Goal: Task Accomplishment & Management: Use online tool/utility

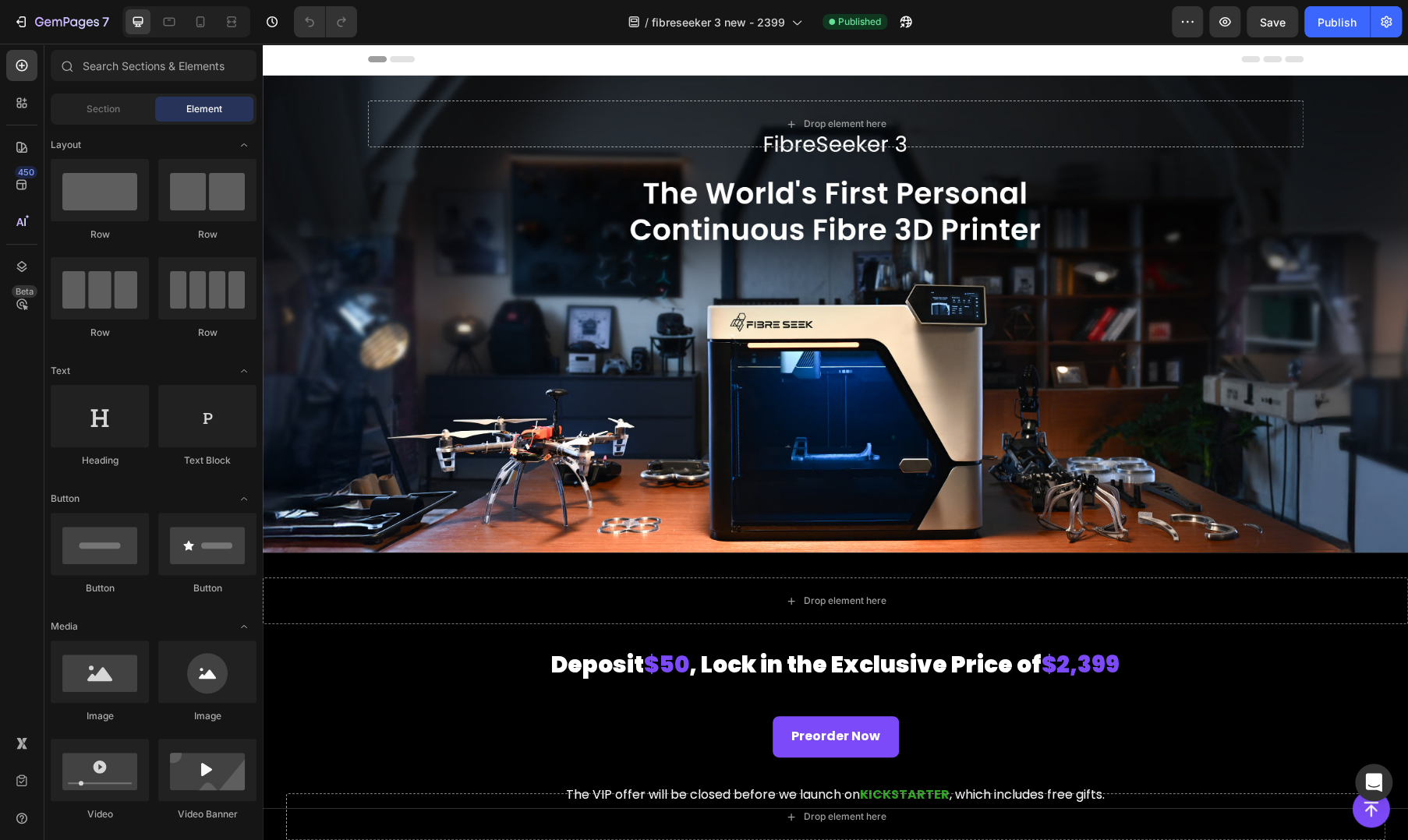
click at [702, 11] on div at bounding box center [704, 12] width 7 height 12
click at [699, 22] on span "fibreseeker 3 new - 2399" at bounding box center [718, 22] width 134 height 17
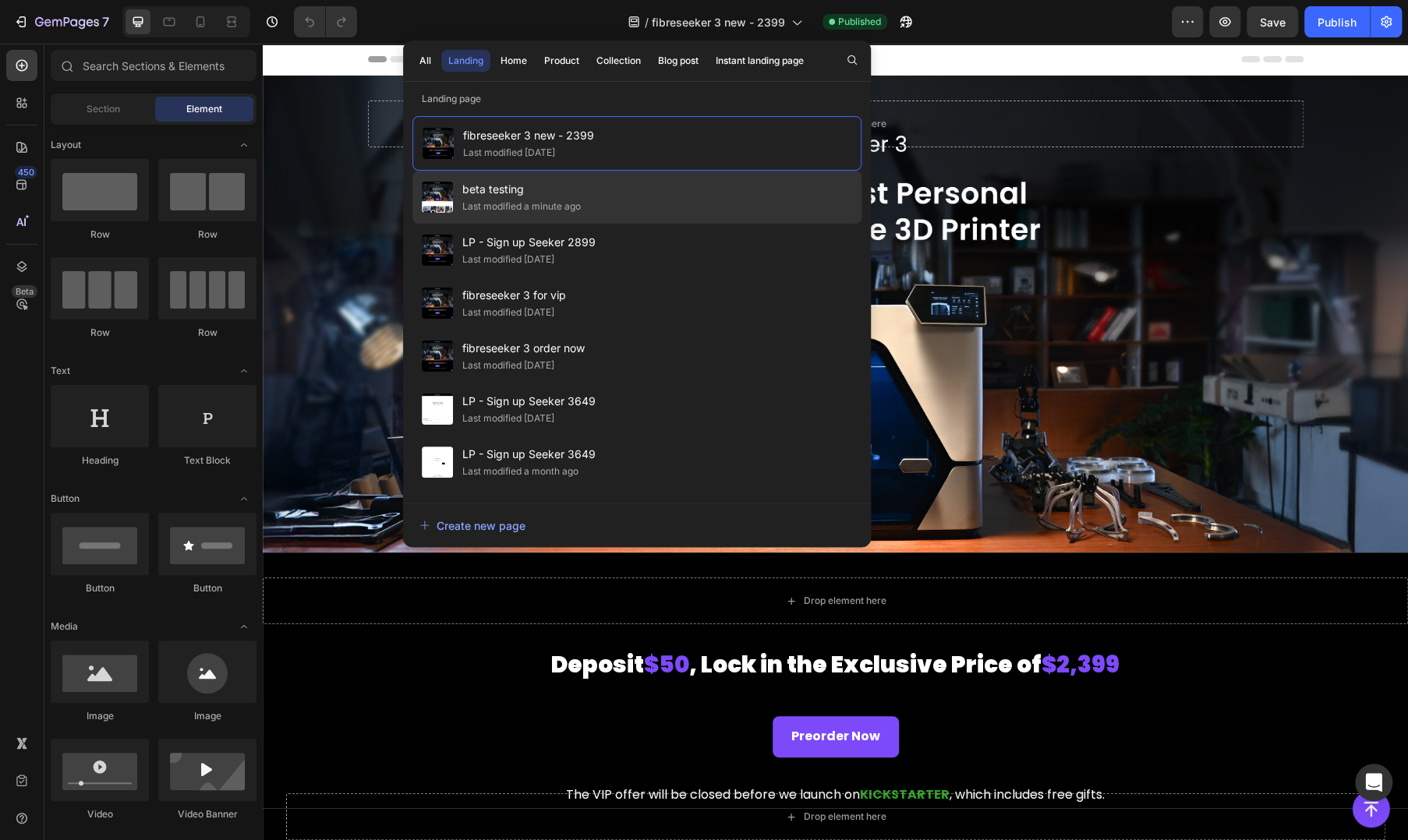
click at [496, 208] on div "Last modified a minute ago" at bounding box center [521, 206] width 119 height 16
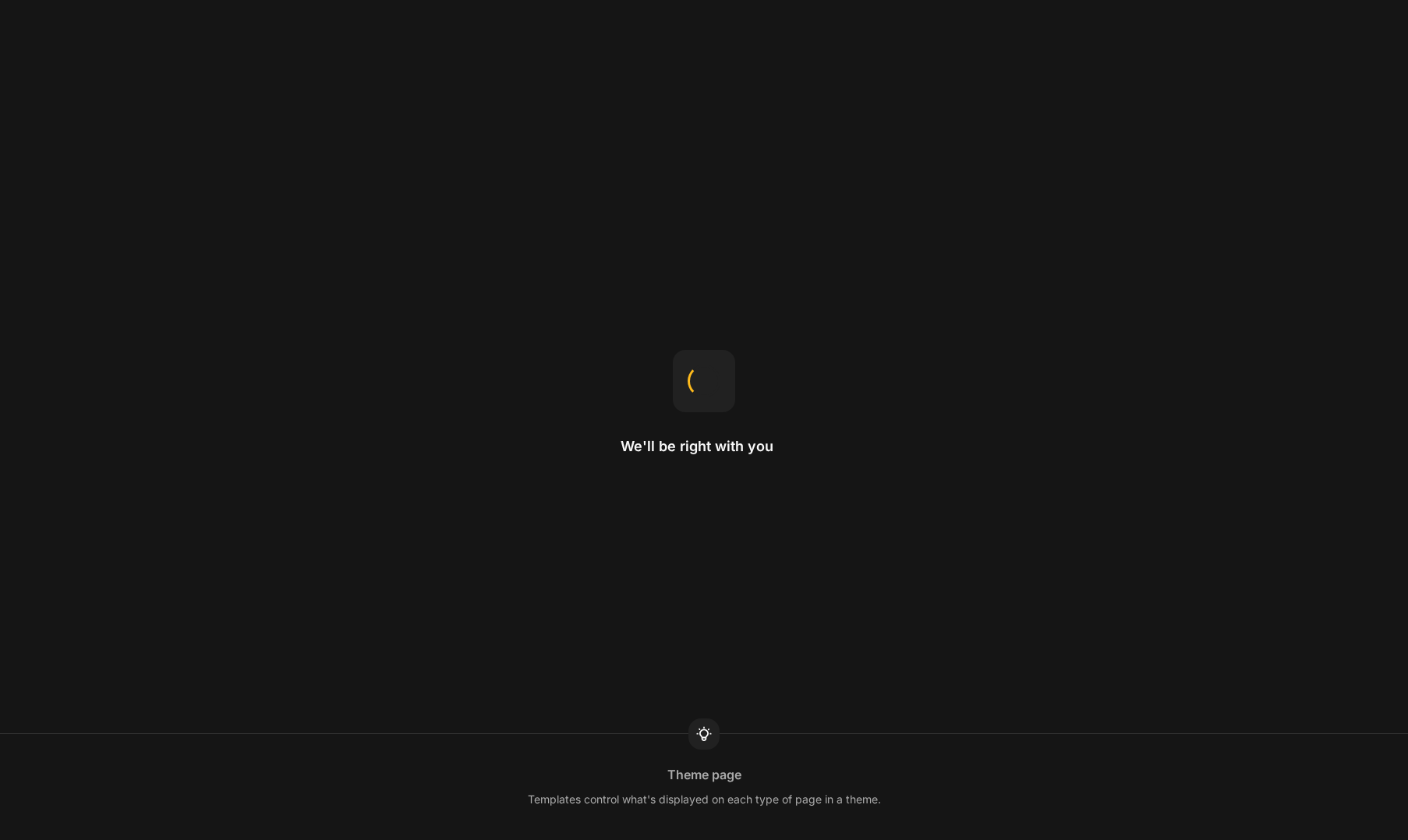
click at [363, 534] on div "We'll be right with you Theme page Templates control what's displayed on each t…" at bounding box center [704, 420] width 1408 height 840
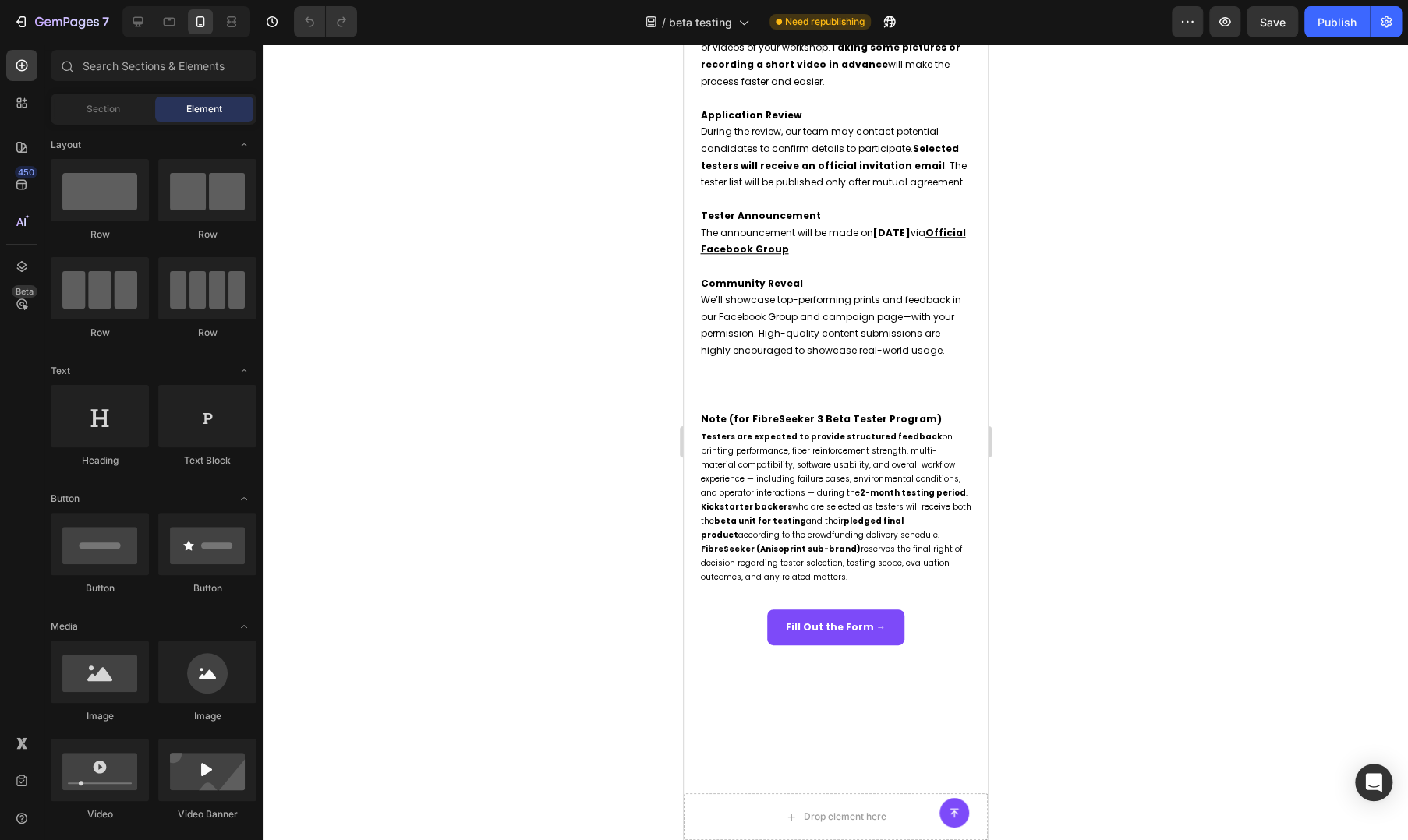
scroll to position [1039, 0]
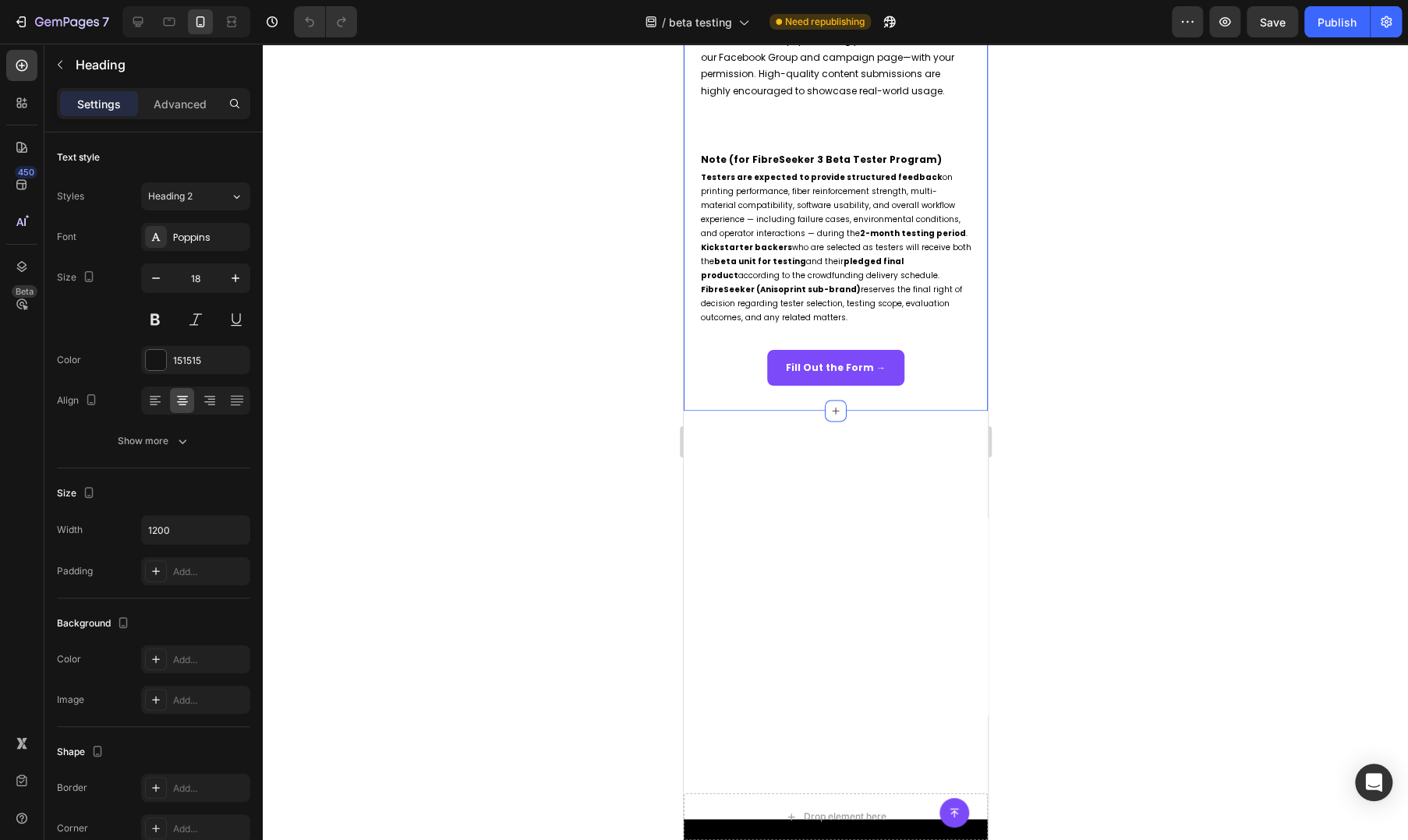
scroll to position [779, 0]
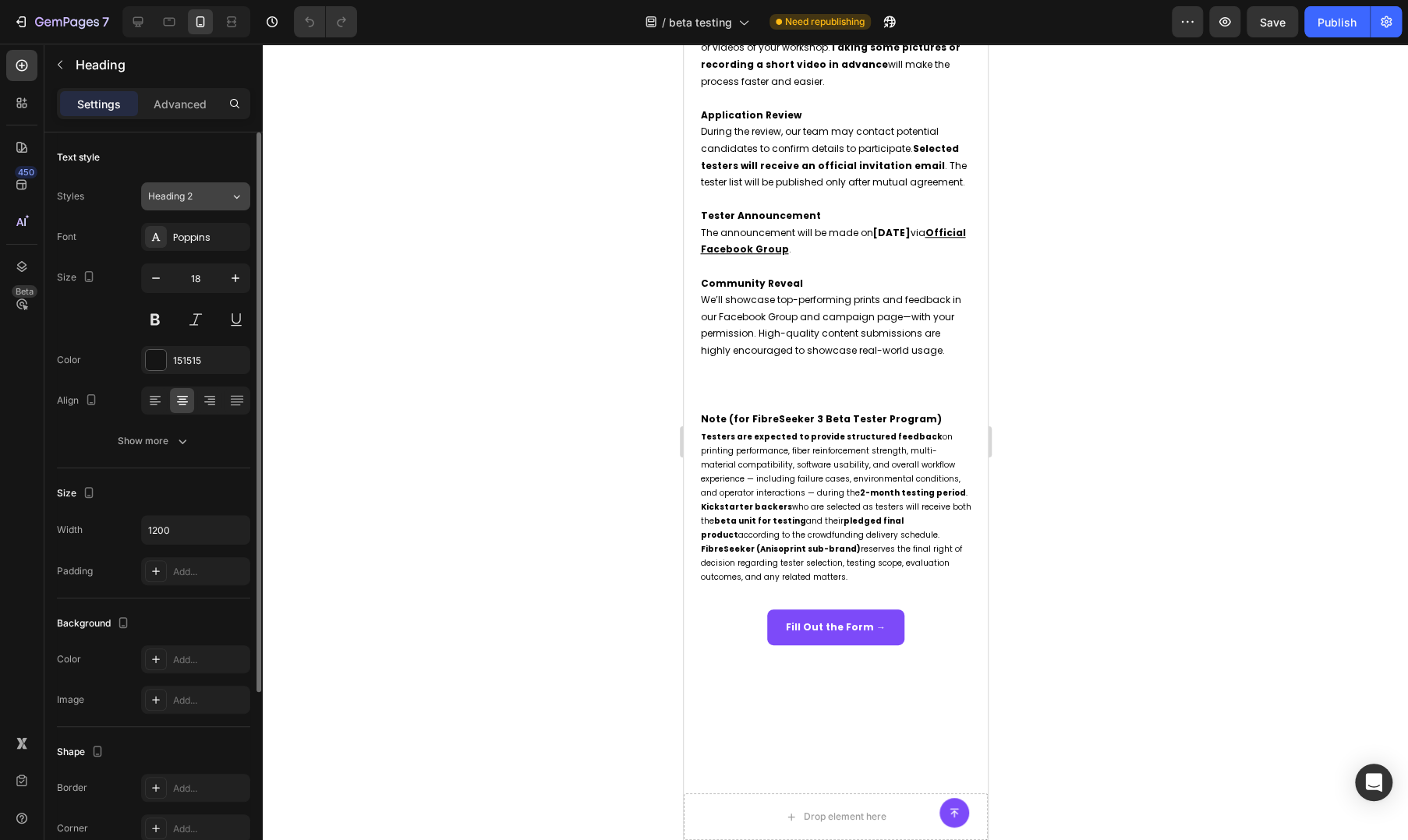
click at [195, 193] on div "Heading 2" at bounding box center [179, 196] width 63 height 14
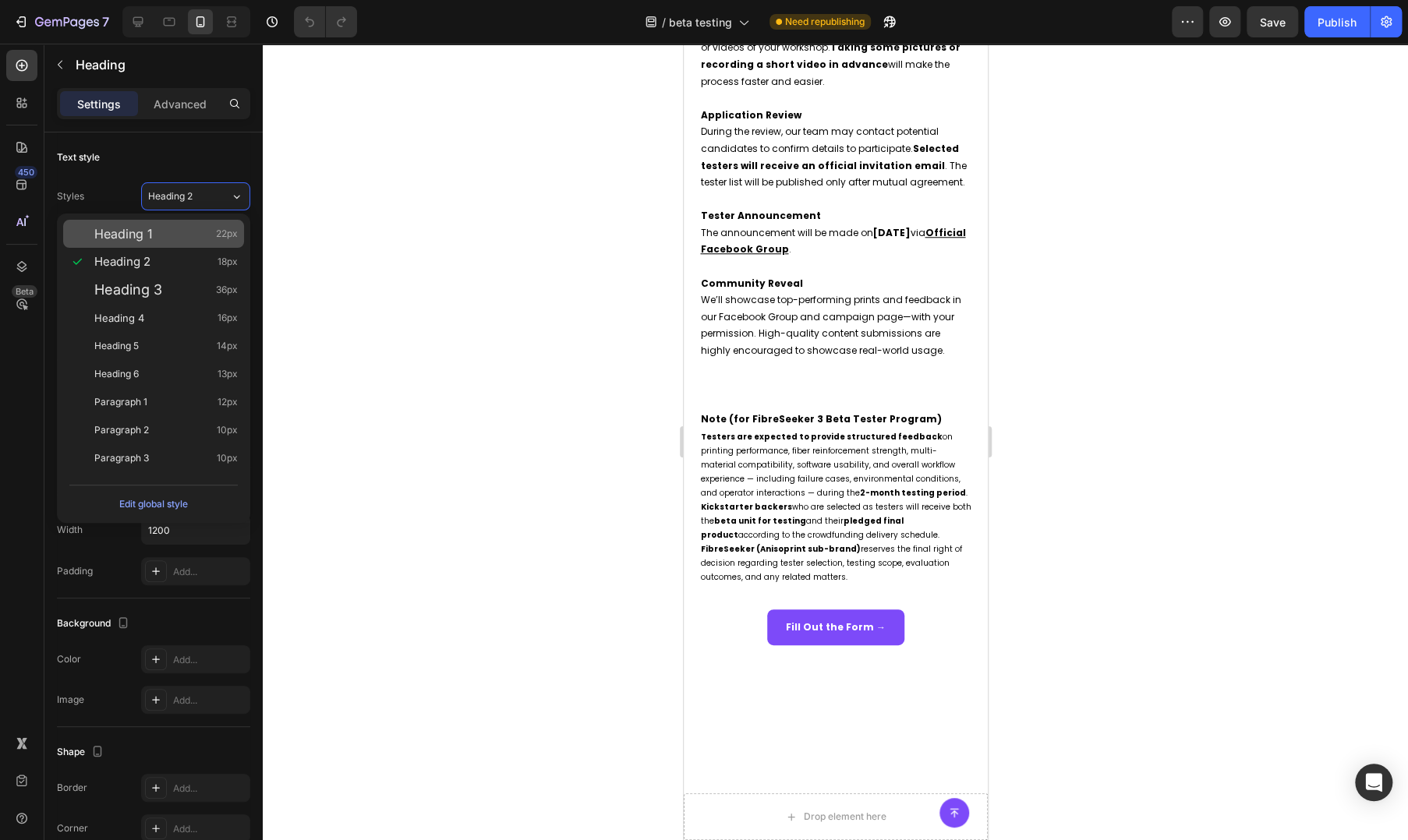
click at [181, 241] on div "Heading 1 22px" at bounding box center [166, 233] width 144 height 16
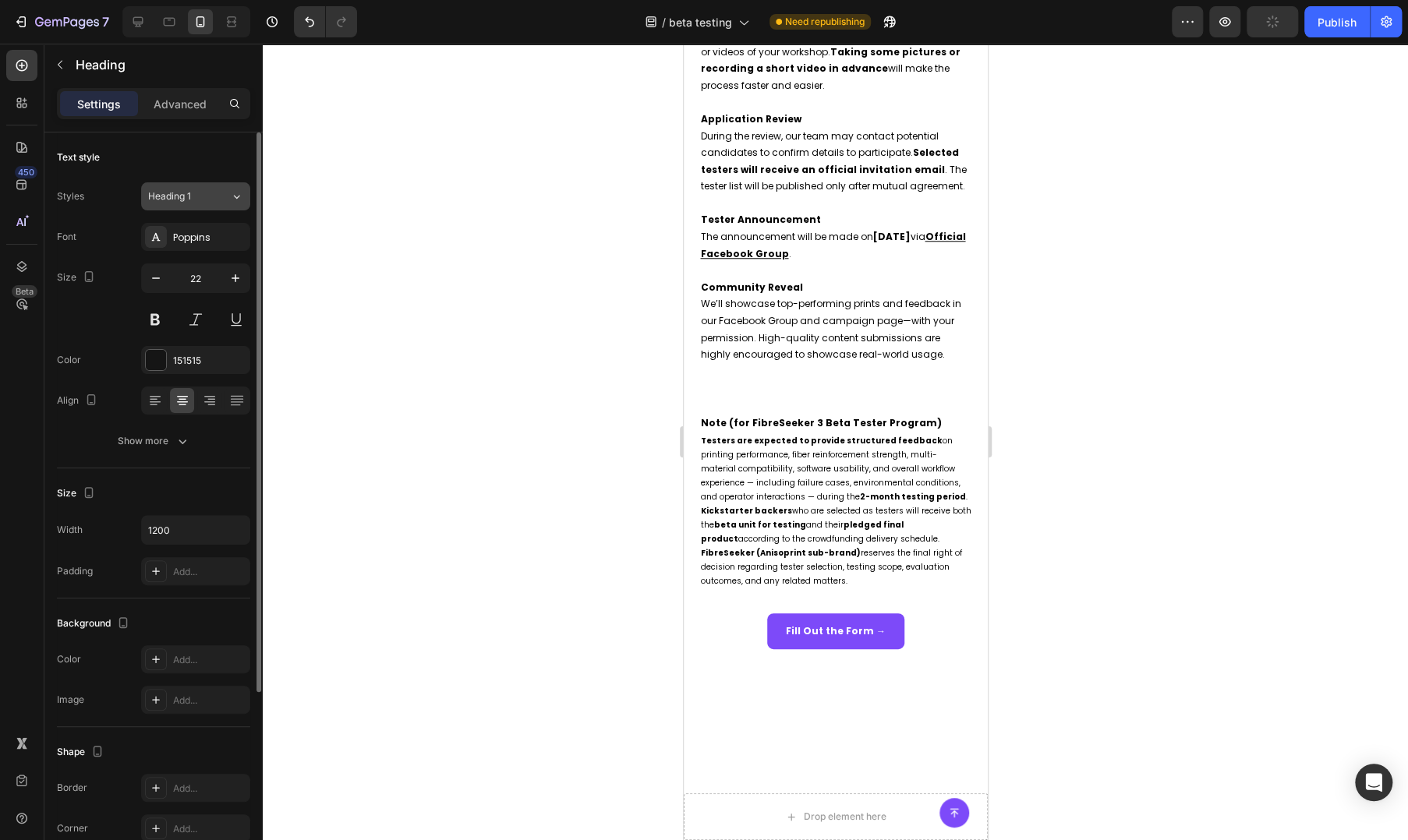
click at [206, 198] on div "Heading 1" at bounding box center [179, 196] width 63 height 14
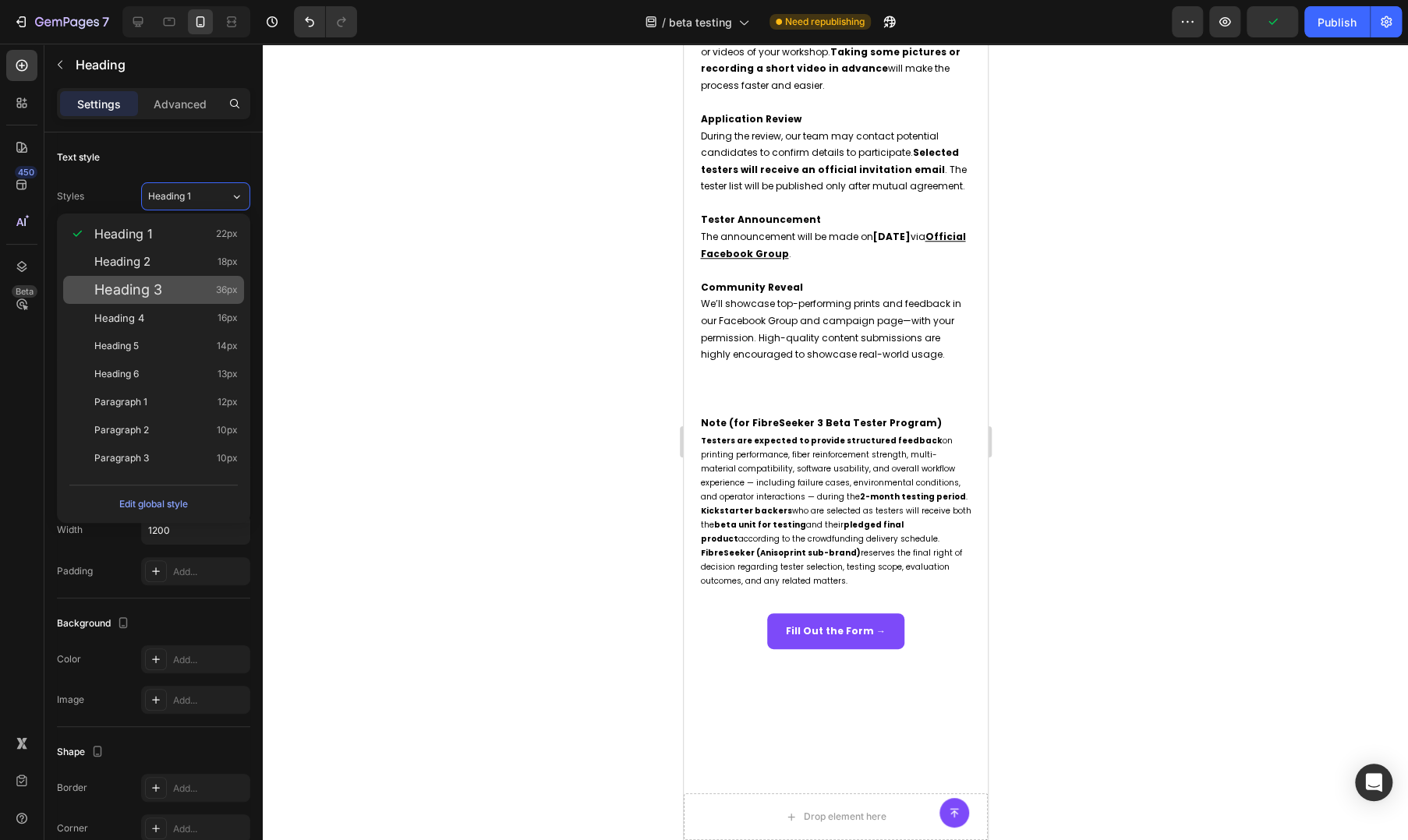
click at [164, 286] on div "Heading 3 36px" at bounding box center [166, 290] width 144 height 16
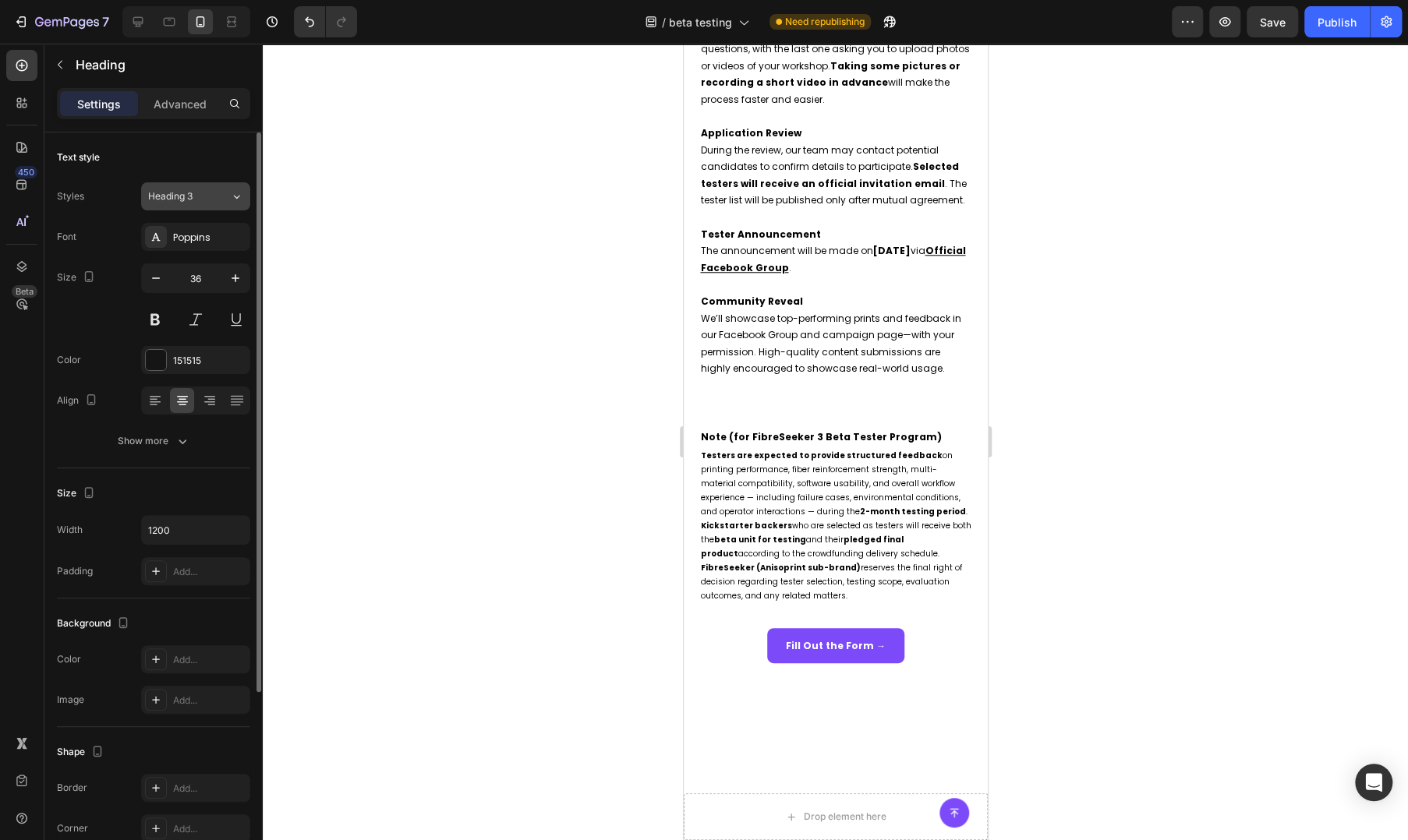
click at [189, 198] on span "Heading 3" at bounding box center [170, 196] width 45 height 14
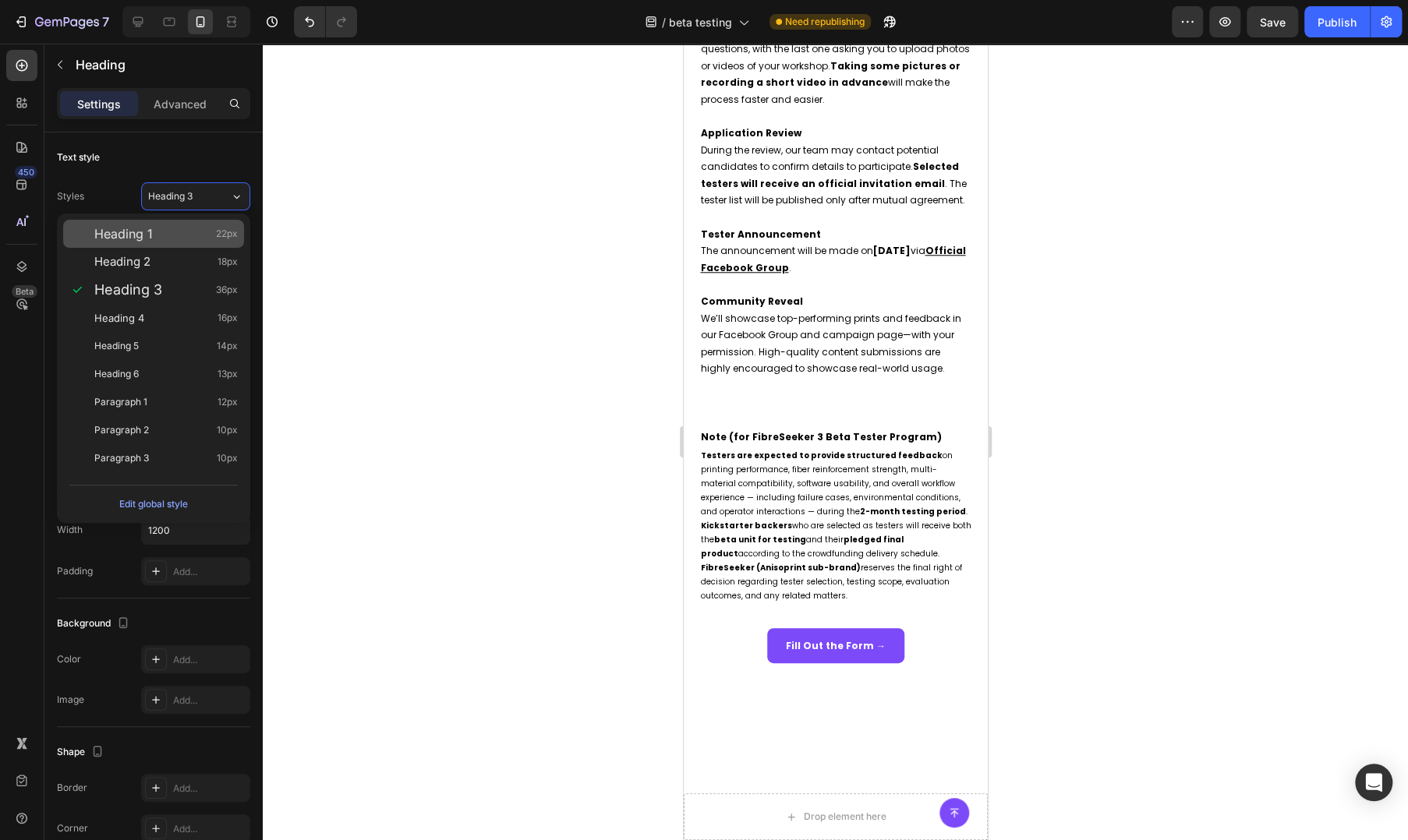
click at [185, 229] on div "Heading 1 22px" at bounding box center [166, 233] width 144 height 16
type input "22"
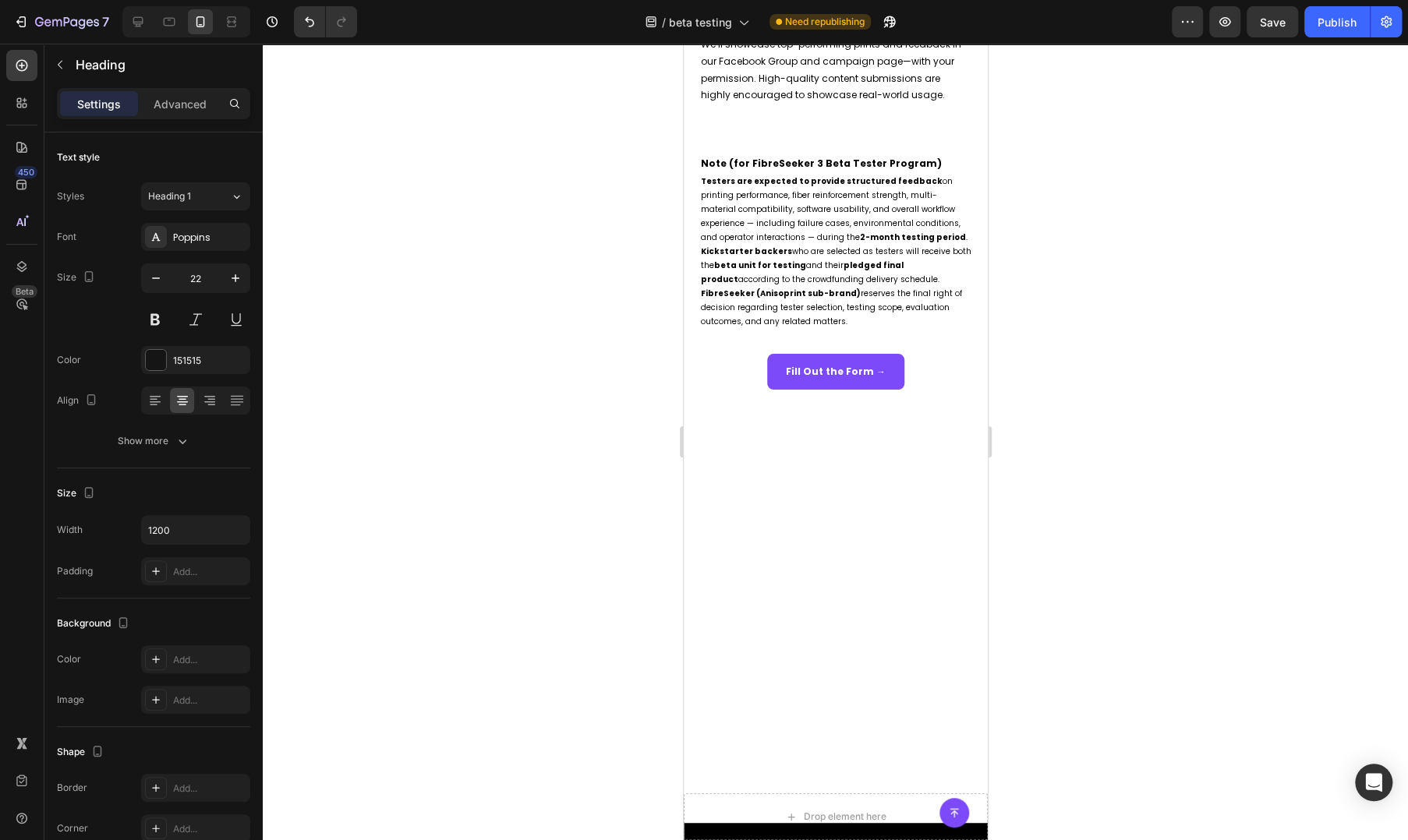
scroll to position [1298, 0]
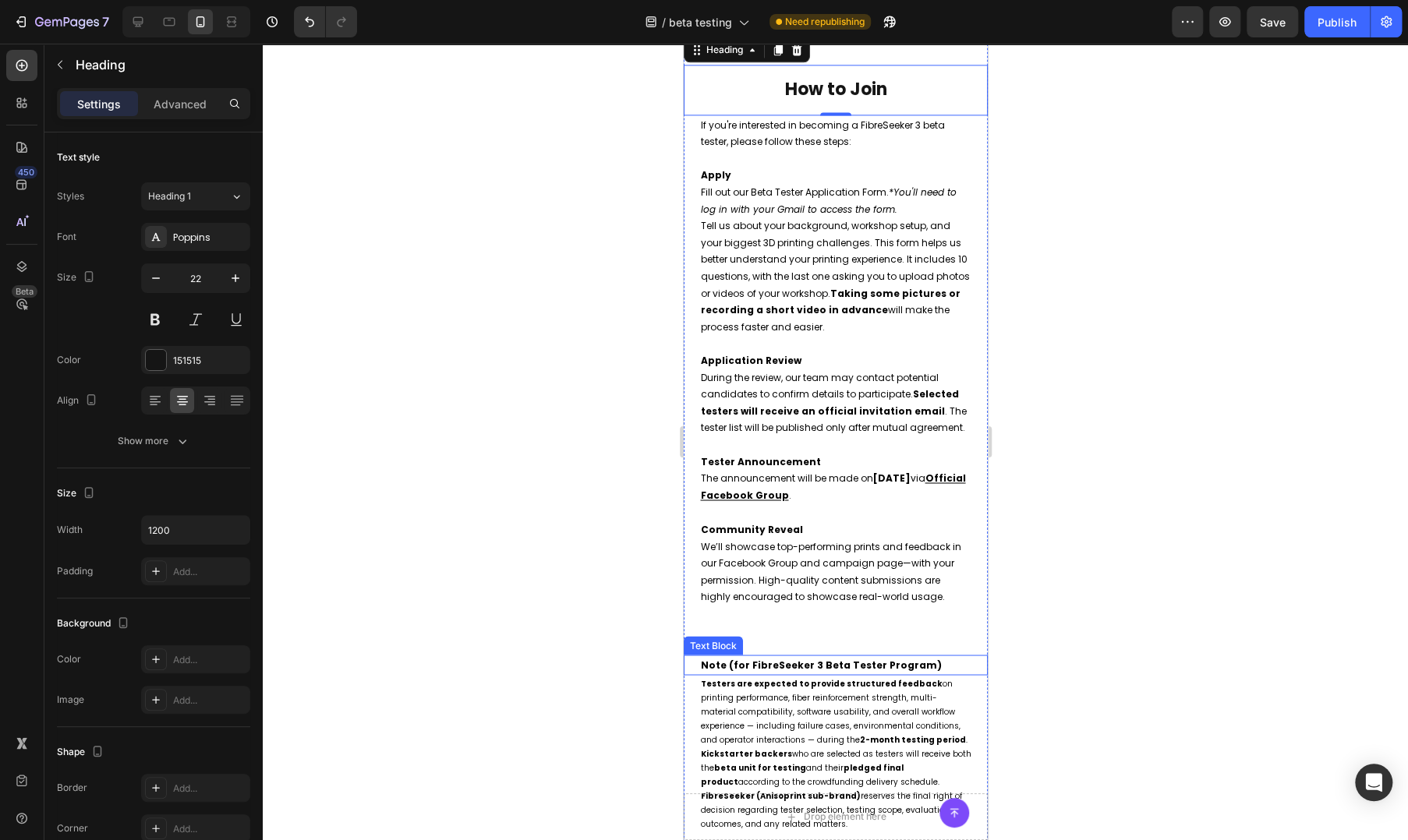
click at [747, 671] on strong "Note (for FibreSeeker 3 Beta Tester Program)" at bounding box center [820, 664] width 241 height 13
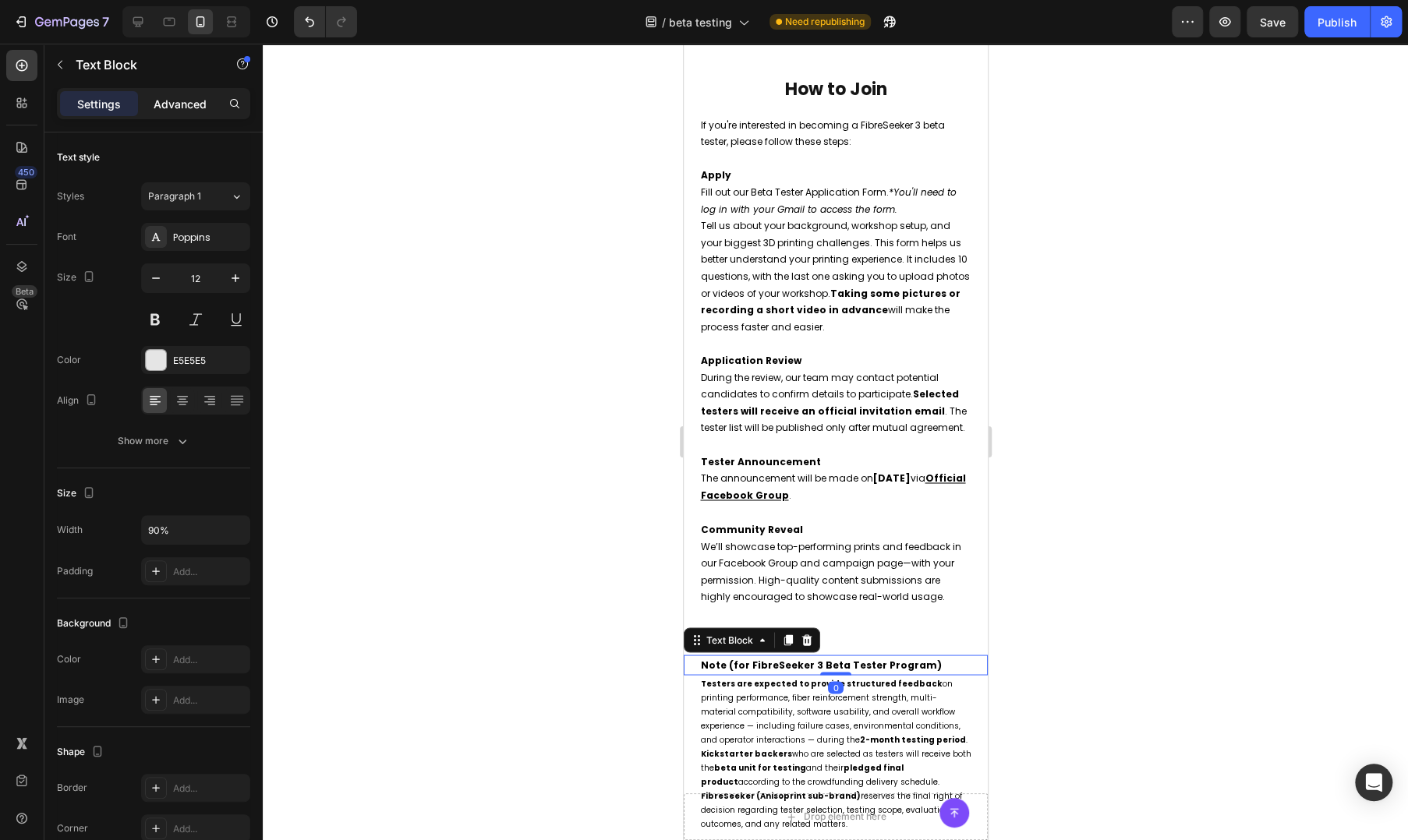
click at [177, 106] on p "Advanced" at bounding box center [180, 104] width 53 height 17
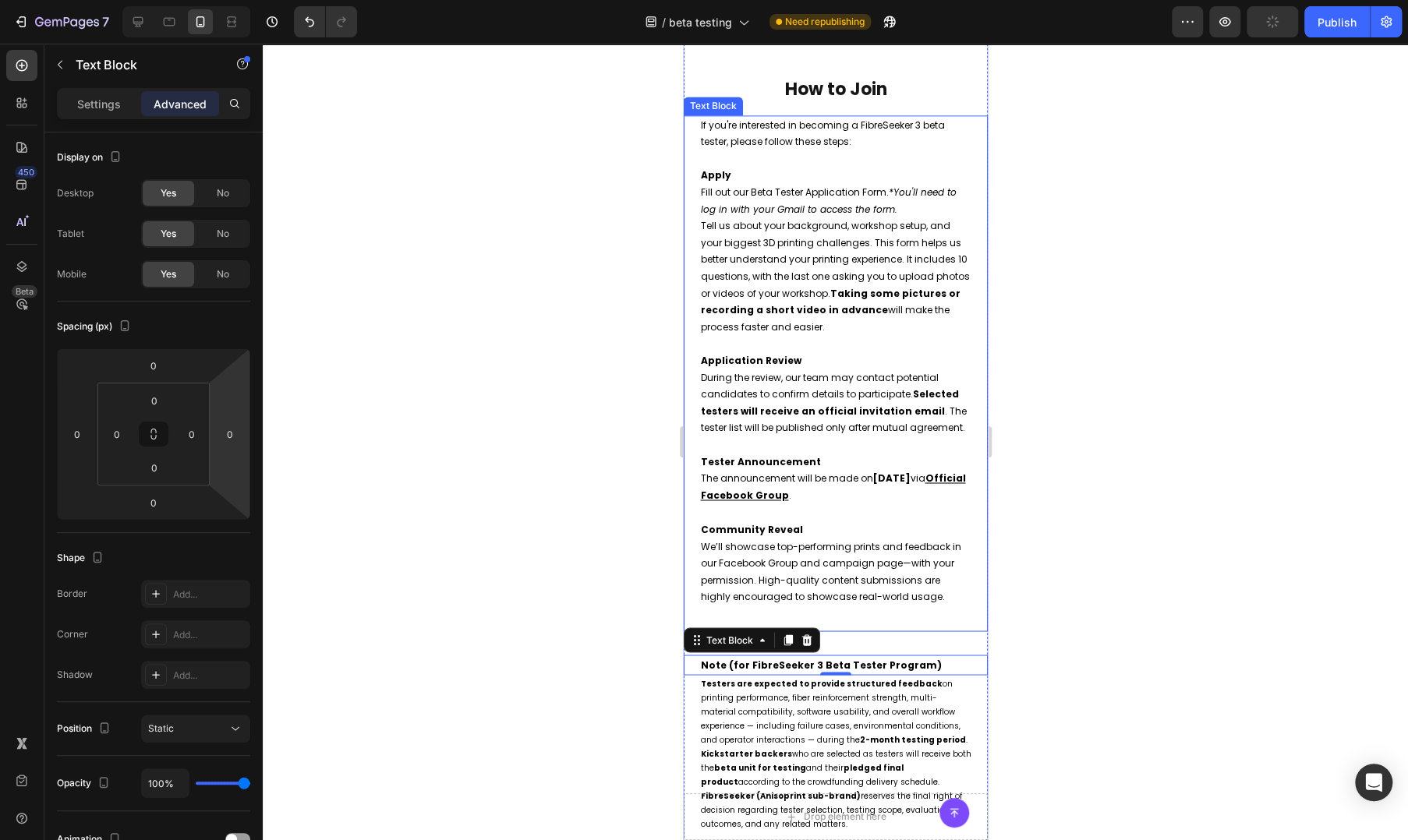
click at [892, 632] on div "If you're interested in becoming a FibreSeeker 3 beta tester, please follow the…" at bounding box center [835, 374] width 304 height 516
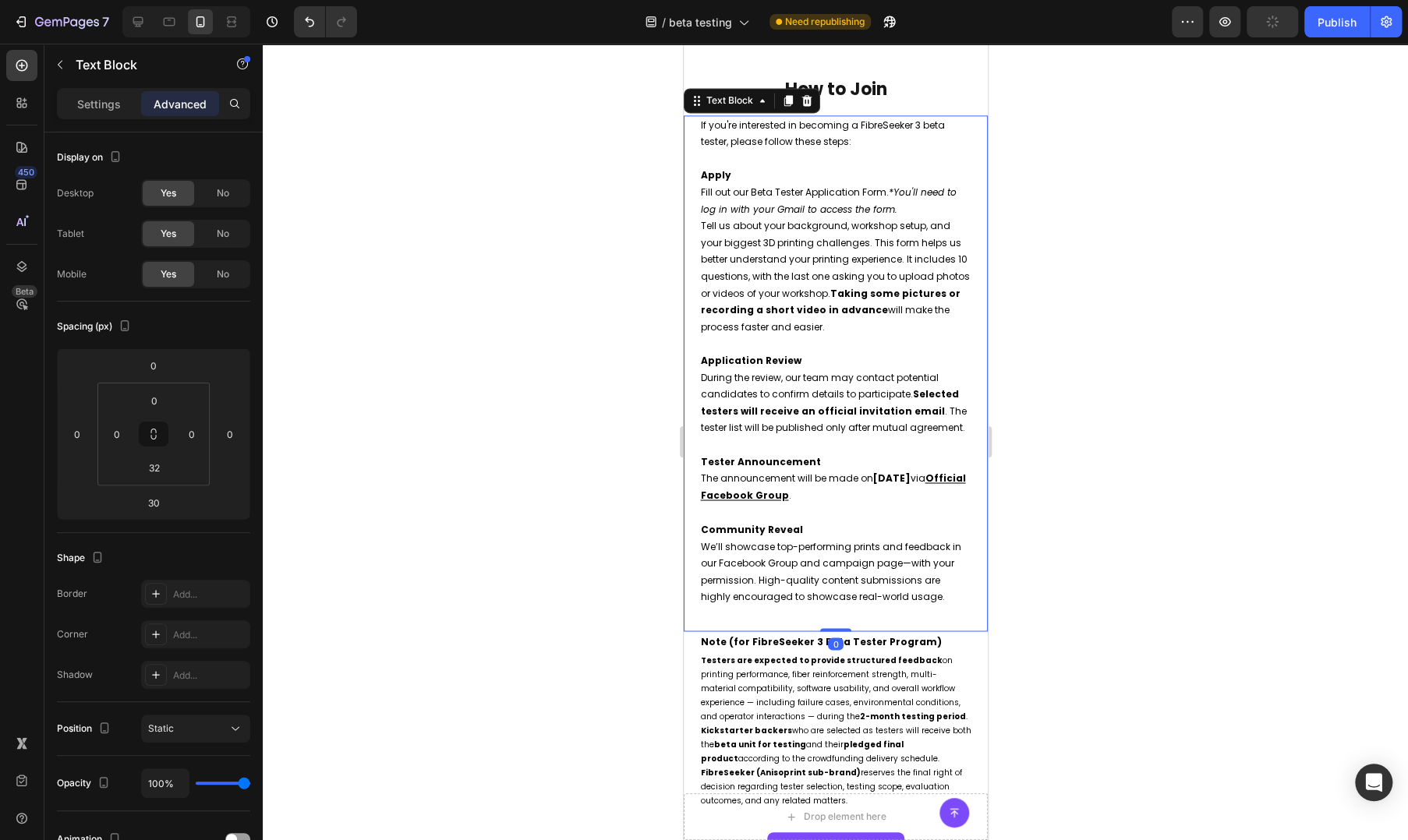
drag, startPoint x: 838, startPoint y: 670, endPoint x: 842, endPoint y: 621, distance: 49.2
click at [842, 621] on div "If you're interested in becoming a FibreSeeker 3 beta tester, please follow the…" at bounding box center [835, 374] width 304 height 516
type input "0"
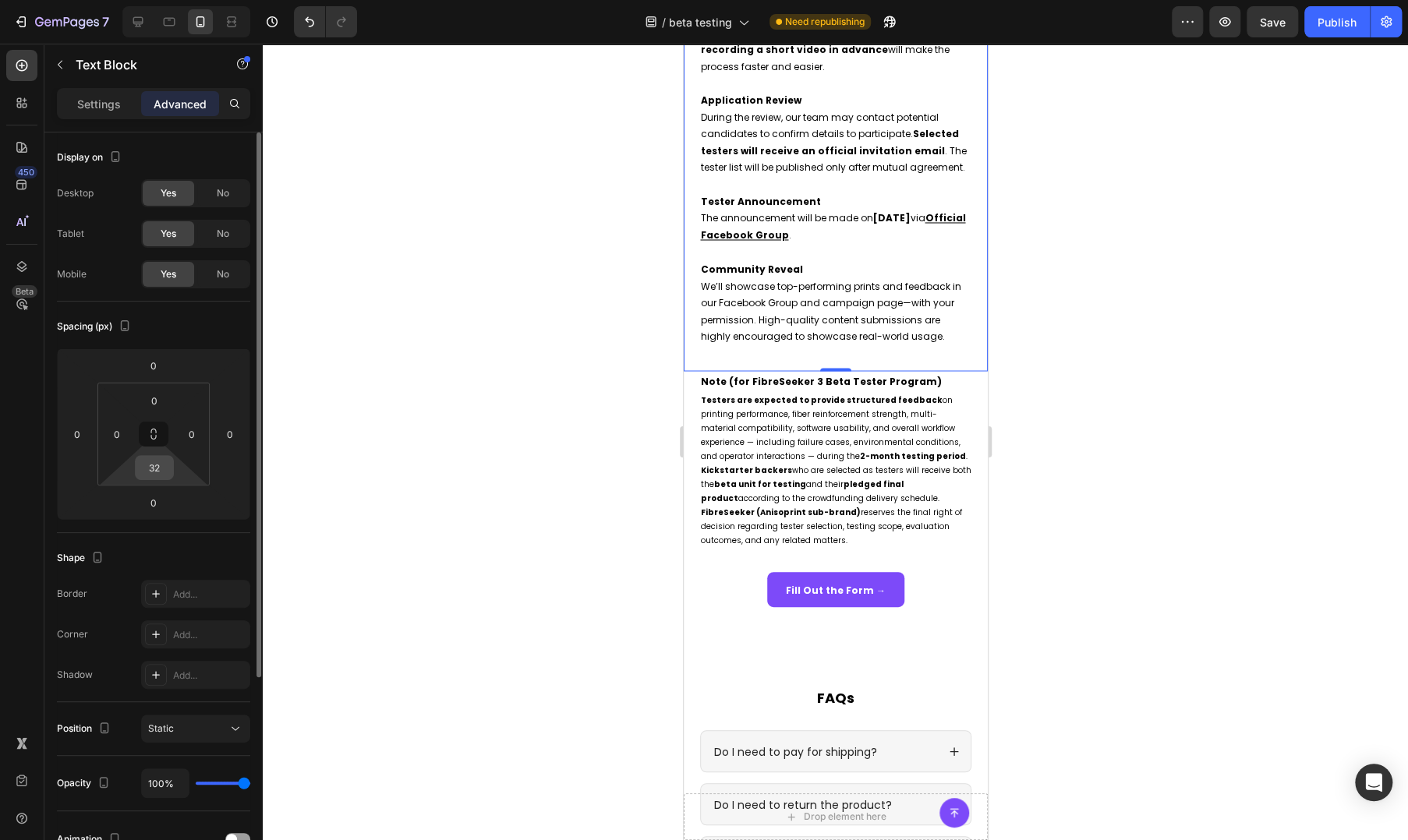
click at [159, 466] on input "32" at bounding box center [154, 467] width 32 height 23
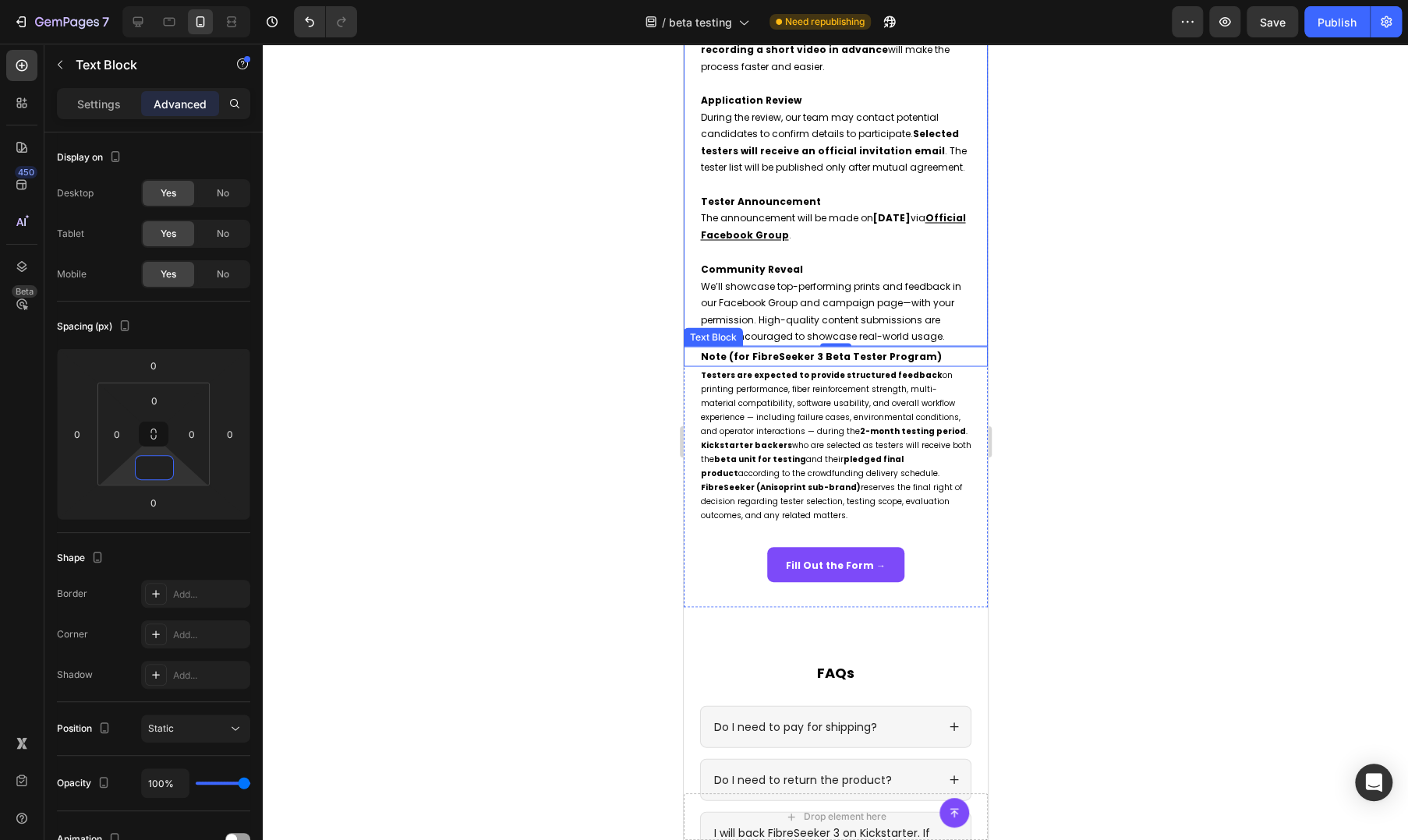
click at [709, 363] on strong "Note (for FibreSeeker 3 Beta Tester Program)" at bounding box center [820, 356] width 241 height 13
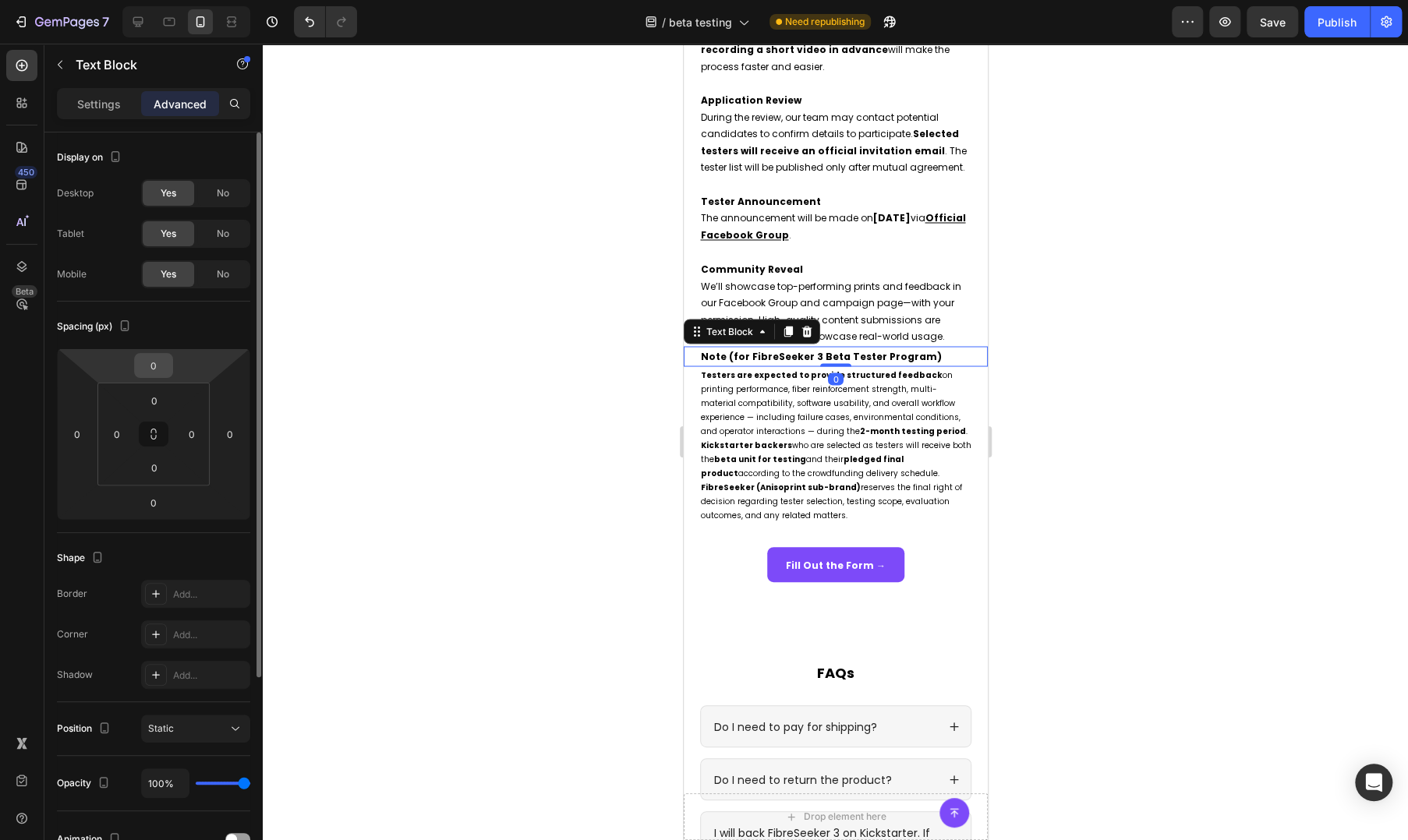
click at [159, 370] on input "0" at bounding box center [154, 365] width 32 height 23
type input "16"
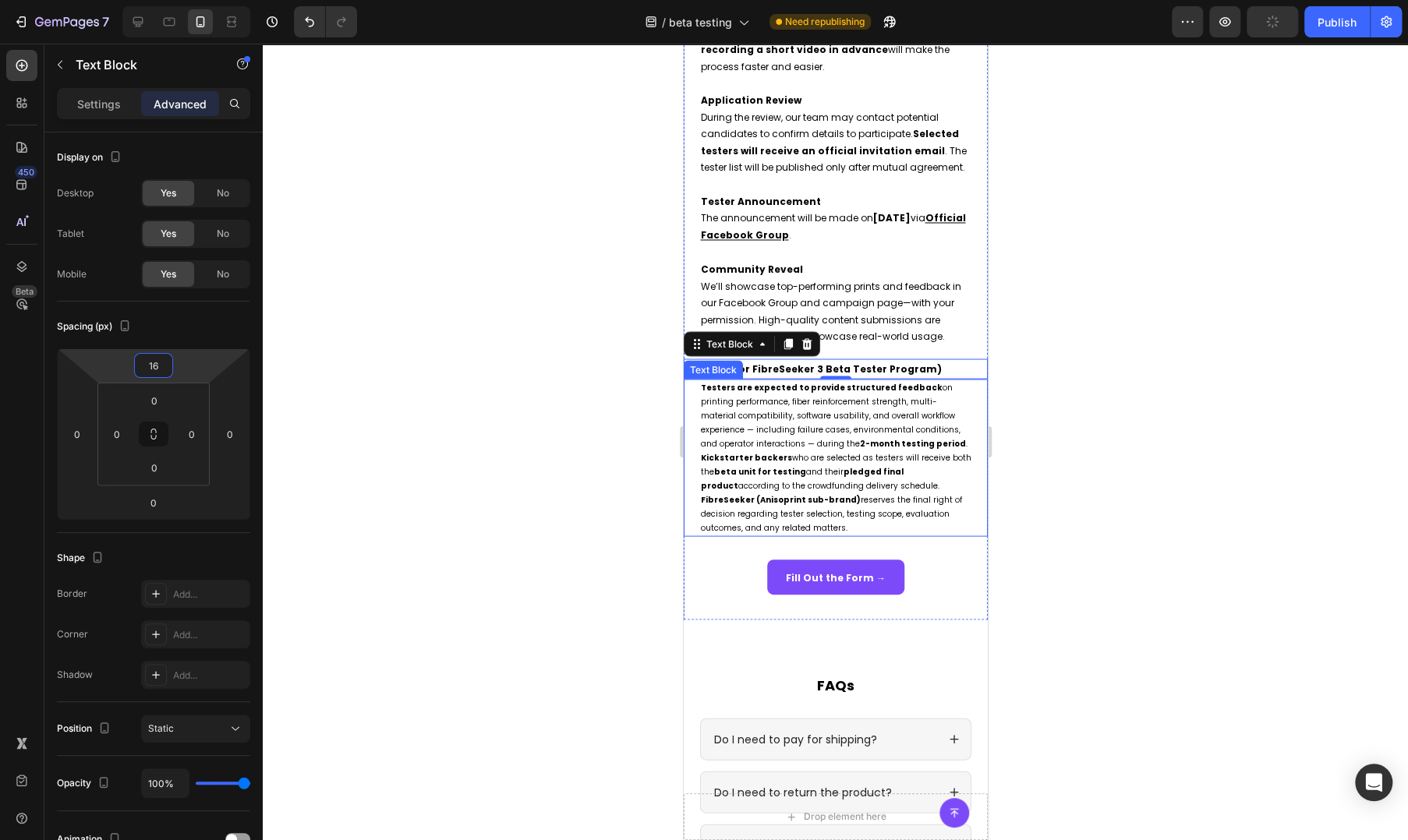
click at [859, 449] on strong "2-month testing period" at bounding box center [912, 443] width 106 height 12
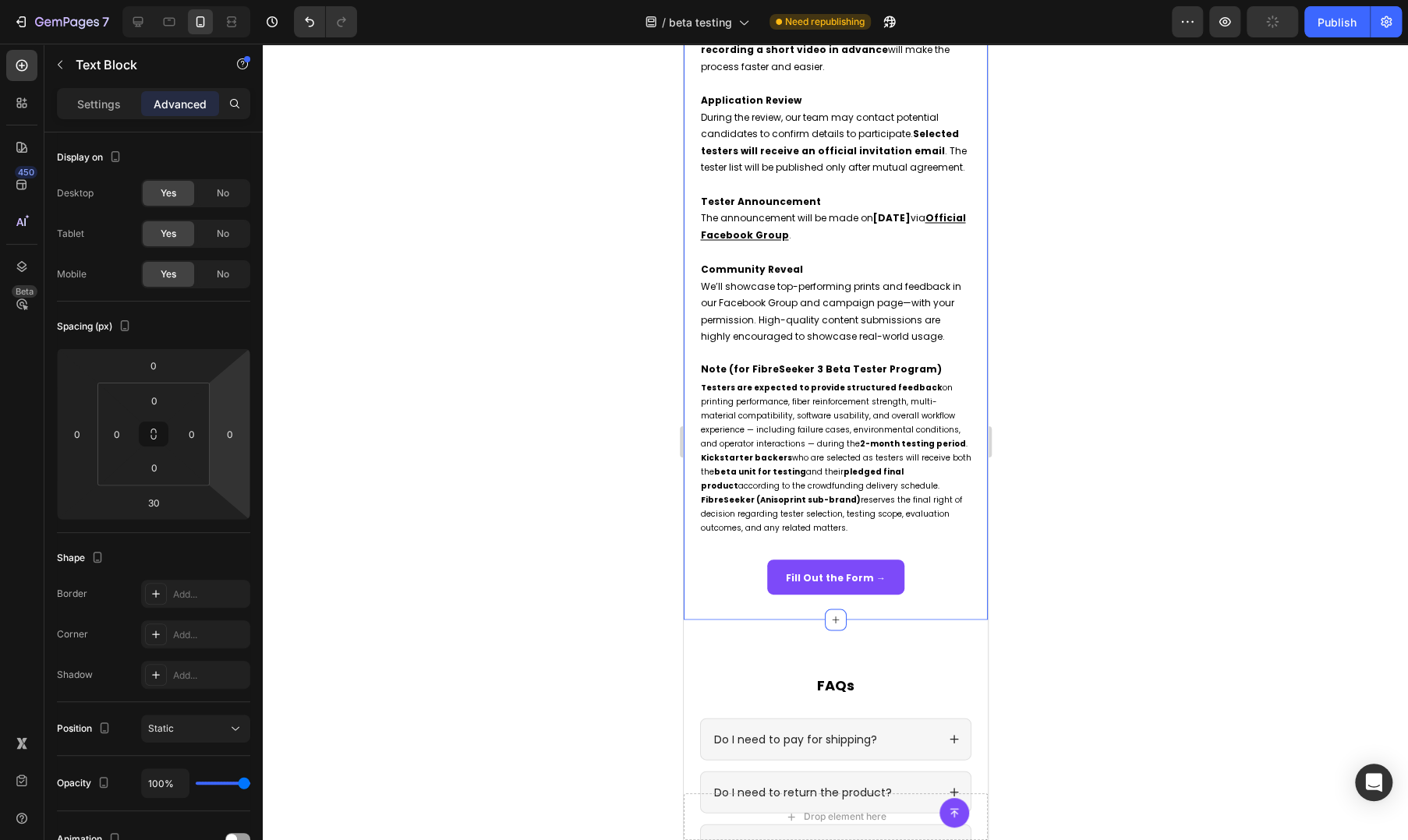
click at [908, 619] on div "How to Join Heading If you're interested in becoming a FibreSeeker 3 beta teste…" at bounding box center [835, 199] width 304 height 840
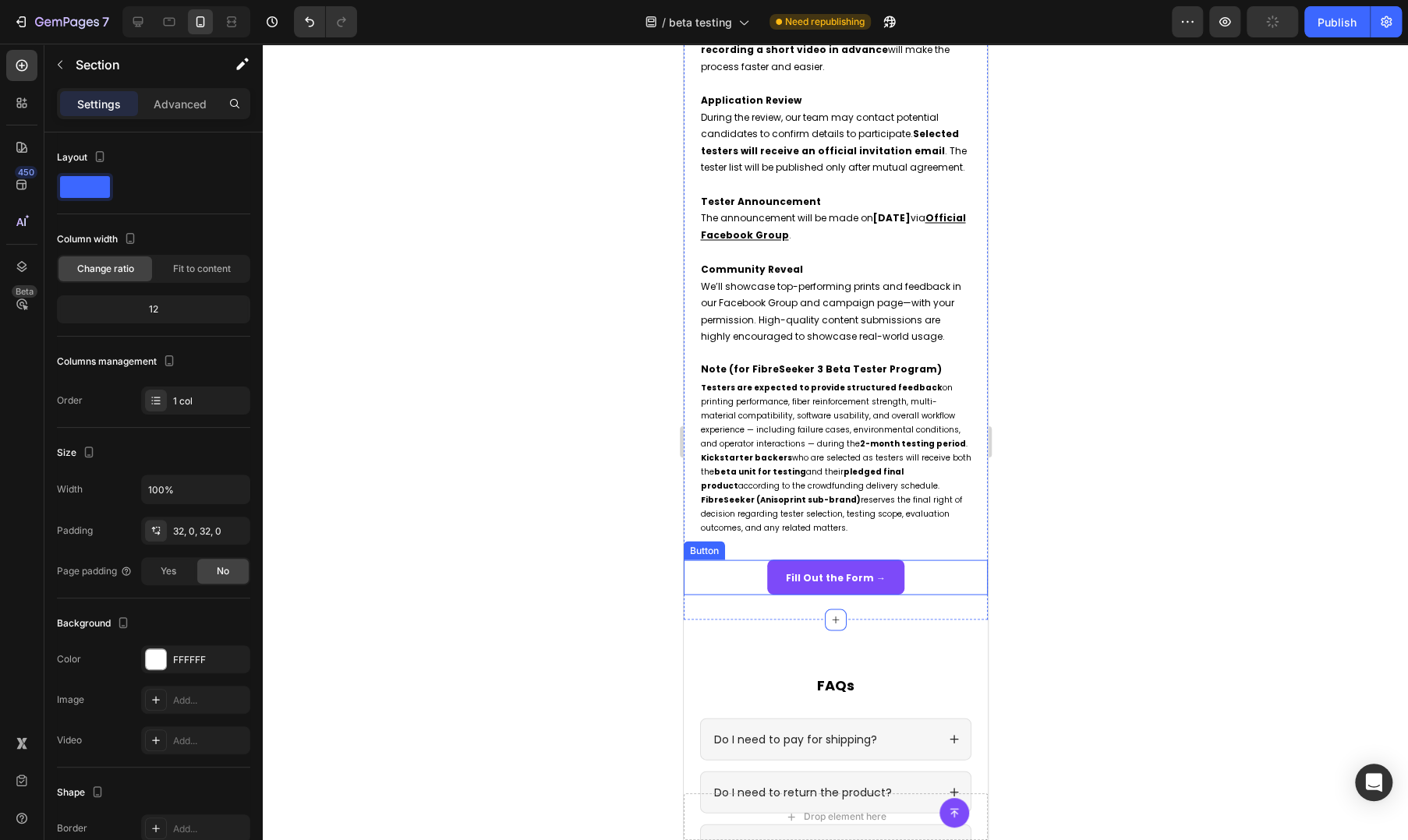
click at [919, 584] on div "Fill Out the Form → Button" at bounding box center [835, 577] width 304 height 36
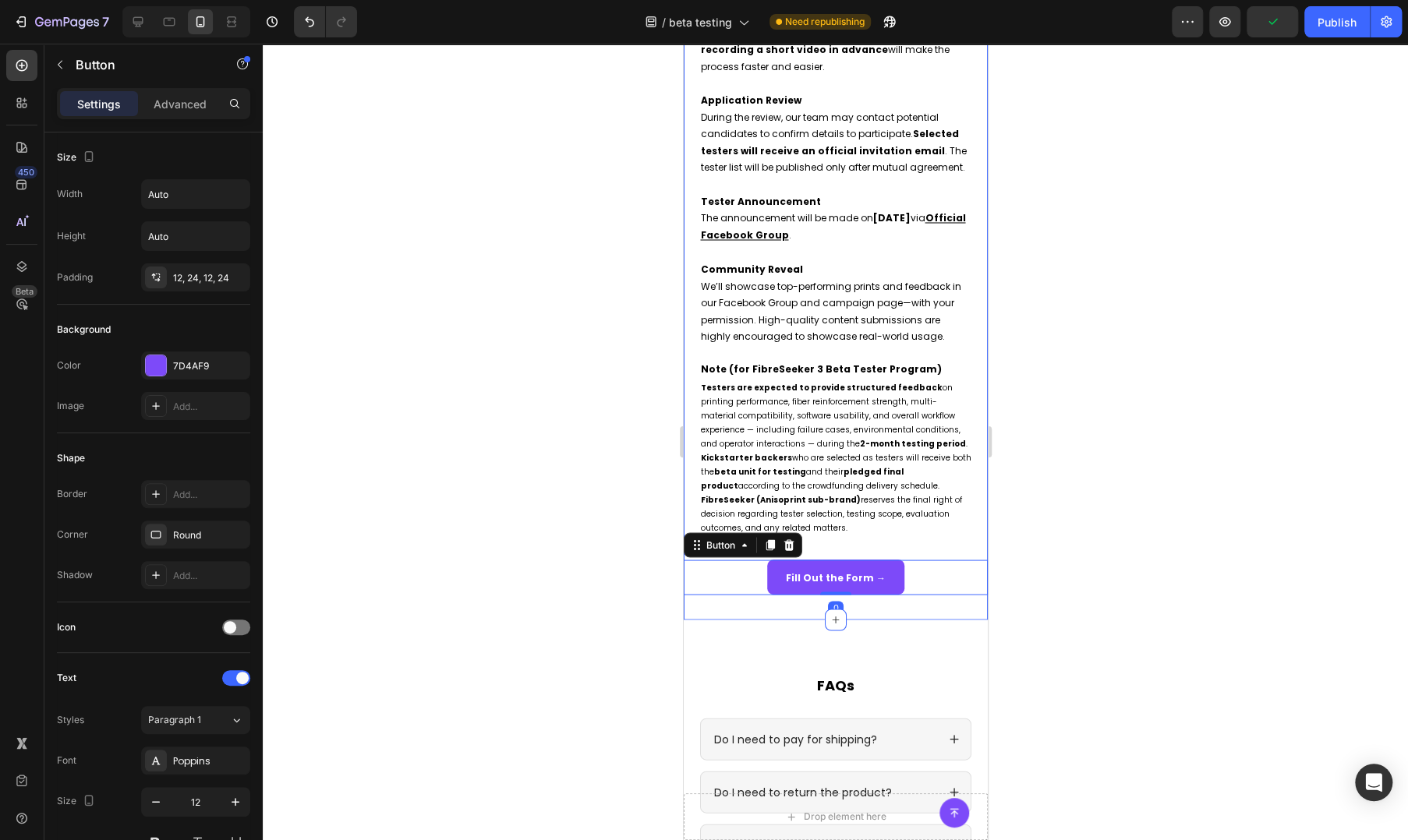
click at [769, 619] on div "How to Join Heading If you're interested in becoming a FibreSeeker 3 beta teste…" at bounding box center [835, 199] width 304 height 840
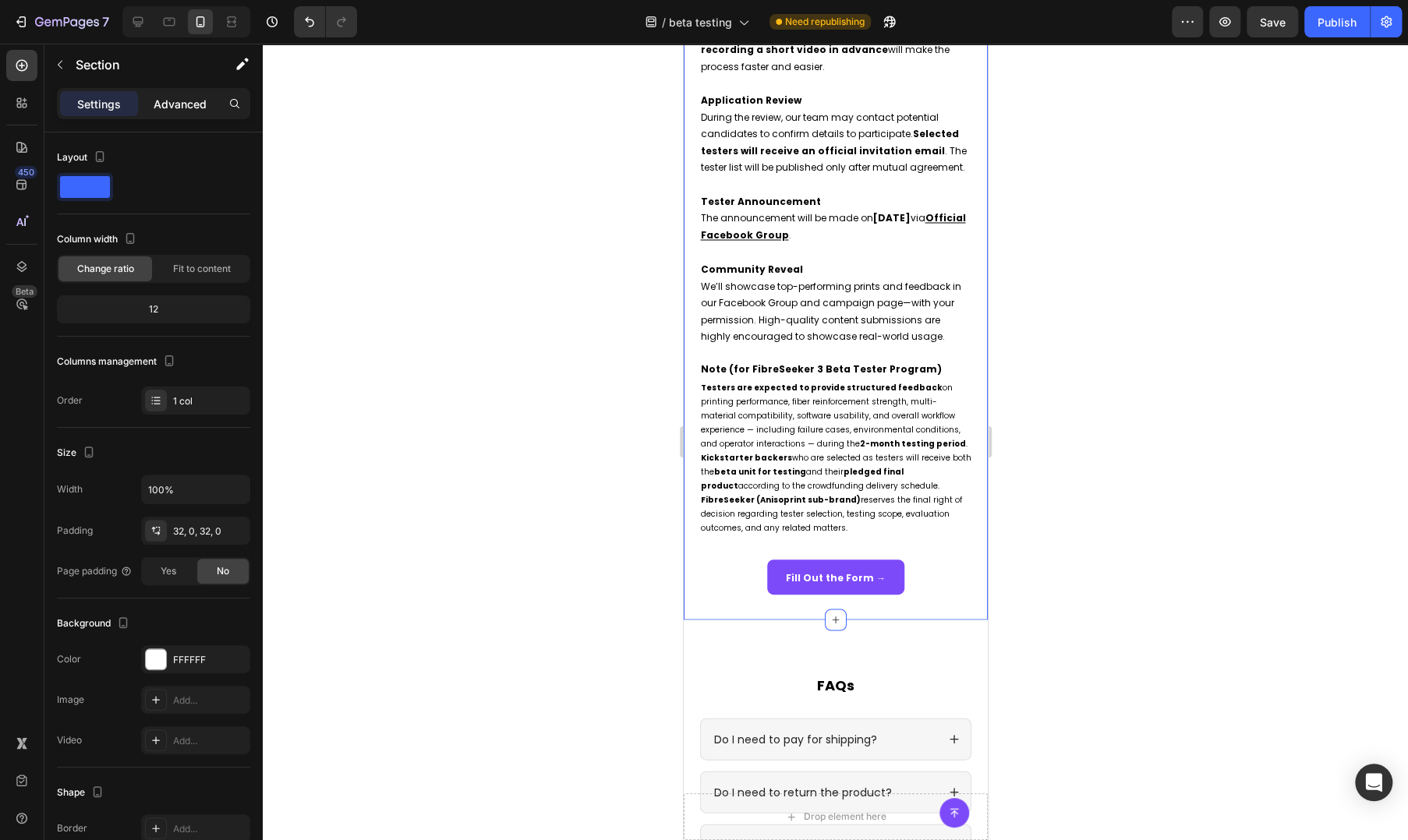
click at [174, 98] on p "Advanced" at bounding box center [180, 104] width 53 height 17
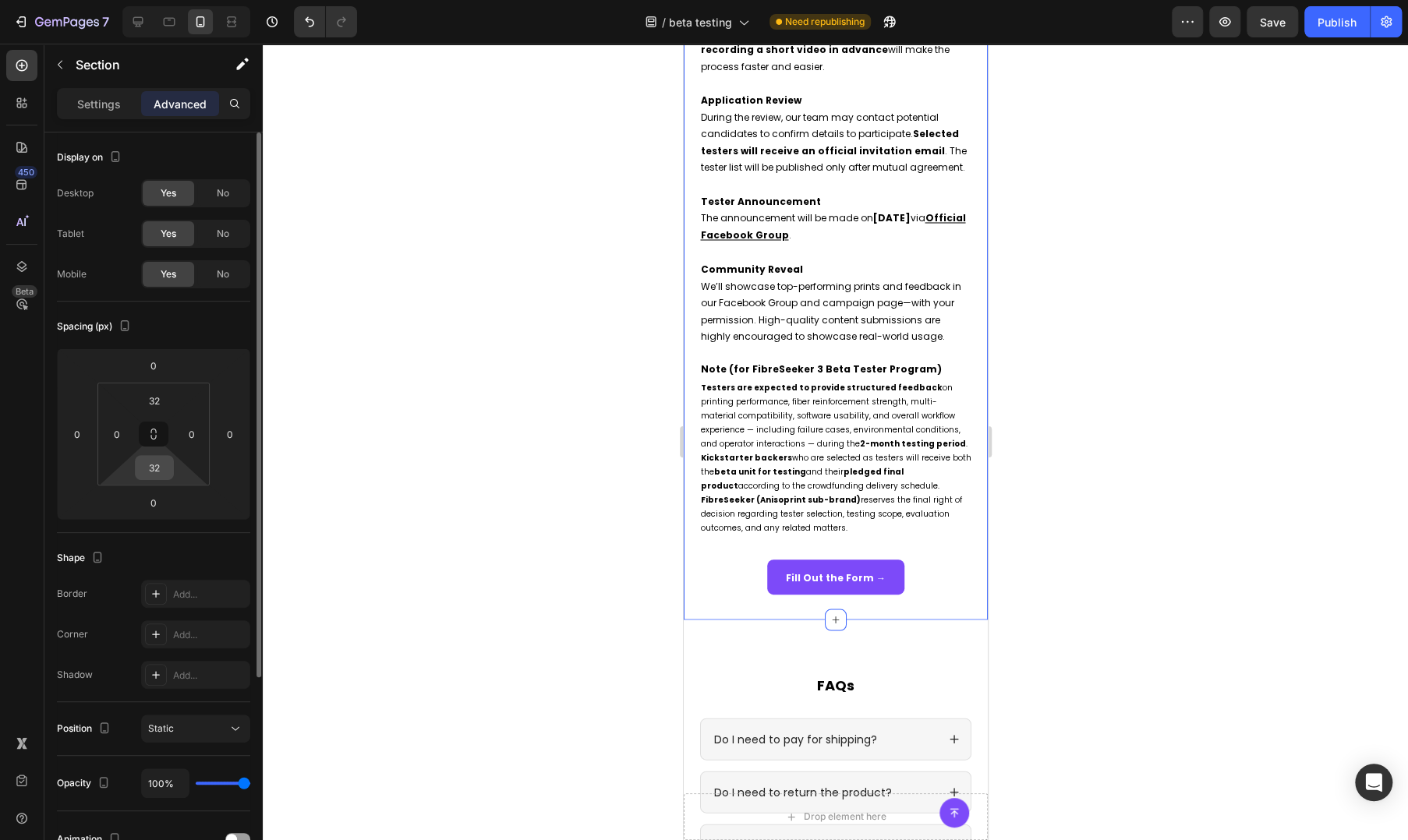
click at [162, 471] on input "32" at bounding box center [154, 467] width 32 height 23
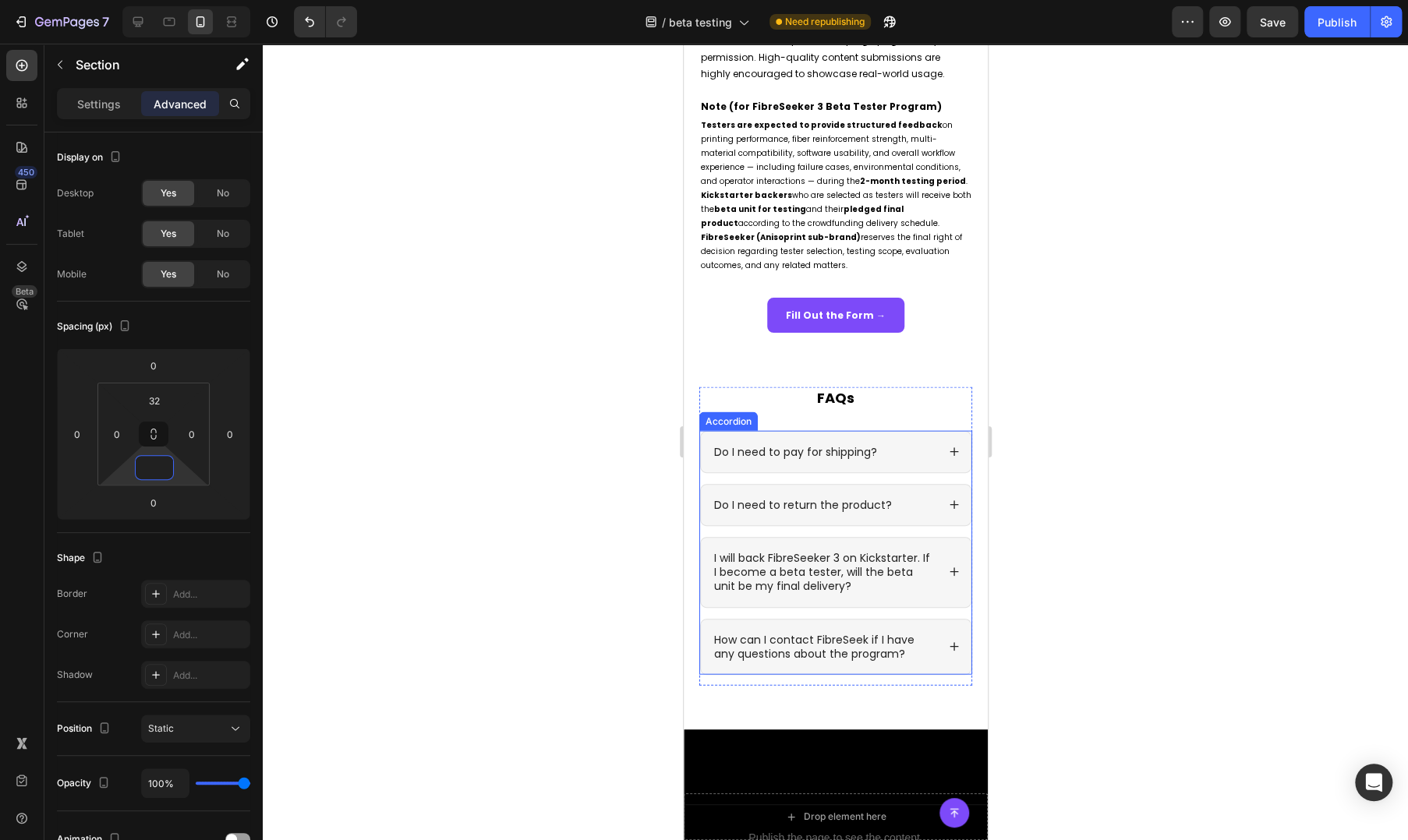
scroll to position [1819, 0]
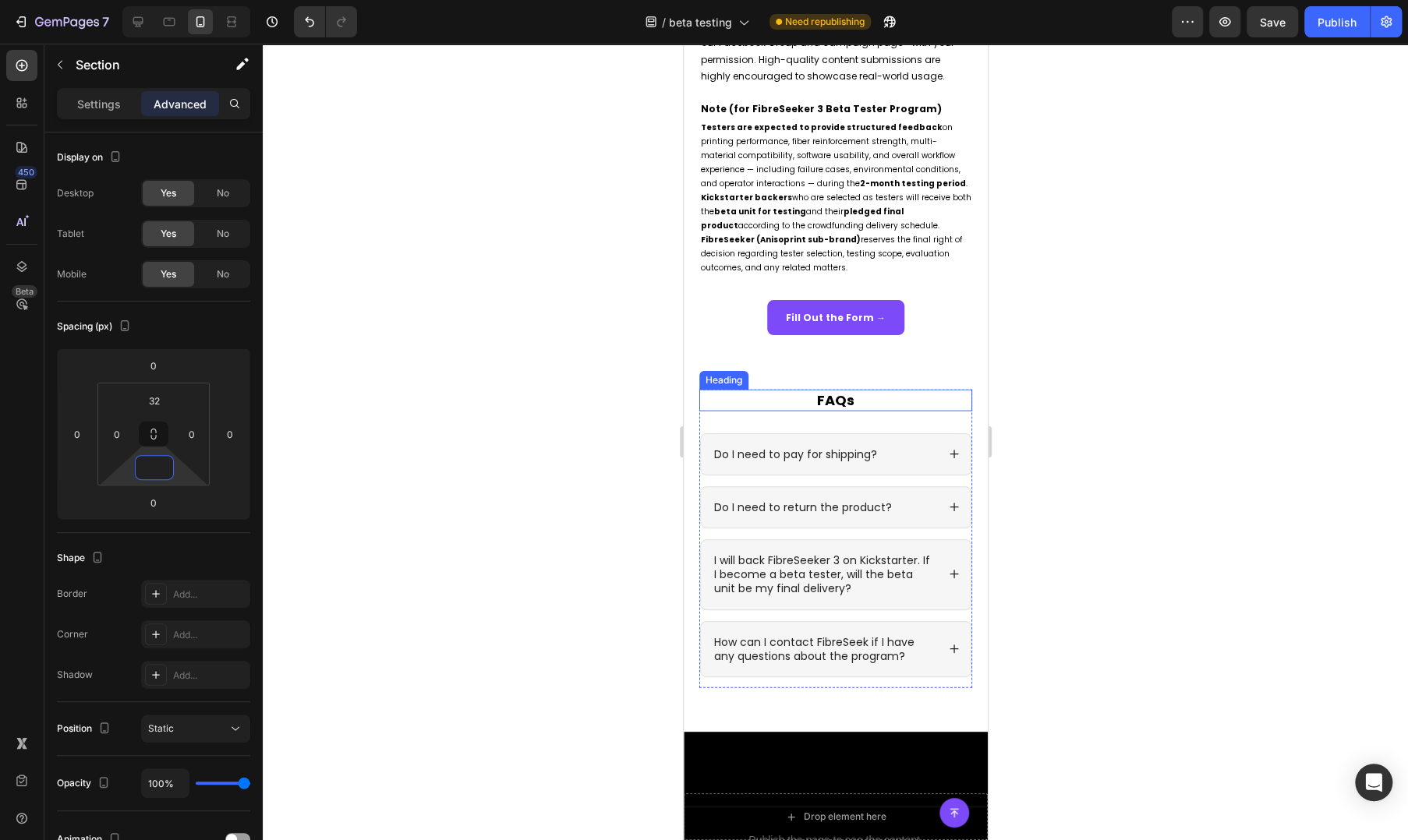
click at [822, 410] on strong "FAQs" at bounding box center [834, 399] width 37 height 19
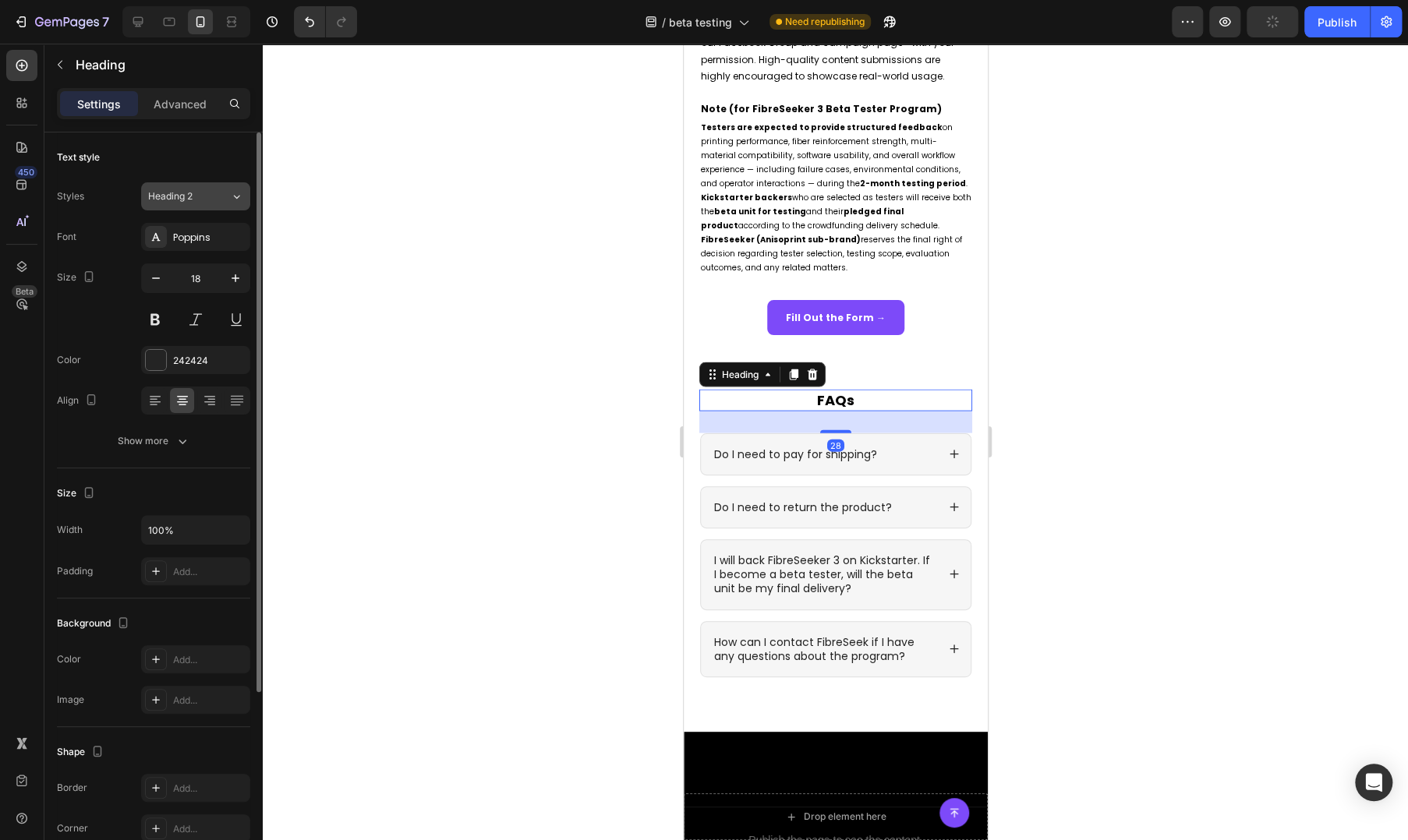
click at [155, 198] on span "Heading 2" at bounding box center [170, 196] width 45 height 14
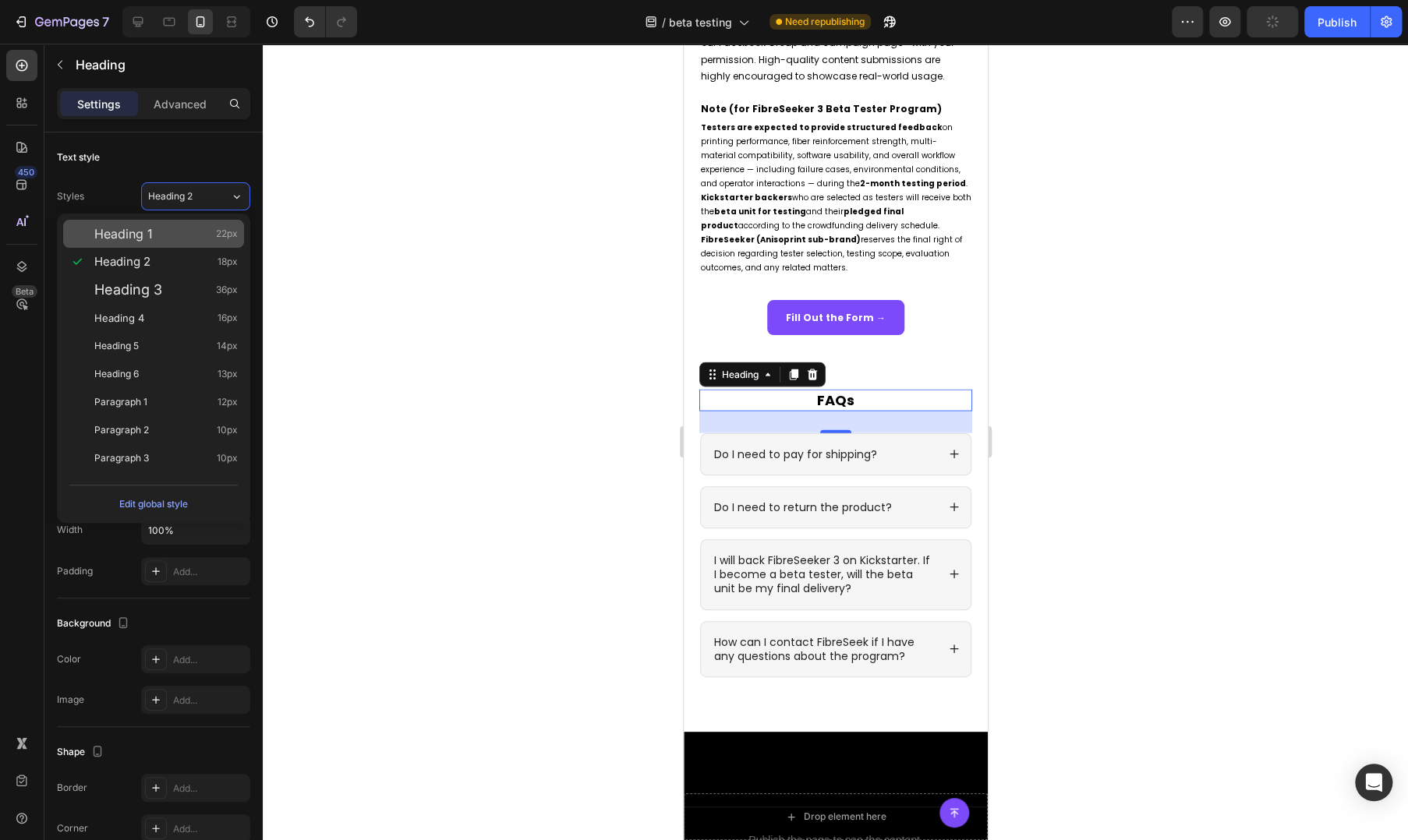
click at [149, 220] on div "Heading 1 22px" at bounding box center [154, 234] width 181 height 28
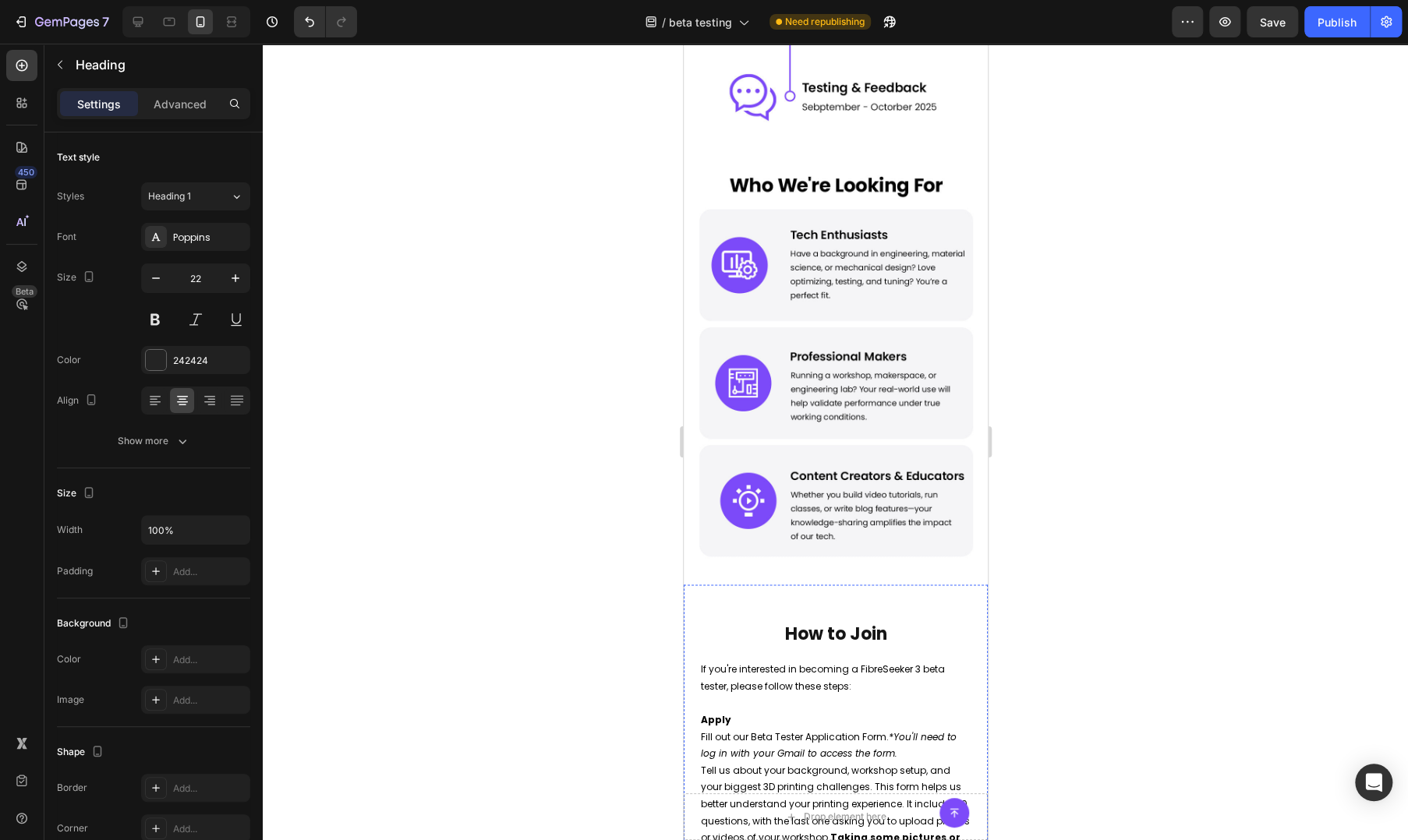
scroll to position [779, 0]
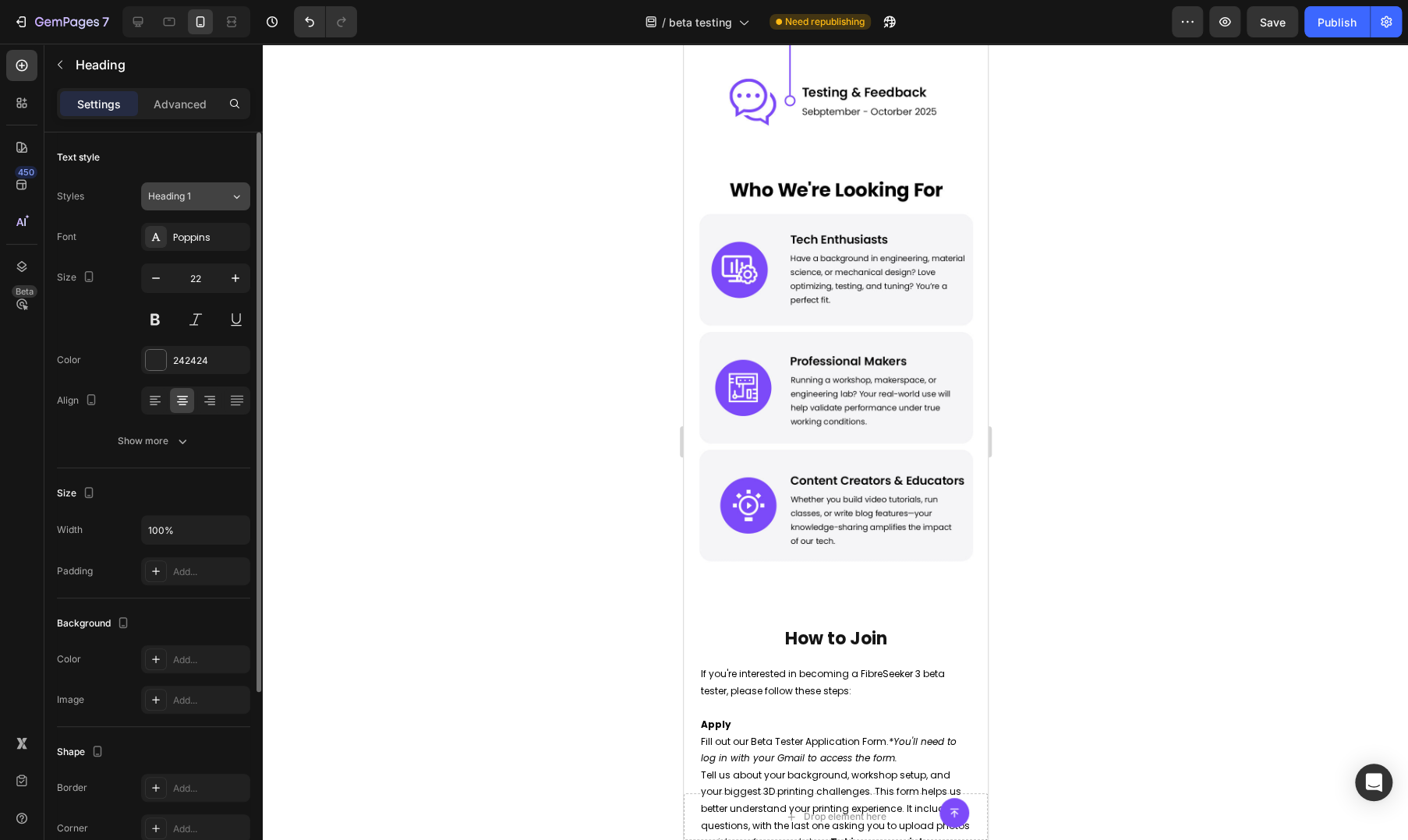
click at [198, 195] on div "Heading 1" at bounding box center [179, 196] width 63 height 14
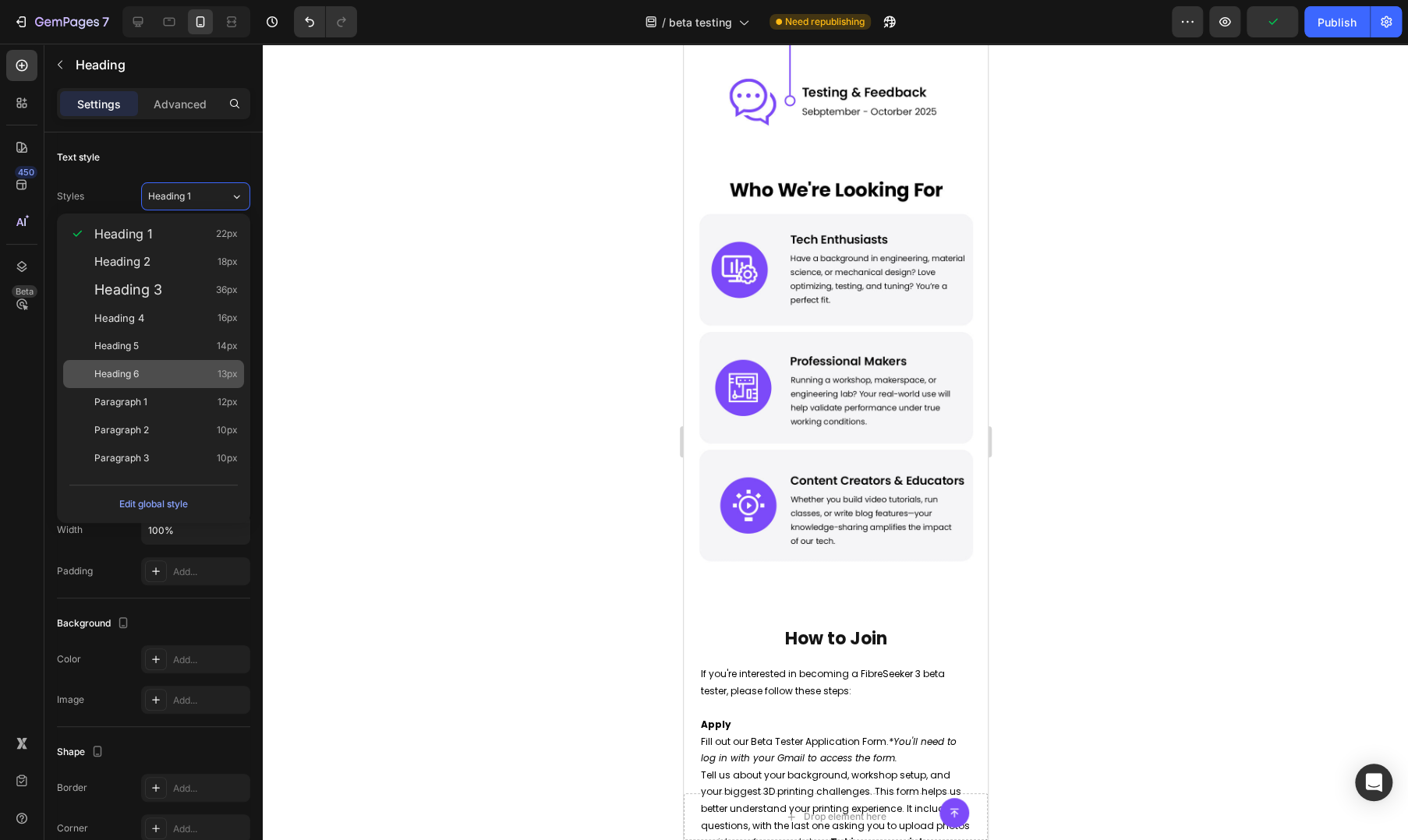
click at [169, 371] on div "Heading 6 13px" at bounding box center [166, 374] width 144 height 16
type input "13"
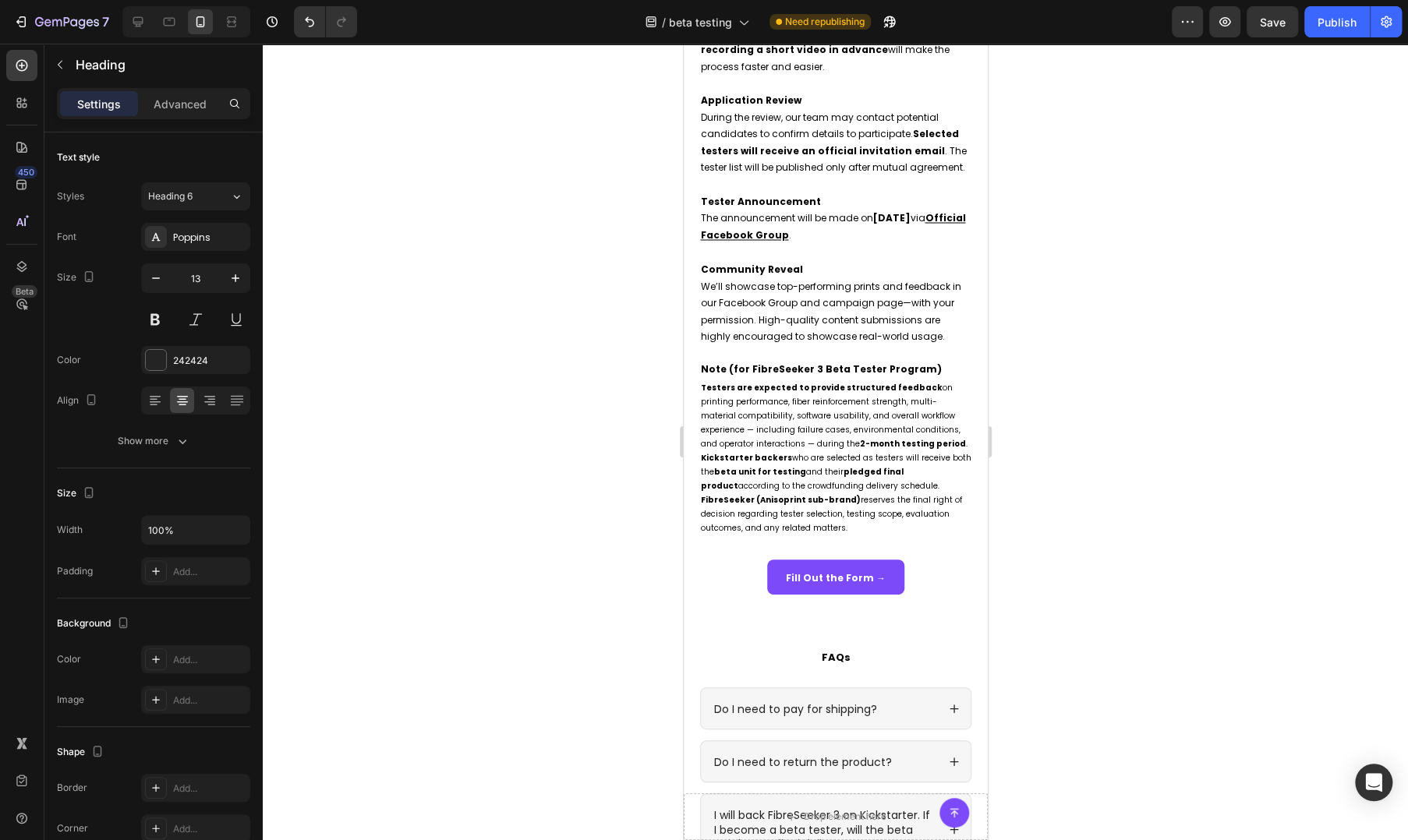
scroll to position [1819, 0]
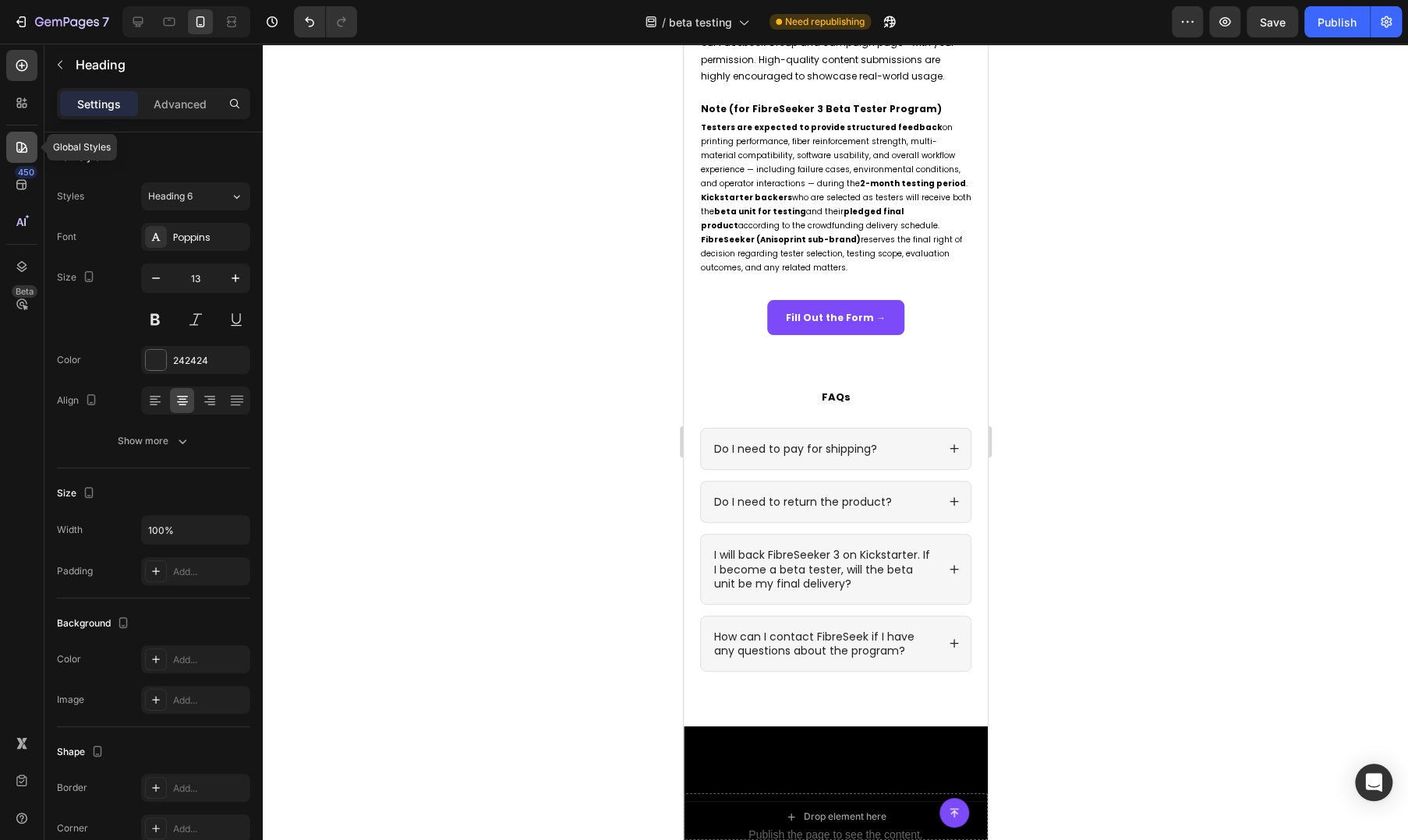
click at [21, 143] on icon at bounding box center [22, 147] width 11 height 11
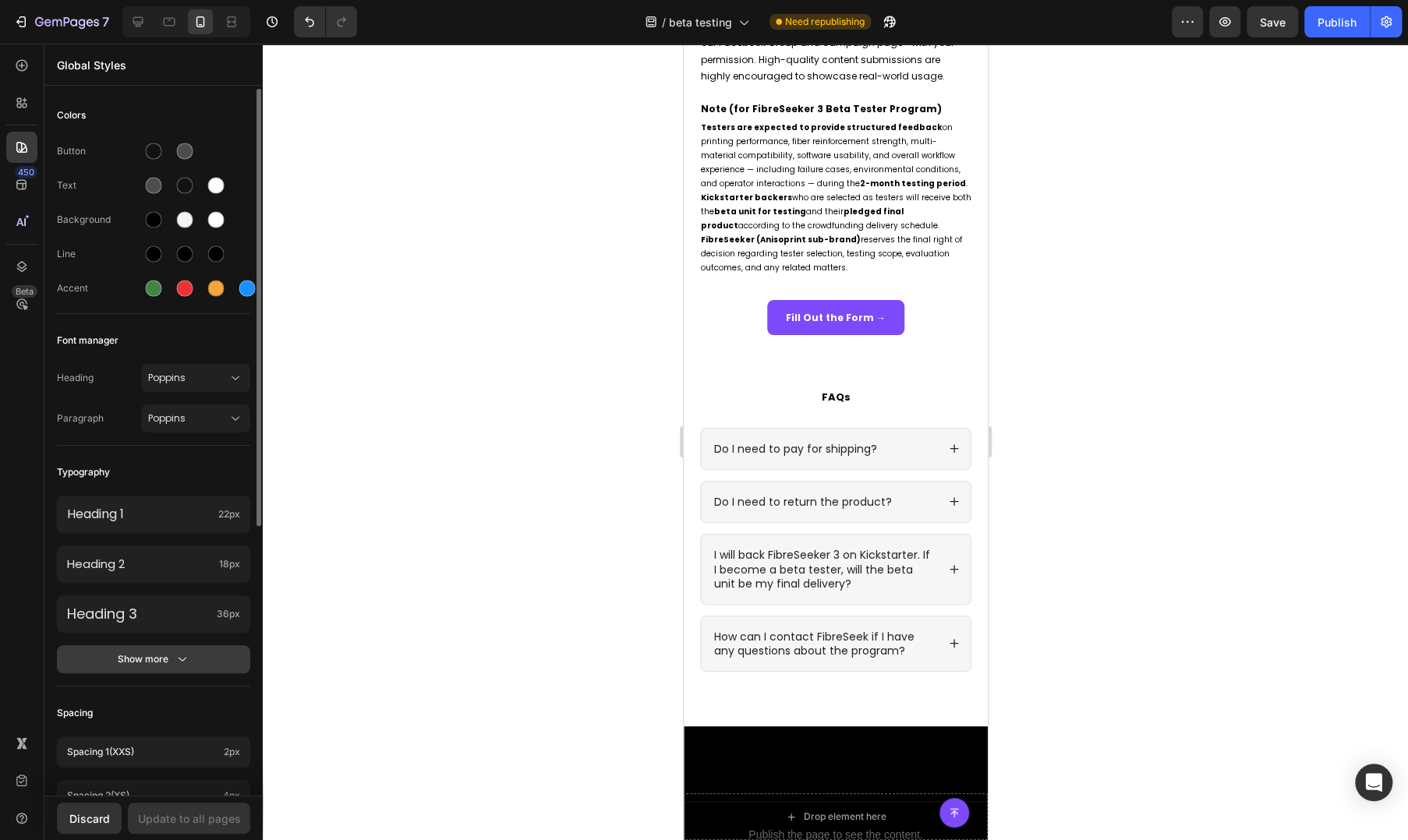
click at [158, 657] on div "Show more" at bounding box center [154, 659] width 72 height 16
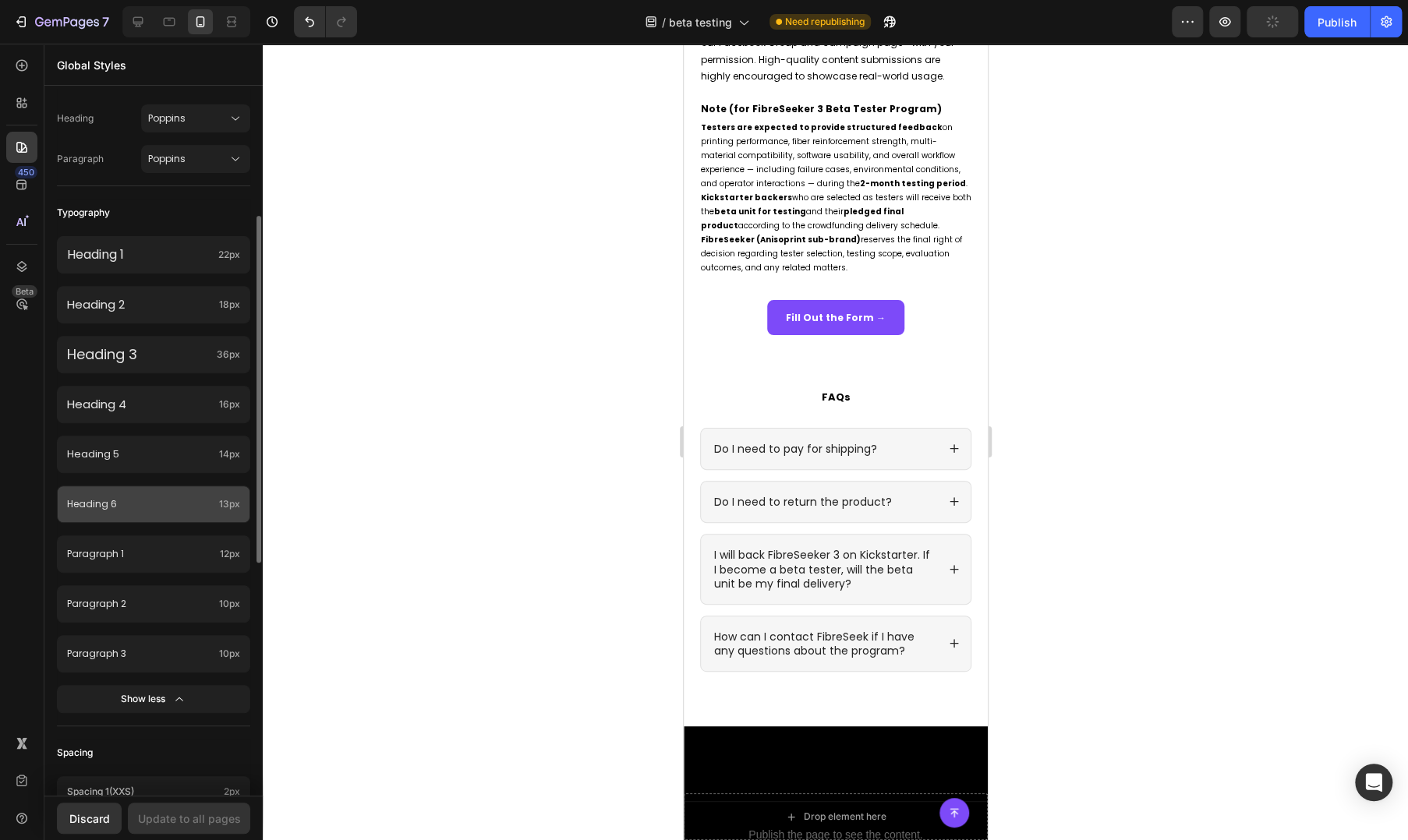
click at [167, 517] on div "Heading 6 13px" at bounding box center [154, 504] width 193 height 37
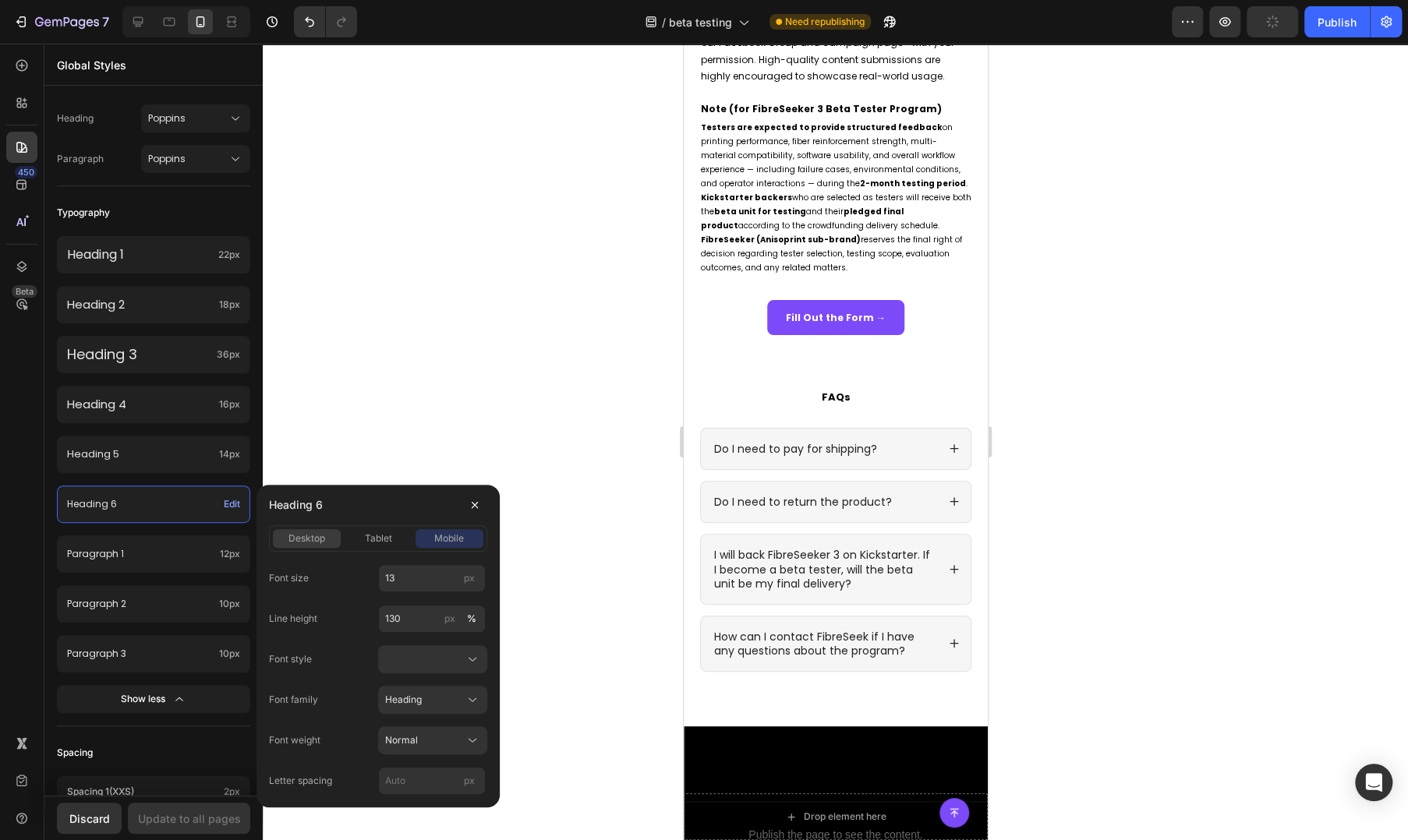
click at [292, 542] on span "desktop" at bounding box center [306, 538] width 37 height 14
click at [477, 505] on icon "button" at bounding box center [474, 505] width 12 height 12
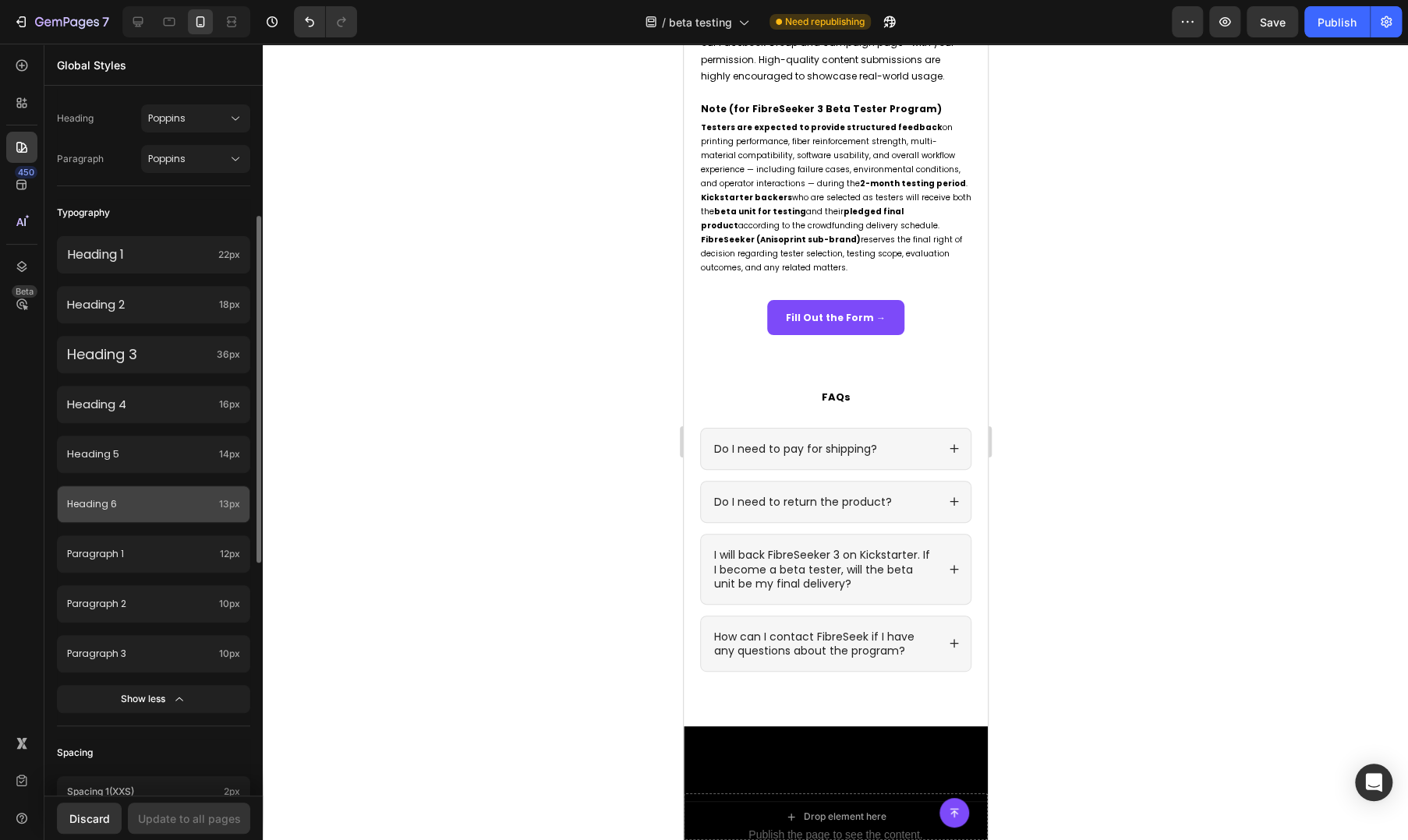
scroll to position [0, 0]
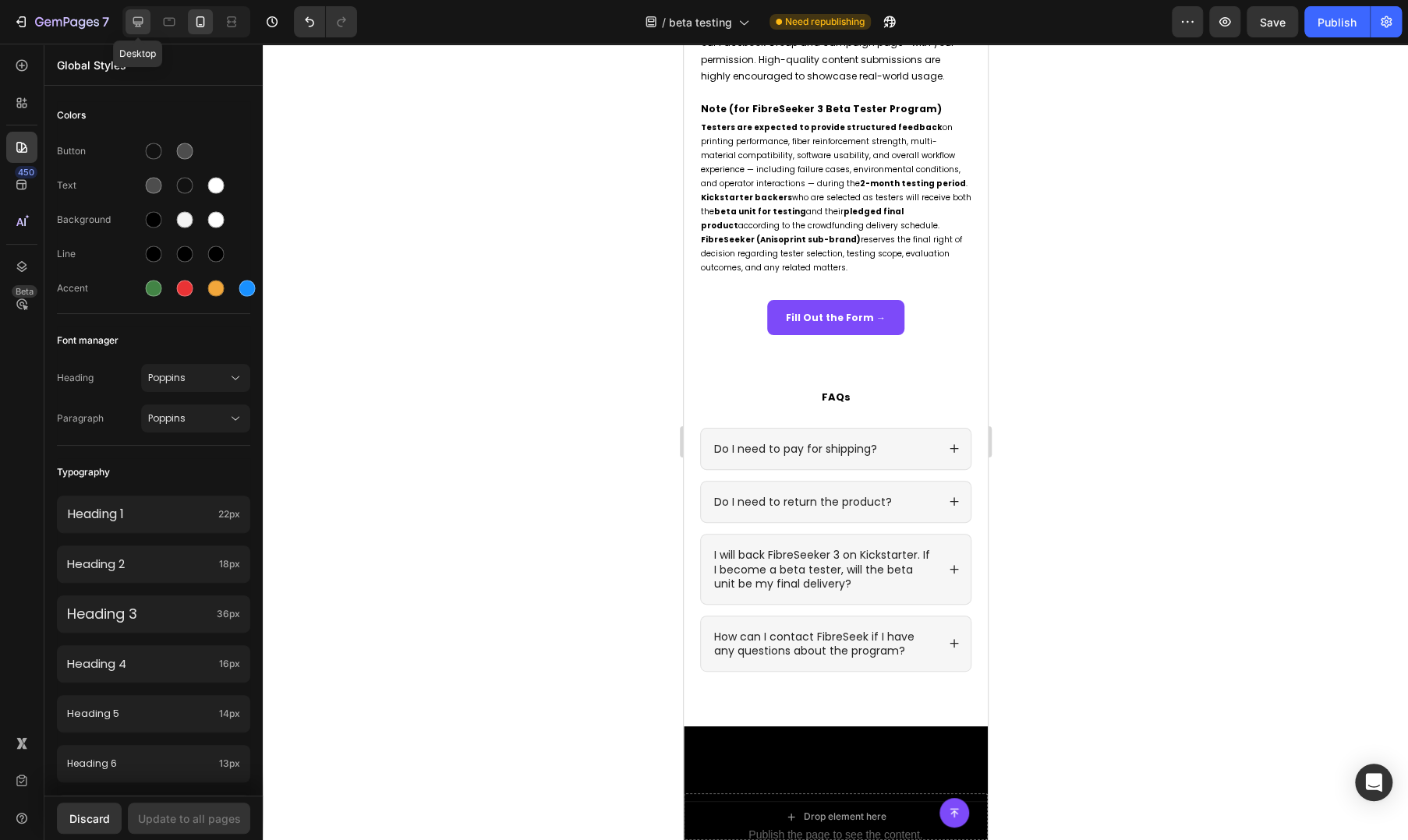
click at [137, 27] on icon at bounding box center [138, 22] width 16 height 16
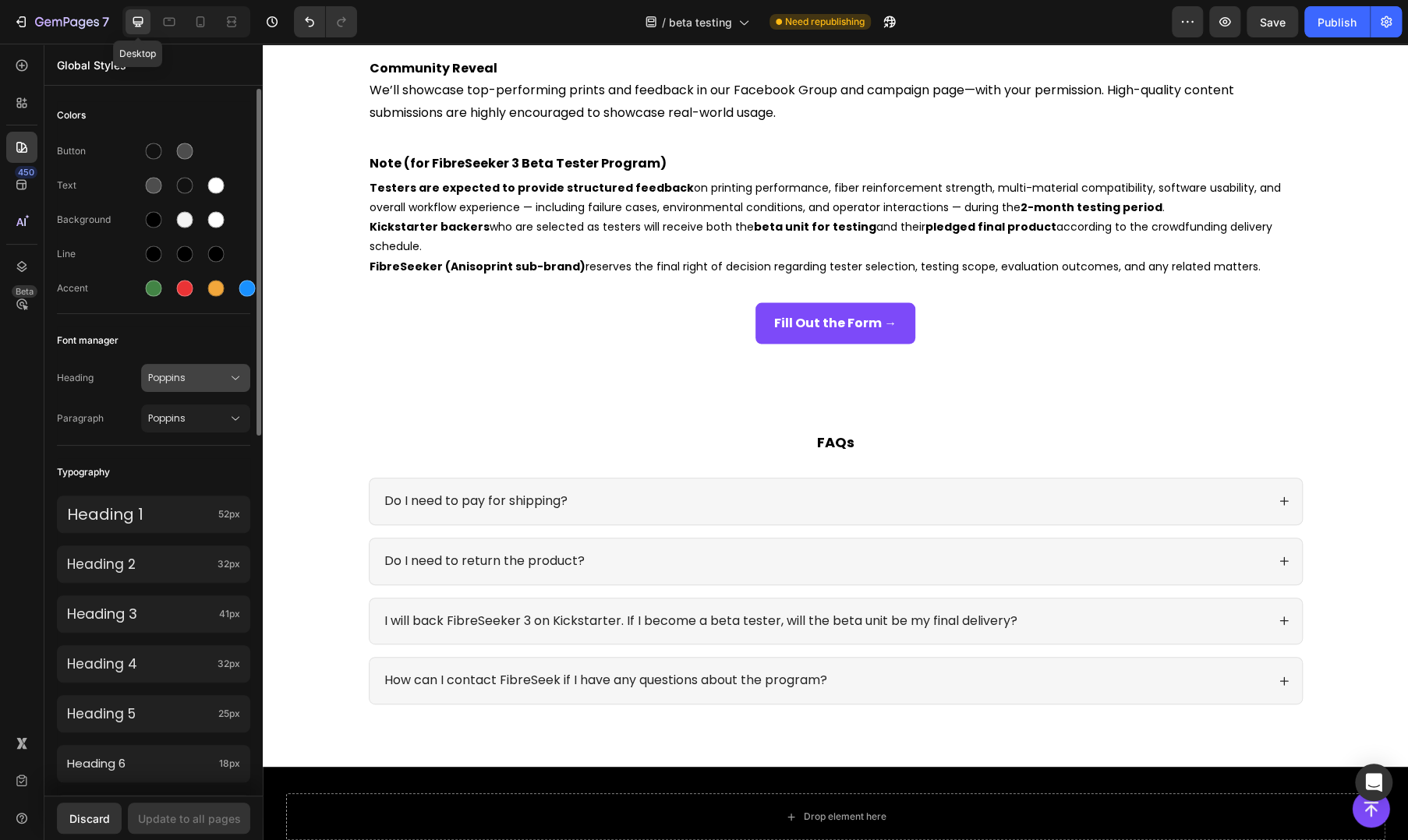
scroll to position [1785, 0]
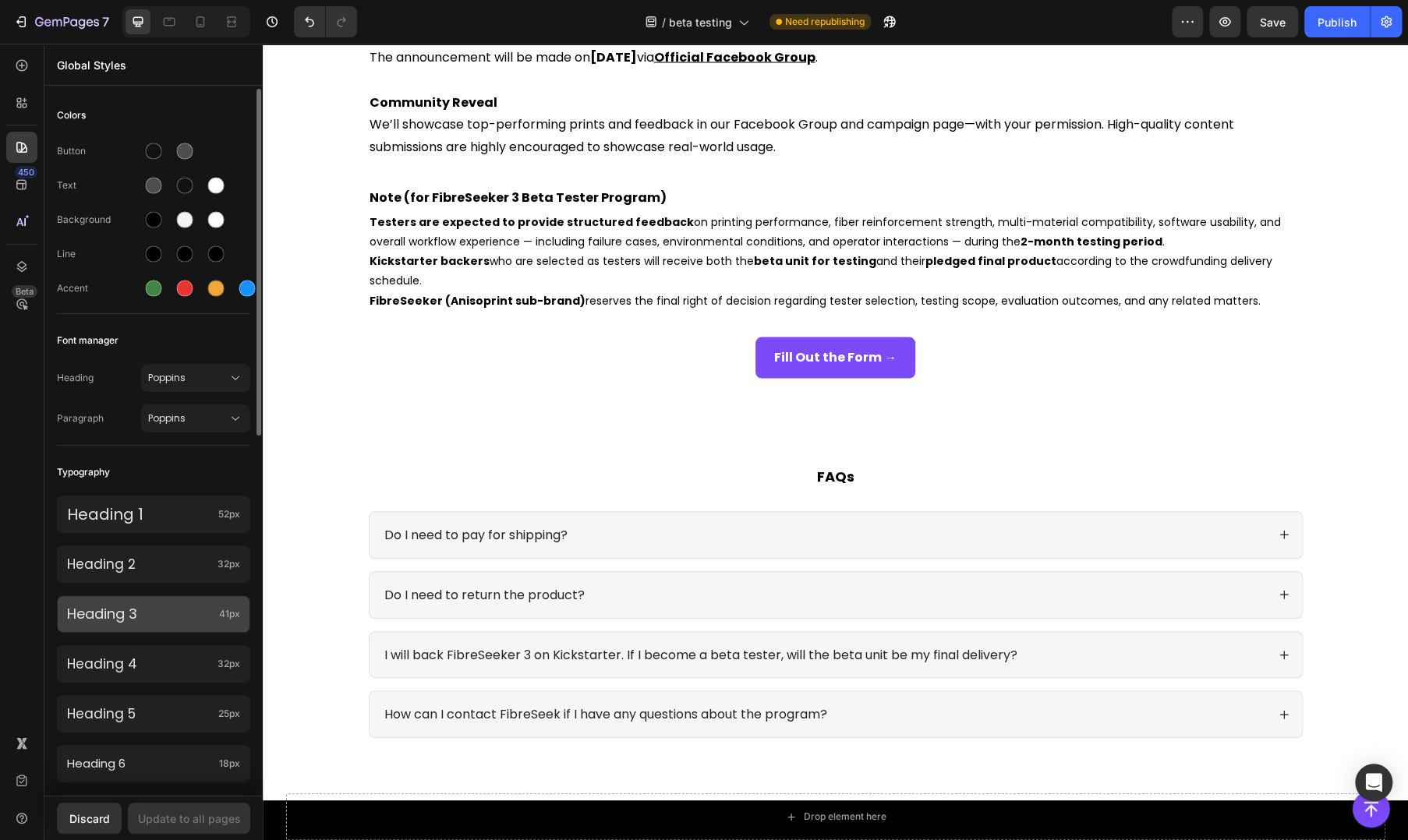
click at [169, 621] on p "Heading 3" at bounding box center [140, 614] width 146 height 18
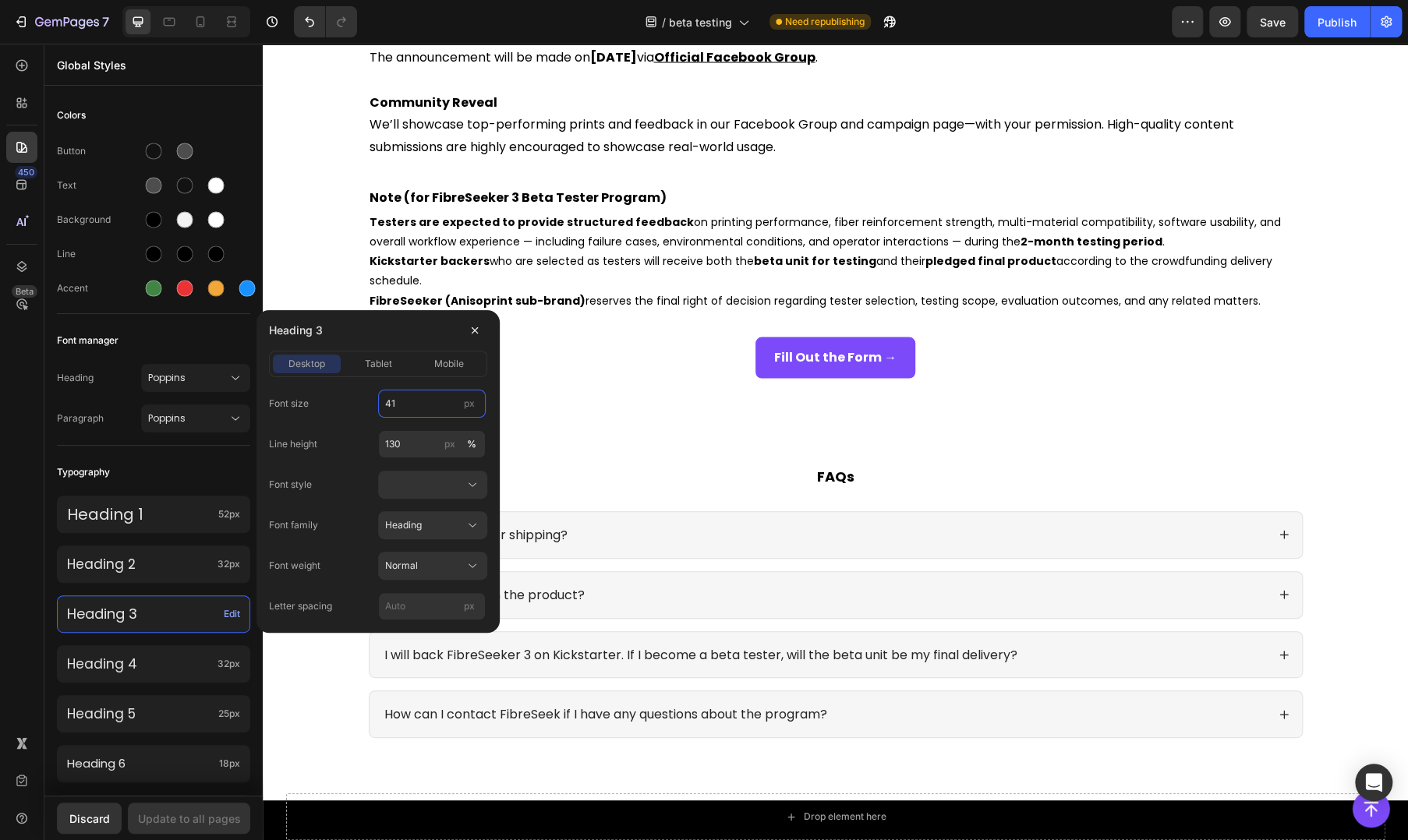
click at [418, 399] on input "41" at bounding box center [432, 403] width 108 height 28
click at [188, 713] on p "Heading 5" at bounding box center [139, 714] width 145 height 17
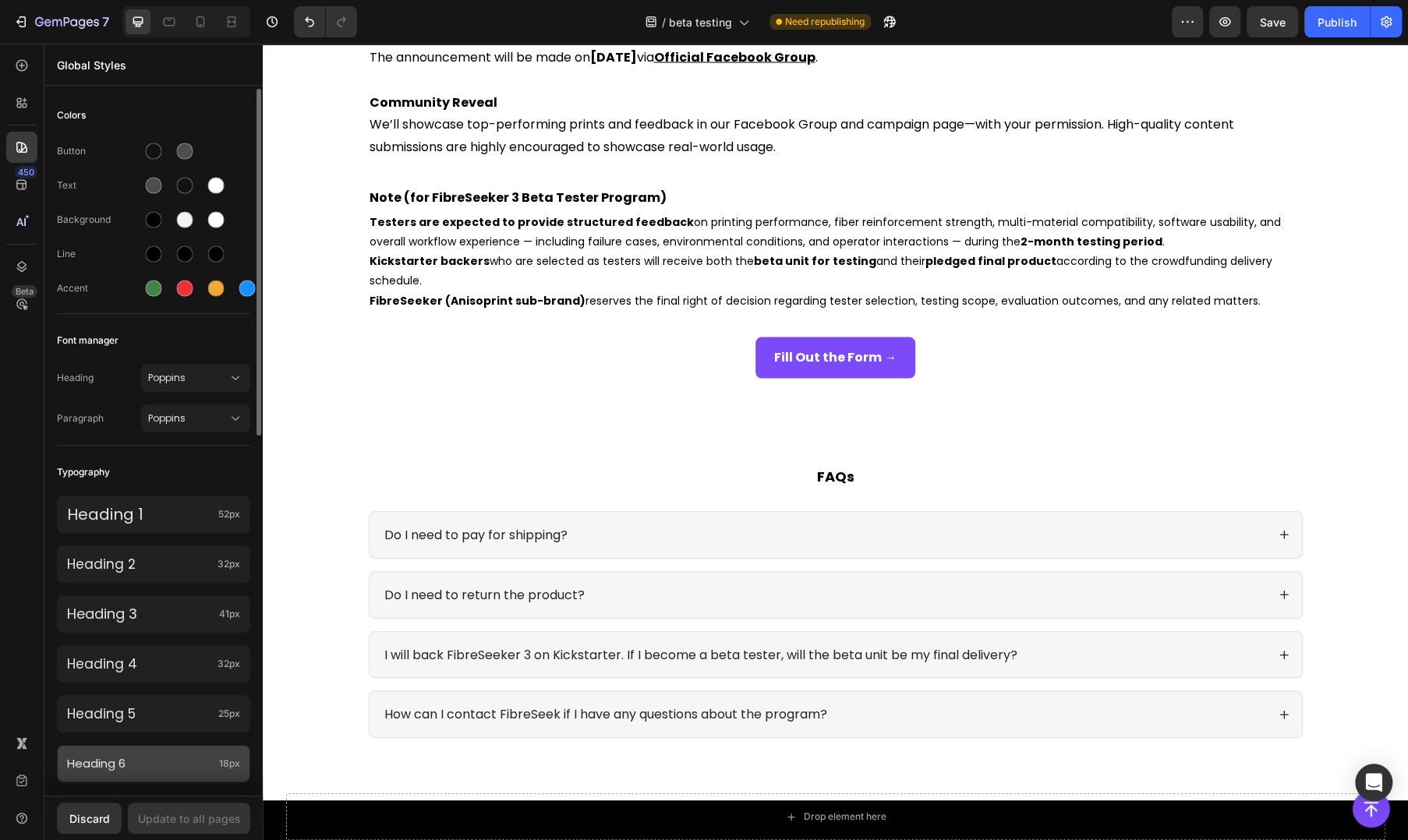
click at [193, 759] on p "Heading 6" at bounding box center [140, 764] width 146 height 16
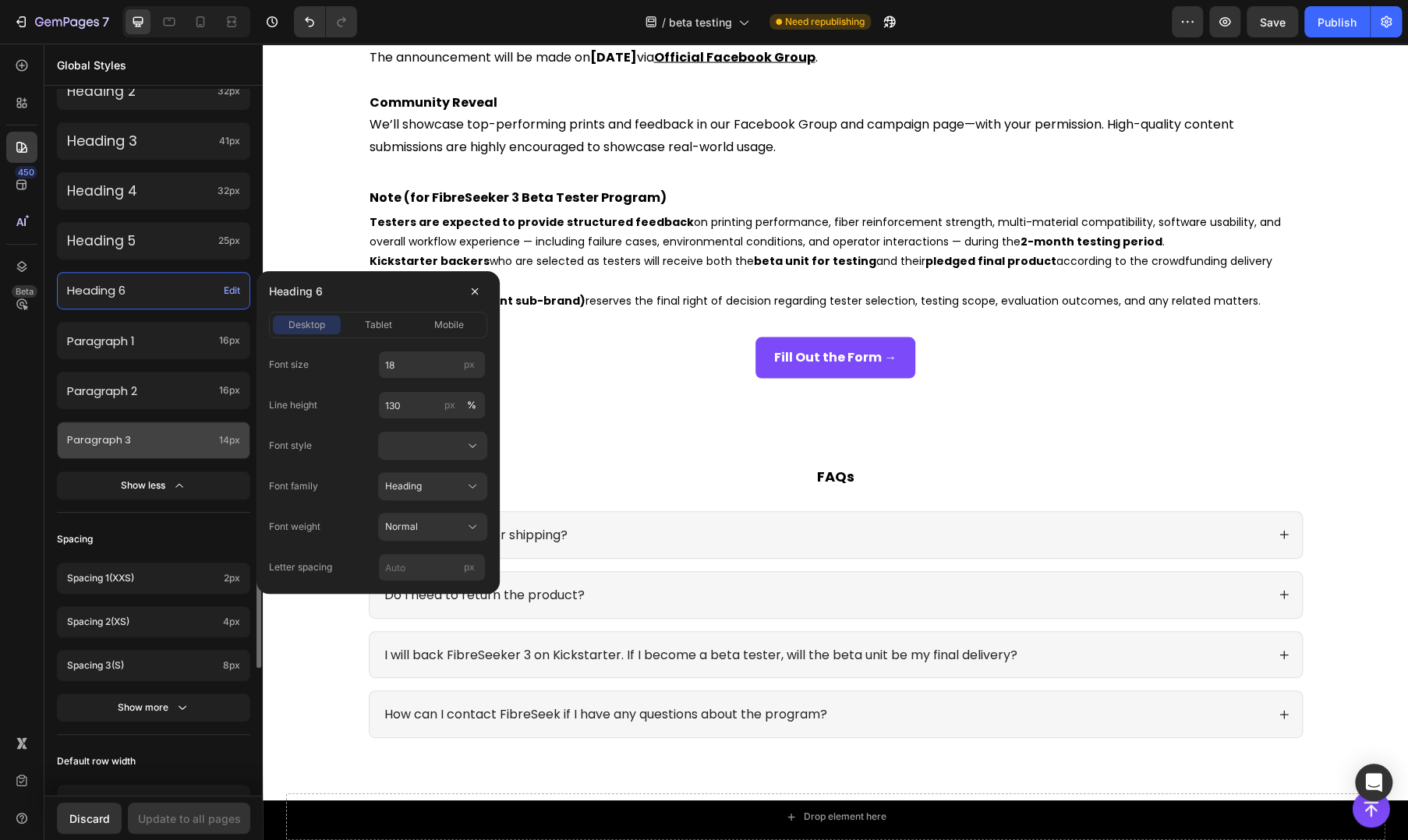
scroll to position [212, 0]
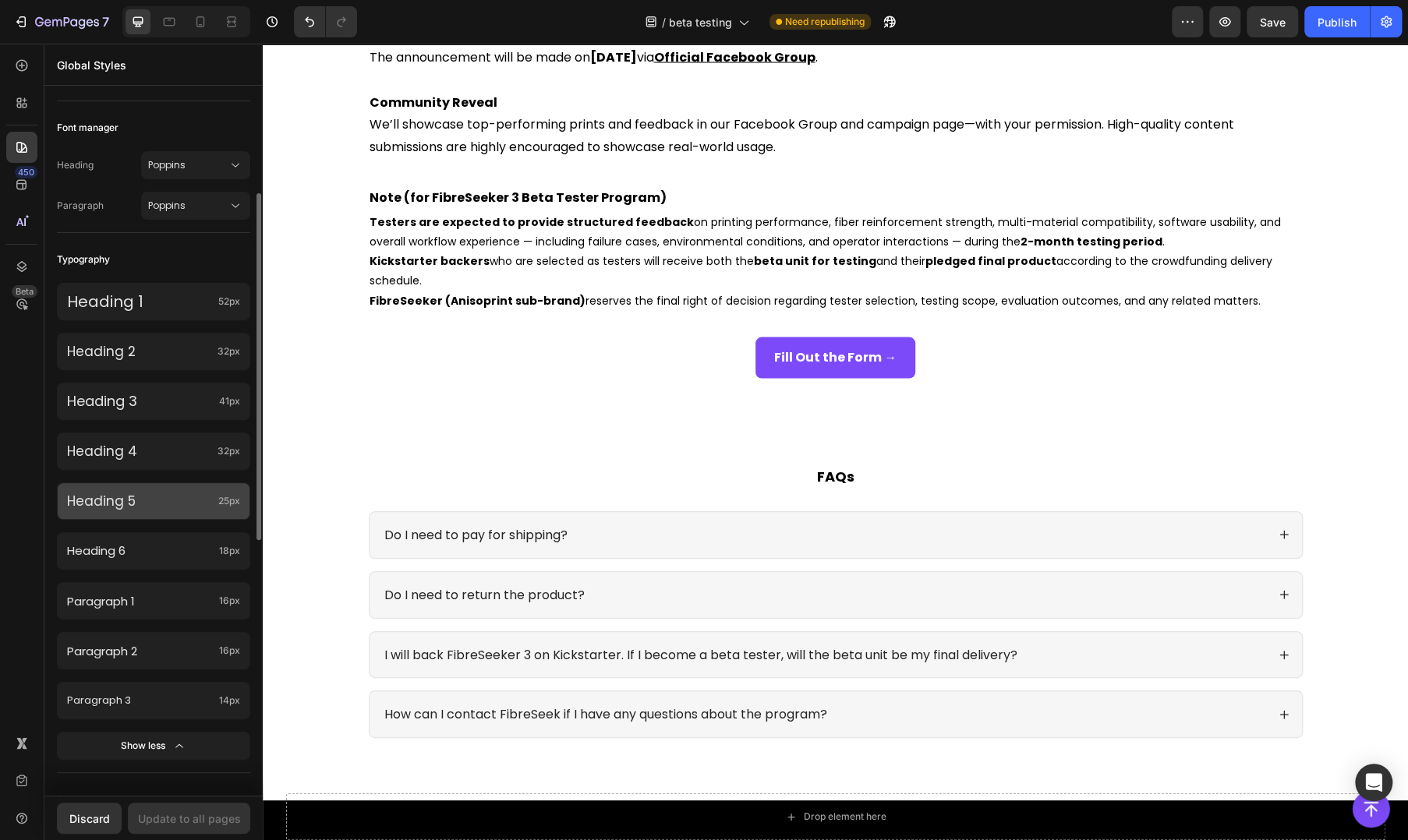
click at [184, 497] on p "Heading 5" at bounding box center [139, 501] width 145 height 17
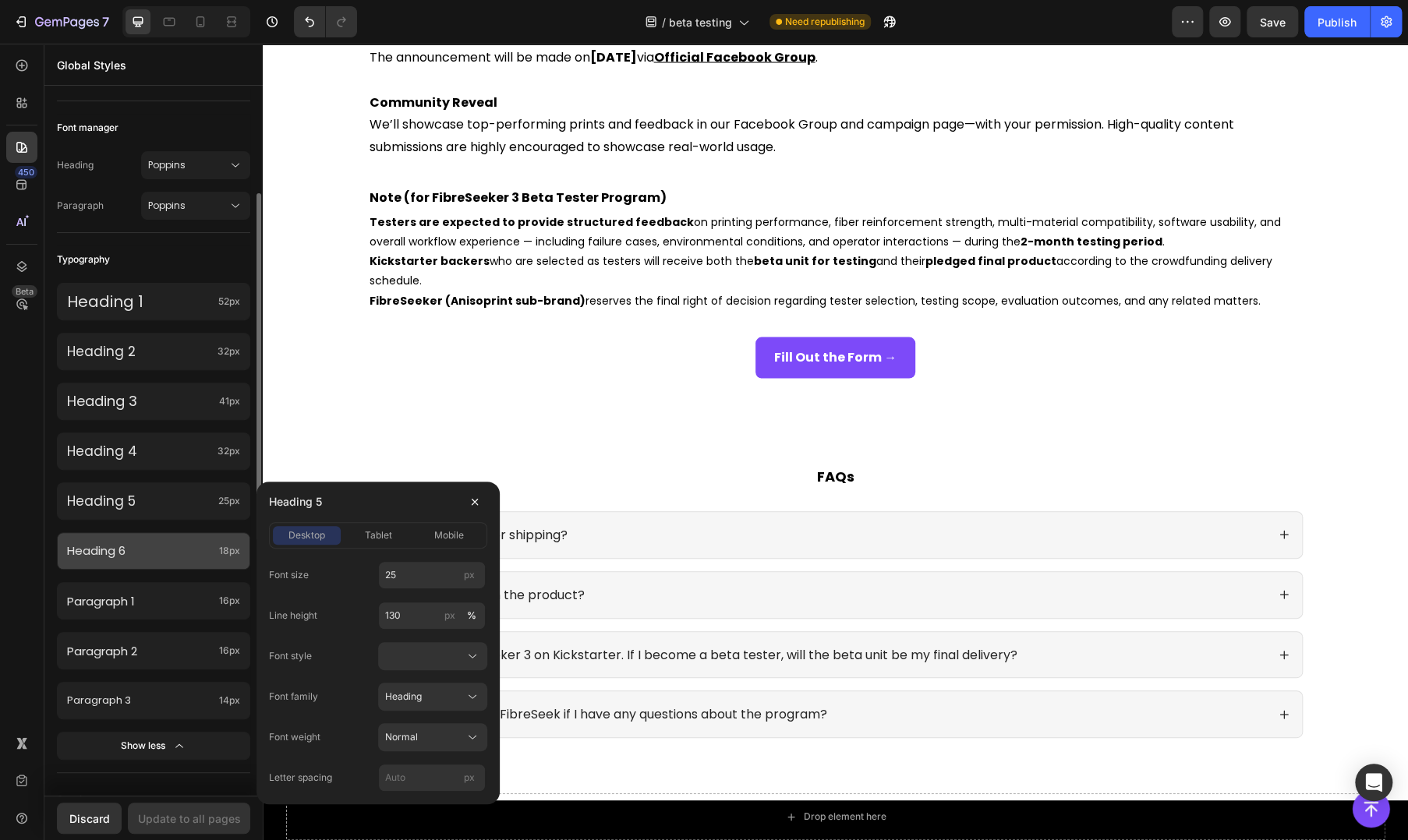
click at [178, 540] on div "Heading 6 18px" at bounding box center [154, 550] width 193 height 37
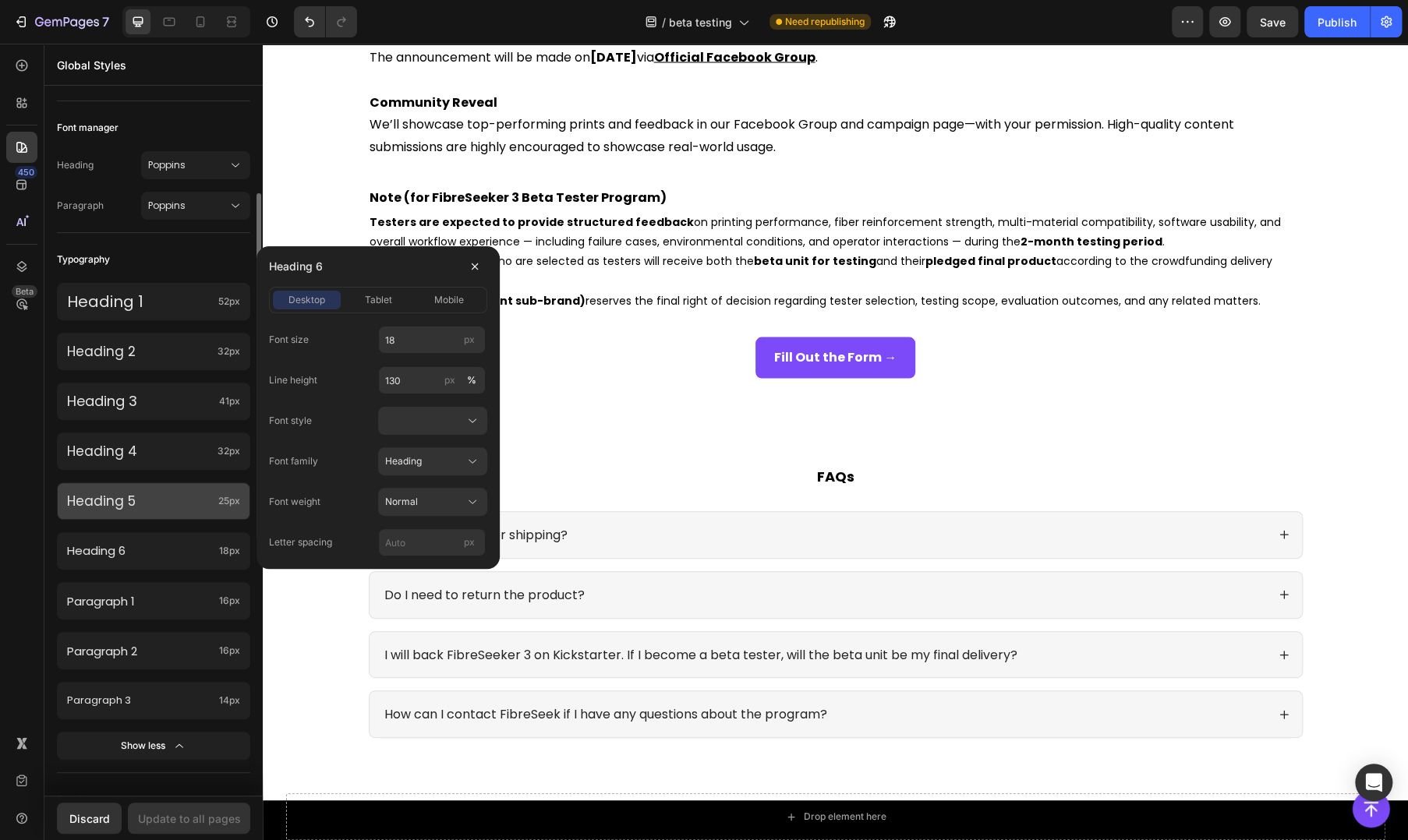
click at [180, 488] on div "Heading 5 25px" at bounding box center [154, 501] width 193 height 37
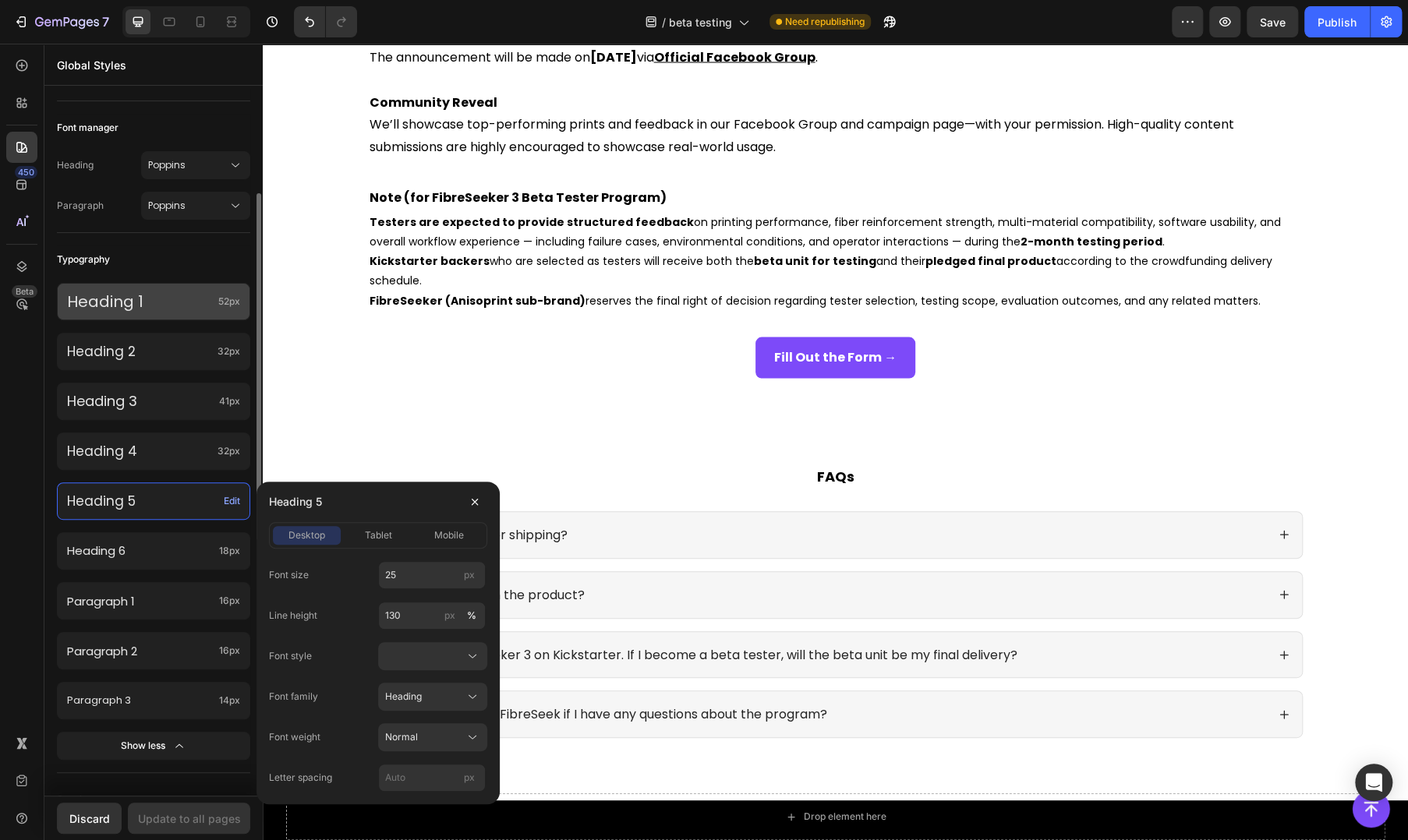
click at [189, 315] on div "Heading 1 52px" at bounding box center [154, 301] width 193 height 37
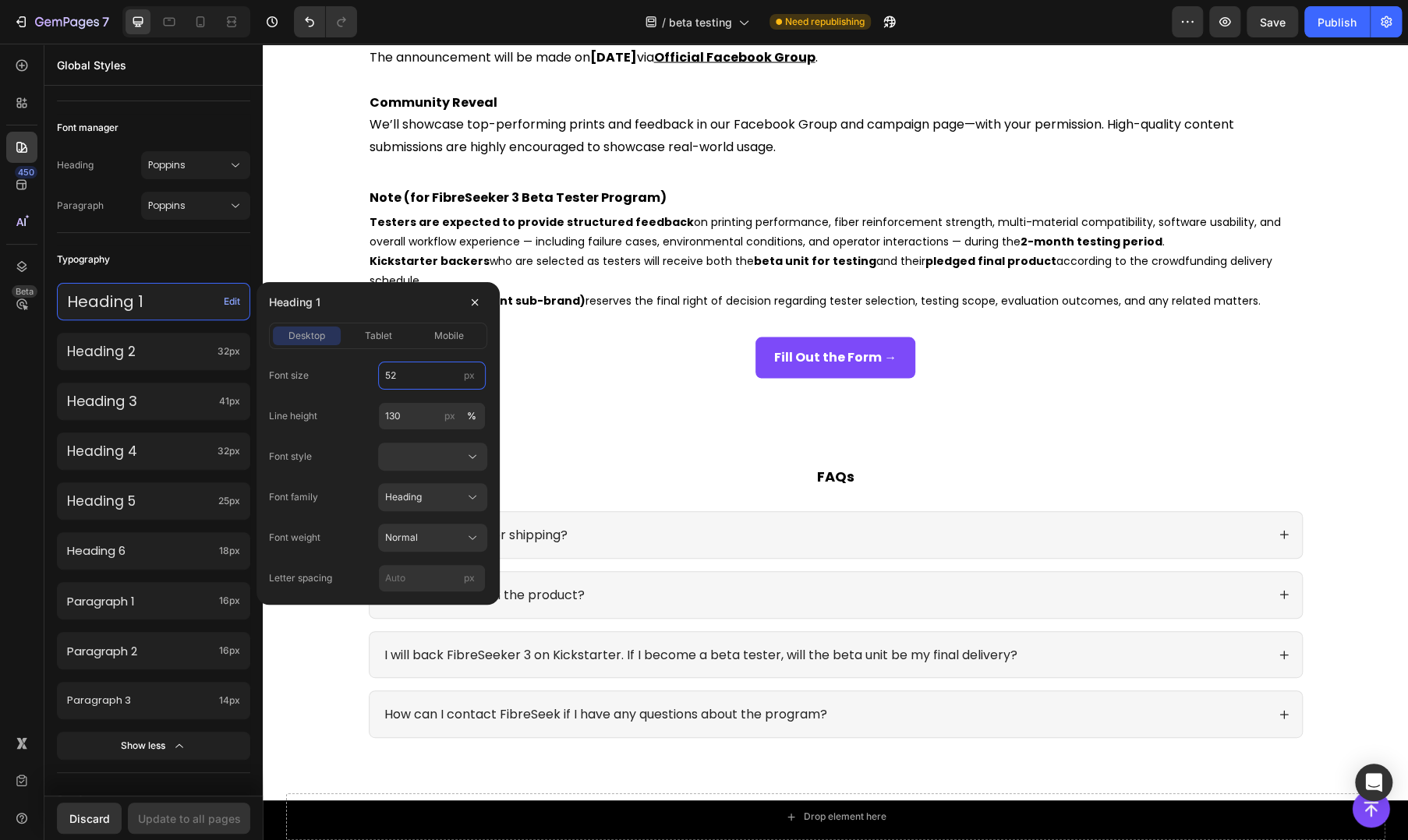
click at [399, 363] on input "52" at bounding box center [432, 376] width 108 height 28
type input "32"
click at [427, 335] on div "mobile" at bounding box center [449, 335] width 68 height 14
click at [418, 369] on input "22" at bounding box center [432, 376] width 108 height 28
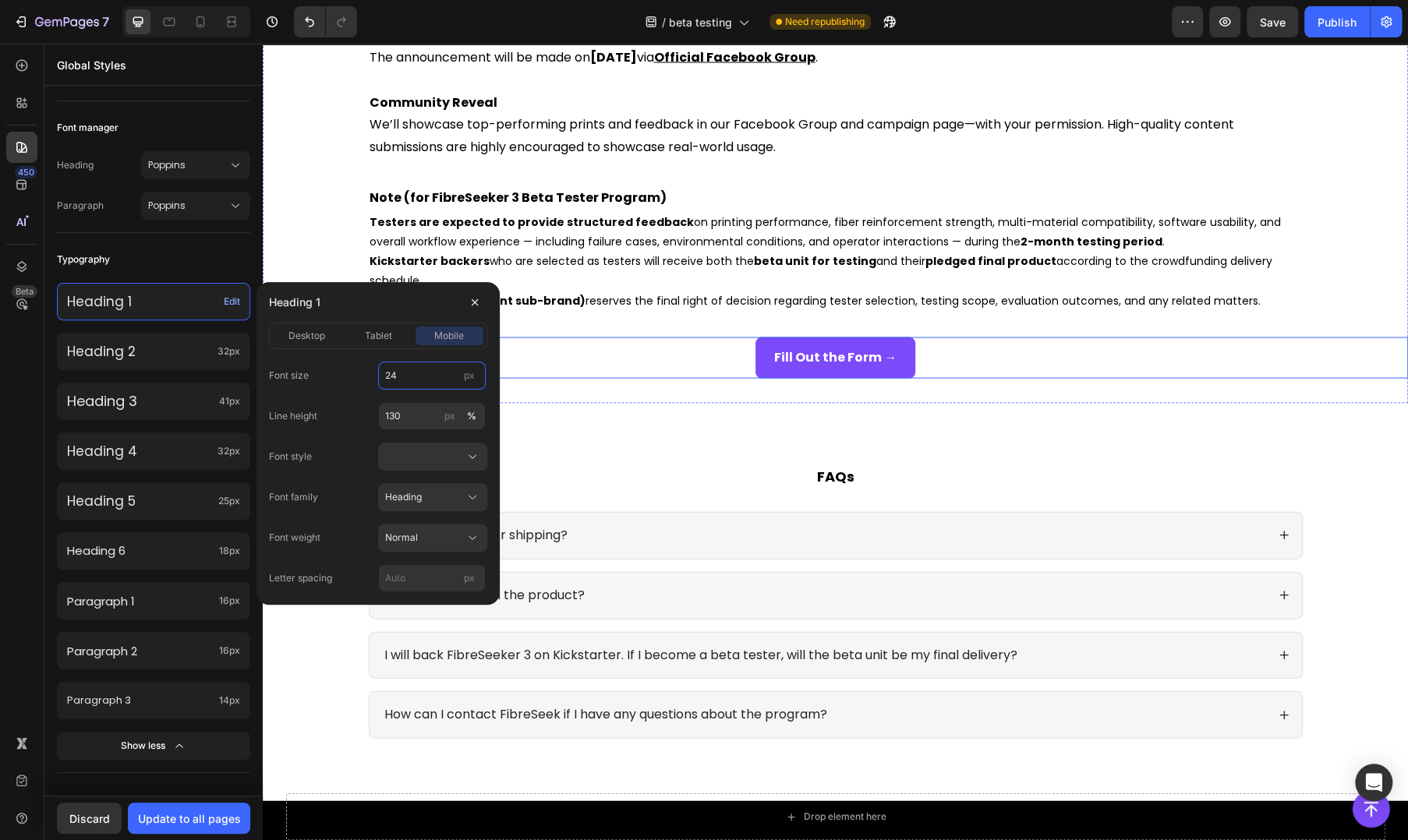
type input "24"
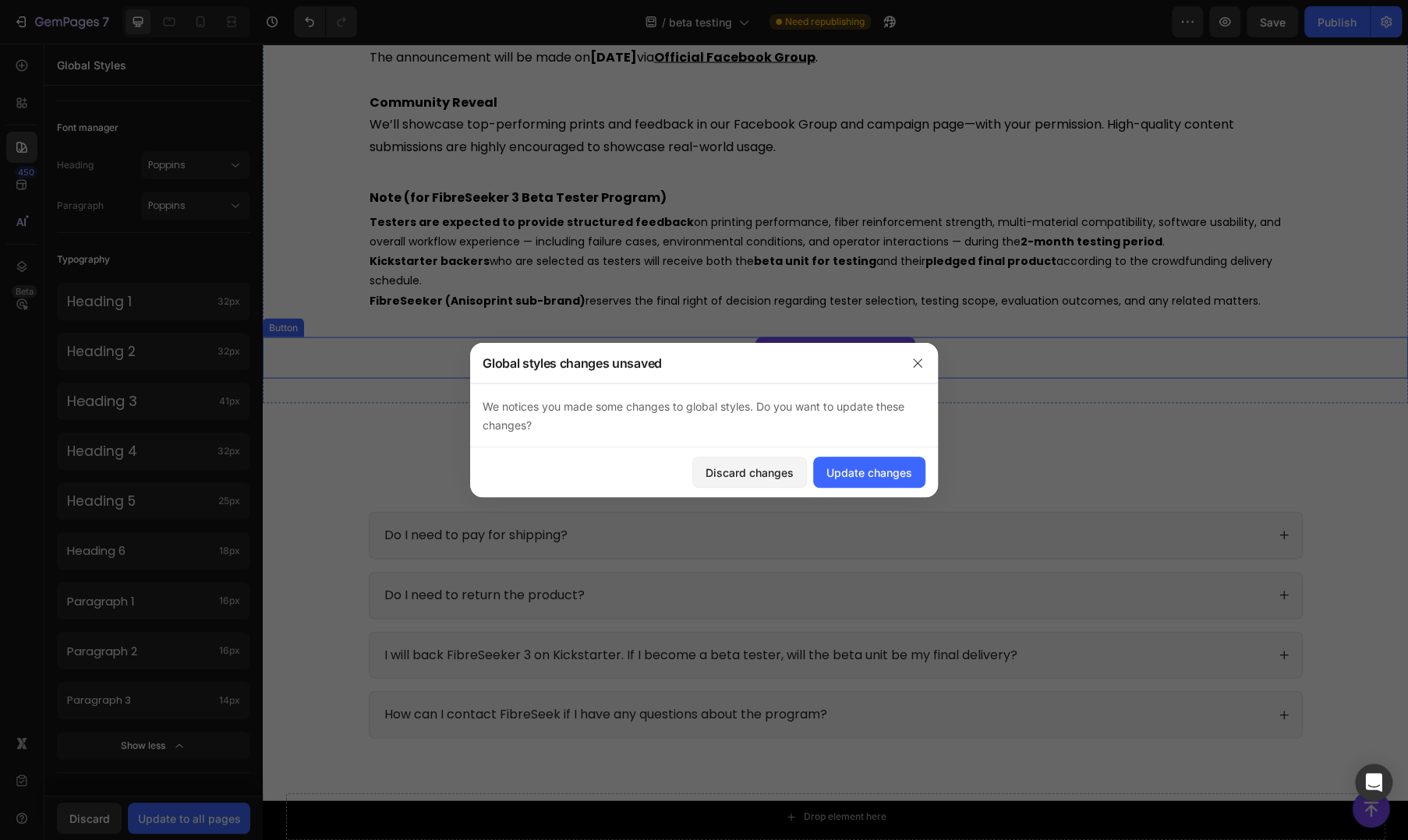
click at [610, 377] on div "Fill Out the Form → Button" at bounding box center [834, 358] width 1145 height 42
click at [861, 476] on div "Update changes" at bounding box center [868, 473] width 86 height 17
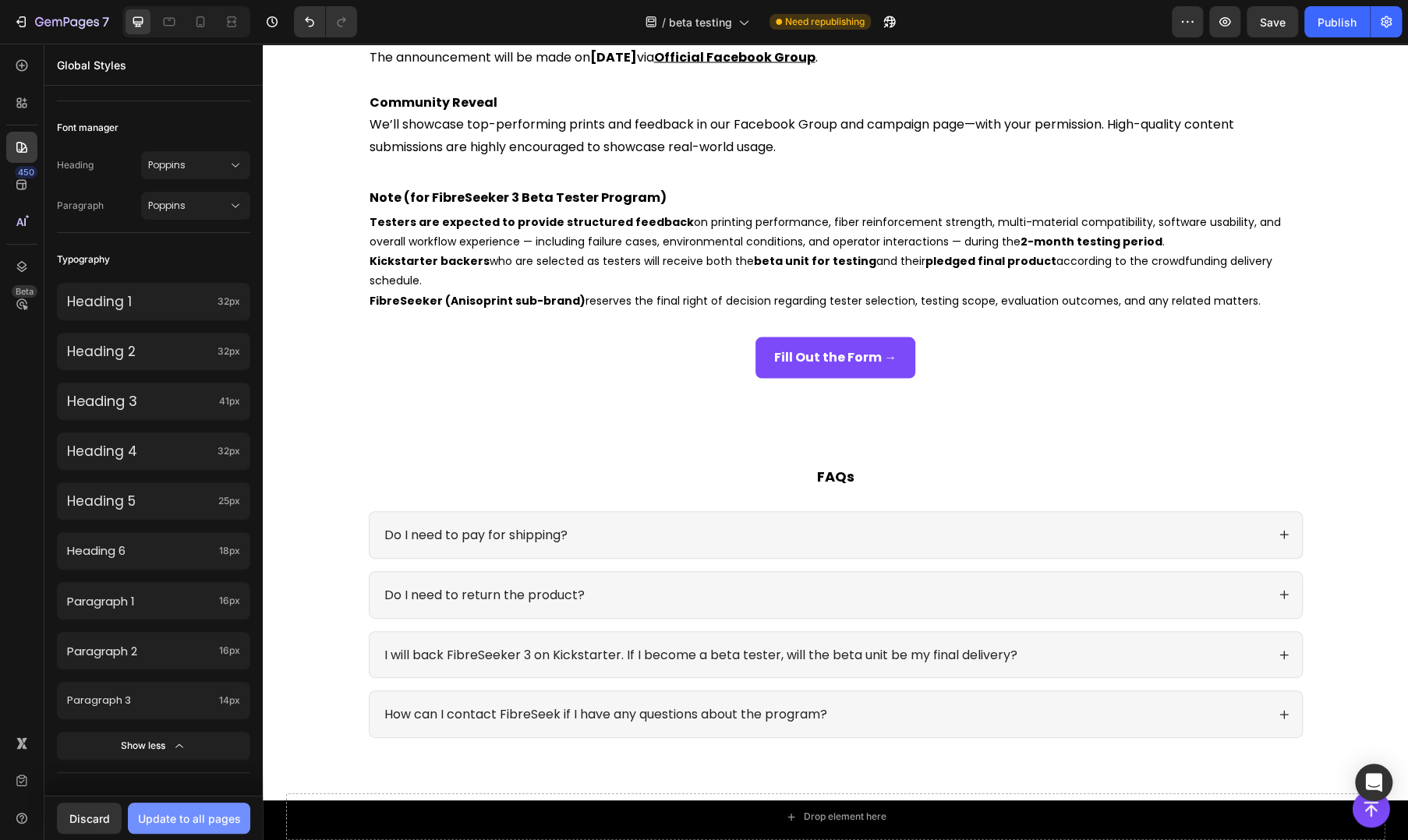
click at [179, 818] on div "Update to all pages" at bounding box center [189, 818] width 103 height 17
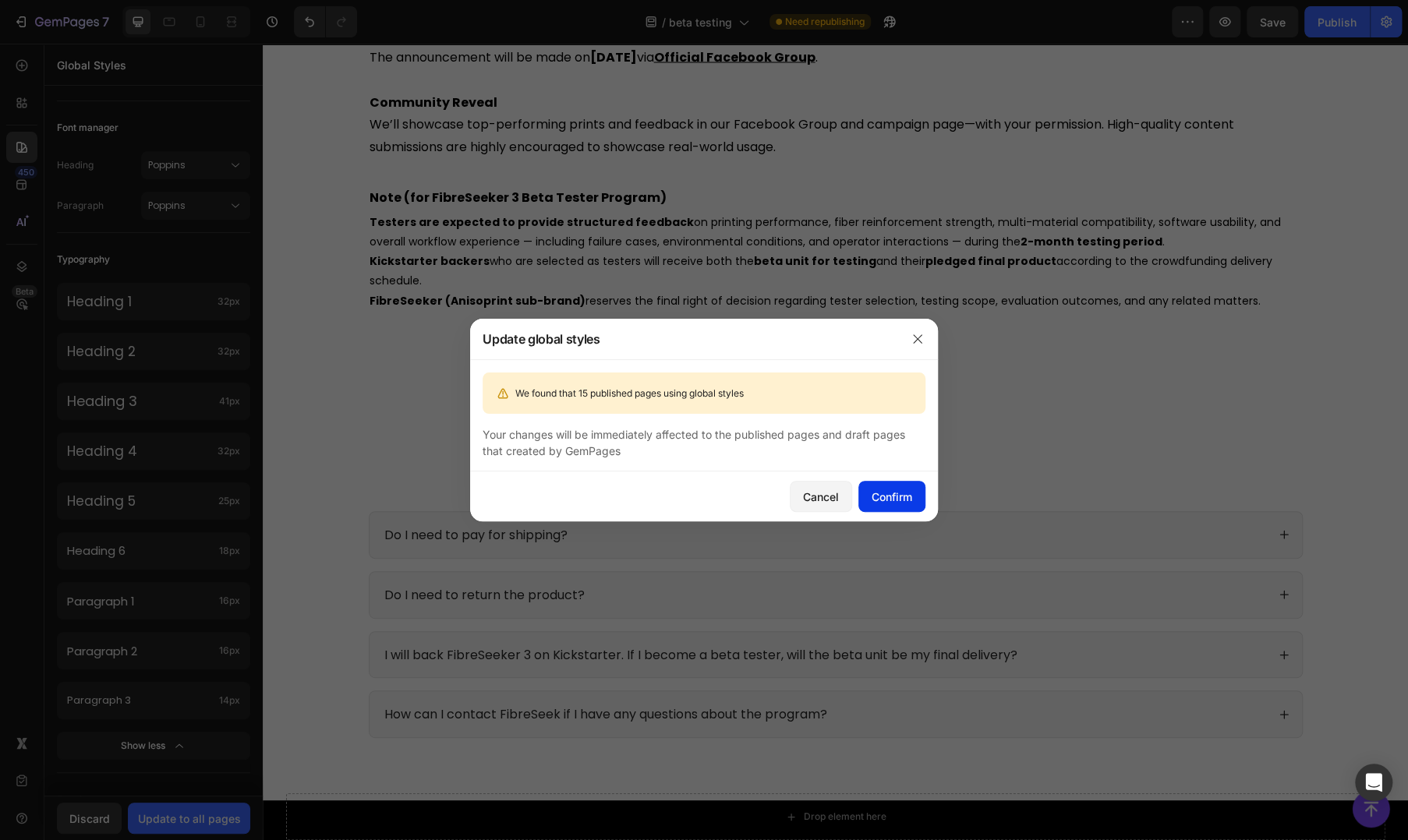
click at [892, 500] on div "Confirm" at bounding box center [892, 497] width 41 height 17
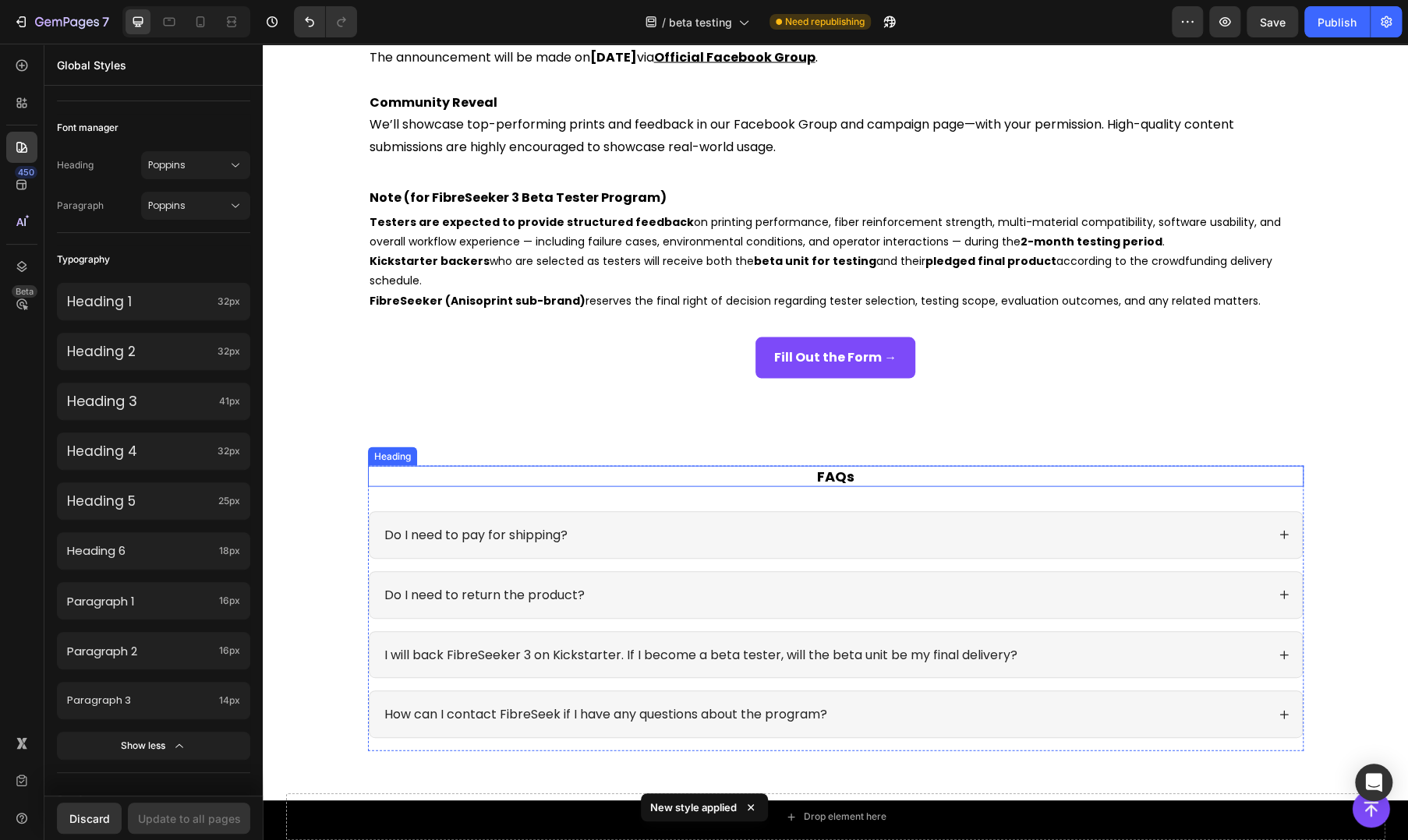
click at [824, 472] on strong "FAQs" at bounding box center [835, 475] width 37 height 19
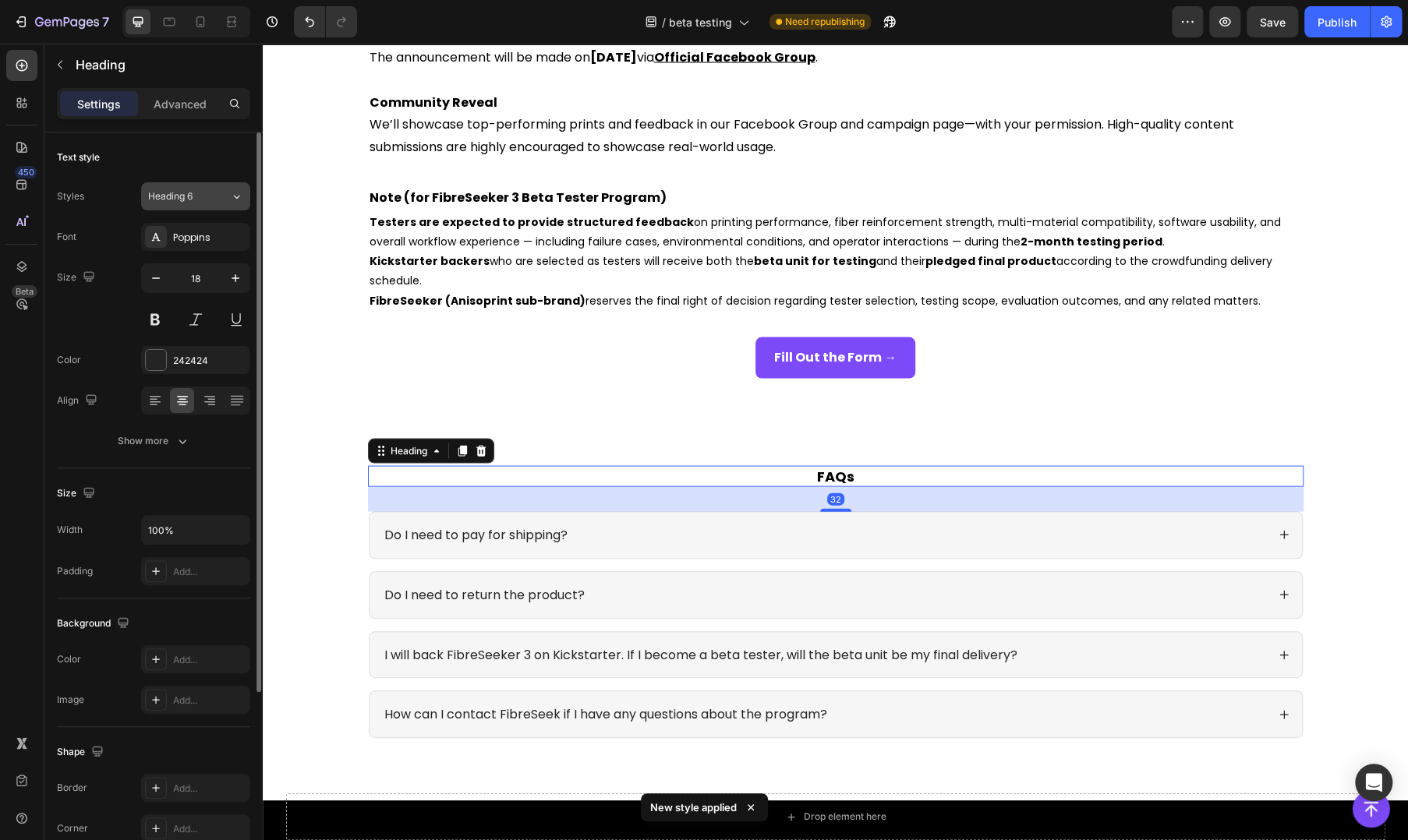
click at [188, 201] on span "Heading 6" at bounding box center [170, 196] width 45 height 14
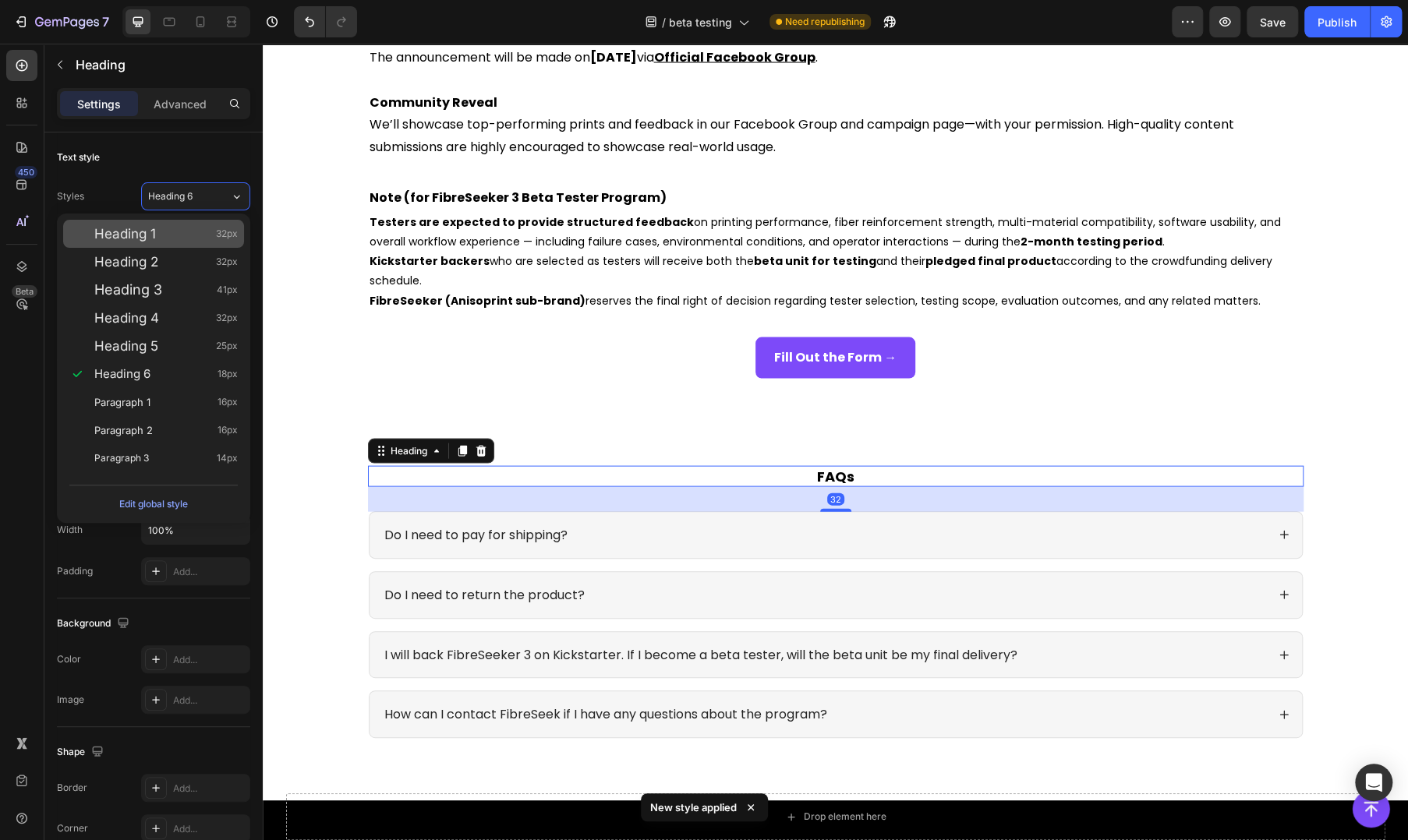
drag, startPoint x: 186, startPoint y: 232, endPoint x: 46, endPoint y: 258, distance: 142.4
click at [186, 232] on div "Heading 1 32px" at bounding box center [166, 233] width 144 height 16
type input "32"
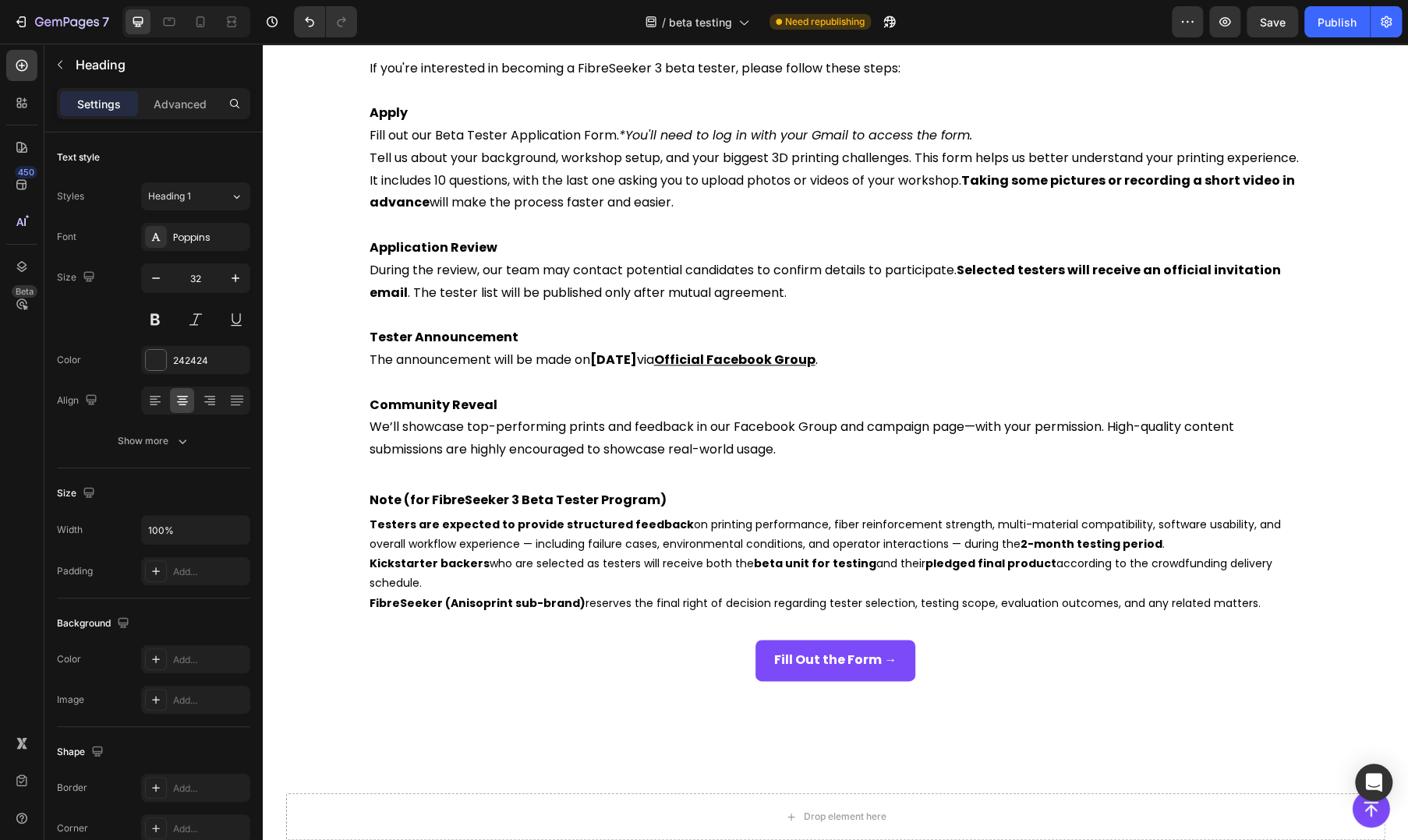
scroll to position [985, 0]
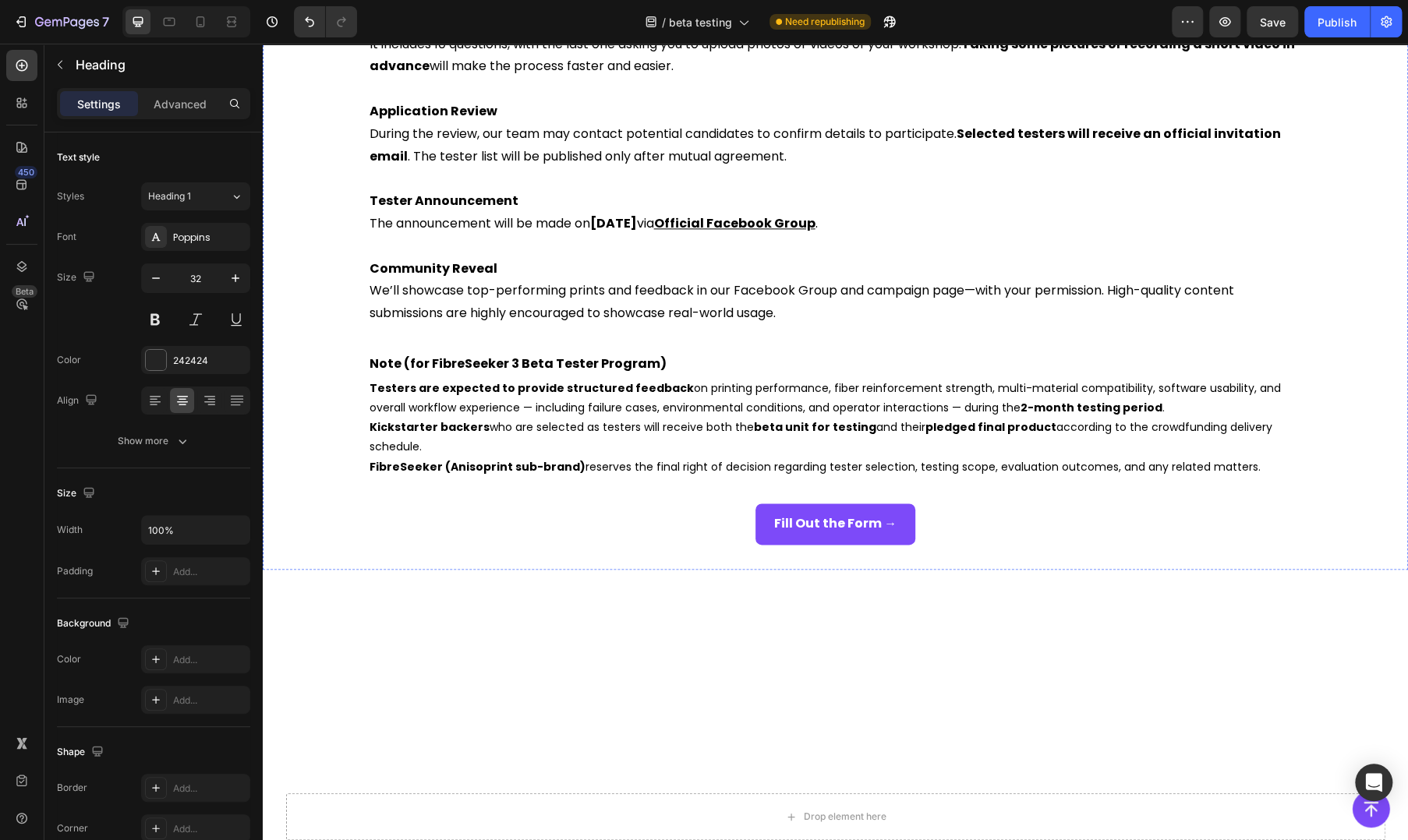
click at [193, 193] on div "Heading 1" at bounding box center [179, 196] width 63 height 14
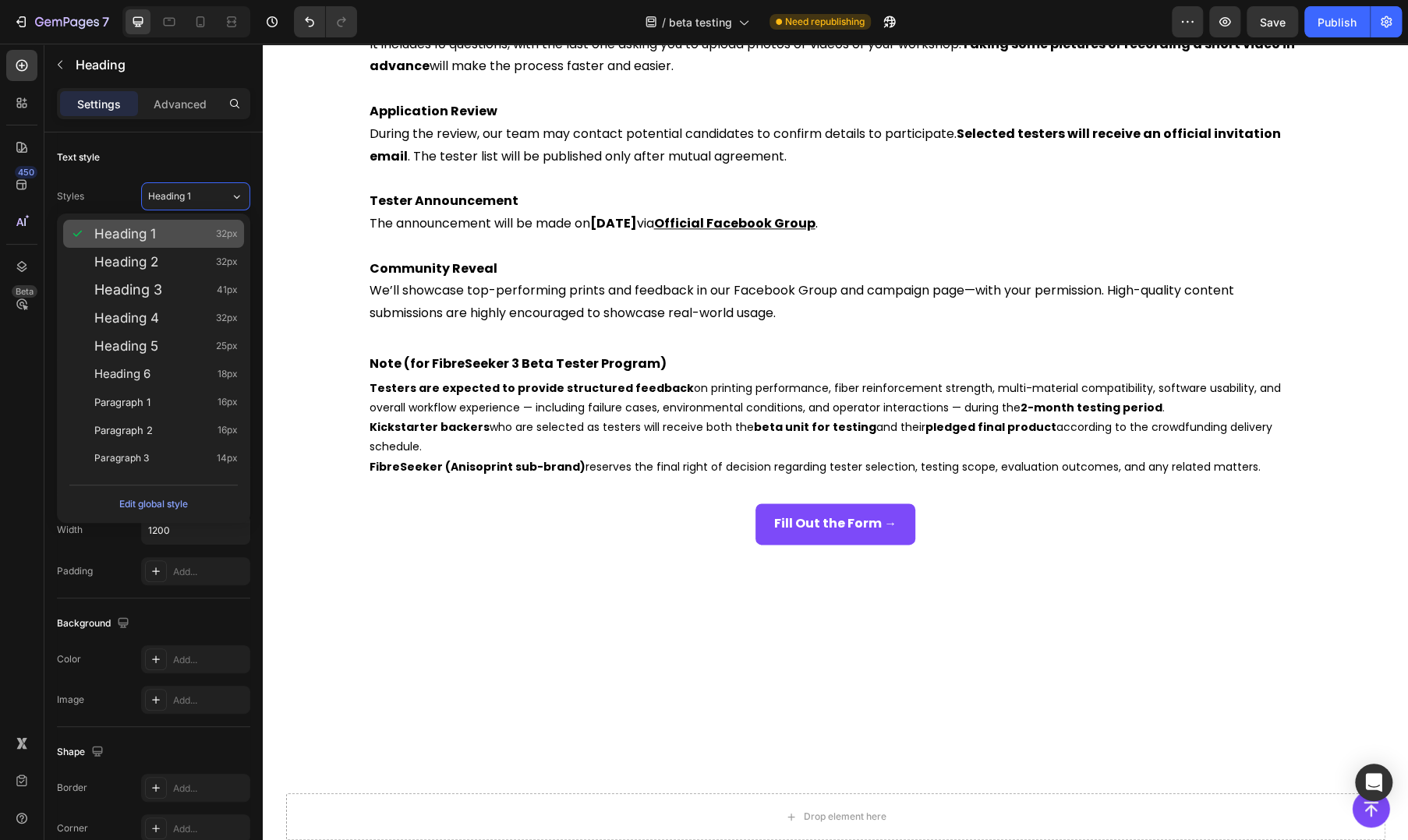
click at [179, 232] on div "Heading 1 32px" at bounding box center [166, 233] width 144 height 16
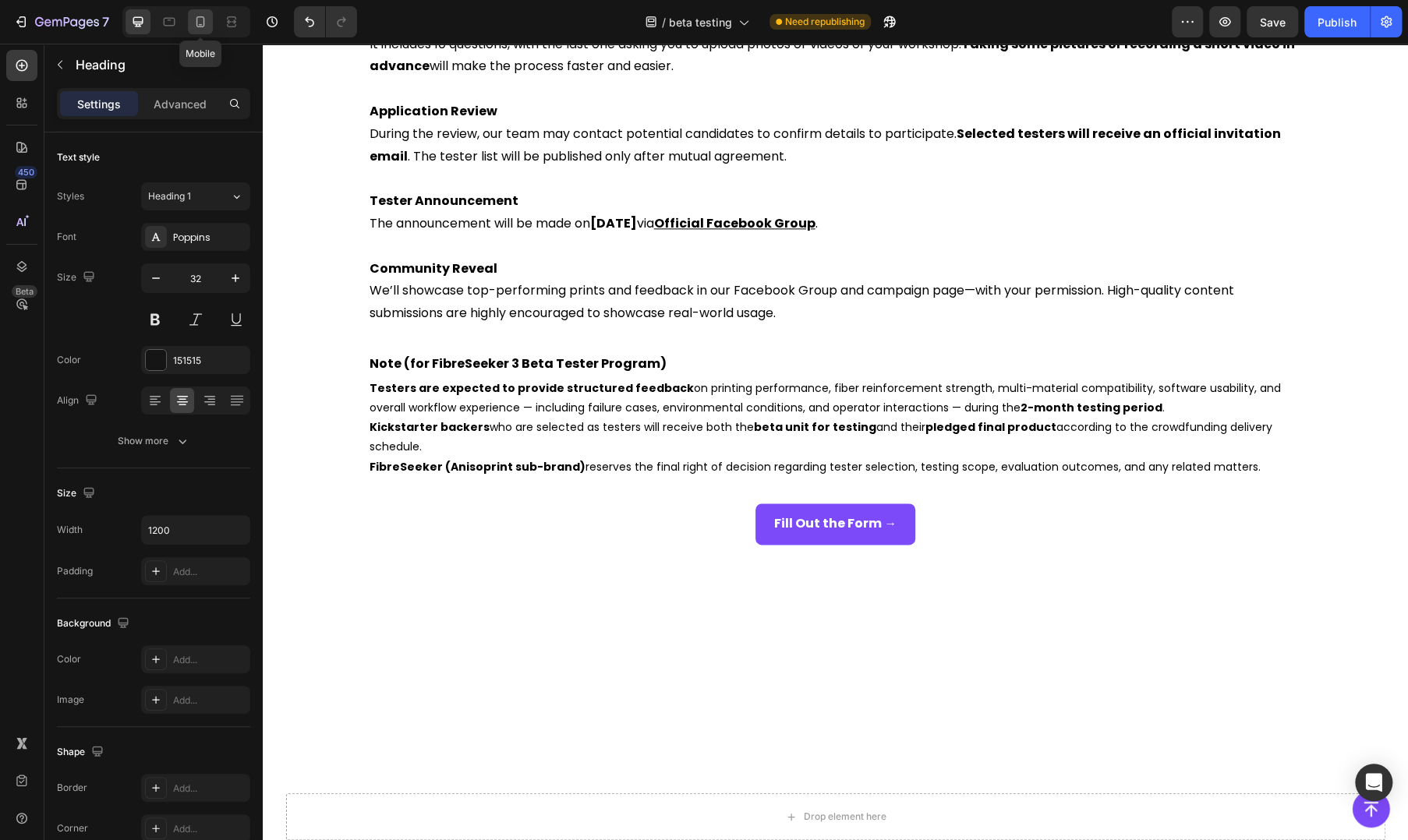
click at [196, 22] on icon at bounding box center [200, 22] width 16 height 16
type input "24"
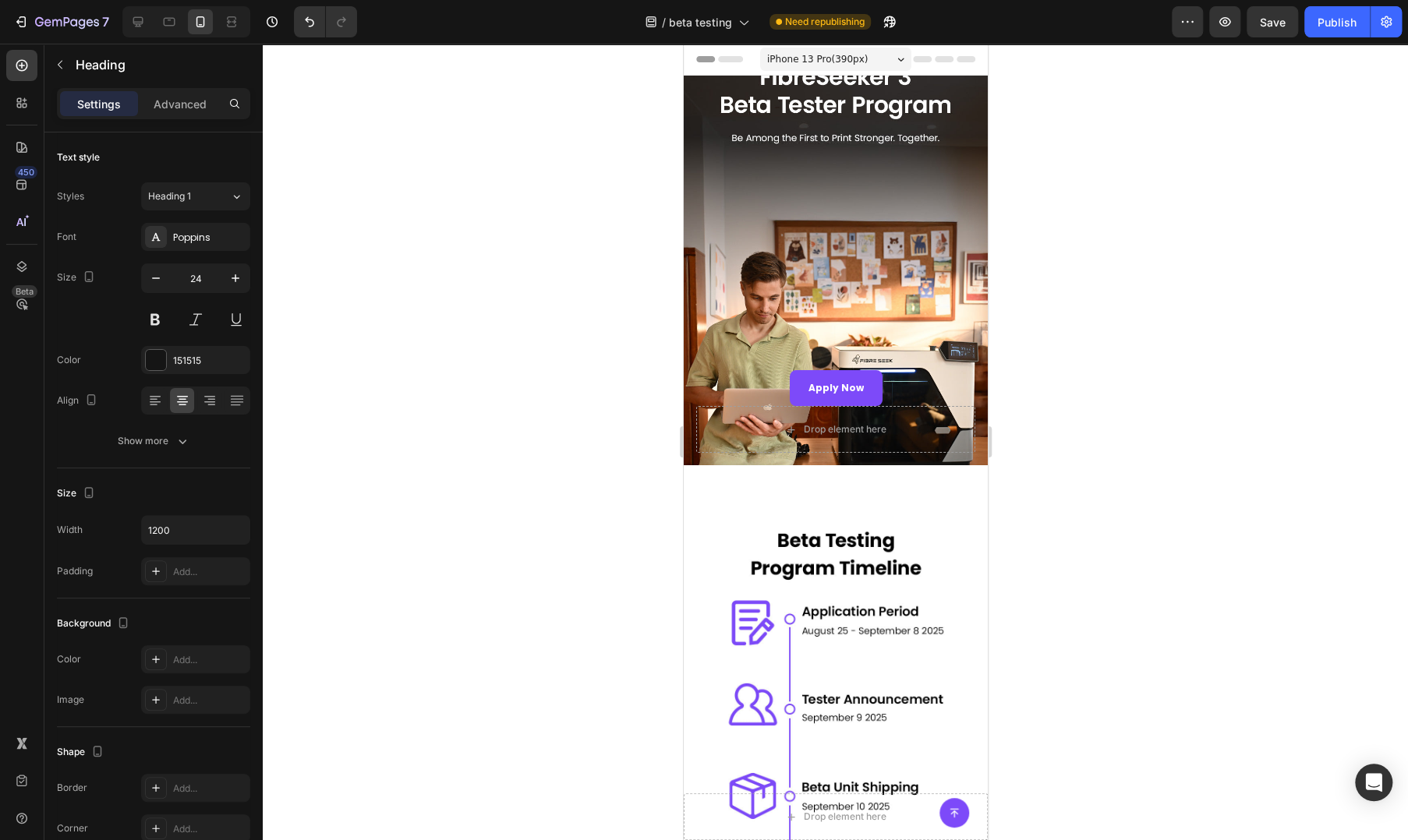
click at [894, 63] on div "iPhone 13 Pro ( 390 px)" at bounding box center [835, 59] width 151 height 23
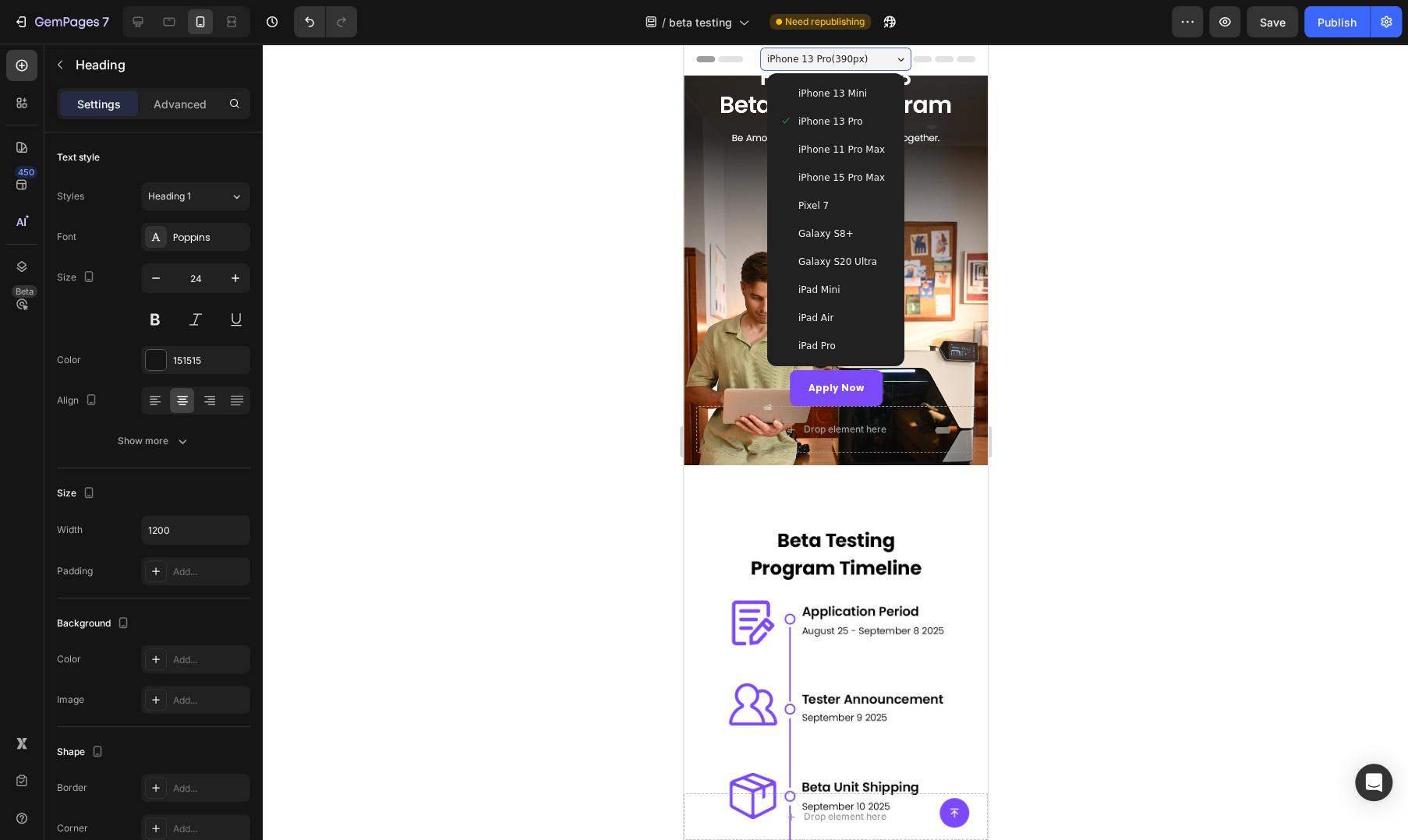
click at [868, 85] on div "iPhone 13 Mini" at bounding box center [834, 94] width 125 height 28
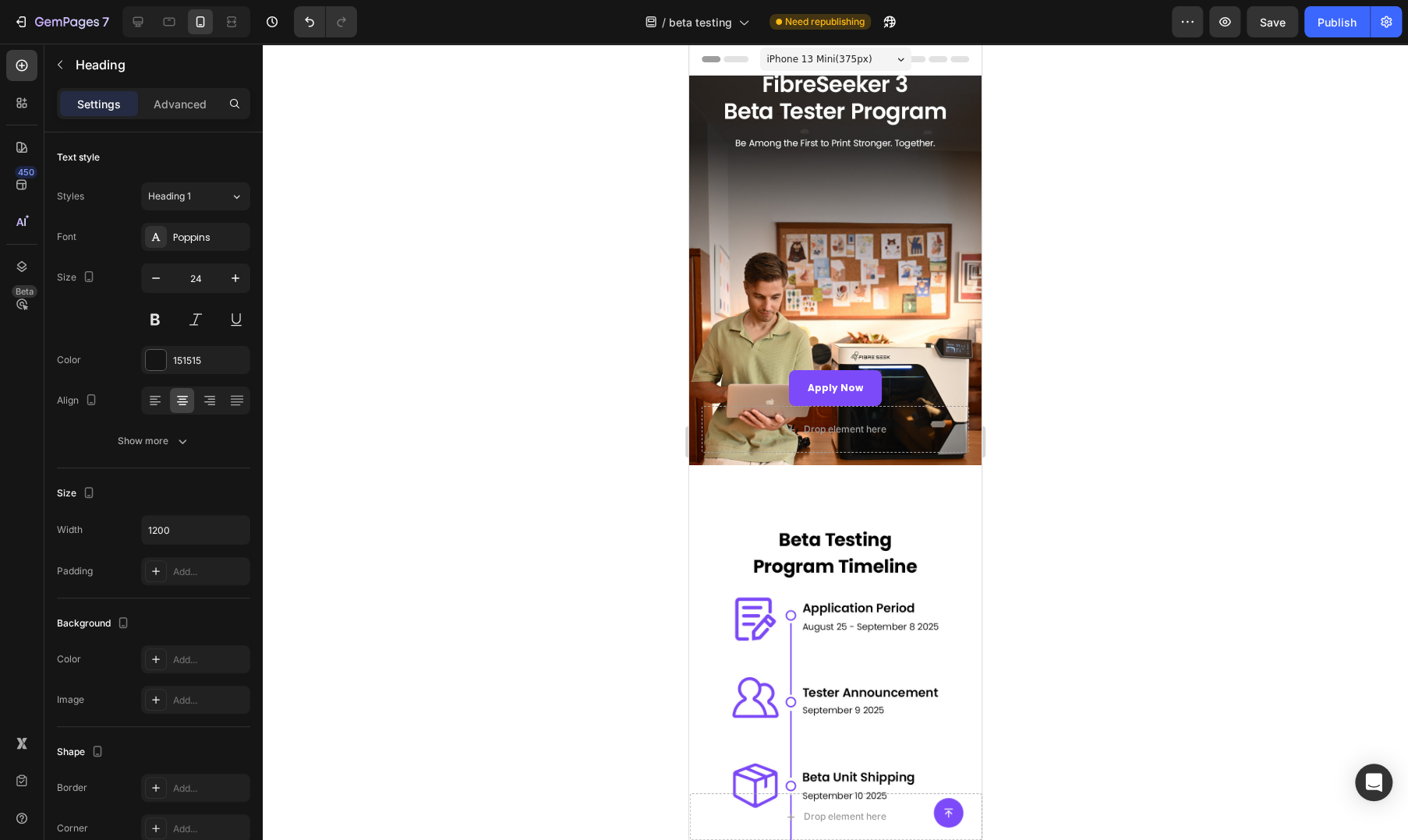
click at [877, 63] on div "iPhone 13 Mini ( 375 px)" at bounding box center [835, 59] width 151 height 23
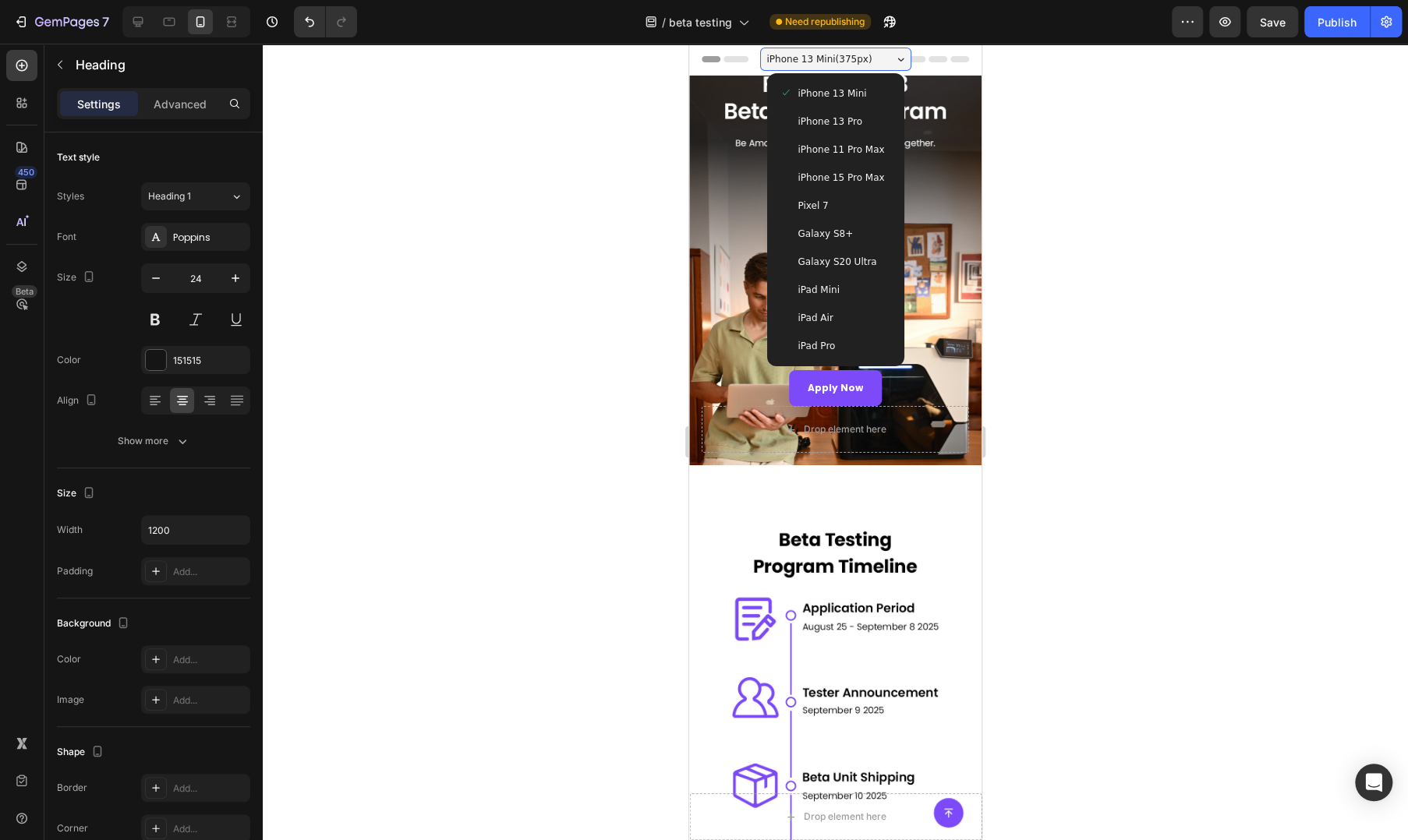
click at [830, 122] on span "iPhone 13 Pro" at bounding box center [829, 121] width 64 height 16
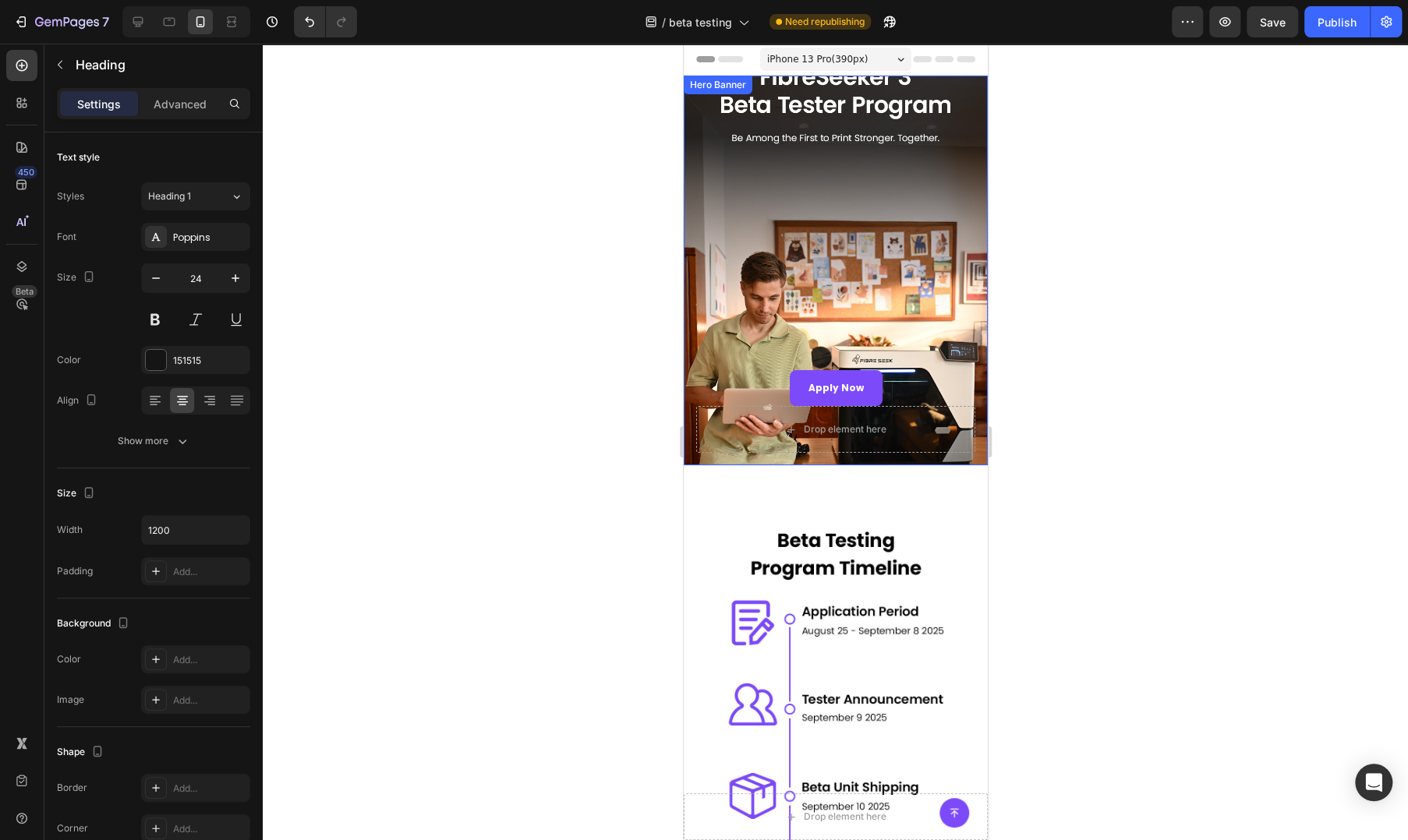
click at [824, 208] on div "Overlay" at bounding box center [835, 270] width 304 height 389
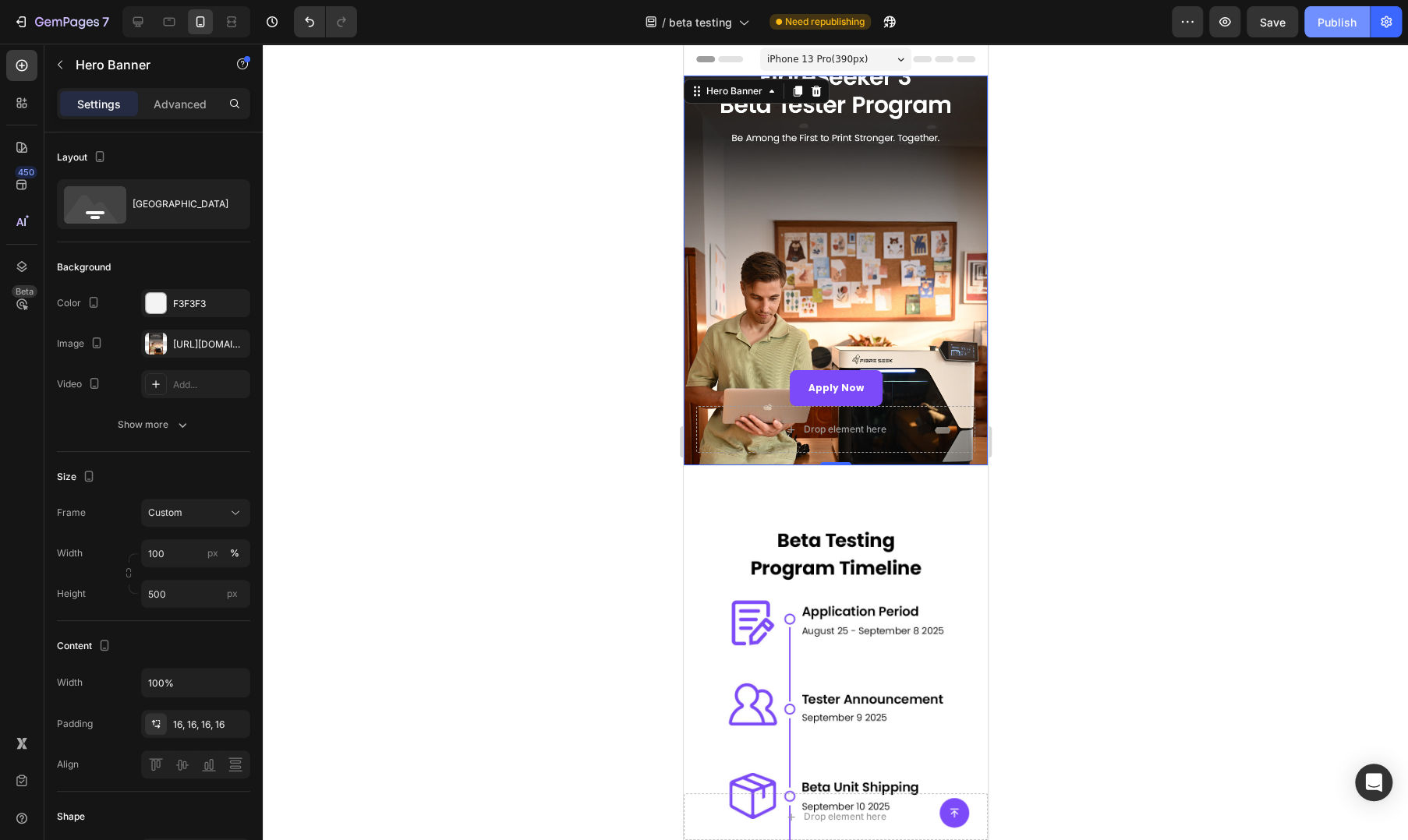
click at [1333, 12] on button "Publish" at bounding box center [1337, 22] width 66 height 32
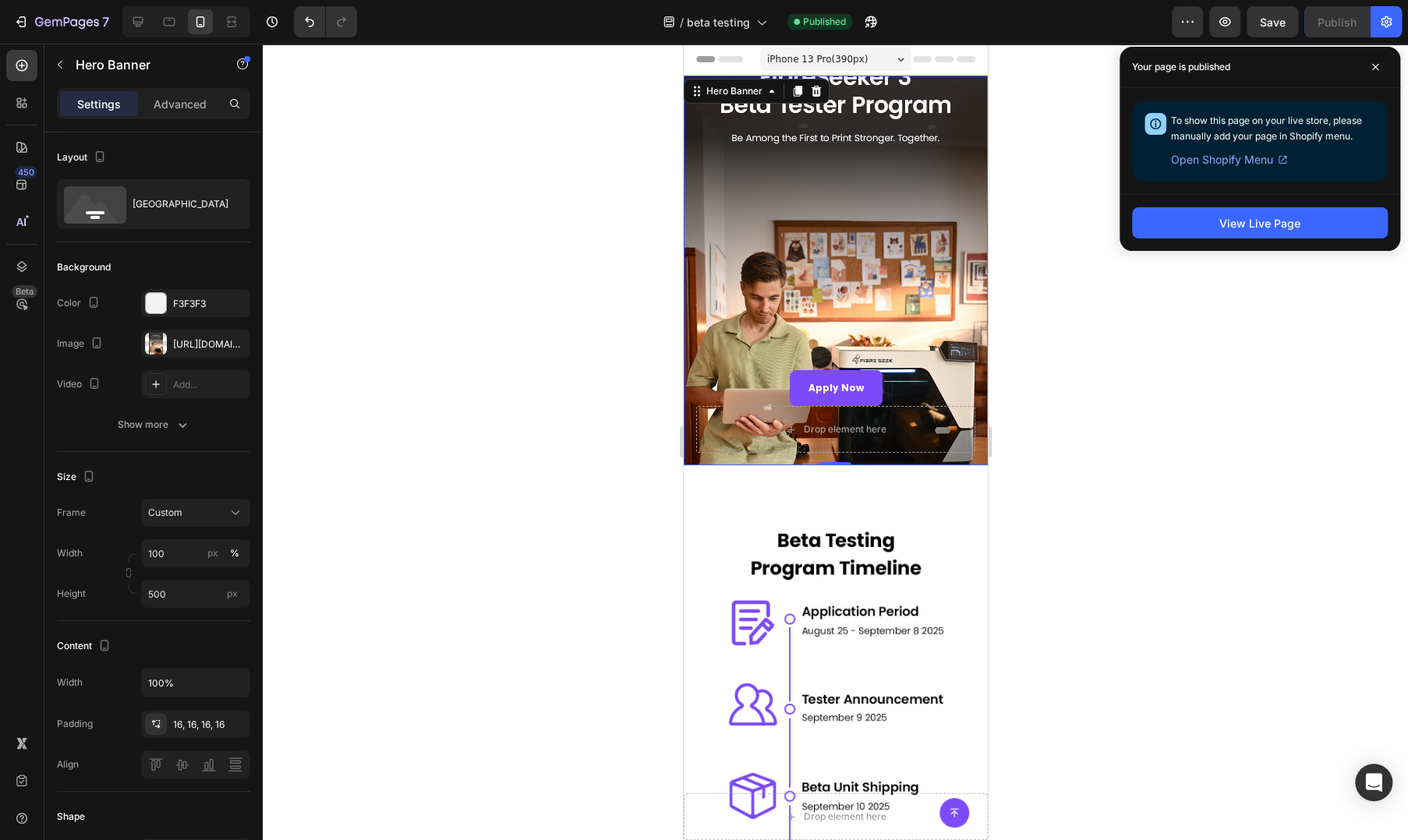
click at [759, 278] on div "Overlay" at bounding box center [835, 270] width 304 height 389
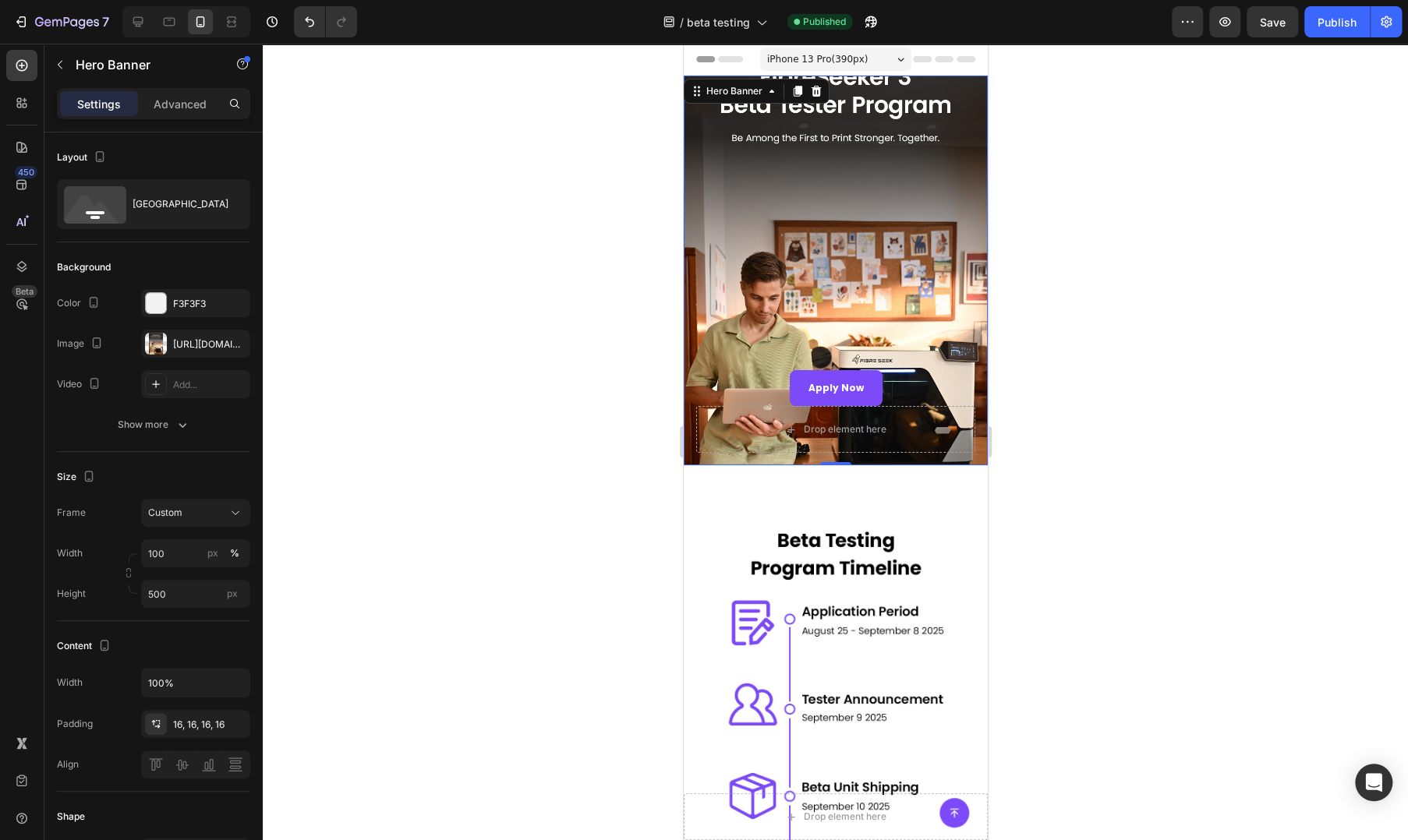
click at [712, 278] on div "Overlay" at bounding box center [835, 270] width 304 height 389
click at [174, 593] on input "500" at bounding box center [195, 594] width 109 height 28
click at [182, 637] on div "Fit content Auto" at bounding box center [180, 631] width 128 height 28
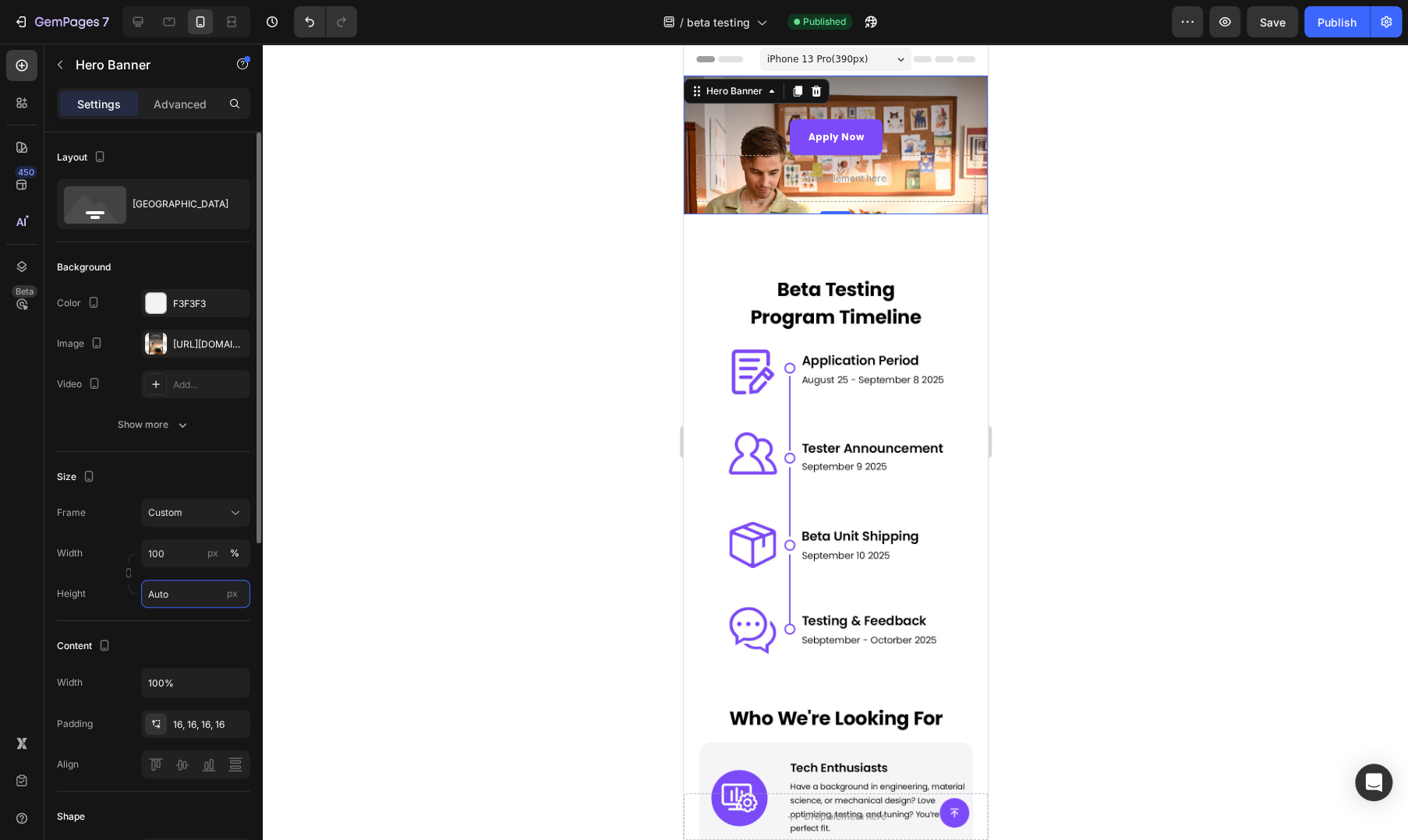
click at [192, 603] on input "Auto" at bounding box center [195, 594] width 109 height 28
click at [193, 652] on p "Fit screen 100vh" at bounding box center [192, 658] width 90 height 14
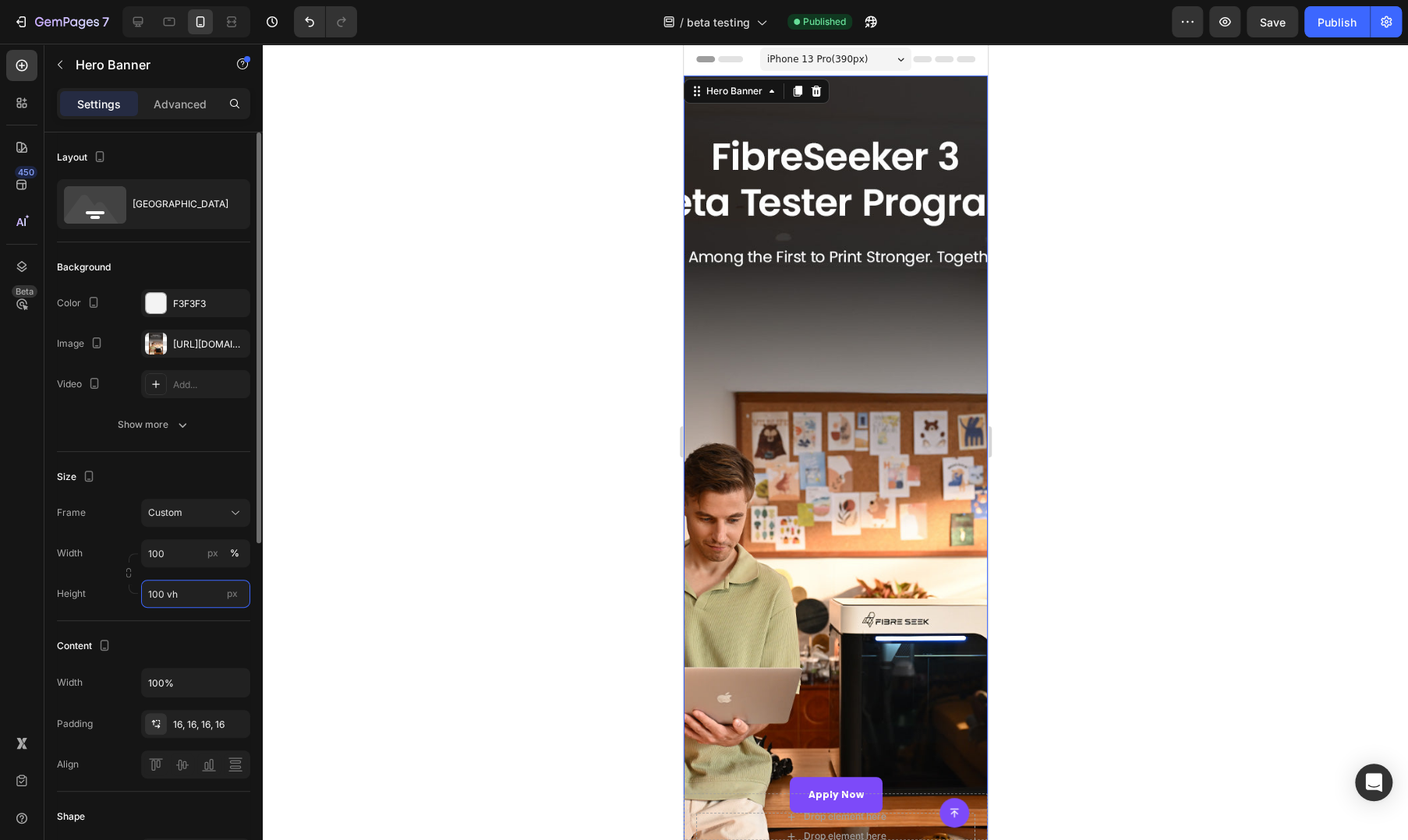
click at [193, 602] on input "100 vh" at bounding box center [195, 594] width 109 height 28
click at [184, 628] on span "Fit content" at bounding box center [170, 630] width 46 height 14
type input "Auto"
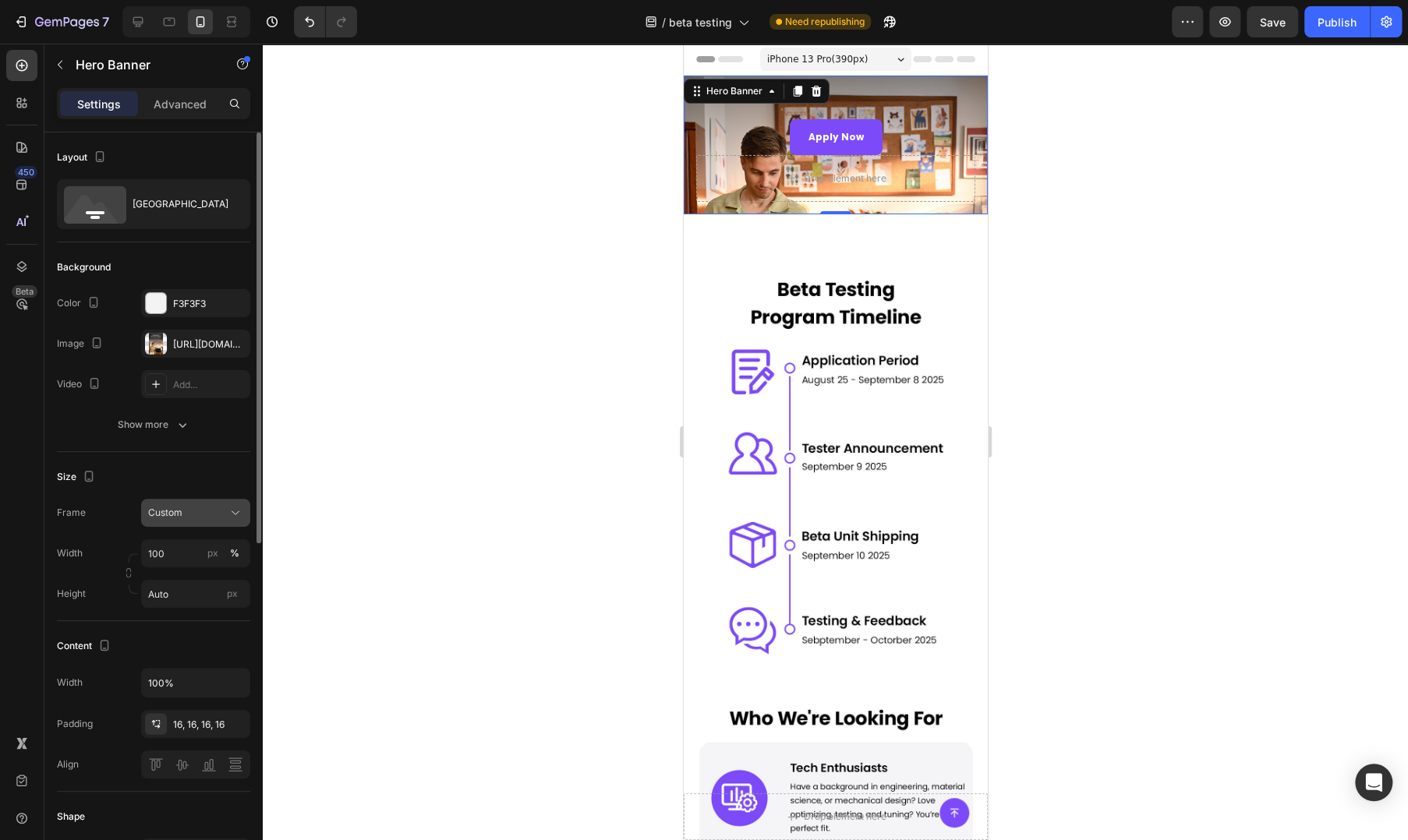
click at [185, 515] on div "Custom" at bounding box center [186, 512] width 76 height 14
click at [178, 540] on div "As banner source" at bounding box center [182, 550] width 125 height 28
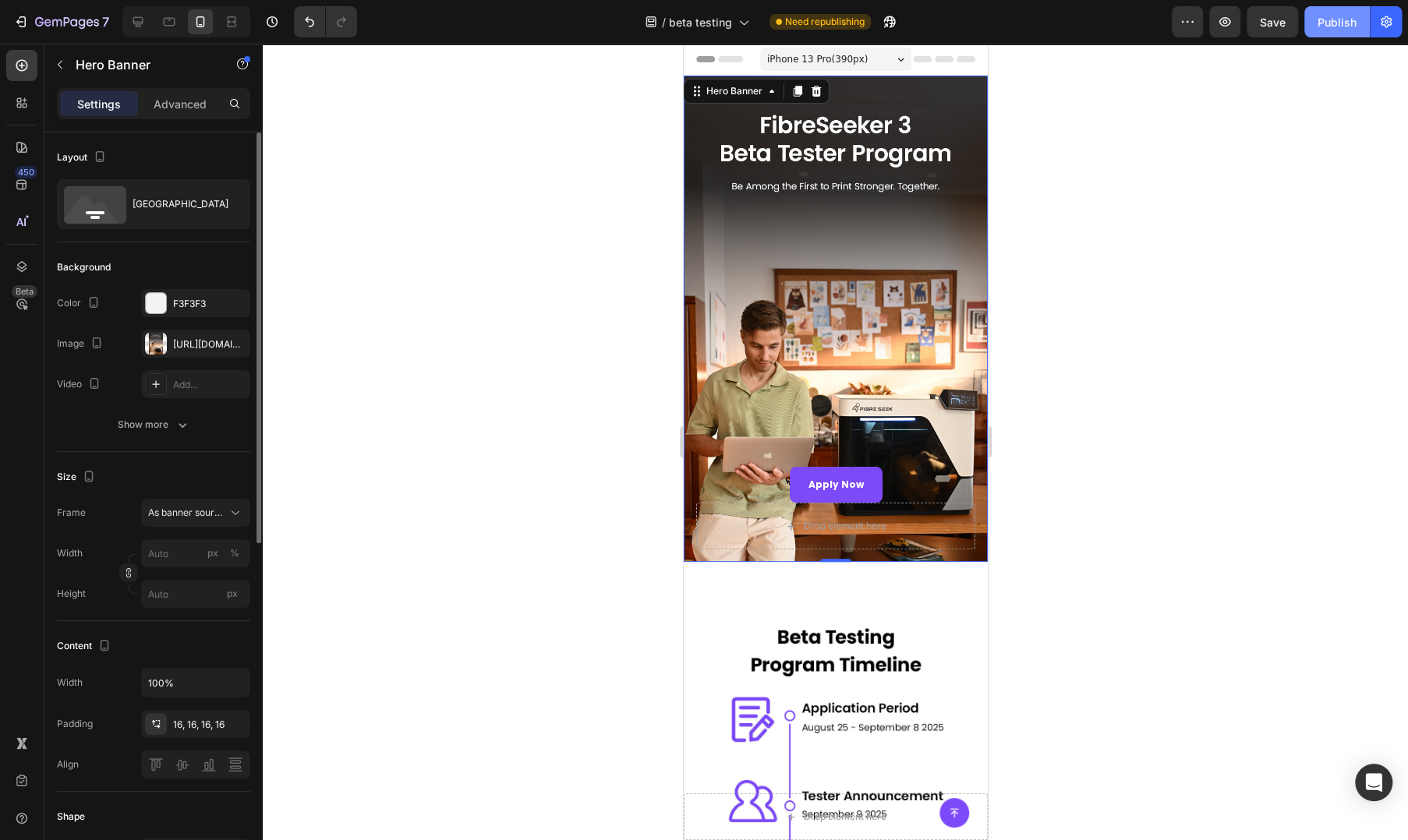
click at [1340, 18] on div "Publish" at bounding box center [1337, 22] width 39 height 17
click at [173, 683] on input "100%" at bounding box center [196, 683] width 108 height 28
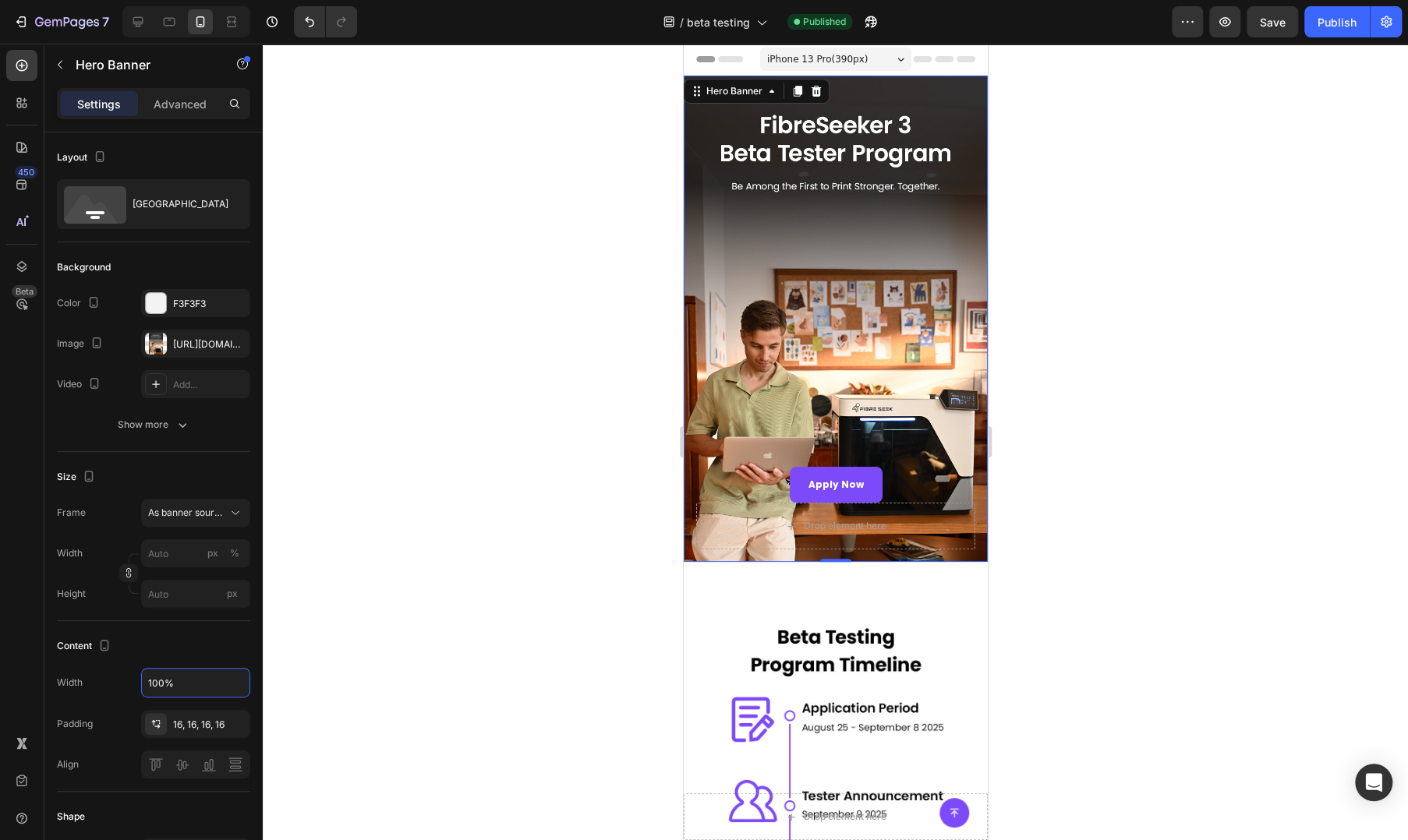
click at [697, 533] on div "Apply Now Button Drop element here" at bounding box center [835, 492] width 304 height 139
click at [776, 205] on div "Overlay" at bounding box center [835, 319] width 304 height 486
click at [196, 505] on span "As banner source" at bounding box center [186, 512] width 76 height 14
click at [176, 548] on input "px %" at bounding box center [195, 554] width 109 height 28
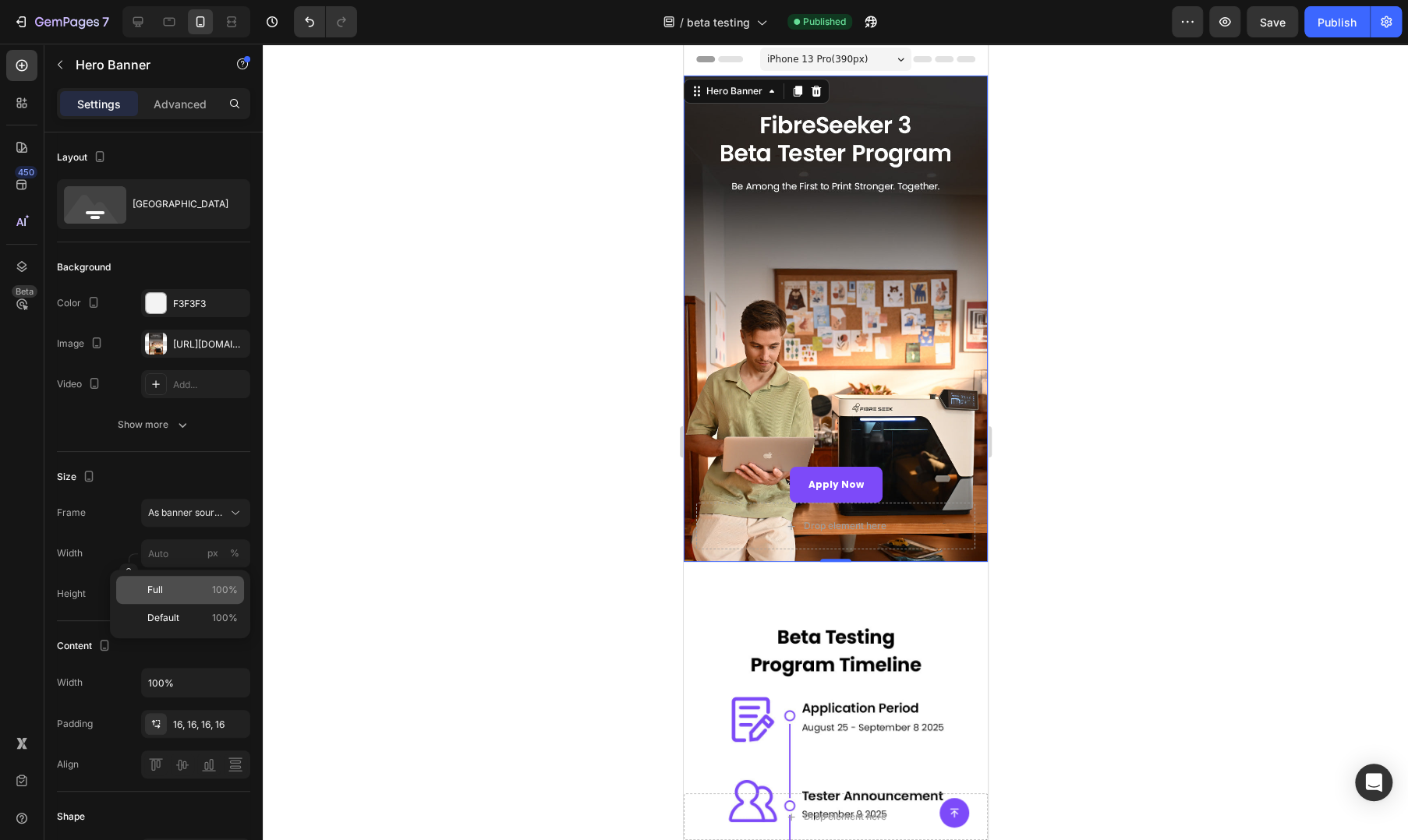
click at [179, 595] on p "Full 100%" at bounding box center [192, 589] width 90 height 14
type input "100"
click at [1331, 12] on button "Publish" at bounding box center [1337, 22] width 66 height 32
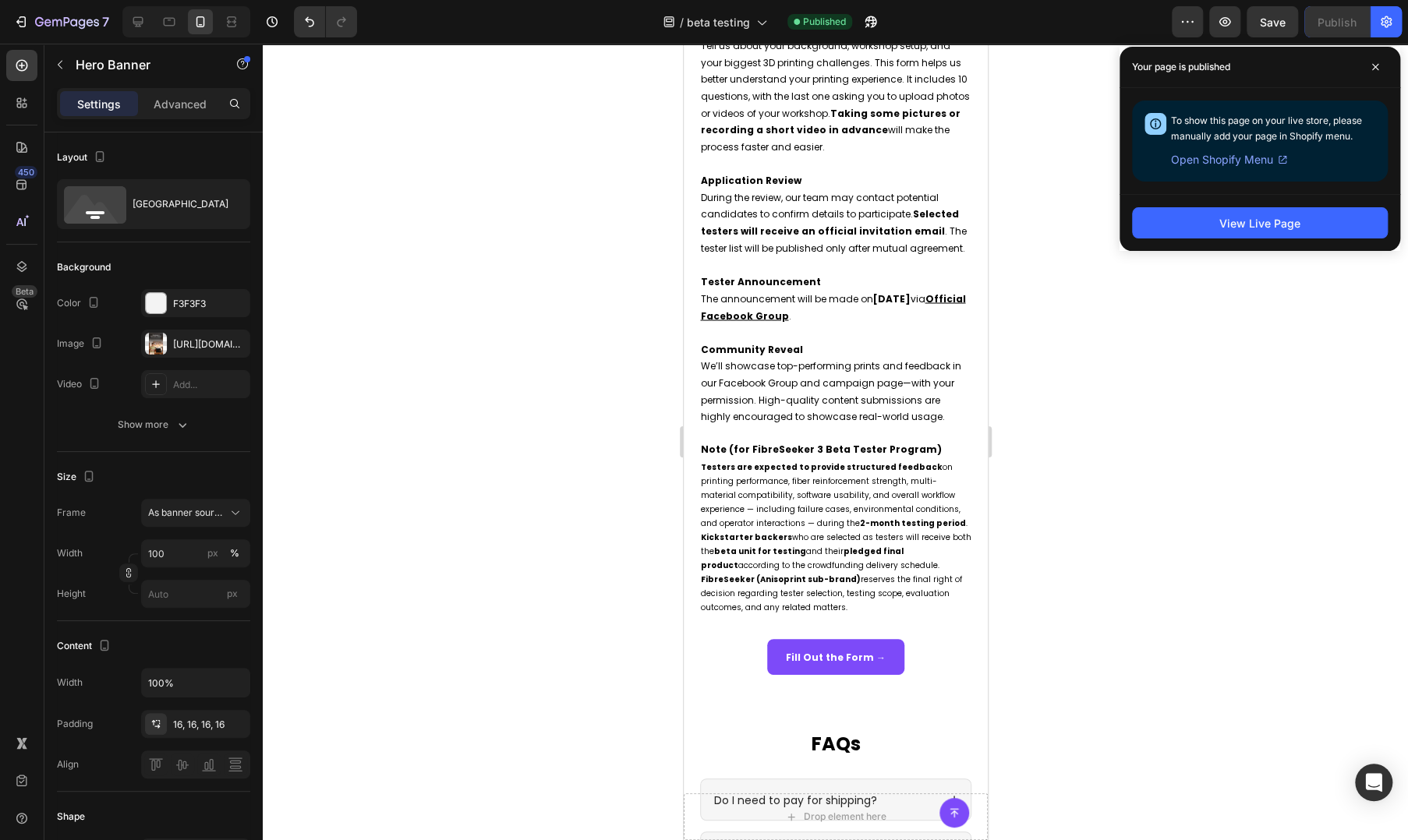
scroll to position [2467, 0]
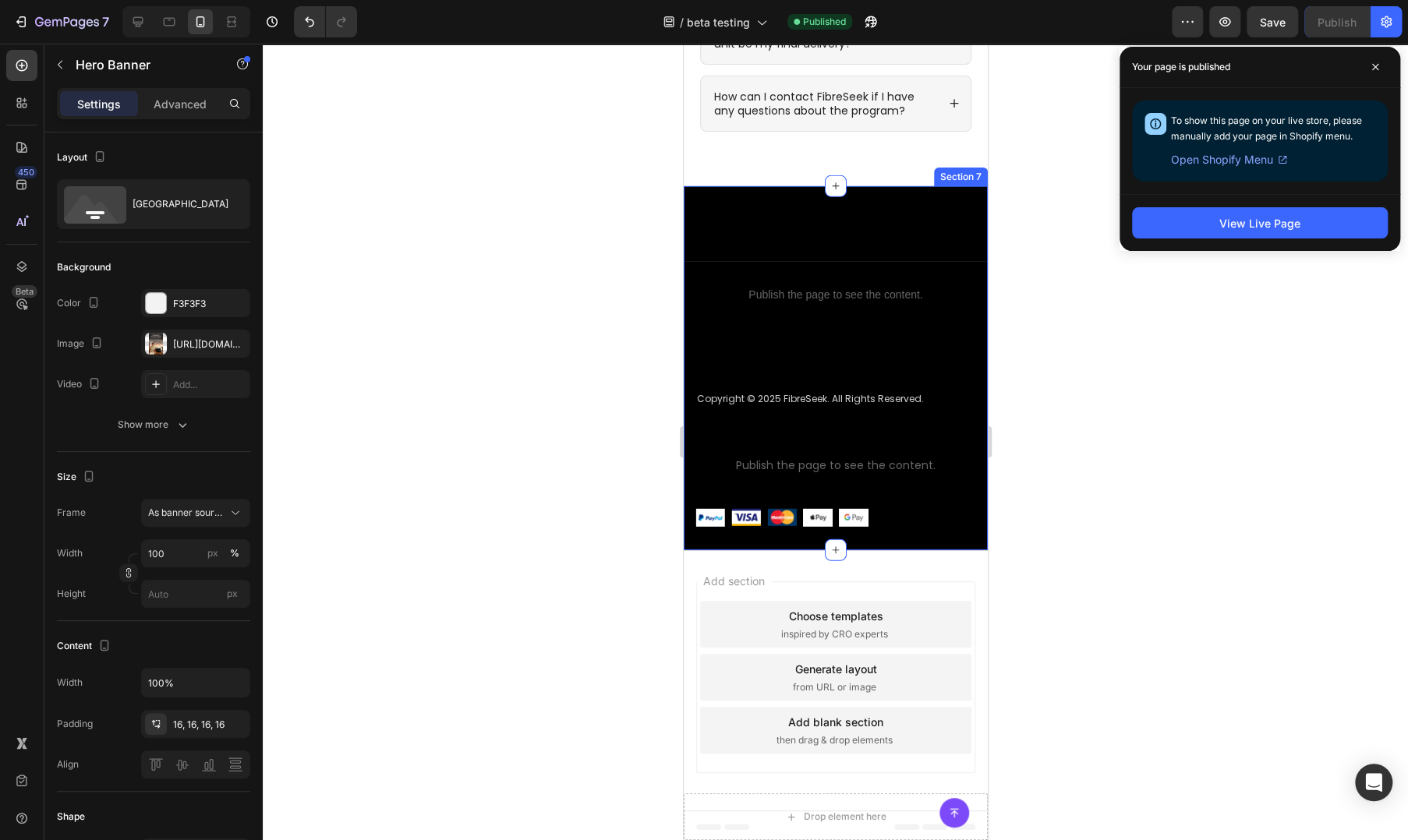
click at [863, 222] on div "Title Line Publish the page to see the content. Custom Code Copyright © 2025 Fi…" at bounding box center [835, 368] width 304 height 364
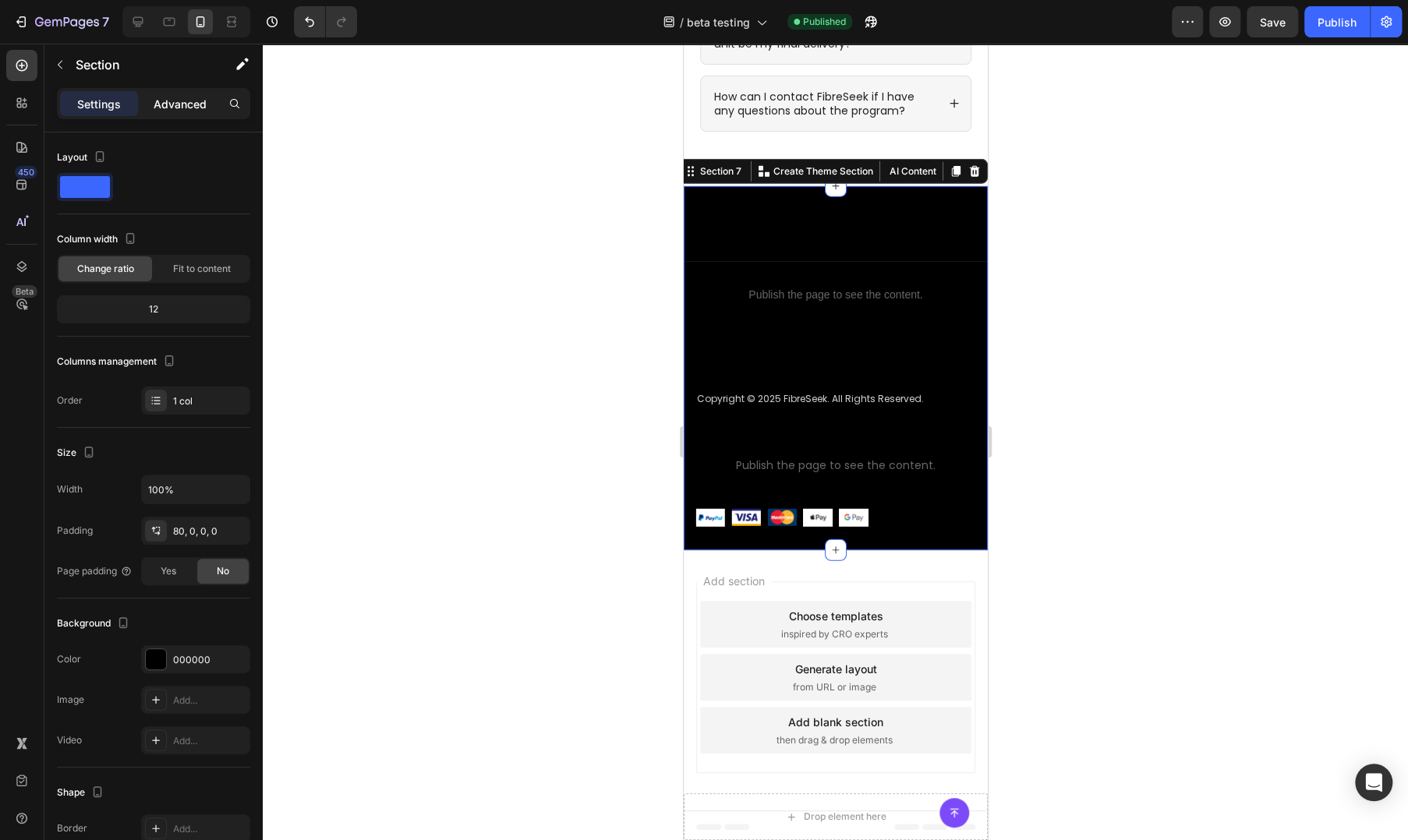
click at [178, 100] on p "Advanced" at bounding box center [180, 104] width 53 height 17
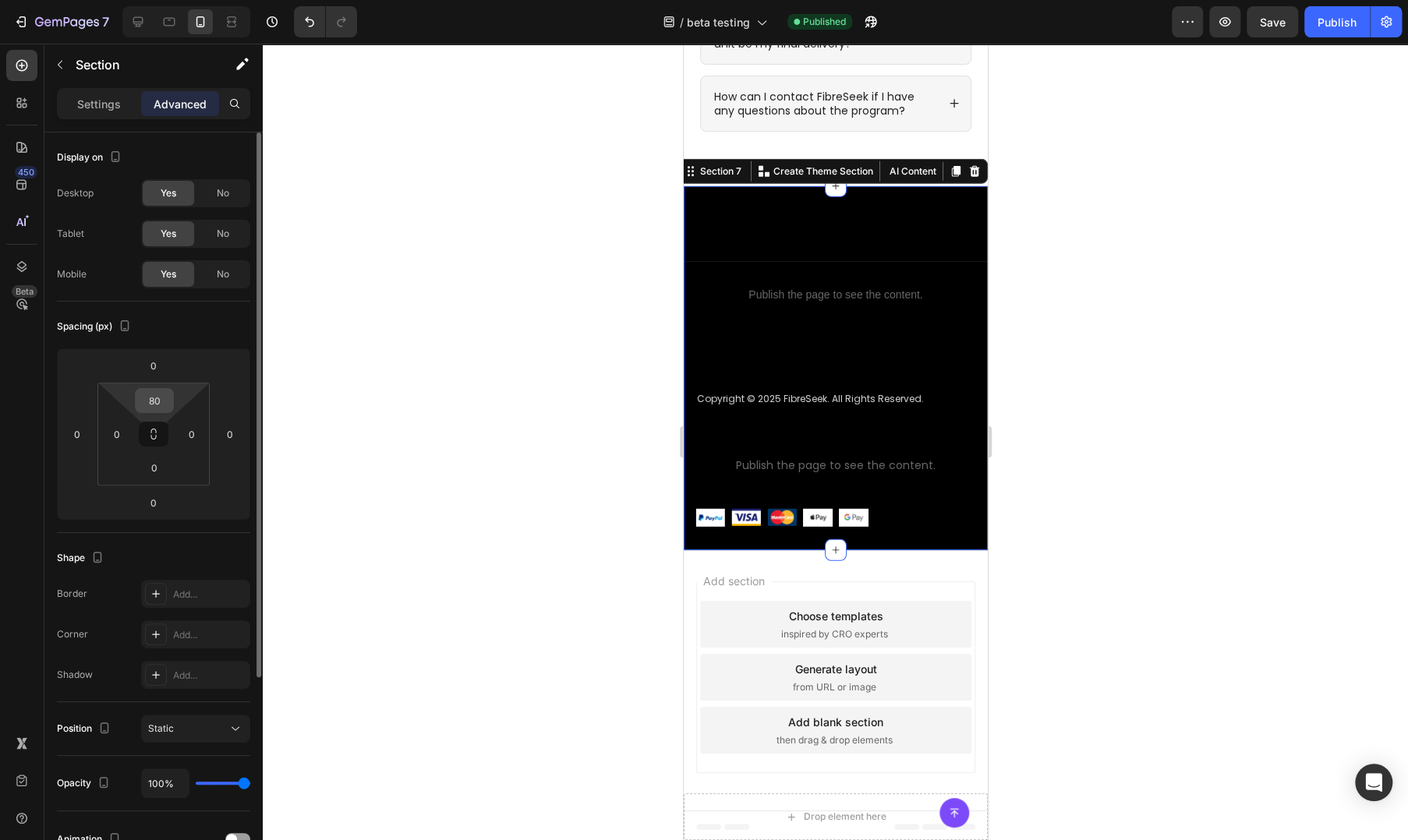
click at [153, 413] on div "80" at bounding box center [154, 401] width 39 height 25
click at [167, 405] on input "80" at bounding box center [154, 401] width 32 height 23
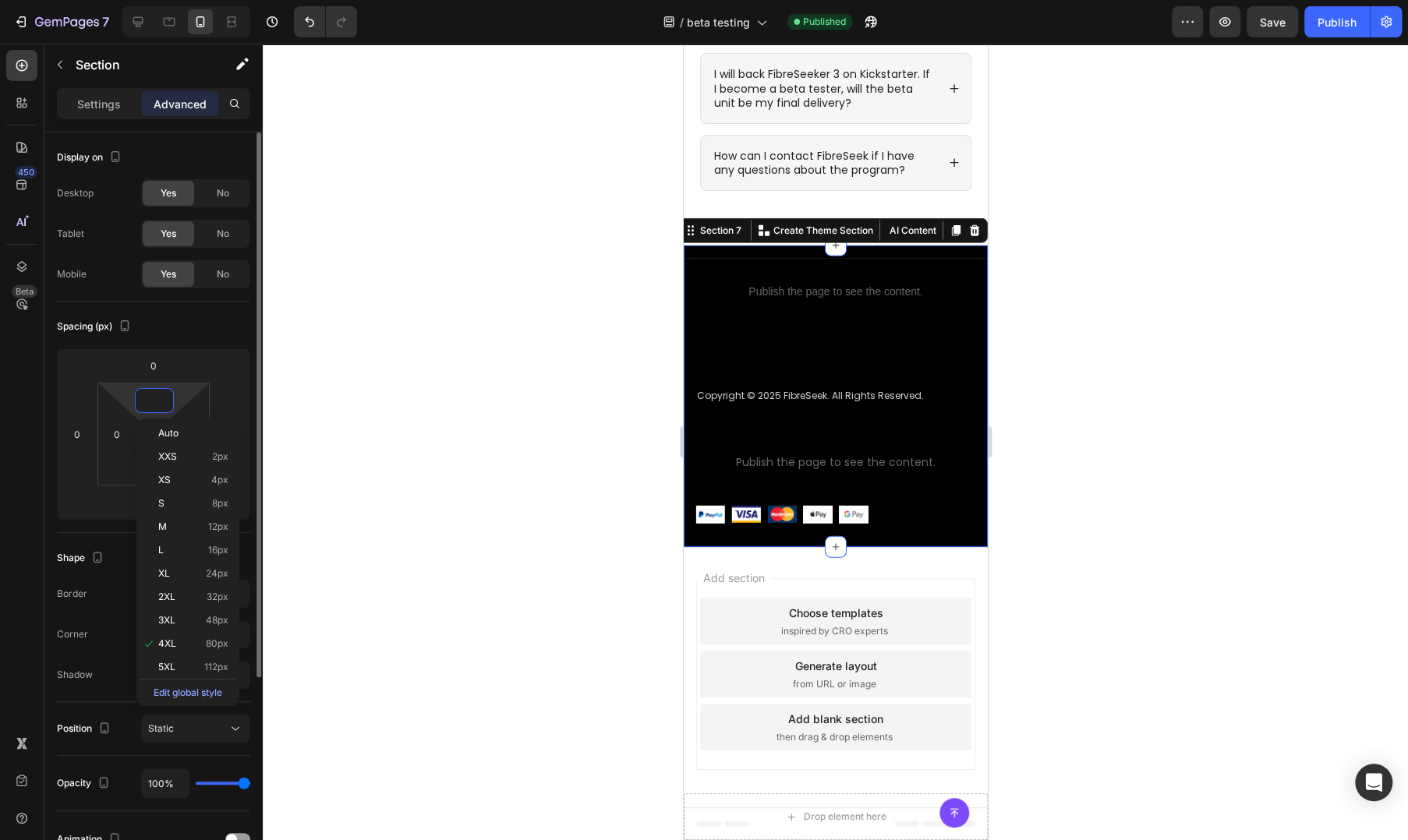
scroll to position [2405, 0]
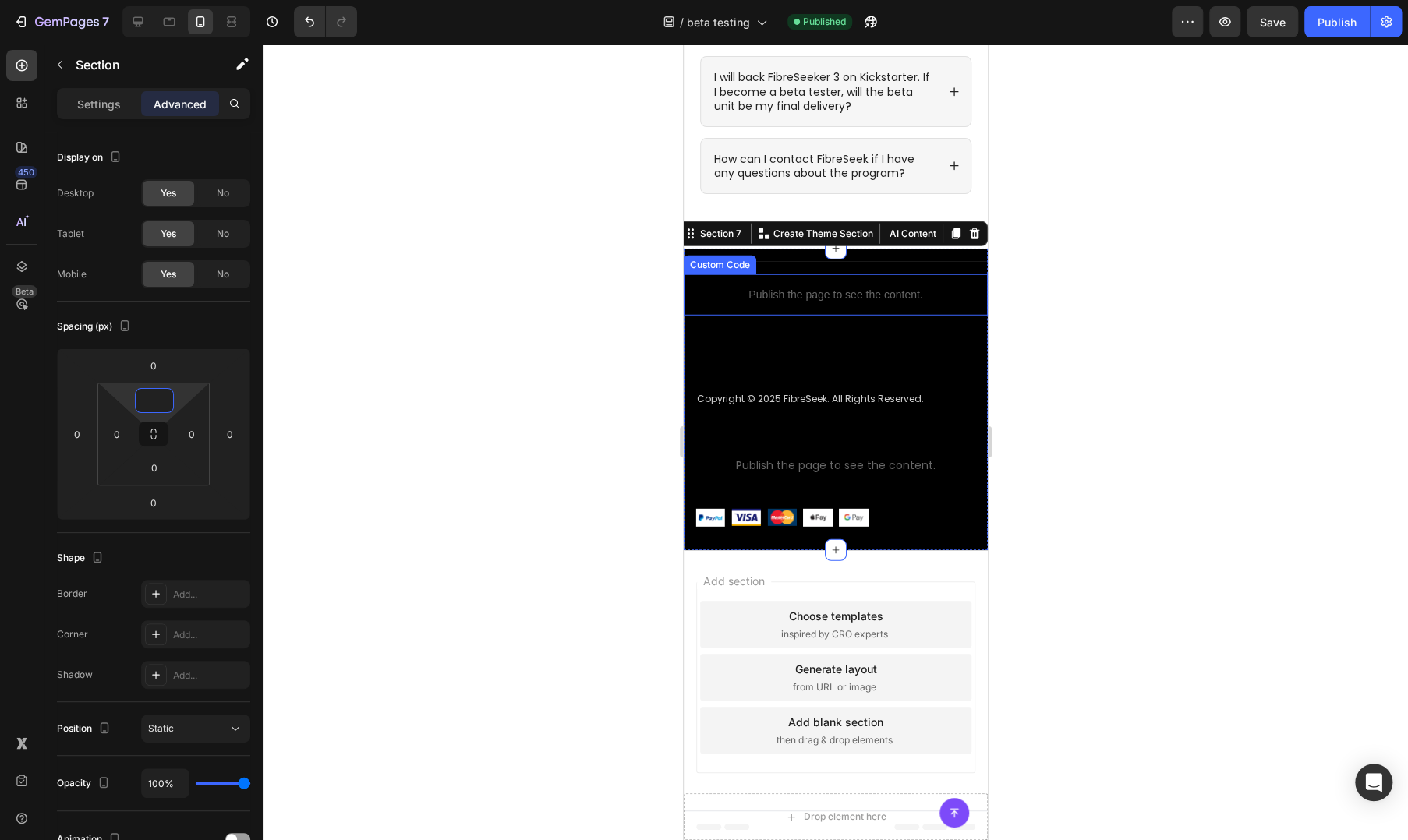
click at [801, 301] on div "Publish the page to see the content." at bounding box center [835, 295] width 304 height 42
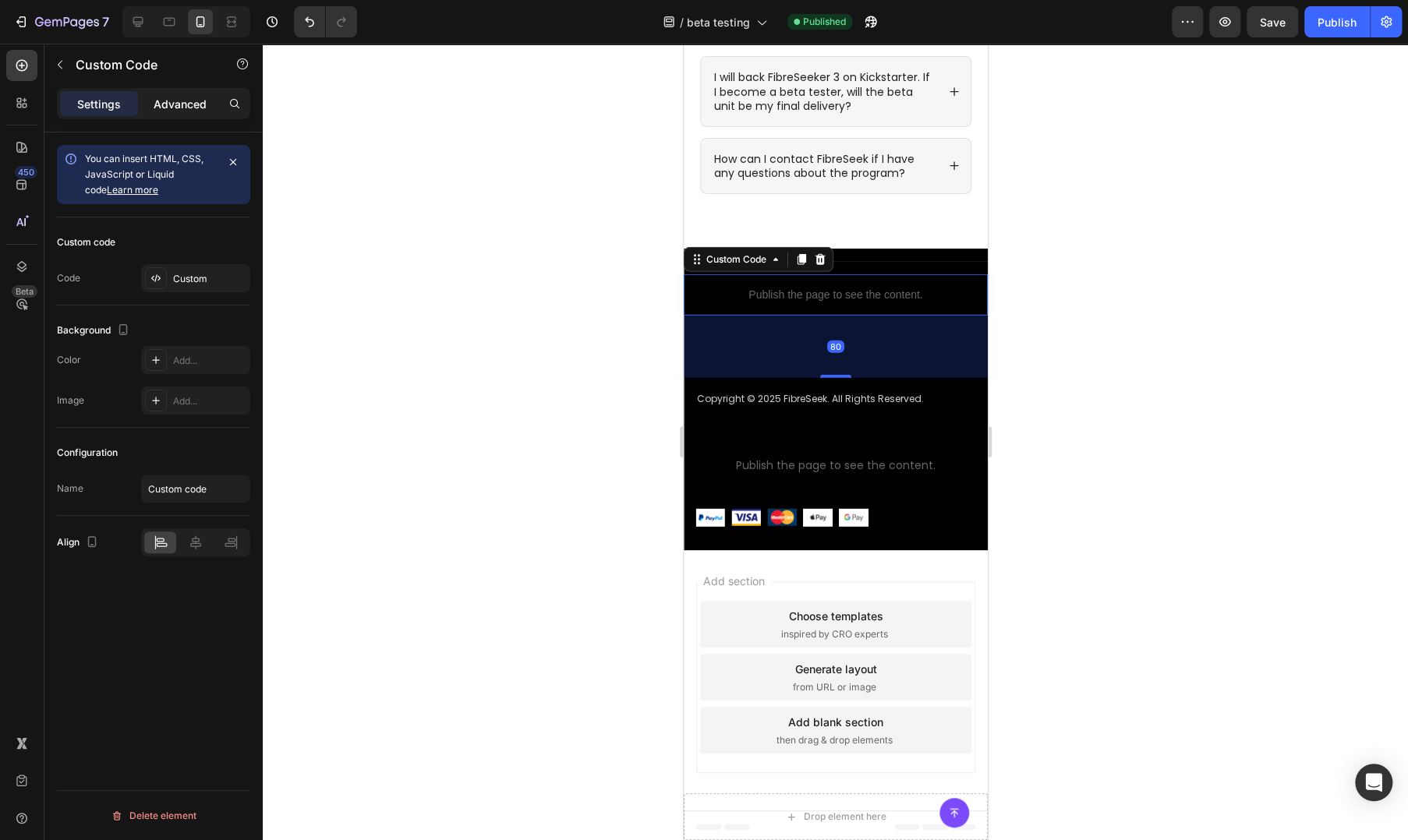
click at [174, 107] on p "Advanced" at bounding box center [180, 104] width 53 height 17
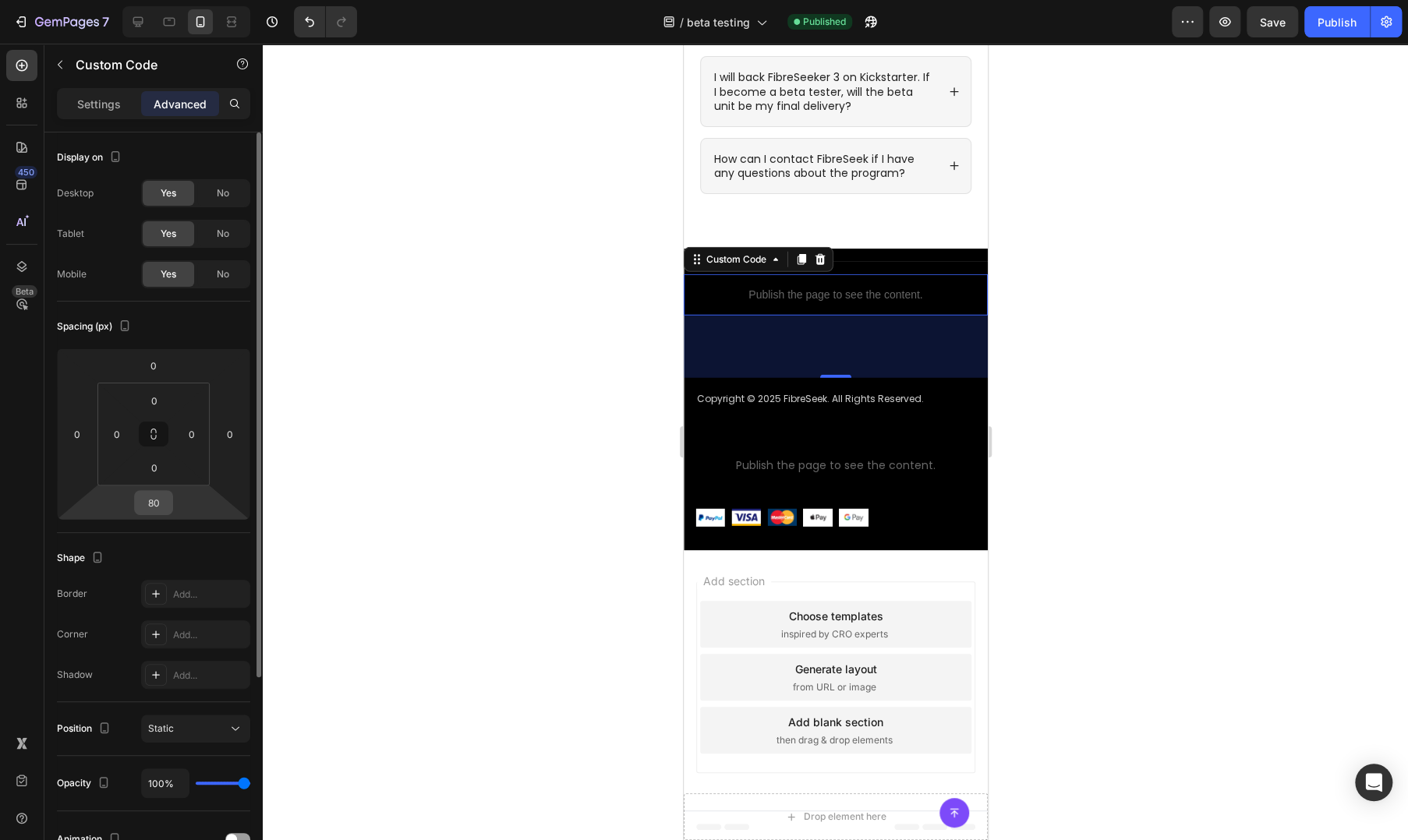
click at [169, 491] on div "80" at bounding box center [153, 503] width 39 height 25
click at [158, 508] on input "80" at bounding box center [154, 503] width 32 height 23
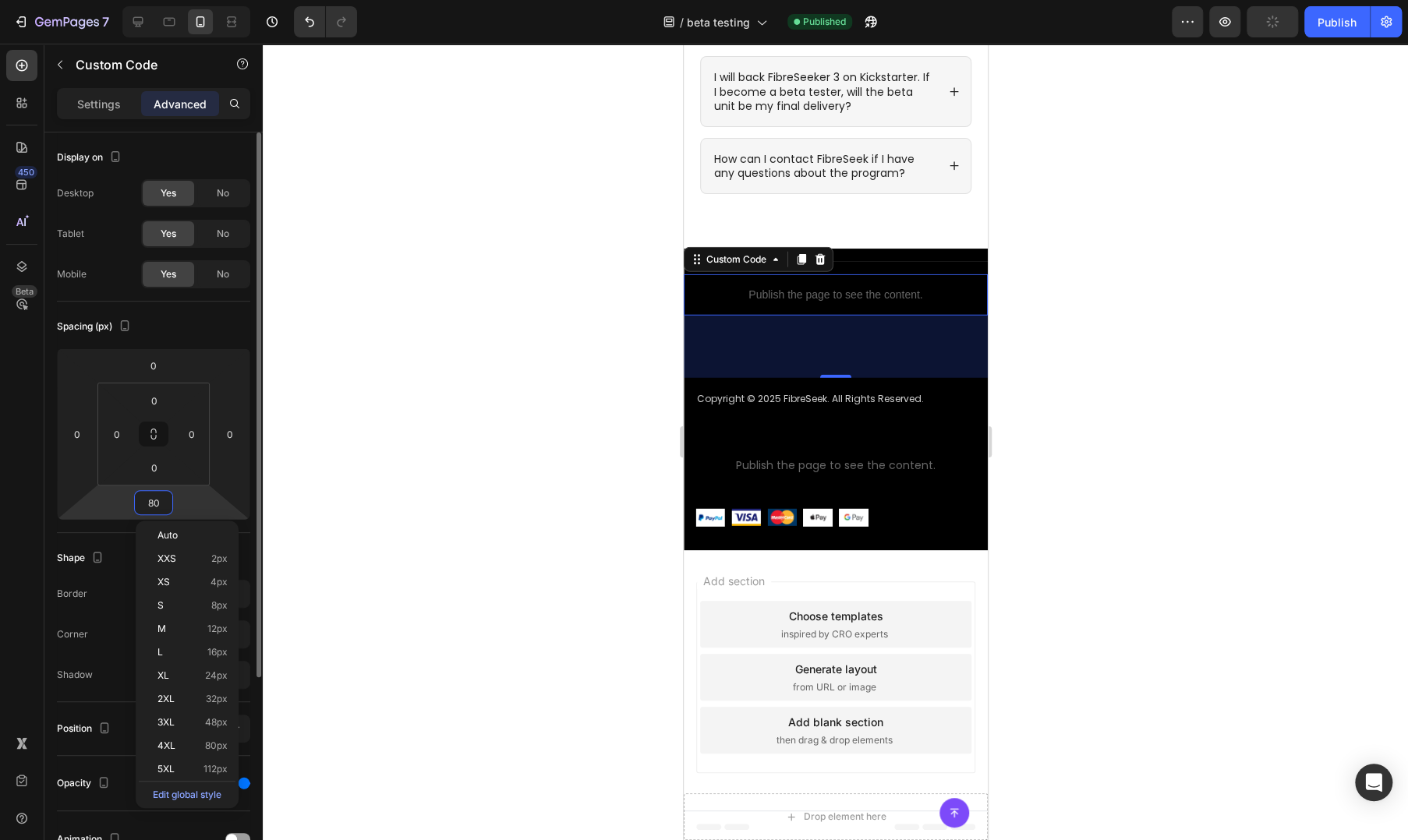
scroll to position [2342, 0]
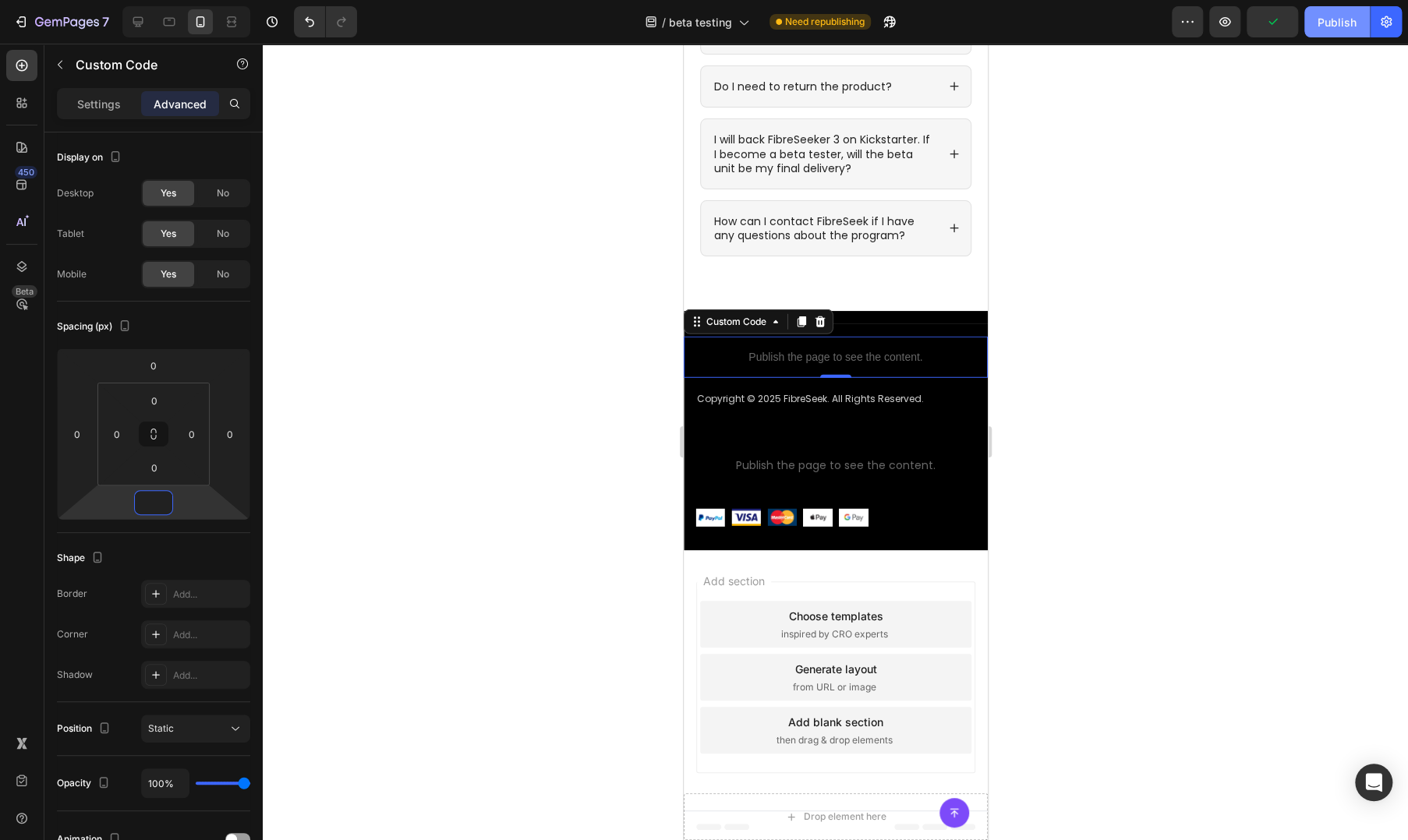
type input "0"
click at [1328, 29] on div "Publish" at bounding box center [1337, 22] width 39 height 17
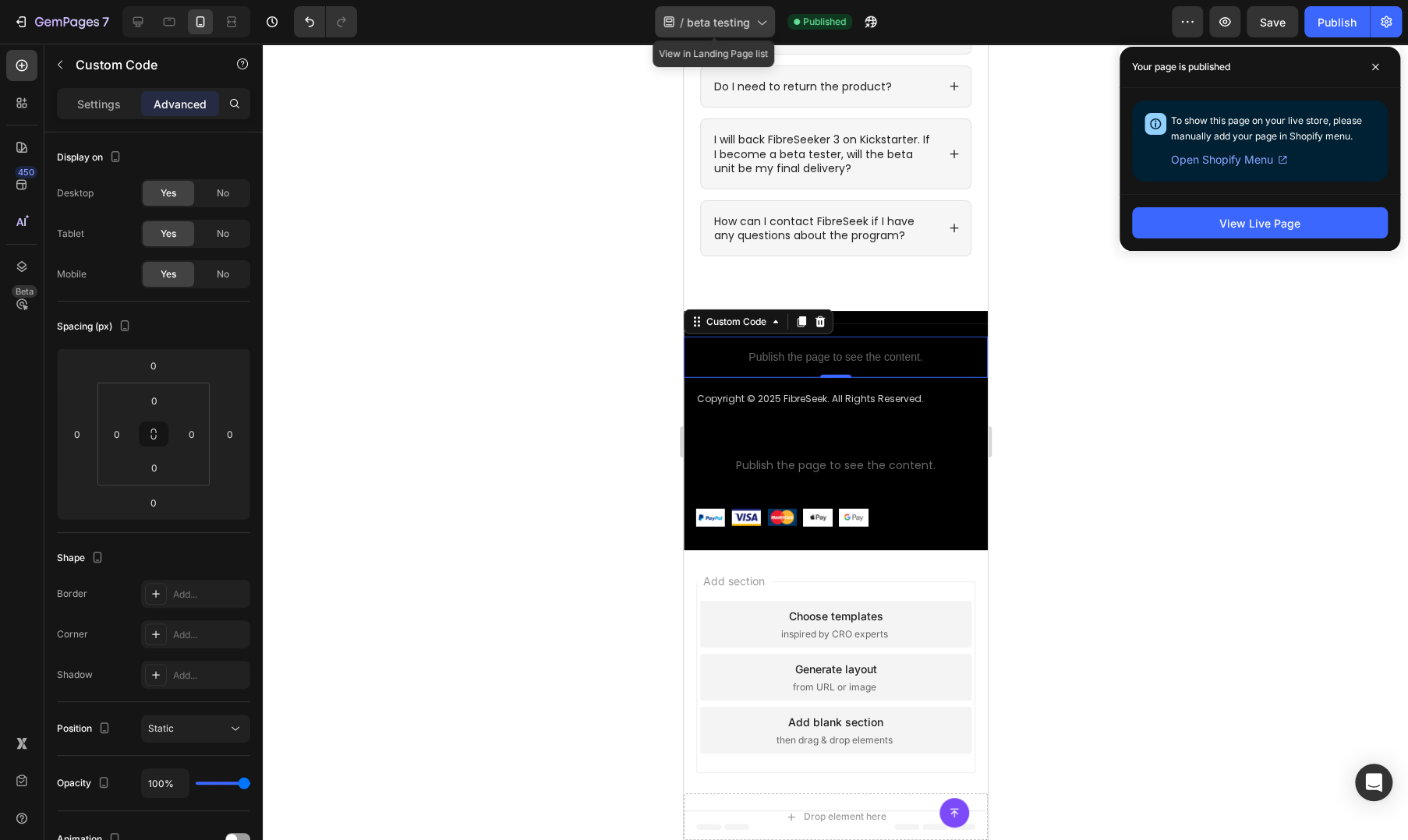
click at [721, 22] on span "beta testing" at bounding box center [718, 22] width 63 height 17
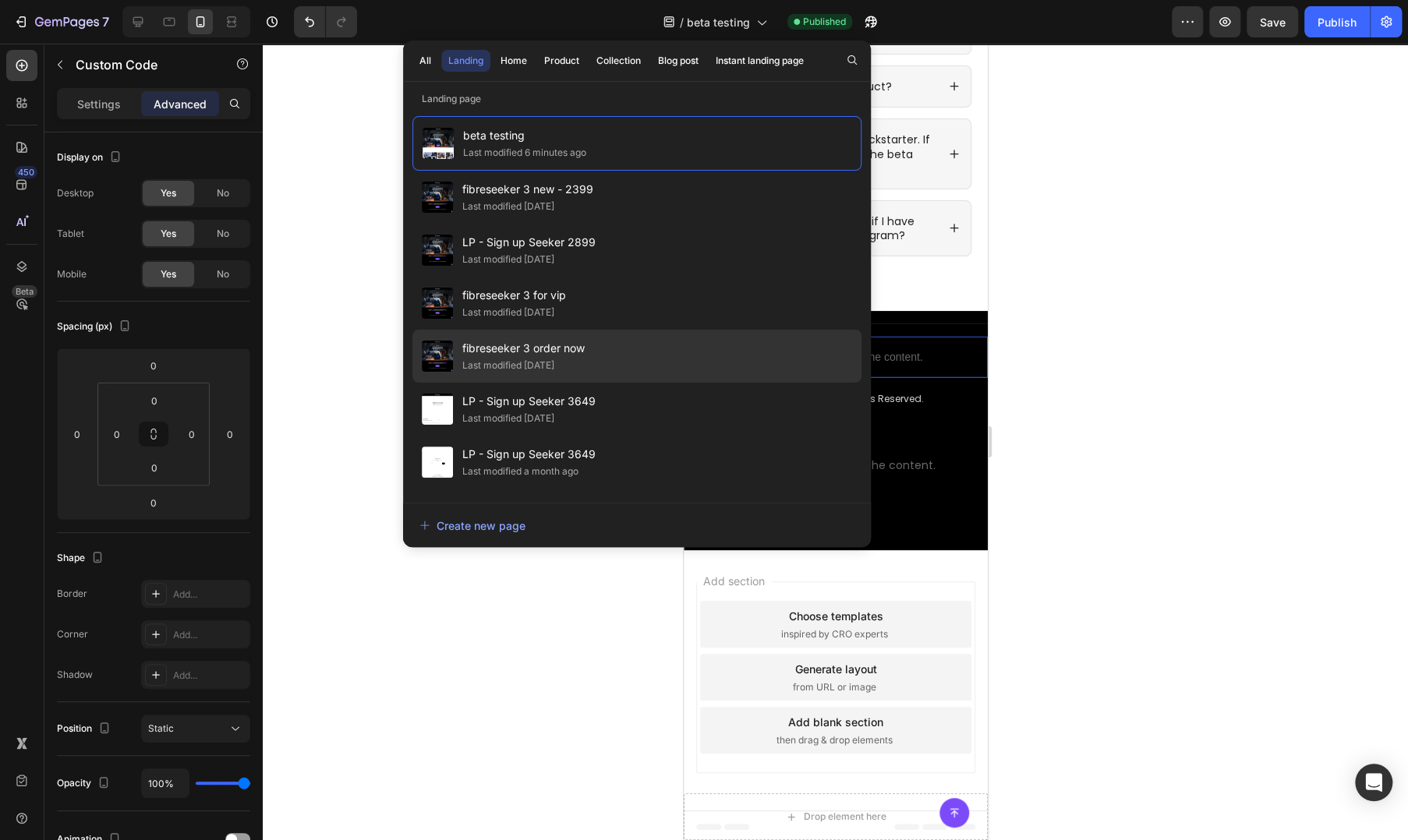
click at [599, 383] on div "fibreseeker 3 order now Last modified 4 days ago" at bounding box center [637, 409] width 449 height 53
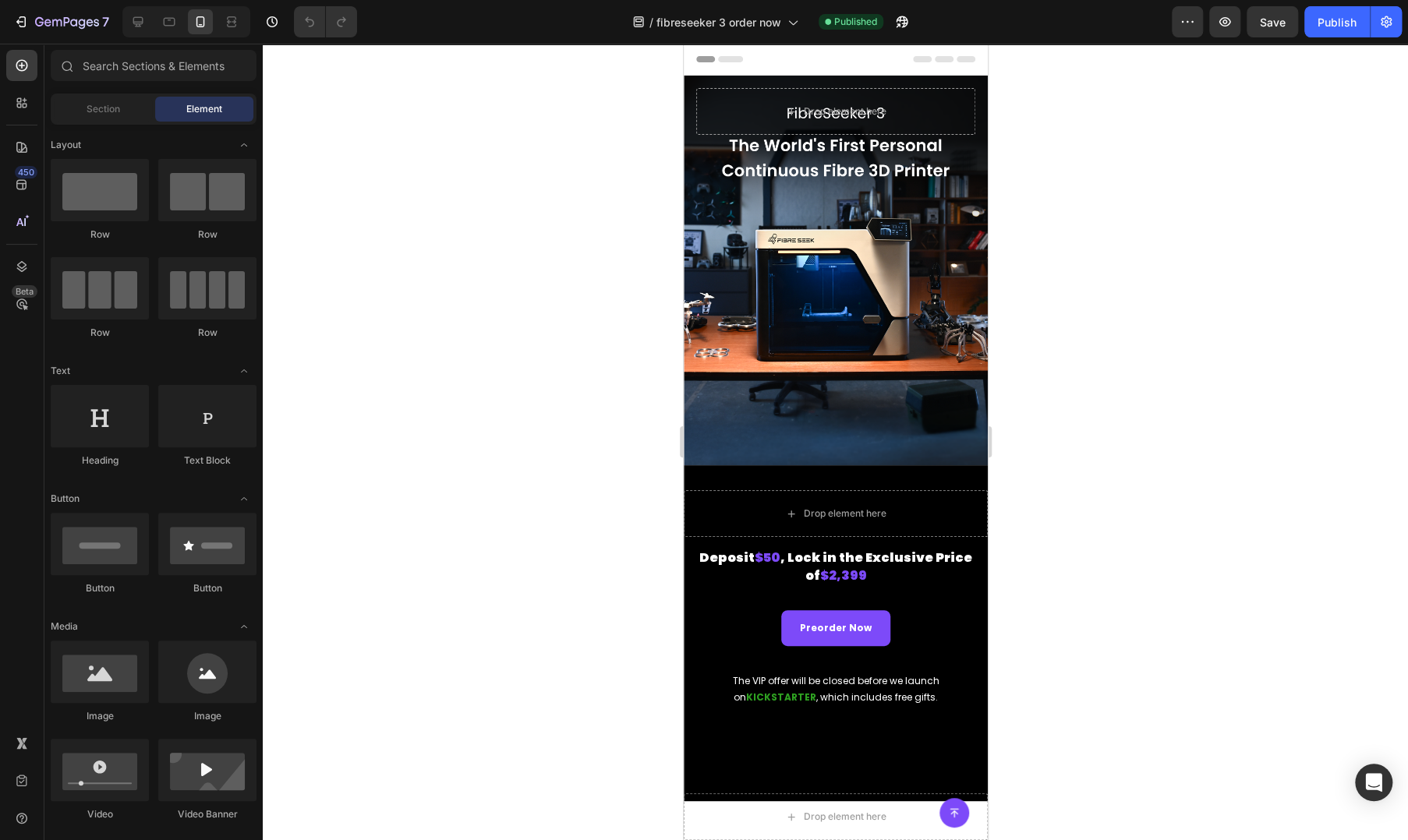
click at [1250, 359] on div at bounding box center [834, 442] width 1145 height 797
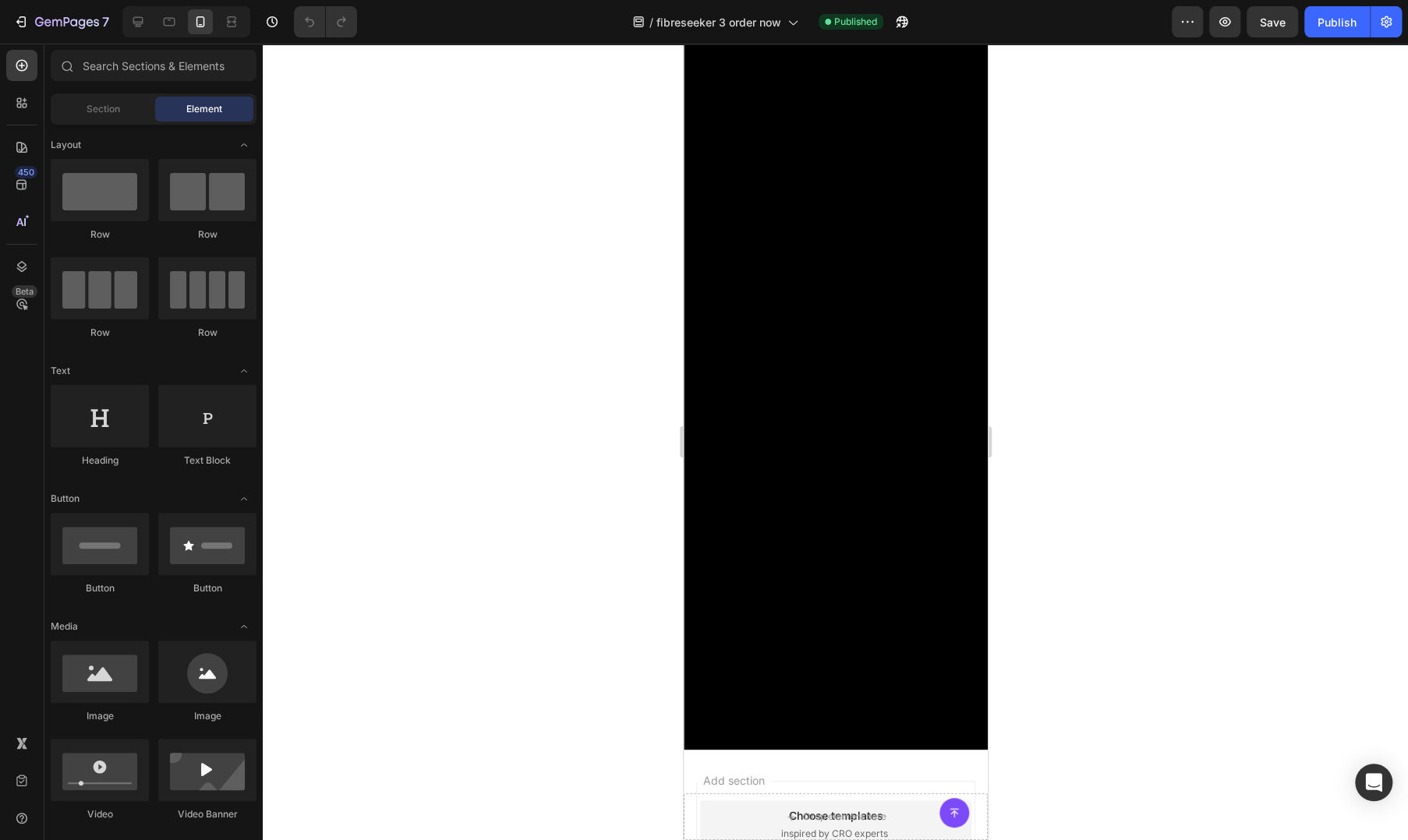
scroll to position [14742, 0]
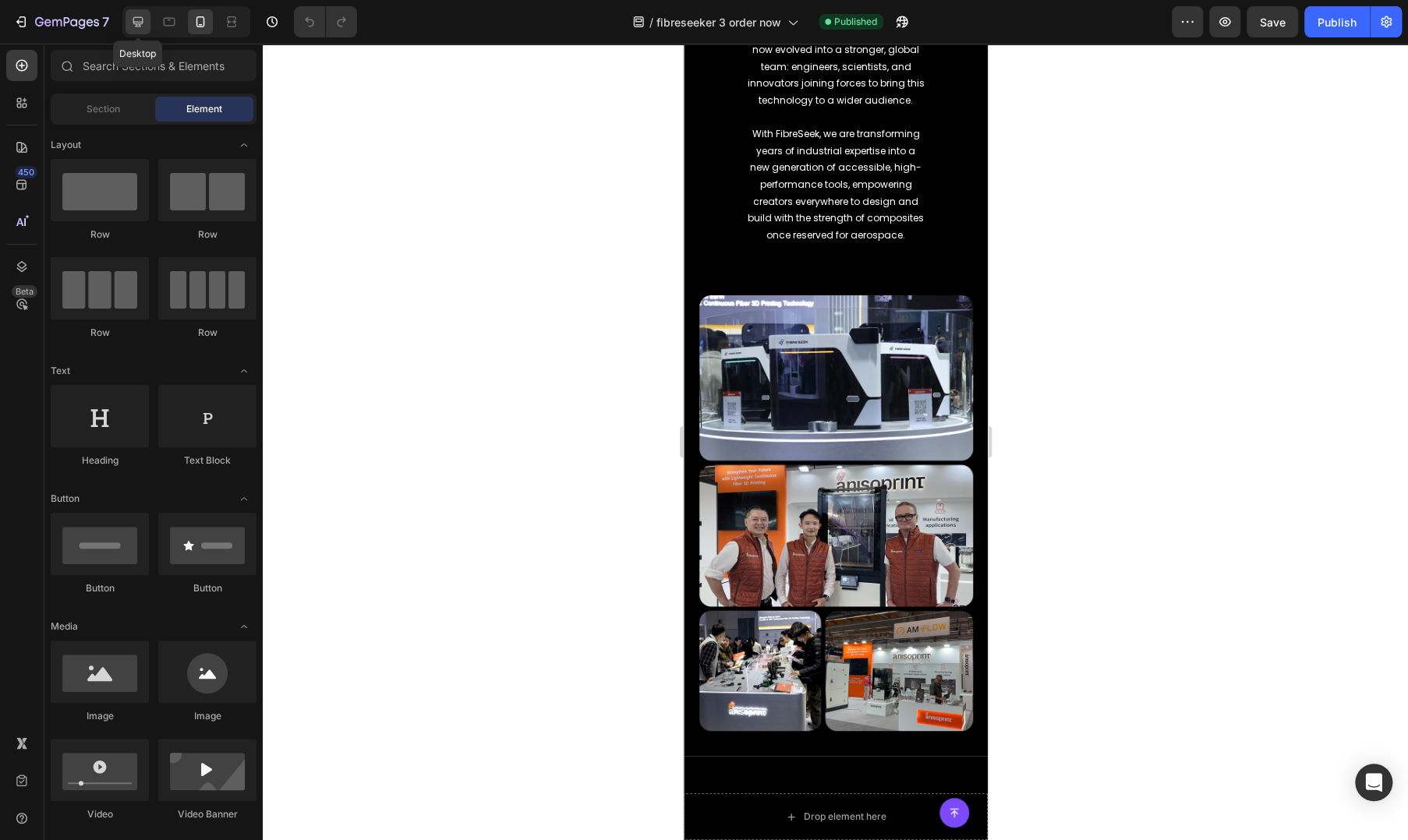
click at [131, 19] on icon at bounding box center [138, 22] width 16 height 16
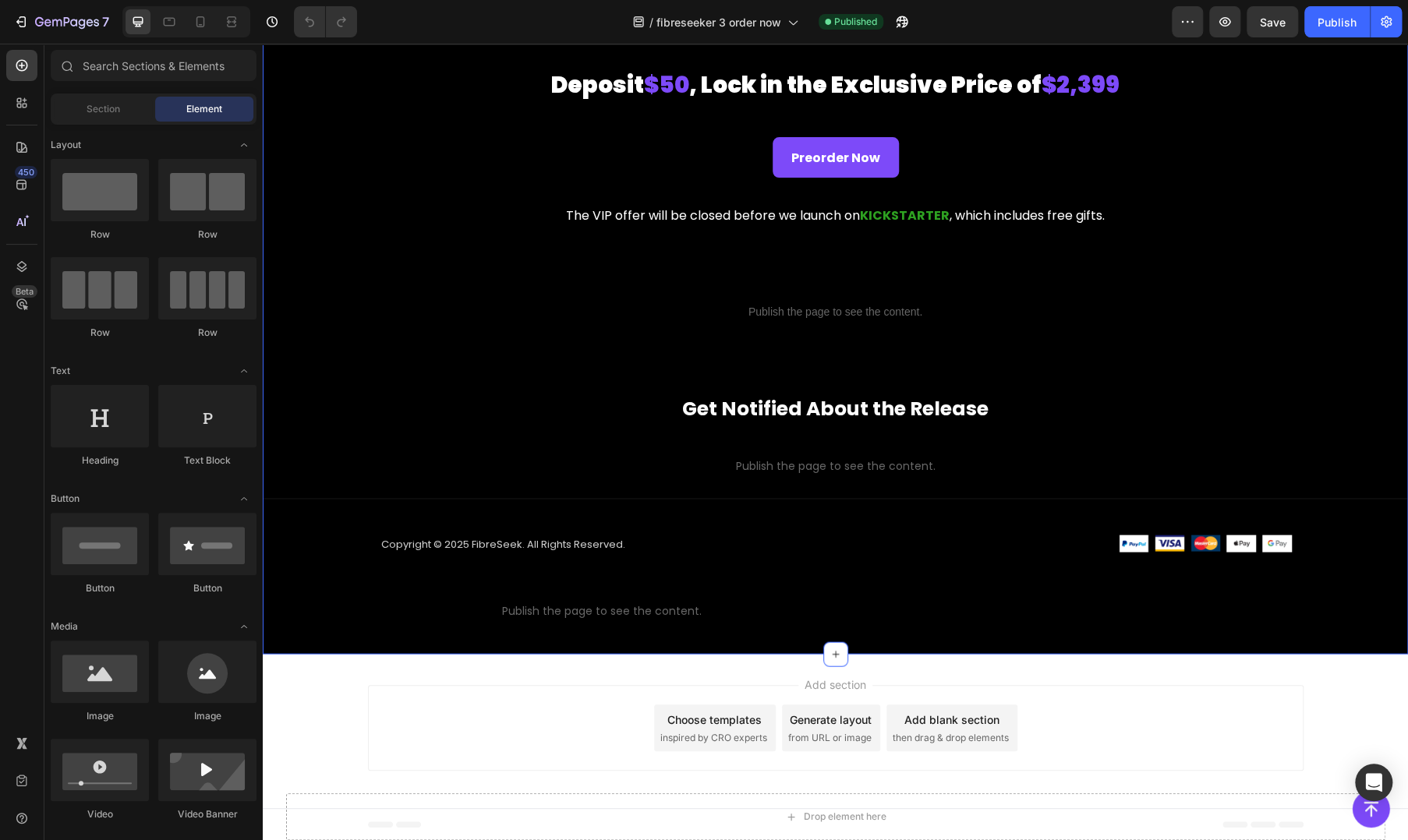
scroll to position [15500, 0]
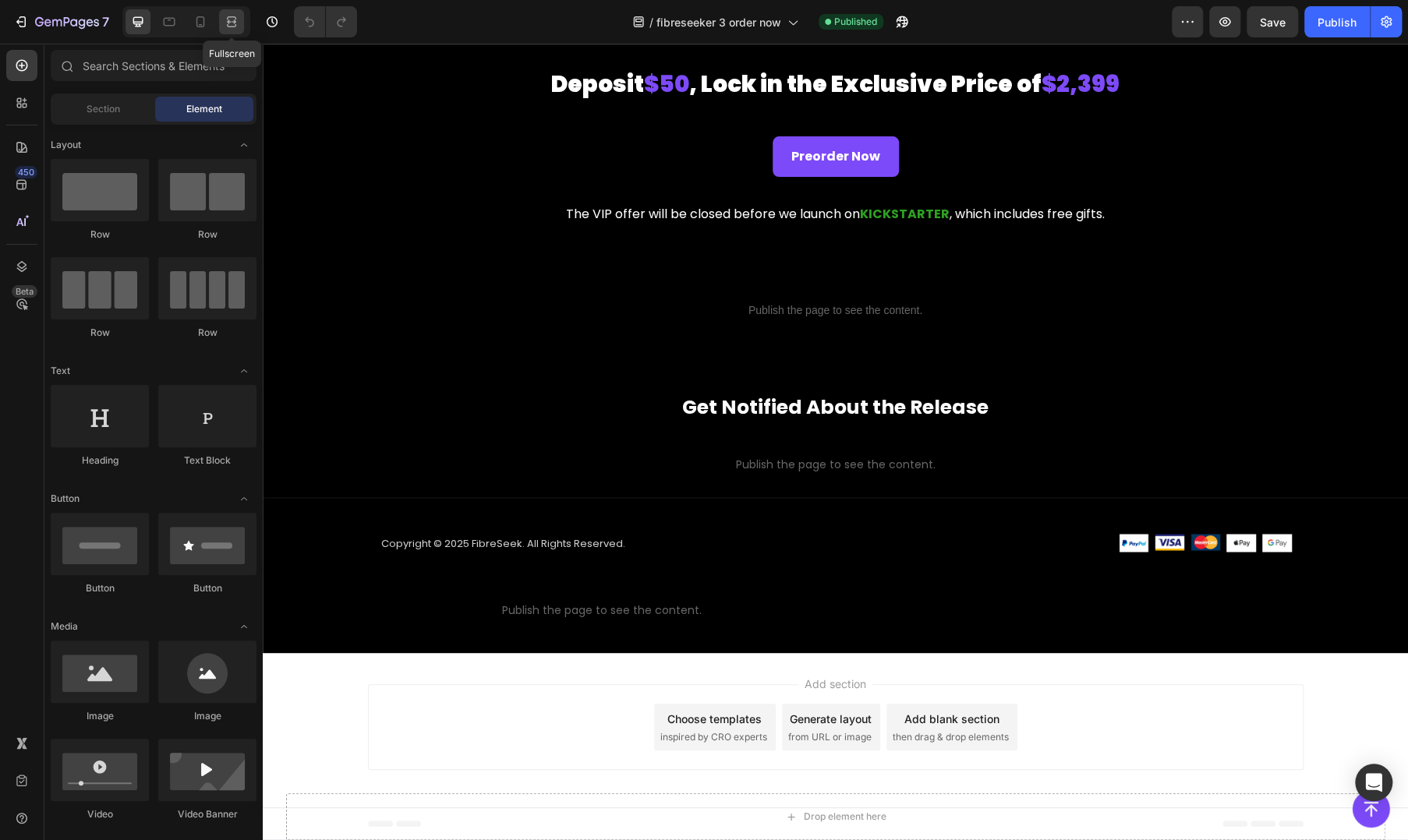
click at [231, 18] on icon at bounding box center [231, 22] width 16 height 16
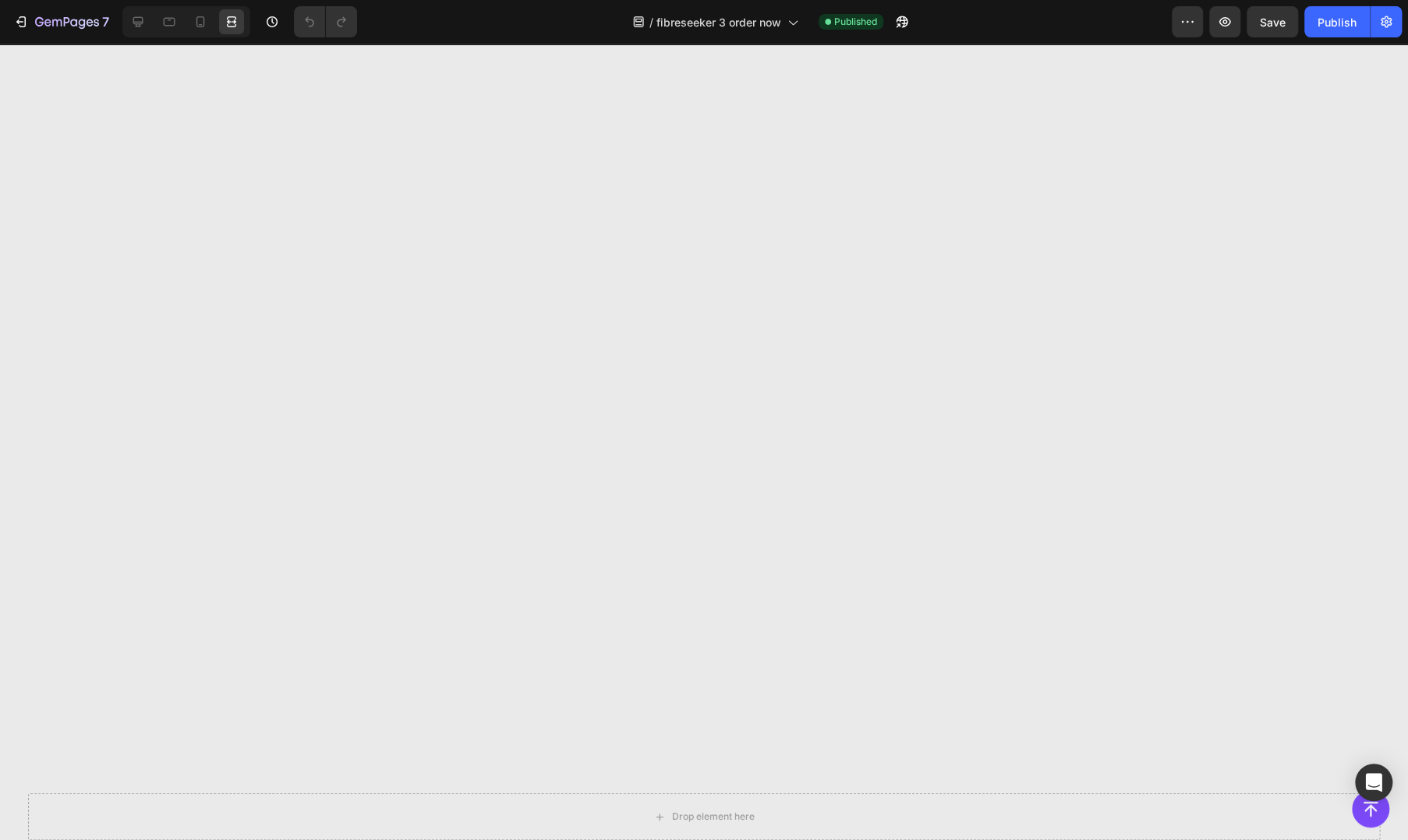
scroll to position [6989, 0]
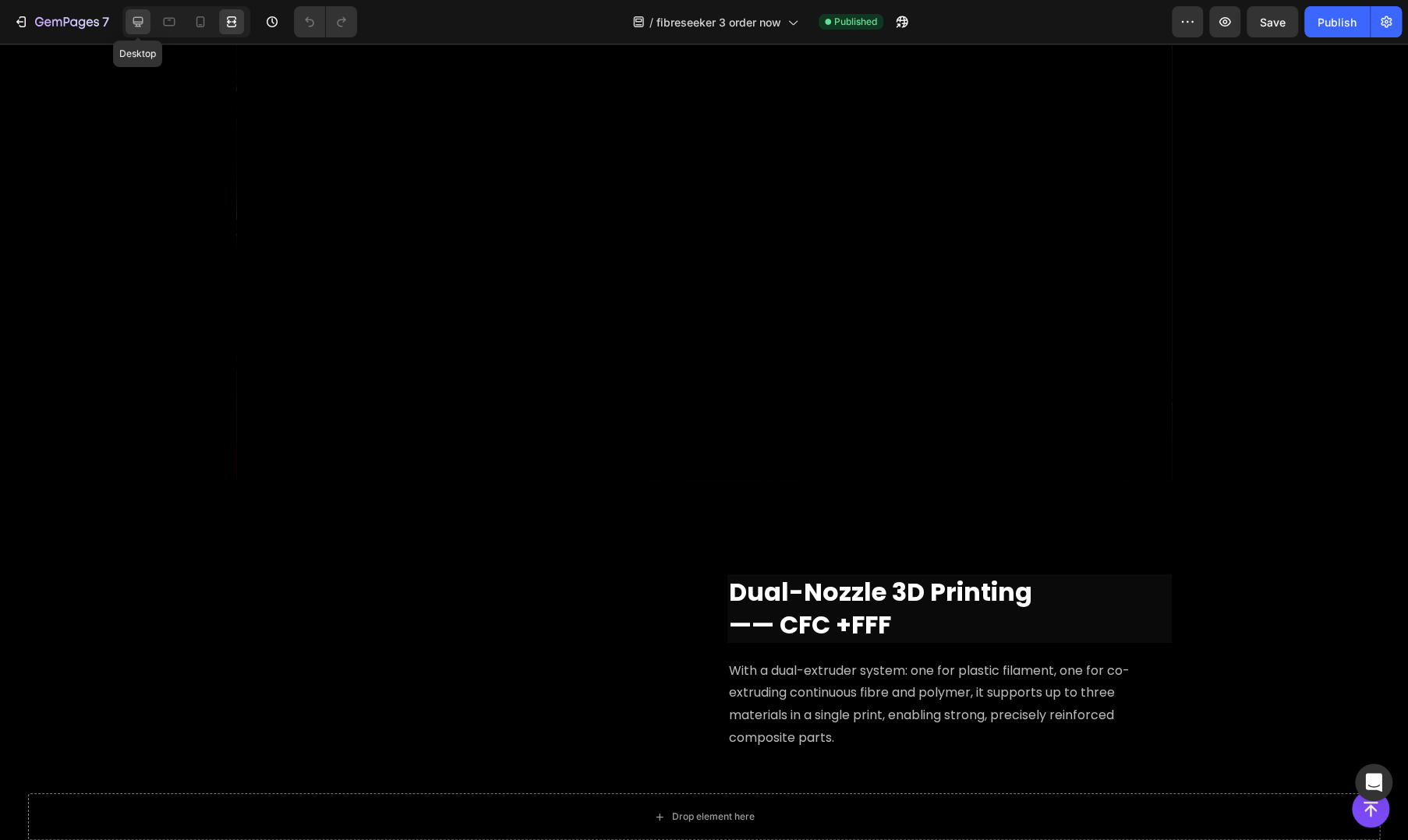
click at [143, 10] on div at bounding box center [138, 22] width 25 height 25
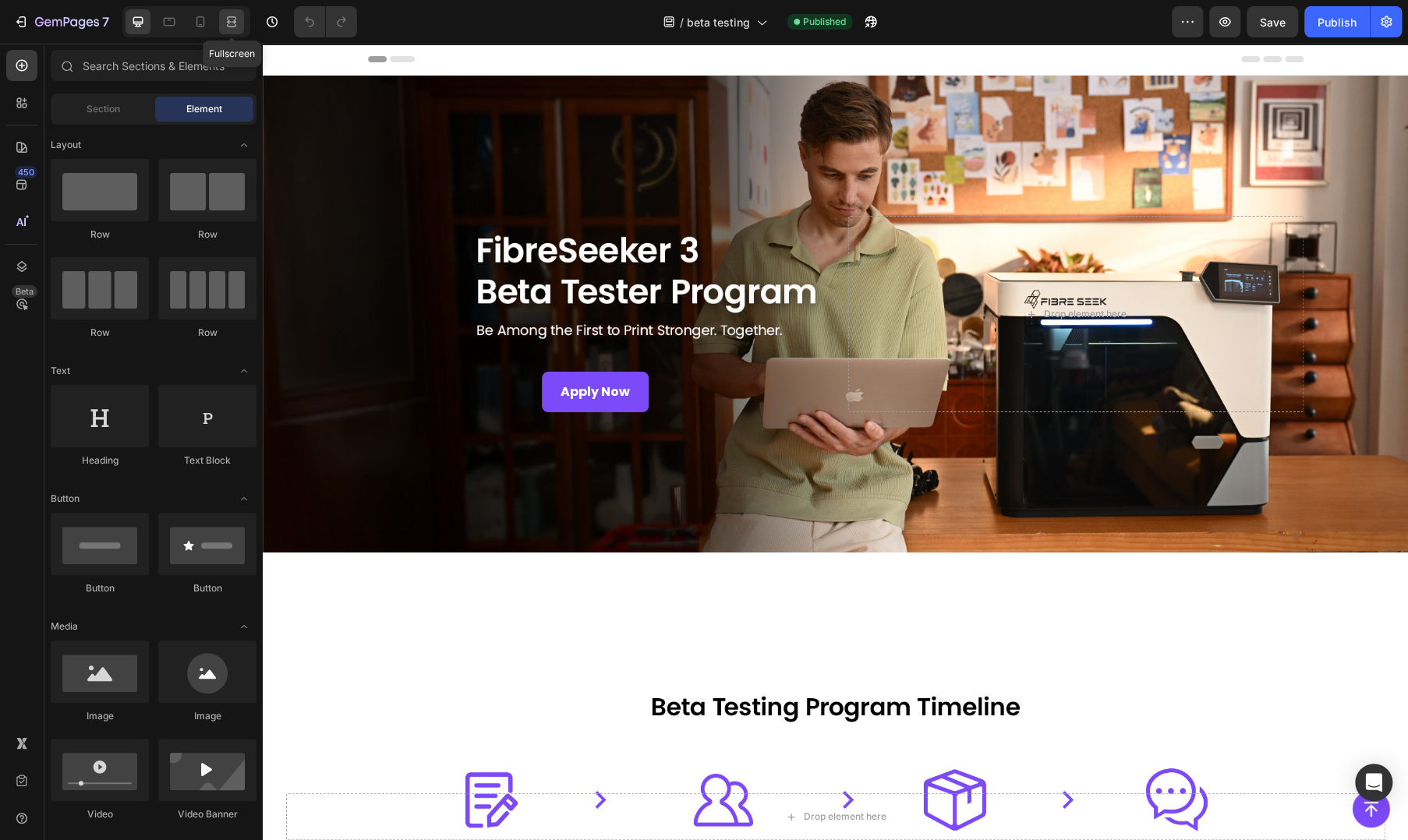
click at [232, 23] on icon at bounding box center [229, 21] width 5 height 4
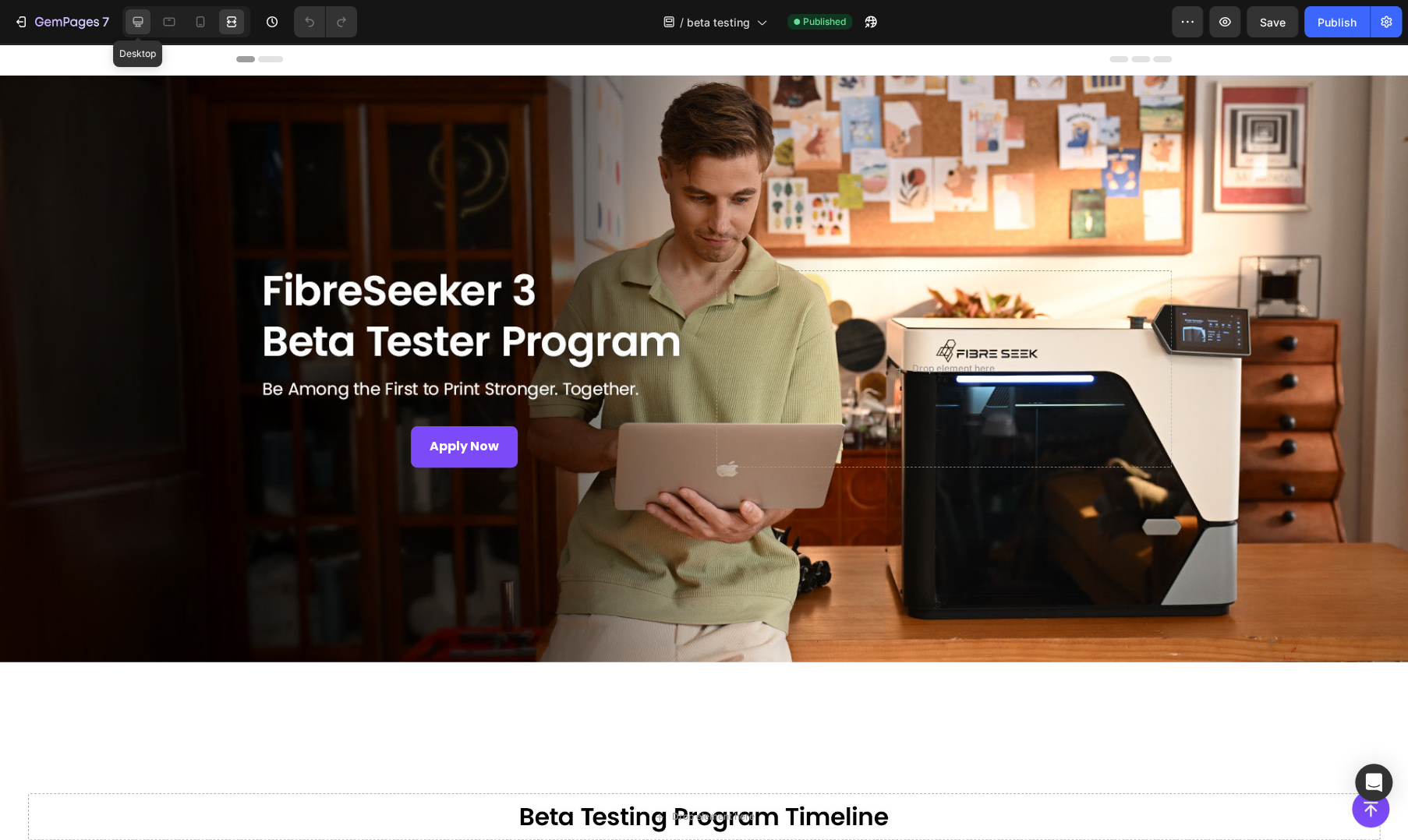
click at [144, 27] on icon at bounding box center [138, 22] width 16 height 16
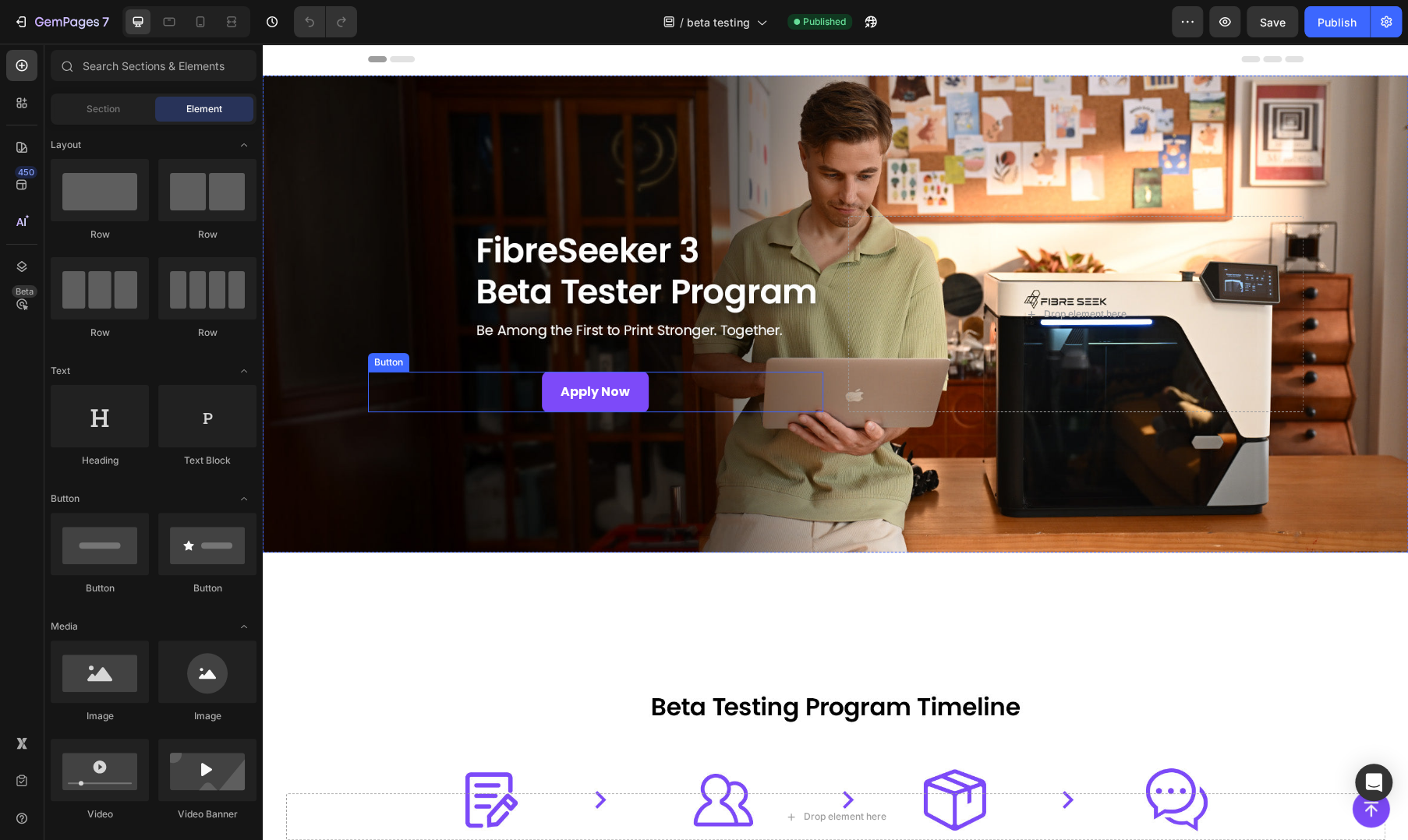
click at [511, 385] on div "Apply Now Button" at bounding box center [595, 393] width 455 height 42
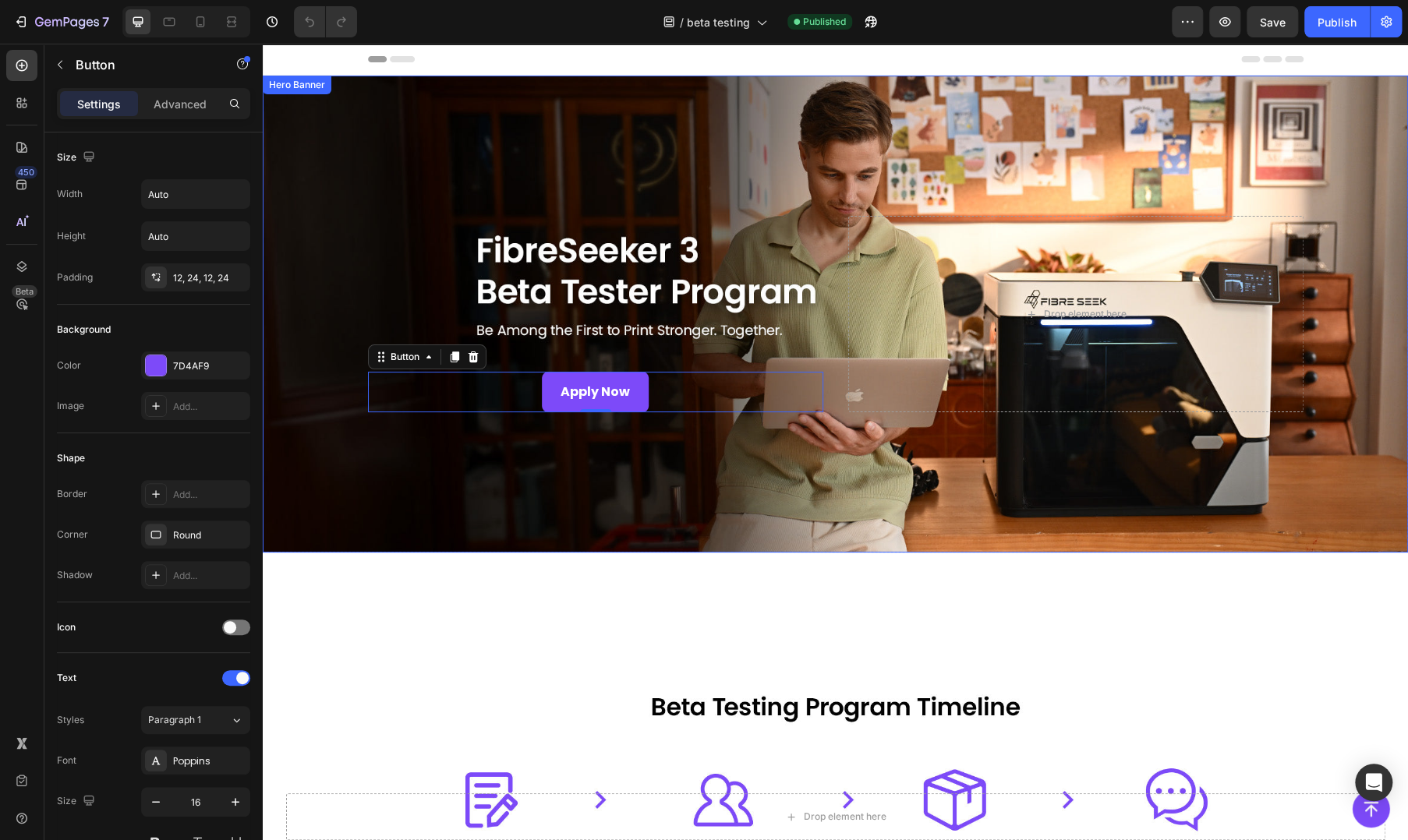
click at [649, 454] on div "Overlay" at bounding box center [834, 314] width 1145 height 477
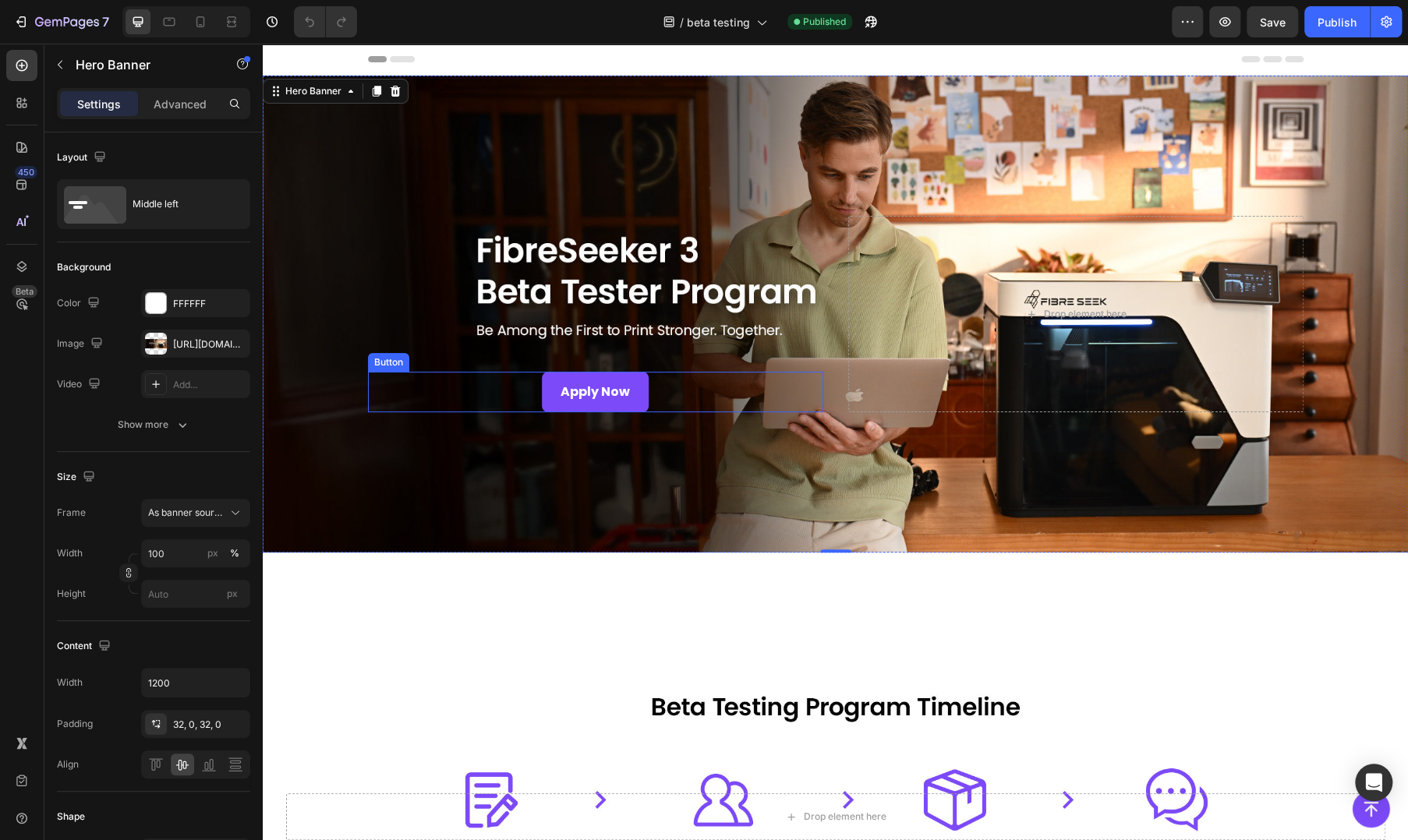
click at [453, 387] on div "Apply Now Button" at bounding box center [595, 393] width 455 height 42
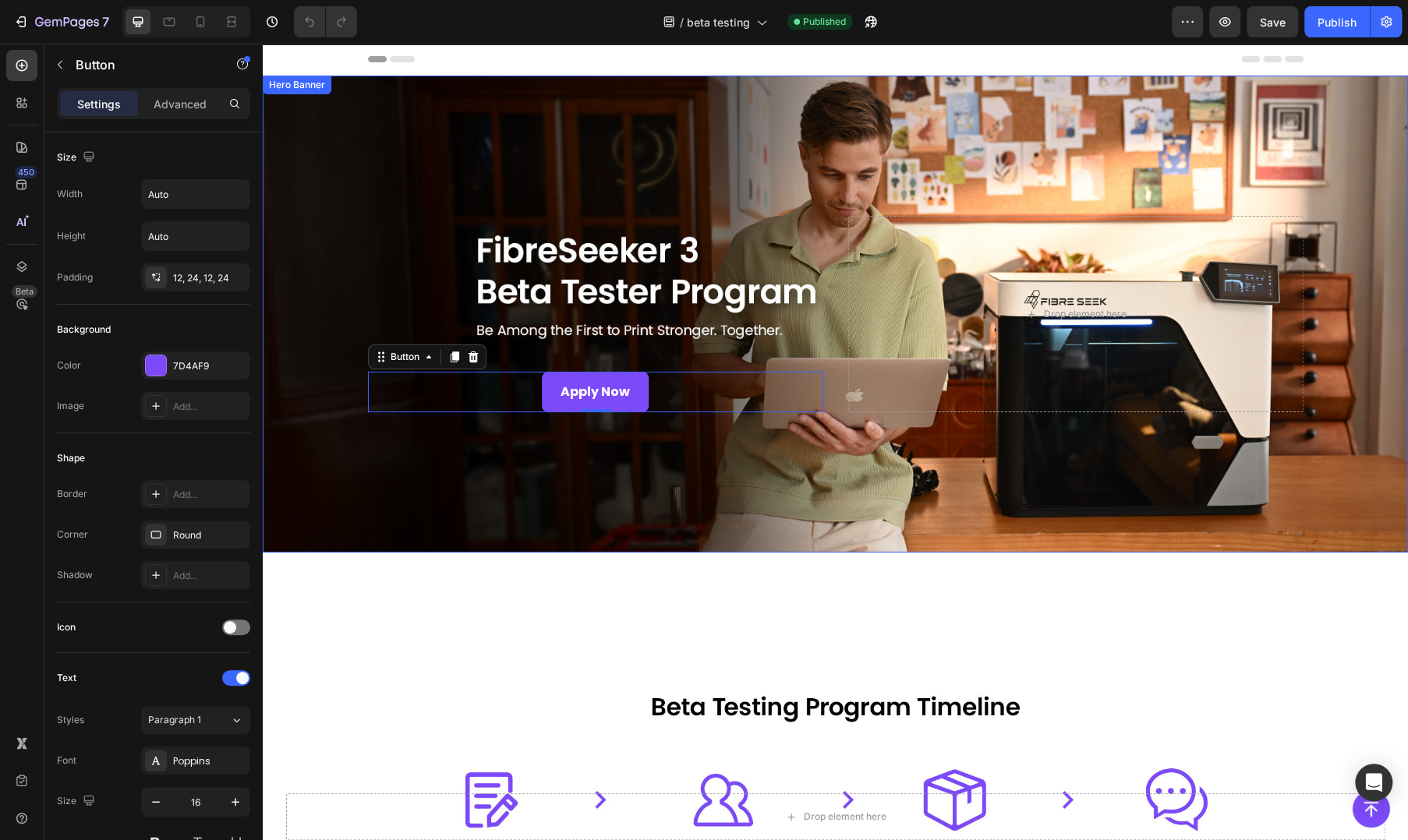
click at [368, 301] on div "Apply Now Button 0" at bounding box center [595, 315] width 455 height 198
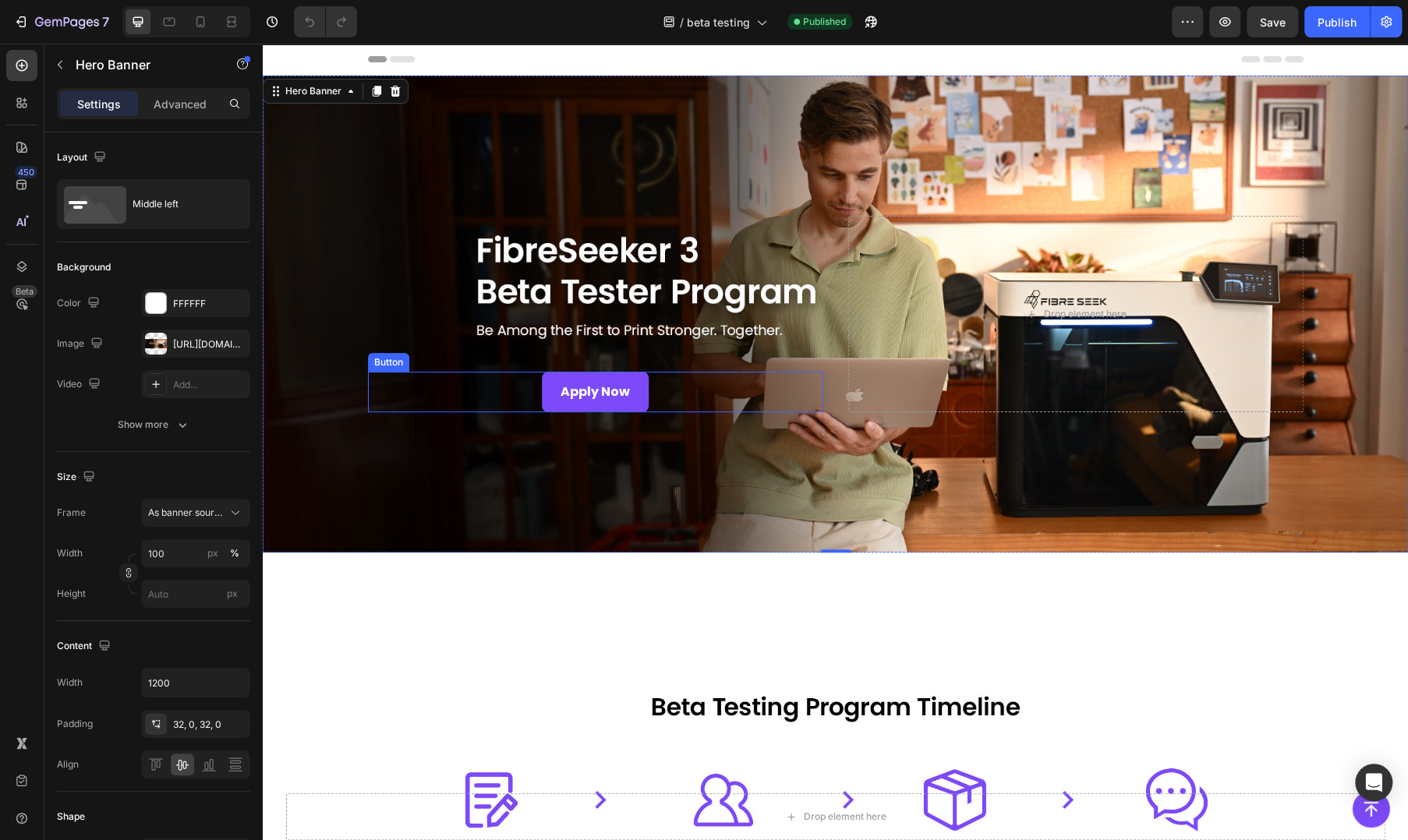
click at [431, 383] on div "Apply Now Button" at bounding box center [595, 393] width 455 height 42
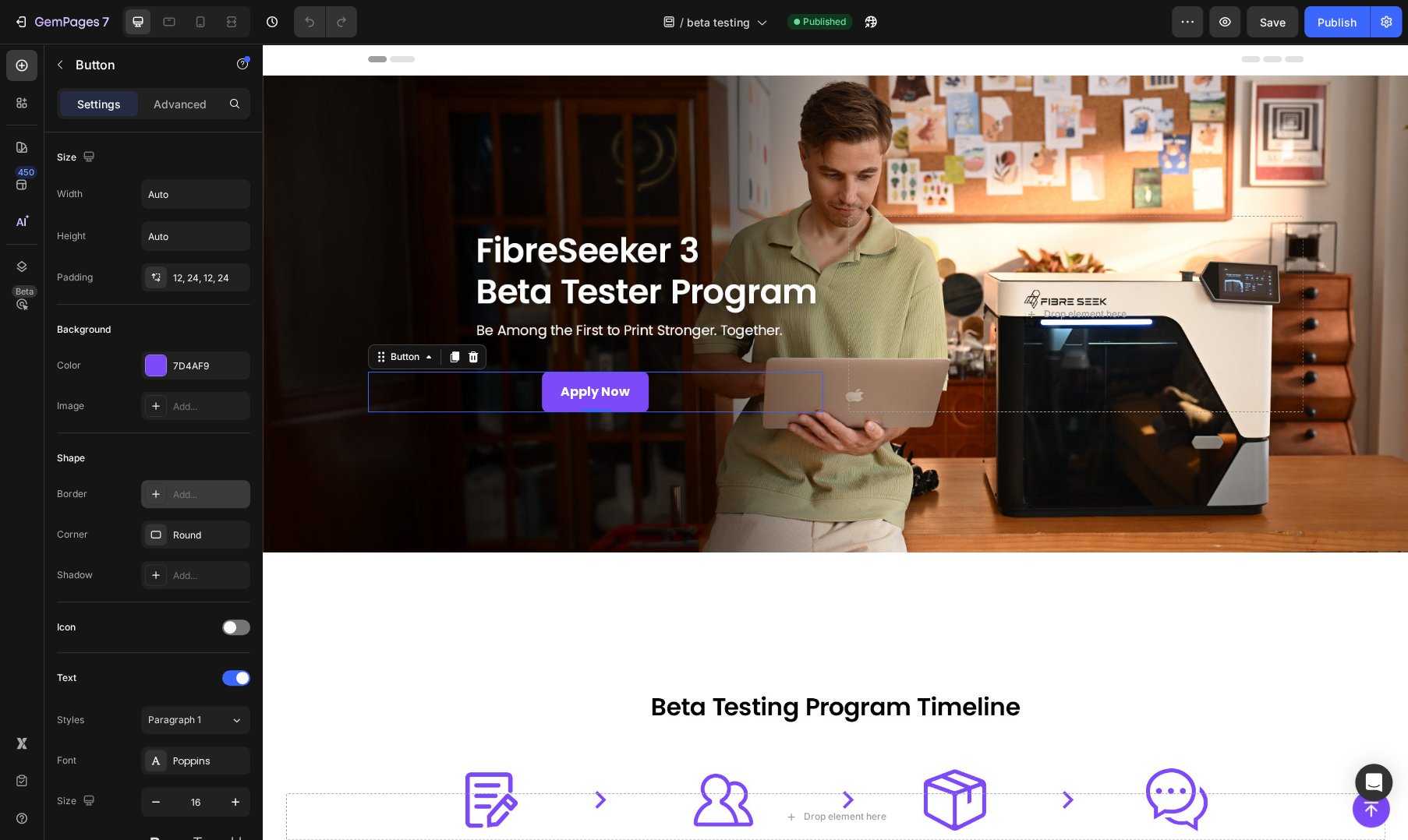
scroll to position [485, 0]
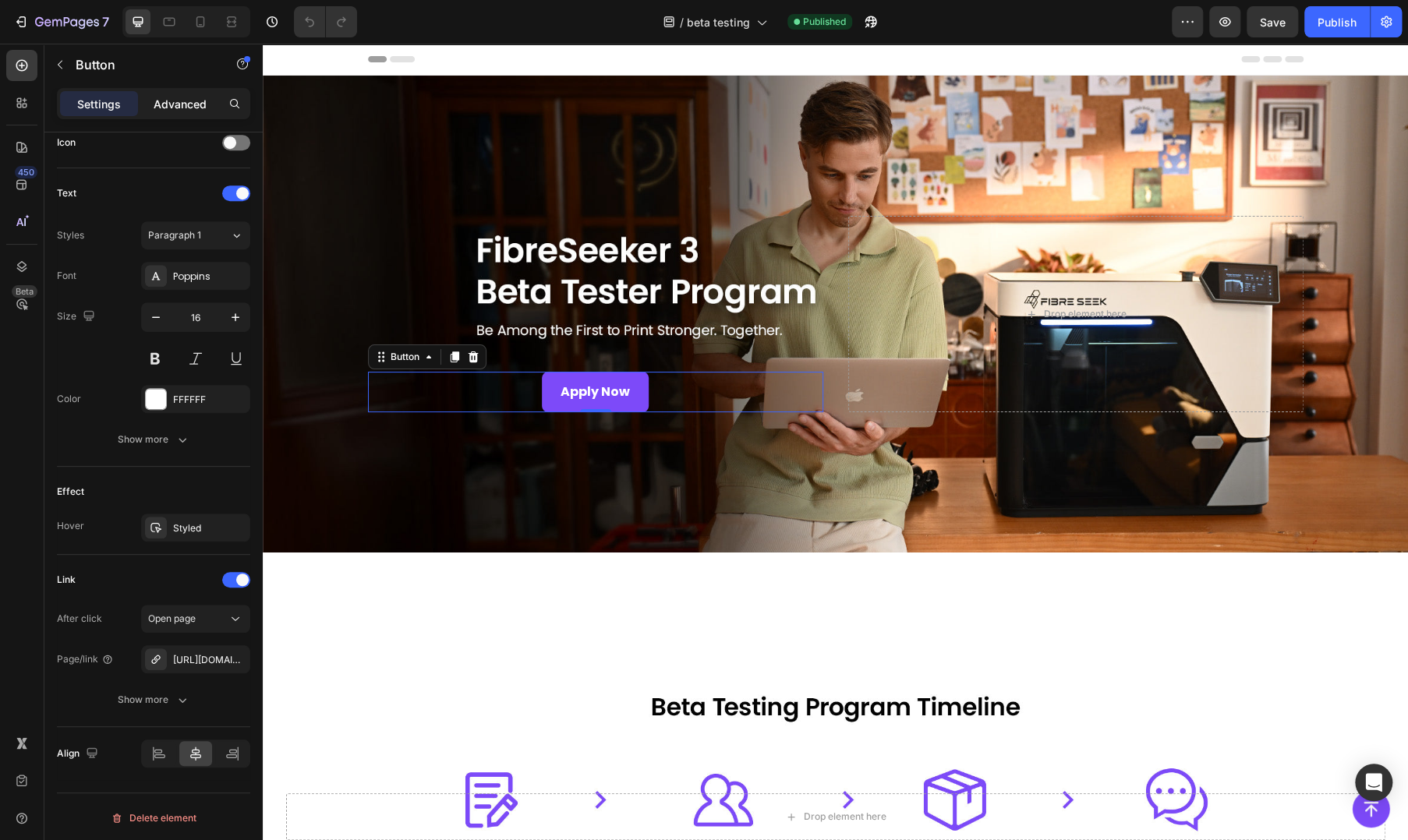
click at [159, 110] on p "Advanced" at bounding box center [180, 104] width 53 height 17
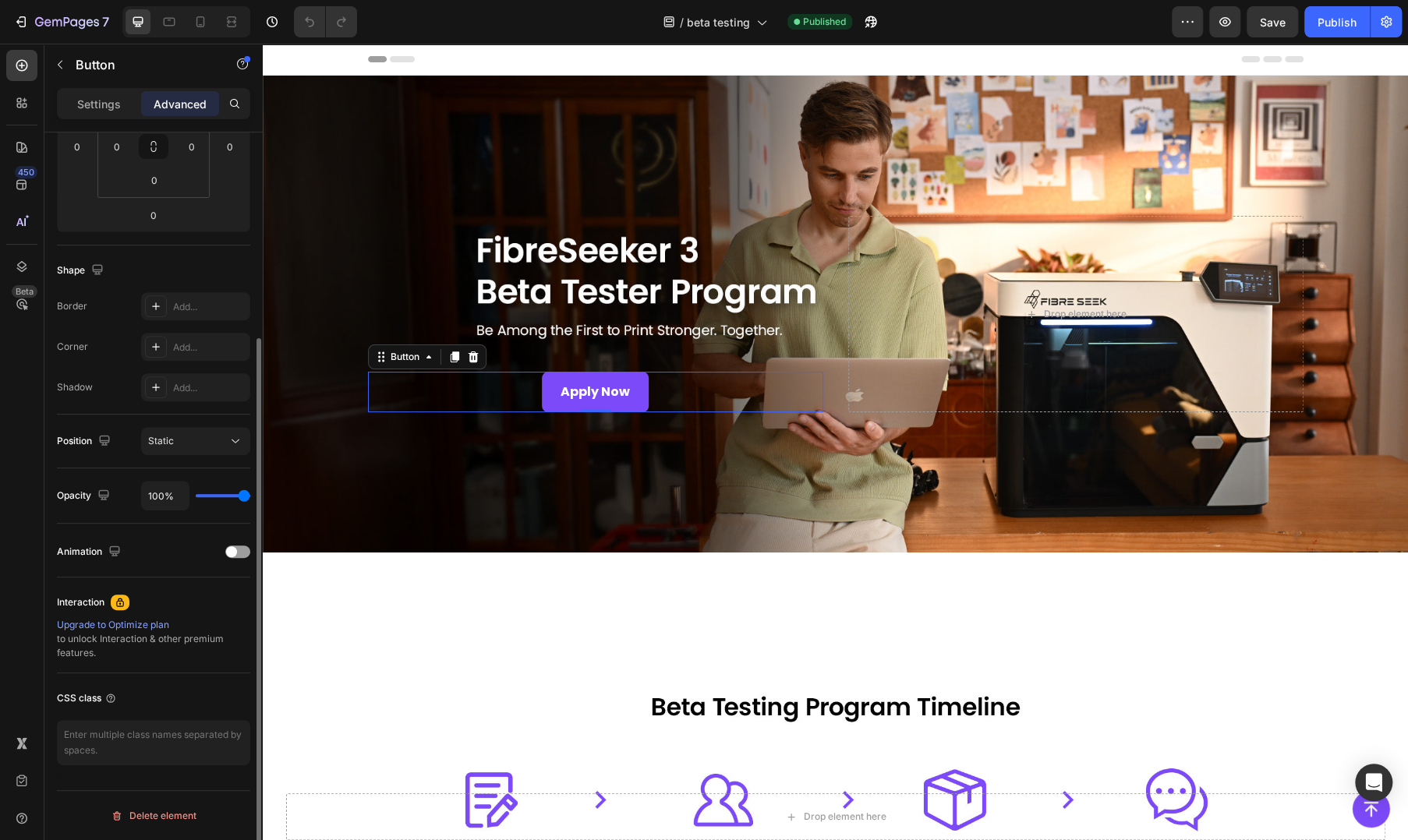
scroll to position [286, 0]
click at [121, 731] on textarea at bounding box center [154, 744] width 193 height 45
paste textarea "/* 只针对桌面端 (宽度>=1024px) */ @media (min-width: 1024px) { .gempages-button-fixed {…"
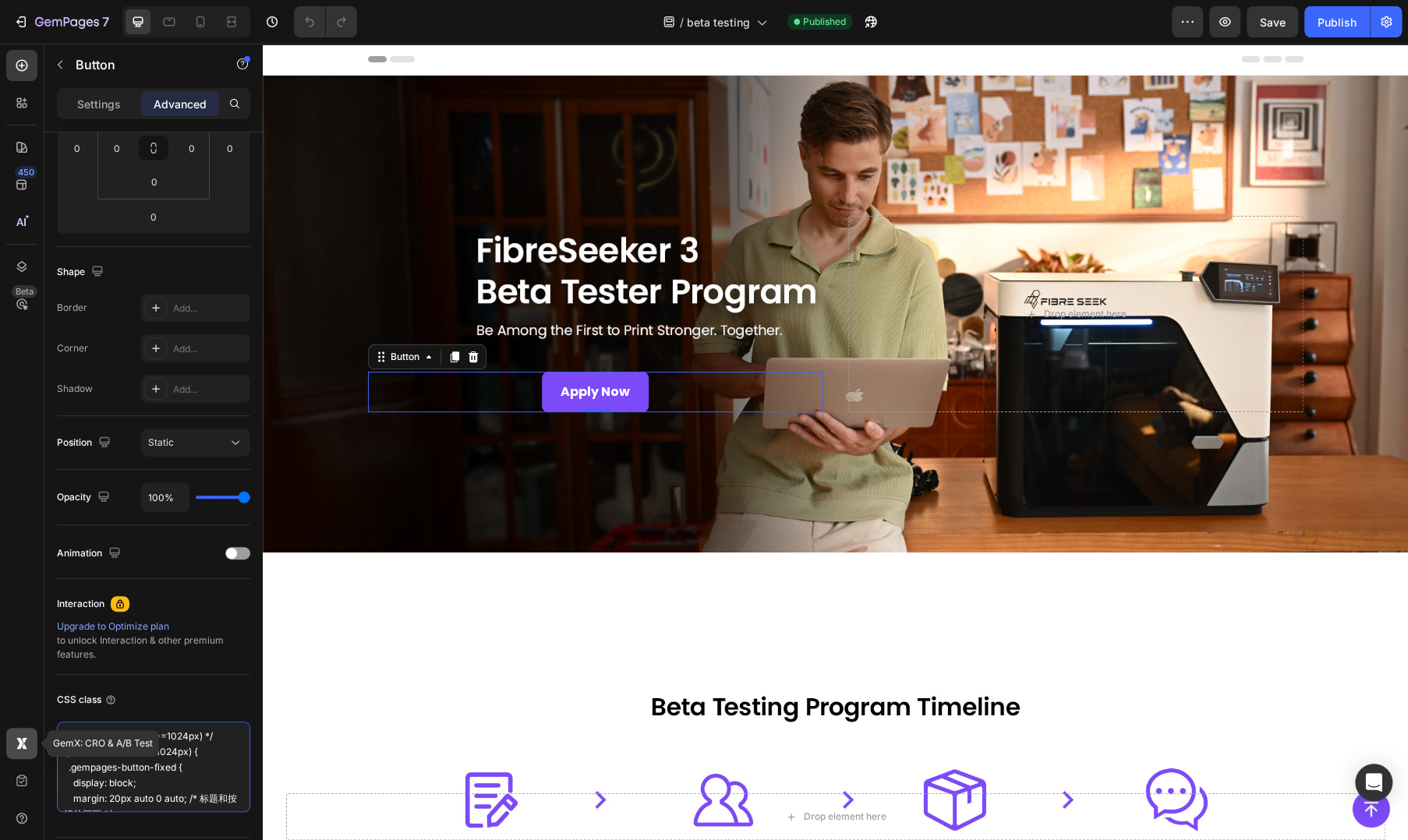
drag, startPoint x: 237, startPoint y: 730, endPoint x: 10, endPoint y: 731, distance: 227.0
click at [10, 731] on div "450 Beta GemX: CRO & A/B Test Sections(18) Elements(83) Section Element Hero Se…" at bounding box center [131, 442] width 262 height 797
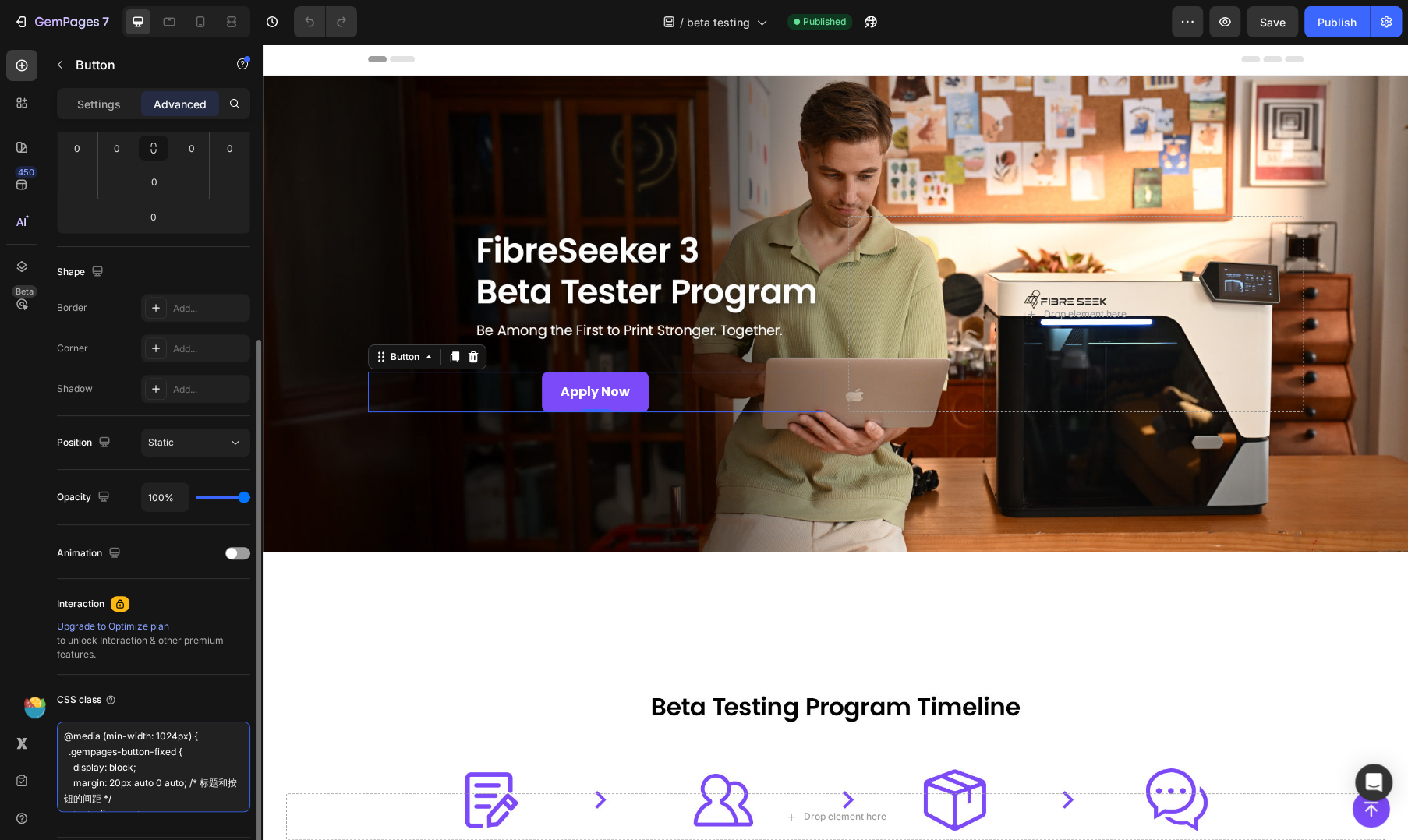
click at [66, 755] on textarea "@media (min-width: 1024px) { .gempages-button-fixed { display: block; margin: 2…" at bounding box center [154, 766] width 193 height 90
drag, startPoint x: 178, startPoint y: 796, endPoint x: 189, endPoint y: 784, distance: 16.3
click at [189, 784] on textarea "@media (min-width: 1024px) { .gempages-button-fixed { display: block; margin: 2…" at bounding box center [154, 766] width 193 height 90
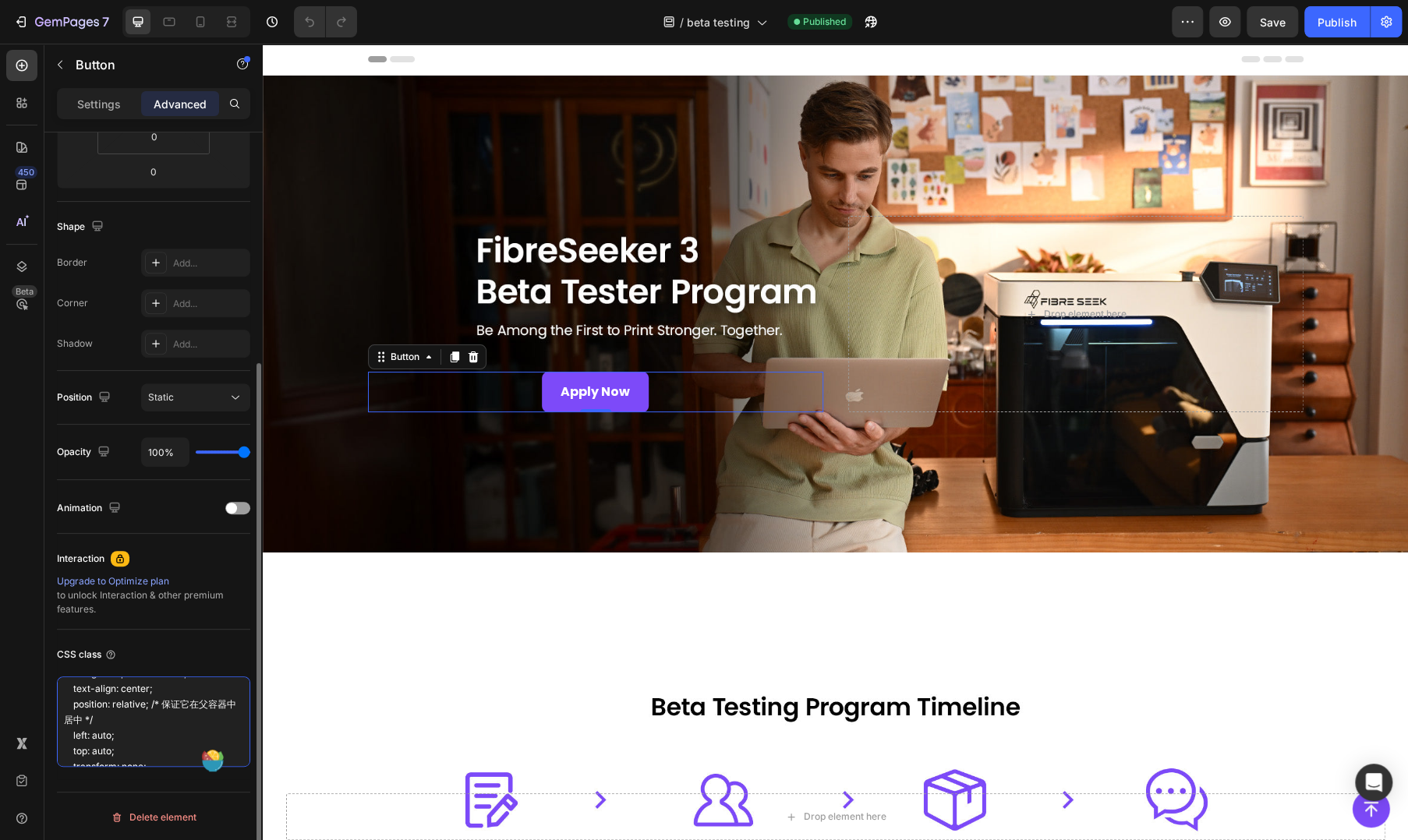
scroll to position [64, 0]
drag, startPoint x: 153, startPoint y: 705, endPoint x: 162, endPoint y: 713, distance: 12.0
click at [162, 713] on textarea "@media (min-width: 1024px) { .gempages-button-fixed { display: block; margin: 2…" at bounding box center [154, 721] width 193 height 90
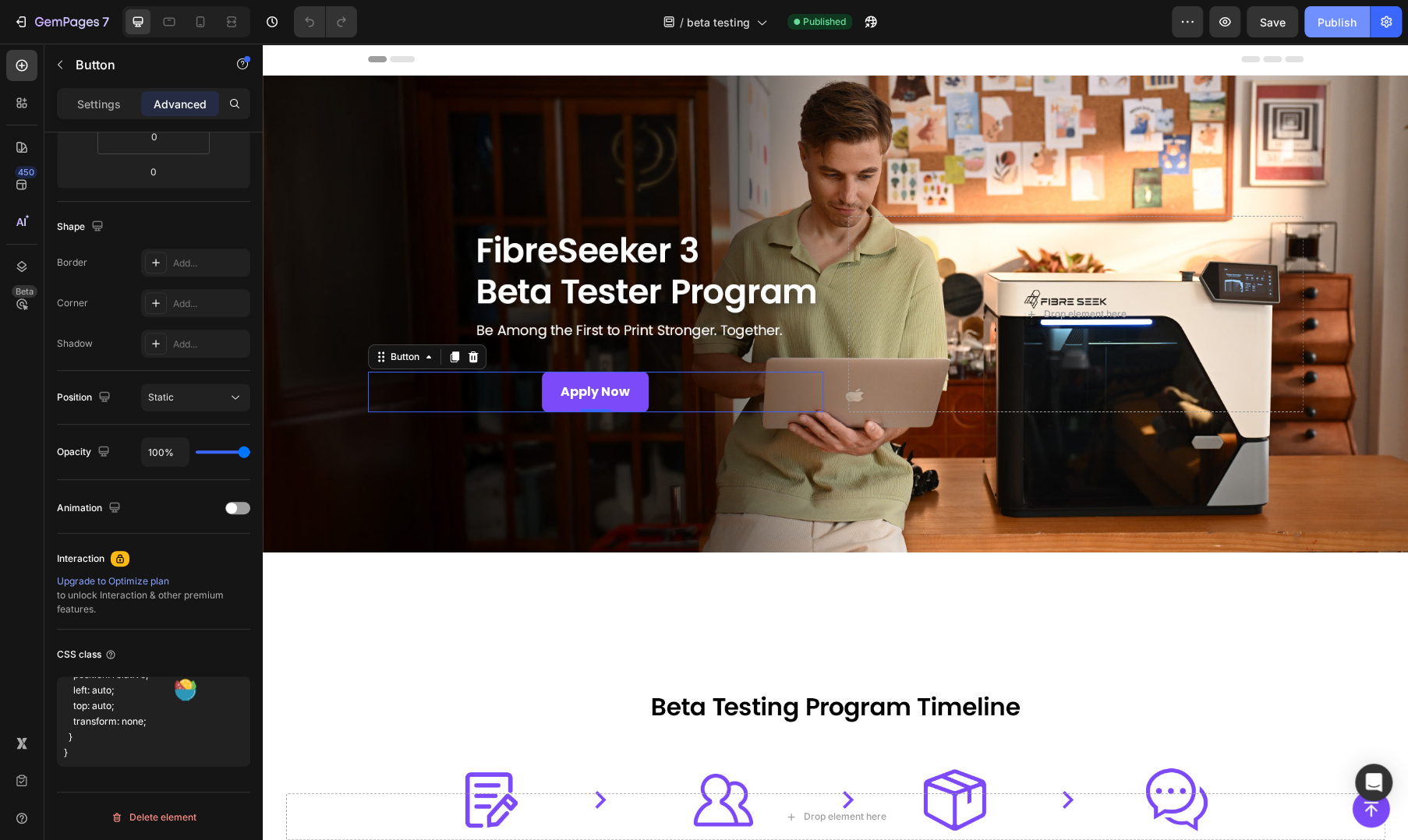
click at [1332, 10] on button "Publish" at bounding box center [1337, 22] width 66 height 32
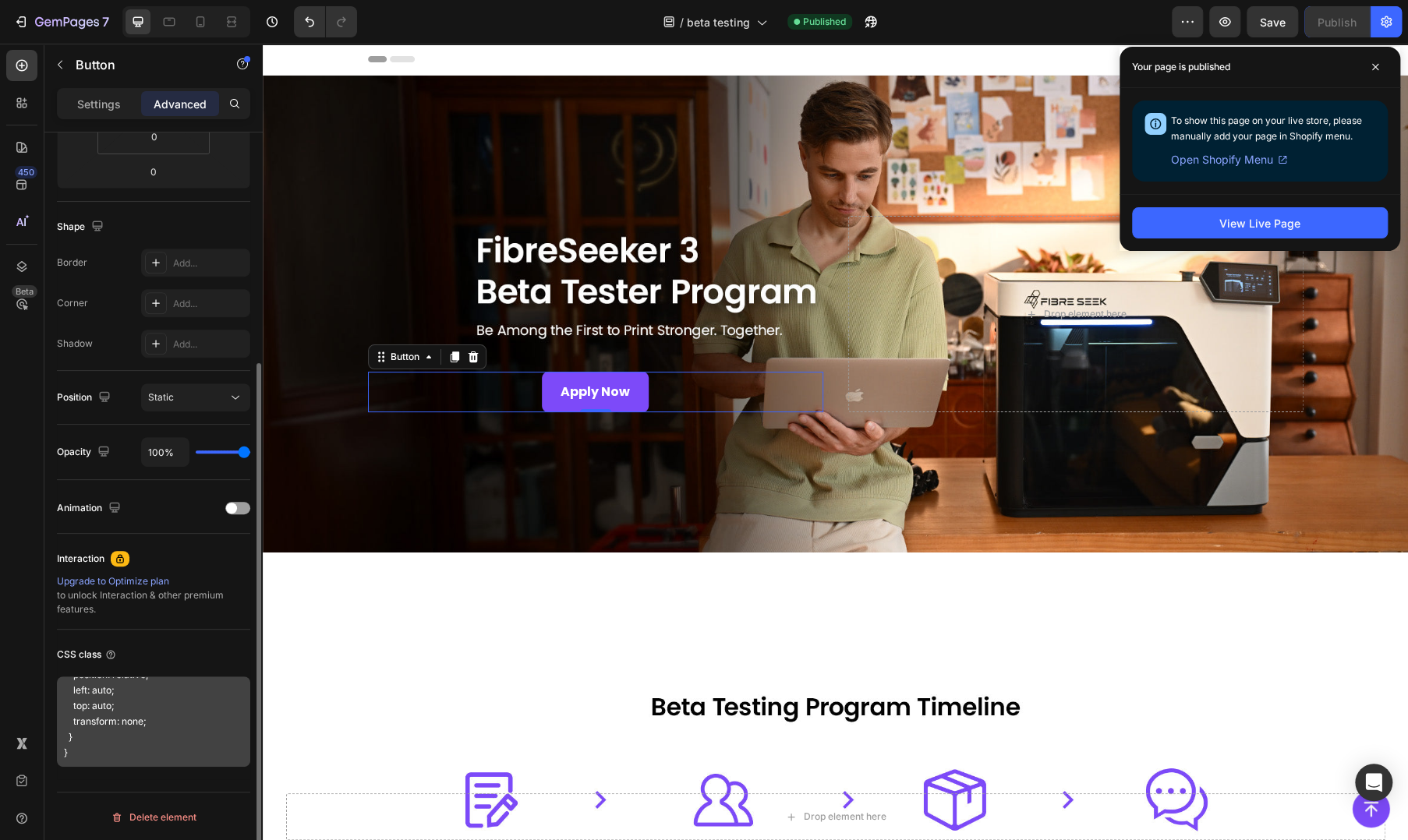
scroll to position [0, 0]
drag, startPoint x: 132, startPoint y: 704, endPoint x: 114, endPoint y: 707, distance: 18.2
click at [132, 704] on textarea "@media (min-width: 1024px) { .gempages-button-fixed { display: block; margin: 2…" at bounding box center [154, 721] width 193 height 90
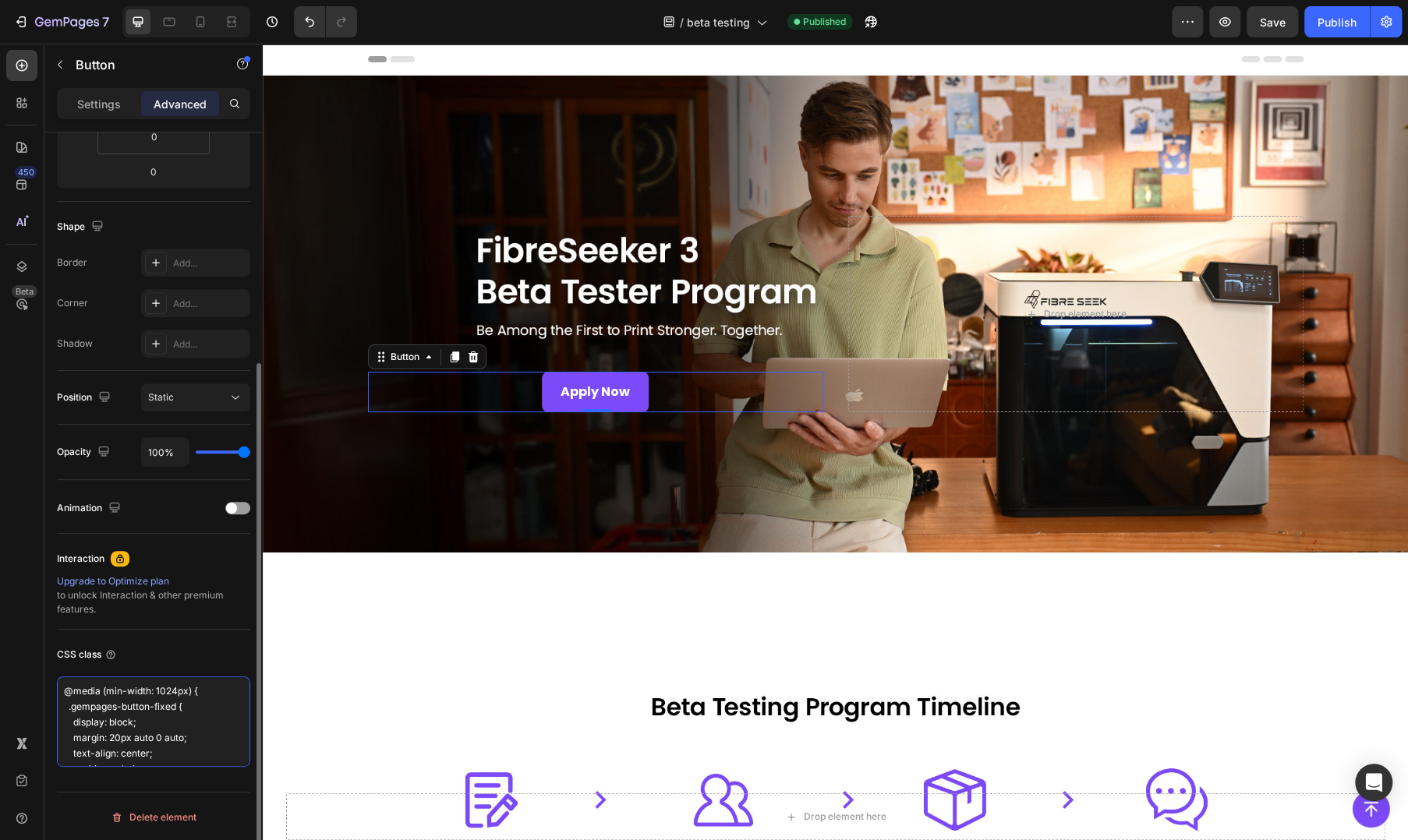
click at [81, 704] on textarea "@media (min-width: 1024px) { .gempages-button-fixed { display: block; margin: 2…" at bounding box center [154, 721] width 193 height 90
click at [110, 708] on textarea "@media (min-width: 1024px) { .gempages-button-fixed { display: block; margin: 2…" at bounding box center [154, 721] width 193 height 90
click at [134, 708] on textarea "@media (min-width: 1024px) { .gempages-button-fixed { display: block; margin: 2…" at bounding box center [154, 721] width 193 height 90
click at [134, 712] on textarea "@media (min-width: 1024px) { .gempages-button-fixed { display: block; margin: 2…" at bounding box center [154, 721] width 193 height 90
paste textarea "hero-banner { position: relative; } .gempages-button-fixed { position: absolute…"
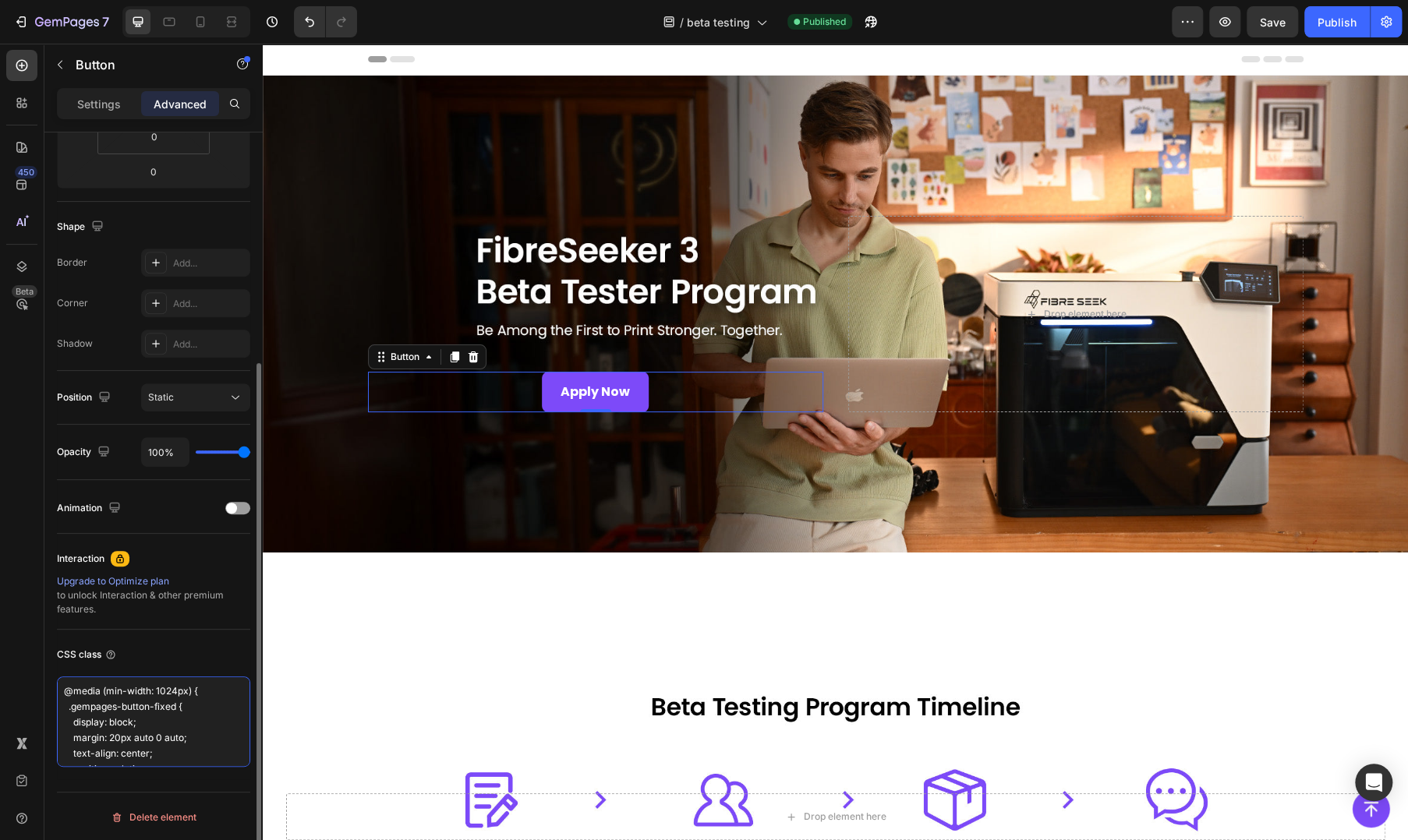
type textarea "@media (min-width: 1024px) { .hero-banner { position: relative; } .gempages-but…"
click at [140, 720] on textarea "@media (min-width: 1024px) { .hero-banner { position: relative; } .gempages-but…" at bounding box center [154, 721] width 193 height 90
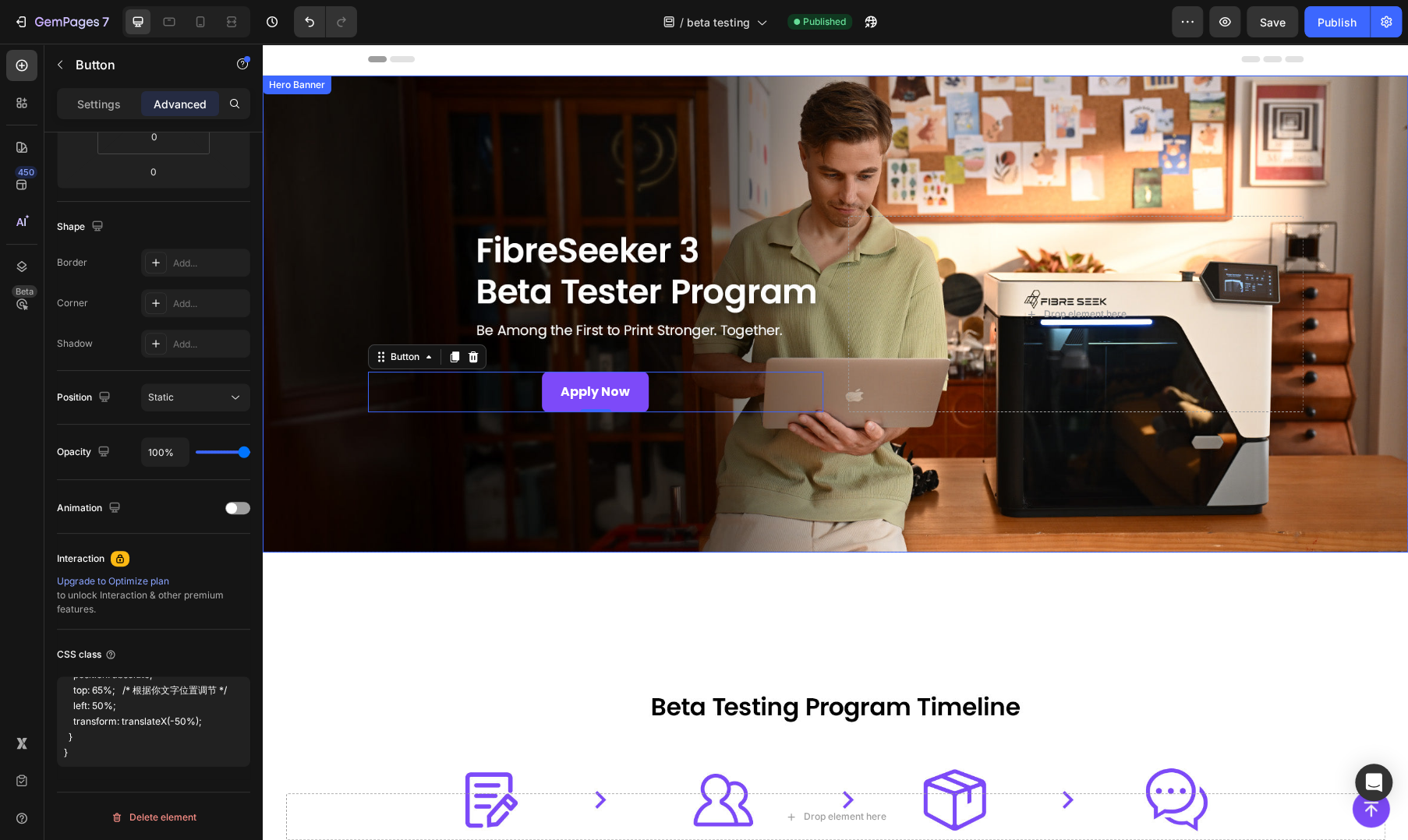
click at [363, 501] on div "Overlay" at bounding box center [834, 314] width 1145 height 477
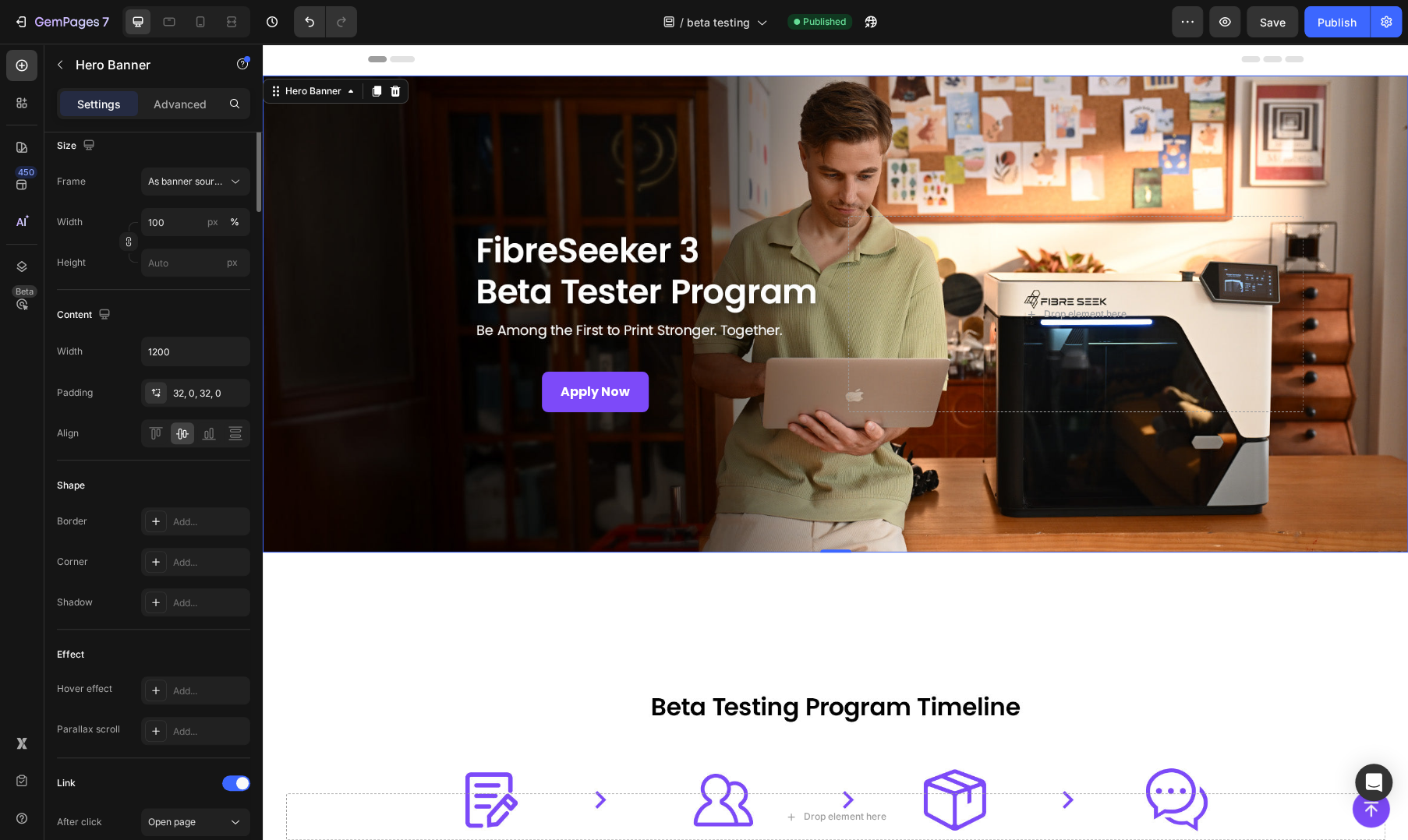
scroll to position [0, 0]
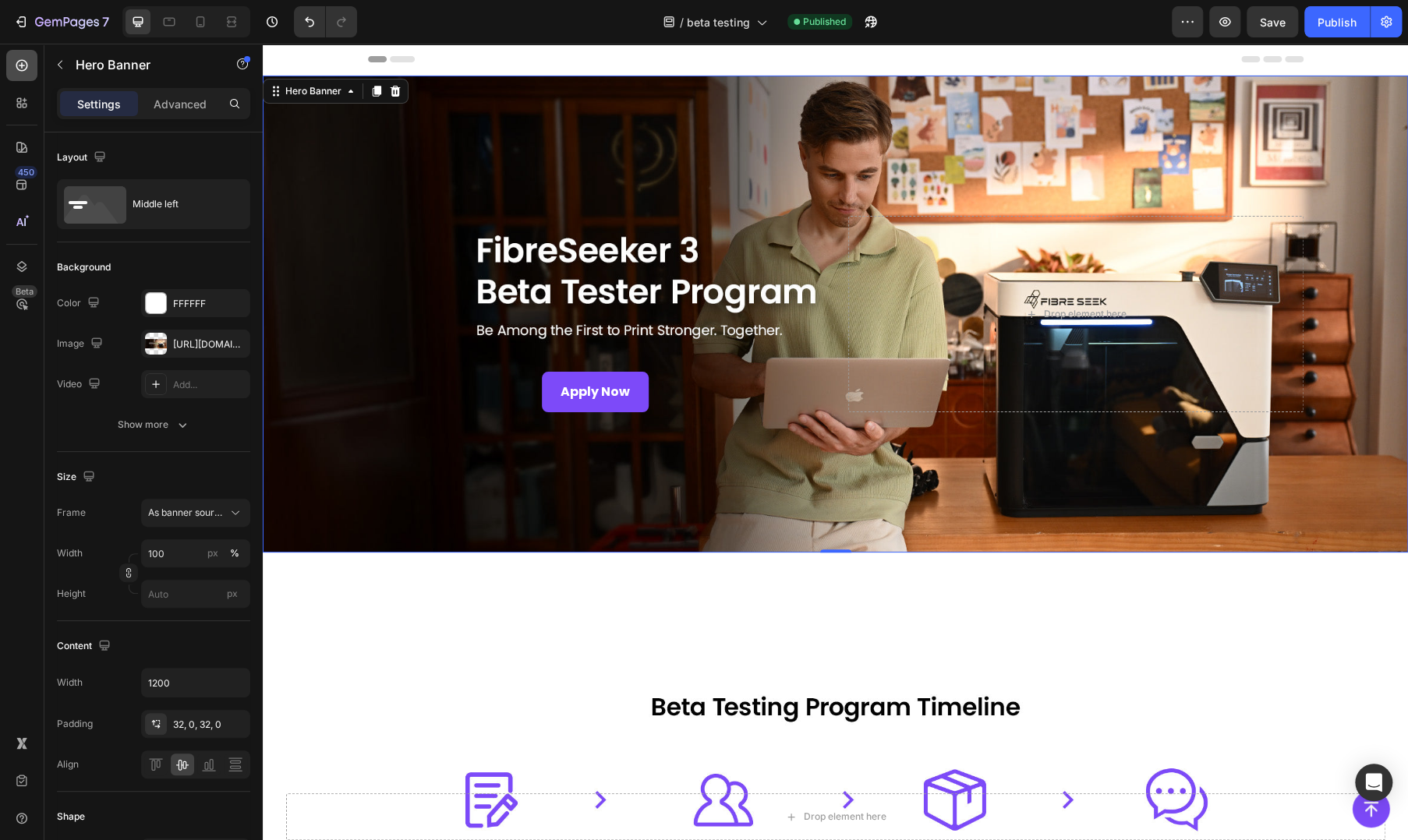
click at [28, 63] on icon at bounding box center [22, 65] width 16 height 16
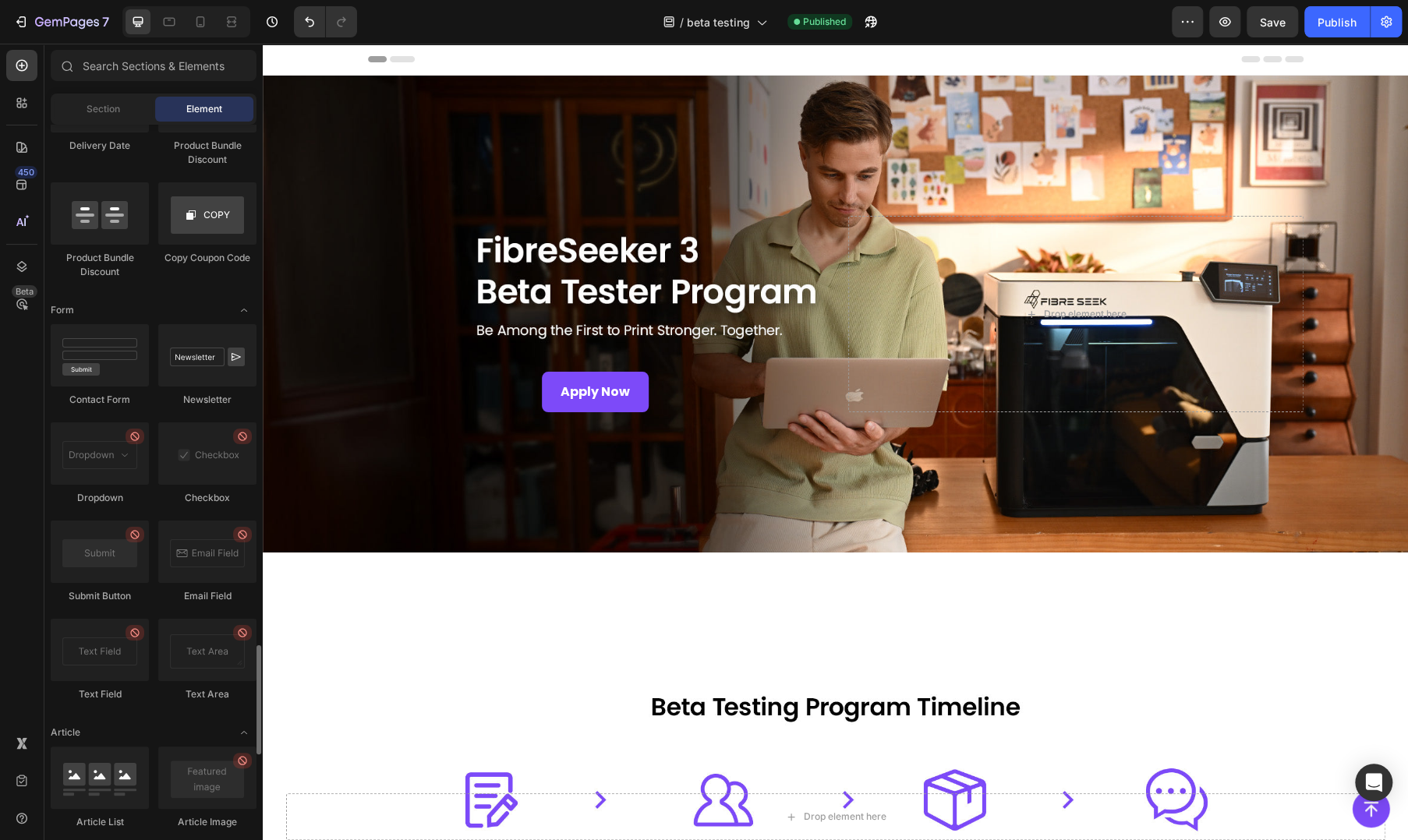
scroll to position [3908, 0]
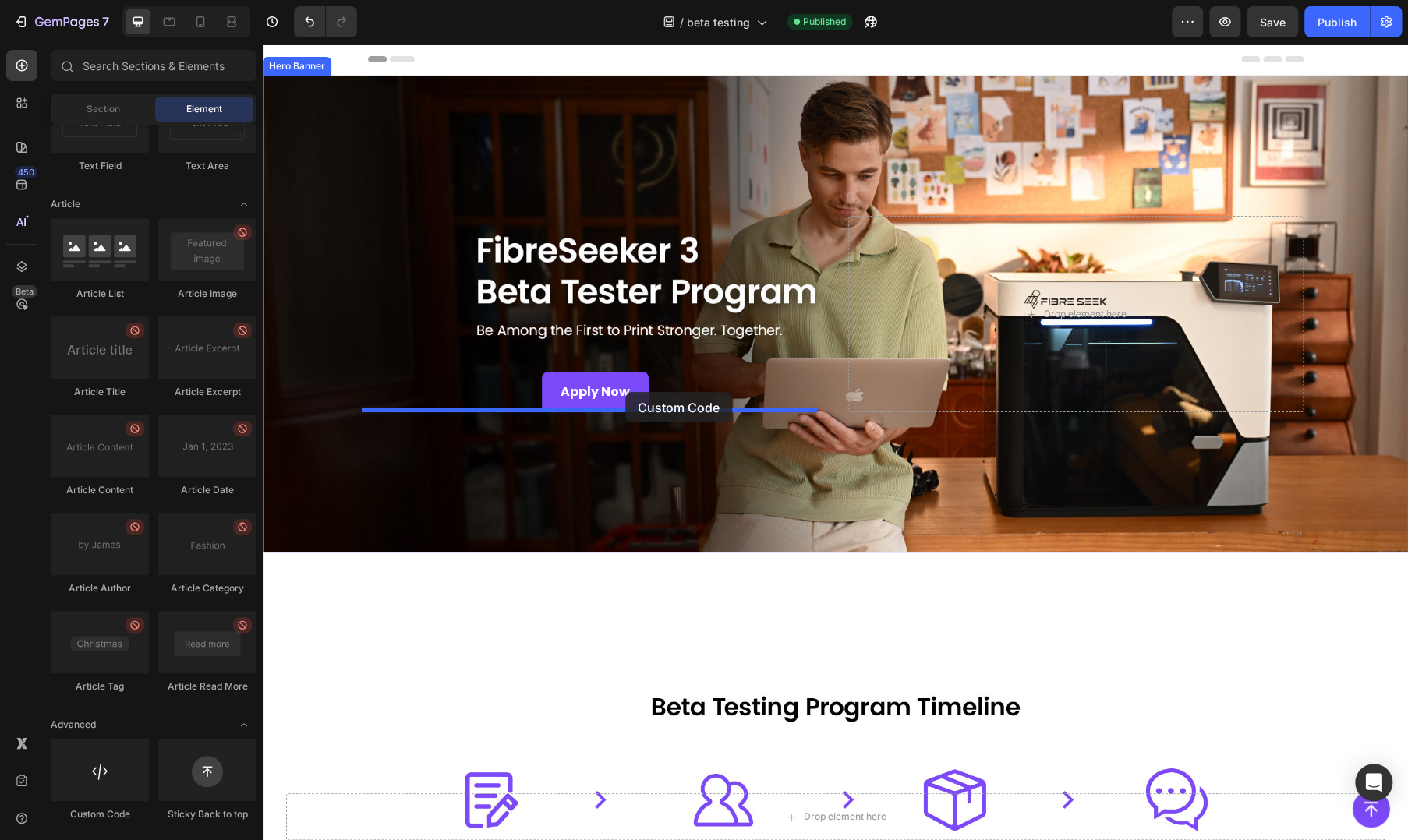
drag, startPoint x: 365, startPoint y: 835, endPoint x: 625, endPoint y: 392, distance: 513.7
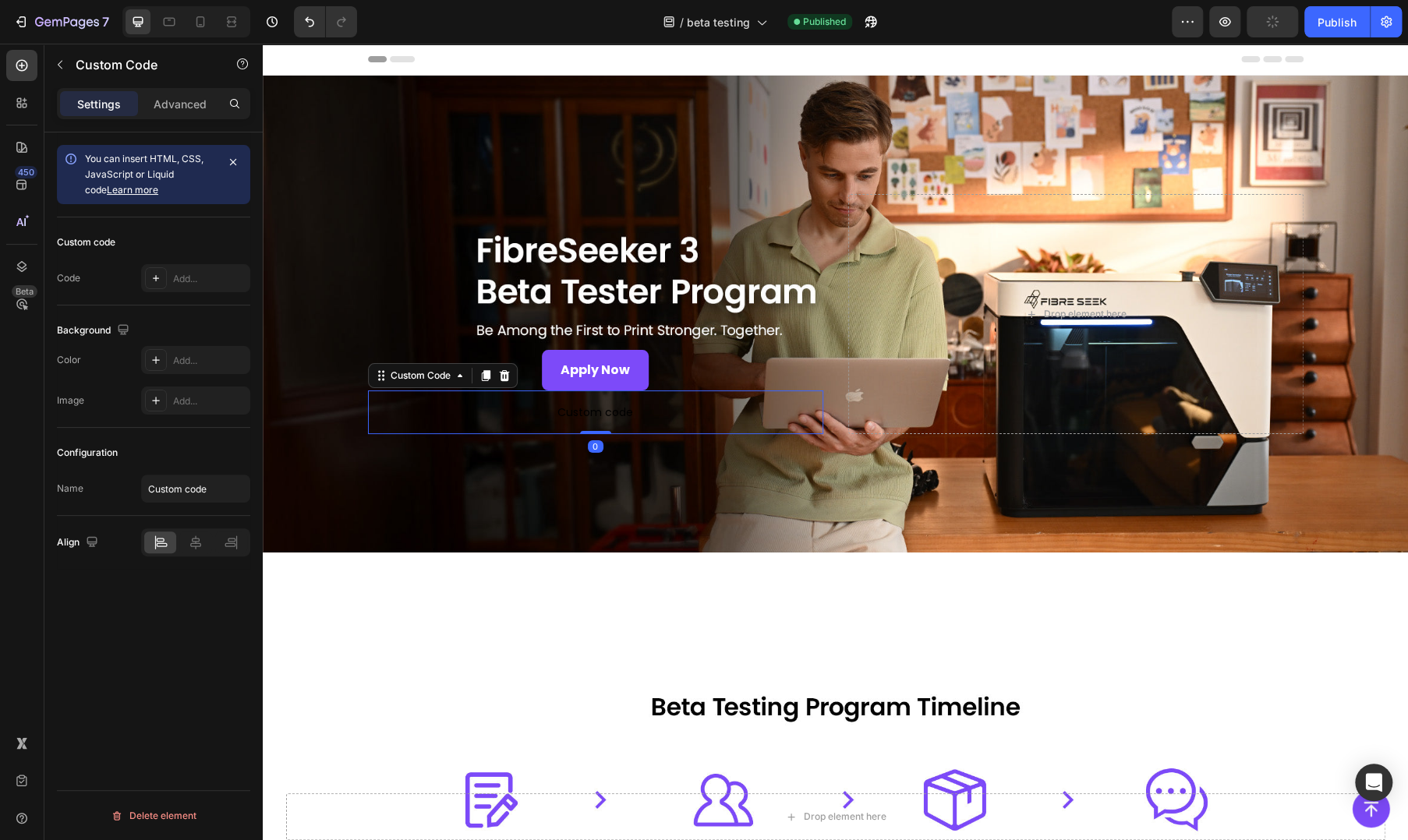
click at [538, 409] on span "Custom code" at bounding box center [595, 412] width 455 height 19
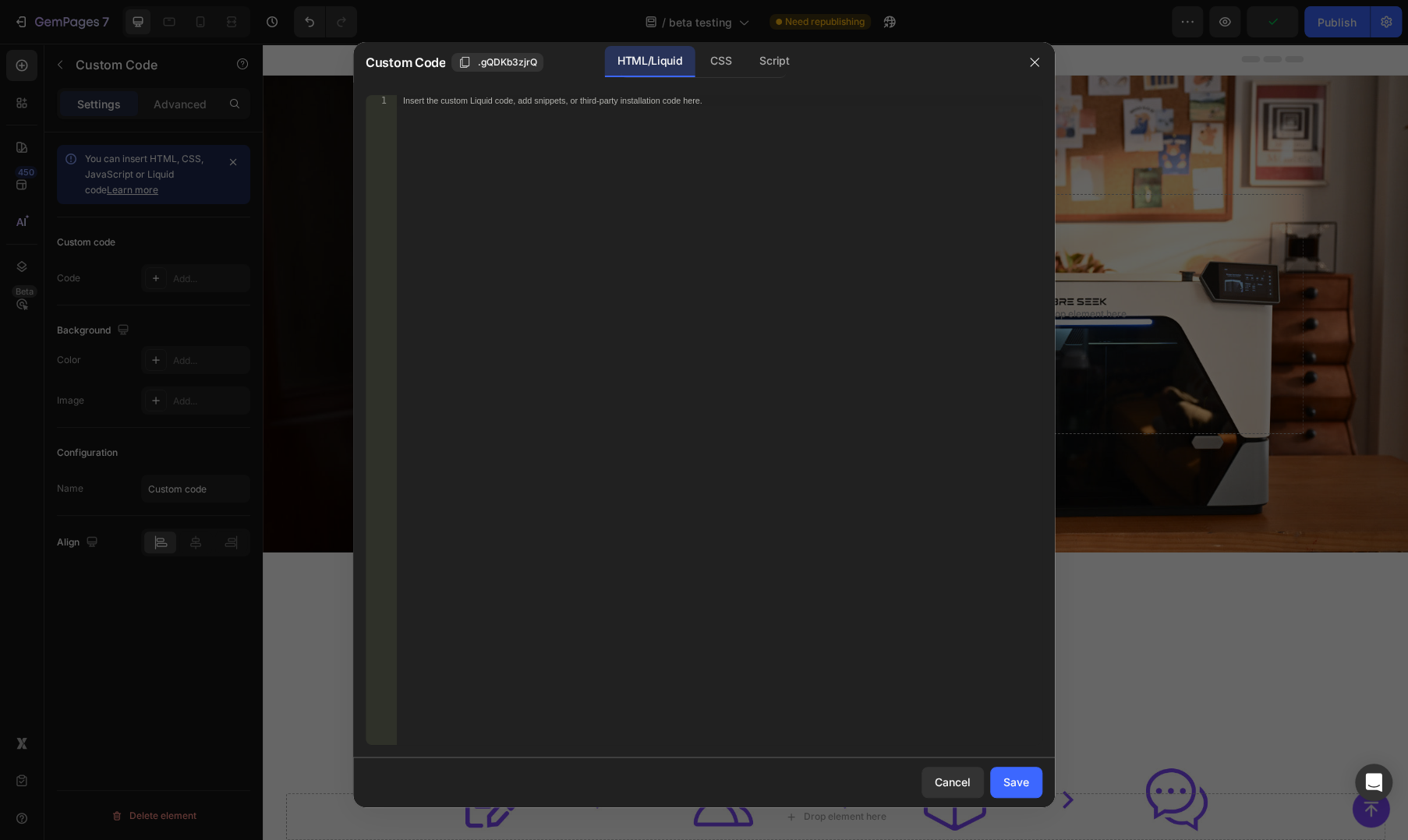
click at [670, 190] on div "Insert the custom Liquid code, add snippets, or third-party installation code h…" at bounding box center [719, 431] width 645 height 672
paste textarea "}"
type textarea "}"
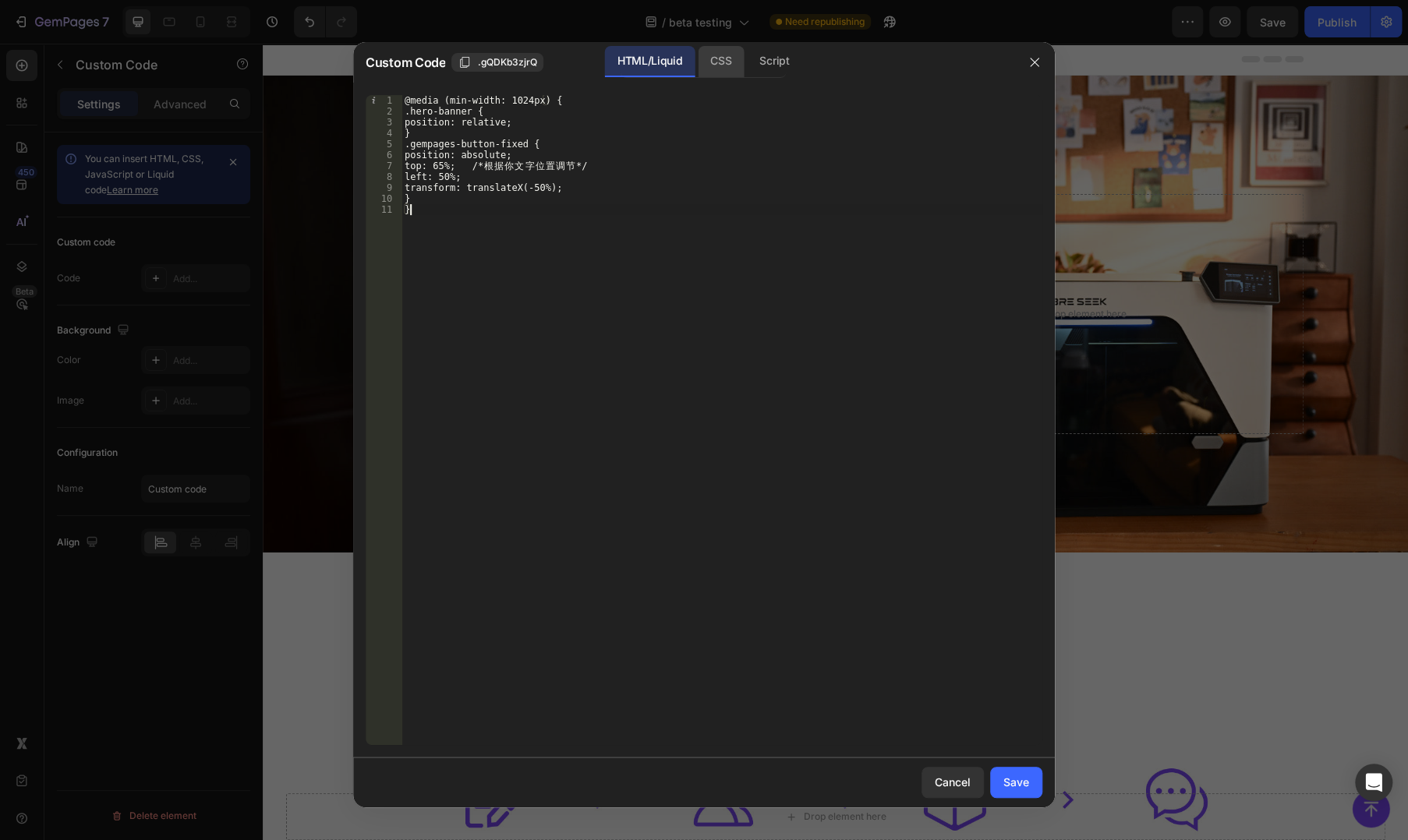
click at [747, 60] on div "CSS" at bounding box center [775, 61] width 55 height 32
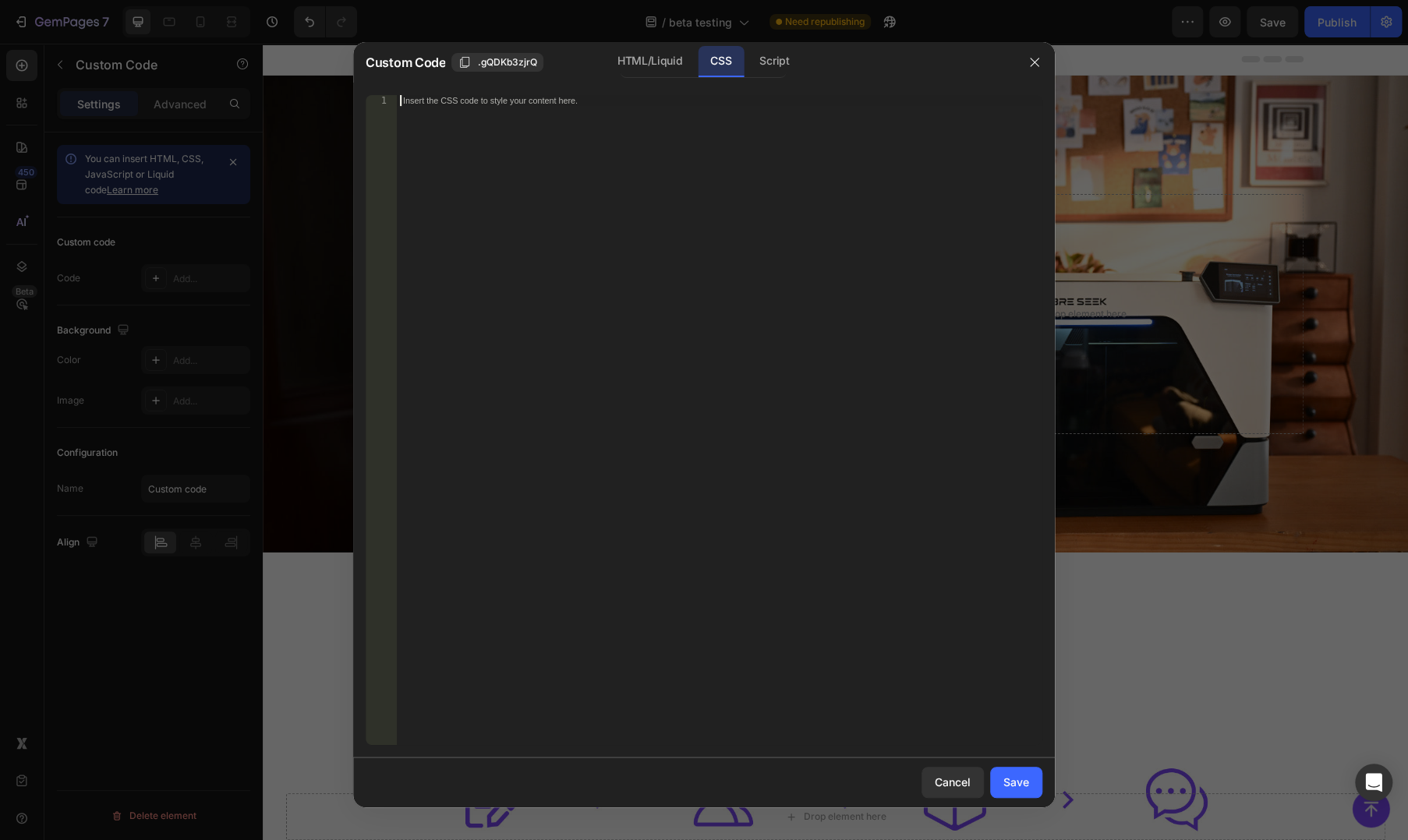
click at [745, 339] on div "Insert the CSS code to style your content here." at bounding box center [719, 431] width 645 height 672
paste textarea "}"
click at [664, 57] on div "HTML/Liquid" at bounding box center [650, 61] width 90 height 32
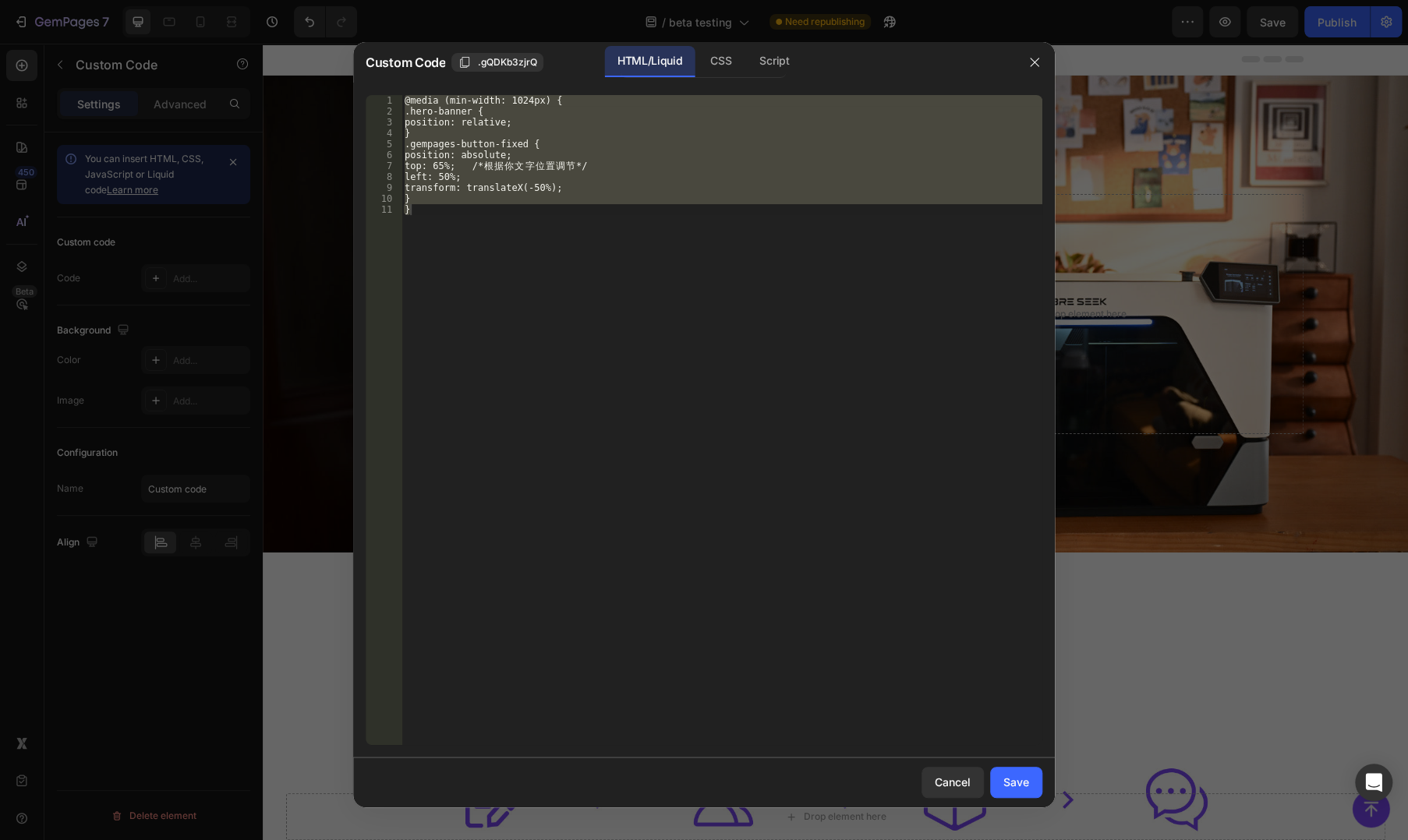
click at [639, 154] on div "@media (min-width: 1024px) { .hero-banner { position: relative; } .gempages-but…" at bounding box center [722, 420] width 641 height 650
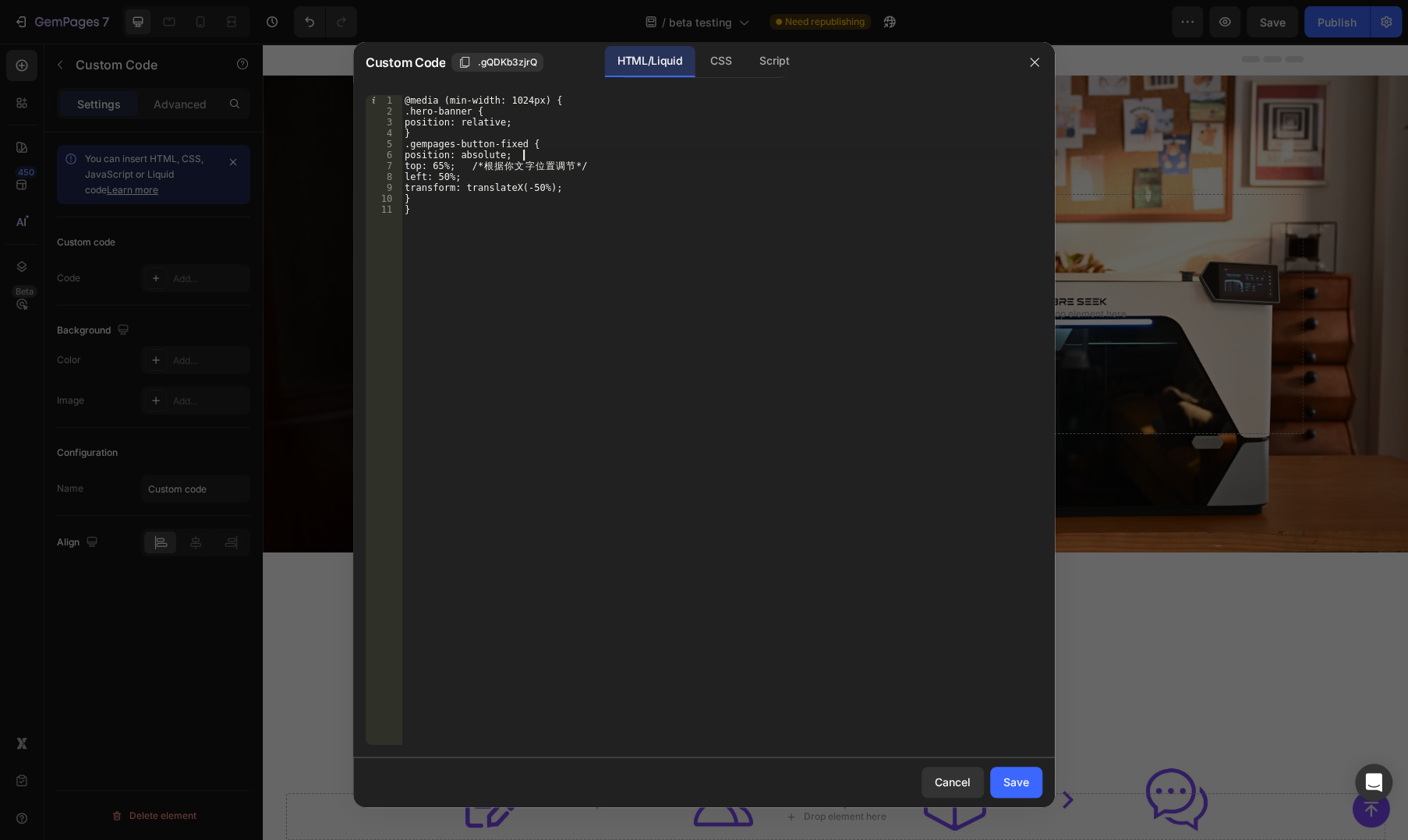
click at [639, 154] on div "@media (min-width: 1024px) { .hero-banner { position: relative; } .gempages-but…" at bounding box center [722, 431] width 641 height 672
type textarea "} }"
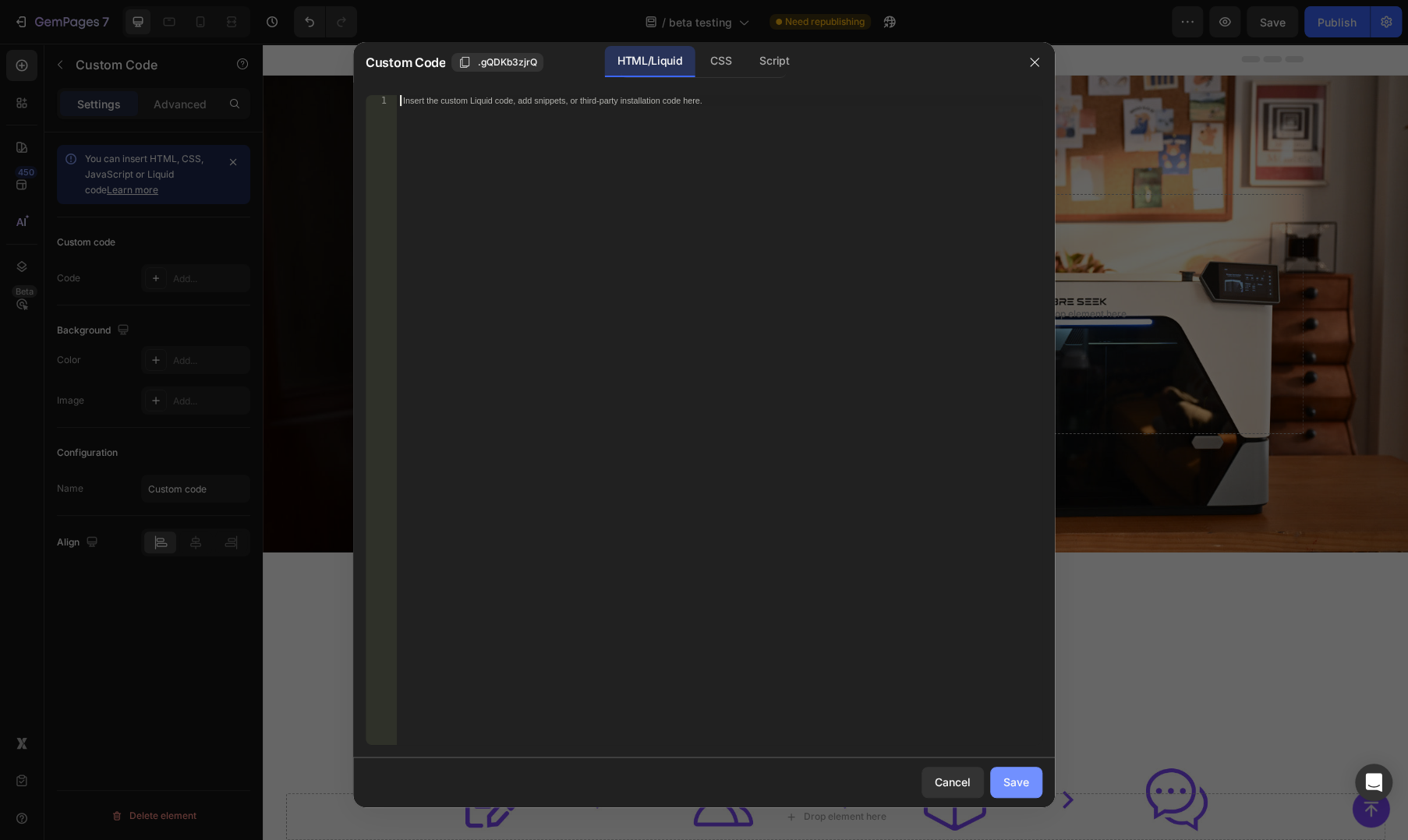
click at [1016, 792] on button "Save" at bounding box center [1015, 783] width 52 height 32
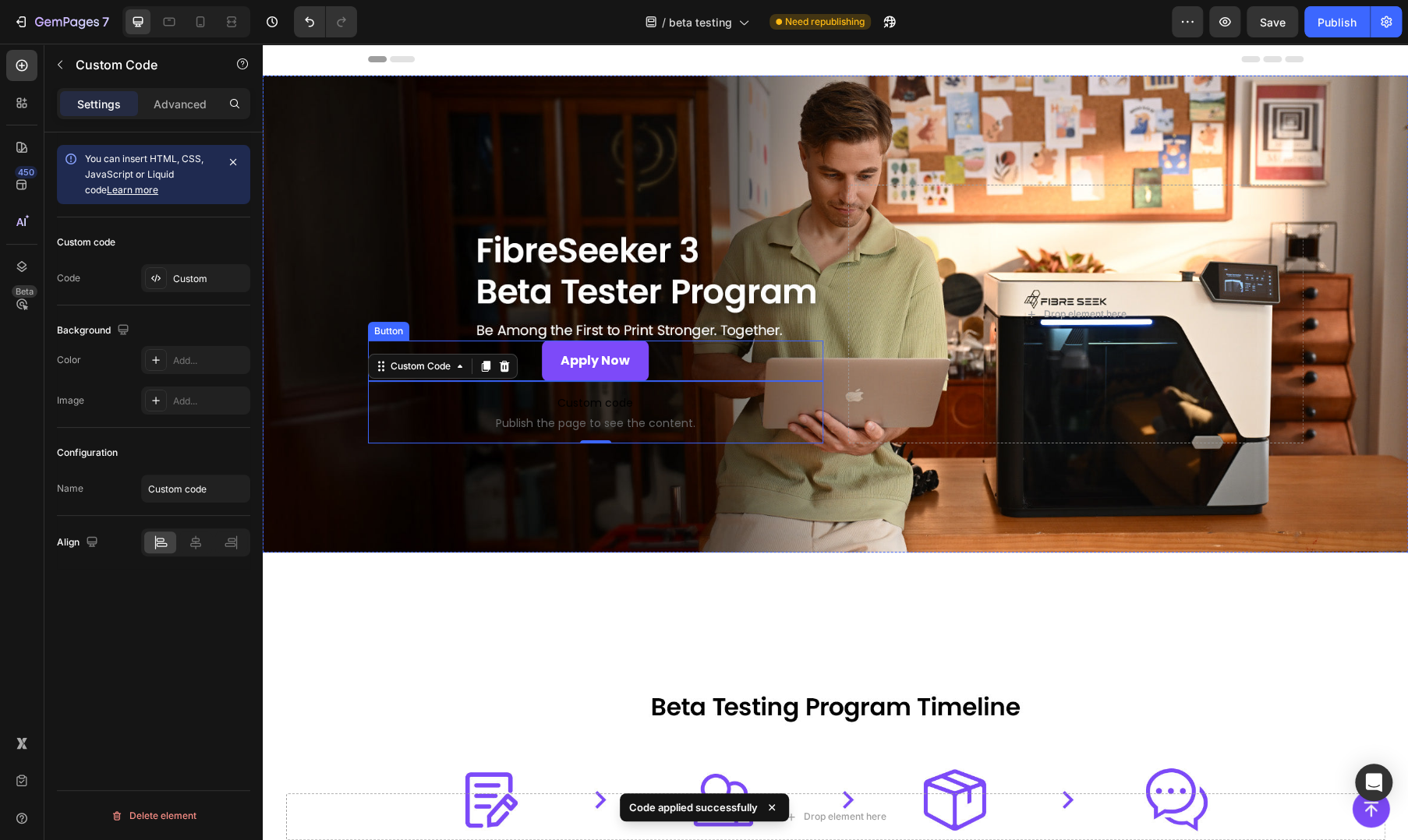
click at [665, 359] on div "Apply Now Button" at bounding box center [595, 361] width 455 height 42
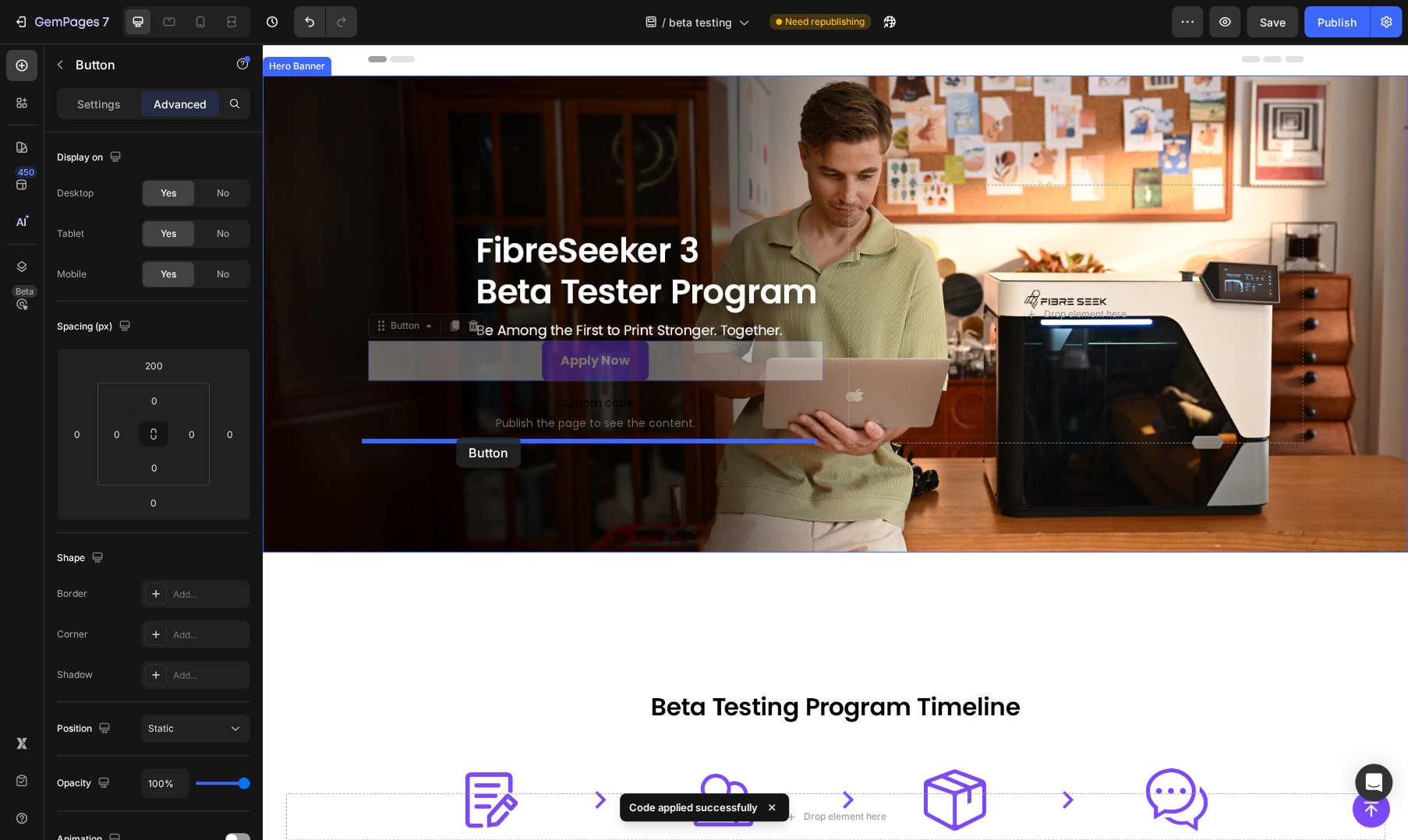
drag, startPoint x: 379, startPoint y: 327, endPoint x: 456, endPoint y: 437, distance: 134.3
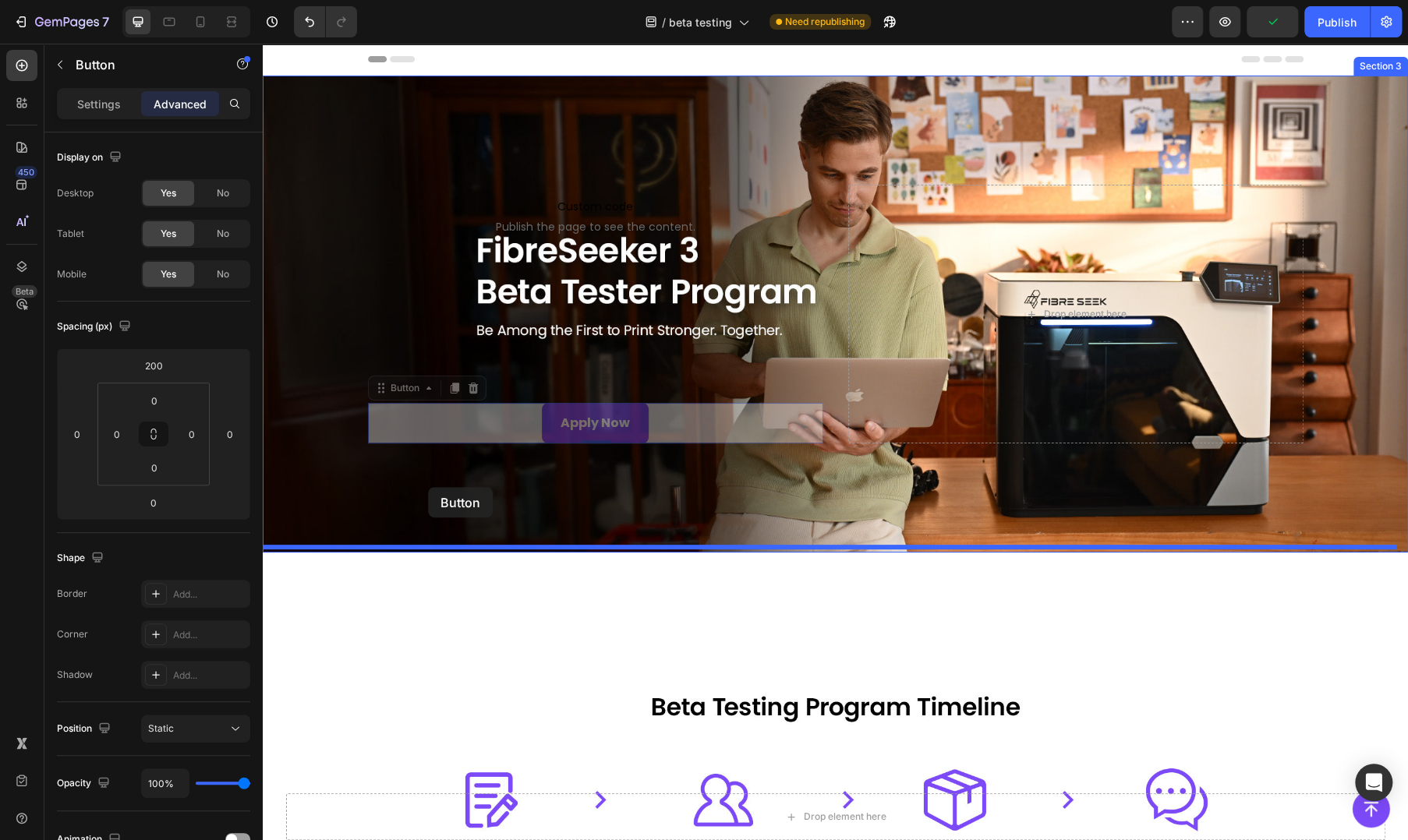
drag, startPoint x: 369, startPoint y: 388, endPoint x: 428, endPoint y: 487, distance: 115.2
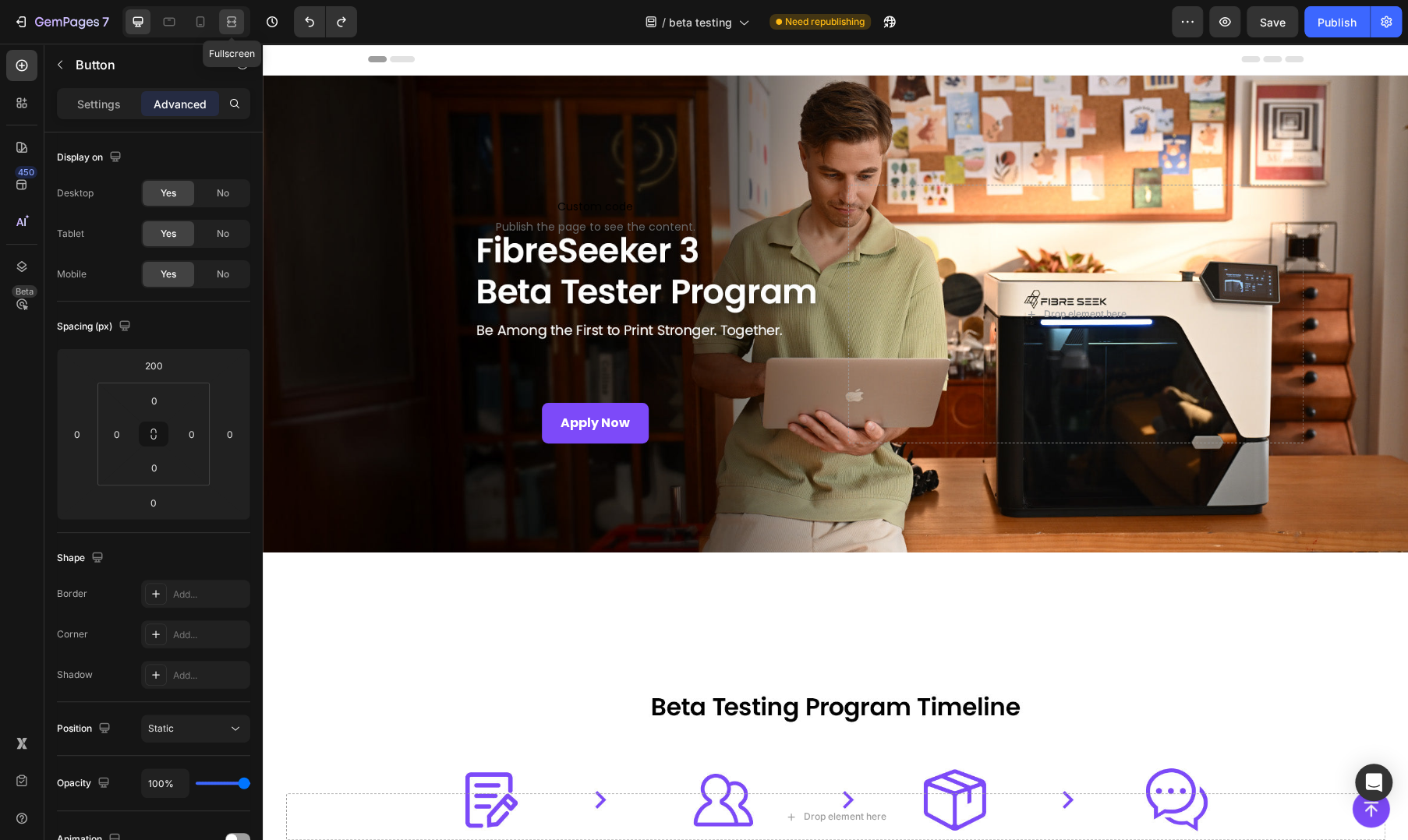
click at [238, 20] on icon at bounding box center [231, 22] width 16 height 16
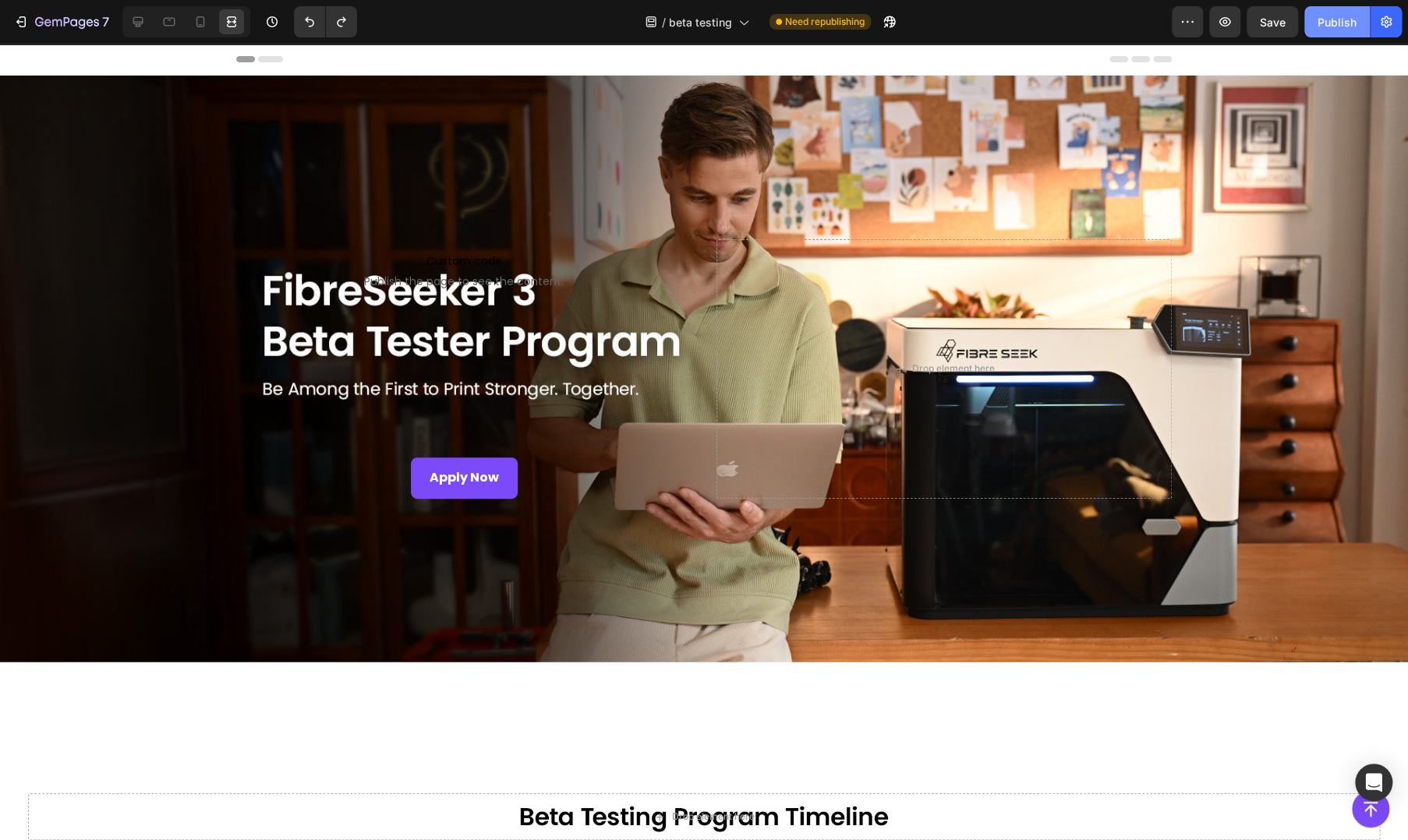
click at [1340, 32] on button "Publish" at bounding box center [1337, 22] width 66 height 32
click at [147, 22] on div at bounding box center [138, 22] width 25 height 25
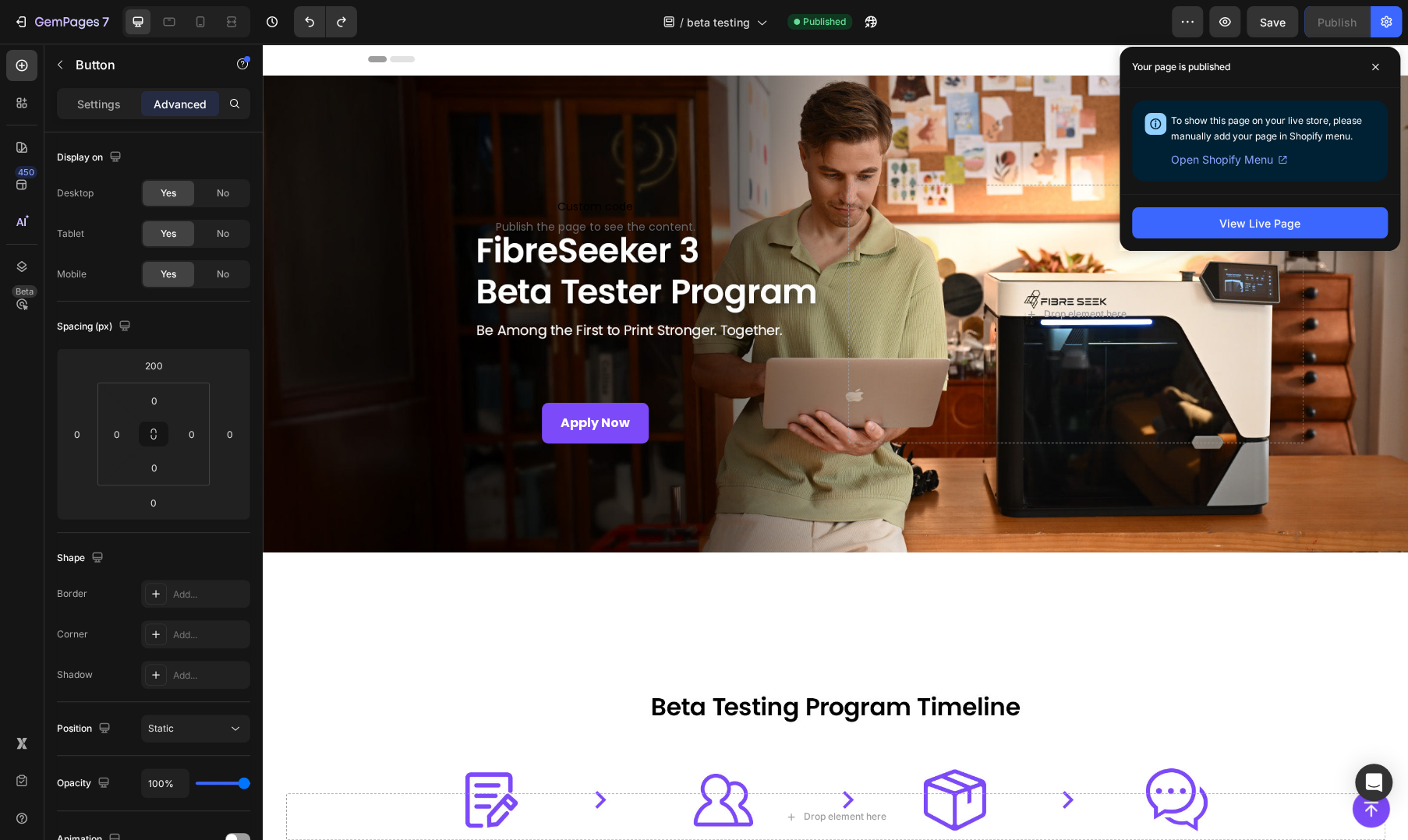
click at [492, 416] on div "Apply Now Button" at bounding box center [595, 423] width 455 height 42
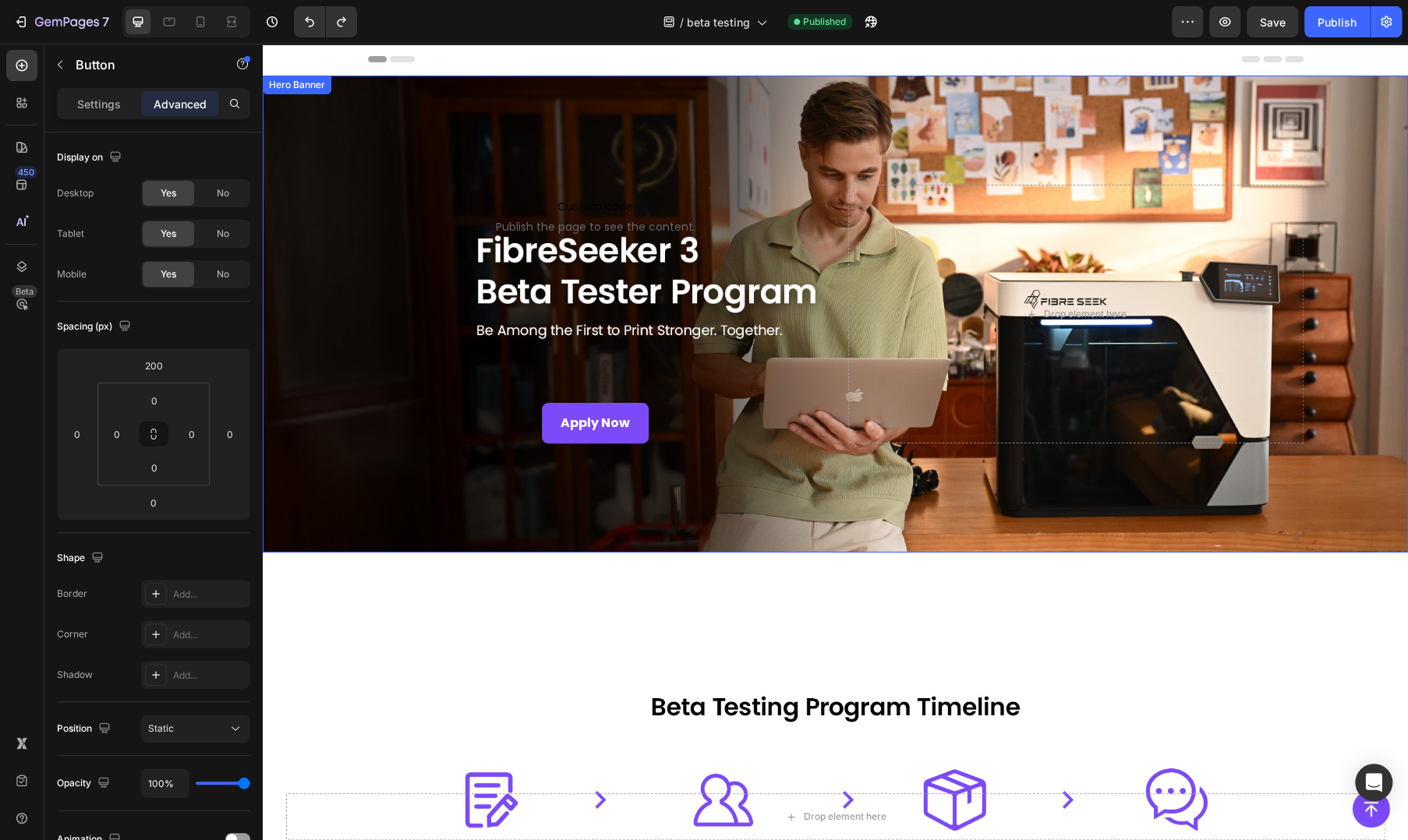
click at [547, 351] on div "Apply Now Button" at bounding box center [595, 346] width 455 height 198
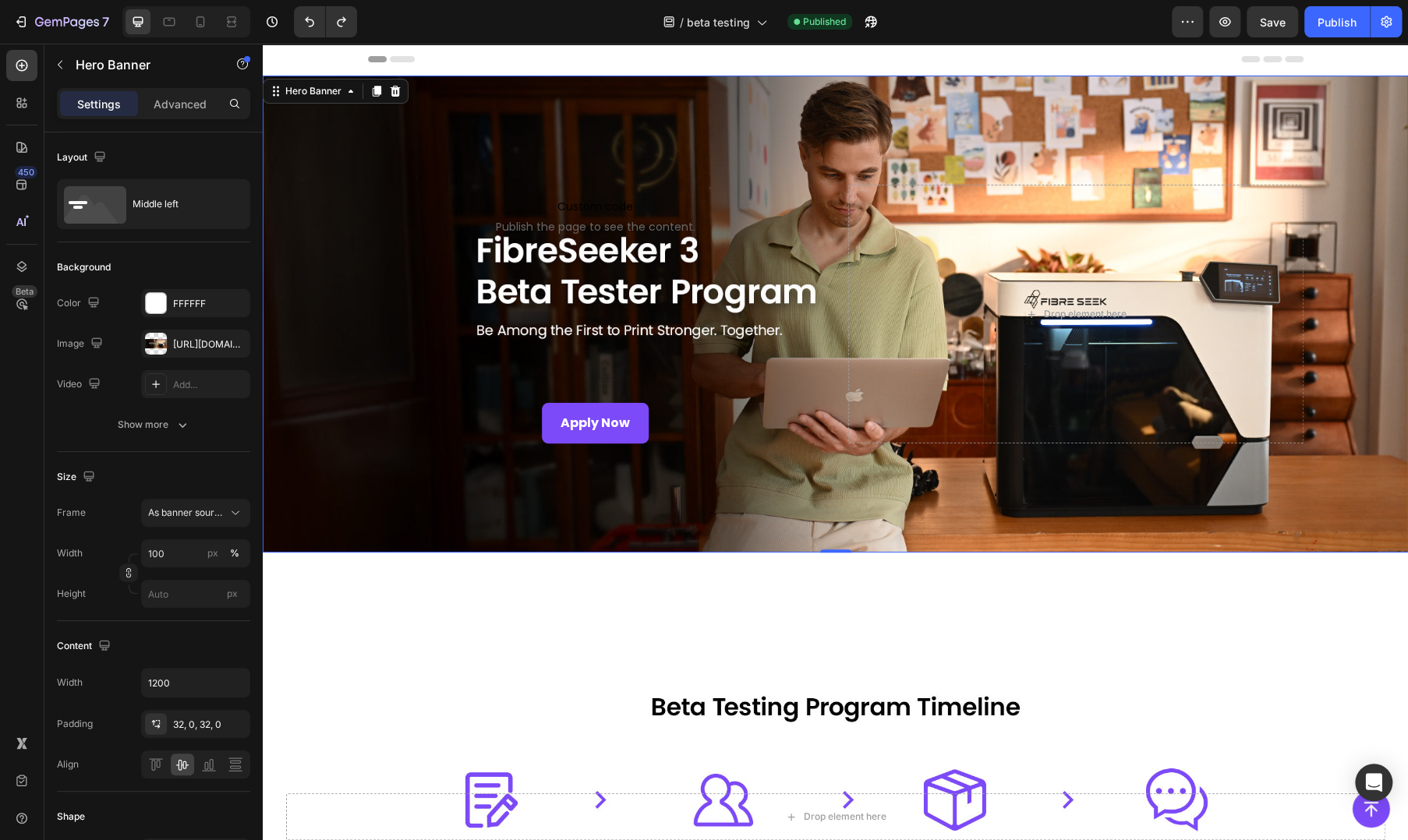
click at [530, 375] on div "Apply Now Button" at bounding box center [595, 346] width 455 height 198
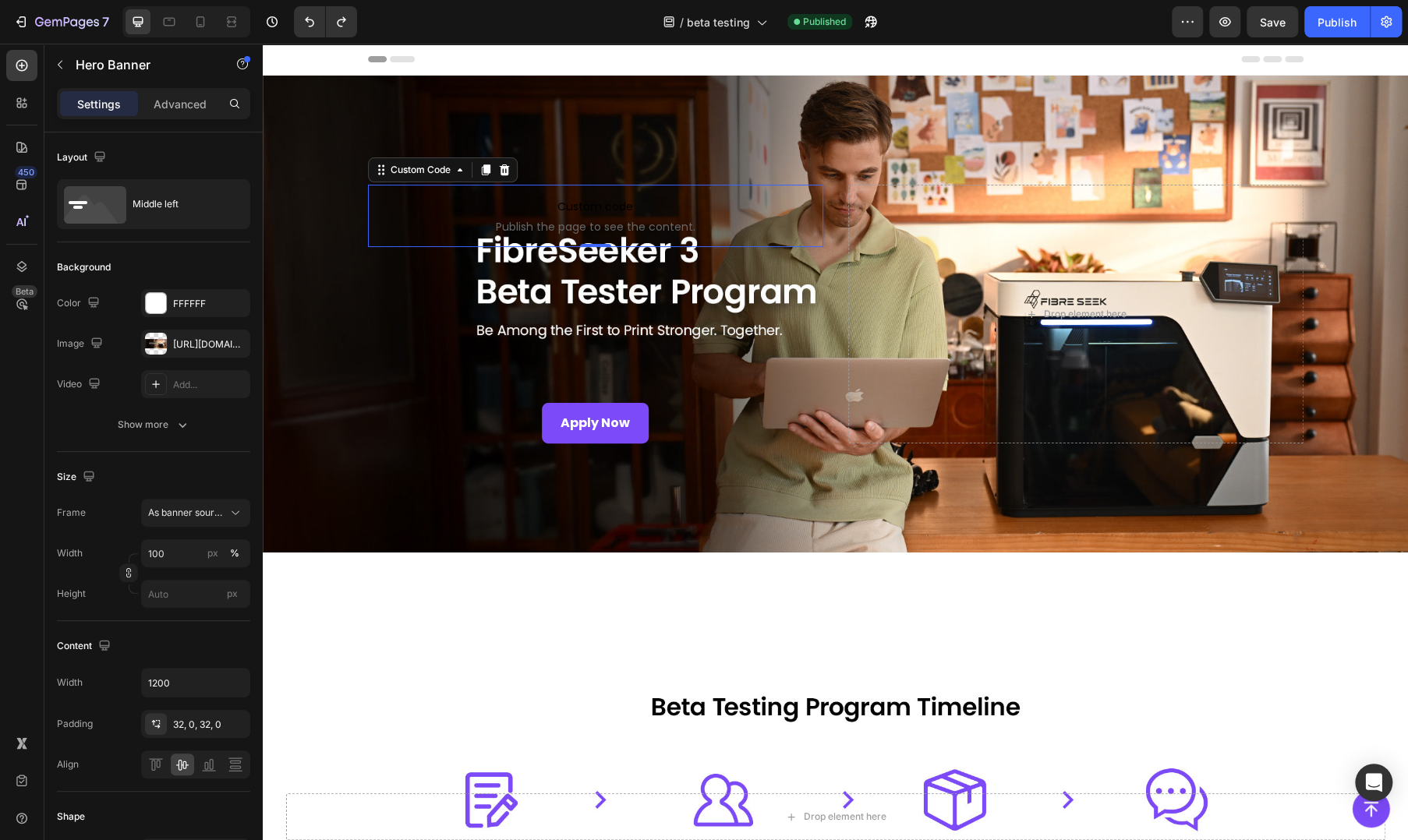
click at [553, 210] on span "Custom code" at bounding box center [595, 207] width 455 height 19
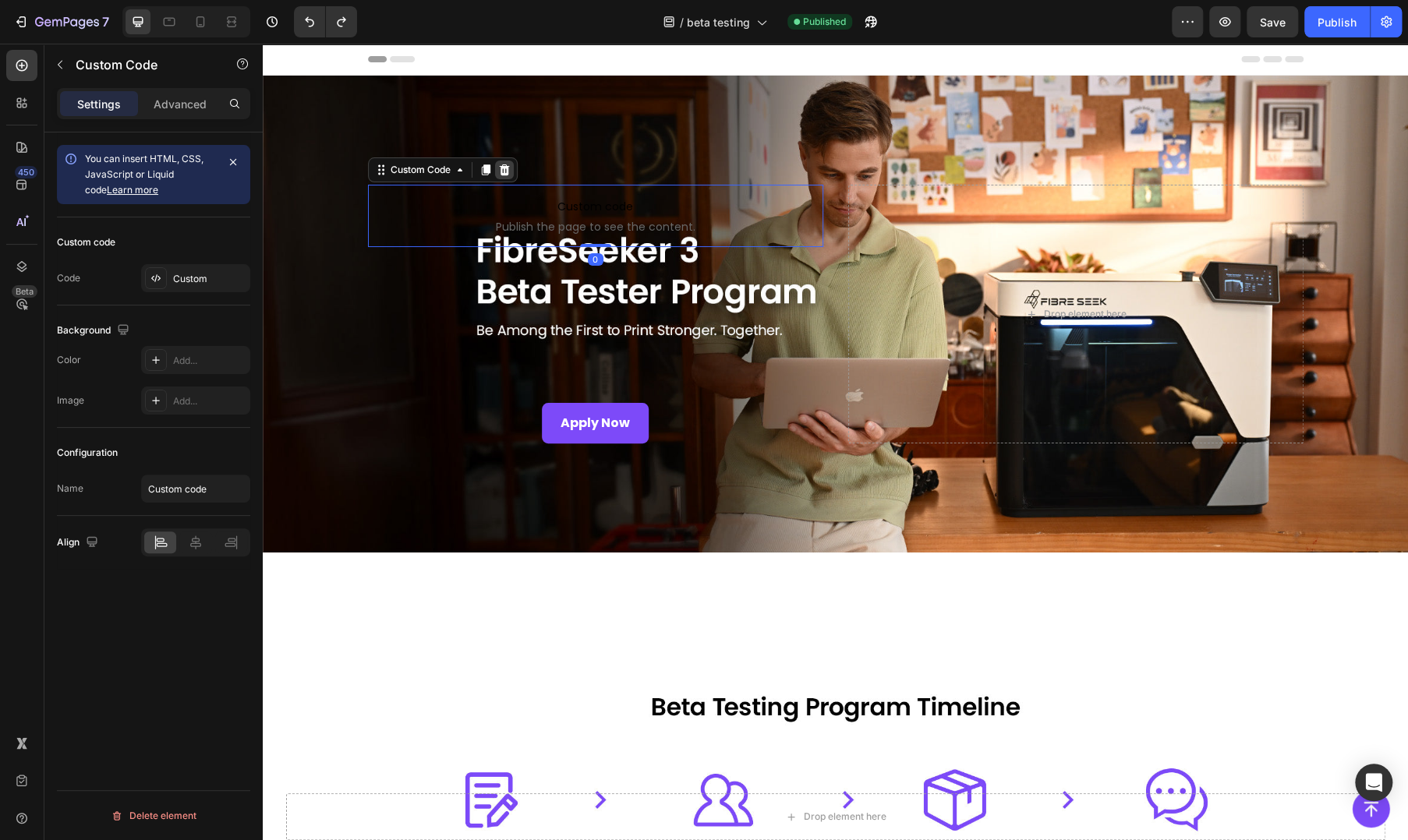
click at [500, 168] on icon at bounding box center [504, 169] width 12 height 12
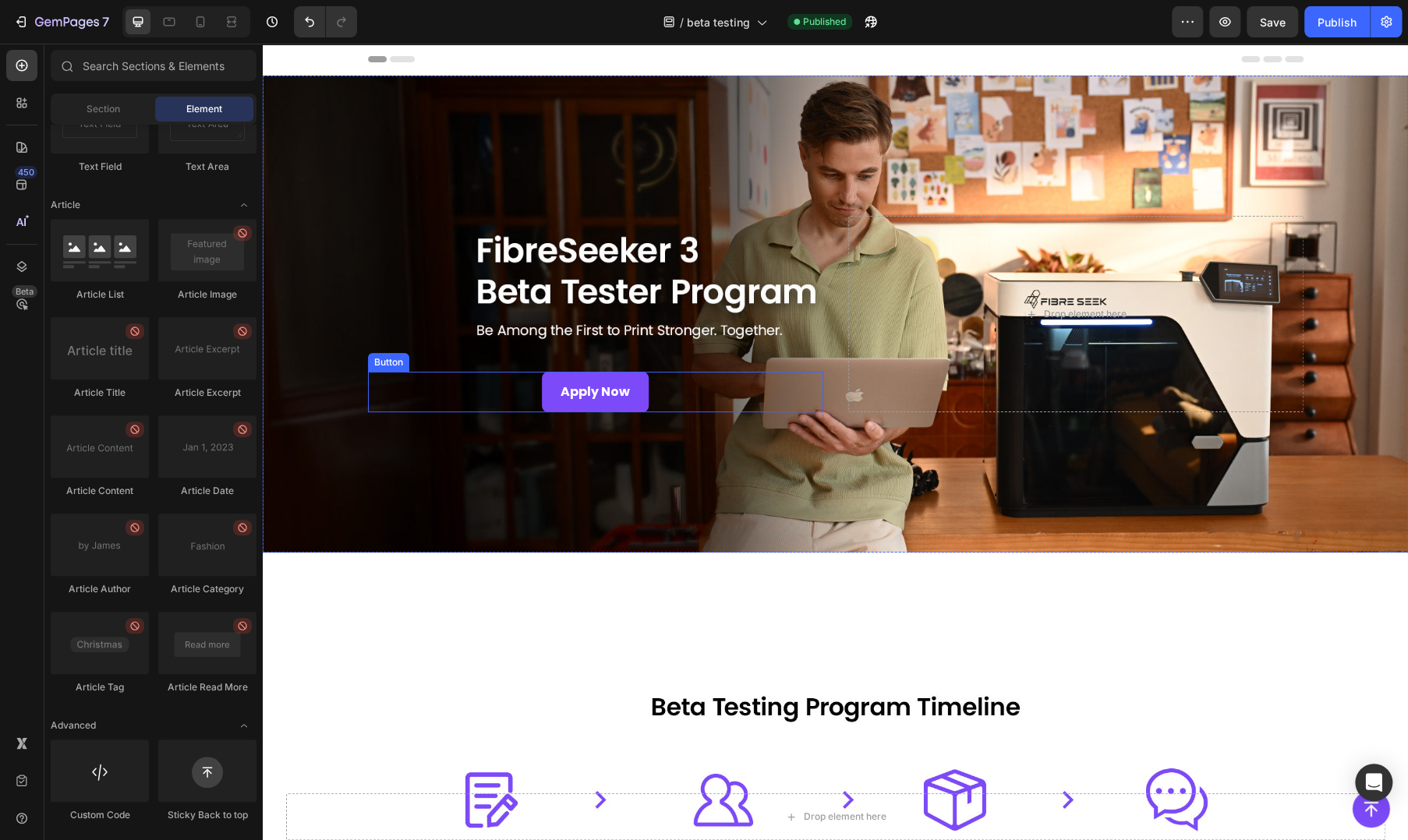
click at [503, 400] on div "Apply Now Button" at bounding box center [595, 393] width 455 height 42
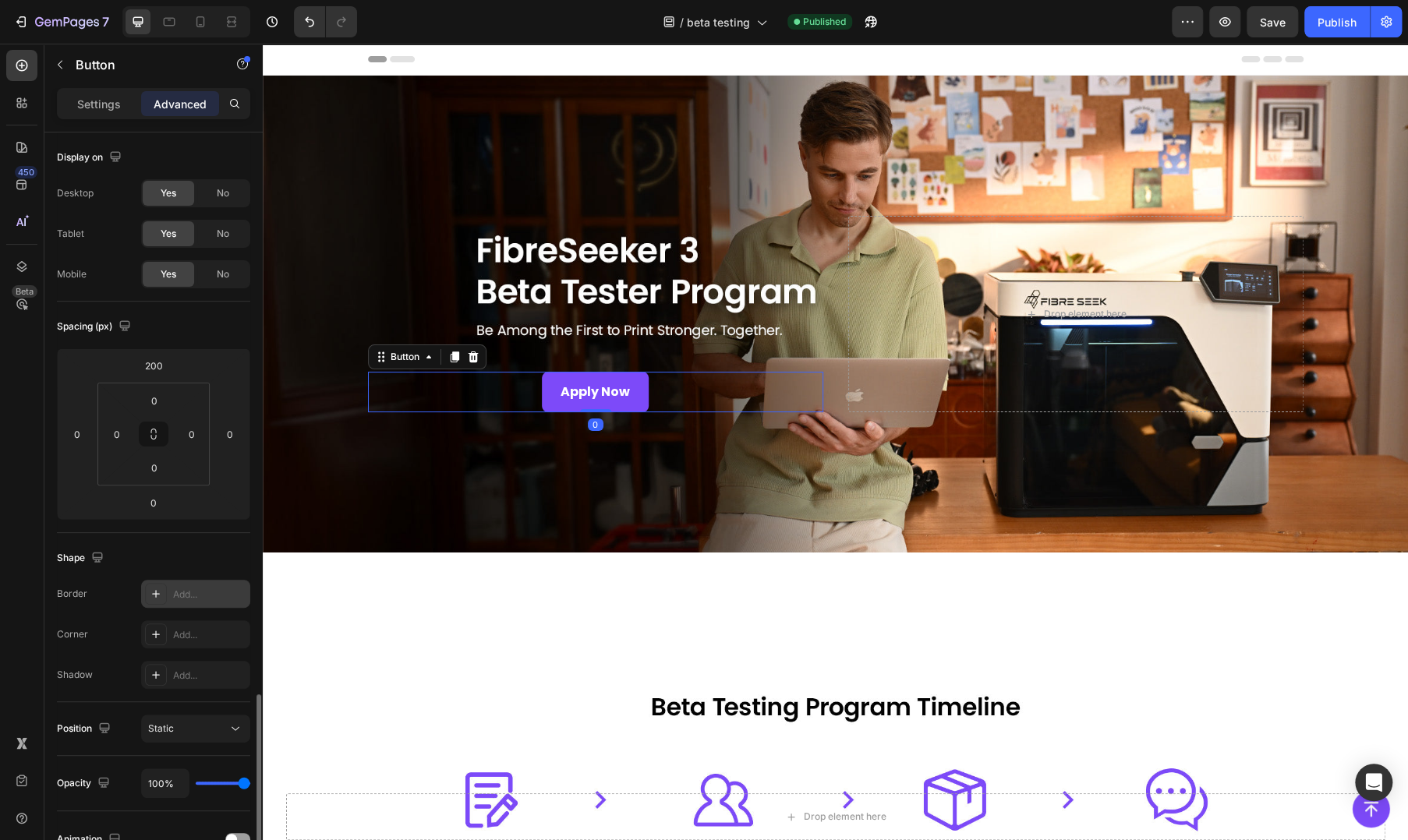
scroll to position [331, 0]
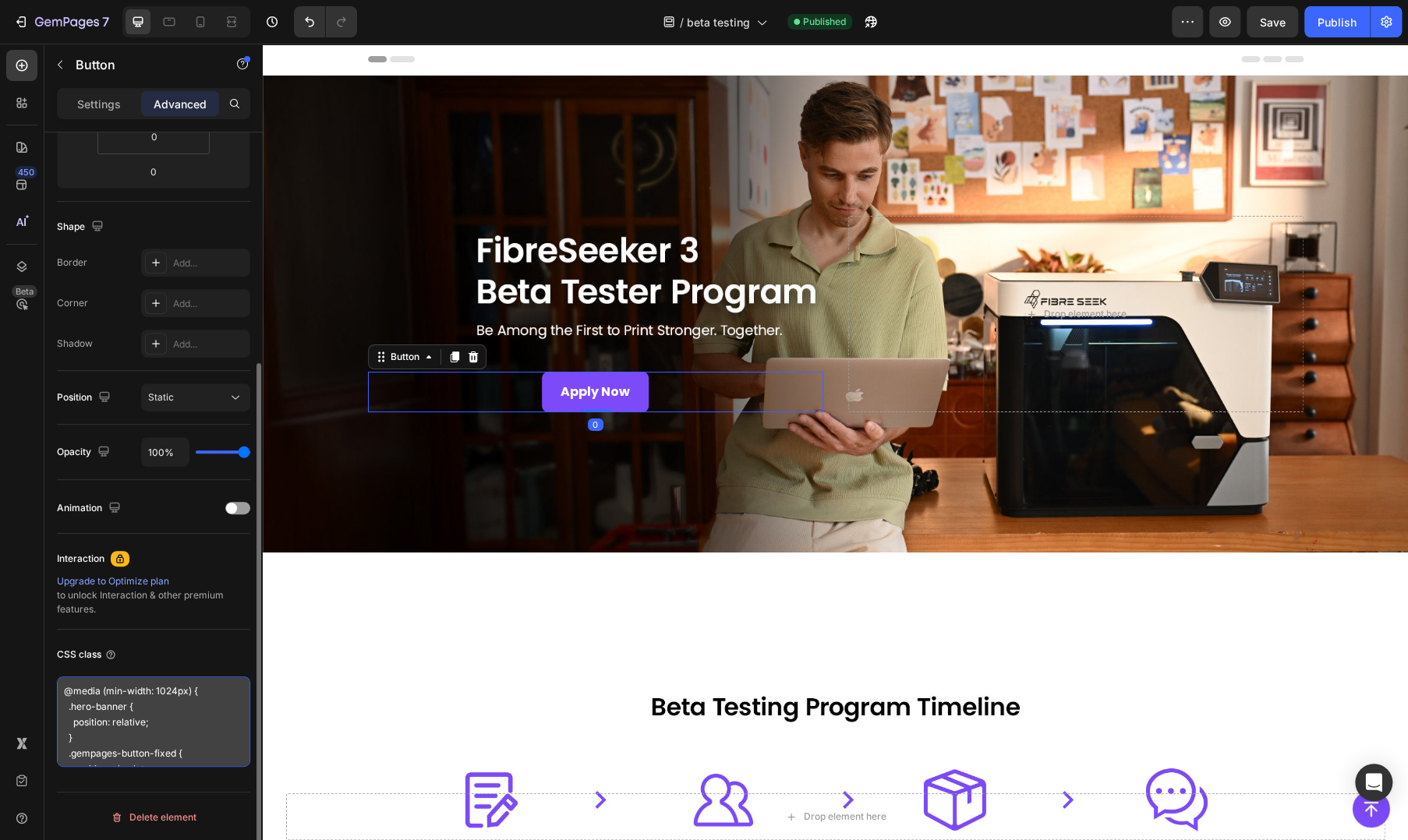
click at [159, 732] on textarea "@media (min-width: 1024px) { .hero-banner { position: relative; } .gempages-but…" at bounding box center [154, 721] width 193 height 90
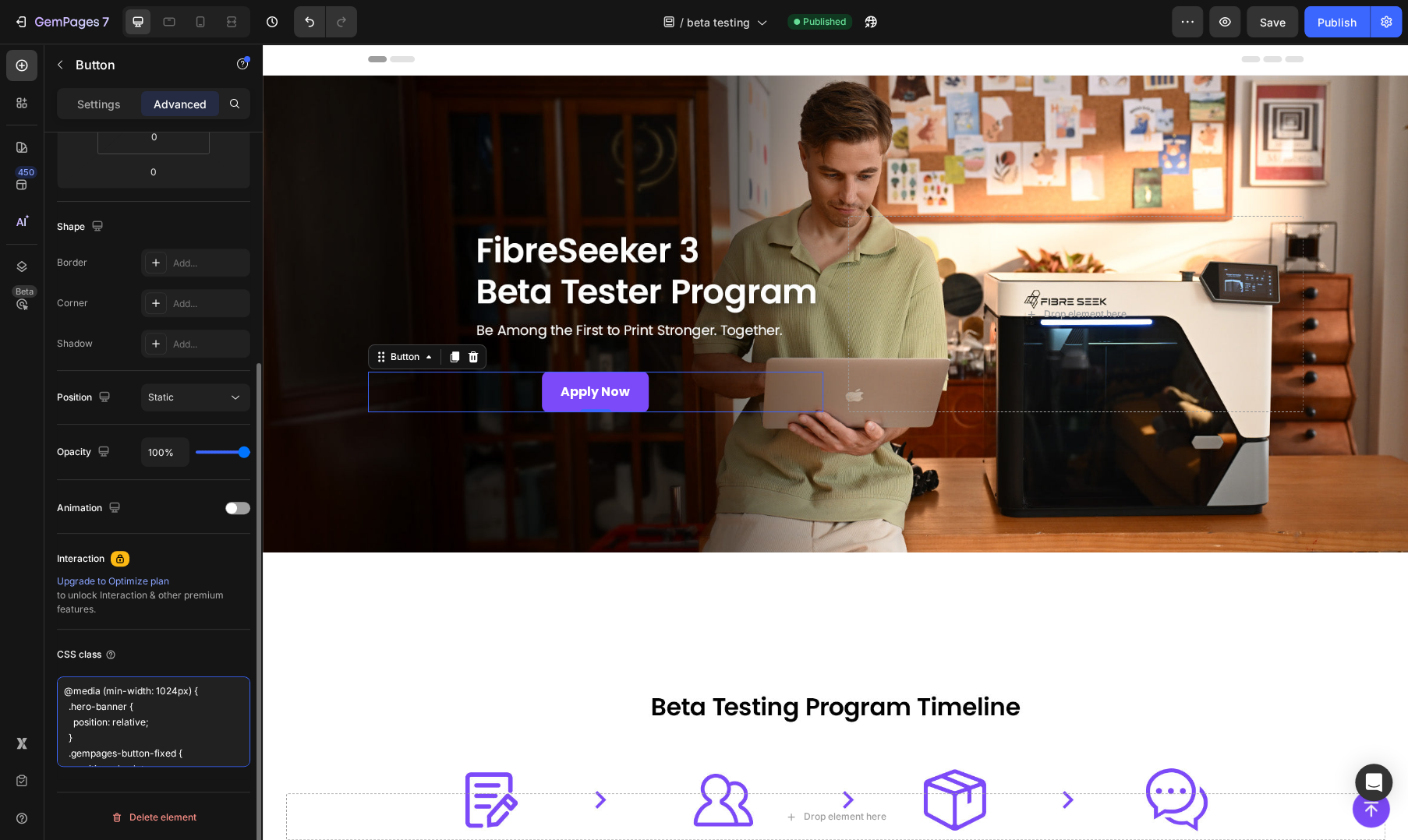
click at [159, 732] on textarea "@media (min-width: 1024px) { .hero-banner { position: relative; } .gempages-but…" at bounding box center [154, 721] width 193 height 90
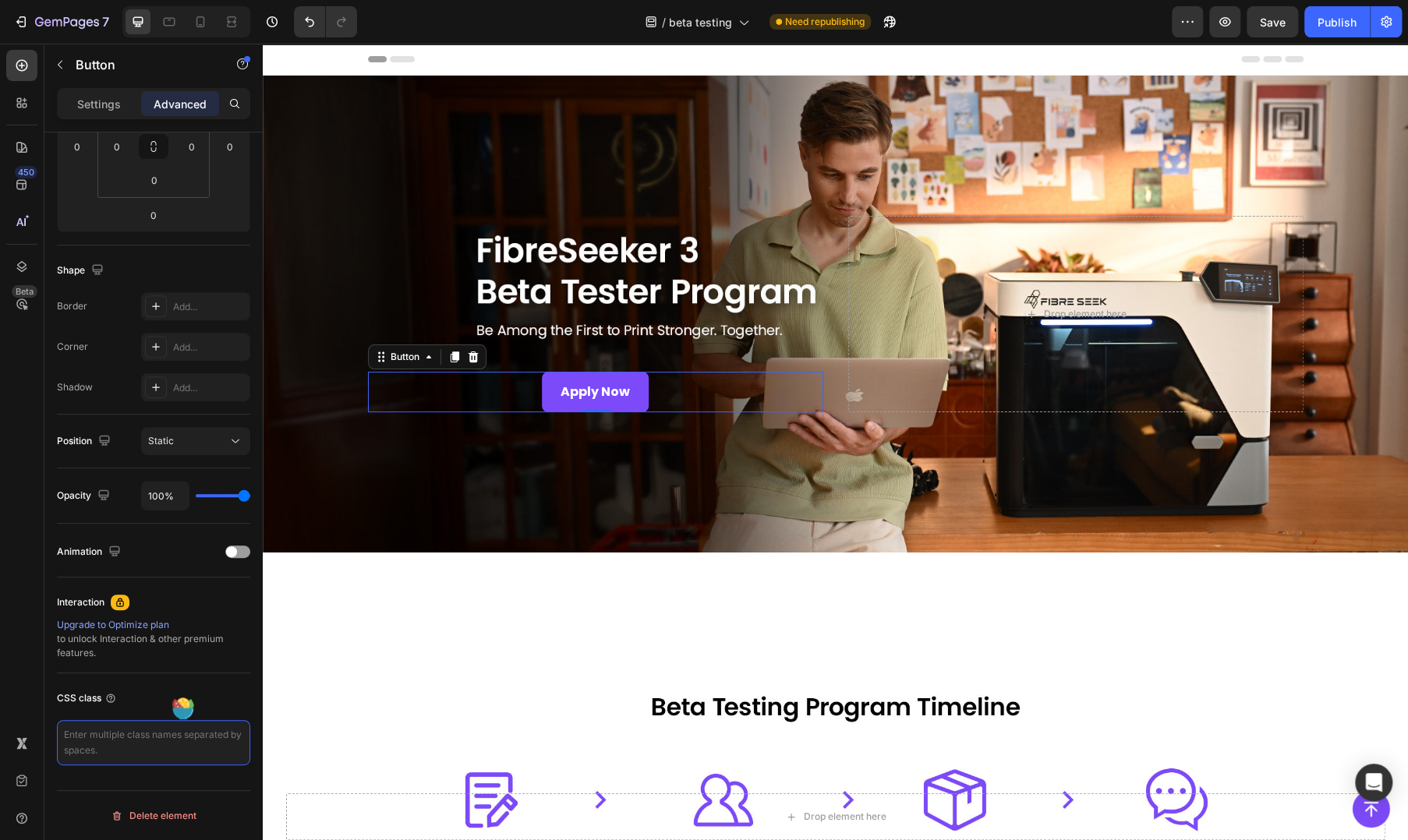
scroll to position [286, 0]
click at [332, 339] on div "Overlay" at bounding box center [834, 314] width 1145 height 477
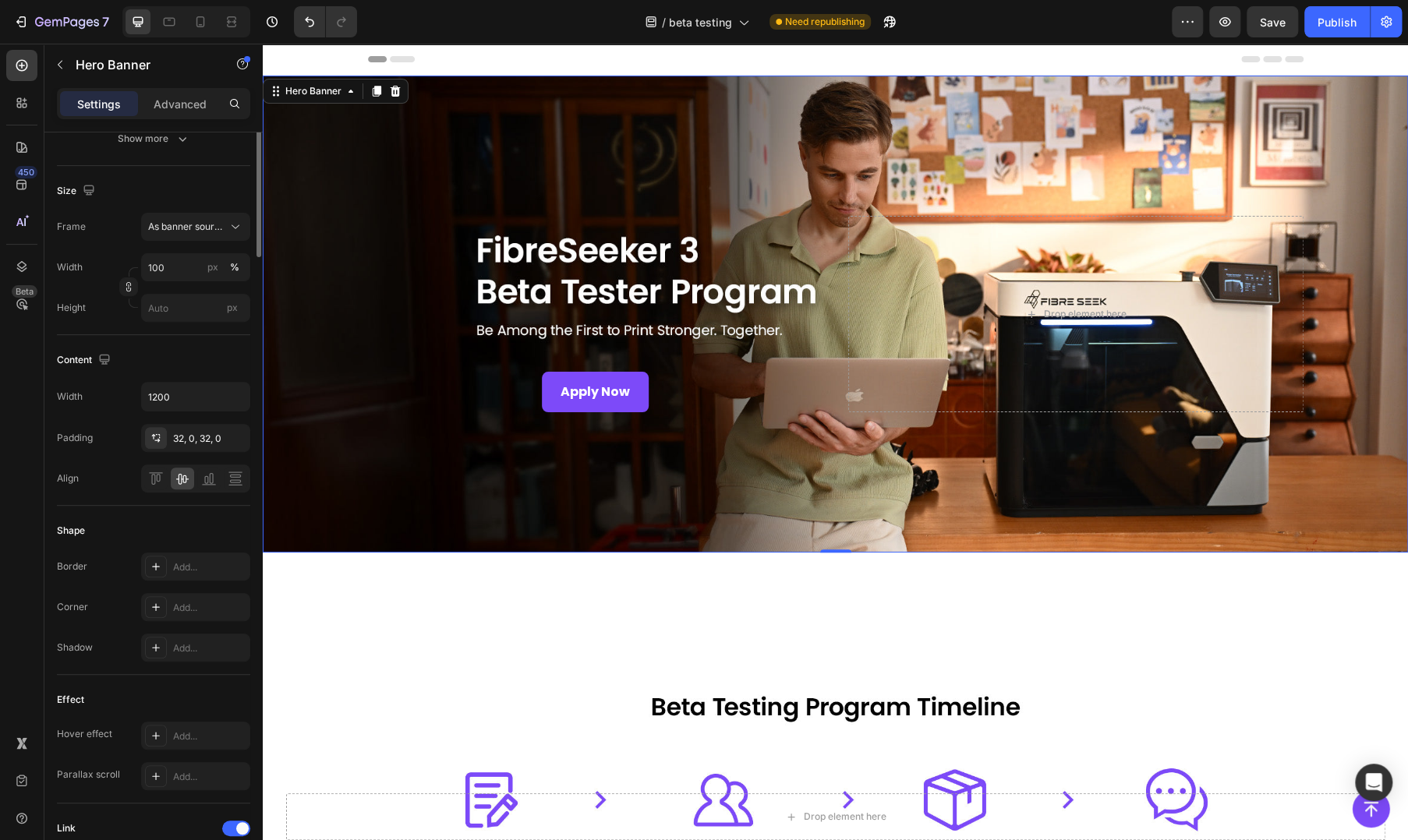
scroll to position [0, 0]
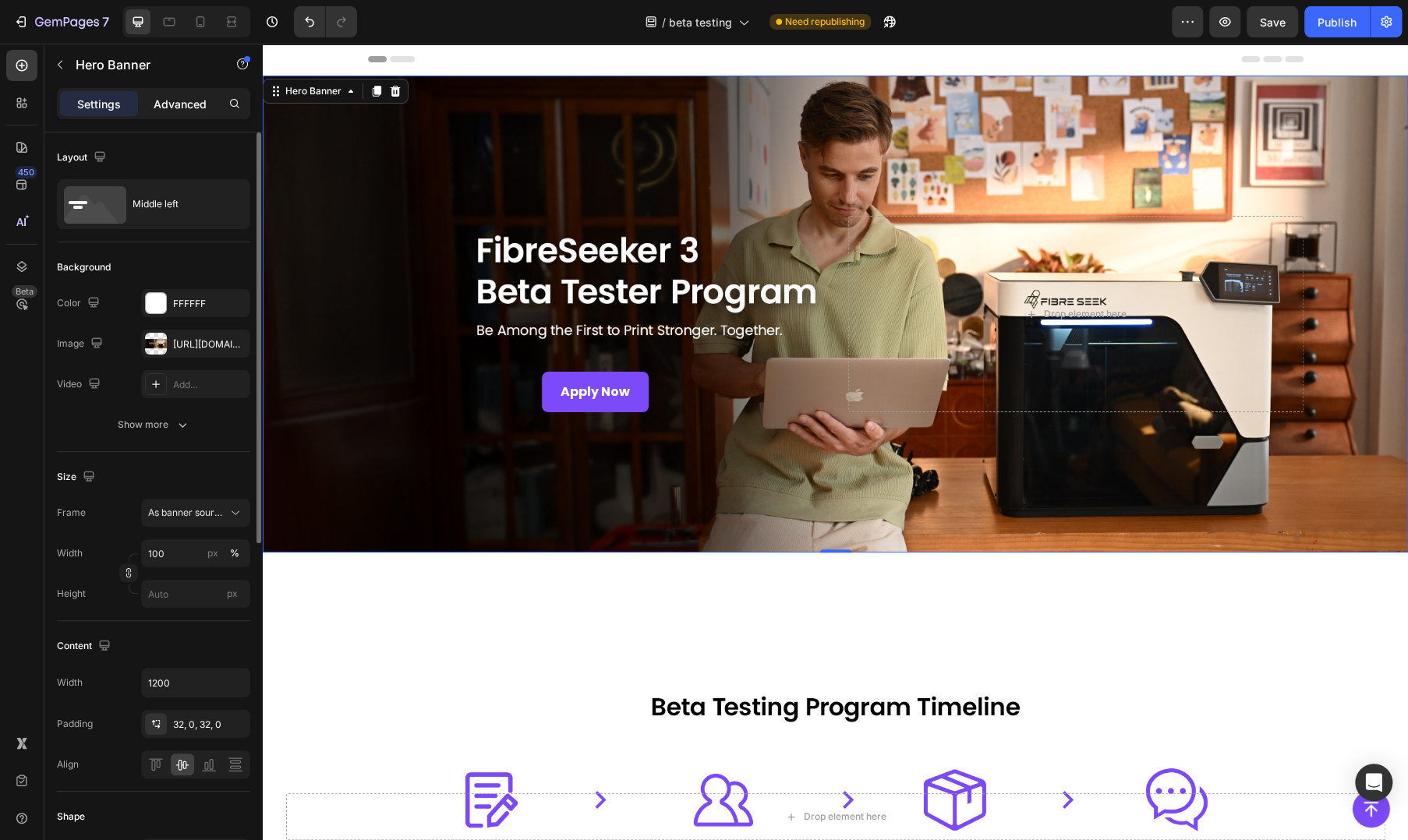
click at [156, 105] on p "Advanced" at bounding box center [180, 104] width 53 height 17
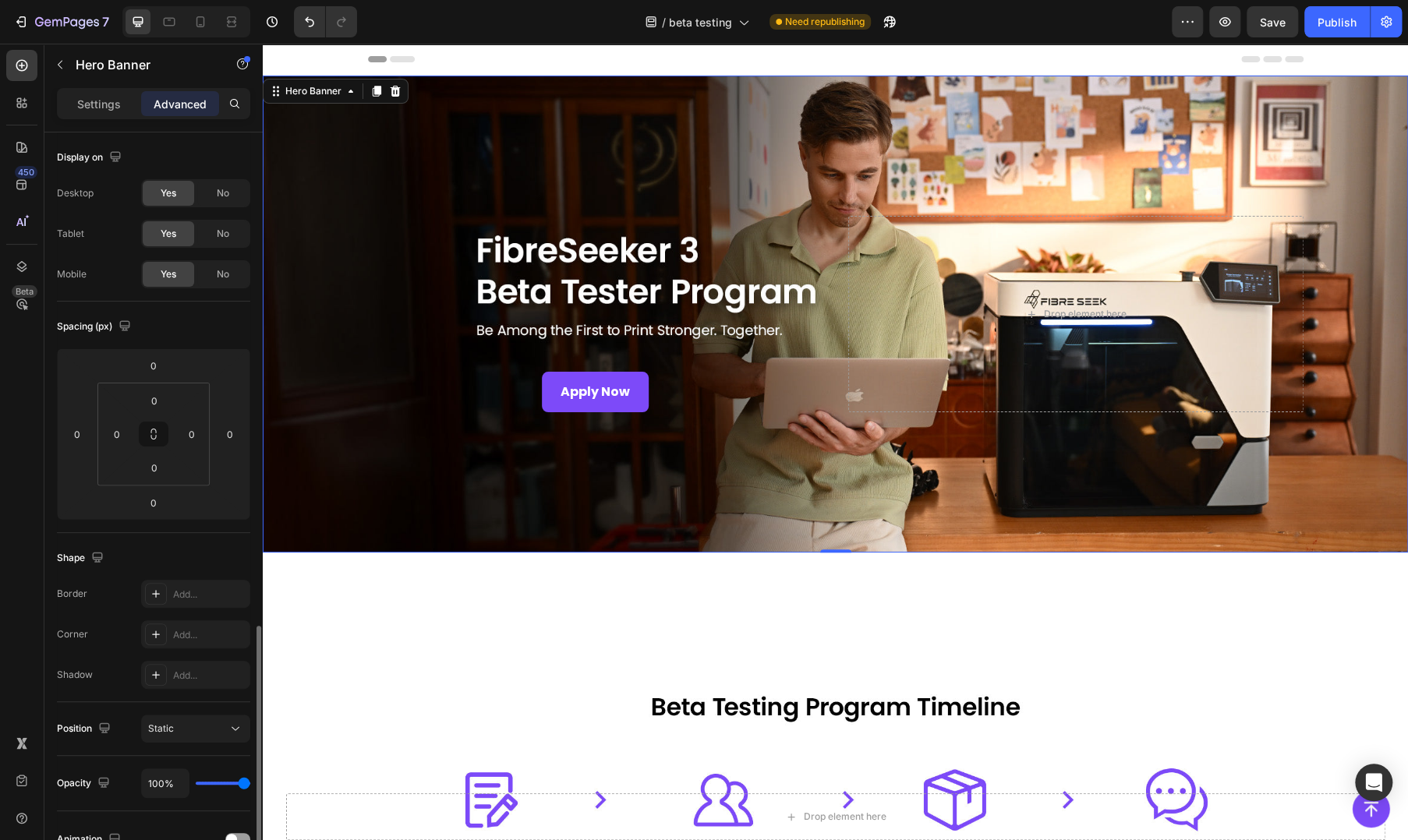
scroll to position [286, 0]
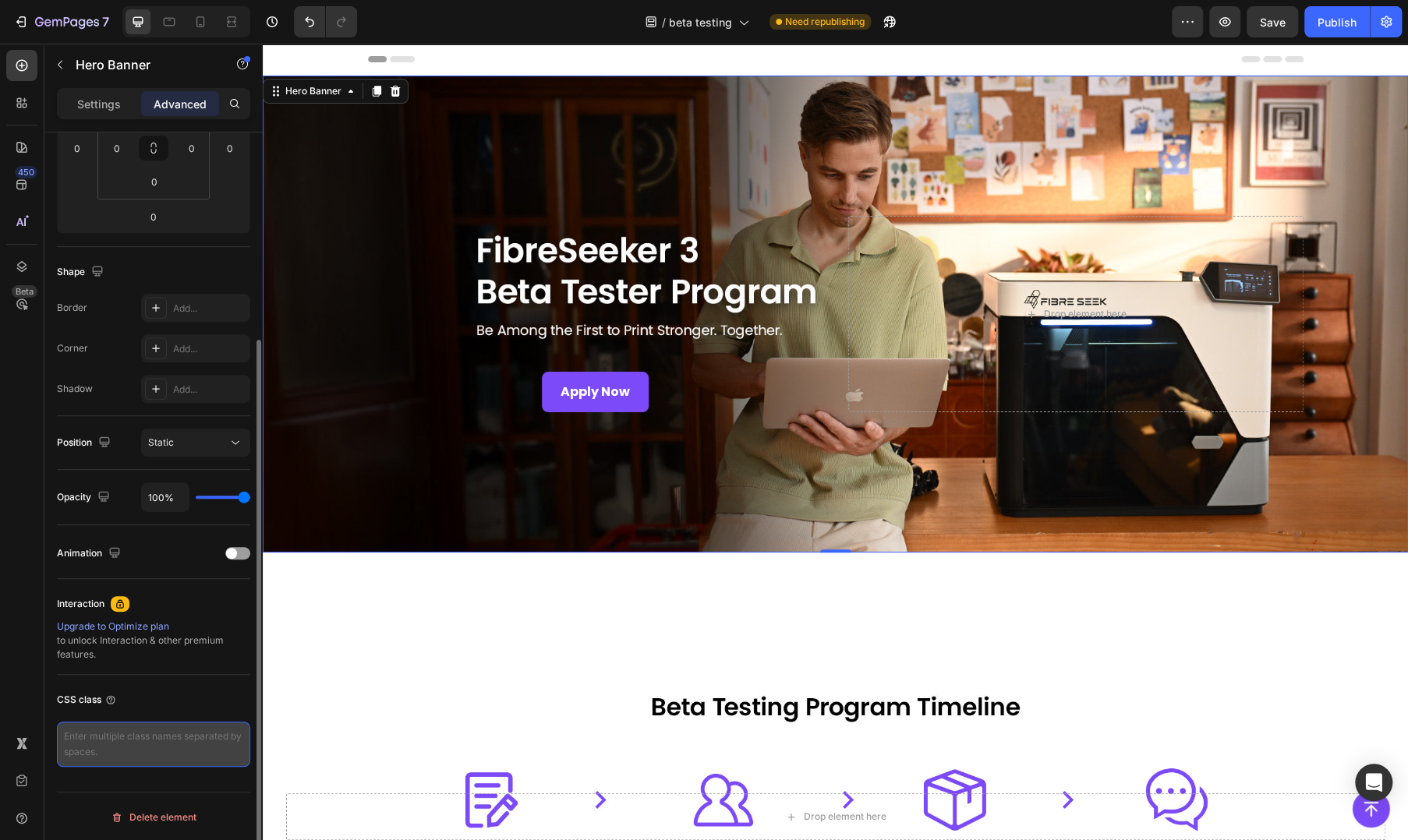
click at [153, 733] on textarea at bounding box center [154, 744] width 193 height 45
paste textarea "hero-banner"
click at [167, 736] on textarea "hero-banner" at bounding box center [154, 744] width 193 height 45
type textarea "hero-banner"
click at [100, 784] on div "Display on Desktop Yes No Tablet Yes No Mobile Yes No Spacing (px) 0 0 0 0 0 0 …" at bounding box center [154, 366] width 218 height 1040
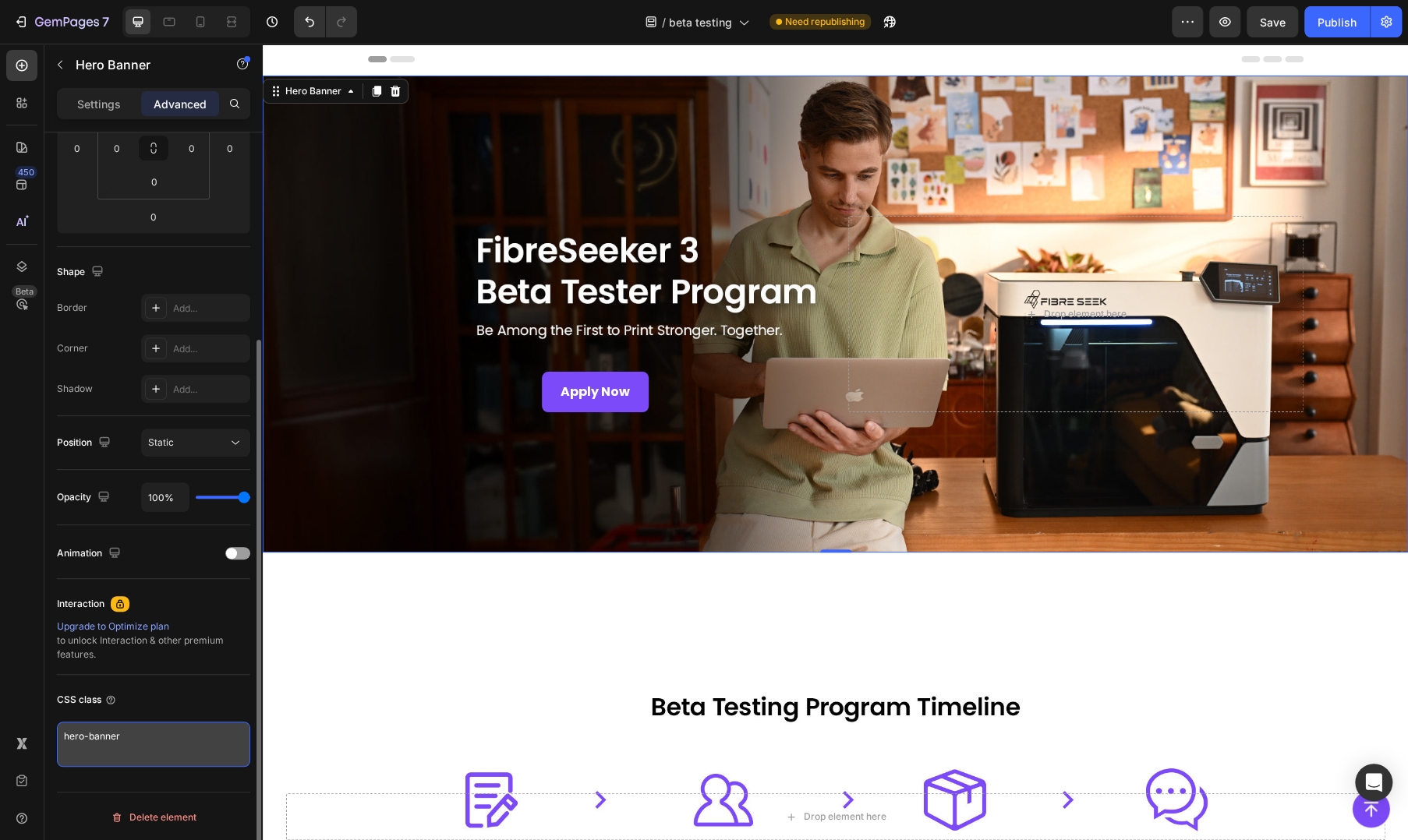
click at [160, 734] on textarea "hero-banner" at bounding box center [154, 744] width 193 height 45
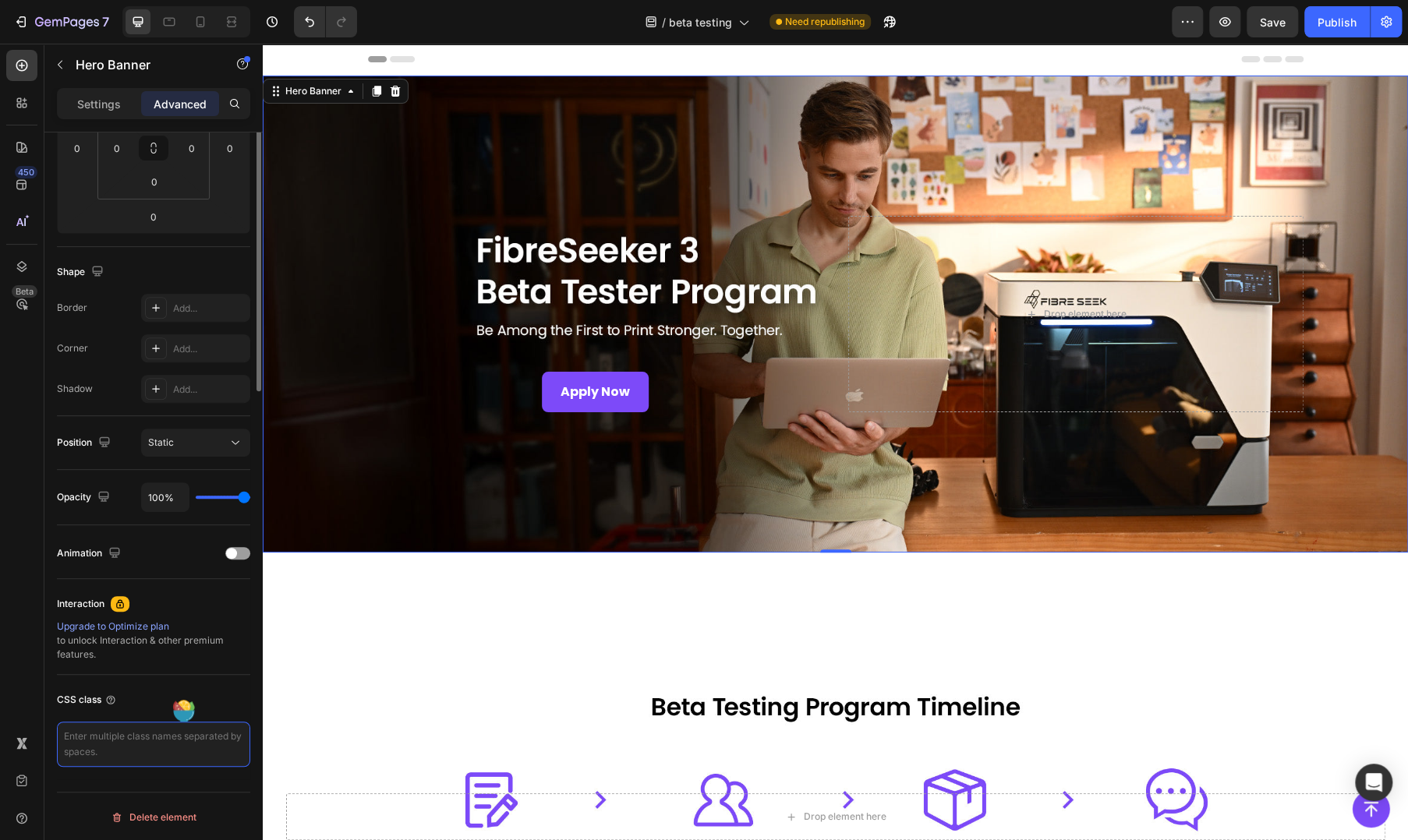
scroll to position [0, 0]
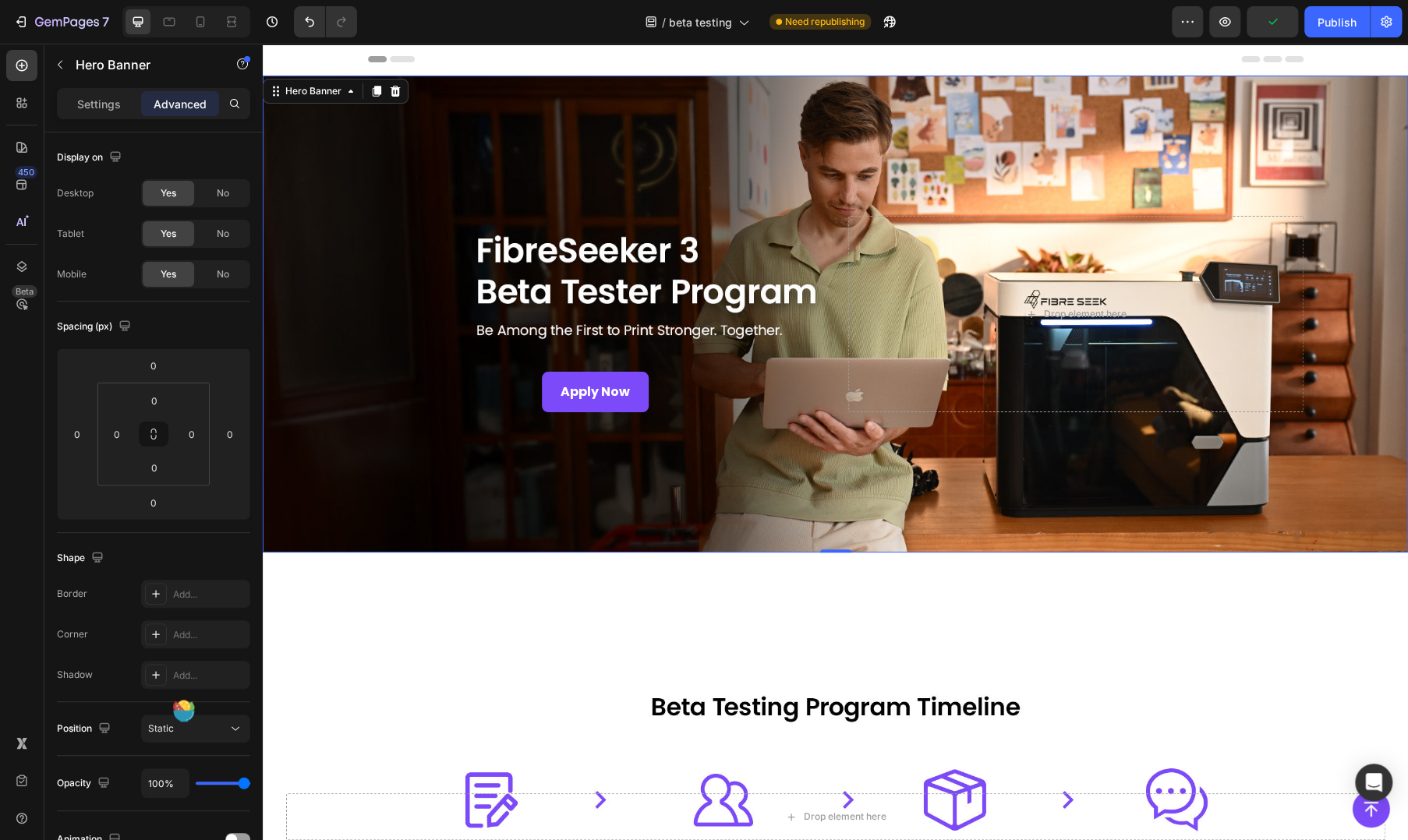
click at [386, 438] on div "Overlay" at bounding box center [834, 314] width 1145 height 477
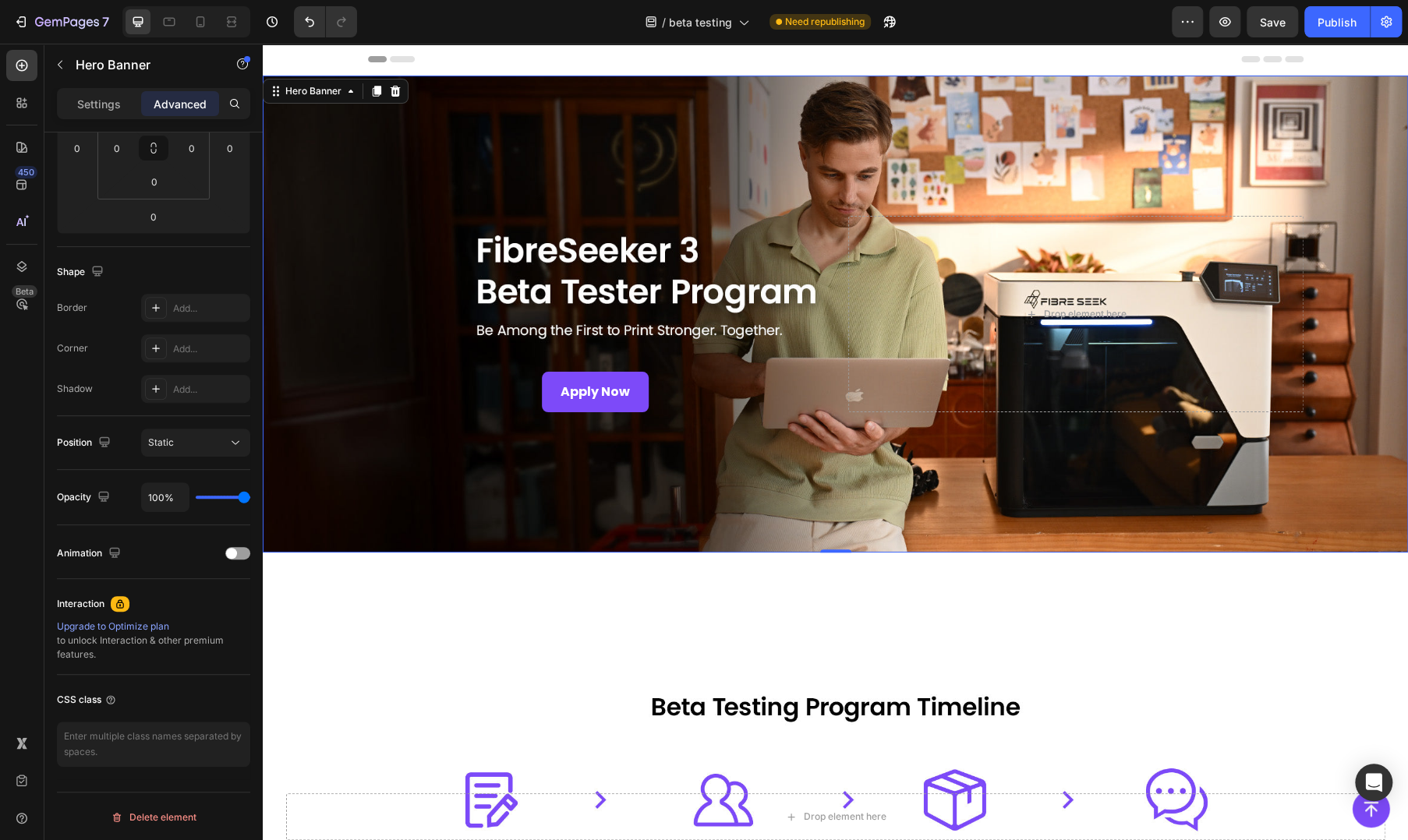
click at [388, 438] on div "Overlay" at bounding box center [834, 314] width 1145 height 477
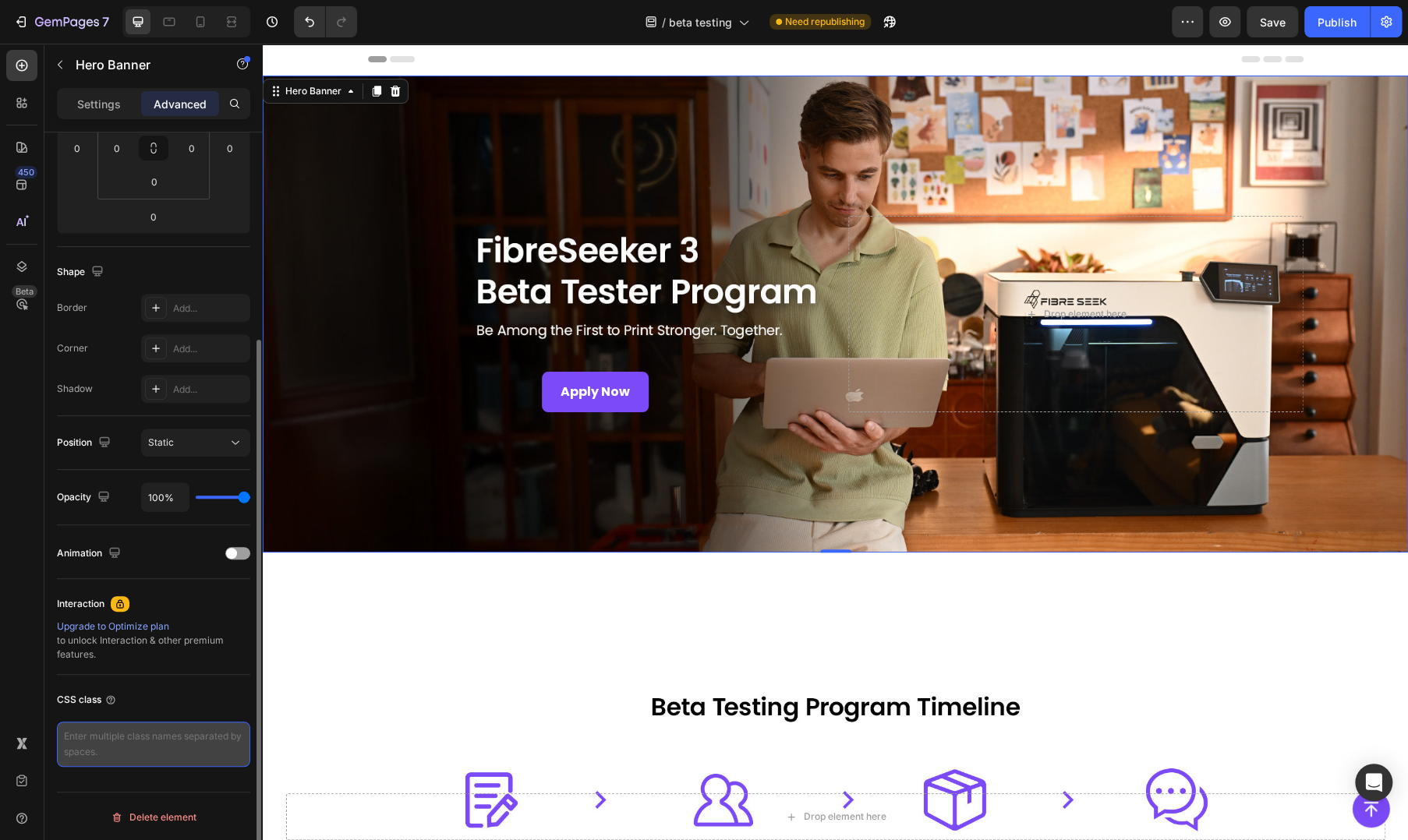
click at [143, 738] on textarea at bounding box center [154, 744] width 193 height 45
paste textarea "hero-banner"
type textarea "hero-banner"
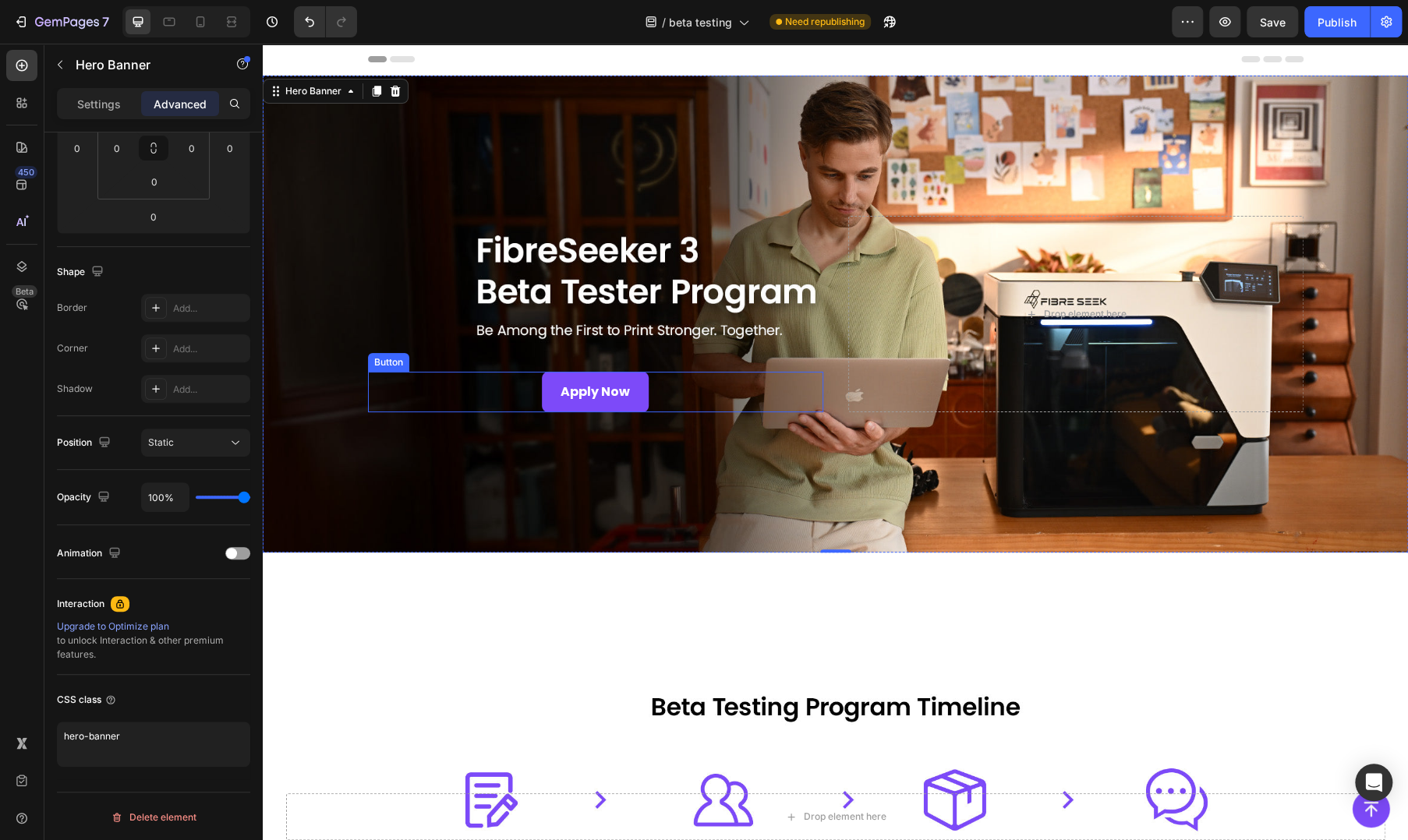
click at [489, 393] on div "Apply Now Button" at bounding box center [595, 393] width 455 height 42
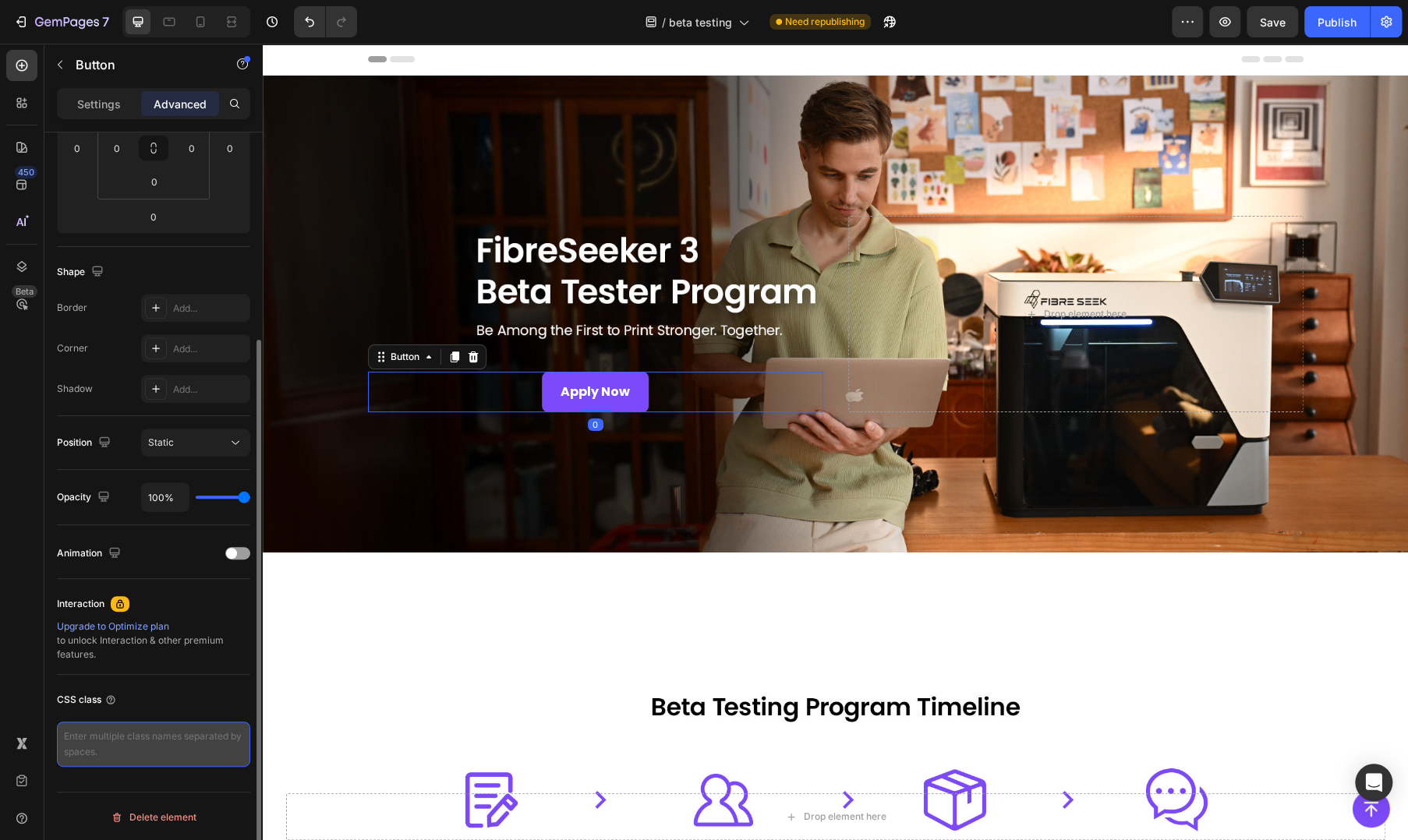
click at [153, 736] on textarea at bounding box center [154, 744] width 193 height 45
paste textarea "gempages-button-fixed"
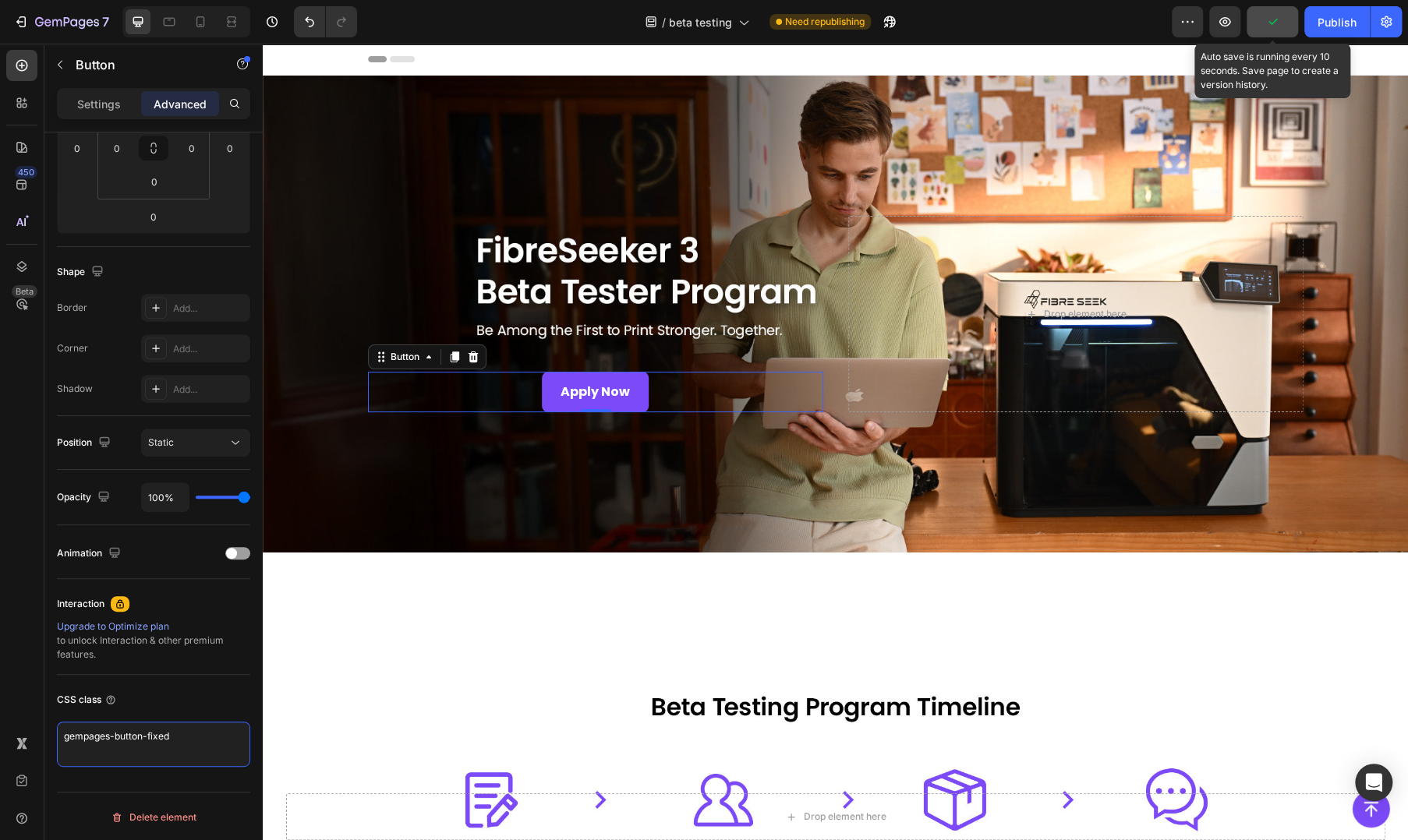
type textarea "gempages-button-fixed"
click at [1272, 28] on icon "button" at bounding box center [1272, 22] width 16 height 16
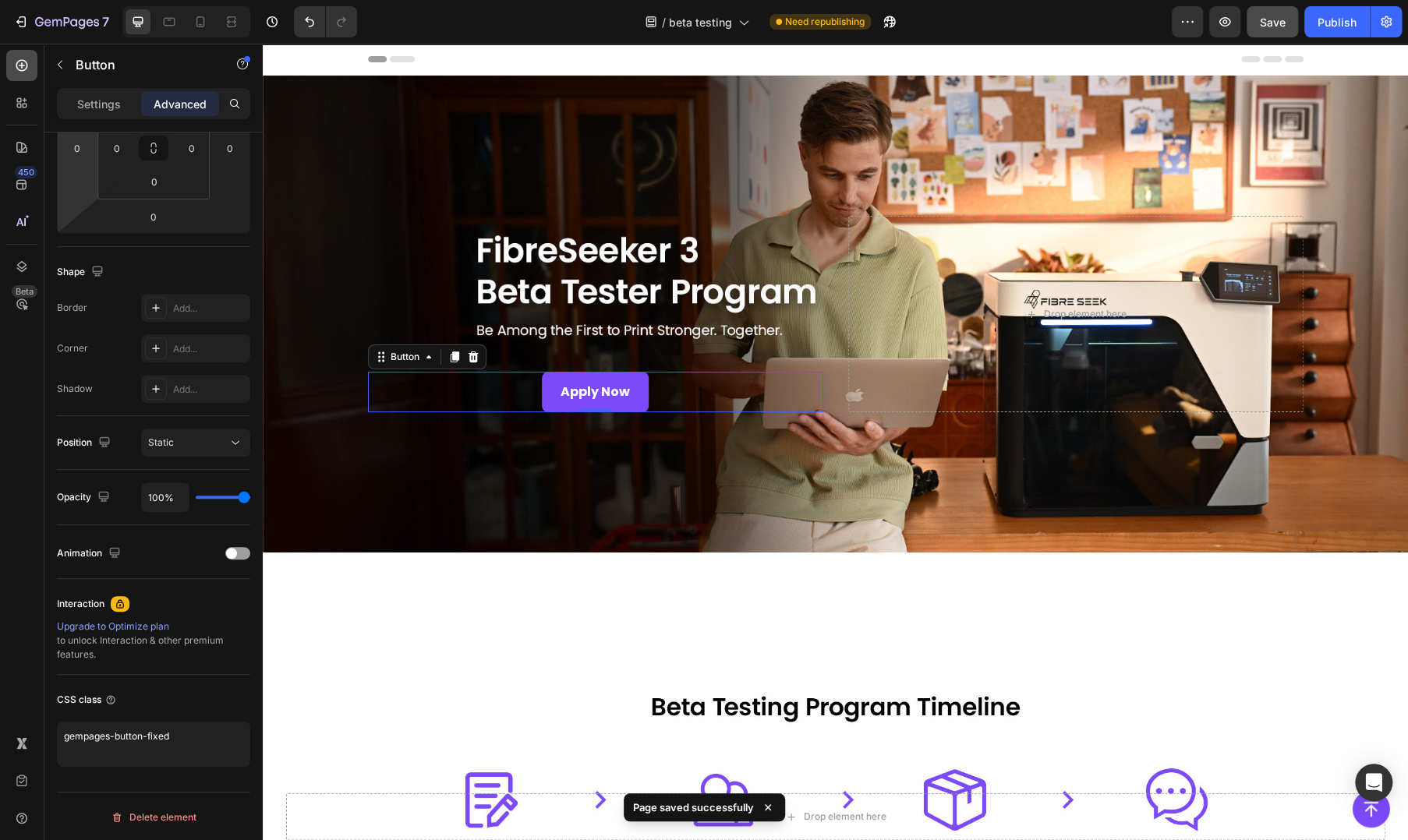
click at [23, 69] on icon at bounding box center [22, 65] width 16 height 16
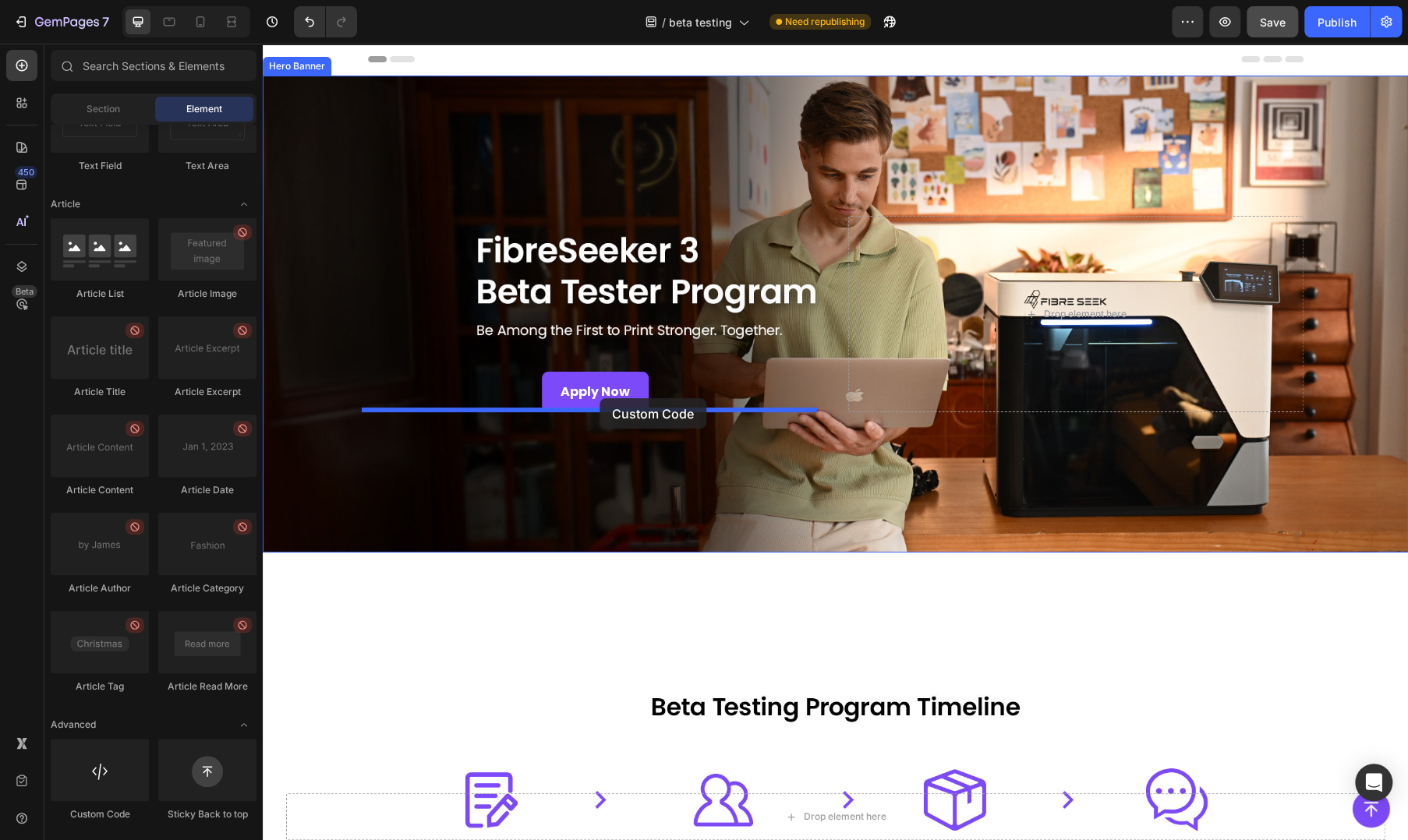
drag, startPoint x: 384, startPoint y: 811, endPoint x: 599, endPoint y: 398, distance: 465.6
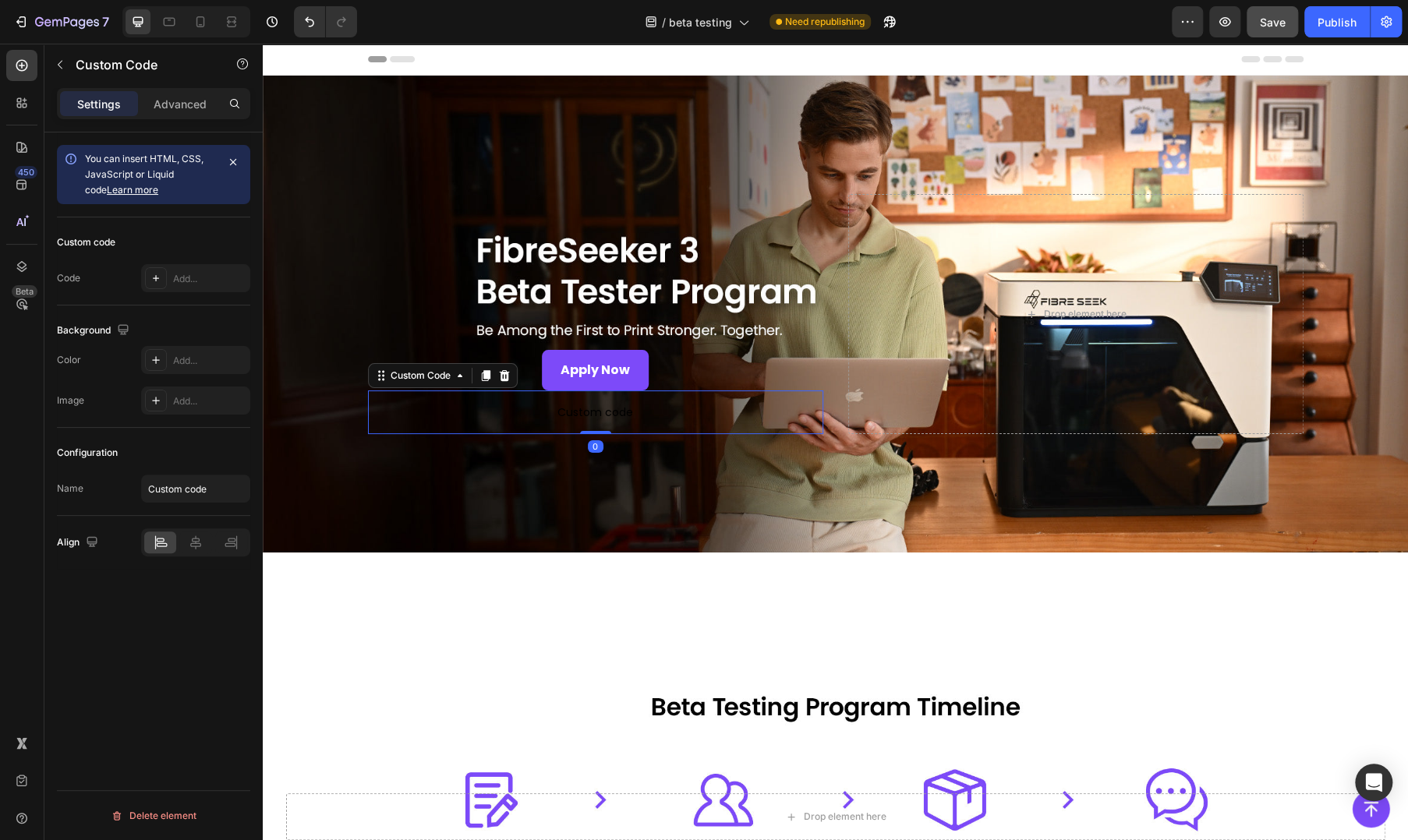
click at [548, 414] on span "Custom code" at bounding box center [595, 412] width 455 height 19
click at [470, 406] on span "Custom code" at bounding box center [595, 412] width 455 height 19
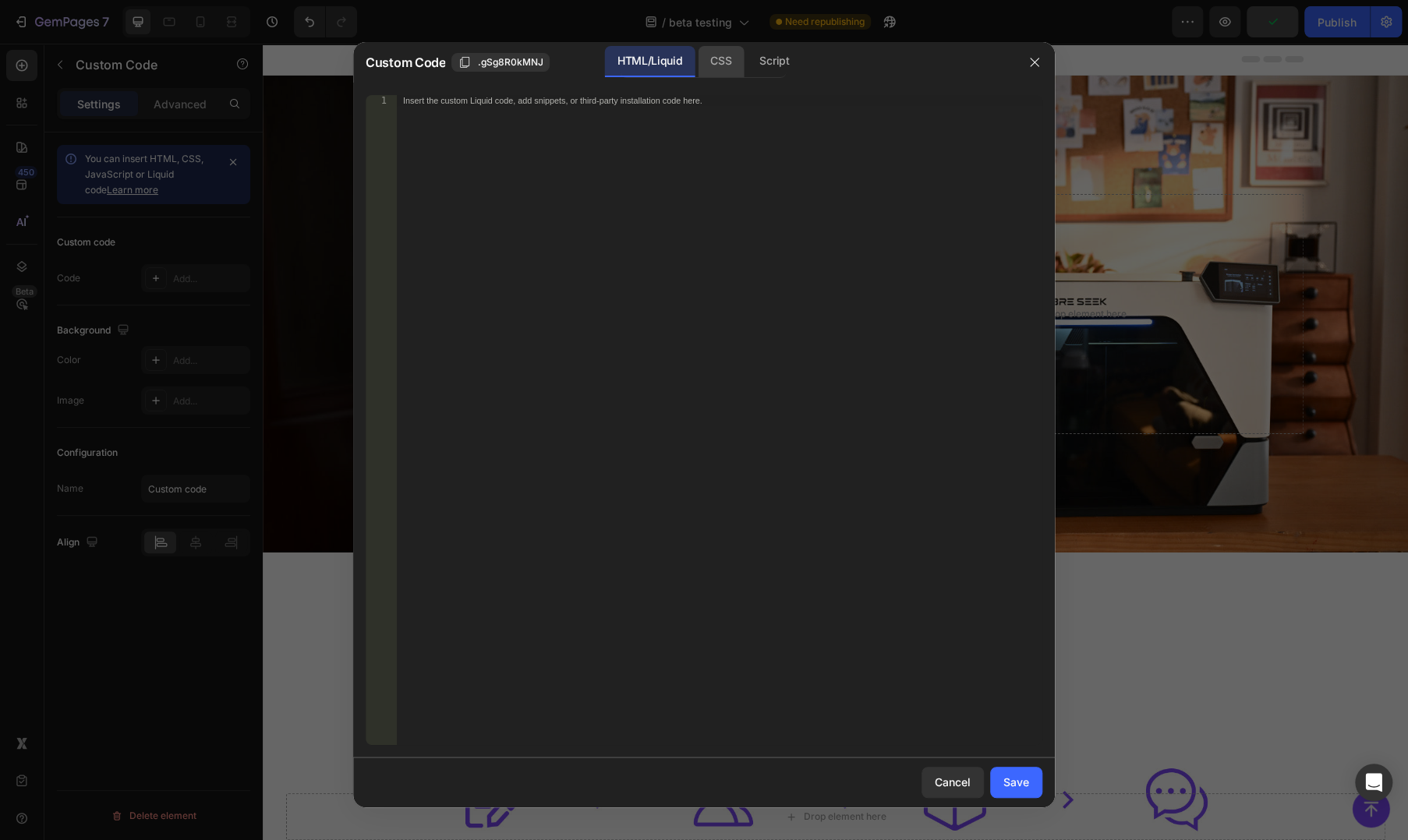
click at [747, 68] on div "CSS" at bounding box center [775, 61] width 55 height 32
click at [665, 142] on div "Insert the CSS code to style your content here." at bounding box center [719, 431] width 645 height 672
paste textarea "}"
type textarea "}"
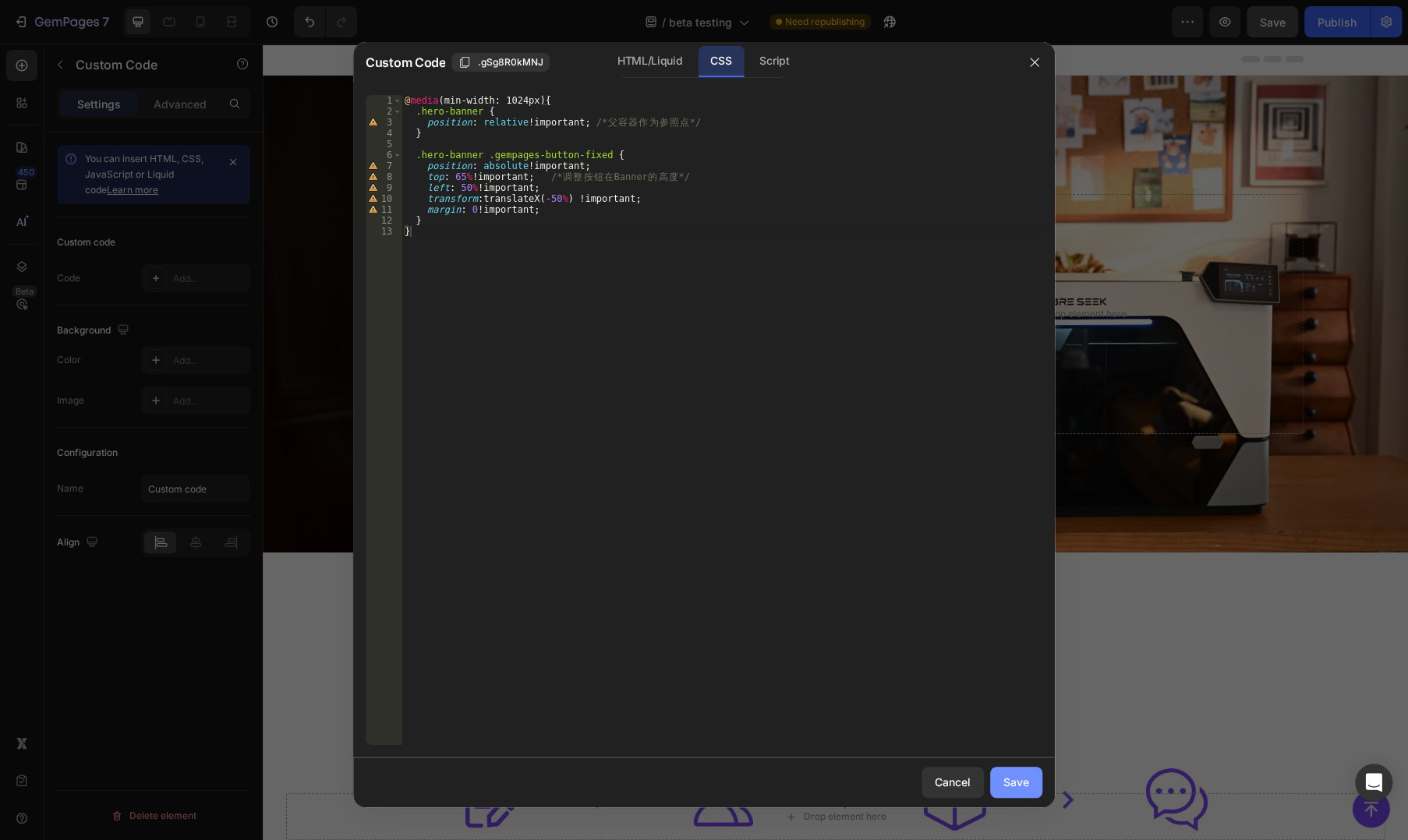
click at [1010, 779] on div "Save" at bounding box center [1015, 782] width 26 height 17
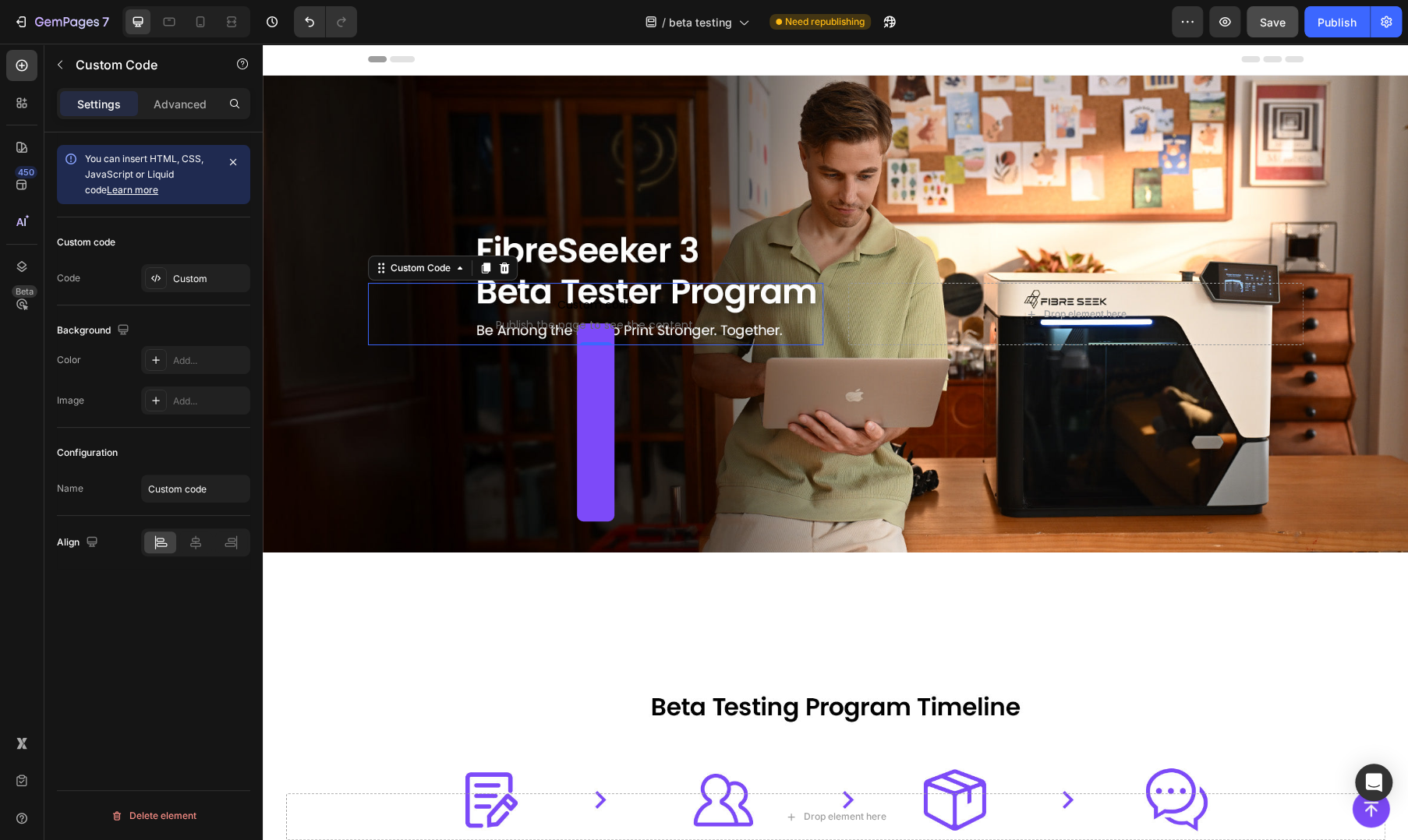
click at [422, 310] on span "Custom code" at bounding box center [595, 305] width 455 height 19
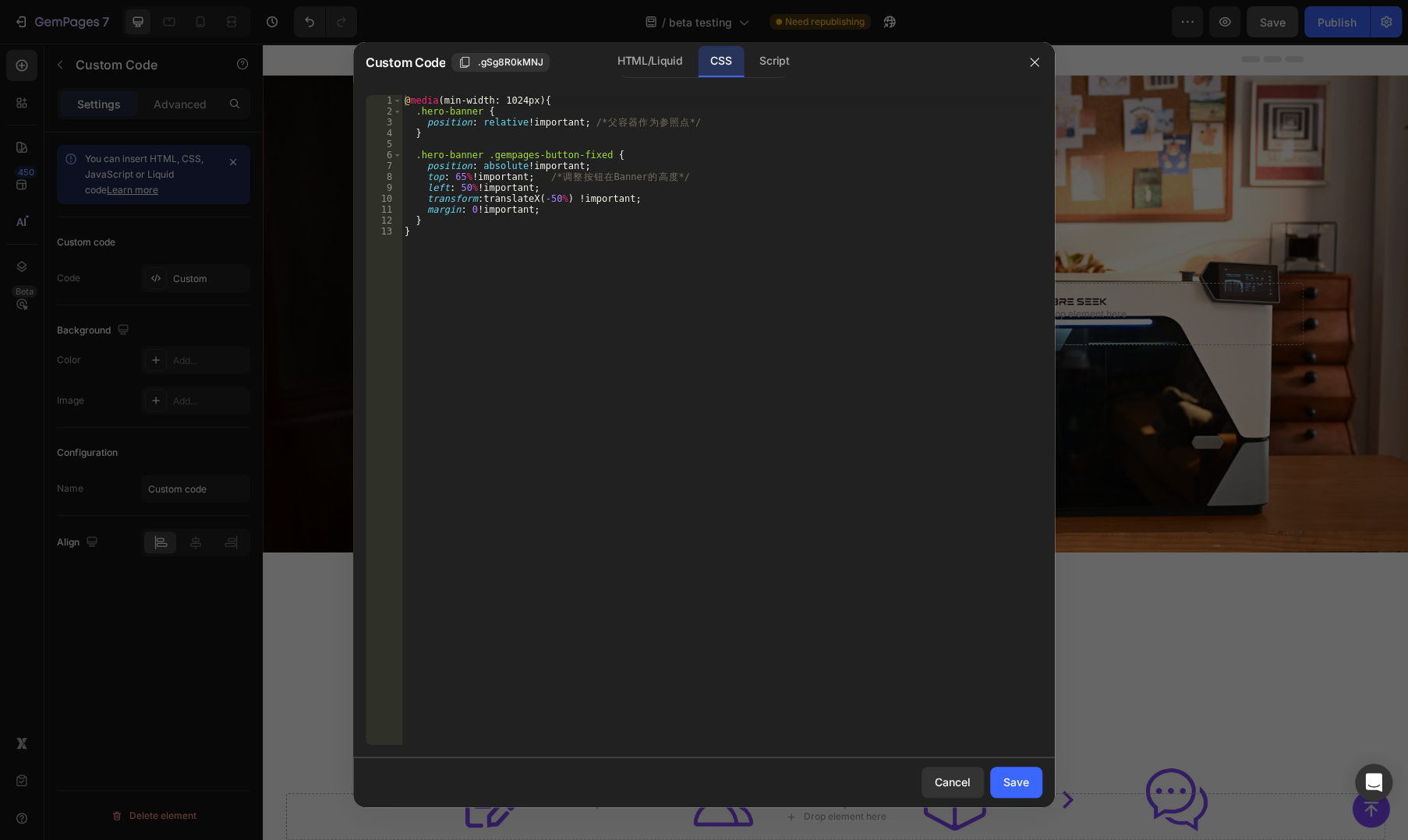
click at [585, 182] on div "@ media (min-width: 1024px) { .hero-banner { position : relative !important ; /…" at bounding box center [722, 431] width 641 height 672
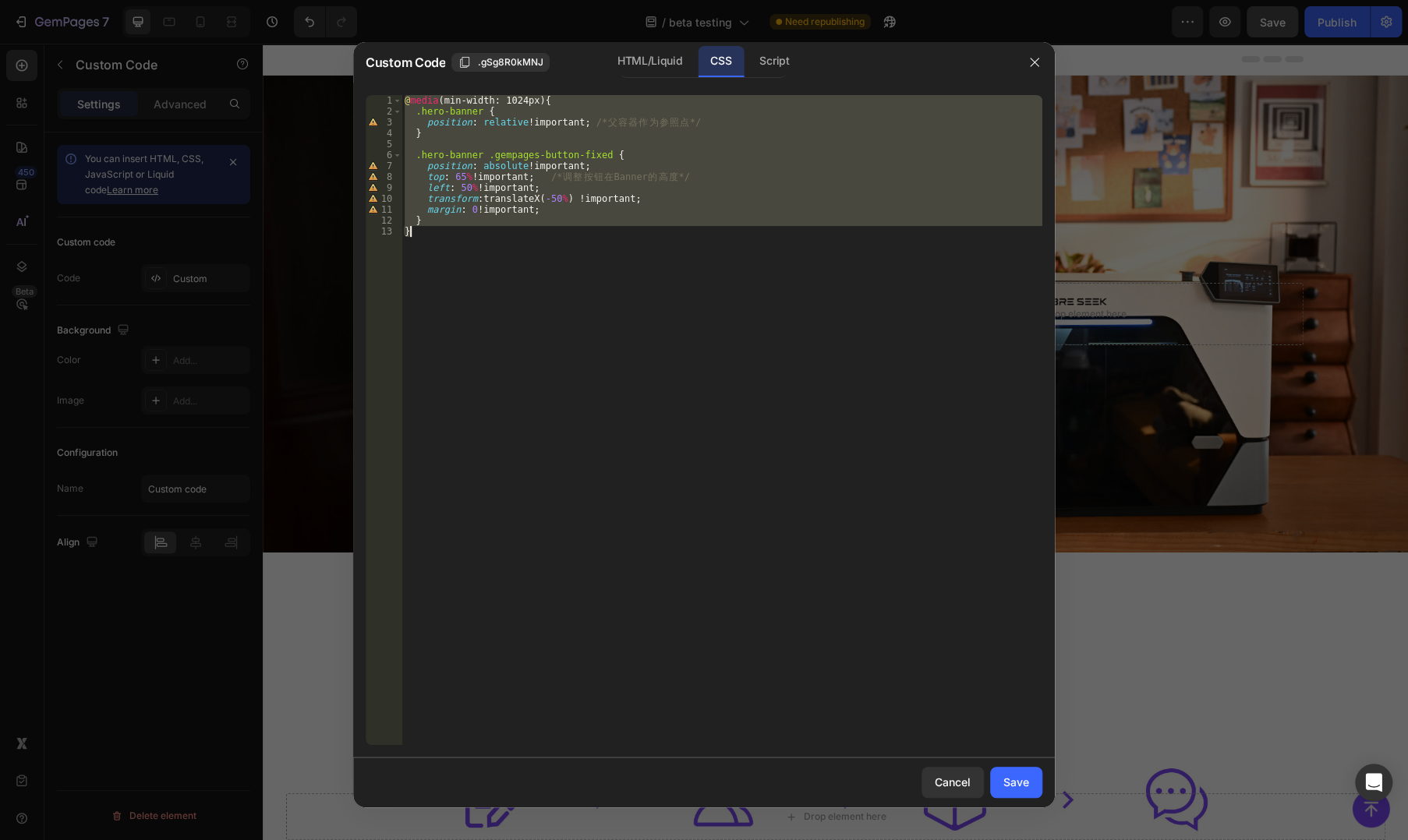
paste textarea
type textarea "}"
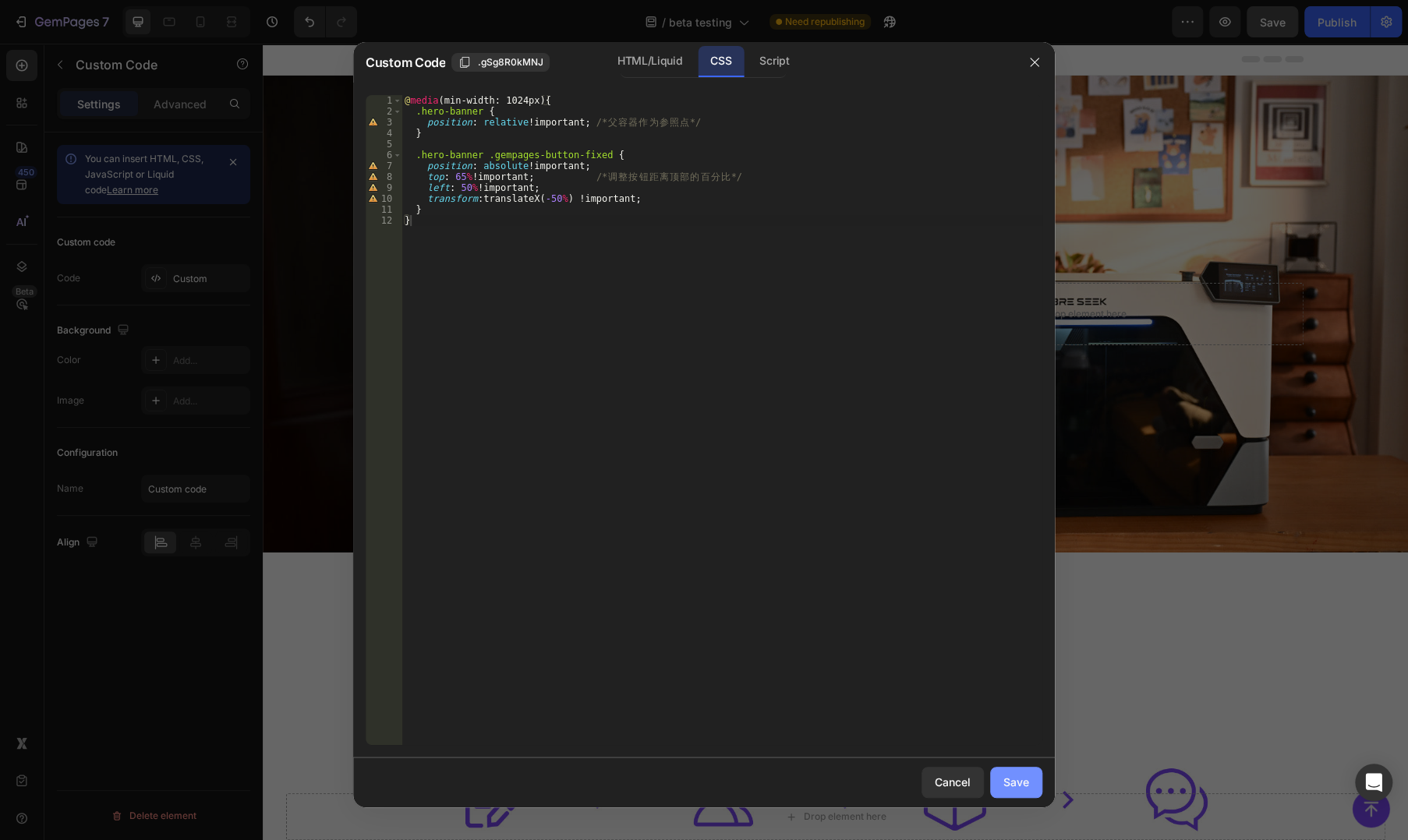
click at [1005, 777] on div "Save" at bounding box center [1015, 782] width 26 height 17
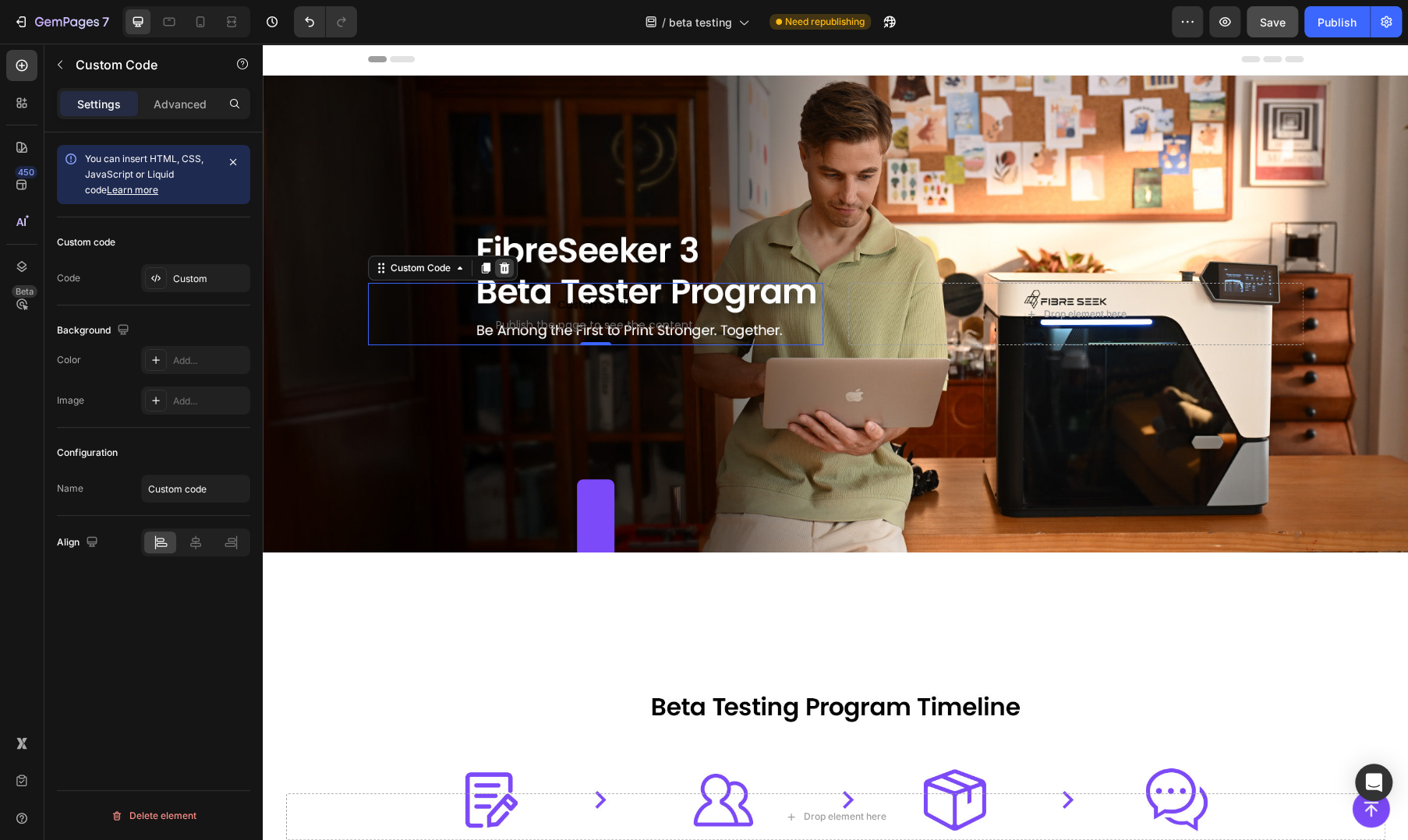
click at [503, 266] on icon at bounding box center [504, 267] width 12 height 12
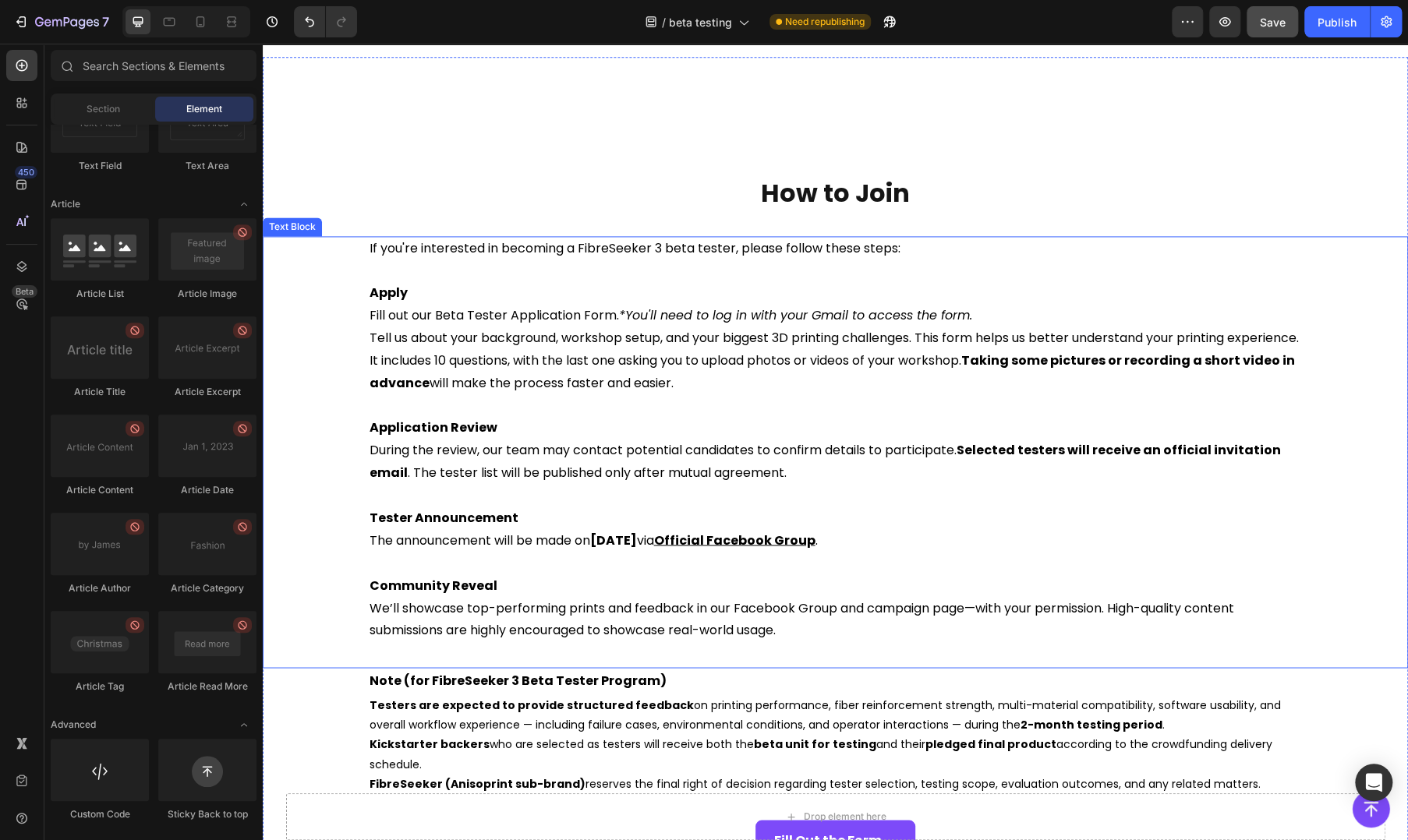
scroll to position [2275, 0]
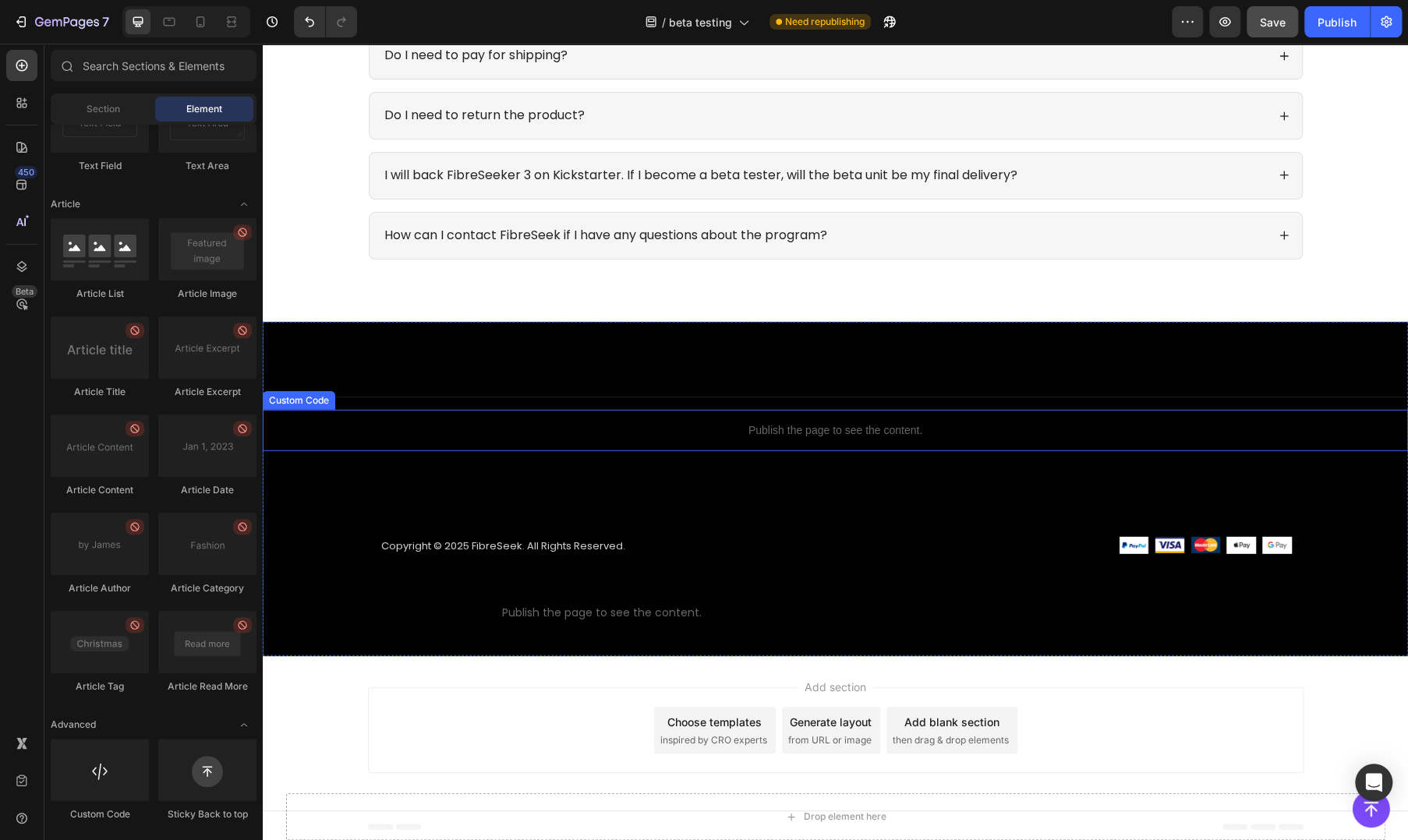
click at [619, 443] on div "Publish the page to see the content." at bounding box center [834, 431] width 1145 height 42
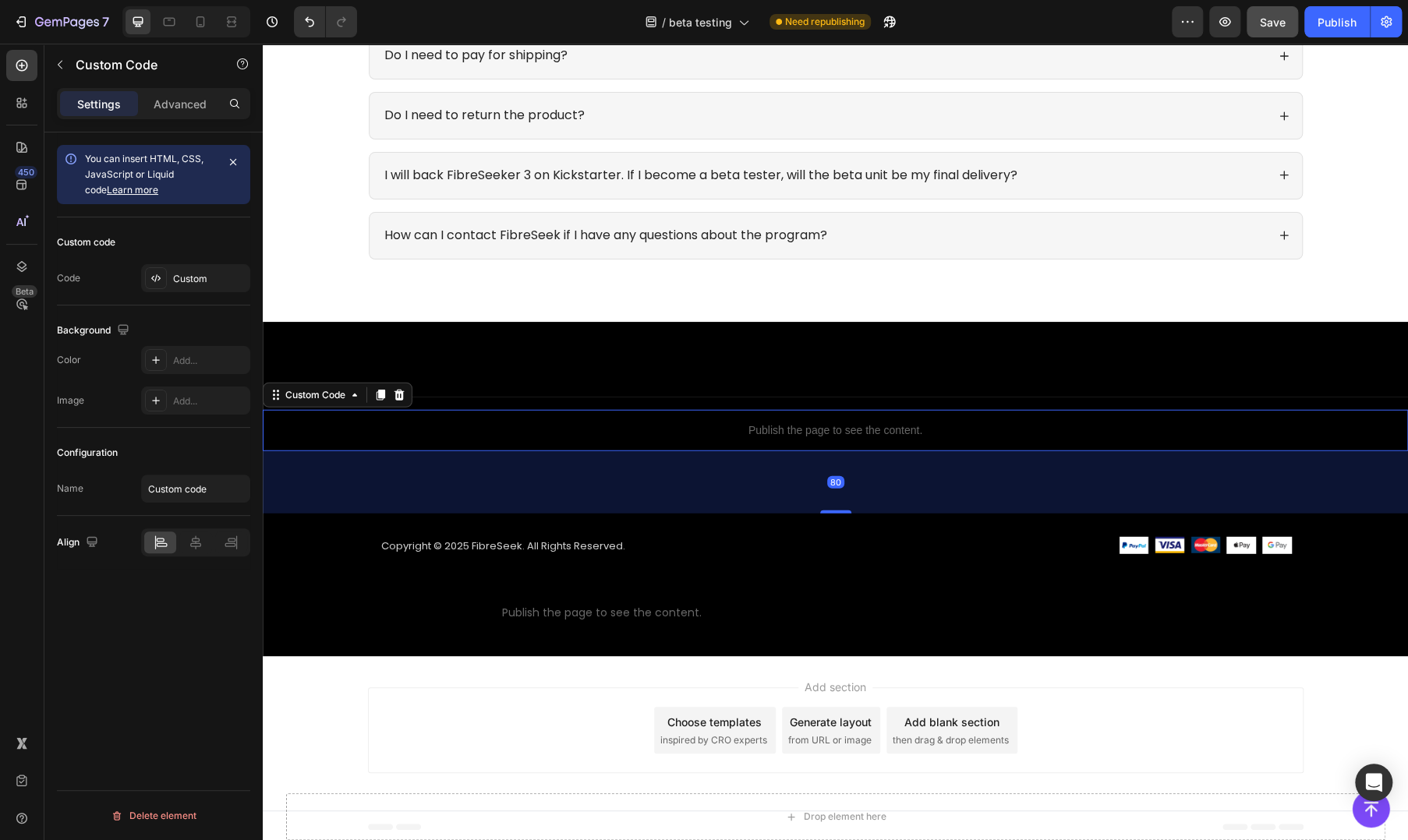
click at [619, 443] on div "Publish the page to see the content." at bounding box center [834, 431] width 1145 height 42
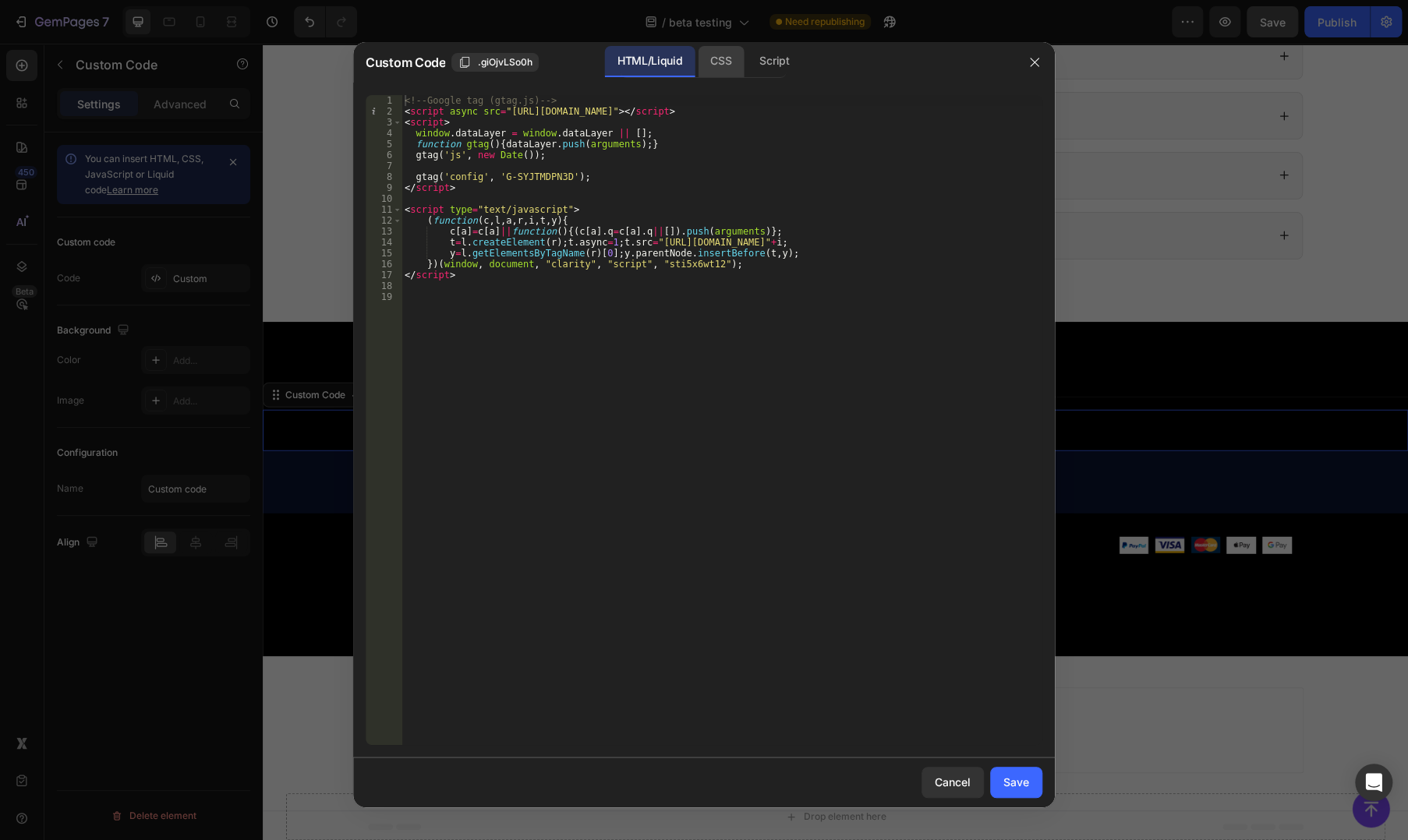
click at [747, 70] on div "CSS" at bounding box center [775, 61] width 55 height 32
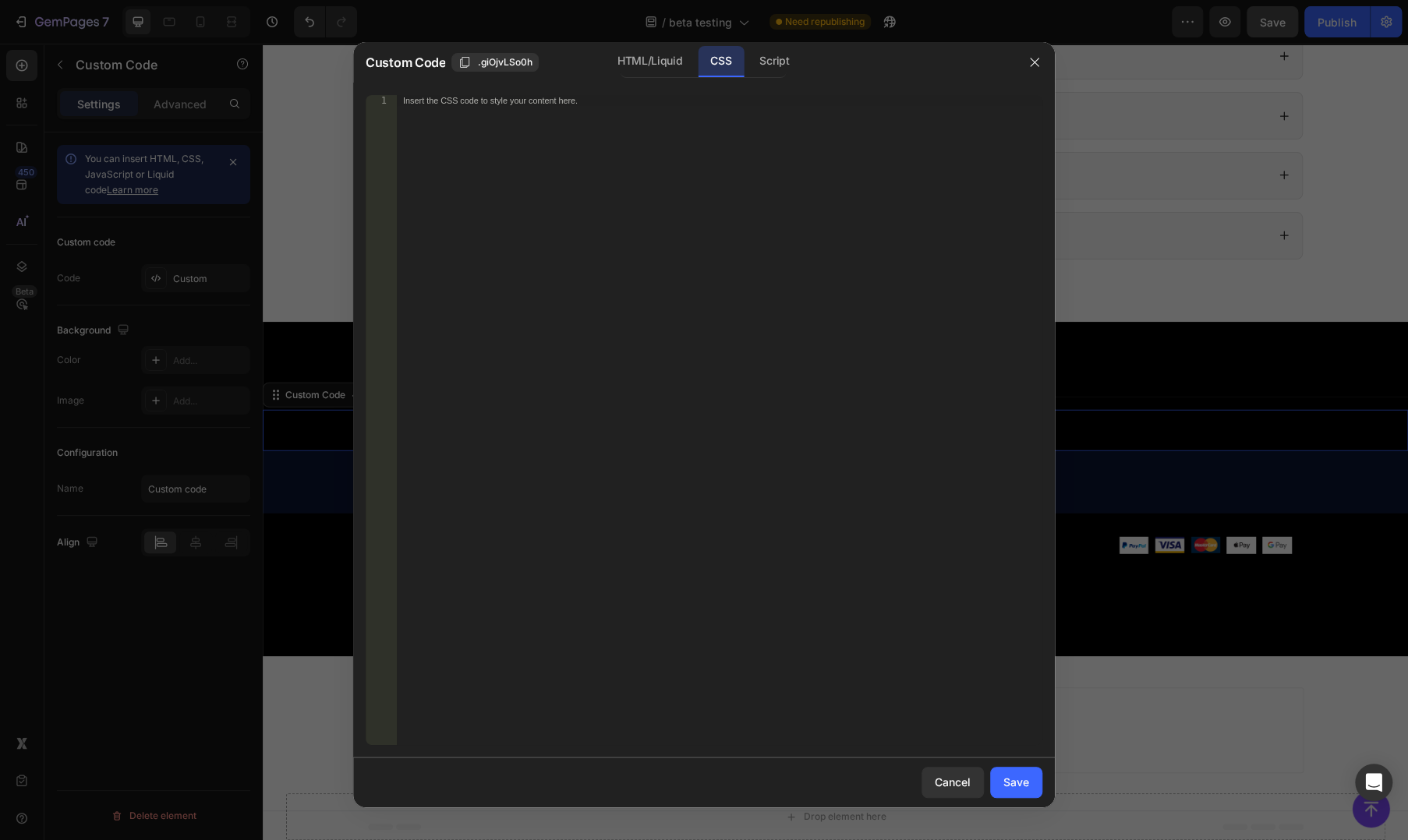
click at [681, 139] on div "Insert the CSS code to style your content here." at bounding box center [719, 431] width 645 height 672
paste textarea "}"
type textarea "}"
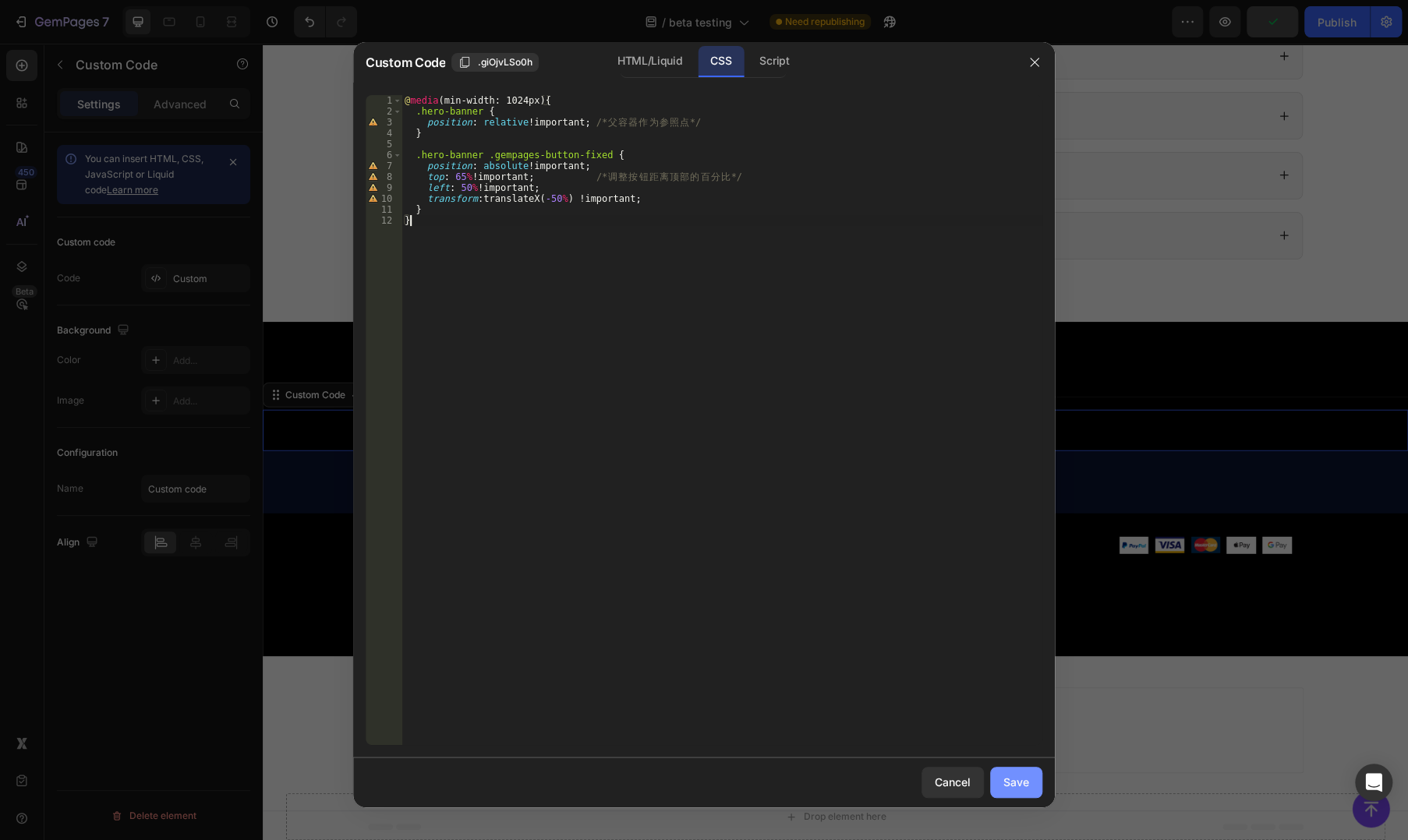
click at [1005, 774] on div "Save" at bounding box center [1015, 782] width 26 height 17
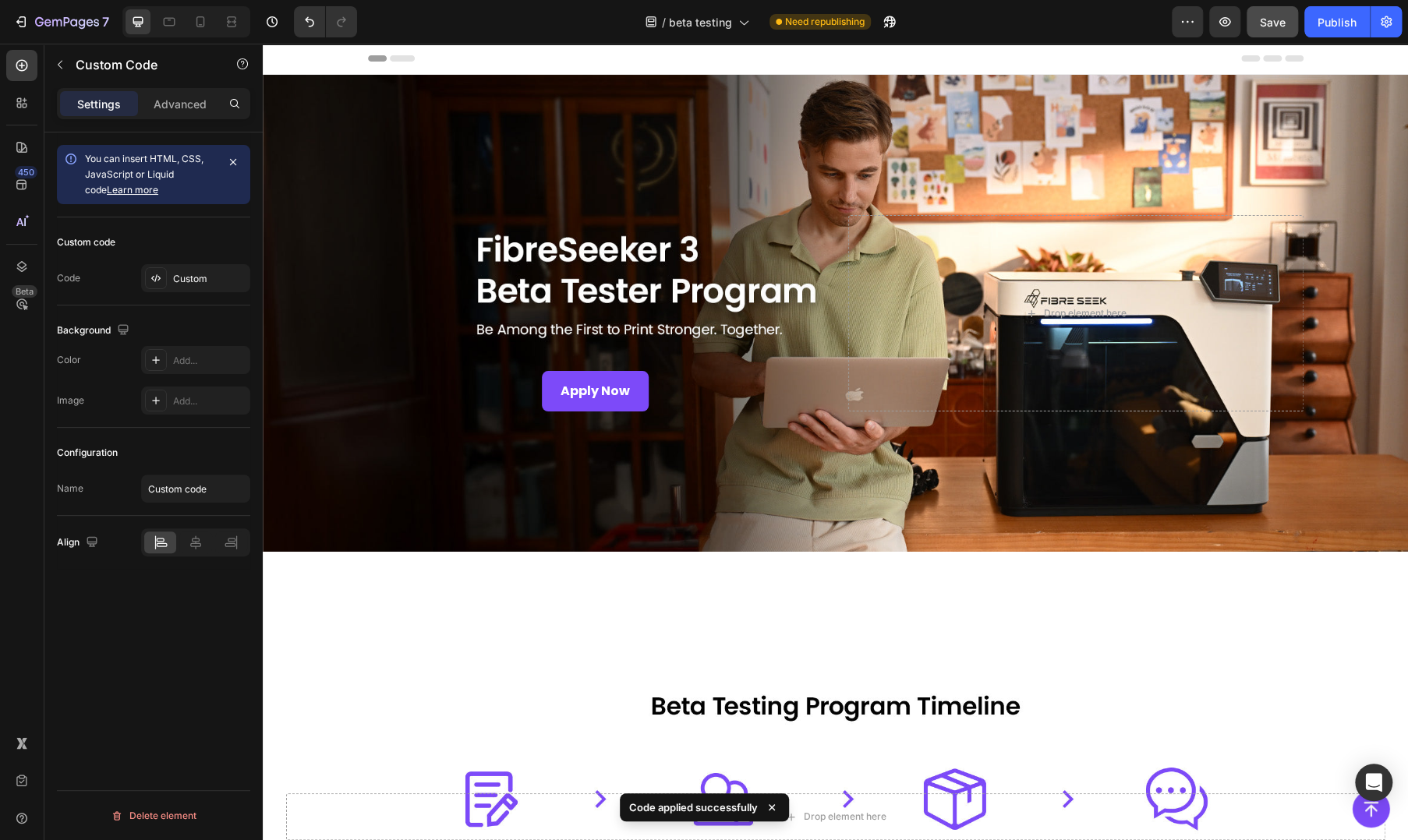
scroll to position [0, 0]
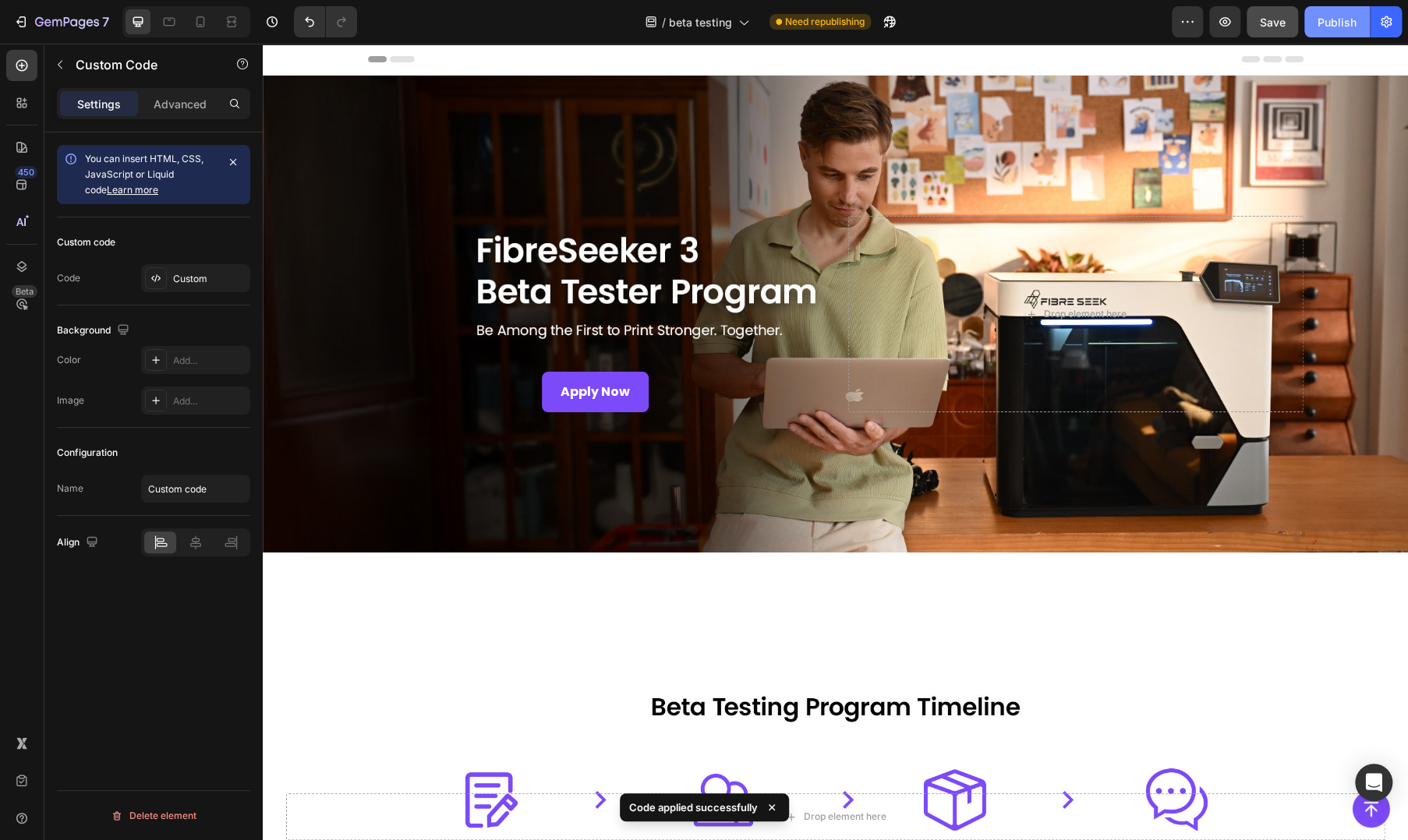
click at [1332, 19] on div "Publish" at bounding box center [1337, 22] width 39 height 17
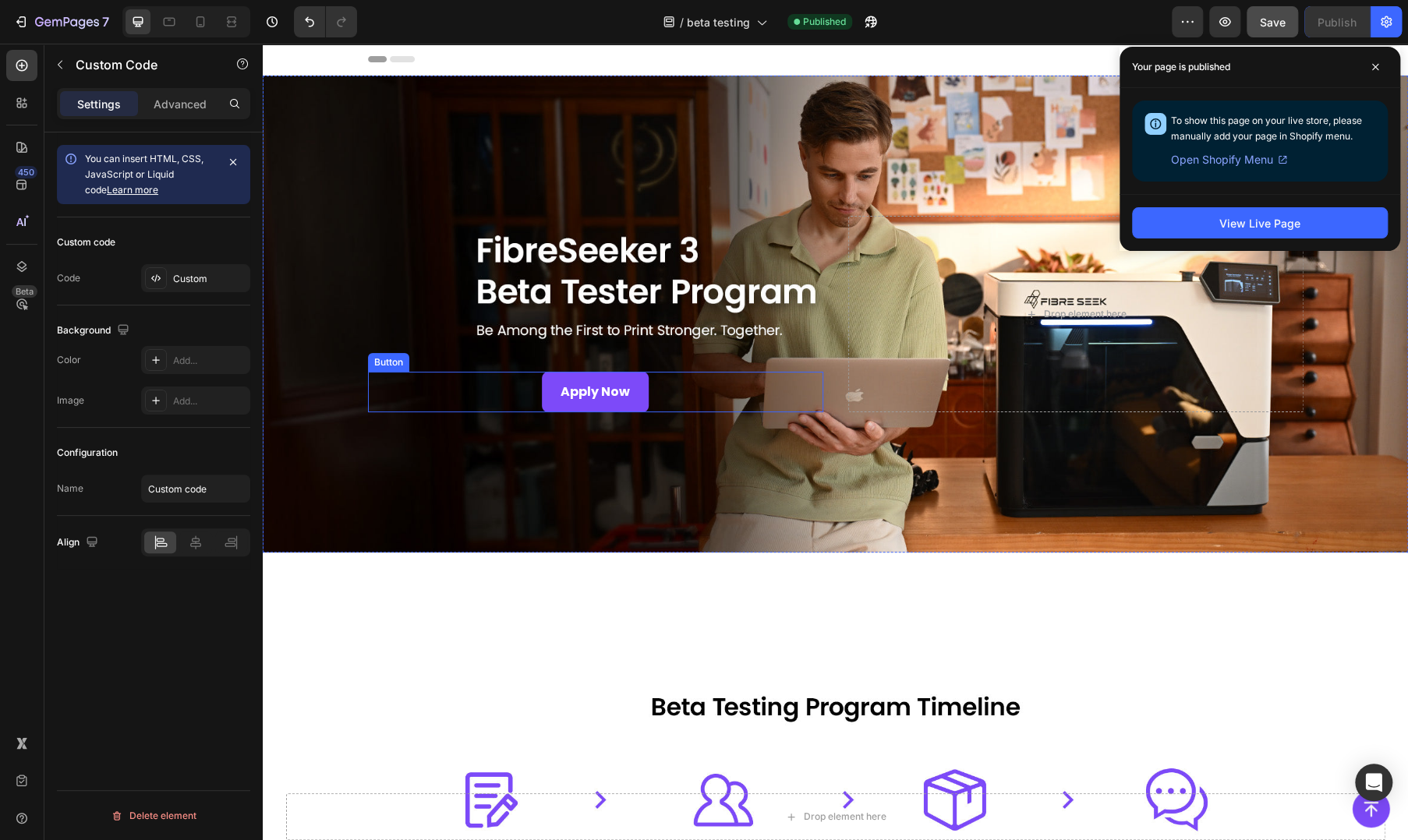
click at [447, 393] on div "Apply Now Button" at bounding box center [595, 393] width 455 height 42
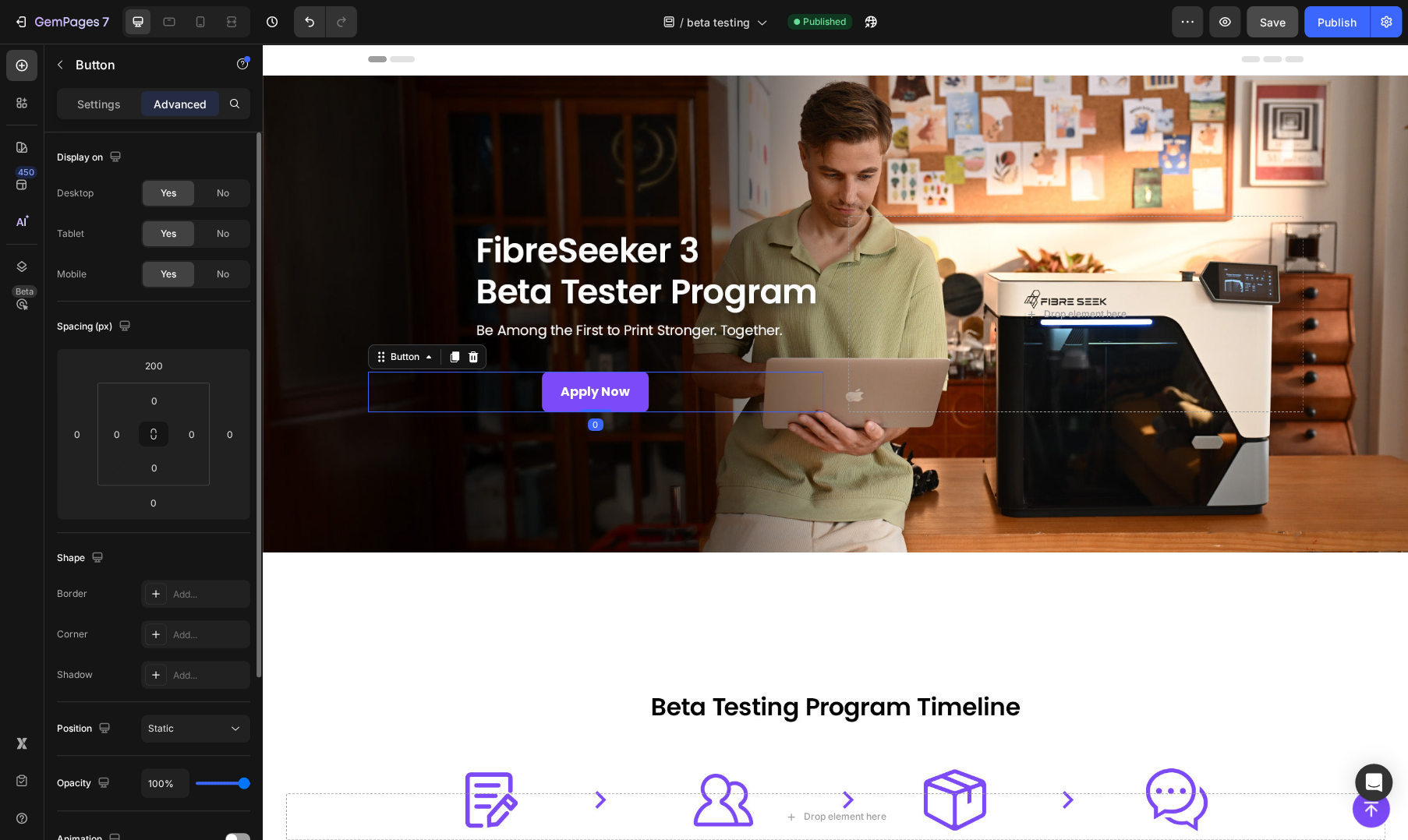
scroll to position [286, 0]
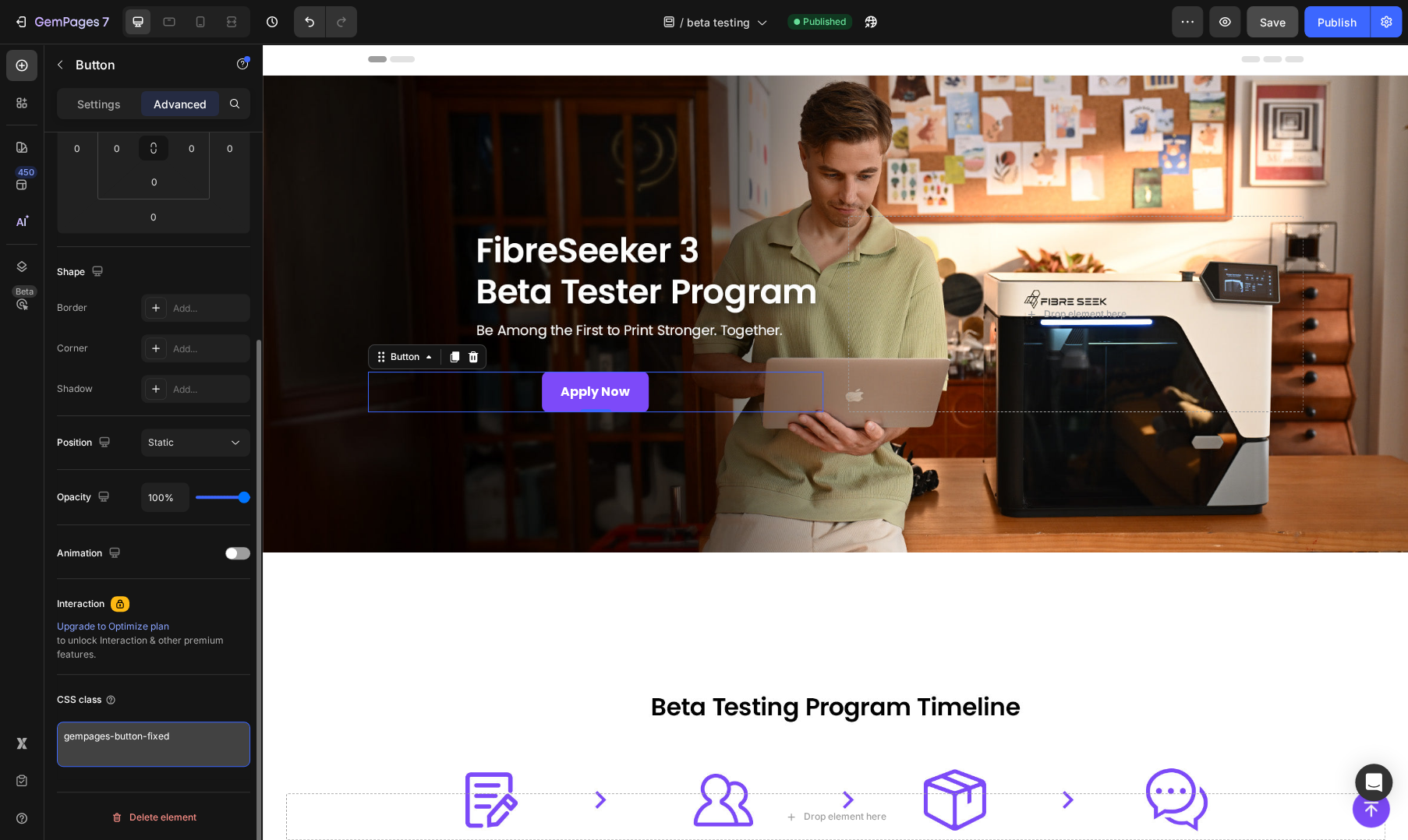
click at [161, 734] on textarea "gempages-button-fixed" at bounding box center [154, 744] width 193 height 45
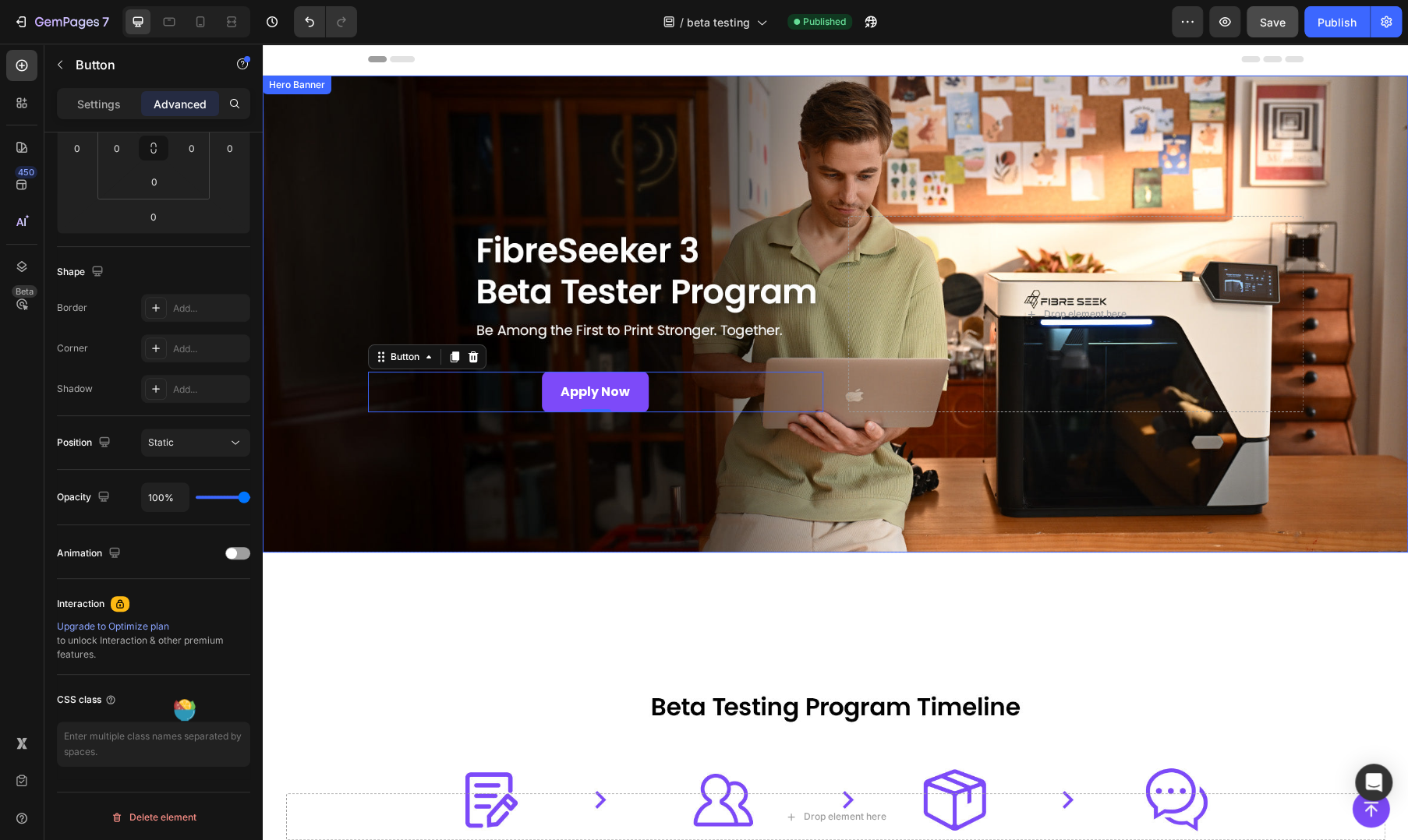
click at [310, 269] on div "Overlay" at bounding box center [834, 314] width 1145 height 477
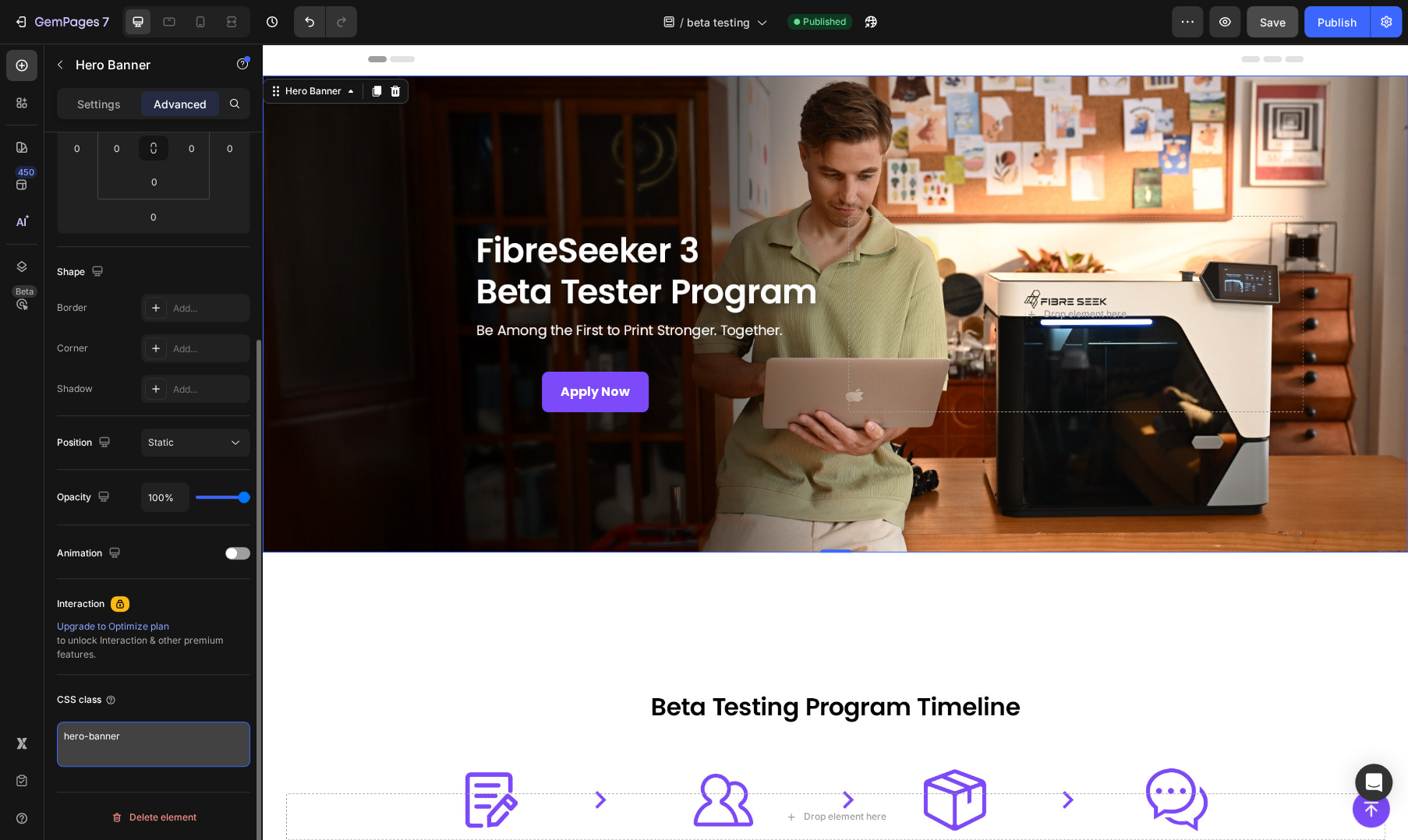
click at [140, 744] on textarea "hero-banner" at bounding box center [154, 744] width 193 height 45
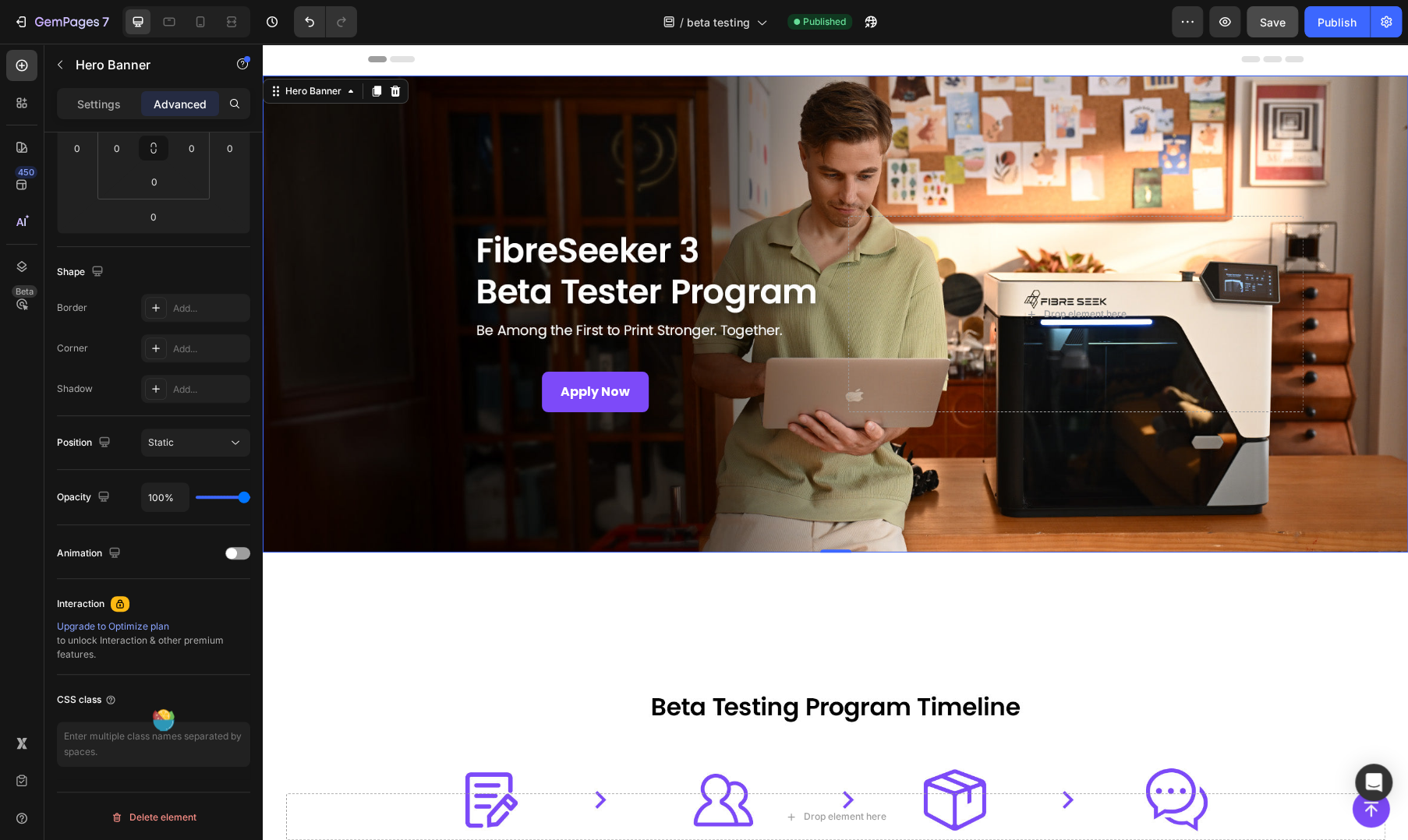
click at [467, 537] on div "Overlay" at bounding box center [834, 314] width 1145 height 477
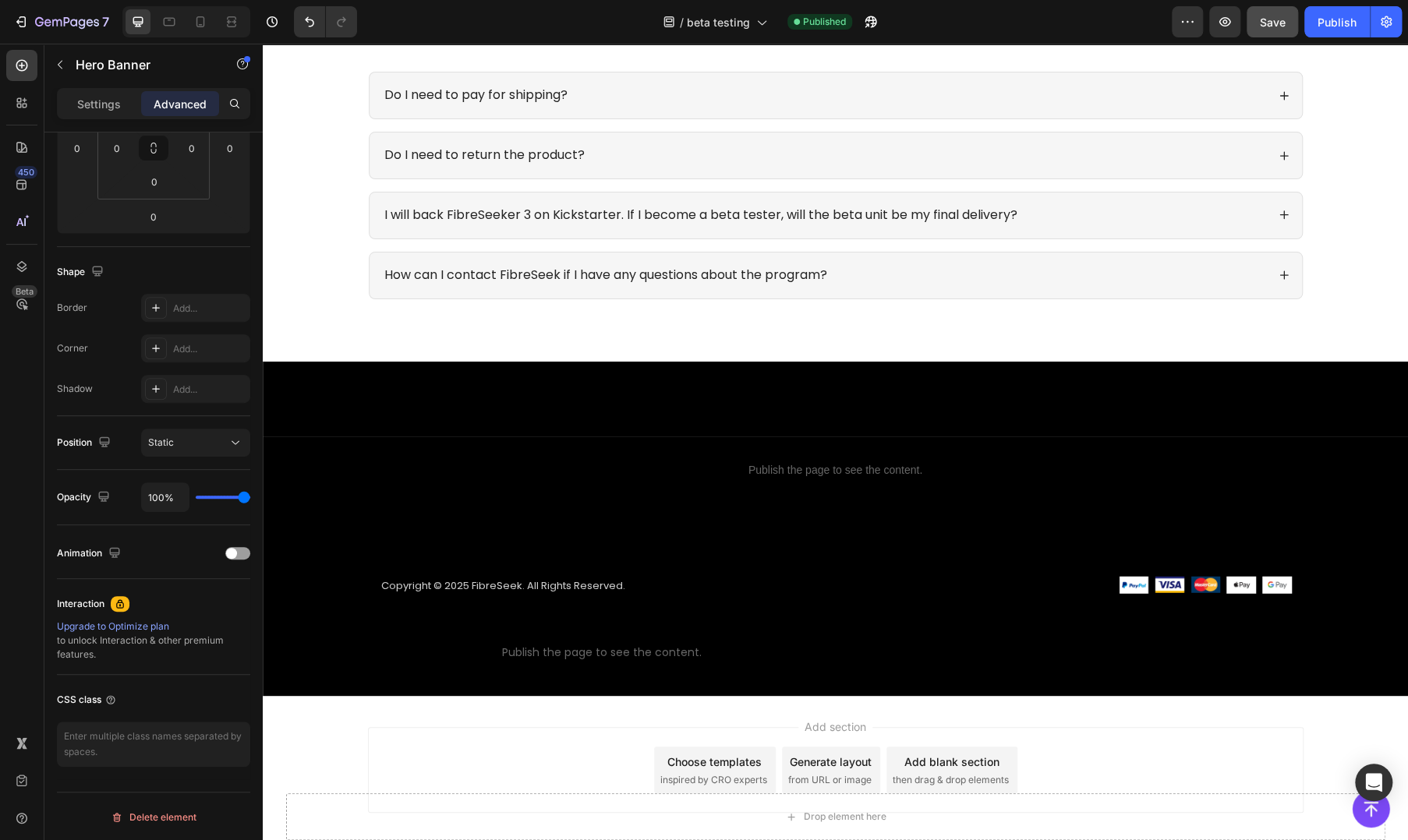
scroll to position [2275, 0]
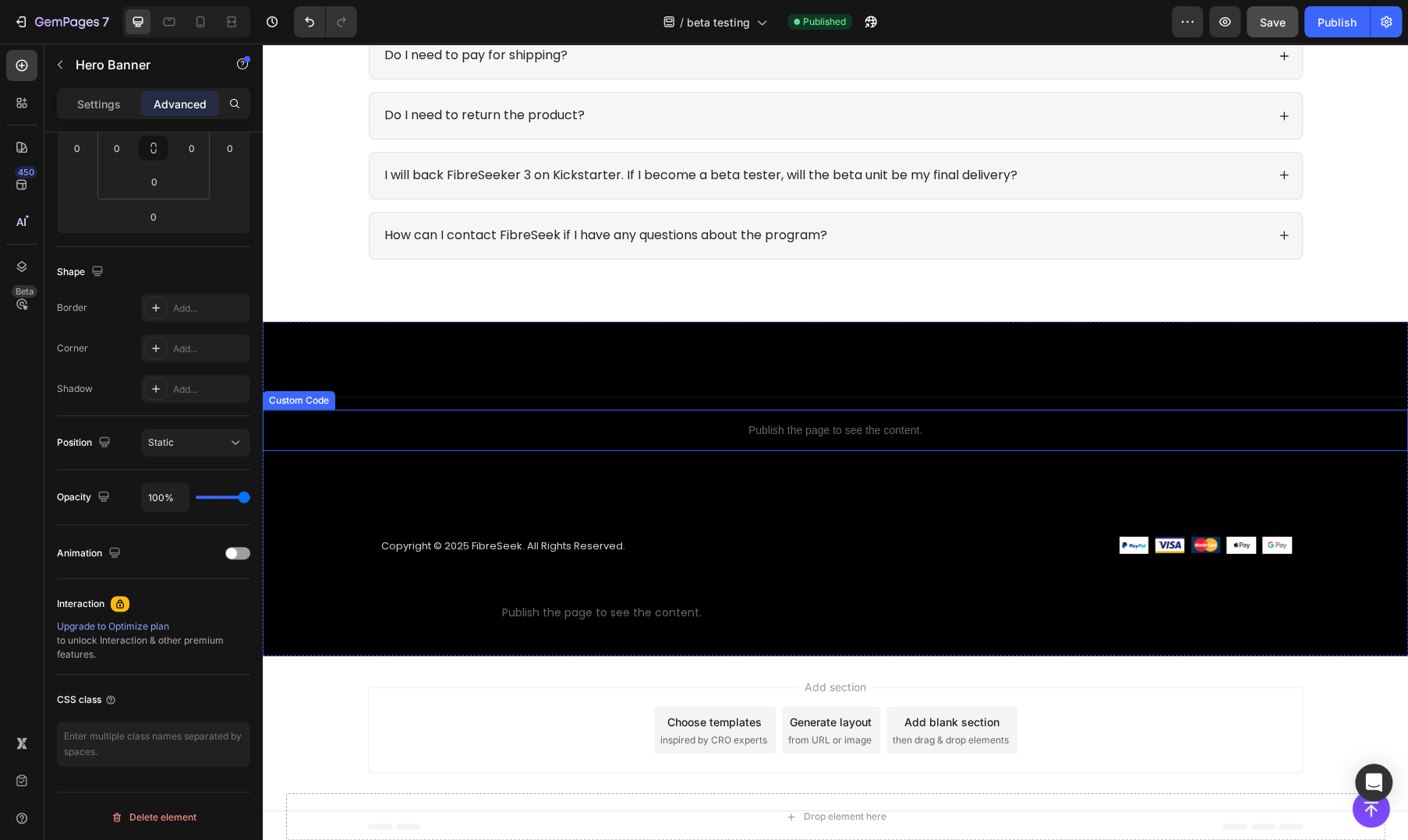
click at [749, 427] on p "Publish the page to see the content." at bounding box center [834, 431] width 1145 height 17
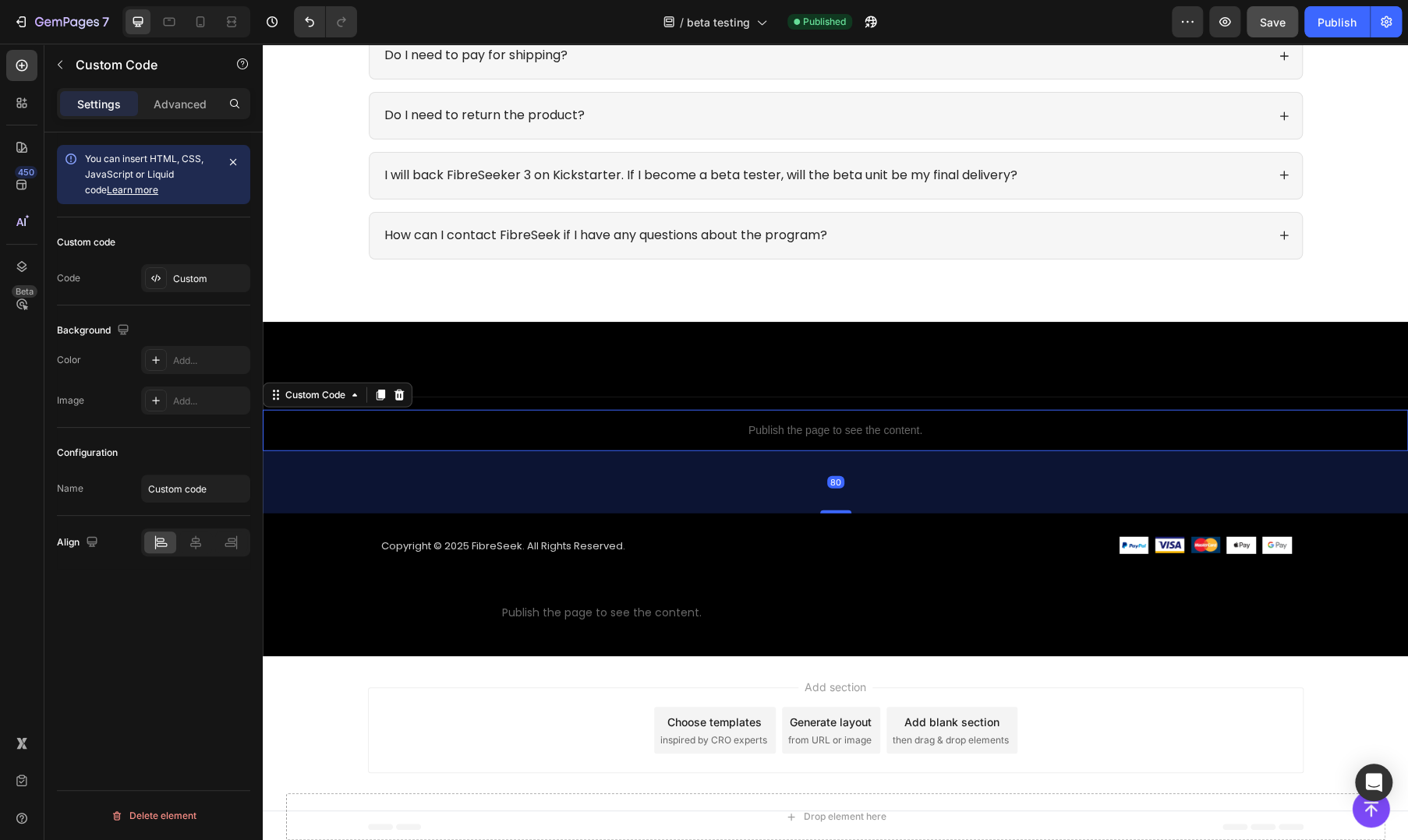
scroll to position [0, 0]
click at [749, 427] on p "Publish the page to see the content." at bounding box center [834, 431] width 1145 height 17
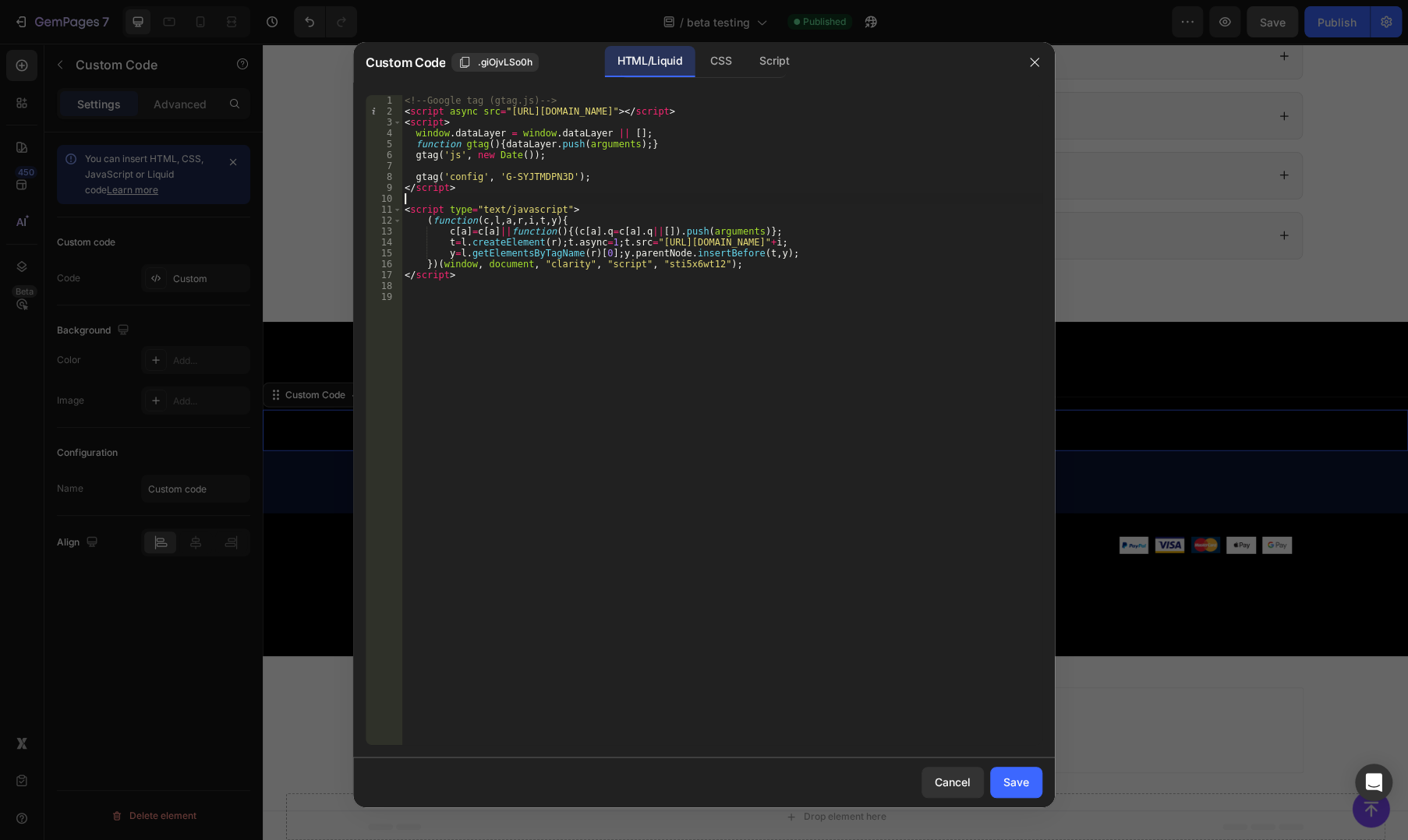
click at [655, 200] on div "<!-- Google tag (gtag.js) --> < script async src = "https://www.googletagmanage…" at bounding box center [722, 431] width 641 height 672
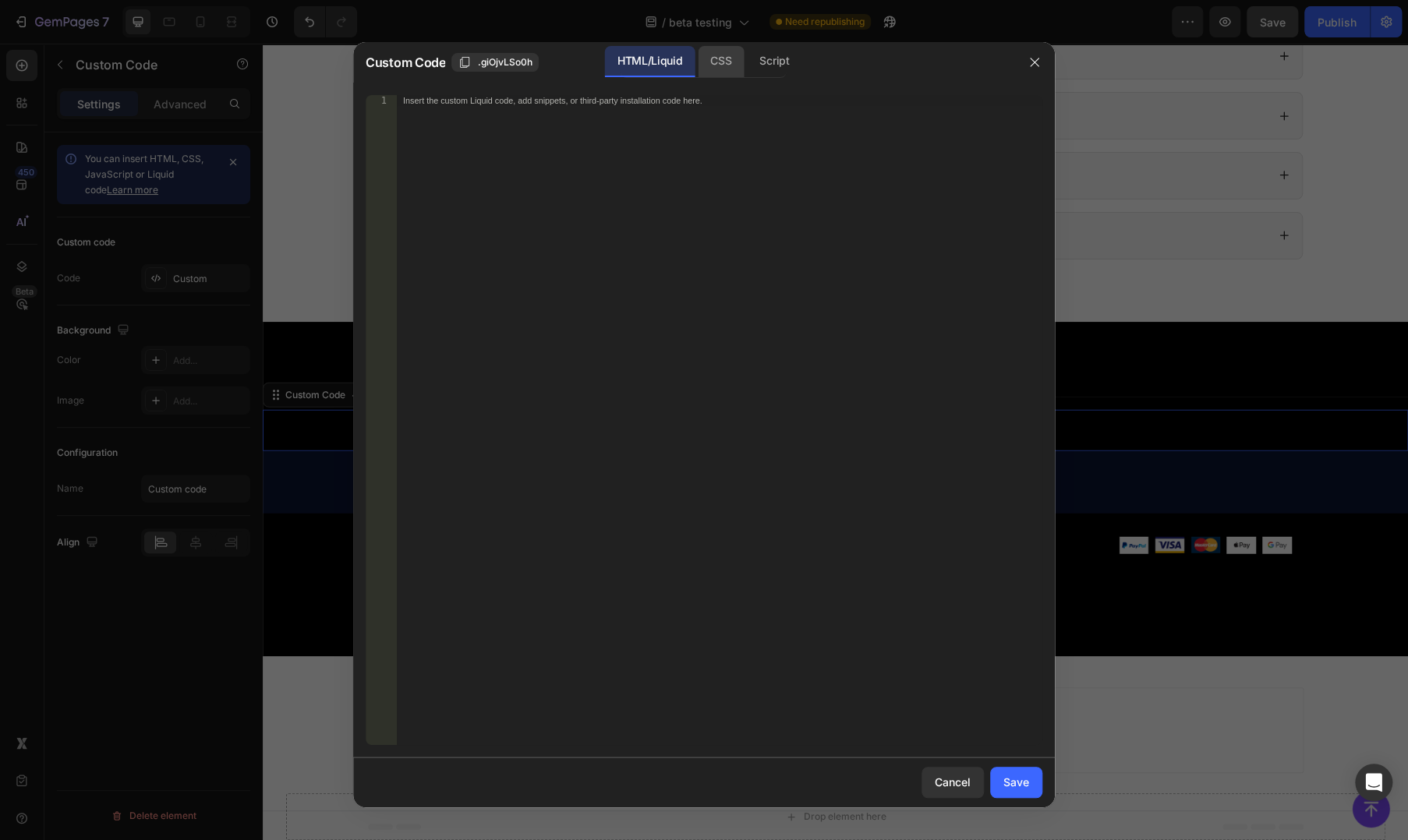
click at [747, 57] on div "CSS" at bounding box center [775, 61] width 55 height 32
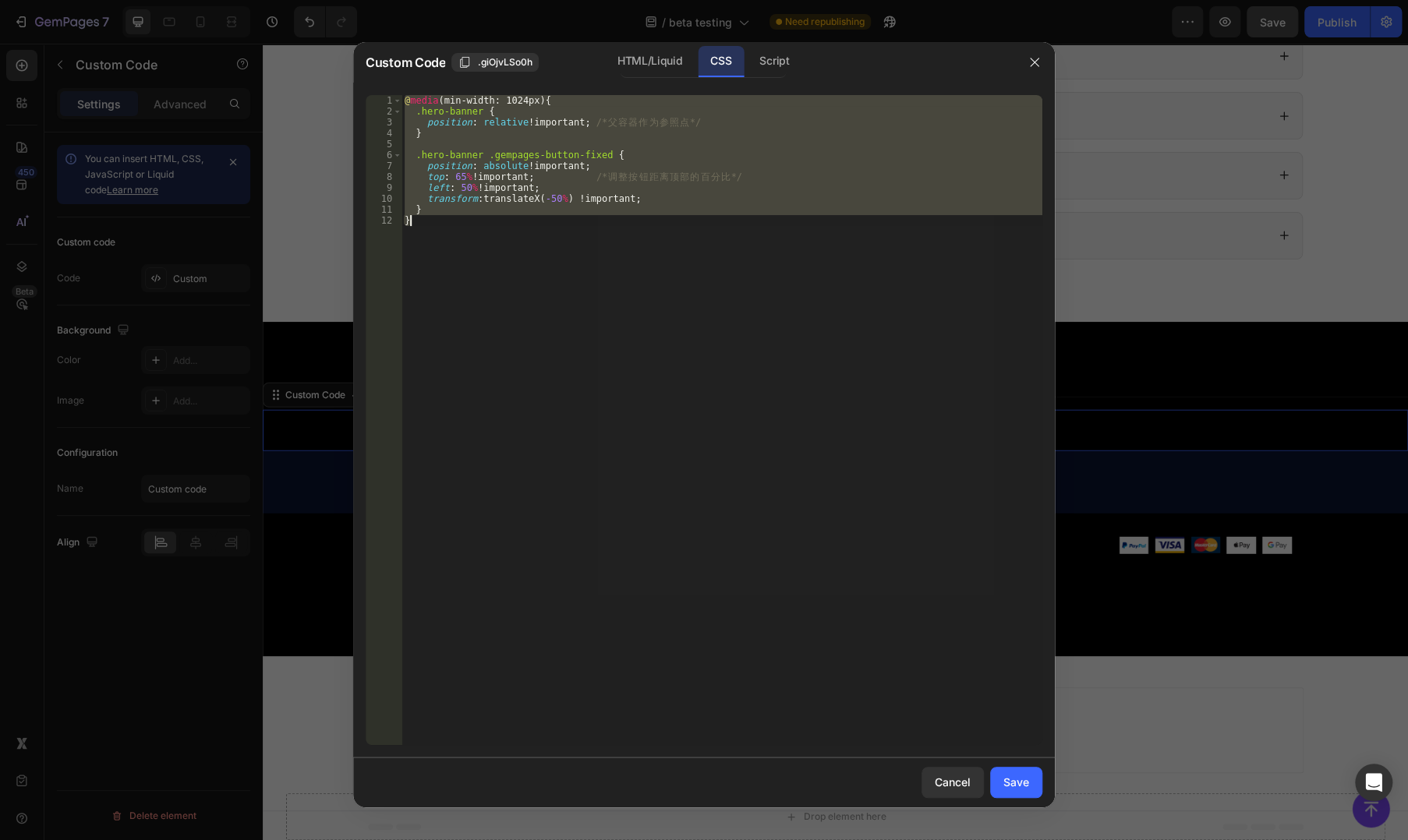
click at [664, 159] on div "@ media (min-width: 1024px) { .hero-banner { position : relative !important ; /…" at bounding box center [722, 420] width 641 height 650
click at [664, 159] on div "@ media (min-width: 1024px) { .hero-banner { position : relative !important ; /…" at bounding box center [722, 431] width 641 height 672
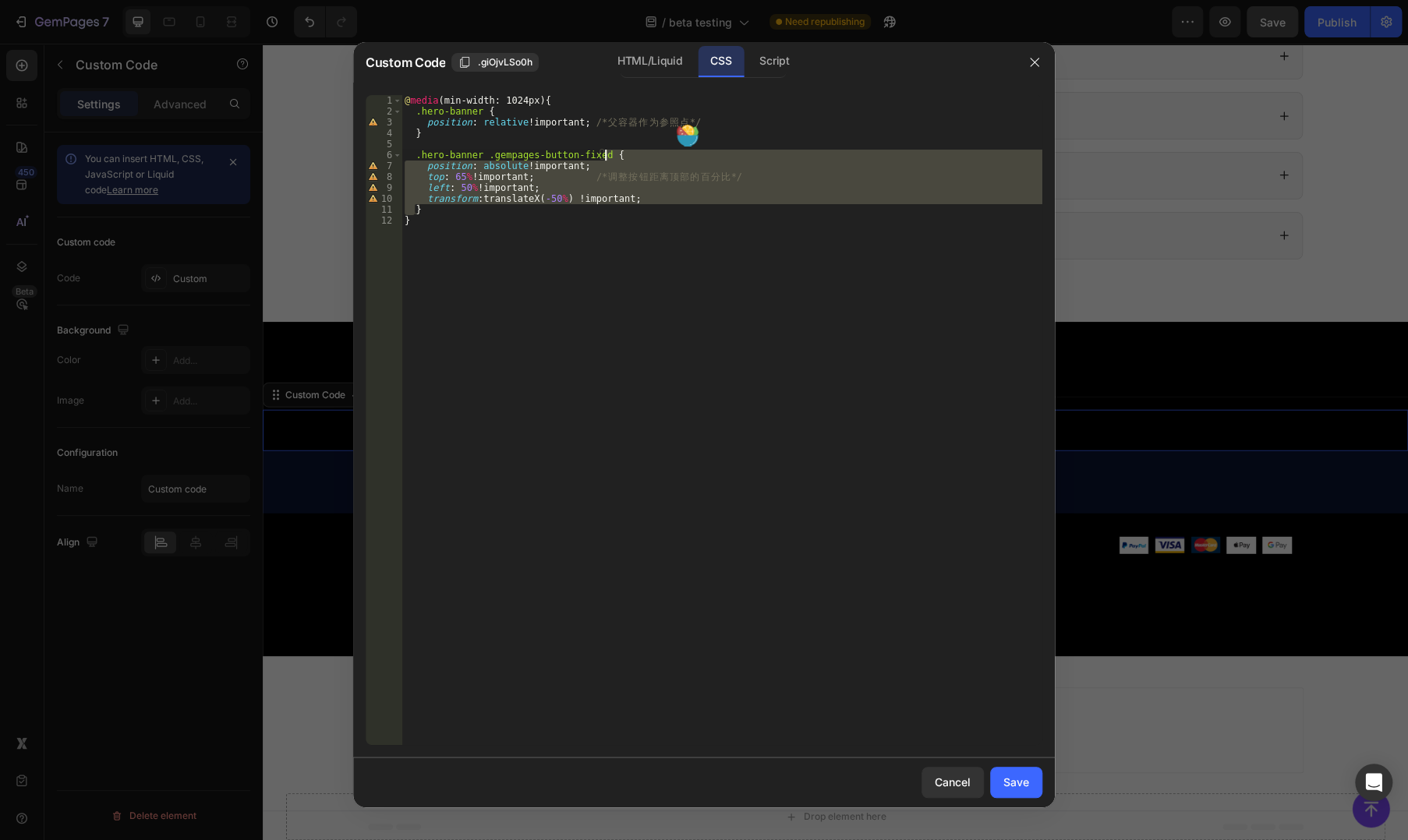
type textarea "} }"
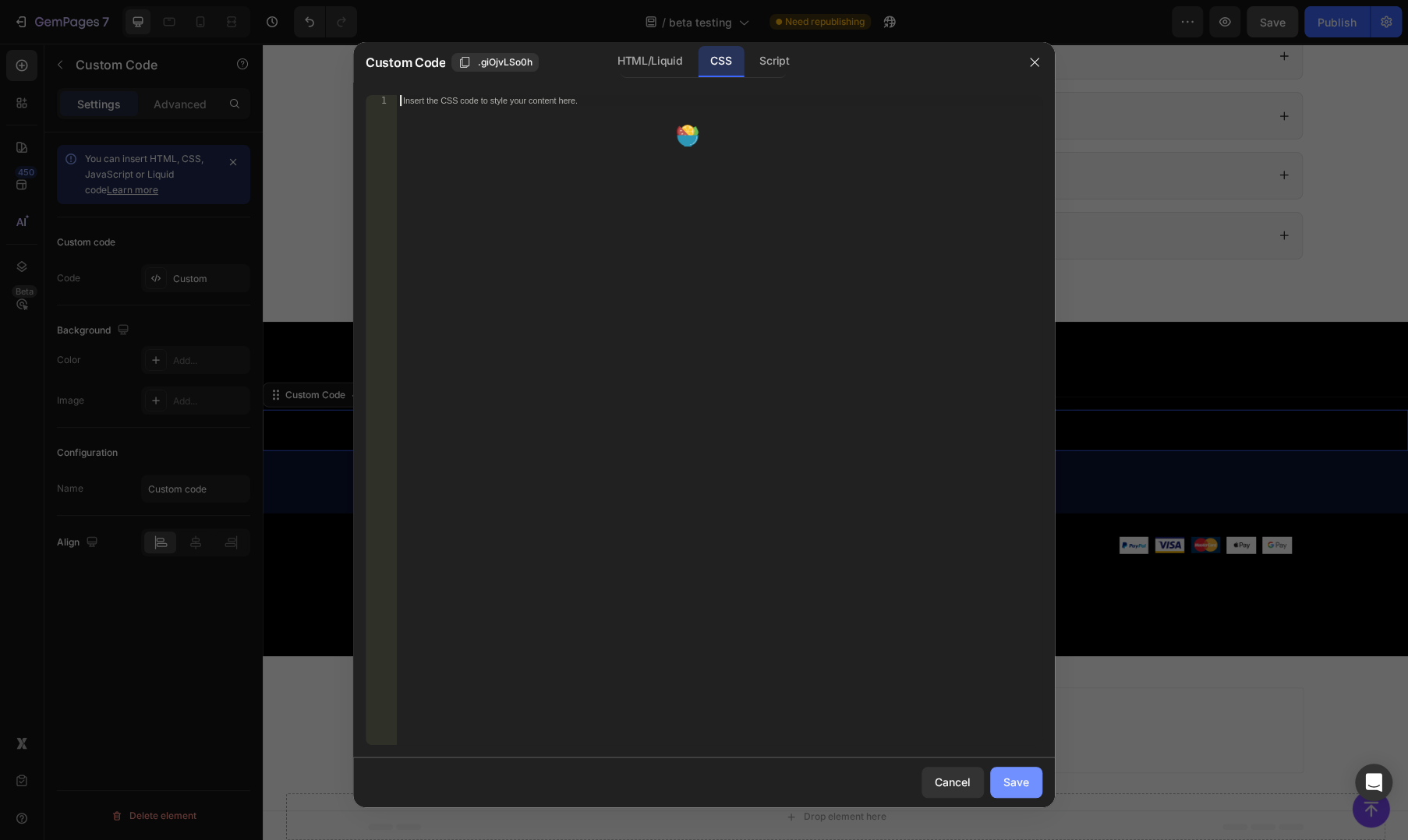
click at [1015, 776] on div "Save" at bounding box center [1015, 782] width 26 height 17
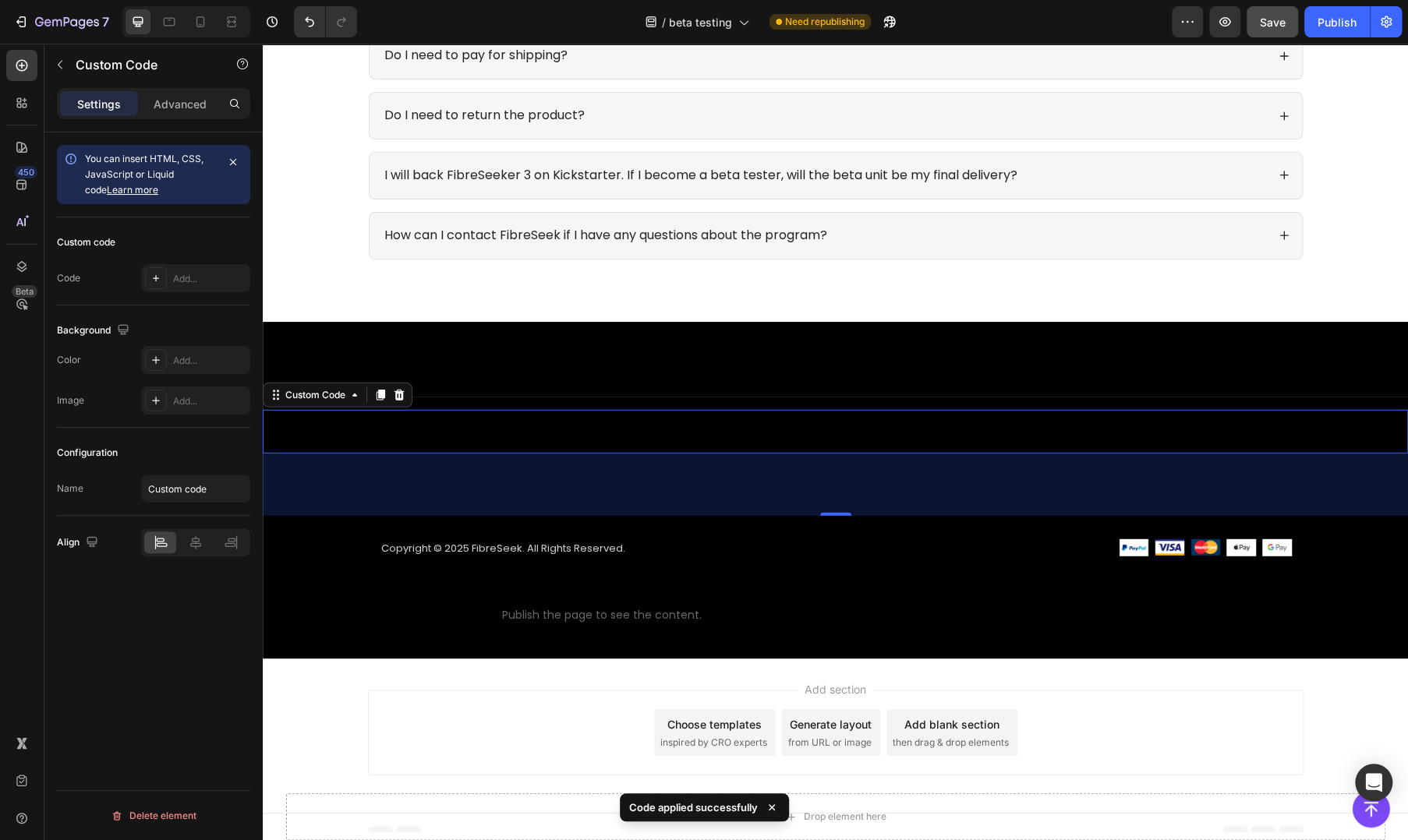
click at [802, 427] on span "Custom code" at bounding box center [834, 432] width 1145 height 19
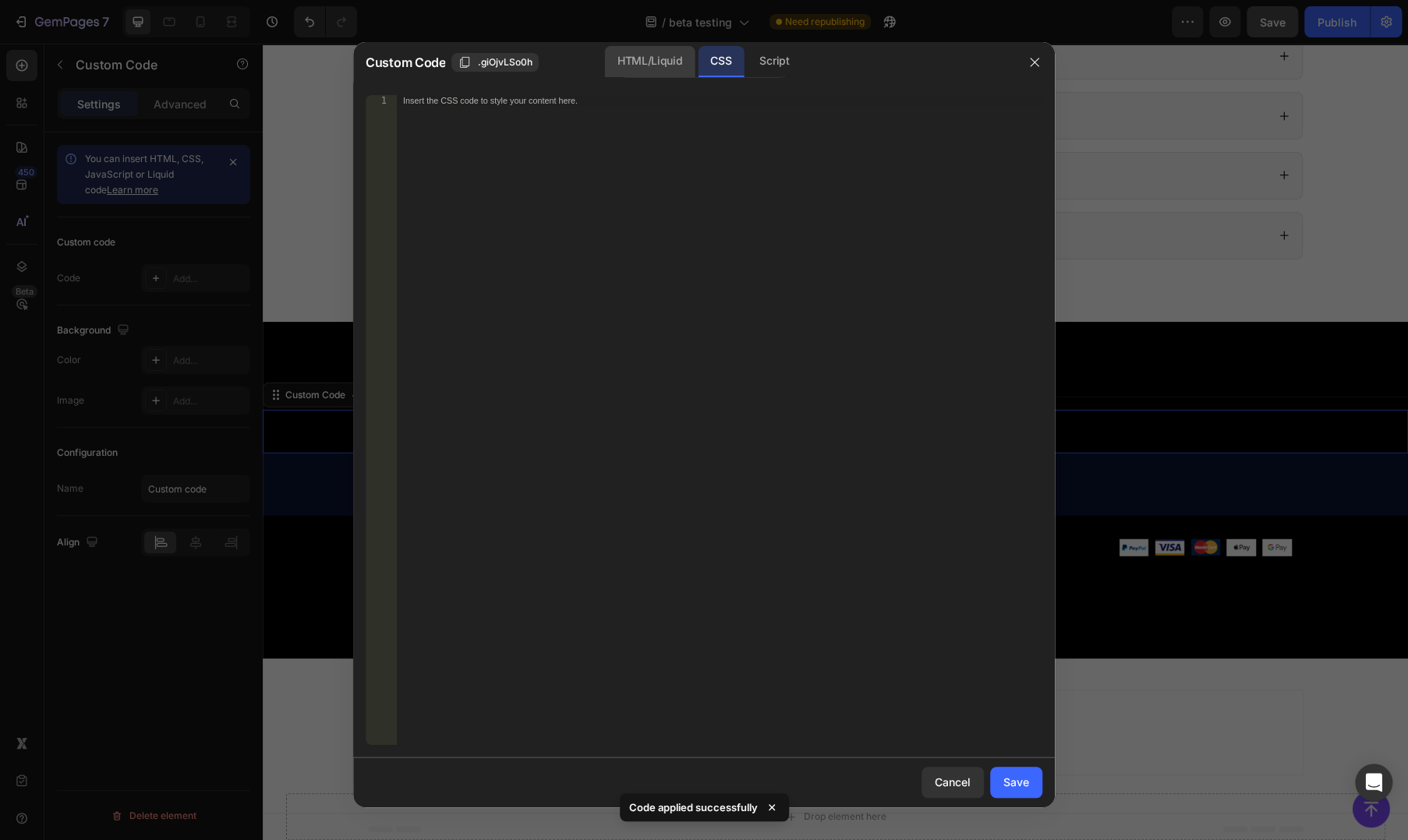
click at [623, 71] on div "HTML/Liquid" at bounding box center [650, 61] width 90 height 32
click at [1024, 66] on button "button" at bounding box center [1034, 62] width 25 height 25
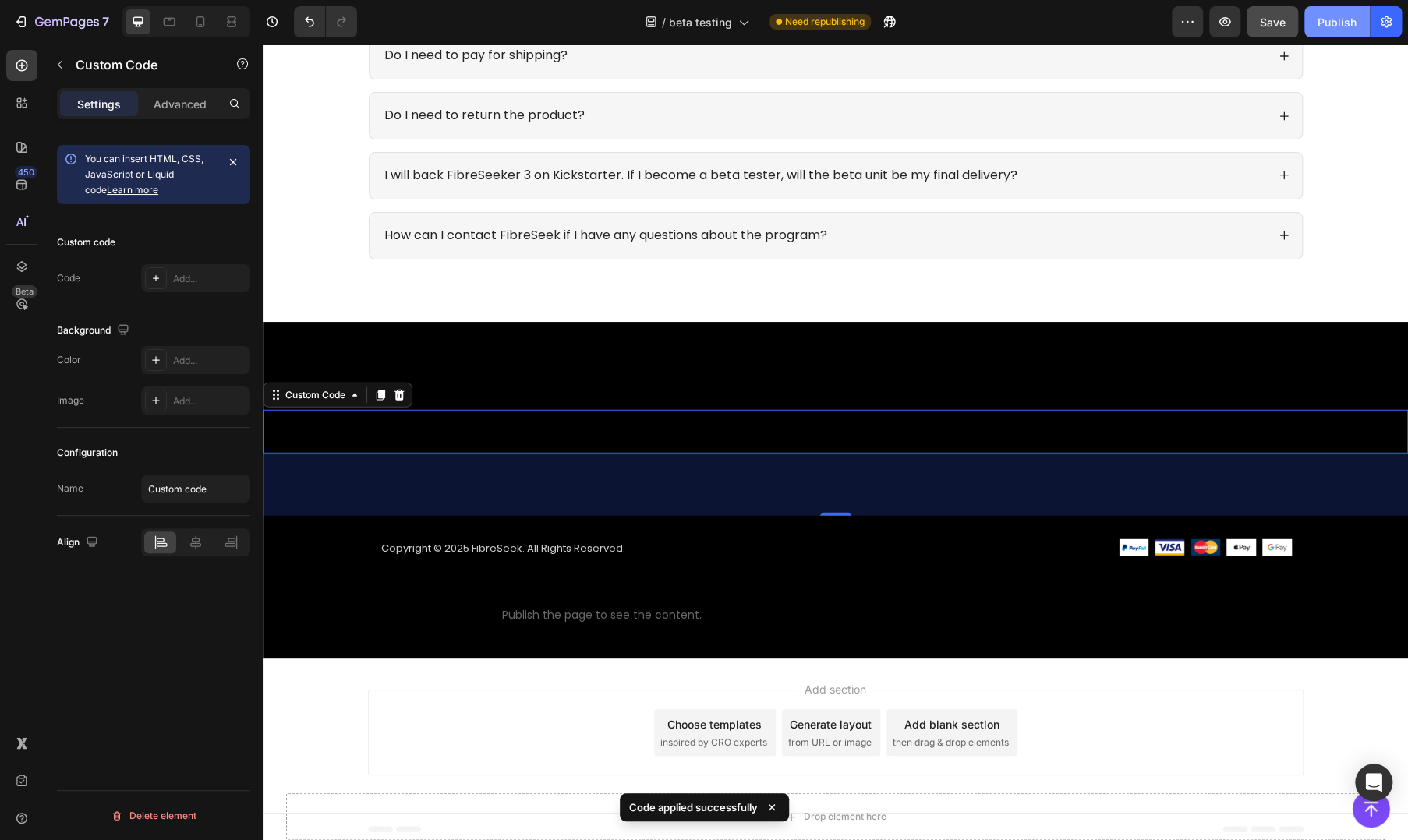
click at [1327, 28] on div "Publish" at bounding box center [1337, 22] width 39 height 17
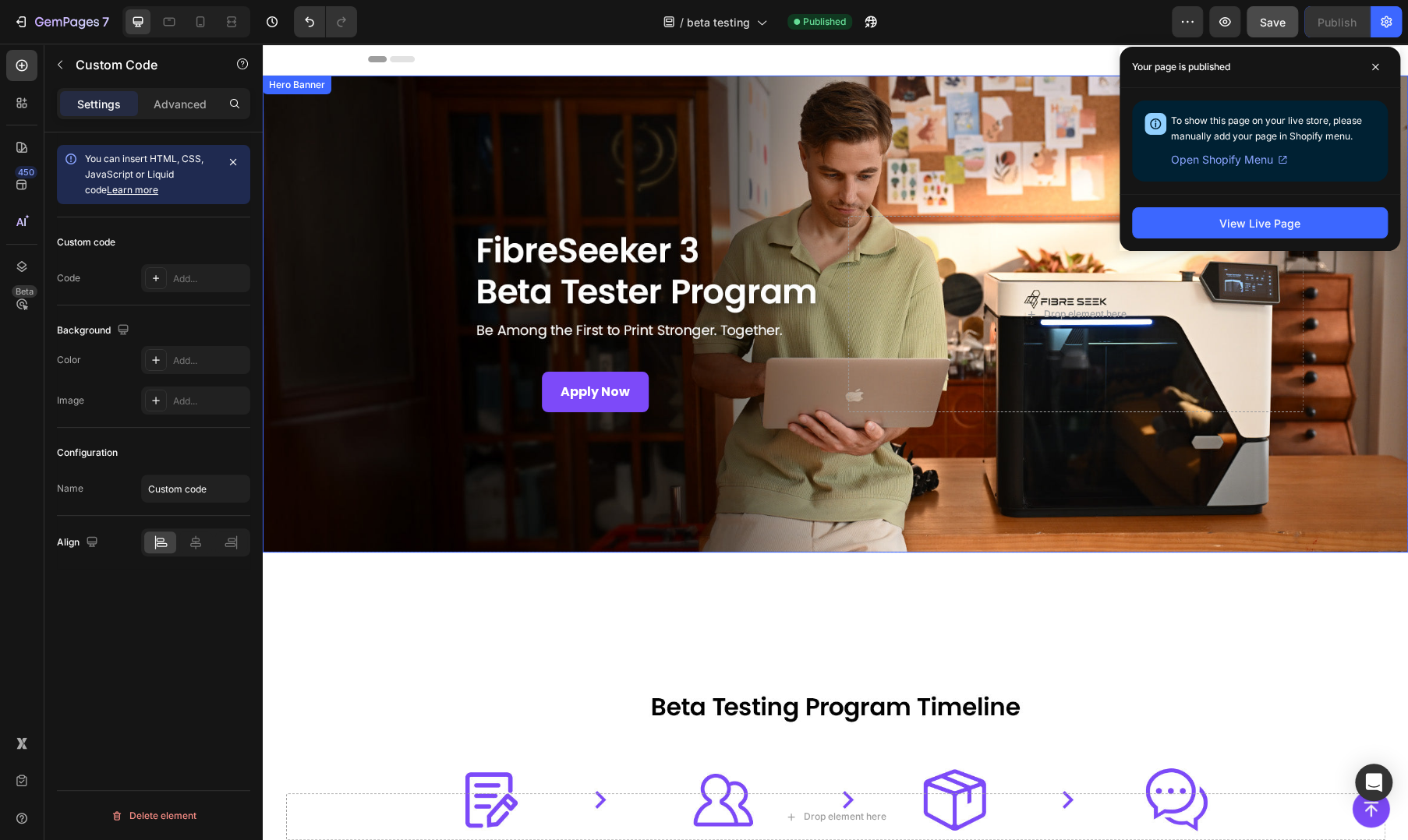
drag, startPoint x: 357, startPoint y: 369, endPoint x: 519, endPoint y: 429, distance: 172.8
click at [357, 369] on div "Overlay" at bounding box center [834, 314] width 1145 height 477
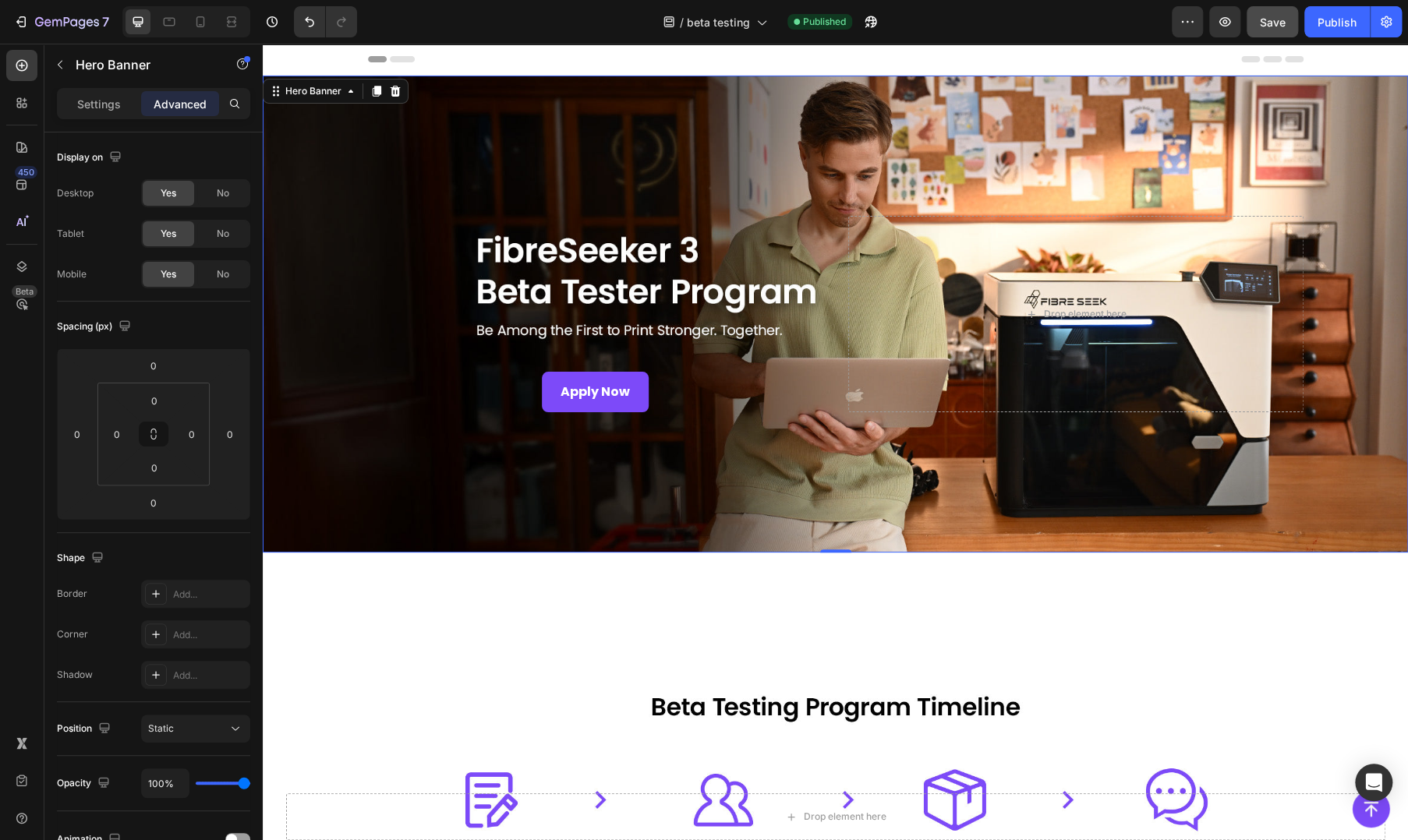
click at [701, 186] on div "Overlay" at bounding box center [834, 314] width 1145 height 477
click at [306, 96] on div "Hero Banner" at bounding box center [313, 90] width 62 height 14
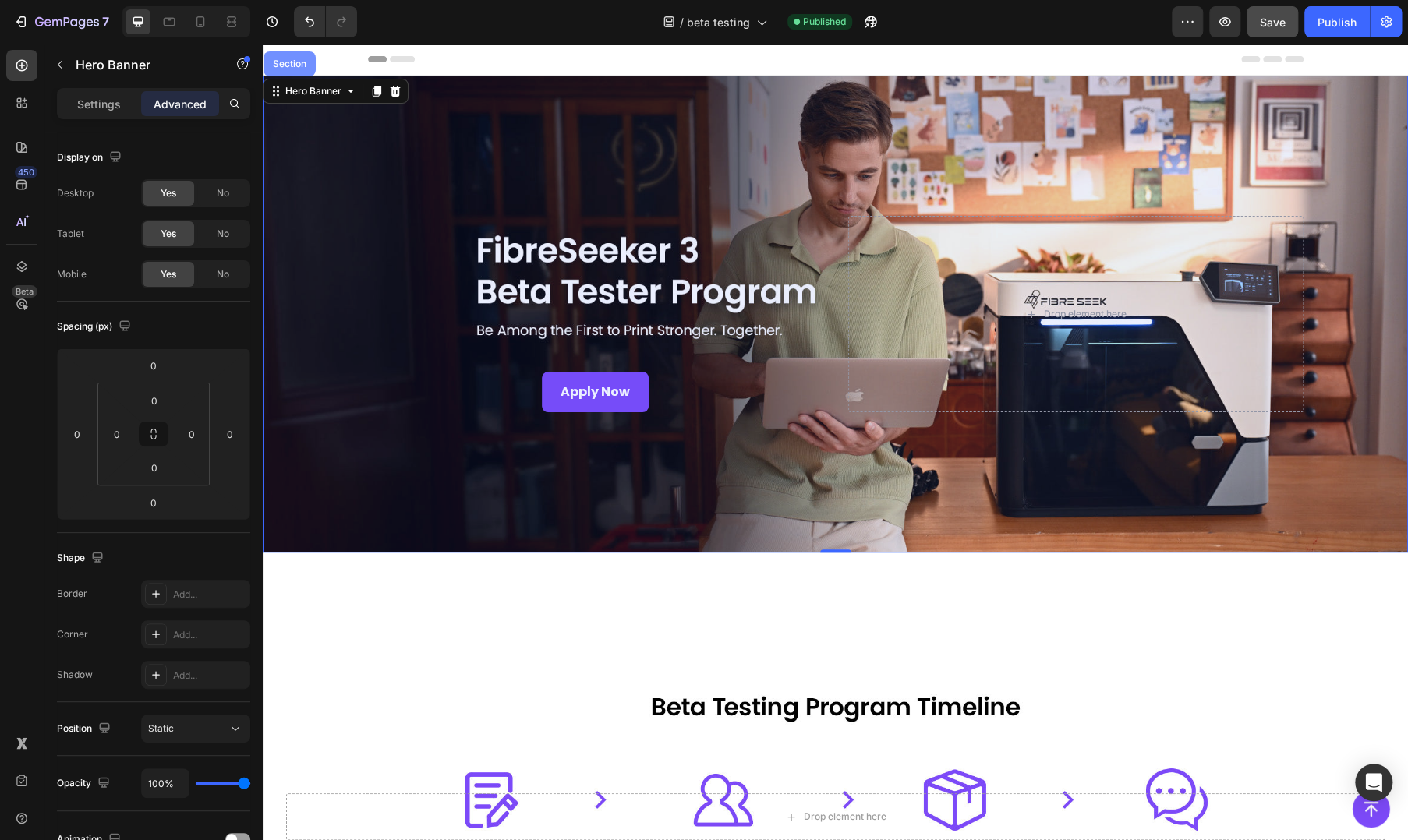
click at [291, 74] on div "Section" at bounding box center [289, 64] width 52 height 25
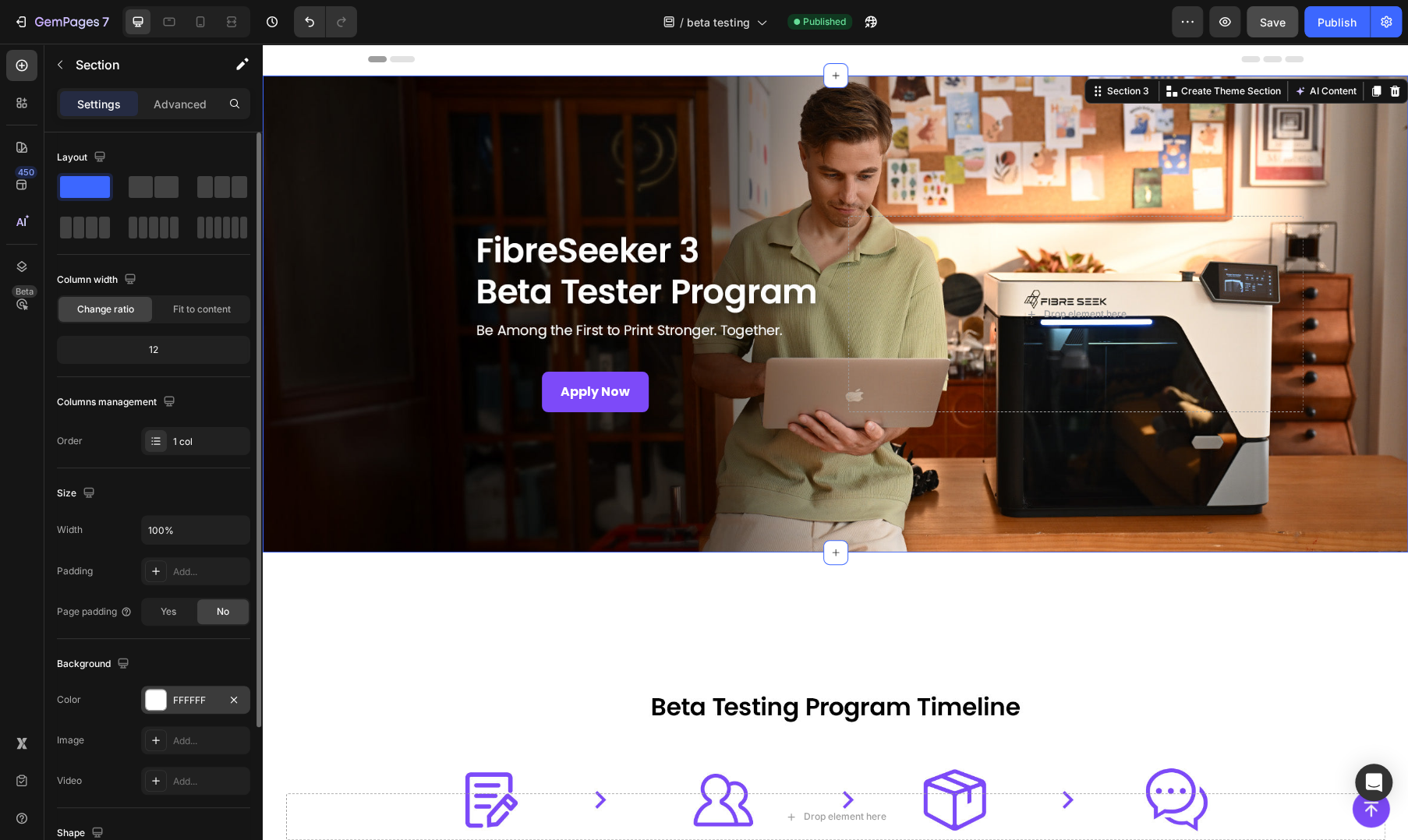
click at [163, 696] on div at bounding box center [156, 700] width 20 height 20
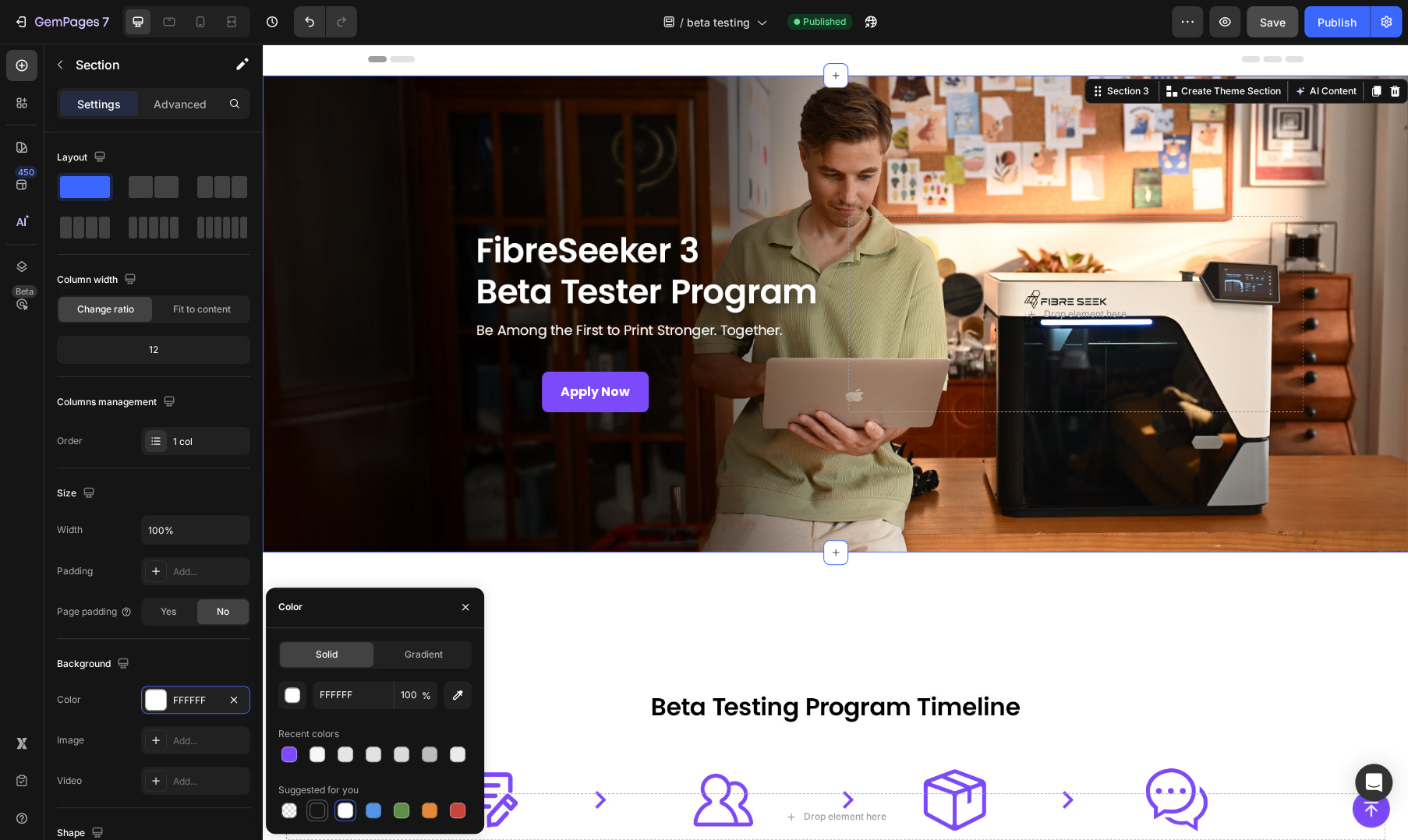
click at [319, 815] on div at bounding box center [317, 810] width 16 height 16
click at [356, 697] on input "151515" at bounding box center [354, 696] width 81 height 28
type input "000000"
click at [526, 510] on div "Overlay" at bounding box center [834, 314] width 1145 height 477
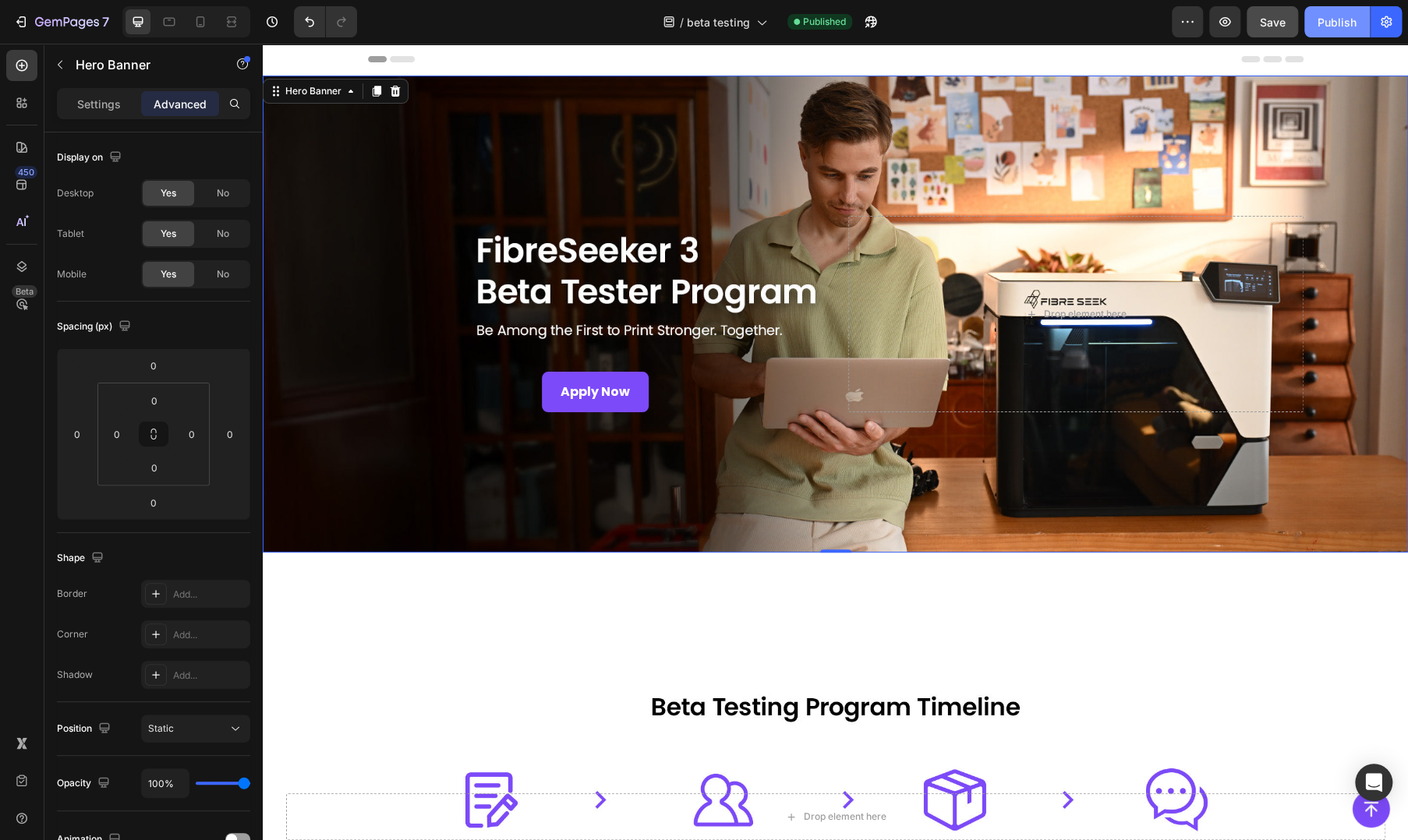
click at [1317, 23] on button "Publish" at bounding box center [1337, 22] width 66 height 32
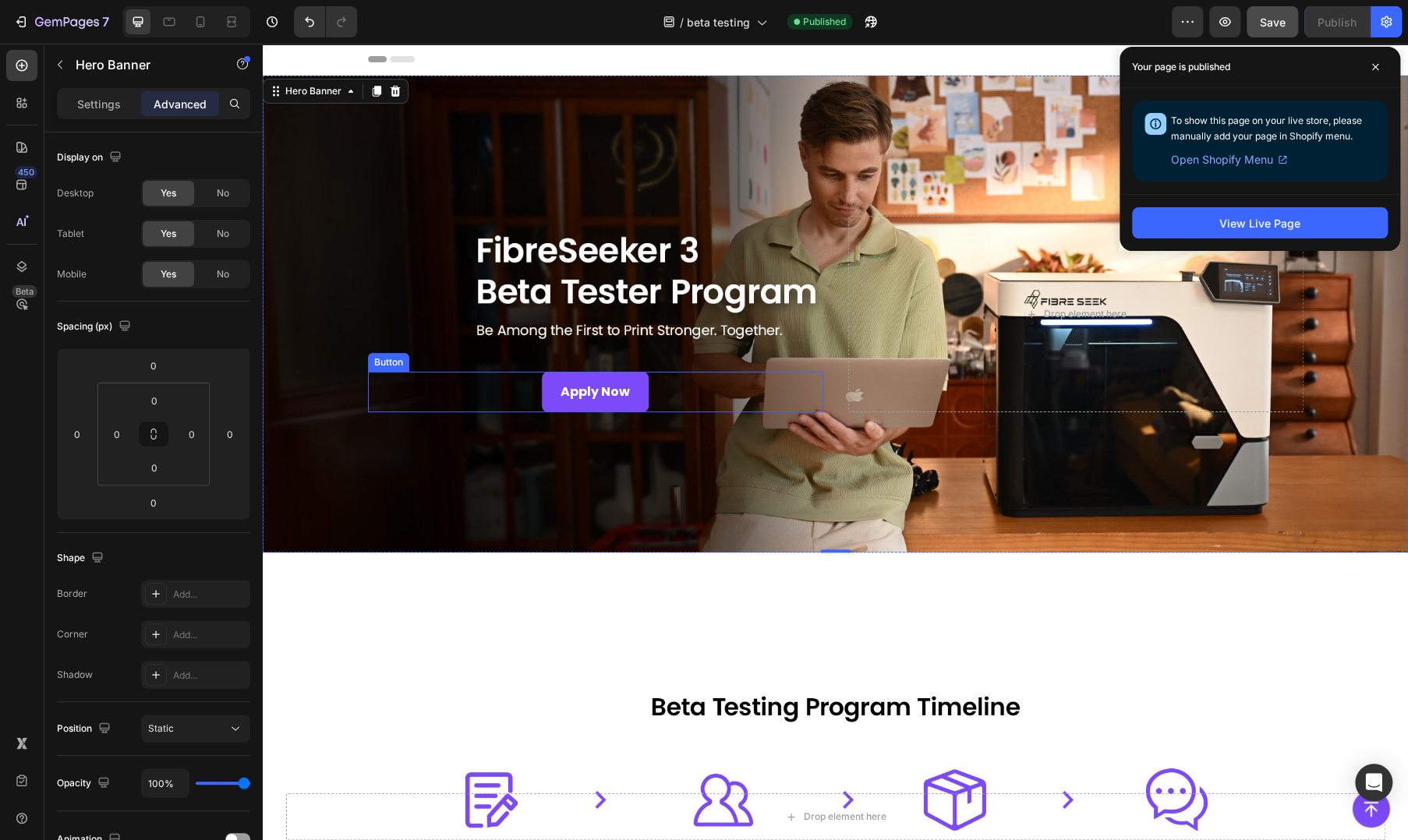
click at [678, 394] on div "Apply Now Button" at bounding box center [595, 393] width 455 height 42
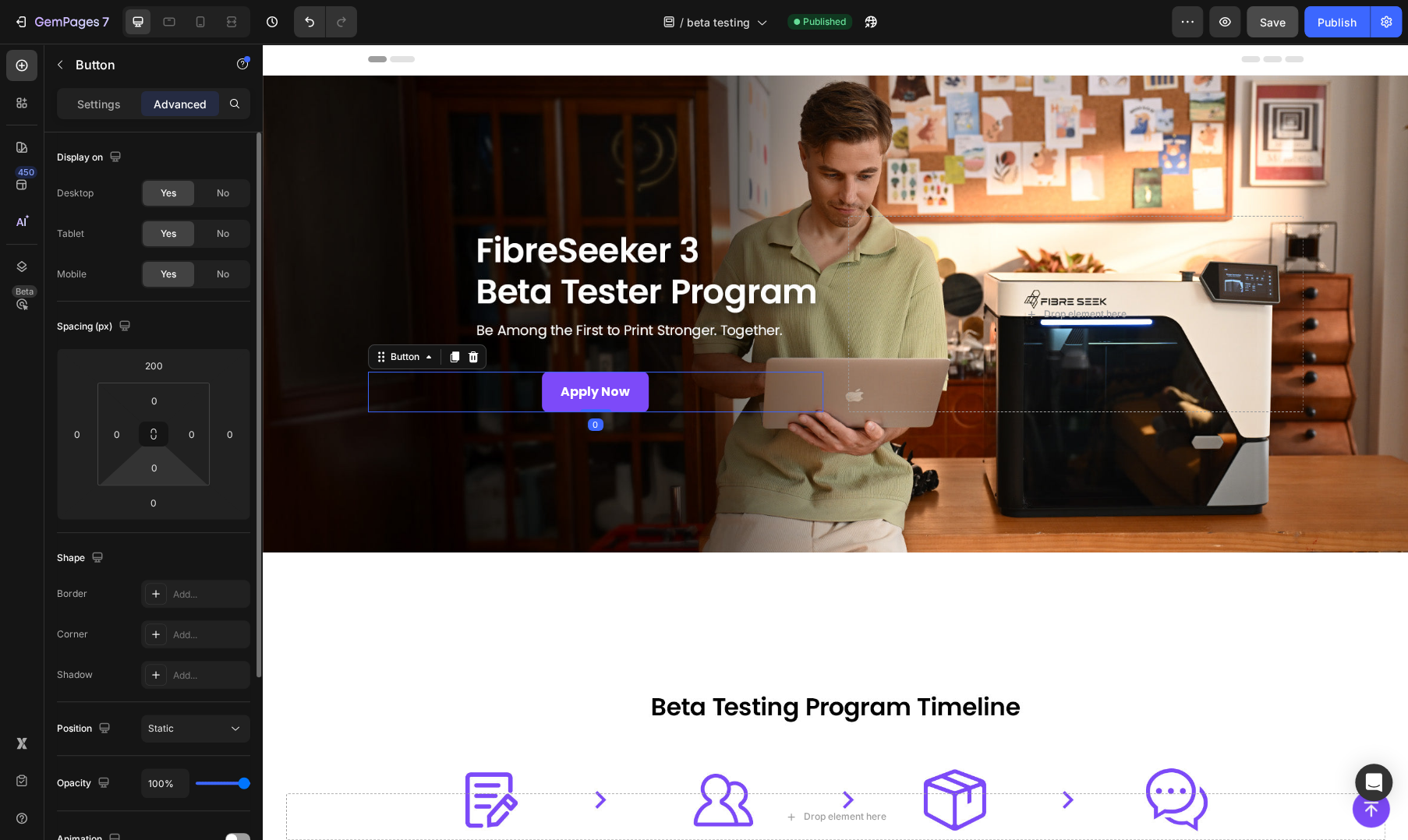
scroll to position [286, 0]
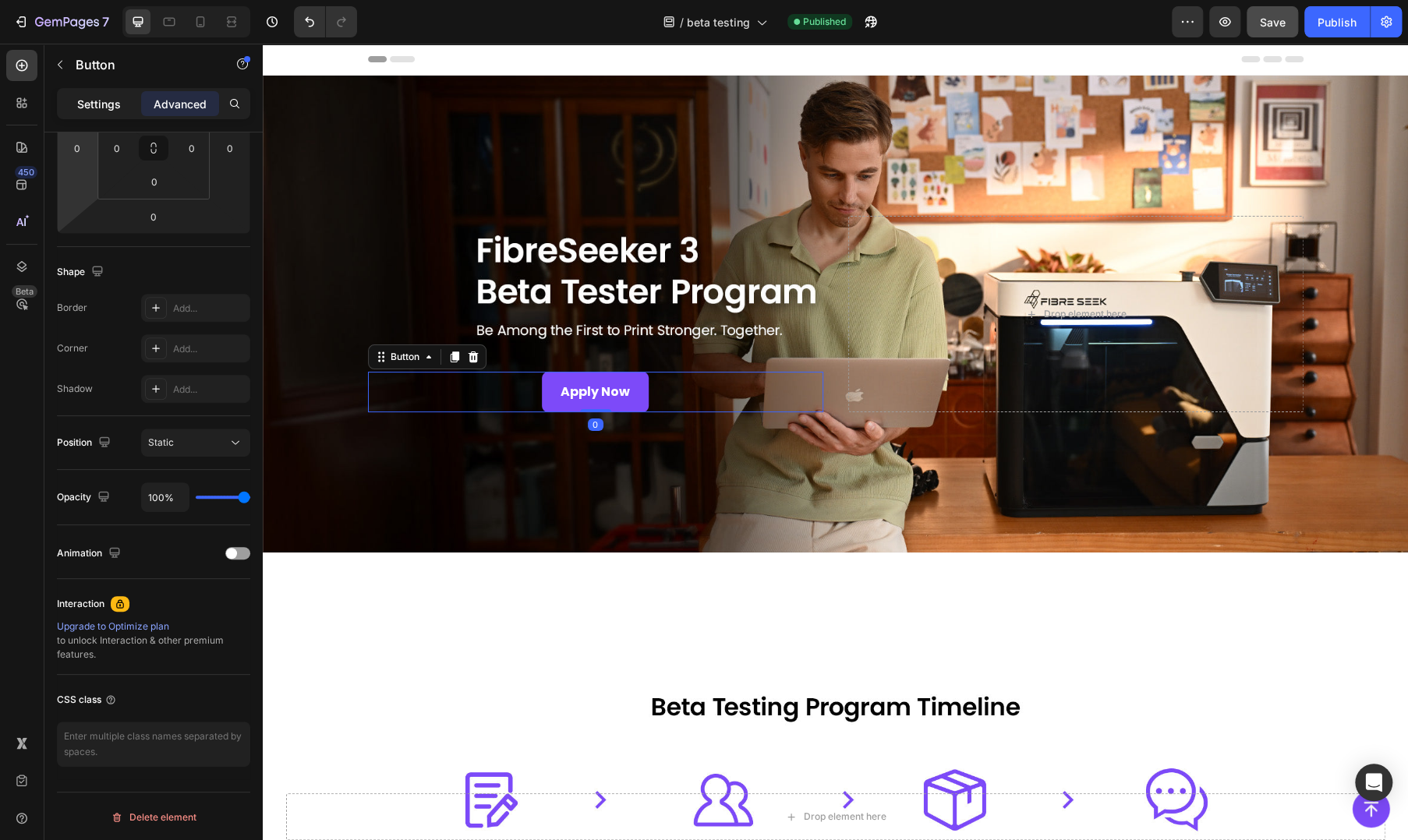
click at [98, 104] on p "Settings" at bounding box center [99, 104] width 44 height 17
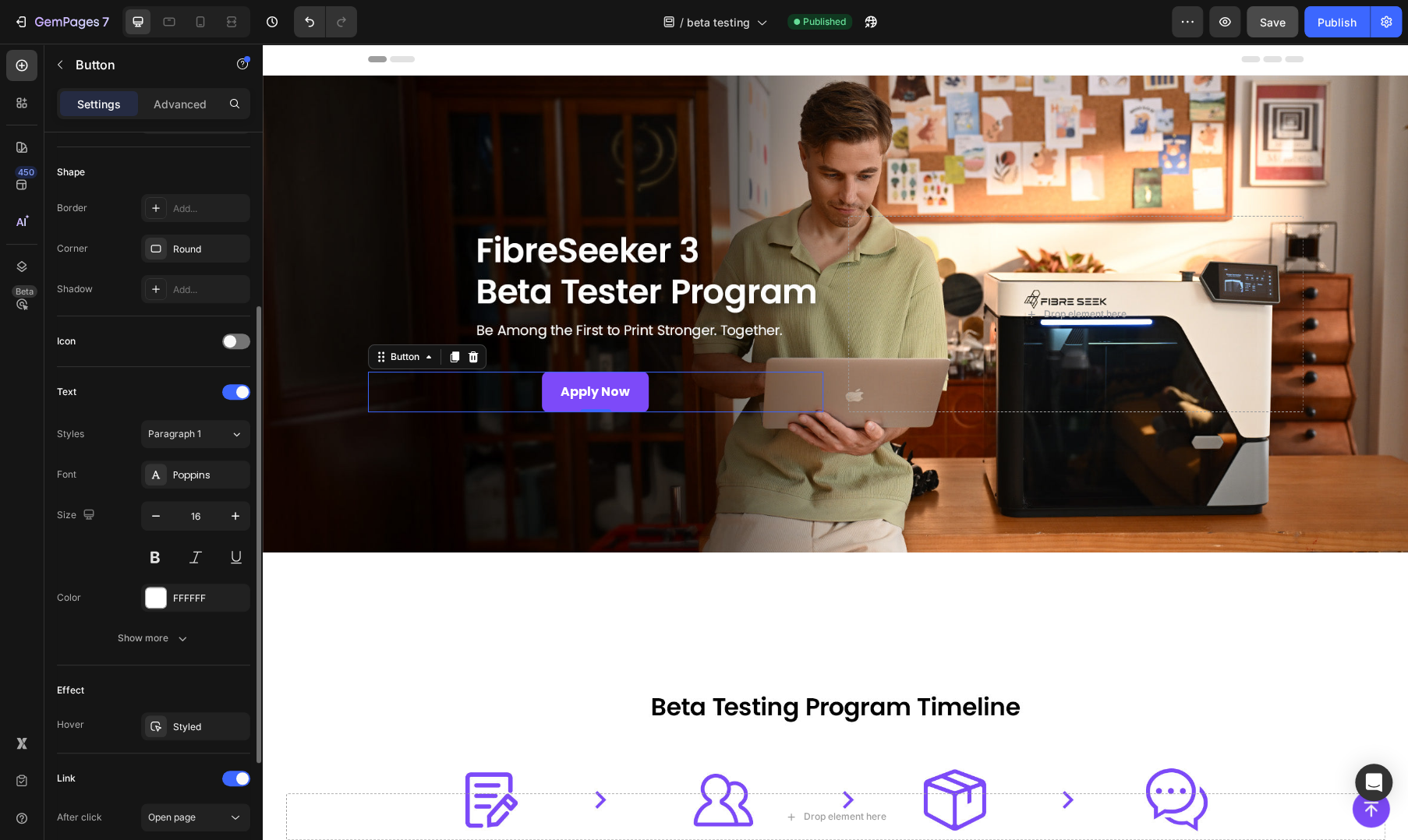
scroll to position [485, 0]
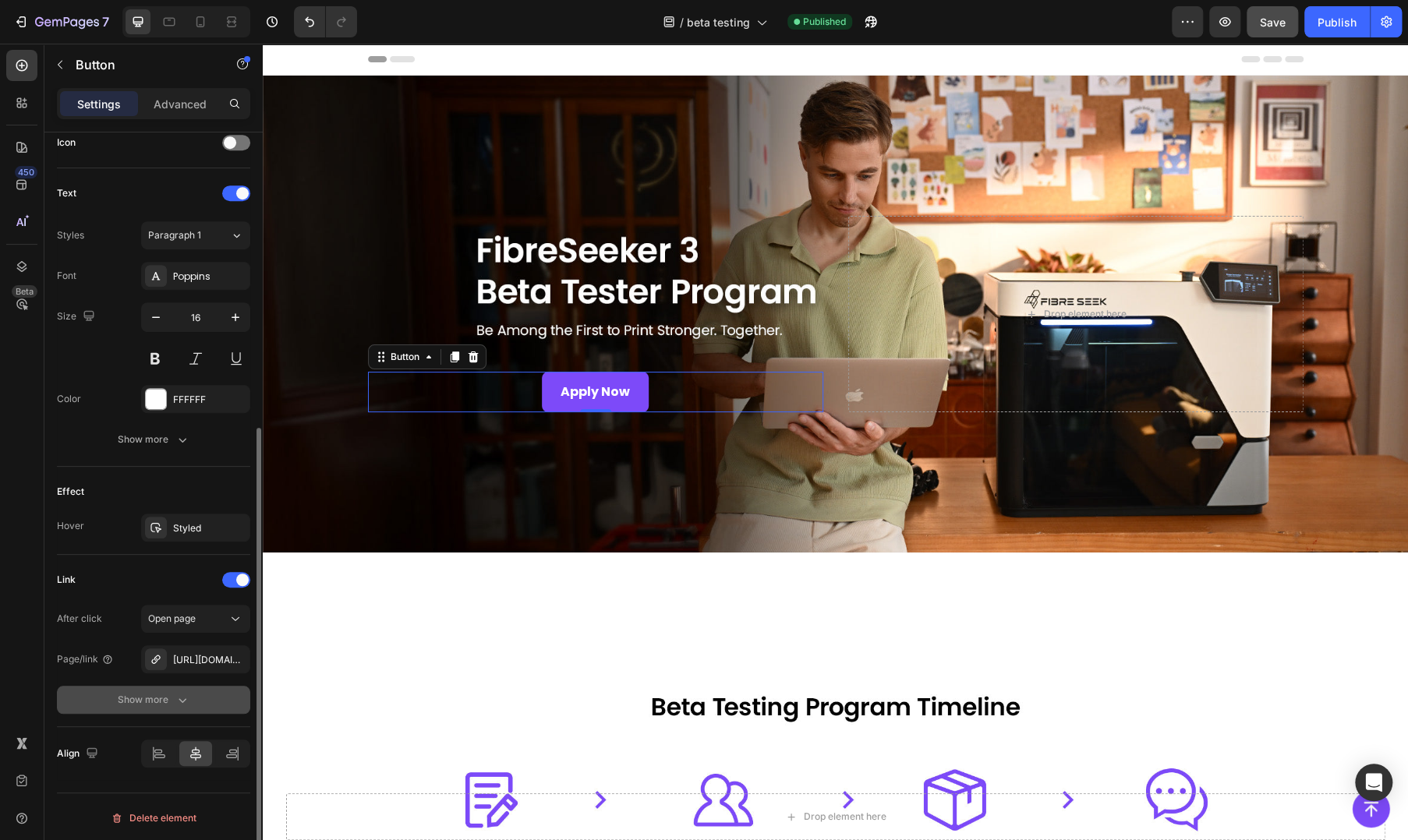
click at [179, 698] on icon "button" at bounding box center [182, 700] width 16 height 16
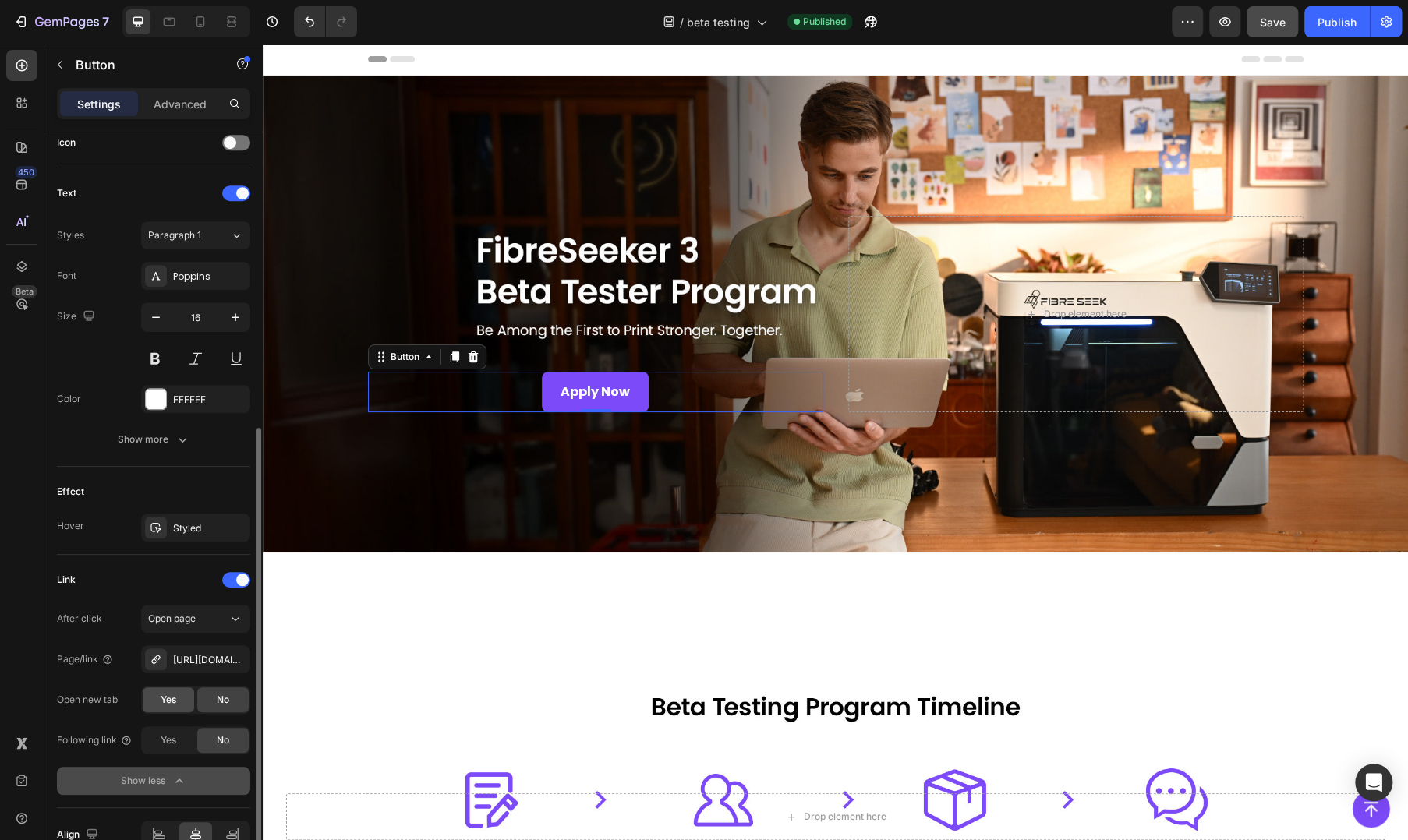
click at [178, 702] on div "Yes" at bounding box center [169, 700] width 51 height 25
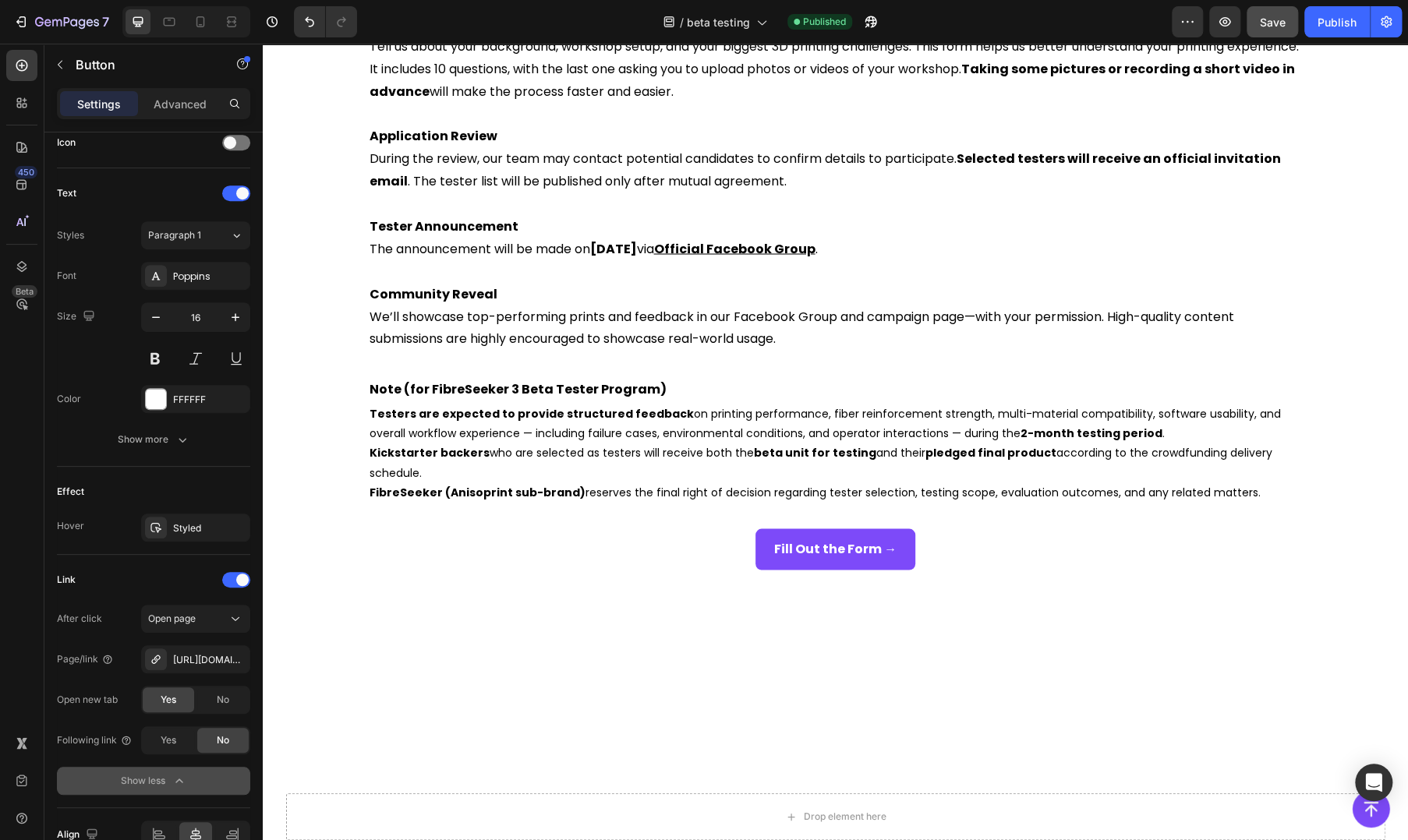
scroll to position [1819, 0]
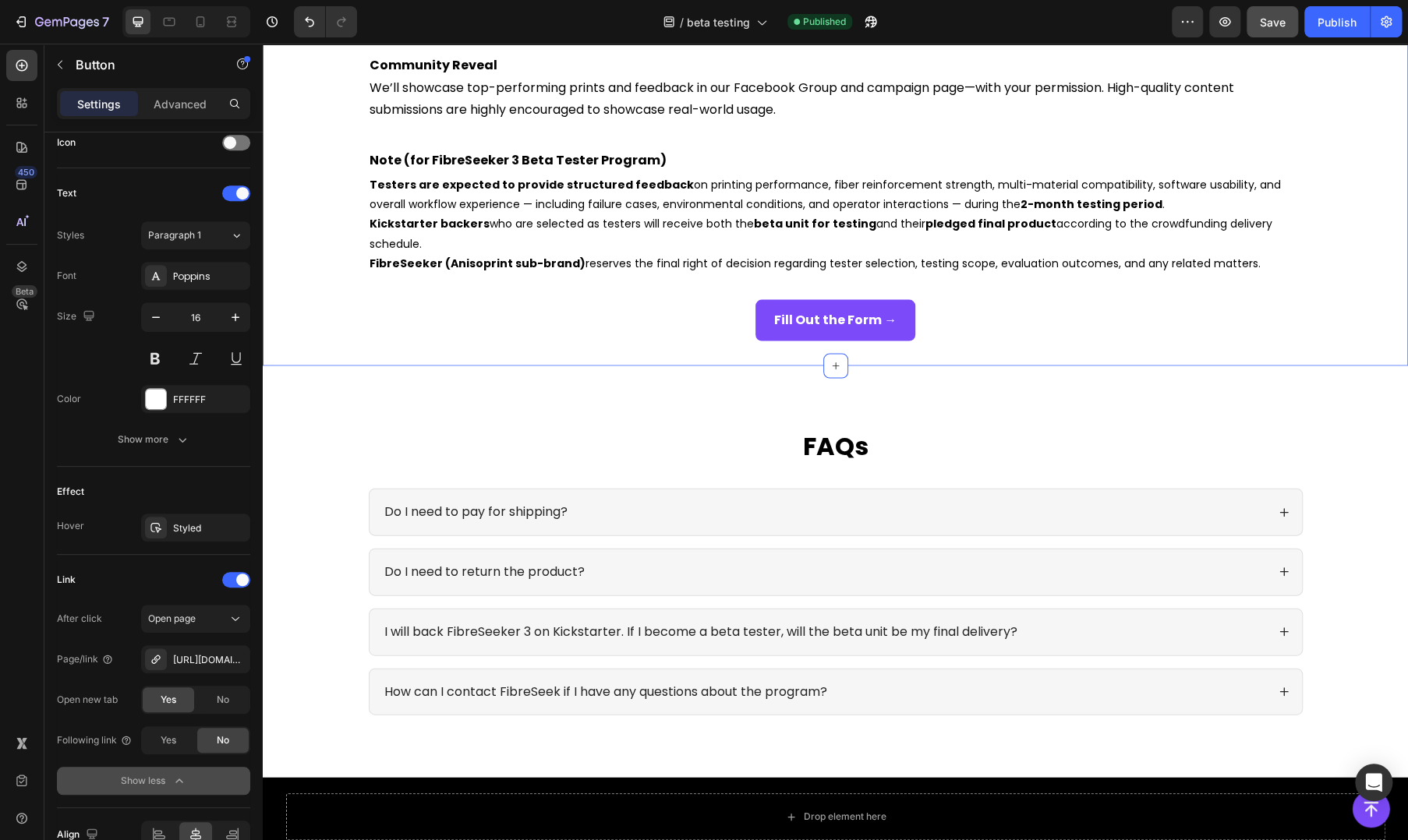
click at [537, 339] on div "Fill Out the Form → Button" at bounding box center [834, 320] width 1145 height 42
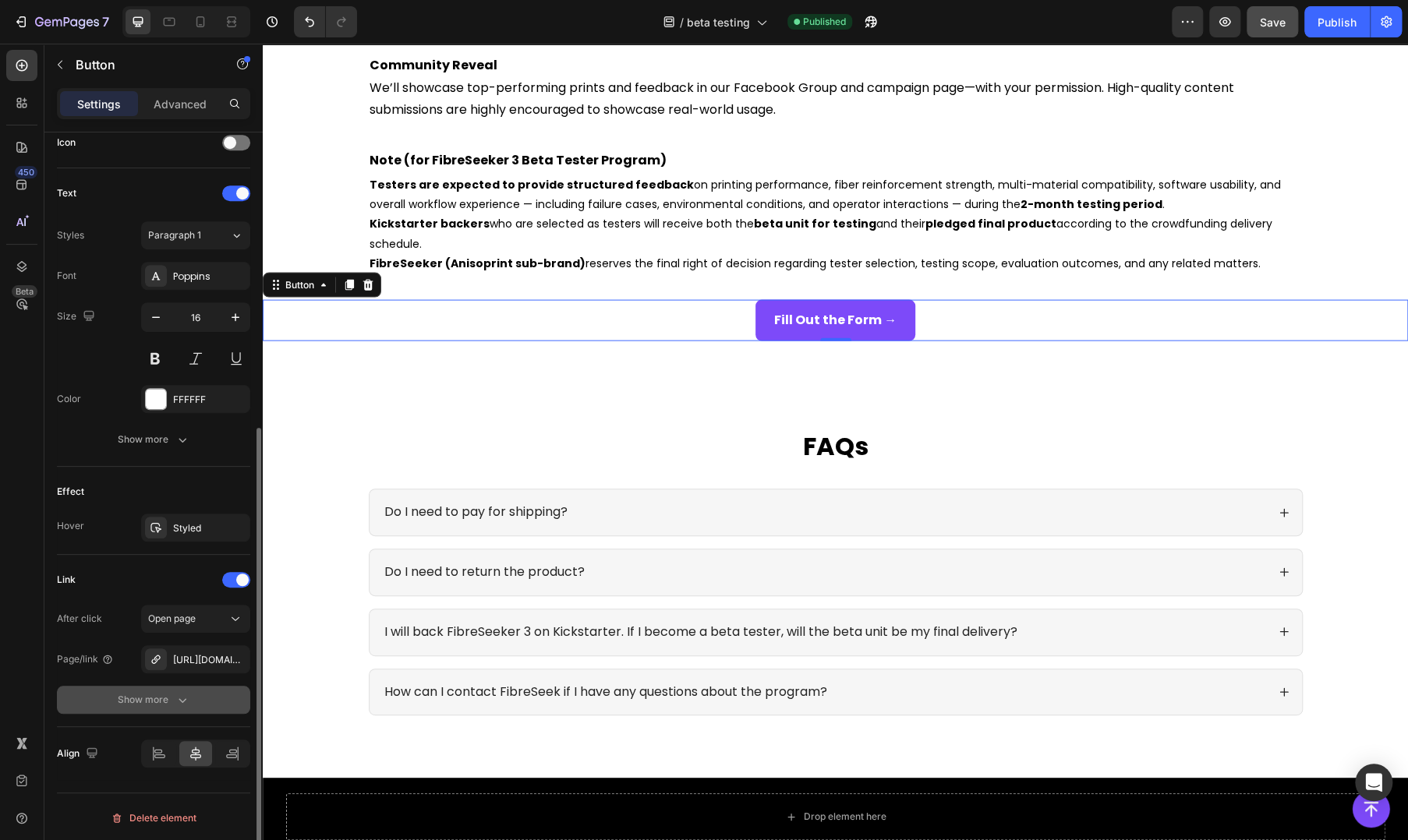
click at [174, 688] on button "Show more" at bounding box center [154, 700] width 193 height 28
click at [170, 701] on span "Yes" at bounding box center [168, 700] width 16 height 14
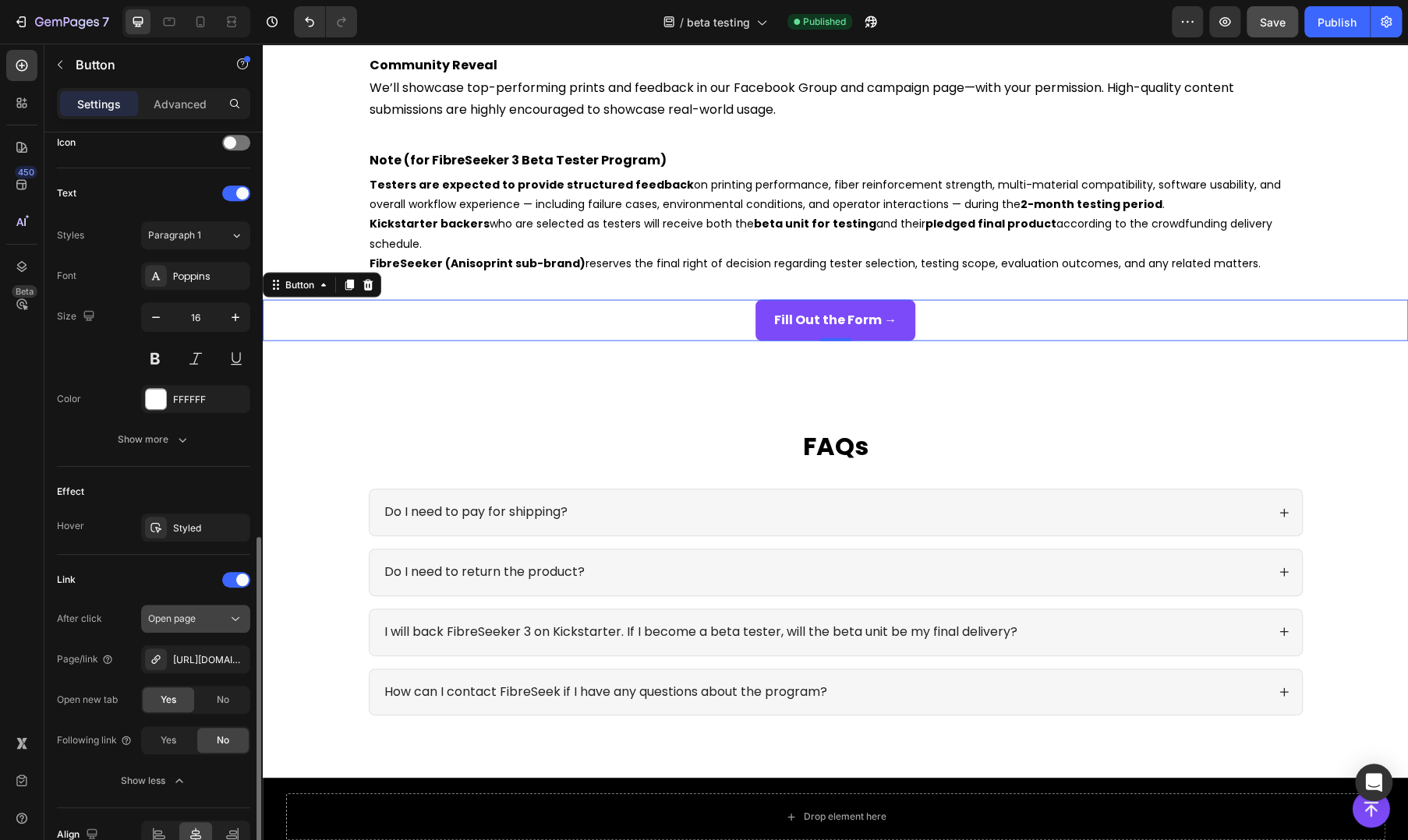
scroll to position [566, 0]
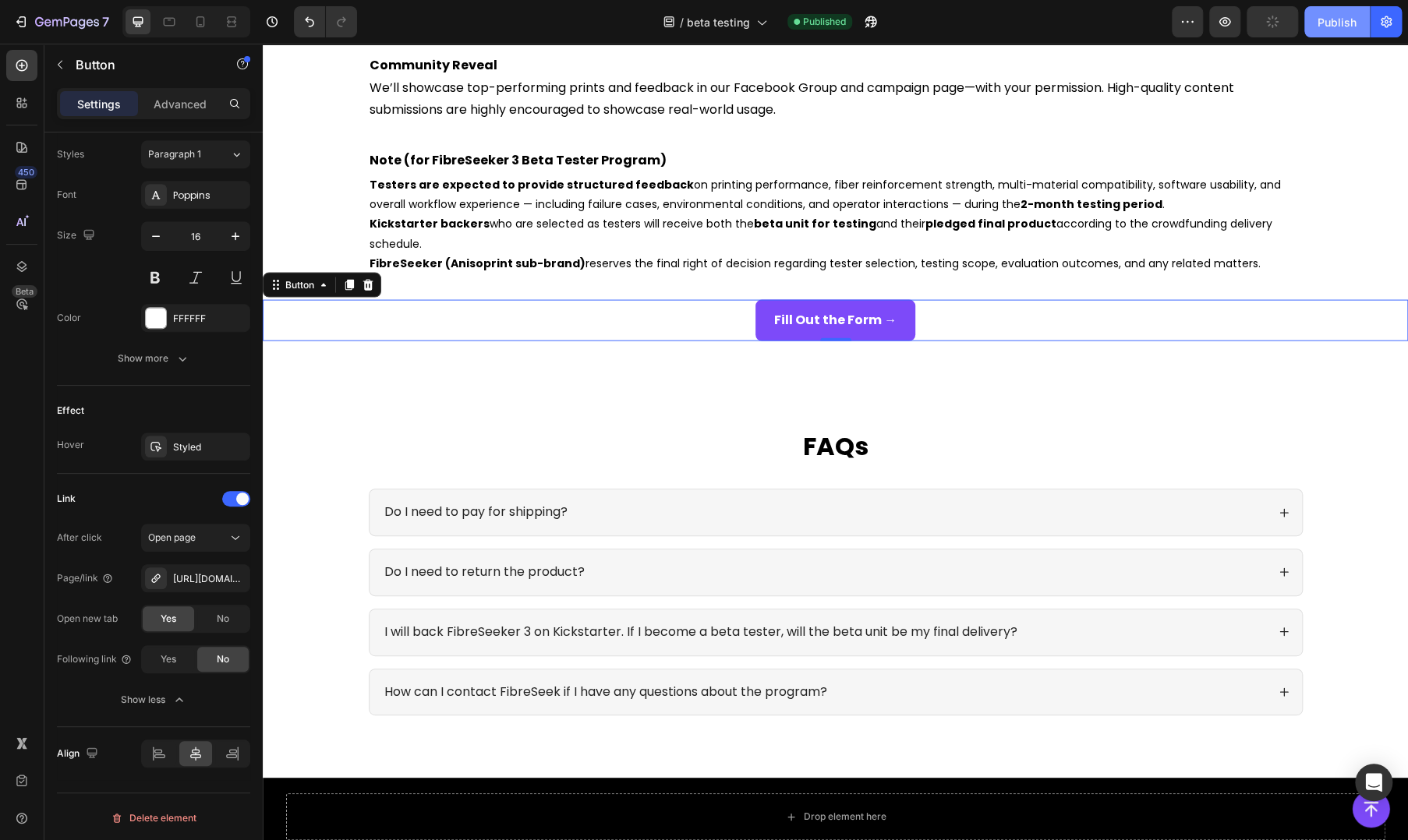
click at [1332, 12] on button "Publish" at bounding box center [1337, 22] width 66 height 32
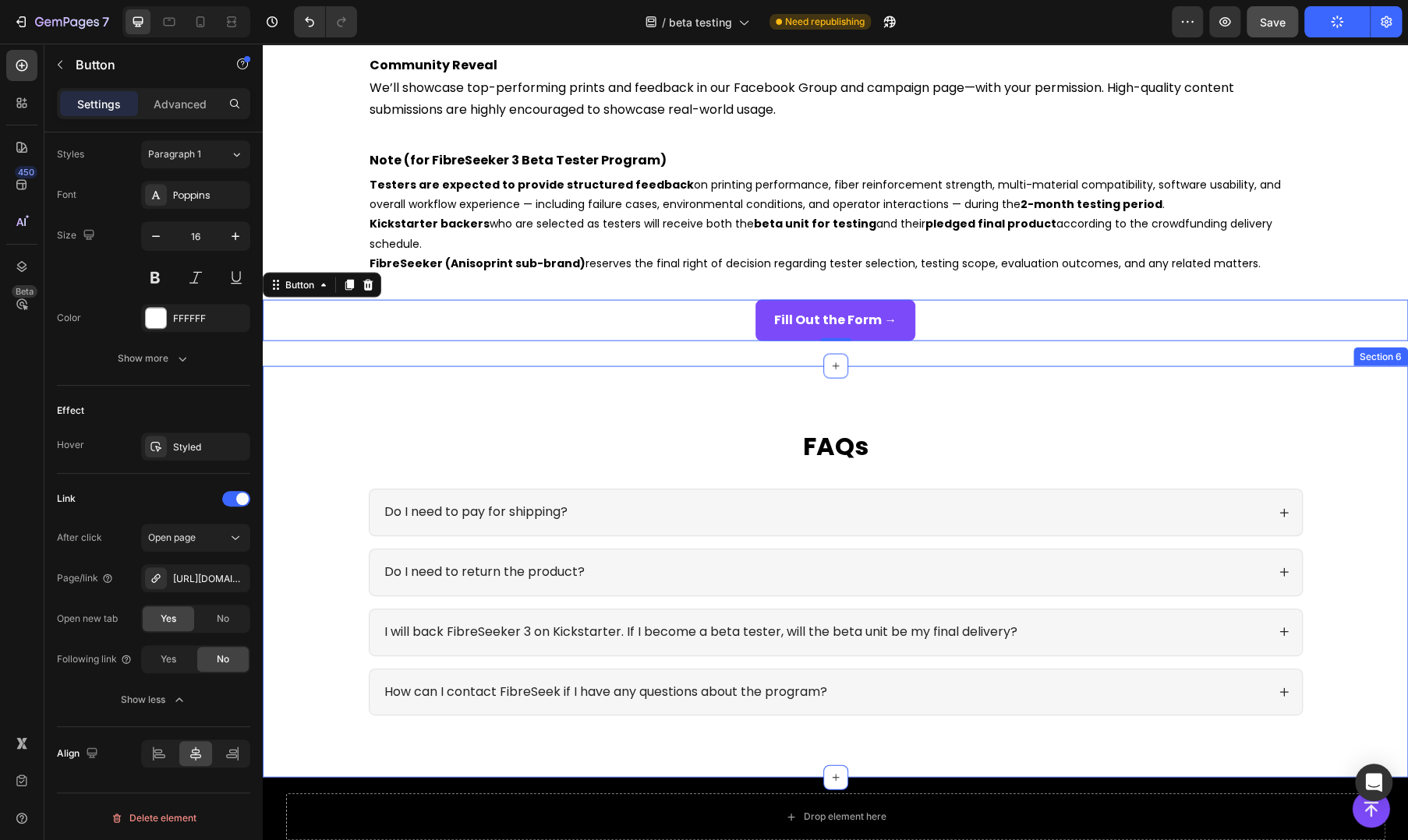
click at [354, 462] on div "FAQs Heading Do I need to pay for shipping? Do I need to return the product? I …" at bounding box center [835, 584] width 1114 height 313
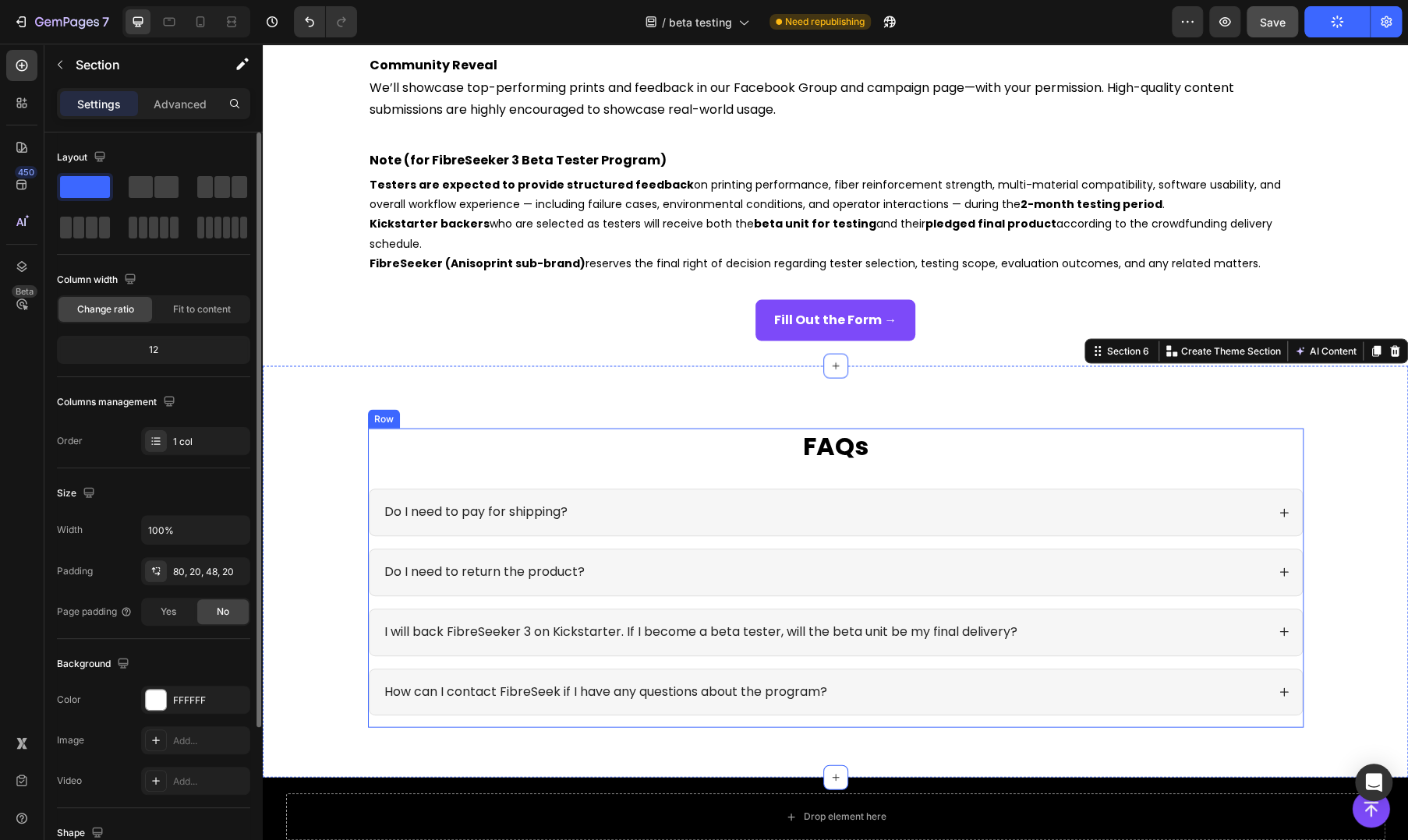
scroll to position [2278, 0]
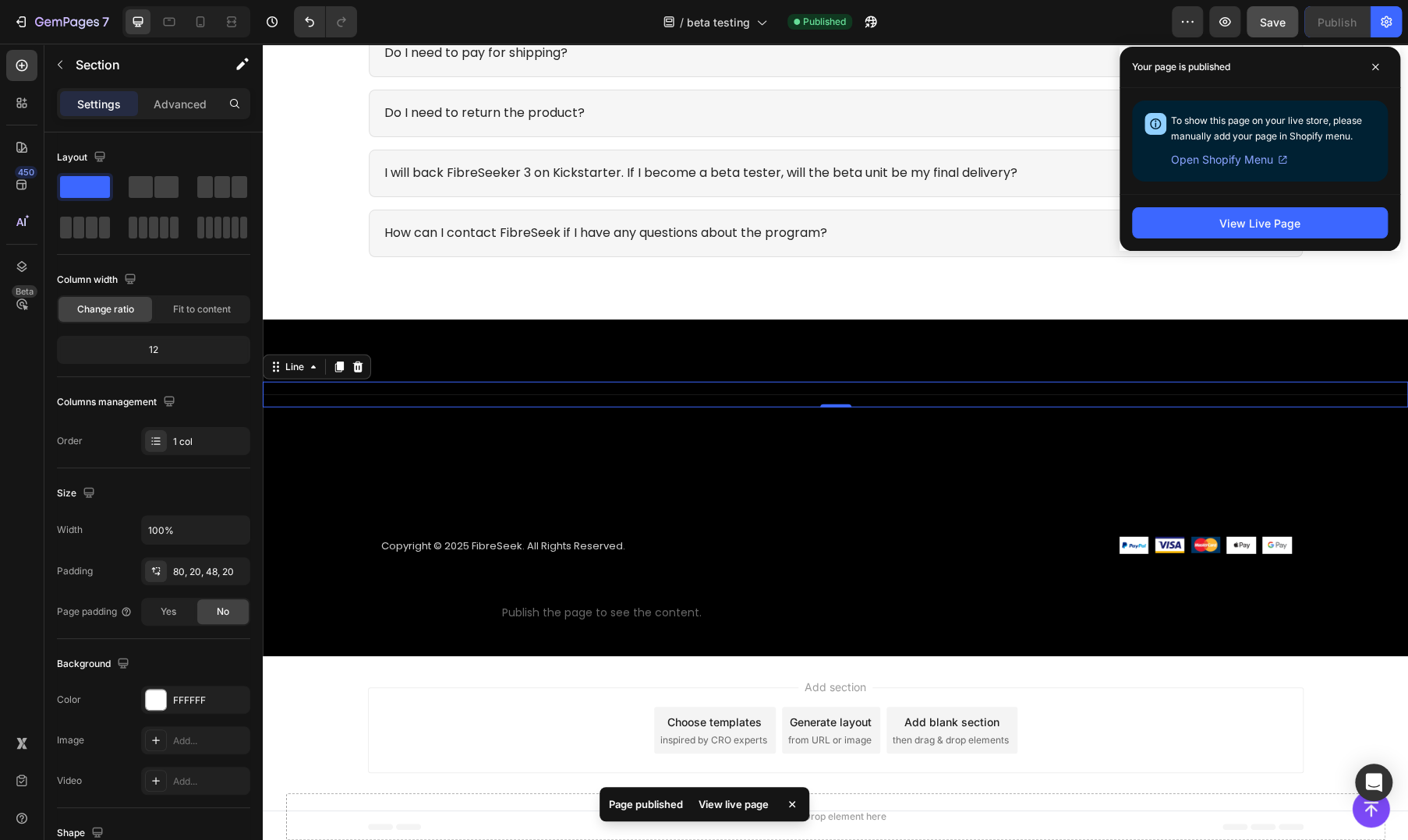
click at [526, 398] on div "Title Line 0" at bounding box center [834, 394] width 1145 height 26
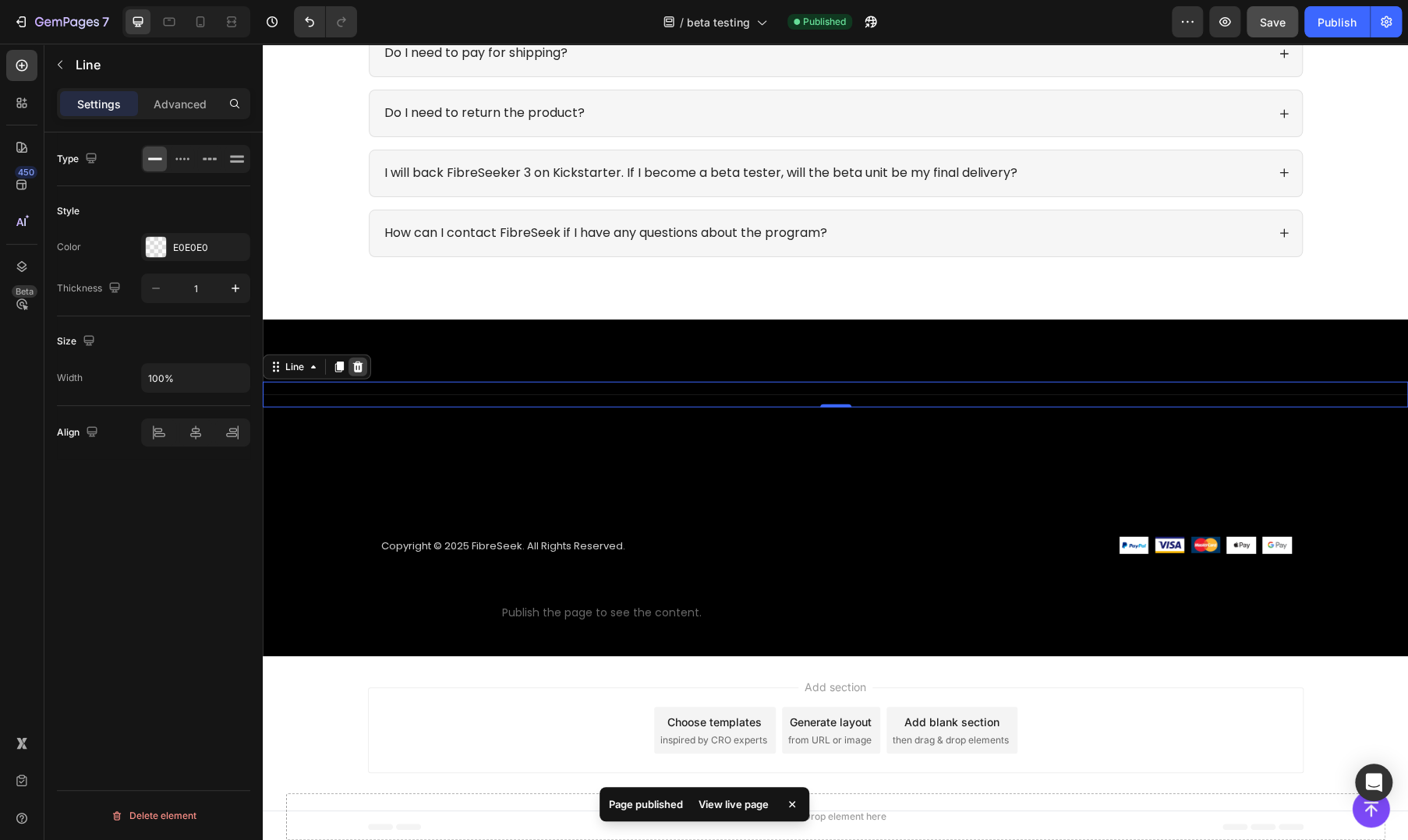
click at [358, 361] on icon at bounding box center [358, 366] width 10 height 11
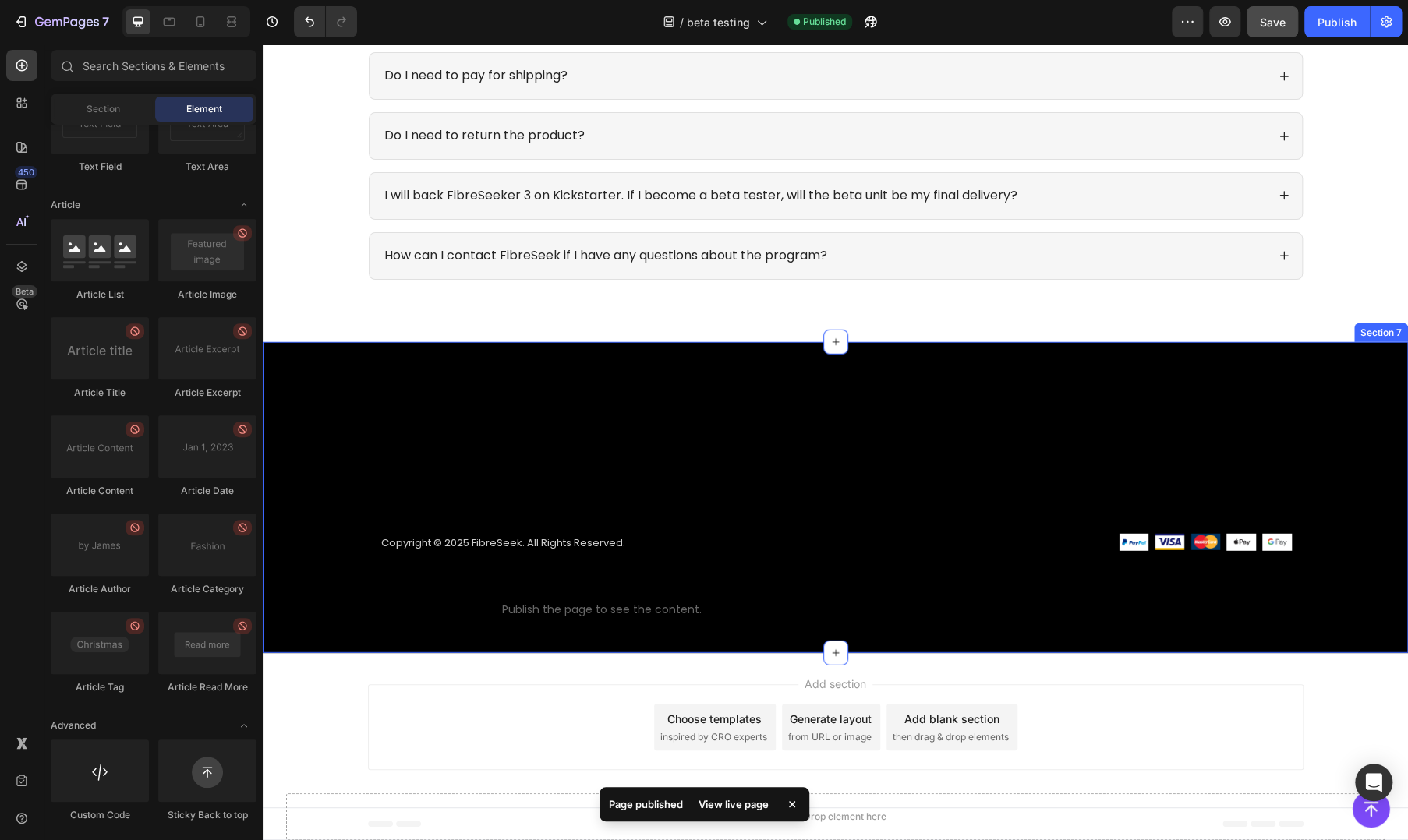
scroll to position [2252, 0]
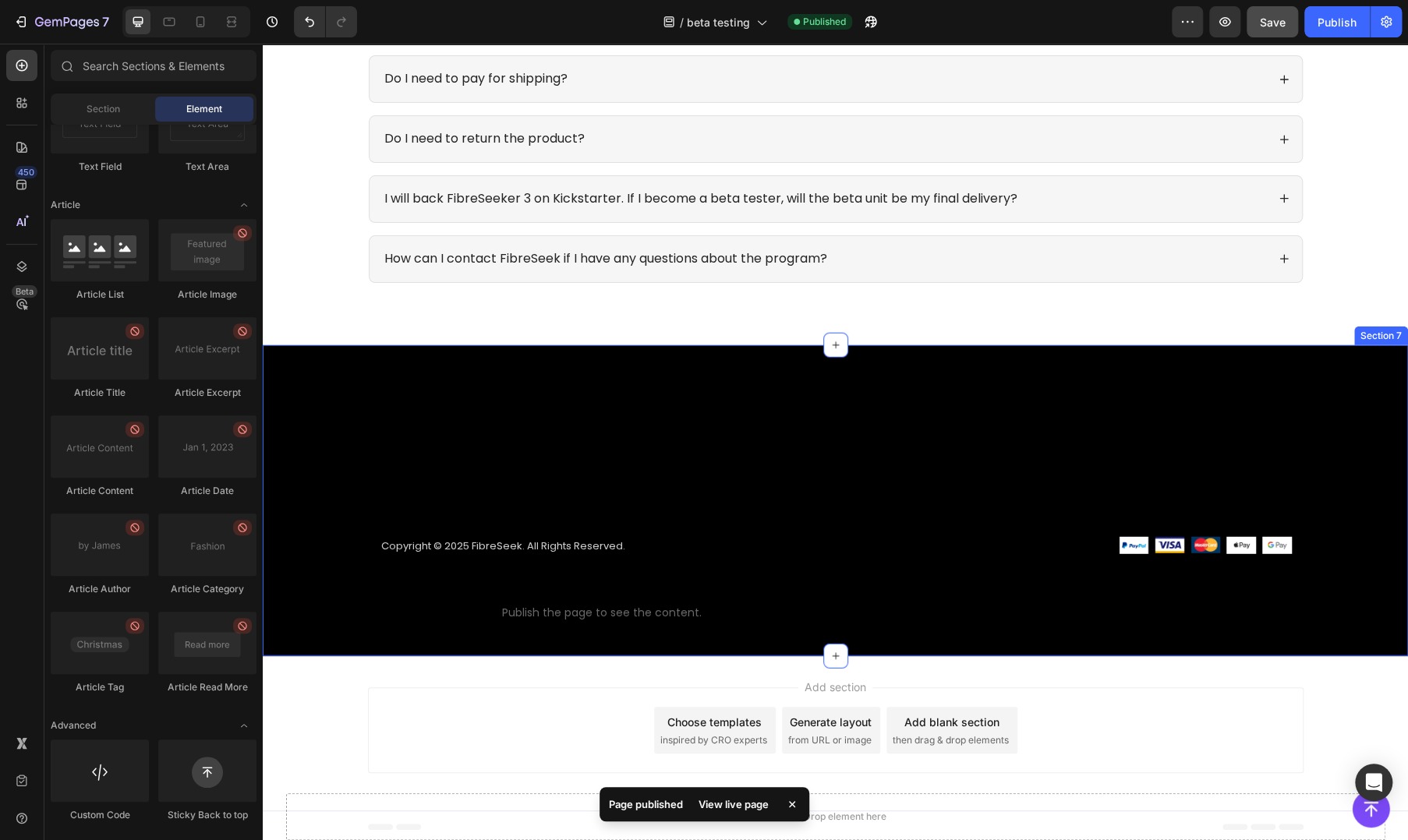
click at [582, 365] on div "Custom code Custom Code Copyright © 2025 FibreSeek. All Rights Reserved. Text b…" at bounding box center [834, 501] width 1145 height 312
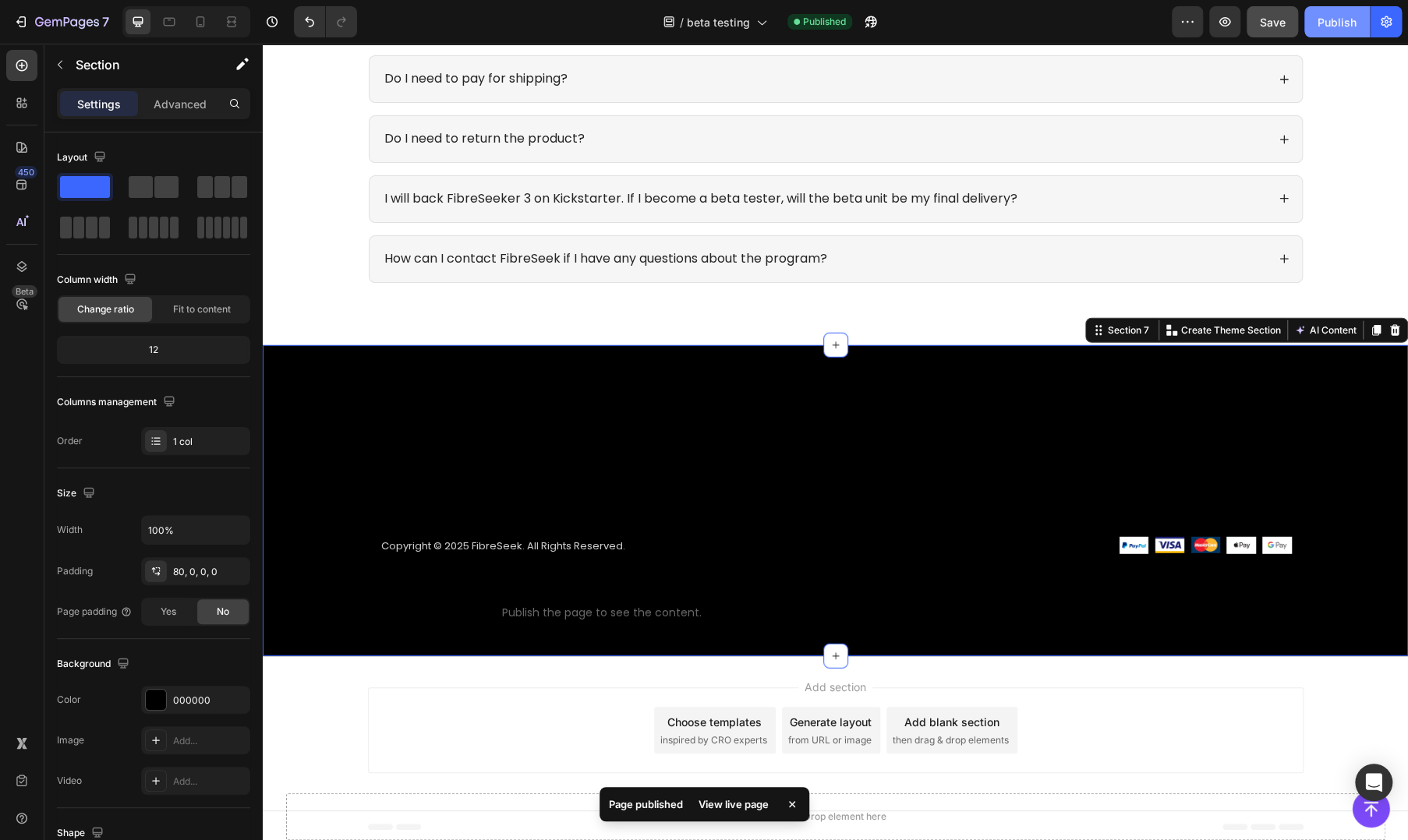
click at [1345, 17] on div "Publish" at bounding box center [1337, 22] width 39 height 17
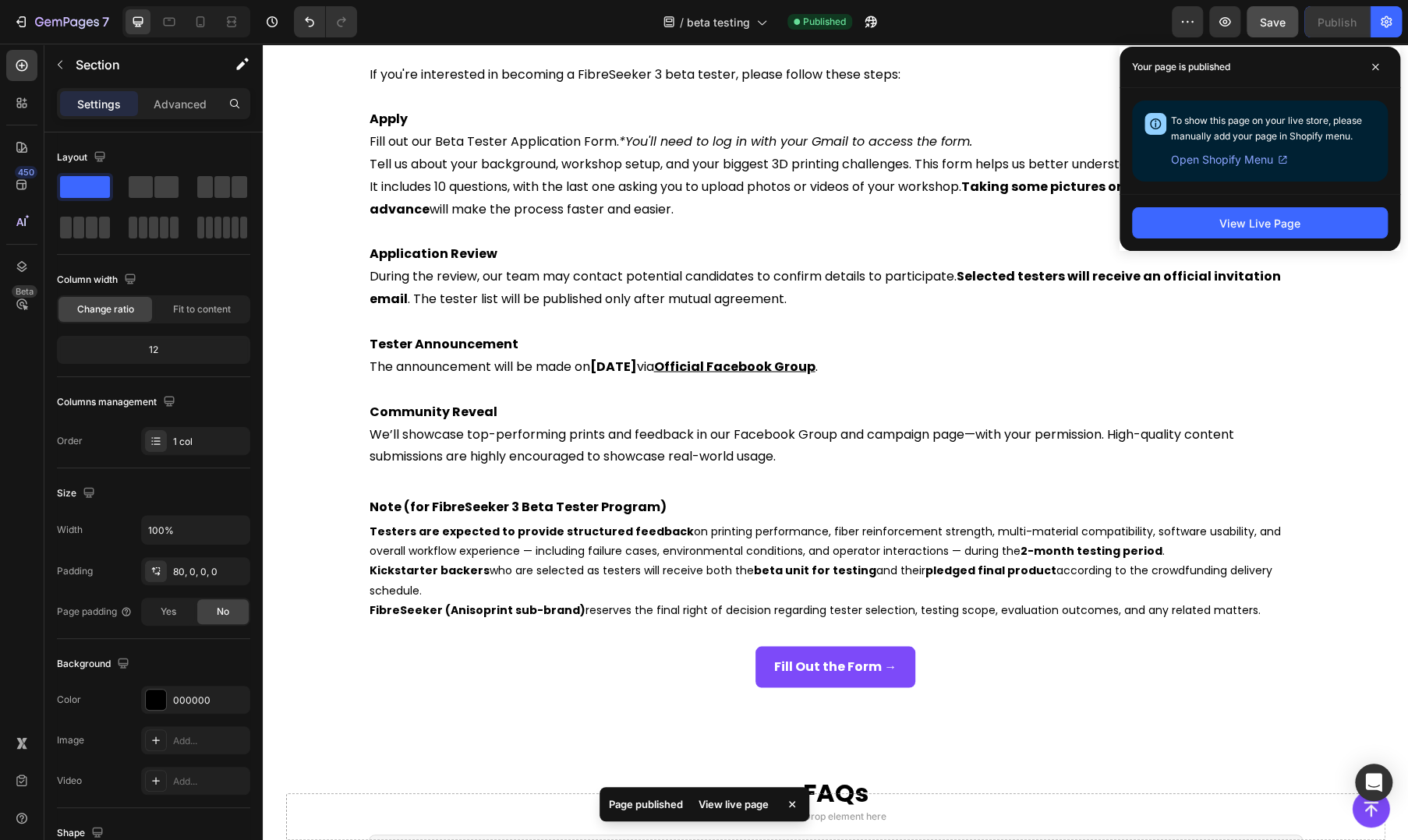
scroll to position [1992, 0]
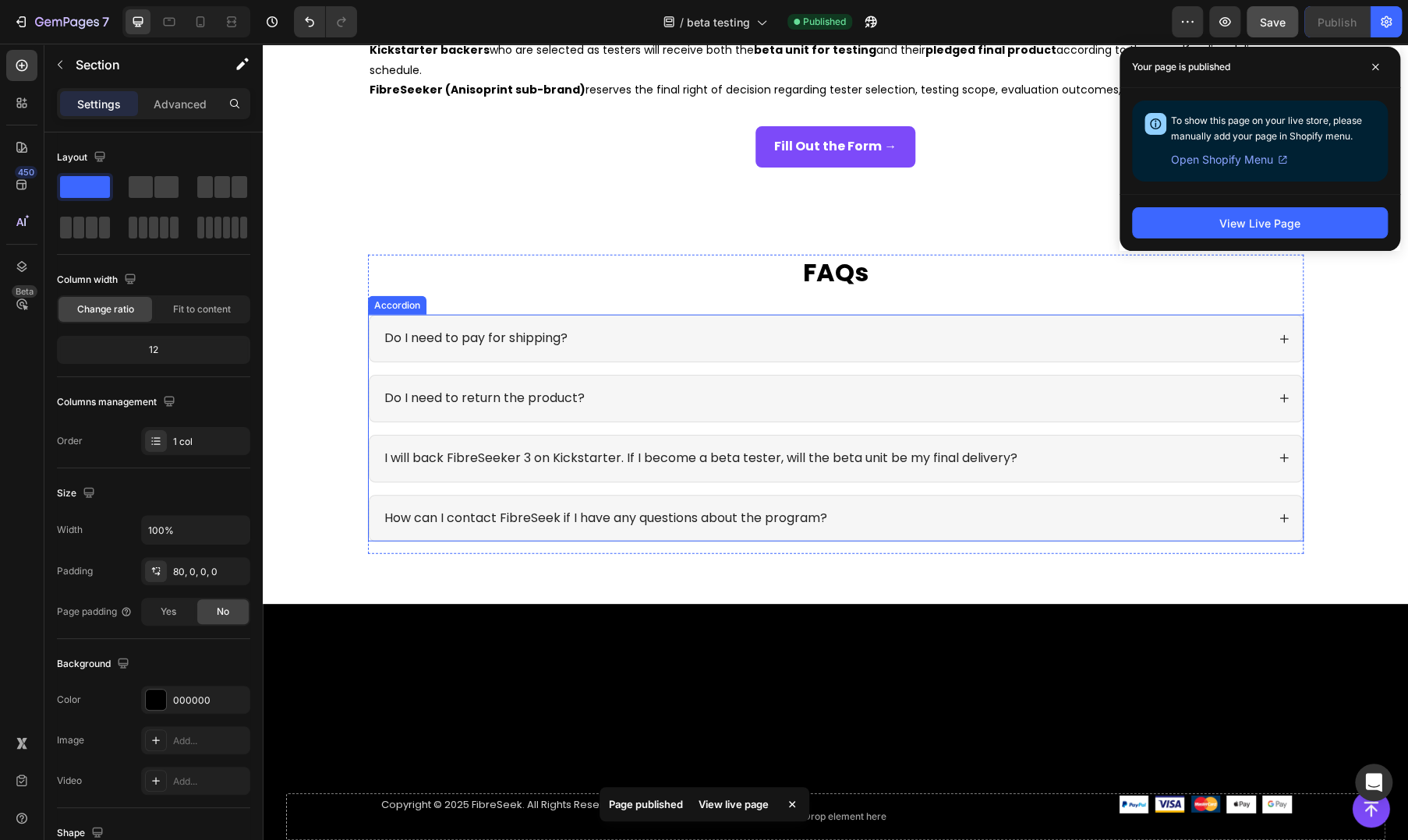
click at [459, 353] on div "Do I need to pay for shipping?" at bounding box center [835, 338] width 932 height 46
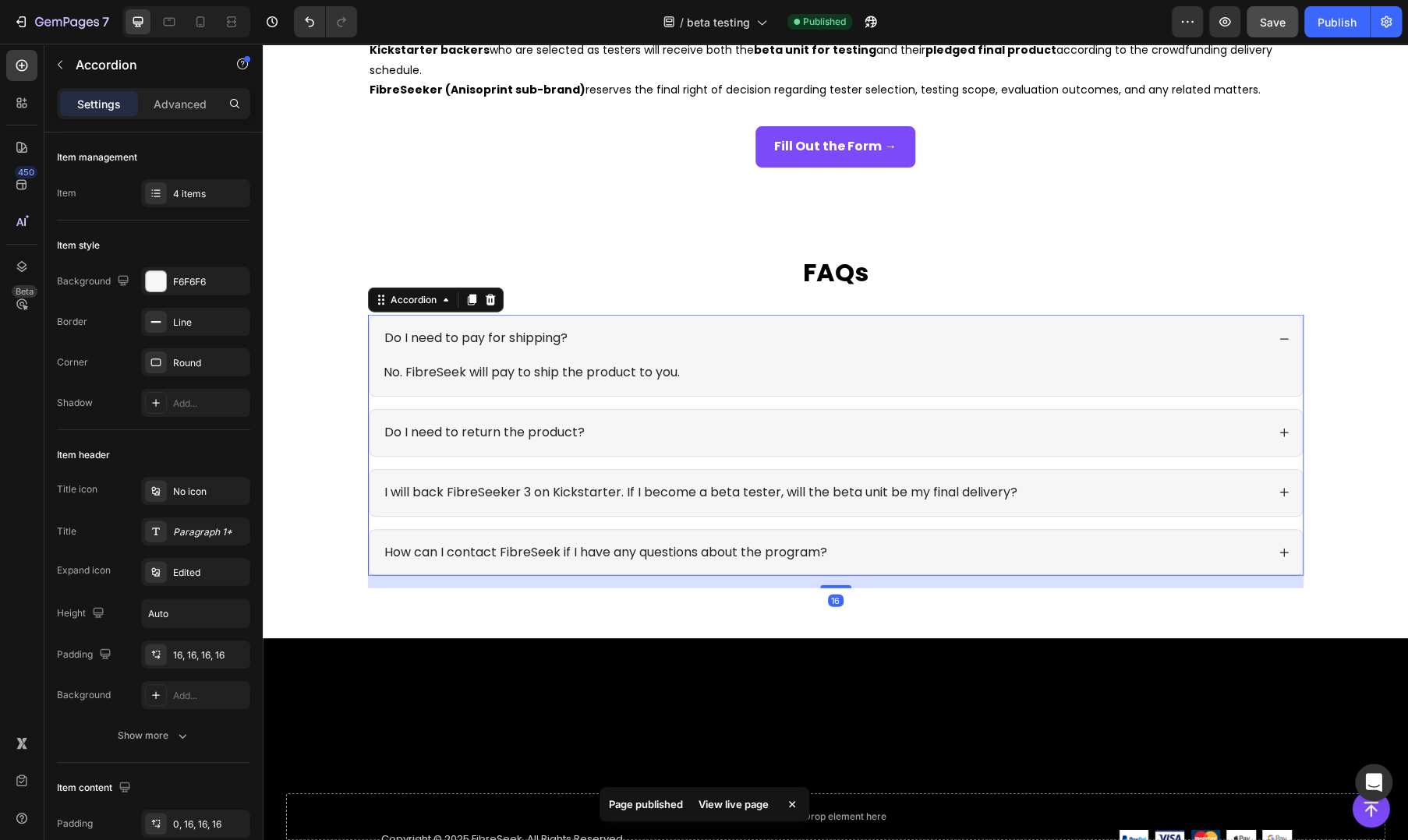
click at [467, 346] on p "Do I need to pay for shipping?" at bounding box center [476, 339] width 183 height 17
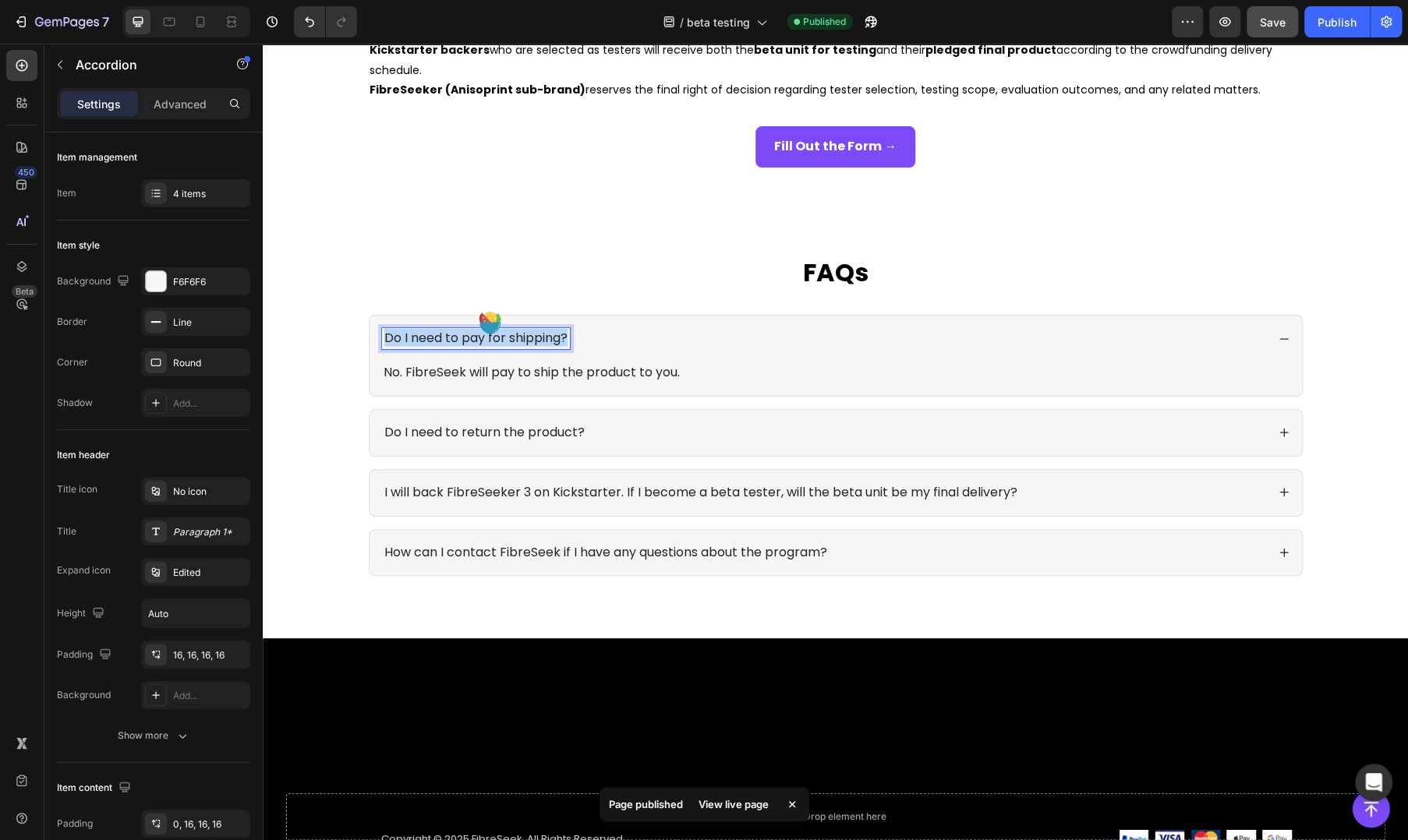
click at [467, 346] on p "Do I need to pay for shipping?" at bounding box center [476, 339] width 183 height 17
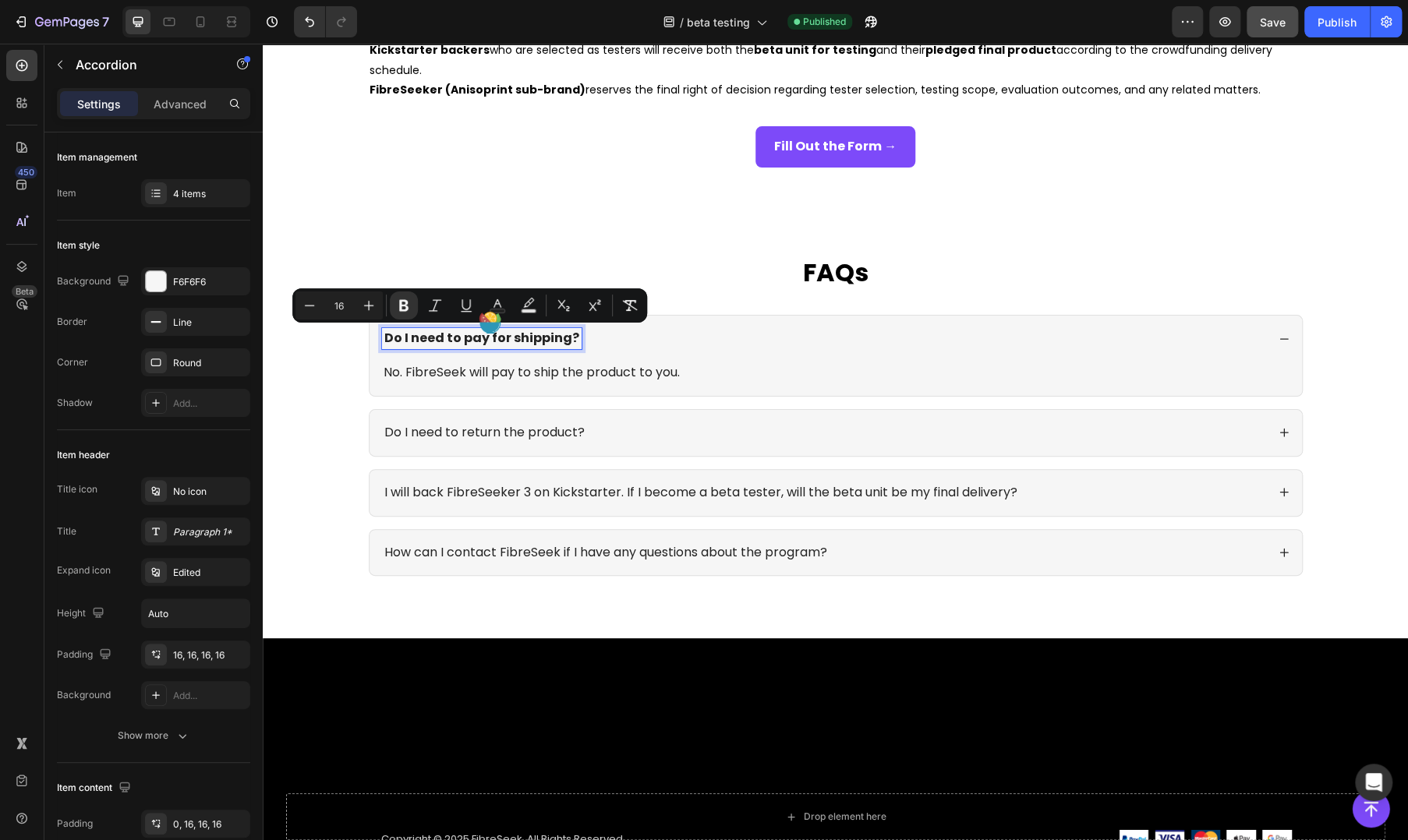
click at [476, 438] on p "Do I need to return the product?" at bounding box center [484, 433] width 200 height 17
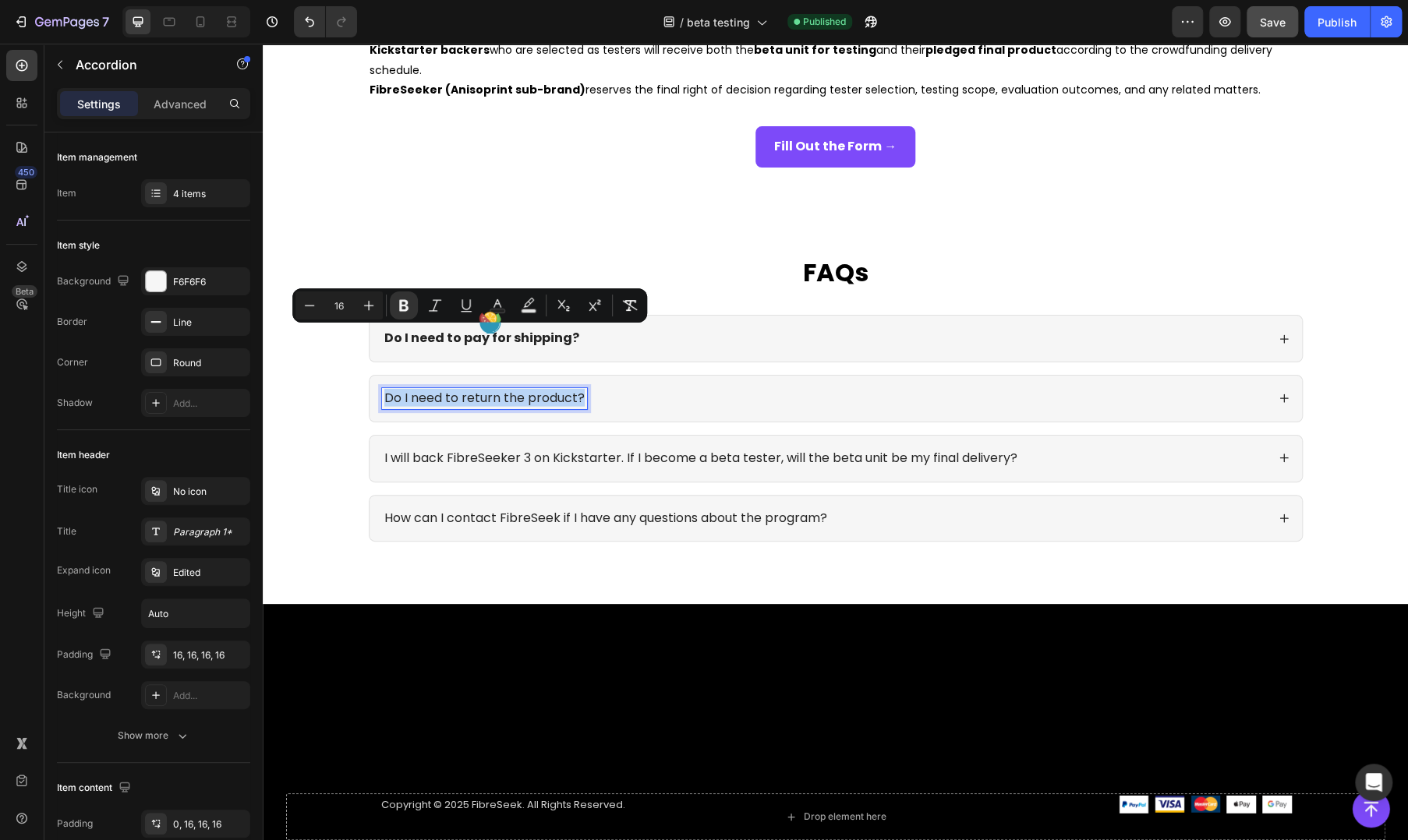
click at [476, 407] on p "Do I need to return the product?" at bounding box center [484, 398] width 200 height 17
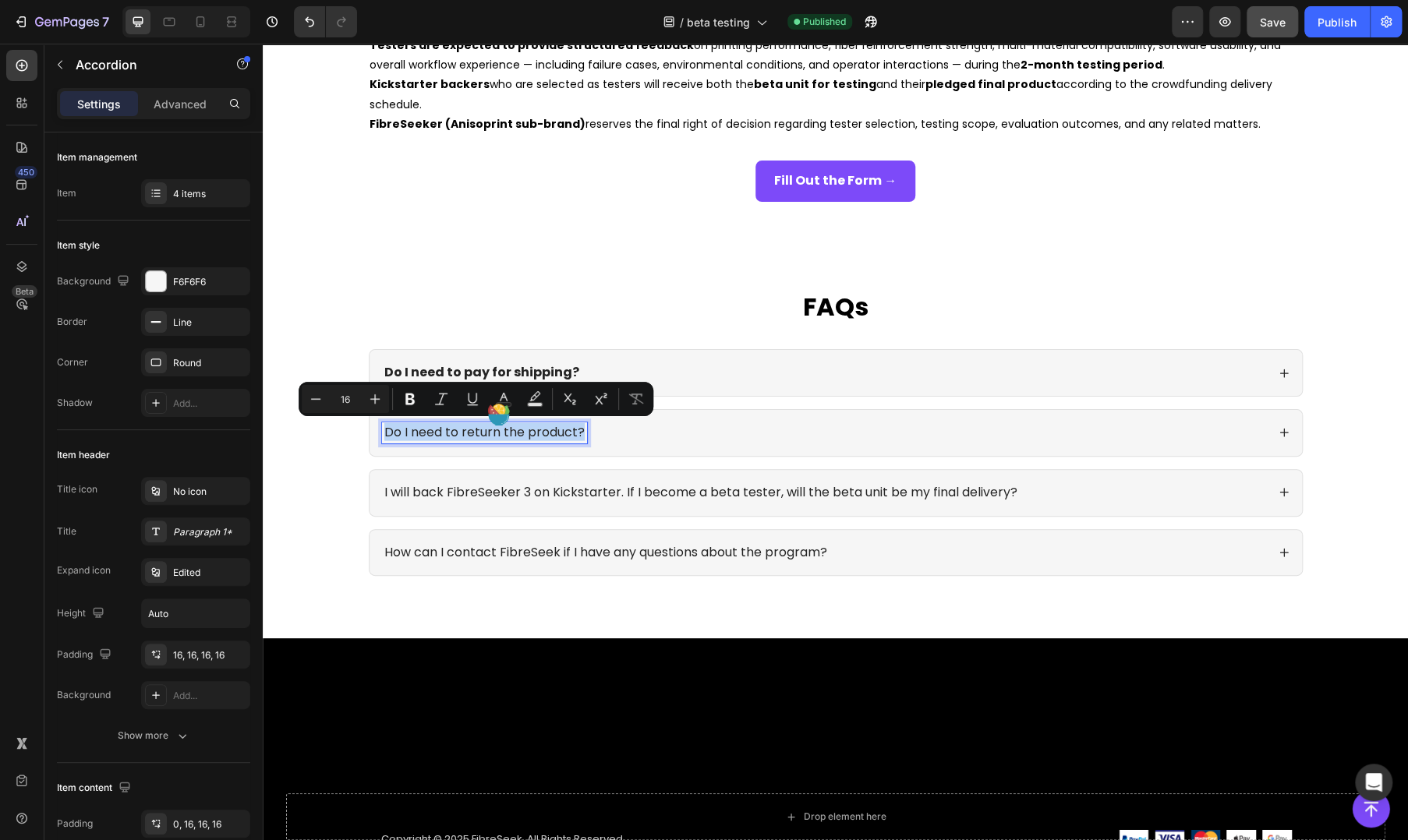
scroll to position [1958, 0]
click at [503, 479] on div "I will back FibreSeeker 3 on Kickstarter. If I become a beta tester, will the b…" at bounding box center [835, 492] width 932 height 46
click at [503, 485] on p "I will back FibreSeeker 3 on Kickstarter. If I become a beta tester, will the b…" at bounding box center [701, 493] width 633 height 17
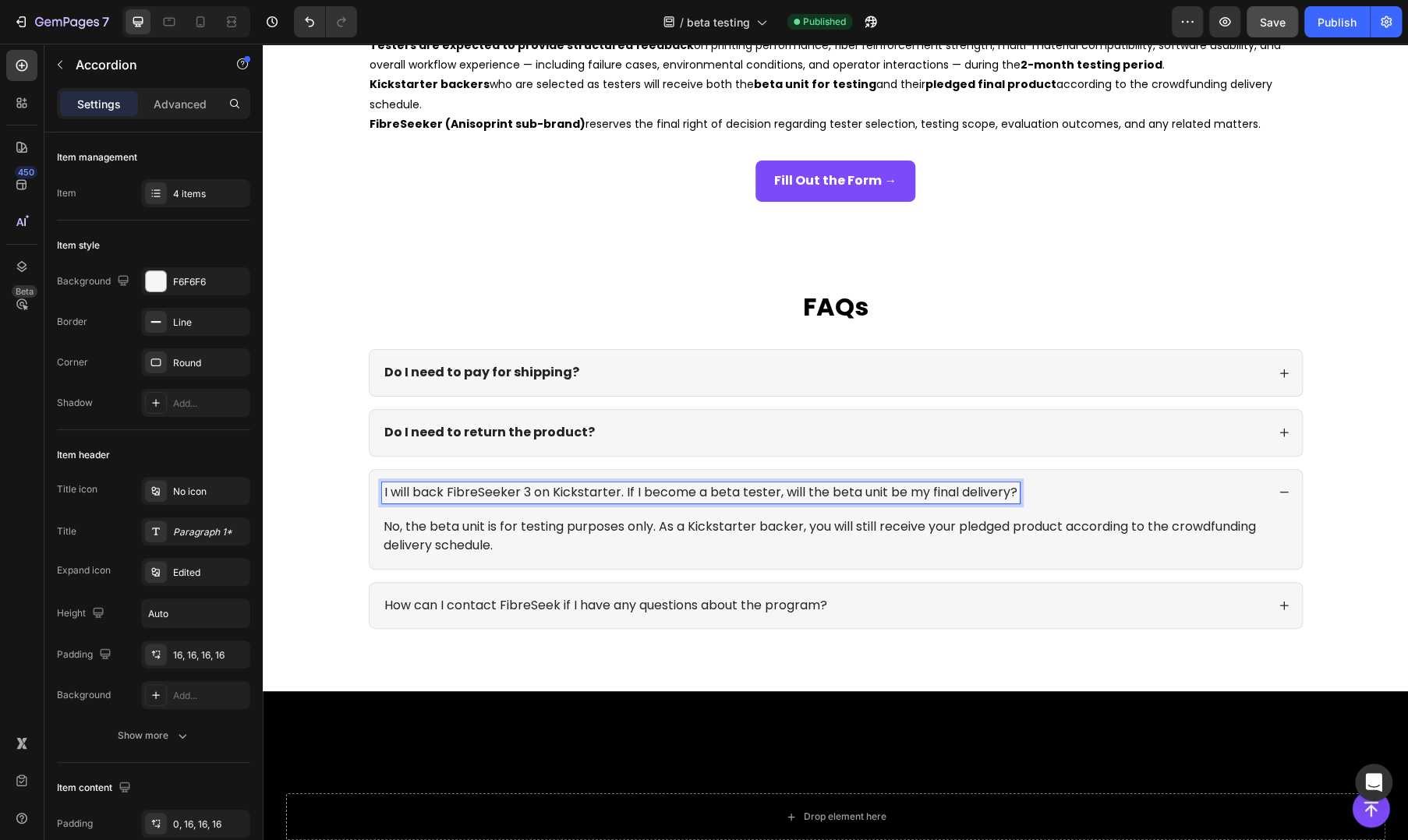
click at [502, 488] on p "I will back FibreSeeker 3 on Kickstarter. If I become a beta tester, will the b…" at bounding box center [701, 493] width 633 height 17
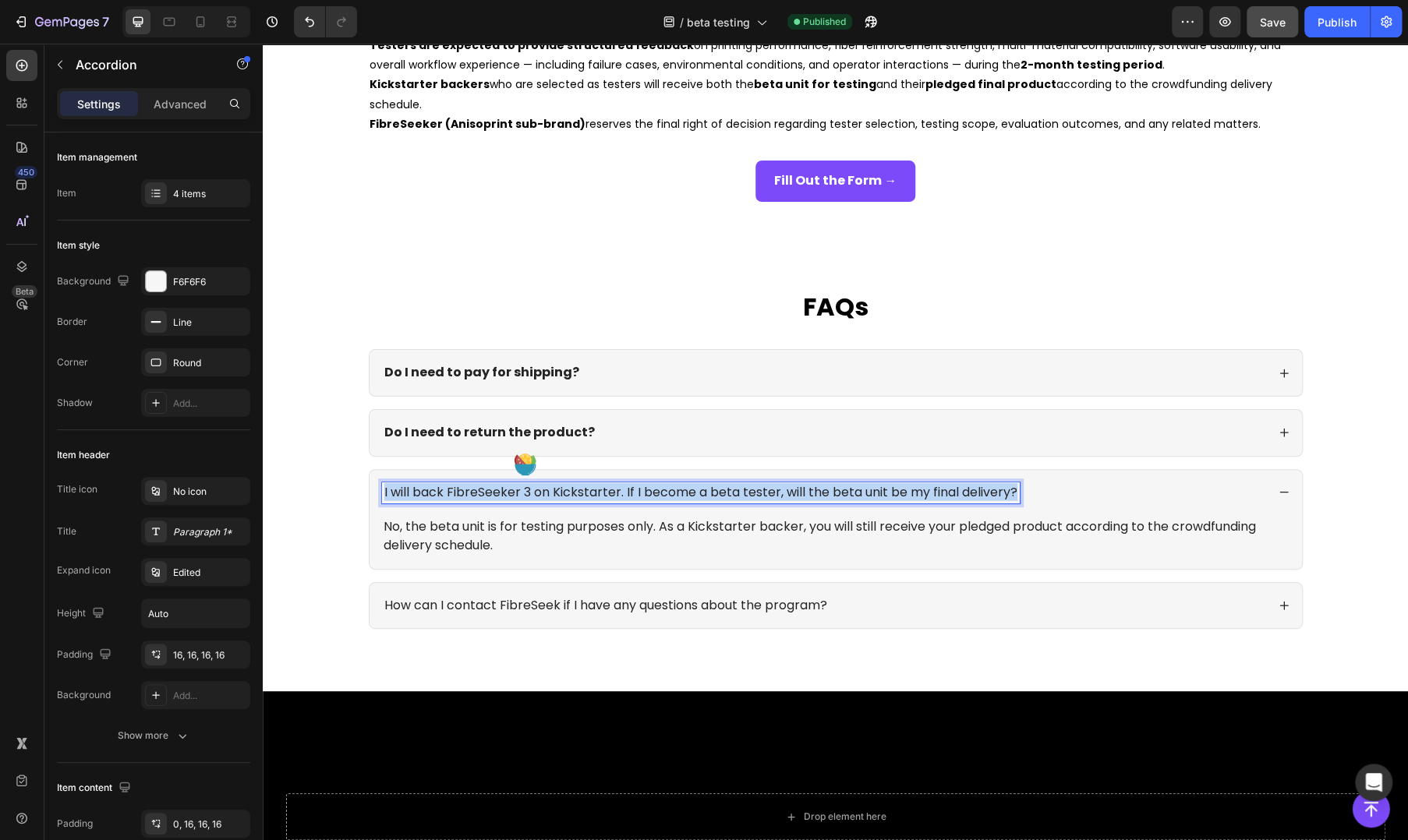
click at [502, 488] on p "I will back FibreSeeker 3 on Kickstarter. If I become a beta tester, will the b…" at bounding box center [701, 493] width 633 height 17
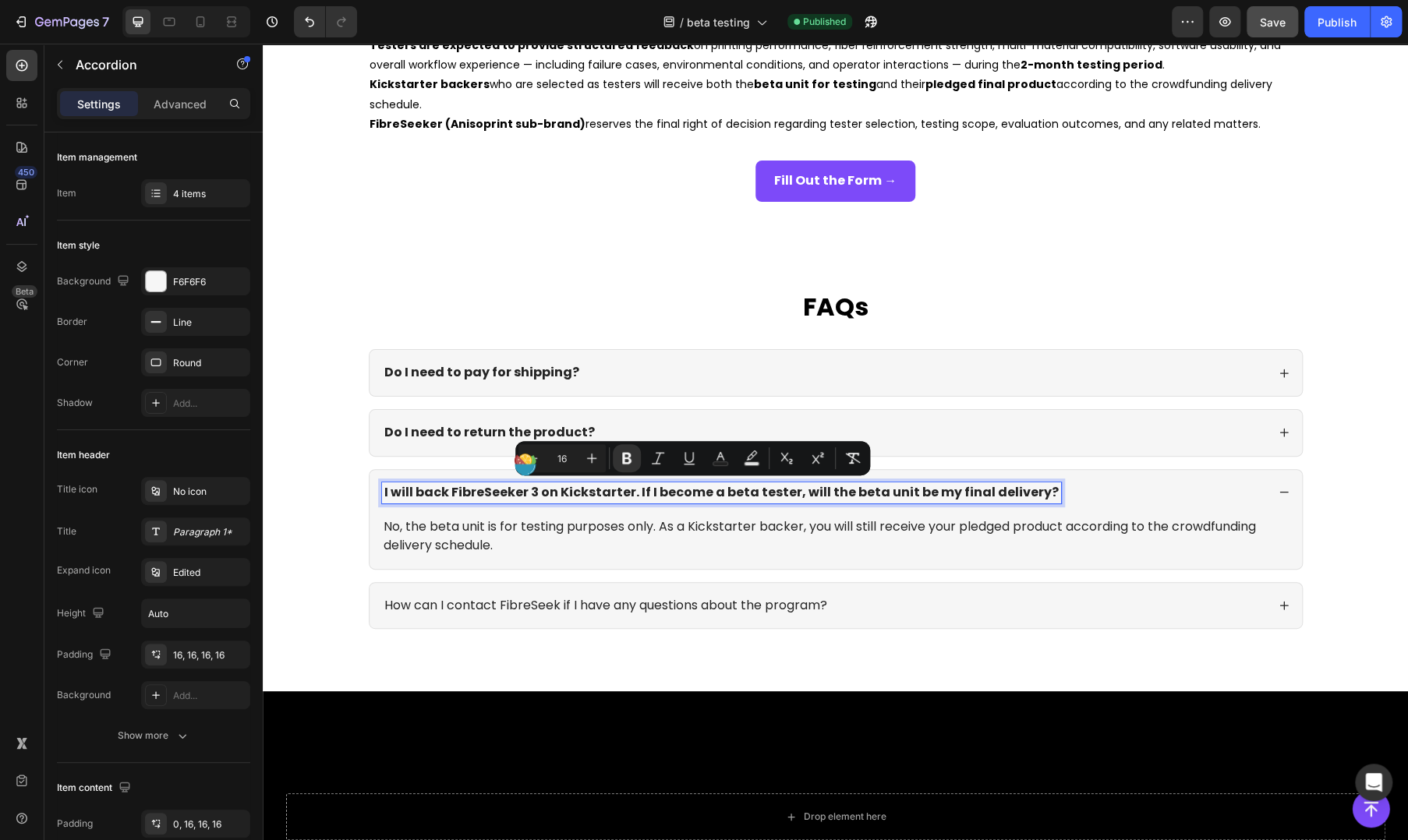
click at [491, 603] on p "How can I contact FibreSeek if I have any questions about the program?" at bounding box center [605, 606] width 442 height 17
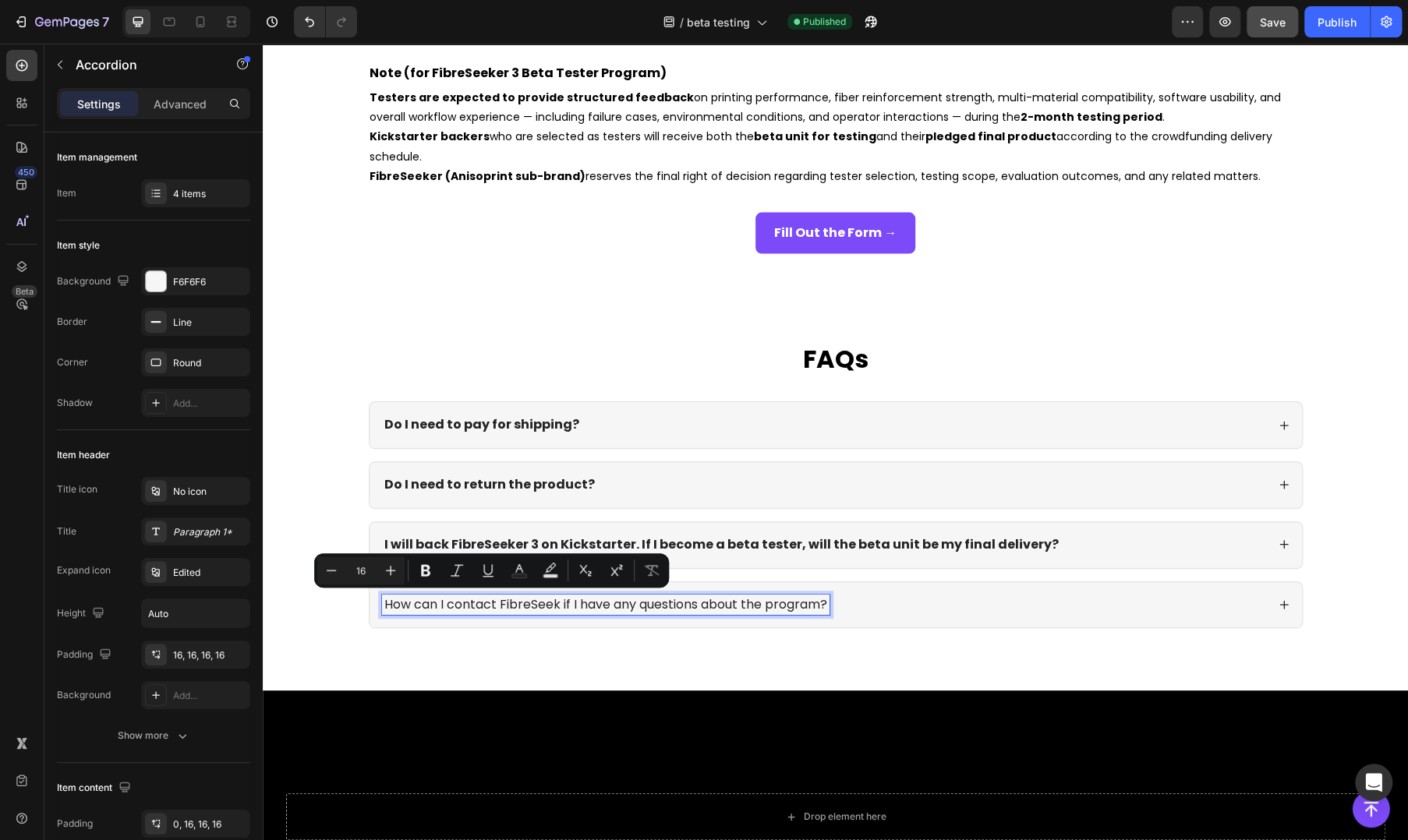
scroll to position [1905, 0]
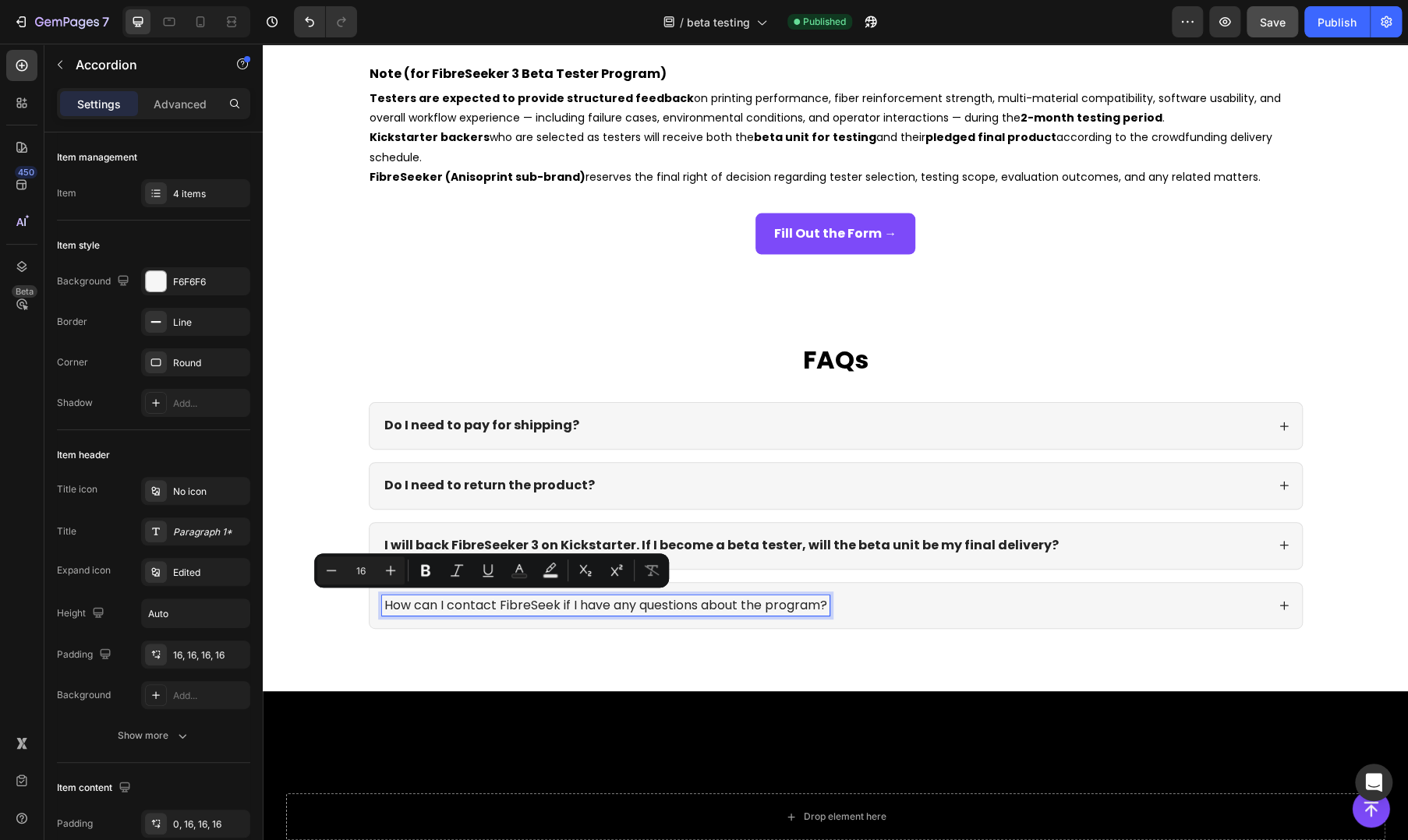
click at [470, 610] on p "How can I contact FibreSeek if I have any questions about the program?" at bounding box center [605, 606] width 442 height 17
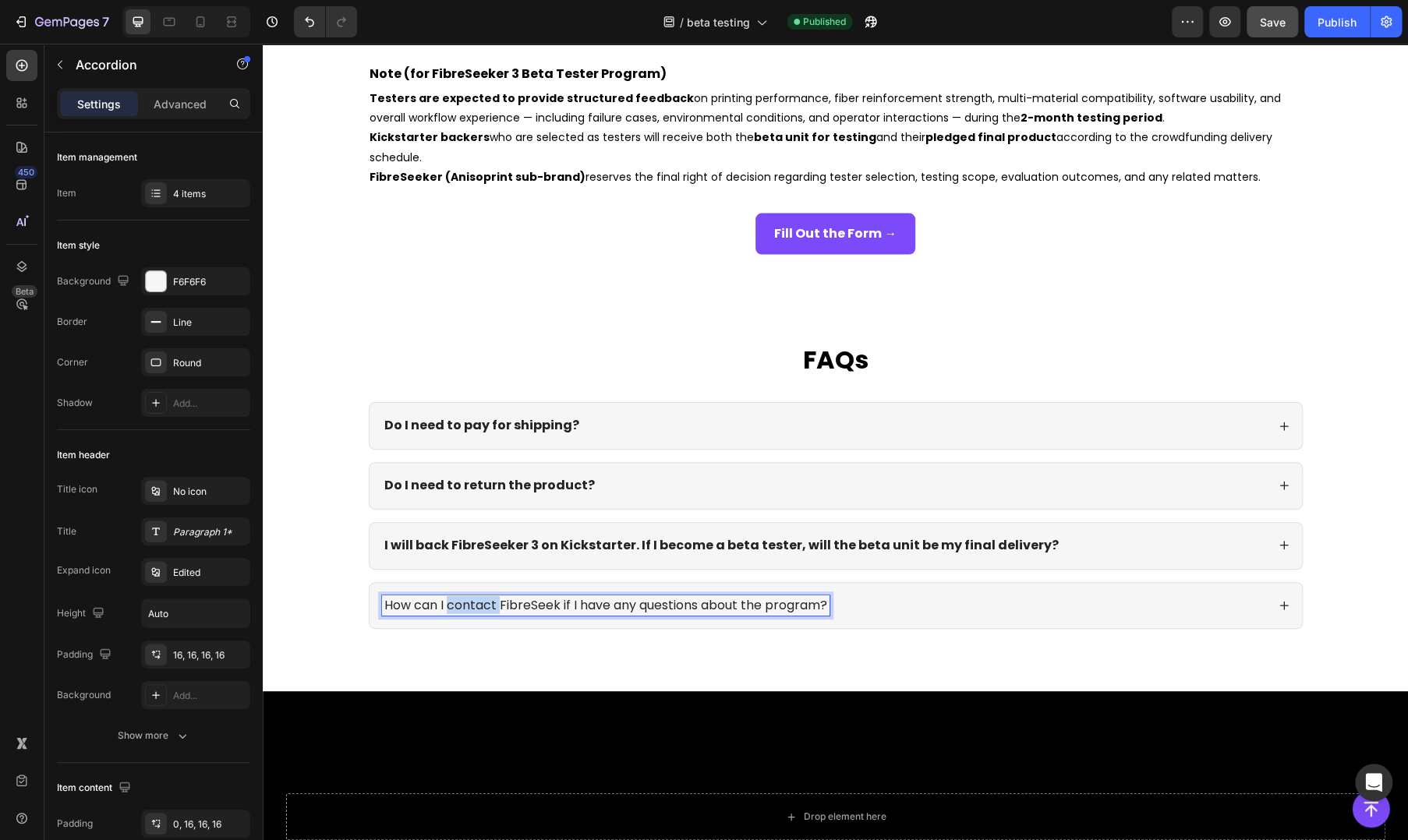
click at [470, 610] on p "How can I contact FibreSeek if I have any questions about the program?" at bounding box center [605, 606] width 442 height 17
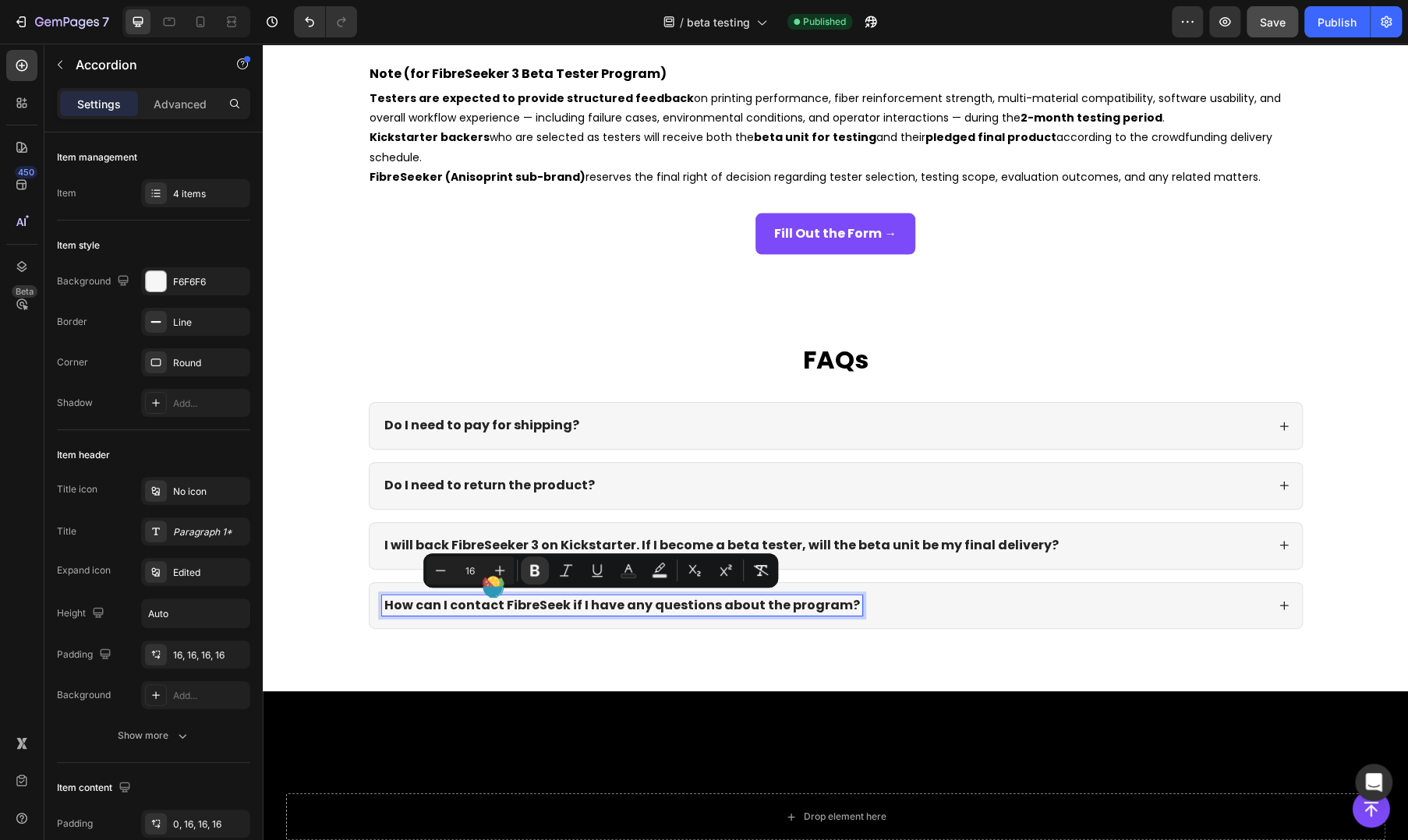
click at [1113, 299] on div "FAQs Heading Do I need to pay for shipping? Do I need to return the product? I …" at bounding box center [834, 486] width 1145 height 413
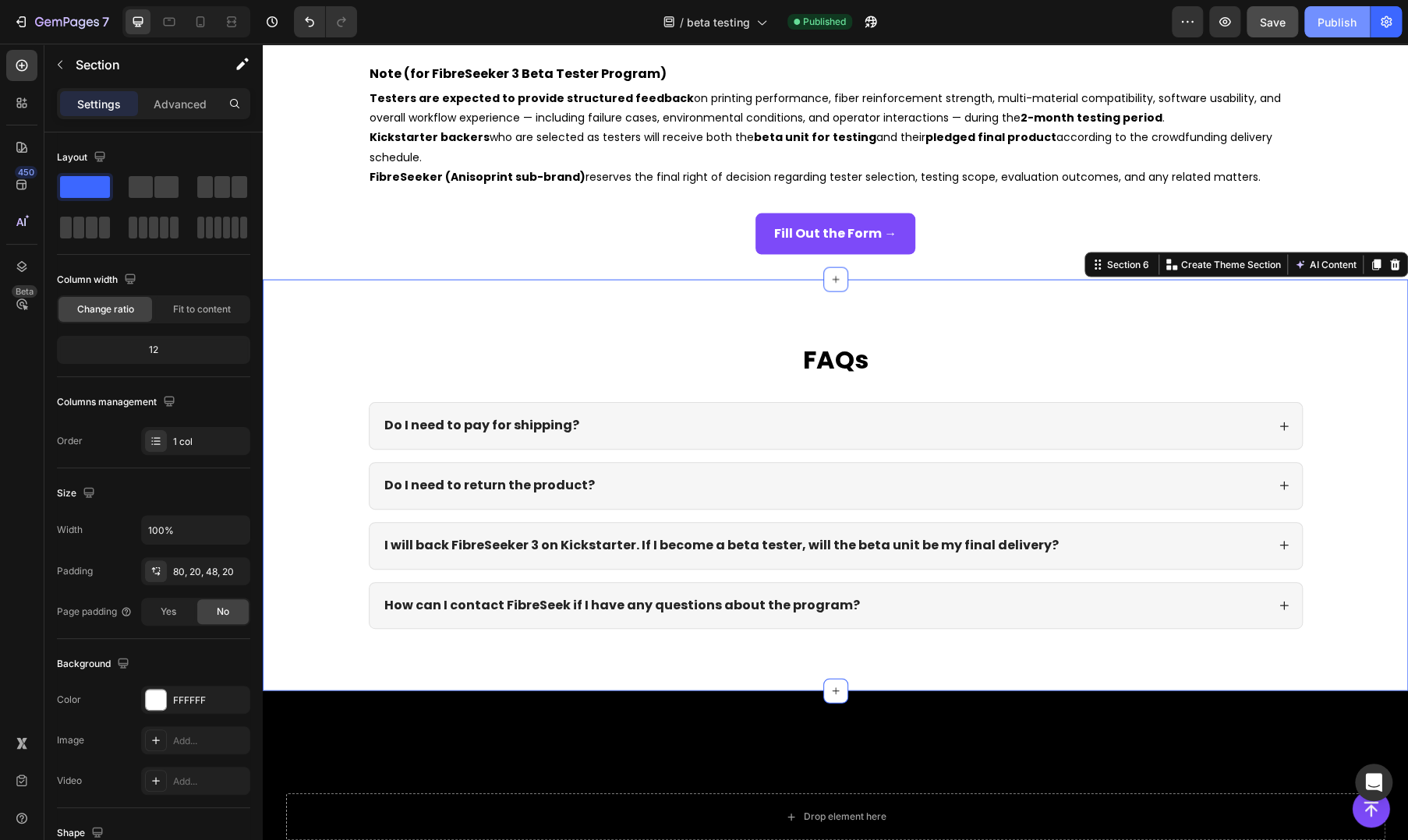
click at [1332, 19] on div "Publish" at bounding box center [1337, 22] width 39 height 17
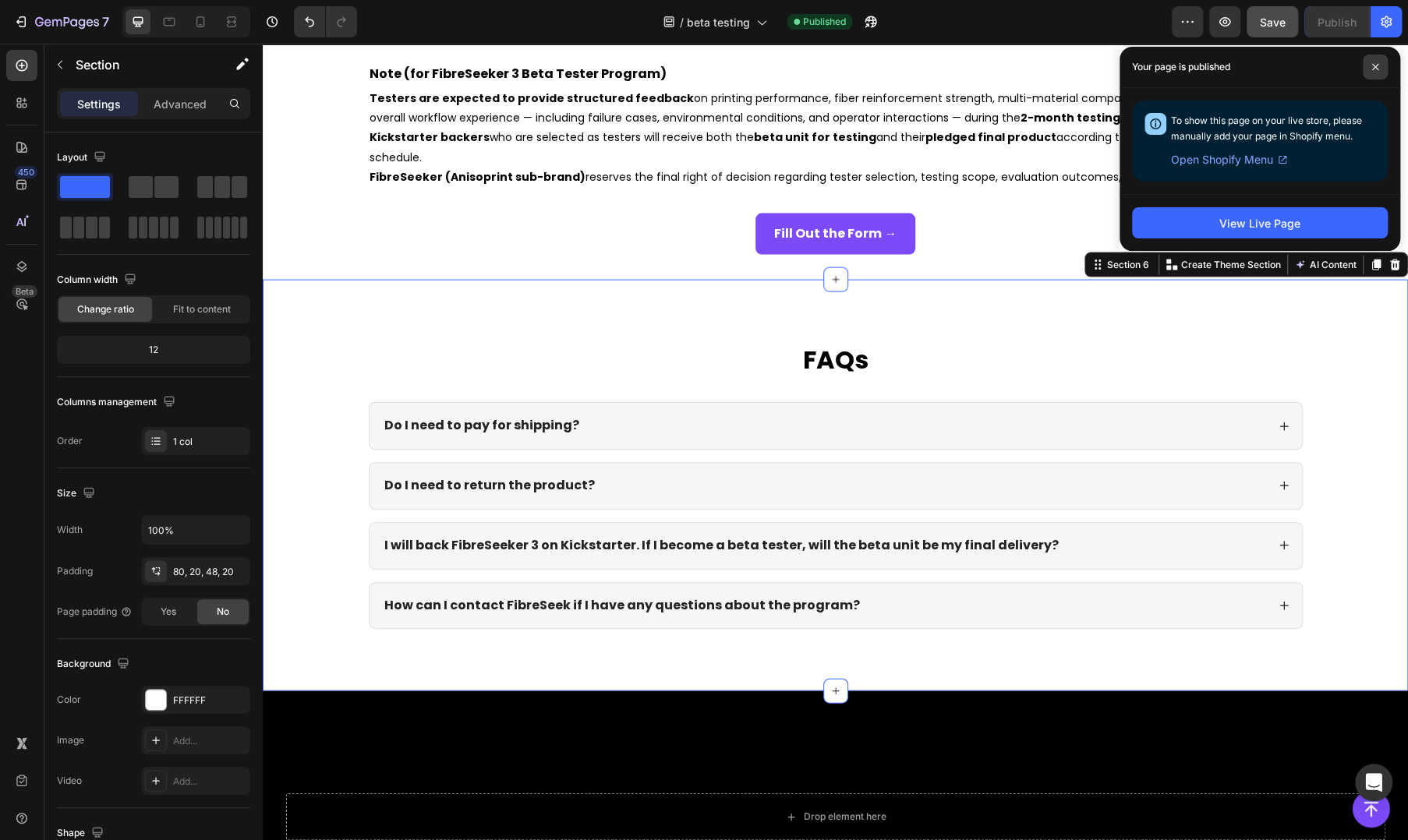
click at [1372, 67] on icon at bounding box center [1375, 66] width 7 height 7
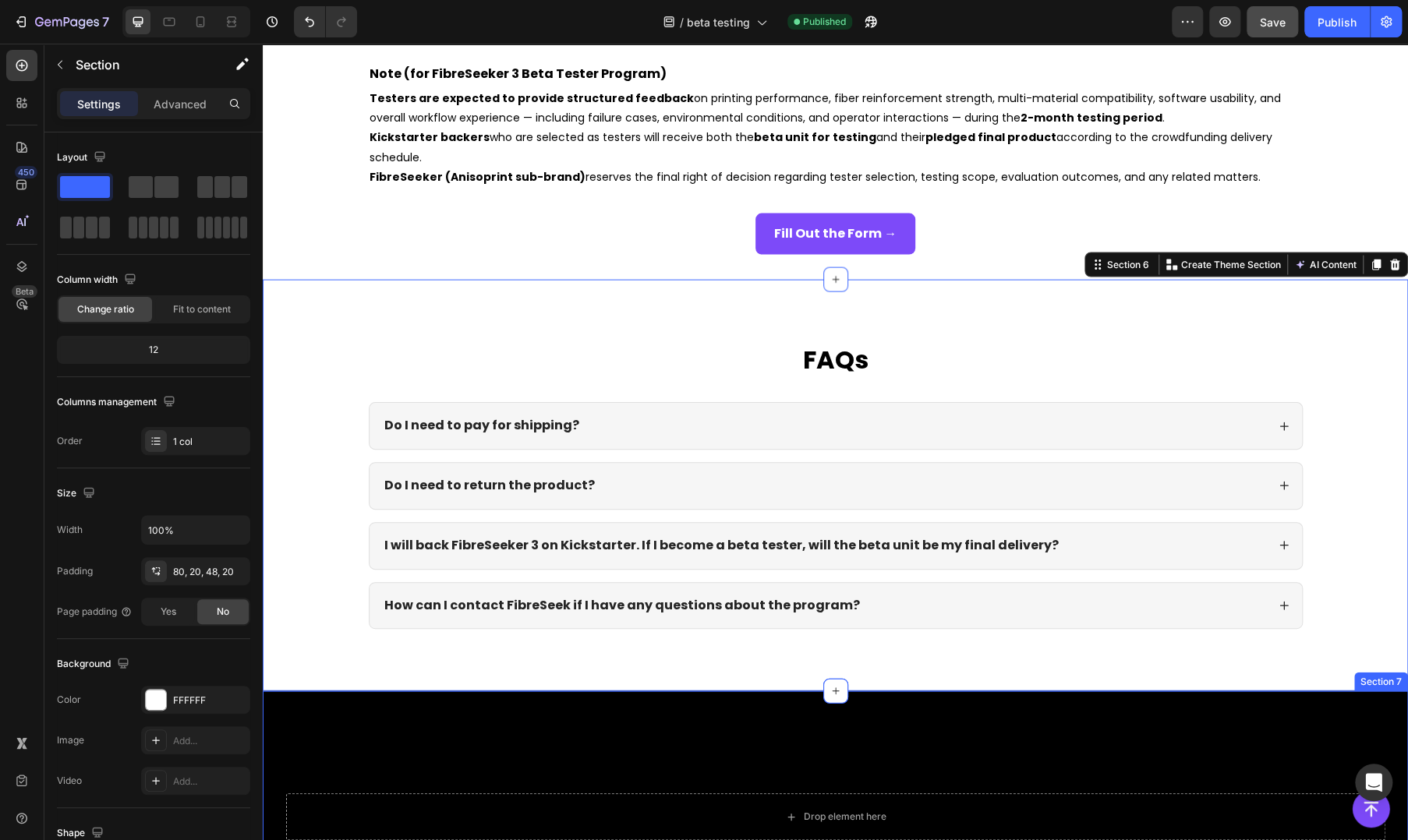
click at [802, 734] on div "Custom code Custom Code Copyright © 2025 FibreSeek. All Rights Reserved. Text b…" at bounding box center [834, 847] width 1145 height 312
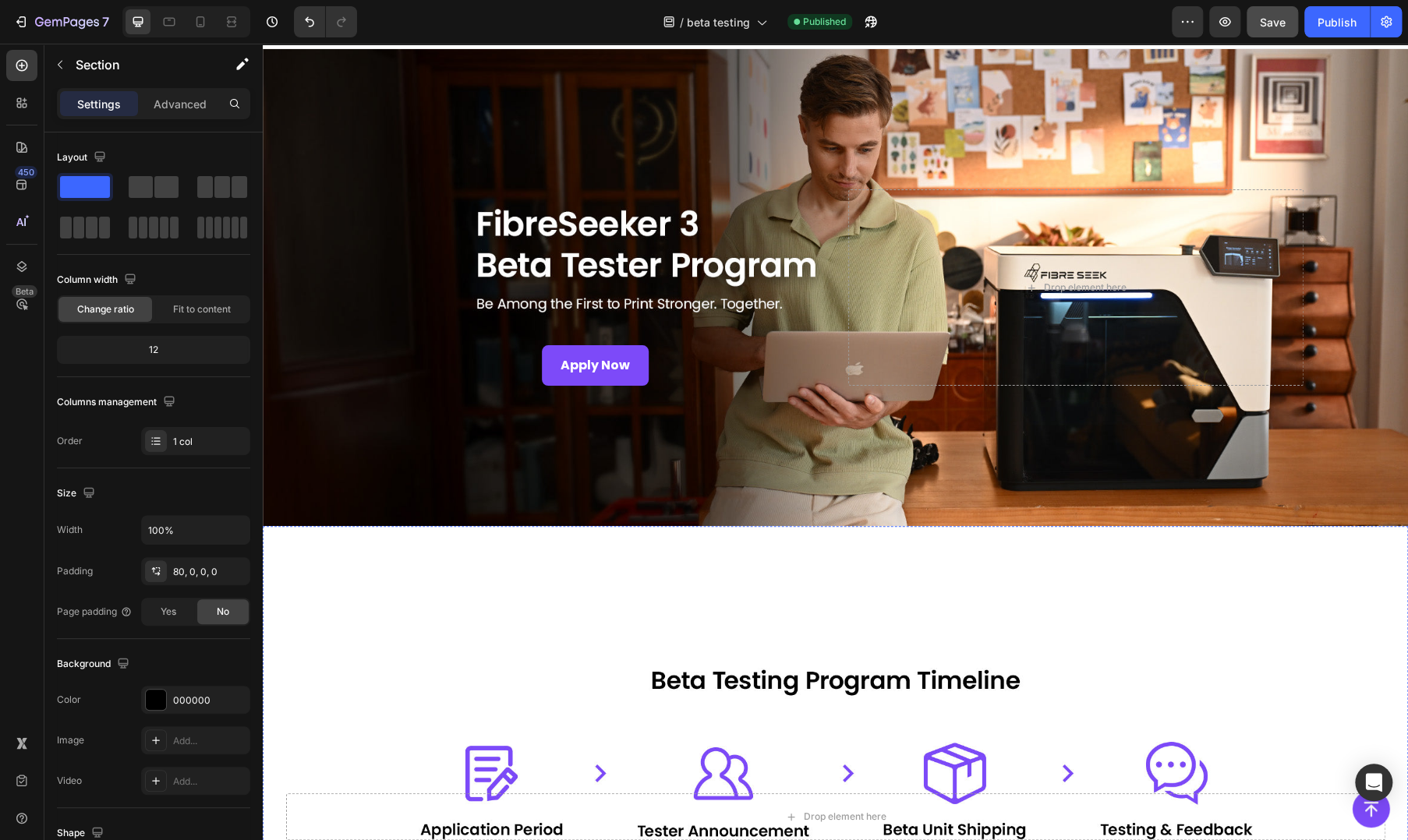
scroll to position [0, 0]
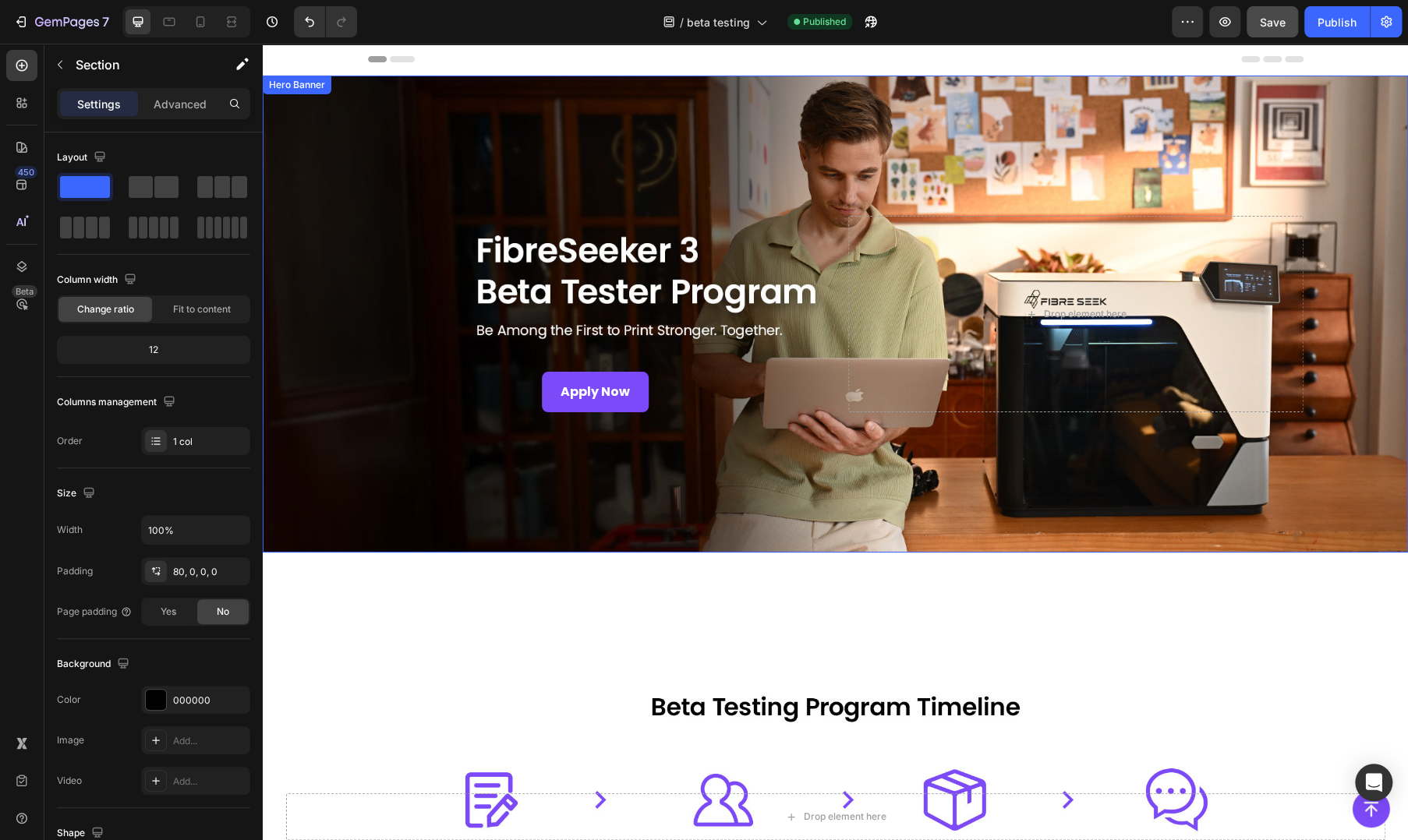
click at [383, 335] on div "Apply Now Button" at bounding box center [595, 315] width 455 height 198
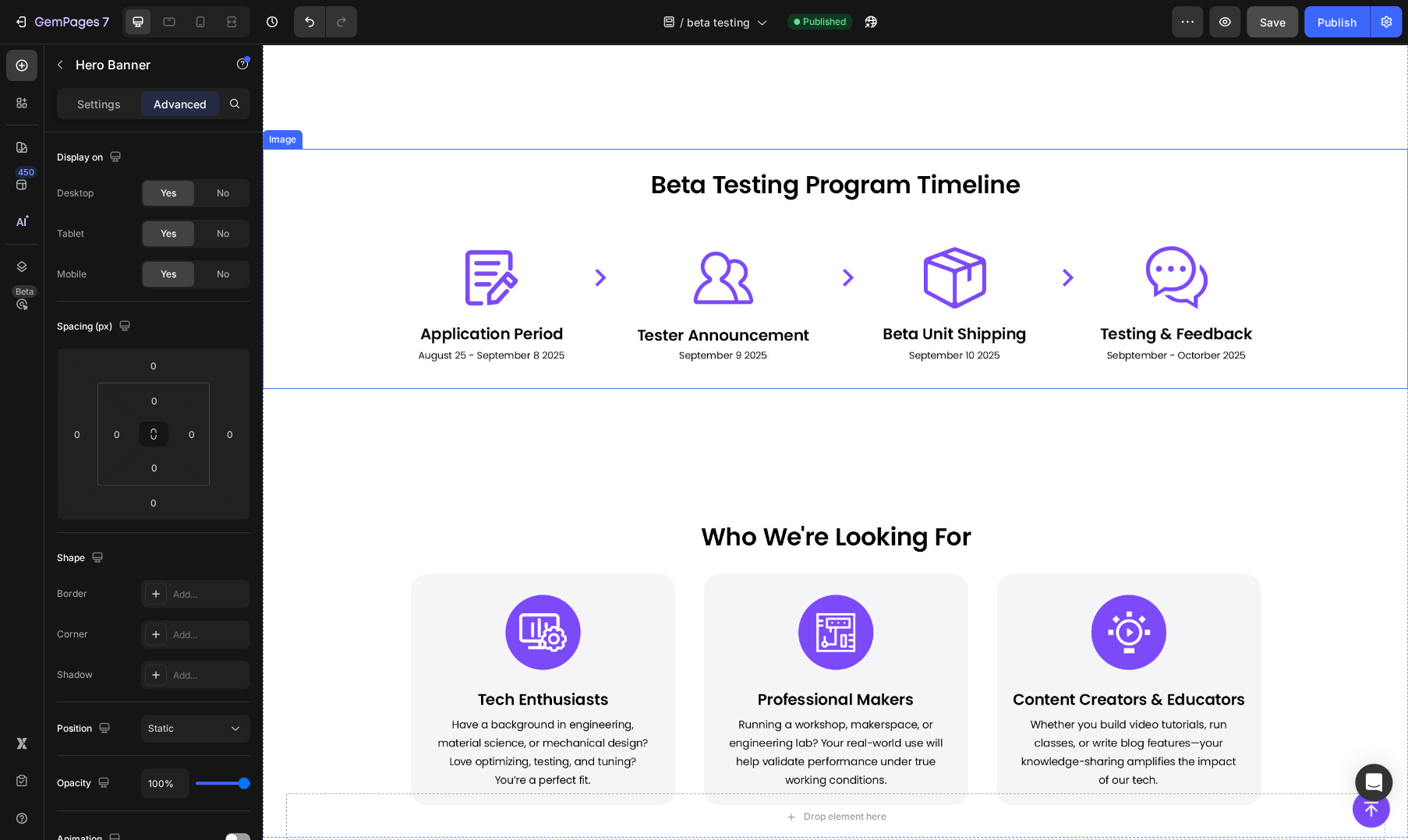
scroll to position [519, 0]
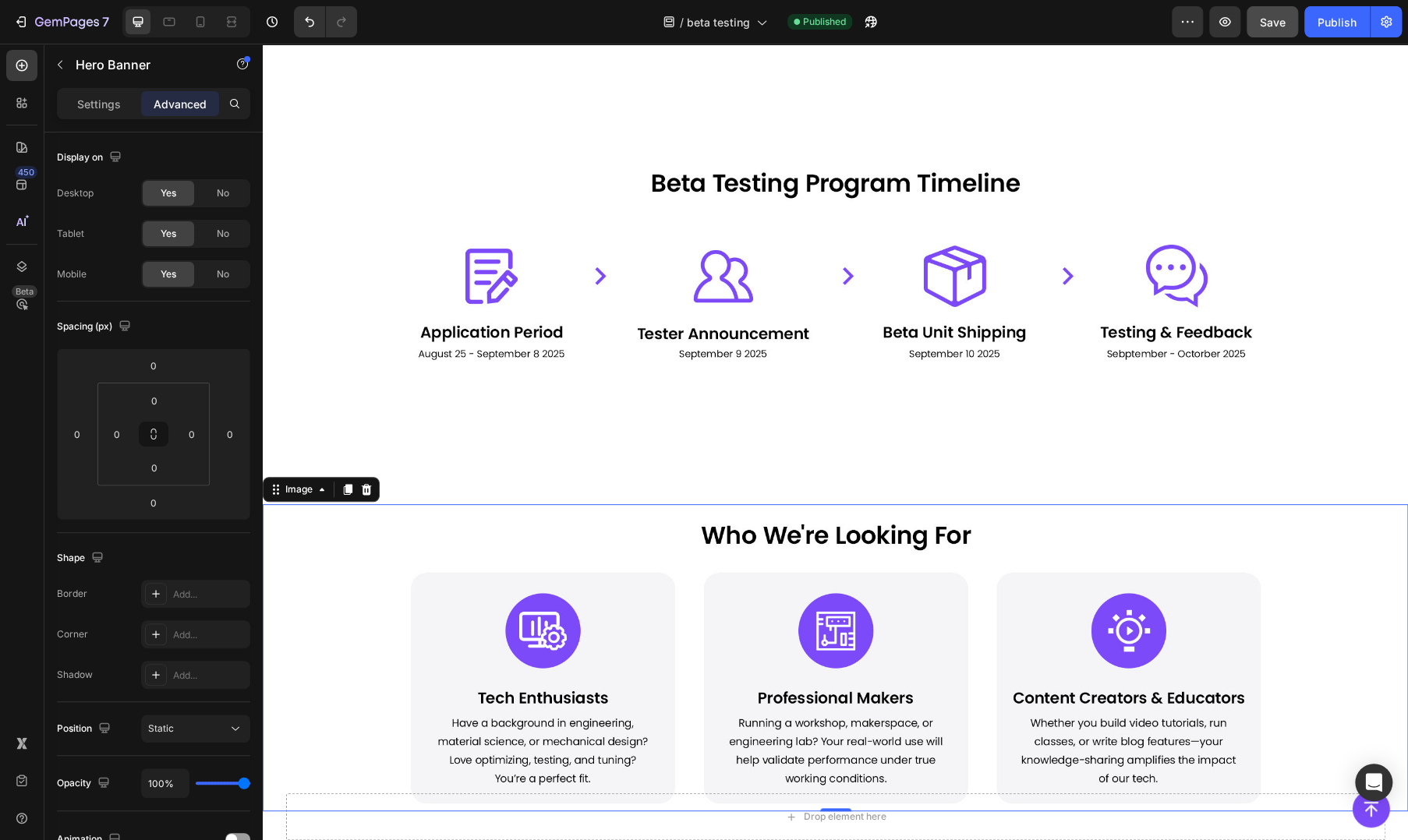
click at [604, 555] on img at bounding box center [835, 657] width 936 height 307
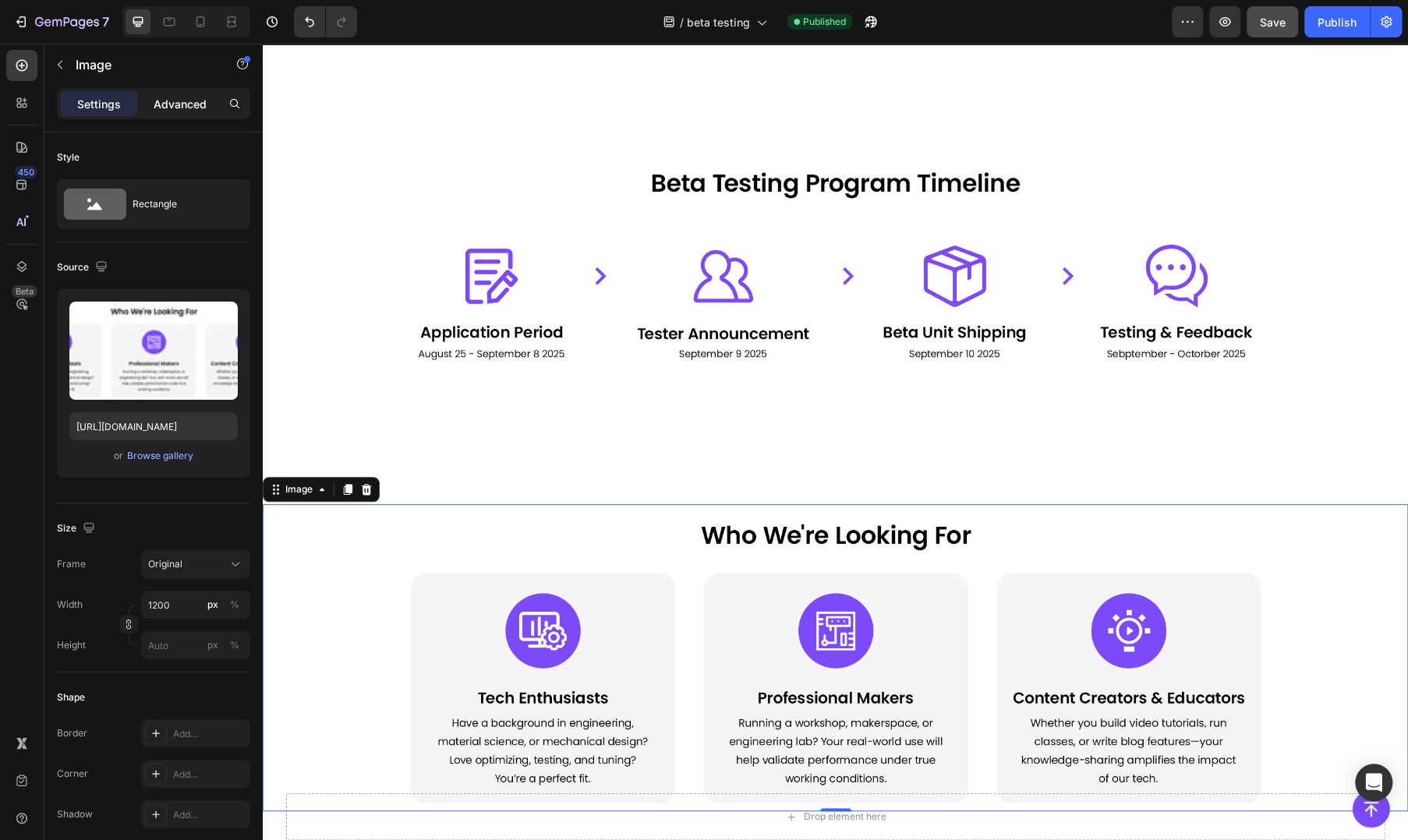
click at [193, 105] on p "Advanced" at bounding box center [180, 104] width 53 height 17
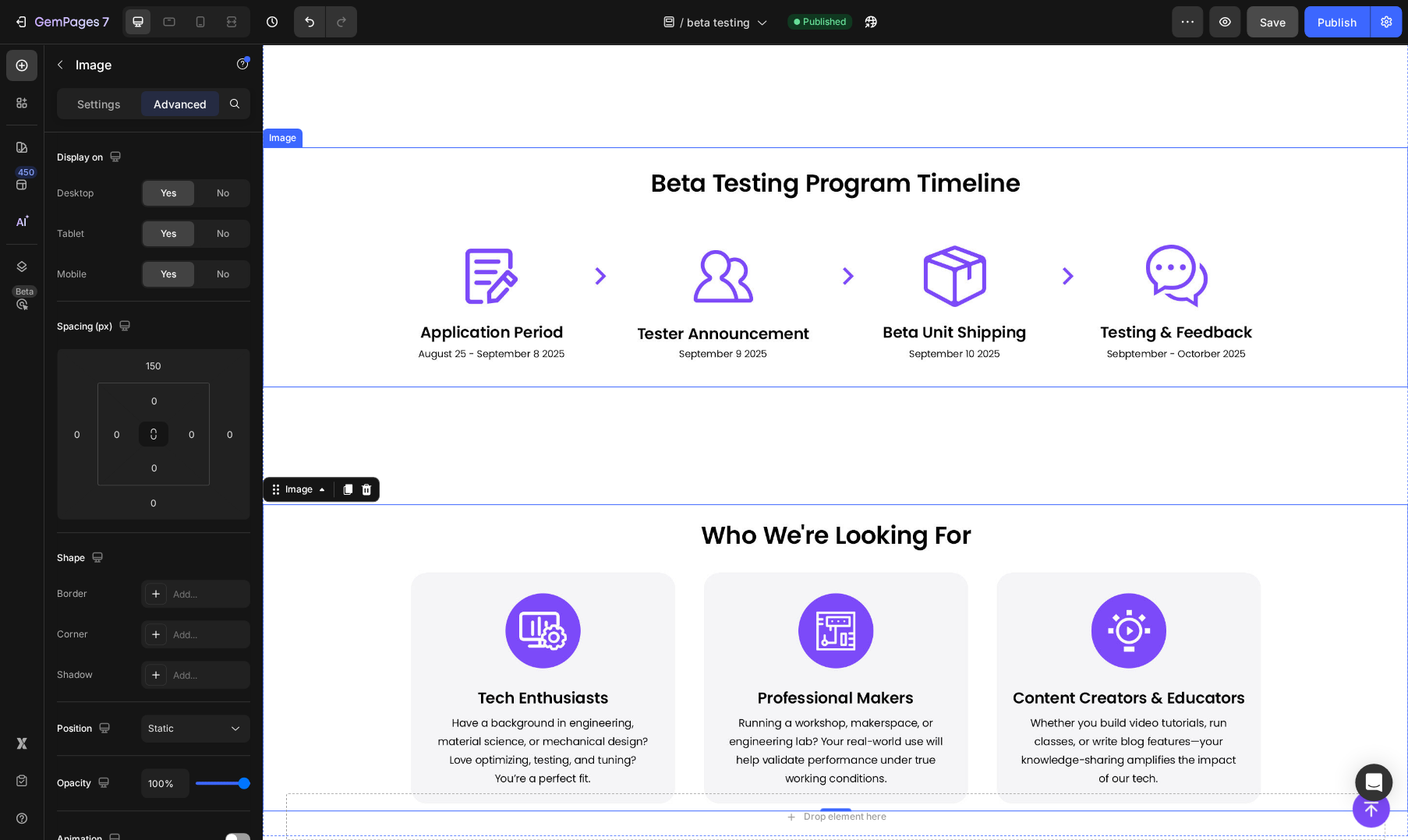
scroll to position [260, 0]
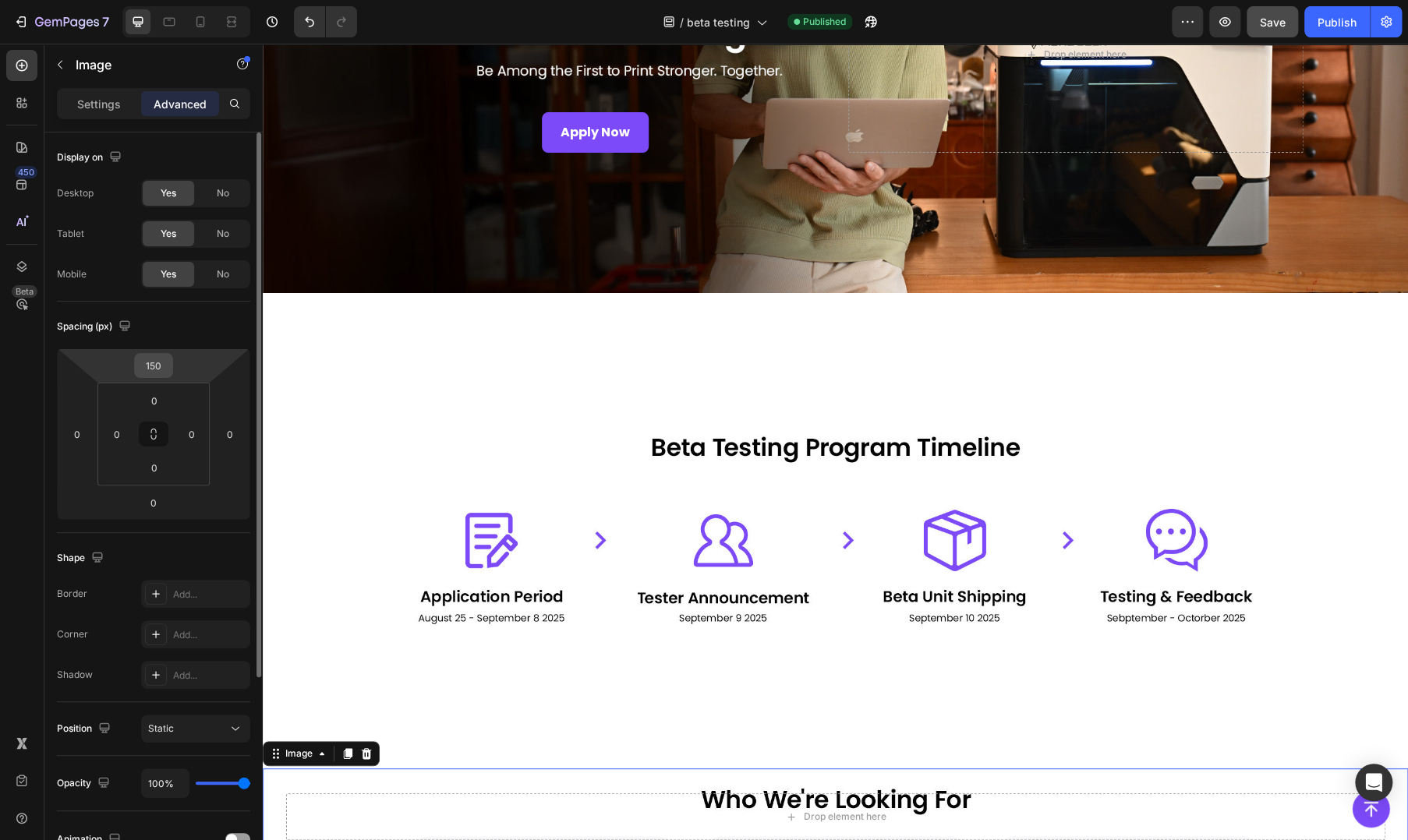
click at [172, 369] on div "150" at bounding box center [153, 365] width 39 height 25
click at [162, 366] on input "150" at bounding box center [154, 365] width 32 height 23
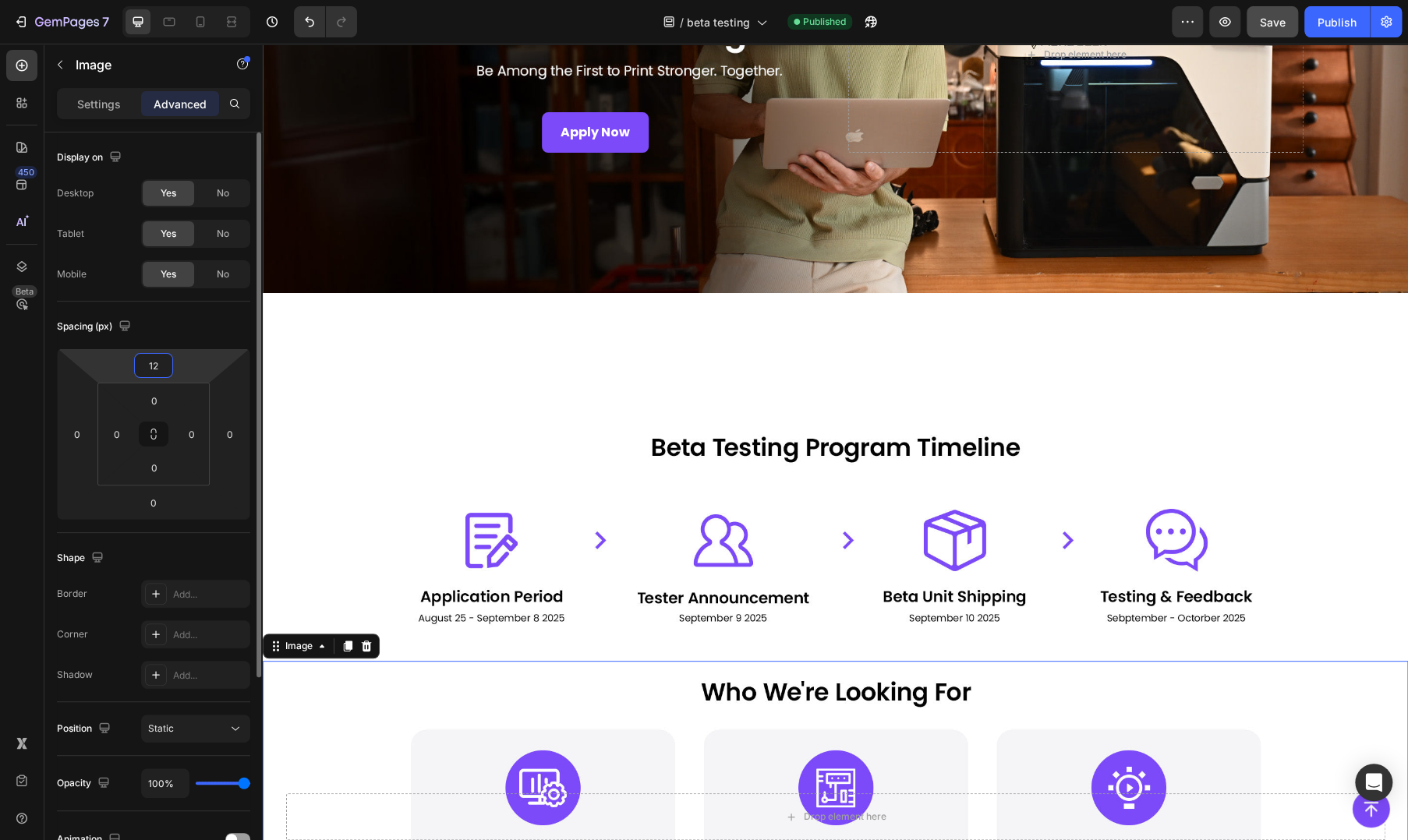
type input "120"
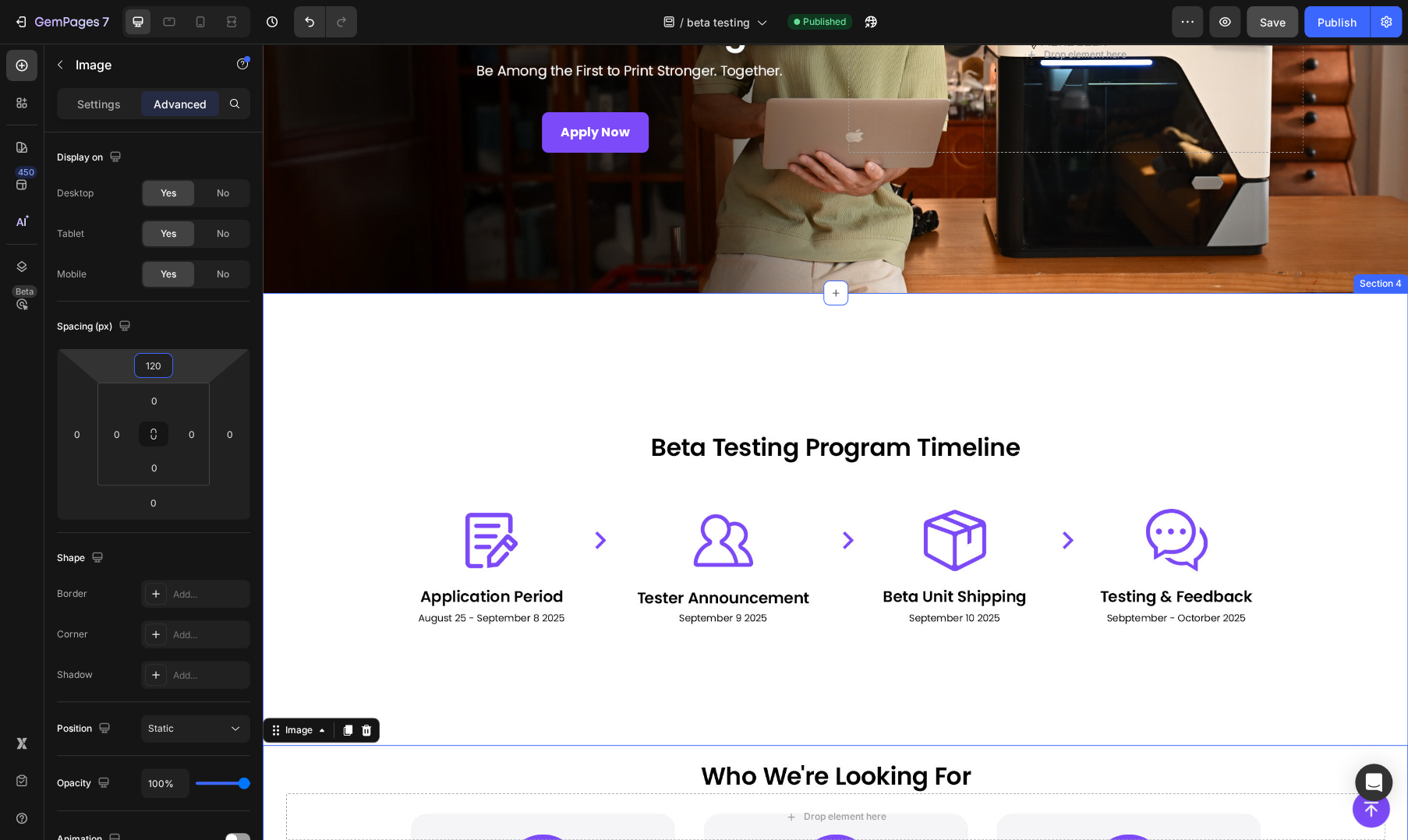
scroll to position [779, 0]
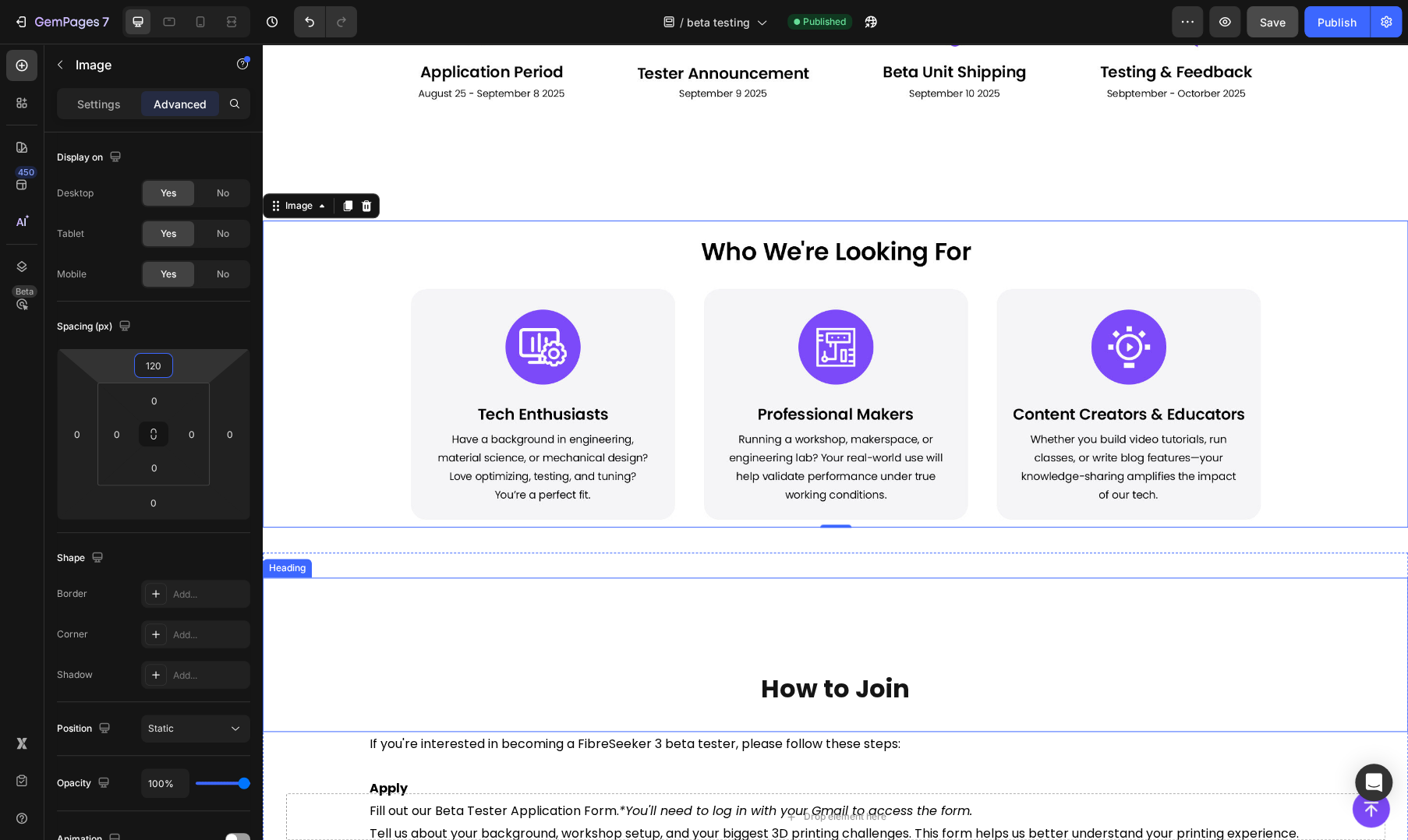
click at [694, 670] on div "How to Join Heading" at bounding box center [834, 655] width 1145 height 154
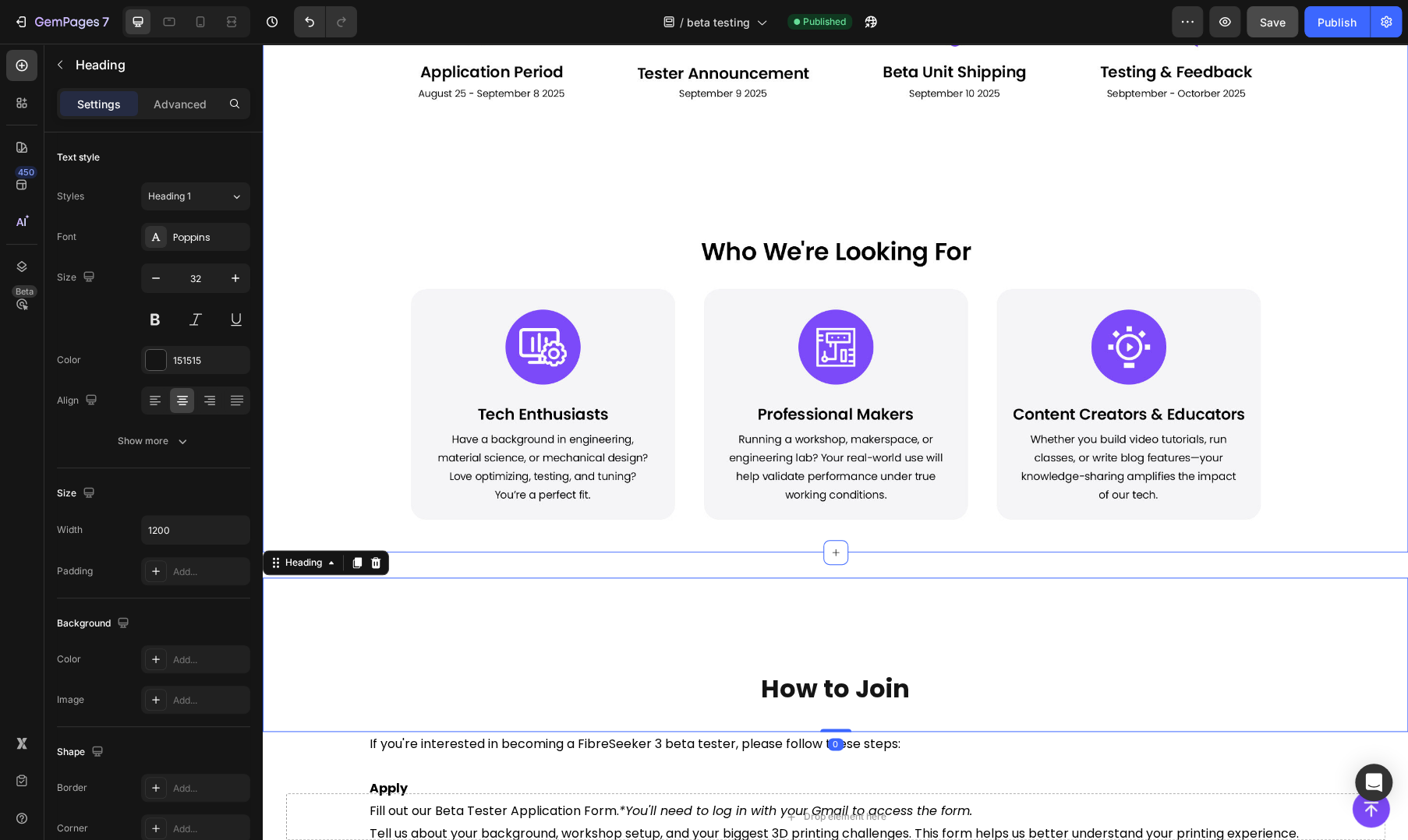
click at [694, 539] on div "Image Image Section 4" at bounding box center [834, 161] width 1145 height 785
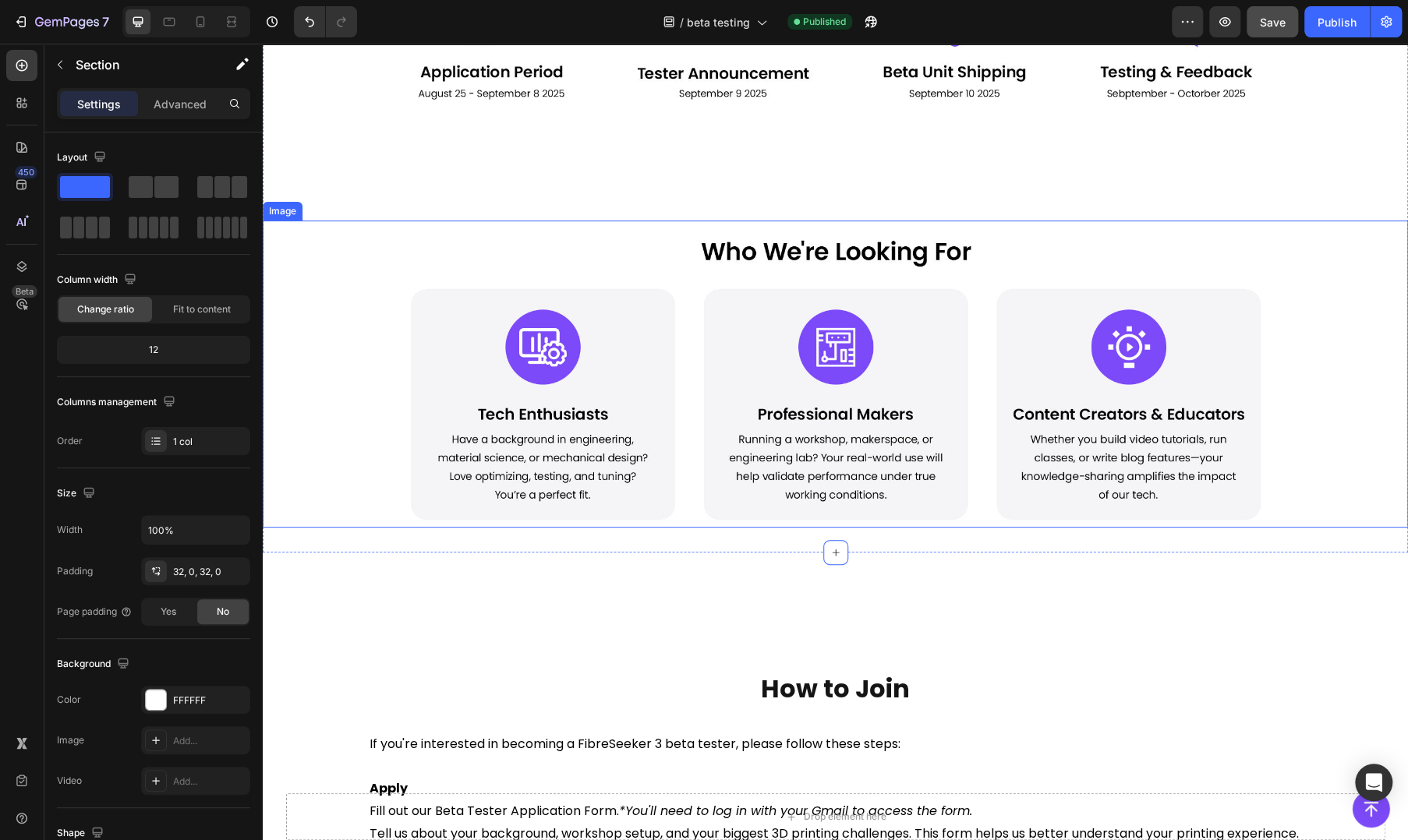
click at [796, 496] on img at bounding box center [835, 374] width 936 height 307
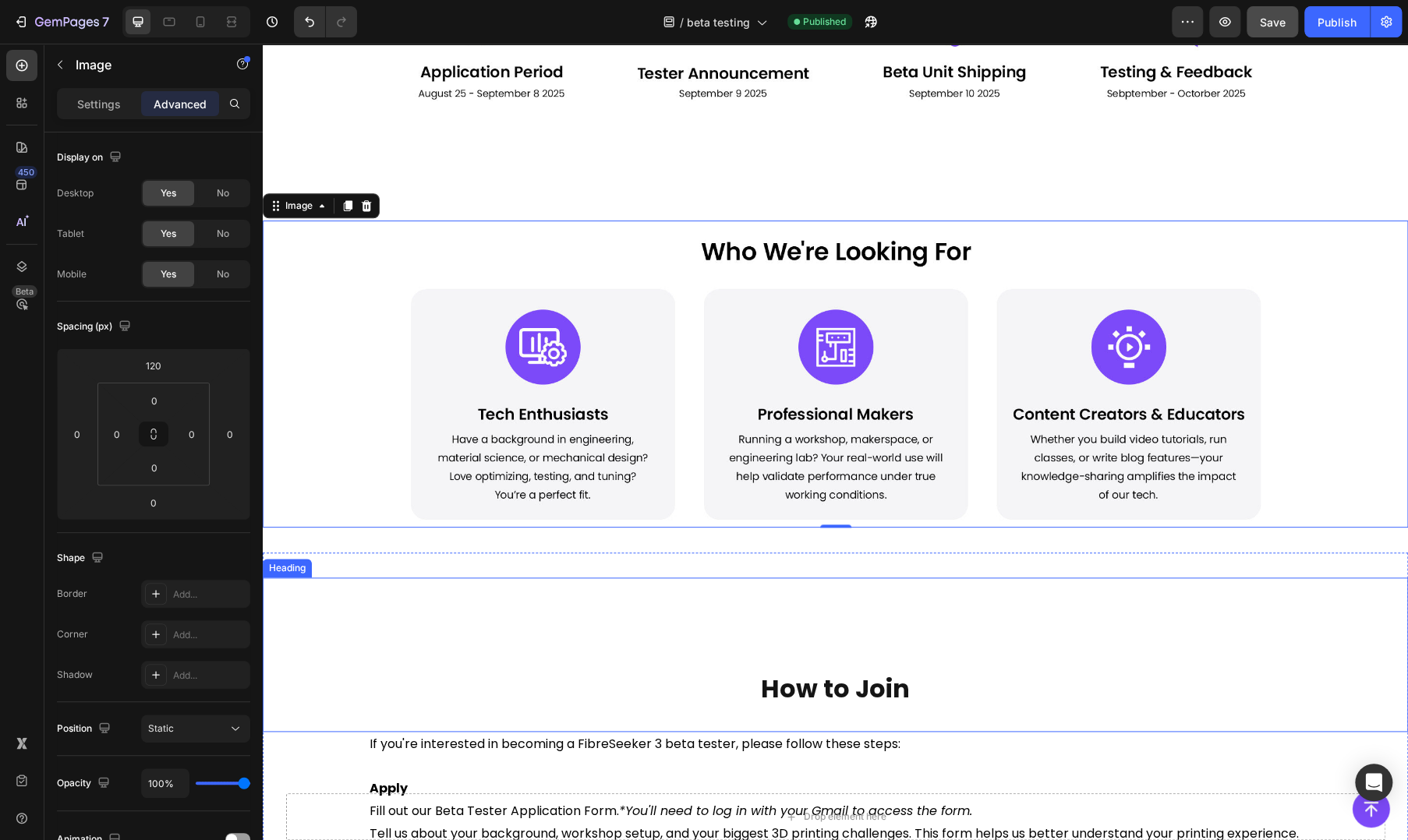
click at [745, 621] on div "How to Join Heading" at bounding box center [834, 655] width 1145 height 154
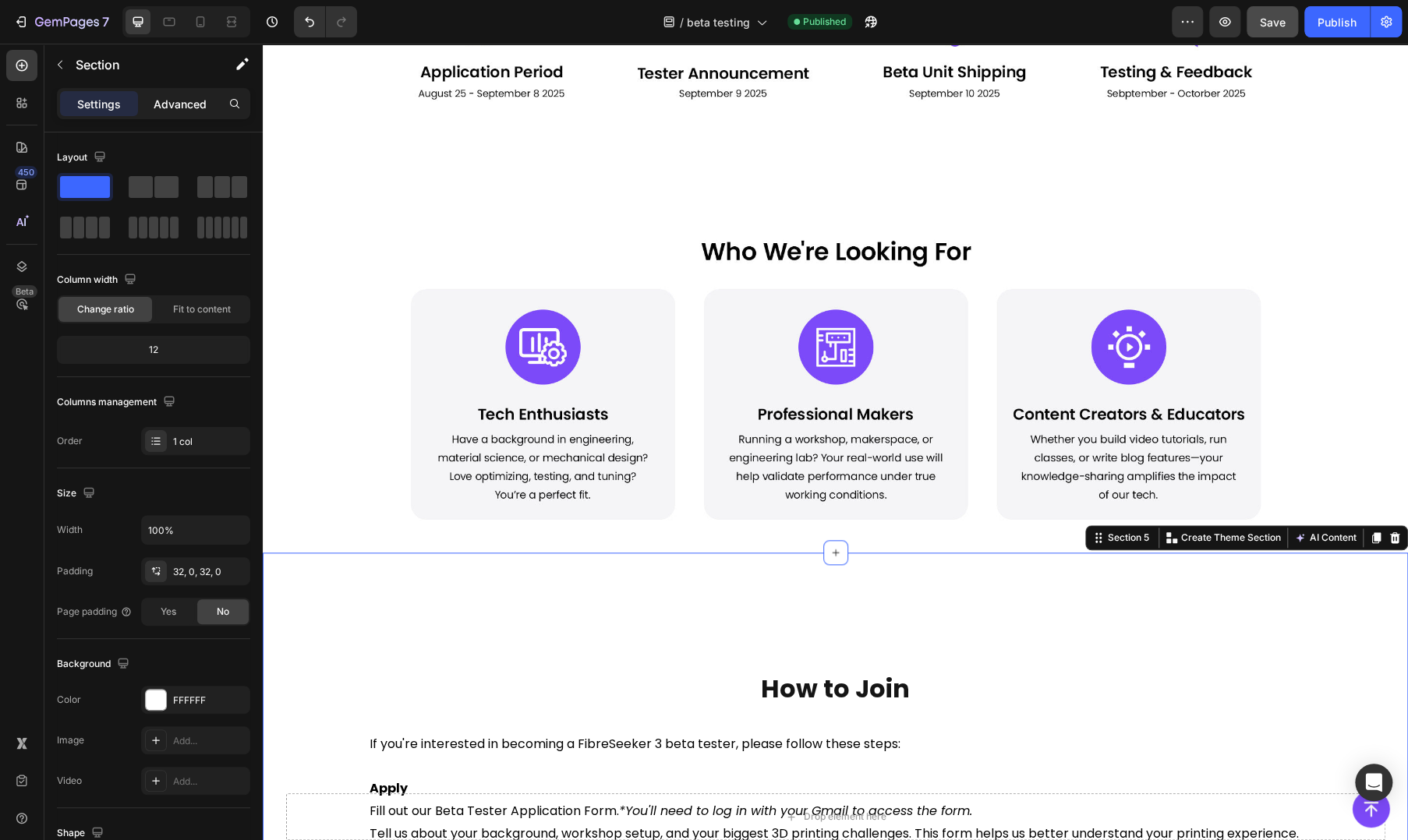
click at [165, 113] on div "Advanced" at bounding box center [180, 104] width 78 height 25
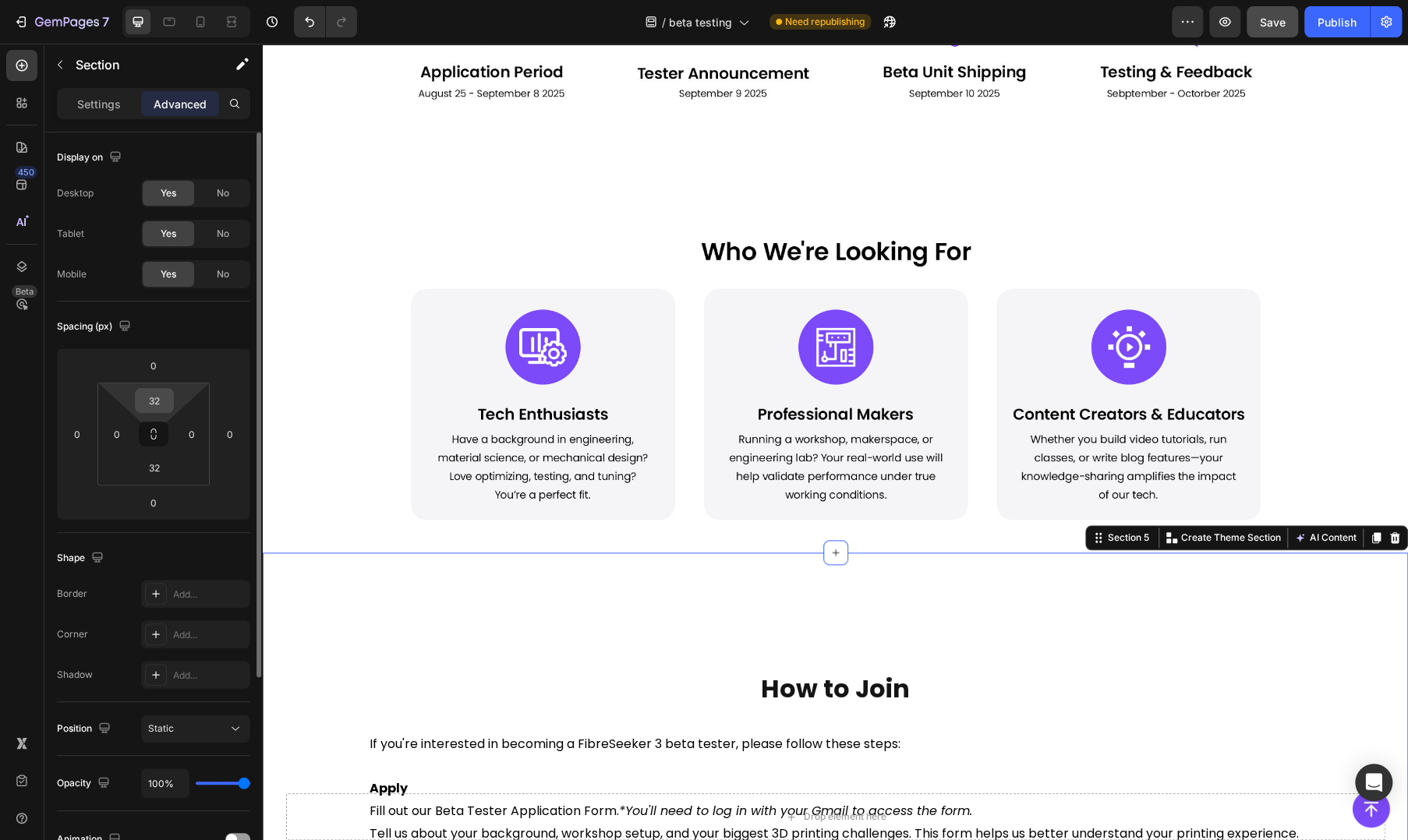
click at [160, 402] on input "32" at bounding box center [154, 401] width 32 height 23
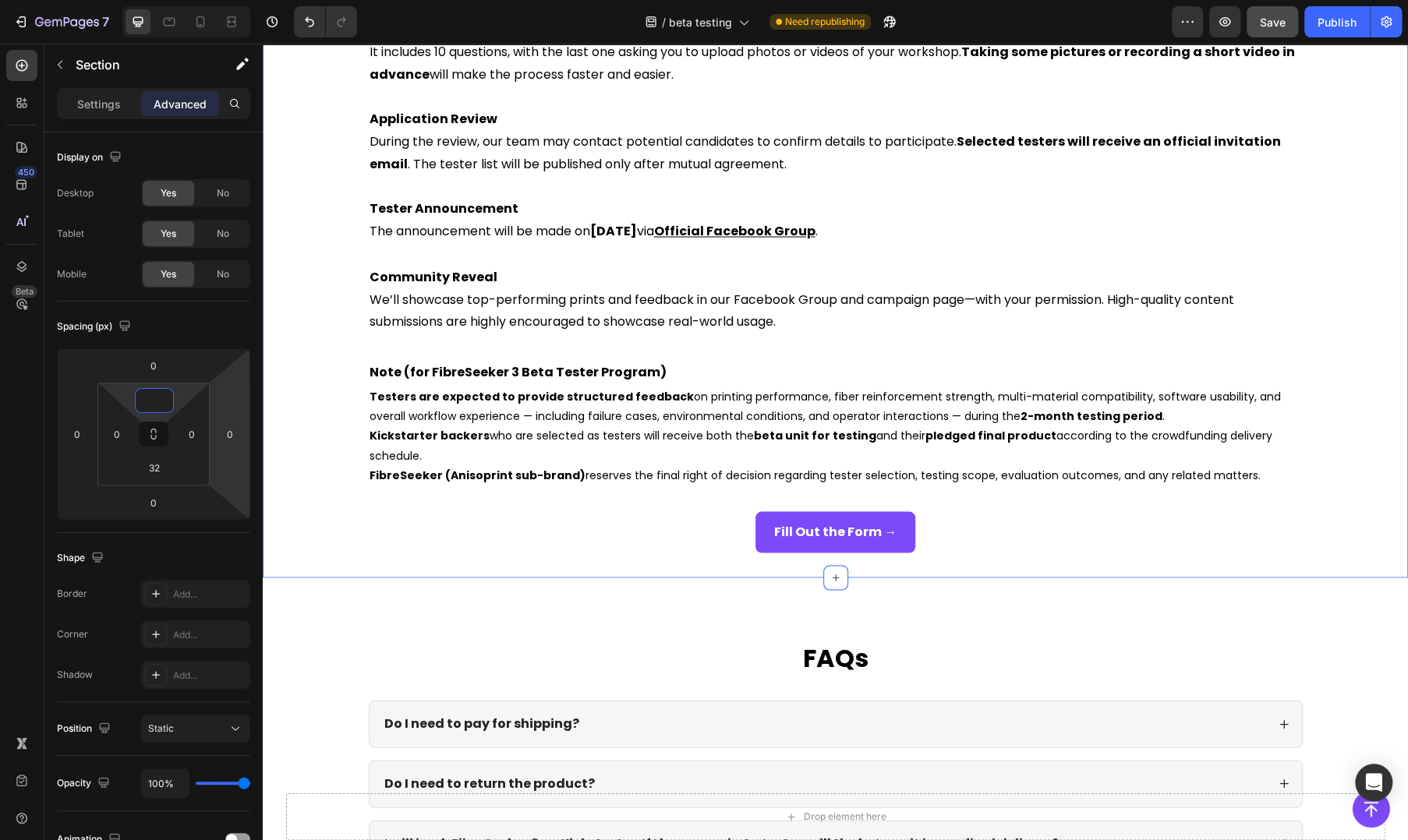
scroll to position [1819, 0]
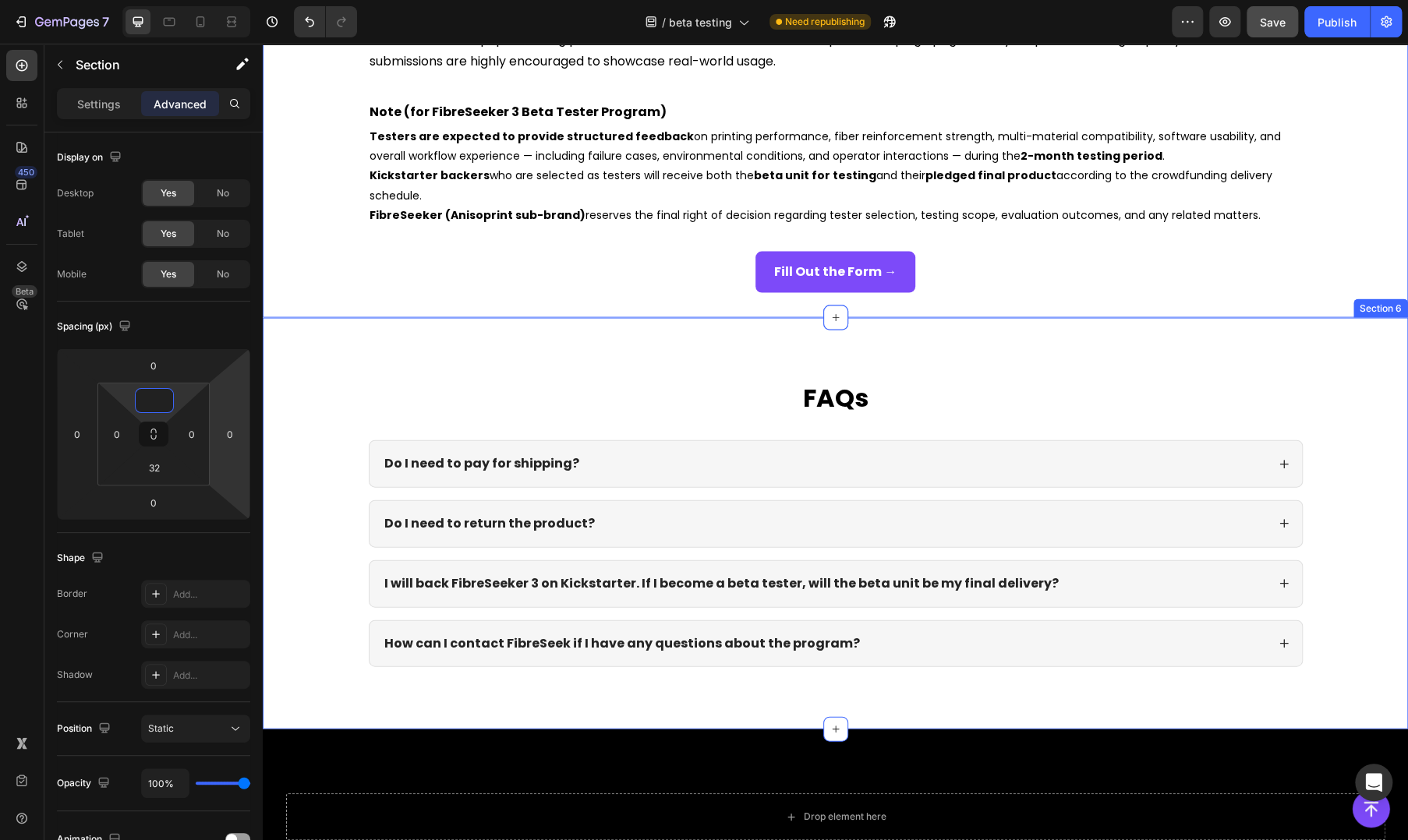
click at [648, 377] on div "FAQs Heading Do I need to pay for shipping? Do I need to return the product? I …" at bounding box center [834, 524] width 1145 height 413
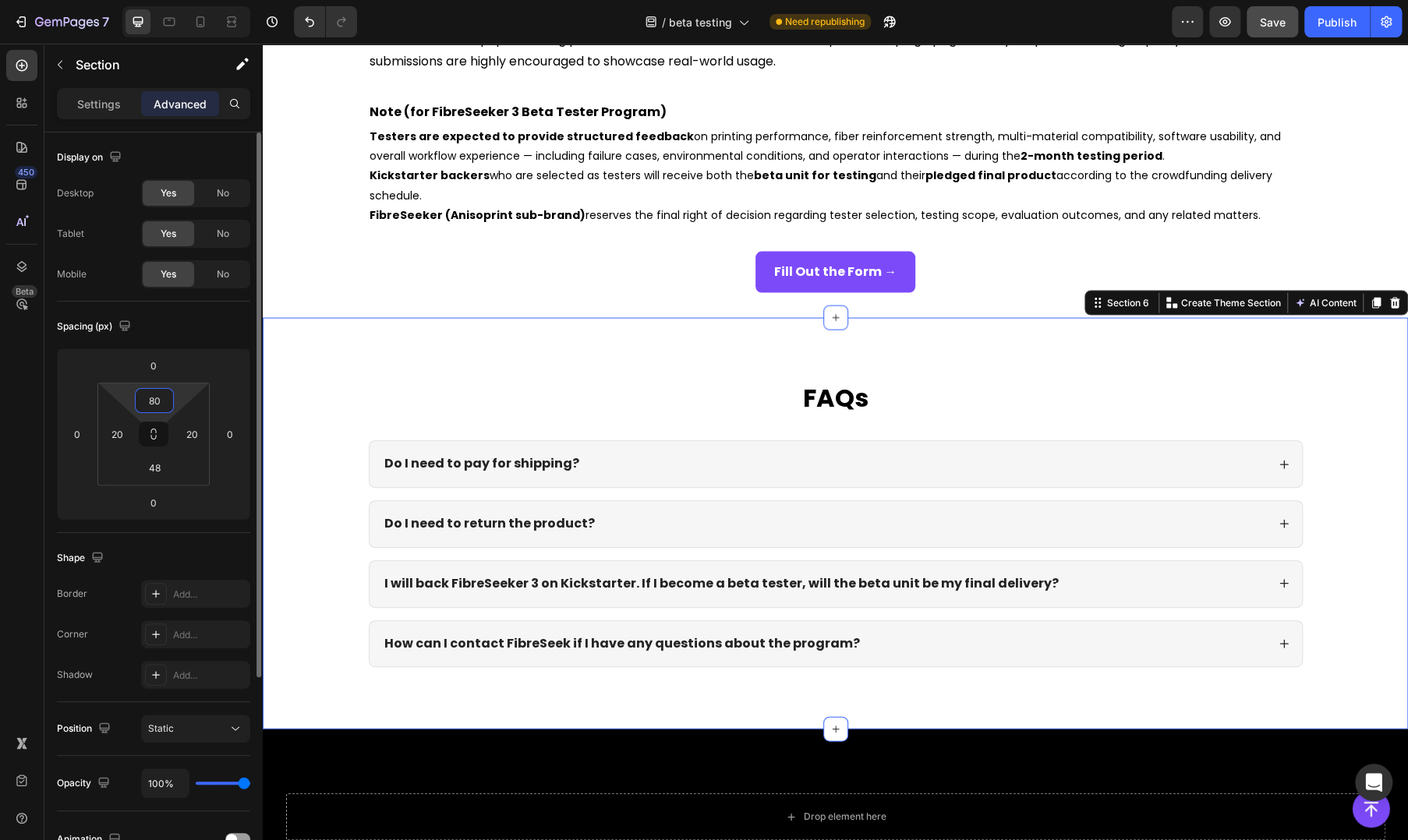
click at [161, 399] on input "80" at bounding box center [154, 401] width 32 height 23
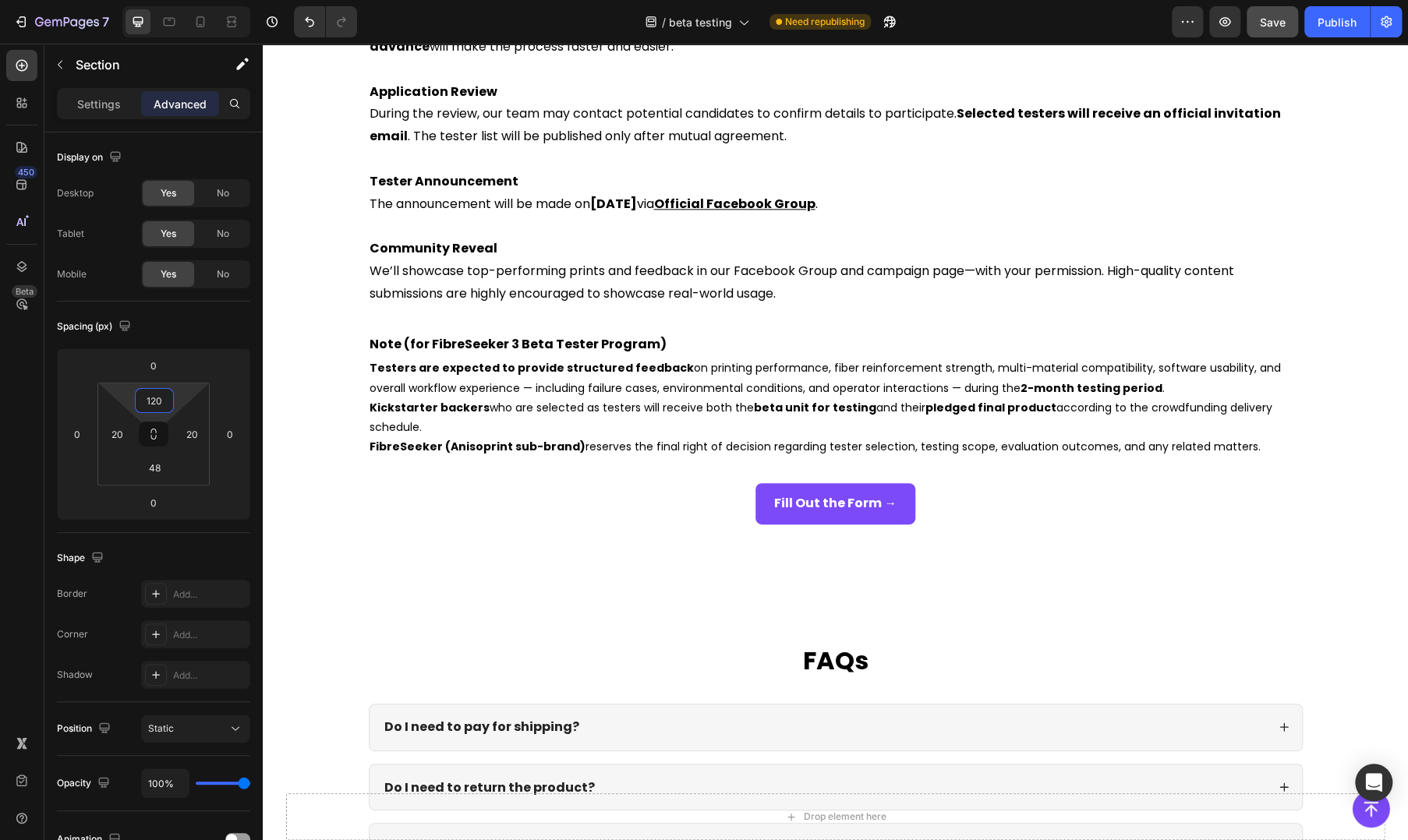
scroll to position [1687, 0]
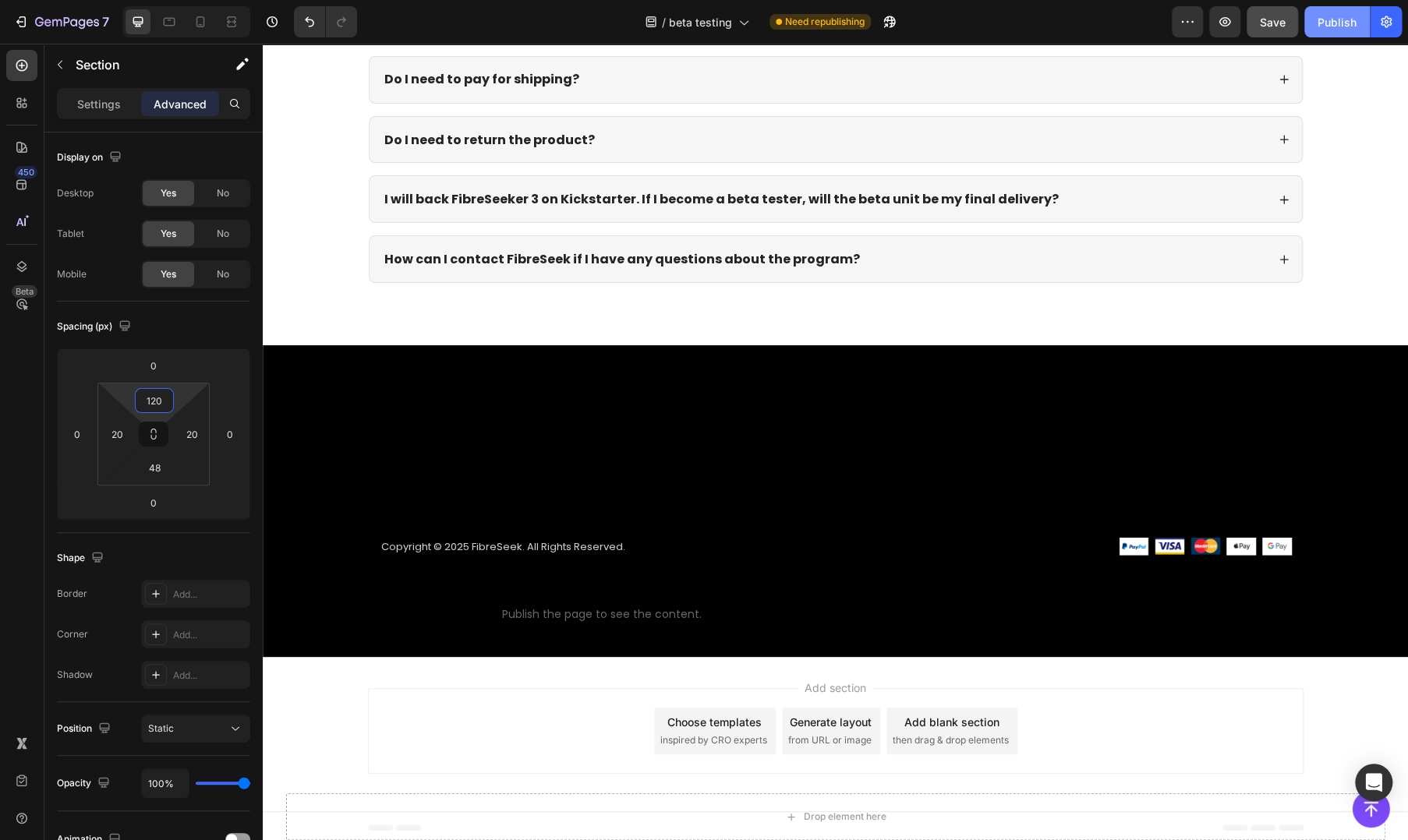
click at [1334, 19] on div "Publish" at bounding box center [1337, 22] width 39 height 17
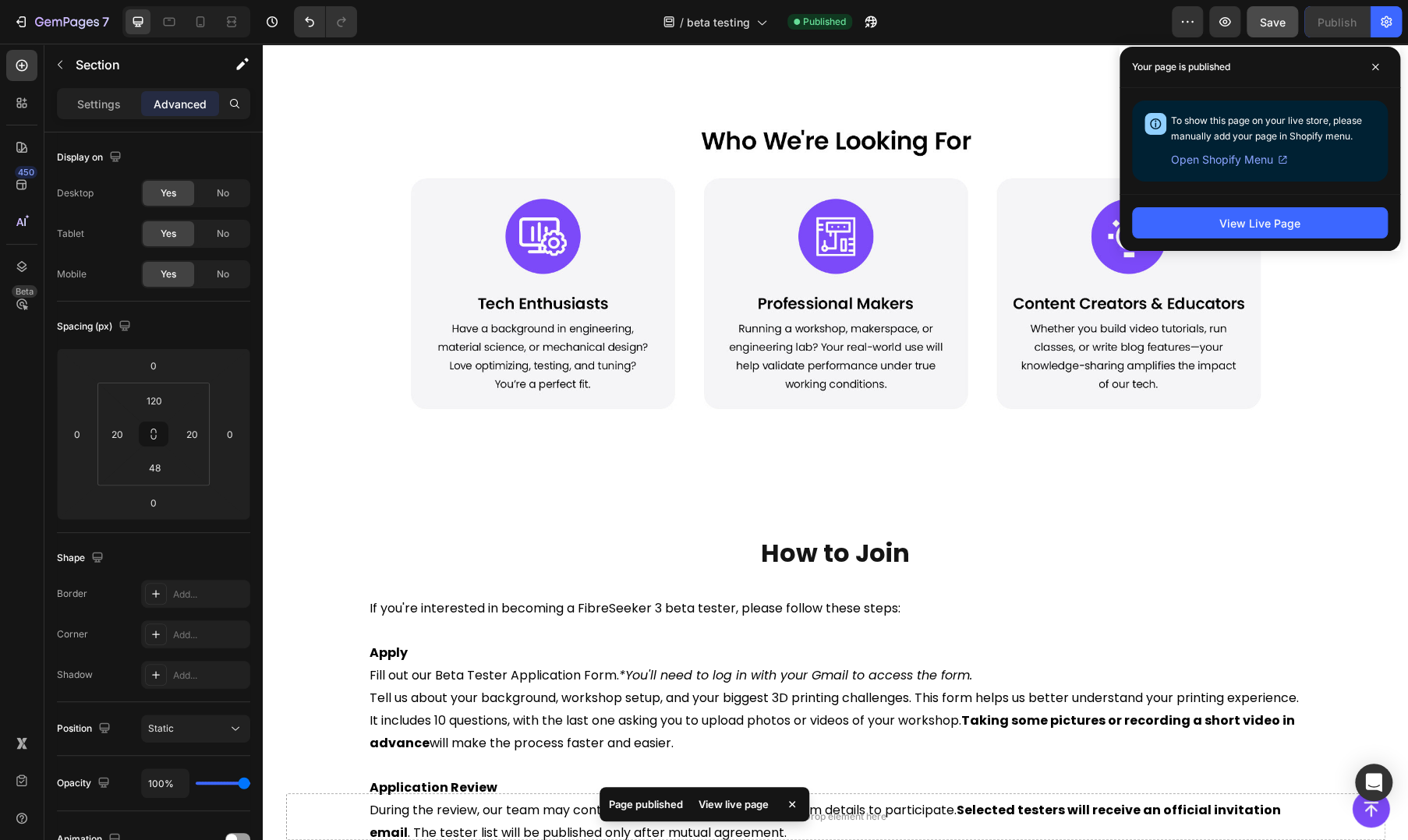
scroll to position [887, 0]
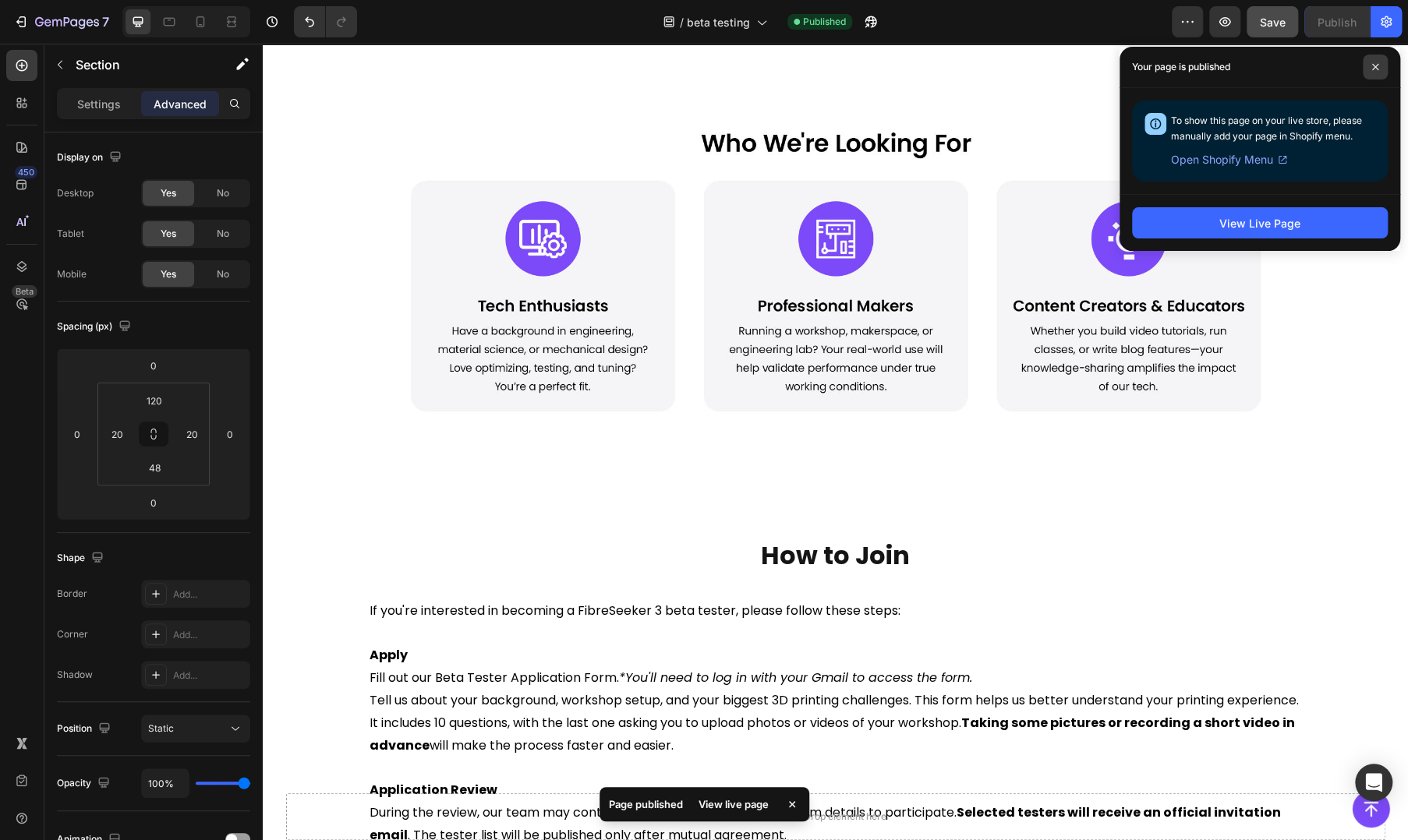
click at [1374, 69] on icon at bounding box center [1375, 66] width 7 height 7
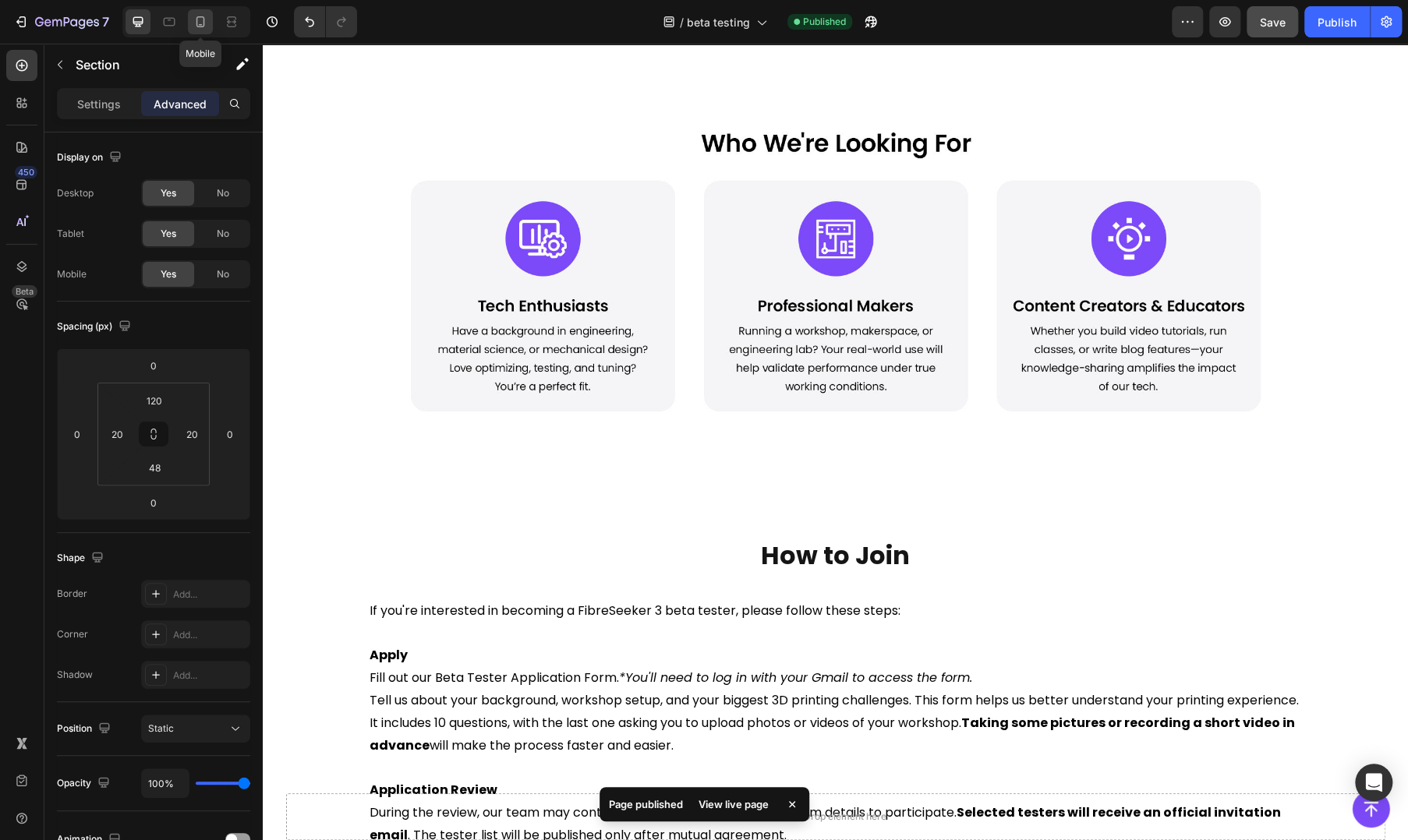
click at [207, 20] on icon at bounding box center [200, 22] width 16 height 16
type input "70"
type input "42"
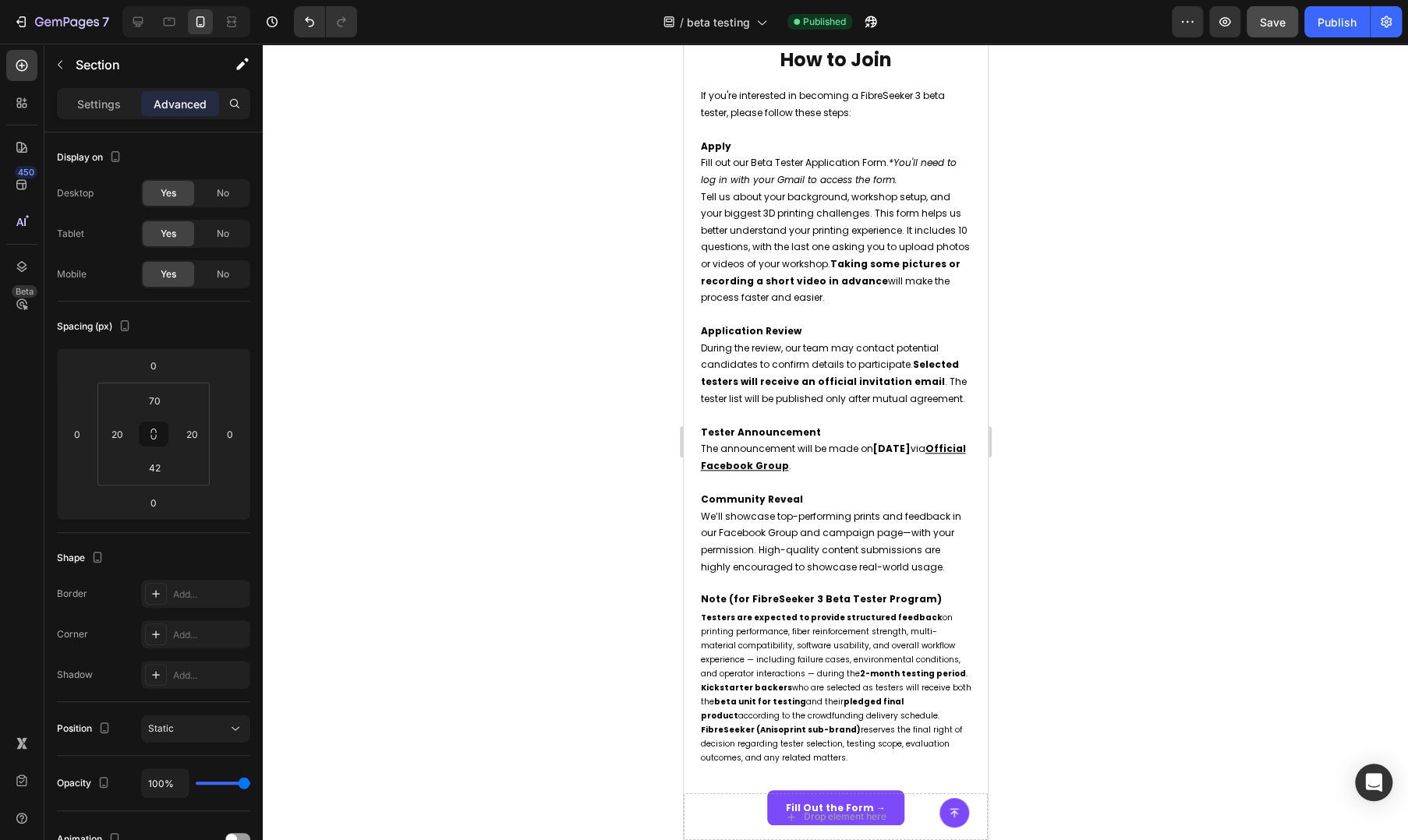
scroll to position [806, 0]
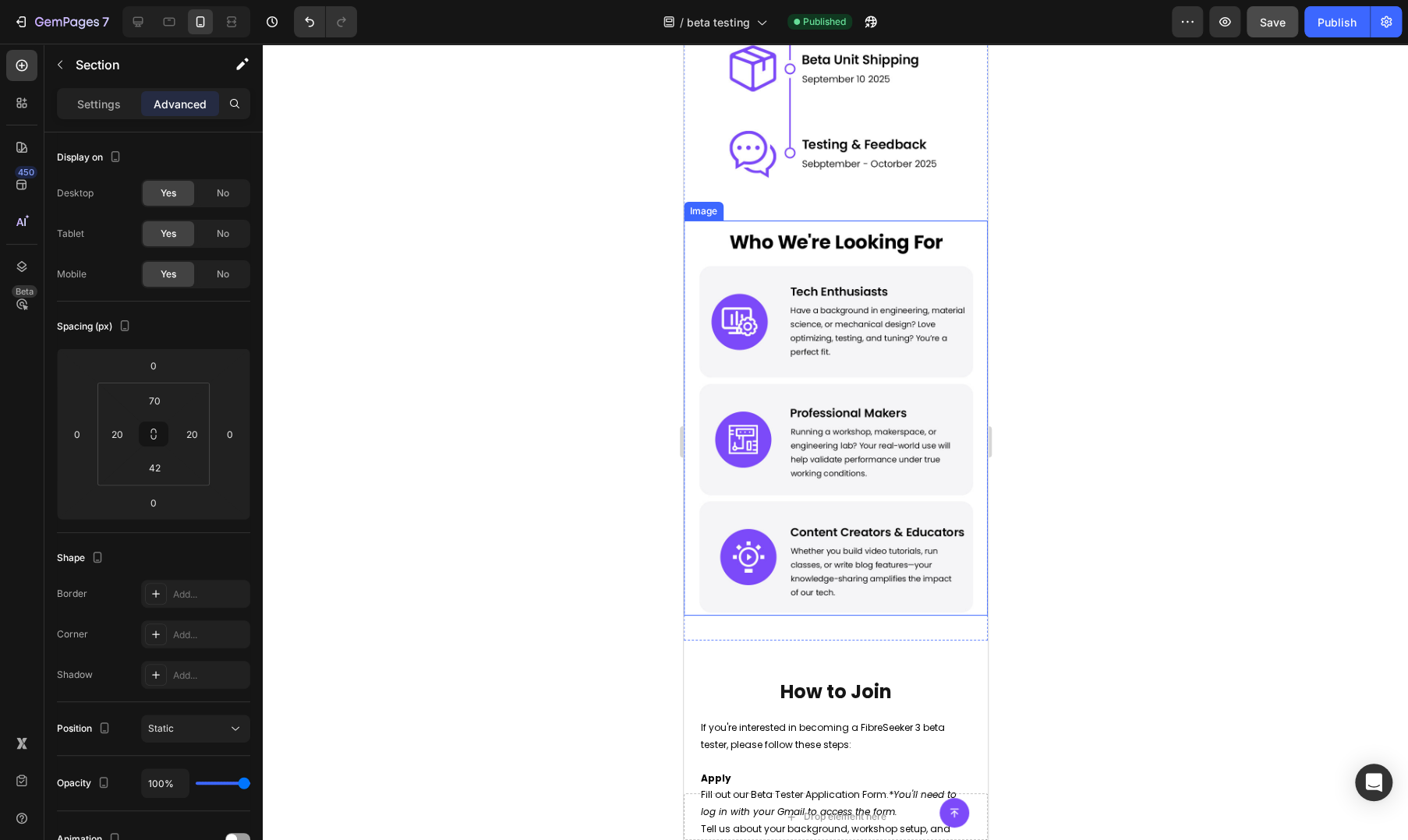
click at [780, 237] on img at bounding box center [835, 418] width 274 height 395
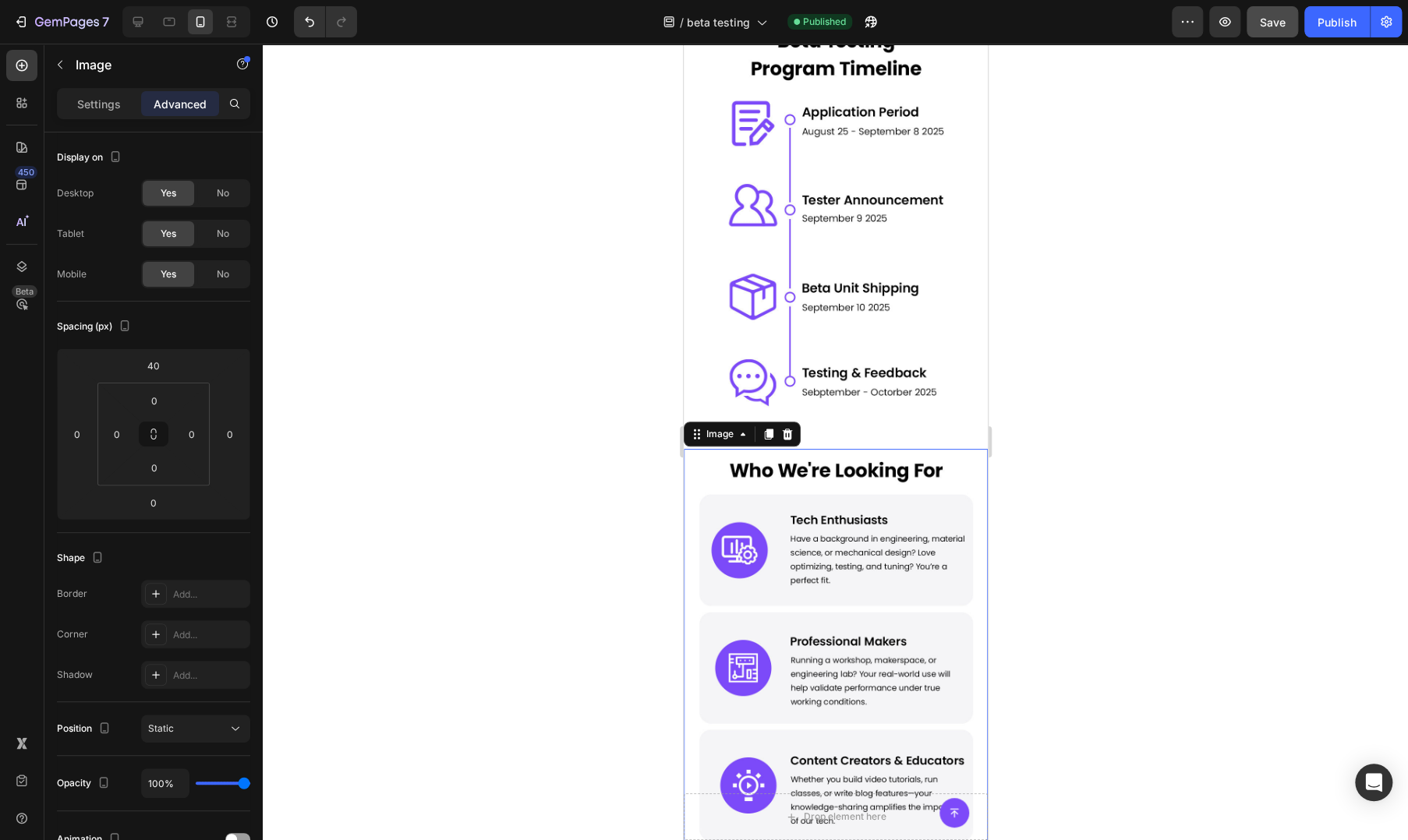
scroll to position [545, 0]
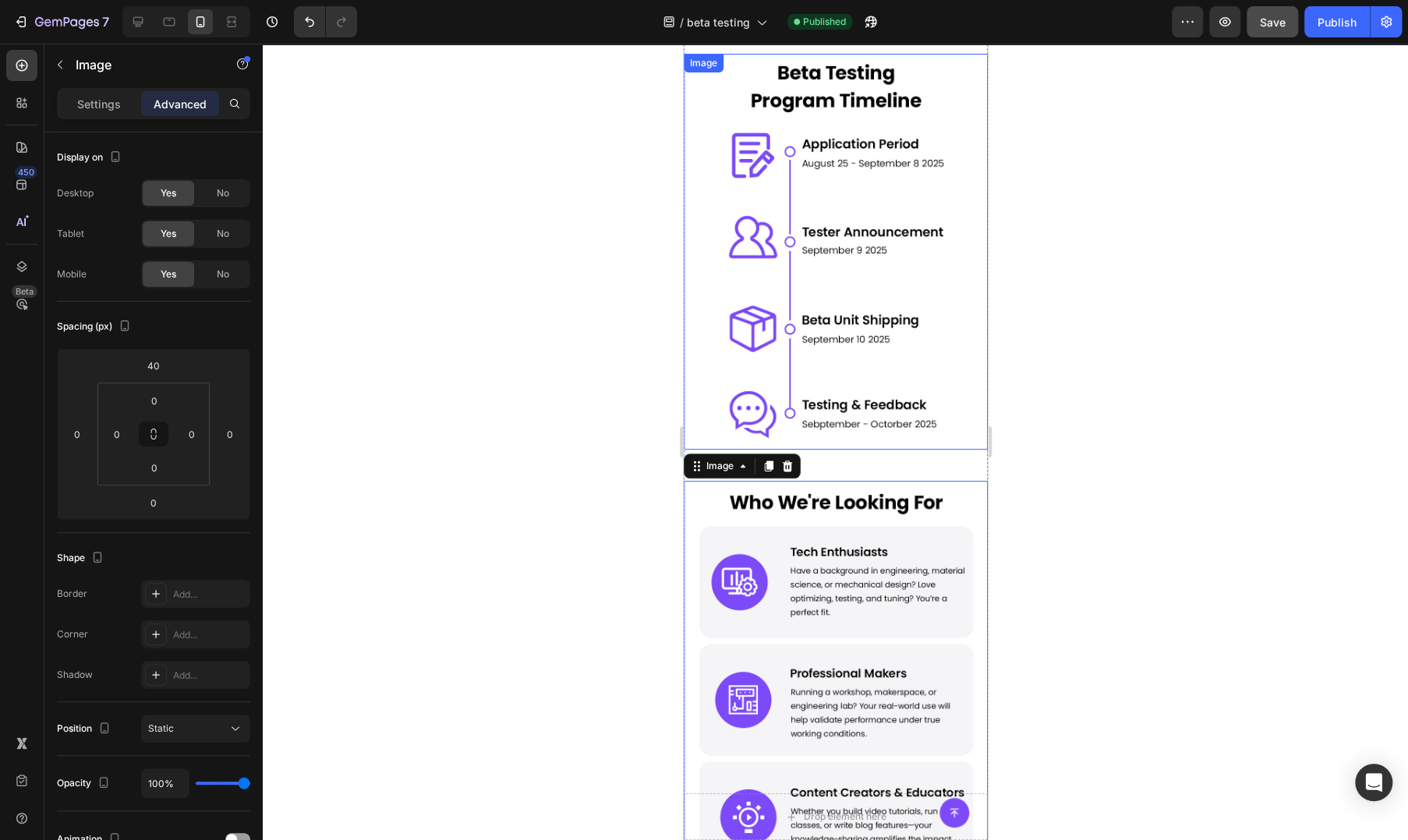
click at [819, 300] on img at bounding box center [835, 252] width 274 height 395
click at [819, 517] on img at bounding box center [835, 678] width 274 height 395
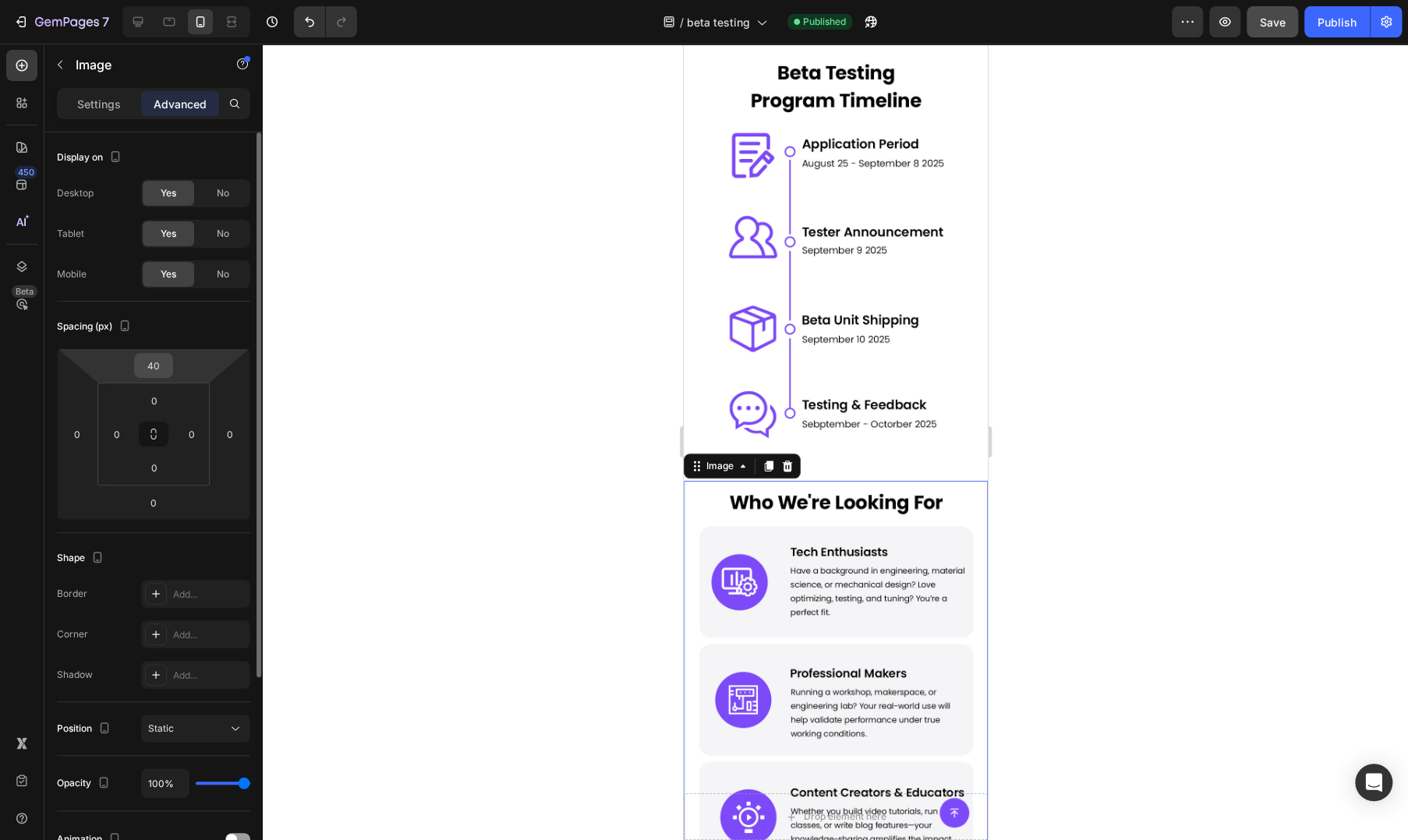
click at [160, 369] on input "40" at bounding box center [154, 365] width 32 height 23
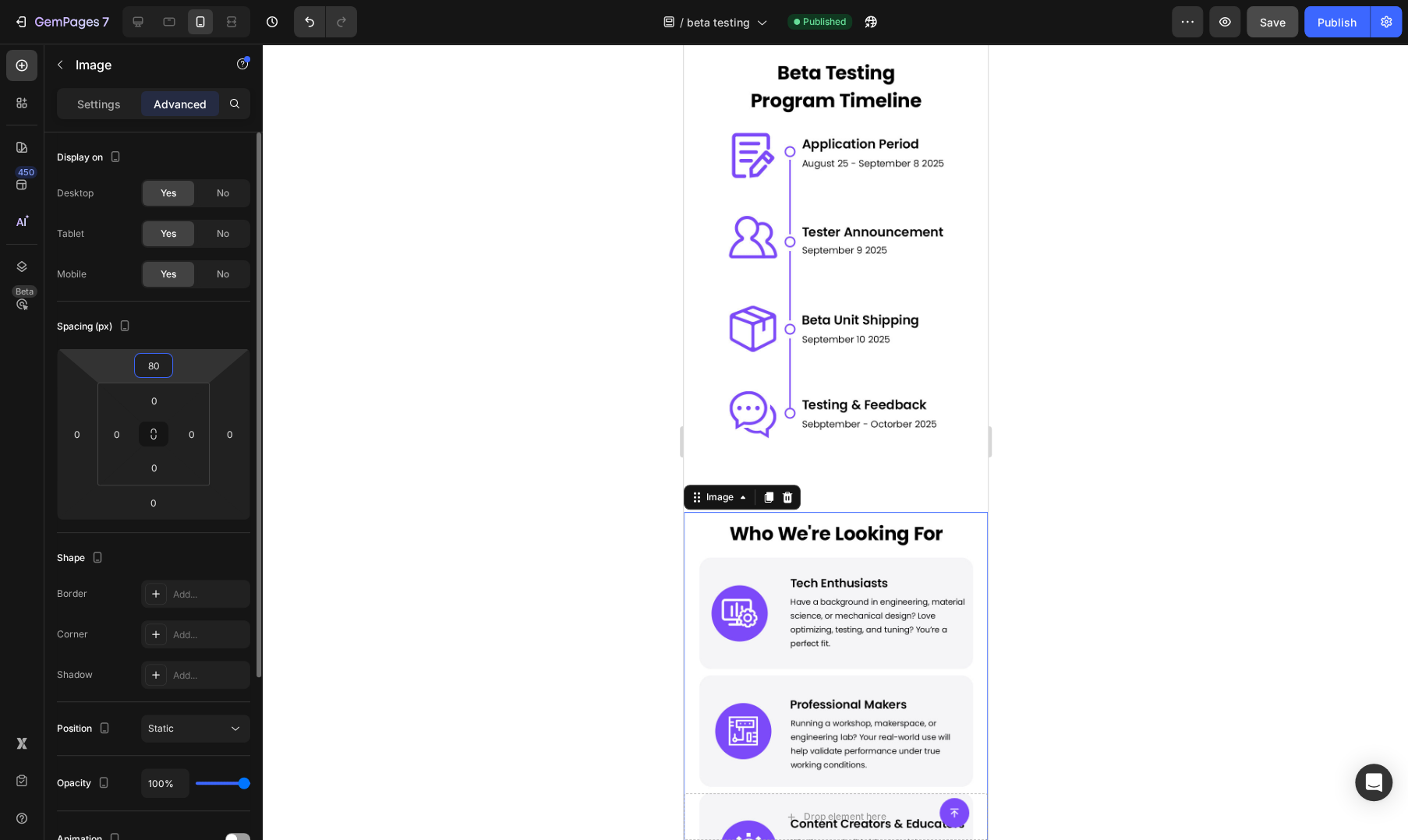
click at [162, 372] on input "80" at bounding box center [154, 365] width 32 height 23
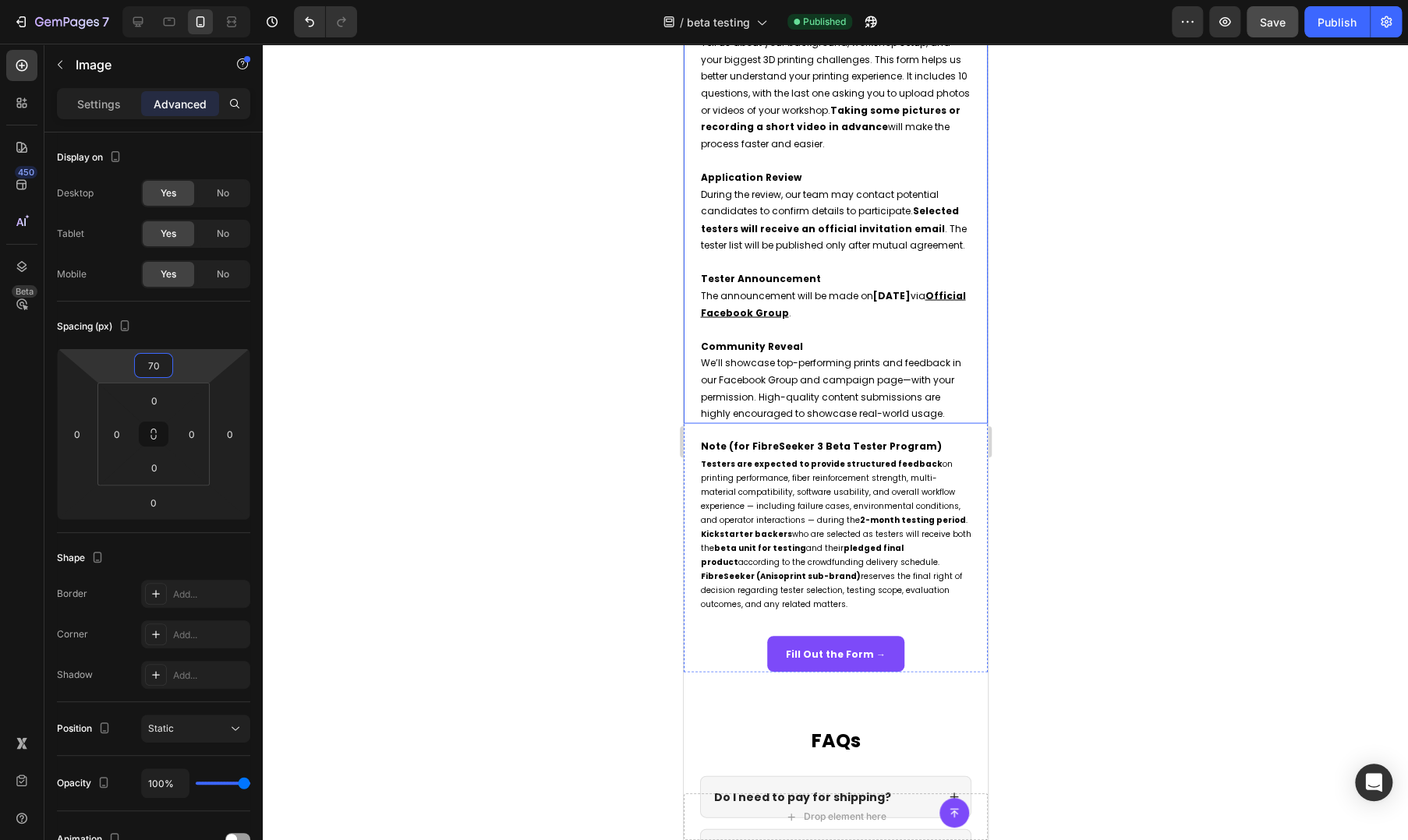
scroll to position [1844, 0]
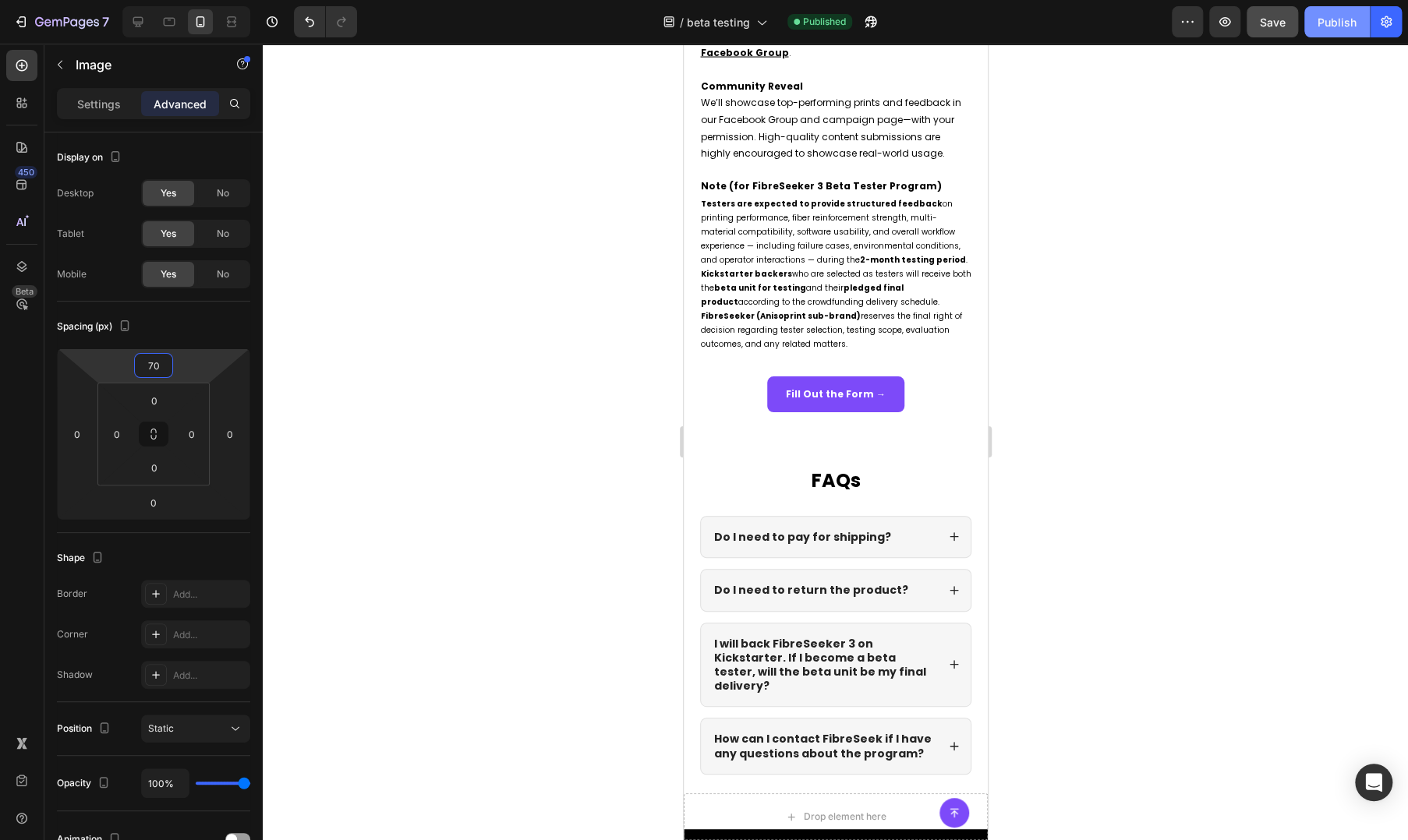
type input "70"
click at [1334, 14] on div "Publish" at bounding box center [1337, 22] width 39 height 17
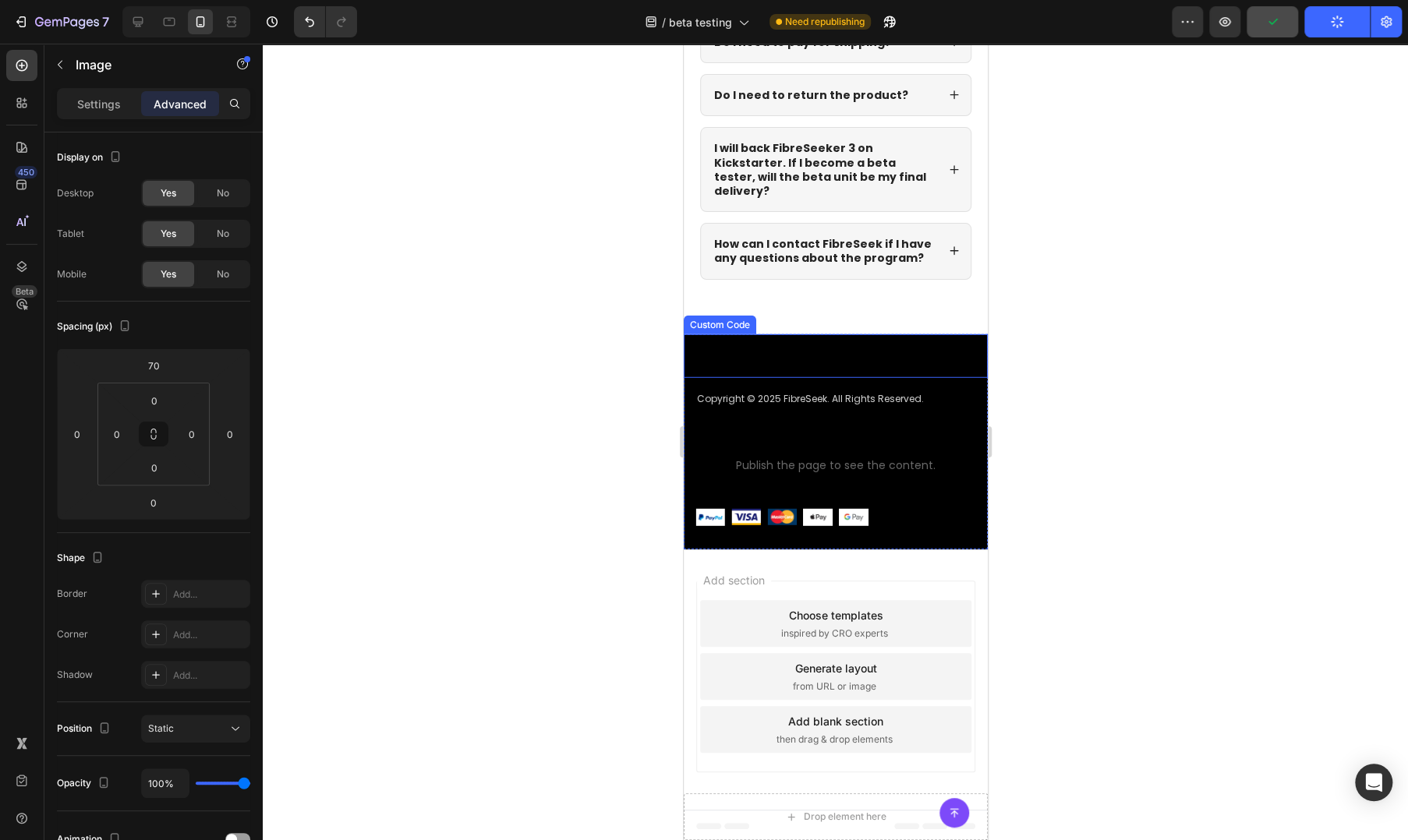
scroll to position [2097, 0]
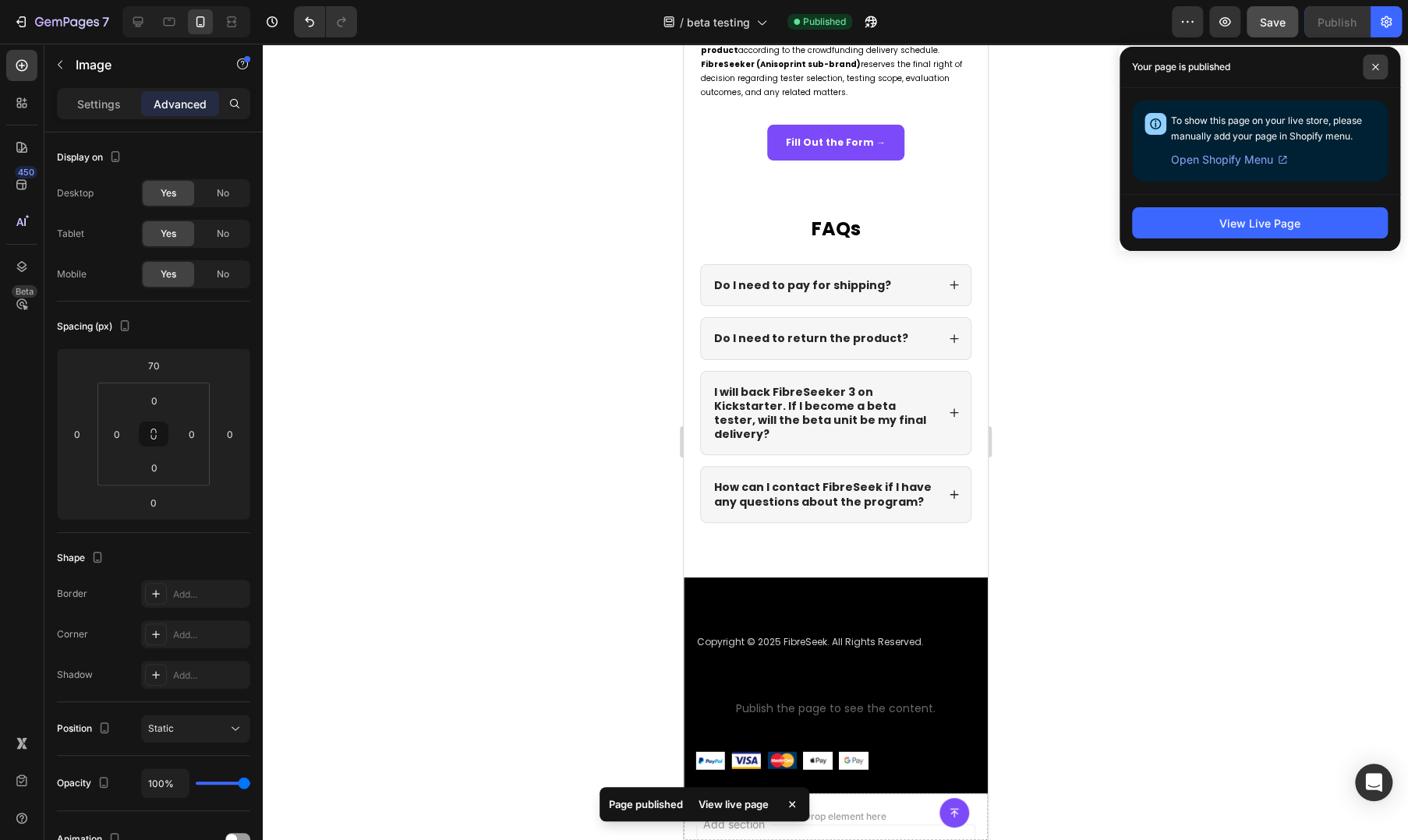
click at [1379, 69] on span at bounding box center [1375, 67] width 25 height 25
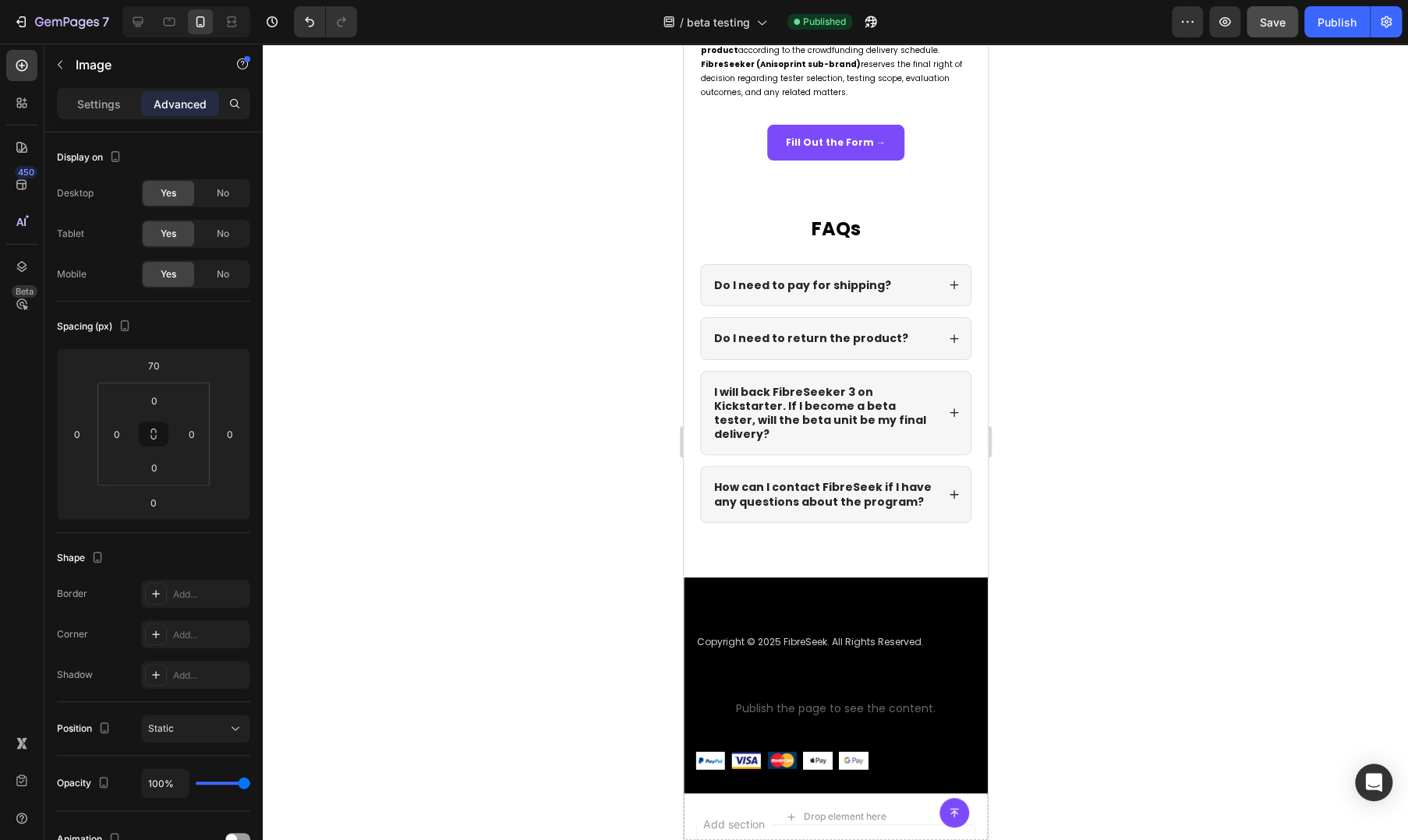
drag, startPoint x: 396, startPoint y: 738, endPoint x: 346, endPoint y: 796, distance: 76.6
click at [396, 738] on div at bounding box center [834, 442] width 1145 height 797
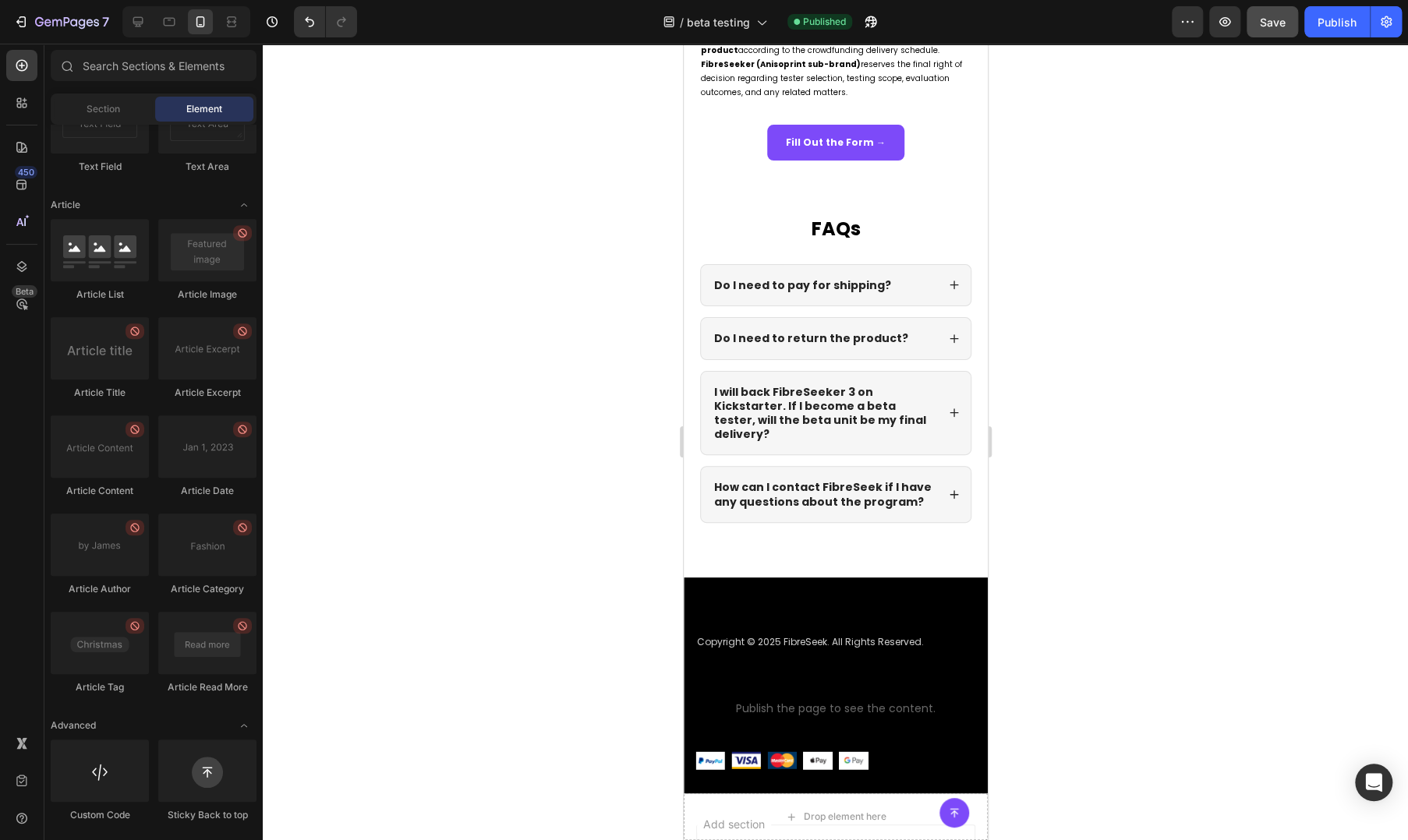
click at [465, 531] on div at bounding box center [834, 442] width 1145 height 797
click at [144, 32] on div at bounding box center [138, 22] width 25 height 25
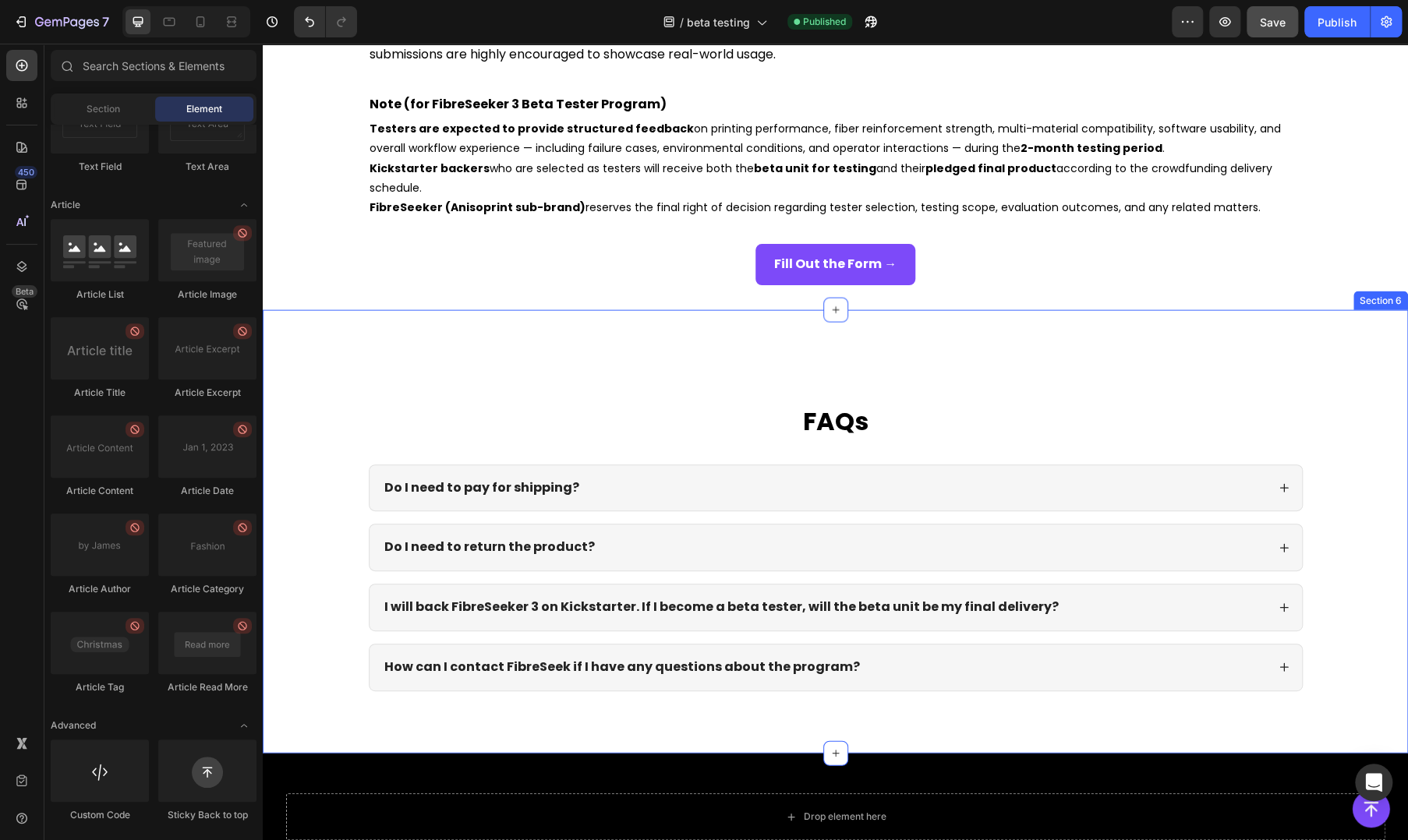
scroll to position [1414, 0]
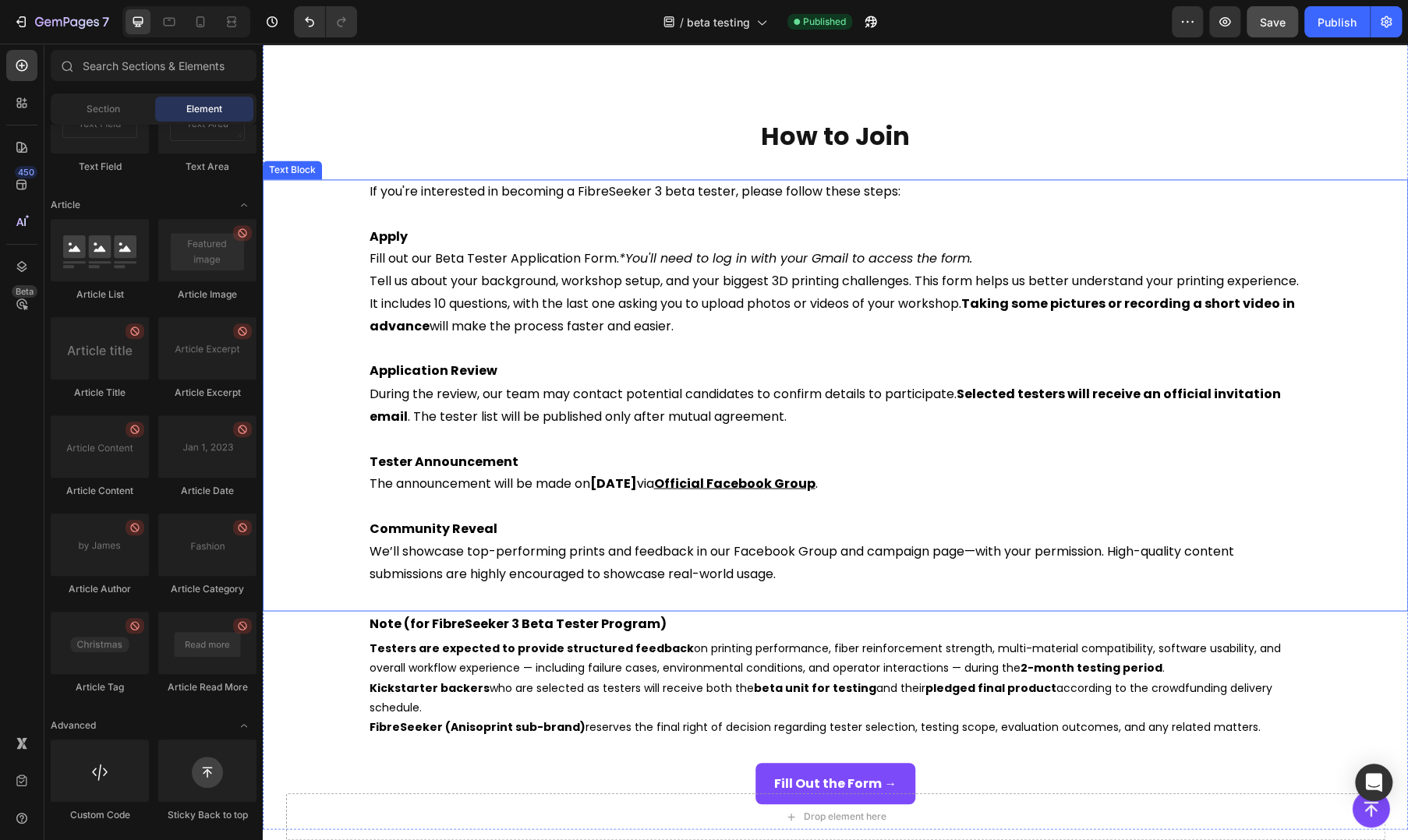
click at [1041, 471] on p "Tester Announcement" at bounding box center [835, 462] width 932 height 22
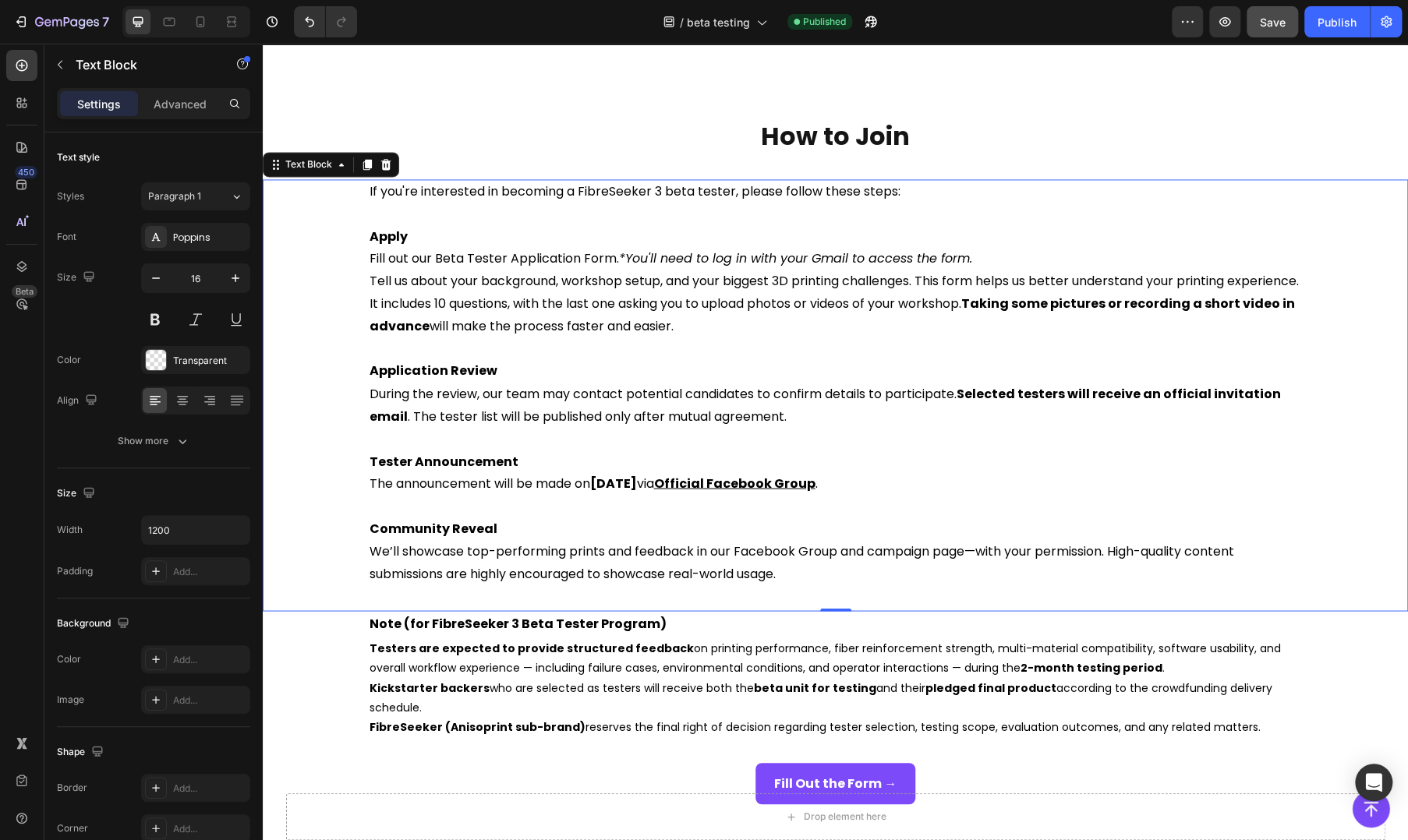
click at [990, 364] on p "Application Review" at bounding box center [835, 371] width 932 height 22
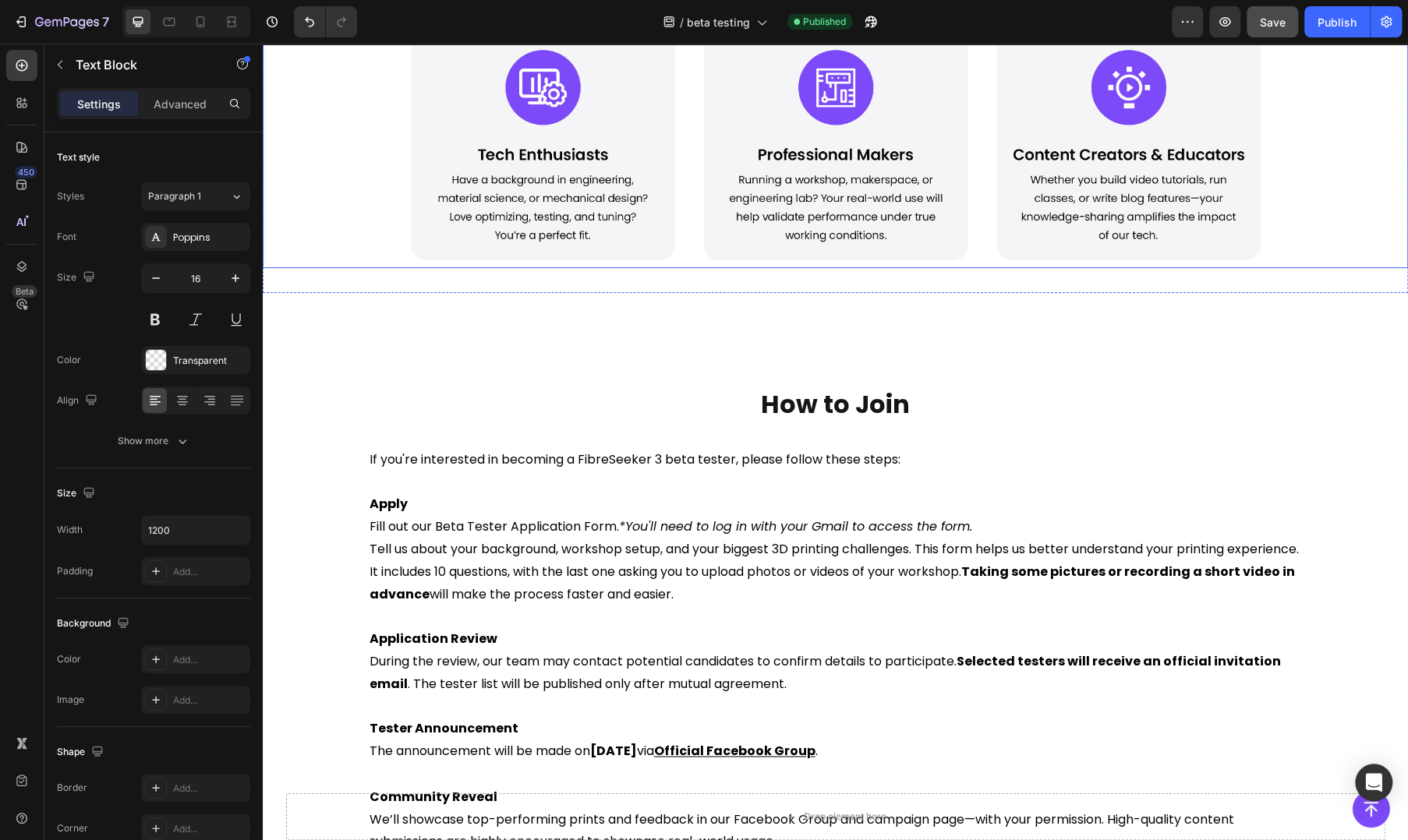
scroll to position [1298, 0]
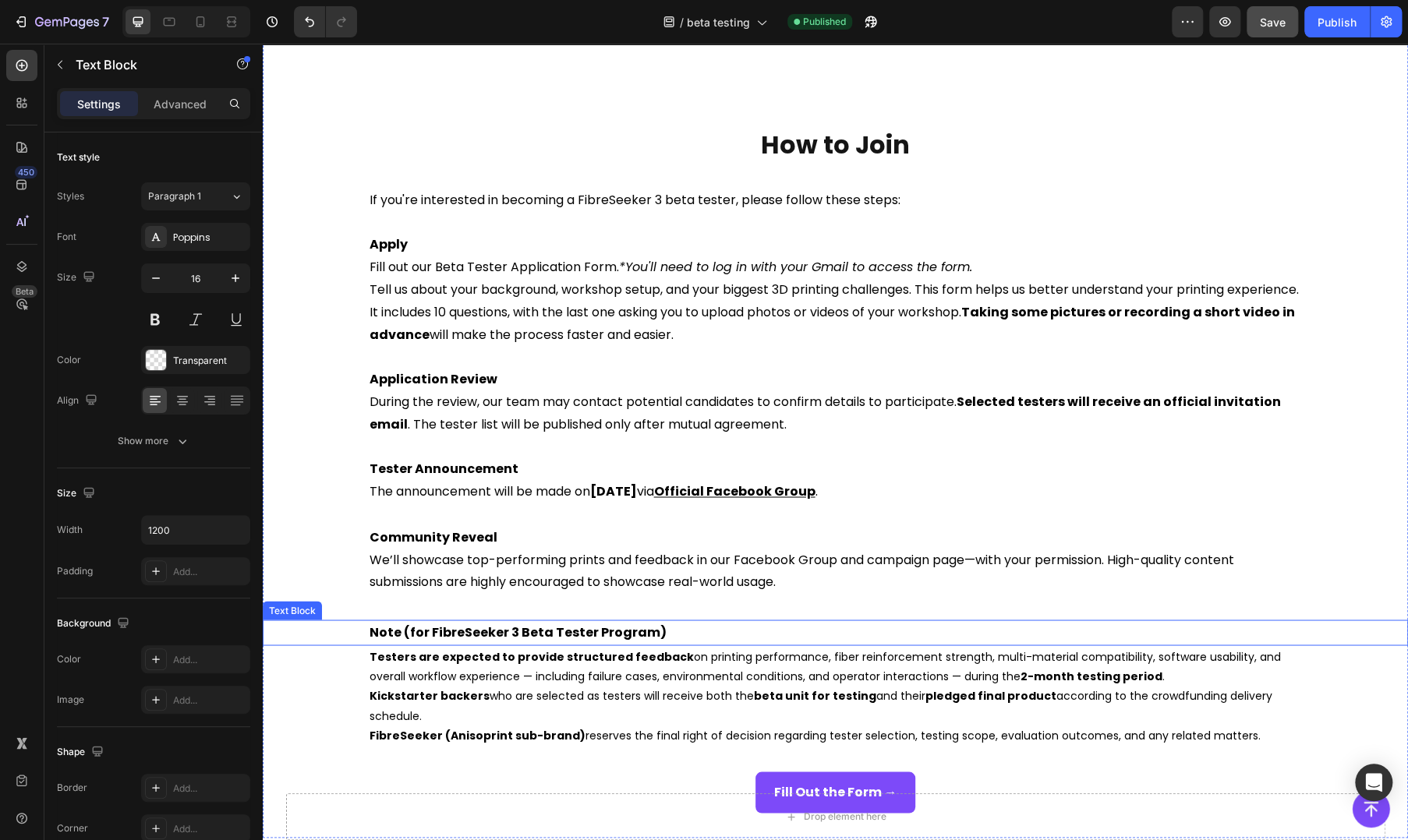
click at [511, 637] on strong "Note (for FibreSeeker 3 Beta Tester Program)" at bounding box center [518, 632] width 297 height 18
click at [369, 658] on strong "Testers are expected to provide structured feedback" at bounding box center [531, 656] width 325 height 16
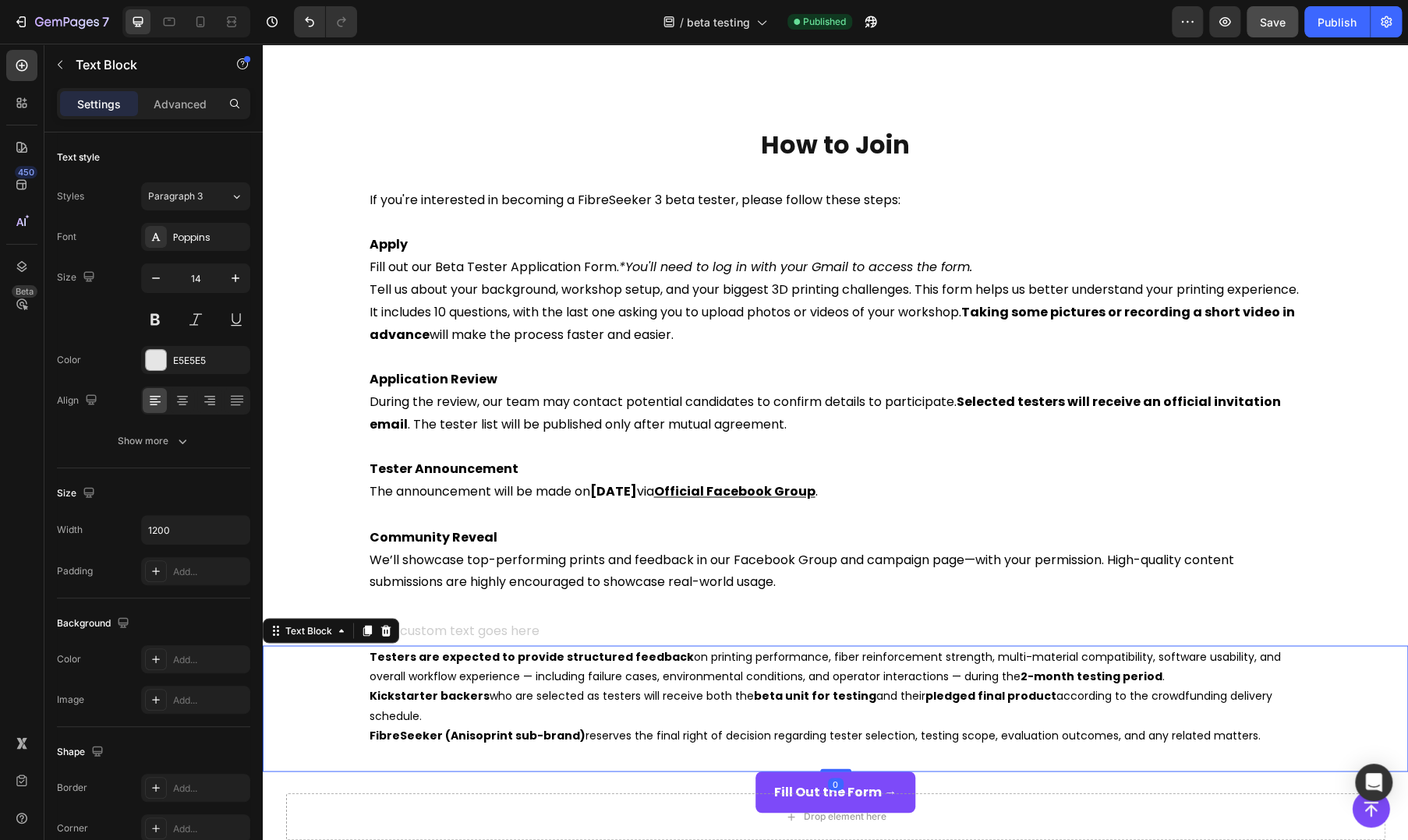
click at [369, 658] on strong "Testers are expected to provide structured feedback" at bounding box center [531, 656] width 325 height 16
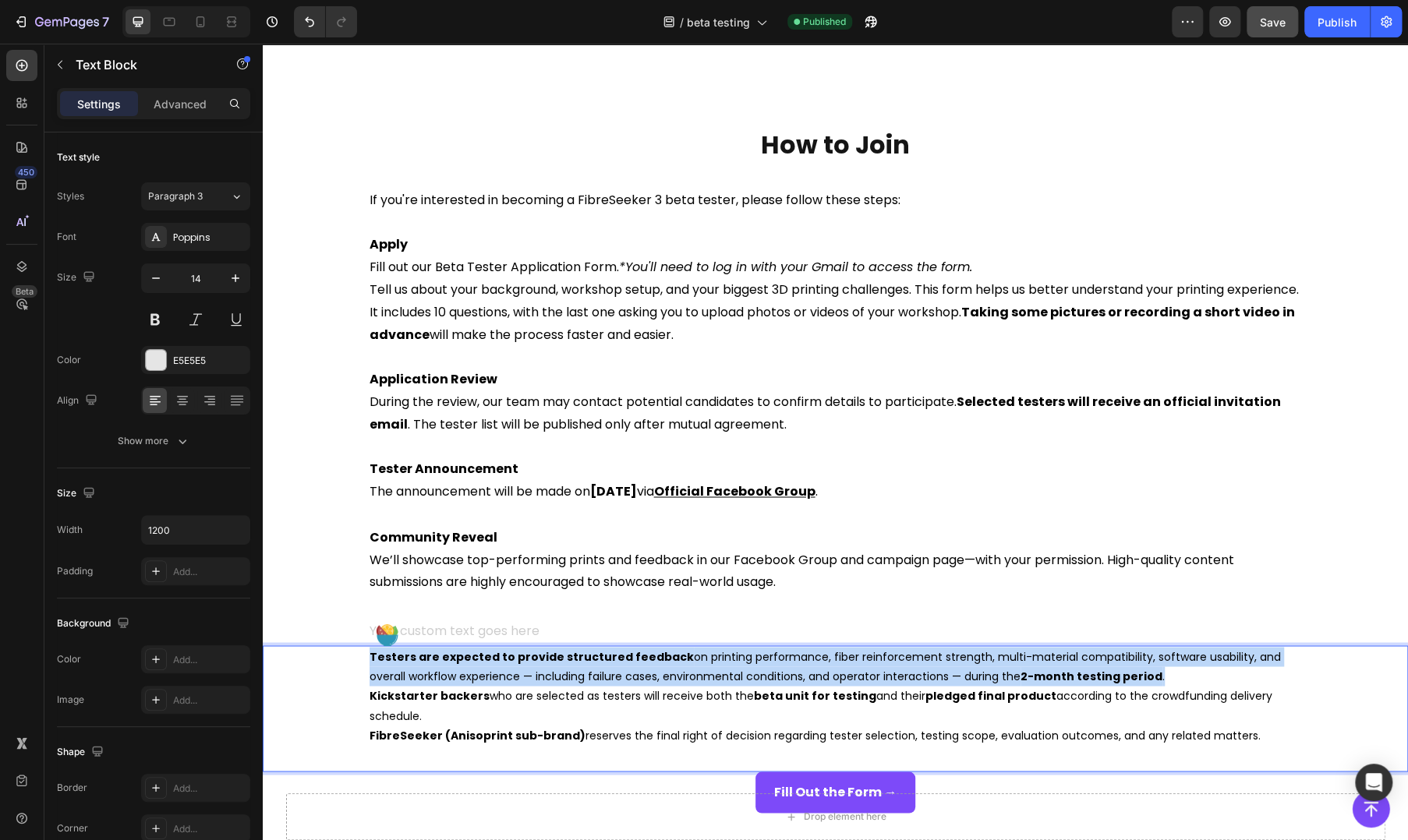
click at [369, 658] on strong "Testers are expected to provide structured feedback" at bounding box center [531, 656] width 325 height 16
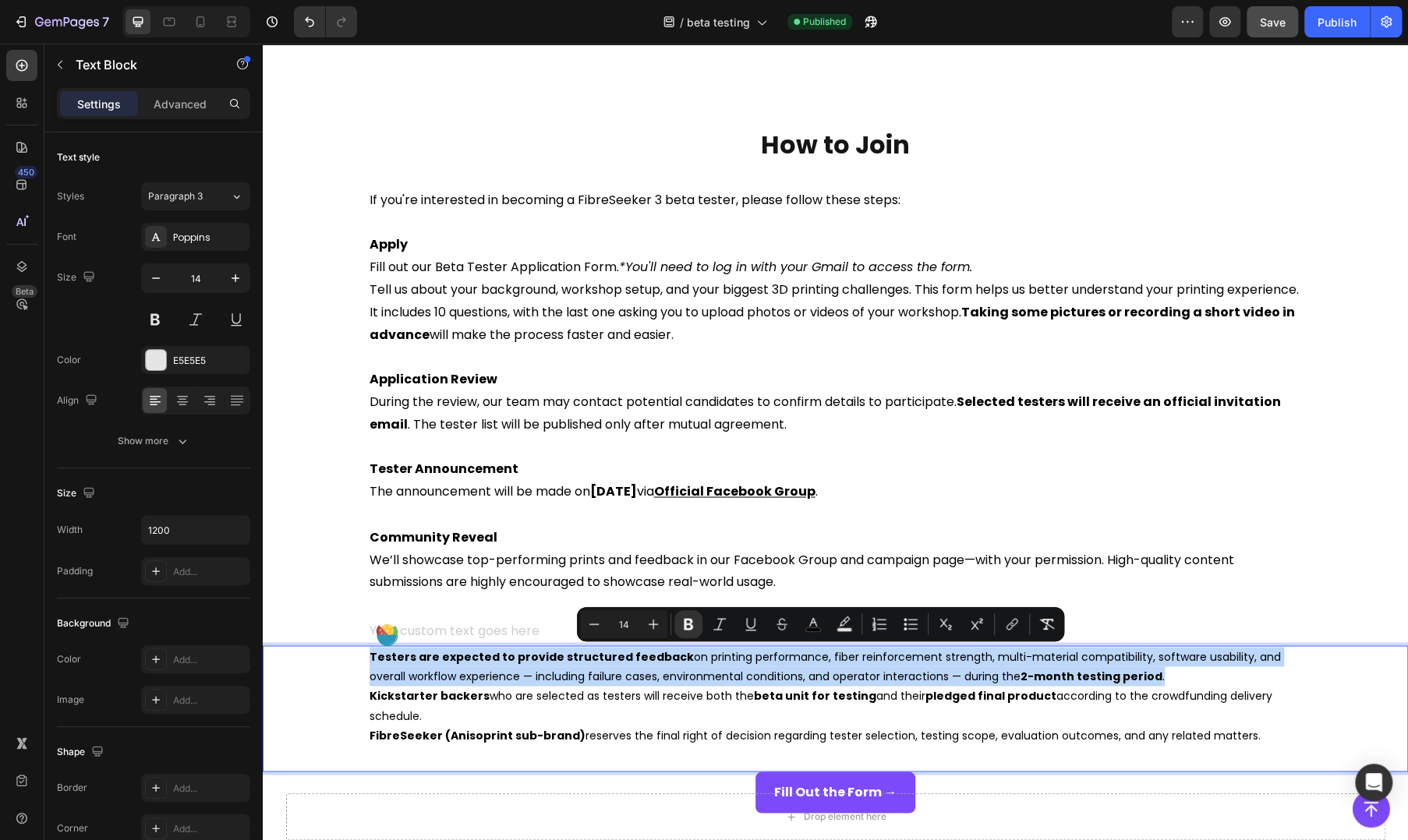
click at [370, 652] on strong "Testers are expected to provide structured feedback" at bounding box center [531, 656] width 325 height 16
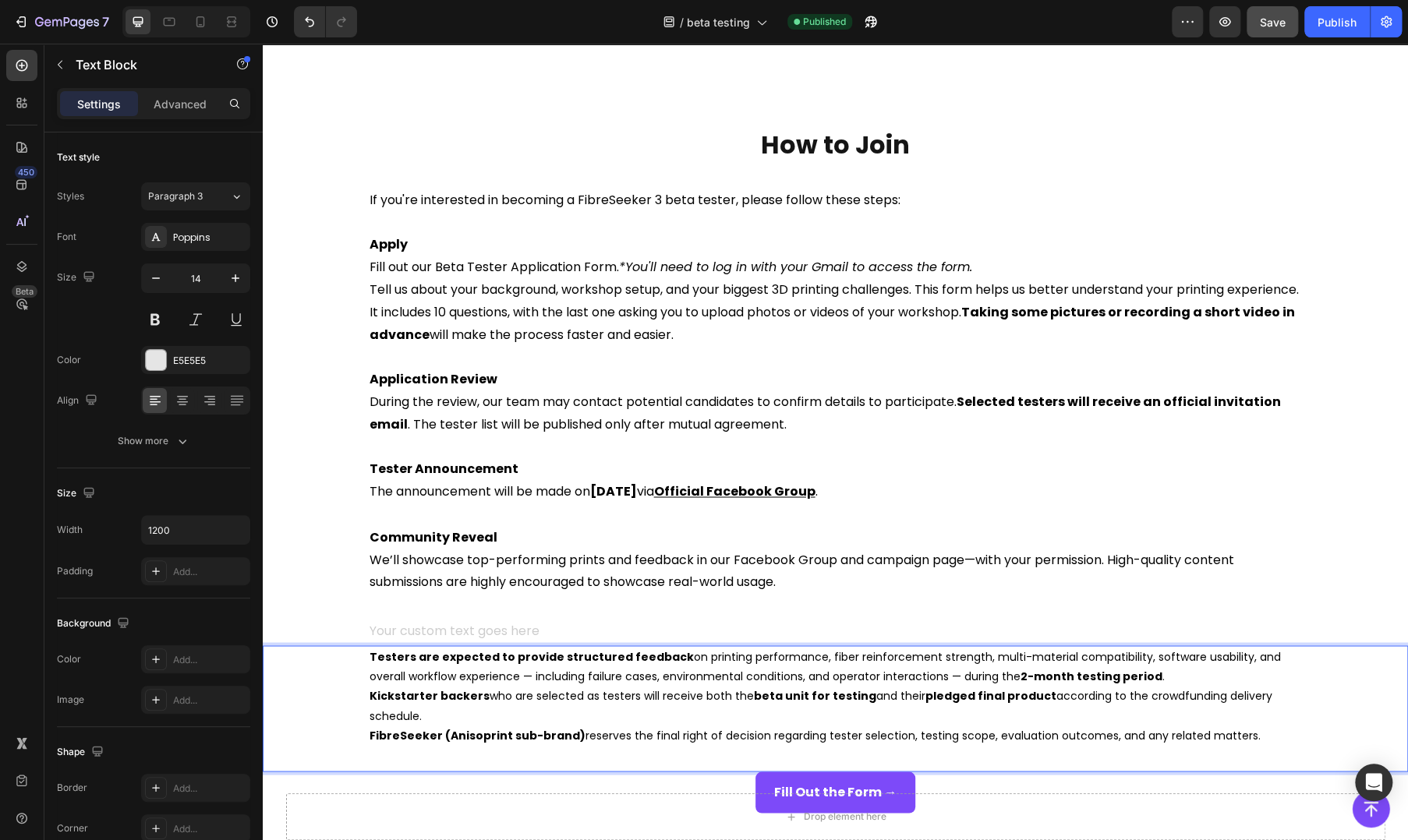
click at [369, 652] on strong "Testers are expected to provide structured feedback" at bounding box center [531, 656] width 325 height 16
click at [368, 656] on div "Testers are expected to provide structured feedback on printing performance, fi…" at bounding box center [835, 696] width 936 height 101
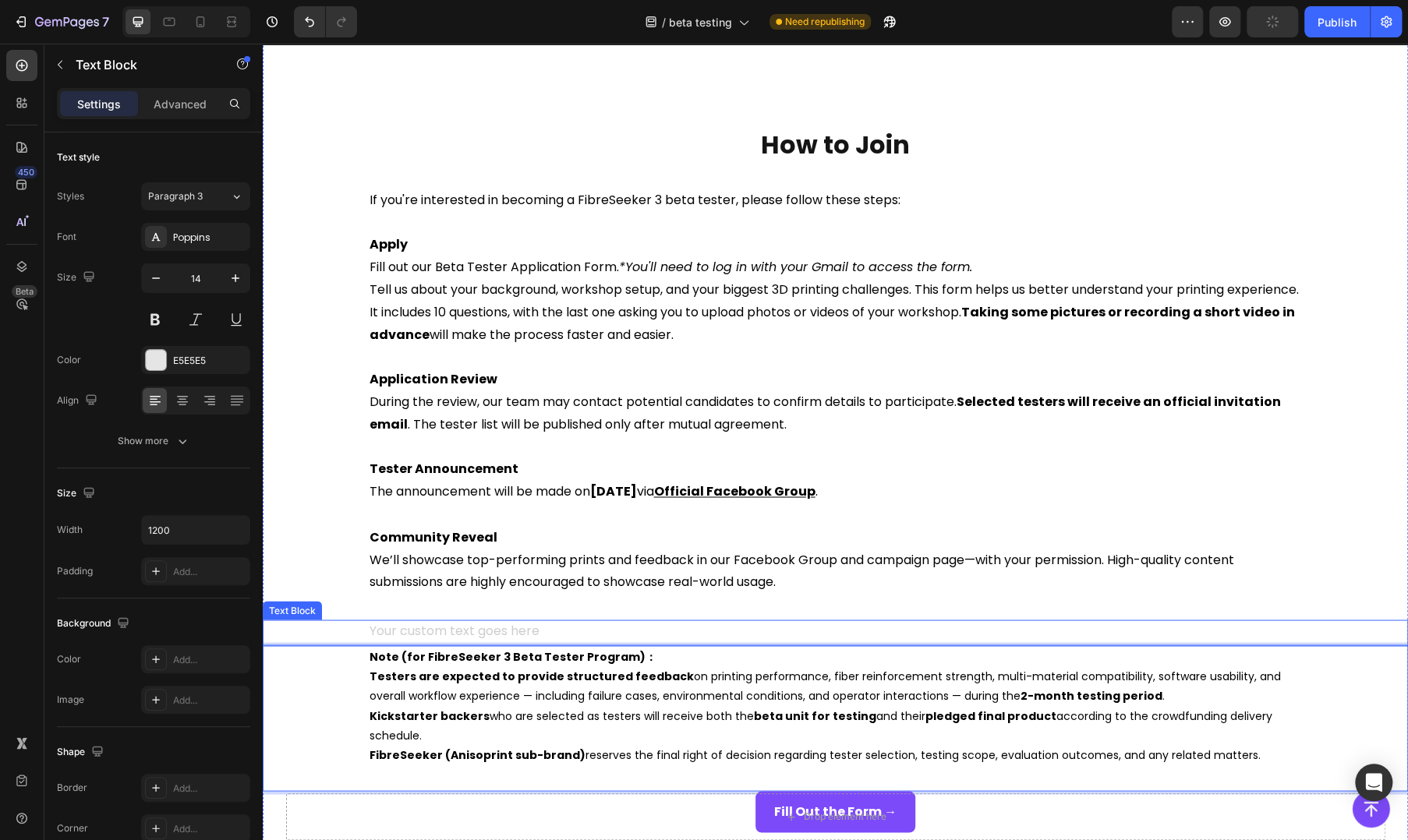
click at [543, 614] on div "If you're interested in becoming a FibreSeeker 3 beta tester, please follow the…" at bounding box center [834, 403] width 1145 height 432
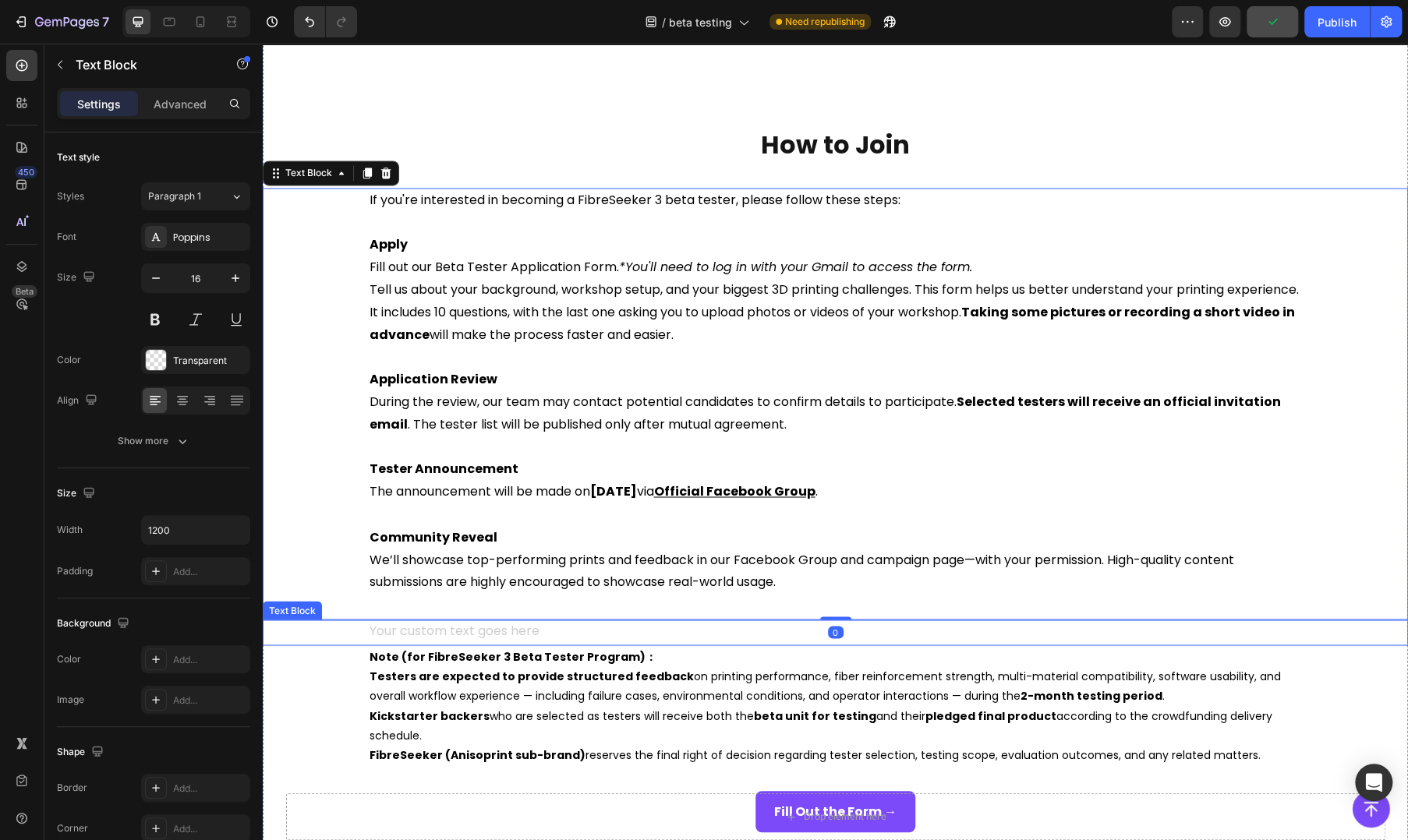
click at [458, 631] on div "Rich Text Editor. Editing area: main" at bounding box center [835, 632] width 936 height 26
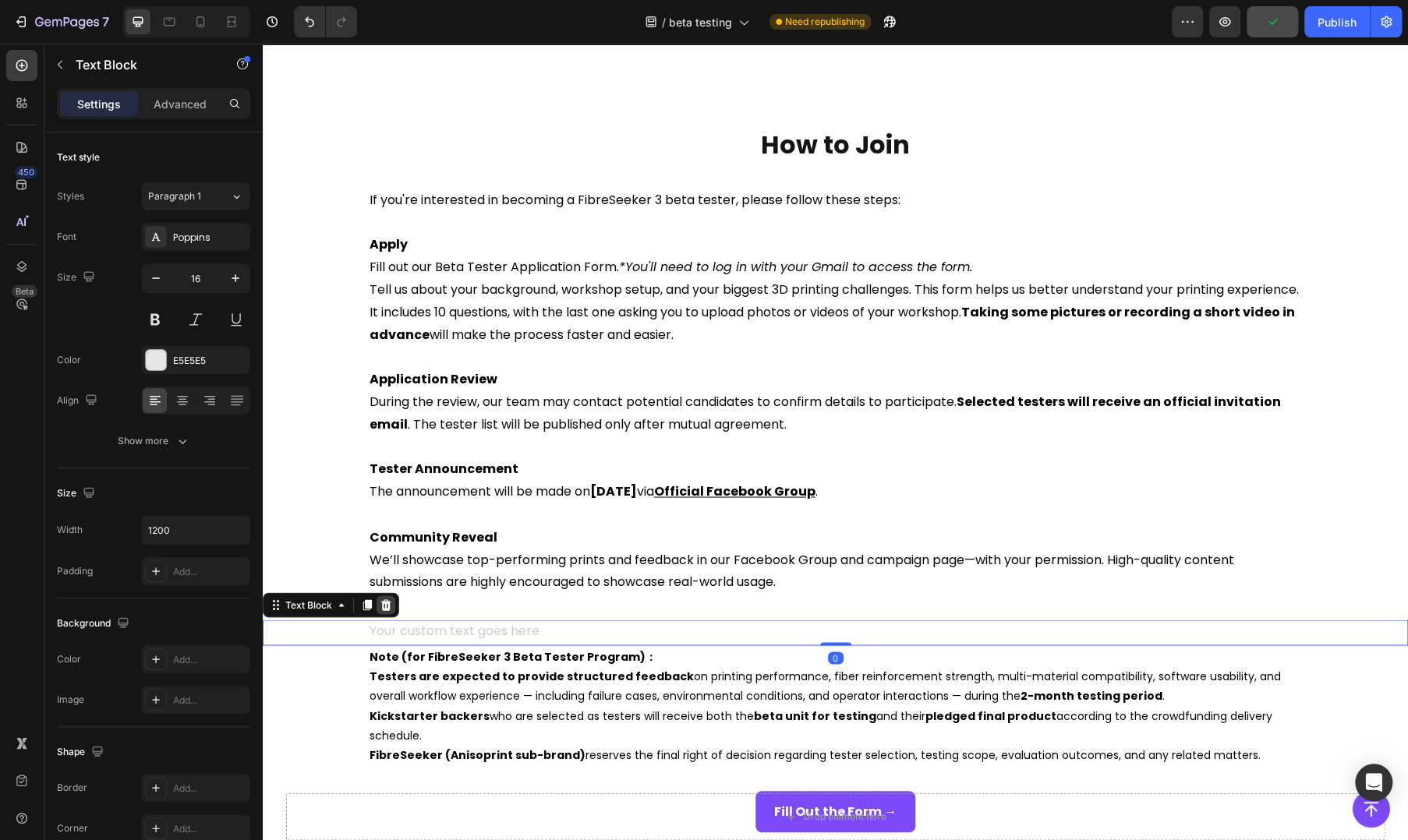
click at [381, 602] on icon at bounding box center [386, 604] width 10 height 11
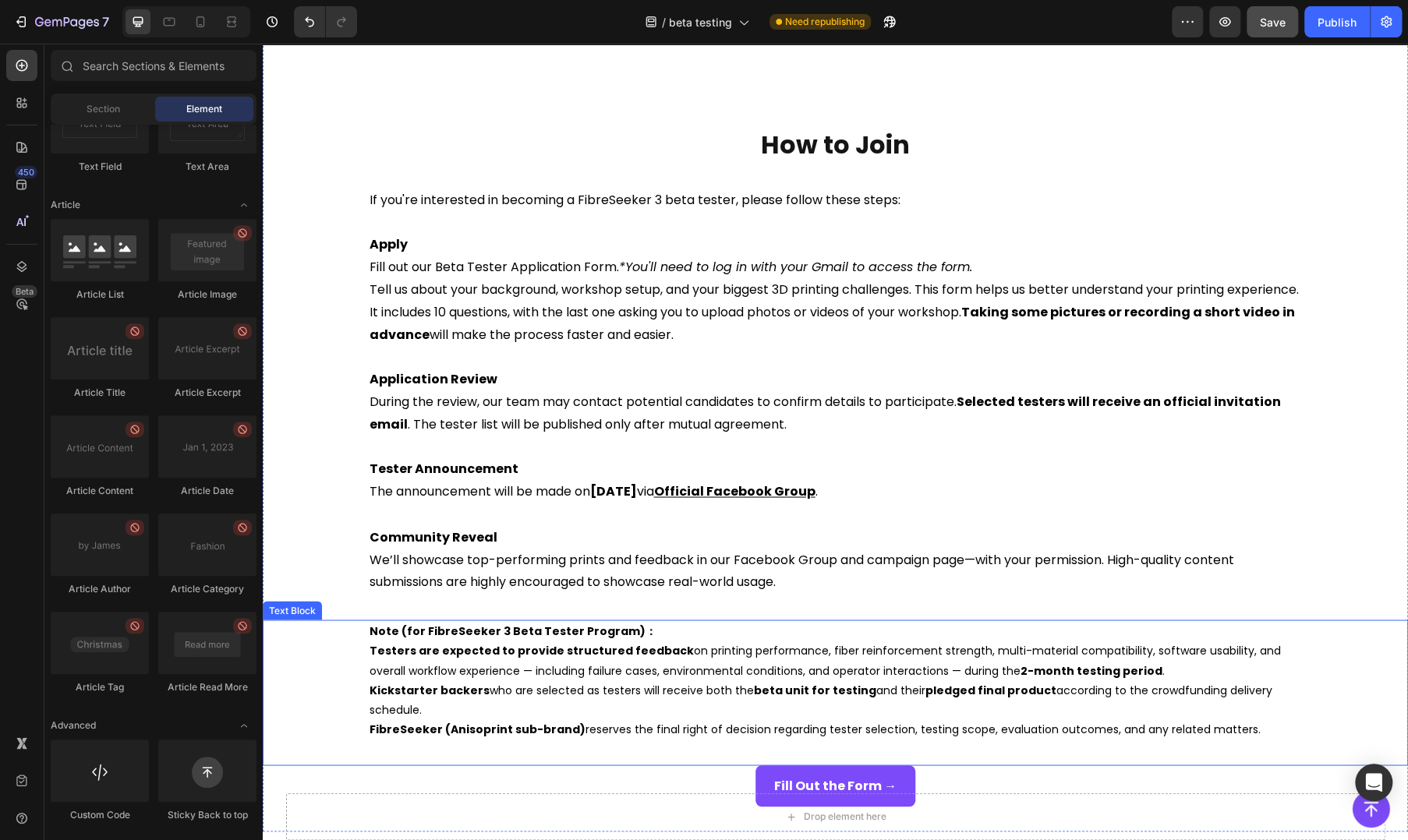
click at [406, 633] on strong "Note (for FibreSeeker 3 Beta Tester Program)：" at bounding box center [513, 630] width 287 height 16
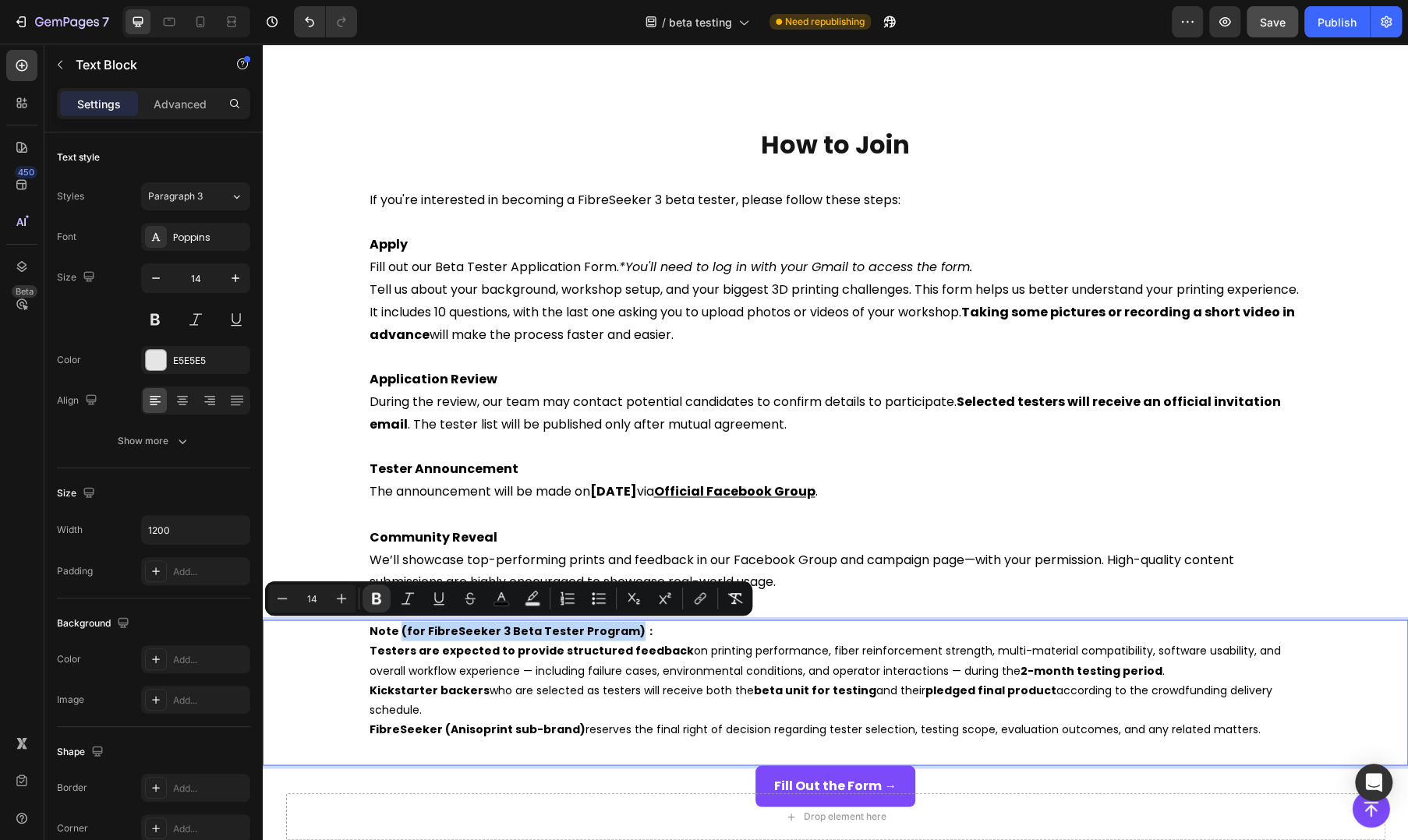
drag, startPoint x: 390, startPoint y: 633, endPoint x: 611, endPoint y: 632, distance: 221.0
click at [611, 632] on strong "Note (for FibreSeeker 3 Beta Tester Program)：" at bounding box center [513, 630] width 287 height 16
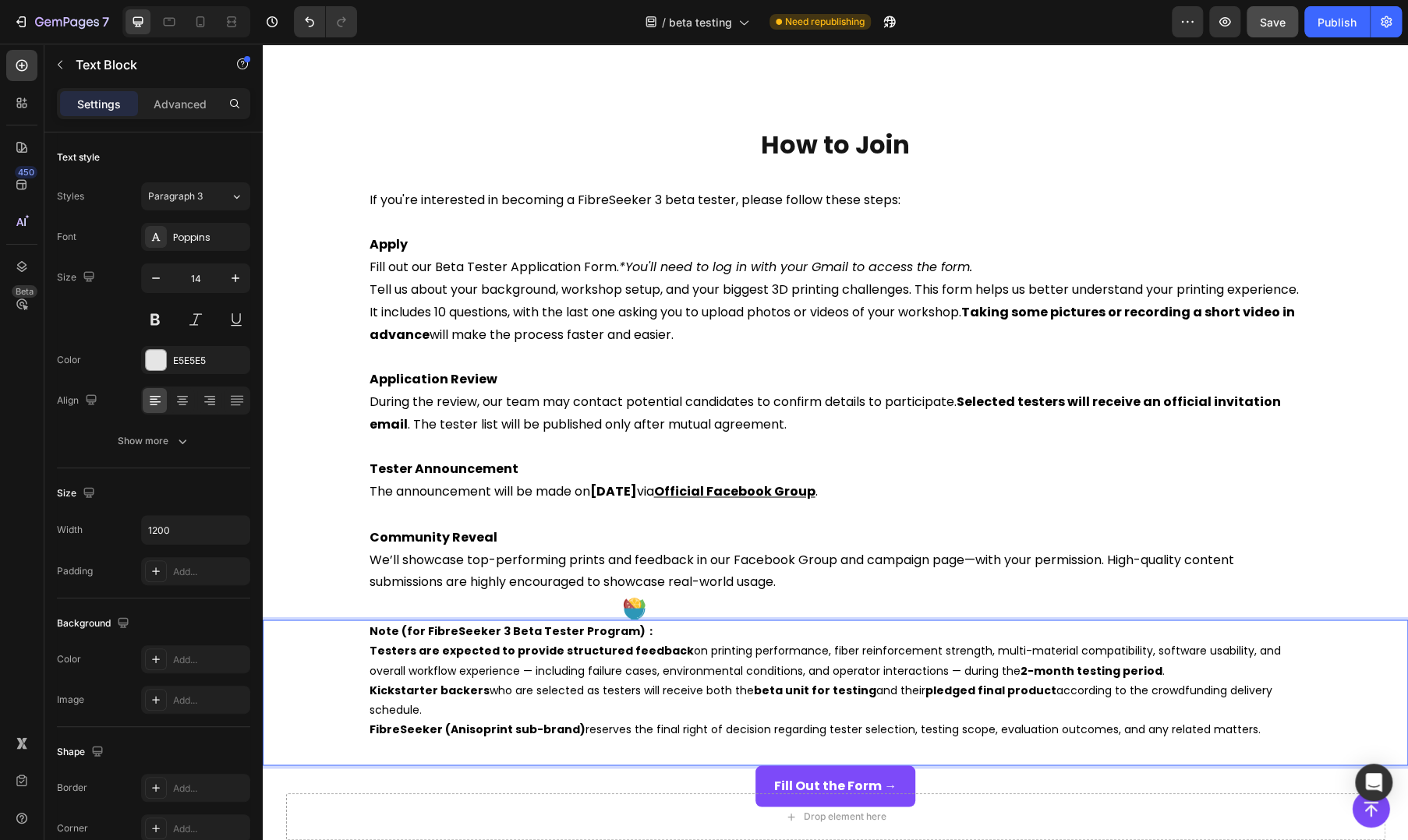
click at [601, 669] on span "Testers are expected to provide structured feedback on printing performance, fi…" at bounding box center [825, 660] width 912 height 35
click at [1322, 14] on div "Publish" at bounding box center [1337, 22] width 39 height 17
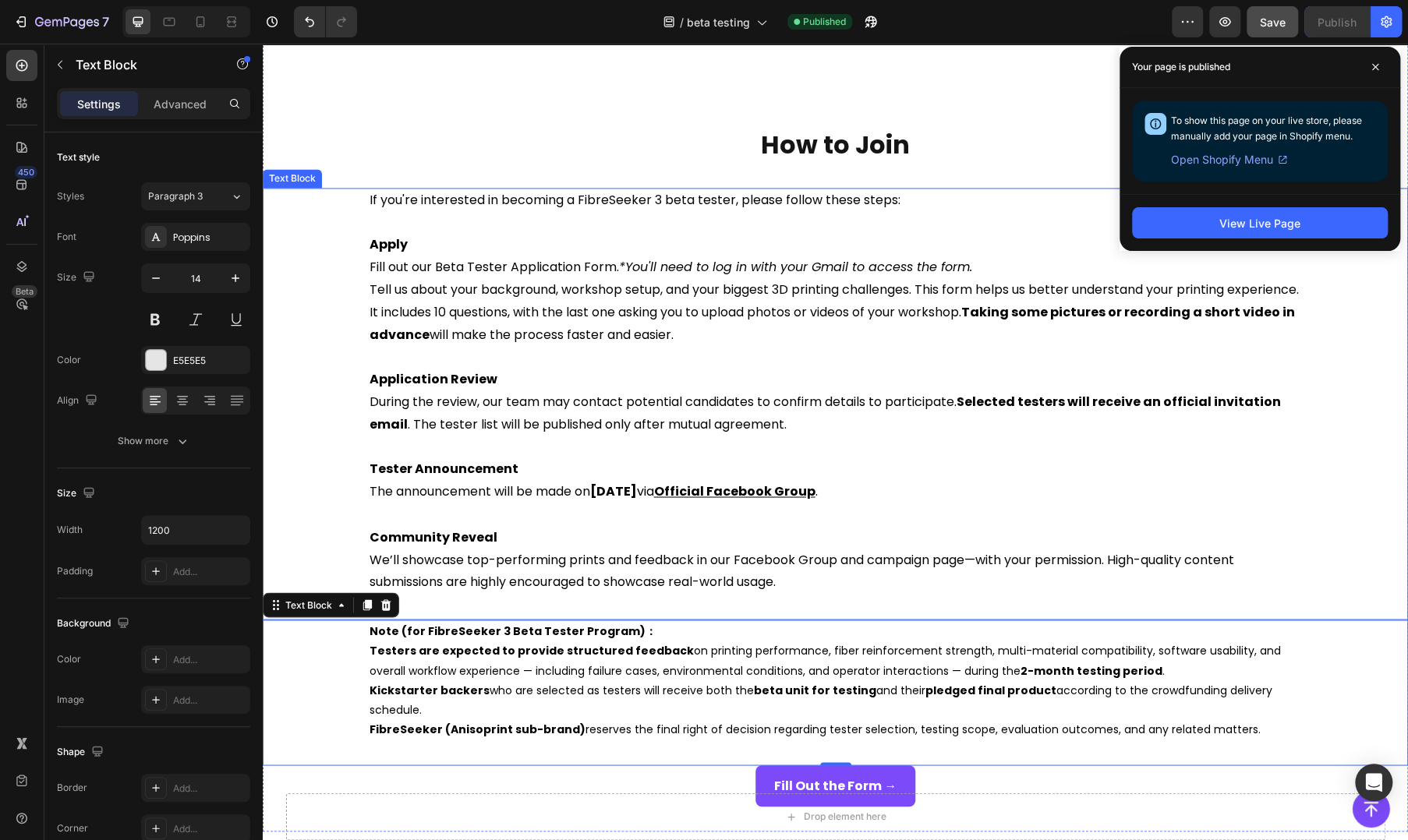
click at [1248, 475] on p "Tester Announcement" at bounding box center [835, 469] width 932 height 22
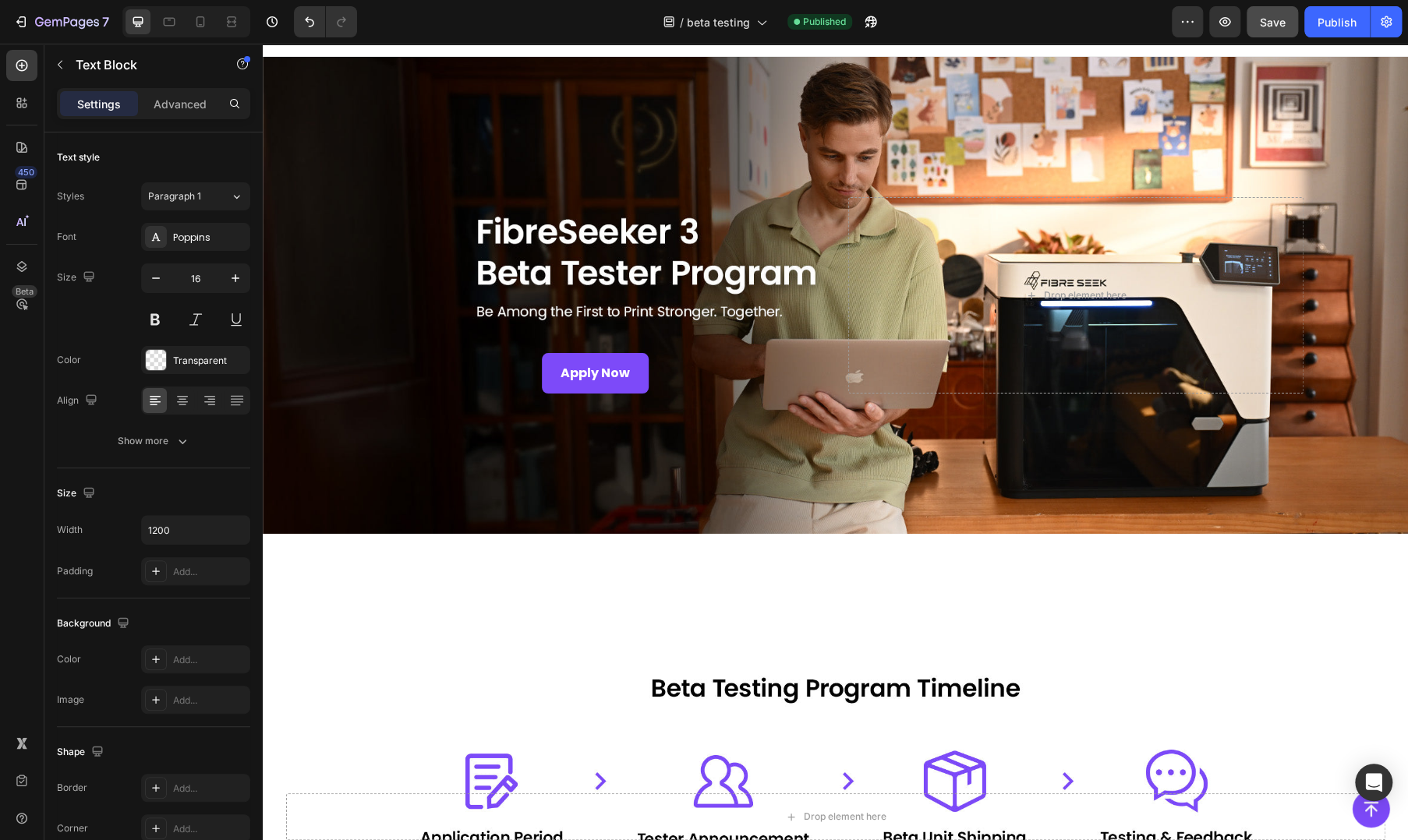
scroll to position [0, 0]
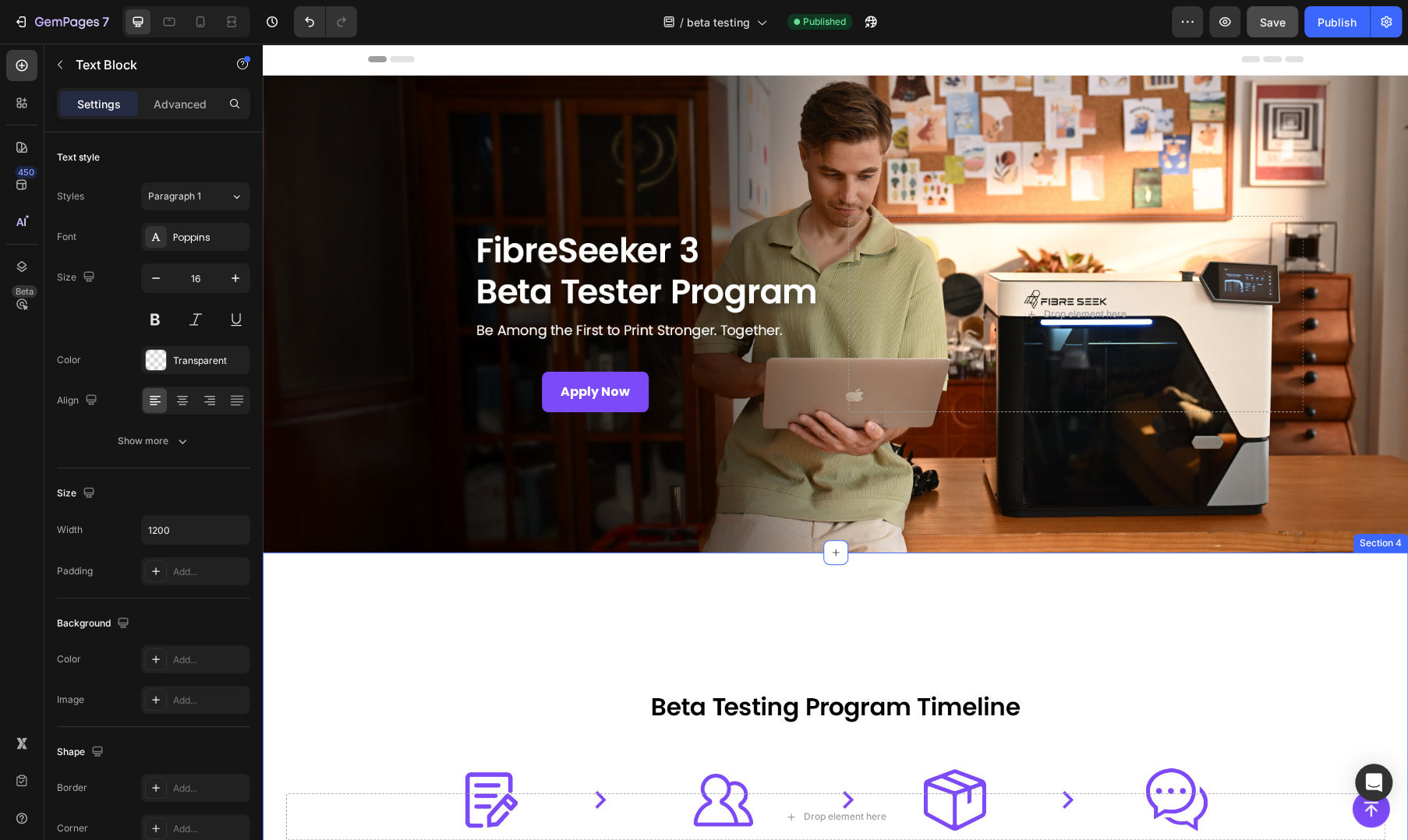
drag, startPoint x: 939, startPoint y: 593, endPoint x: 790, endPoint y: 632, distance: 154.0
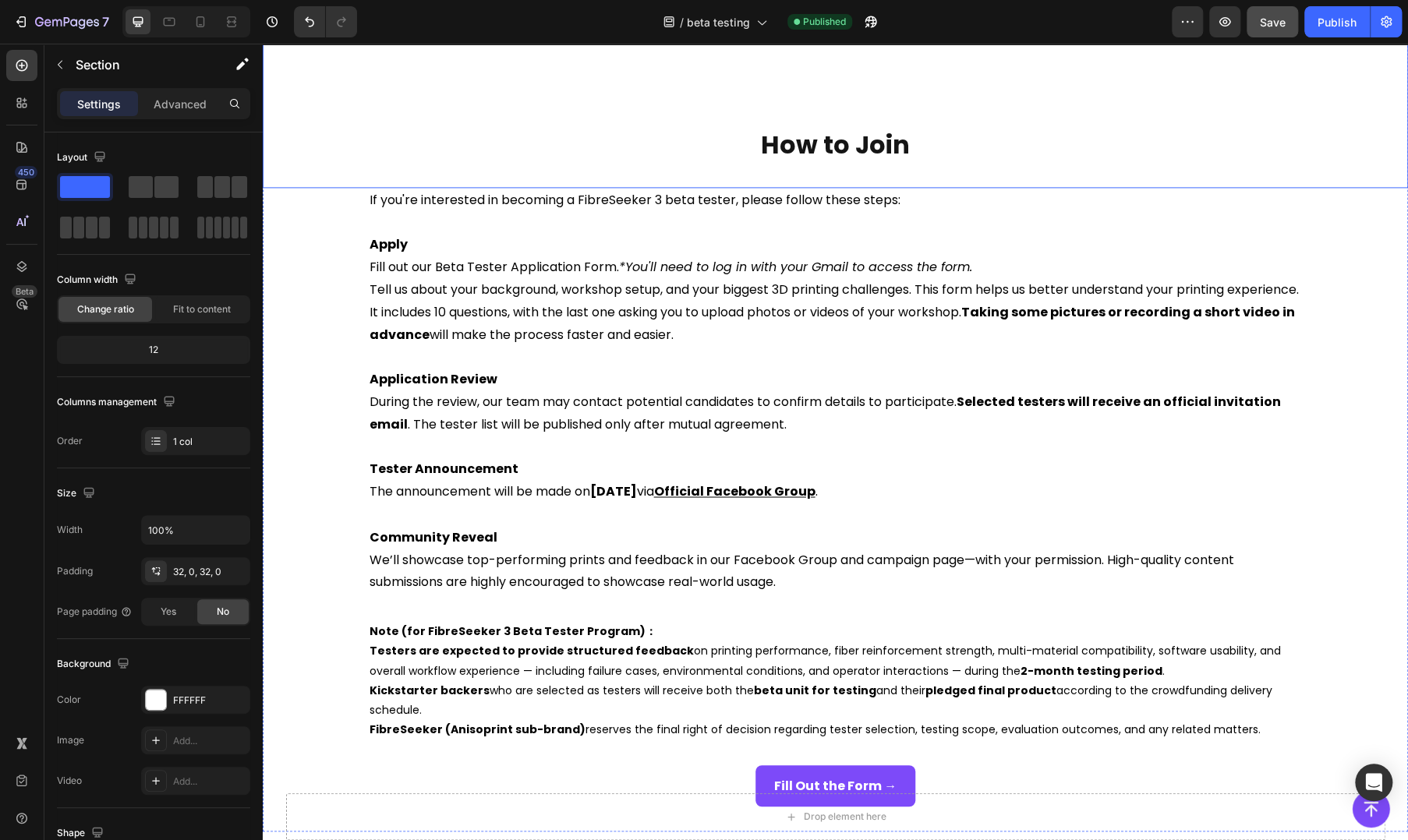
scroll to position [1819, 0]
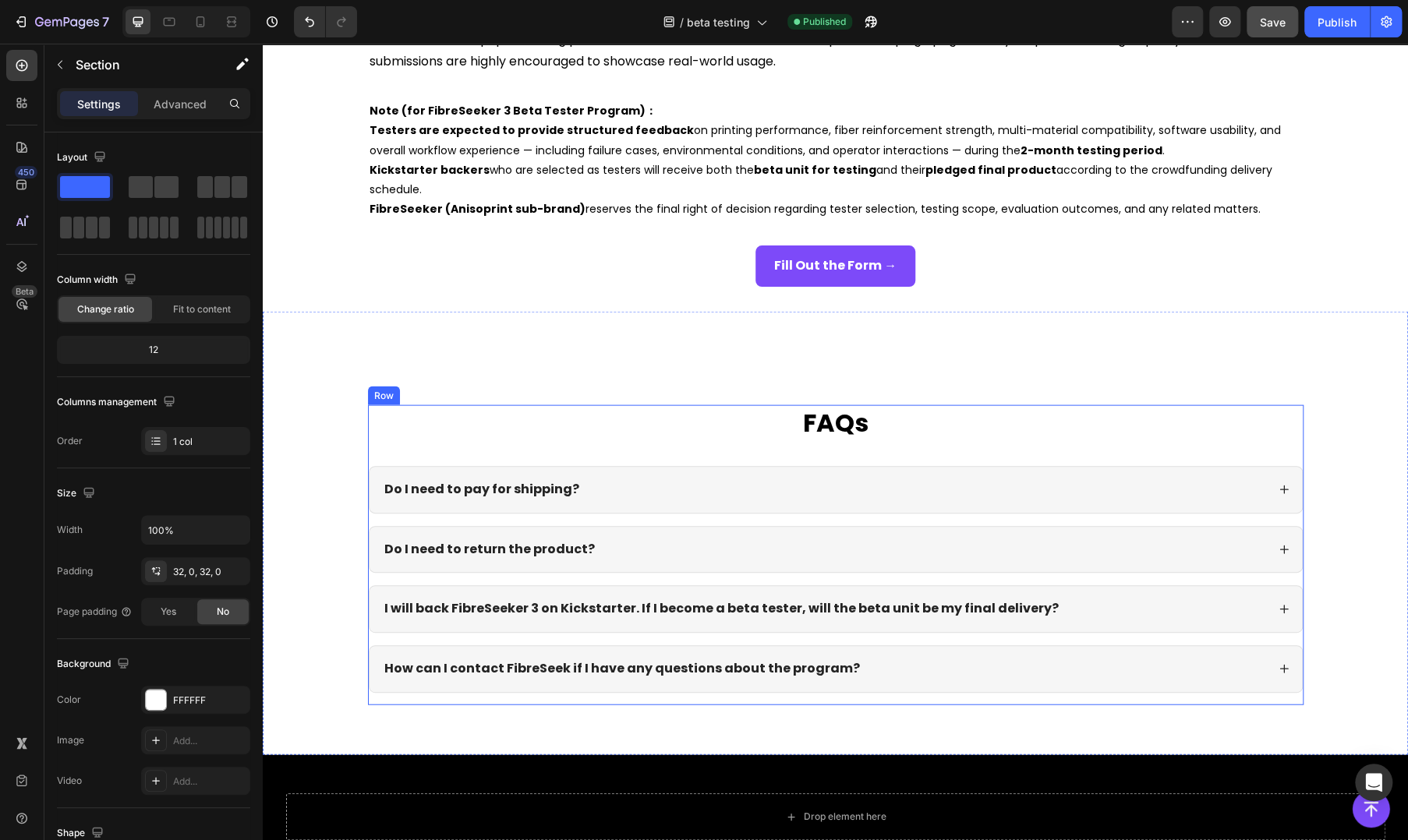
click at [946, 422] on h2 "FAQs" at bounding box center [835, 422] width 936 height 36
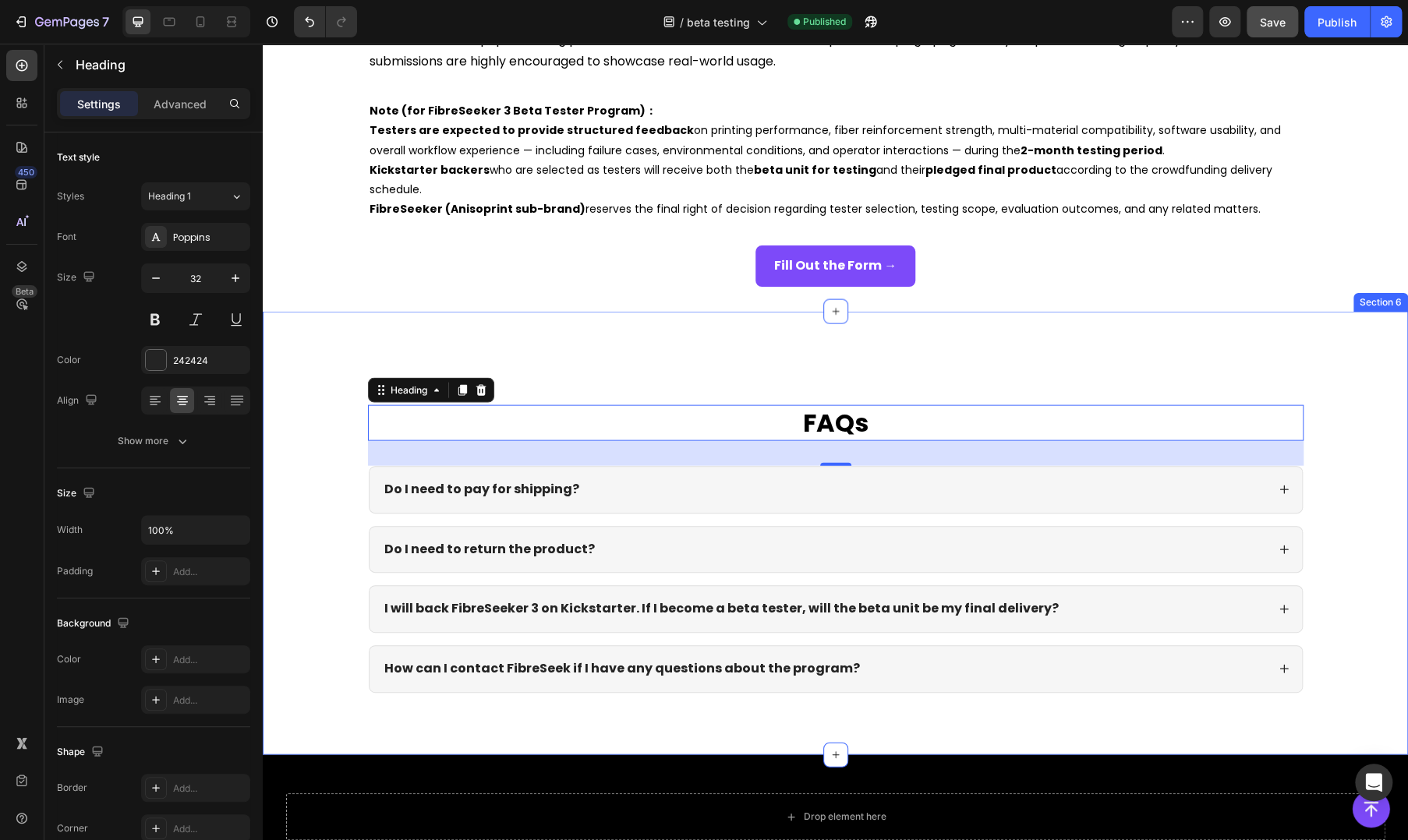
click at [1002, 395] on div "FAQs Heading 32 Do I need to pay for shipping? Do I need to return the product?…" at bounding box center [834, 534] width 1145 height 443
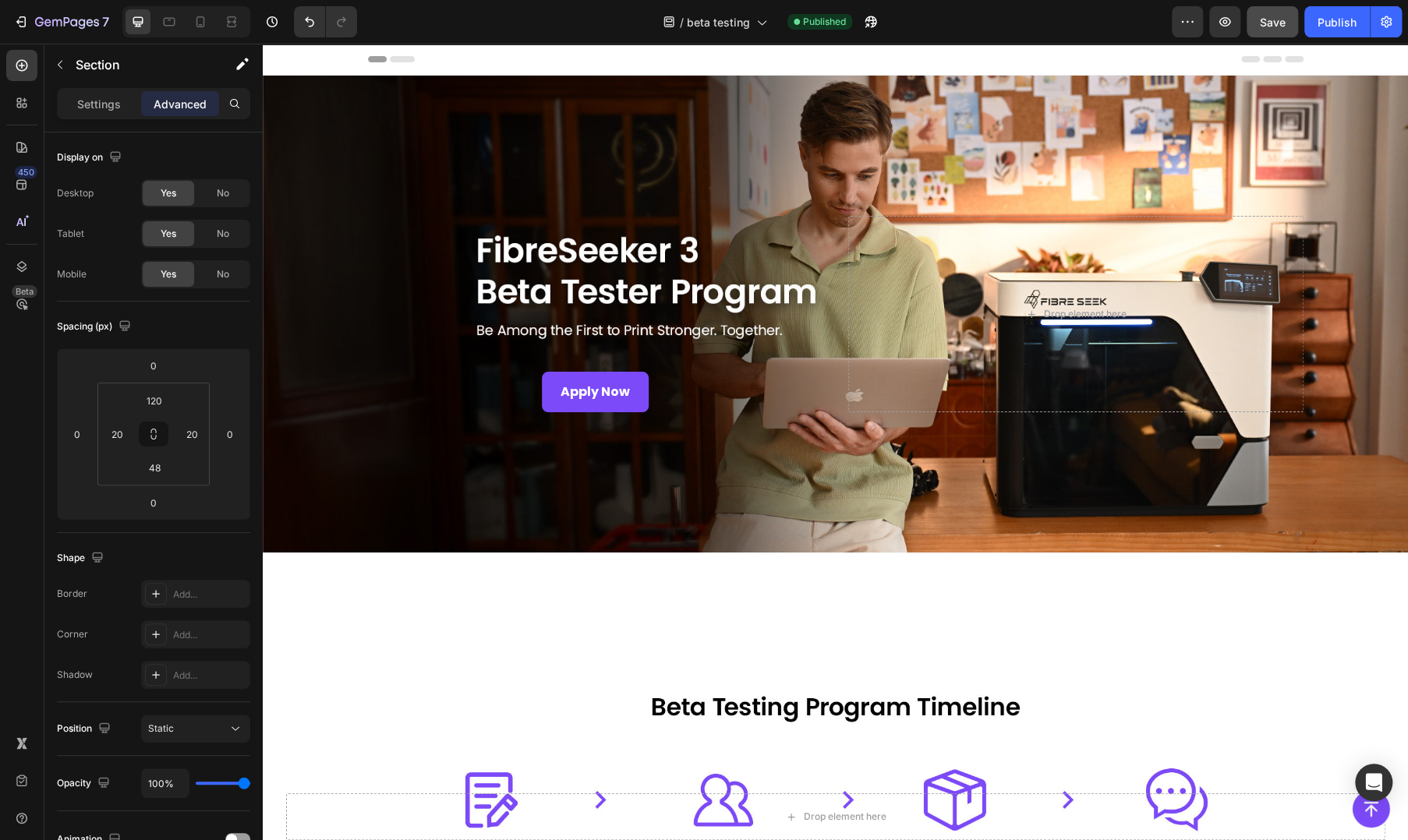
scroll to position [779, 0]
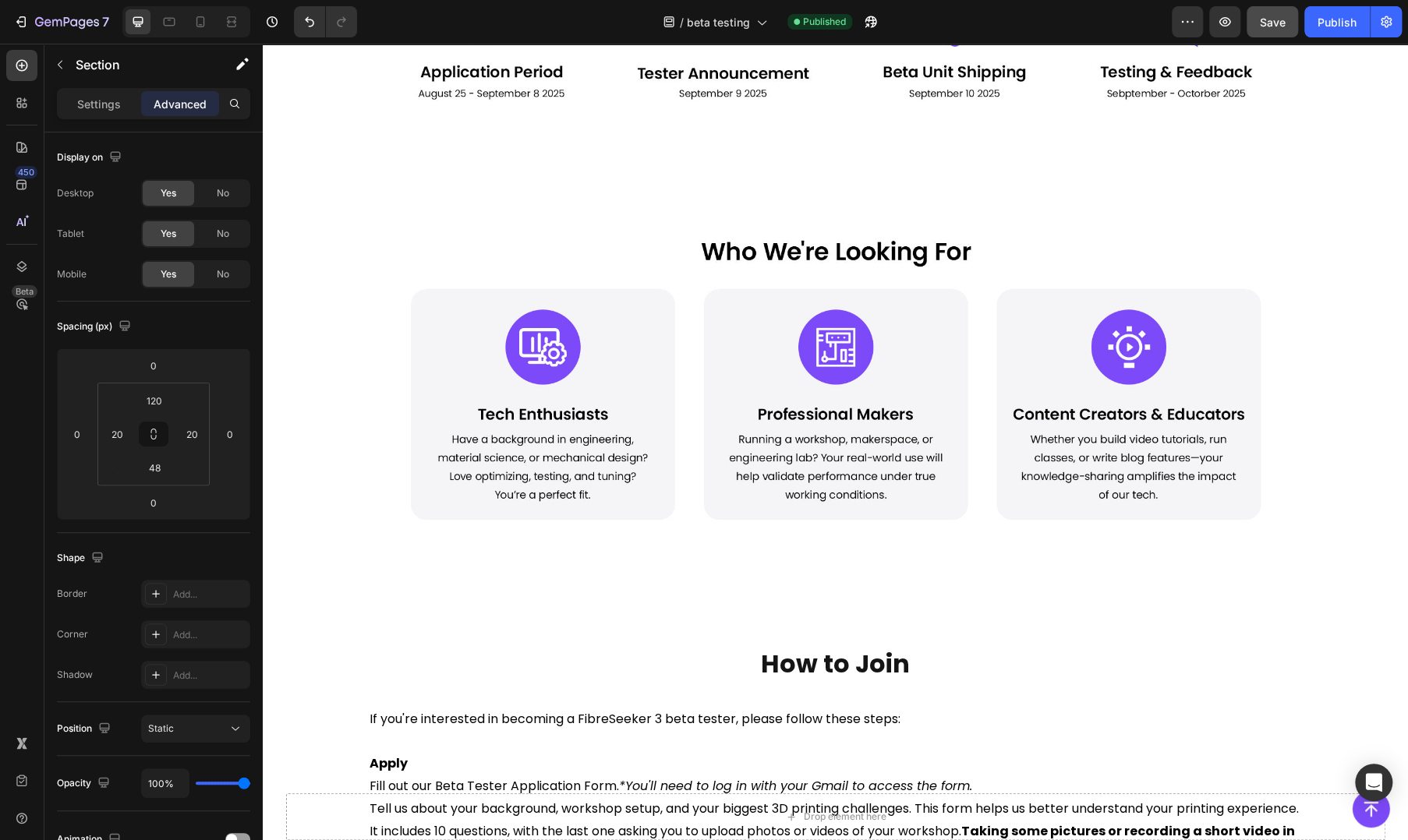
click at [955, 418] on img at bounding box center [835, 374] width 936 height 307
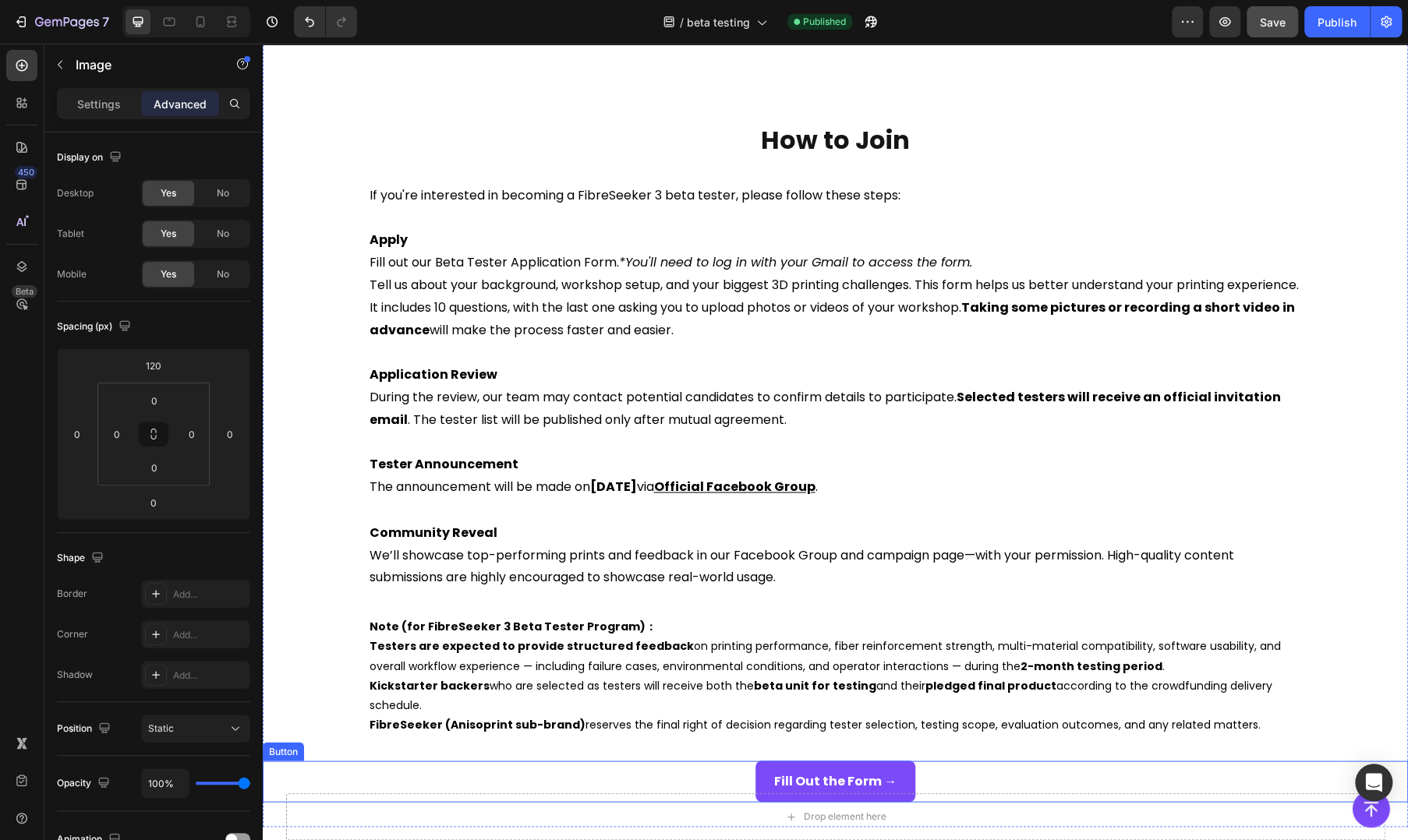
scroll to position [1298, 0]
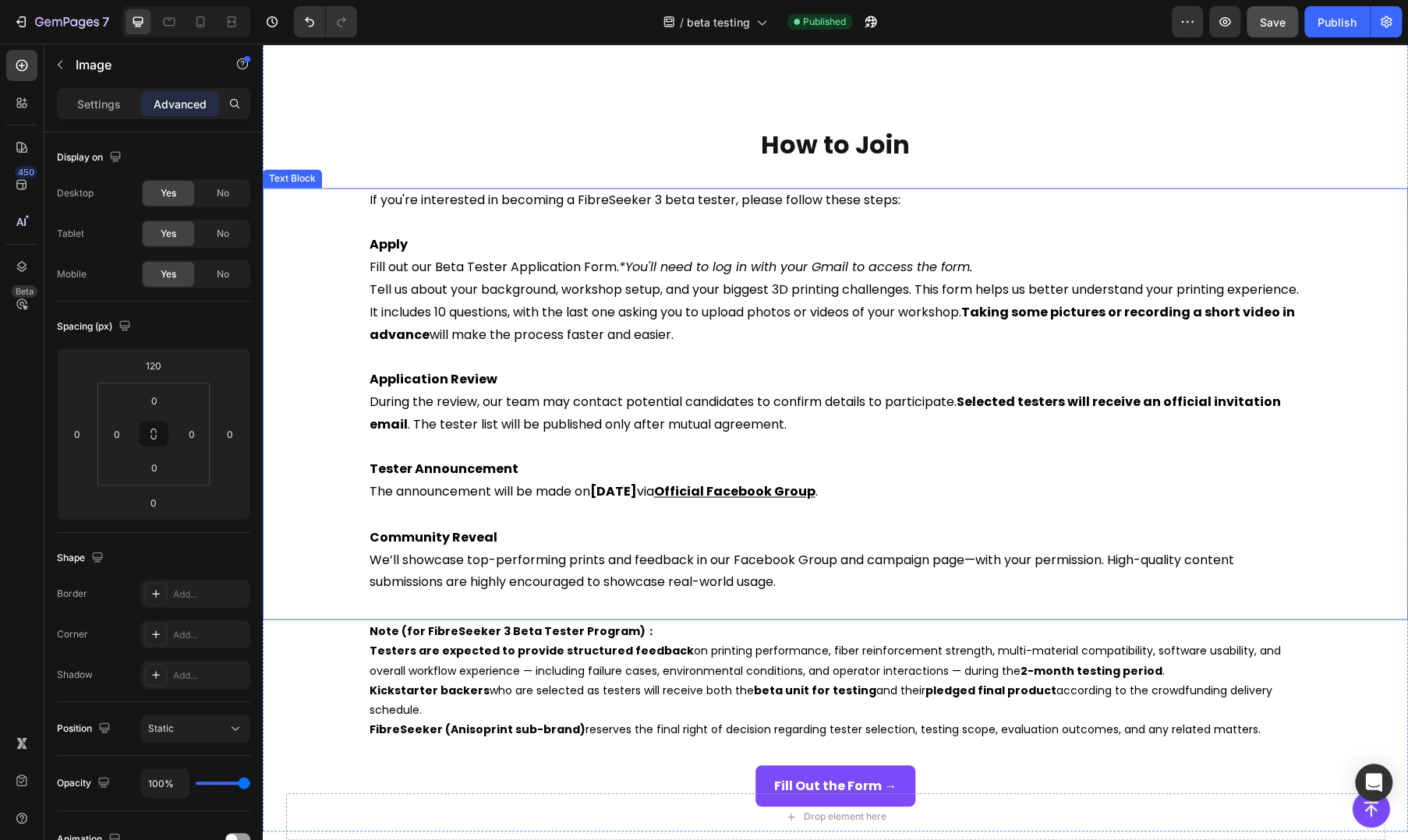
click at [967, 476] on p "Tester Announcement" at bounding box center [835, 469] width 932 height 22
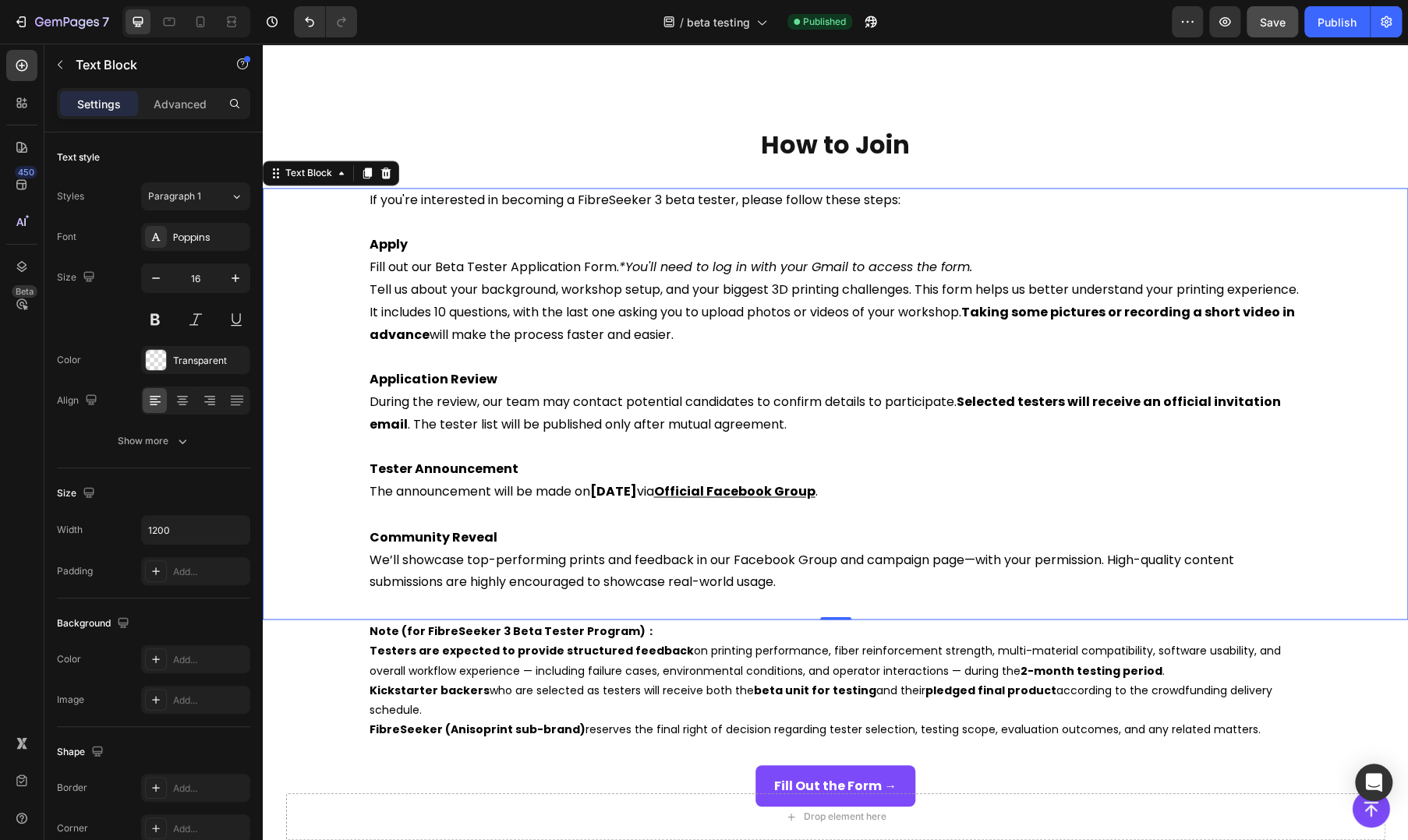
click at [880, 420] on p "During the review, our team may contact potential candidates to confirm details…" at bounding box center [835, 413] width 932 height 45
click at [815, 499] on u "Official Facebook Group" at bounding box center [735, 491] width 161 height 18
click at [988, 515] on p "Rich Text Editor. Editing area: main" at bounding box center [835, 515] width 932 height 22
click at [750, 492] on u "Official Facebook Group" at bounding box center [735, 491] width 161 height 18
click at [987, 505] on p "Rich Text Editor. Editing area: main" at bounding box center [835, 515] width 932 height 22
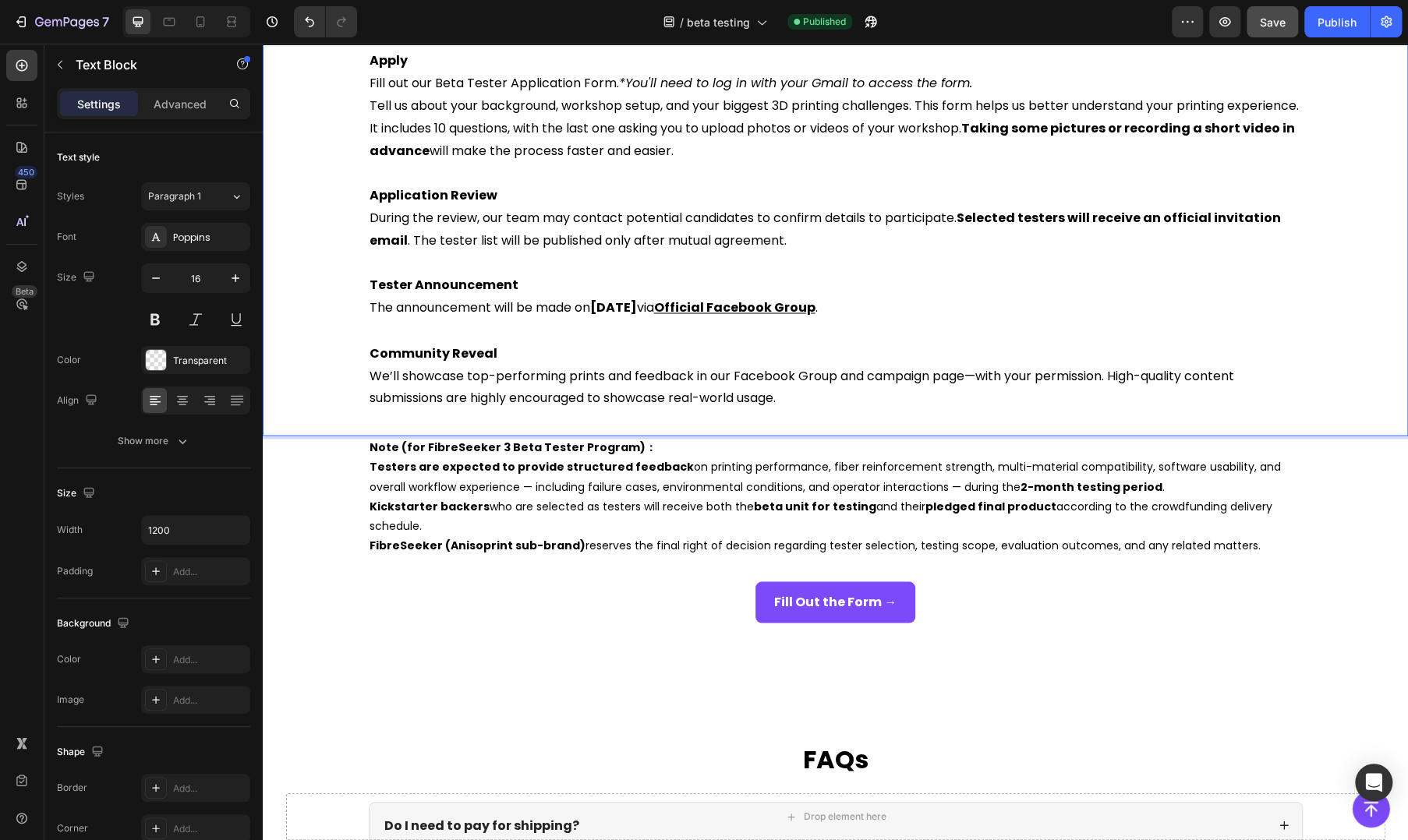
scroll to position [1819, 0]
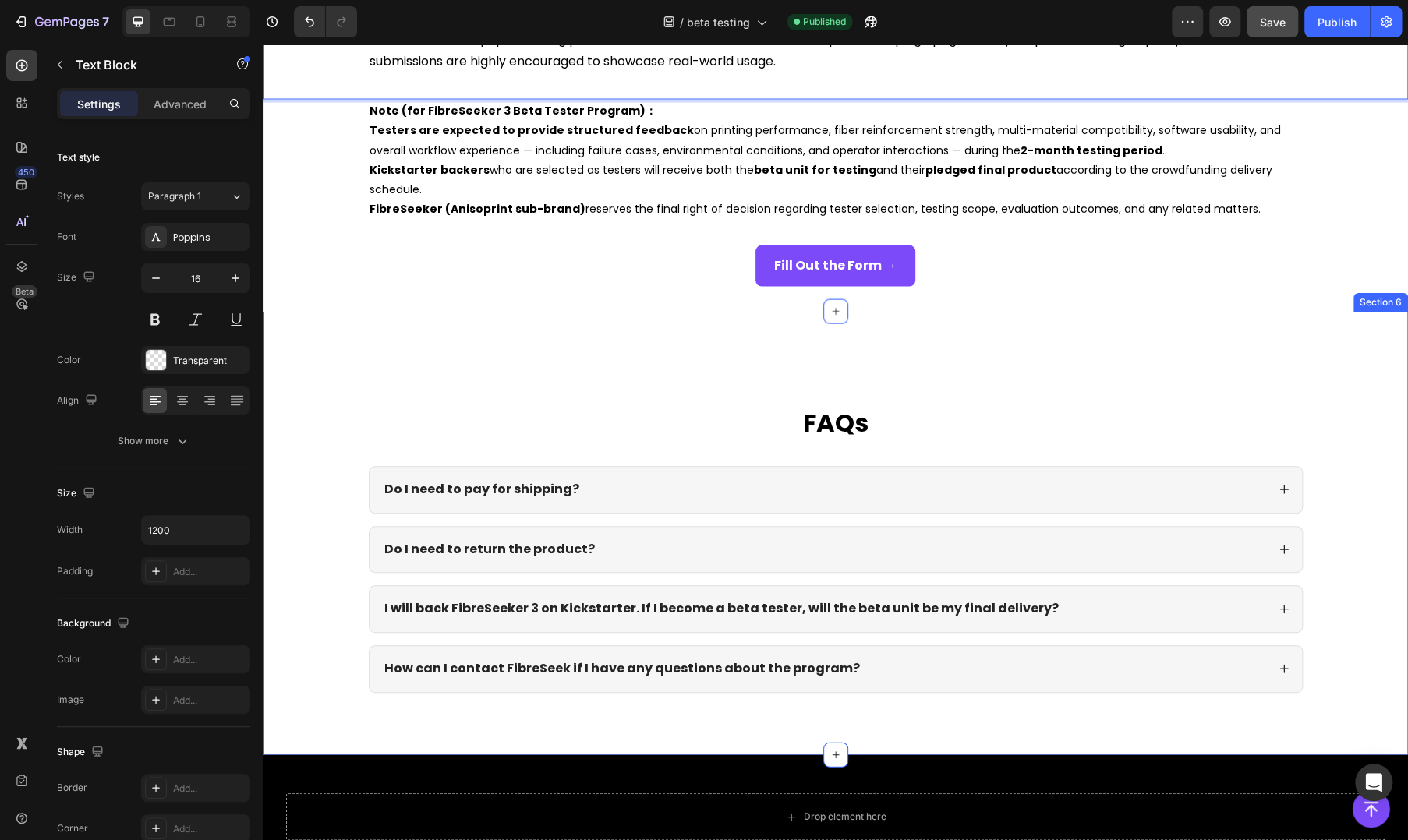
click at [609, 384] on div "FAQs Heading Do I need to pay for shipping? Do I need to return the product? I …" at bounding box center [834, 534] width 1145 height 443
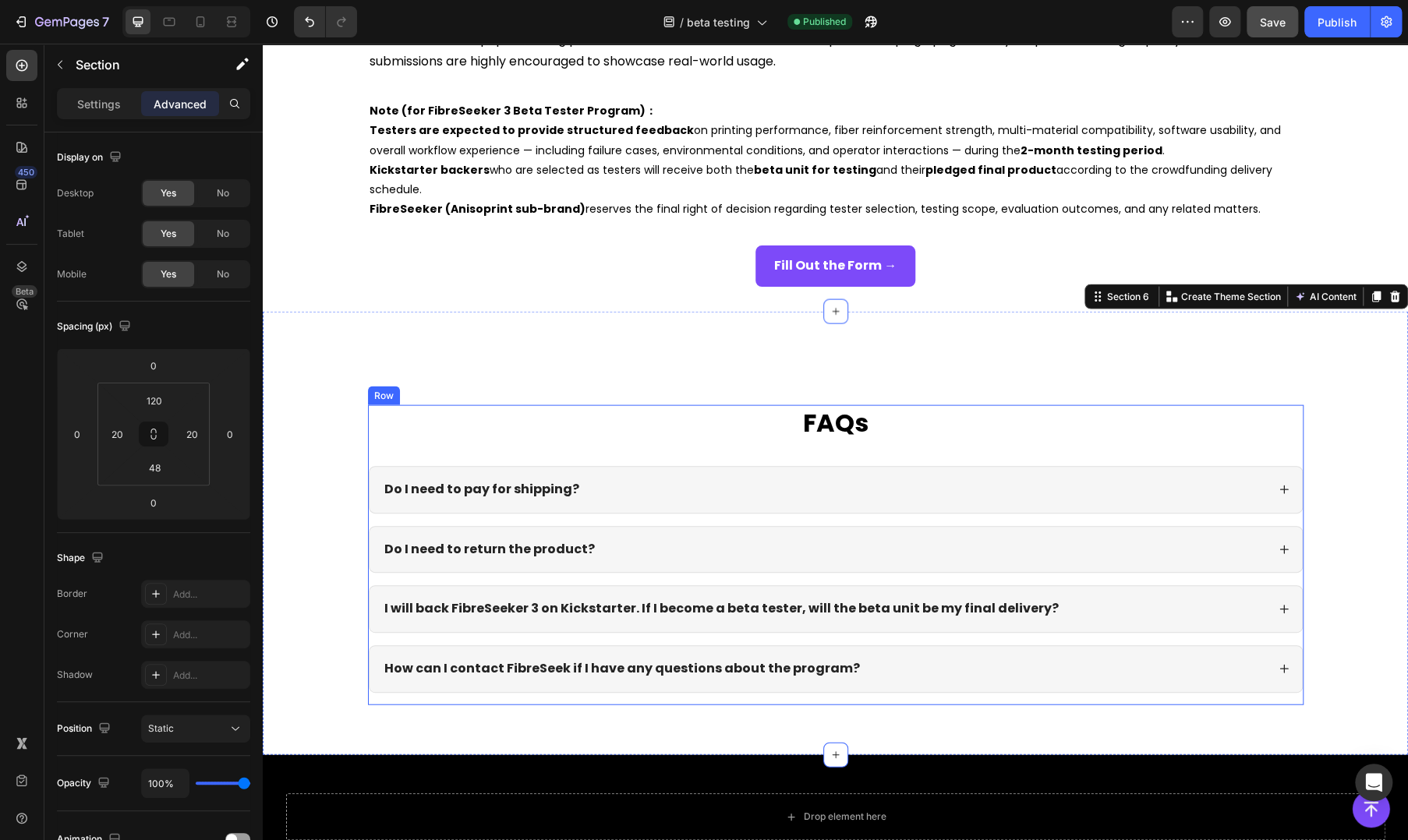
click at [538, 450] on div "FAQs Heading Do I need to pay for shipping? Do I need to return the product? I …" at bounding box center [835, 554] width 936 height 300
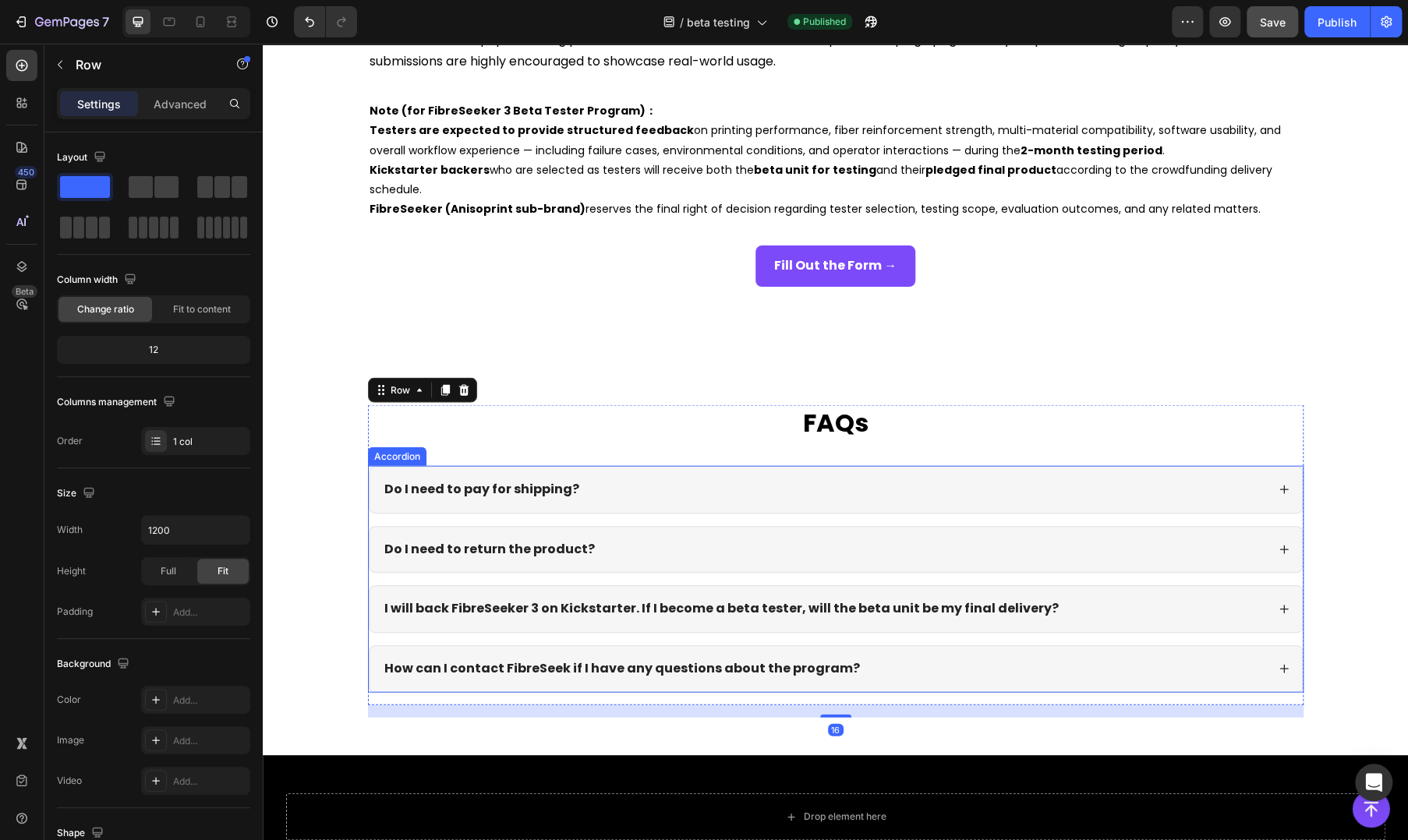
click at [453, 476] on div "Do I need to pay for shipping?" at bounding box center [835, 489] width 932 height 46
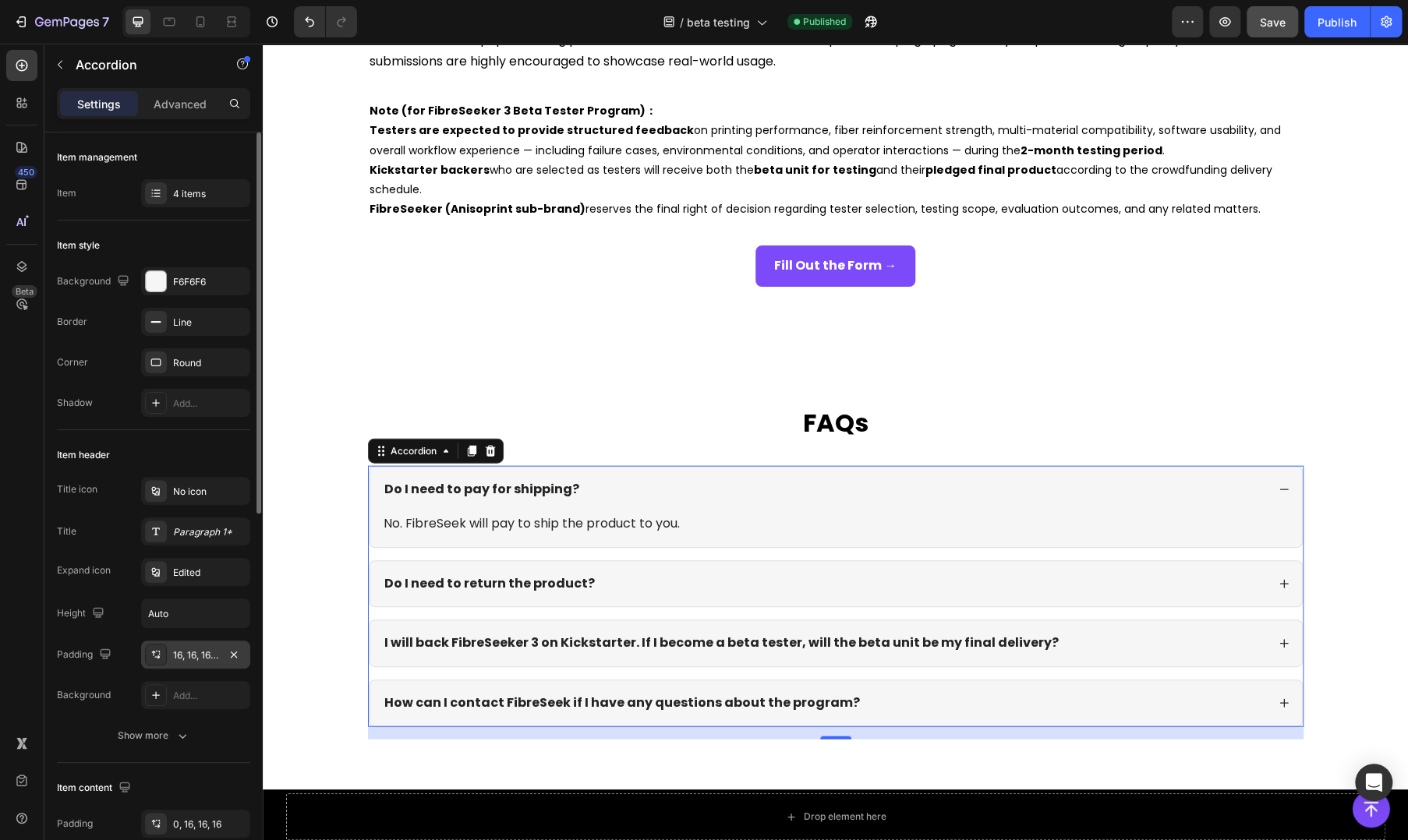
click at [190, 657] on div "16, 16, 16, 16" at bounding box center [195, 655] width 45 height 14
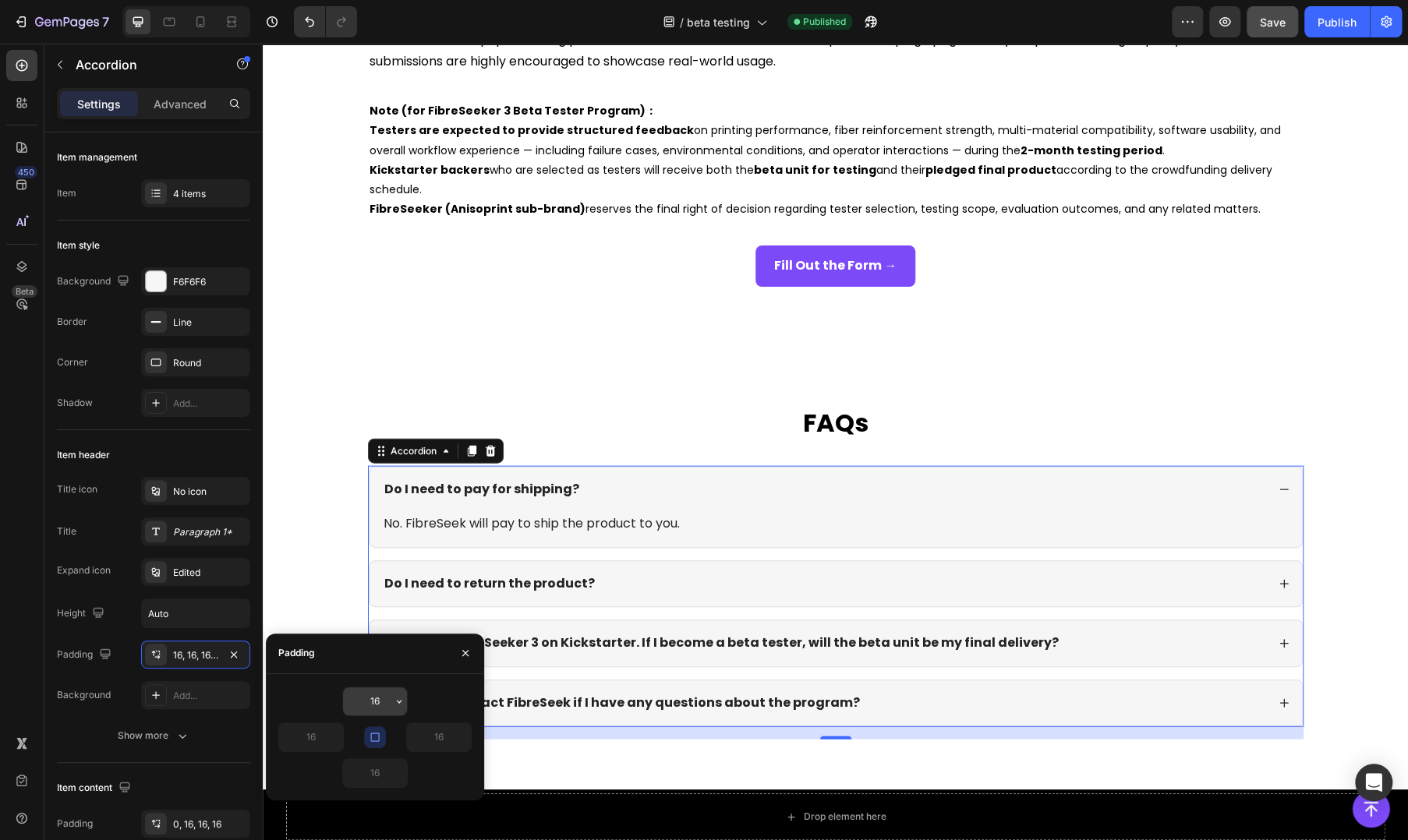
click at [380, 701] on input "16" at bounding box center [374, 701] width 64 height 28
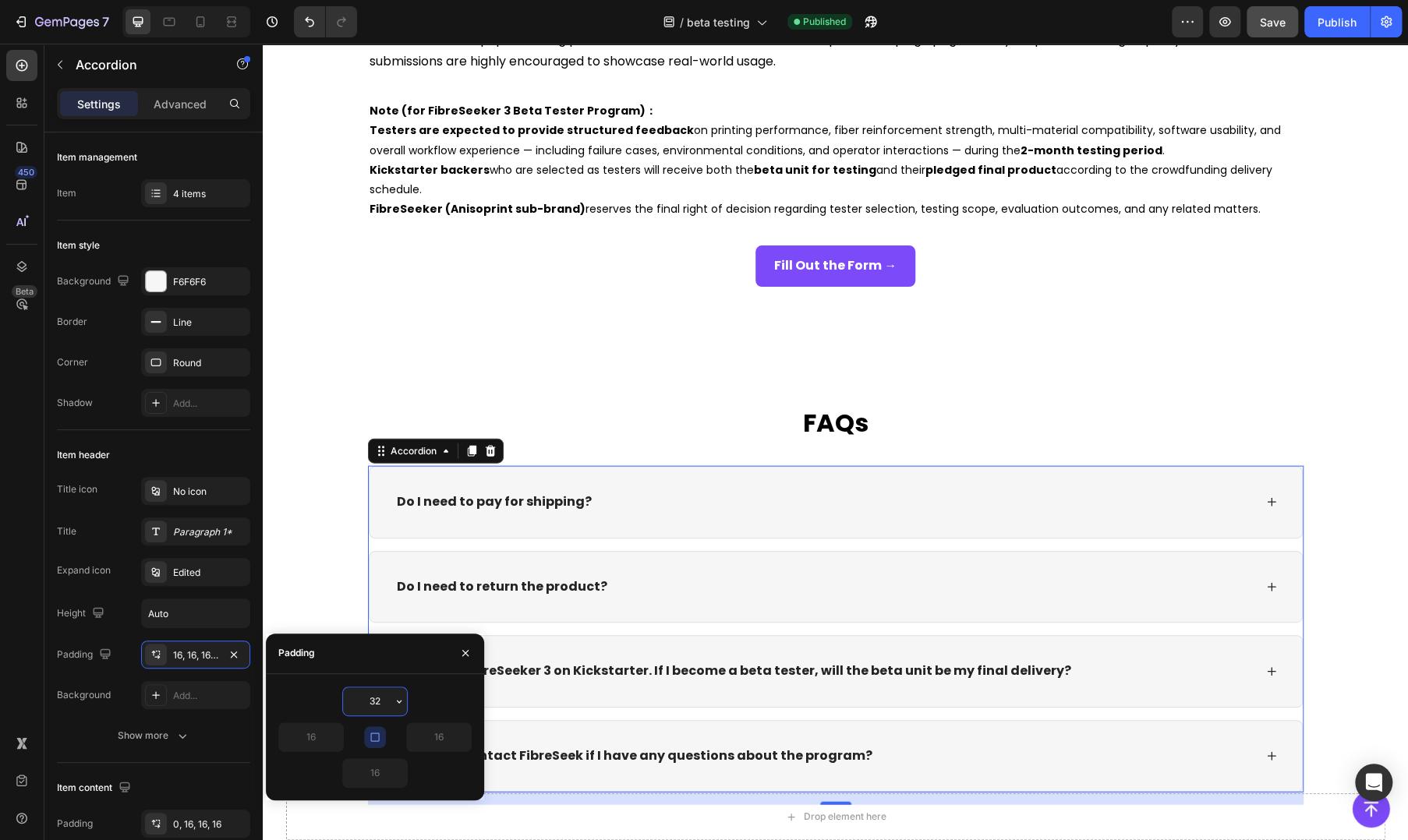
type input "16"
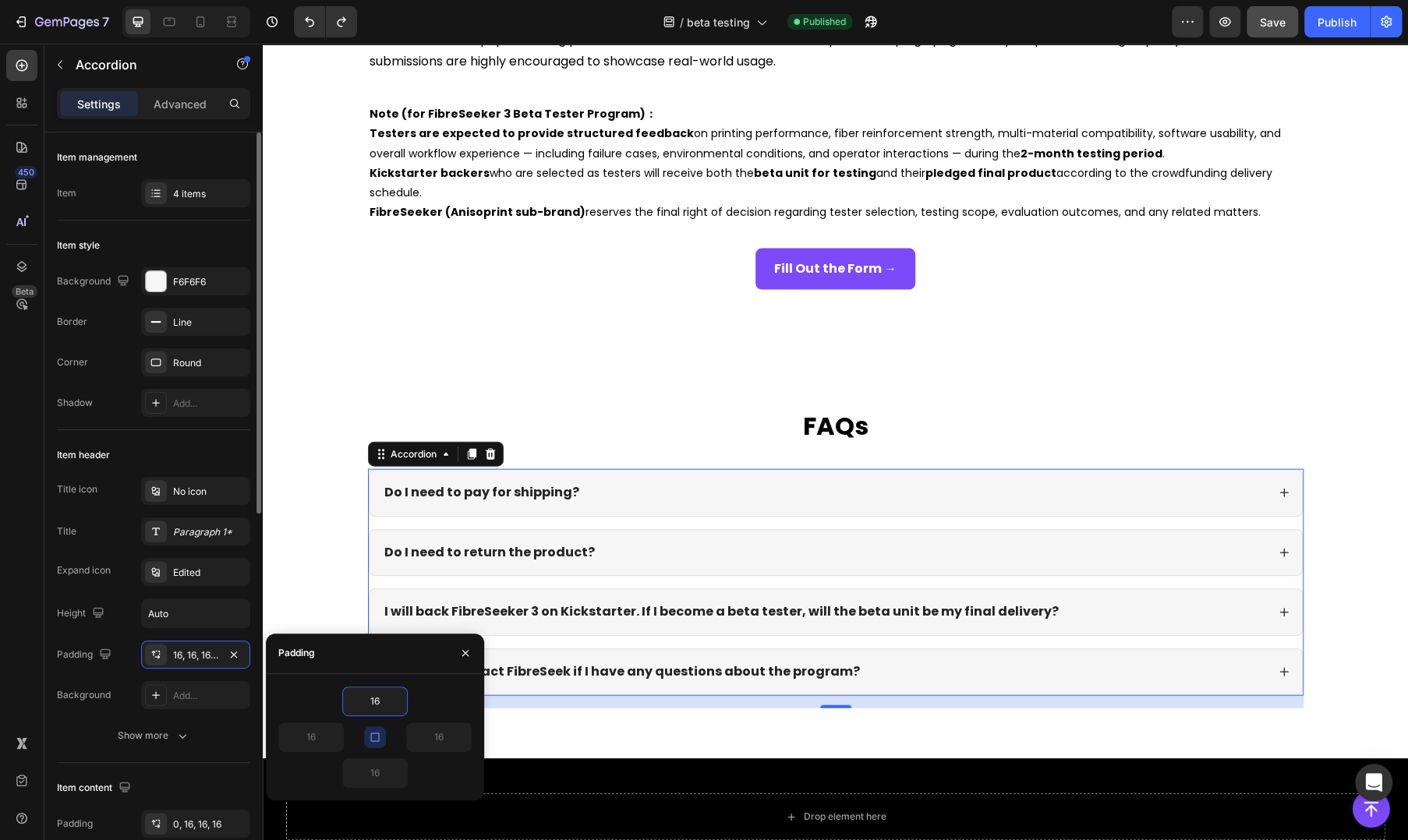
click at [190, 453] on div "Item header" at bounding box center [154, 455] width 193 height 25
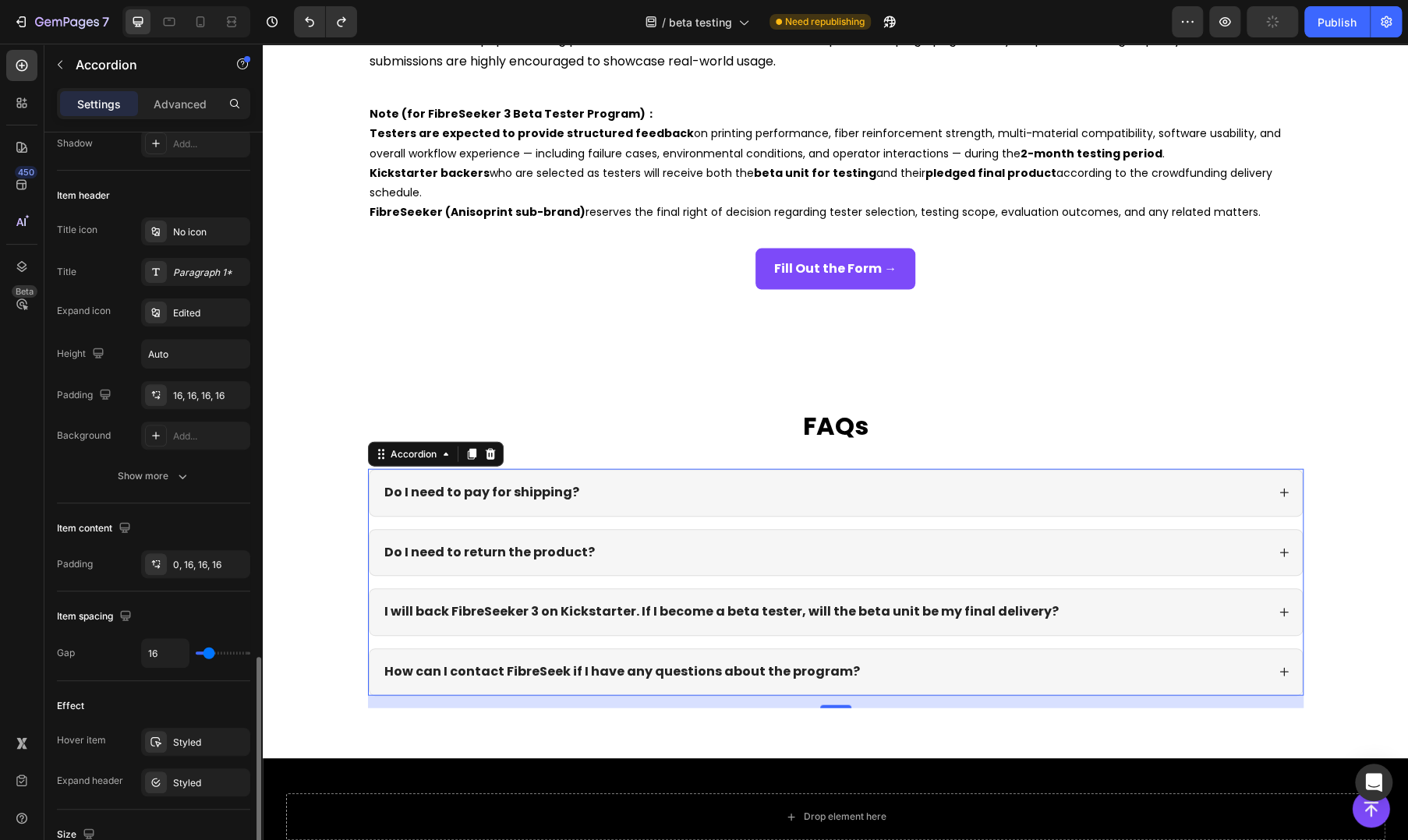
scroll to position [520, 0]
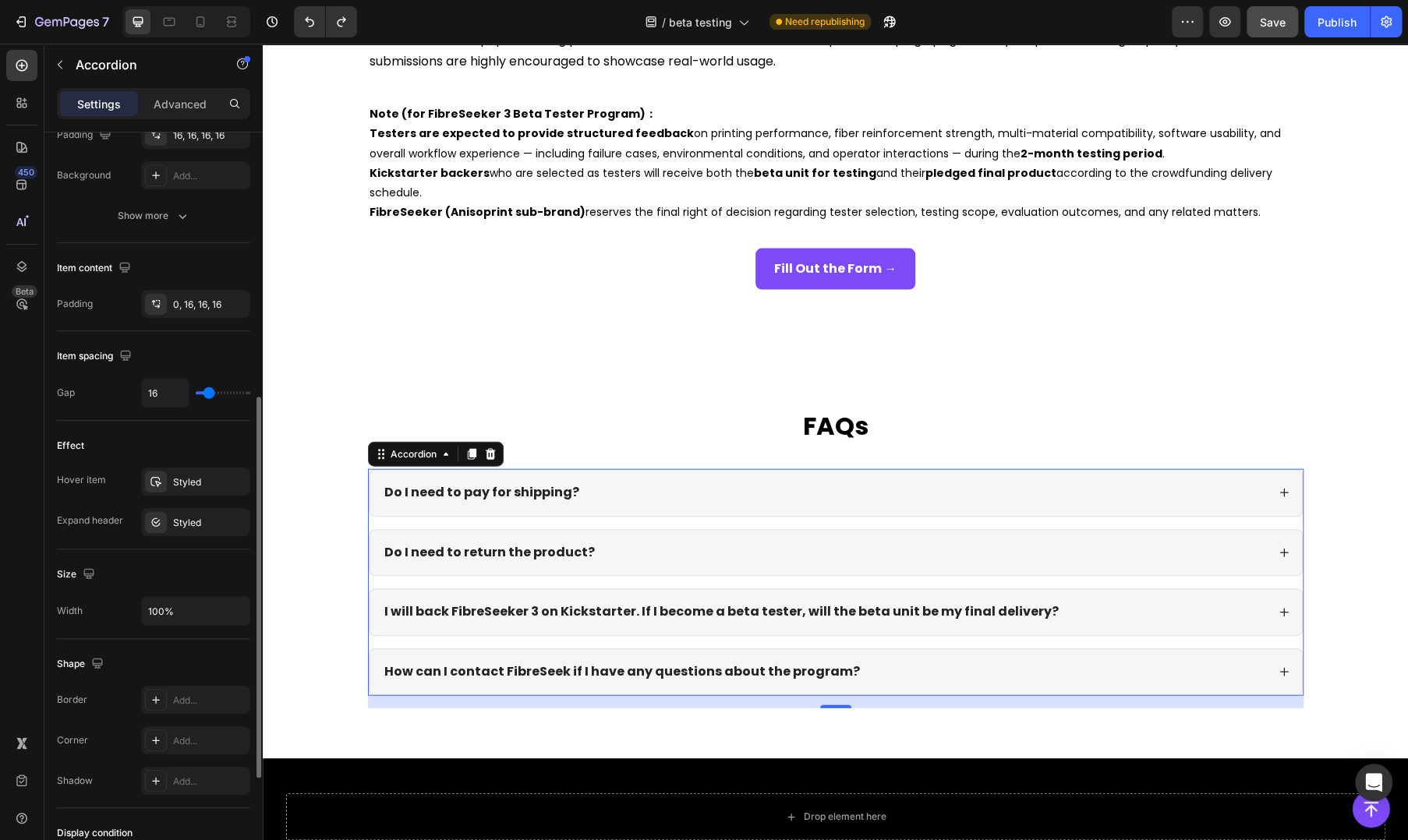
type input "15"
type input "27"
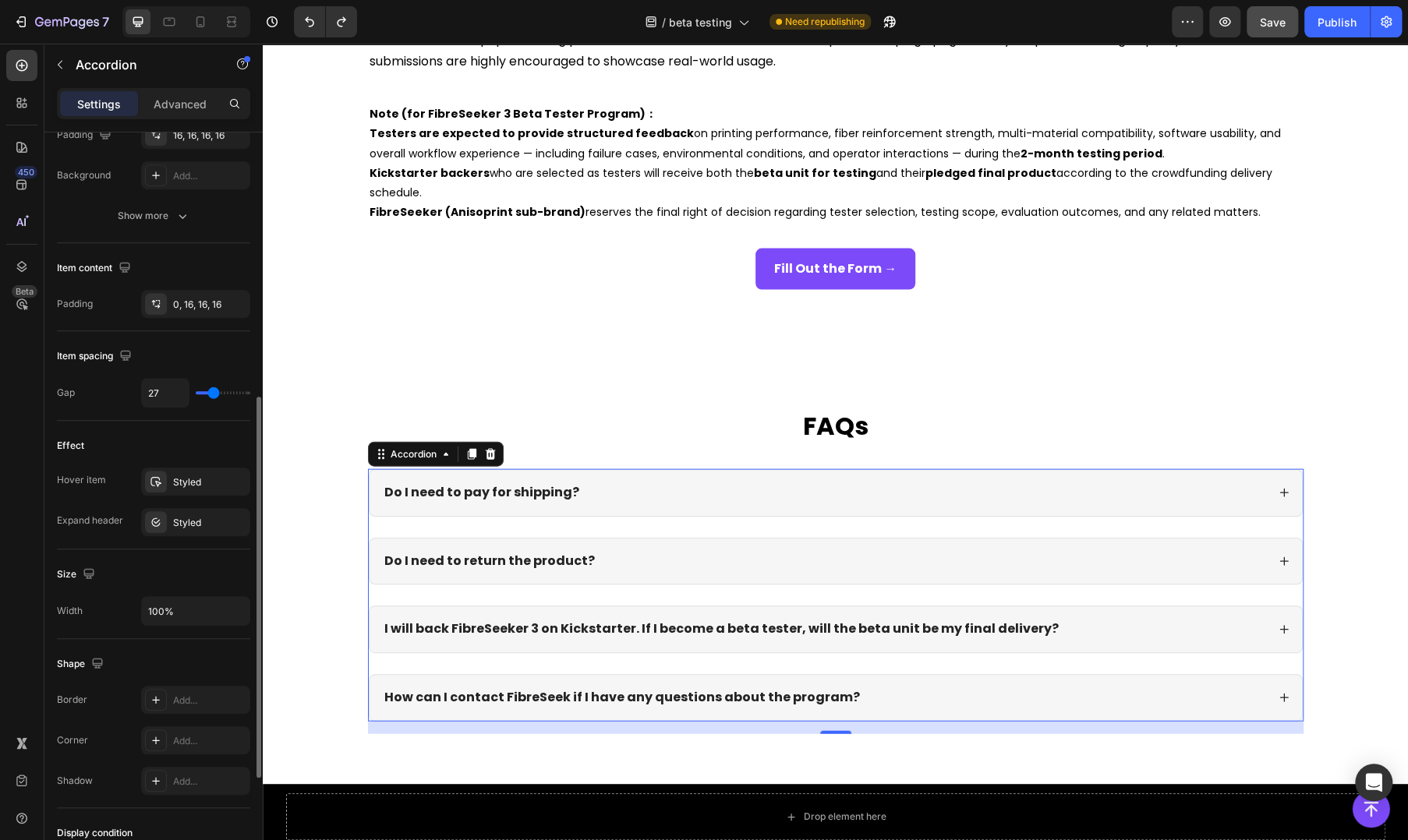
type input "29"
type input "30"
type input "31"
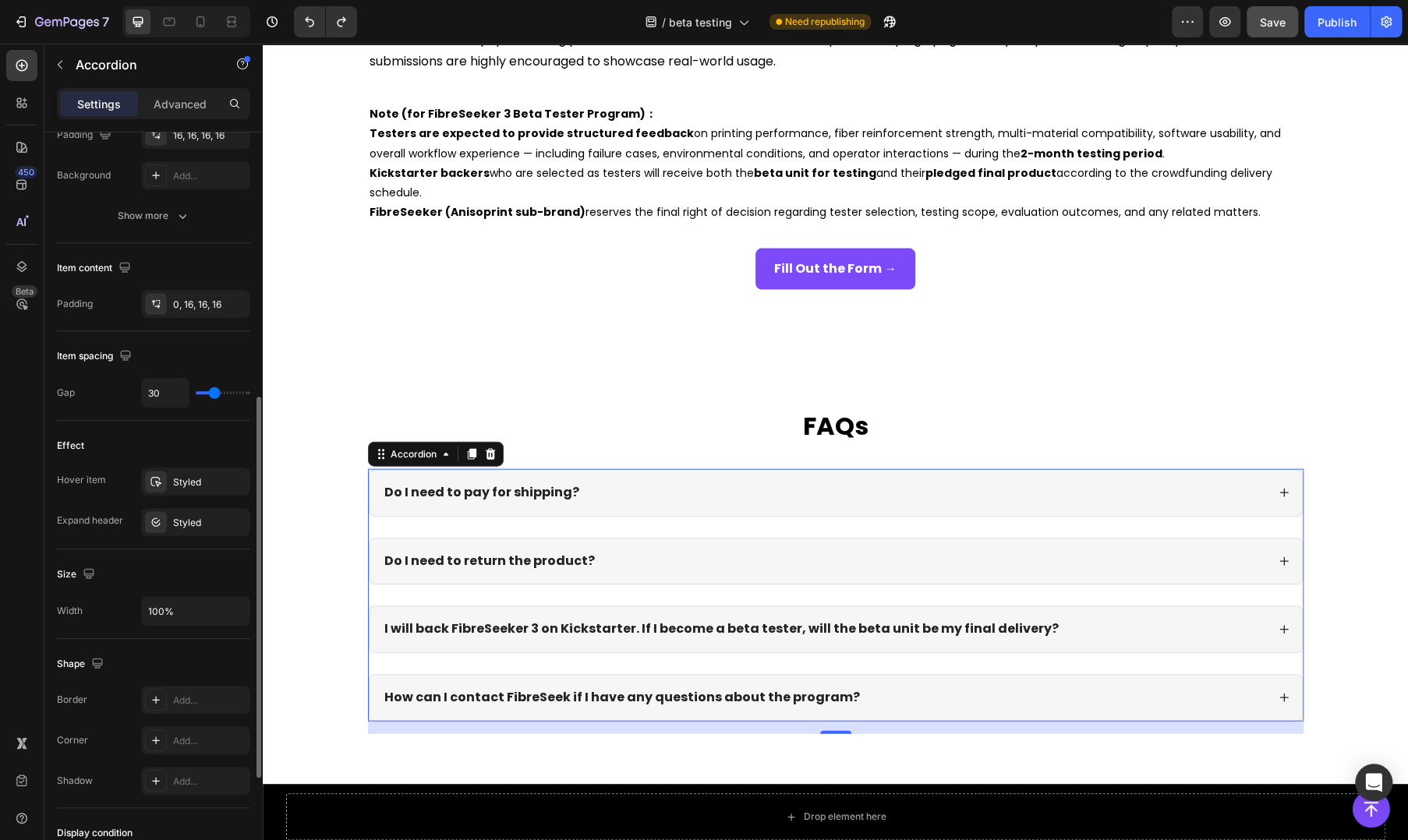
type input "31"
type input "33"
type input "34"
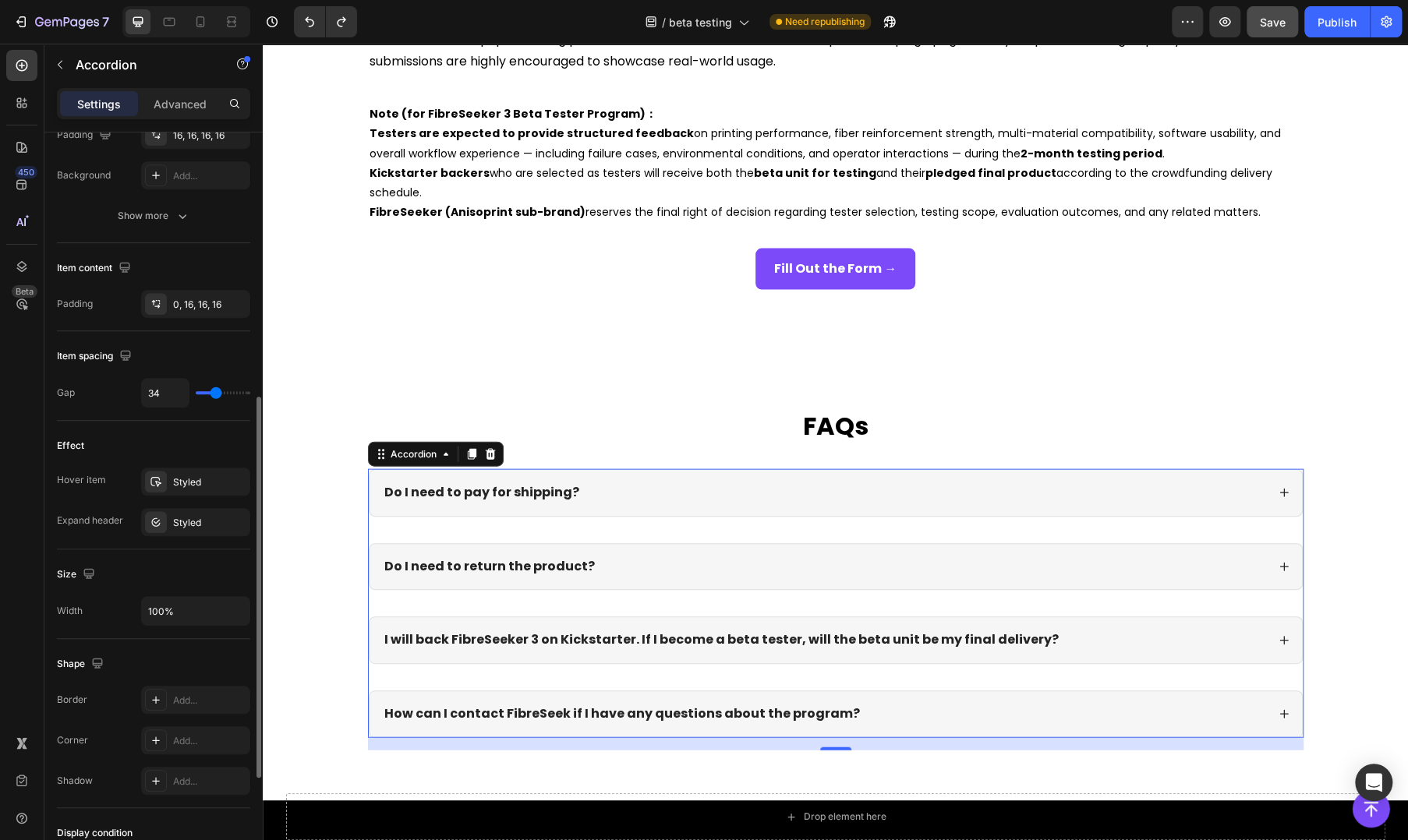
type input "36"
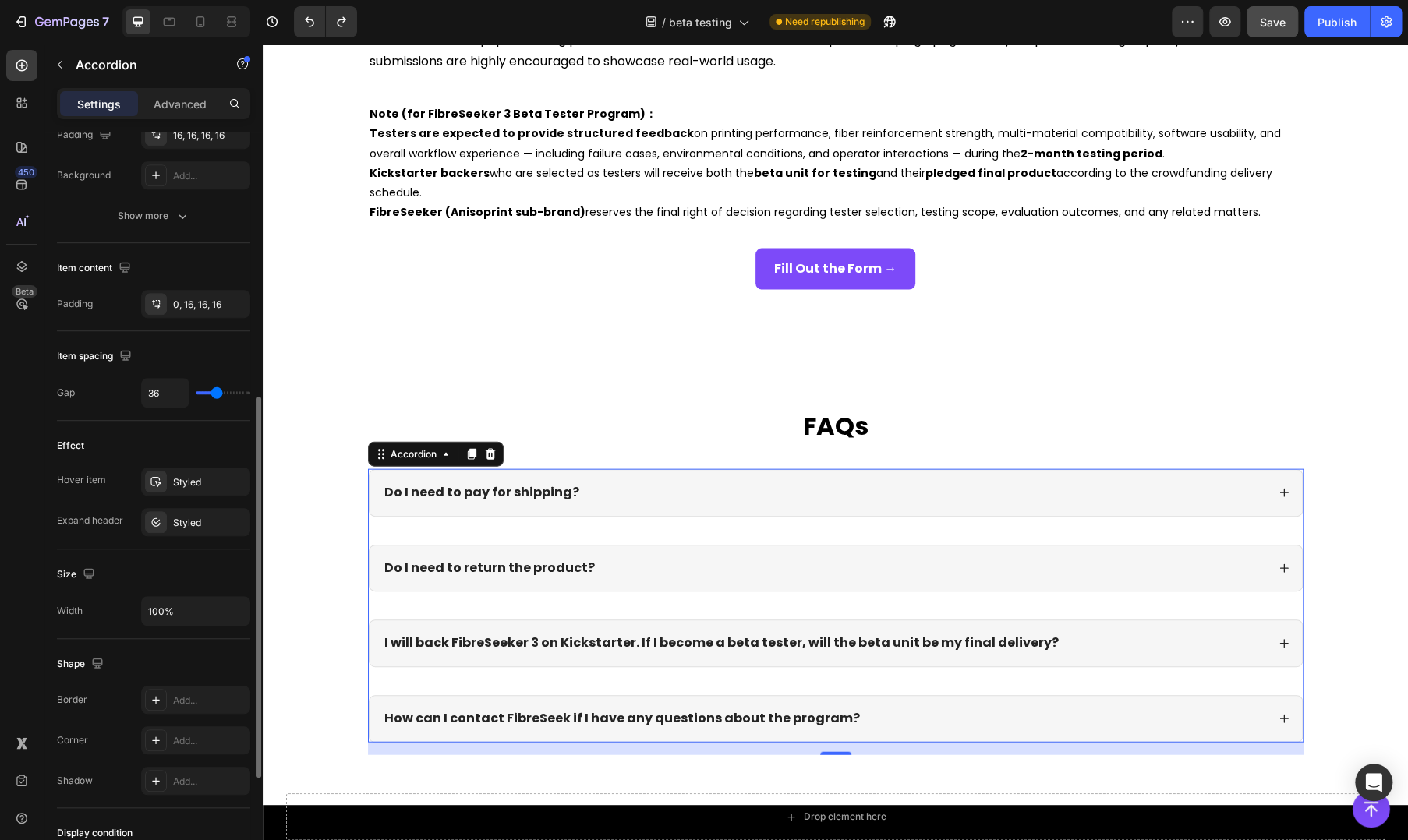
type input "34"
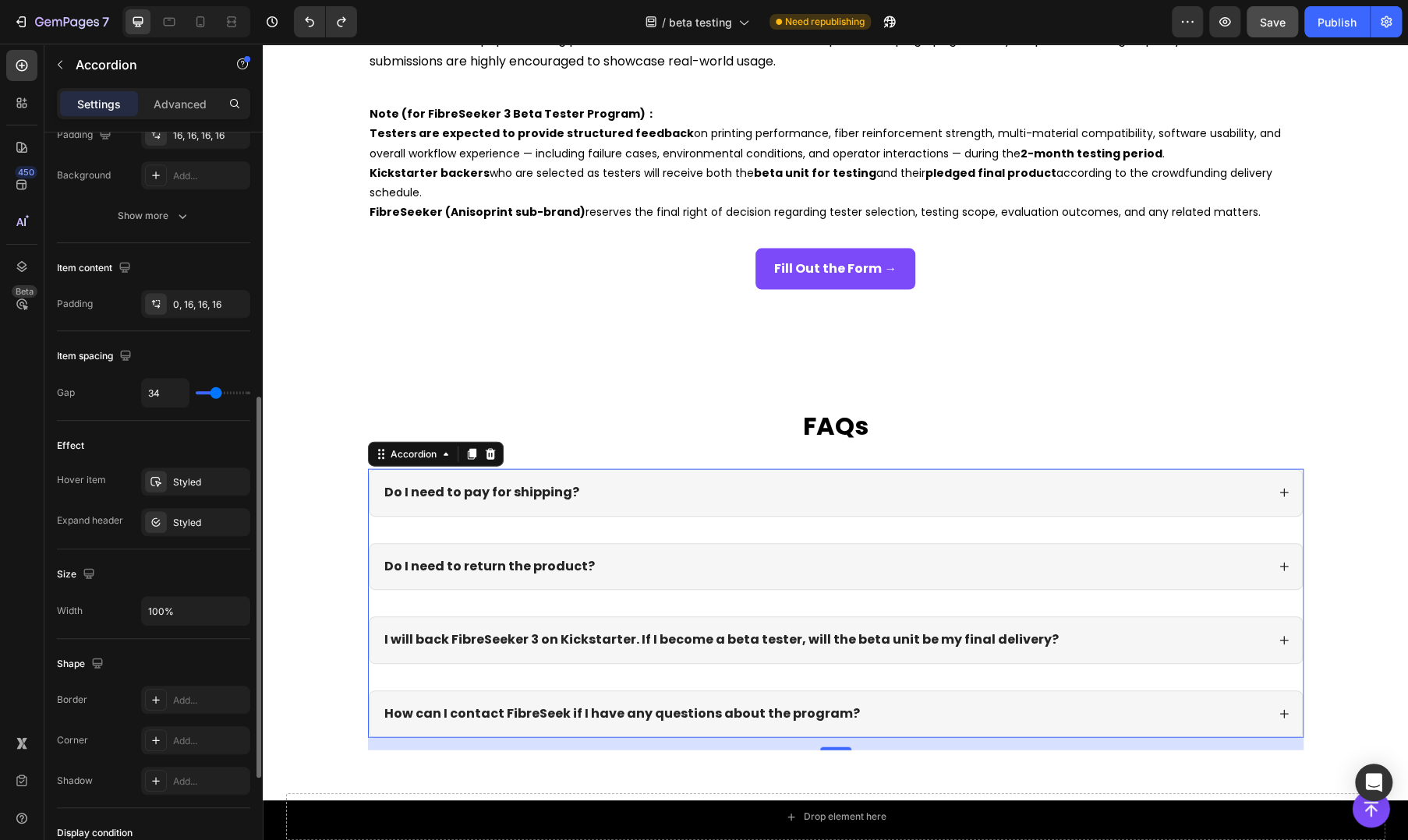
type input "31"
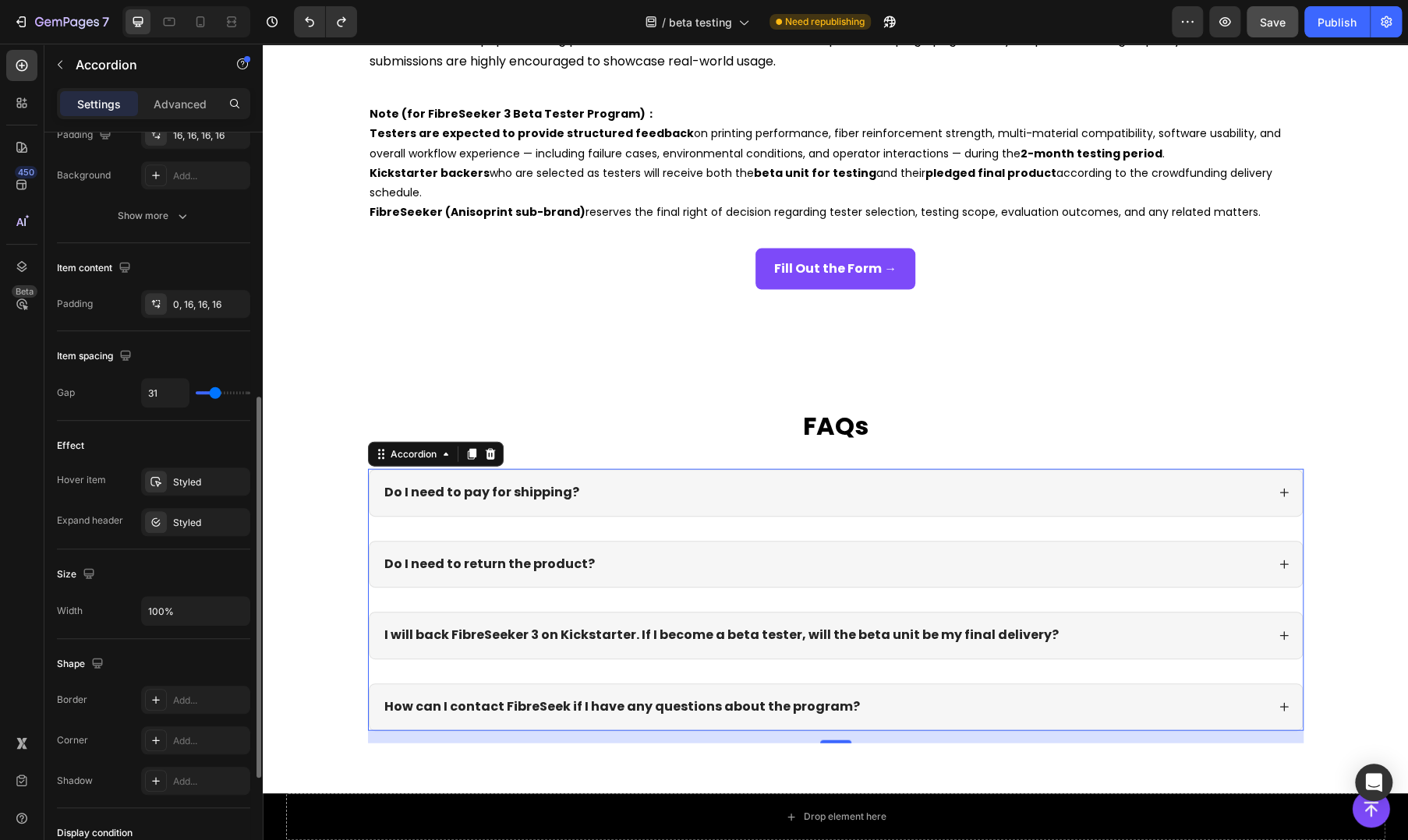
type input "27"
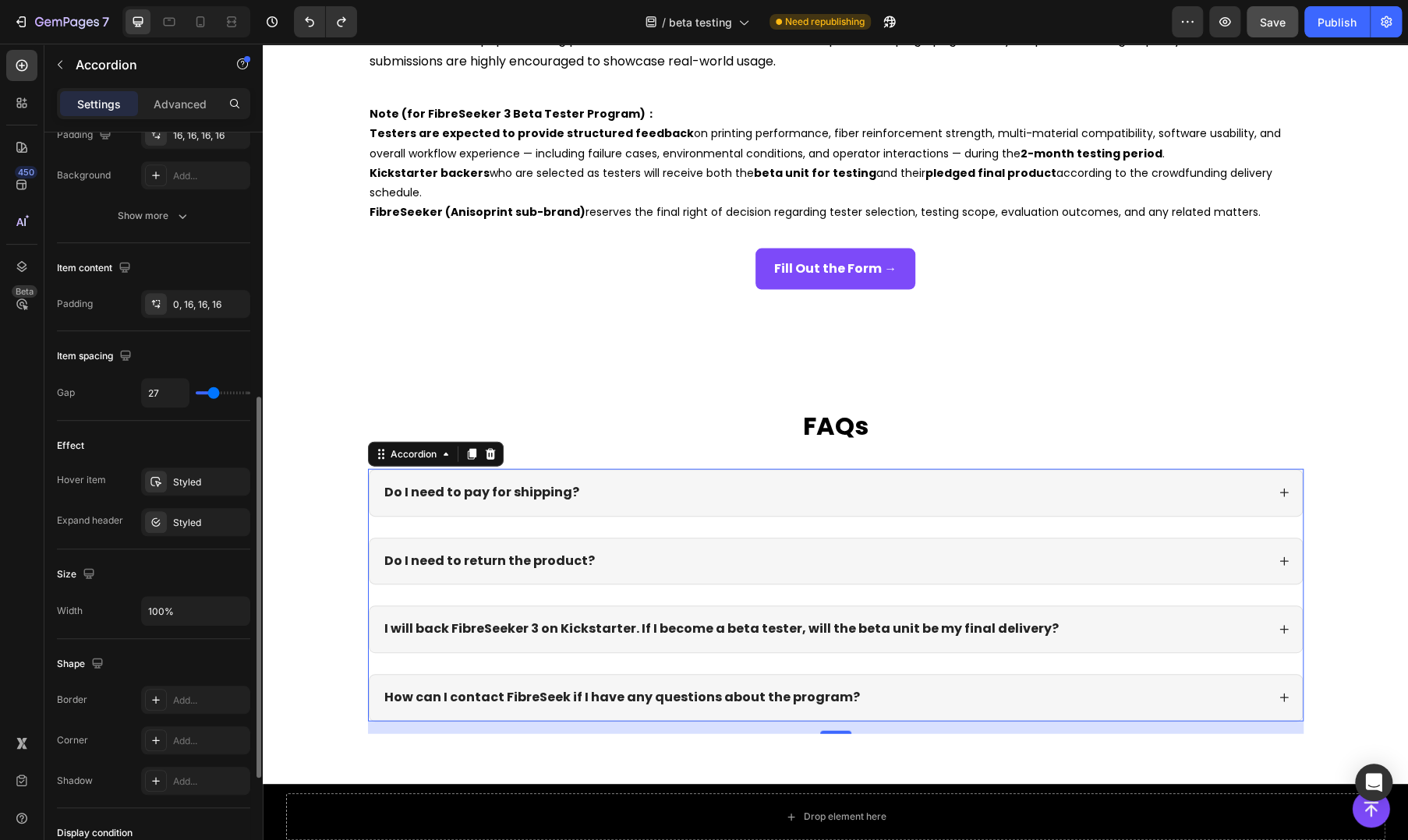
type input "30"
type input "31"
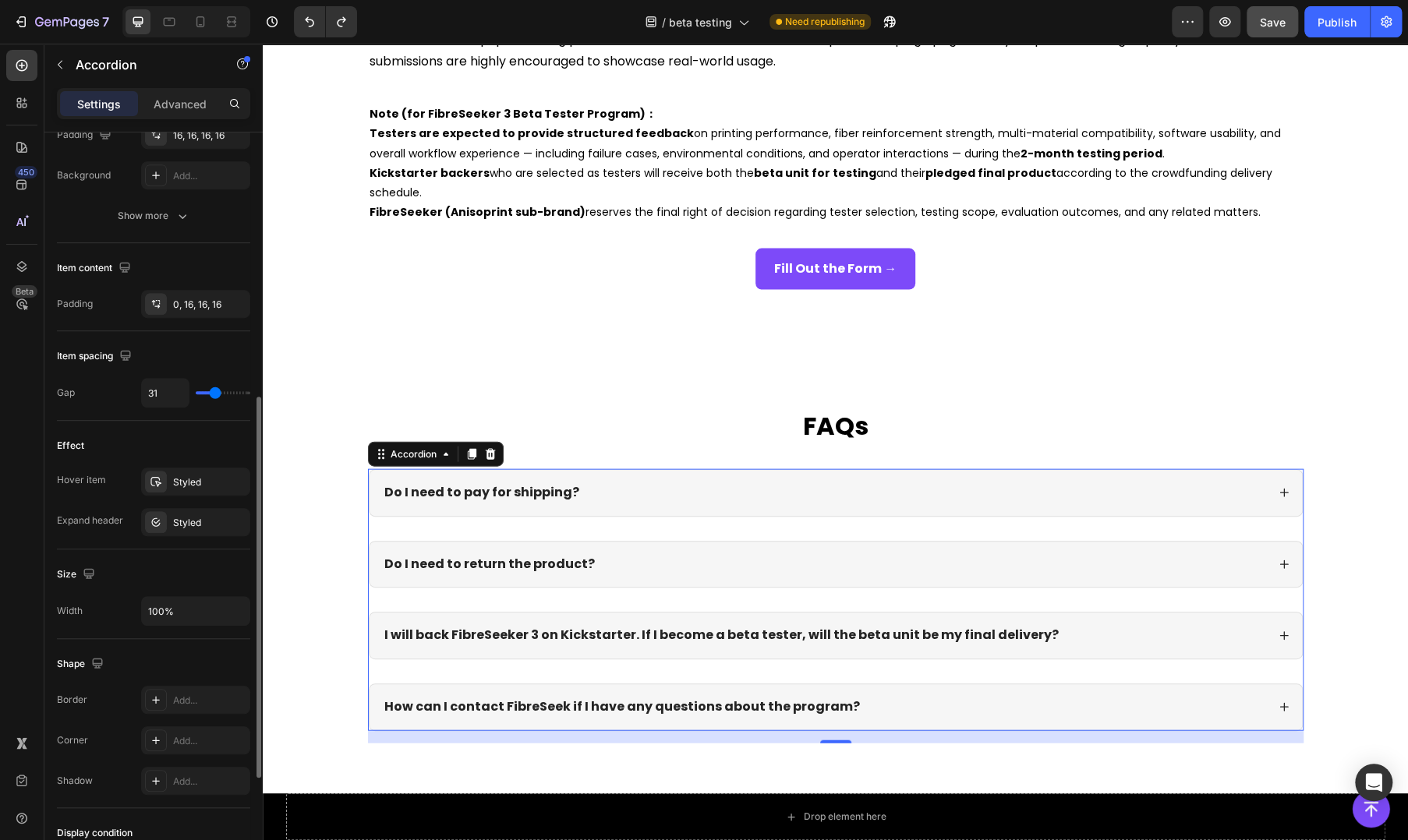
type input "33"
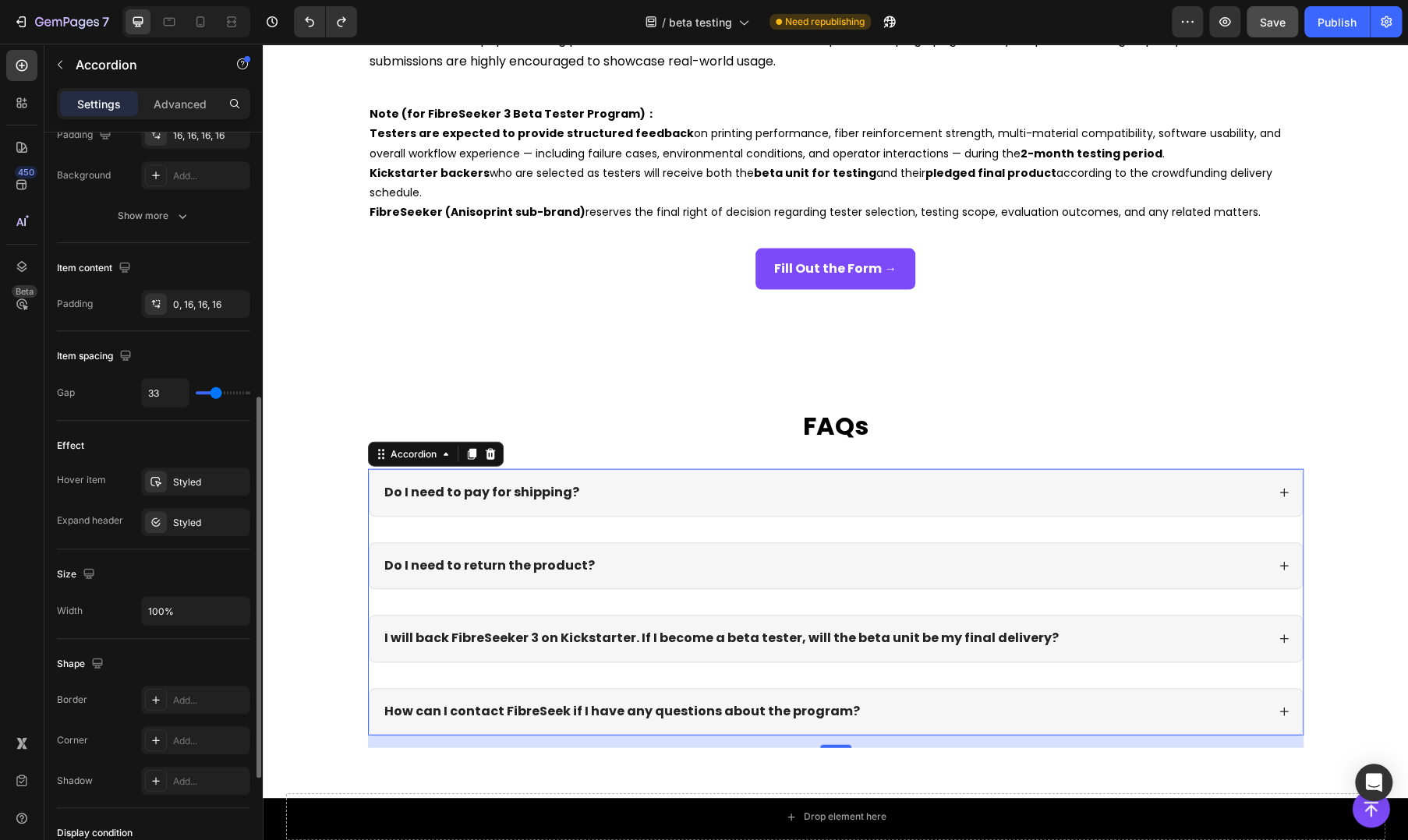
type input "31"
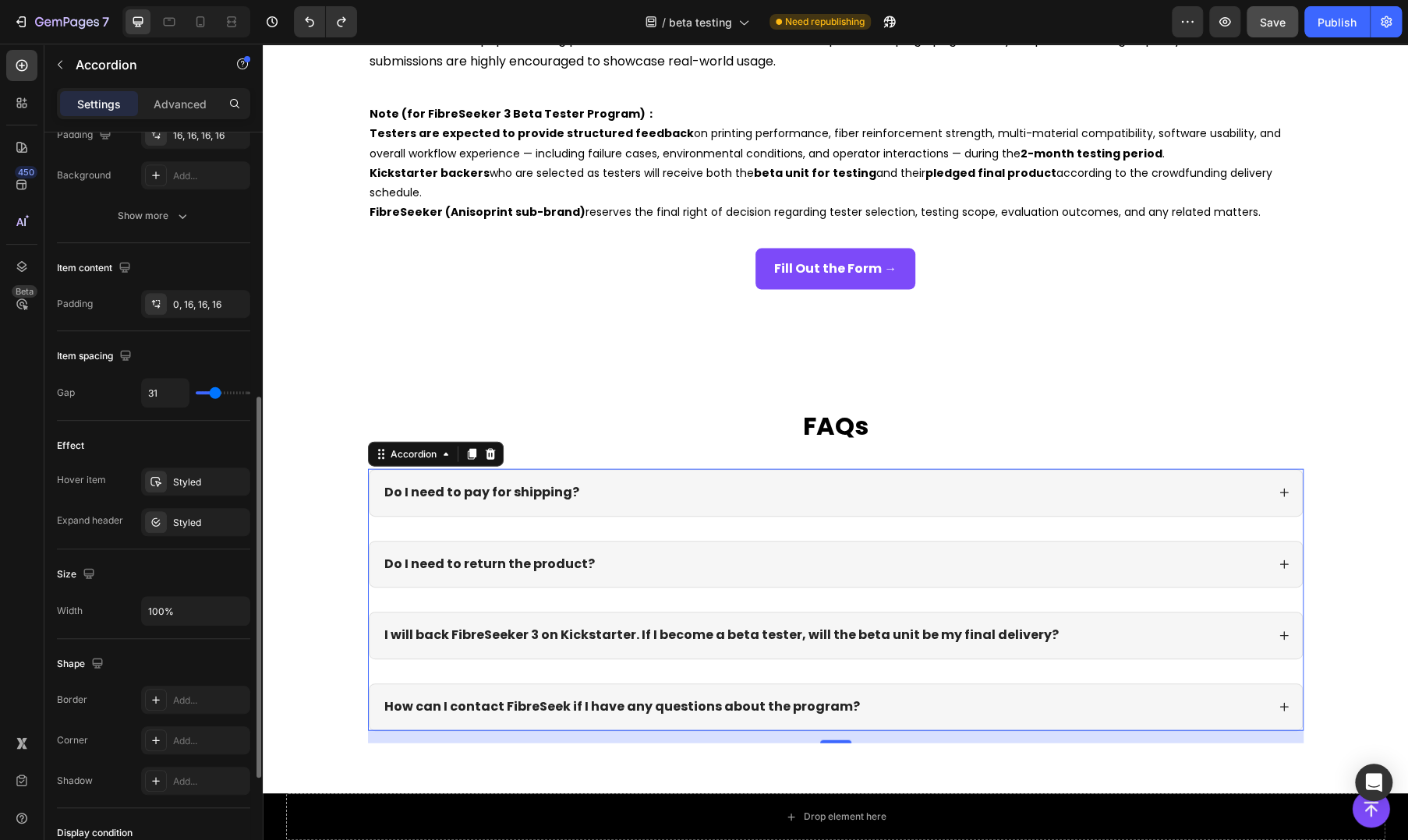
drag, startPoint x: 207, startPoint y: 394, endPoint x: 215, endPoint y: 403, distance: 12.0
click at [215, 394] on input "range" at bounding box center [223, 393] width 55 height 3
type input "32"
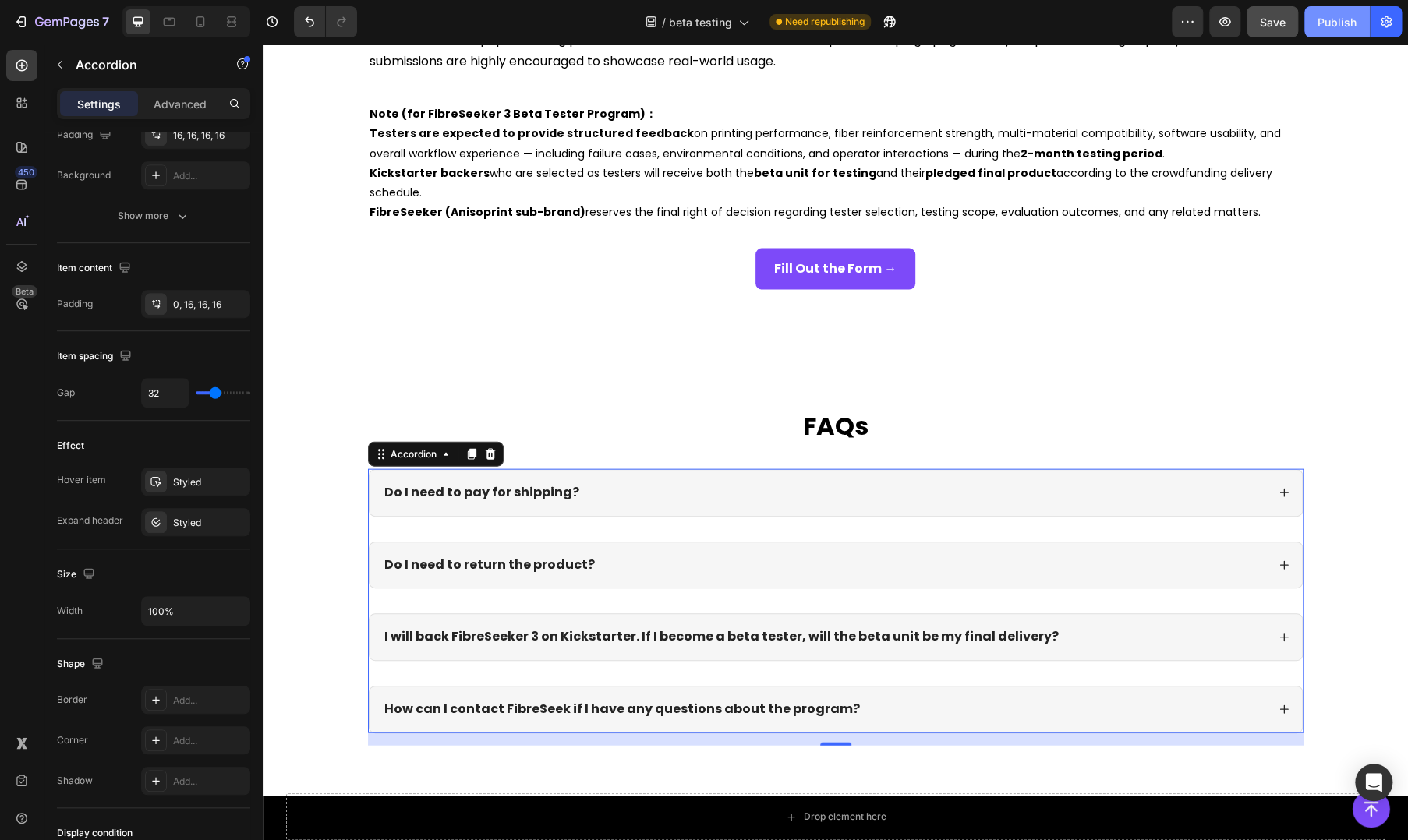
click at [1328, 12] on button "Publish" at bounding box center [1337, 22] width 66 height 32
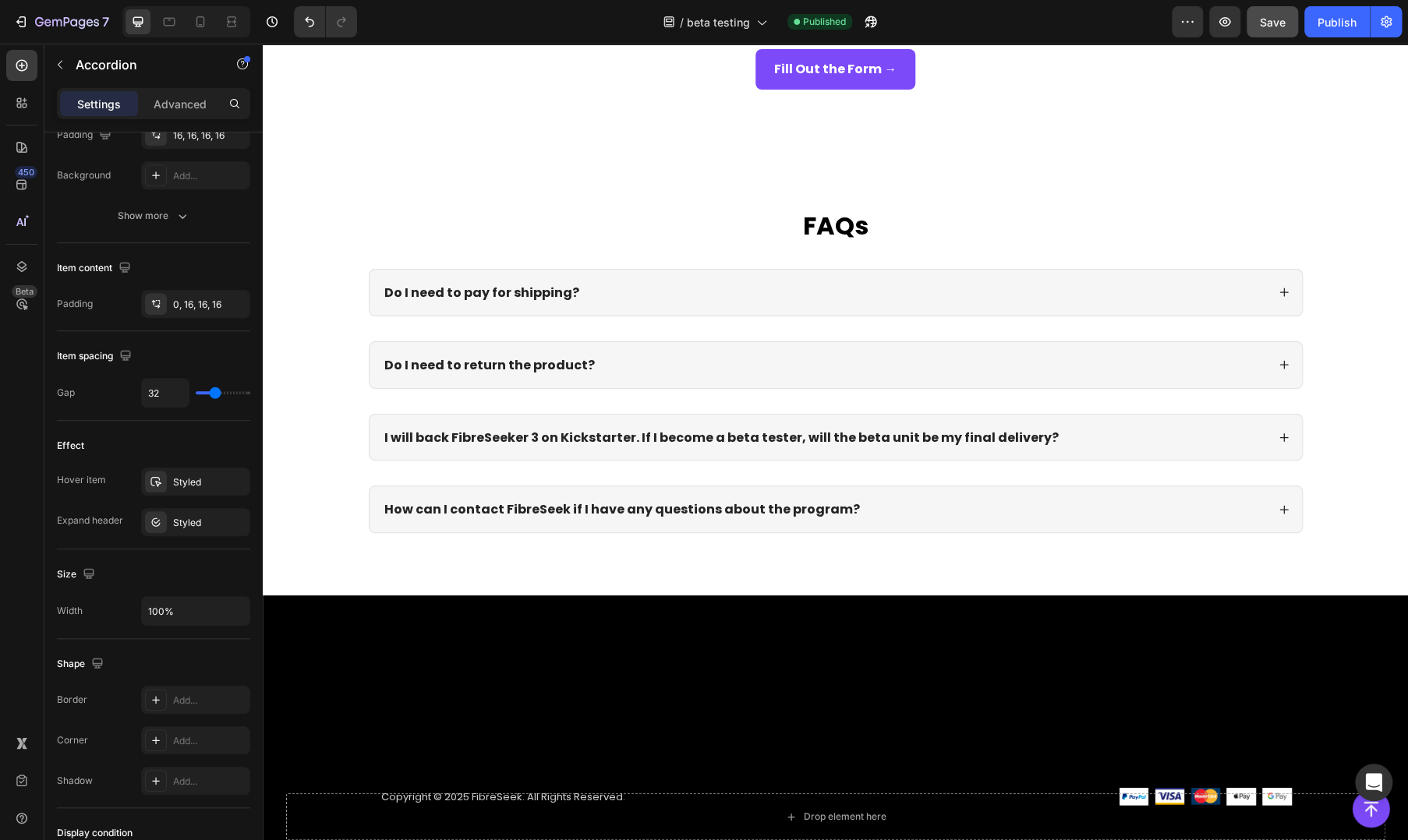
scroll to position [1537, 0]
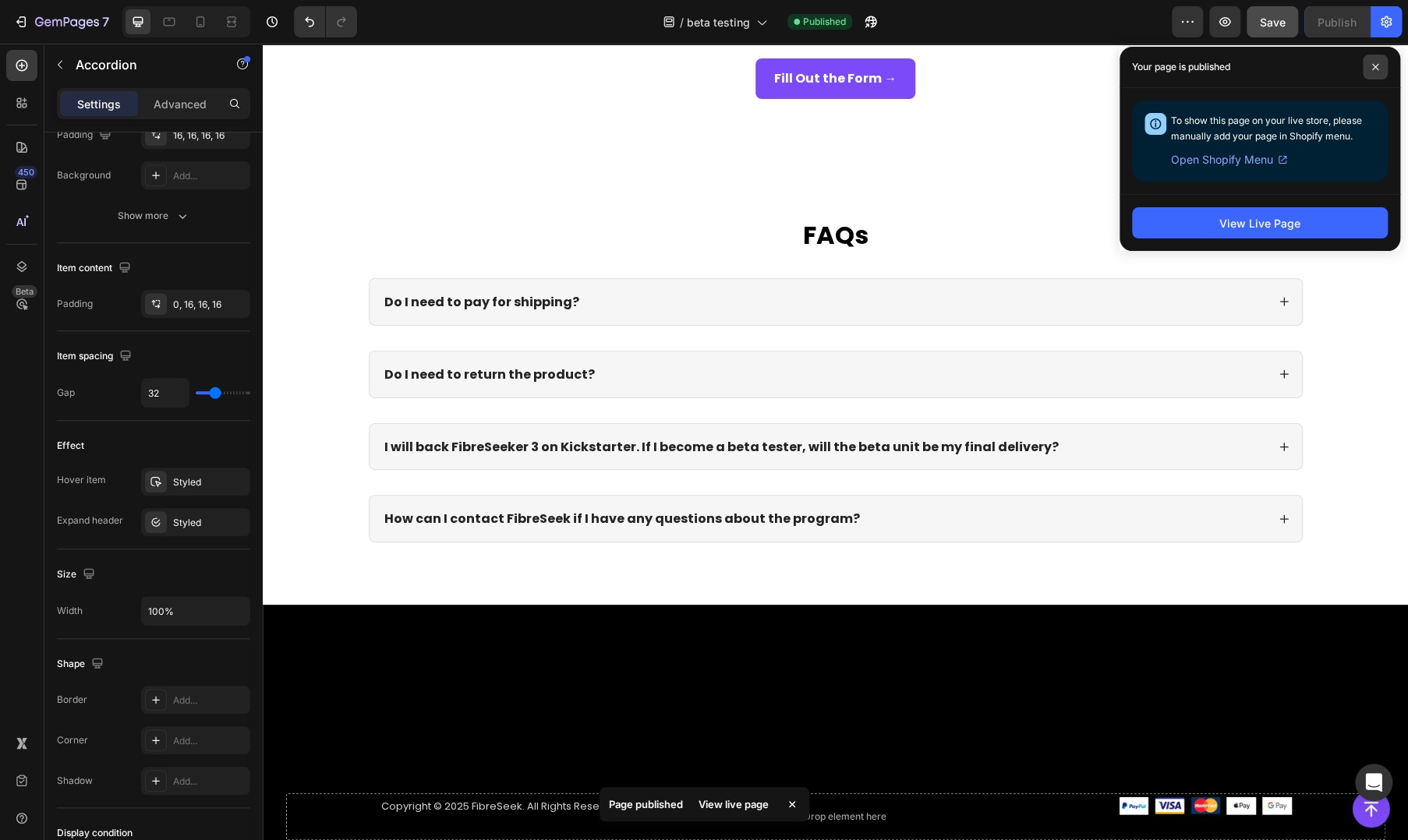
click at [1372, 65] on icon at bounding box center [1376, 67] width 7 height 7
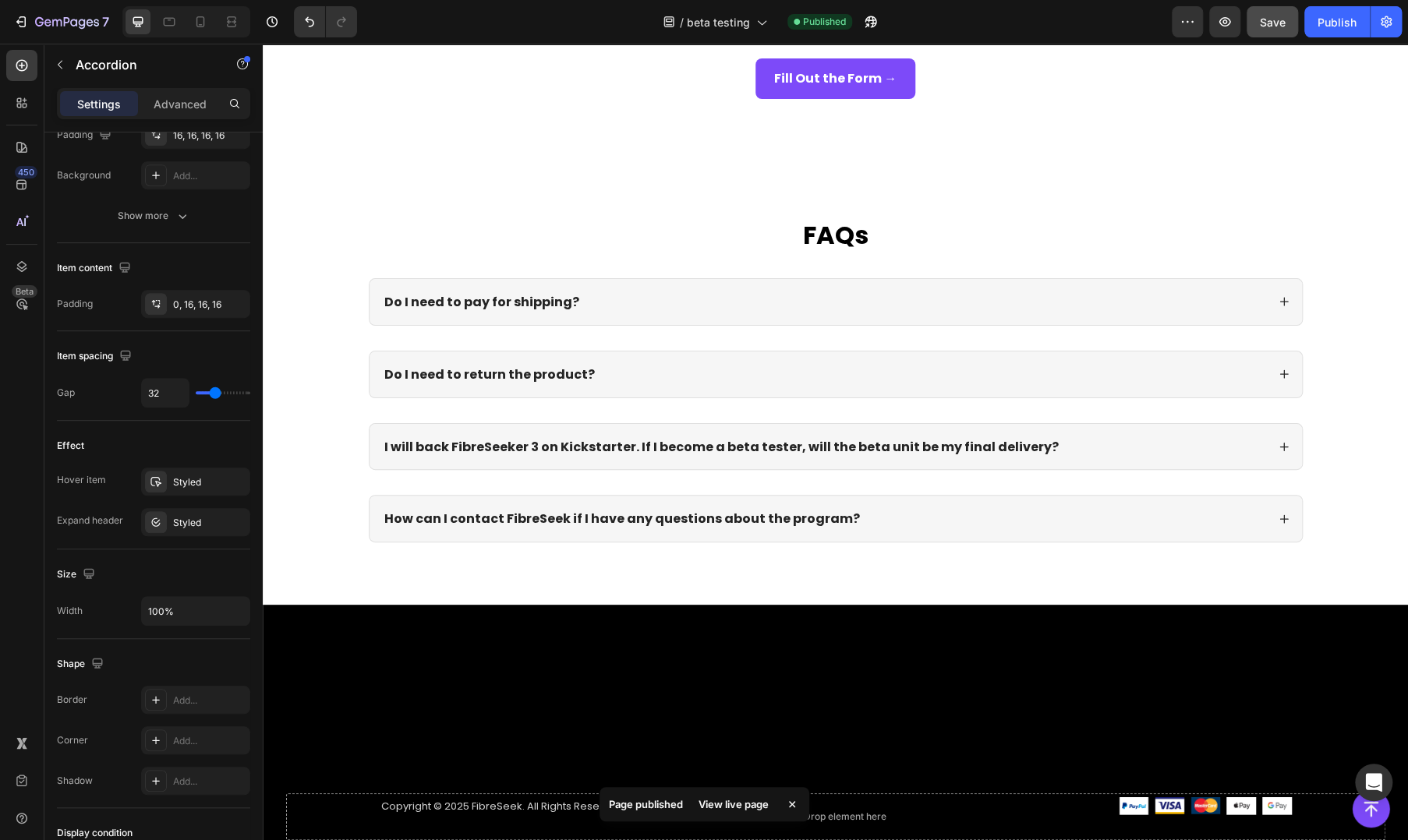
click at [677, 322] on div "Do I need to pay for shipping?" at bounding box center [835, 301] width 932 height 46
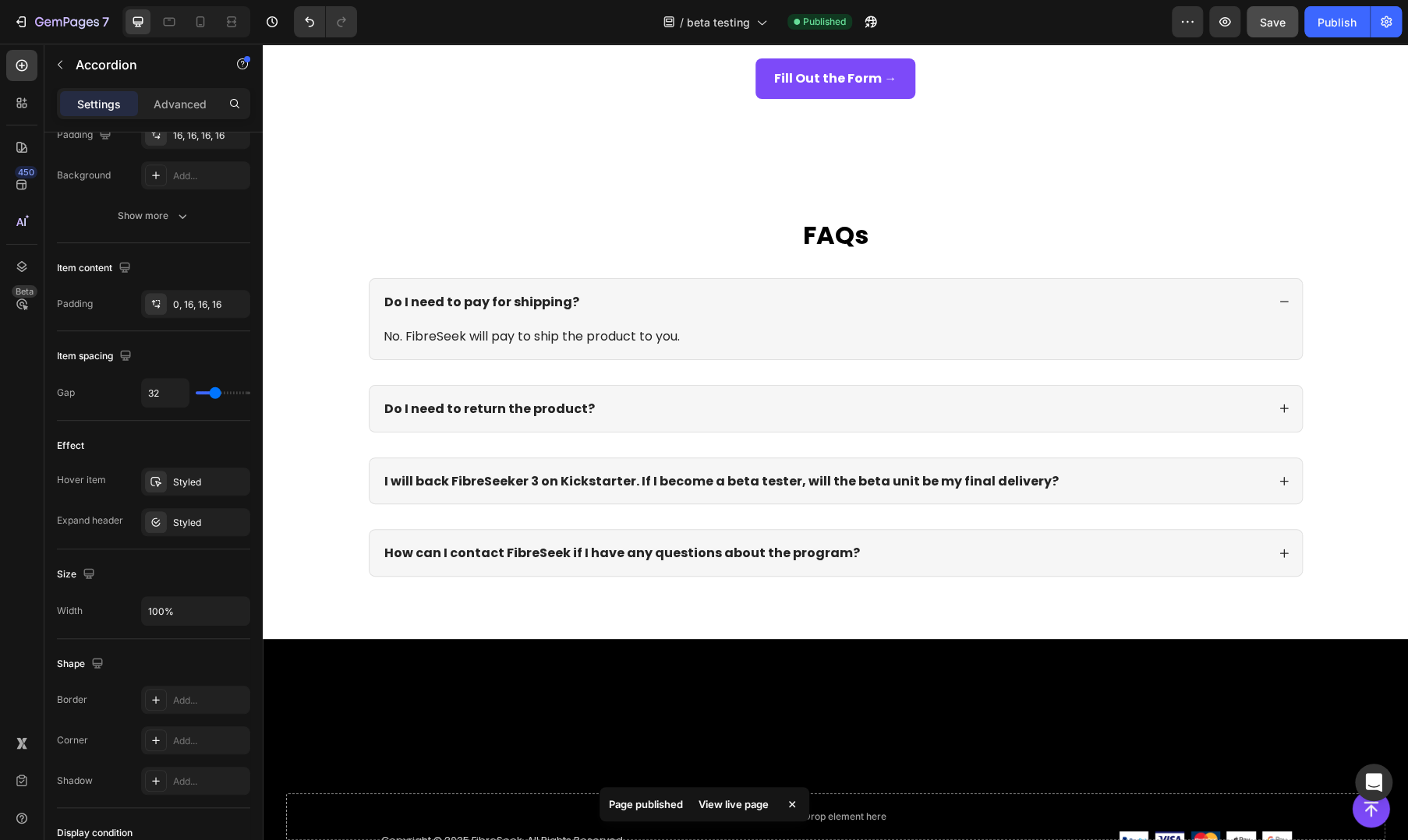
click at [687, 315] on div "Do I need to pay for shipping?" at bounding box center [835, 301] width 932 height 46
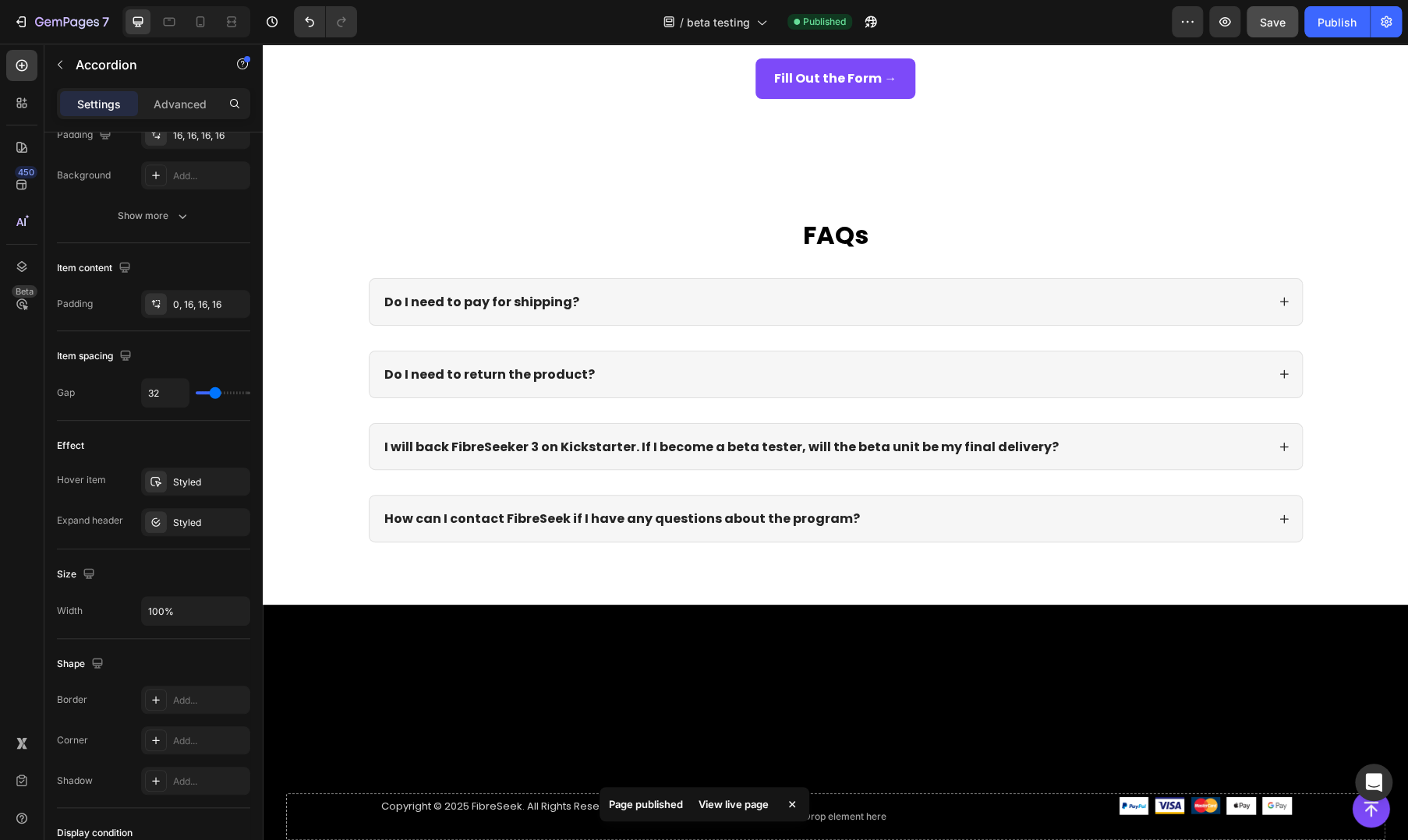
click at [646, 364] on div "Do I need to return the product?" at bounding box center [824, 374] width 884 height 21
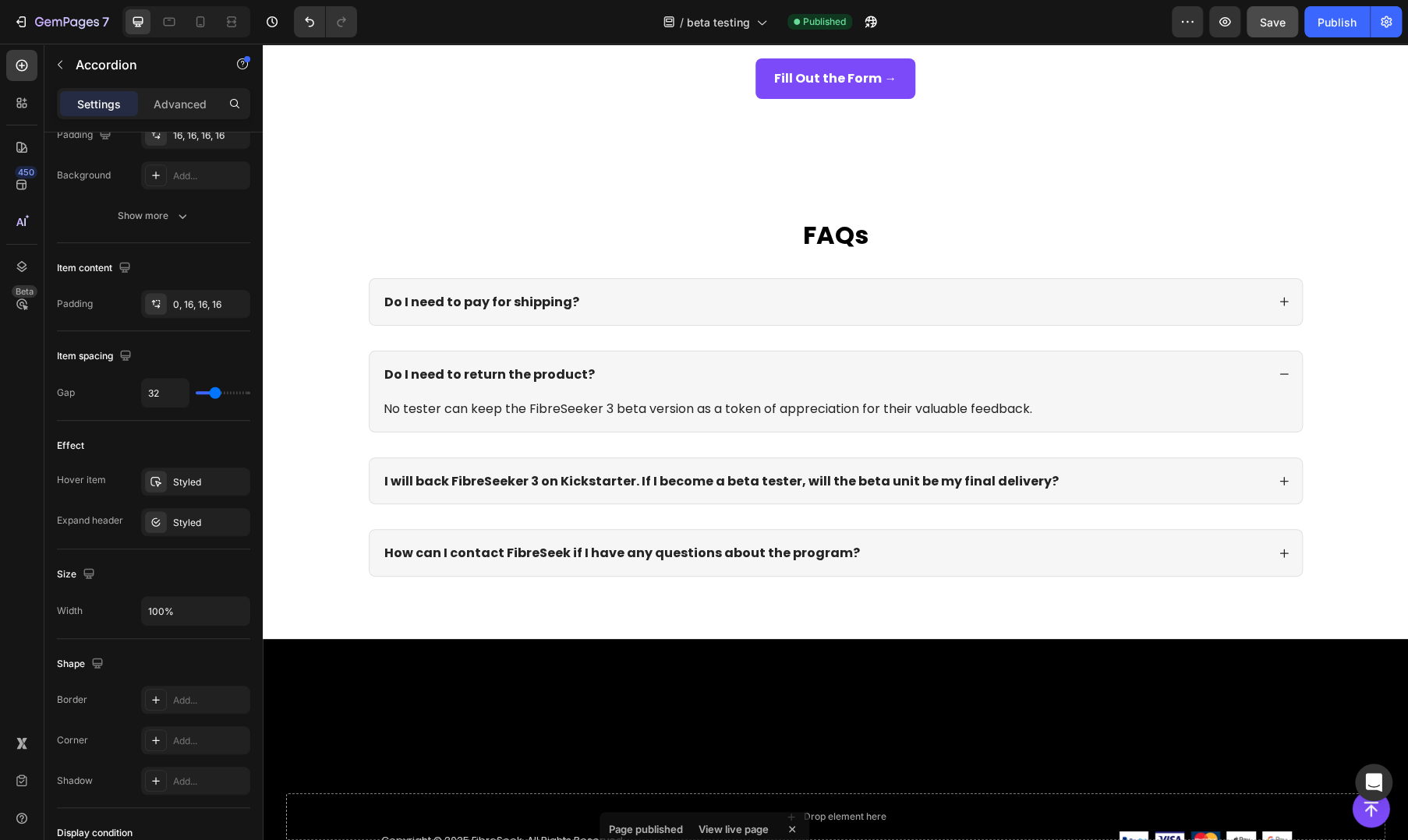
click at [648, 381] on div "Do I need to return the product?" at bounding box center [824, 374] width 884 height 21
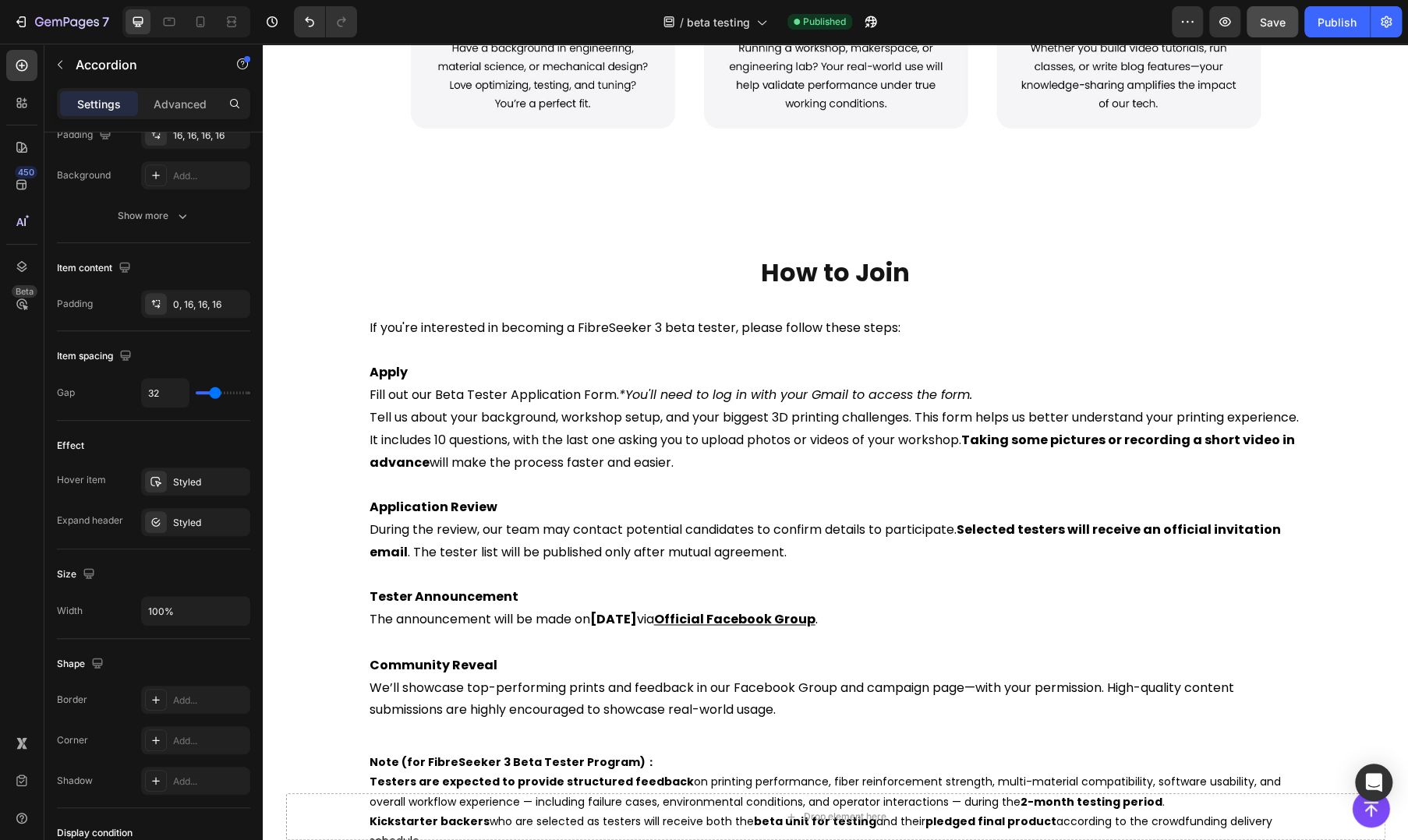
scroll to position [1298, 0]
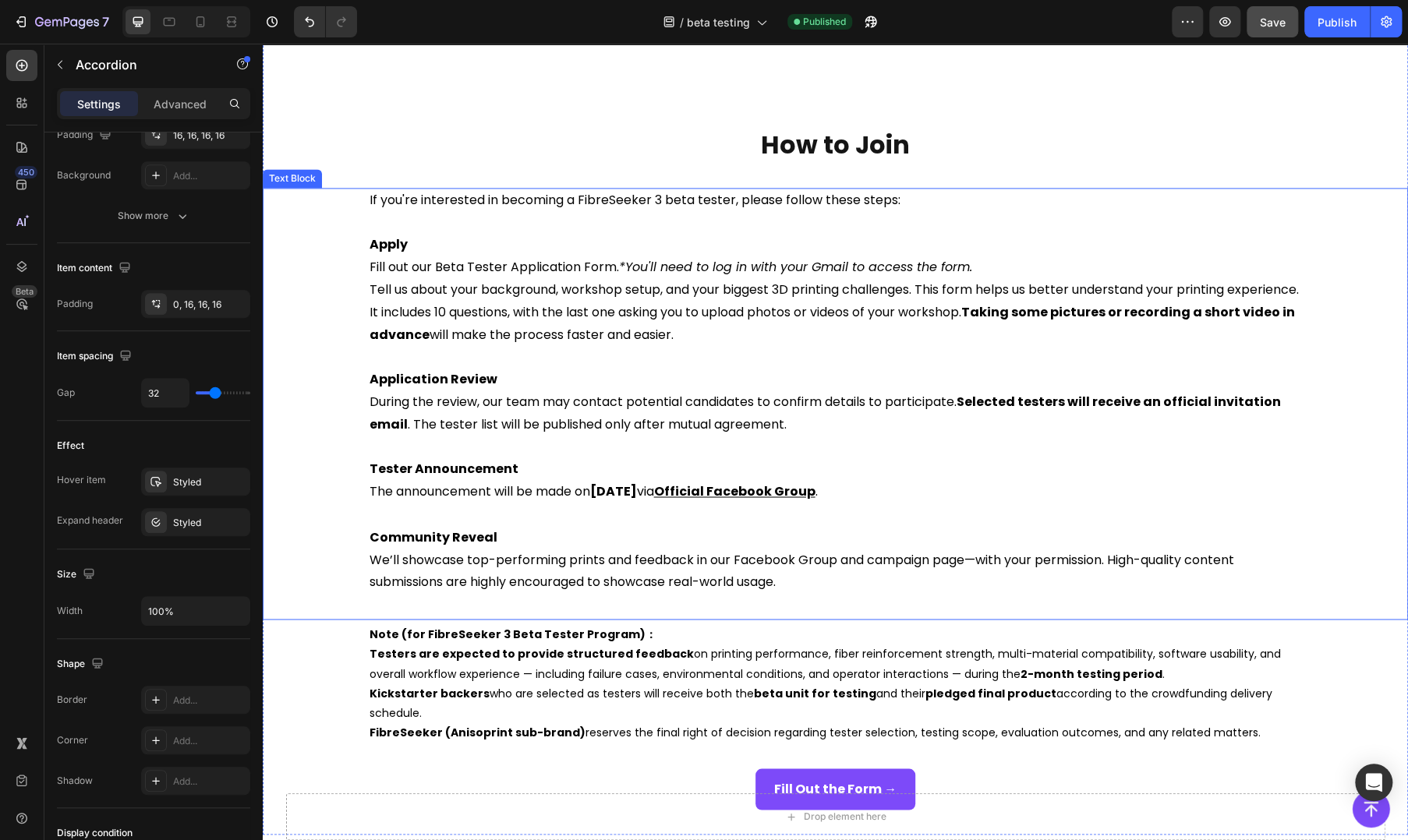
click at [1298, 234] on div "If you're interested in becoming a FibreSeeker 3 beta tester, please follow the…" at bounding box center [834, 391] width 1145 height 407
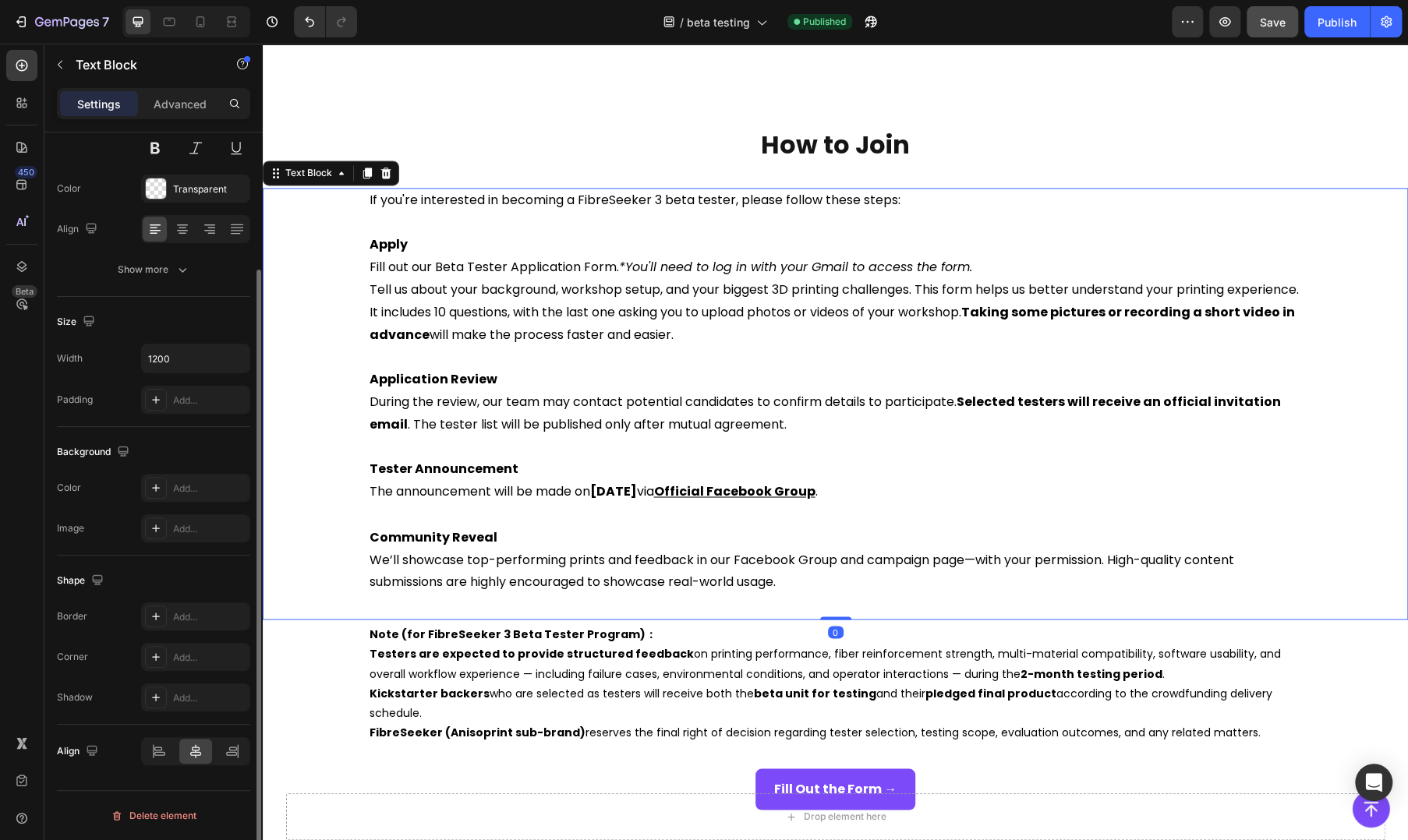
scroll to position [0, 0]
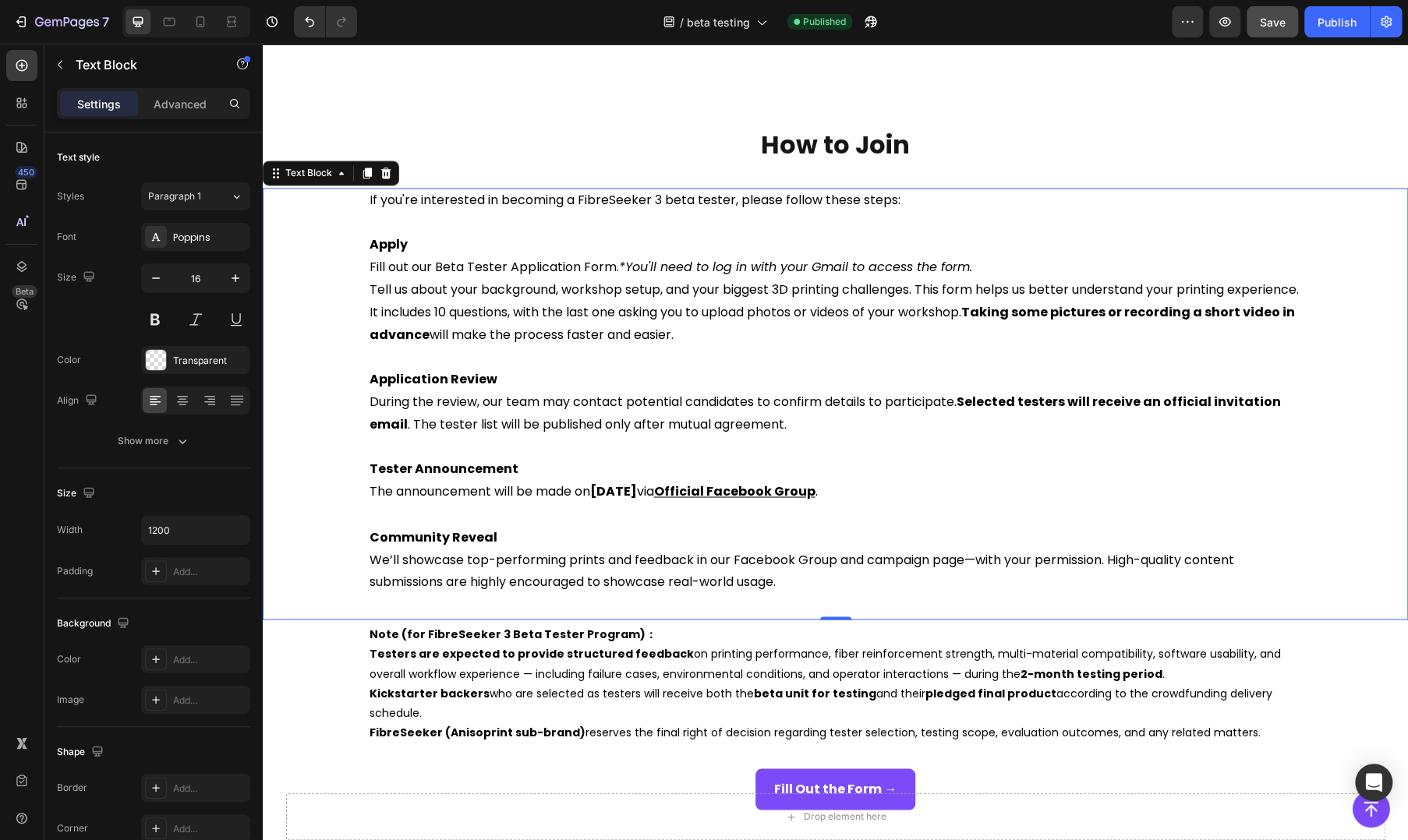
click at [1002, 526] on p "Community Reveal" at bounding box center [835, 537] width 932 height 22
drag, startPoint x: 432, startPoint y: 728, endPoint x: 370, endPoint y: 796, distance: 92.0
click at [432, 728] on strong "FibreSeeker (Anisoprint sub-brand)" at bounding box center [477, 731] width 216 height 16
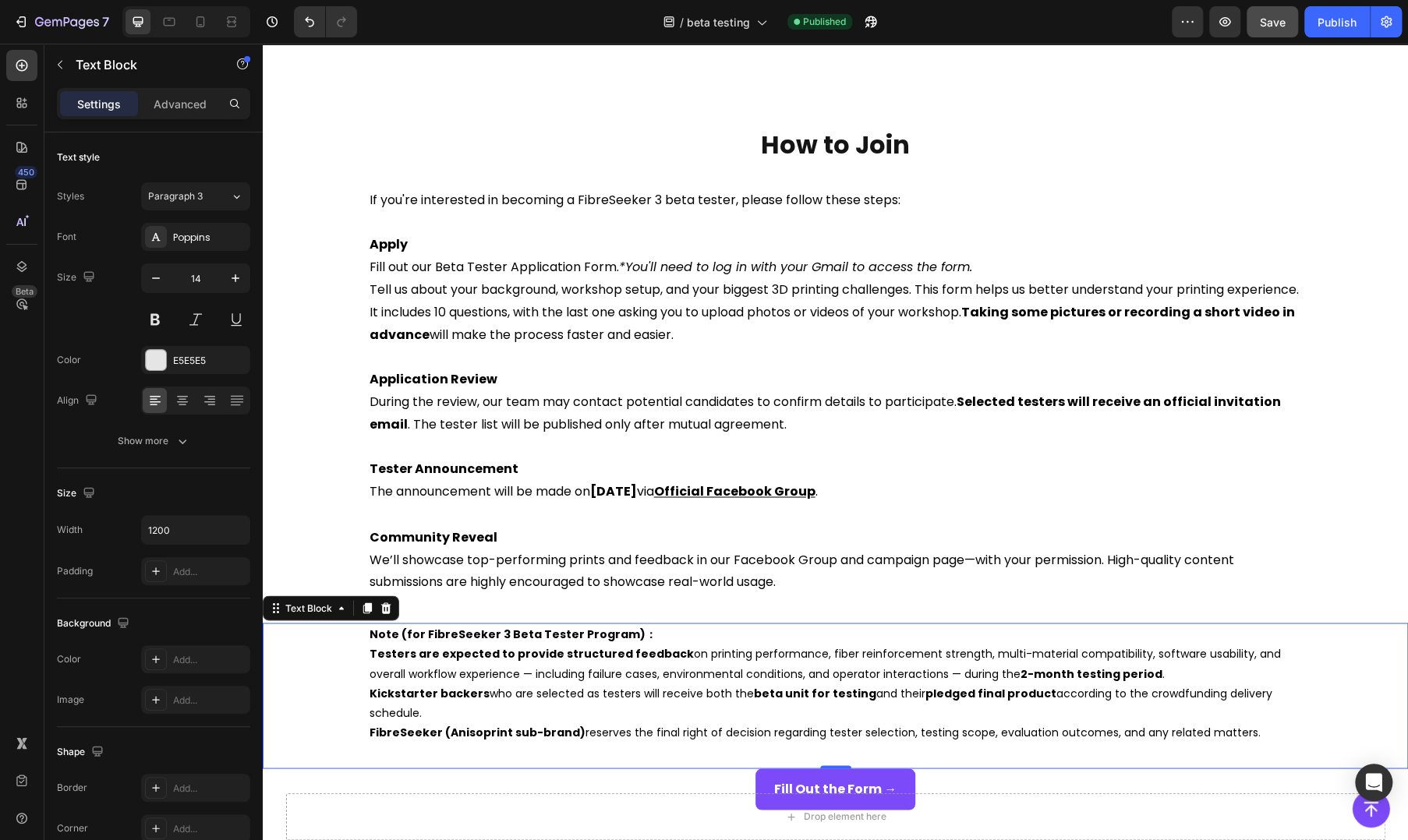
click at [594, 688] on span "Kickstarter backers who are selected as testers will receive both the beta unit…" at bounding box center [820, 702] width 902 height 35
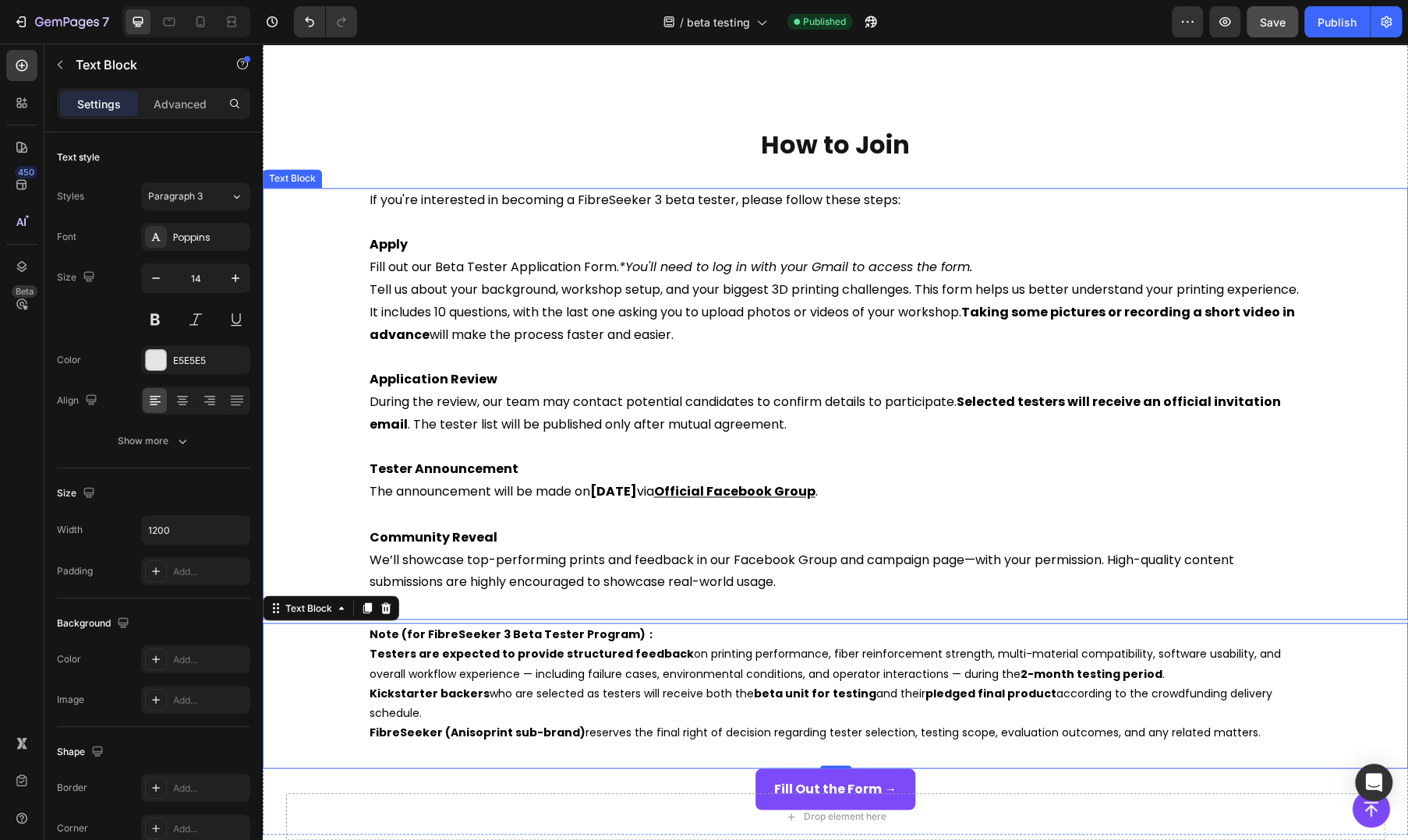
drag, startPoint x: 1311, startPoint y: 422, endPoint x: 1015, endPoint y: 525, distance: 313.4
click at [1311, 422] on div "If you're interested in becoming a FibreSeeker 3 beta tester, please follow the…" at bounding box center [834, 391] width 1145 height 407
click at [591, 733] on span "FibreSeeker (Anisoprint sub-brand) reserves the final right of decision regardi…" at bounding box center [814, 731] width 891 height 16
click at [345, 247] on div "If you're interested in becoming a FibreSeeker 3 beta tester, please follow the…" at bounding box center [834, 391] width 1145 height 407
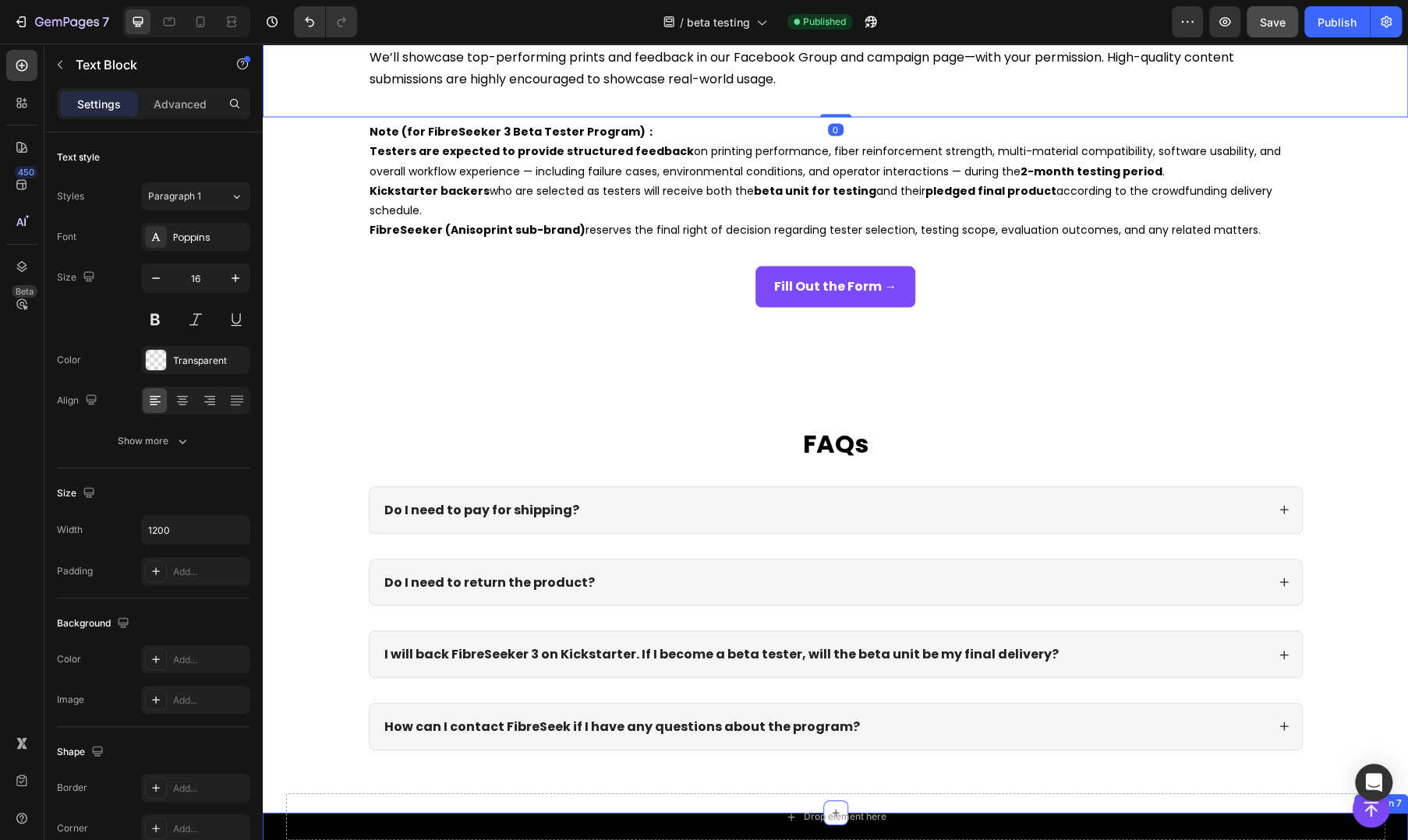
scroll to position [2078, 0]
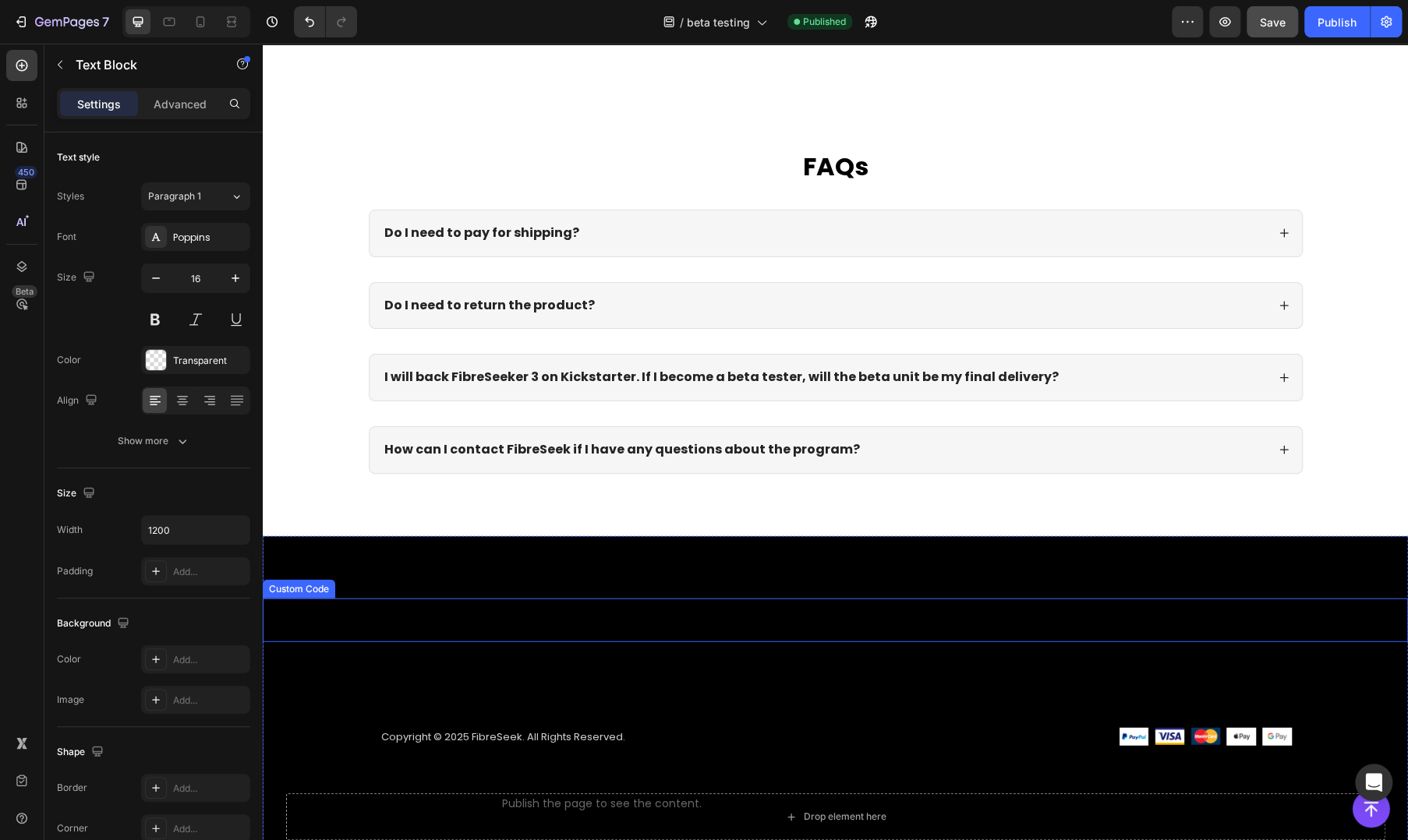
click at [880, 624] on span "Custom code" at bounding box center [834, 620] width 1145 height 19
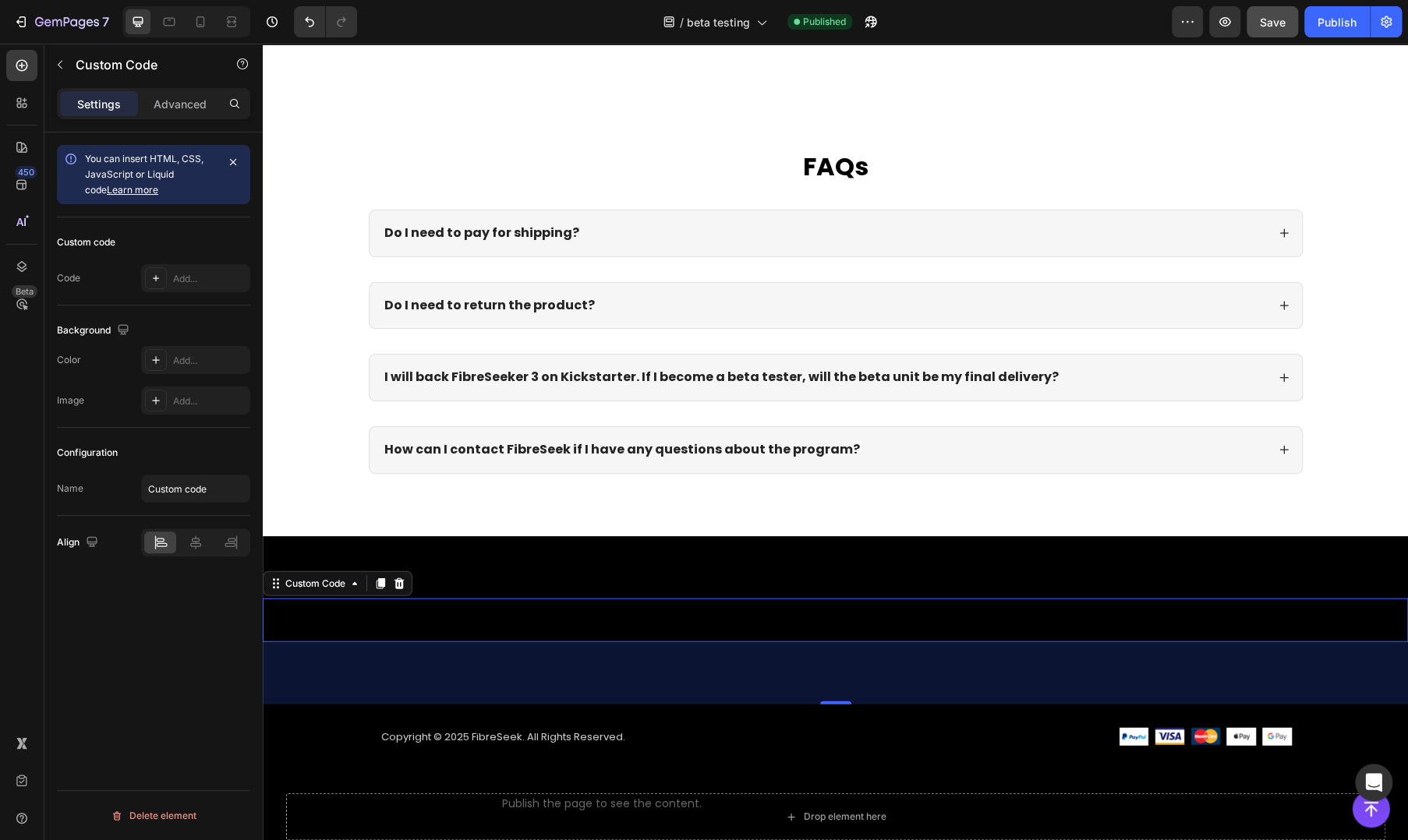
drag, startPoint x: 347, startPoint y: 553, endPoint x: 357, endPoint y: 543, distance: 14.1
click at [346, 553] on div "Custom code Custom Code 80 Copyright © 2025 FibreSeek. All Rights Reserved. Tex…" at bounding box center [834, 692] width 1145 height 312
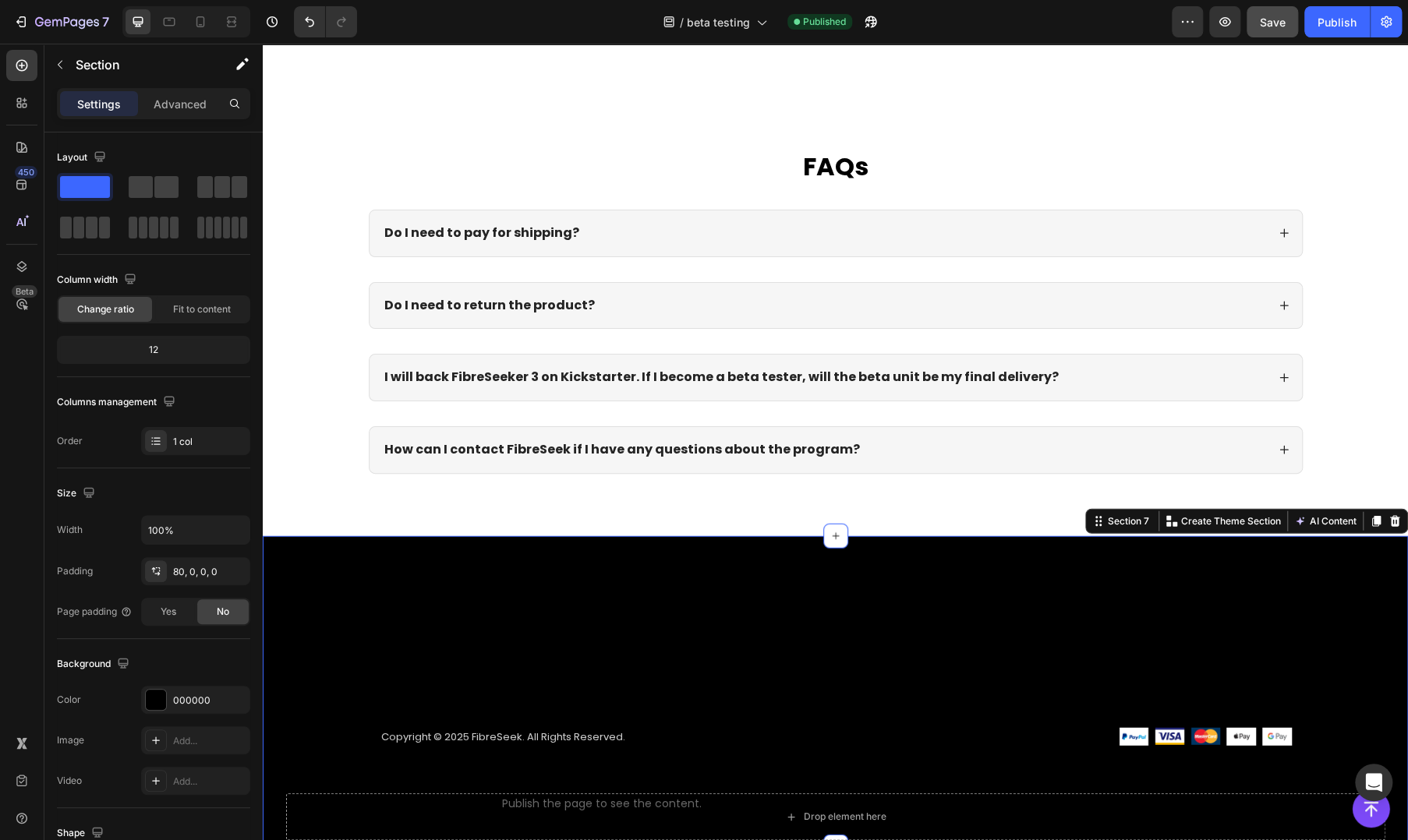
click at [916, 548] on div "Custom code Custom Code Copyright © 2025 FibreSeek. All Rights Reserved. Text b…" at bounding box center [834, 692] width 1145 height 312
click at [402, 674] on div "Custom code Custom Code Copyright © 2025 FibreSeek. All Rights Reserved. Text b…" at bounding box center [834, 723] width 1145 height 249
drag, startPoint x: 341, startPoint y: 677, endPoint x: 335, endPoint y: 667, distance: 11.7
click at [341, 677] on div "Custom code Custom Code Copyright © 2025 FibreSeek. All Rights Reserved. Text b…" at bounding box center [834, 723] width 1145 height 249
click at [514, 724] on div "Copyright © 2025 FibreSeek. All Rights Reserved. Text block Custom code Publish…" at bounding box center [835, 776] width 936 height 144
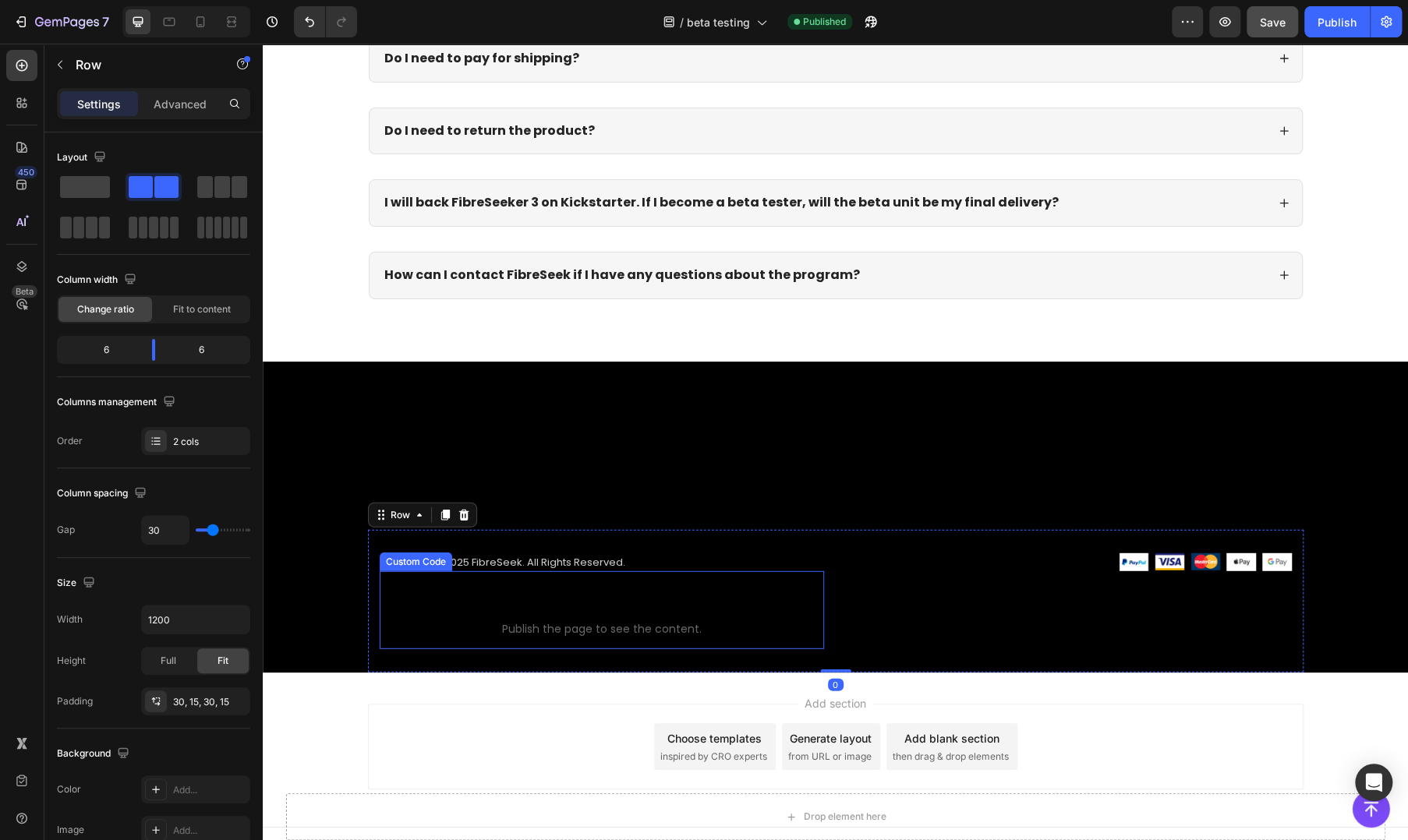
scroll to position [2269, 0]
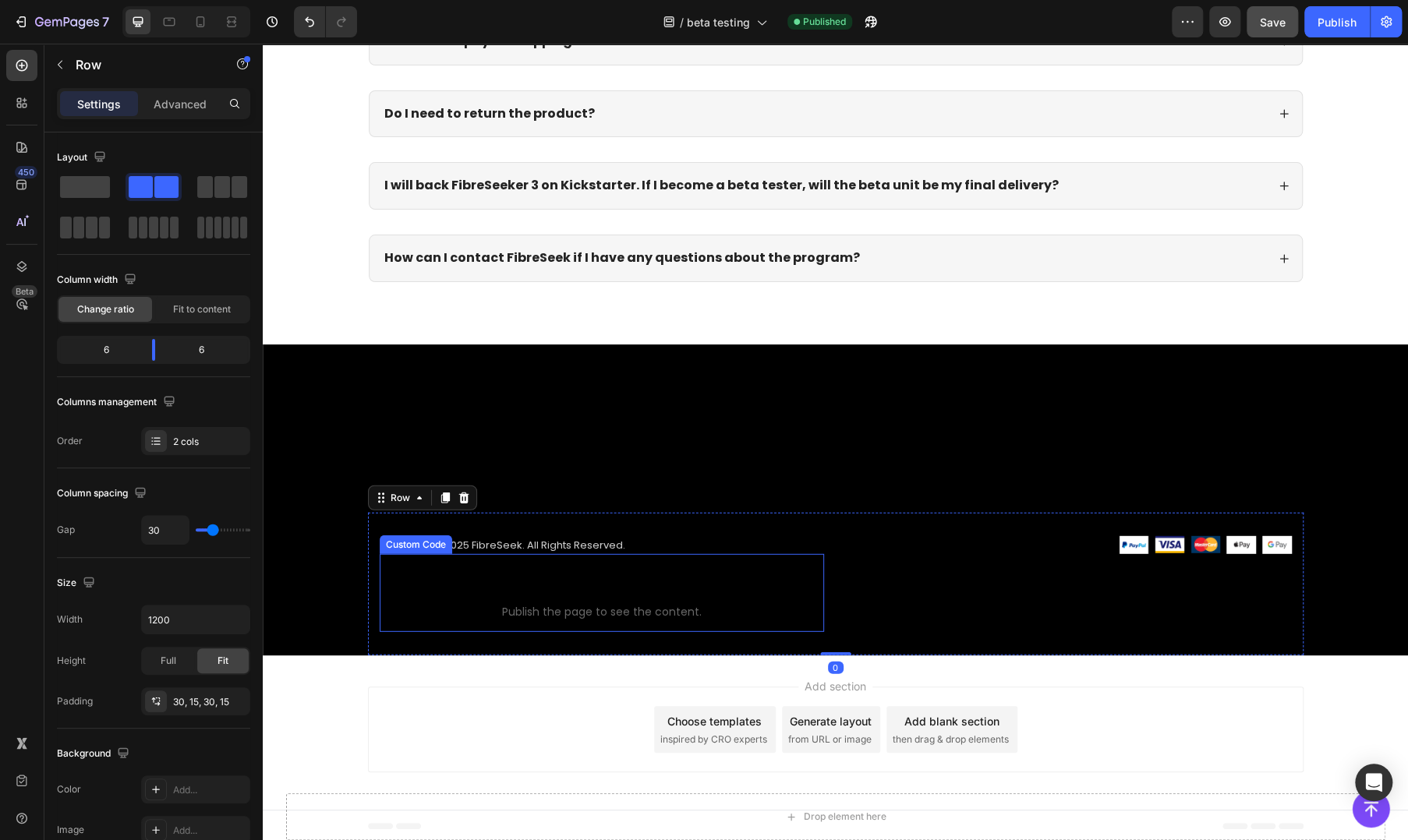
click at [514, 606] on span "Publish the page to see the content." at bounding box center [601, 612] width 444 height 16
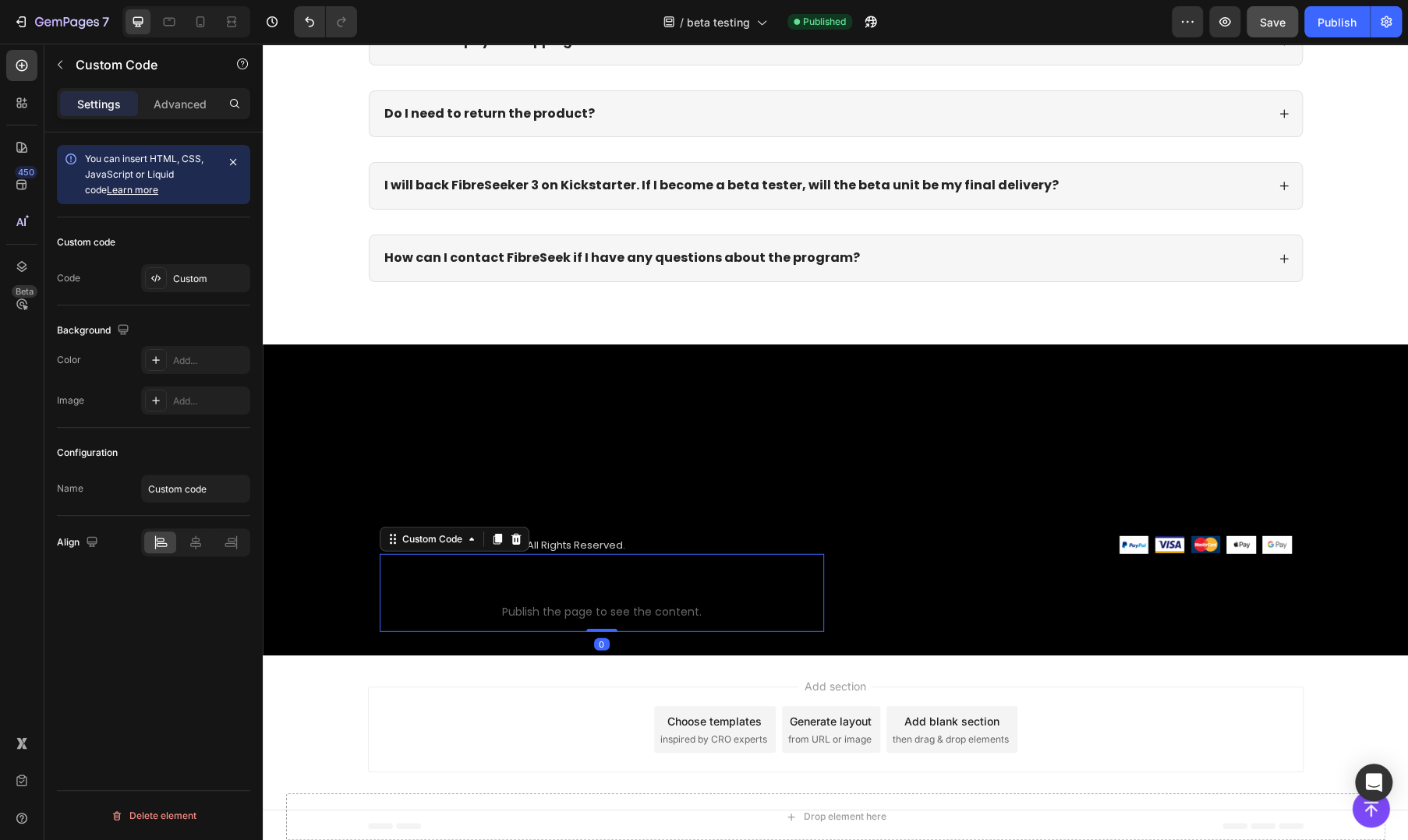
click at [514, 606] on span "Publish the page to see the content." at bounding box center [601, 612] width 444 height 16
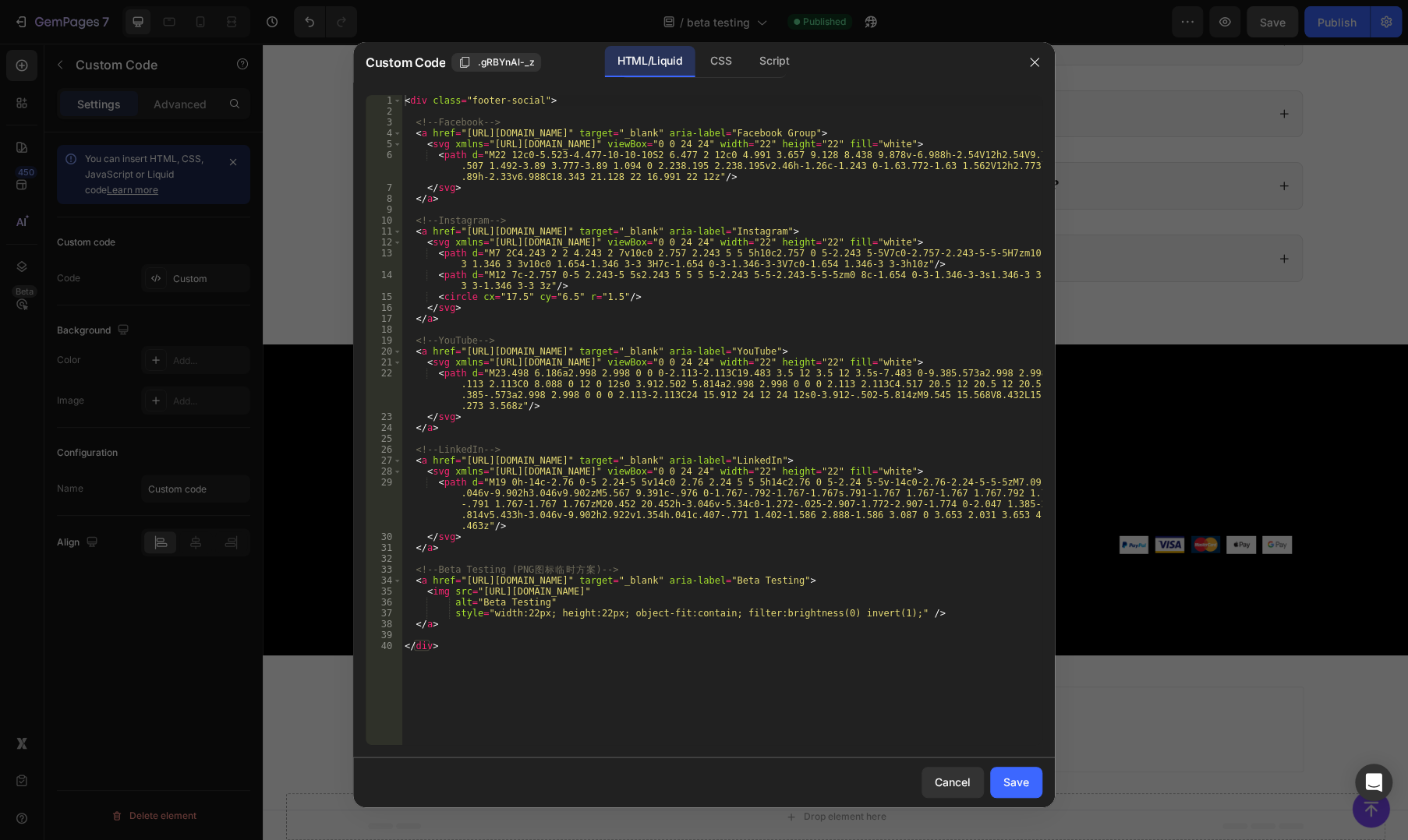
click at [671, 262] on div "< div class = "footer-social" > <!-- Facebook --> < a href = "https://www.faceb…" at bounding box center [722, 431] width 641 height 672
type textarea "</div>"
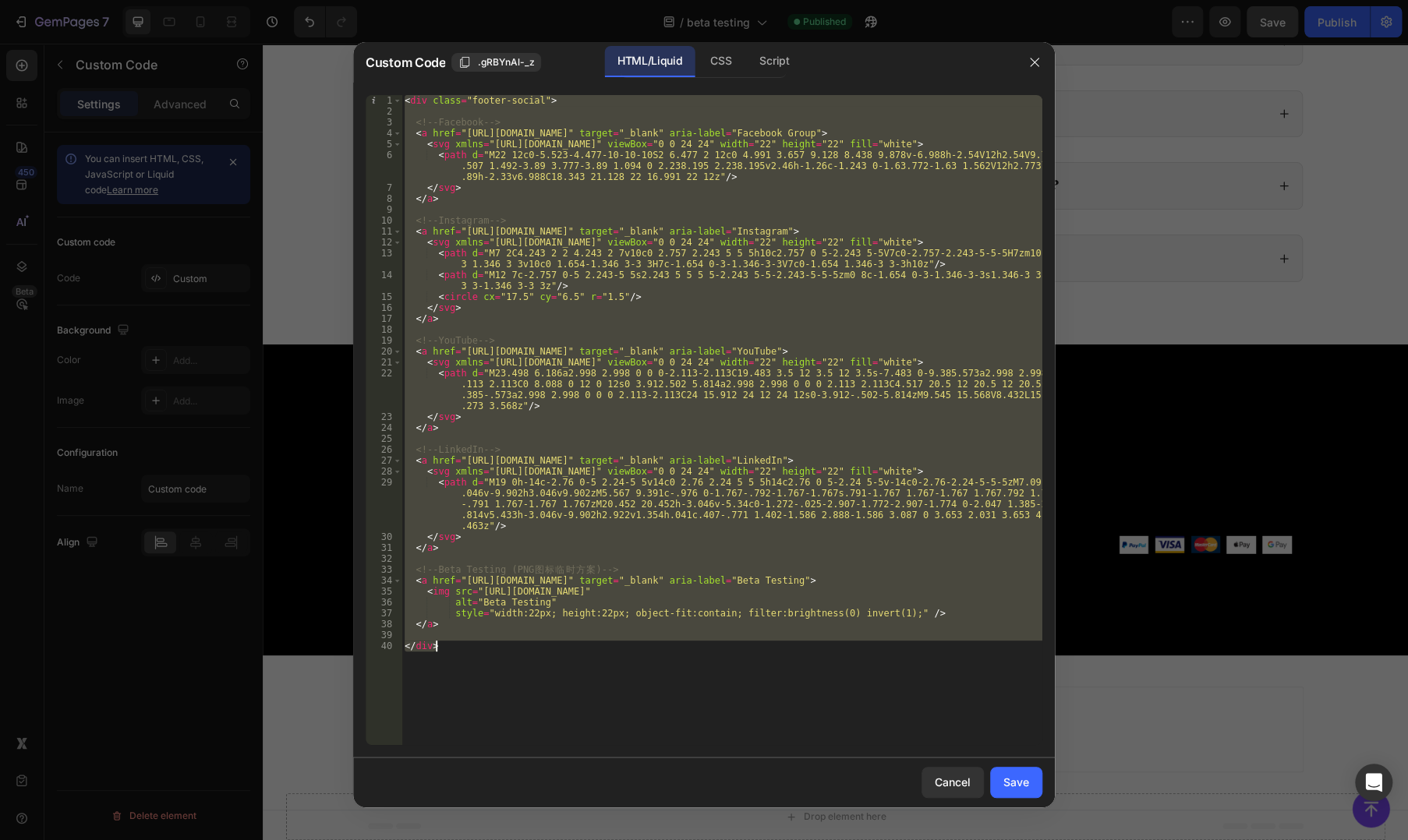
click at [1129, 398] on div at bounding box center [704, 420] width 1408 height 840
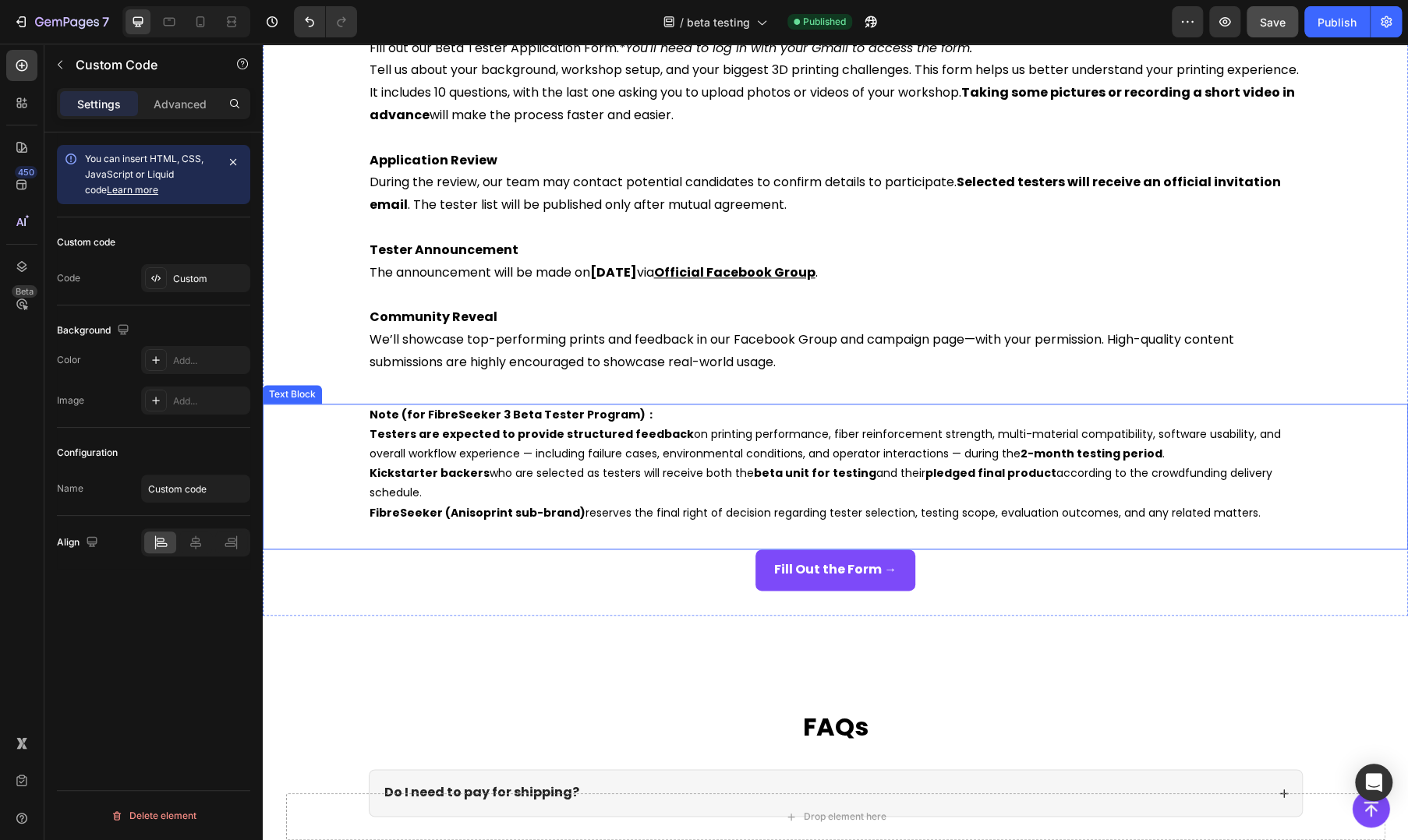
scroll to position [1721, 0]
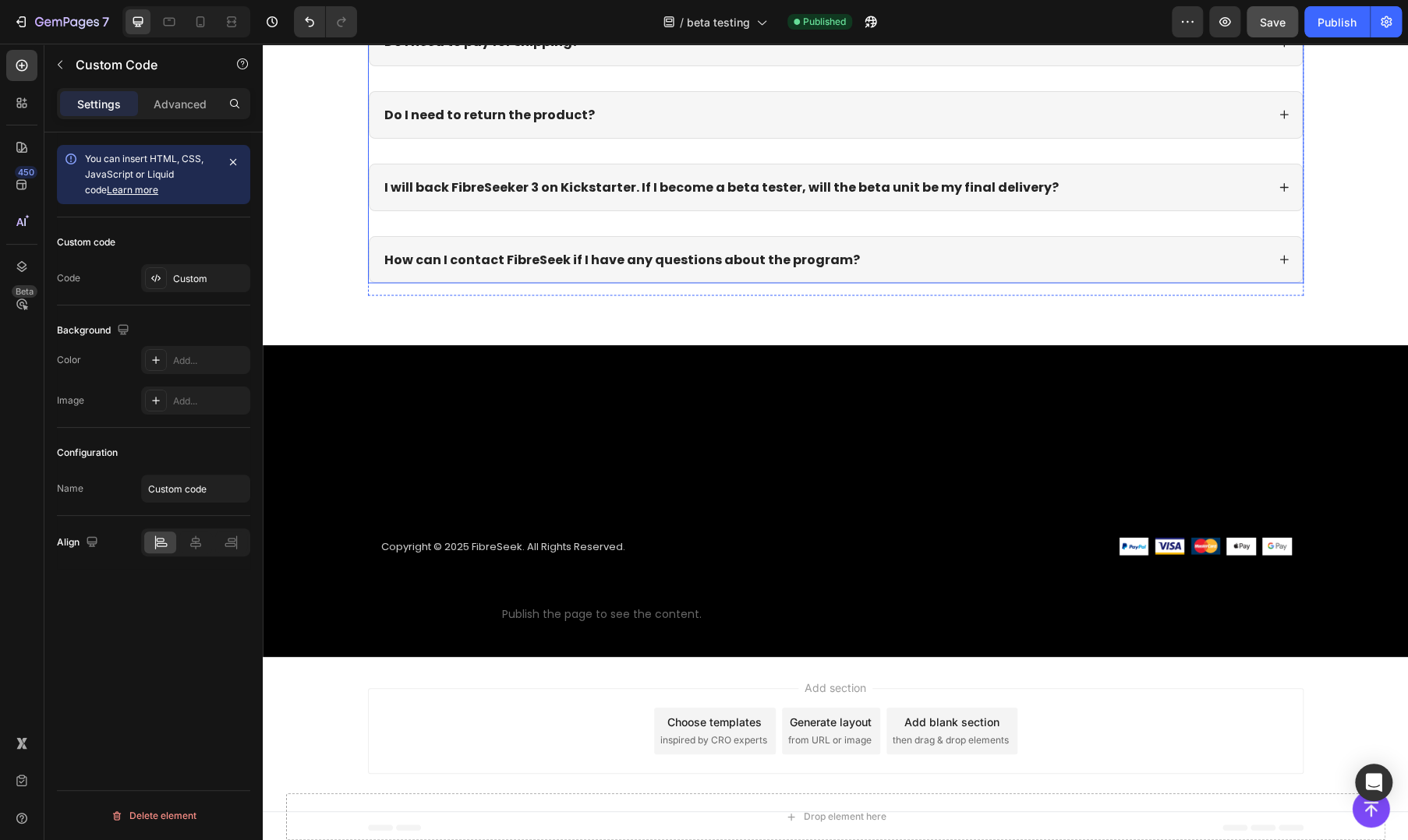
click at [423, 120] on strong "Do I need to return the product?" at bounding box center [490, 115] width 211 height 18
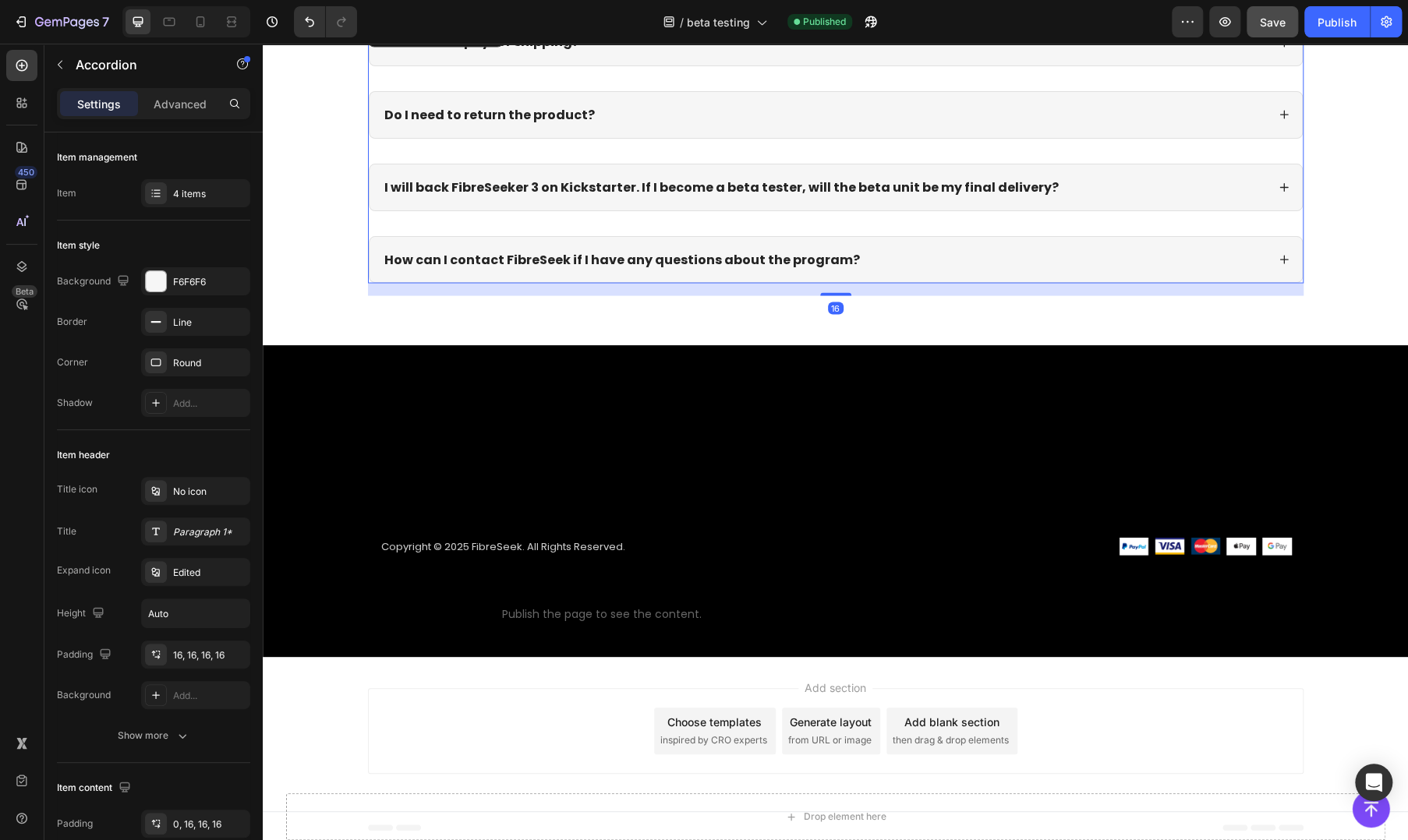
click at [637, 107] on div "Do I need to return the product?" at bounding box center [824, 115] width 884 height 21
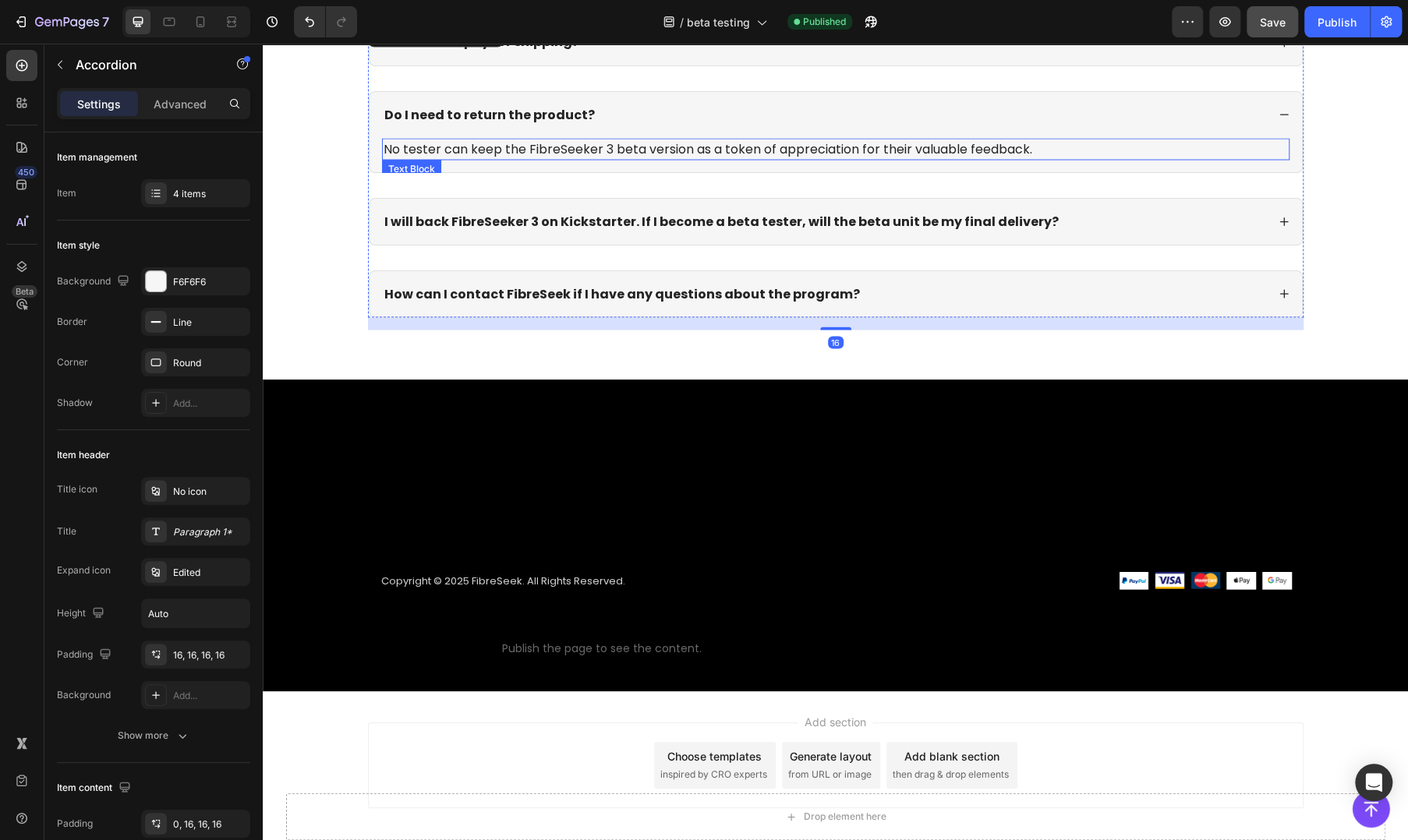
click at [399, 147] on p "No tester can keep the FibreSeeker 3 beta version as a token of appreciation fo…" at bounding box center [835, 149] width 904 height 19
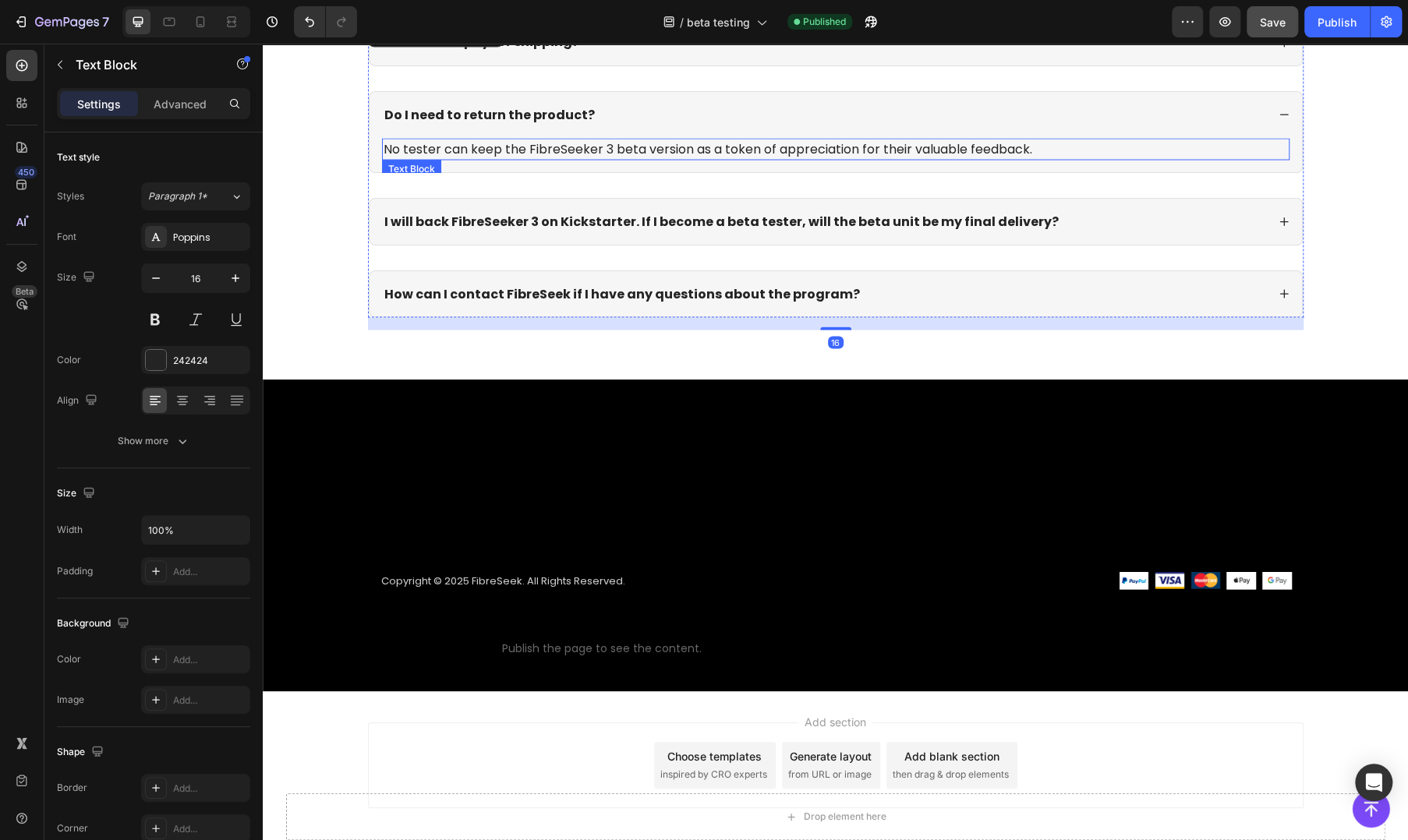
click at [399, 147] on p "No tester can keep the FibreSeeker 3 beta version as a token of appreciation fo…" at bounding box center [835, 149] width 904 height 19
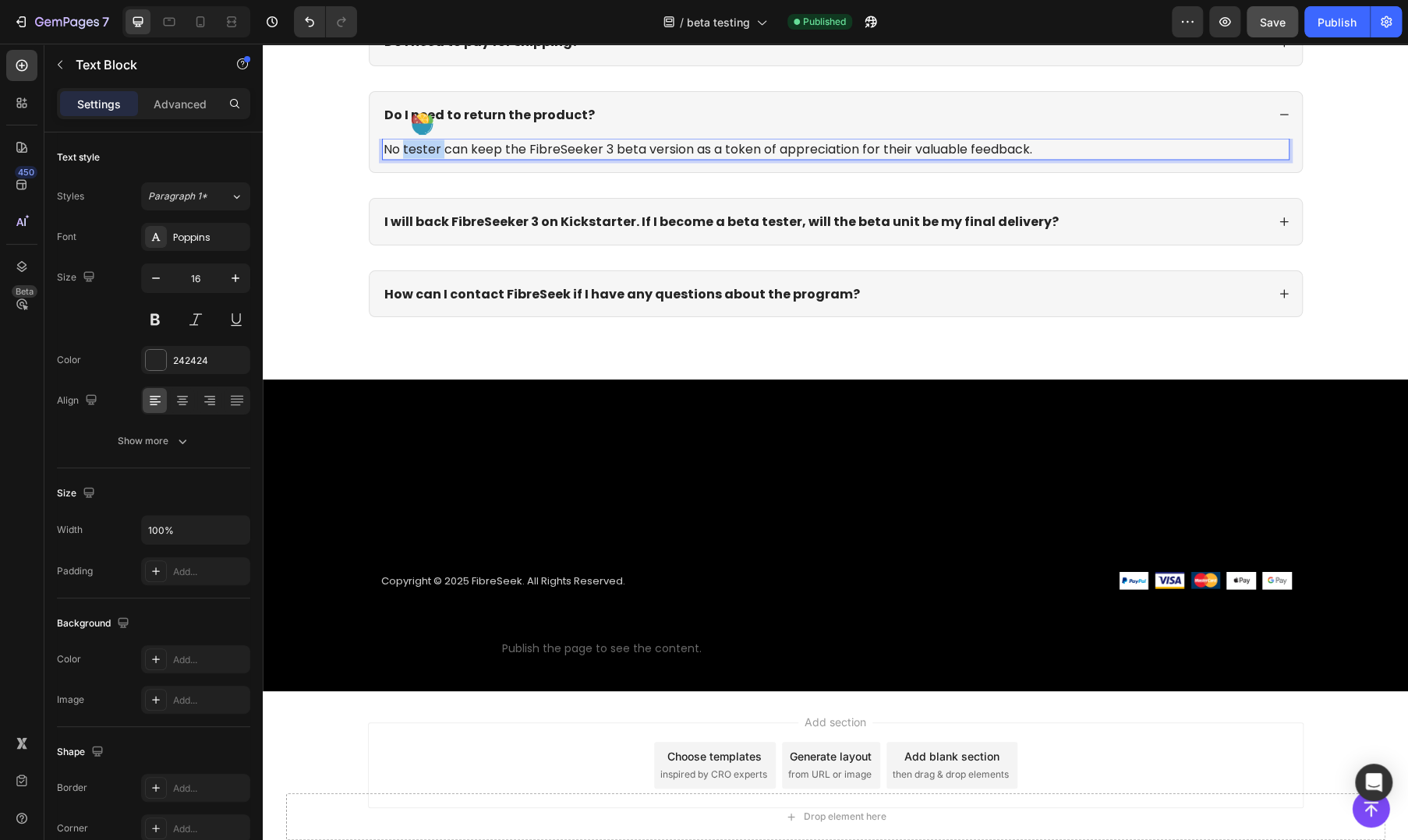
click at [389, 147] on p "No tester can keep the FibreSeeker 3 beta version as a token of appreciation fo…" at bounding box center [835, 149] width 904 height 19
click at [1342, 22] on div "Publish" at bounding box center [1337, 22] width 39 height 17
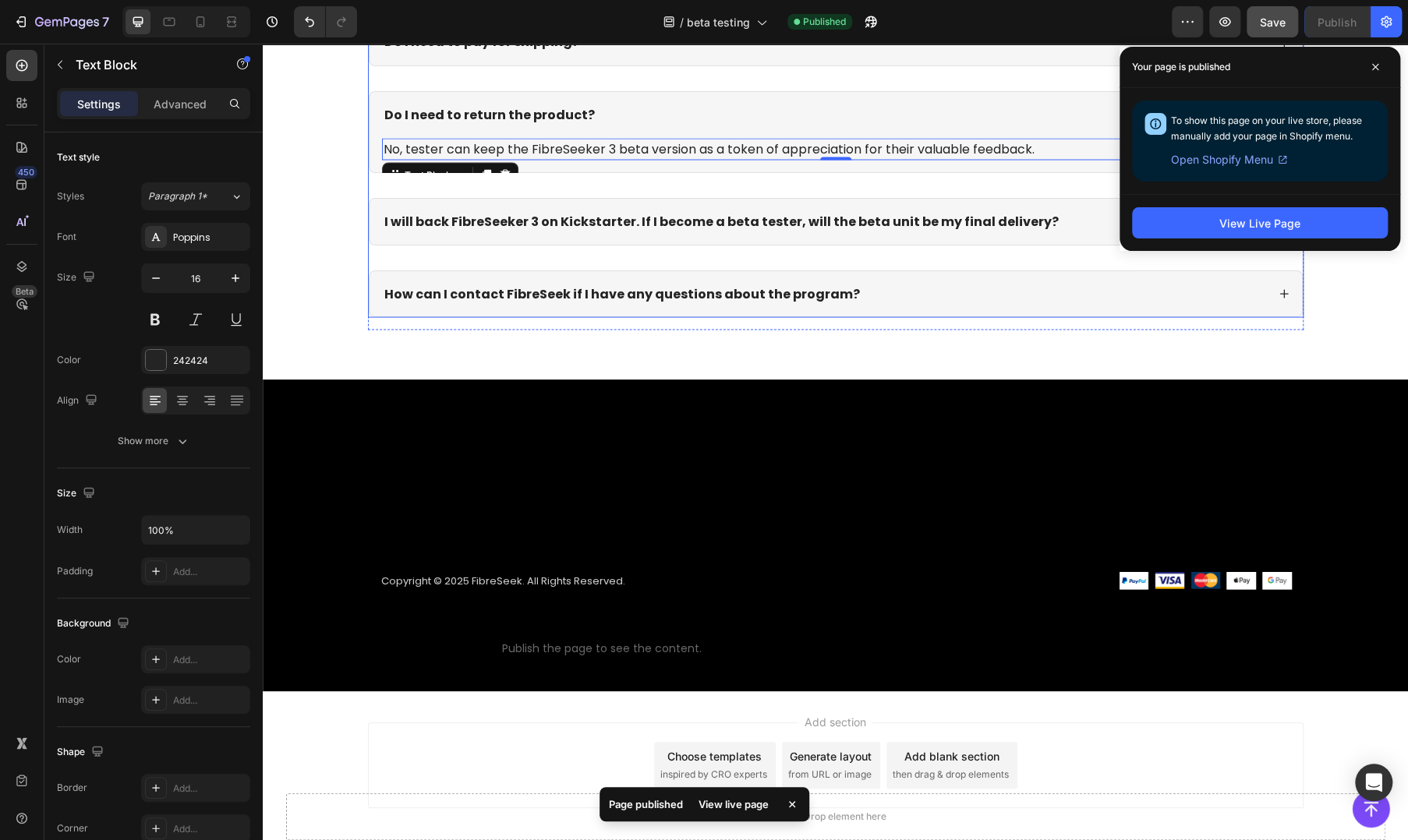
click at [540, 216] on strong "I will back FibreSeeker 3 on Kickstarter. If I become a beta tester, will the b…" at bounding box center [721, 221] width 674 height 18
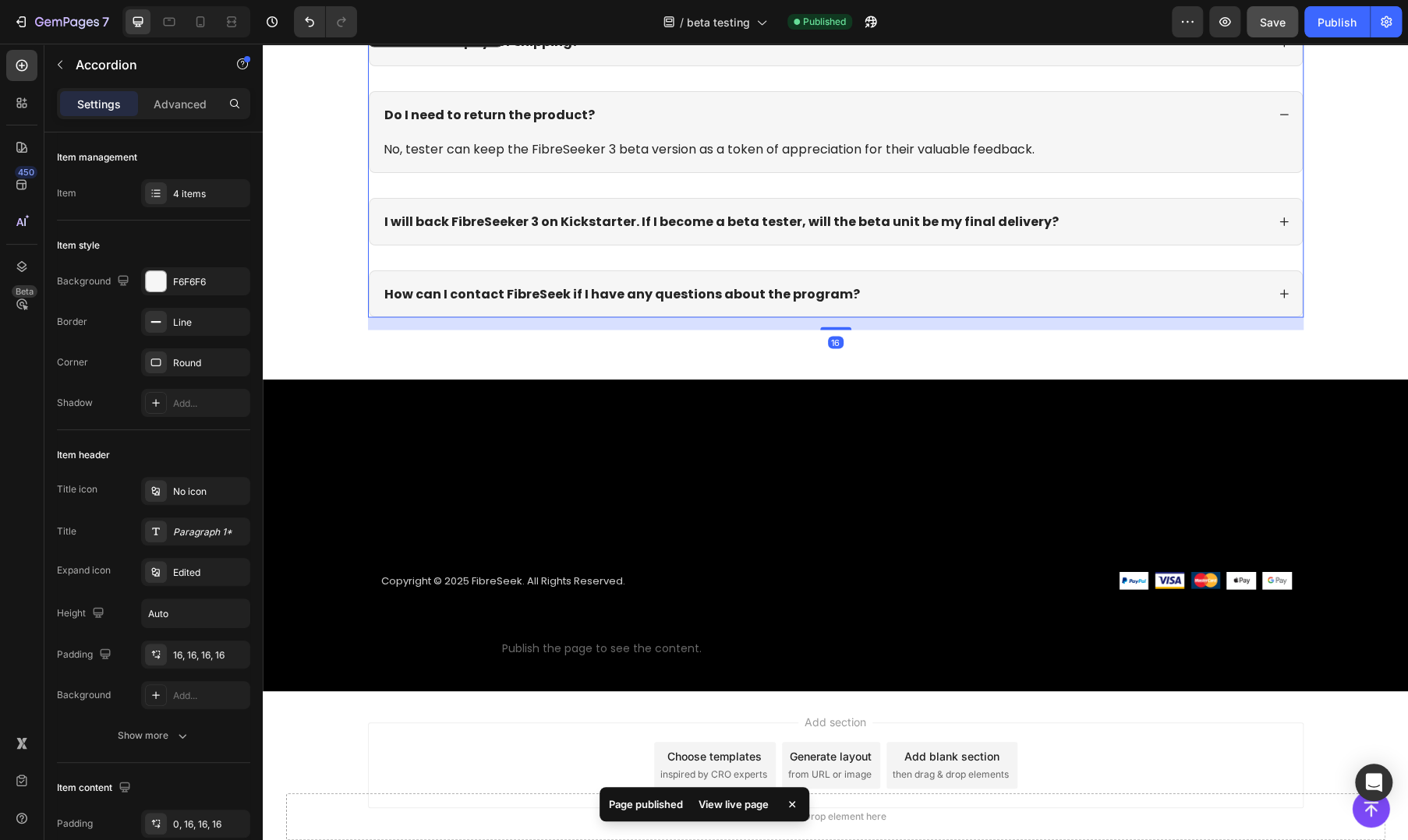
click at [1049, 224] on div "I will back FibreSeeker 3 on Kickstarter. If I become a beta tester, will the b…" at bounding box center [824, 221] width 884 height 21
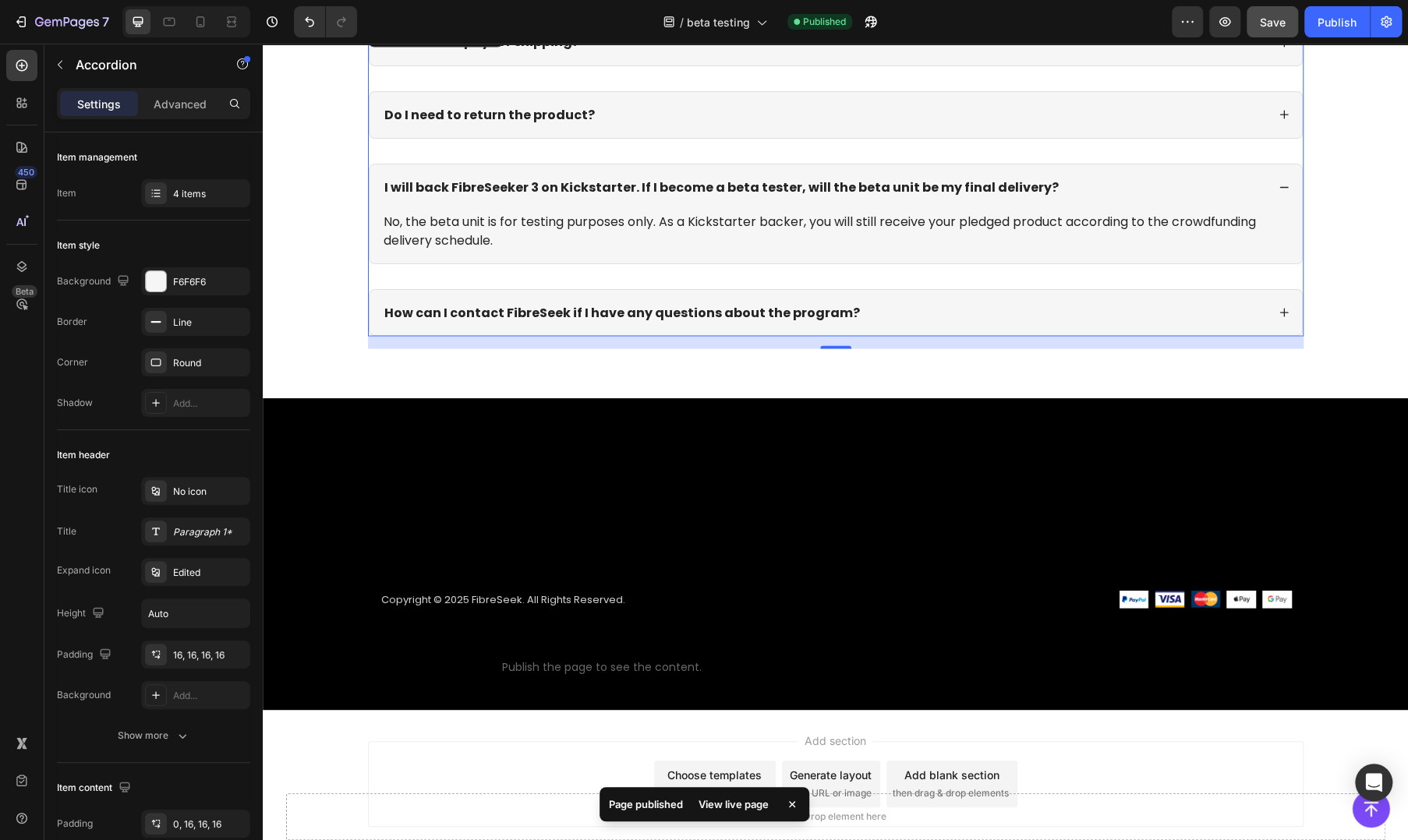
click at [1038, 315] on div "How can I contact FibreSeek if I have any questions about the program?" at bounding box center [824, 312] width 884 height 21
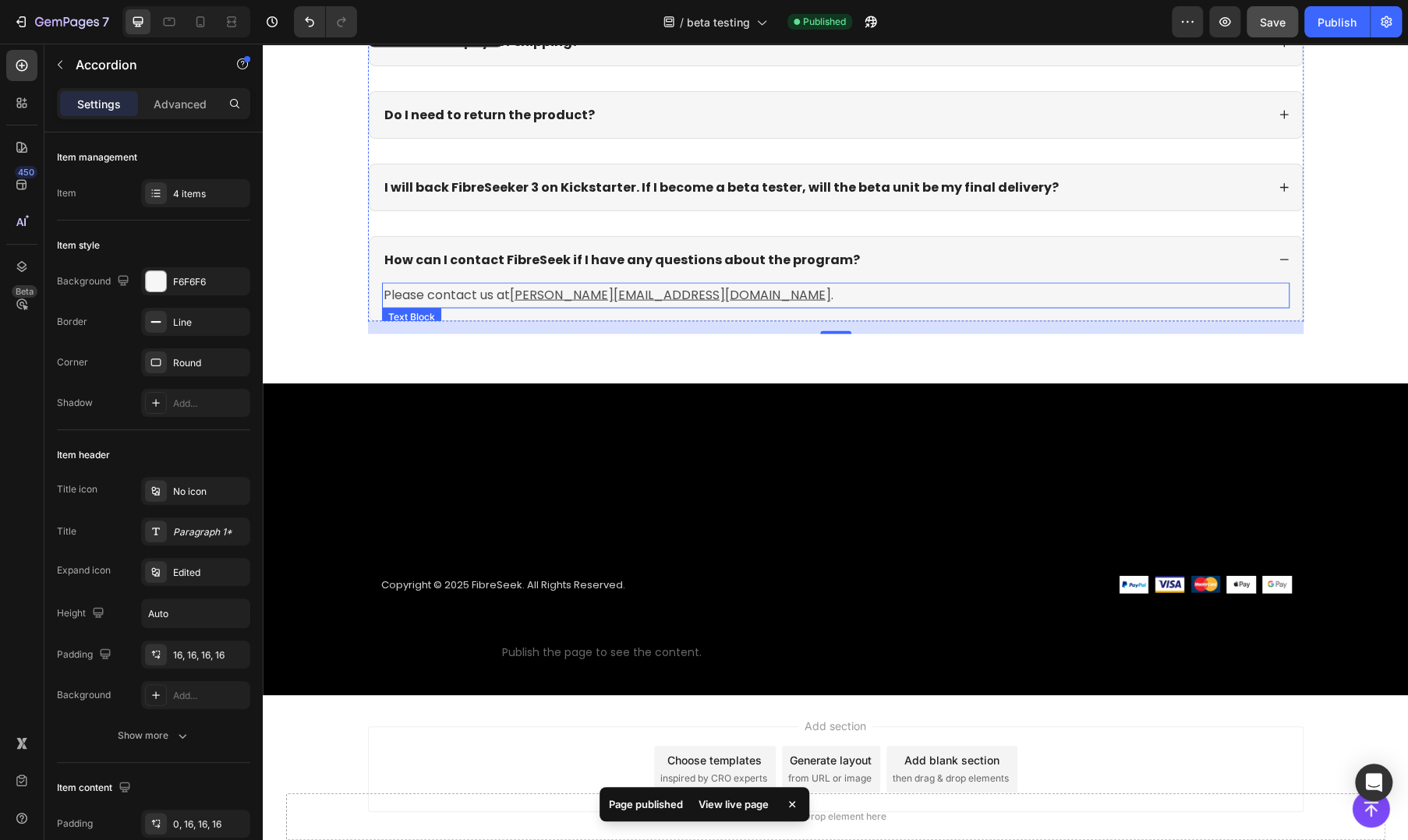
scroll to position [1462, 0]
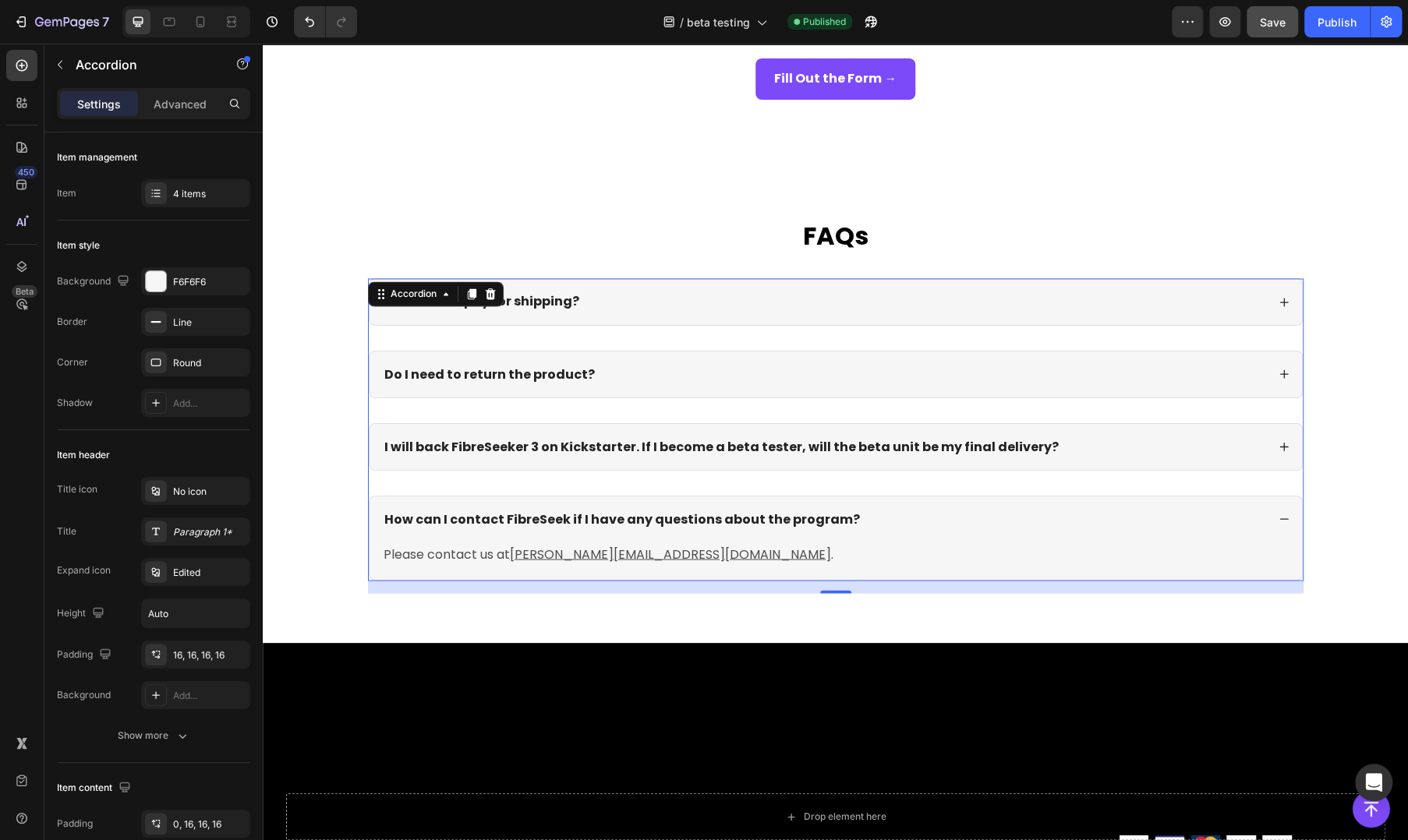
click at [834, 295] on div "Do I need to pay for shipping?" at bounding box center [824, 301] width 884 height 21
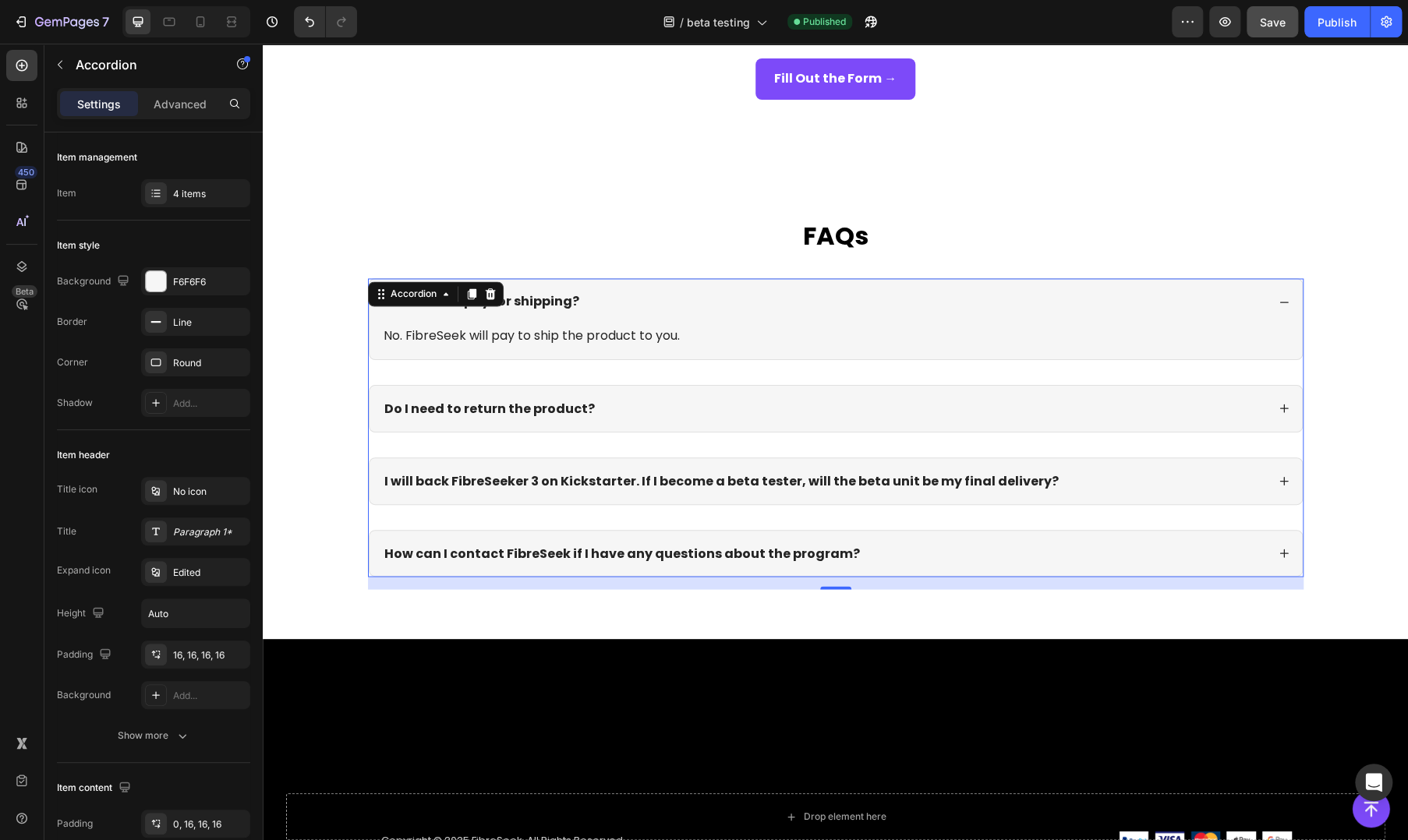
click at [645, 414] on div "Do I need to return the product?" at bounding box center [824, 408] width 884 height 21
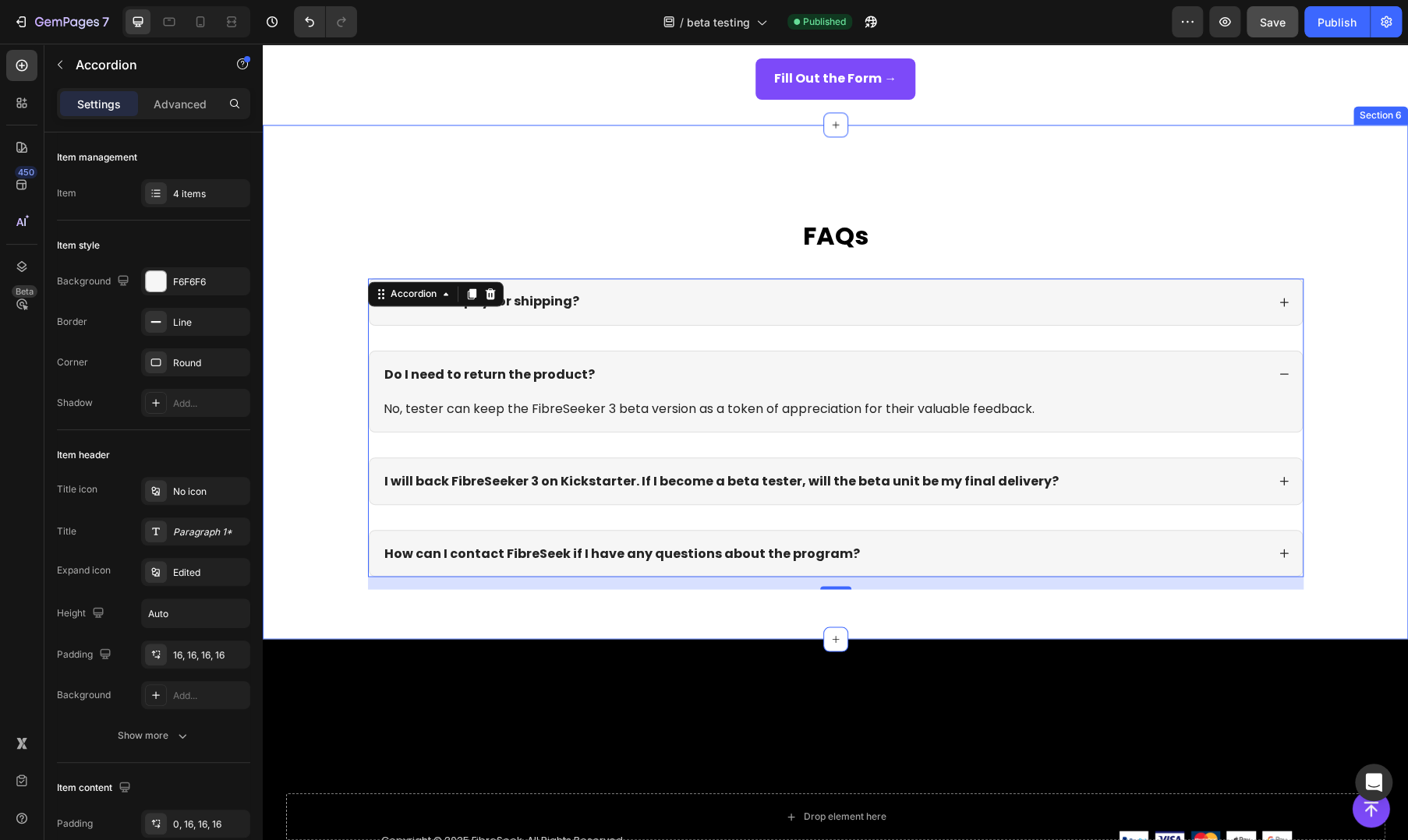
drag, startPoint x: 1308, startPoint y: 232, endPoint x: 884, endPoint y: 393, distance: 453.5
click at [1308, 232] on div "FAQs Heading Do I need to pay for shipping? Do I need to return the product? No…" at bounding box center [835, 410] width 1114 height 384
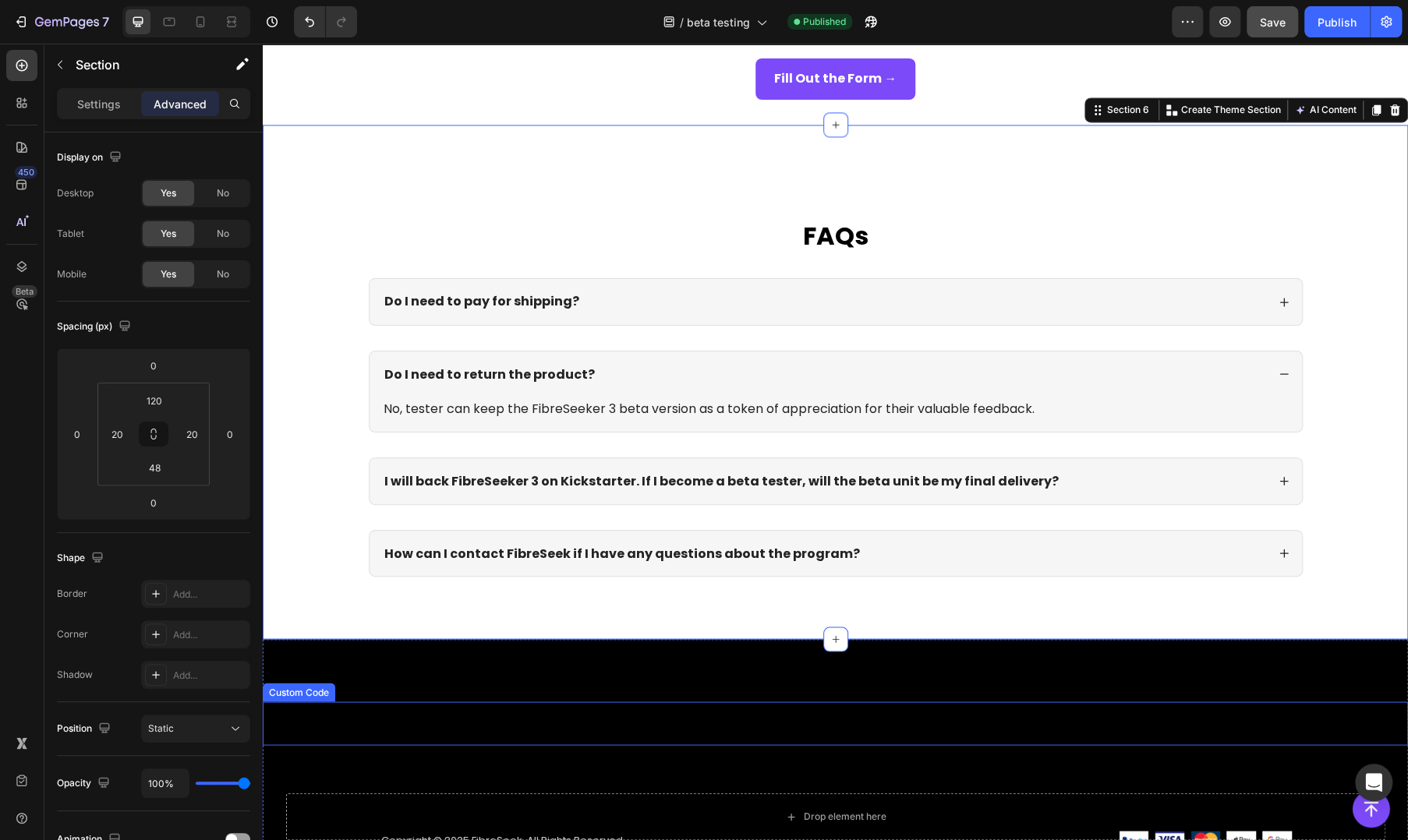
drag, startPoint x: 796, startPoint y: 738, endPoint x: 630, endPoint y: 666, distance: 180.9
click at [796, 738] on p "Custom code" at bounding box center [834, 723] width 1145 height 44
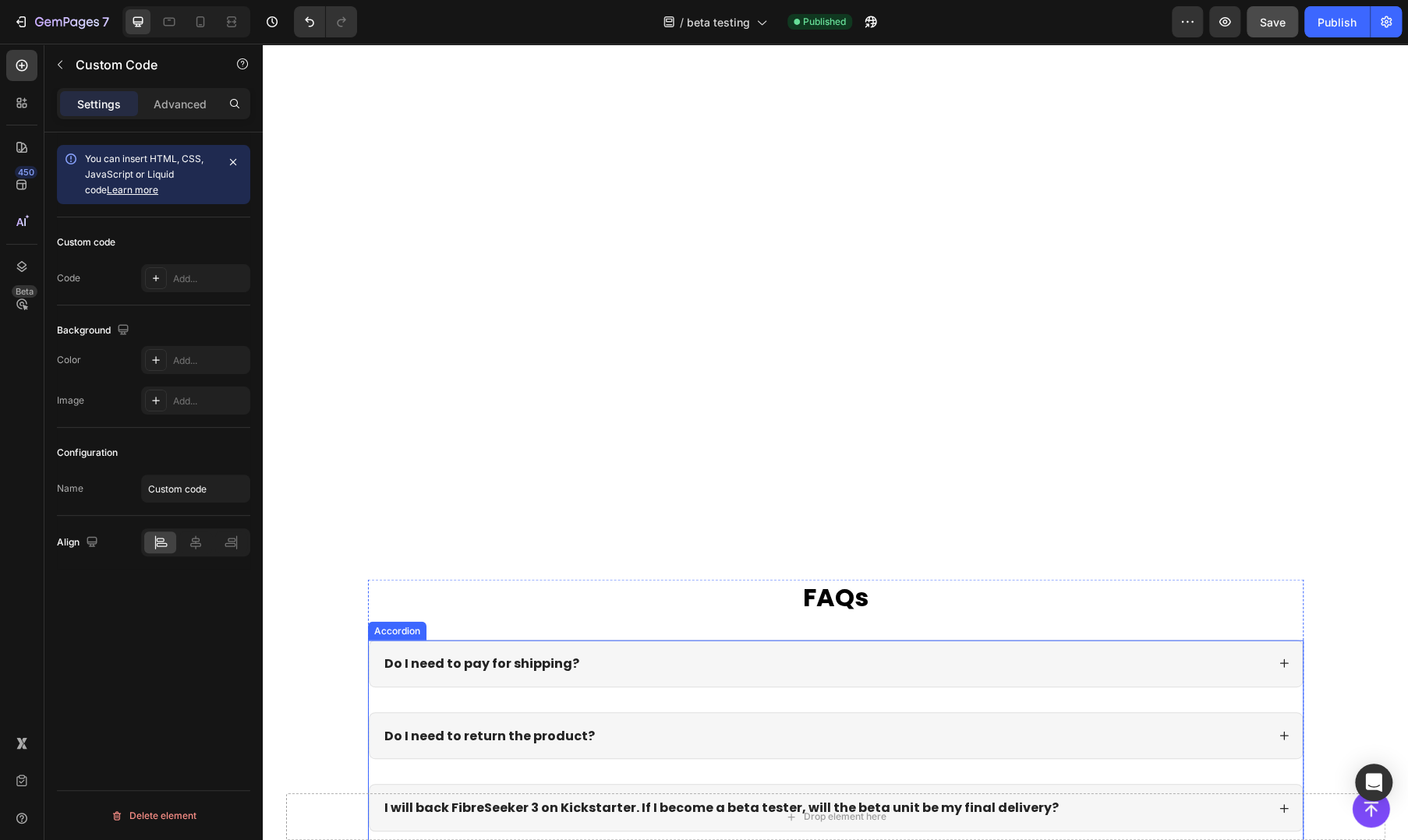
scroll to position [2269, 0]
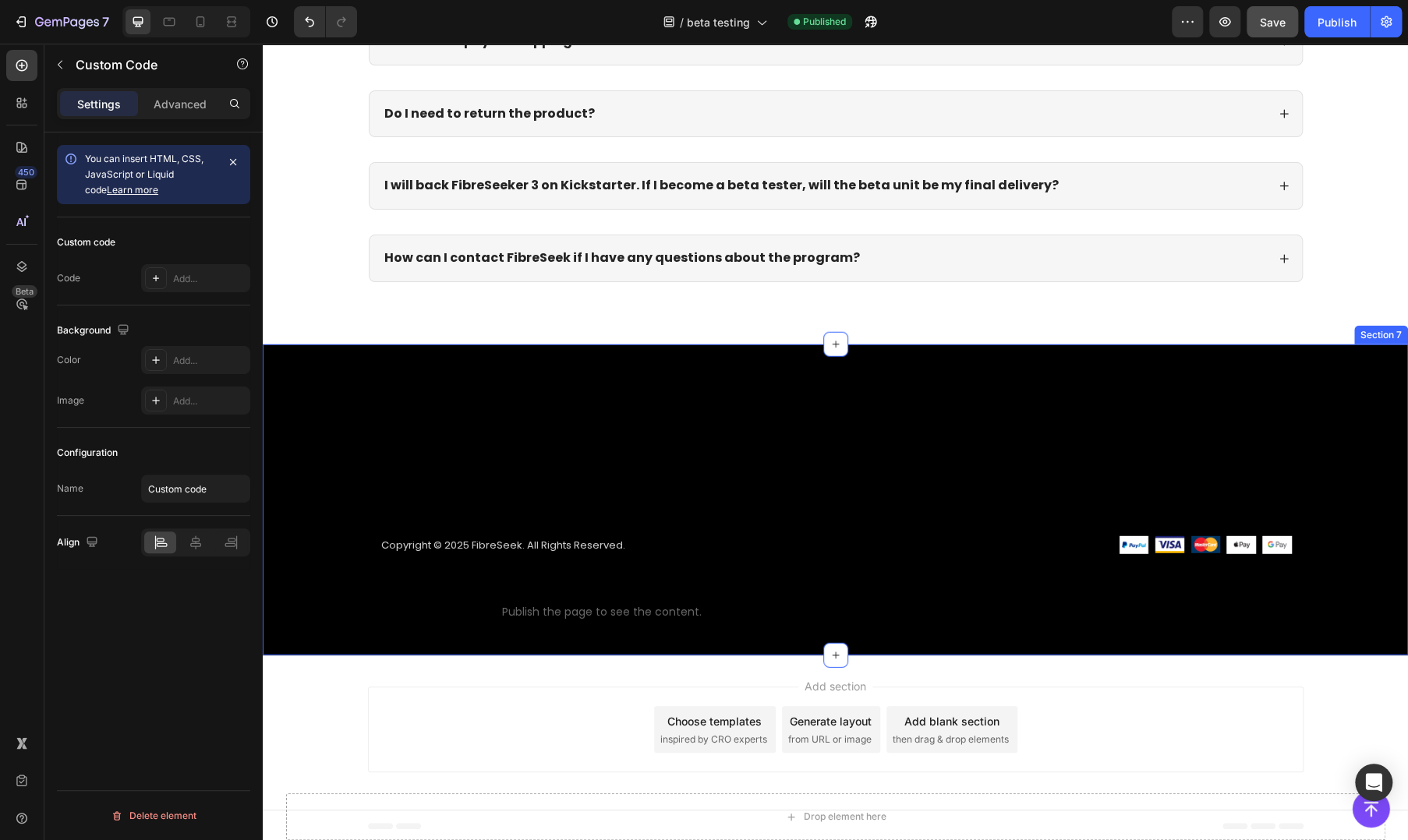
drag, startPoint x: 914, startPoint y: 519, endPoint x: 911, endPoint y: 533, distance: 14.3
click at [914, 519] on div "Copyright © 2025 FibreSeek. All Rights Reserved. Text block Custom code Publish…" at bounding box center [835, 584] width 936 height 144
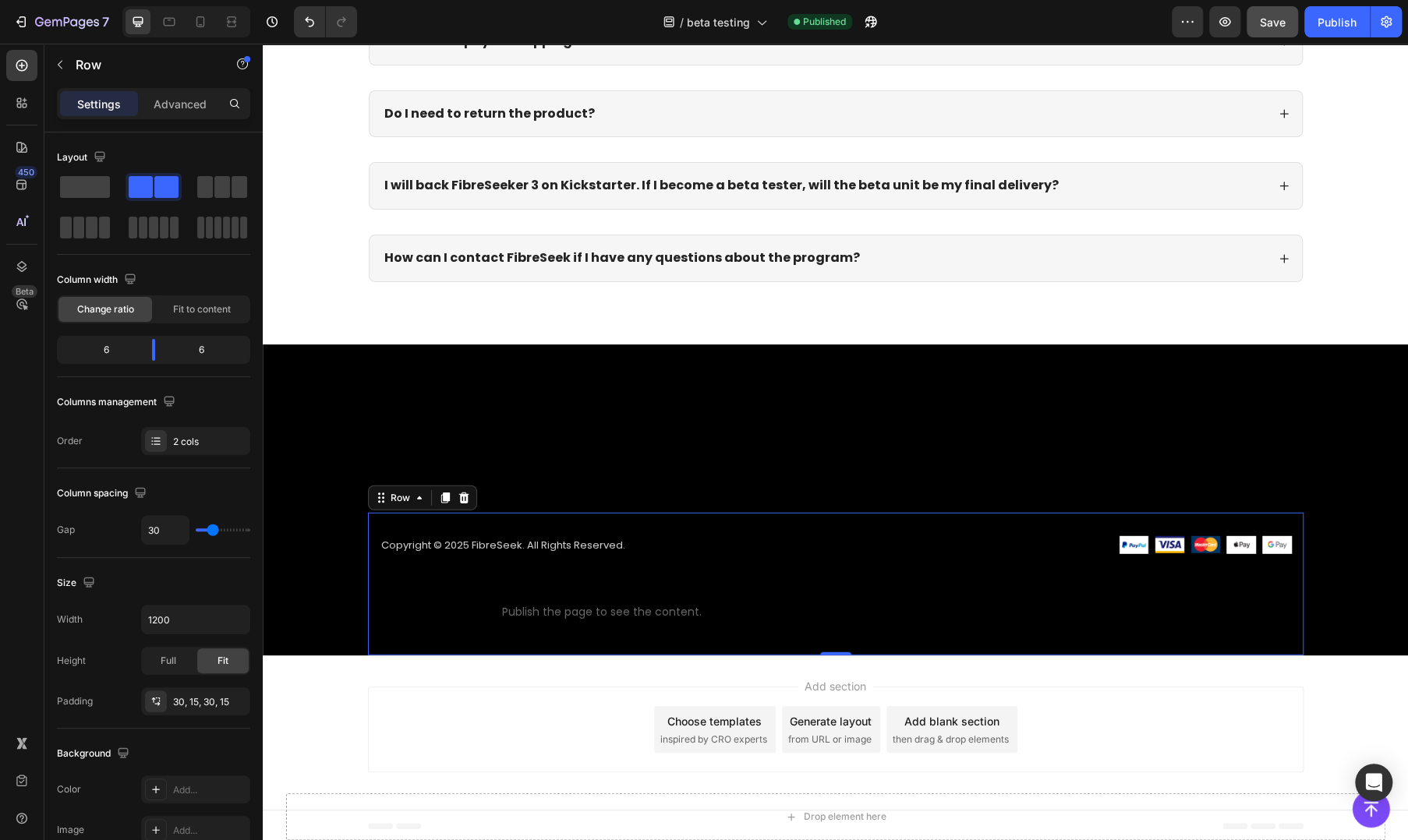
click at [559, 706] on div "Add section Choose templates inspired by CRO experts Generate layout from URL o…" at bounding box center [835, 729] width 936 height 85
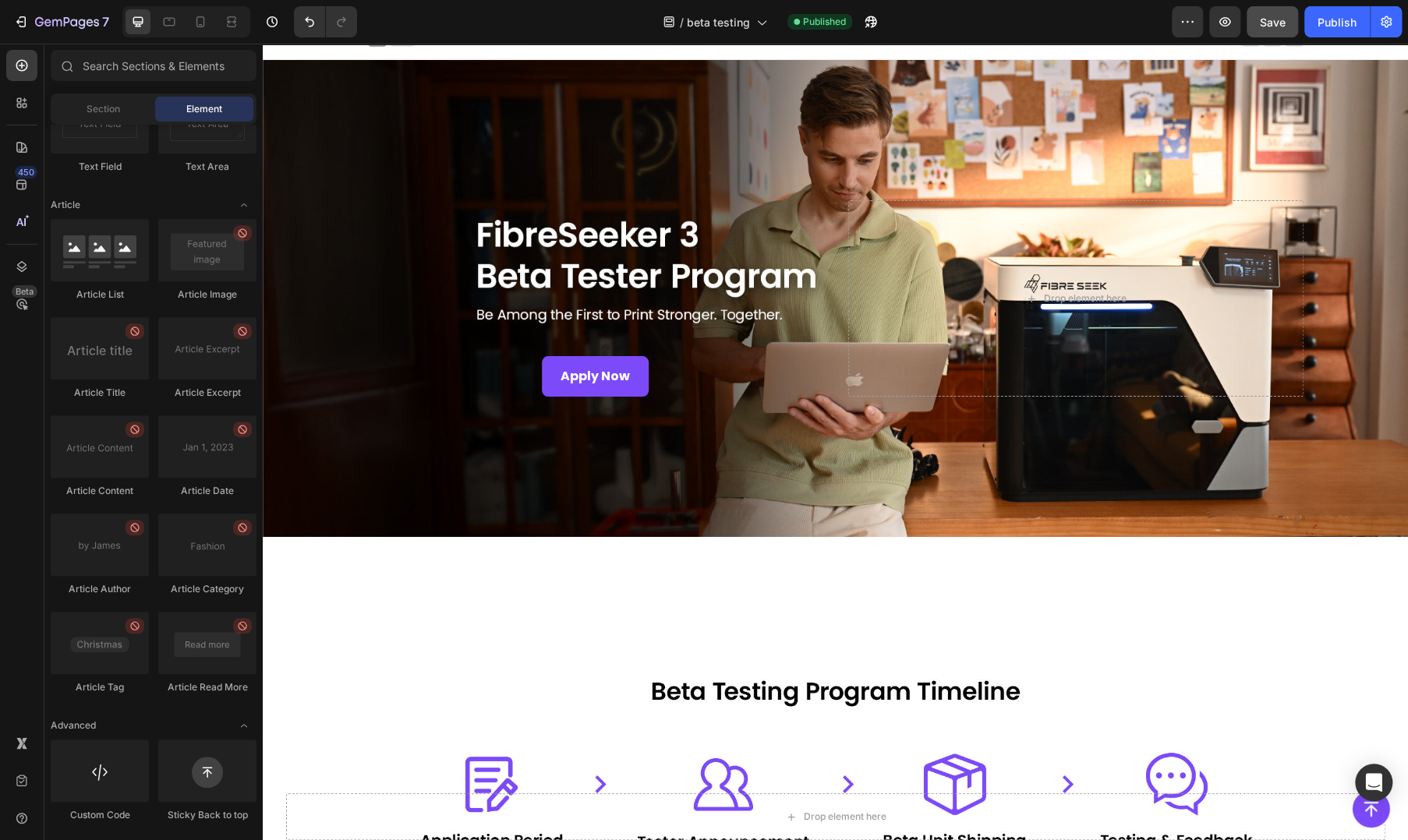
scroll to position [0, 0]
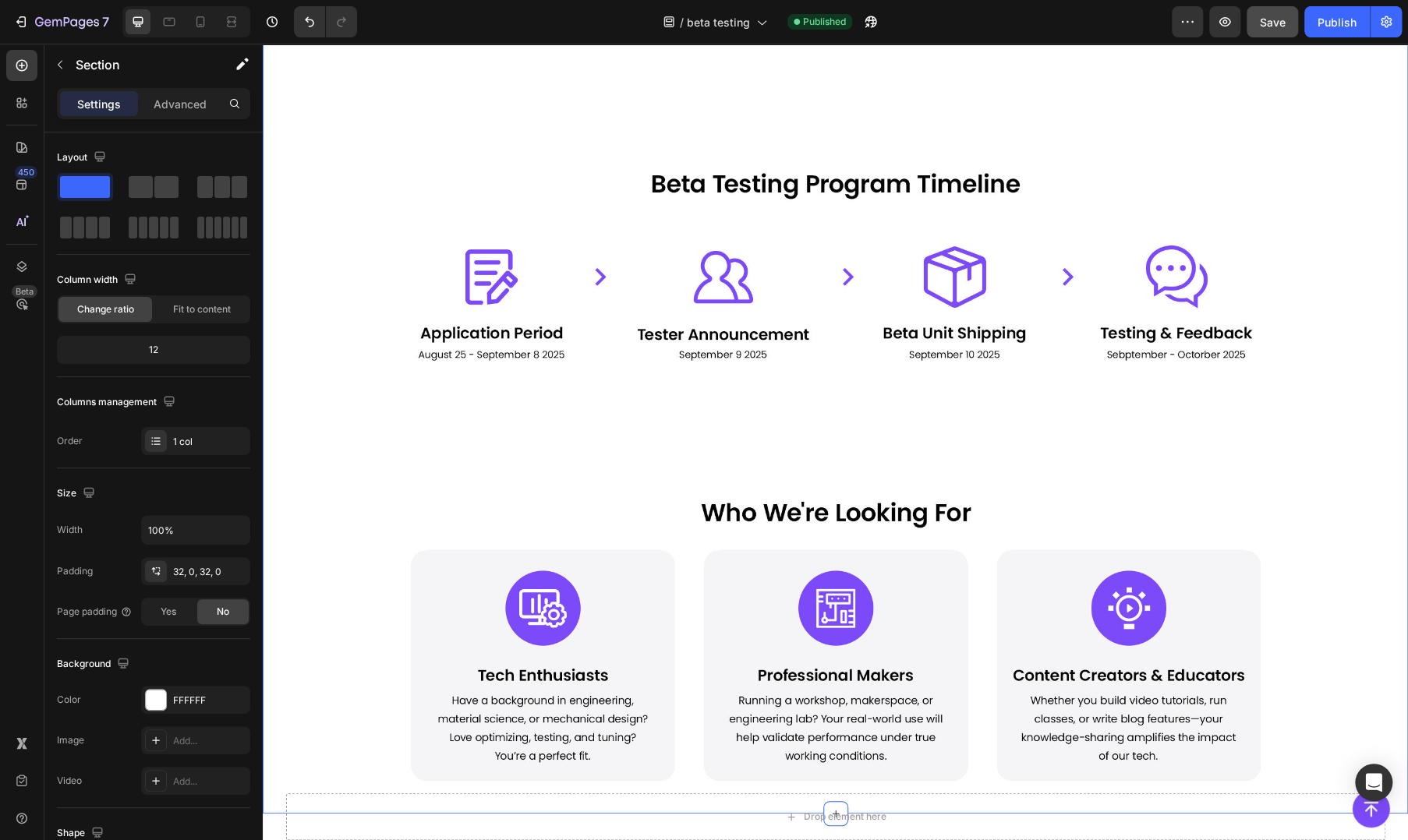
scroll to position [519, 0]
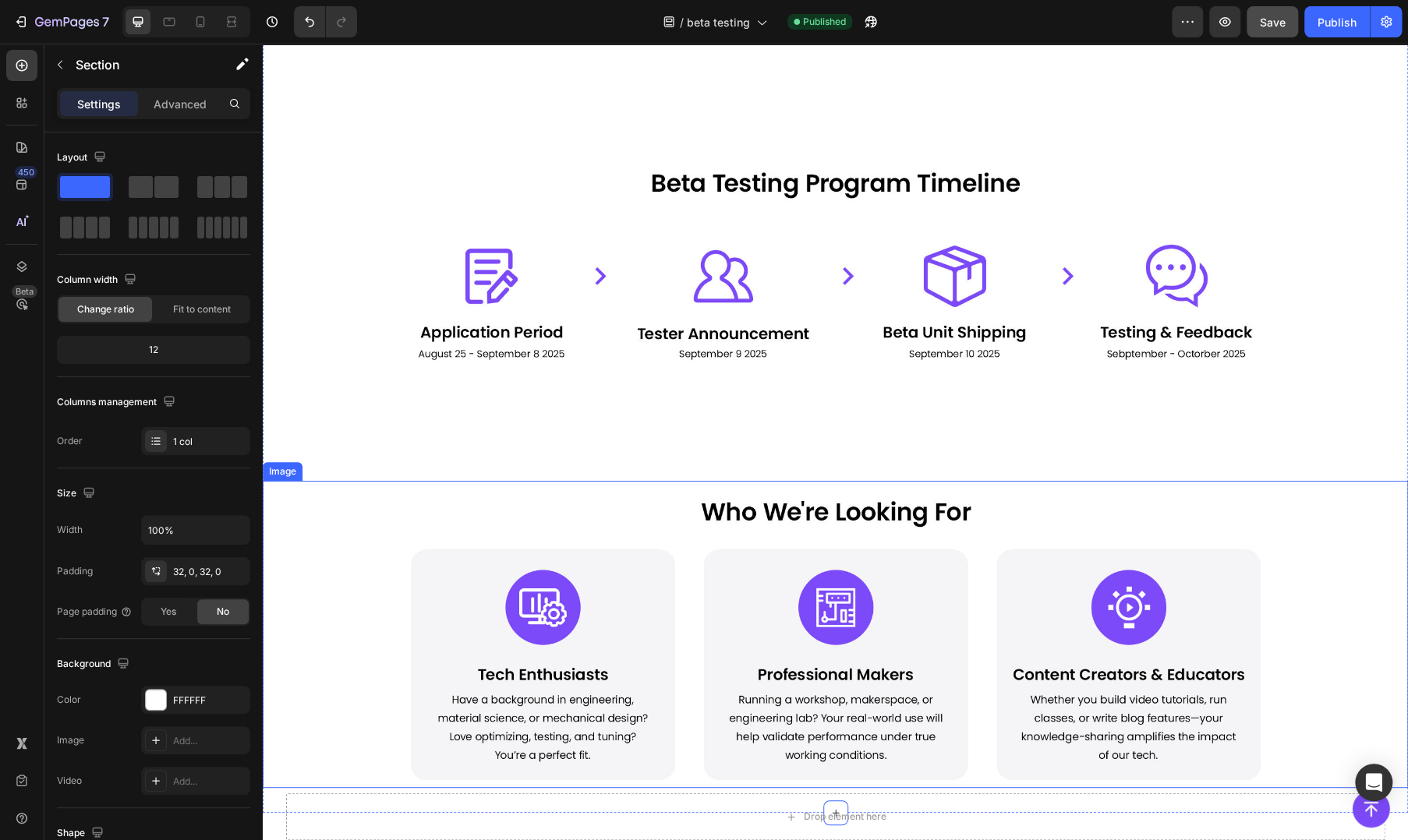
drag, startPoint x: 305, startPoint y: 562, endPoint x: 351, endPoint y: 589, distance: 53.3
click at [305, 562] on div at bounding box center [834, 634] width 1145 height 307
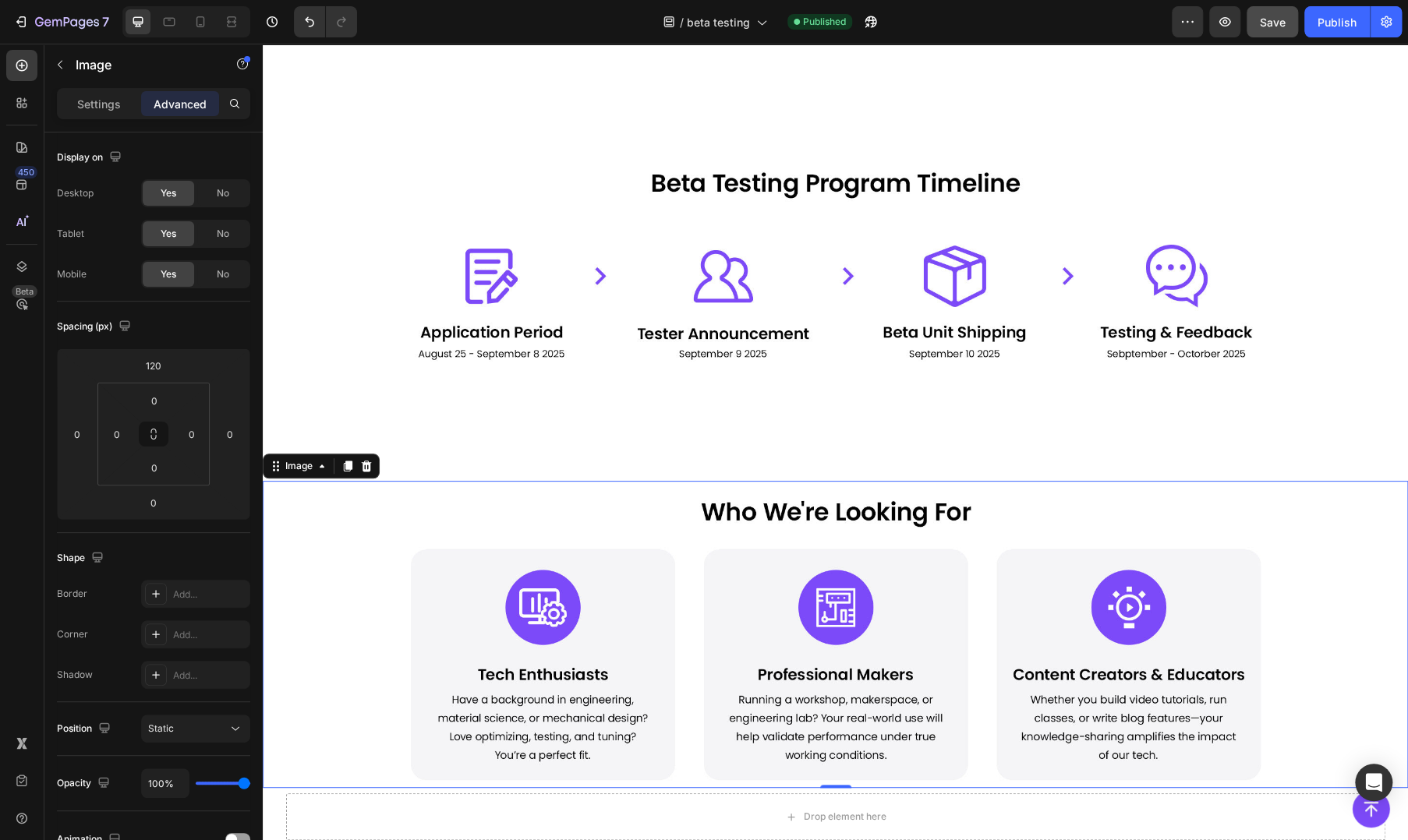
click at [791, 515] on img at bounding box center [835, 634] width 936 height 307
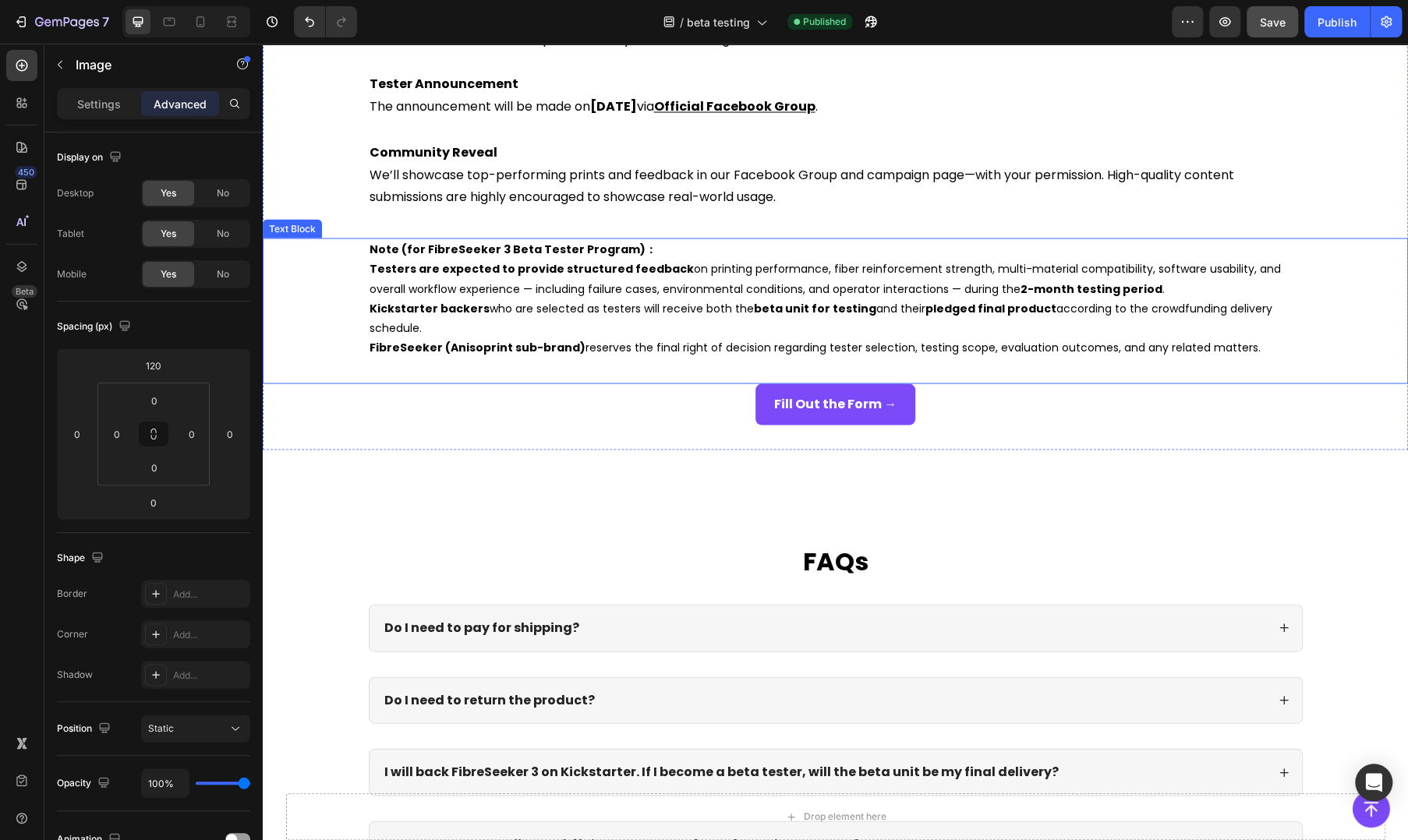
scroll to position [1819, 0]
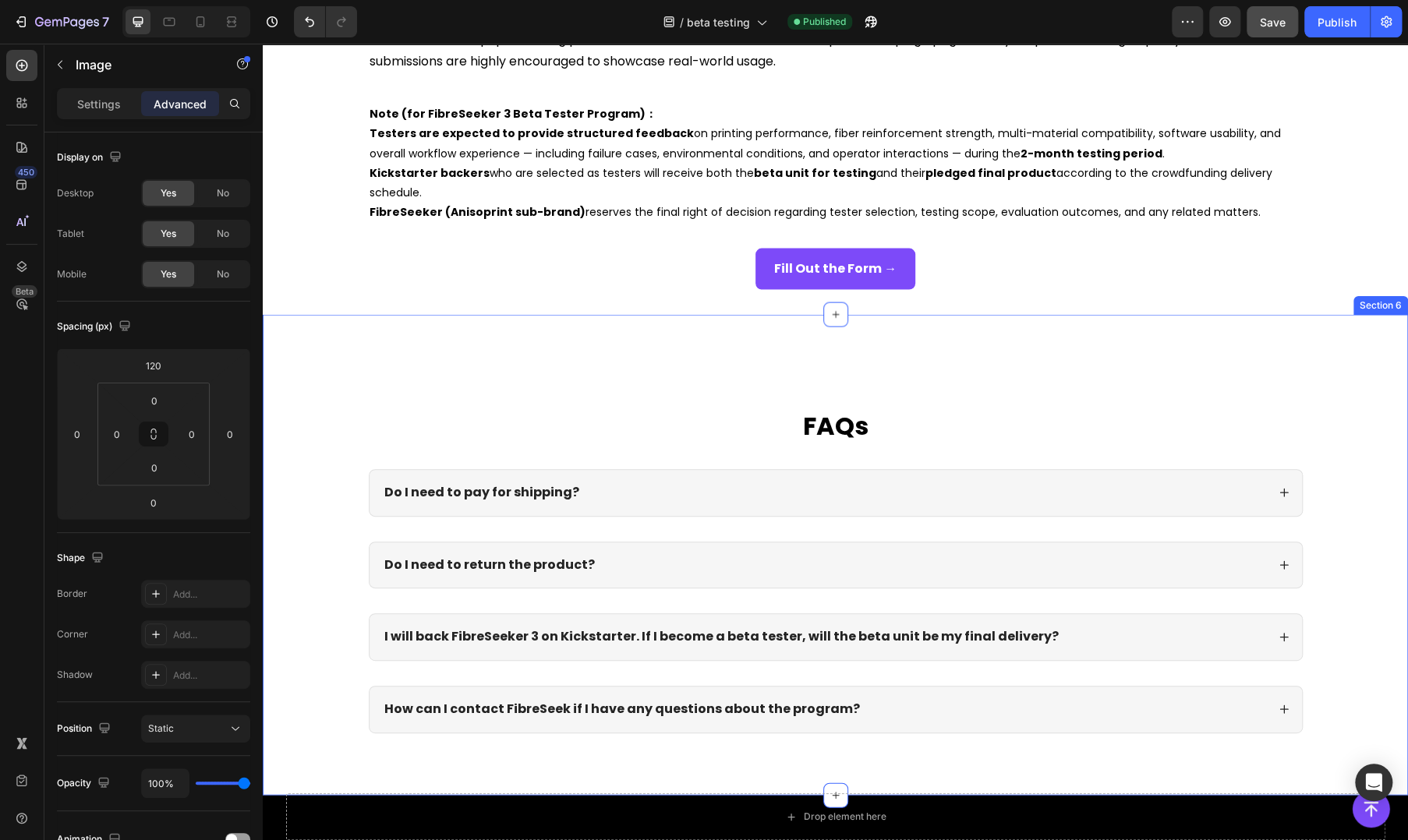
click at [1365, 412] on div "FAQs Heading Do I need to pay for shipping? Do I need to return the product? I …" at bounding box center [835, 584] width 1114 height 350
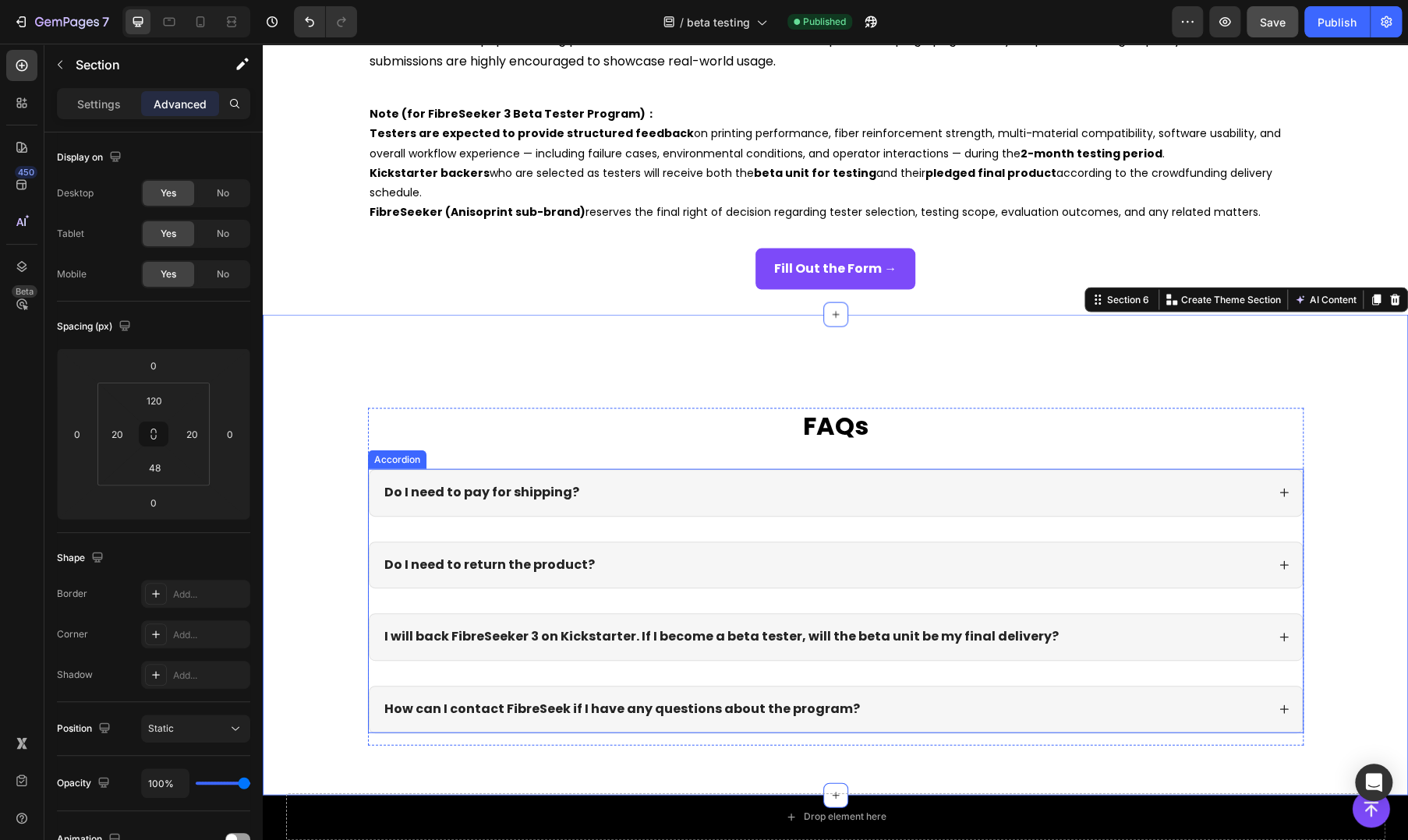
click at [829, 502] on div "Do I need to pay for shipping?" at bounding box center [835, 492] width 932 height 46
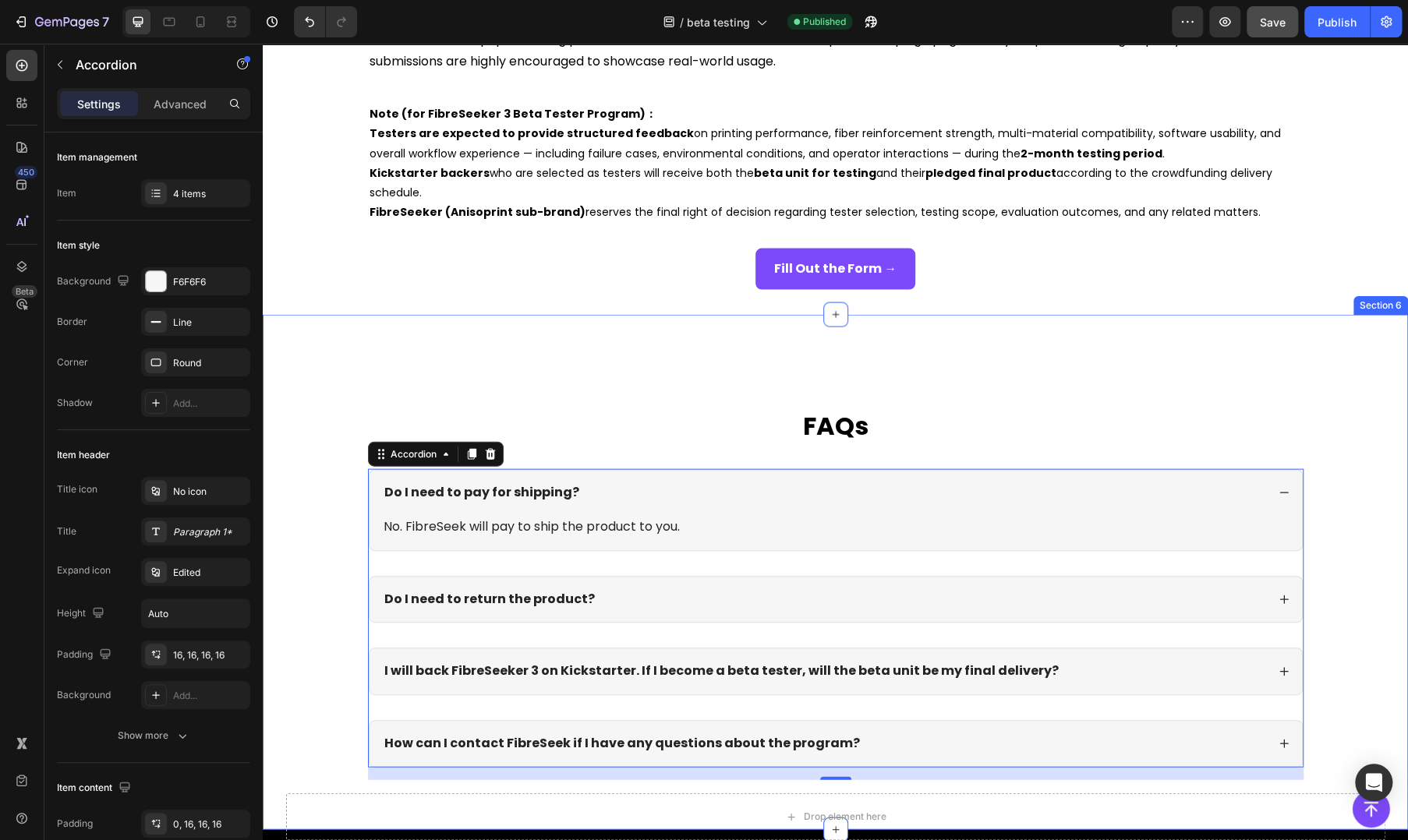
drag, startPoint x: 278, startPoint y: 568, endPoint x: 292, endPoint y: 665, distance: 98.0
click at [278, 568] on div "FAQs Heading Do I need to pay for shipping? No. FibreSeek will pay to ship the …" at bounding box center [835, 600] width 1114 height 384
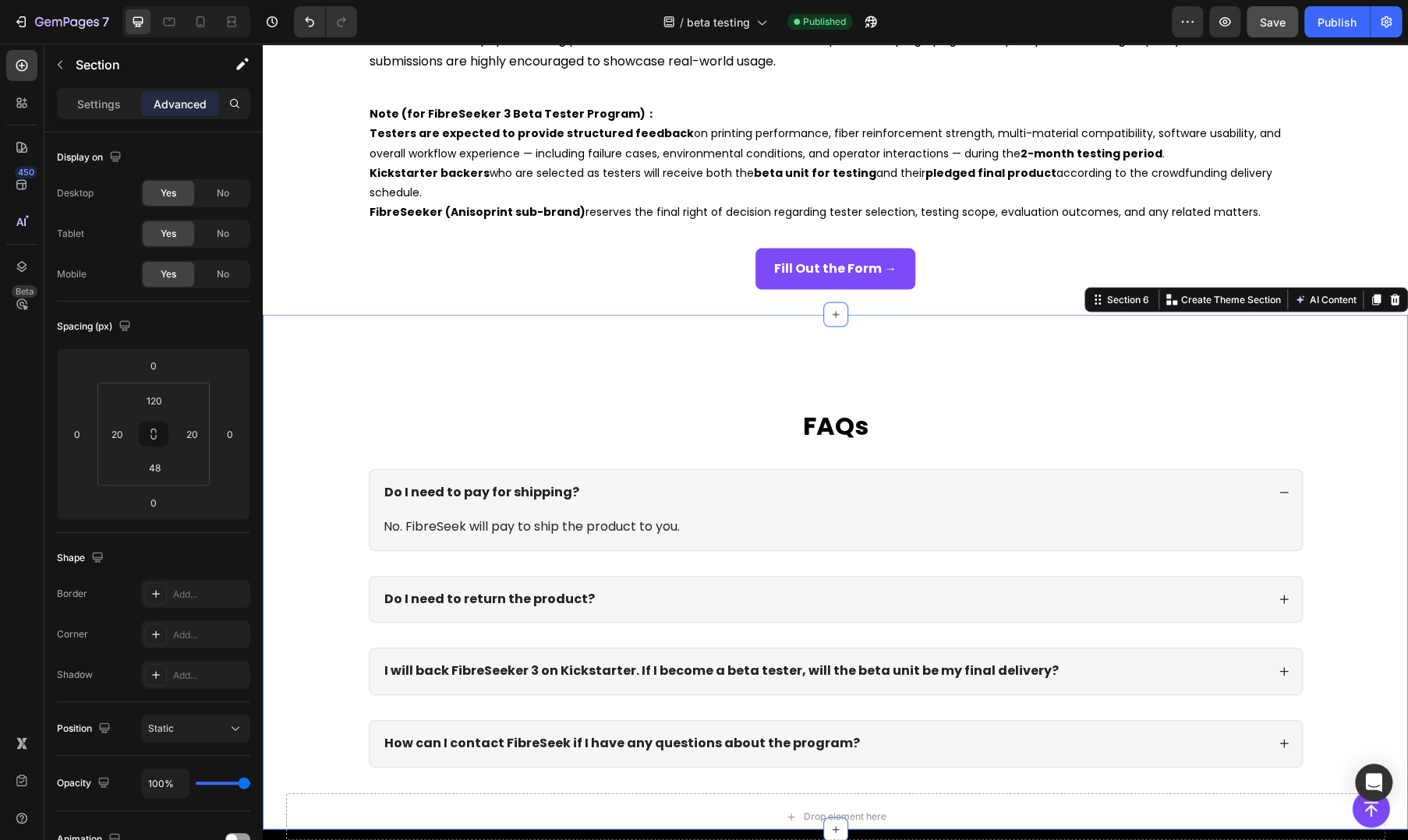
click at [574, 376] on div "FAQs Heading Do I need to pay for shipping? No. FibreSeek will pay to ship the …" at bounding box center [834, 572] width 1145 height 515
drag, startPoint x: 970, startPoint y: 745, endPoint x: 516, endPoint y: 809, distance: 458.5
click at [970, 745] on div "How can I contact FibreSeek if I have any questions about the program?" at bounding box center [824, 744] width 884 height 21
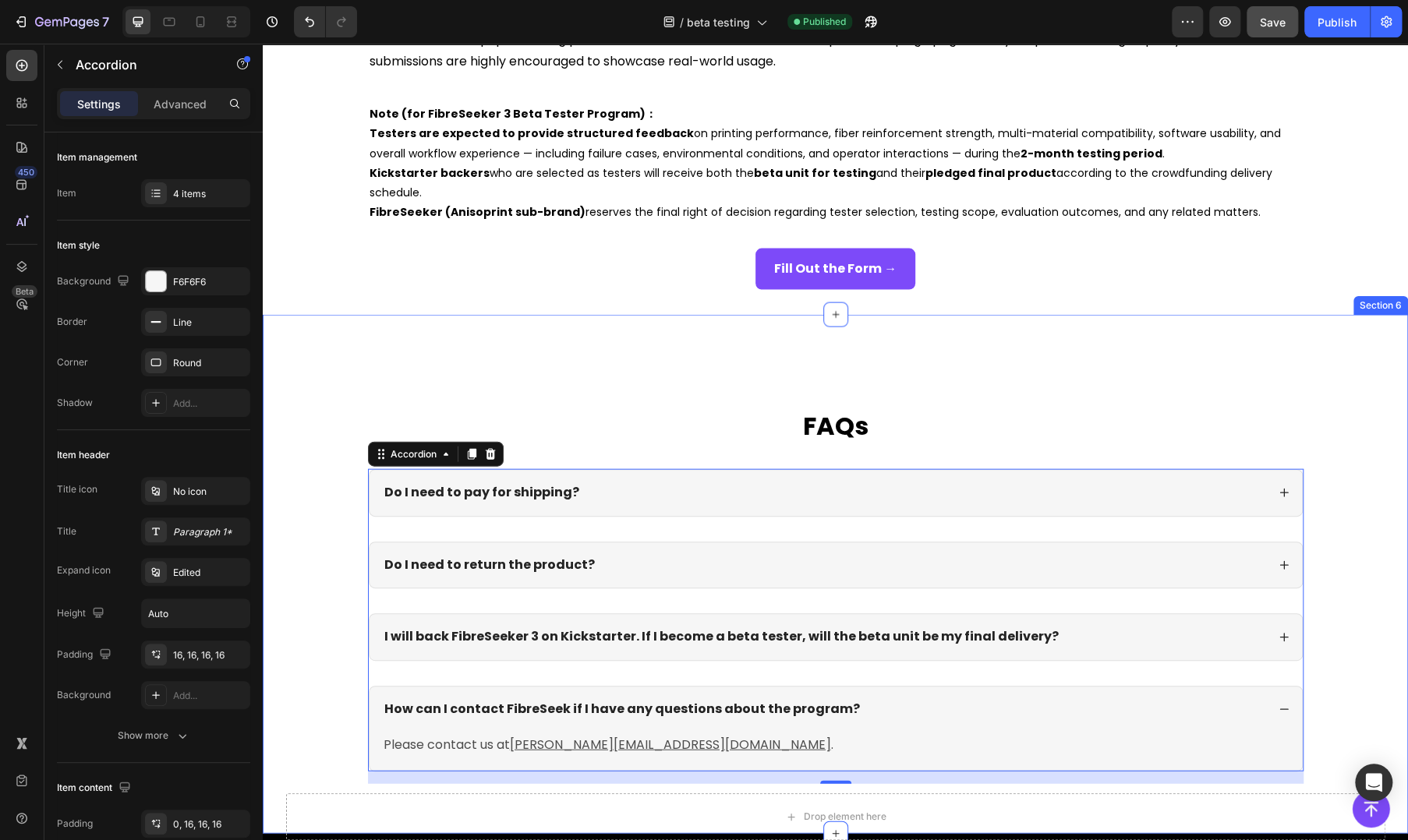
click at [356, 351] on div "FAQs Heading Do I need to pay for shipping? Do I need to return the product? I …" at bounding box center [834, 574] width 1145 height 519
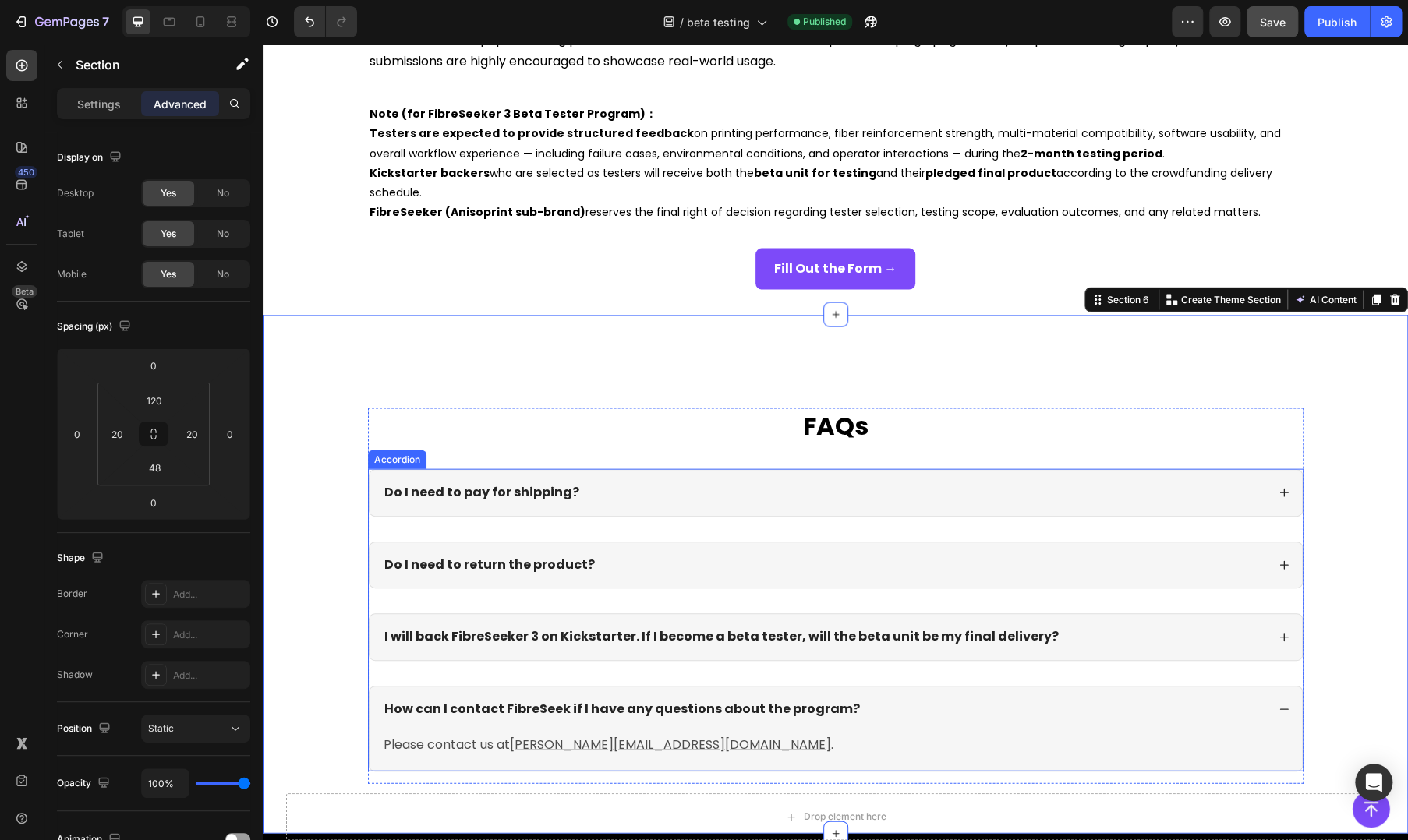
click at [468, 561] on strong "Do I need to return the product?" at bounding box center [490, 564] width 211 height 18
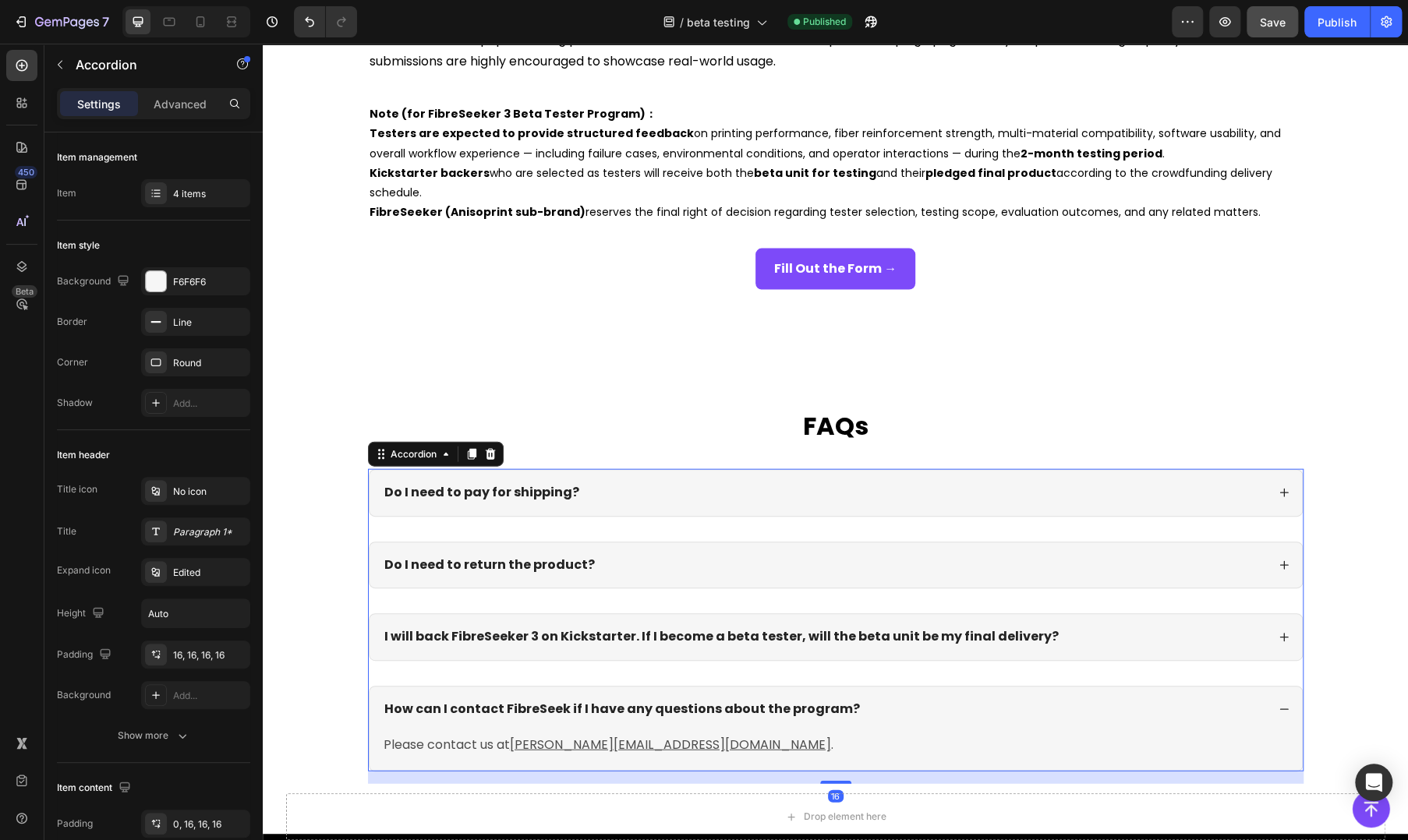
click at [686, 562] on div "Do I need to return the product?" at bounding box center [824, 565] width 884 height 21
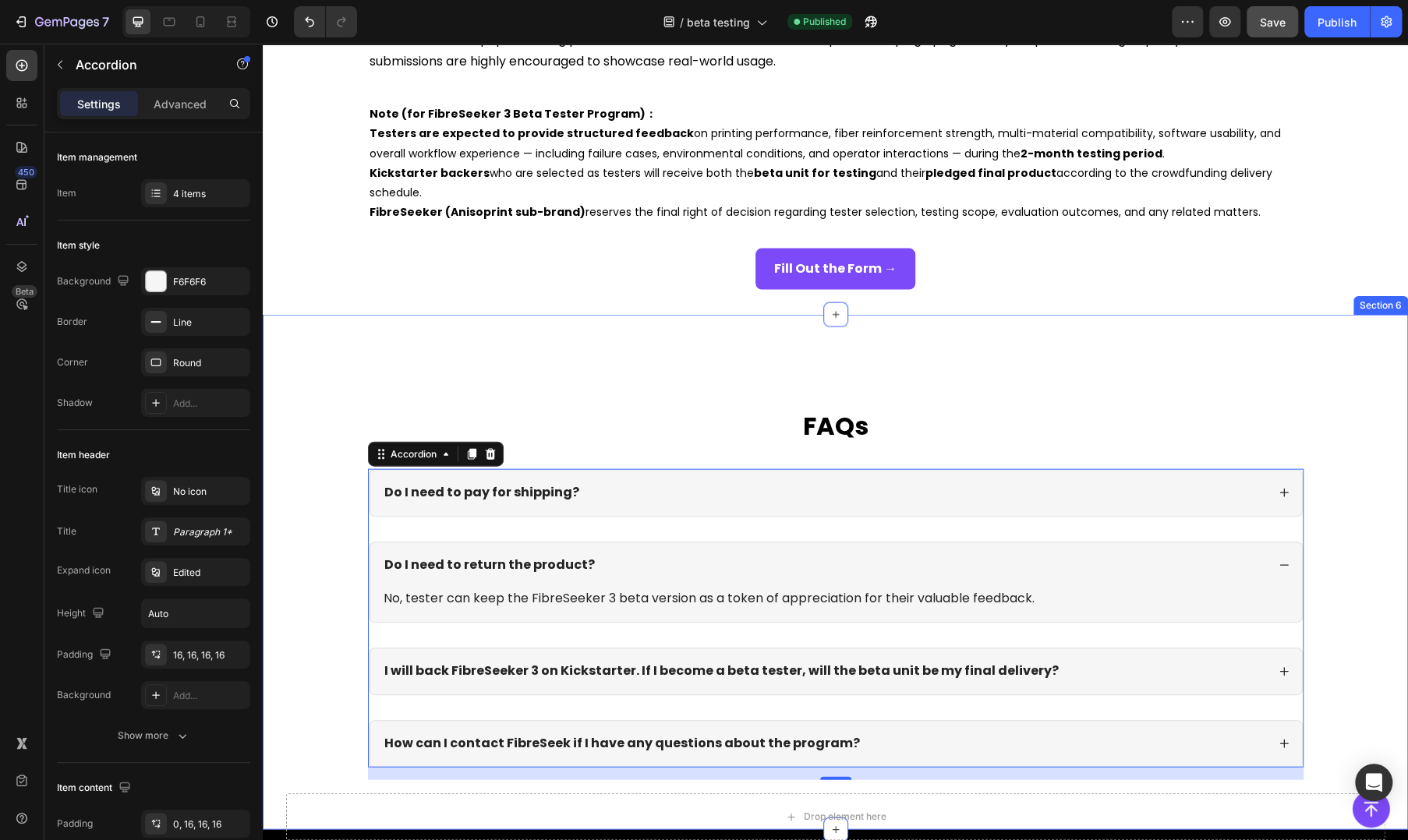
click at [1238, 393] on div "FAQs Heading Do I need to pay for shipping? Do I need to return the product? No…" at bounding box center [834, 572] width 1145 height 515
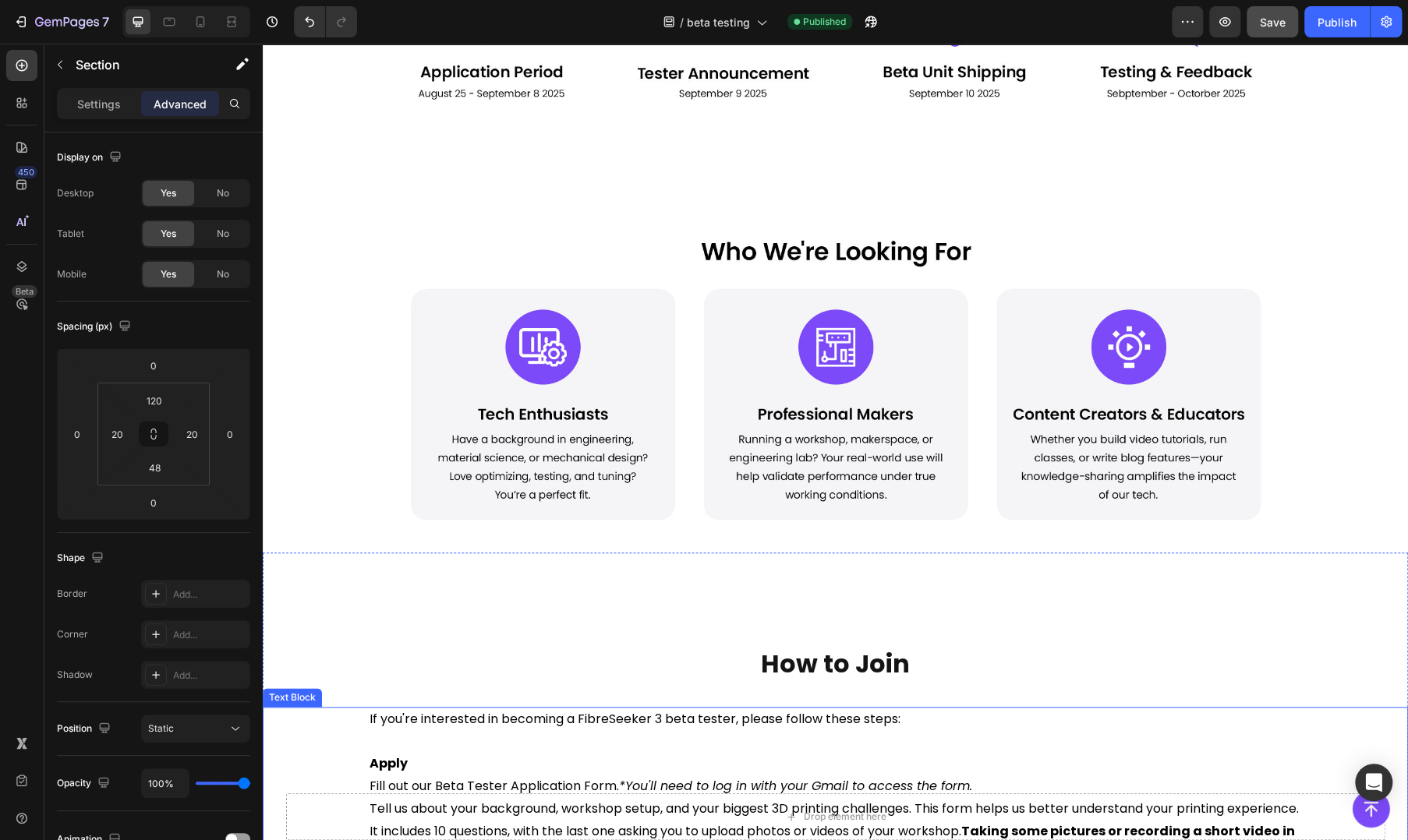
scroll to position [0, 0]
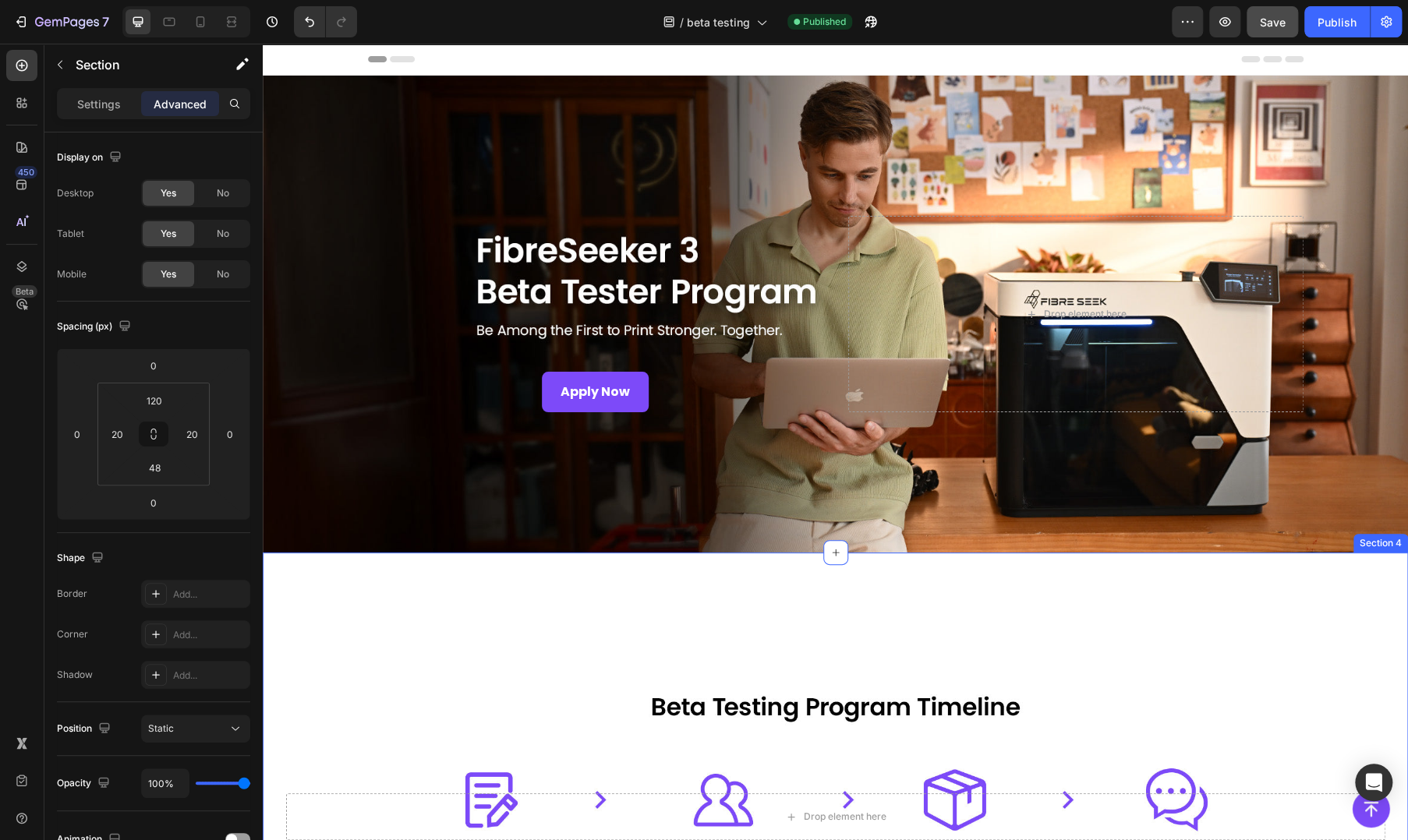
drag, startPoint x: 874, startPoint y: 631, endPoint x: 887, endPoint y: 628, distance: 13.3
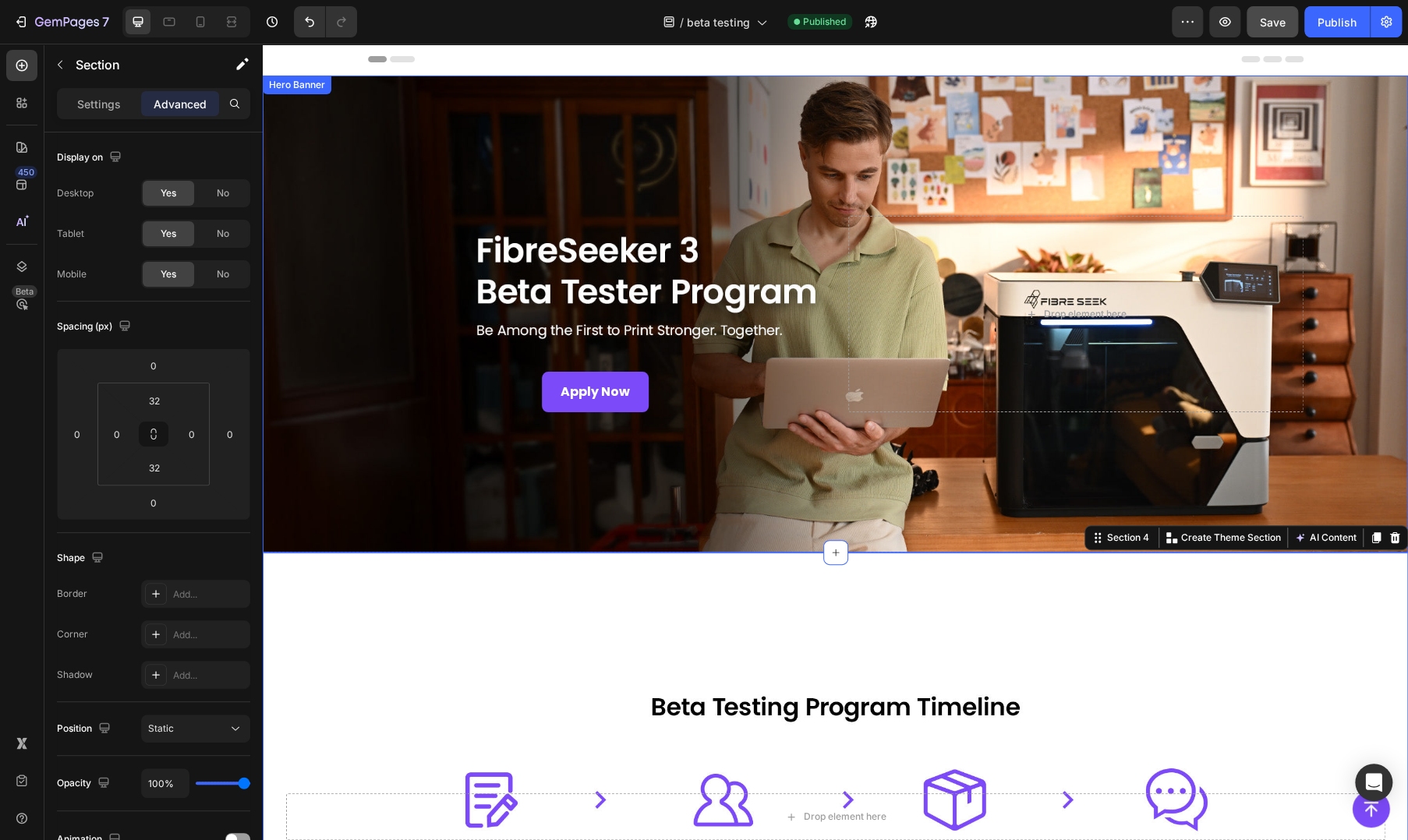
drag, startPoint x: 374, startPoint y: 339, endPoint x: 390, endPoint y: 612, distance: 273.5
click at [374, 339] on div "Apply Now Button" at bounding box center [595, 315] width 455 height 198
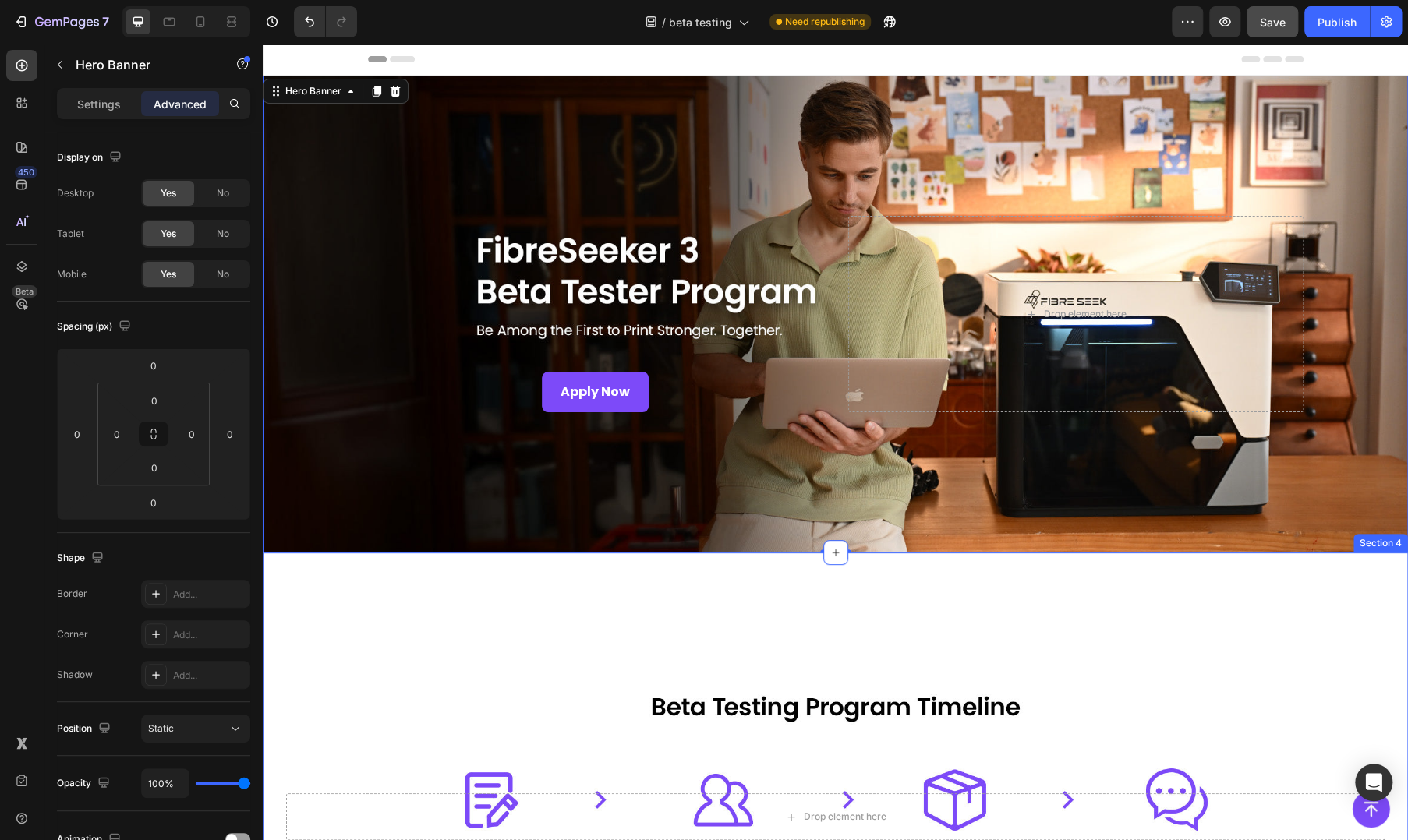
drag, startPoint x: 925, startPoint y: 549, endPoint x: 868, endPoint y: 583, distance: 66.4
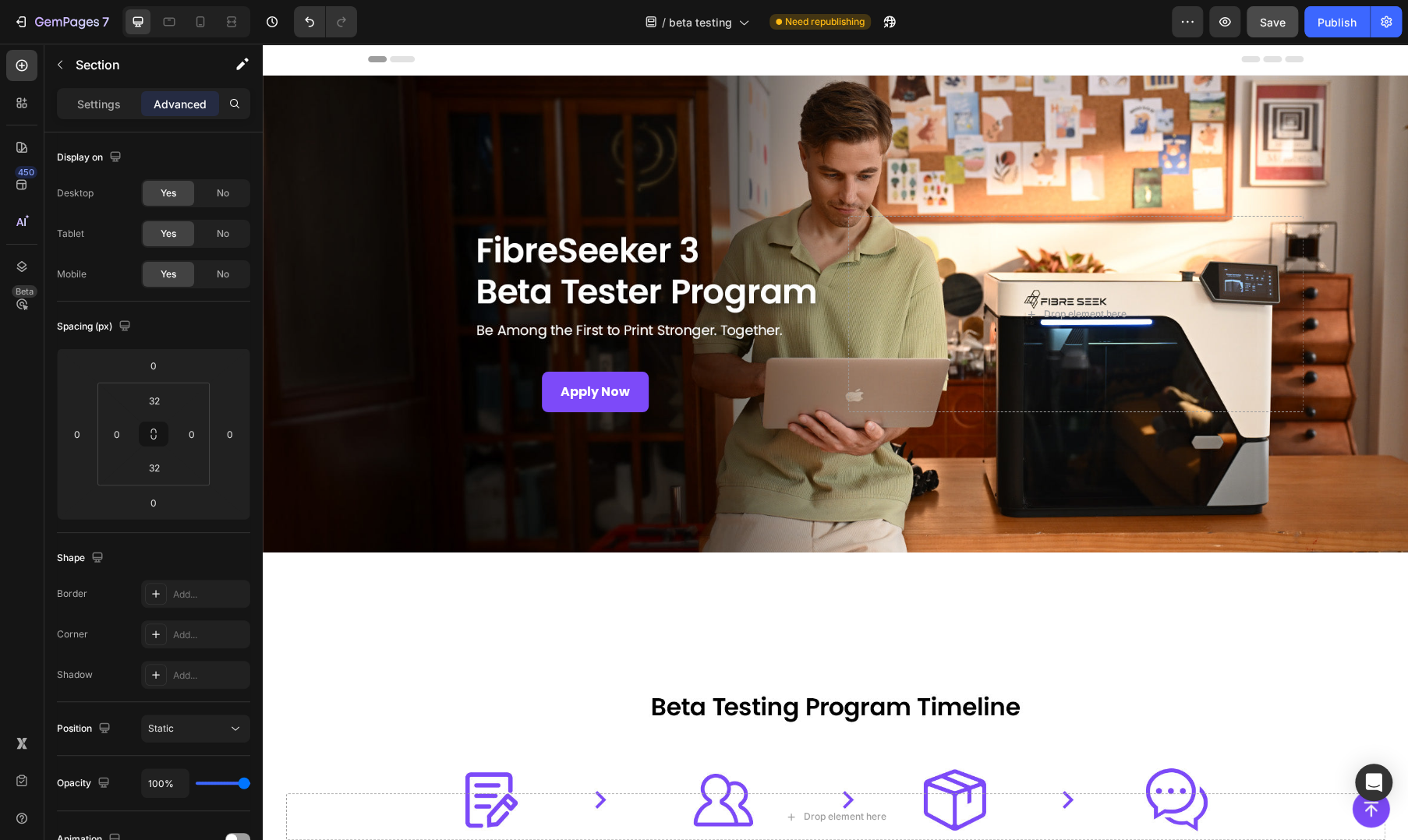
drag, startPoint x: 1274, startPoint y: 578, endPoint x: 1249, endPoint y: 591, distance: 28.2
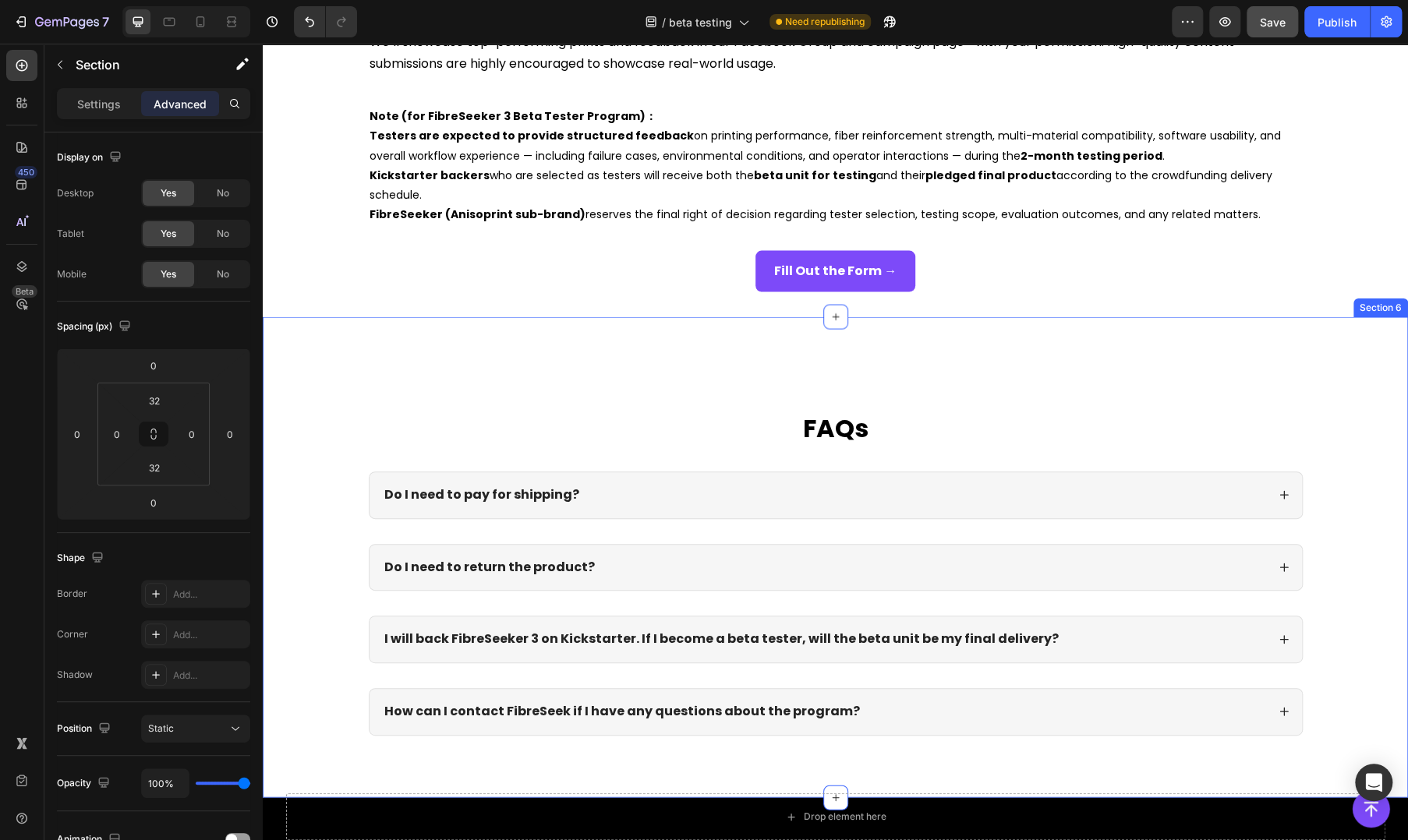
scroll to position [1819, 0]
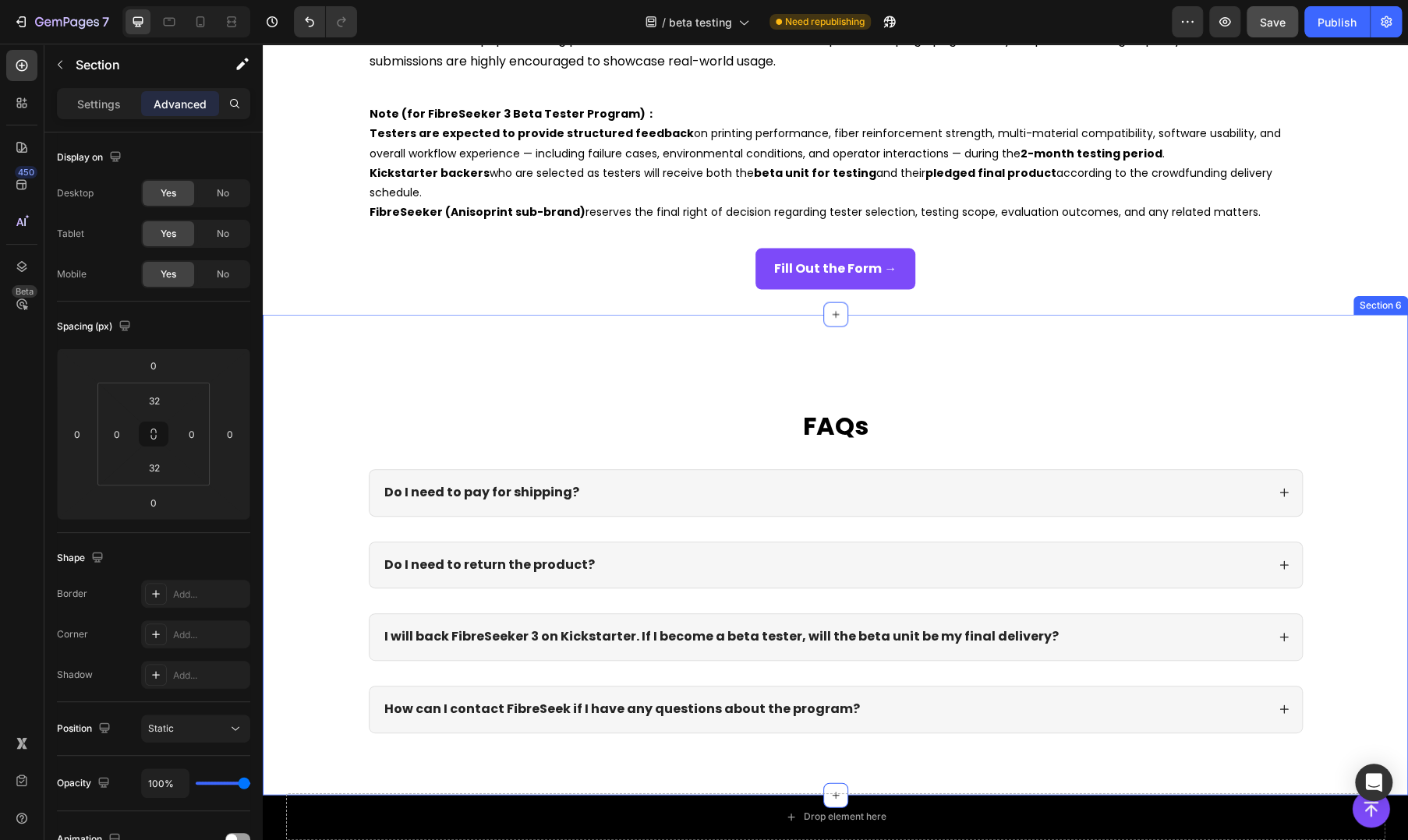
click at [667, 372] on div "FAQs Heading Do I need to pay for shipping? Do I need to return the product? I …" at bounding box center [834, 554] width 1145 height 481
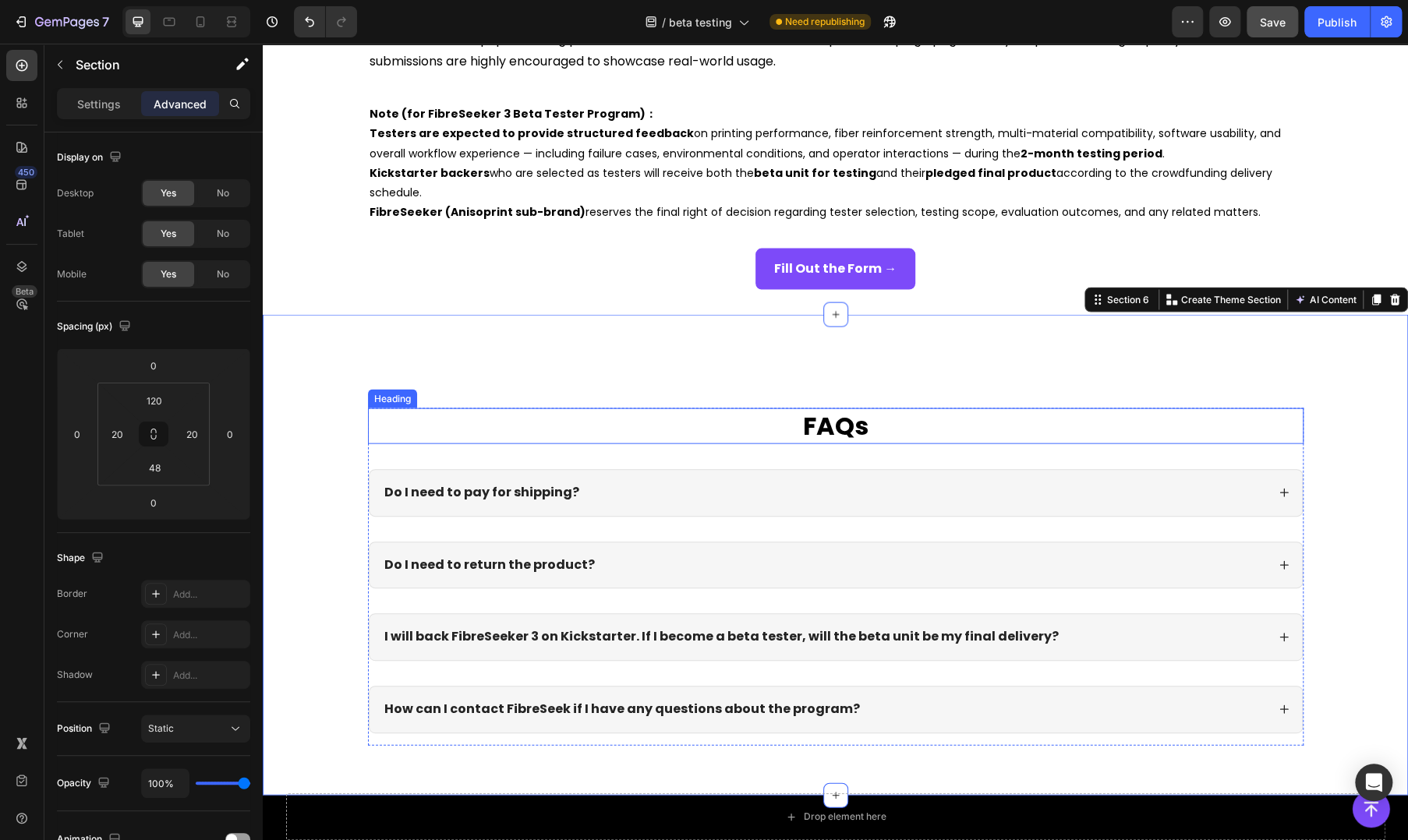
click at [368, 427] on h2 "FAQs" at bounding box center [835, 426] width 936 height 36
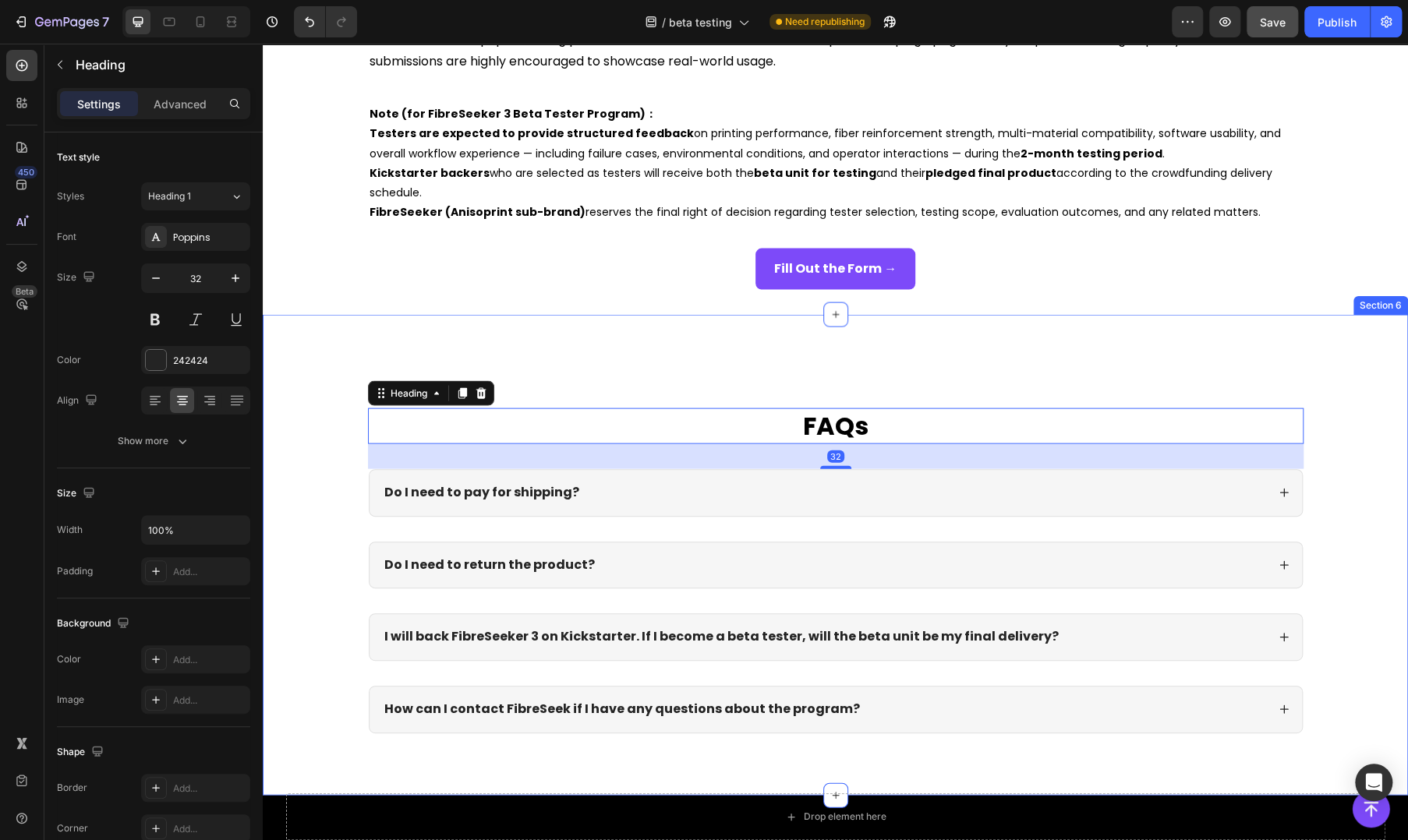
click at [330, 448] on div "FAQs Heading 32 Do I need to pay for shipping? Do I need to return the product?…" at bounding box center [835, 584] width 1114 height 350
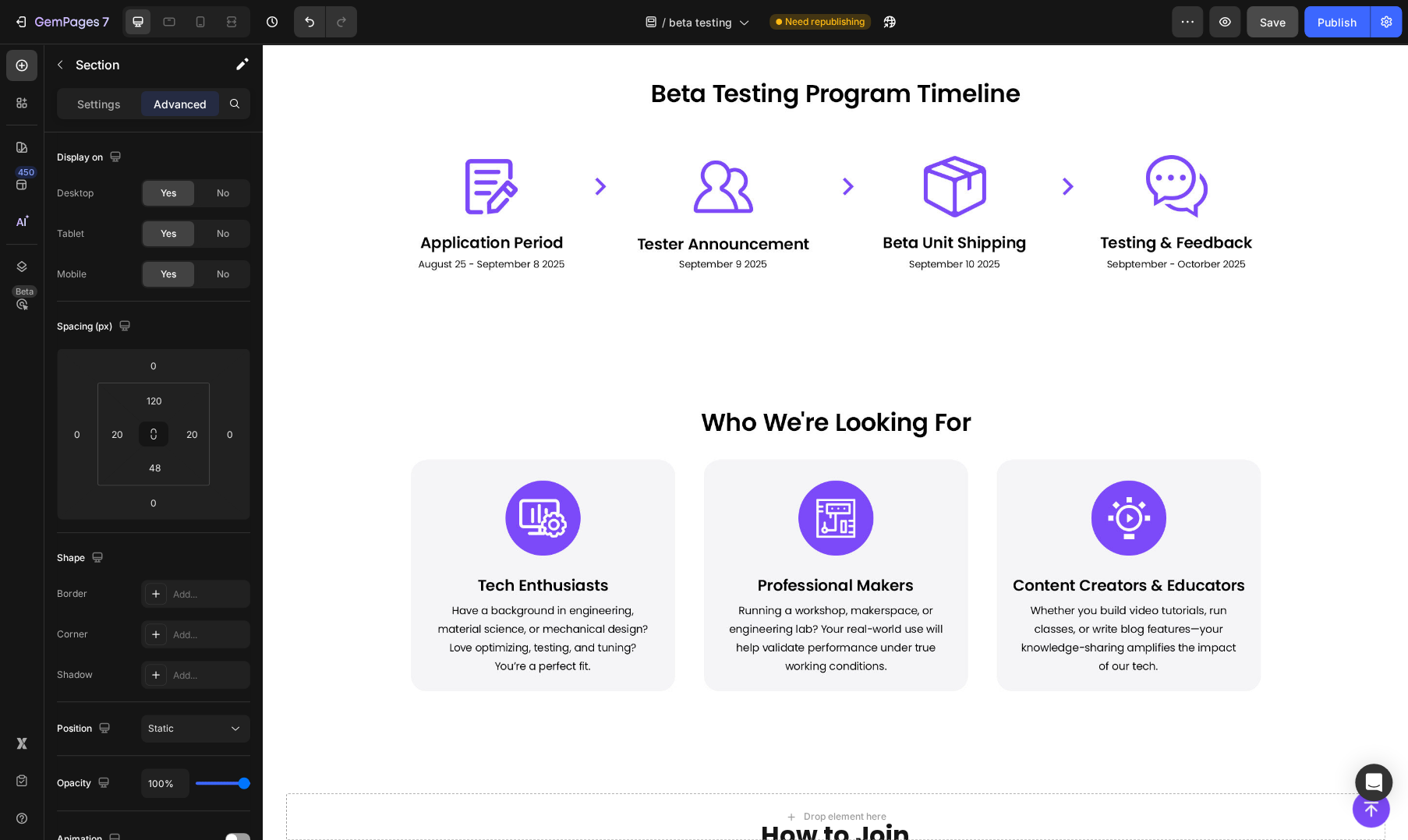
scroll to position [0, 0]
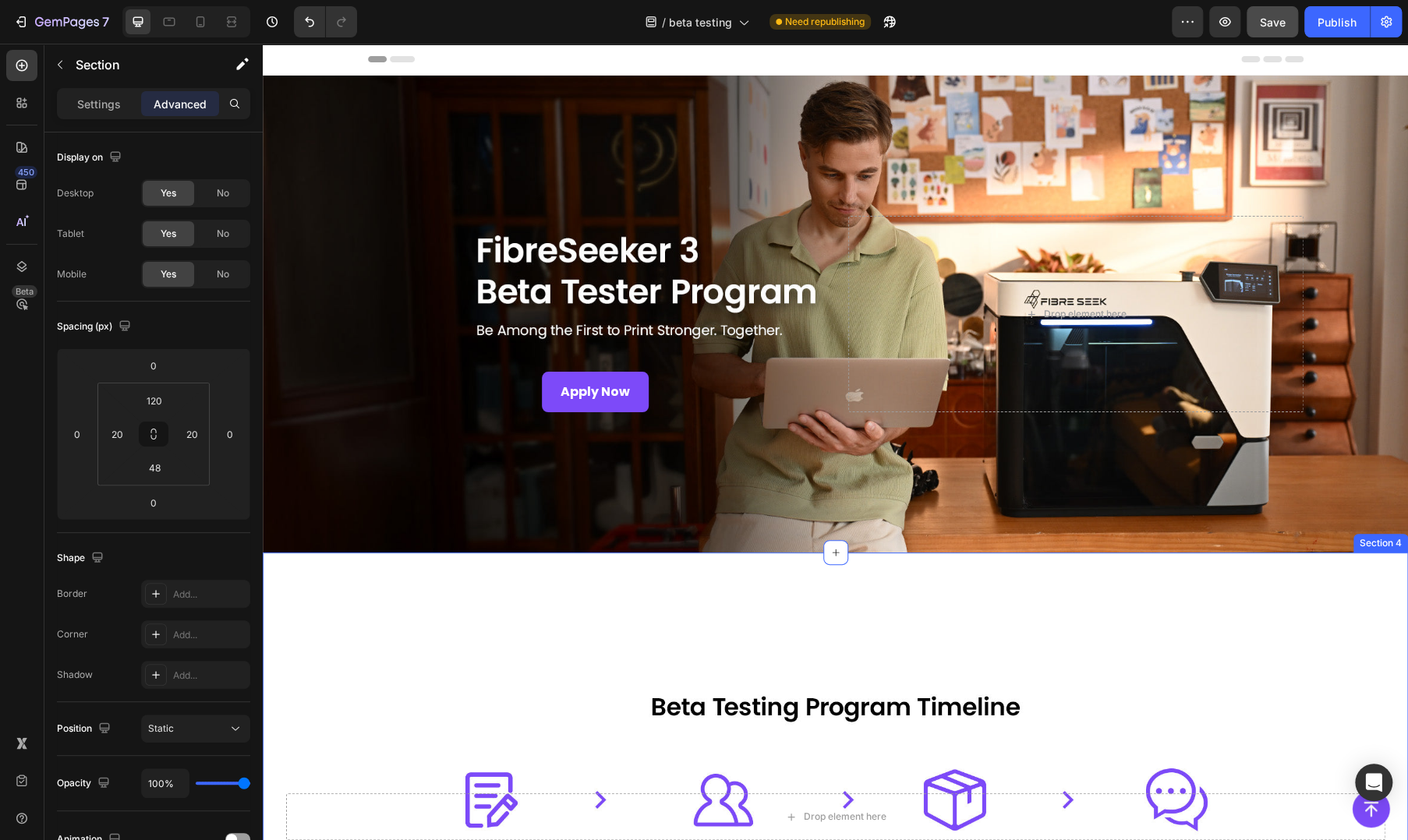
drag, startPoint x: 724, startPoint y: 618, endPoint x: 721, endPoint y: 631, distance: 13.3
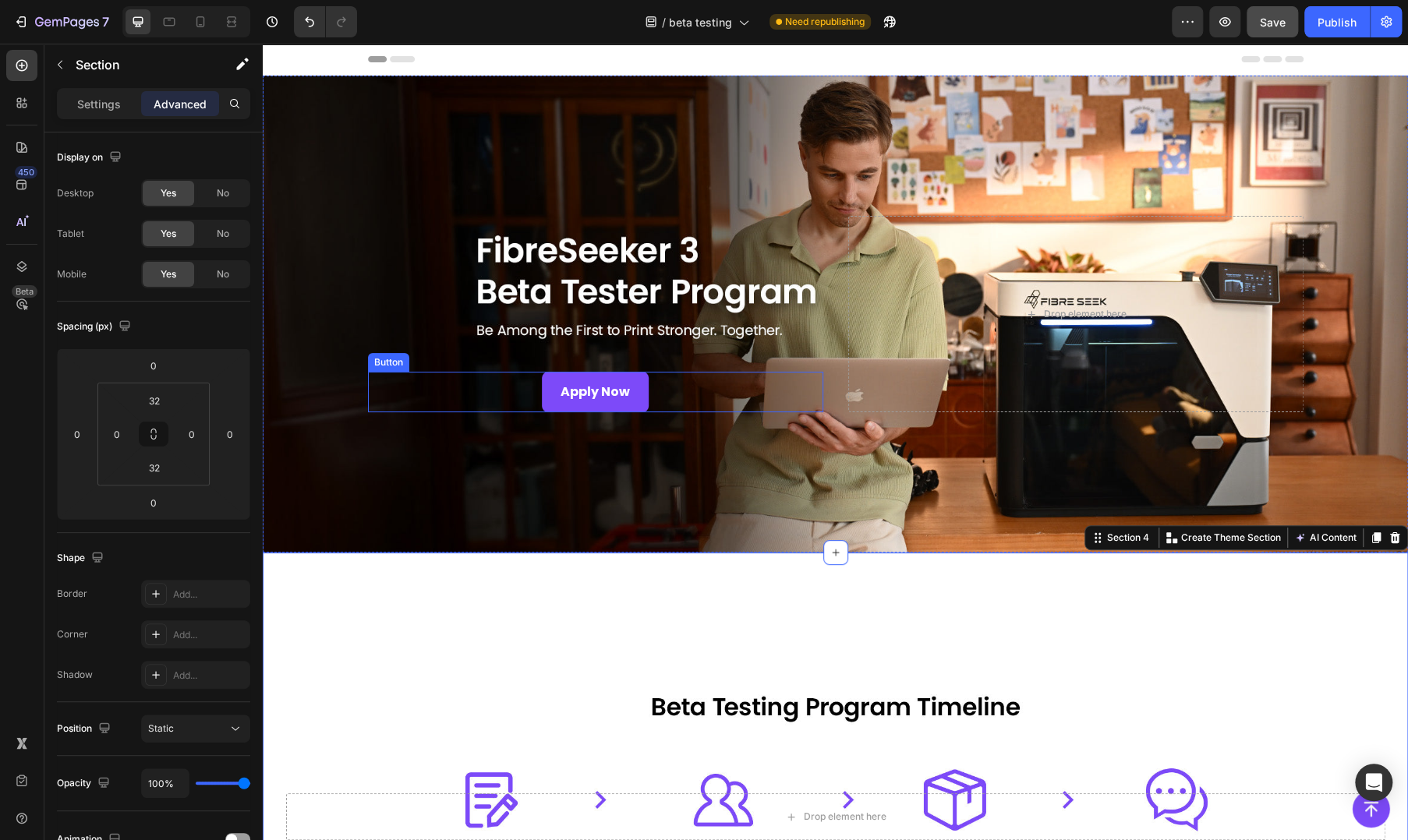
click at [331, 383] on div "Overlay" at bounding box center [834, 314] width 1145 height 477
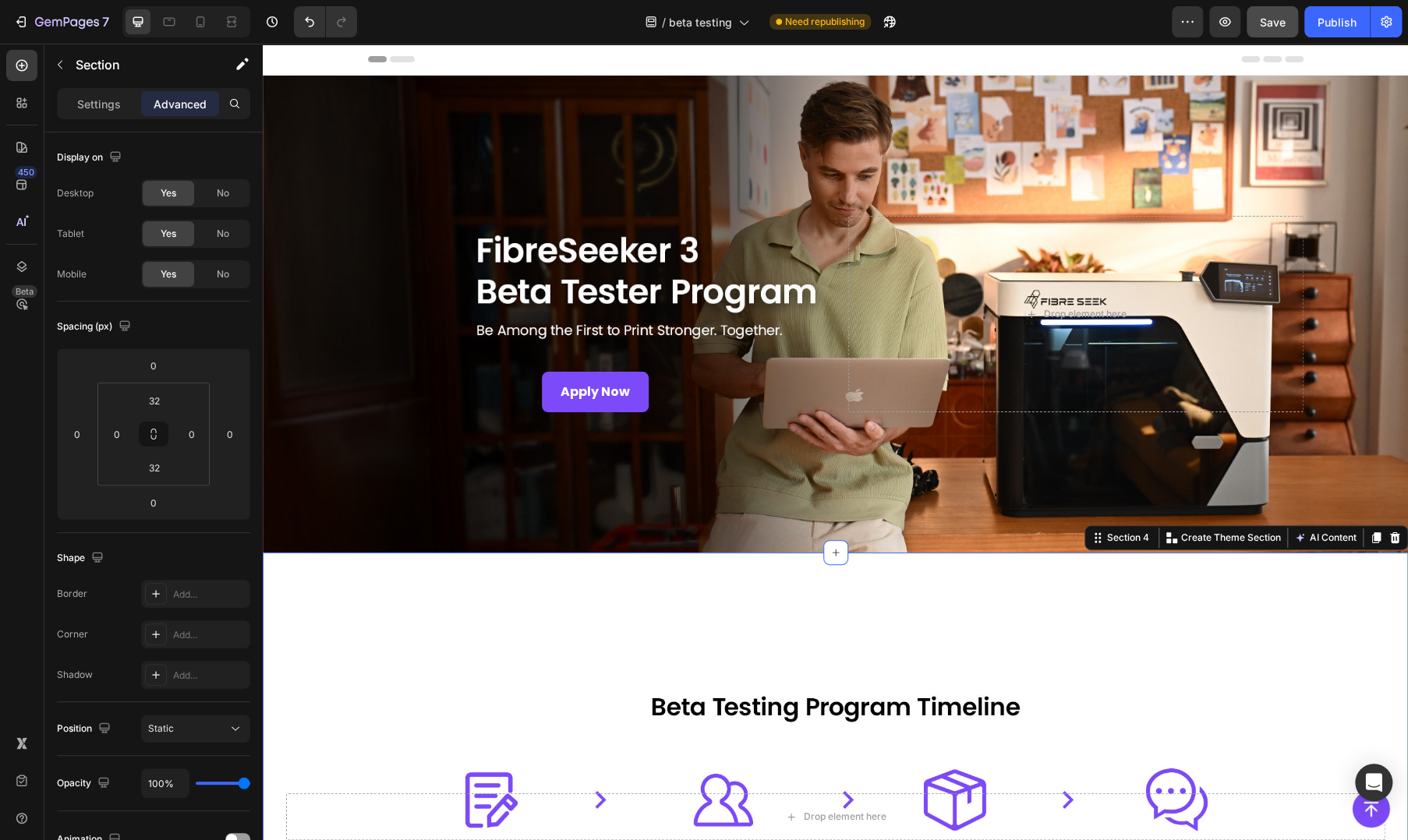
click at [892, 527] on div "Overlay" at bounding box center [834, 314] width 1145 height 477
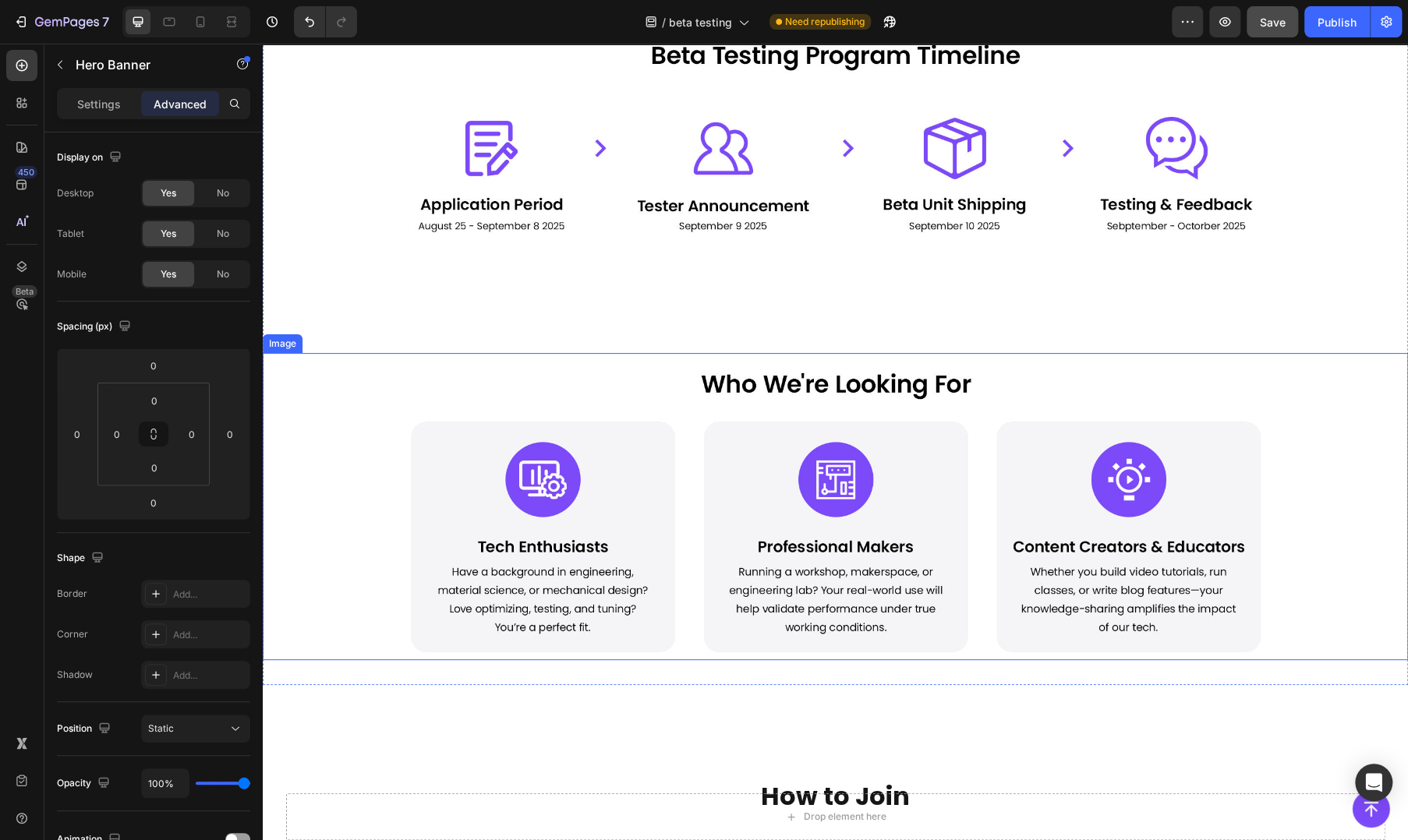
scroll to position [779, 0]
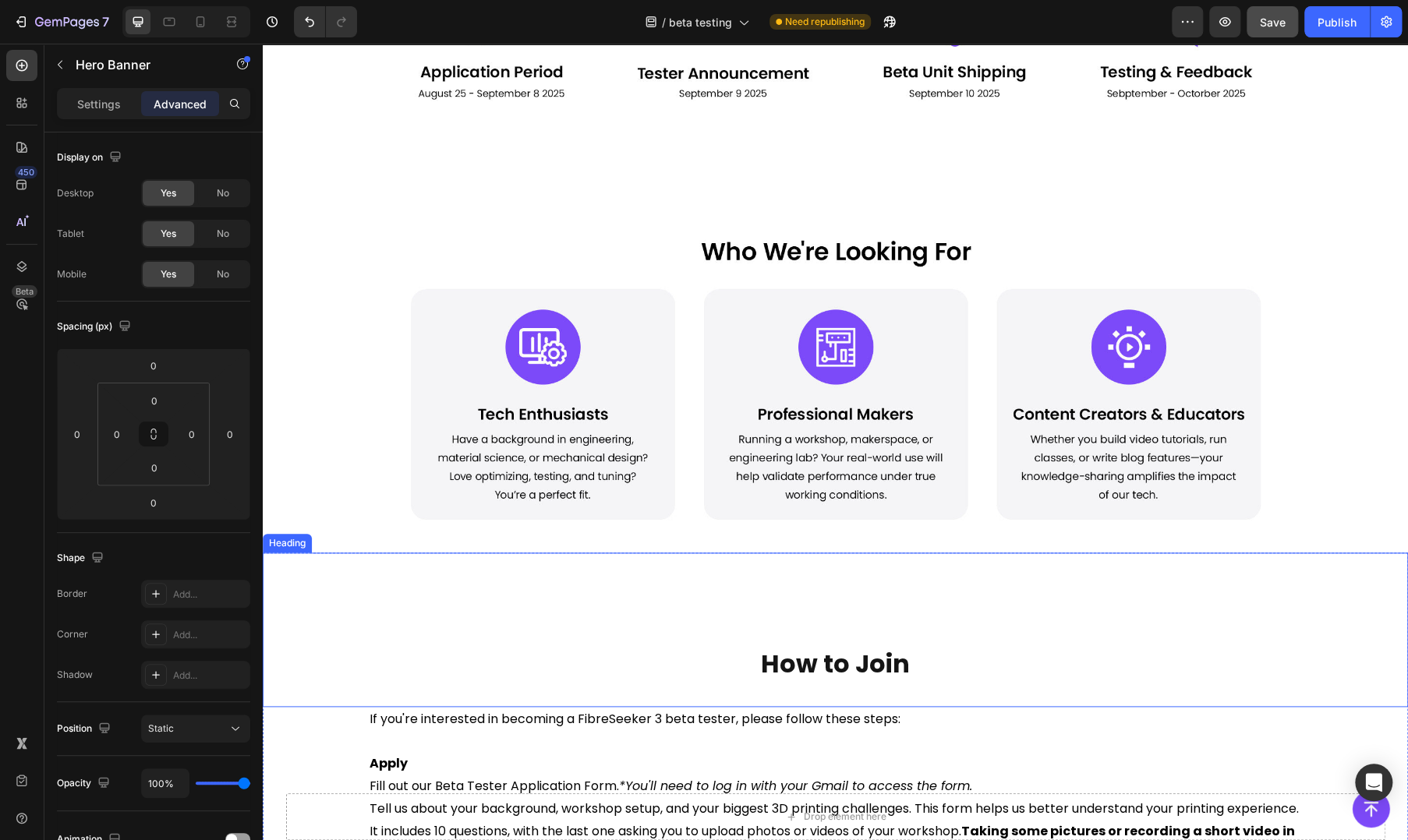
drag, startPoint x: 518, startPoint y: 607, endPoint x: 414, endPoint y: 813, distance: 230.8
click at [518, 607] on div "How to Join Heading" at bounding box center [834, 630] width 1145 height 154
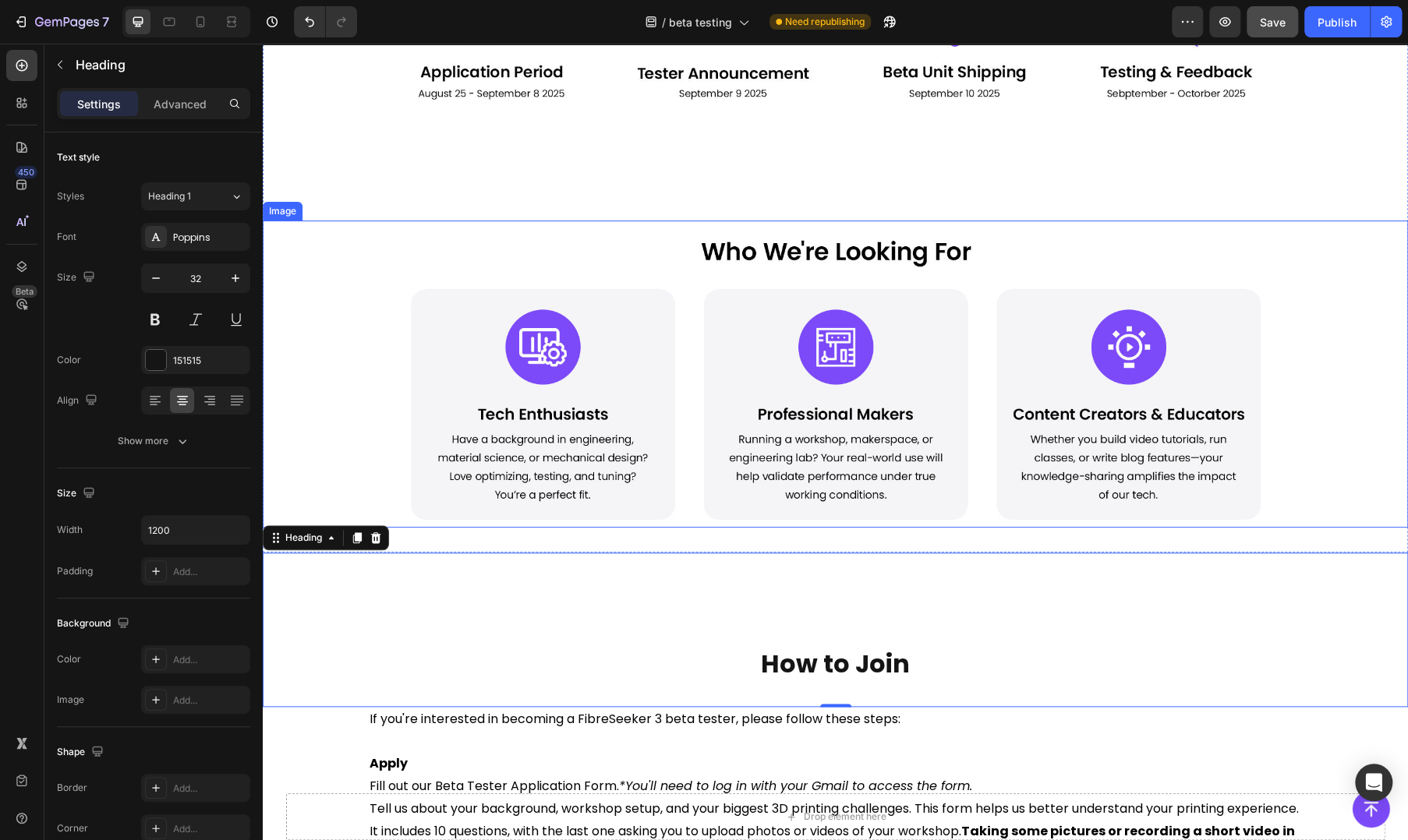
drag, startPoint x: 347, startPoint y: 406, endPoint x: 402, endPoint y: 531, distance: 136.6
click at [347, 406] on div at bounding box center [834, 374] width 1145 height 307
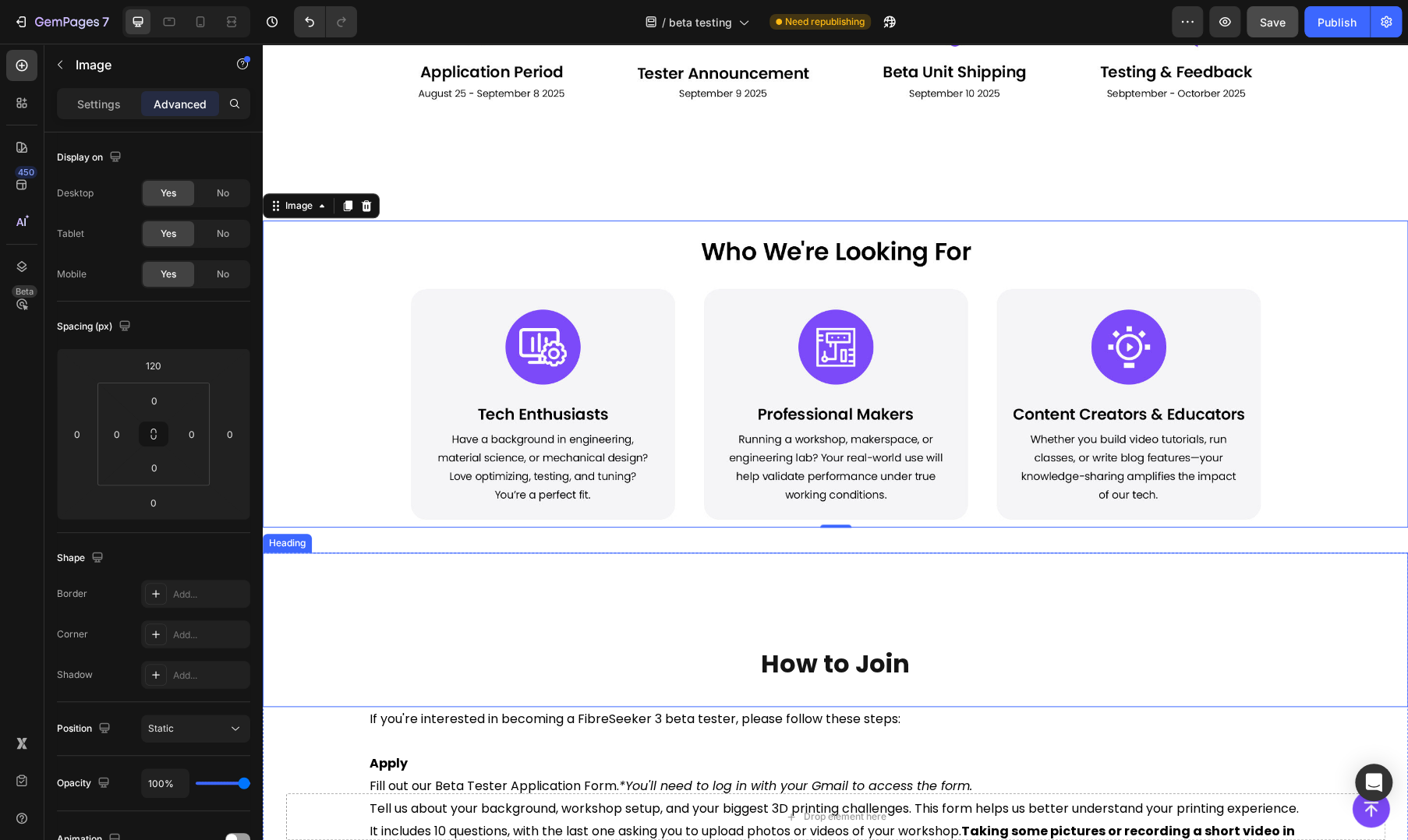
drag, startPoint x: 509, startPoint y: 584, endPoint x: 470, endPoint y: 743, distance: 163.7
click at [508, 584] on div "How to Join Heading" at bounding box center [834, 630] width 1145 height 154
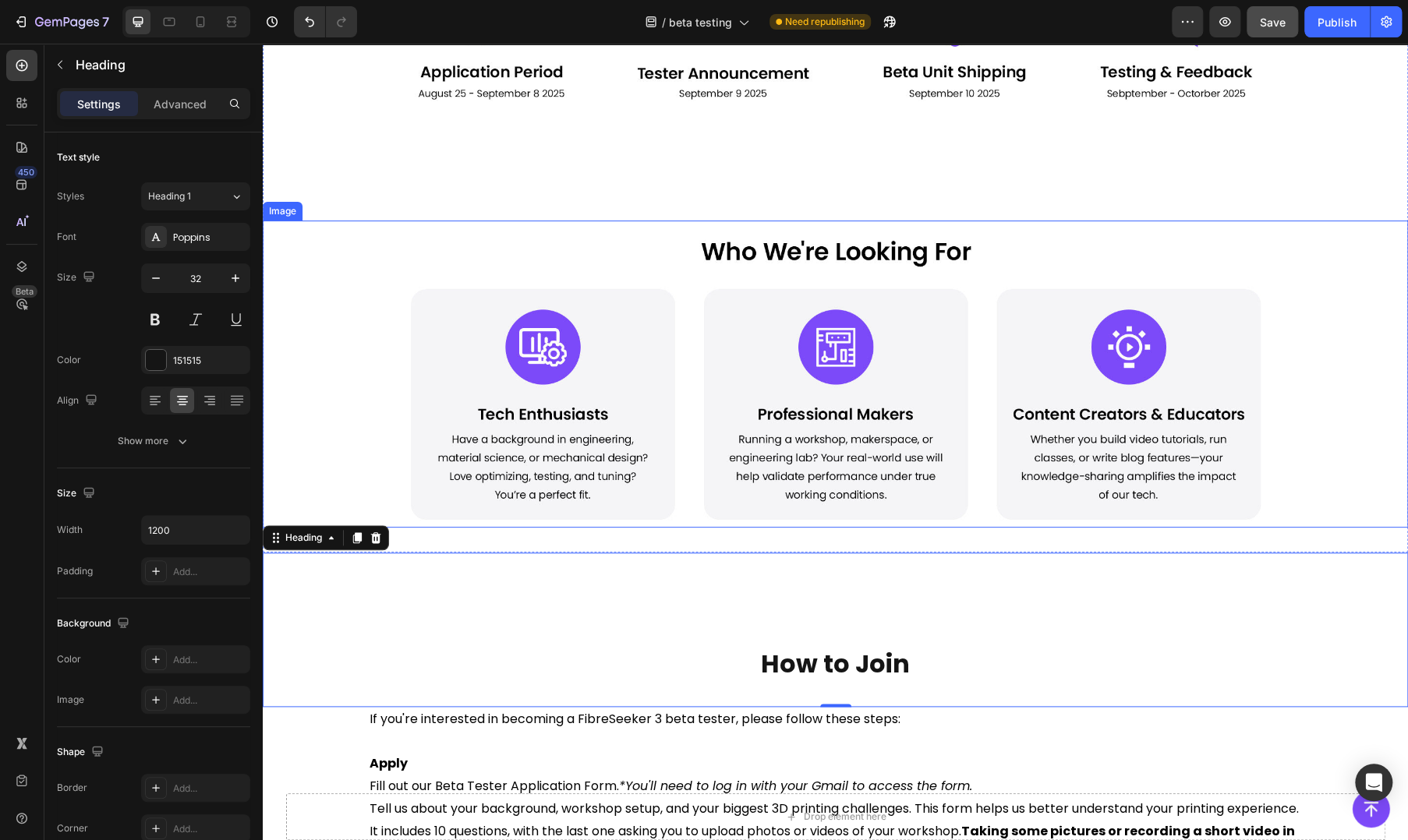
drag, startPoint x: 372, startPoint y: 454, endPoint x: 424, endPoint y: 706, distance: 257.3
click at [372, 454] on img at bounding box center [835, 374] width 936 height 307
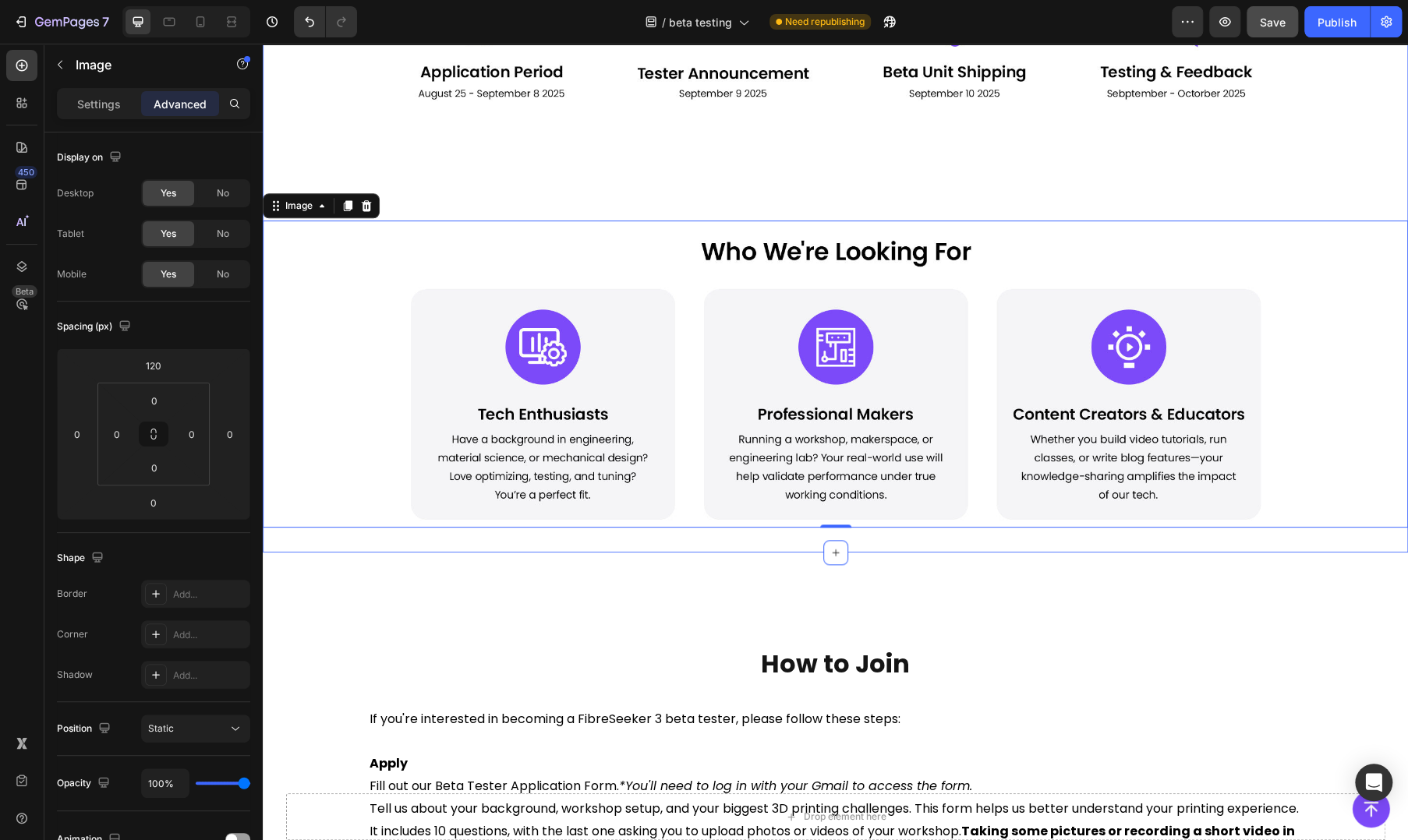
drag, startPoint x: 862, startPoint y: 541, endPoint x: 658, endPoint y: 586, distance: 208.9
click at [862, 541] on div "Image Image 0 Section 4" at bounding box center [834, 161] width 1145 height 785
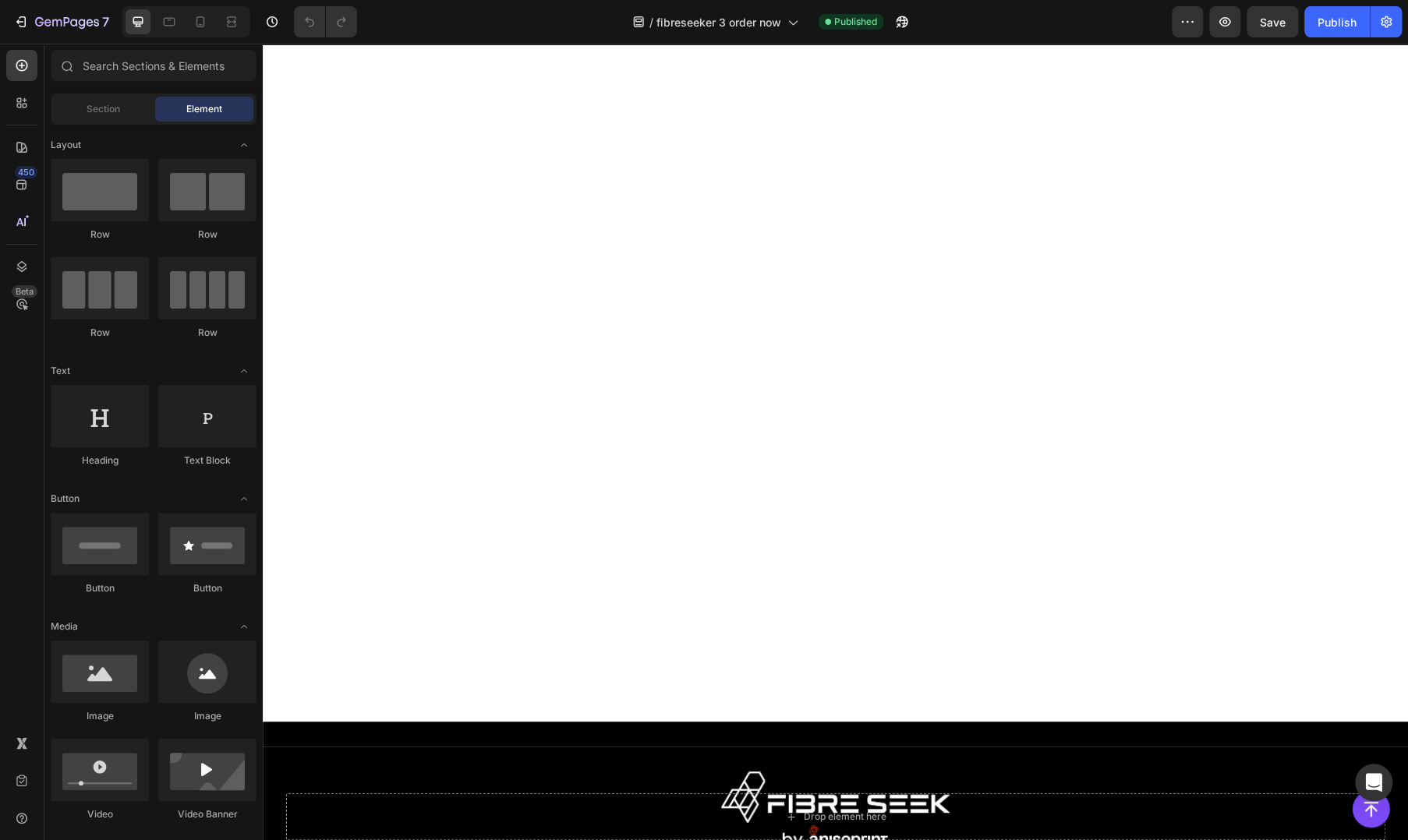
scroll to position [16338, 0]
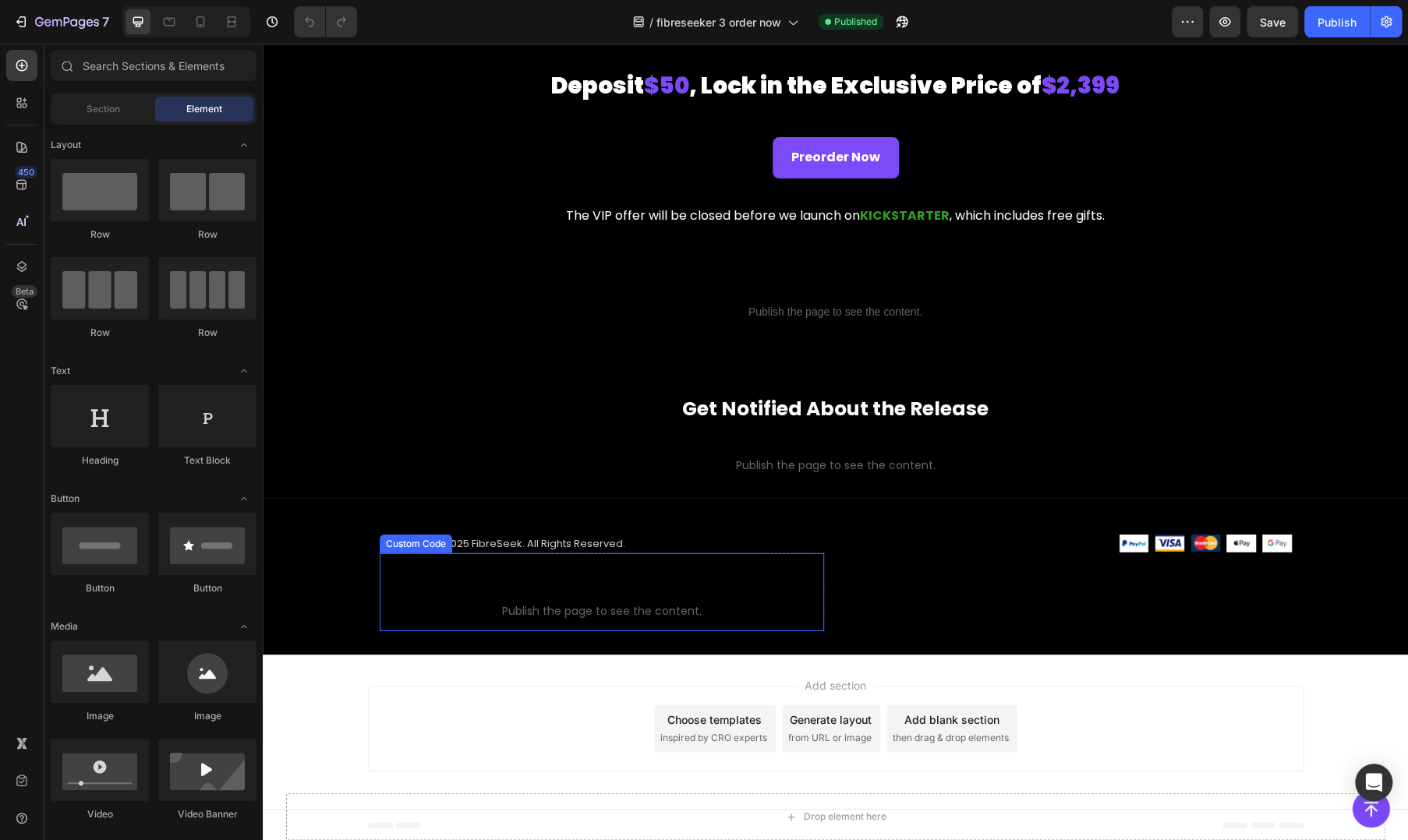
click at [548, 598] on span "Custom code" at bounding box center [601, 590] width 444 height 19
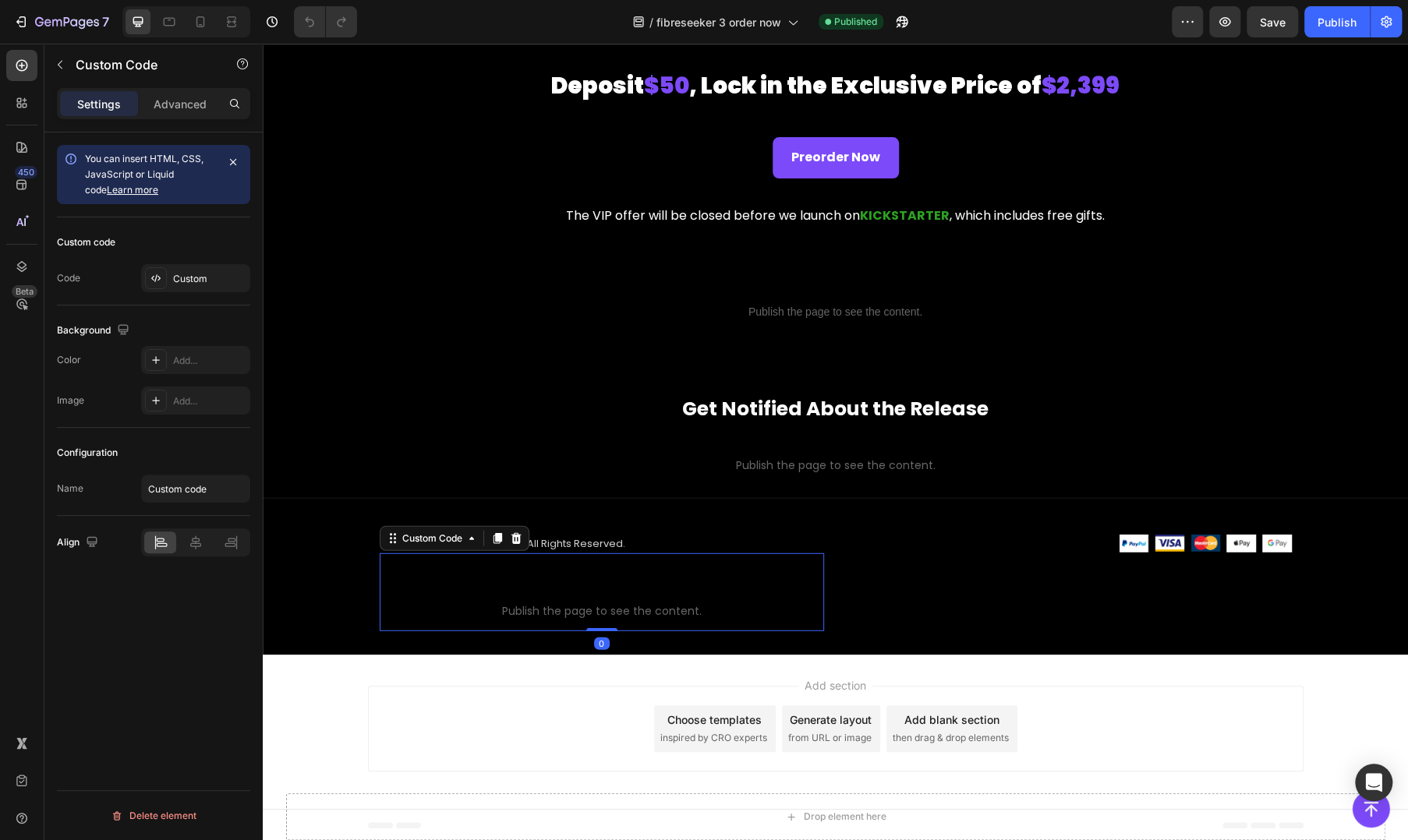
click at [548, 598] on span "Custom code" at bounding box center [601, 590] width 444 height 19
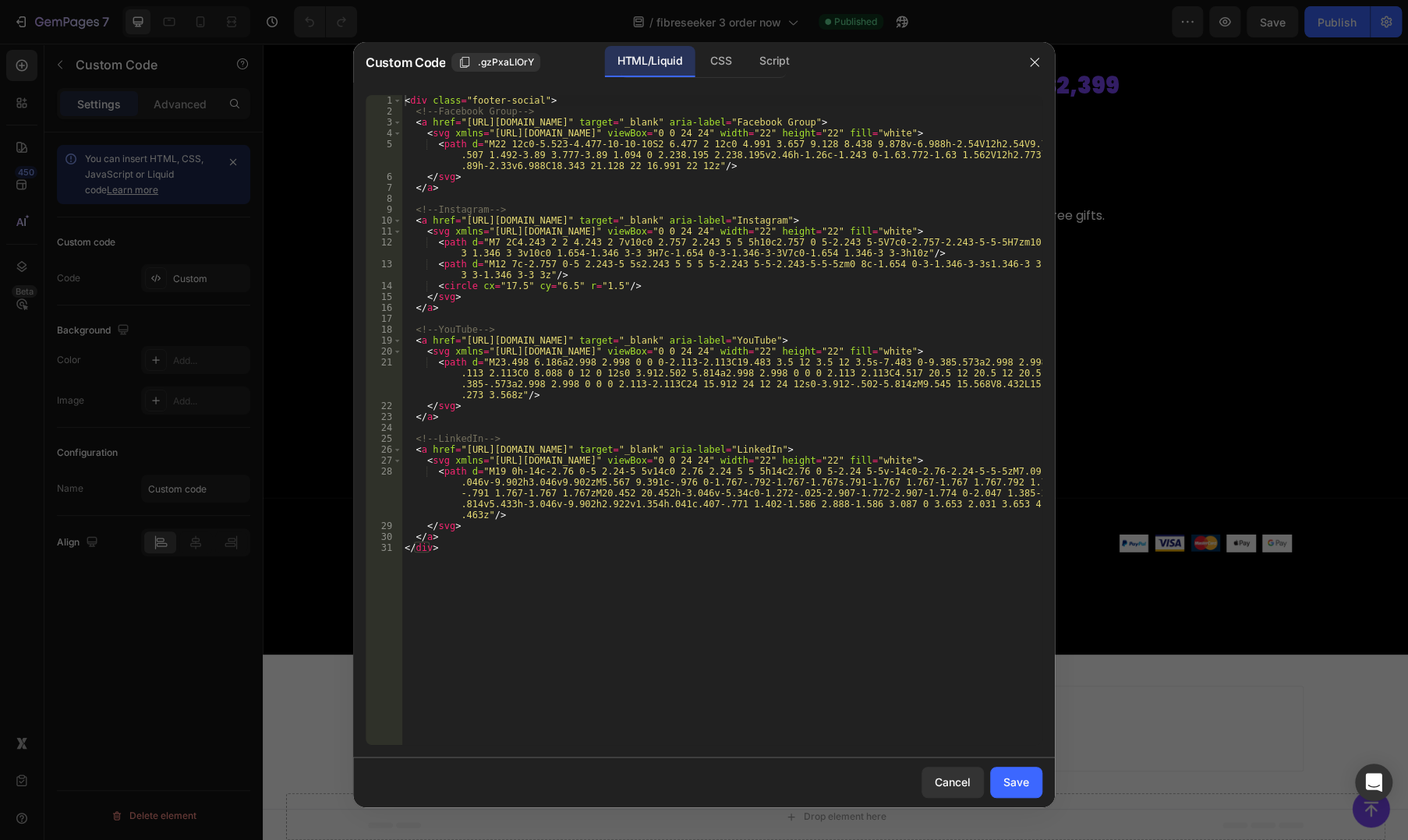
click at [643, 381] on div "< div class = "footer-social" > <!-- Facebook Group --> < a href = "[URL][DOMAI…" at bounding box center [722, 431] width 641 height 672
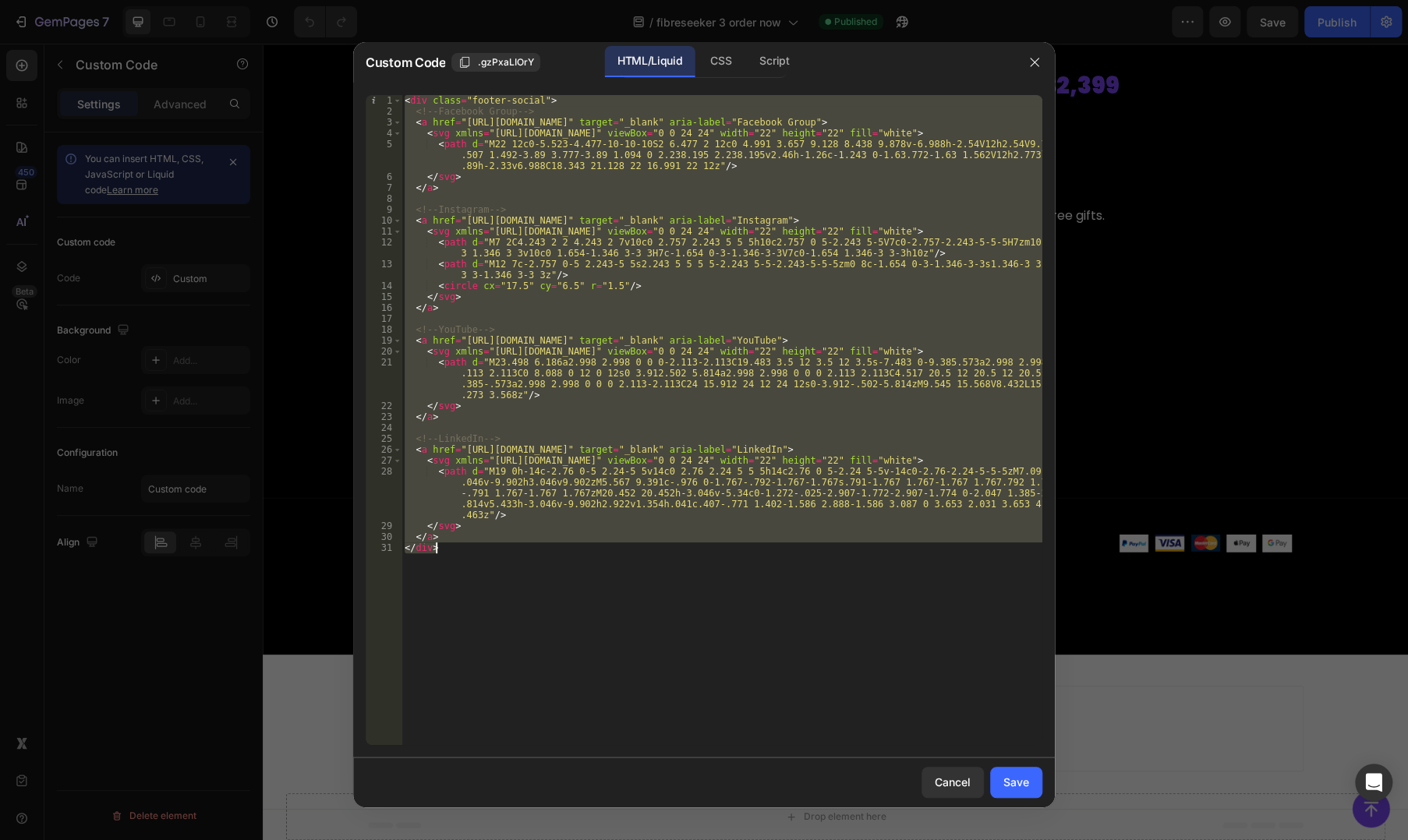
paste textarea
type textarea "</div>"
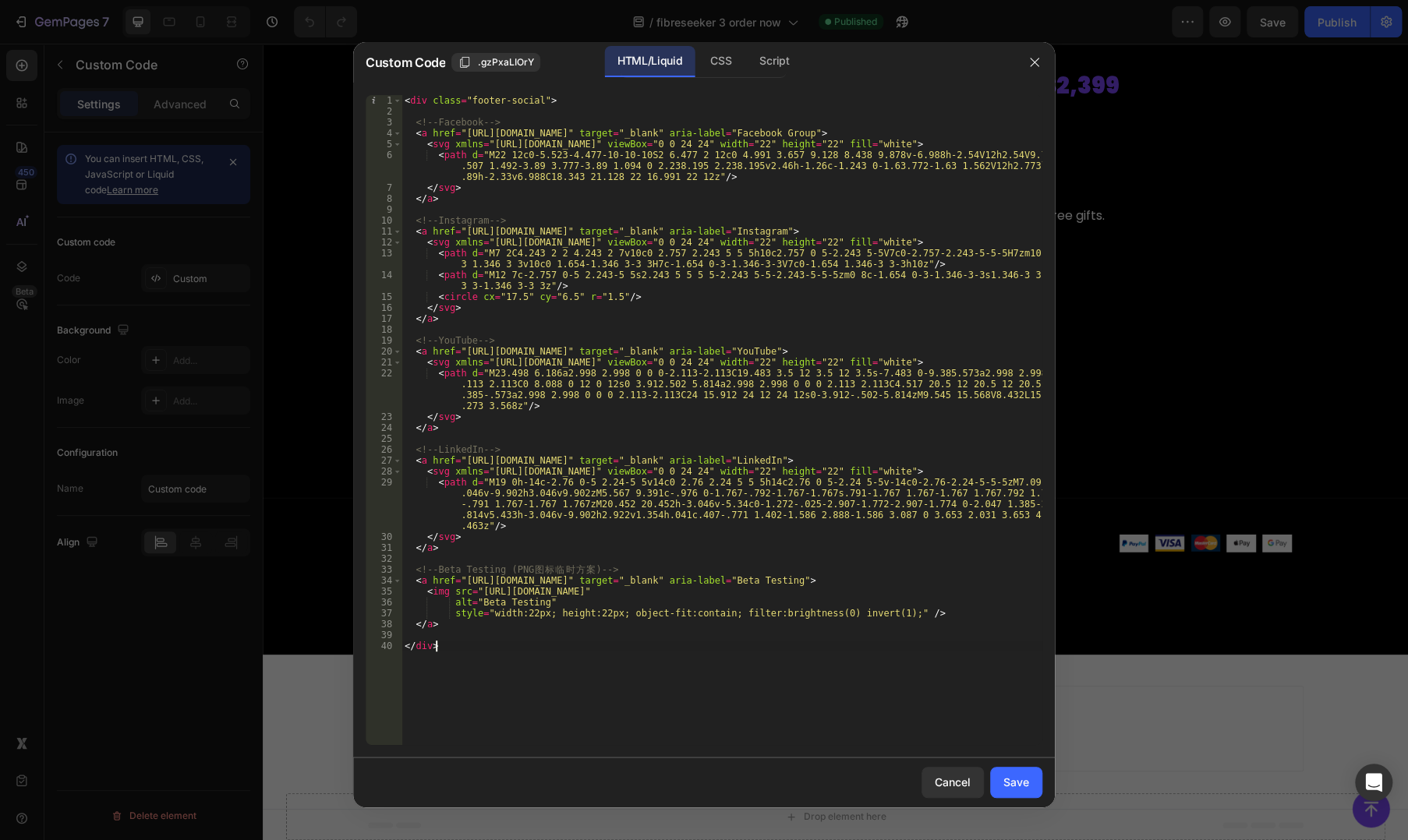
drag, startPoint x: 1013, startPoint y: 785, endPoint x: 875, endPoint y: 671, distance: 179.0
click at [1013, 785] on div "Save" at bounding box center [1015, 782] width 26 height 17
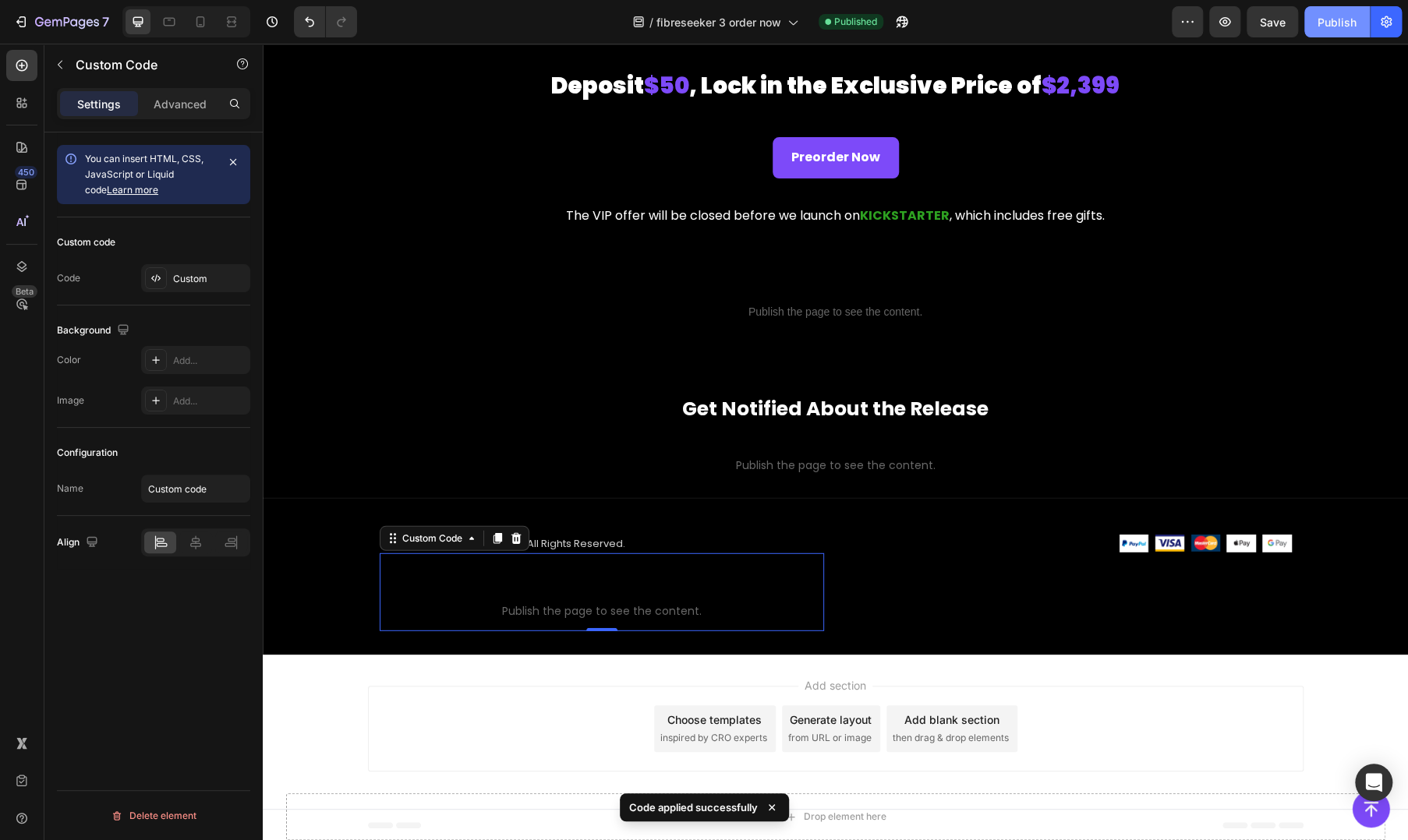
click at [1325, 24] on div "Publish" at bounding box center [1337, 22] width 39 height 17
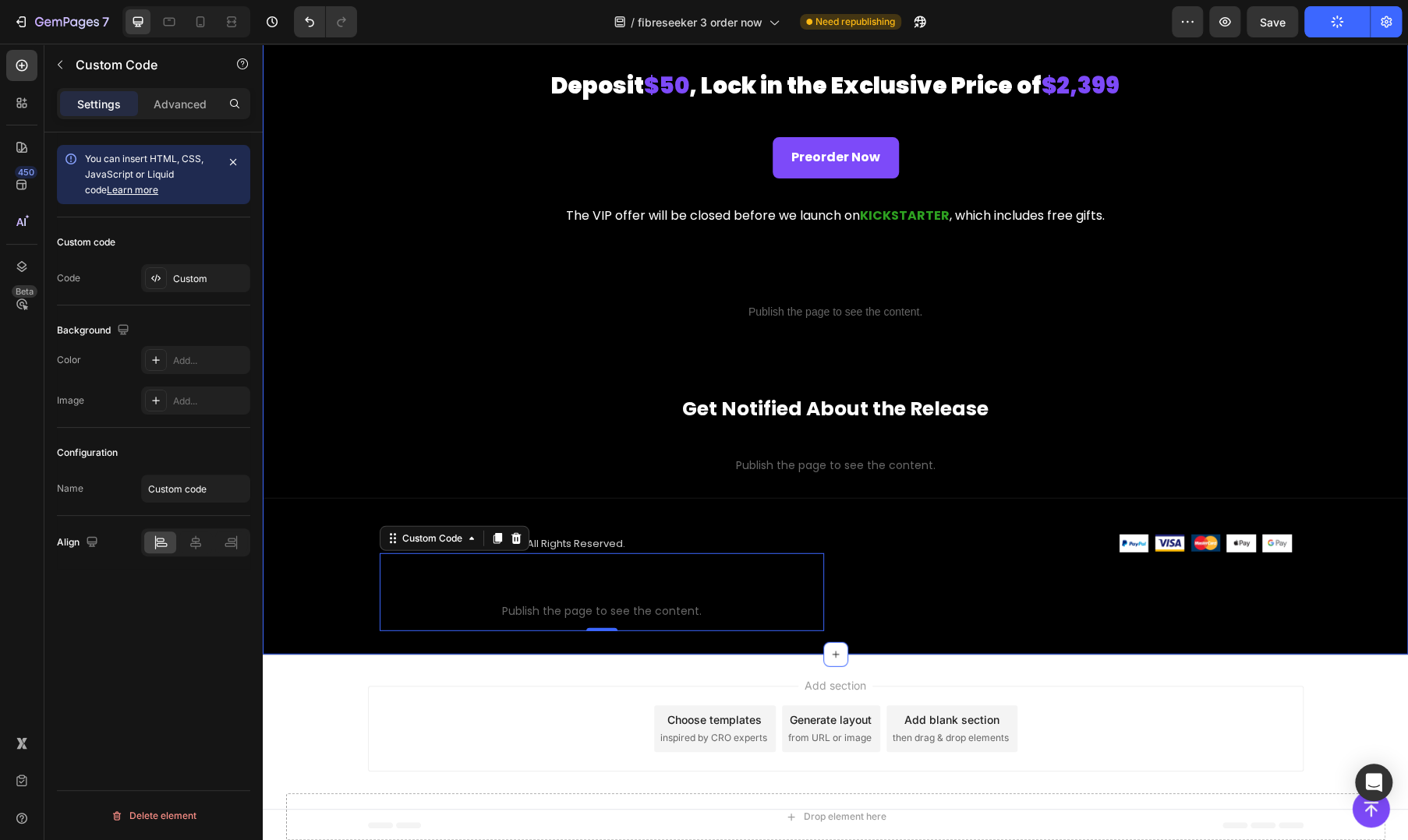
drag, startPoint x: 1260, startPoint y: 359, endPoint x: 1036, endPoint y: 225, distance: 261.0
click at [1260, 359] on div "Drop element here Deposit $50 , Lock in the Exclusive Price of $2,399 Product D…" at bounding box center [834, 326] width 1145 height 657
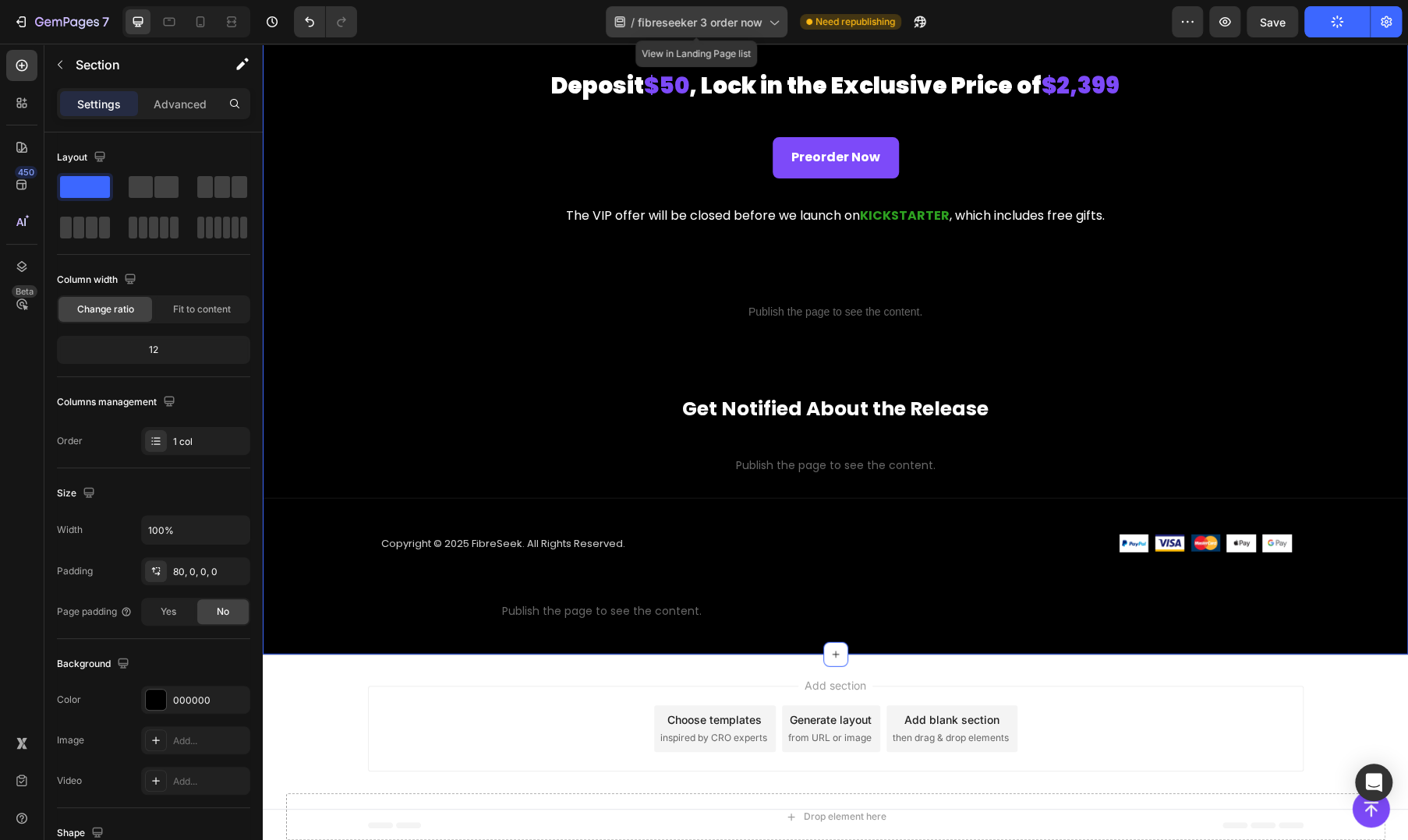
click at [717, 19] on span "fibreseeker 3 order now" at bounding box center [700, 22] width 125 height 17
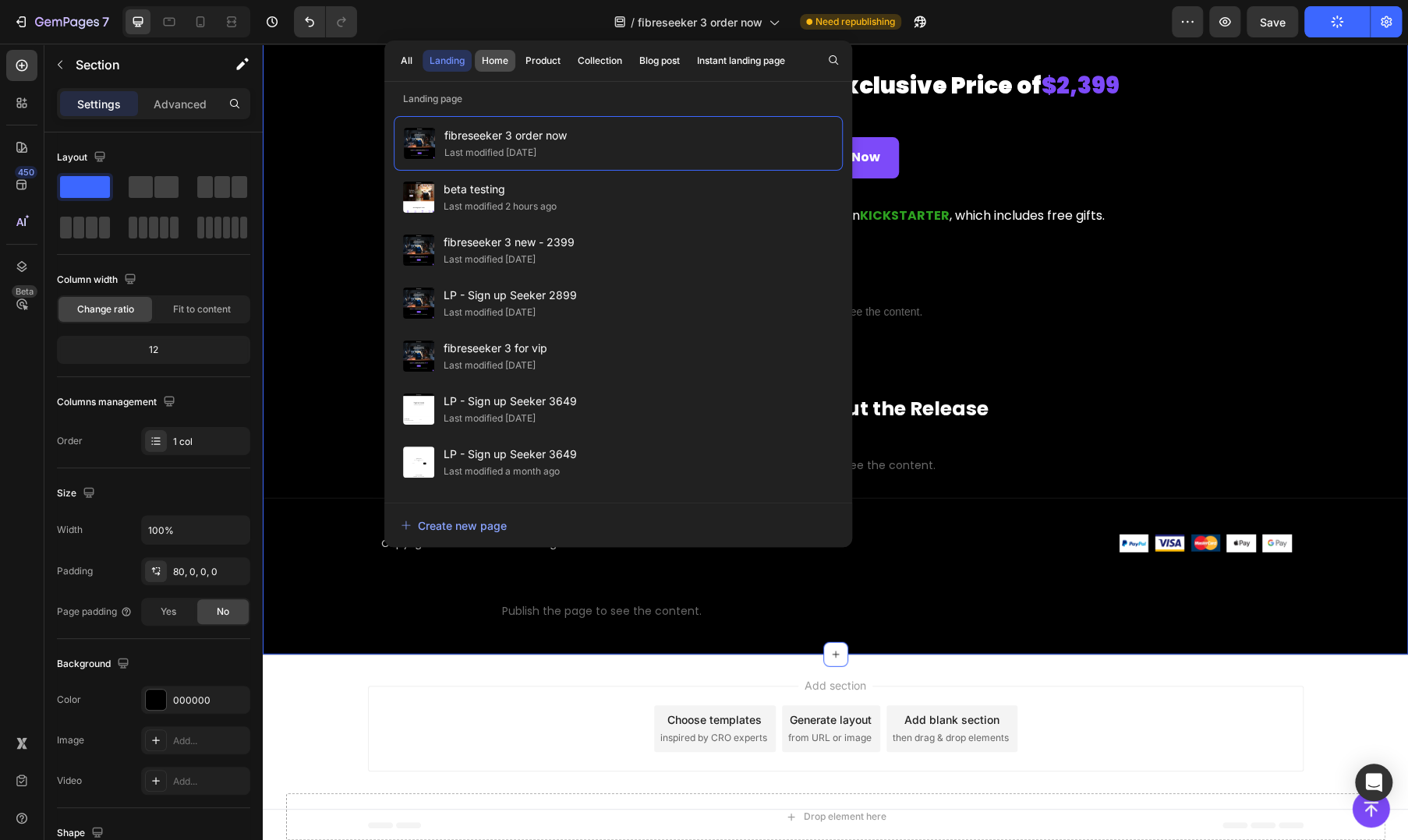
click at [505, 62] on div "Home" at bounding box center [495, 61] width 27 height 14
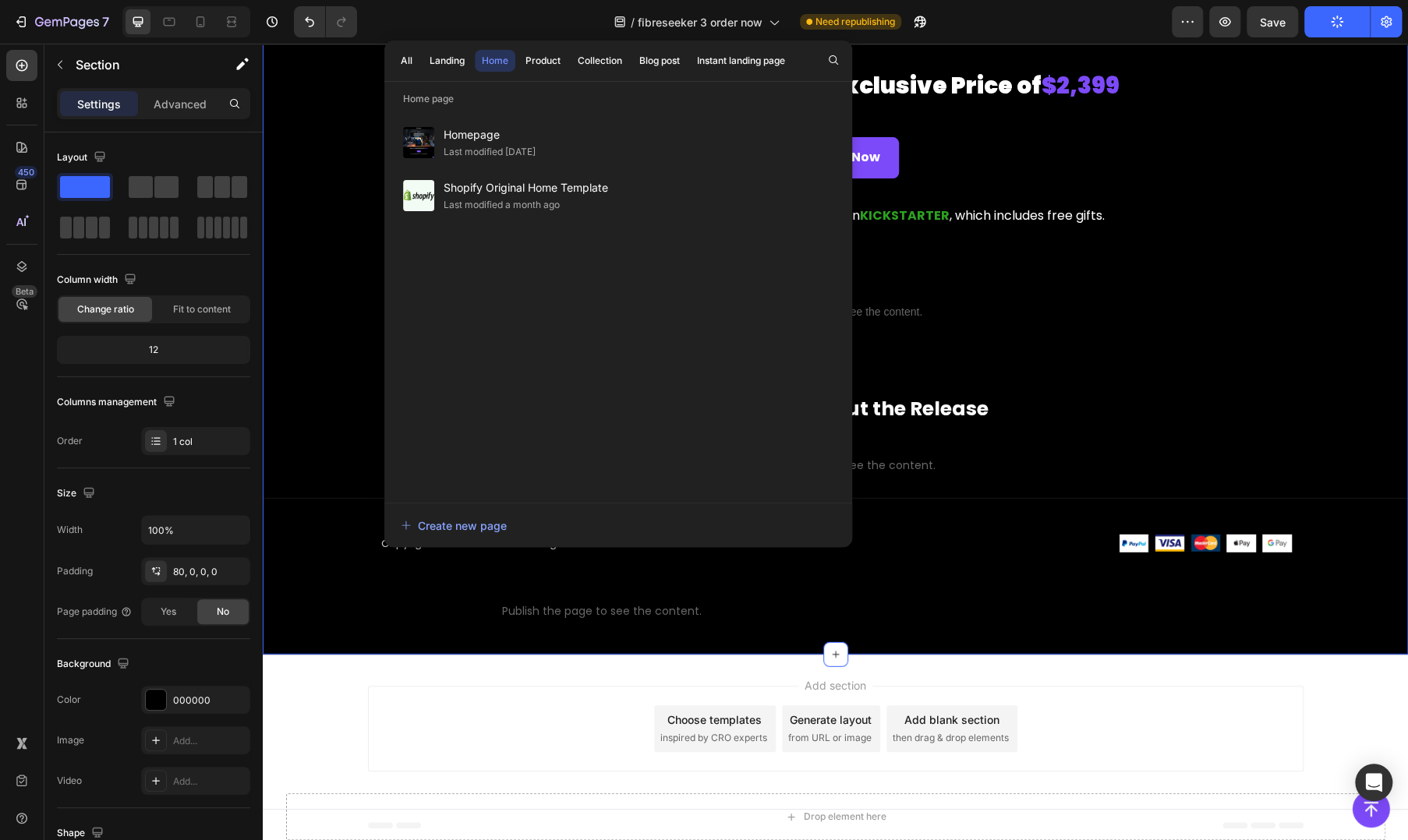
click at [535, 146] on div "Last modified [DATE]" at bounding box center [489, 152] width 92 height 16
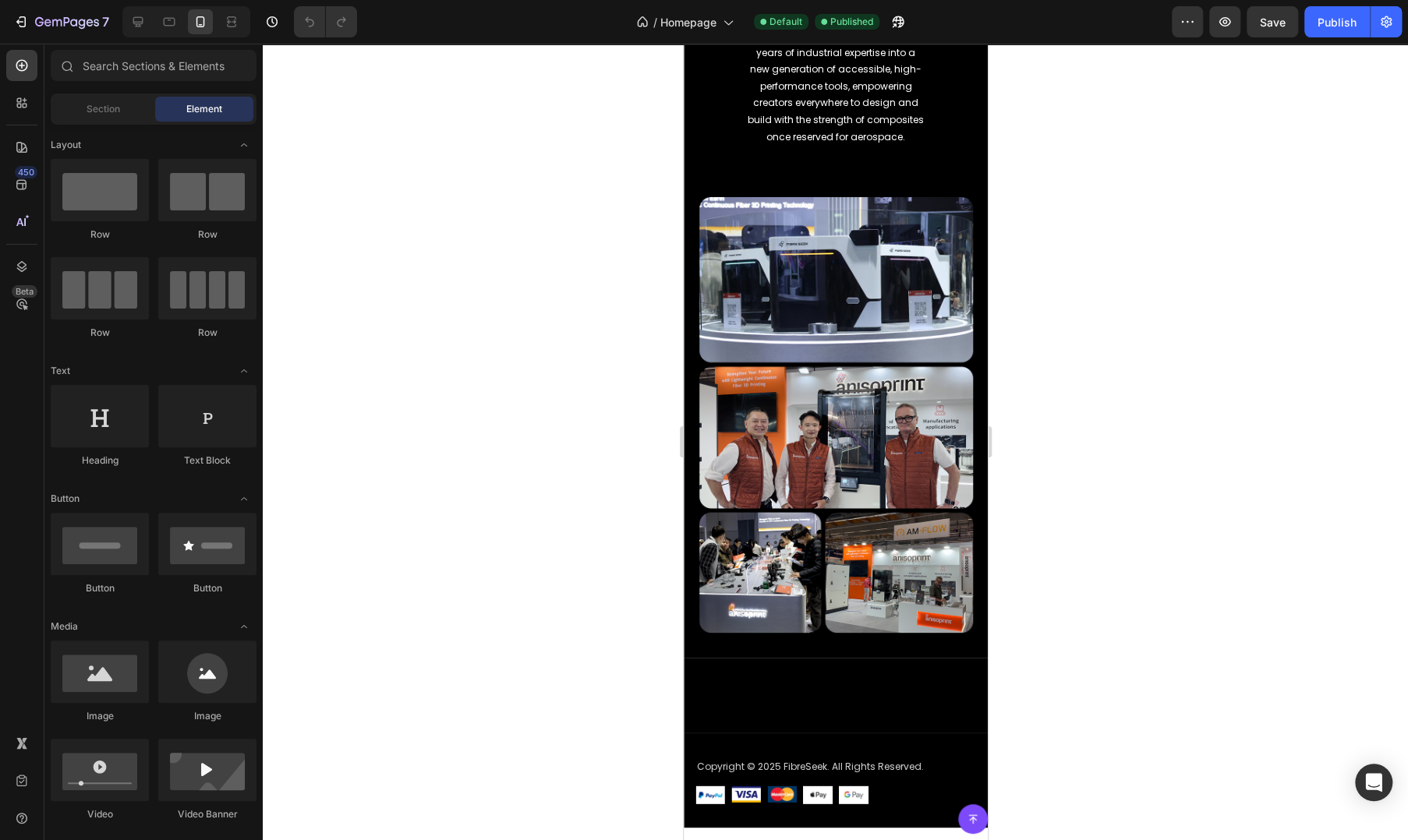
scroll to position [2416, 0]
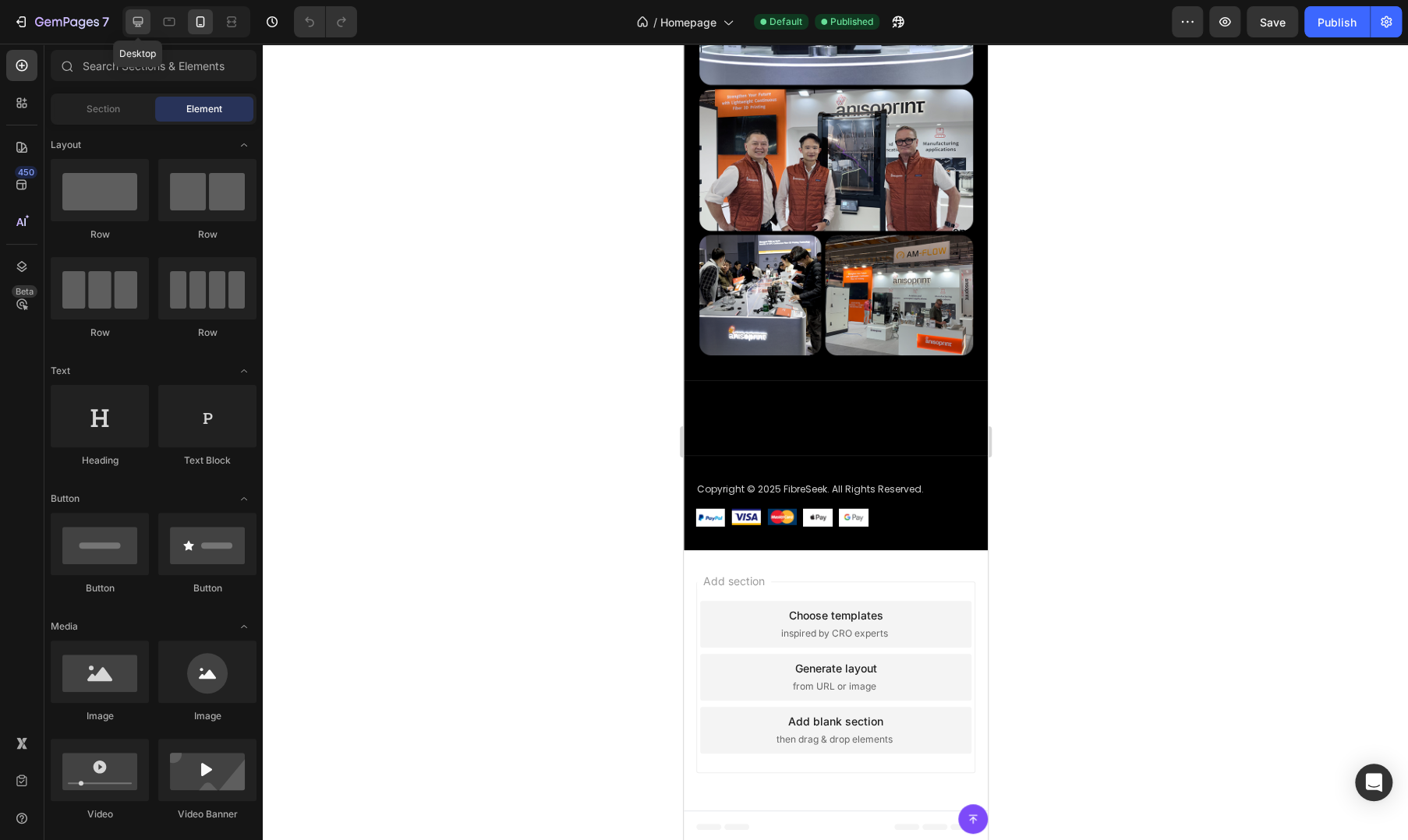
click at [134, 26] on icon at bounding box center [139, 22] width 10 height 10
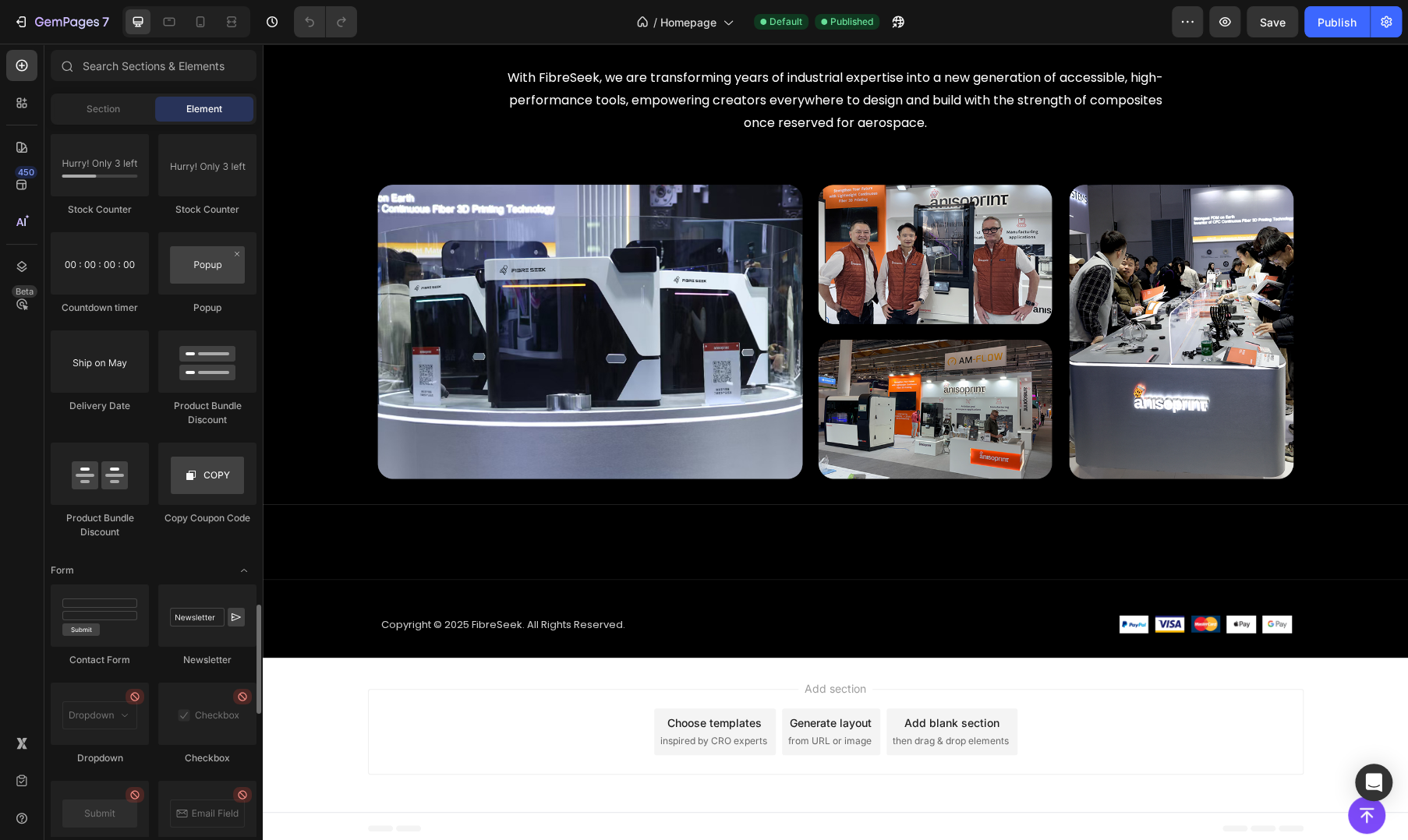
scroll to position [3908, 0]
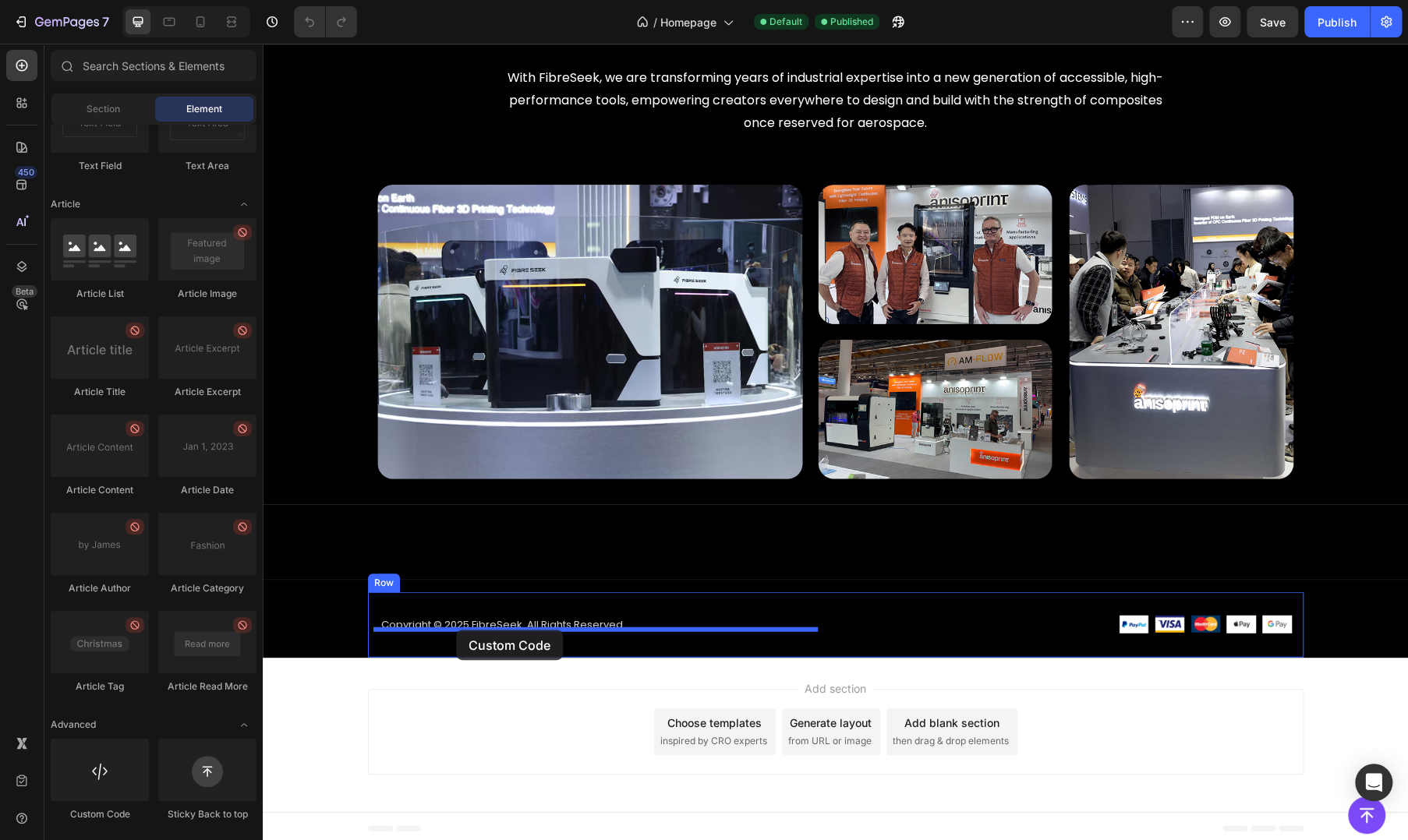
drag, startPoint x: 372, startPoint y: 826, endPoint x: 456, endPoint y: 630, distance: 213.2
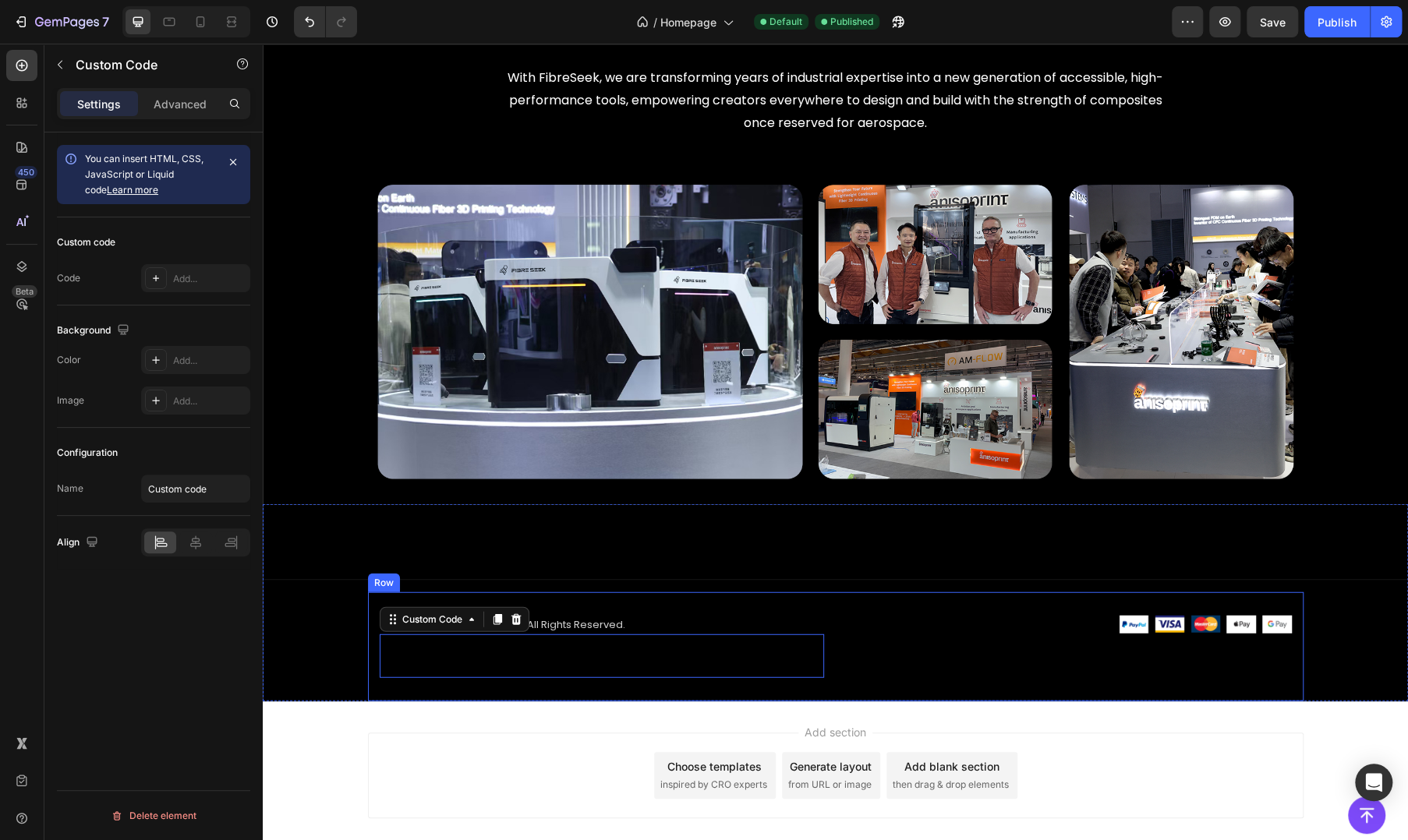
scroll to position [2085, 0]
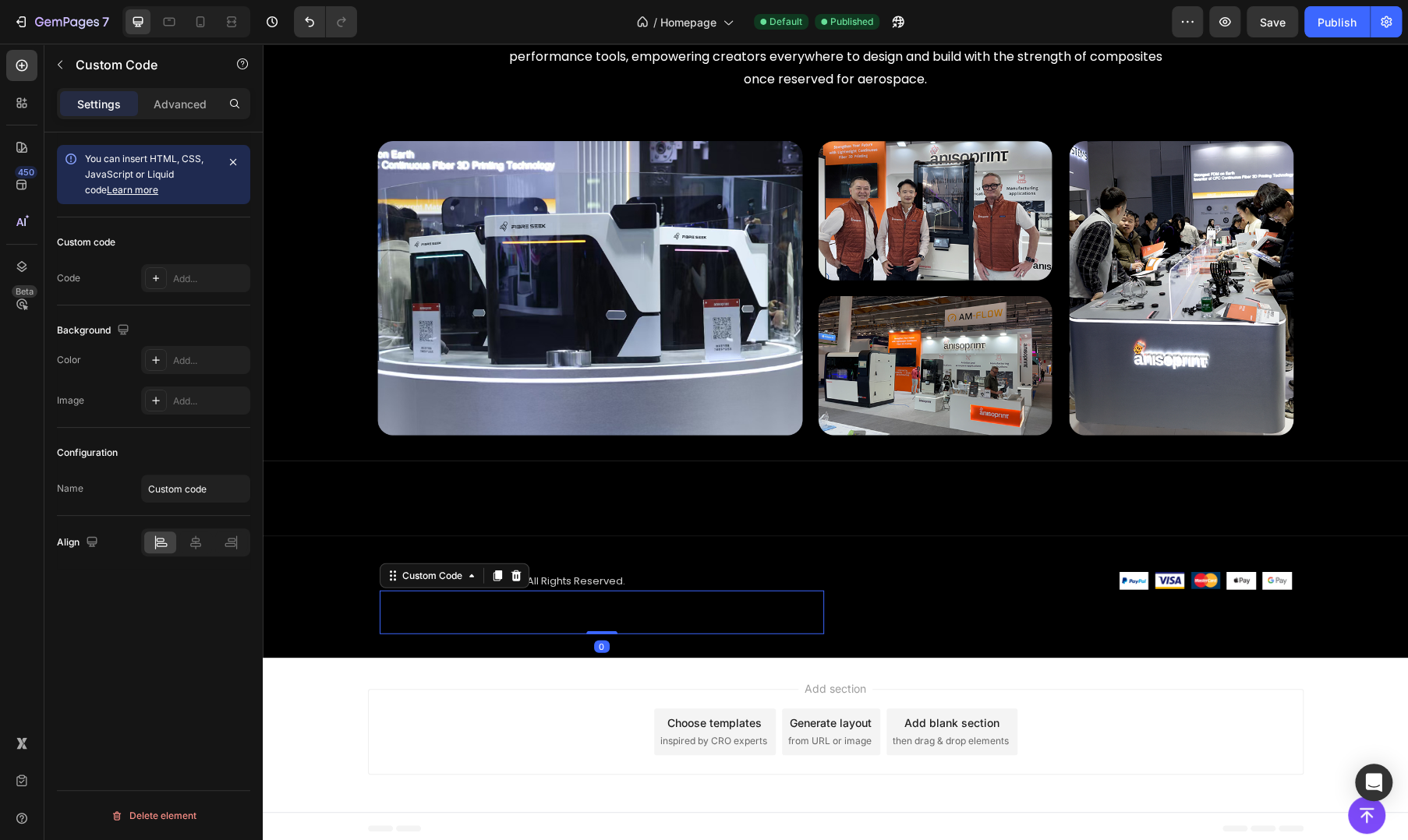
click at [587, 608] on span "Custom code" at bounding box center [601, 613] width 444 height 19
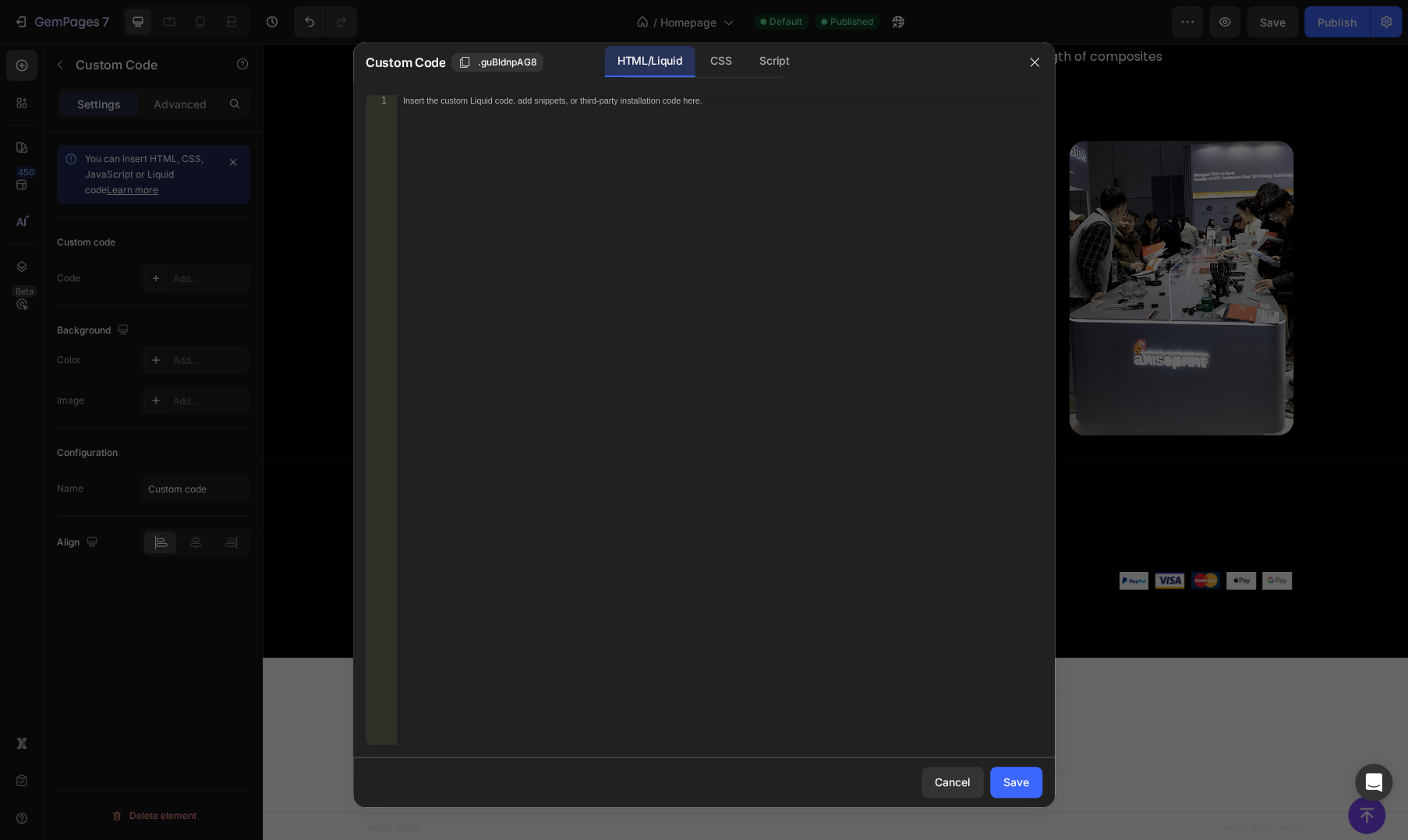
click at [711, 336] on div "Insert the custom Liquid code, add snippets, or third-party installation code h…" at bounding box center [719, 431] width 645 height 672
paste textarea "</div>"
type textarea "</div>"
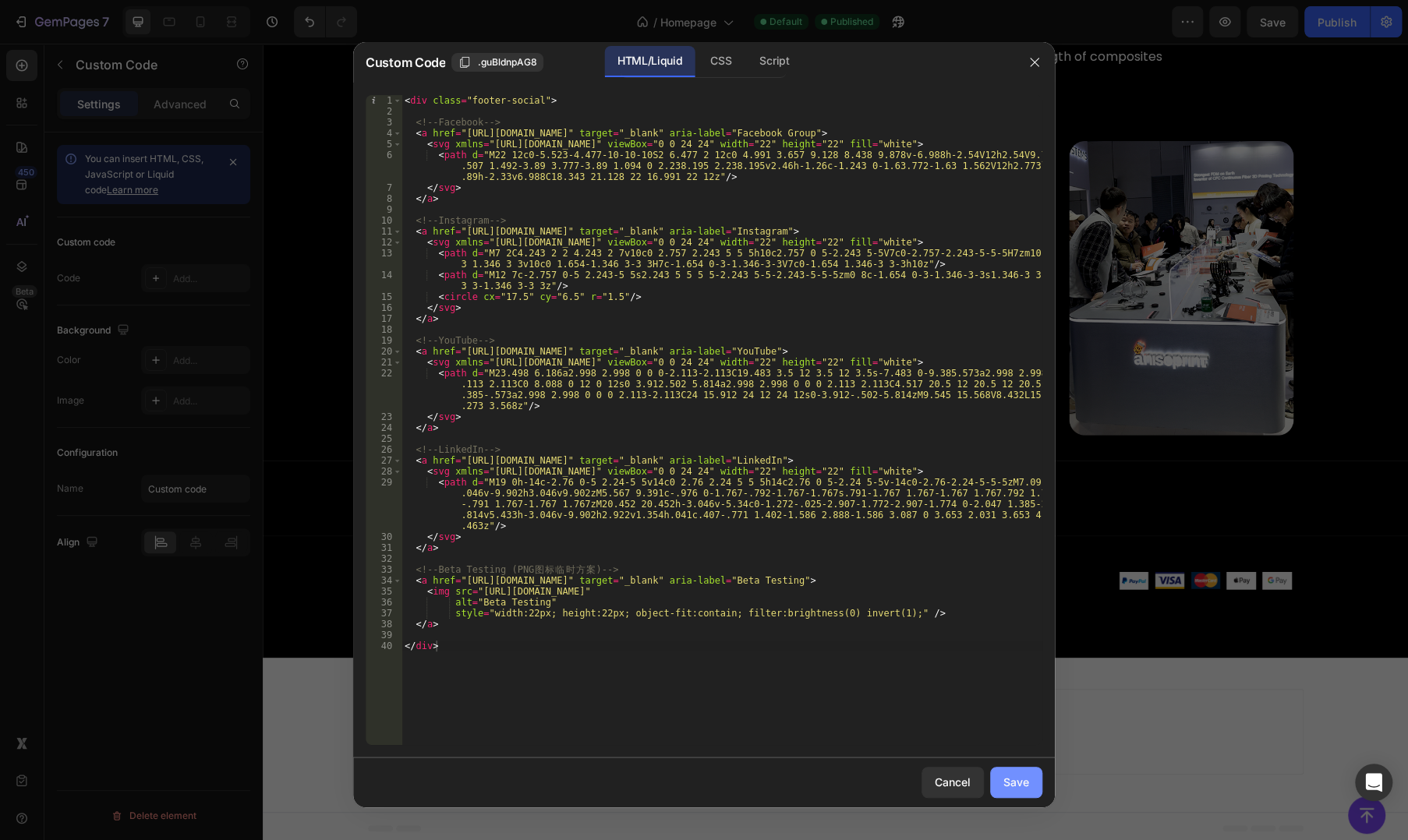
click at [1008, 780] on div "Save" at bounding box center [1015, 782] width 26 height 17
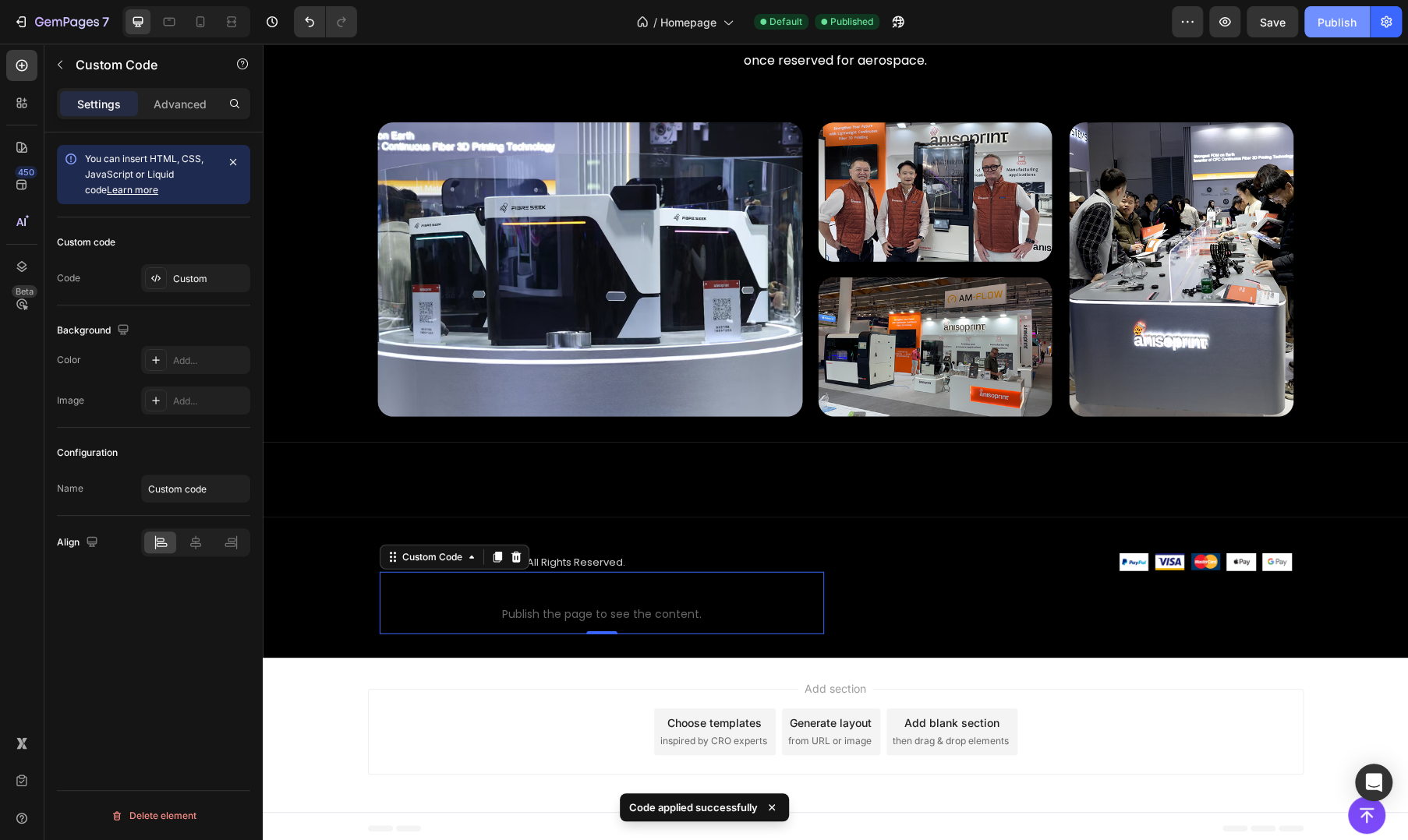
click at [1324, 19] on div "Publish" at bounding box center [1337, 22] width 39 height 17
click at [682, 17] on span "Homepage" at bounding box center [670, 22] width 56 height 17
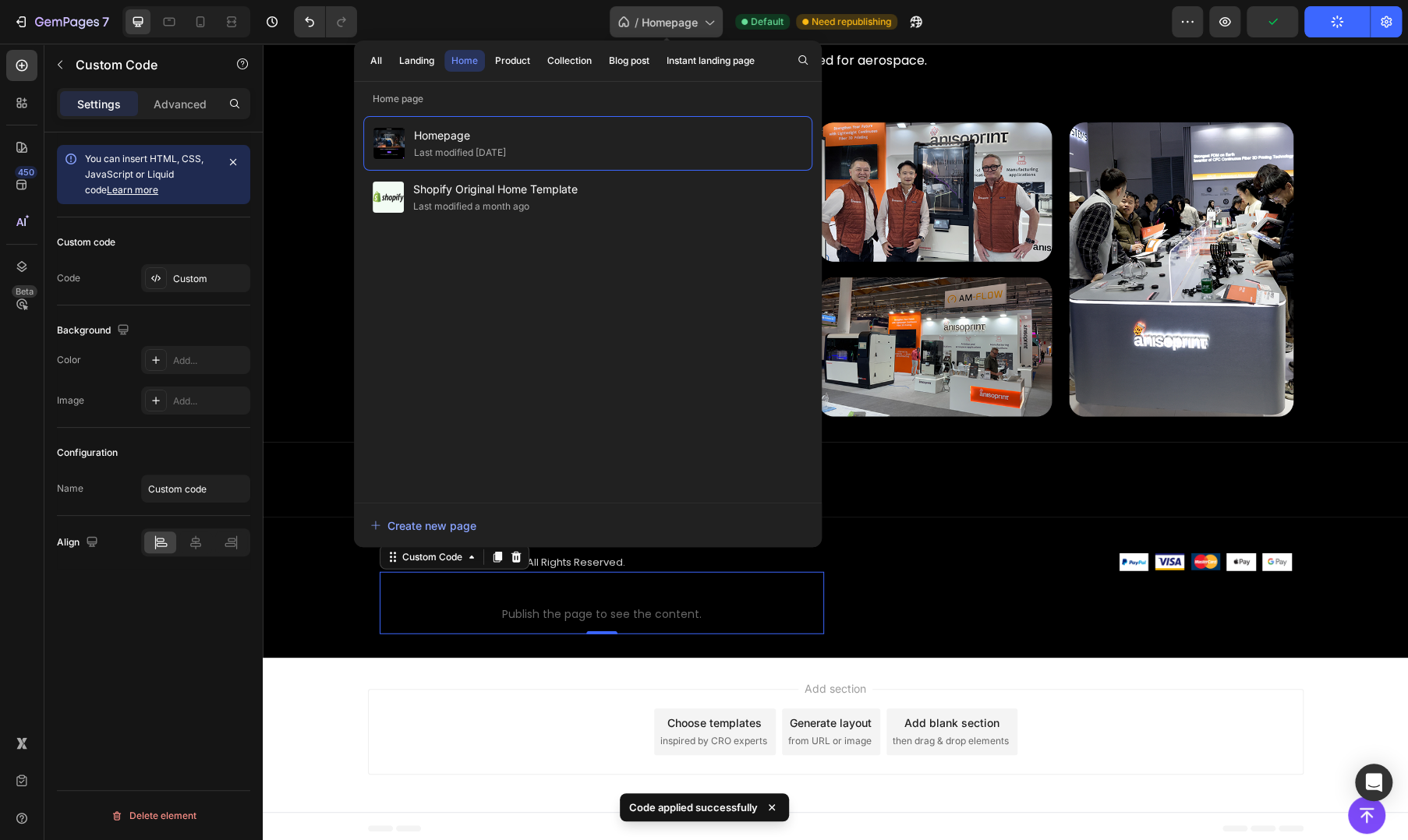
click at [682, 17] on span "Homepage" at bounding box center [670, 22] width 56 height 17
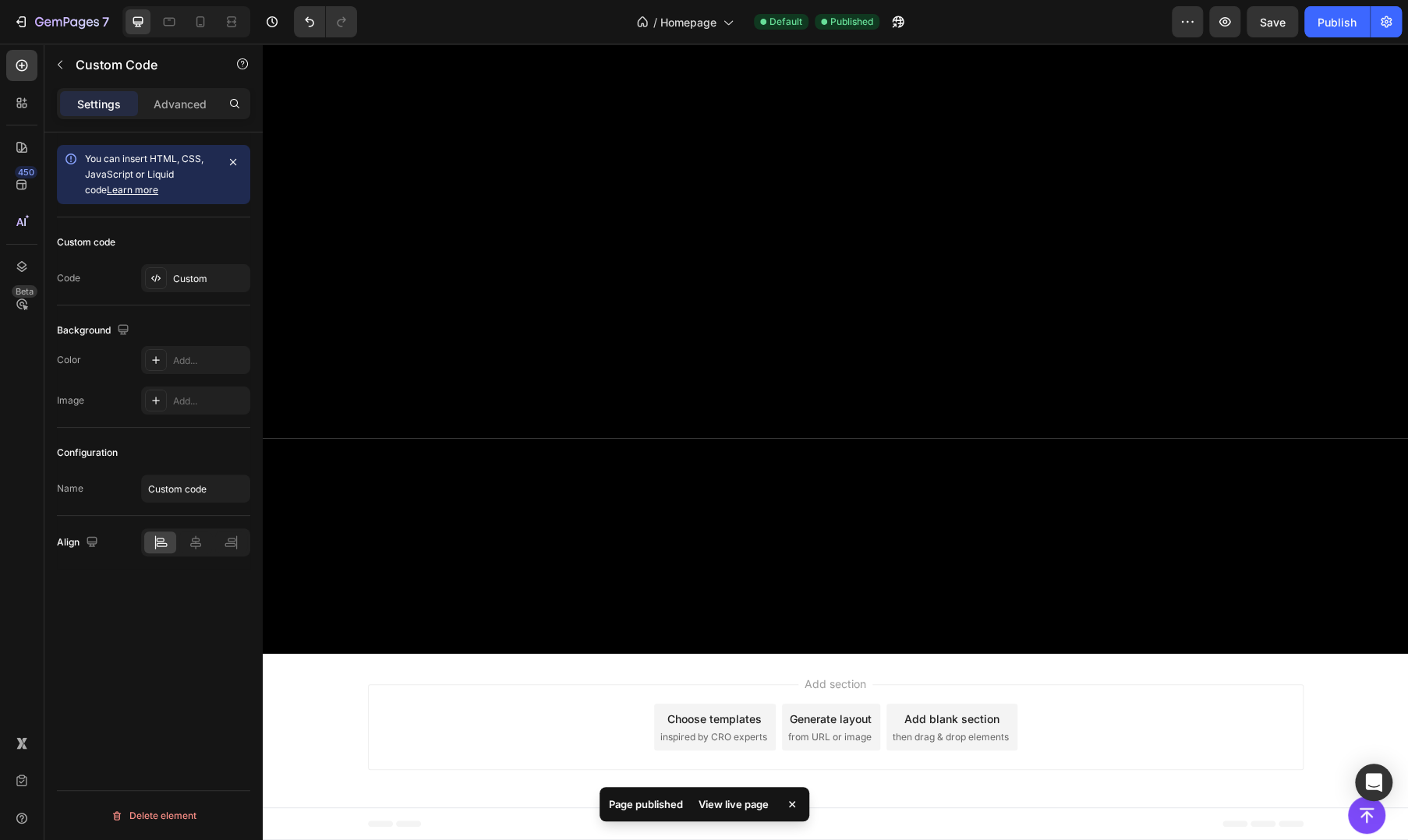
scroll to position [1188, 0]
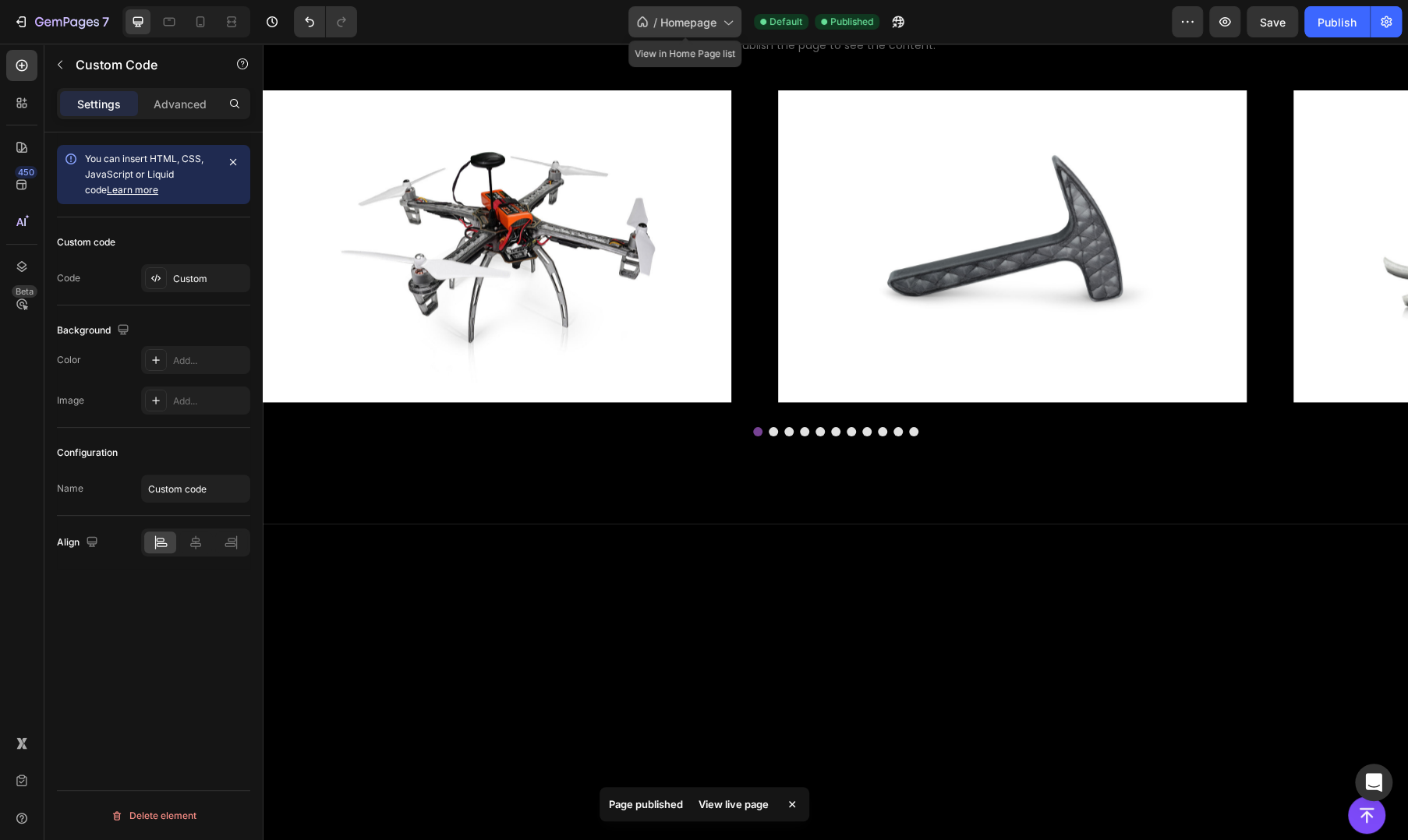
click at [681, 23] on span "Homepage" at bounding box center [688, 22] width 56 height 17
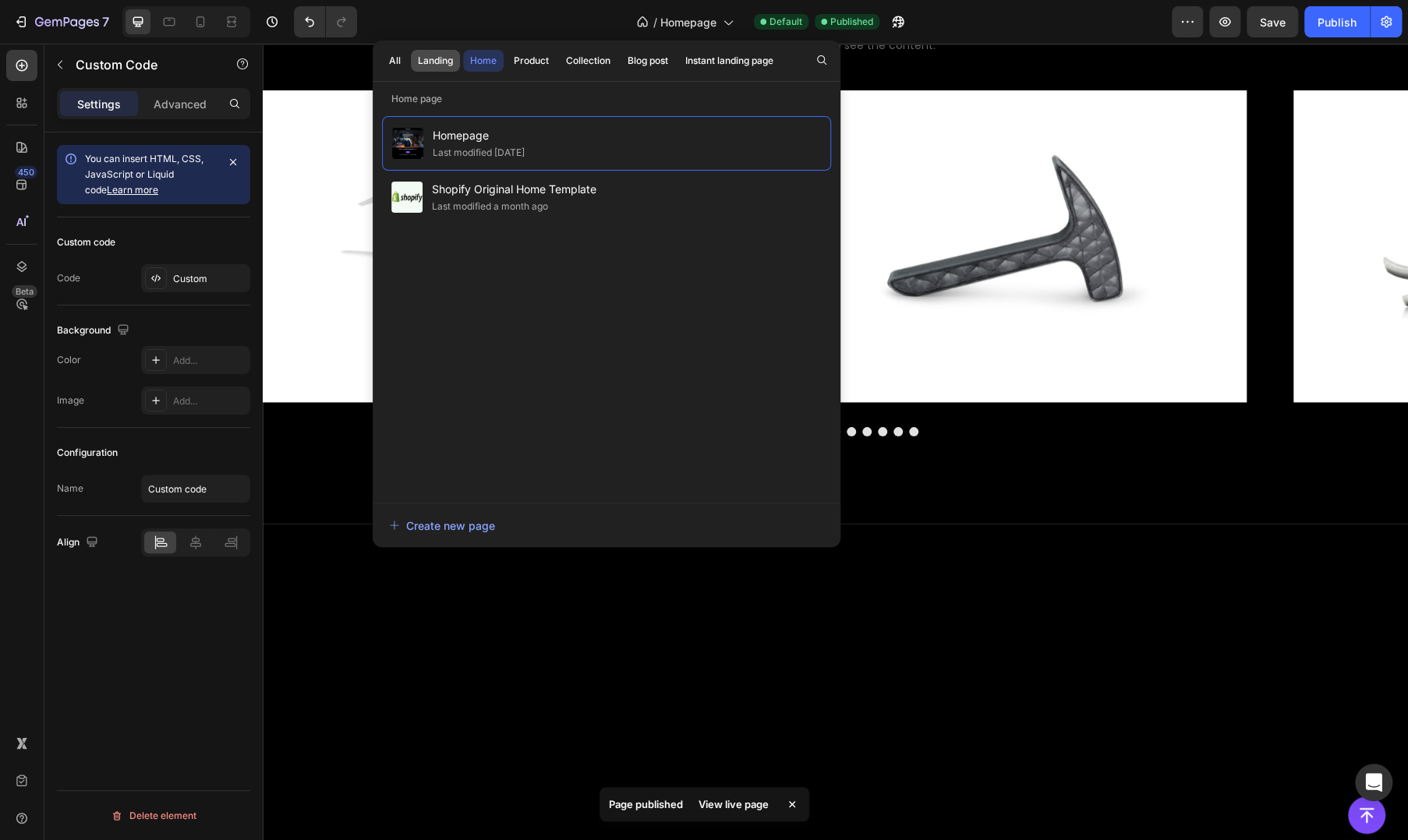
click at [418, 57] on div "Landing" at bounding box center [435, 61] width 35 height 14
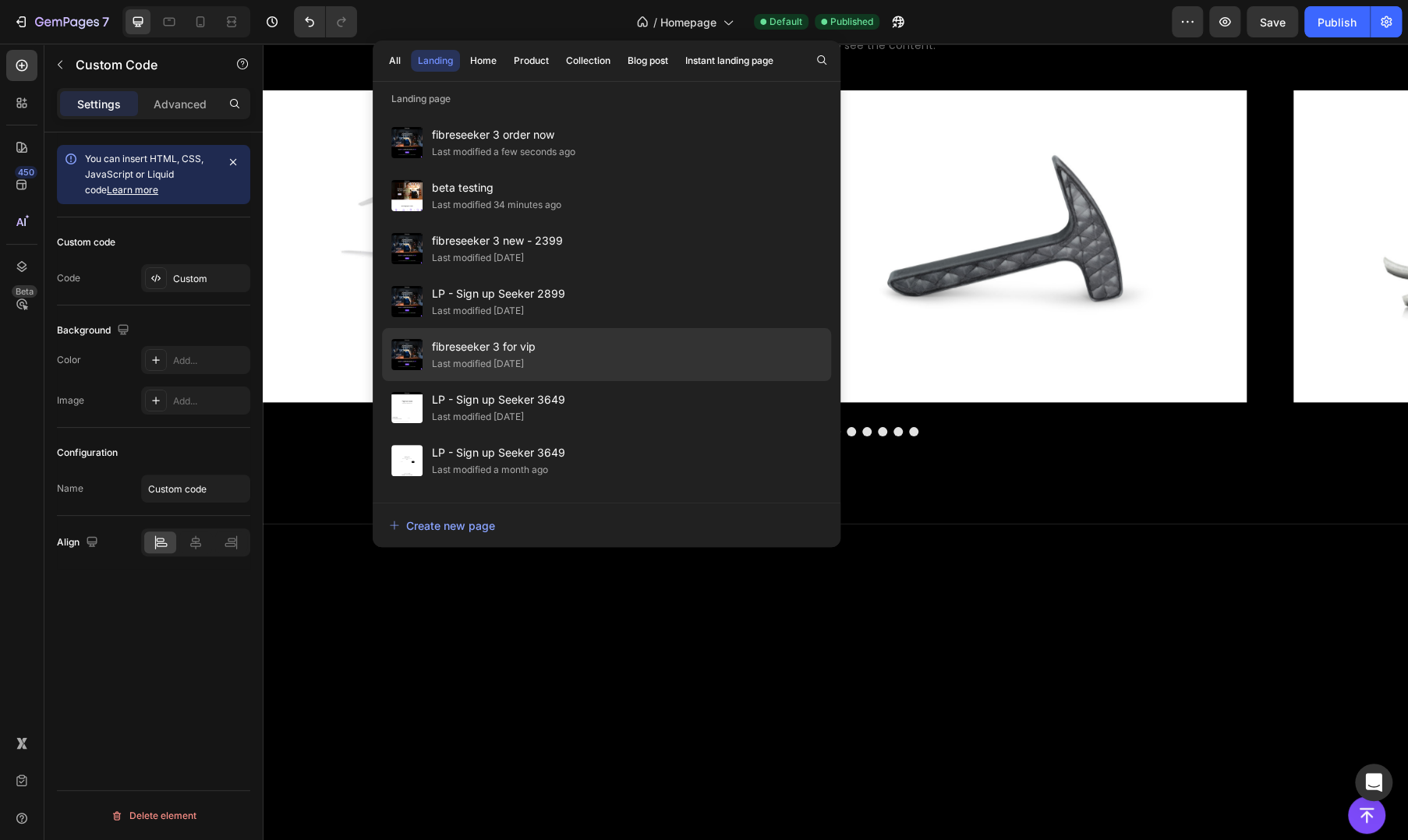
click at [510, 353] on span "fibreseeker 3 for vip" at bounding box center [483, 347] width 104 height 19
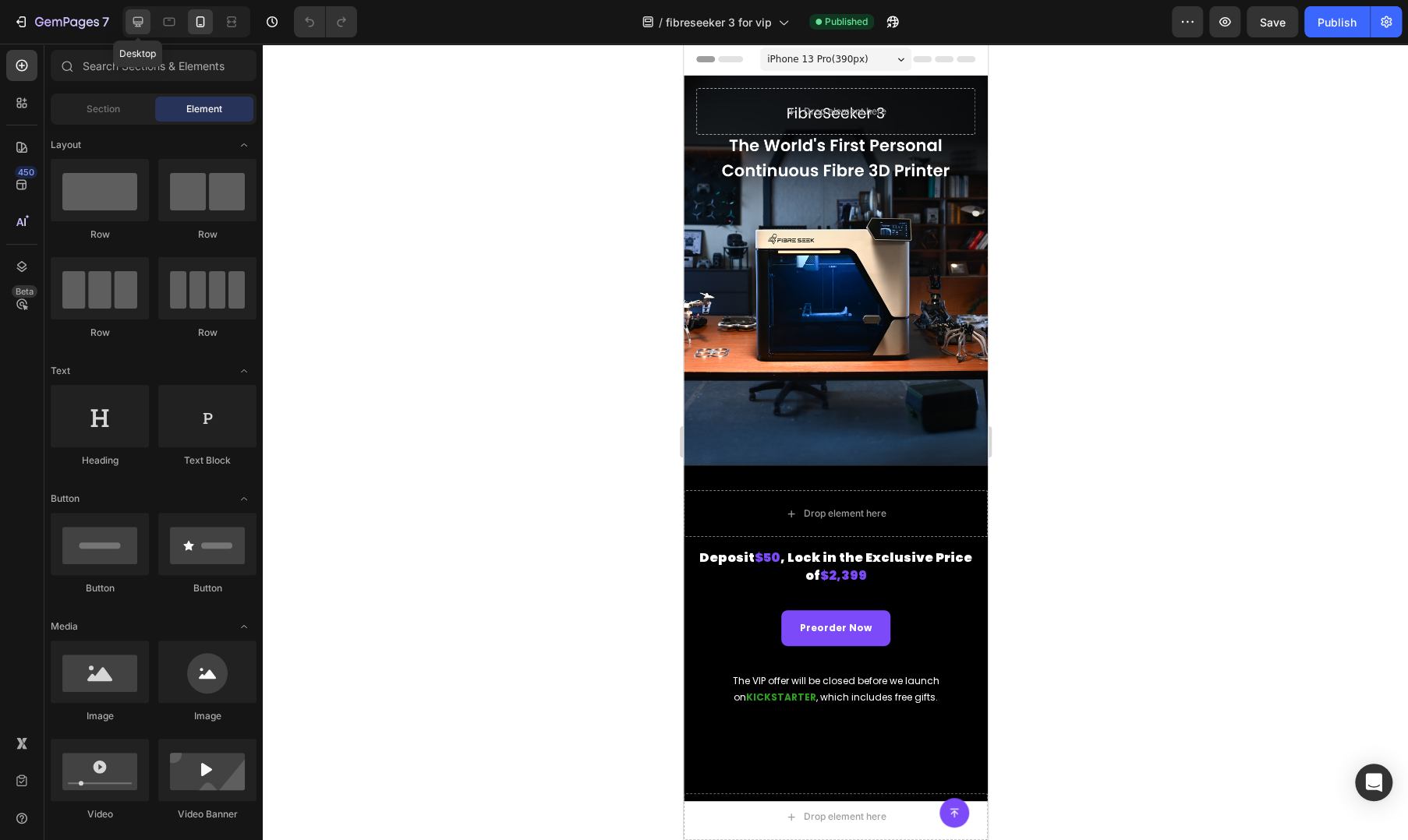
click at [144, 30] on div at bounding box center [138, 22] width 25 height 25
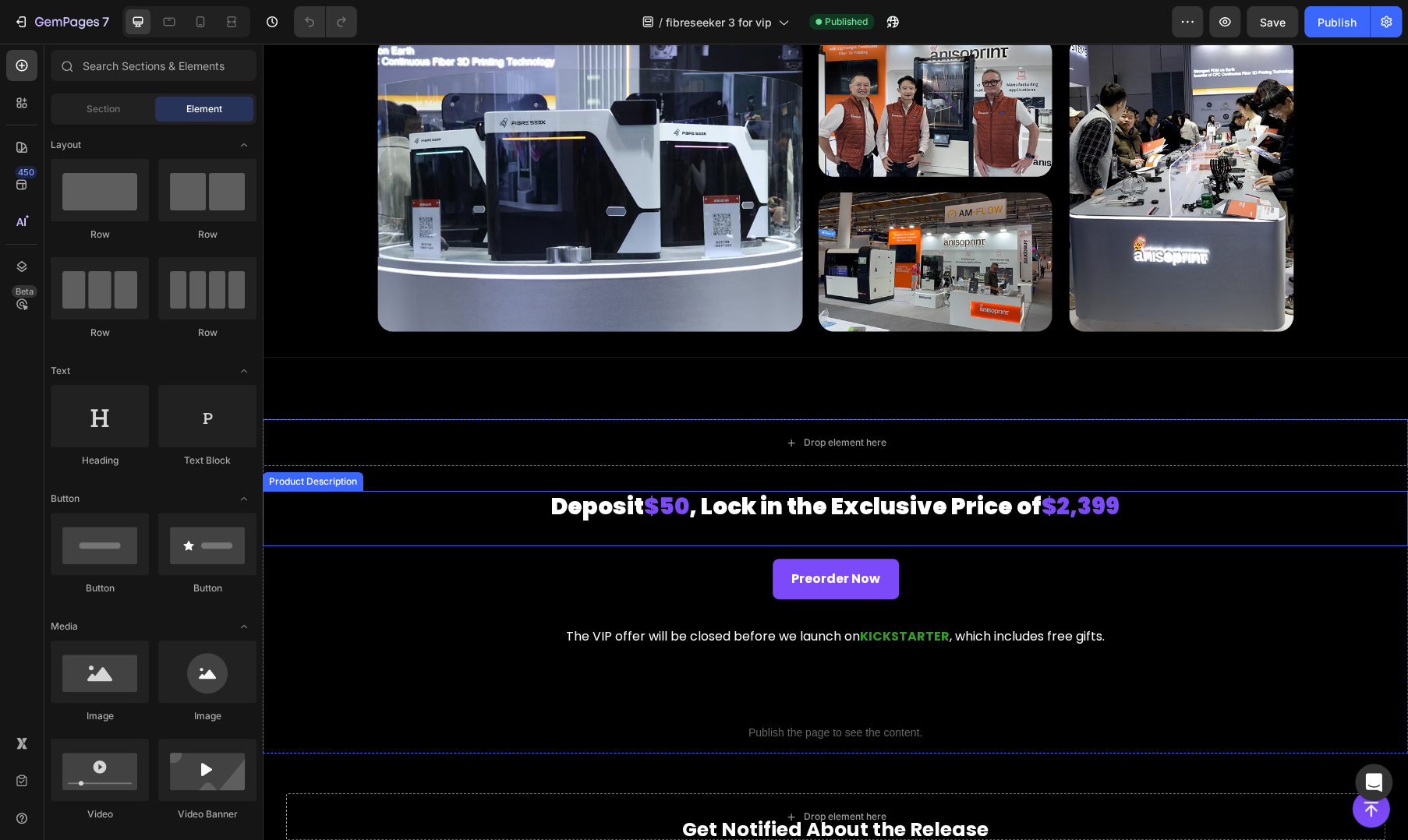
scroll to position [17377, 0]
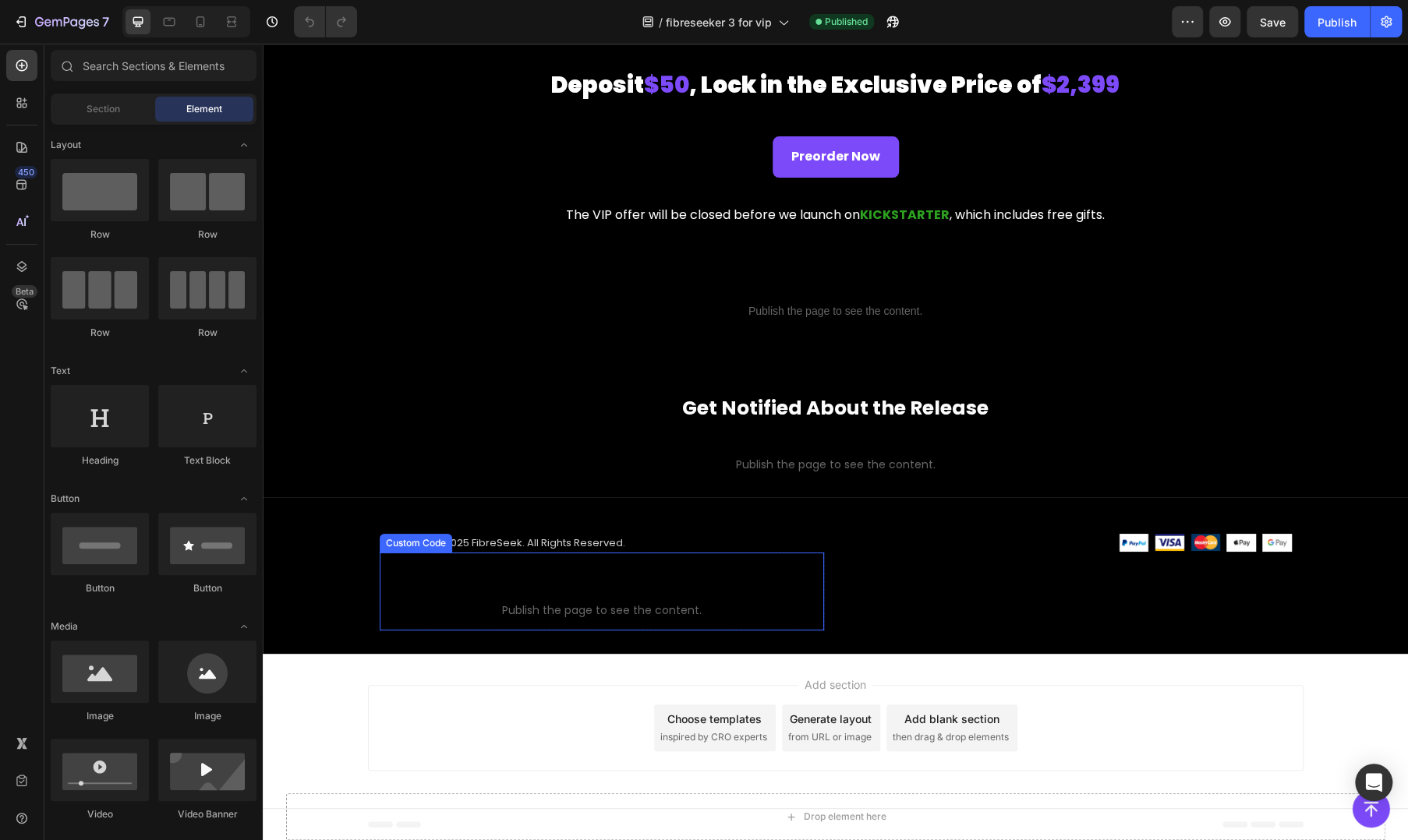
click at [547, 576] on p "Custom code Publish the page to see the content." at bounding box center [601, 598] width 444 height 62
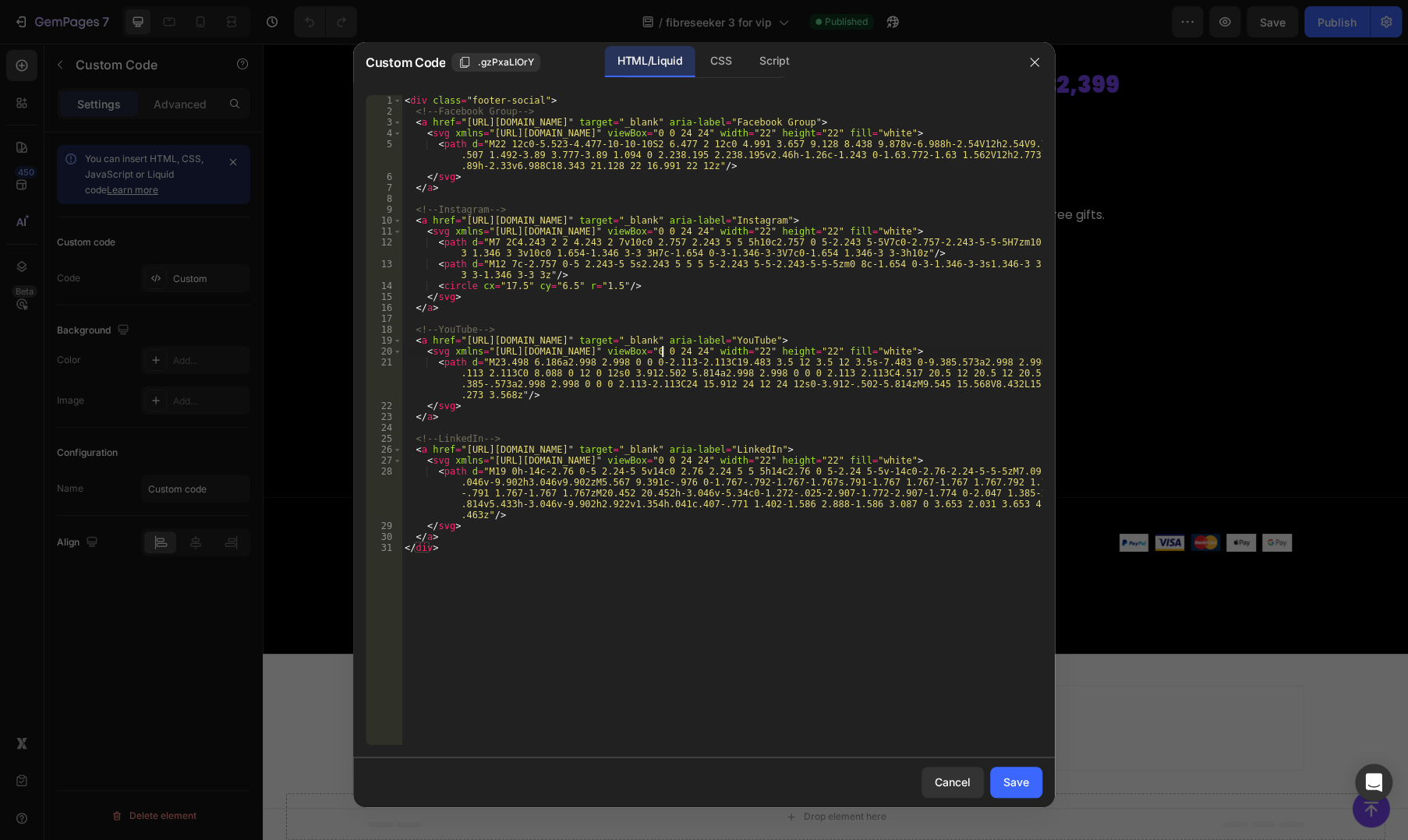
click at [664, 348] on div "< div class = "footer-social" > <!-- Facebook Group --> < a href = "[URL][DOMAI…" at bounding box center [722, 431] width 641 height 672
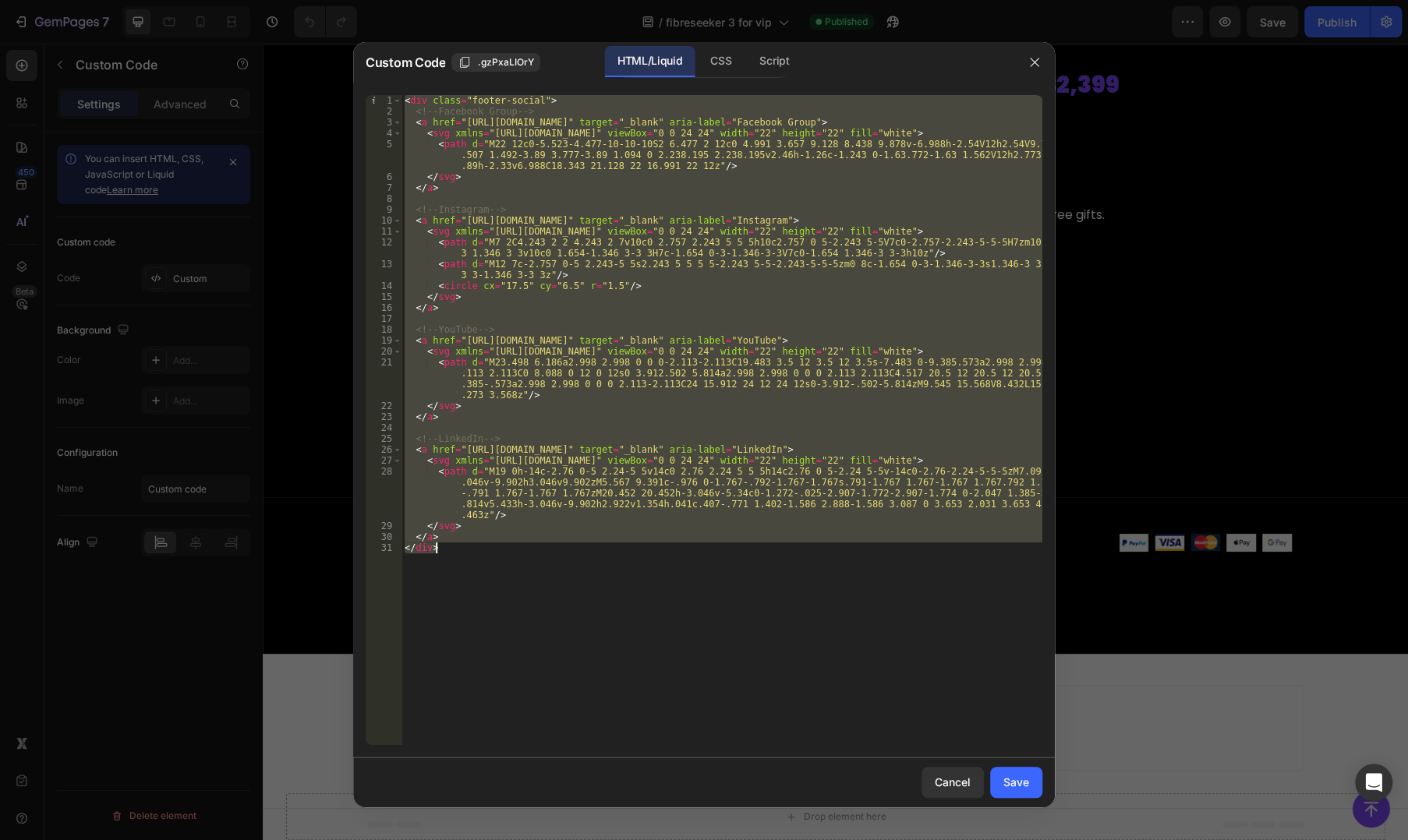
paste textarea
type textarea "</div>"
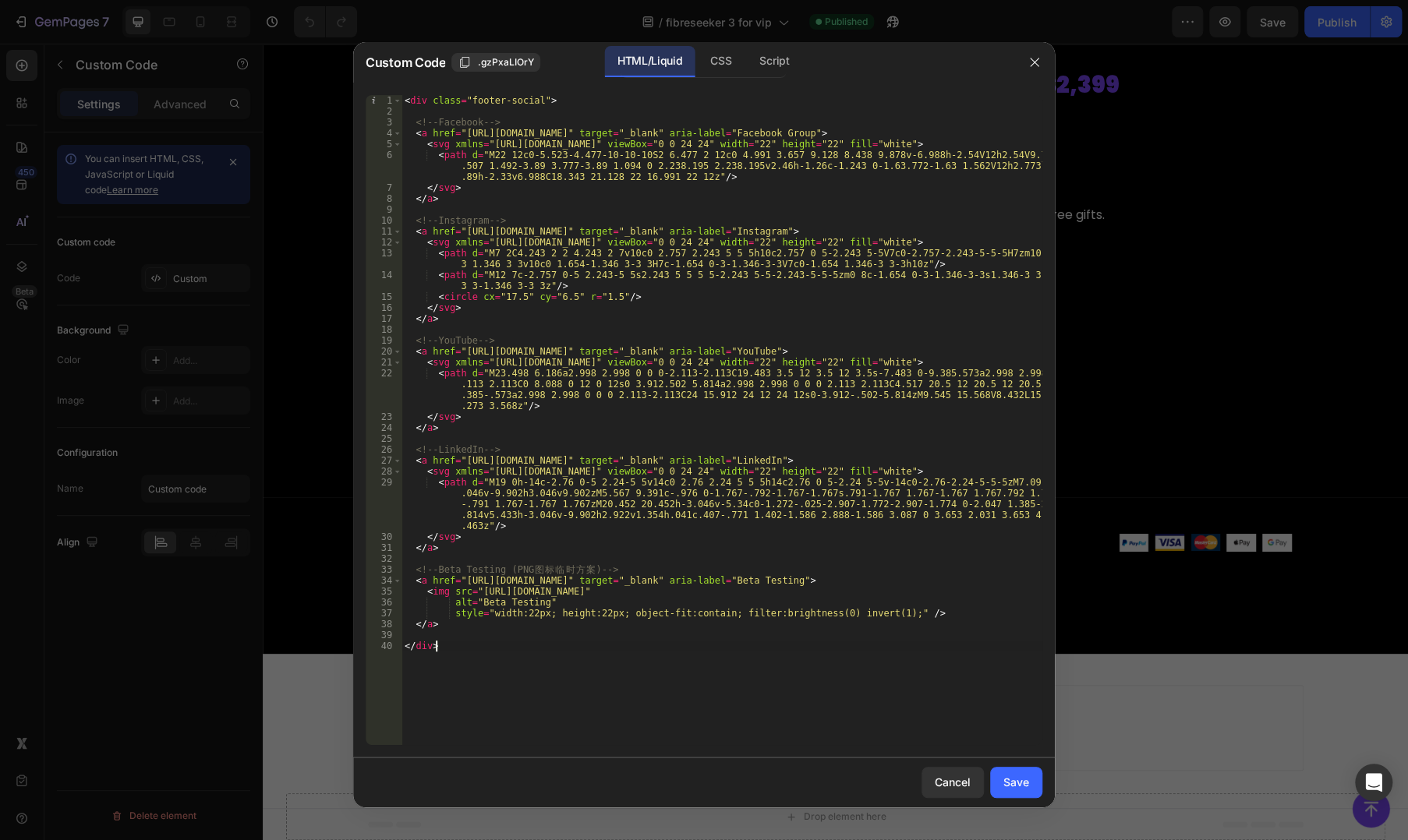
drag, startPoint x: 1006, startPoint y: 783, endPoint x: 733, endPoint y: 496, distance: 396.1
click at [1006, 783] on div "Save" at bounding box center [1015, 782] width 26 height 17
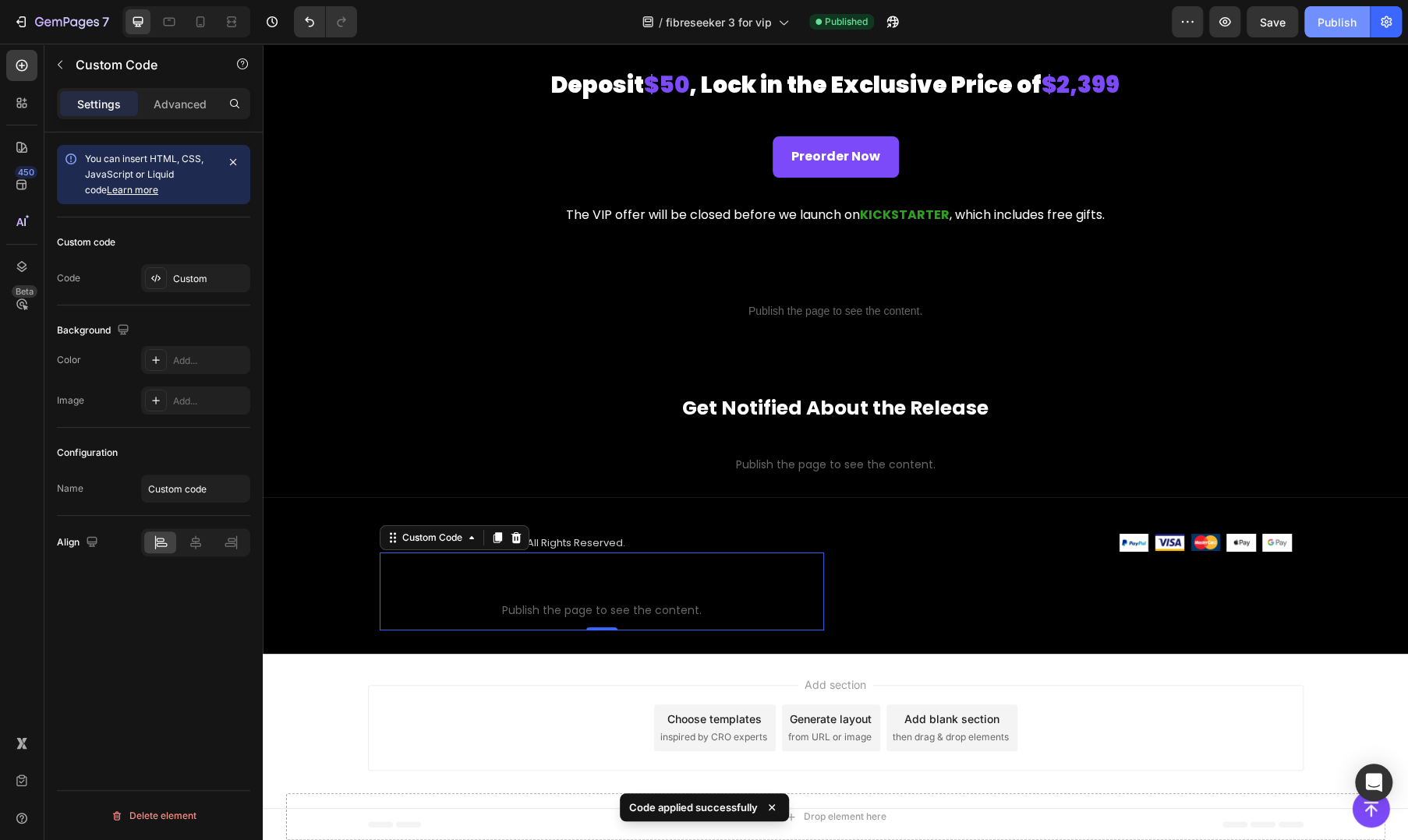
click at [1339, 26] on div "Publish" at bounding box center [1337, 22] width 39 height 17
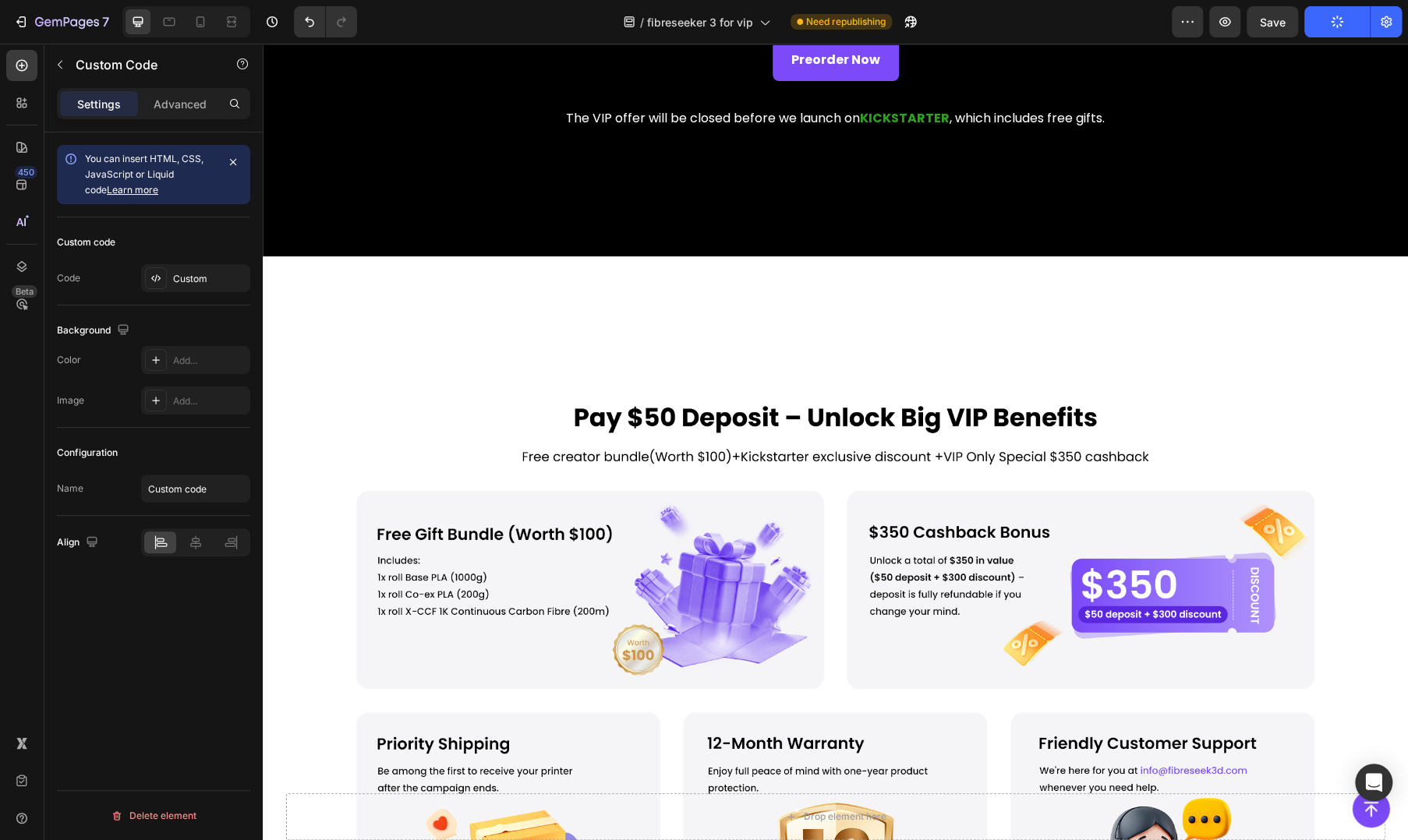
scroll to position [0, 0]
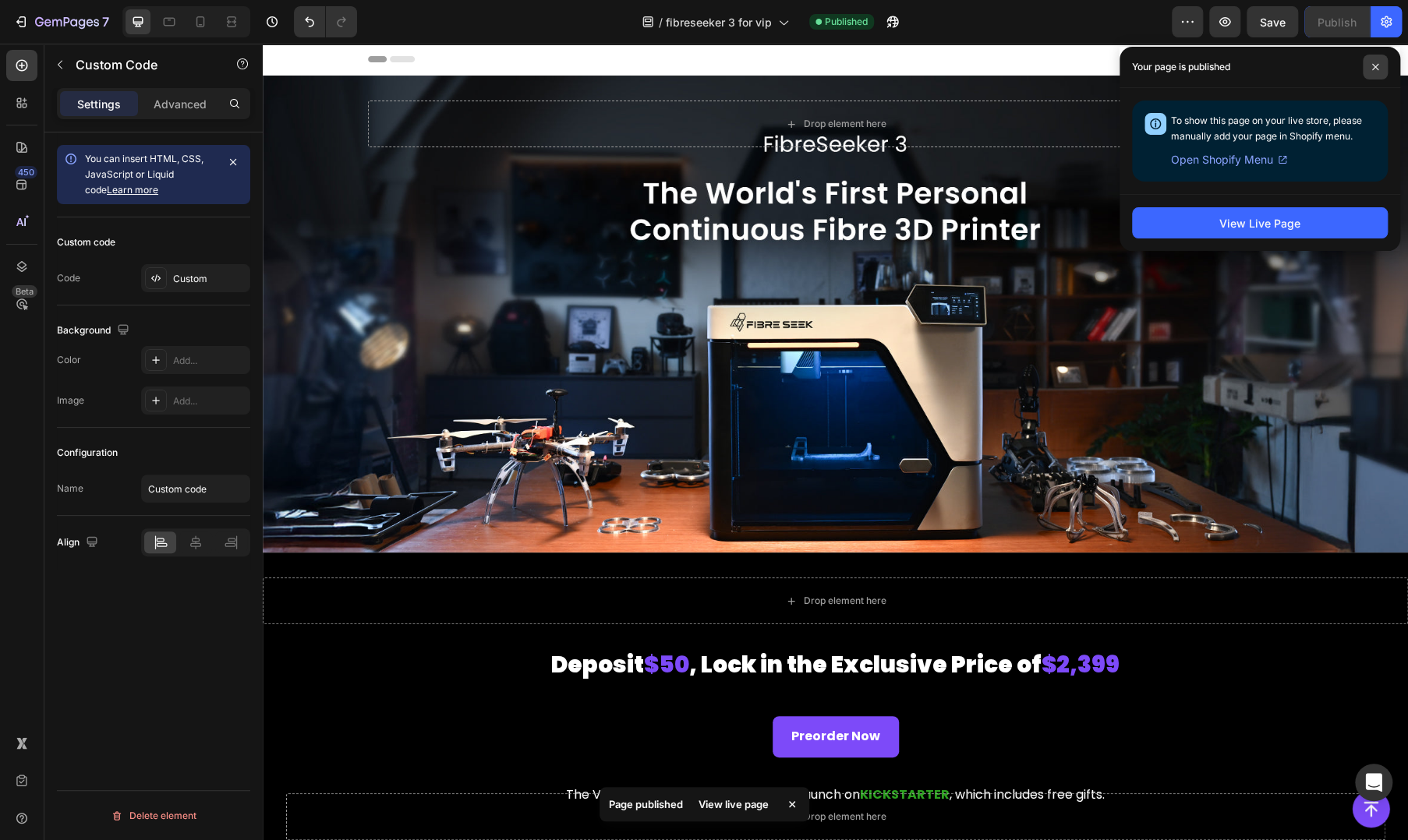
click at [1371, 71] on span at bounding box center [1375, 67] width 25 height 25
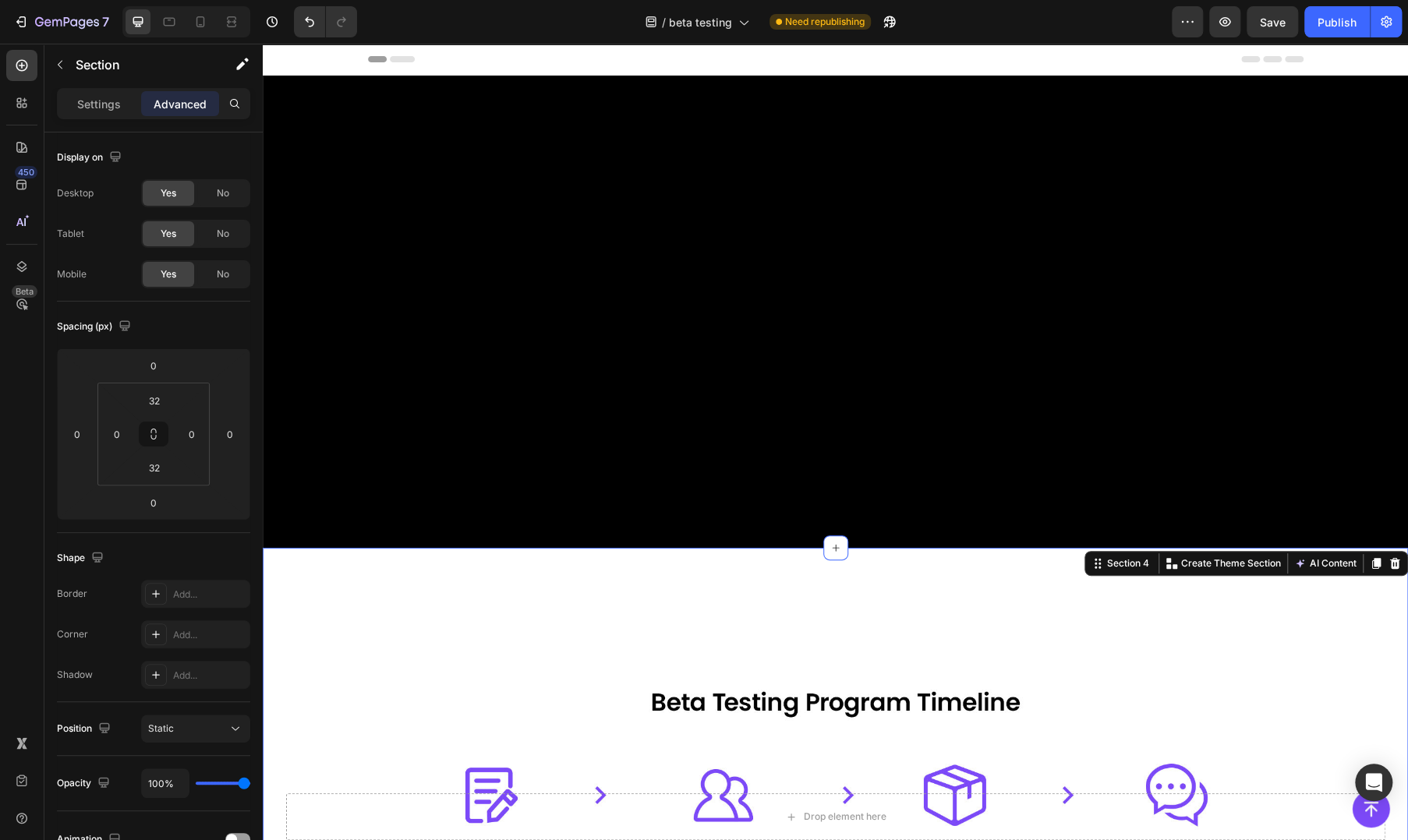
scroll to position [779, 0]
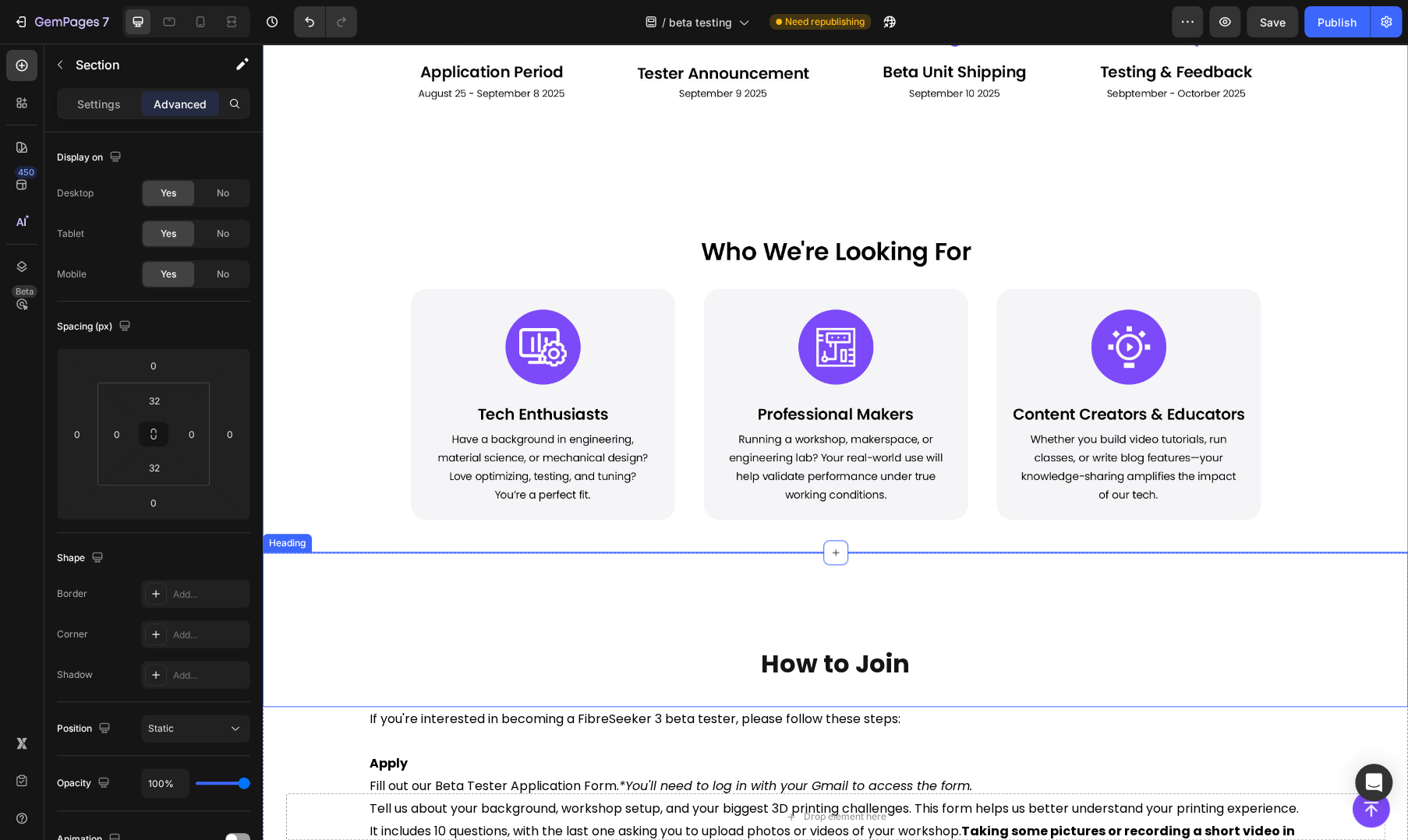
drag, startPoint x: 382, startPoint y: 595, endPoint x: 387, endPoint y: 608, distance: 13.9
click at [382, 595] on div "How to Join Heading" at bounding box center [834, 630] width 1145 height 154
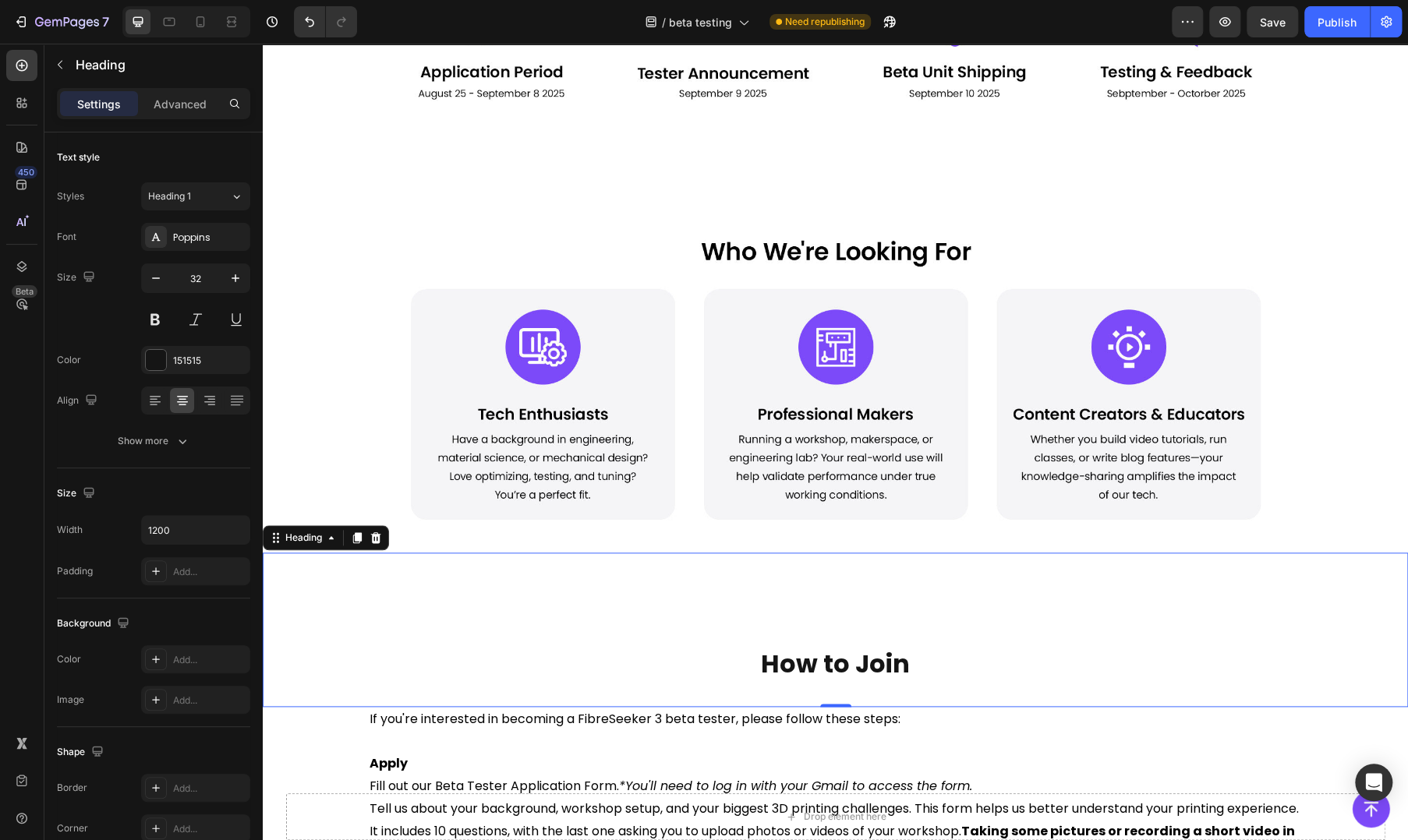
click at [347, 633] on div "How to Join Heading 0" at bounding box center [834, 630] width 1145 height 154
drag, startPoint x: 637, startPoint y: 514, endPoint x: 475, endPoint y: 702, distance: 248.2
click at [637, 514] on img at bounding box center [835, 374] width 936 height 307
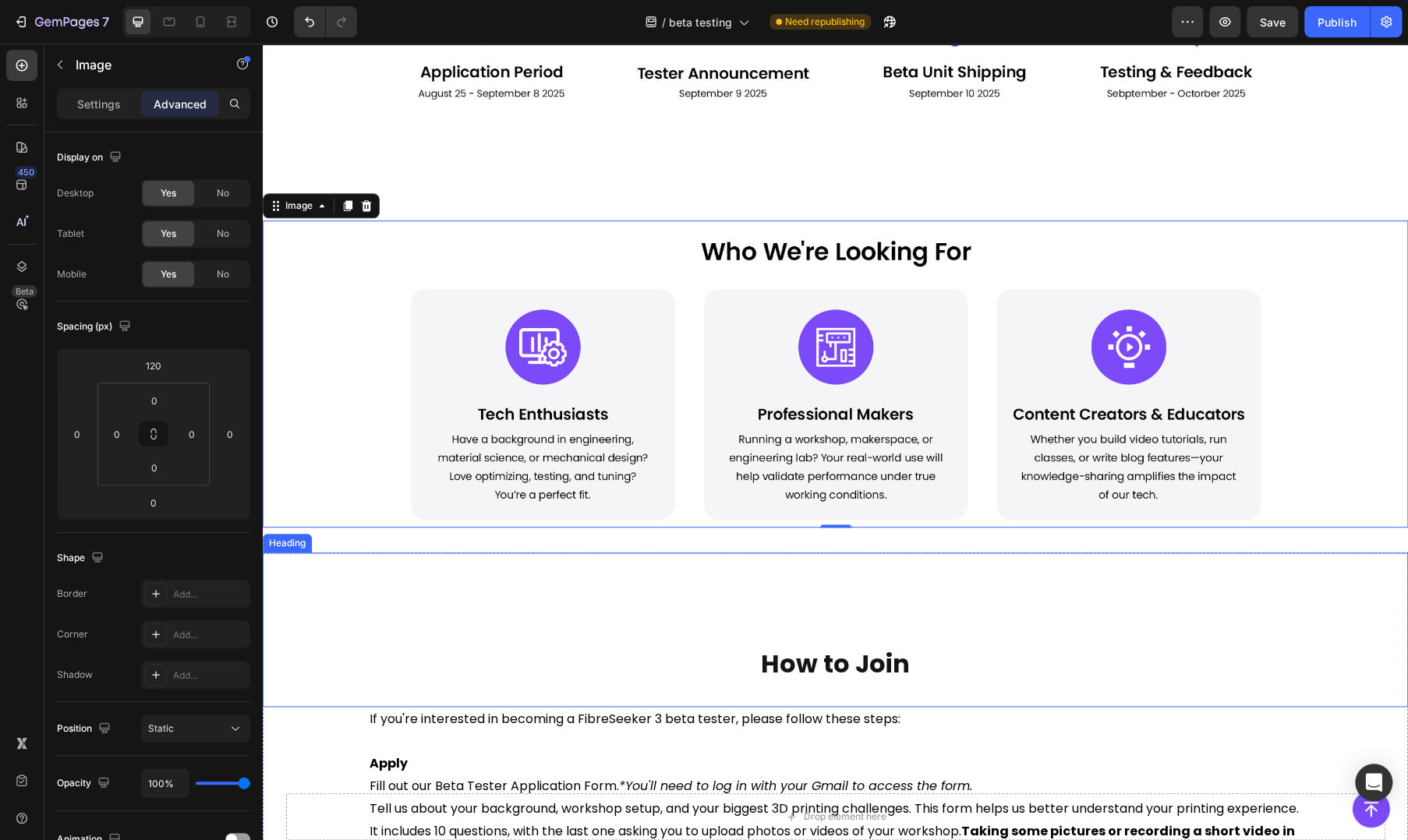
drag, startPoint x: 1288, startPoint y: 616, endPoint x: 755, endPoint y: 612, distance: 533.0
click at [1288, 616] on div "How to Join Heading" at bounding box center [834, 630] width 1145 height 154
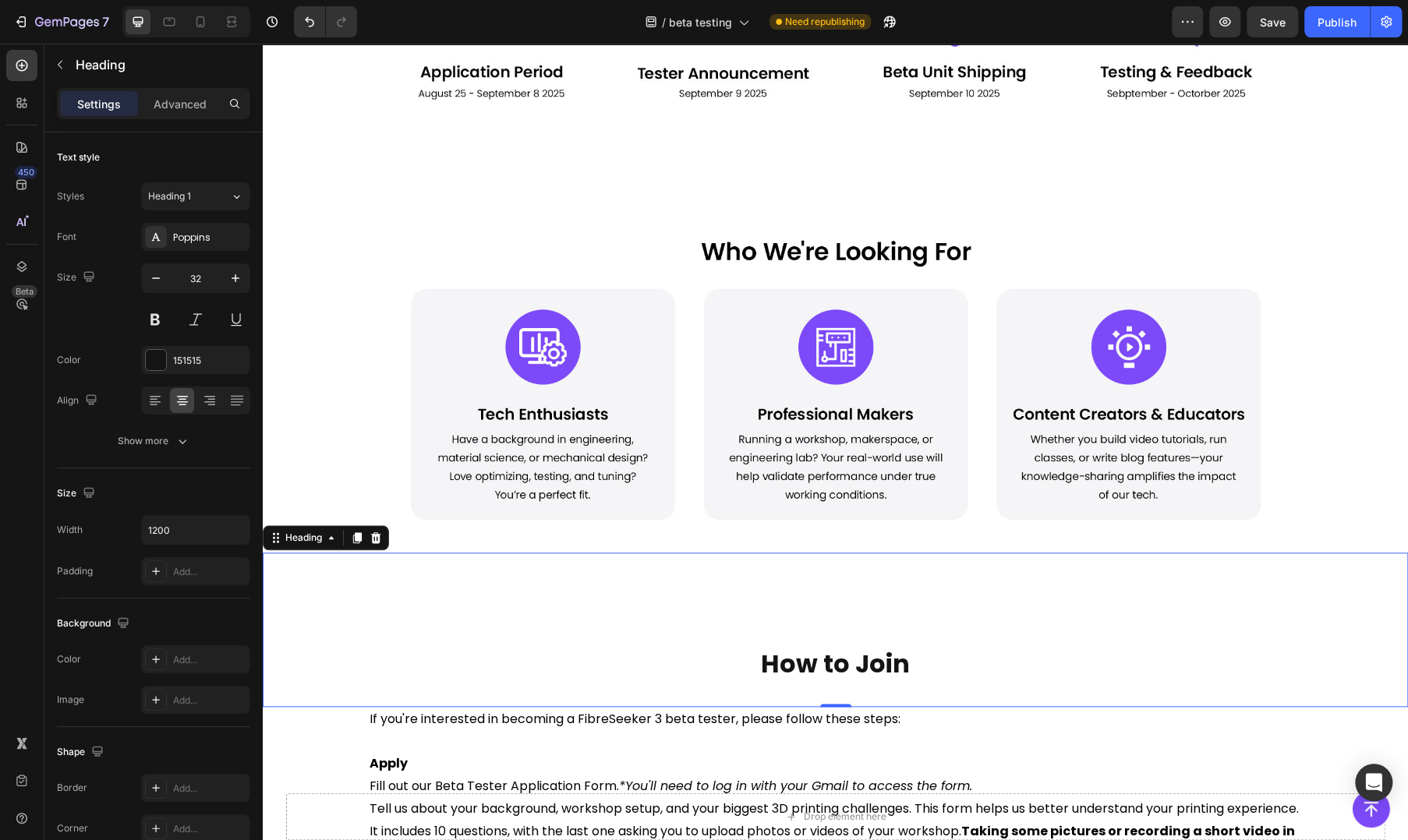
click at [645, 591] on div "How to Join Heading 0" at bounding box center [834, 630] width 1145 height 154
click at [860, 434] on img at bounding box center [835, 374] width 936 height 307
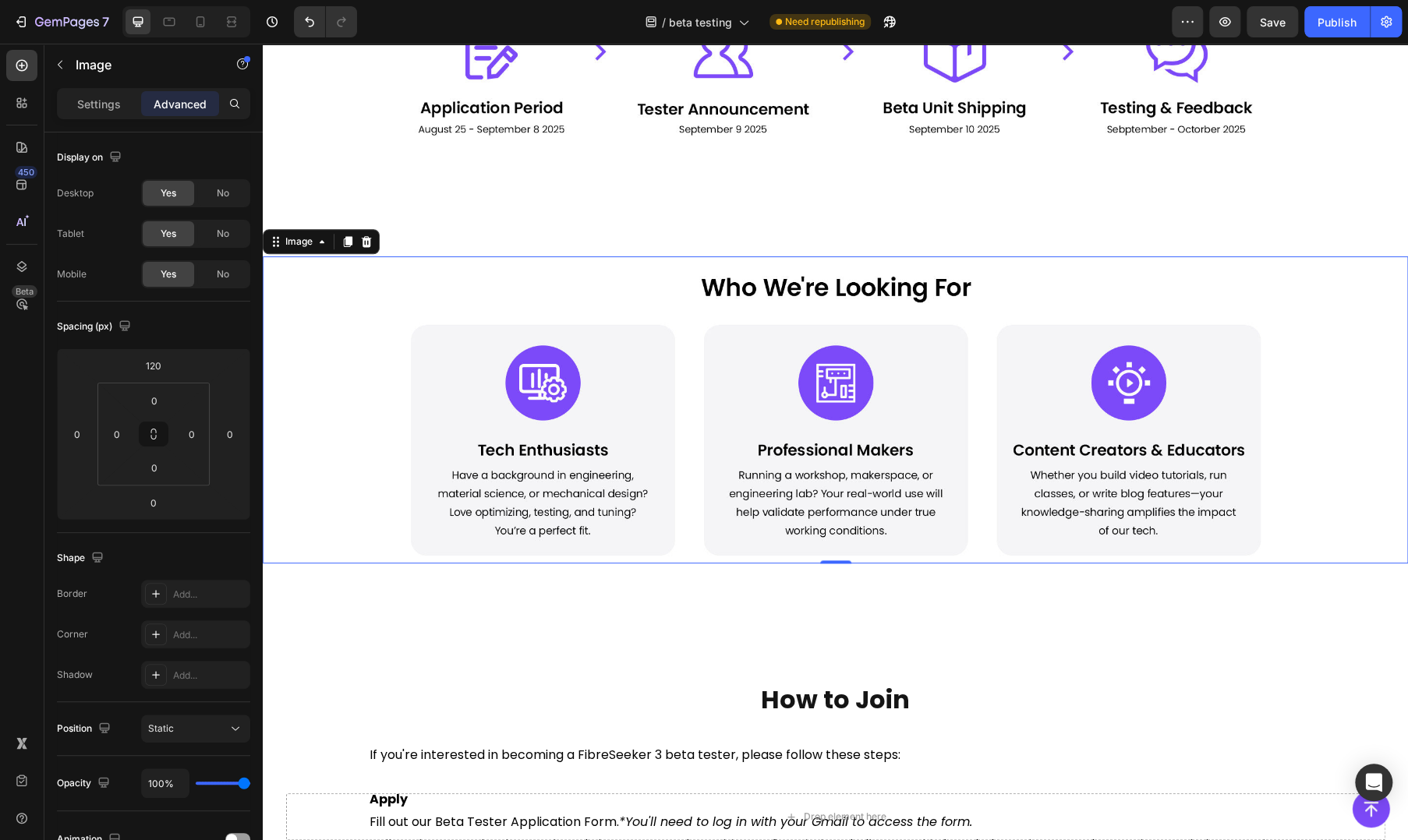
scroll to position [732, 0]
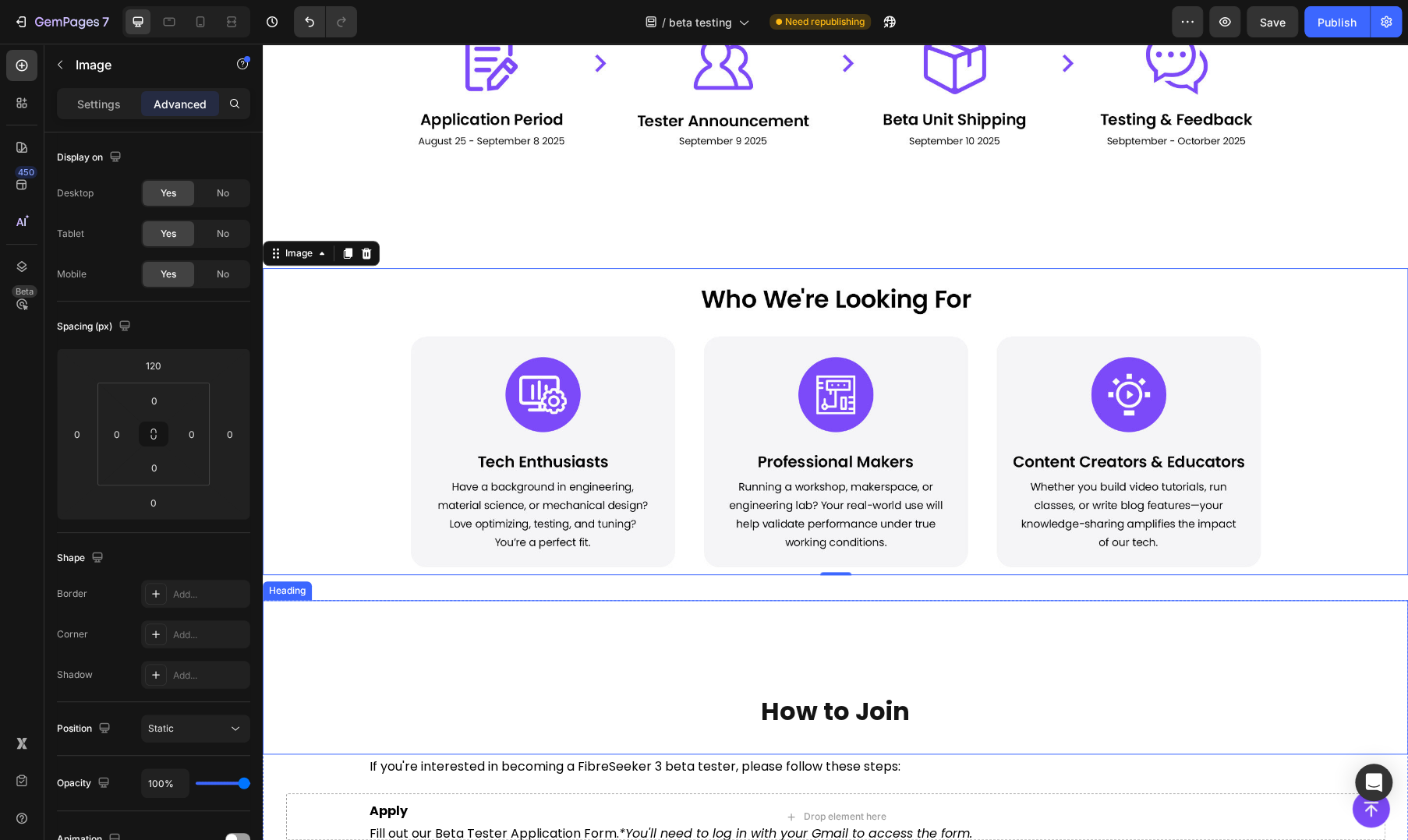
click at [940, 647] on div "How to Join Heading" at bounding box center [834, 677] width 1145 height 154
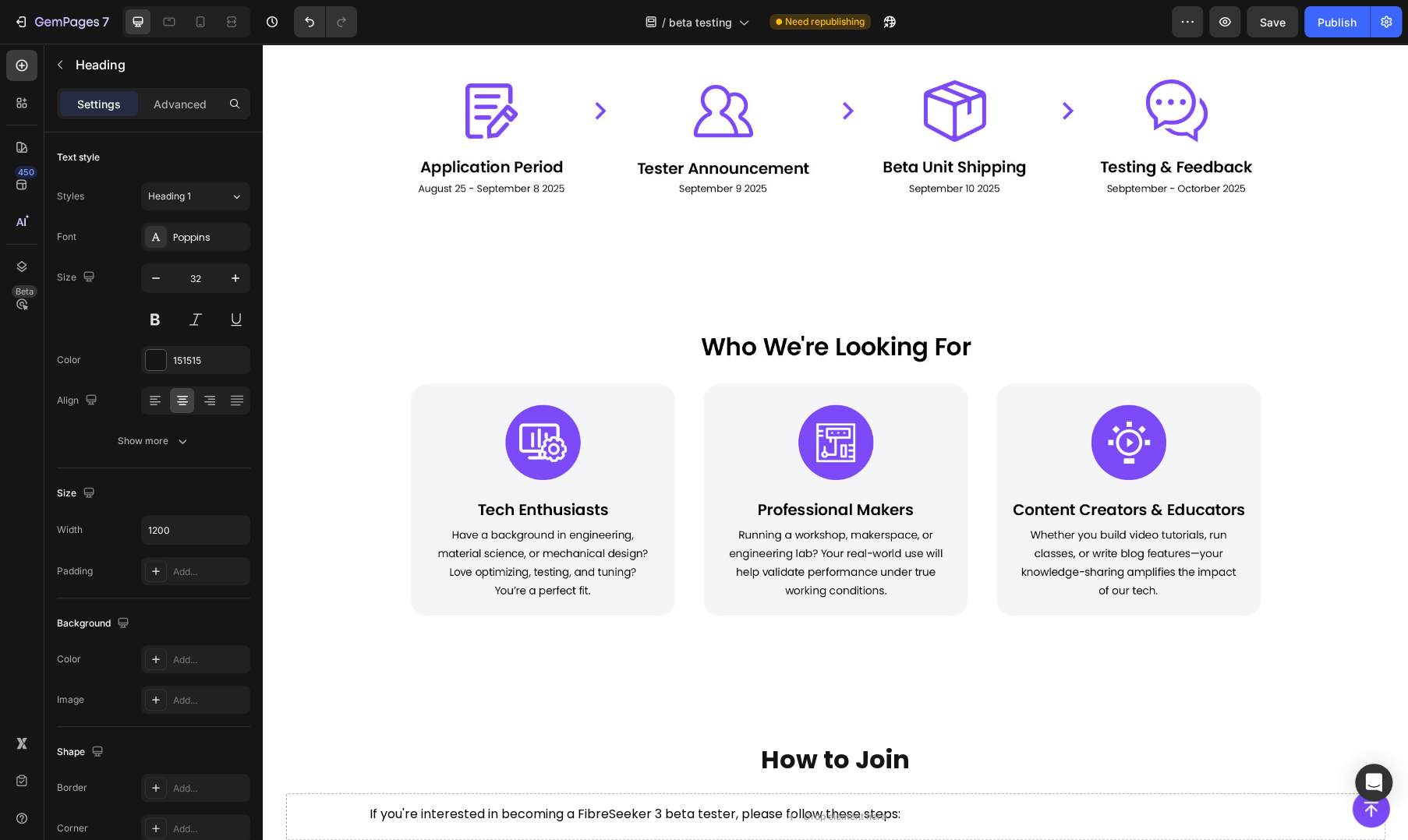
scroll to position [0, 0]
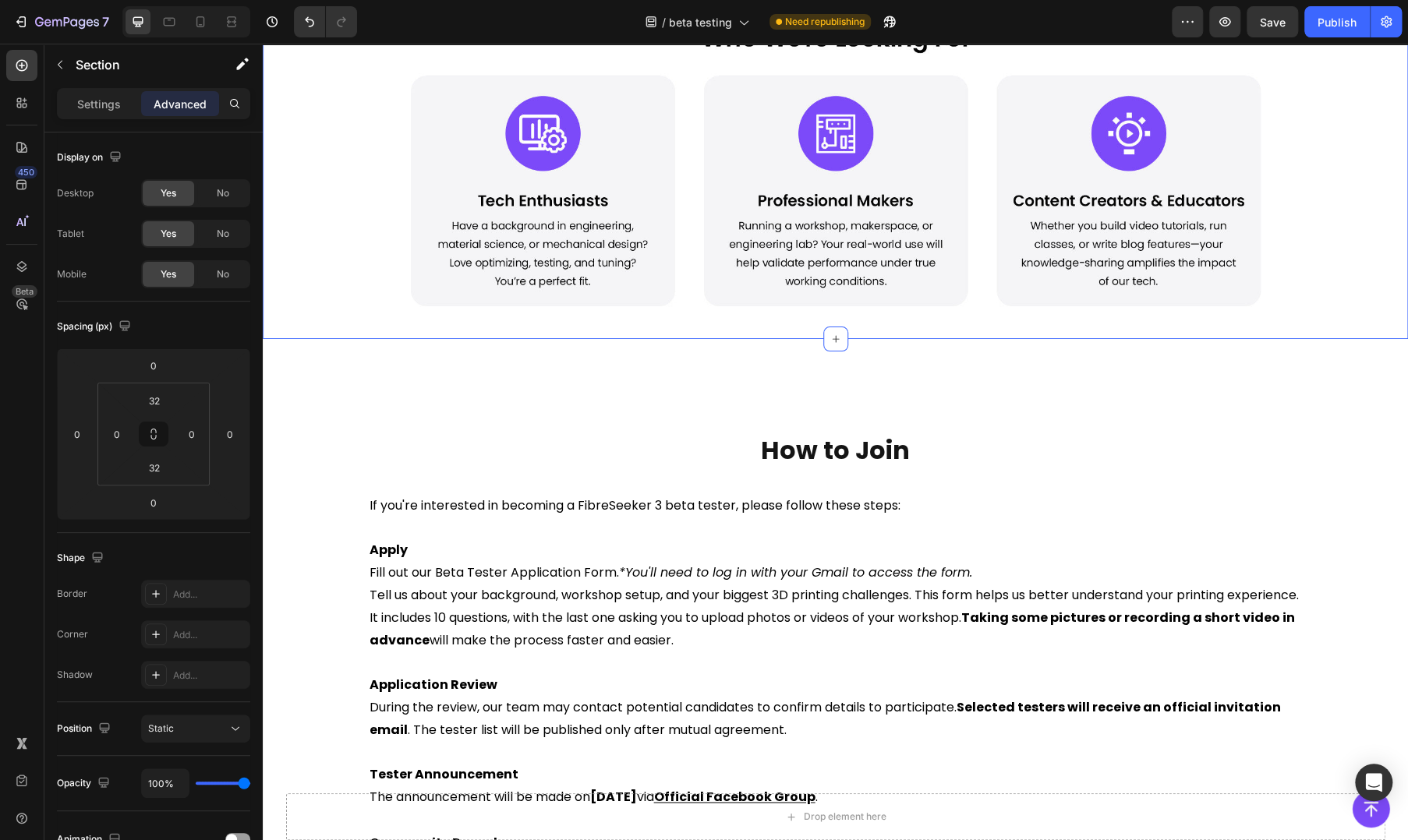
scroll to position [1039, 0]
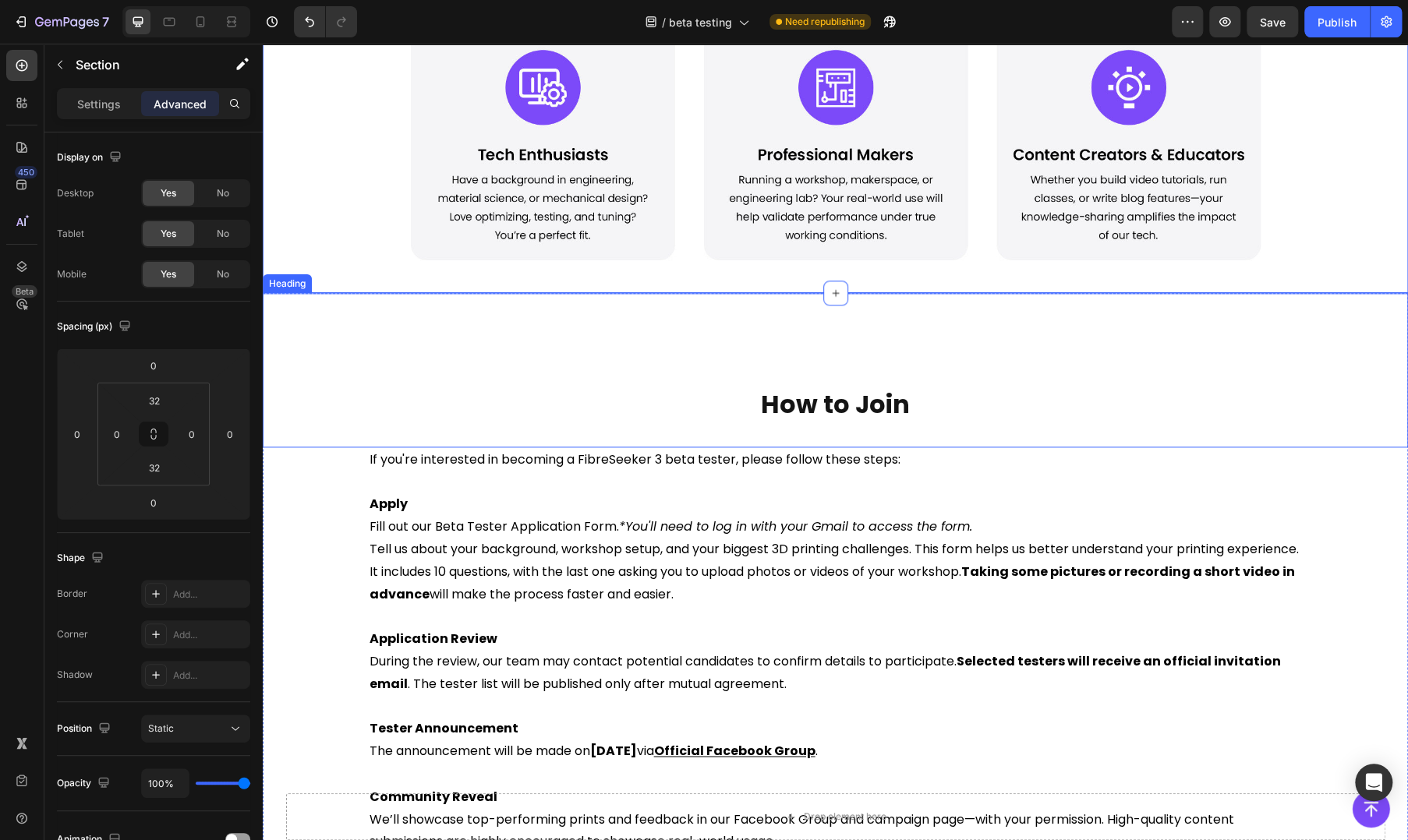
click at [967, 359] on div "How to Join Heading" at bounding box center [834, 370] width 1145 height 154
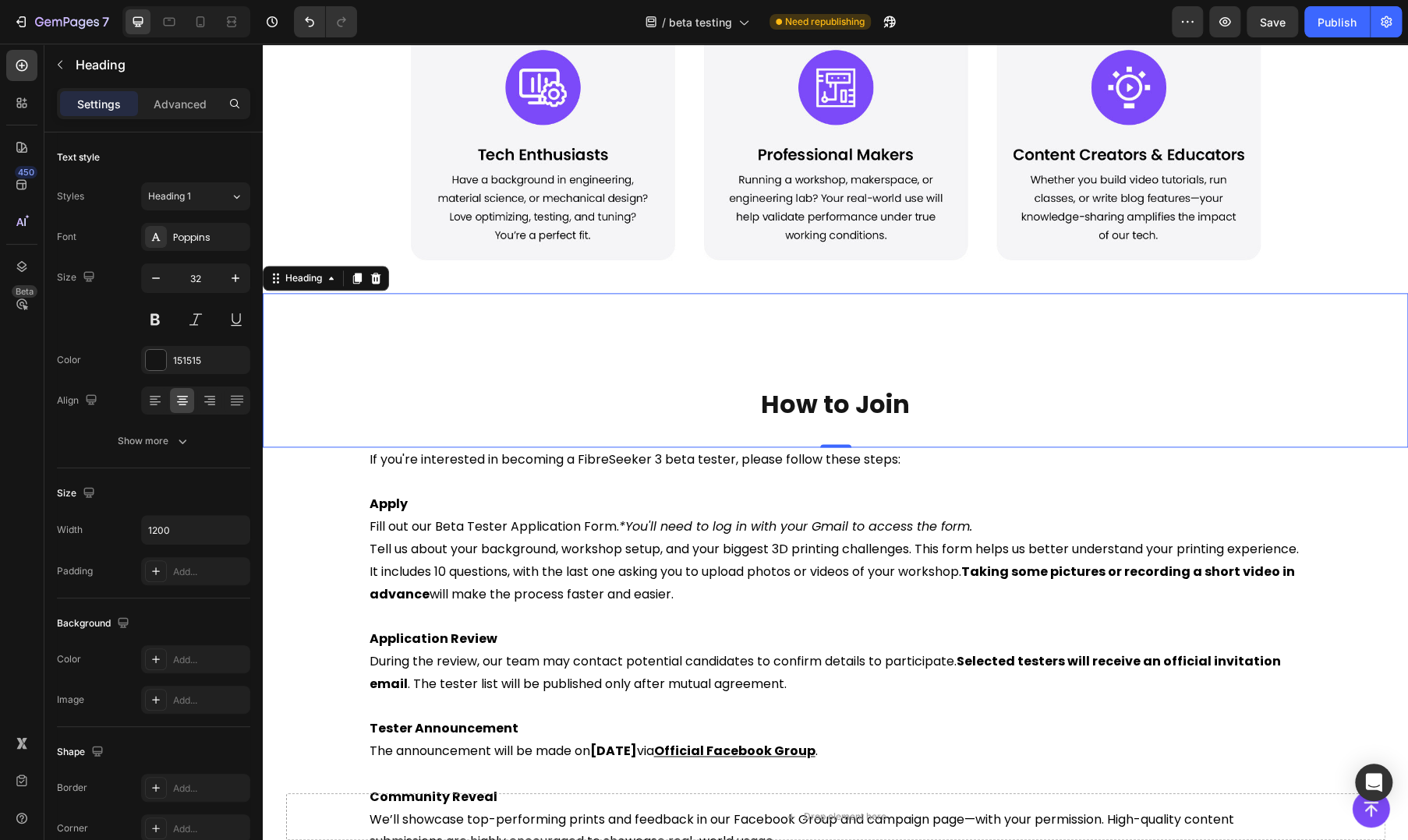
click at [976, 327] on div "How to Join Heading 0" at bounding box center [834, 370] width 1145 height 154
click at [1148, 556] on span "Tell us about your background, workshop setup, and your biggest 3D printing cha…" at bounding box center [834, 572] width 929 height 63
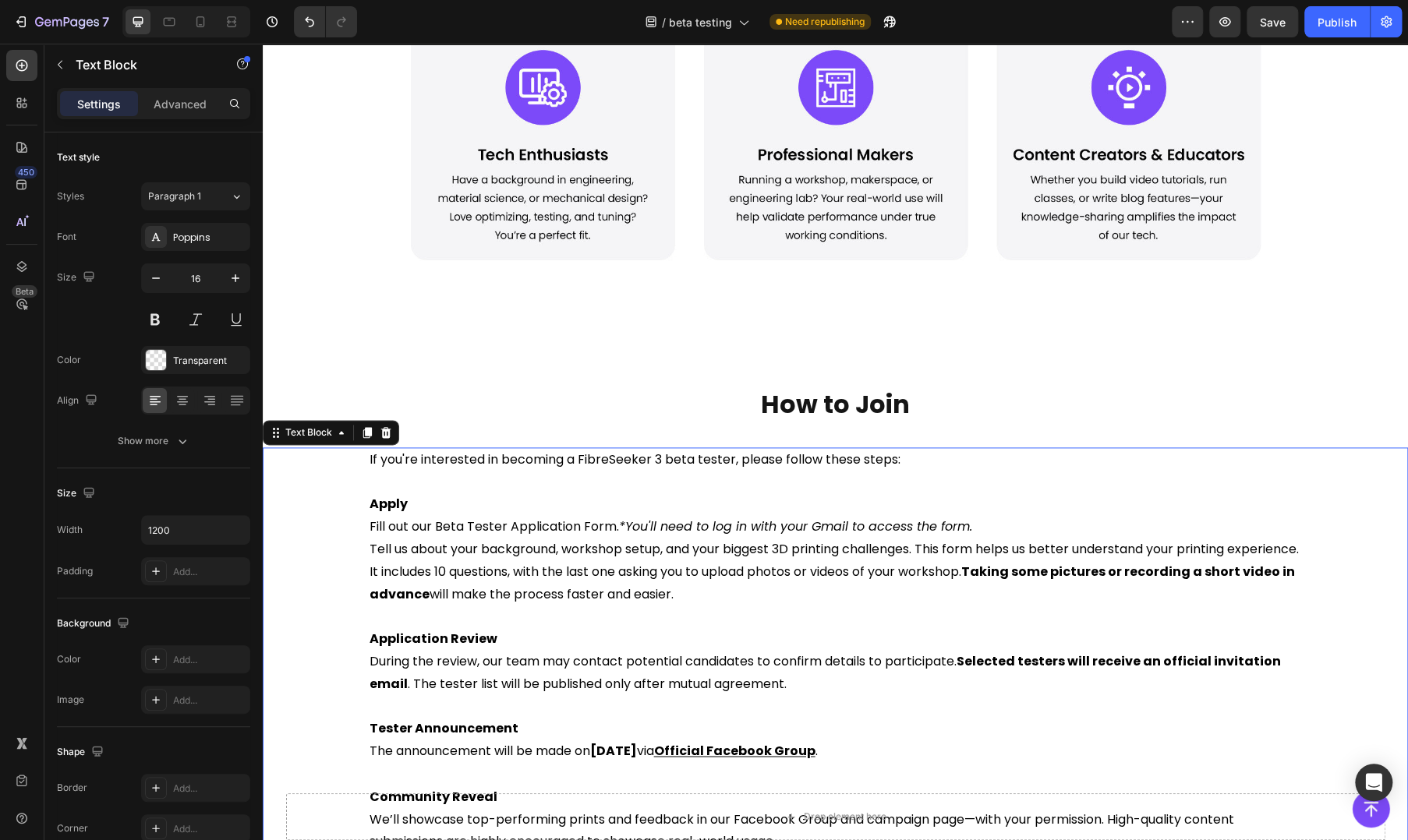
click at [899, 652] on span "During the review, our team may contact potential candidates to confirm details…" at bounding box center [825, 672] width 912 height 41
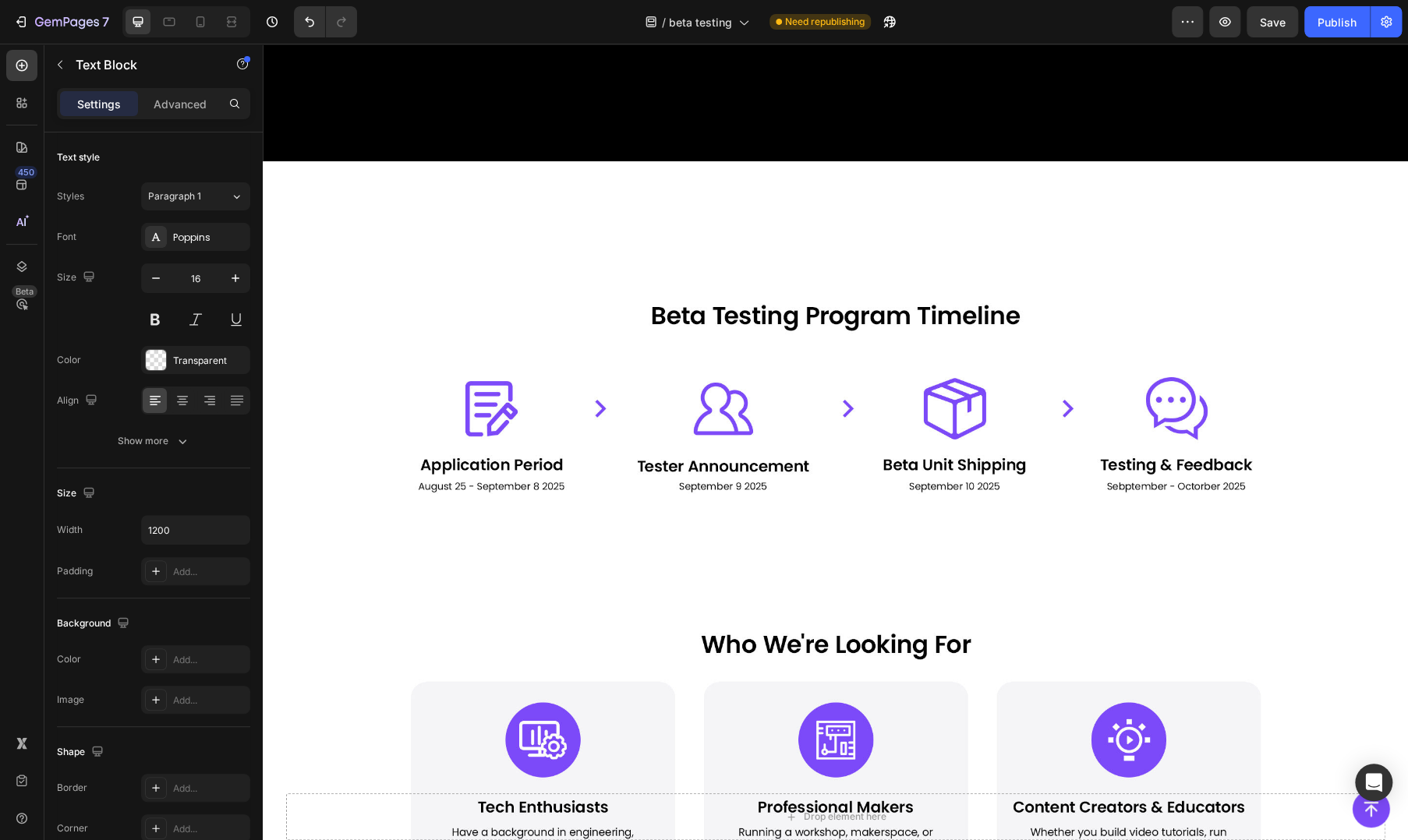
scroll to position [519, 0]
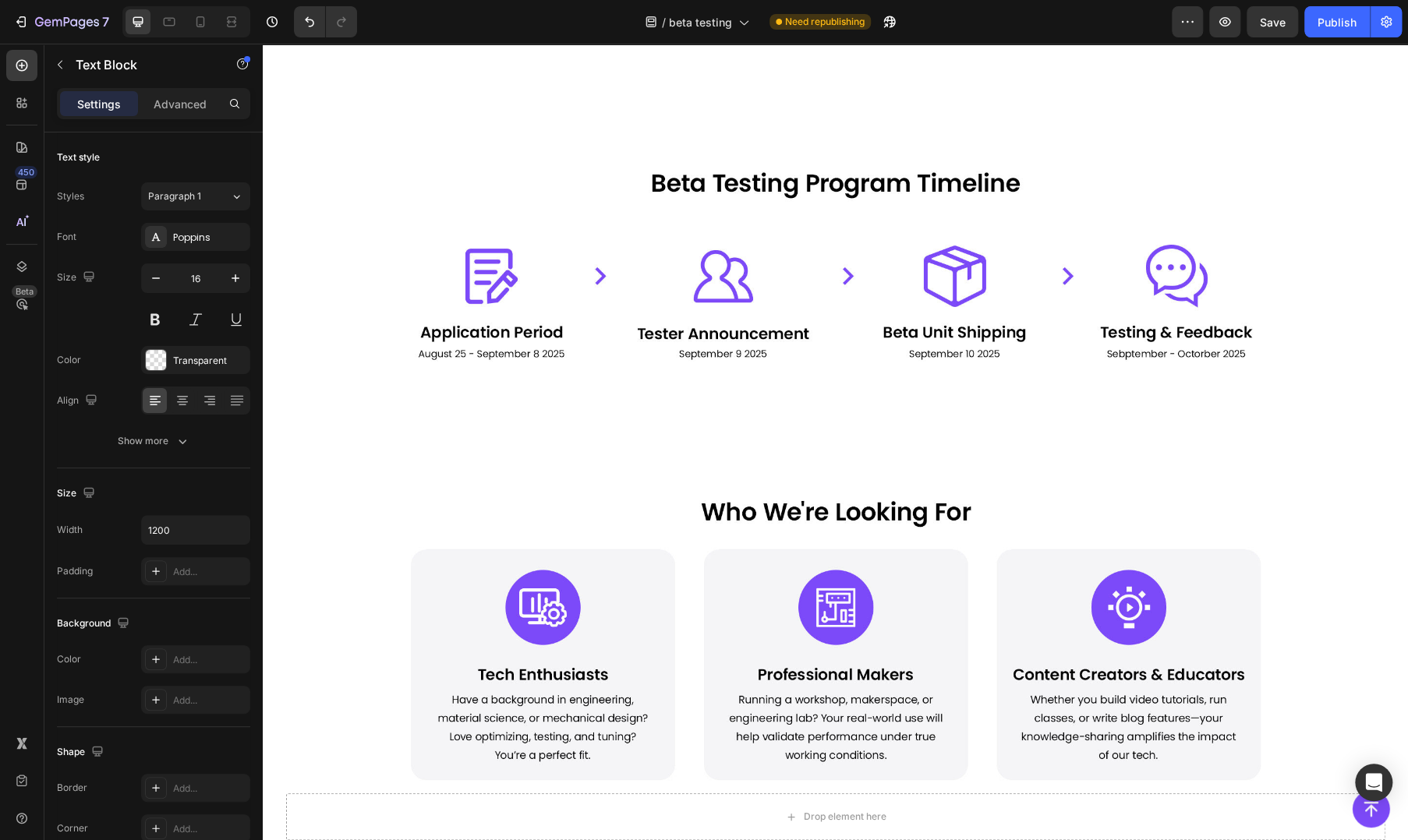
click at [564, 414] on div "Image Image" at bounding box center [834, 421] width 1145 height 735
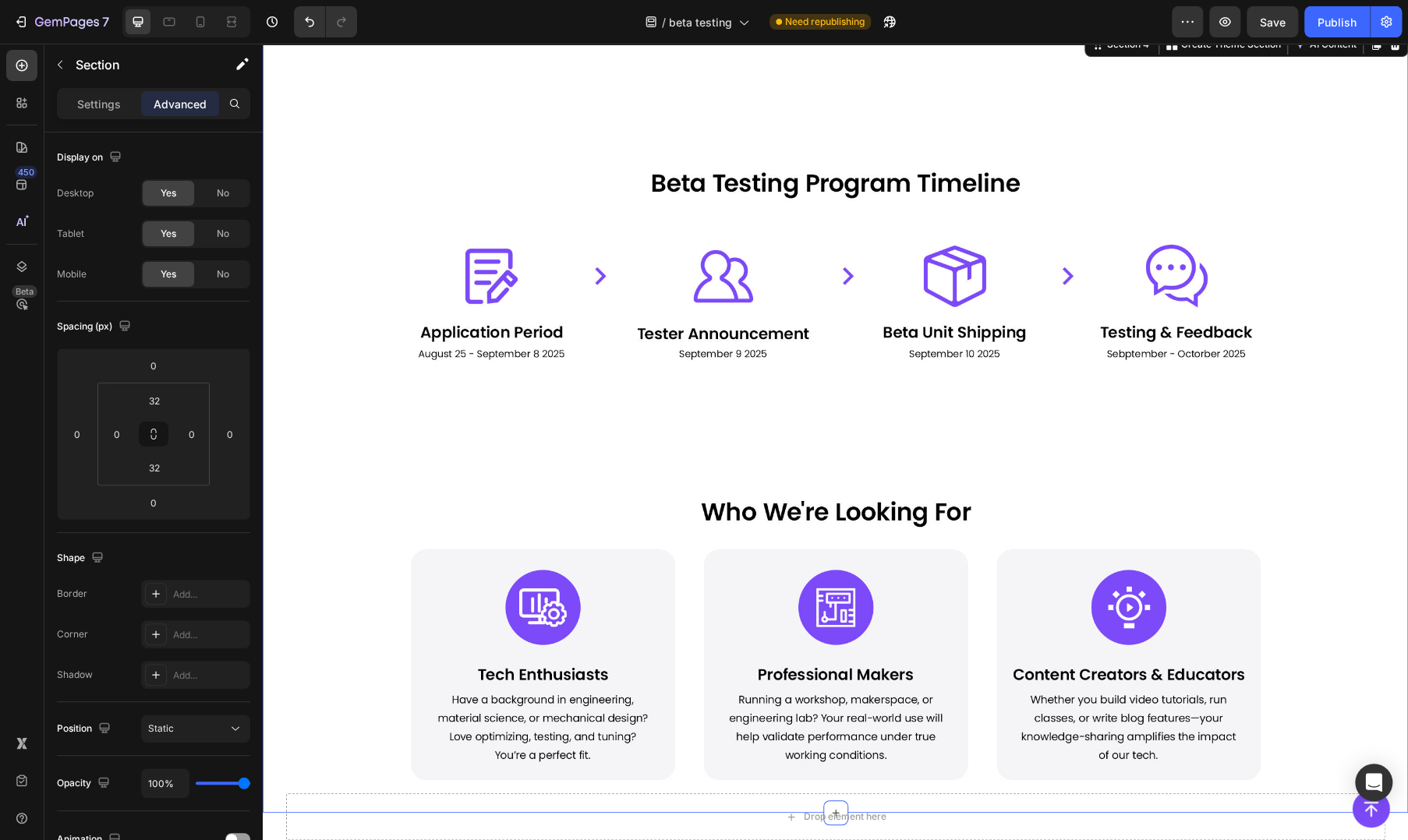
click at [887, 473] on div "Image Image" at bounding box center [834, 421] width 1145 height 735
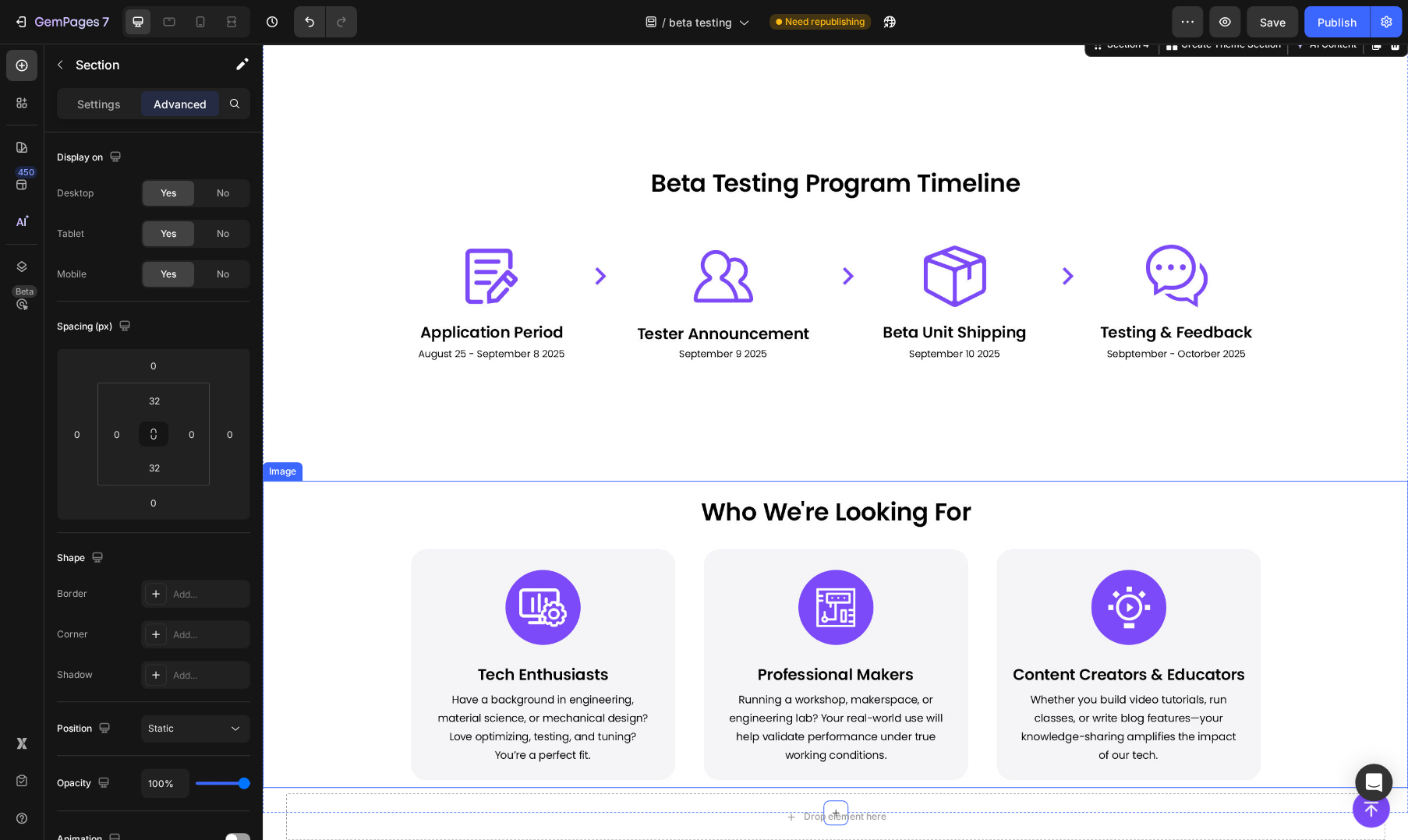
drag, startPoint x: 818, startPoint y: 497, endPoint x: 832, endPoint y: 530, distance: 35.8
click at [817, 497] on img at bounding box center [835, 634] width 936 height 307
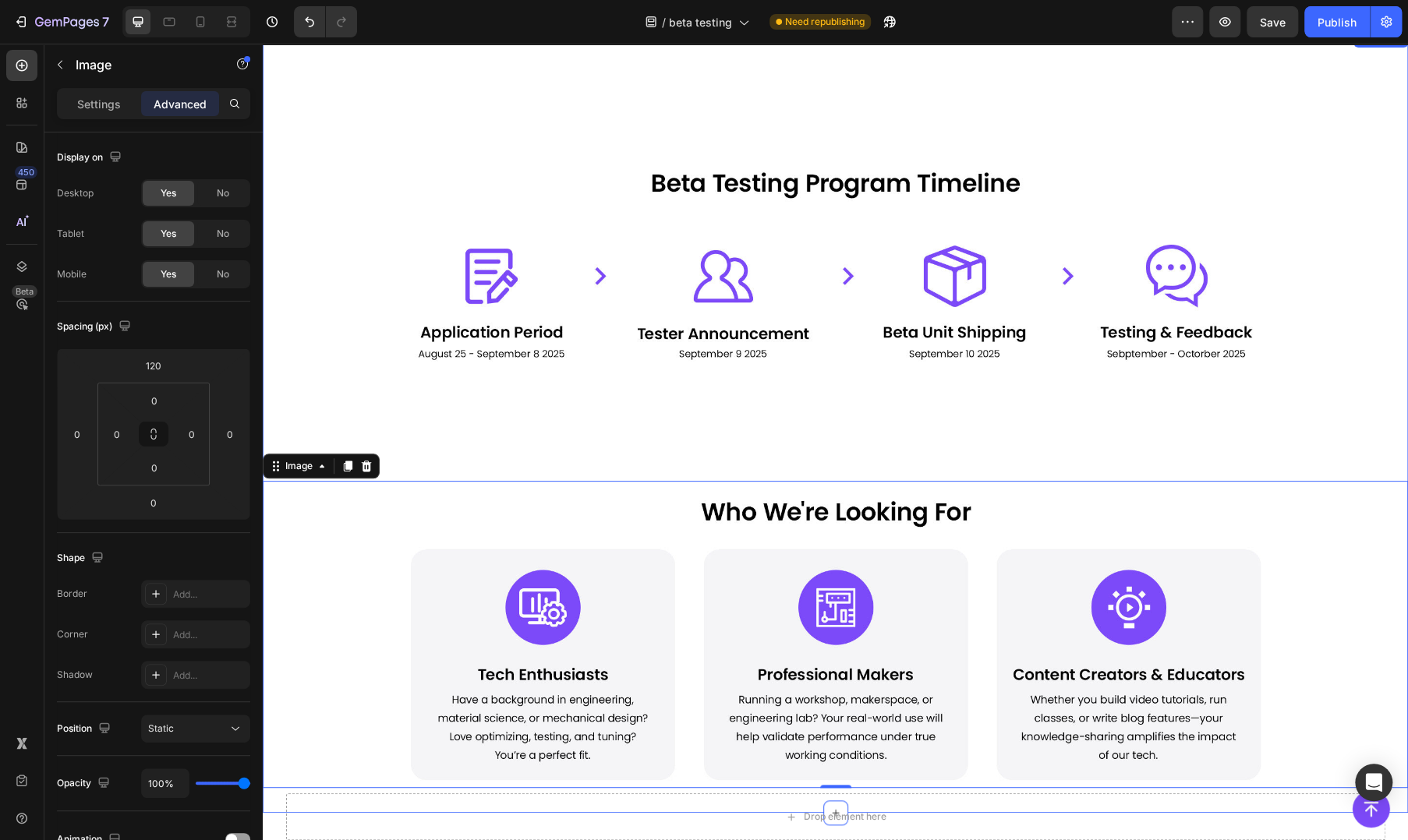
drag, startPoint x: 1335, startPoint y: 408, endPoint x: 1109, endPoint y: 498, distance: 243.3
click at [1335, 408] on div "Image Image 0" at bounding box center [834, 421] width 1145 height 735
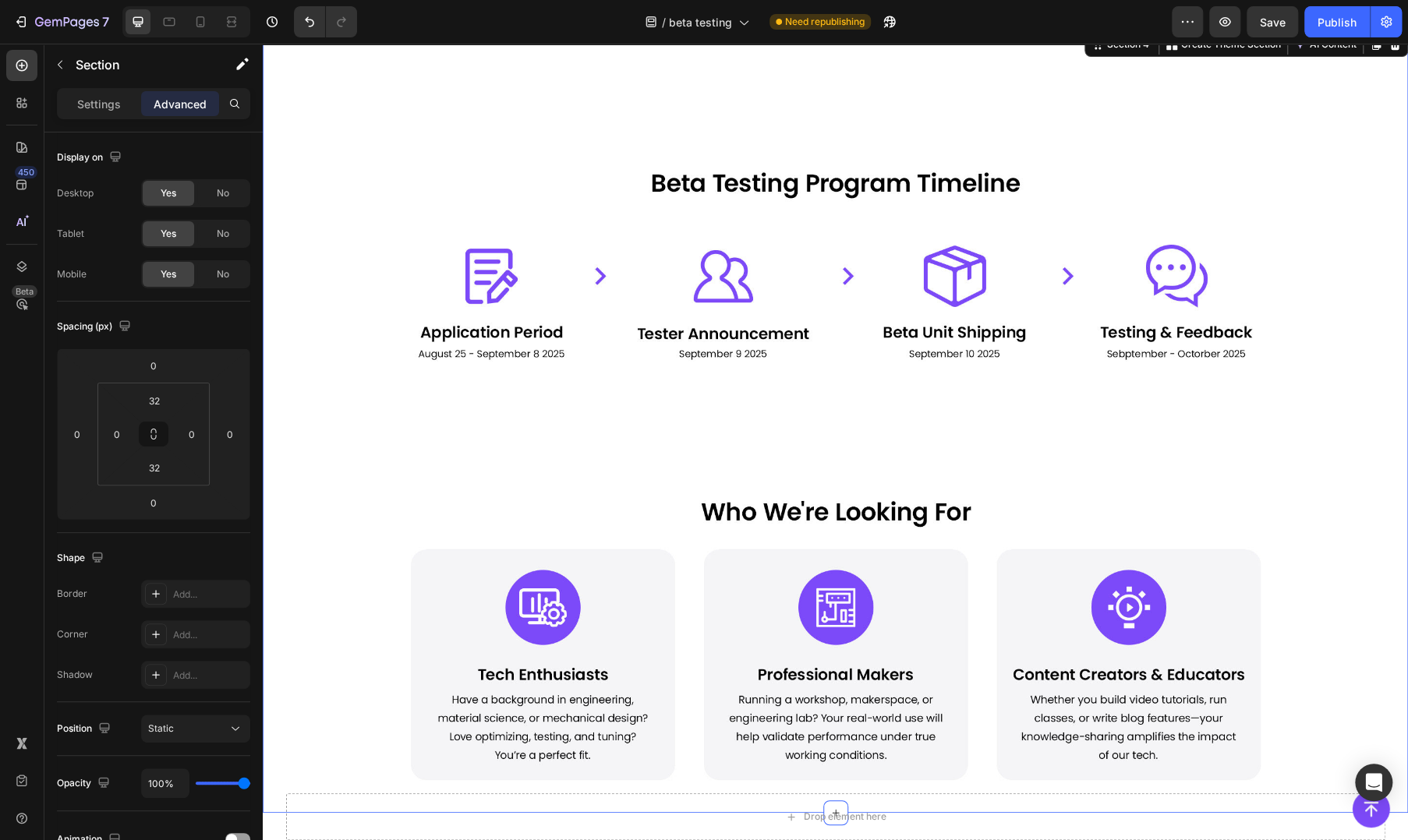
click at [952, 459] on div "Image Image" at bounding box center [834, 421] width 1145 height 735
click at [824, 462] on div "Image Image" at bounding box center [834, 421] width 1145 height 735
click at [1298, 437] on div "Image Image" at bounding box center [834, 421] width 1145 height 735
click at [1296, 401] on div "Image Image" at bounding box center [834, 421] width 1145 height 735
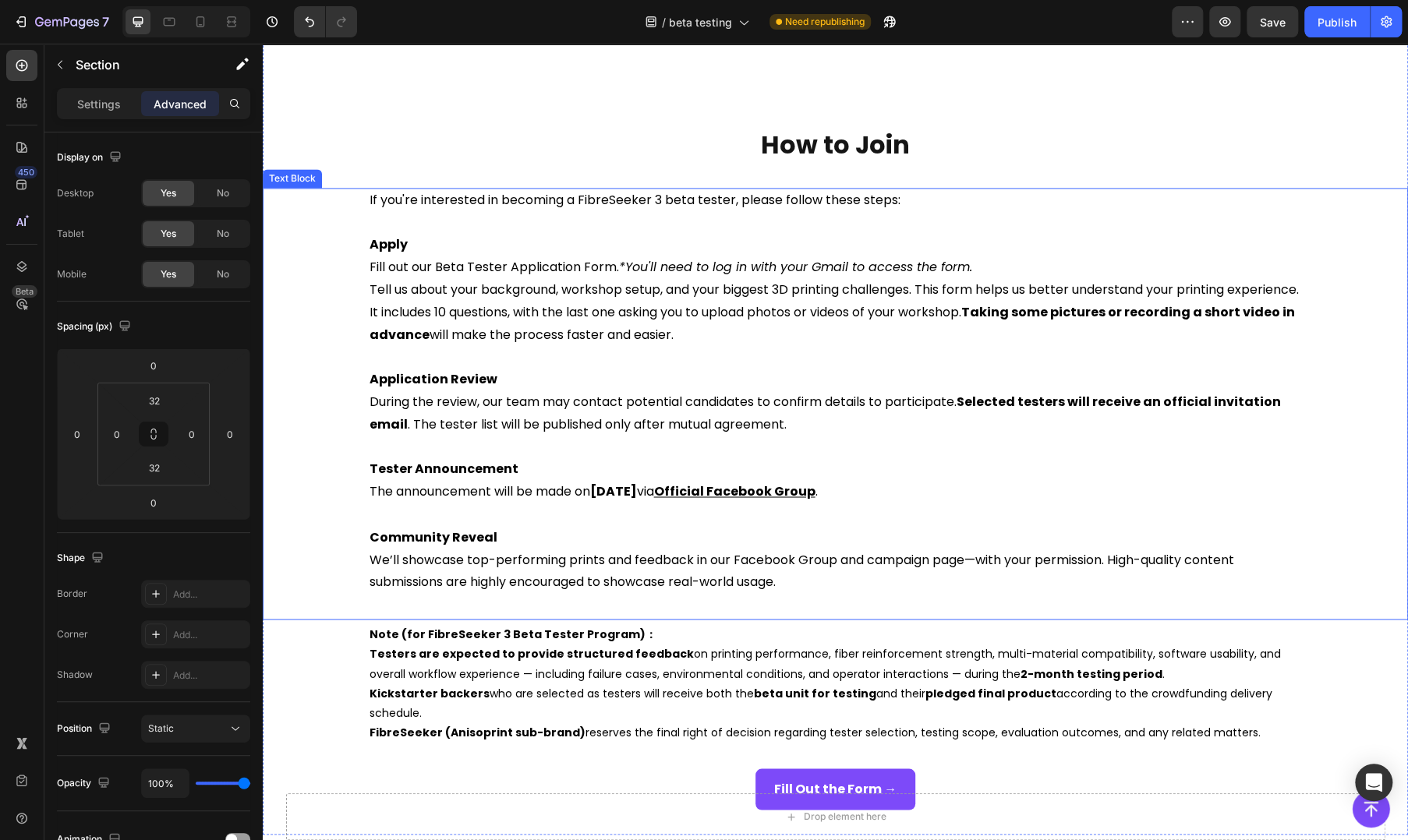
drag, startPoint x: 1308, startPoint y: 396, endPoint x: 1174, endPoint y: 403, distance: 134.2
click at [1308, 396] on div "If you're interested in becoming a FibreSeeker 3 beta tester, please follow the…" at bounding box center [834, 391] width 1145 height 407
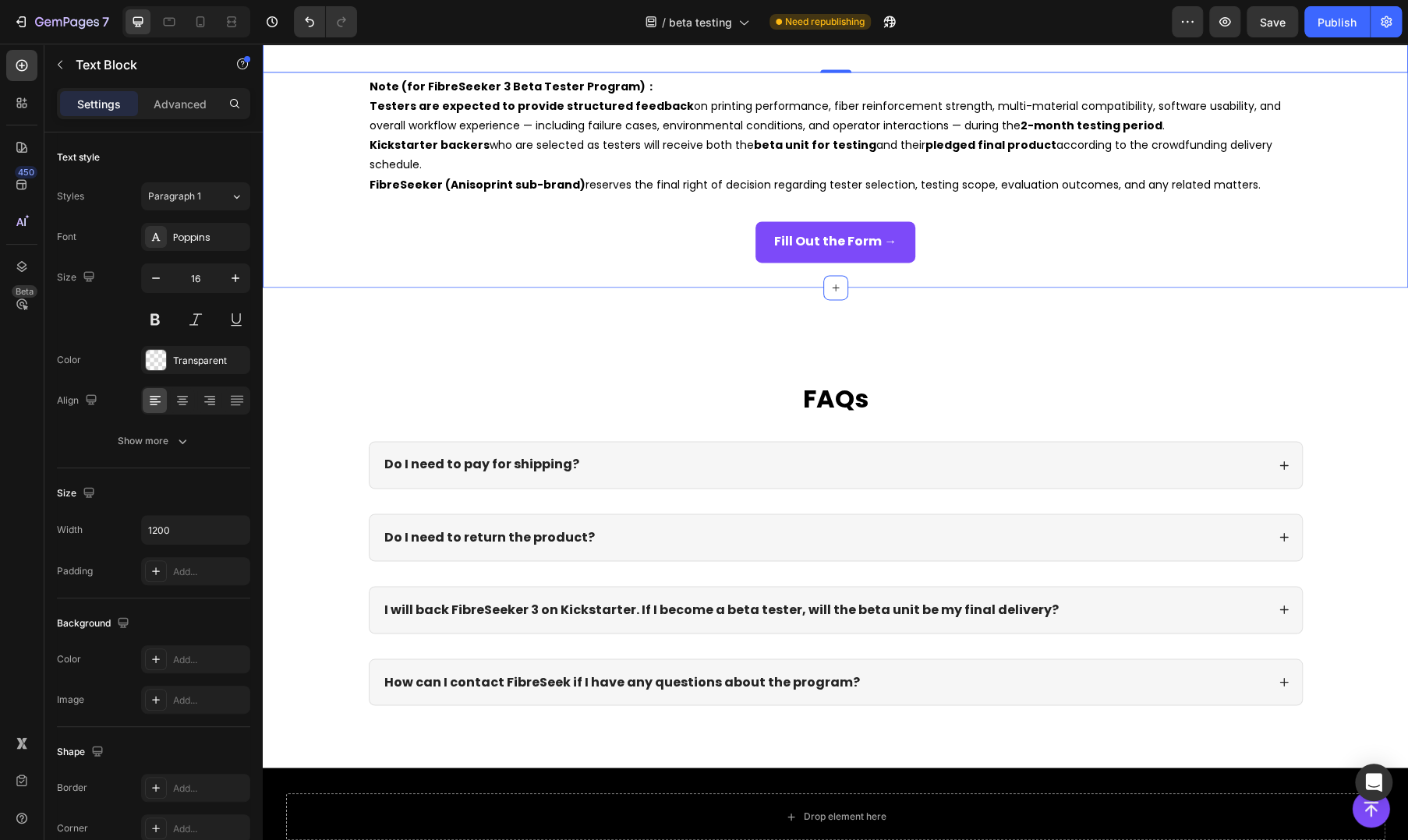
click at [606, 251] on div "Fill Out the Form → Button" at bounding box center [834, 242] width 1145 height 42
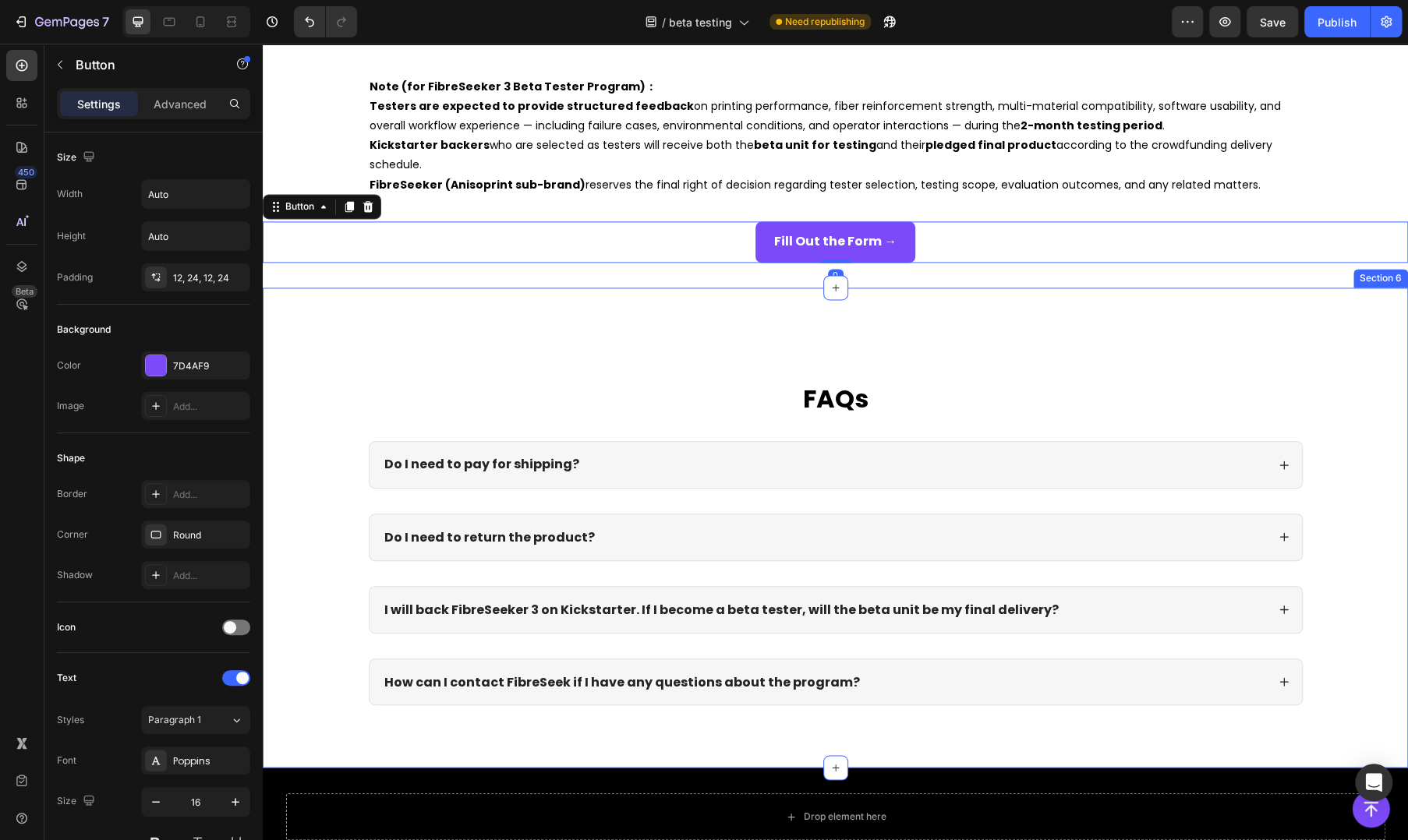
scroll to position [1039, 0]
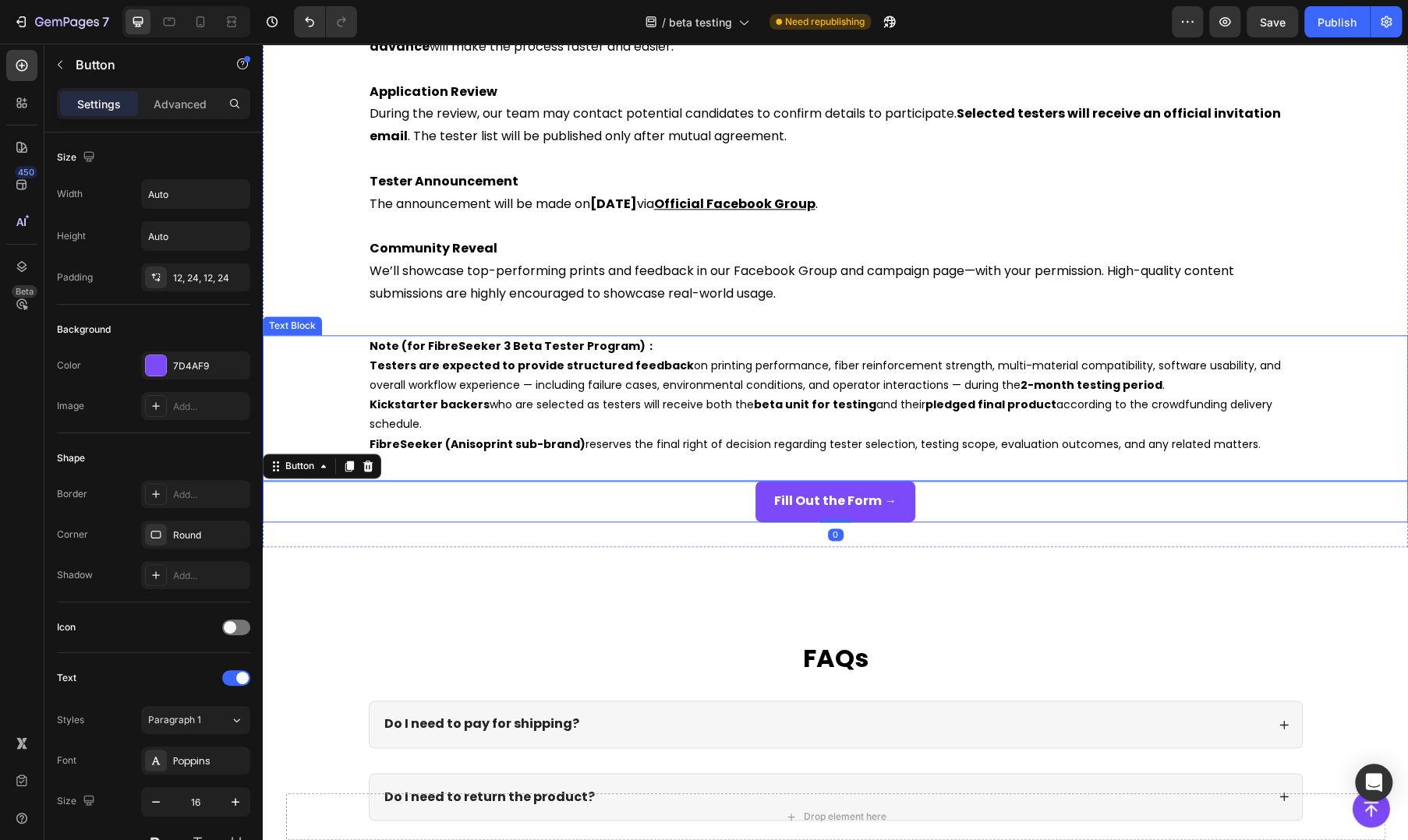
click at [685, 407] on span "Kickstarter backers who are selected as testers will receive both the beta unit…" at bounding box center [820, 414] width 902 height 35
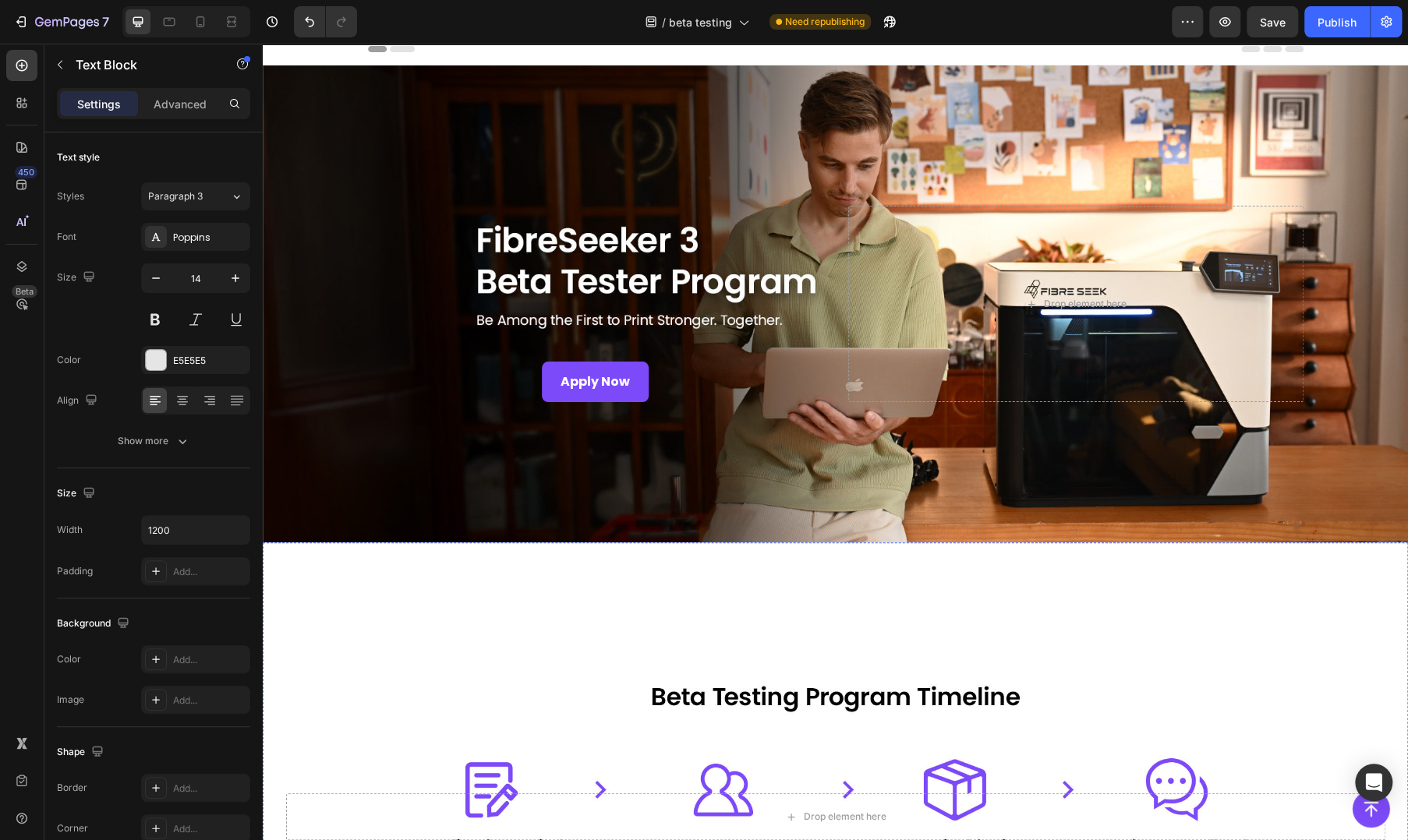
scroll to position [0, 0]
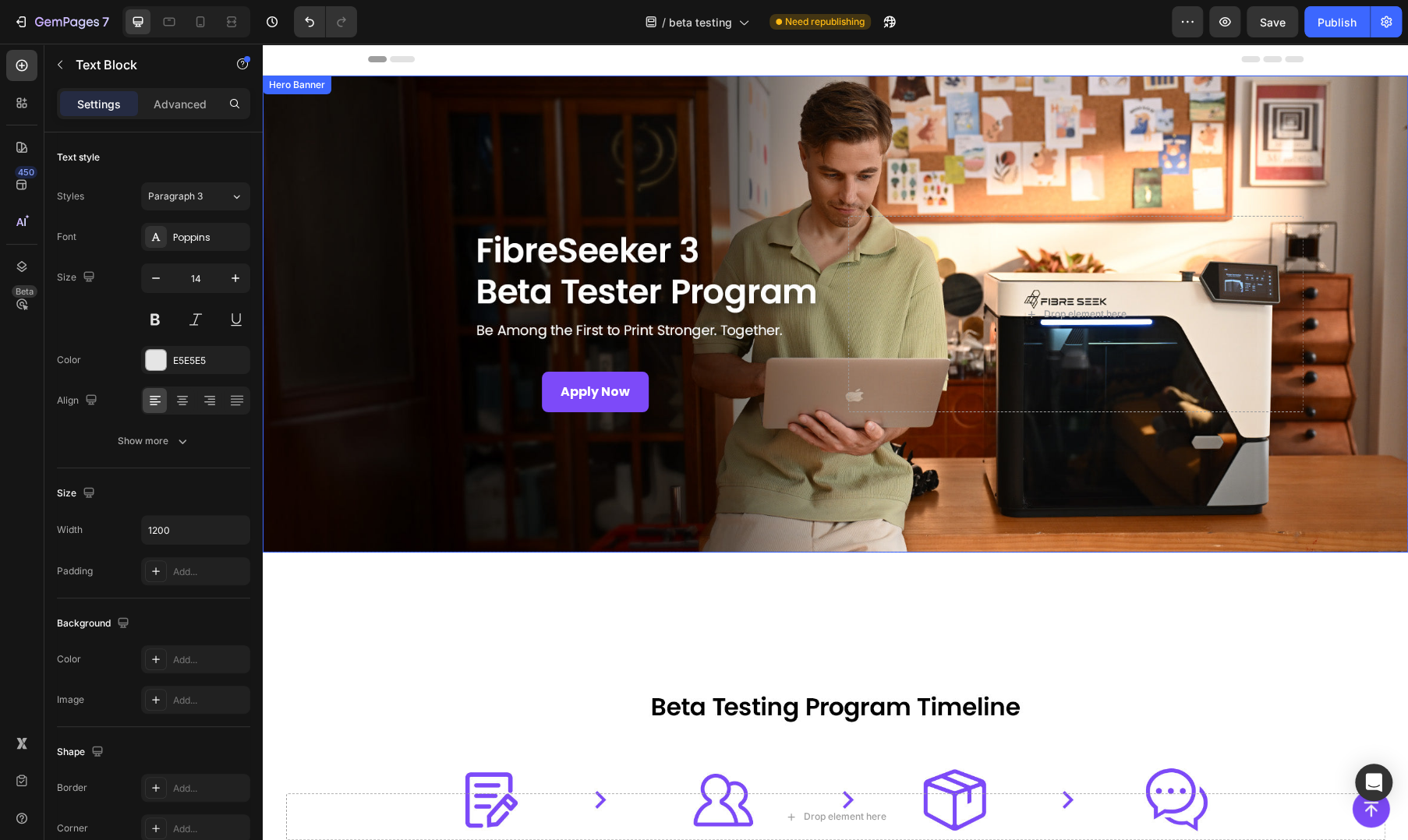
click at [416, 427] on div "Apply Now Button Drop element here" at bounding box center [835, 315] width 936 height 247
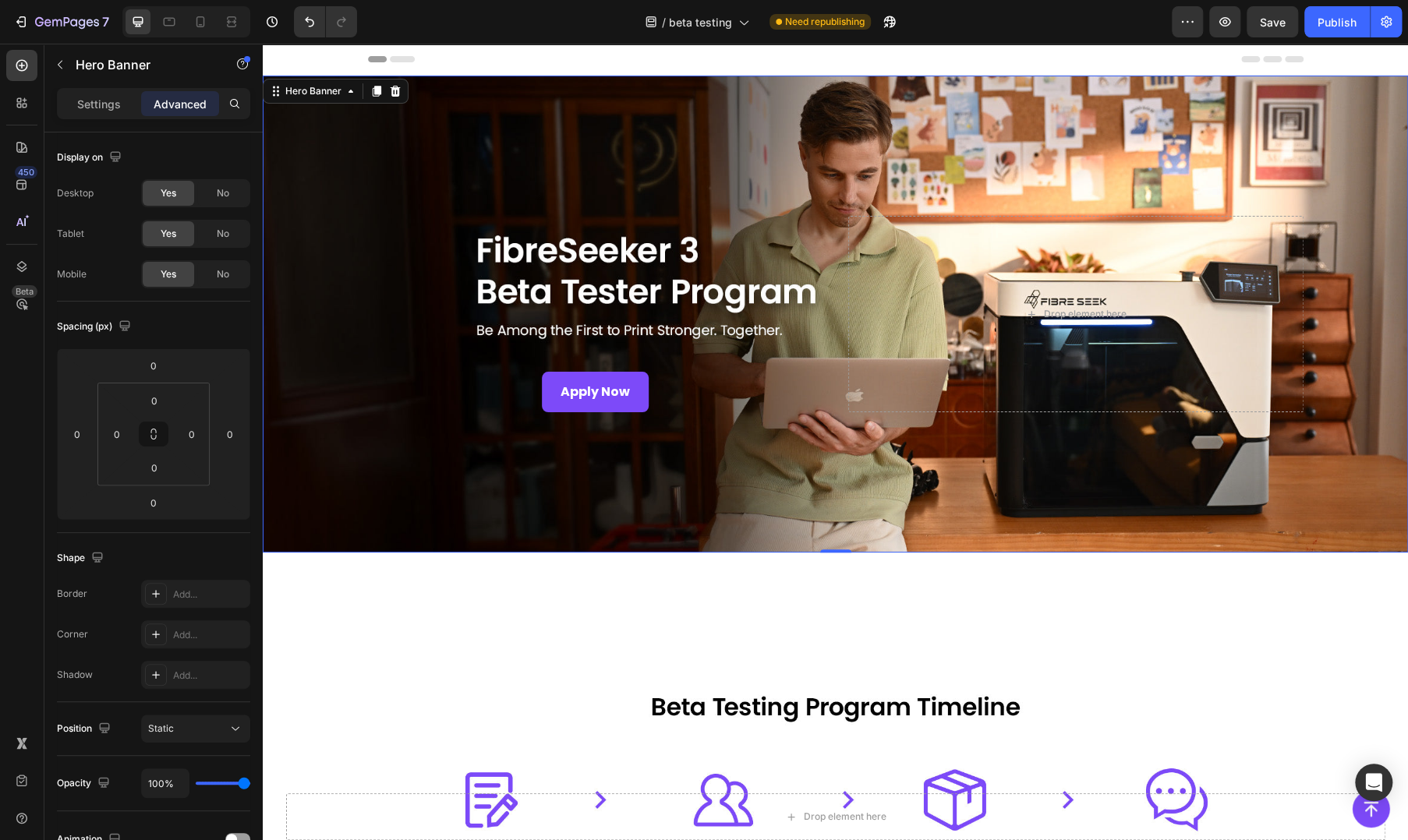
click at [387, 335] on div "Apply Now Button" at bounding box center [595, 315] width 455 height 198
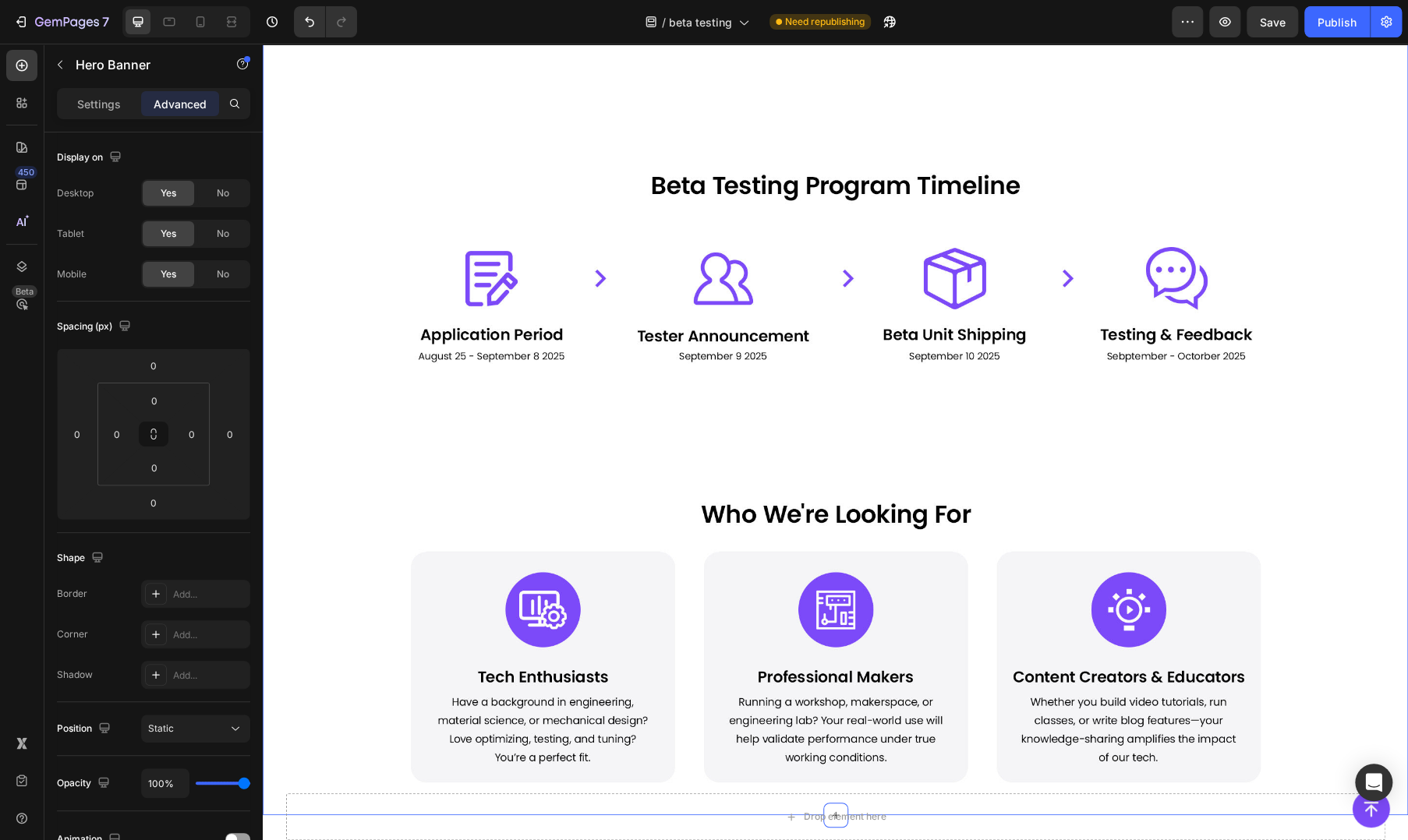
scroll to position [519, 0]
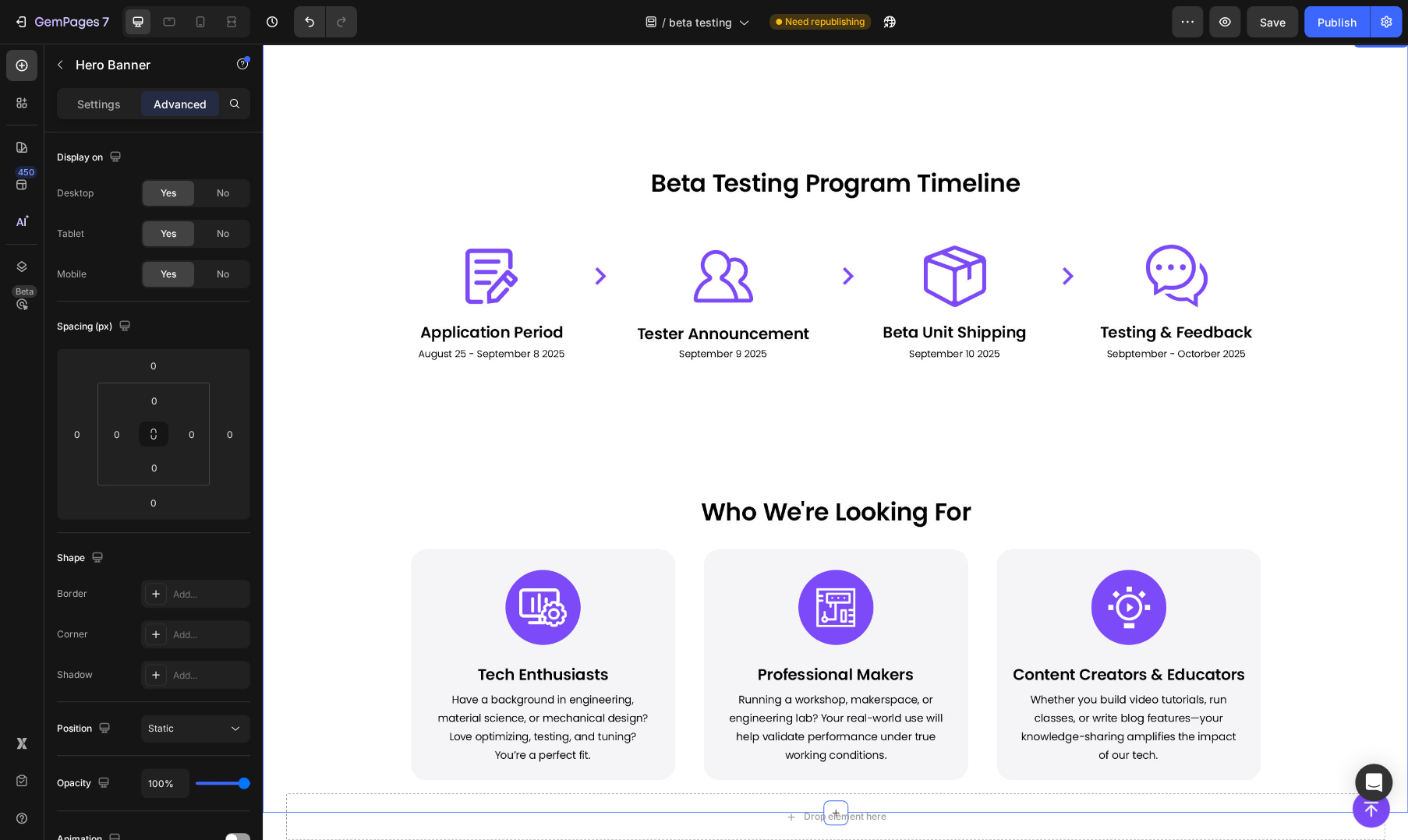
click at [363, 418] on div "Image Image" at bounding box center [834, 421] width 1145 height 735
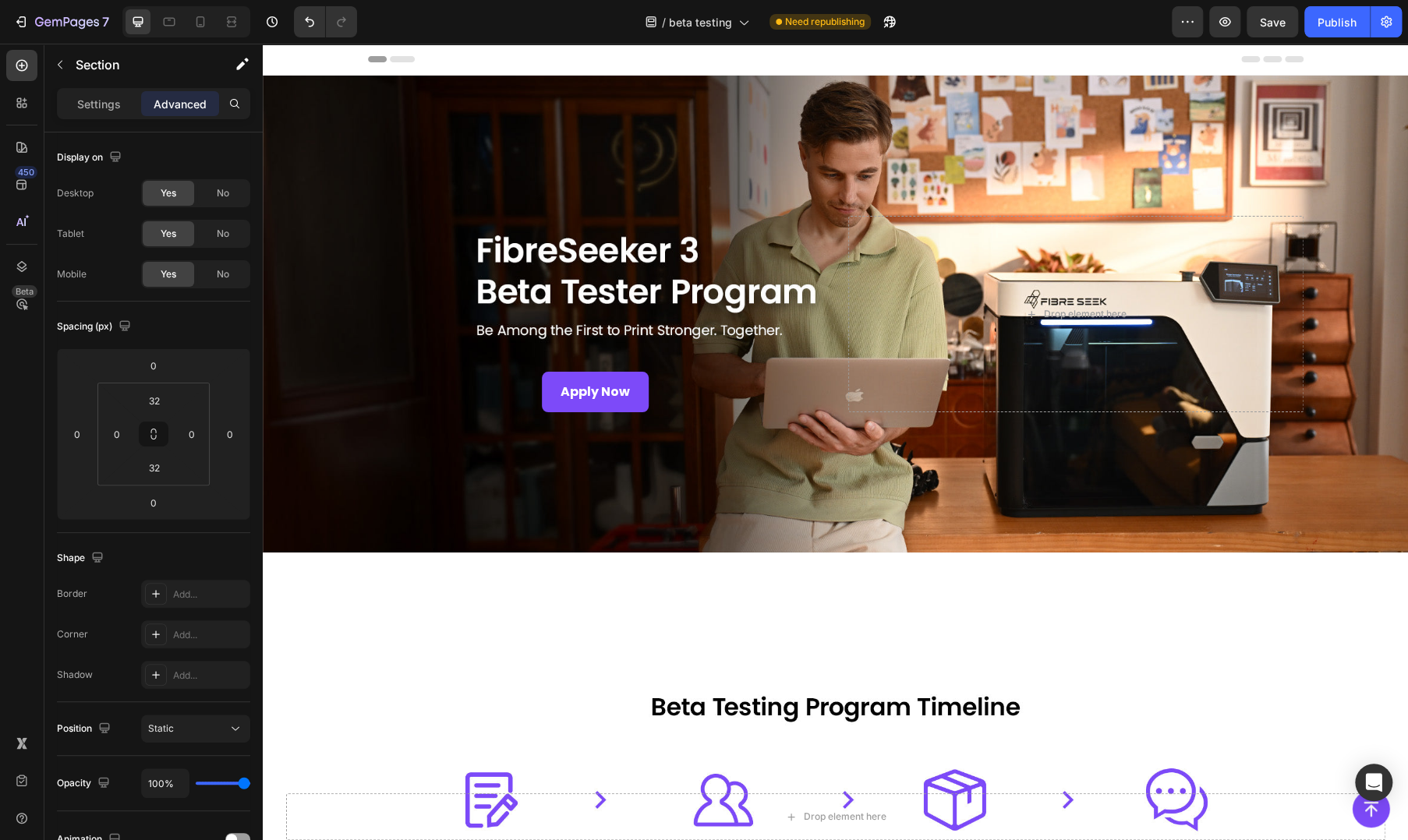
scroll to position [1039, 0]
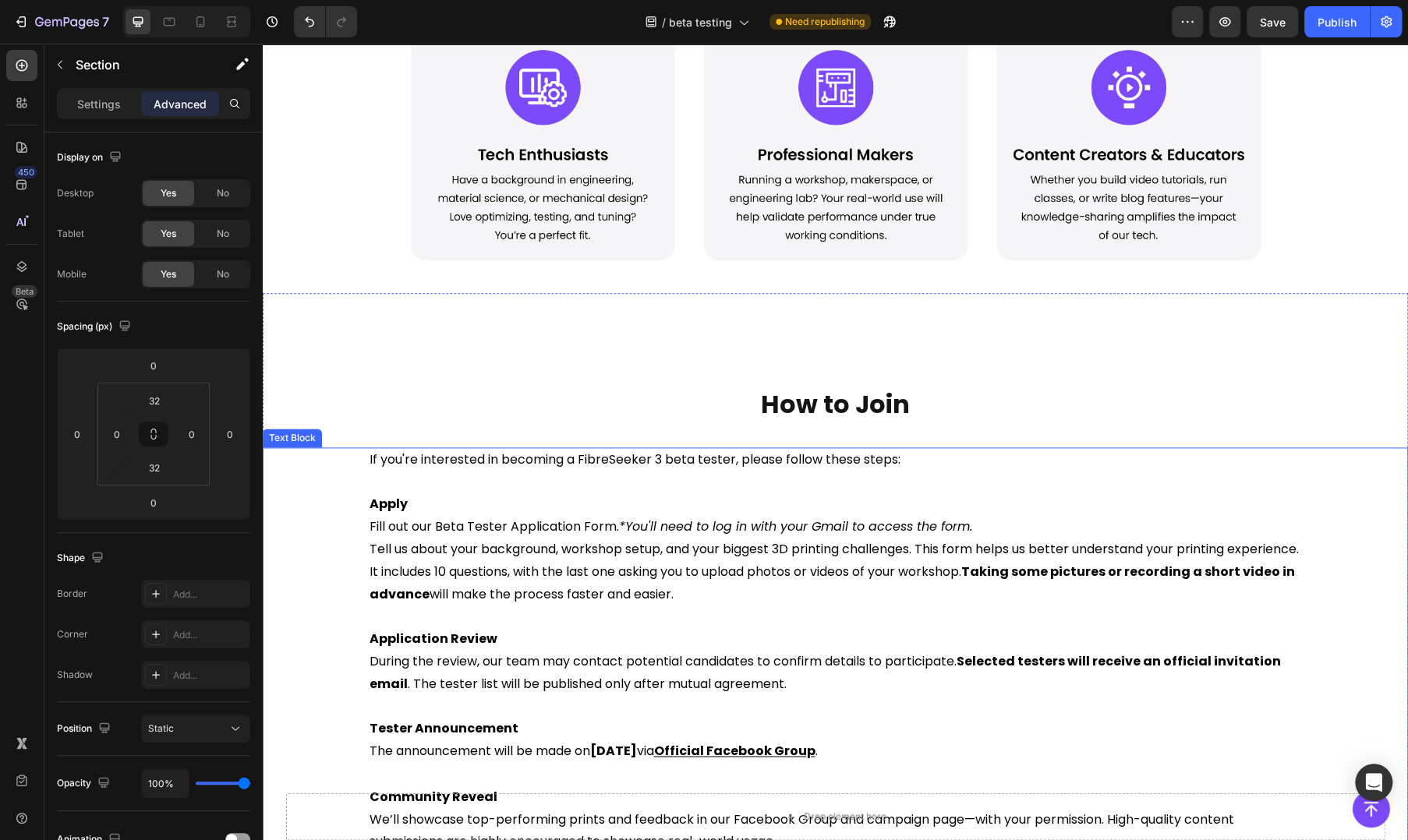
click at [1113, 555] on span "Tell us about your background, workshop setup, and your biggest 3D printing cha…" at bounding box center [834, 572] width 929 height 63
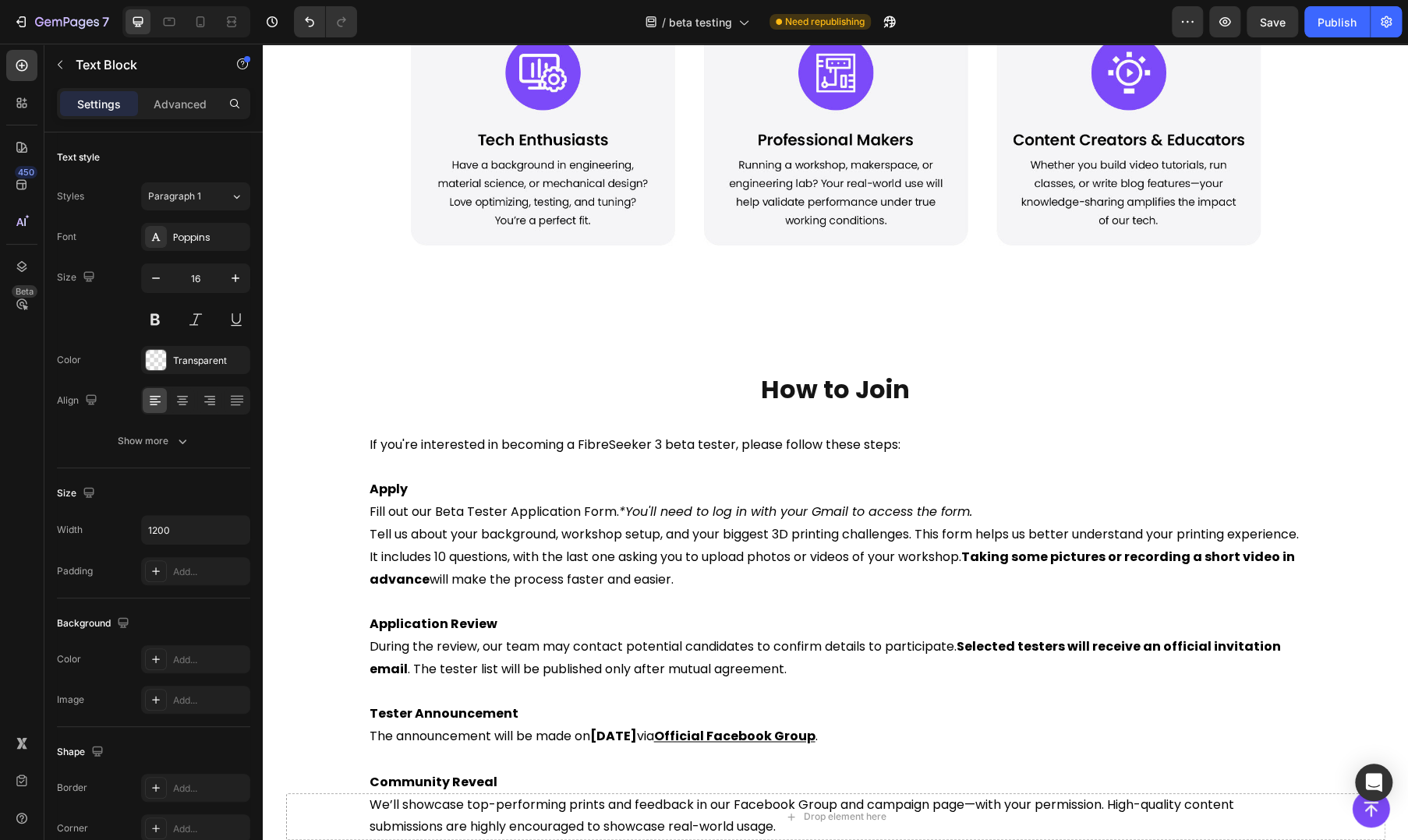
scroll to position [0, 0]
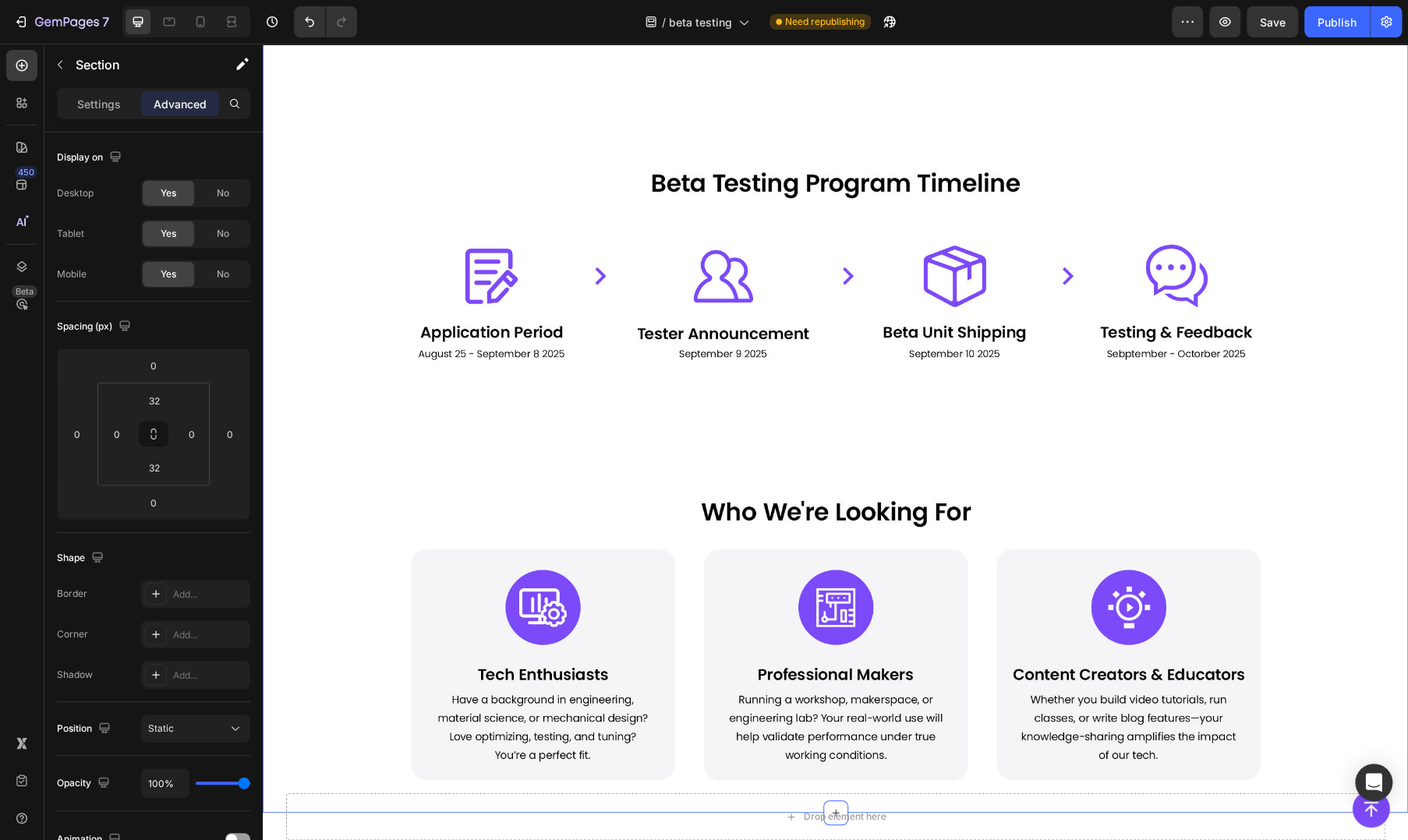
scroll to position [779, 0]
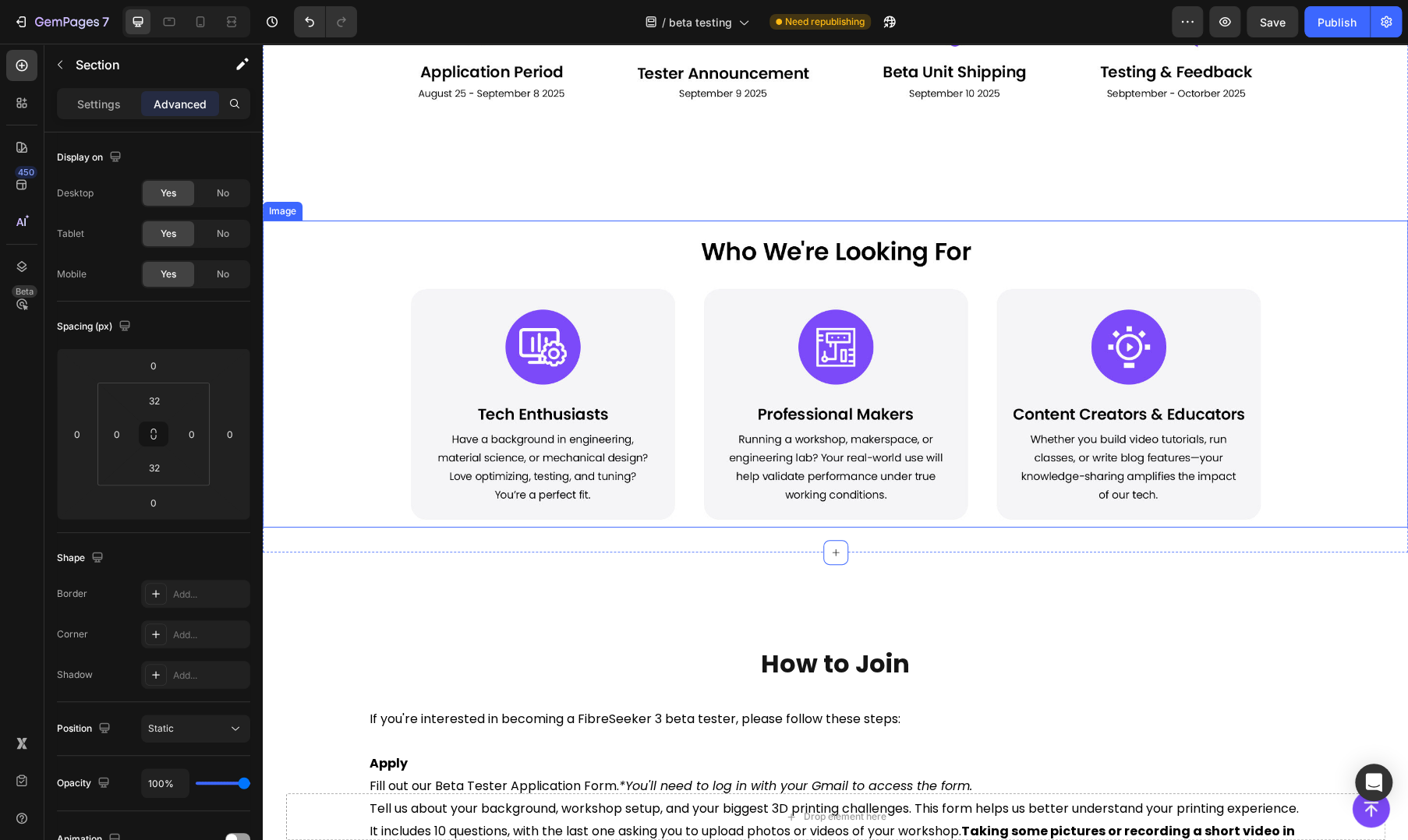
click at [526, 256] on img at bounding box center [835, 374] width 936 height 307
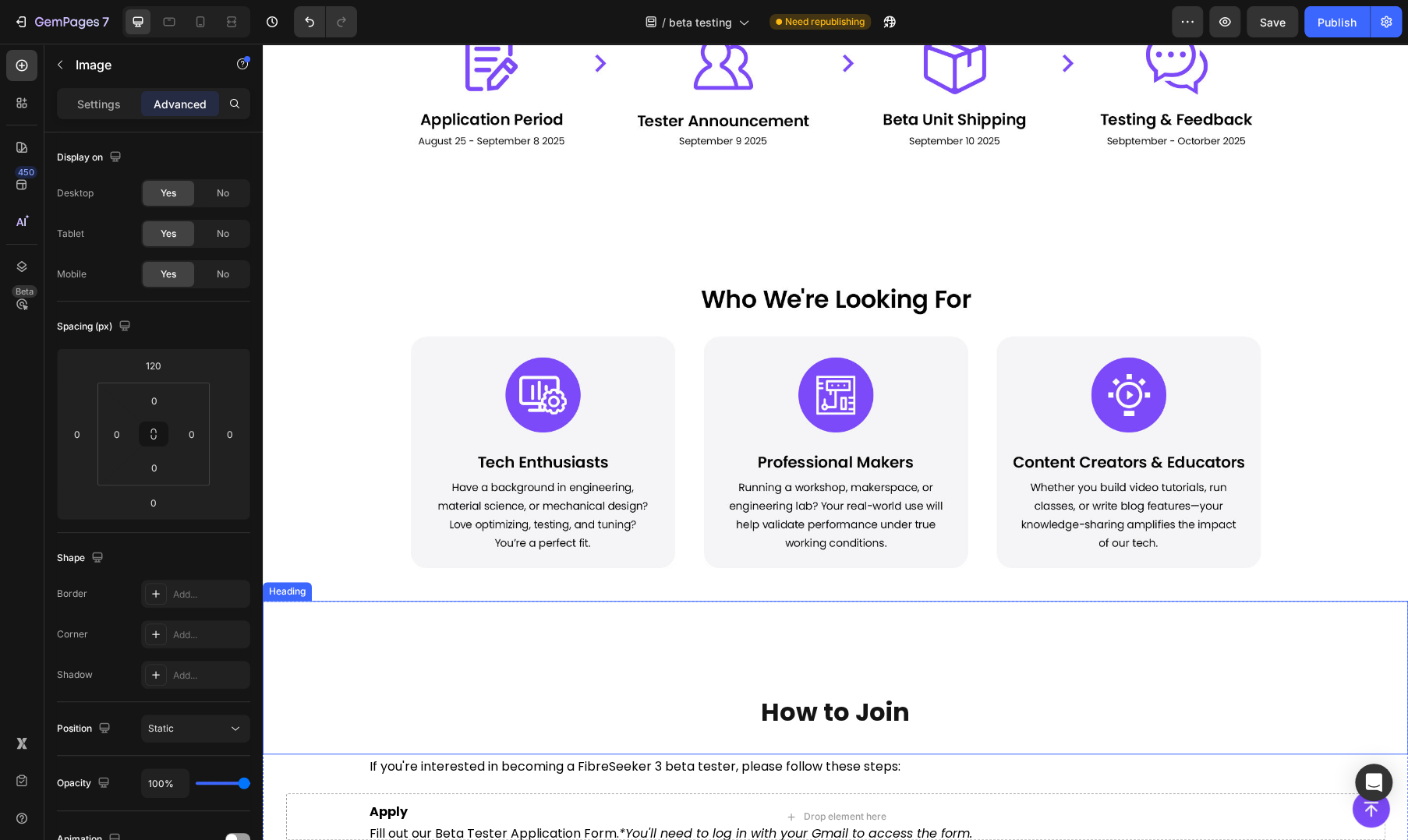
scroll to position [0, 0]
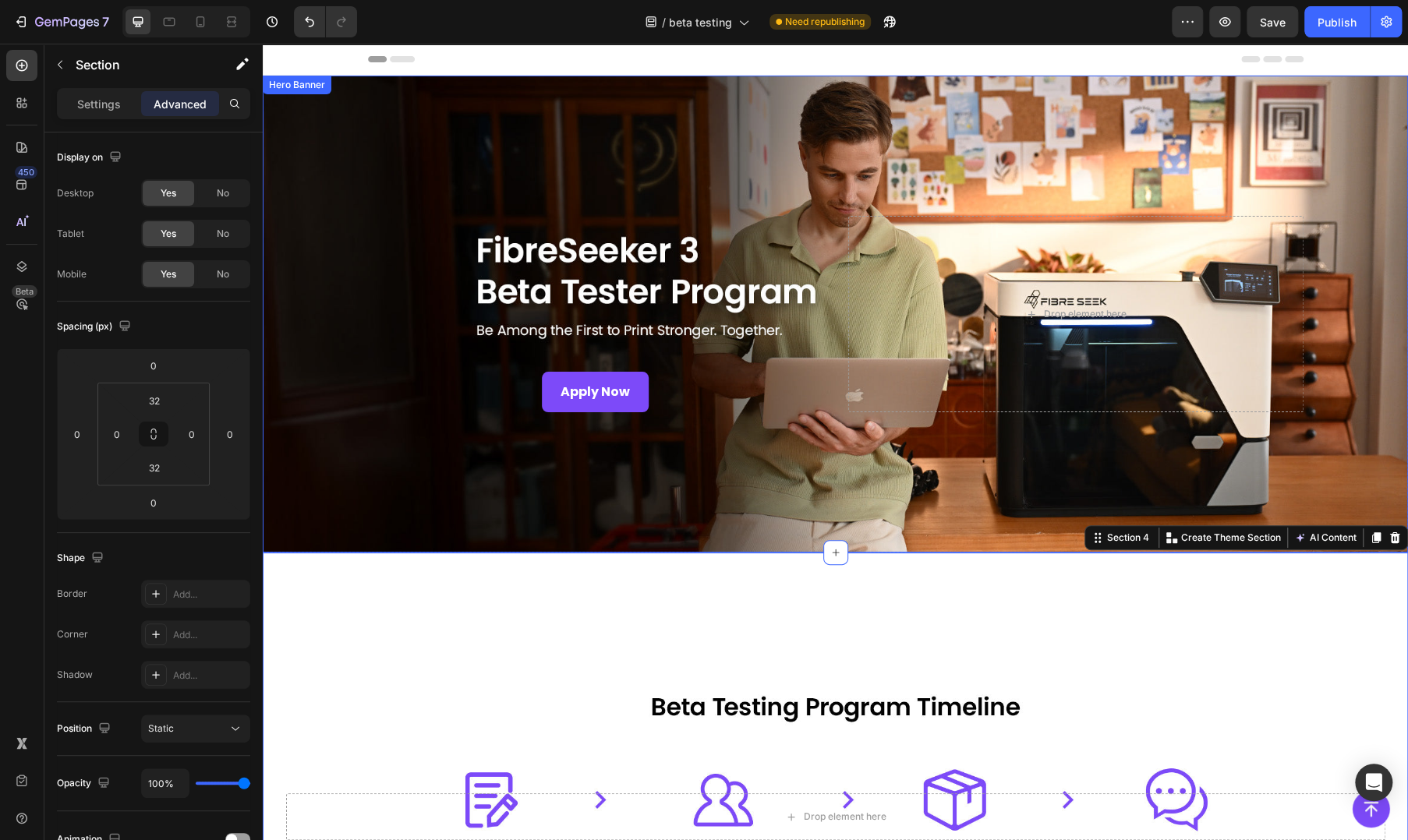
drag, startPoint x: 372, startPoint y: 468, endPoint x: 384, endPoint y: 471, distance: 12.4
click at [372, 468] on div "Overlay" at bounding box center [834, 314] width 1145 height 477
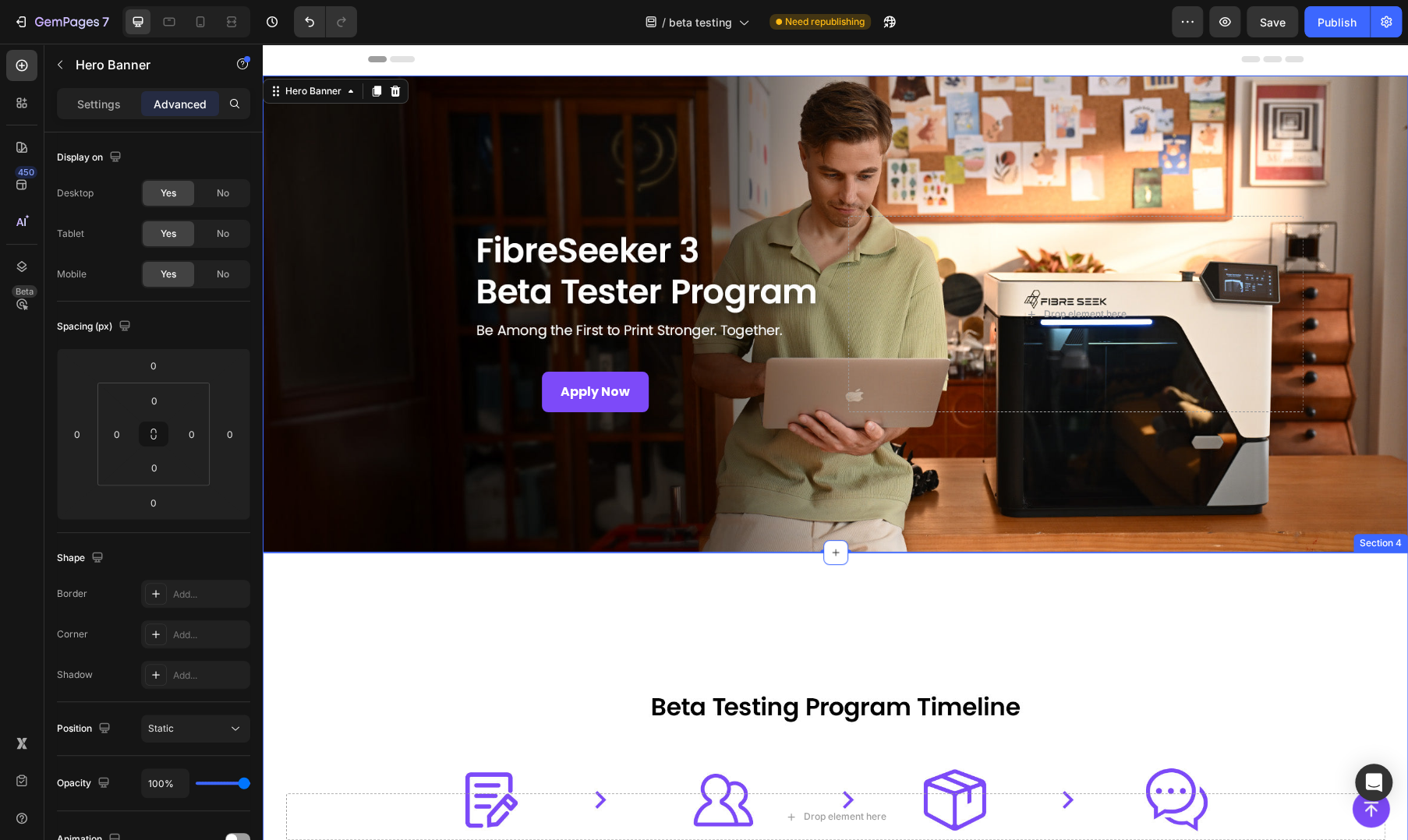
drag, startPoint x: 317, startPoint y: 579, endPoint x: 369, endPoint y: 613, distance: 62.1
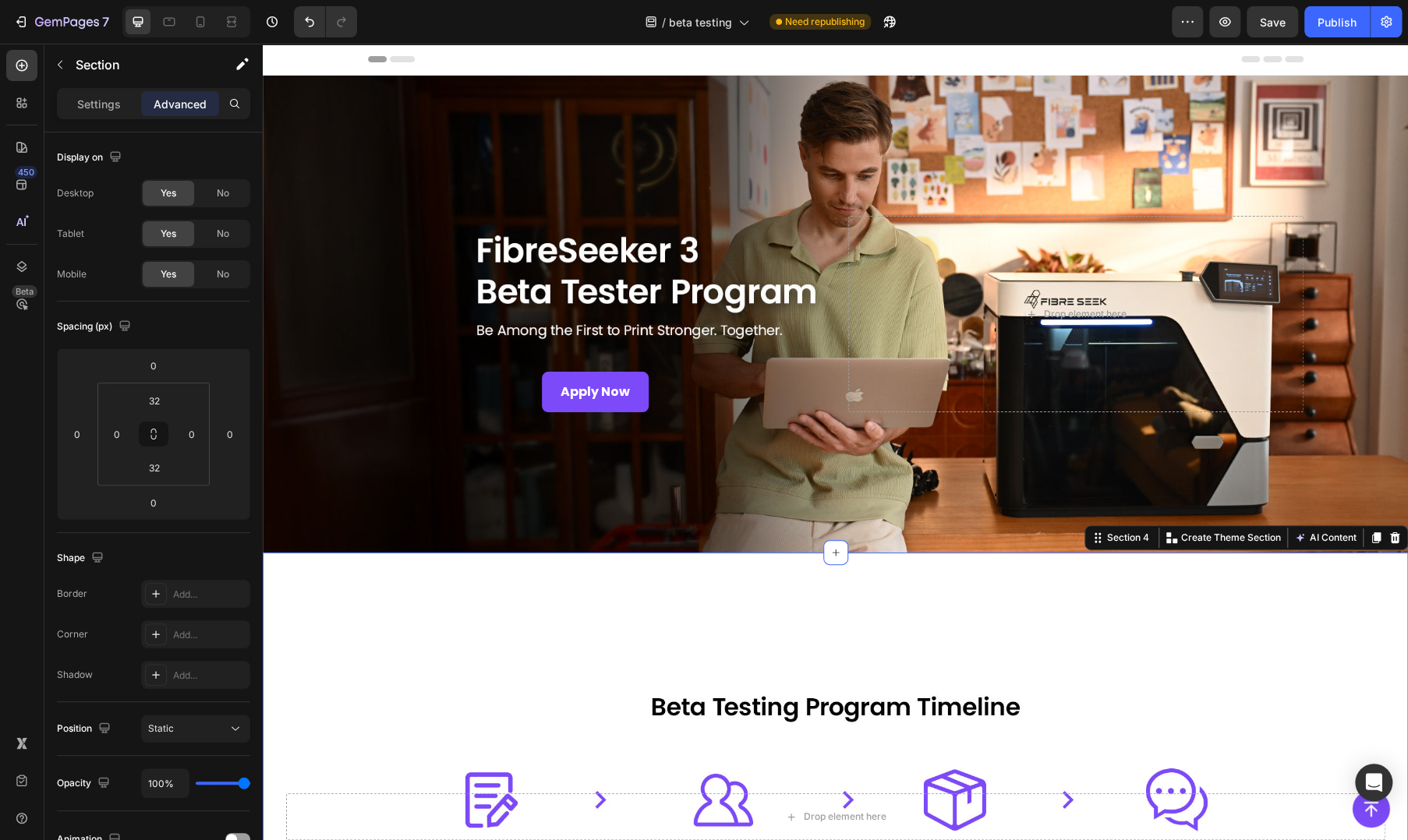
drag, startPoint x: 322, startPoint y: 525, endPoint x: 334, endPoint y: 520, distance: 13.0
click at [322, 525] on div "Overlay" at bounding box center [834, 314] width 1145 height 477
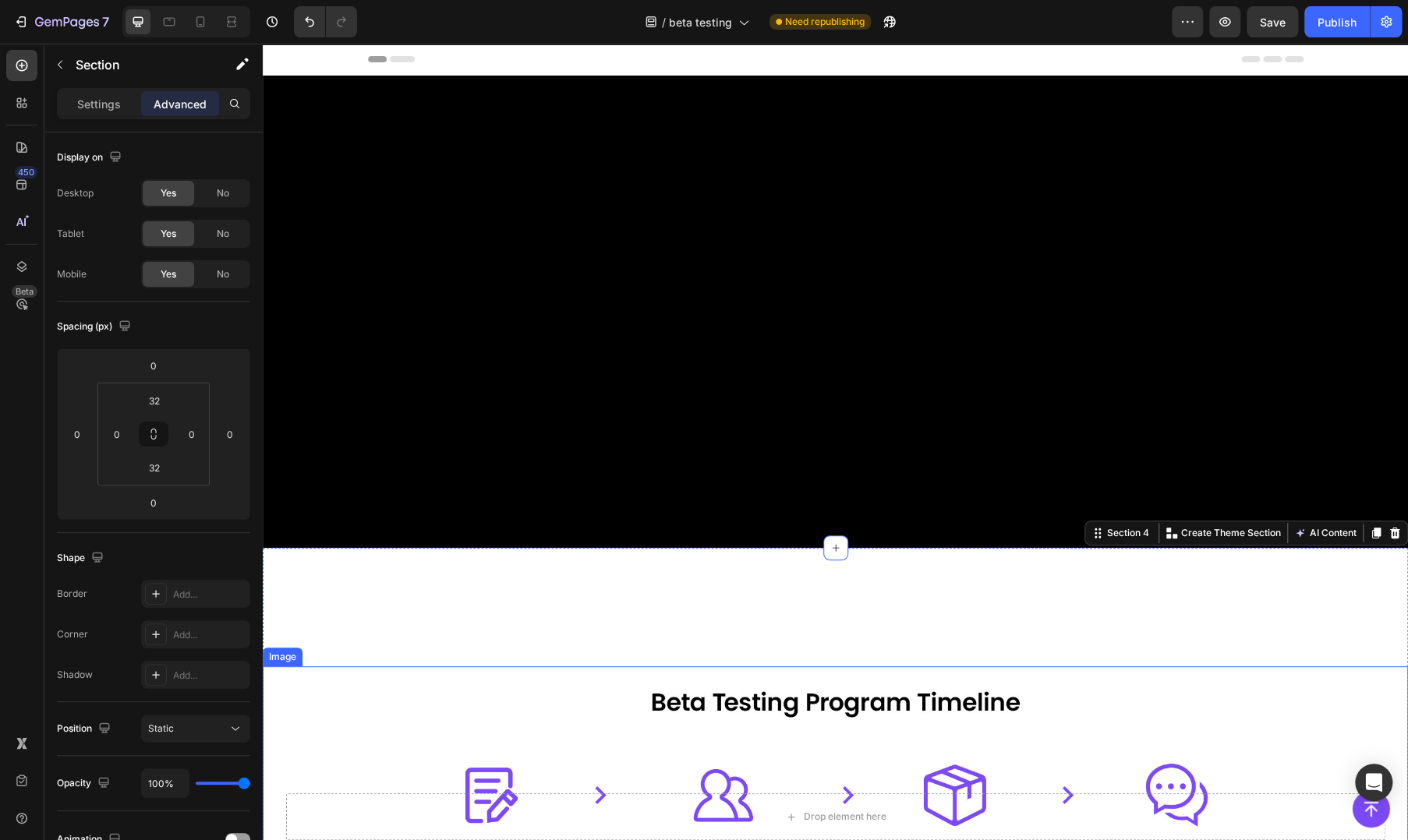
scroll to position [1298, 0]
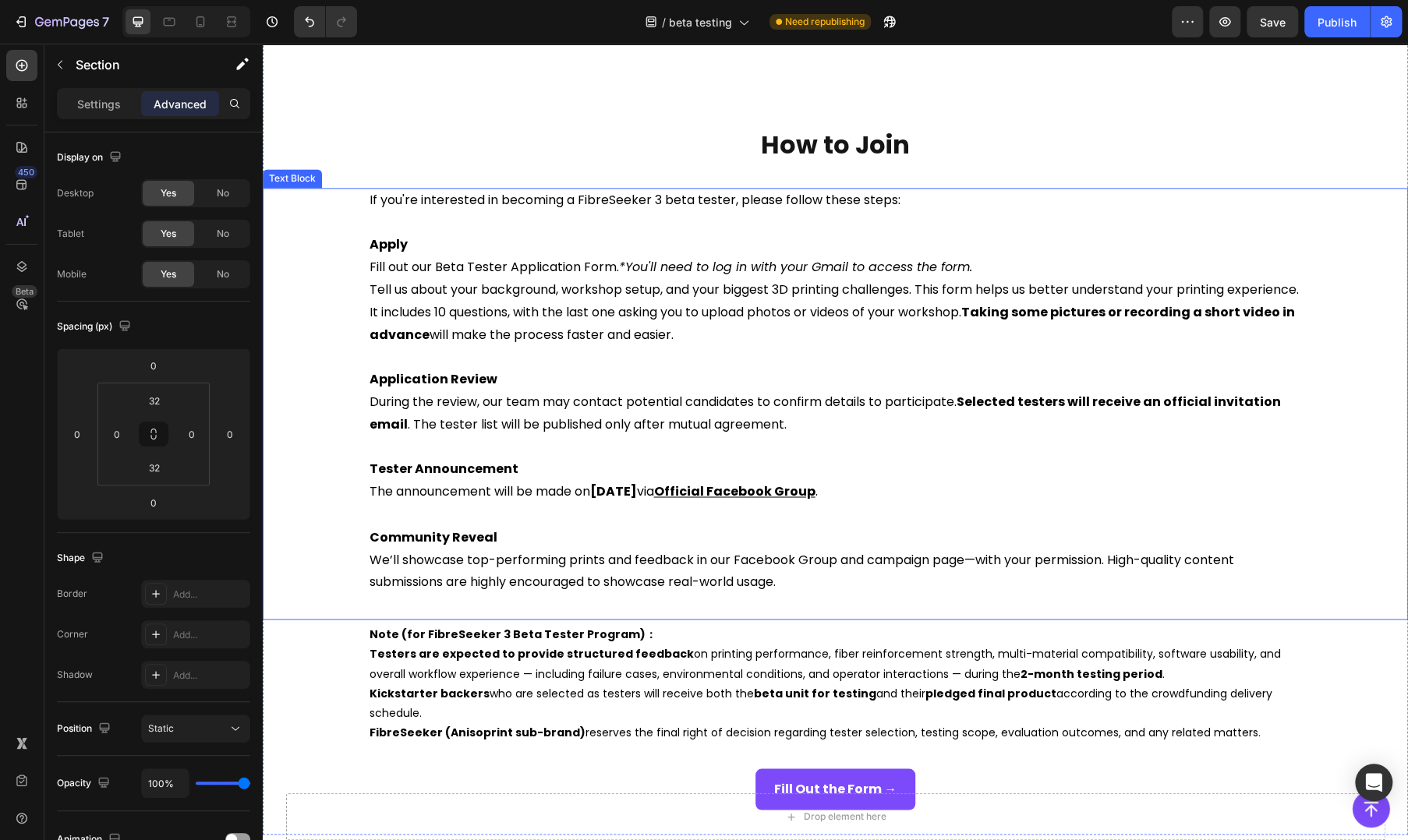
drag, startPoint x: 750, startPoint y: 544, endPoint x: 609, endPoint y: 637, distance: 168.9
click at [750, 544] on p "Community Reveal" at bounding box center [835, 537] width 932 height 22
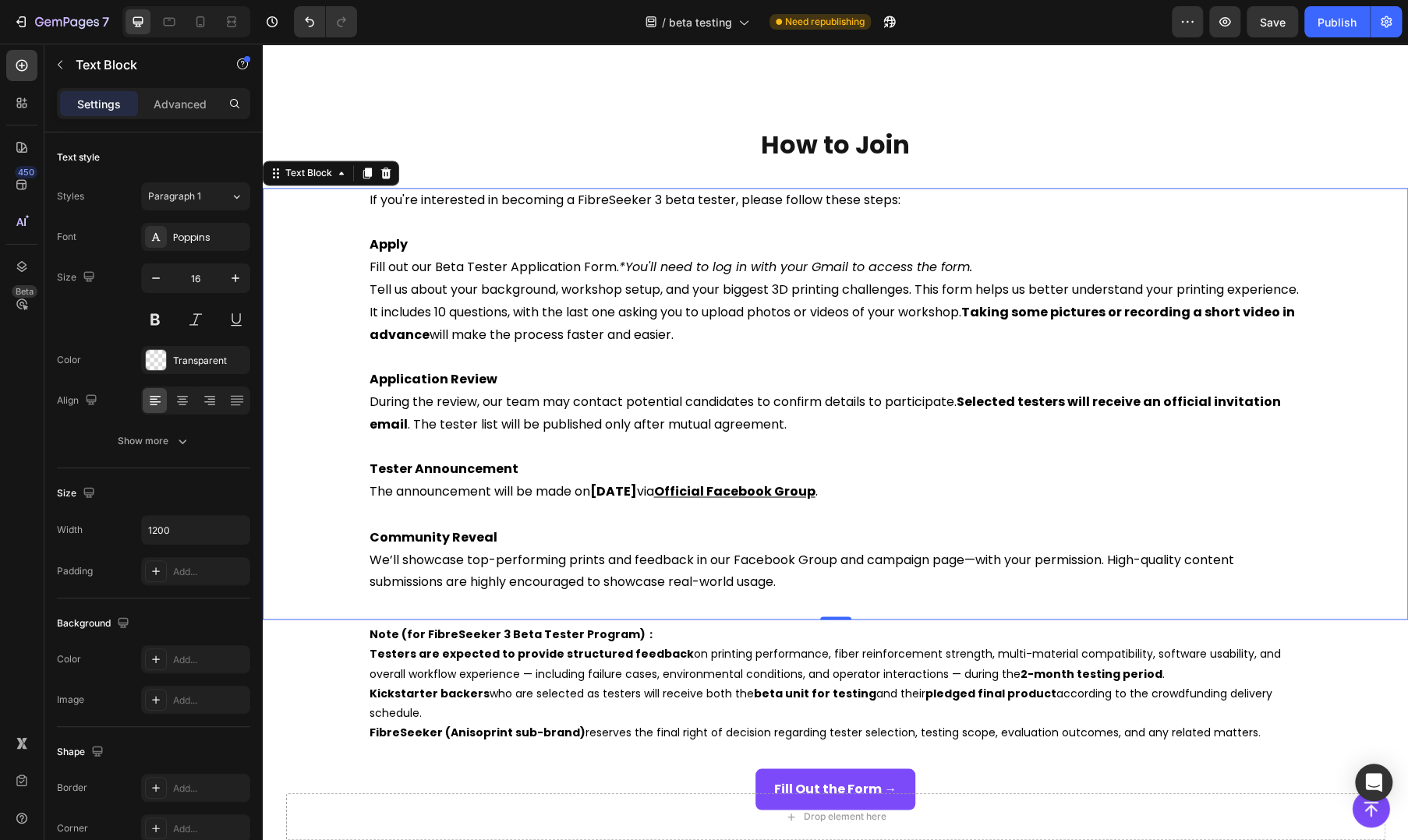
drag, startPoint x: 1244, startPoint y: 269, endPoint x: 1075, endPoint y: 322, distance: 177.1
click at [1244, 269] on p "Fill out our Beta Tester Application Form. *You'll need to log in with your Gma…" at bounding box center [835, 267] width 932 height 22
click at [883, 416] on p "During the review, our team may contact potential candidates to confirm details…" at bounding box center [835, 413] width 932 height 45
click at [483, 741] on p "FibreSeeker (Anisoprint sub-brand) reserves the final right of decision regardi…" at bounding box center [835, 731] width 932 height 19
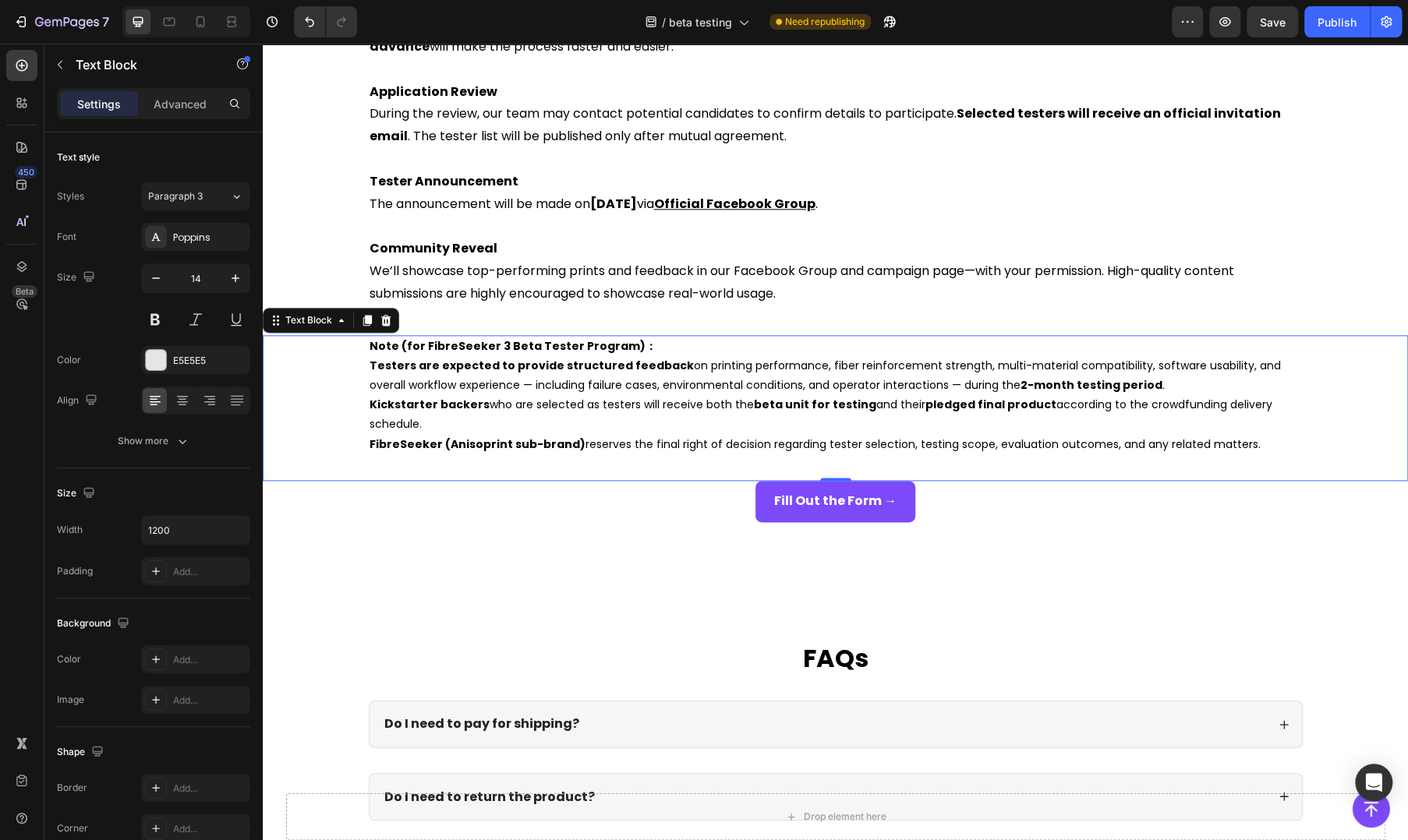
scroll to position [732, 0]
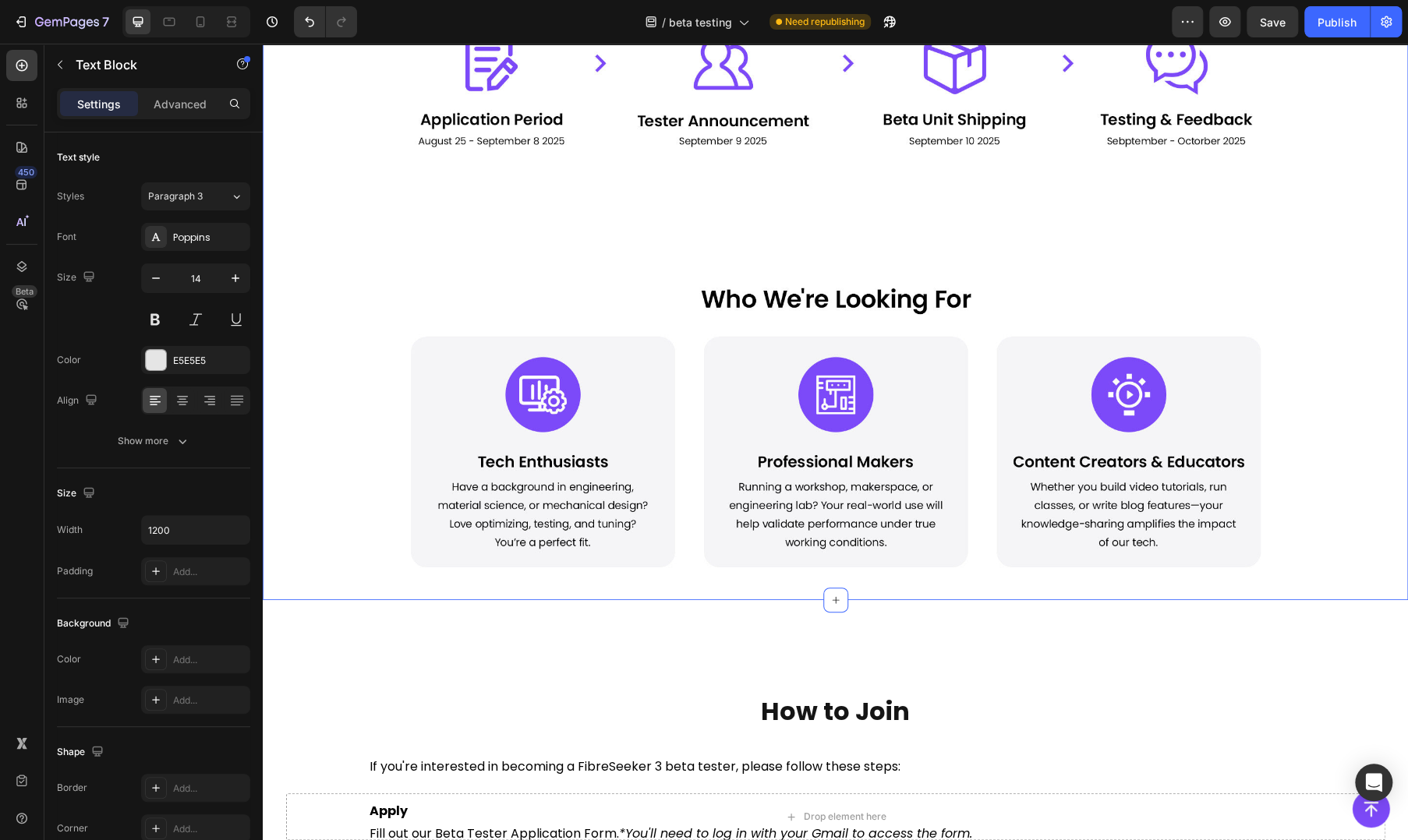
drag, startPoint x: 979, startPoint y: 237, endPoint x: 979, endPoint y: 273, distance: 36.0
click at [979, 237] on div "Image Image" at bounding box center [834, 208] width 1145 height 735
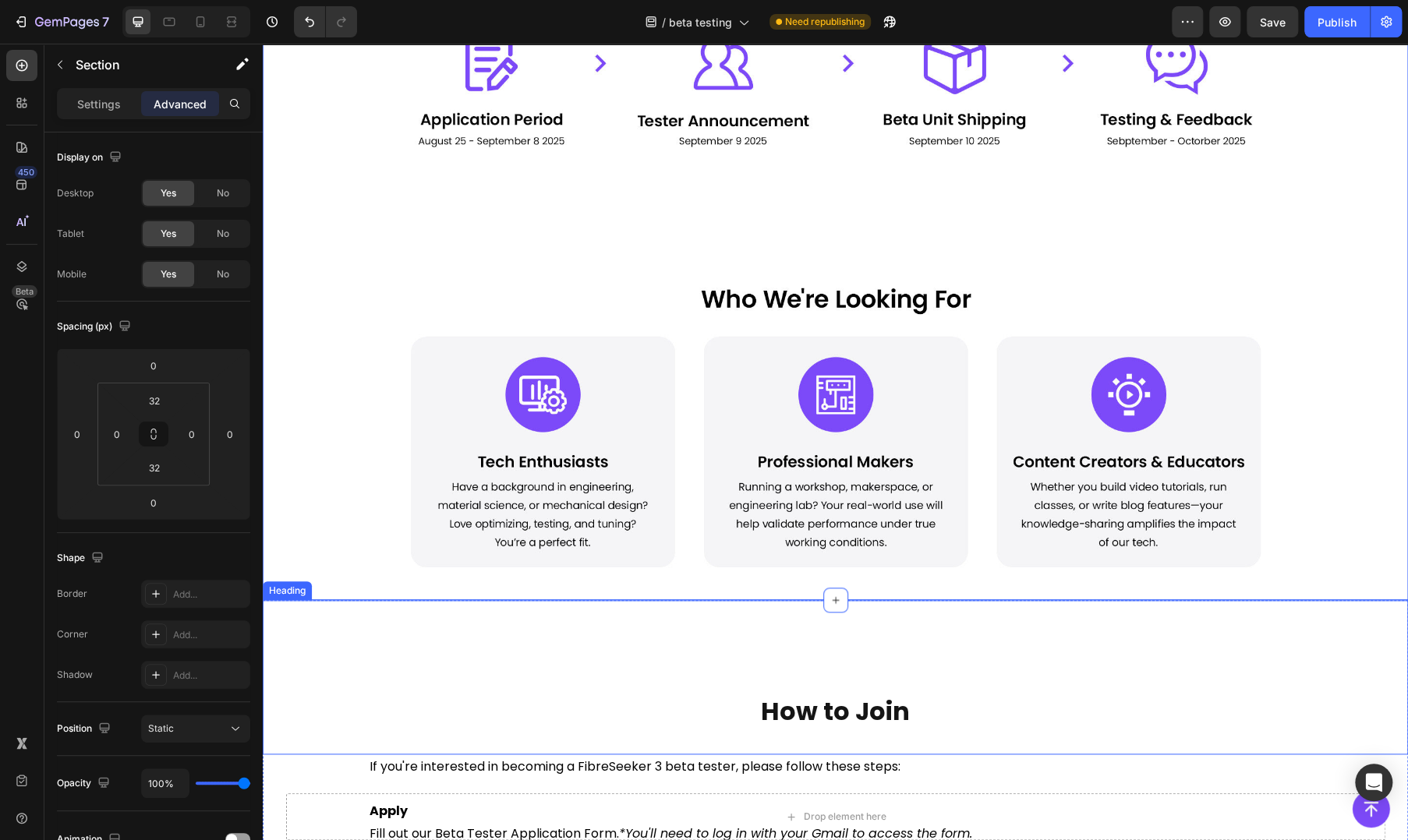
drag, startPoint x: 608, startPoint y: 689, endPoint x: 452, endPoint y: 827, distance: 208.3
click at [608, 689] on div "How to Join Heading" at bounding box center [834, 677] width 1145 height 154
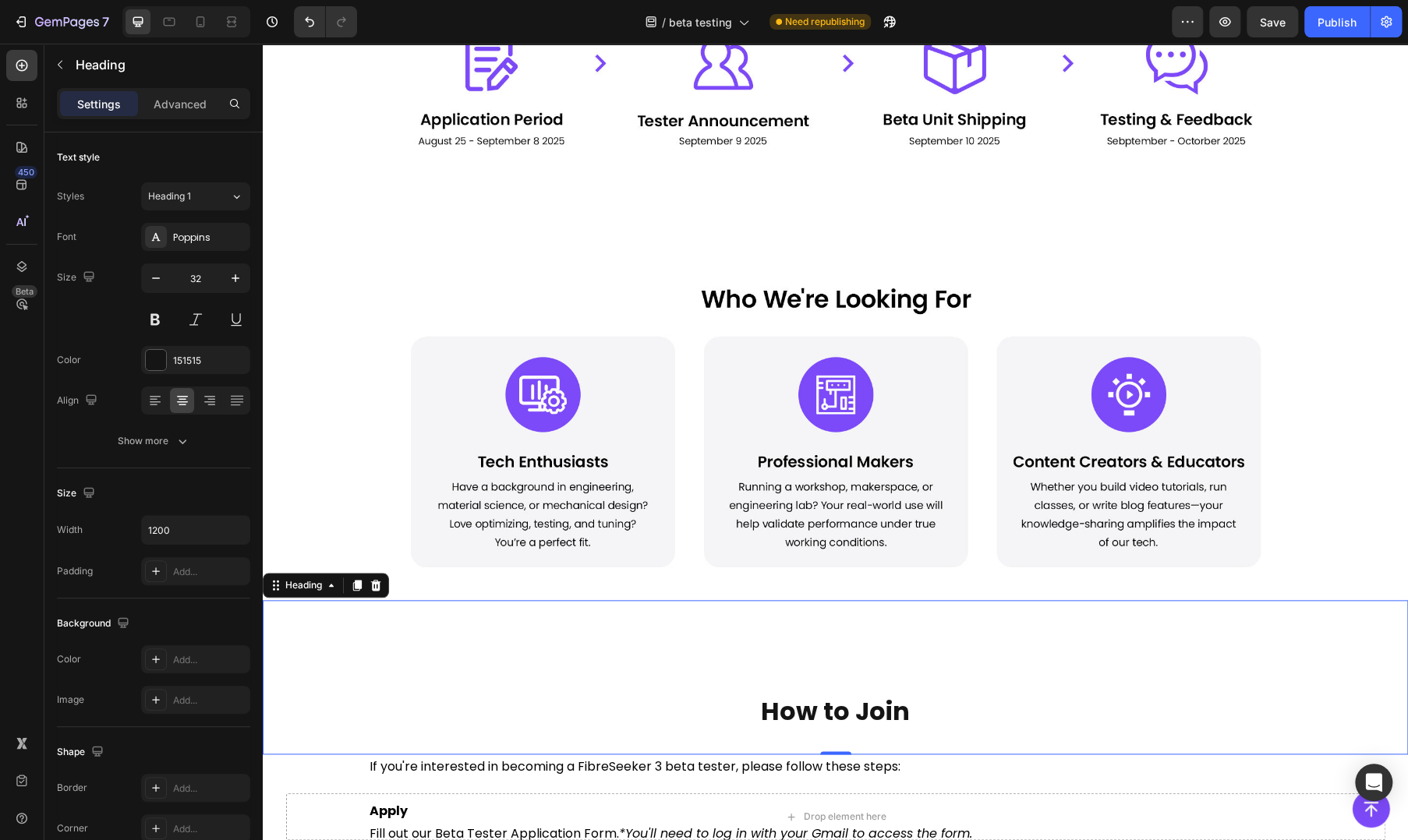
click at [504, 709] on h2 "How to Join" at bounding box center [835, 711] width 936 height 36
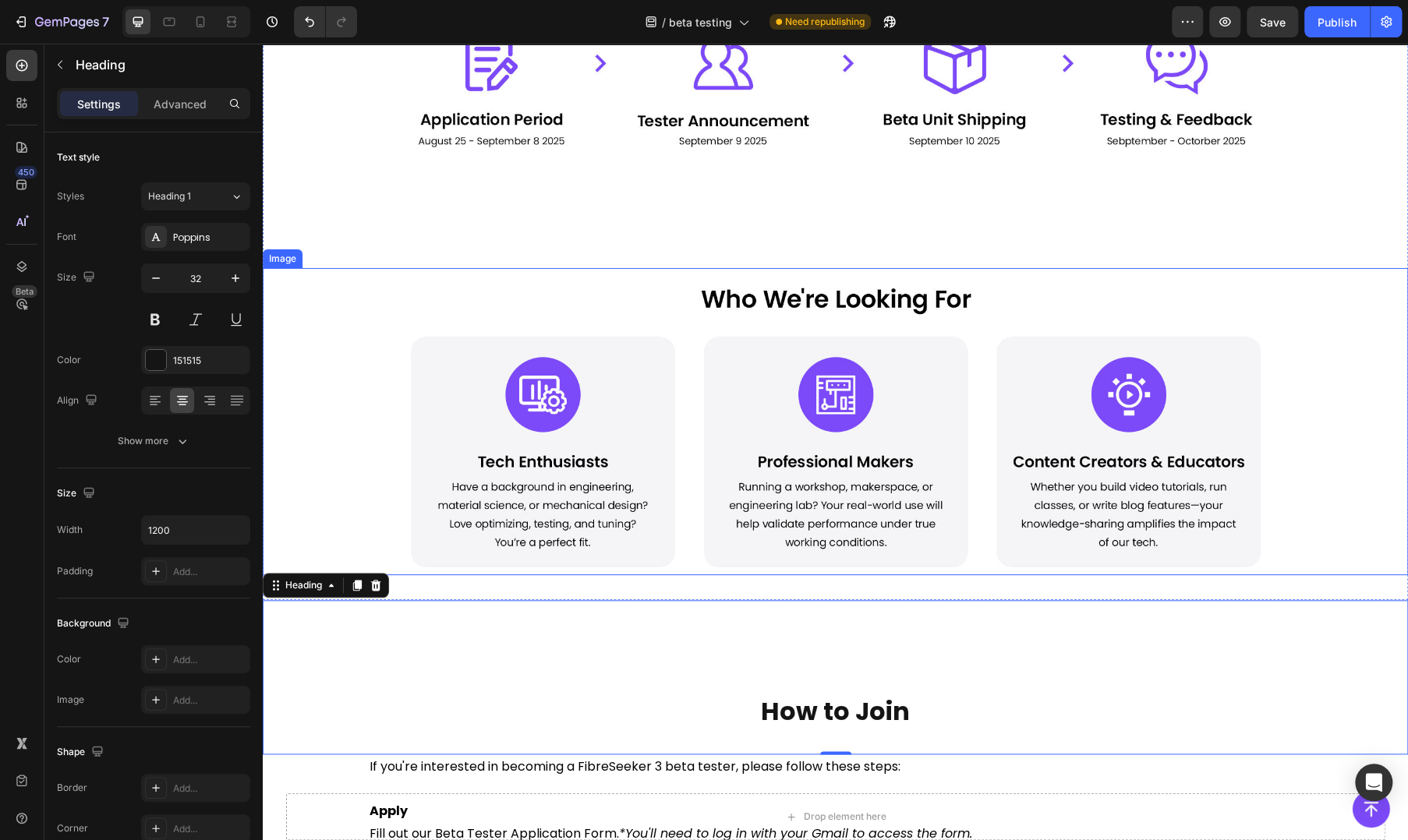
click at [812, 477] on img at bounding box center [835, 422] width 936 height 307
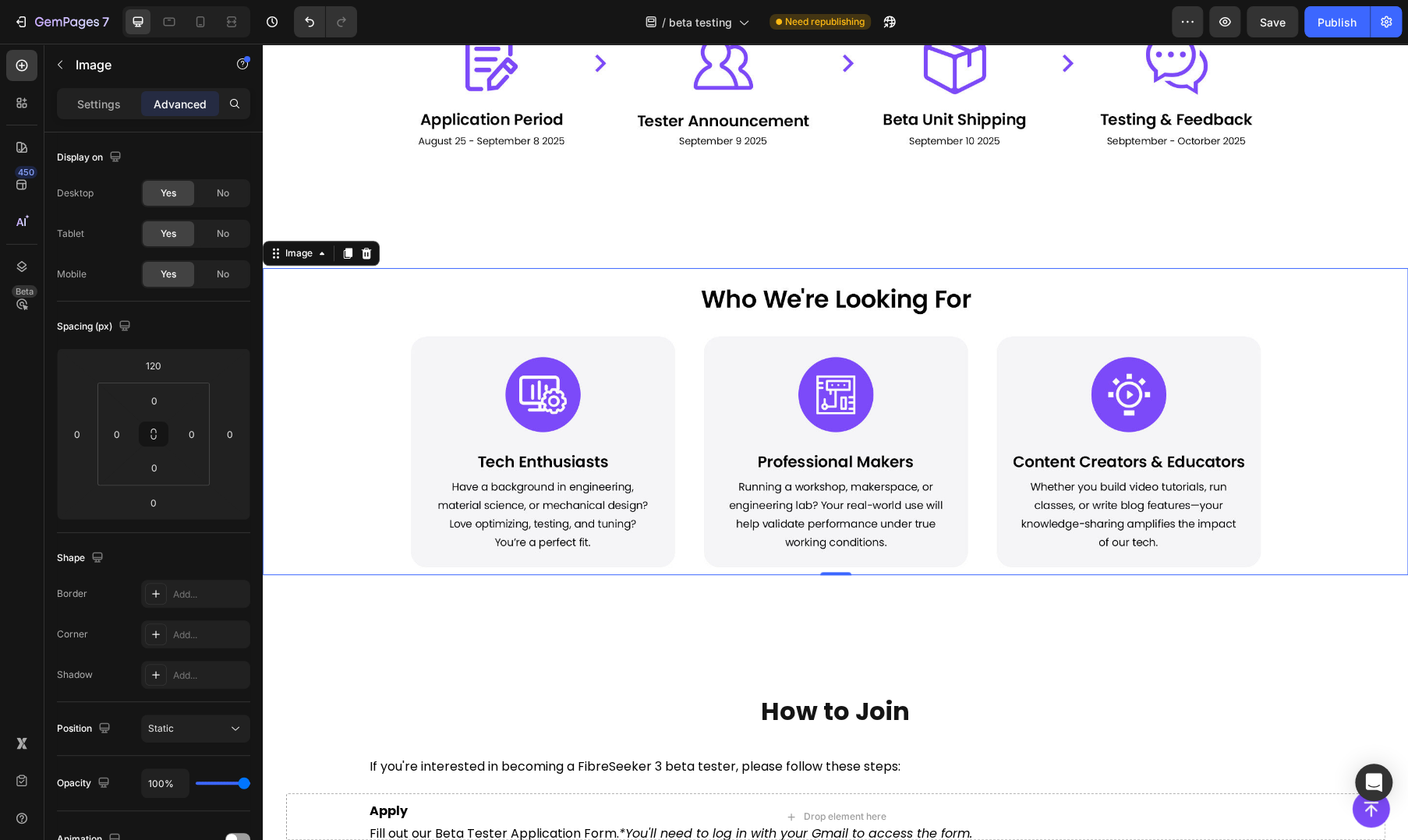
drag, startPoint x: 336, startPoint y: 464, endPoint x: 333, endPoint y: 478, distance: 14.3
click at [336, 464] on div at bounding box center [834, 422] width 1145 height 307
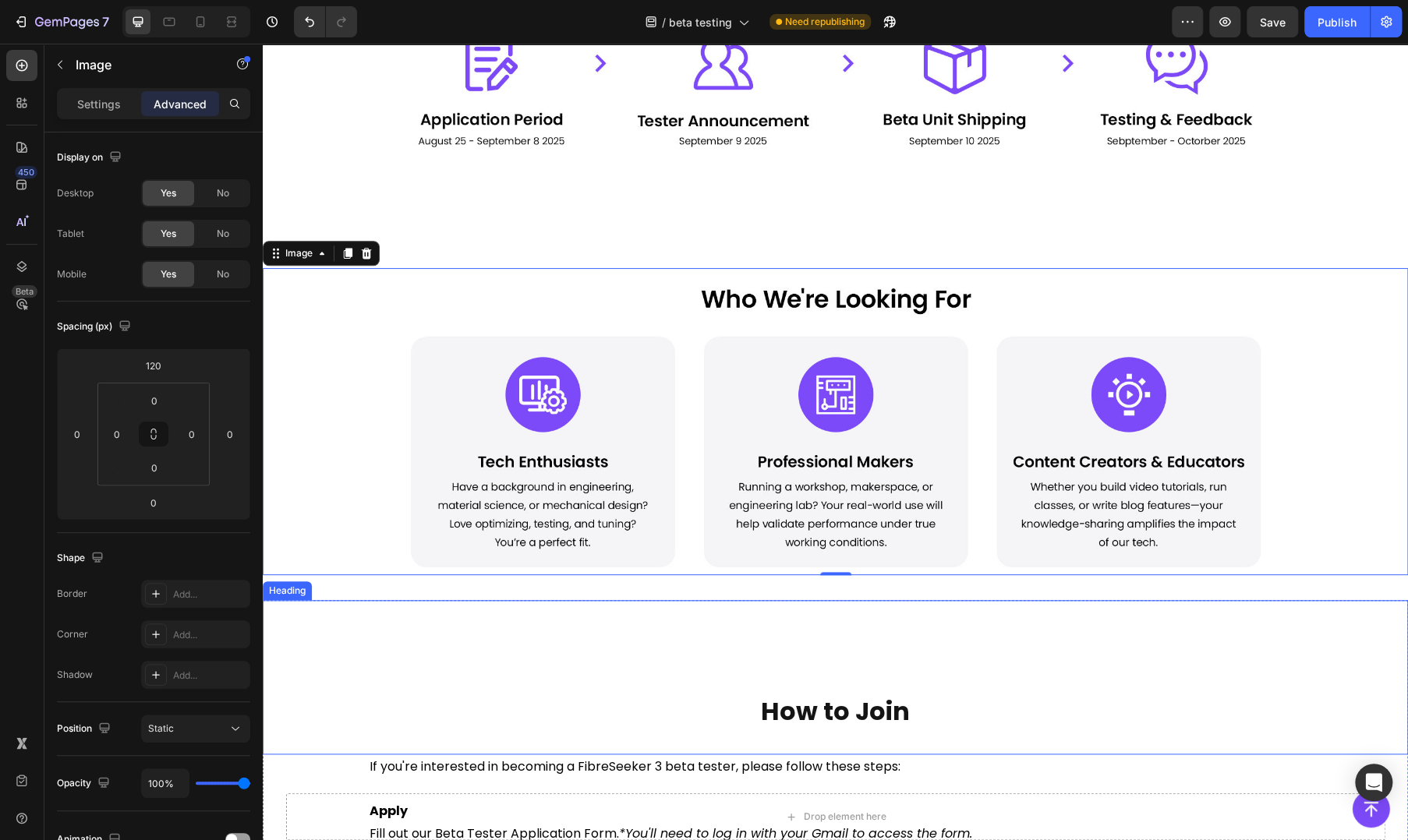
drag, startPoint x: 372, startPoint y: 677, endPoint x: 412, endPoint y: 787, distance: 117.0
click at [371, 677] on div "⁠⁠⁠⁠⁠⁠⁠ How to Join Heading" at bounding box center [834, 677] width 1145 height 154
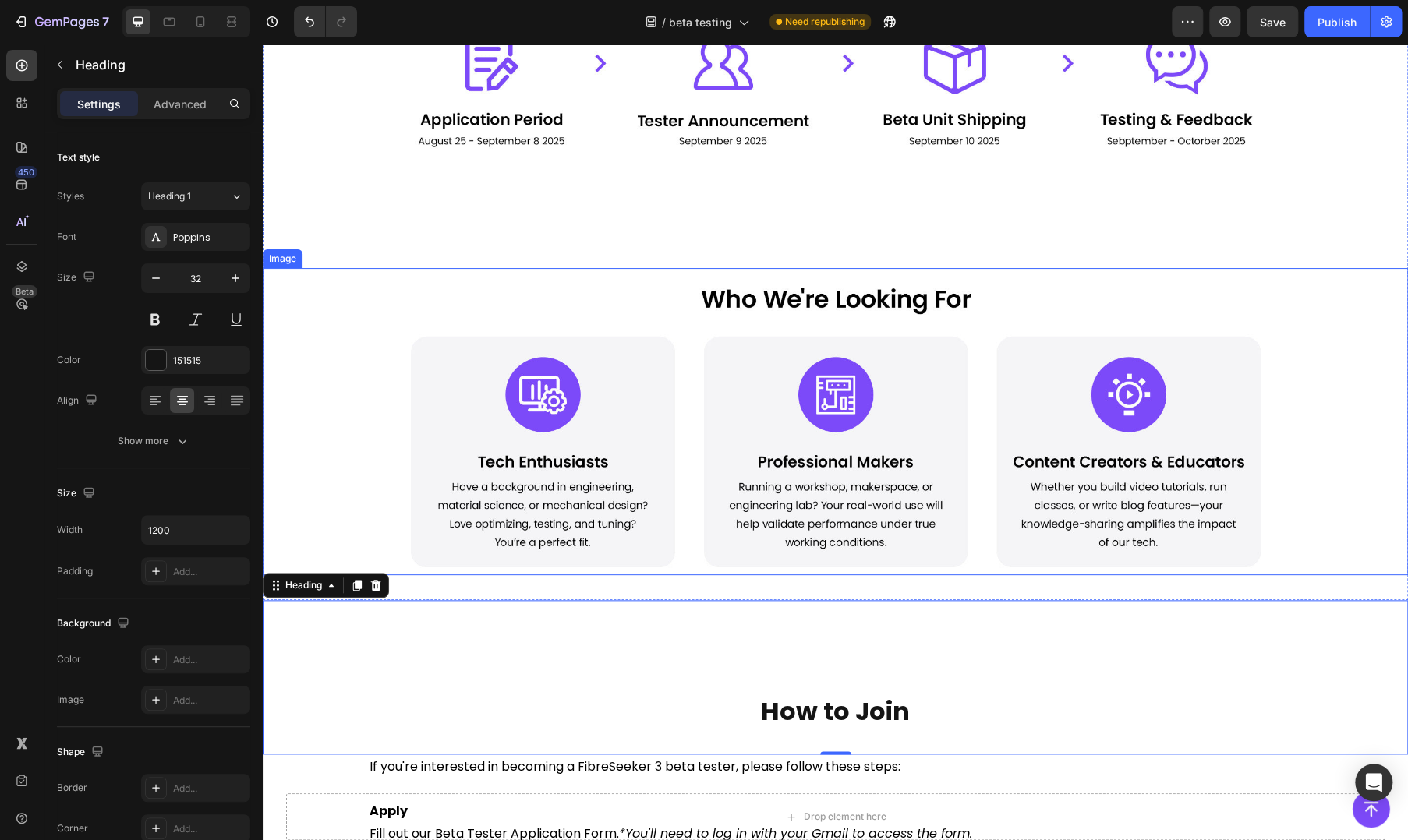
drag, startPoint x: 1307, startPoint y: 459, endPoint x: 731, endPoint y: 592, distance: 591.2
click at [1308, 459] on div at bounding box center [834, 422] width 1145 height 307
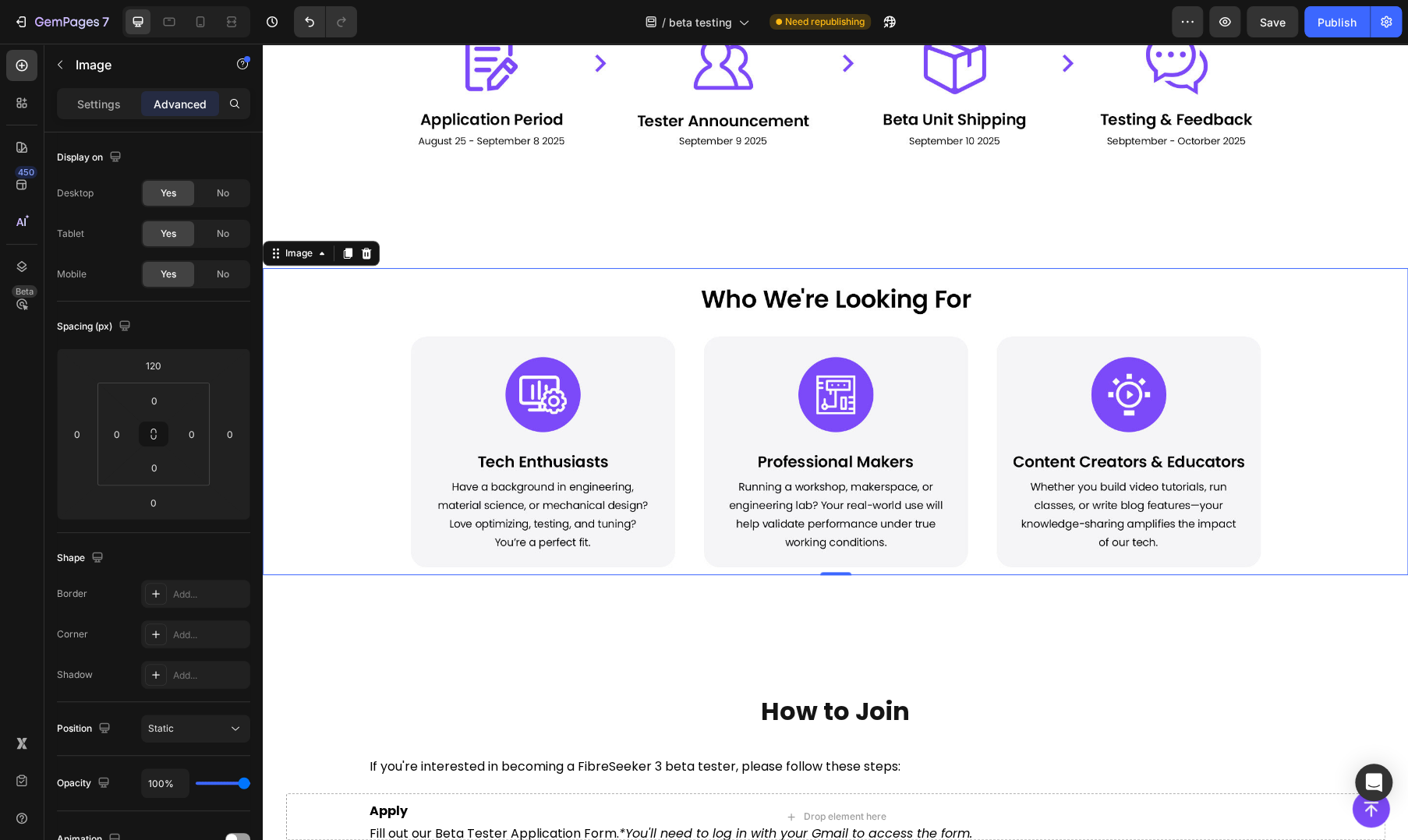
drag, startPoint x: 903, startPoint y: 430, endPoint x: 912, endPoint y: 444, distance: 16.6
click at [903, 430] on img at bounding box center [835, 422] width 936 height 307
drag, startPoint x: 809, startPoint y: 210, endPoint x: 817, endPoint y: 244, distance: 34.9
click at [809, 210] on div "Image Image 0" at bounding box center [834, 208] width 1145 height 735
drag, startPoint x: 408, startPoint y: 525, endPoint x: 394, endPoint y: 645, distance: 120.8
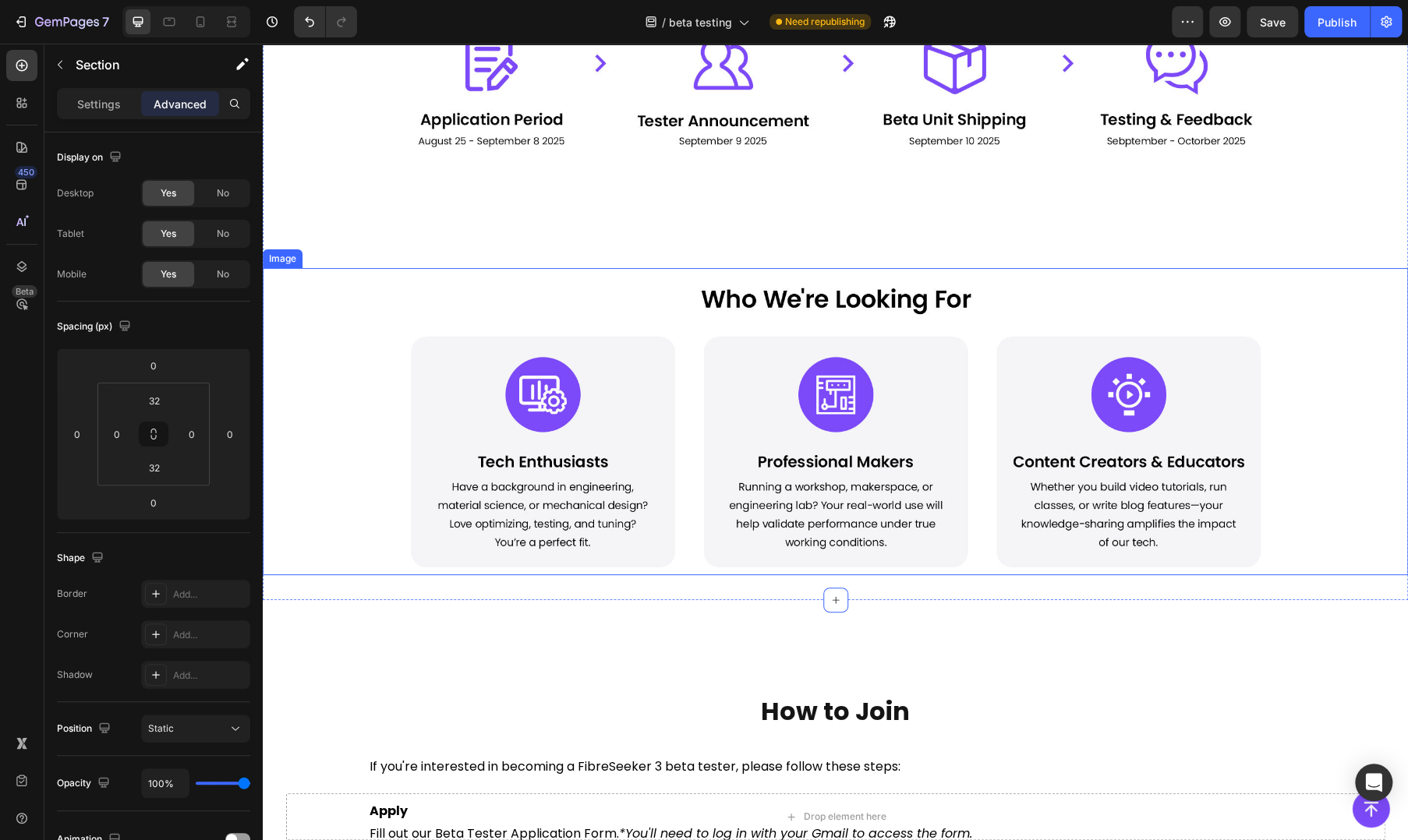
click at [408, 525] on img at bounding box center [835, 422] width 936 height 307
click at [839, 610] on div "⁠⁠⁠⁠⁠⁠⁠ How to Join Heading" at bounding box center [834, 677] width 1145 height 154
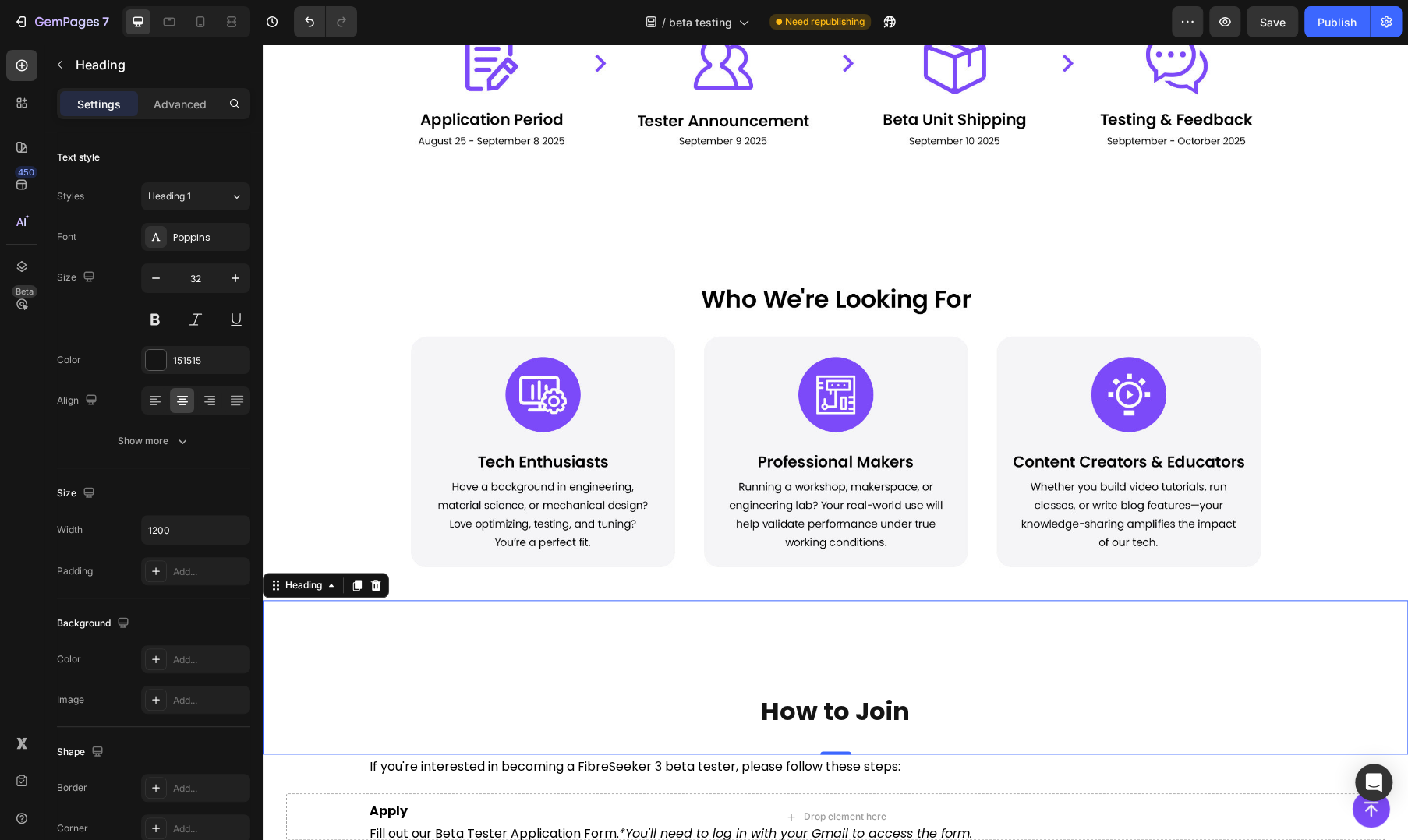
click at [617, 685] on div "⁠⁠⁠⁠⁠⁠⁠ How to Join Heading 0" at bounding box center [834, 677] width 1145 height 154
click at [736, 615] on div "⁠⁠⁠⁠⁠⁠⁠ How to Join Heading 0" at bounding box center [834, 677] width 1145 height 154
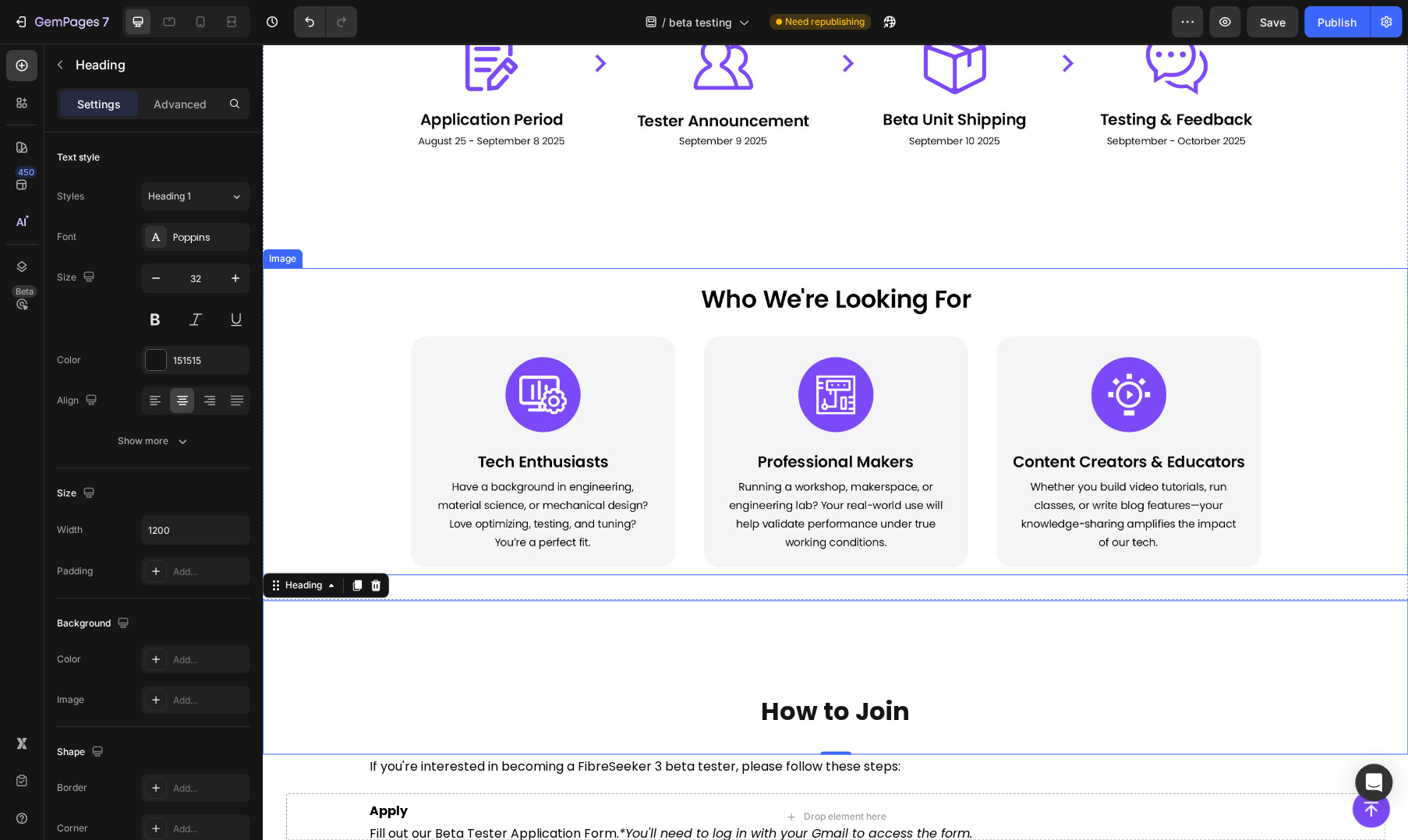
drag, startPoint x: 322, startPoint y: 478, endPoint x: 506, endPoint y: 502, distance: 185.6
click at [322, 478] on div at bounding box center [834, 422] width 1145 height 307
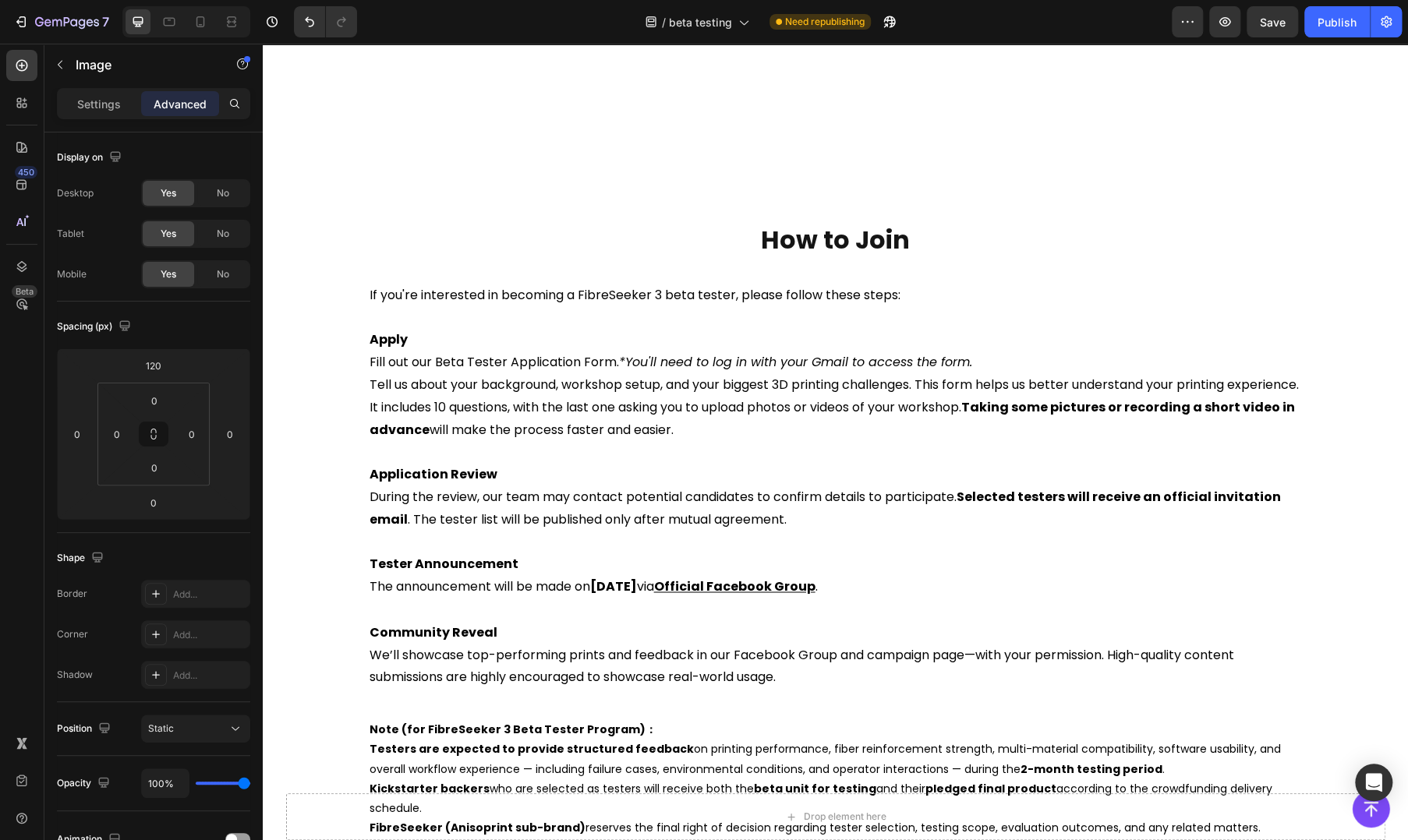
scroll to position [1723, 0]
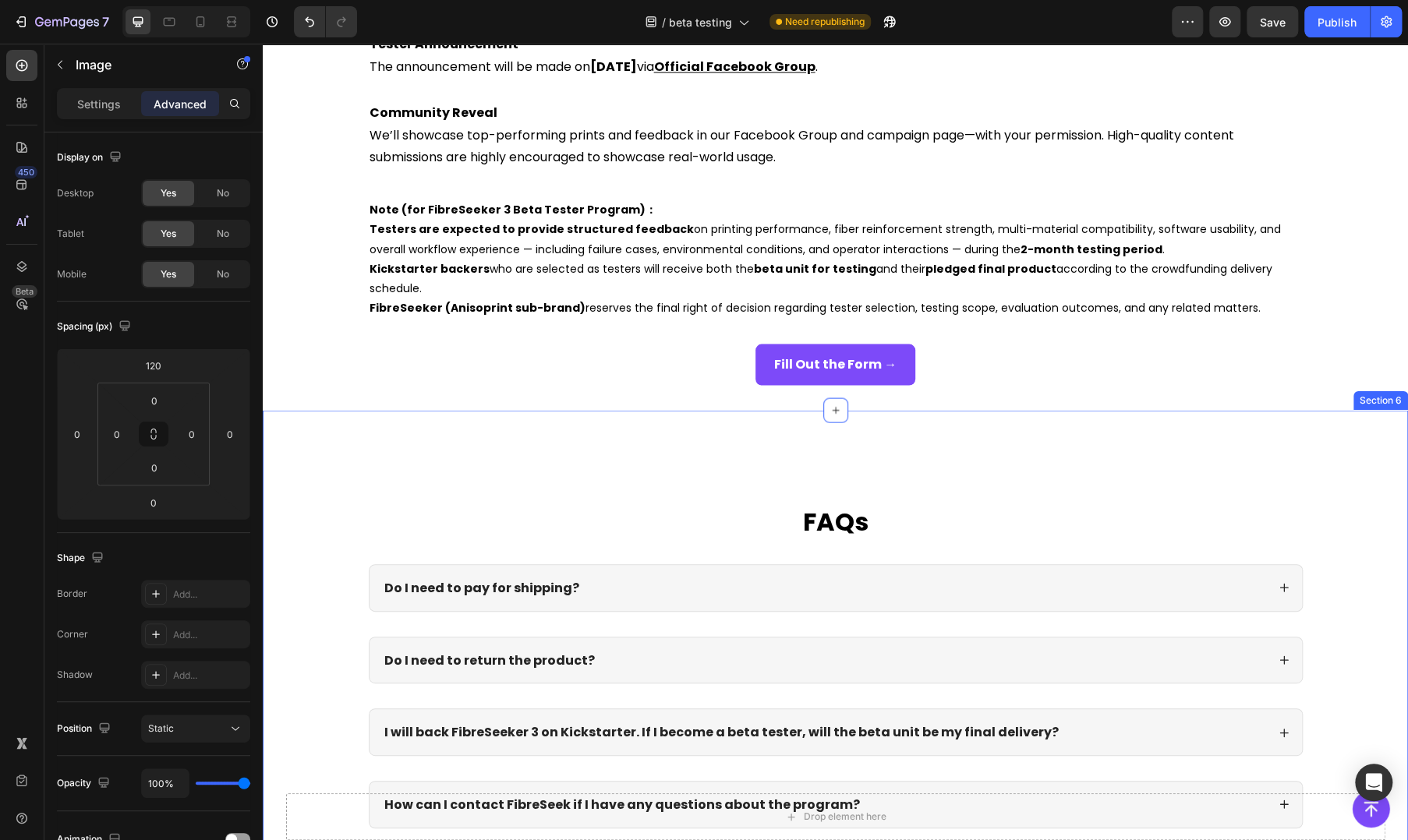
drag, startPoint x: 313, startPoint y: 501, endPoint x: 364, endPoint y: 696, distance: 201.6
click at [313, 501] on div "FAQs Heading Do I need to pay for shipping? Do I need to return the product? I …" at bounding box center [834, 650] width 1145 height 481
click at [655, 470] on div "FAQs Heading Do I need to pay for shipping? Do I need to return the product? I …" at bounding box center [834, 650] width 1145 height 481
click at [338, 462] on div "FAQs Heading Do I need to pay for shipping? Do I need to return the product? I …" at bounding box center [834, 650] width 1145 height 481
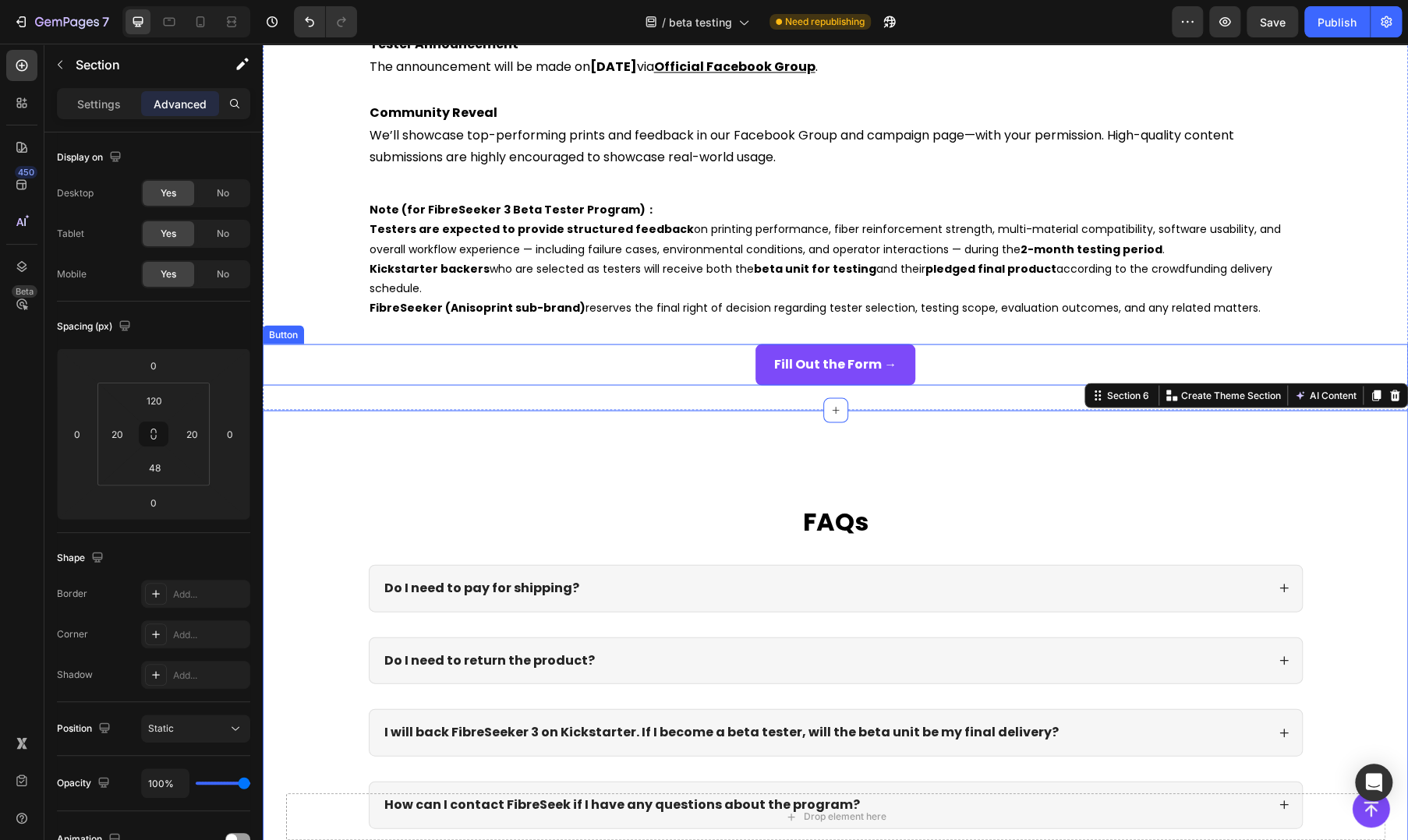
click at [976, 364] on div "Fill Out the Form → Button" at bounding box center [834, 364] width 1145 height 42
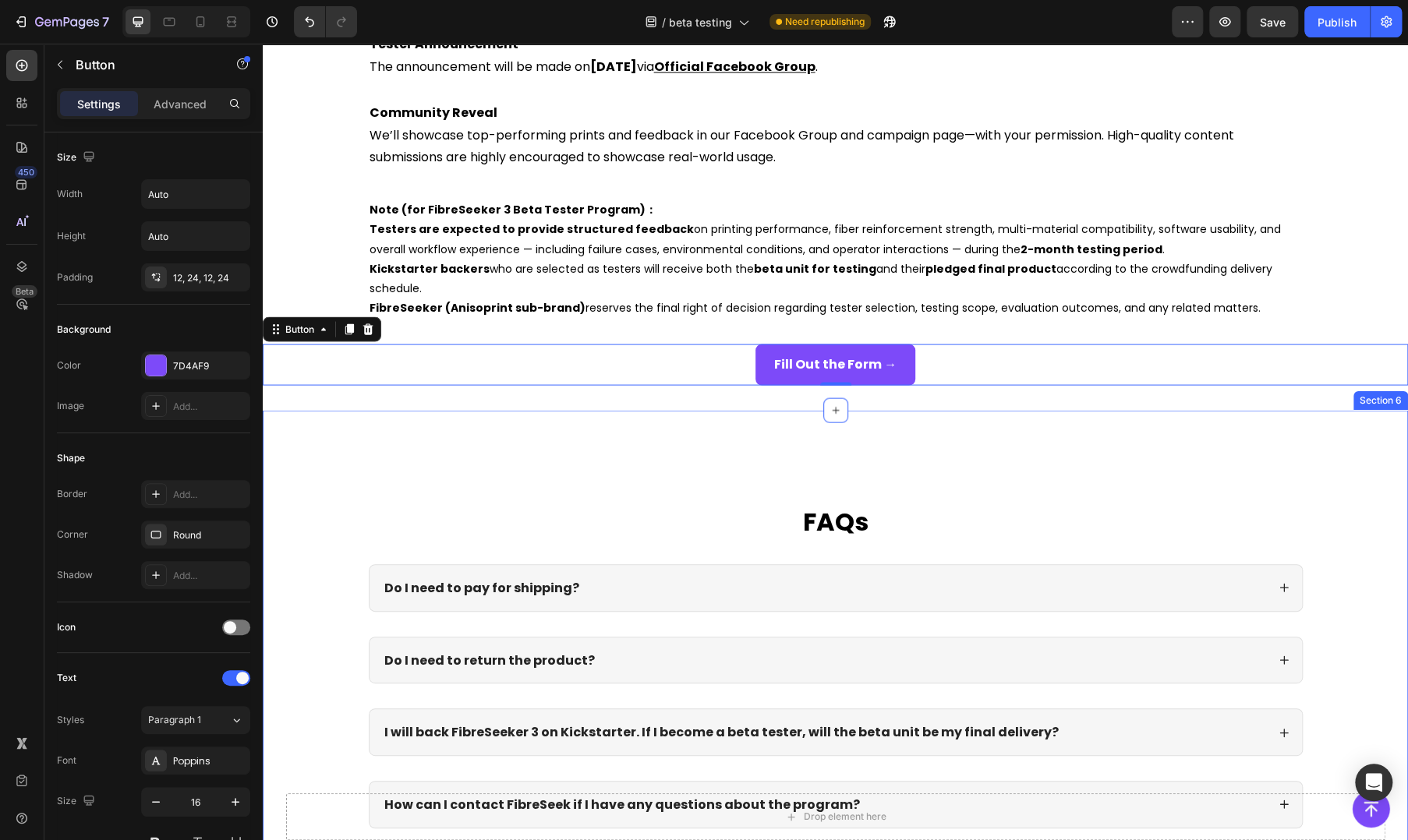
click at [608, 468] on div "FAQs Heading Do I need to pay for shipping? Do I need to return the product? I …" at bounding box center [834, 650] width 1145 height 481
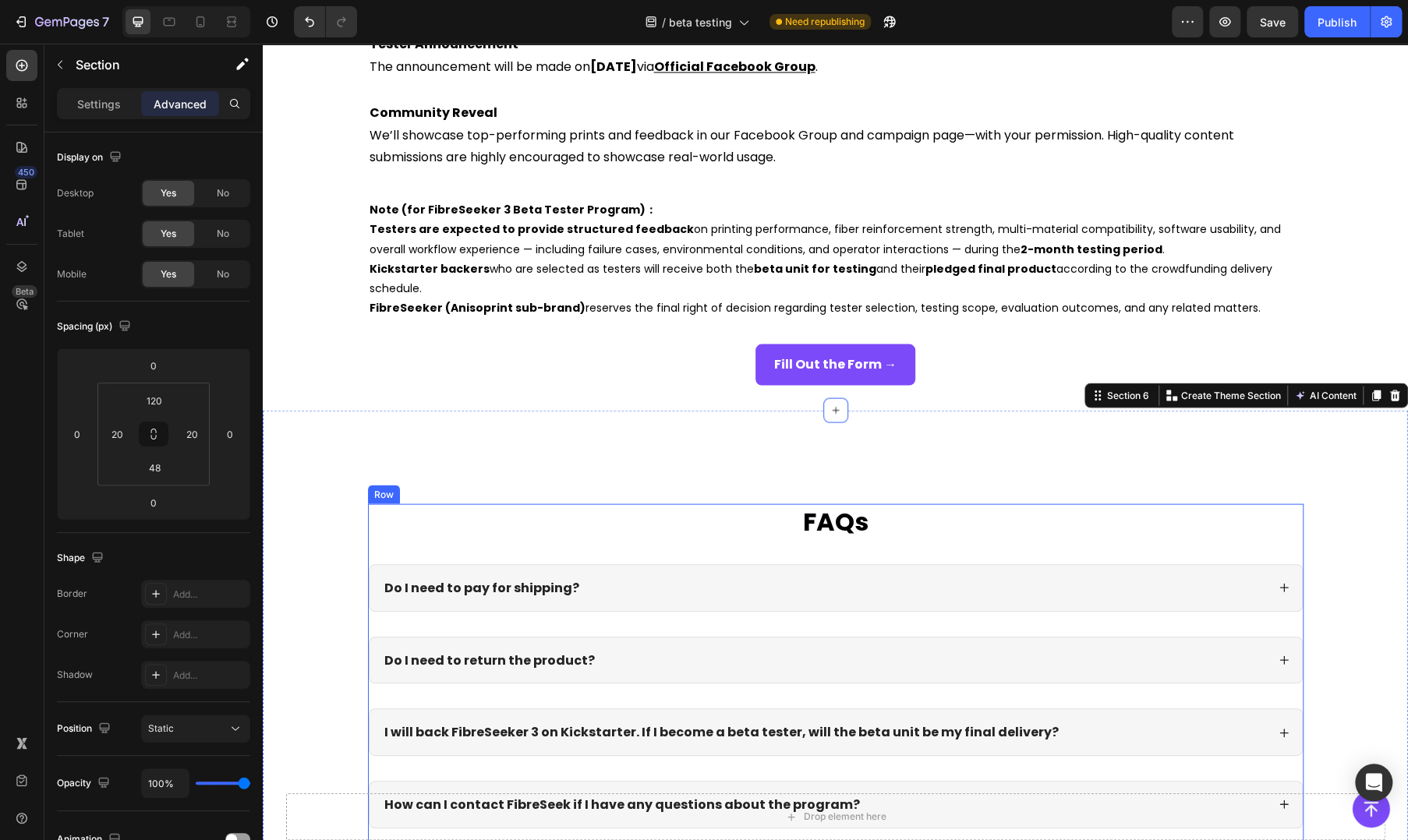
click at [593, 553] on div "FAQs Heading Do I need to pay for shipping? Do I need to return the product? I …" at bounding box center [835, 672] width 936 height 338
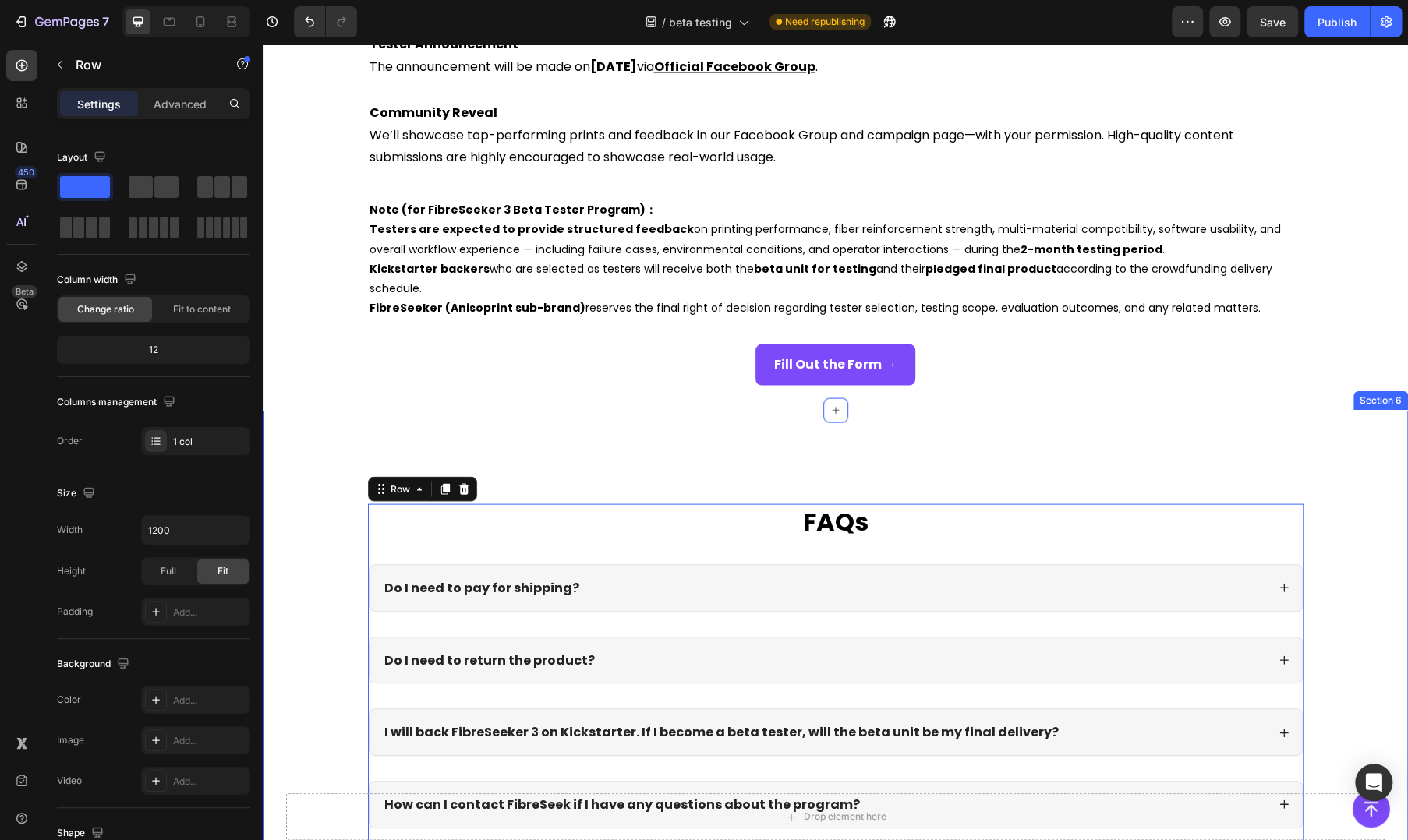
click at [542, 459] on div "FAQs Heading Do I need to pay for shipping? Do I need to return the product? I …" at bounding box center [834, 650] width 1145 height 481
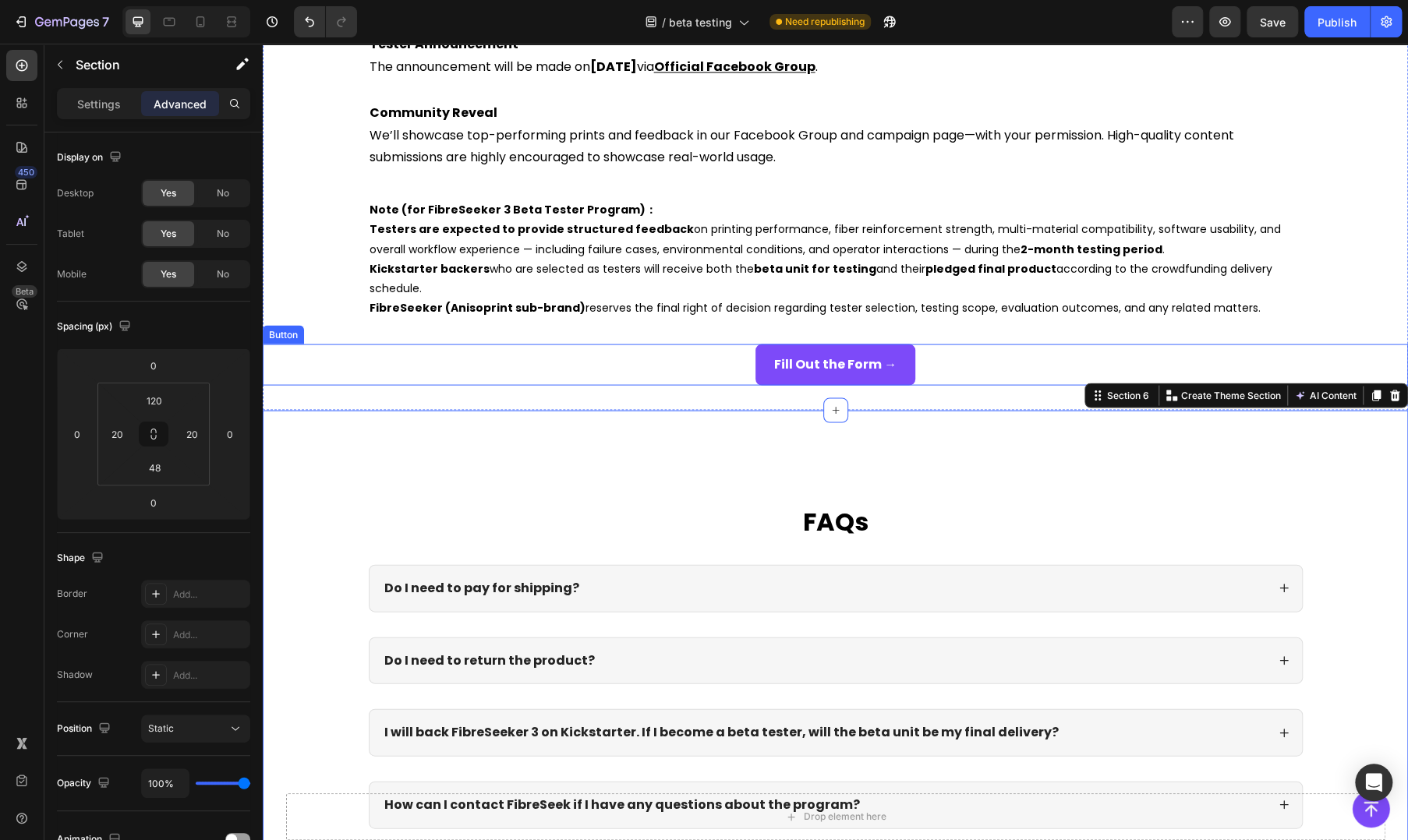
click at [507, 375] on div "Fill Out the Form → Button" at bounding box center [834, 364] width 1145 height 42
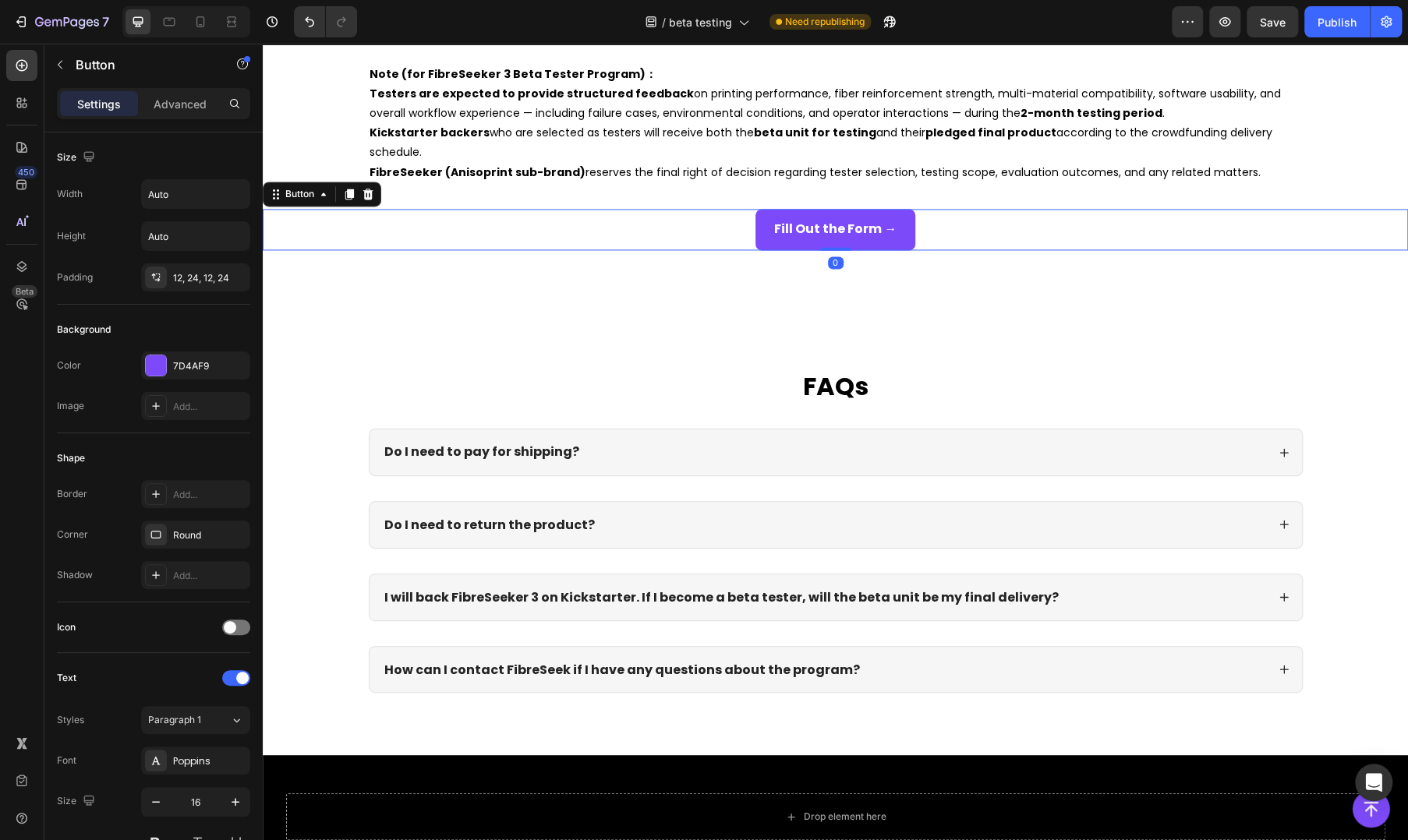
scroll to position [1204, 0]
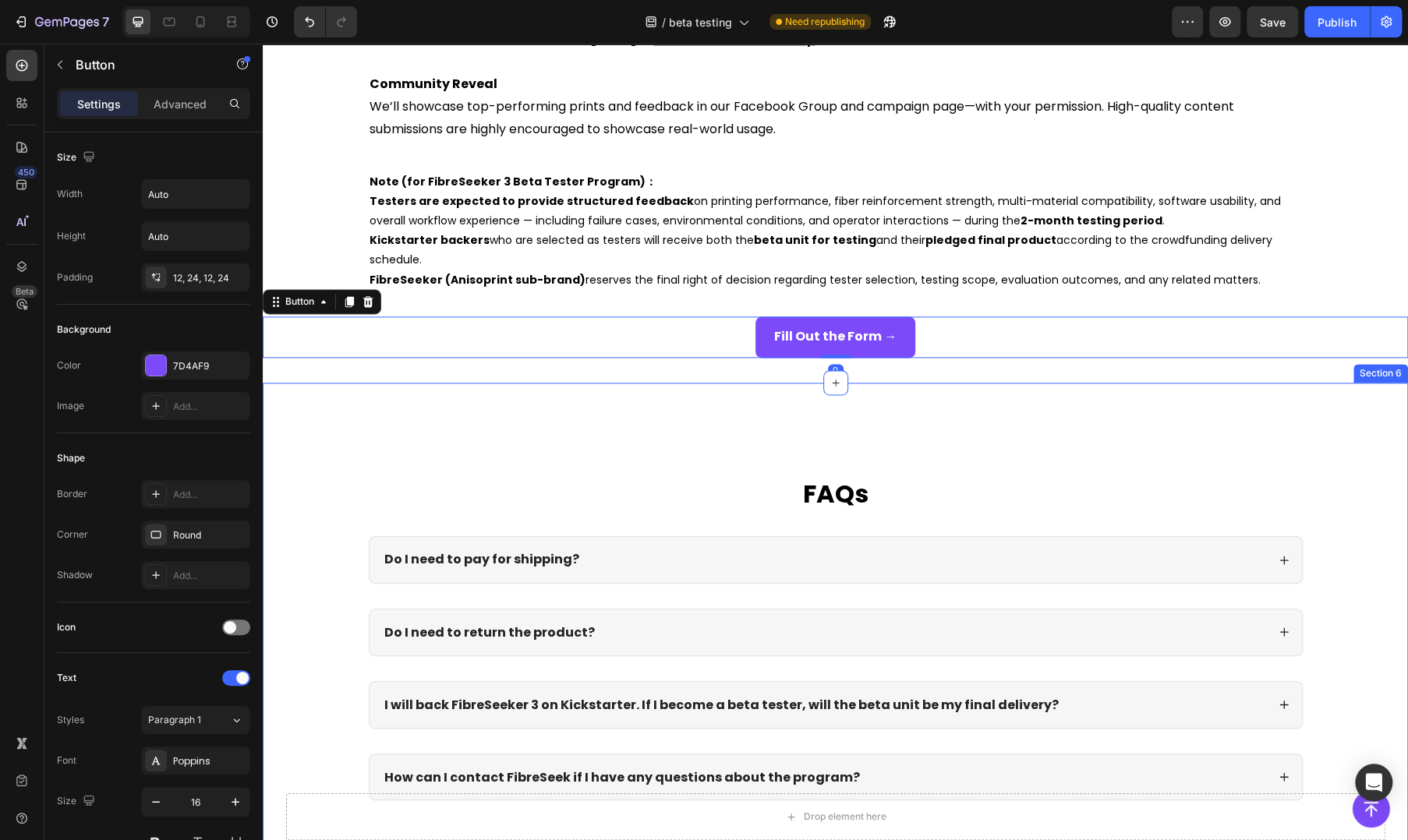
click at [491, 471] on div "FAQs Heading Do I need to pay for shipping? Do I need to return the product? I …" at bounding box center [834, 623] width 1145 height 481
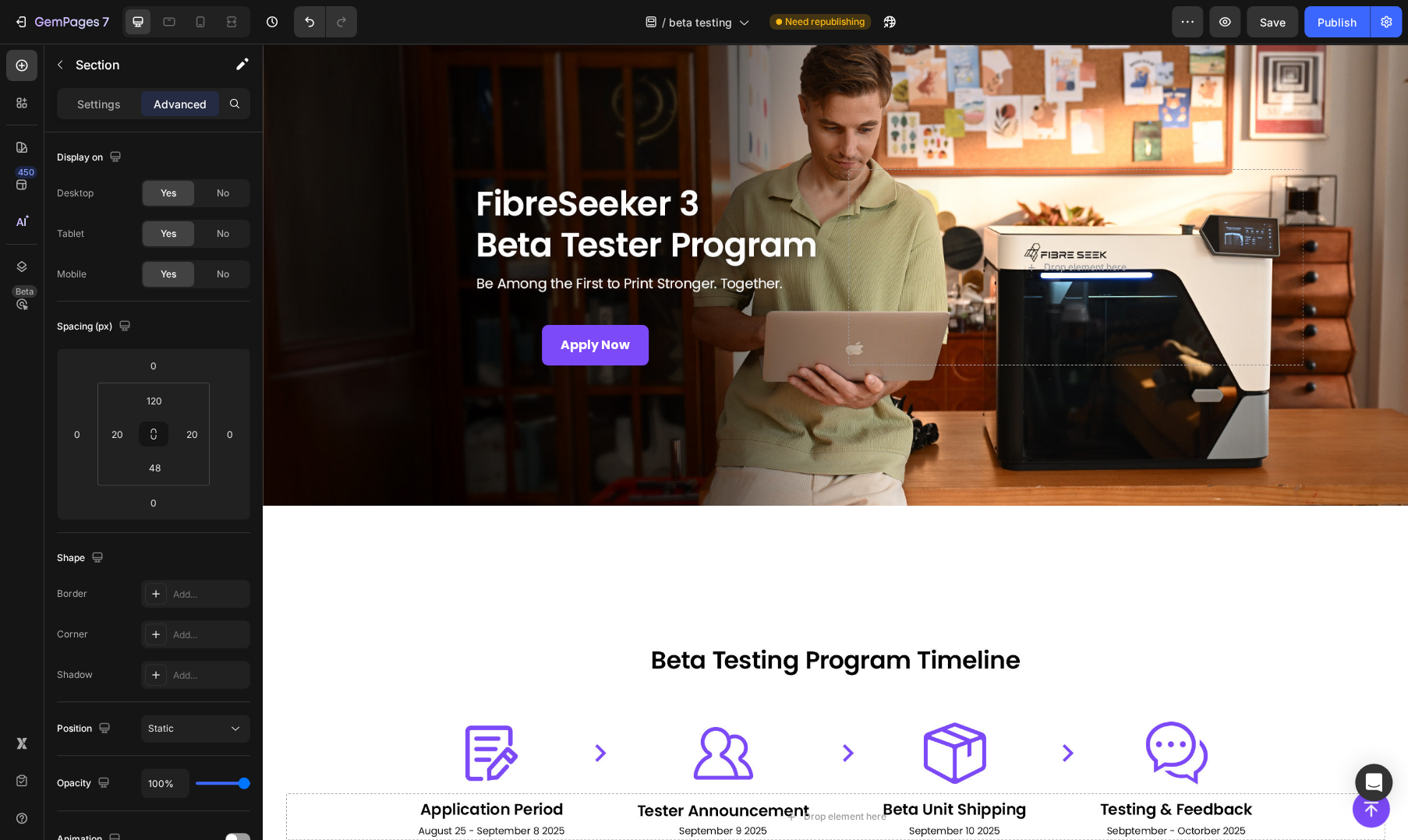
scroll to position [0, 0]
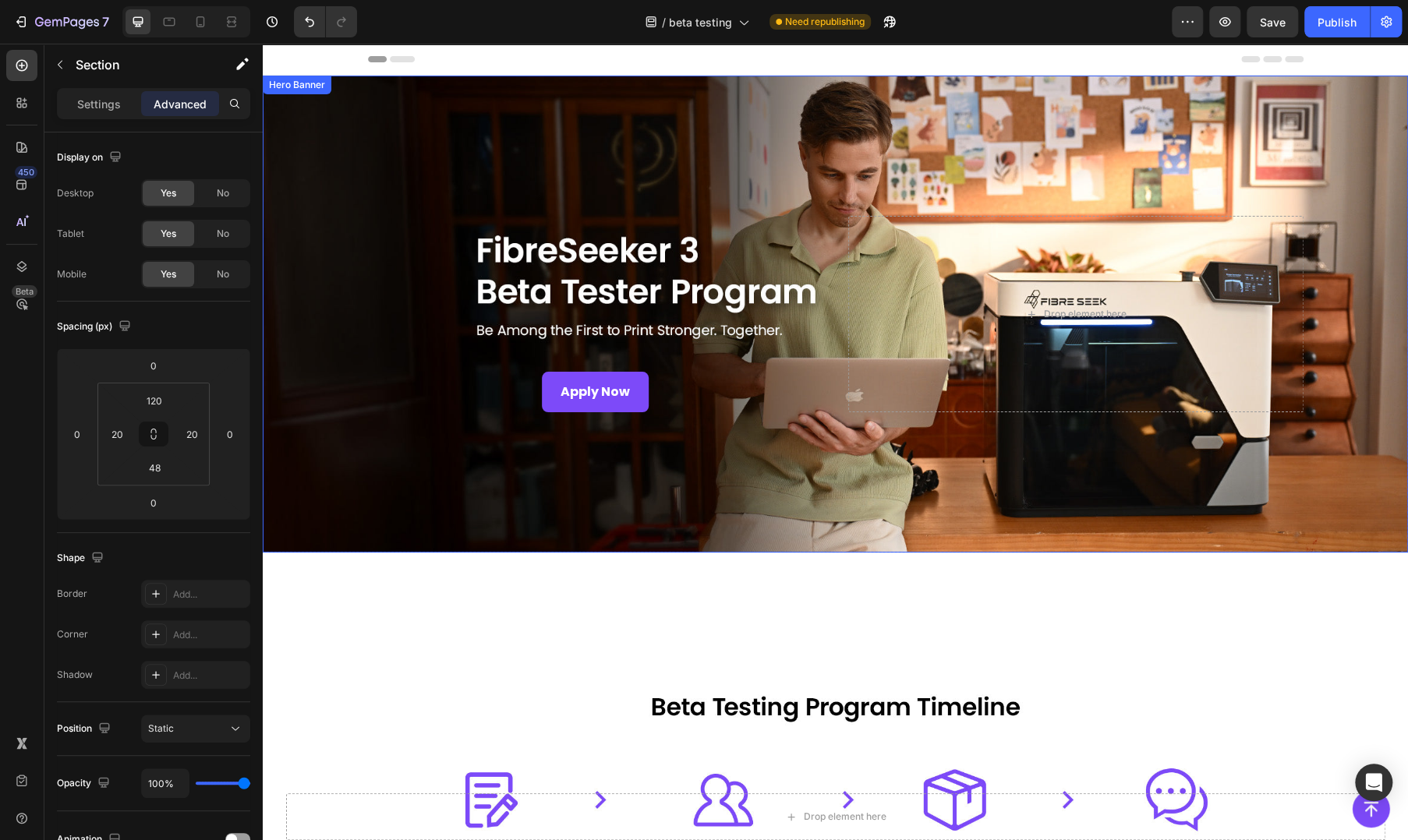
click at [989, 538] on div "Overlay" at bounding box center [834, 314] width 1145 height 477
click at [985, 421] on div "Apply Now Button Drop element here" at bounding box center [835, 315] width 936 height 247
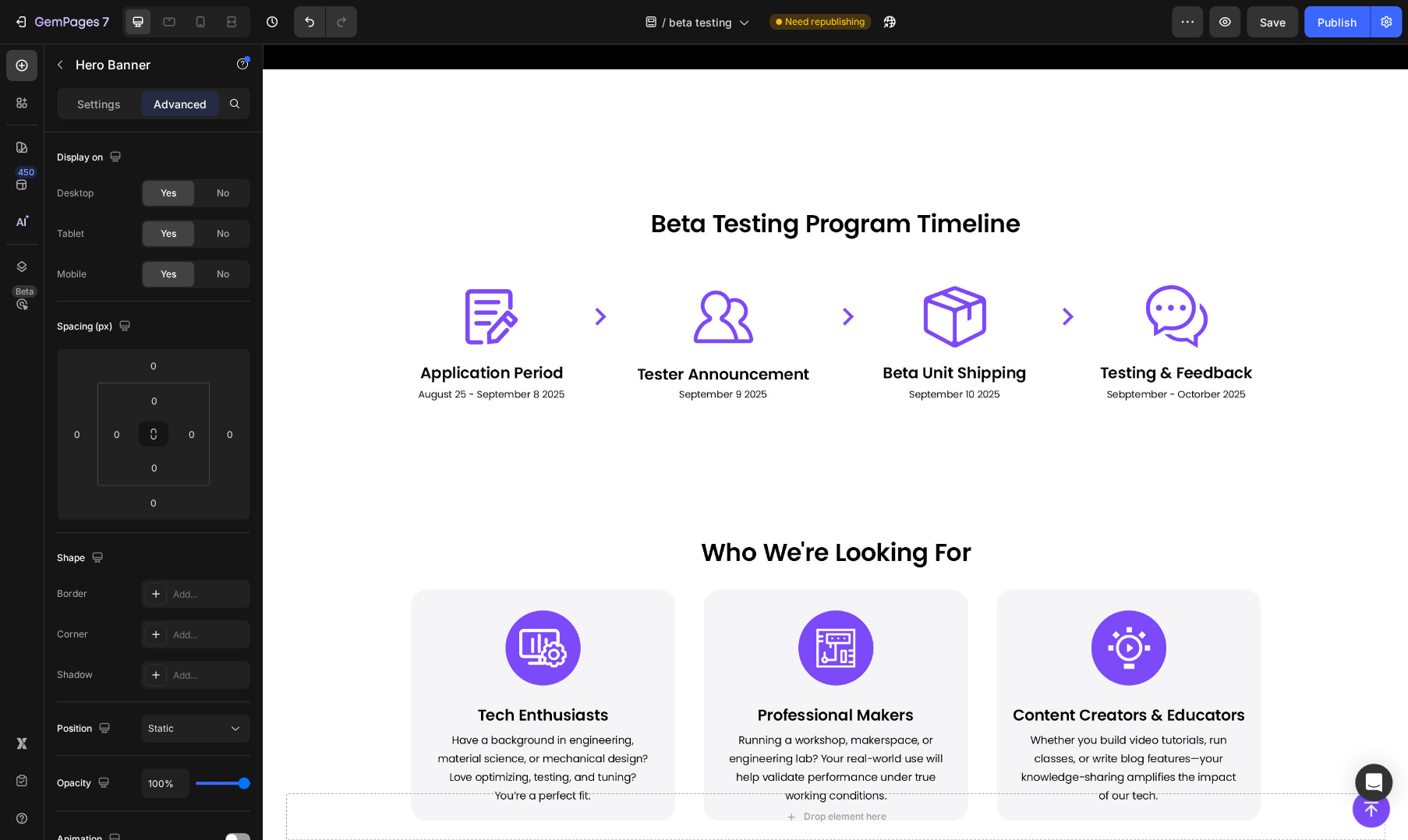
scroll to position [779, 0]
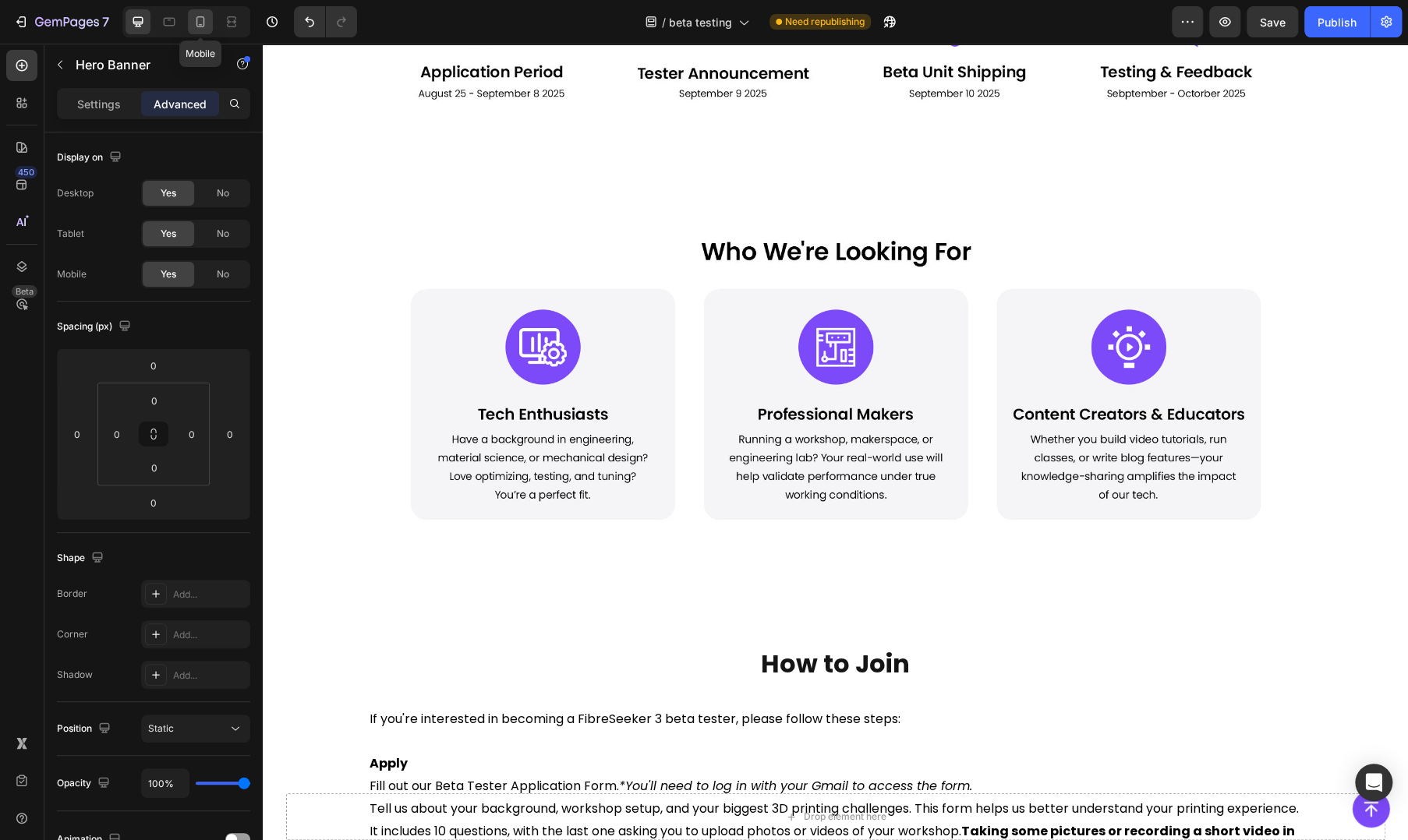
click at [205, 29] on icon at bounding box center [200, 22] width 16 height 16
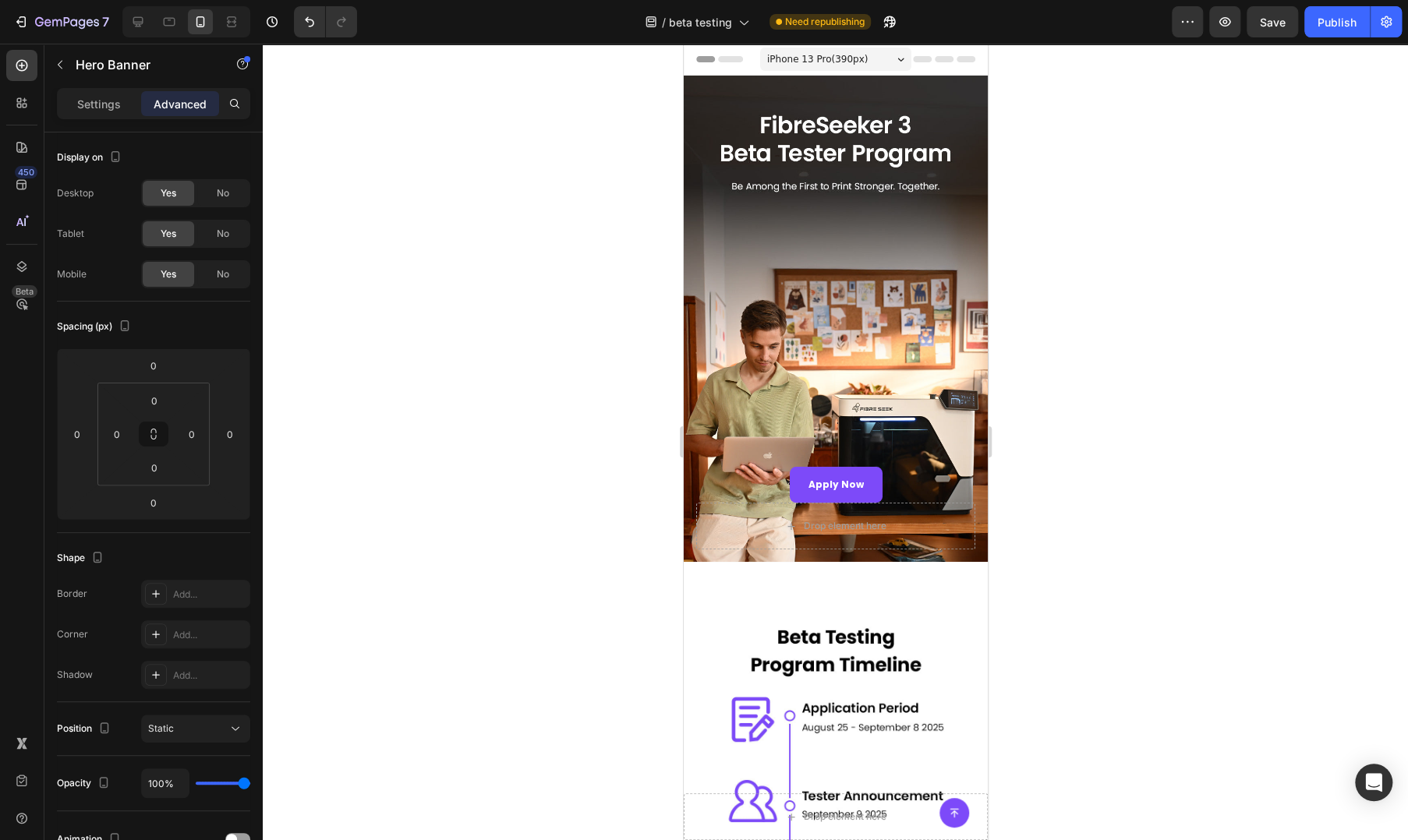
drag, startPoint x: 584, startPoint y: 279, endPoint x: 581, endPoint y: 287, distance: 8.5
click at [584, 279] on div at bounding box center [834, 442] width 1145 height 797
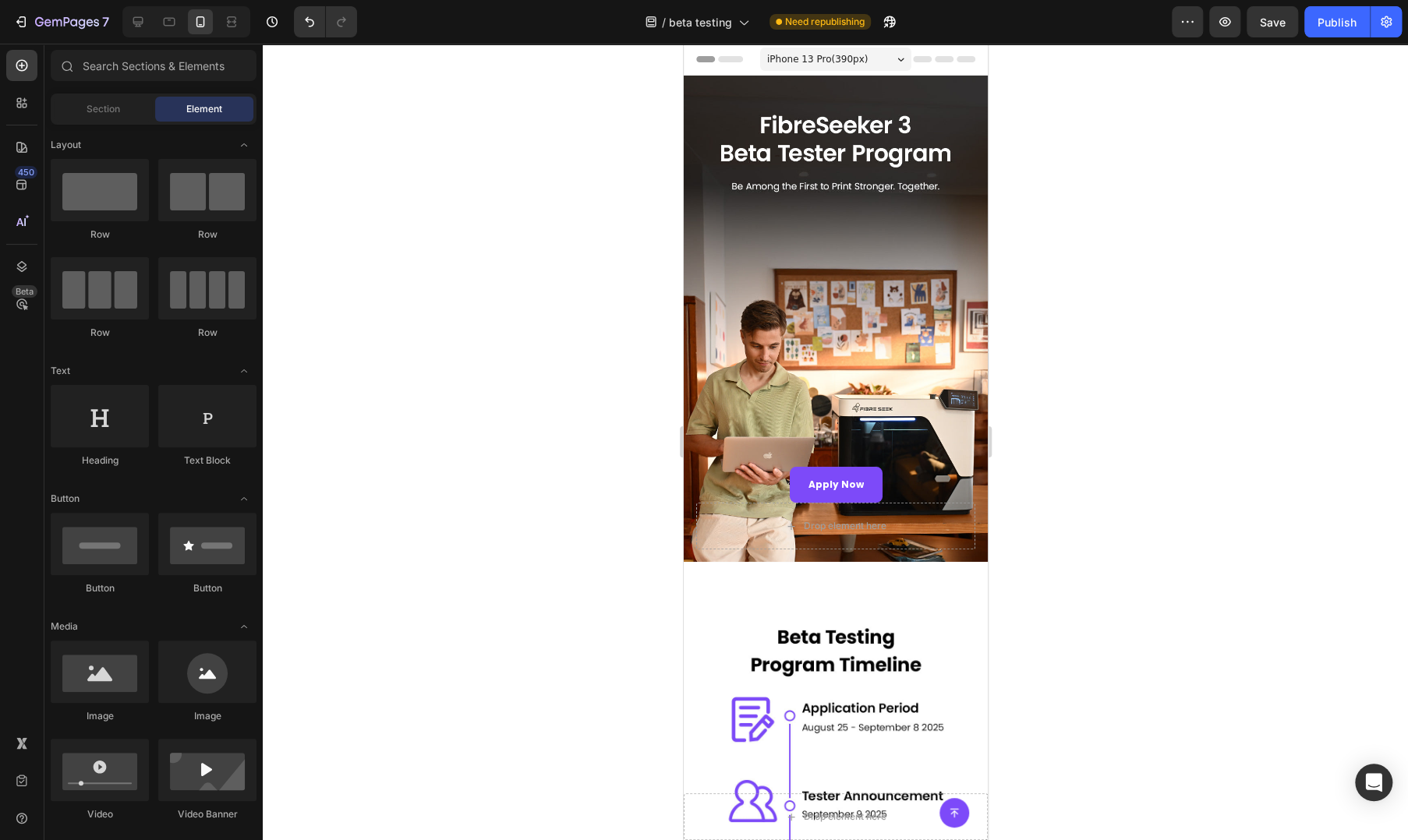
click at [511, 312] on div at bounding box center [834, 442] width 1145 height 797
click at [374, 361] on div at bounding box center [834, 442] width 1145 height 797
click at [490, 528] on div at bounding box center [834, 442] width 1145 height 797
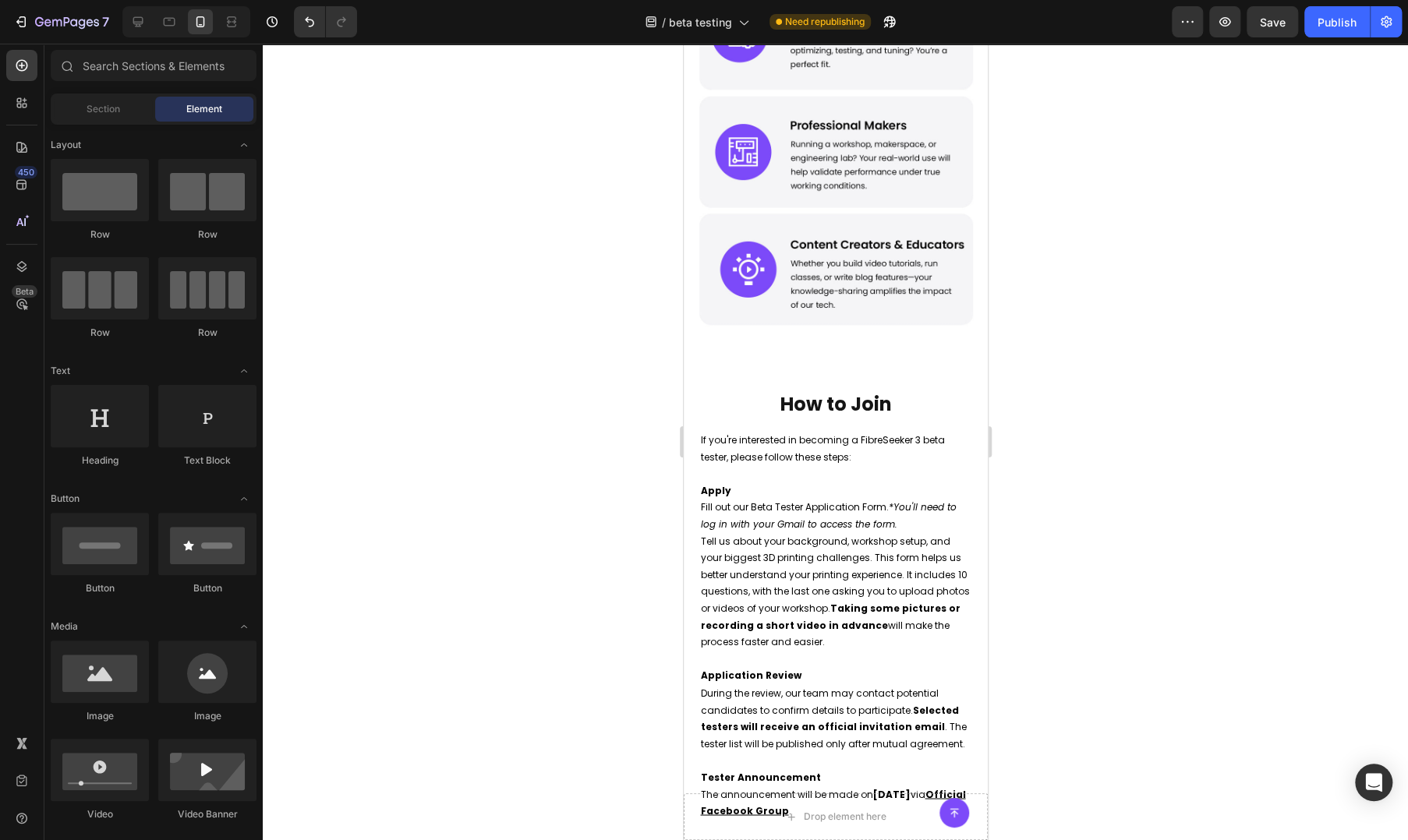
scroll to position [1054, 0]
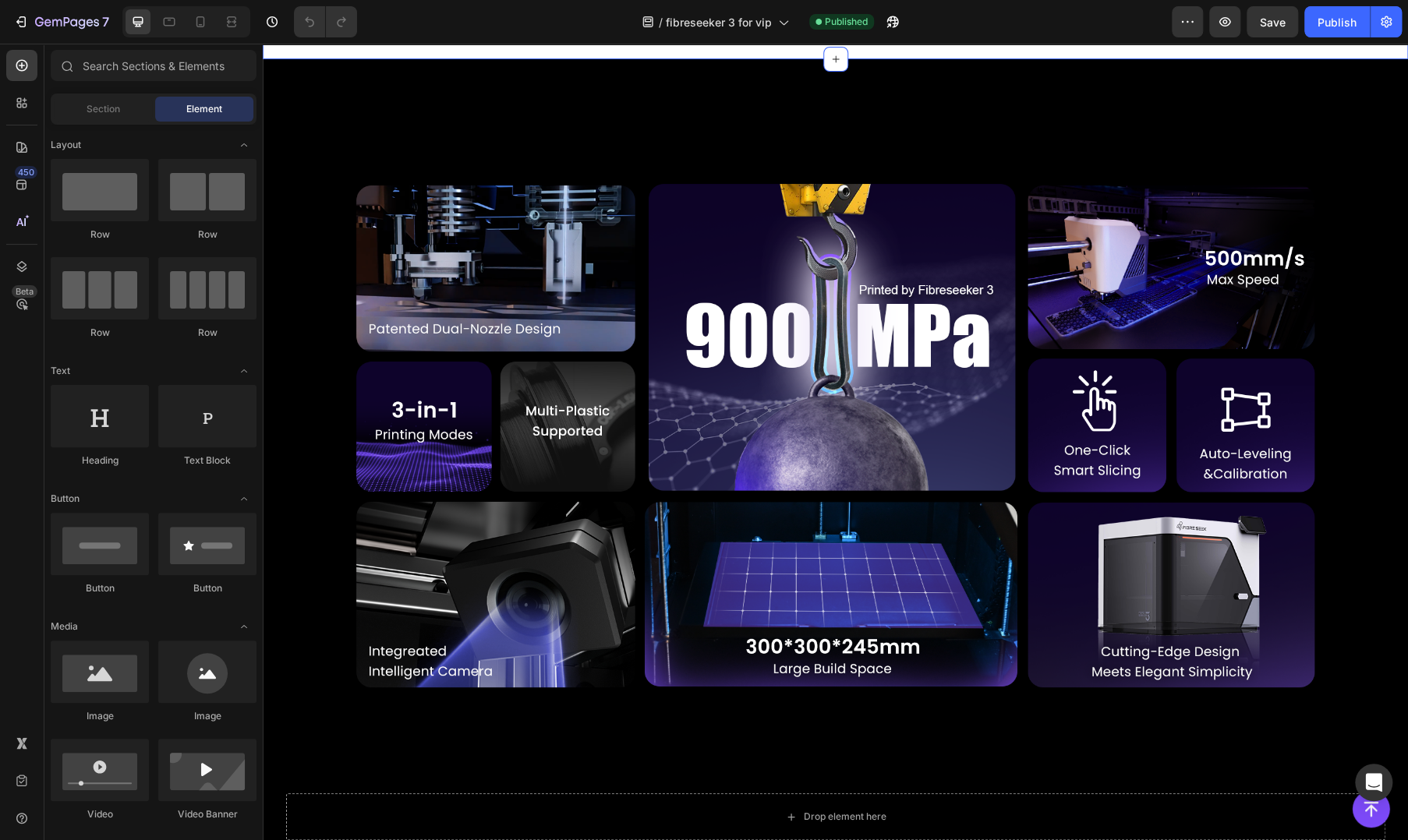
scroll to position [2611, 0]
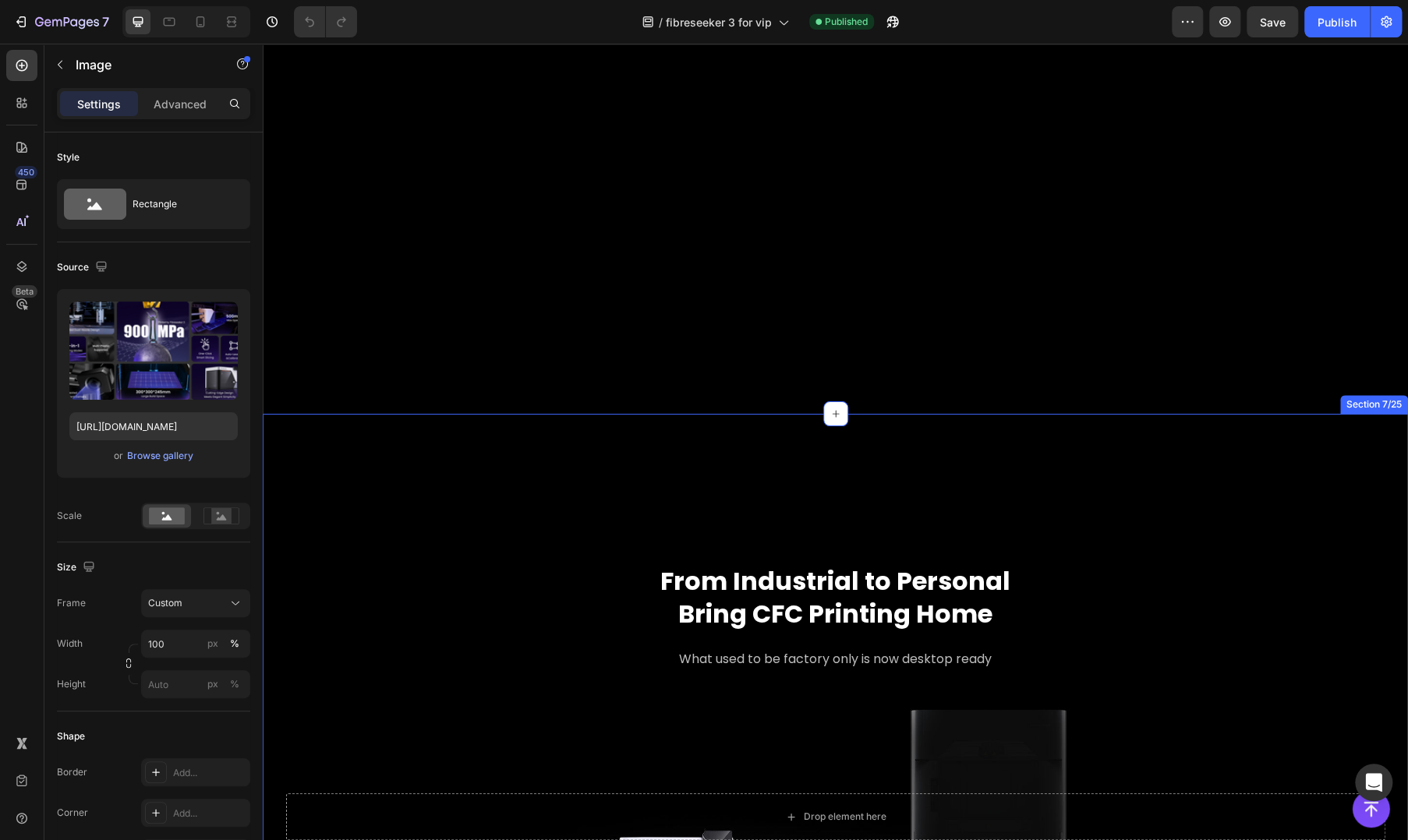
scroll to position [5209, 0]
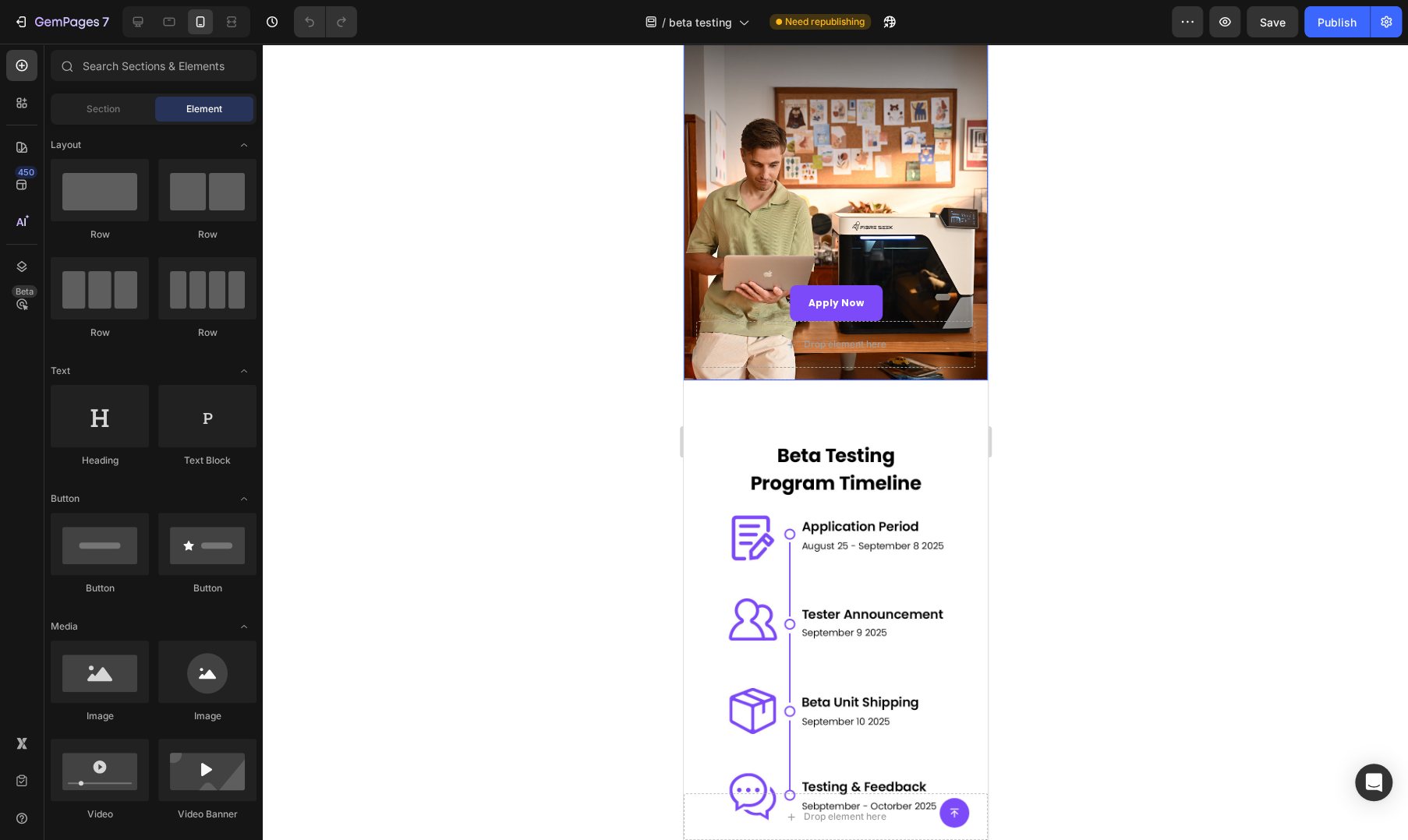
scroll to position [779, 0]
